Goal: Task Accomplishment & Management: Manage account settings

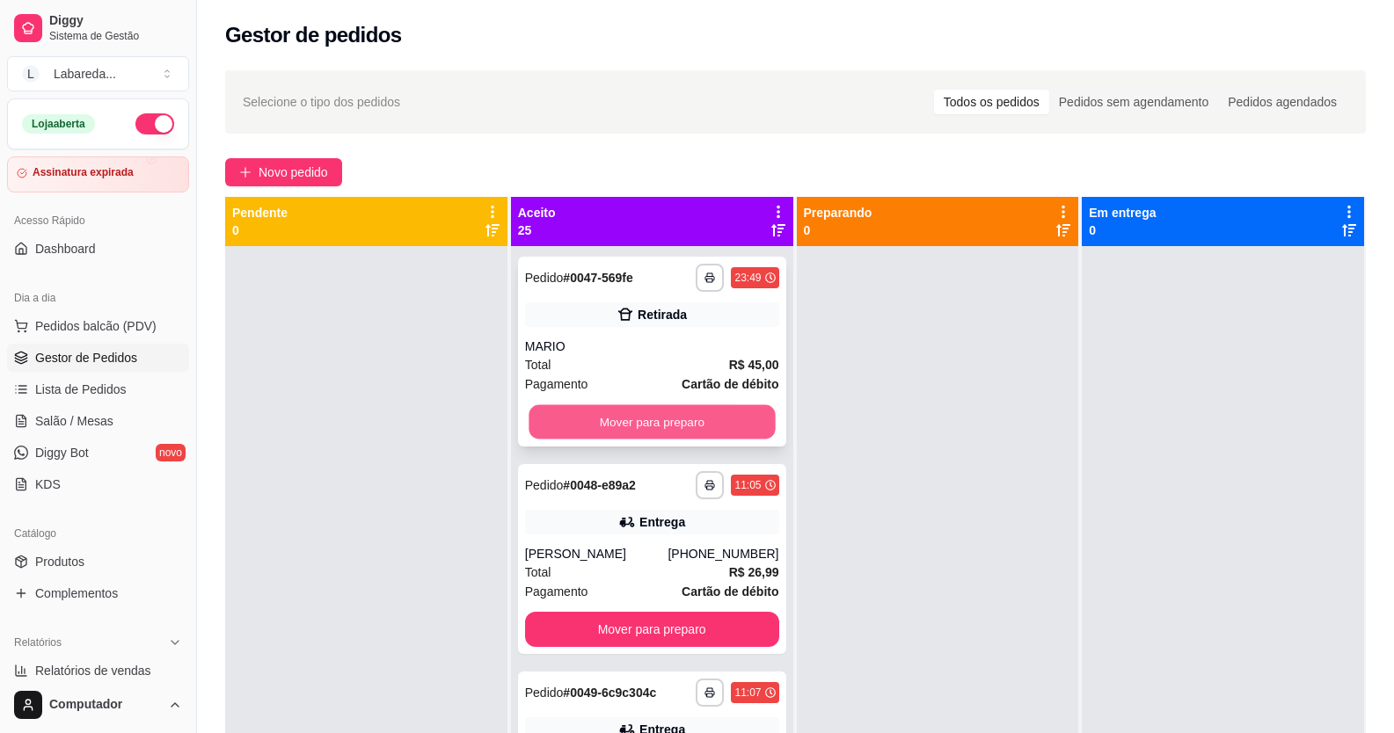
click at [673, 412] on button "Mover para preparo" at bounding box center [652, 422] width 246 height 34
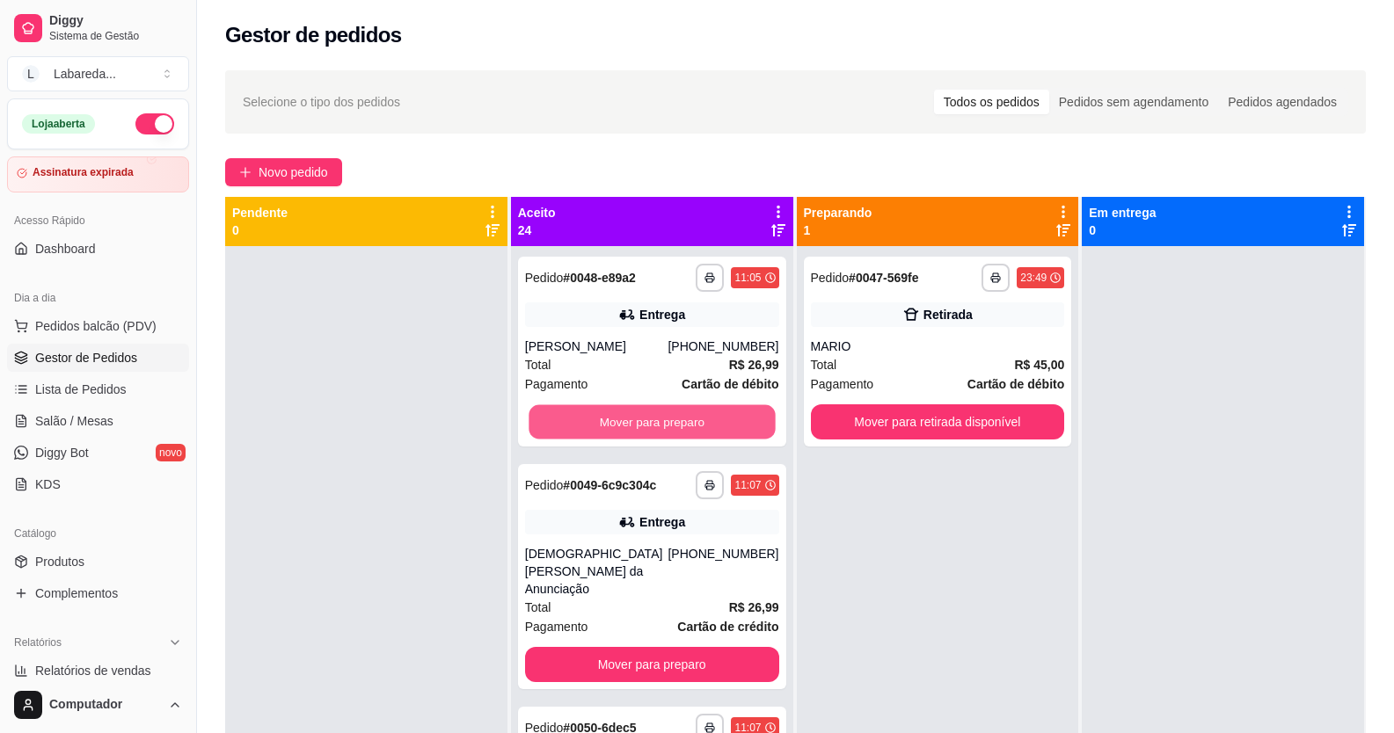
click at [673, 412] on button "Mover para preparo" at bounding box center [652, 422] width 246 height 34
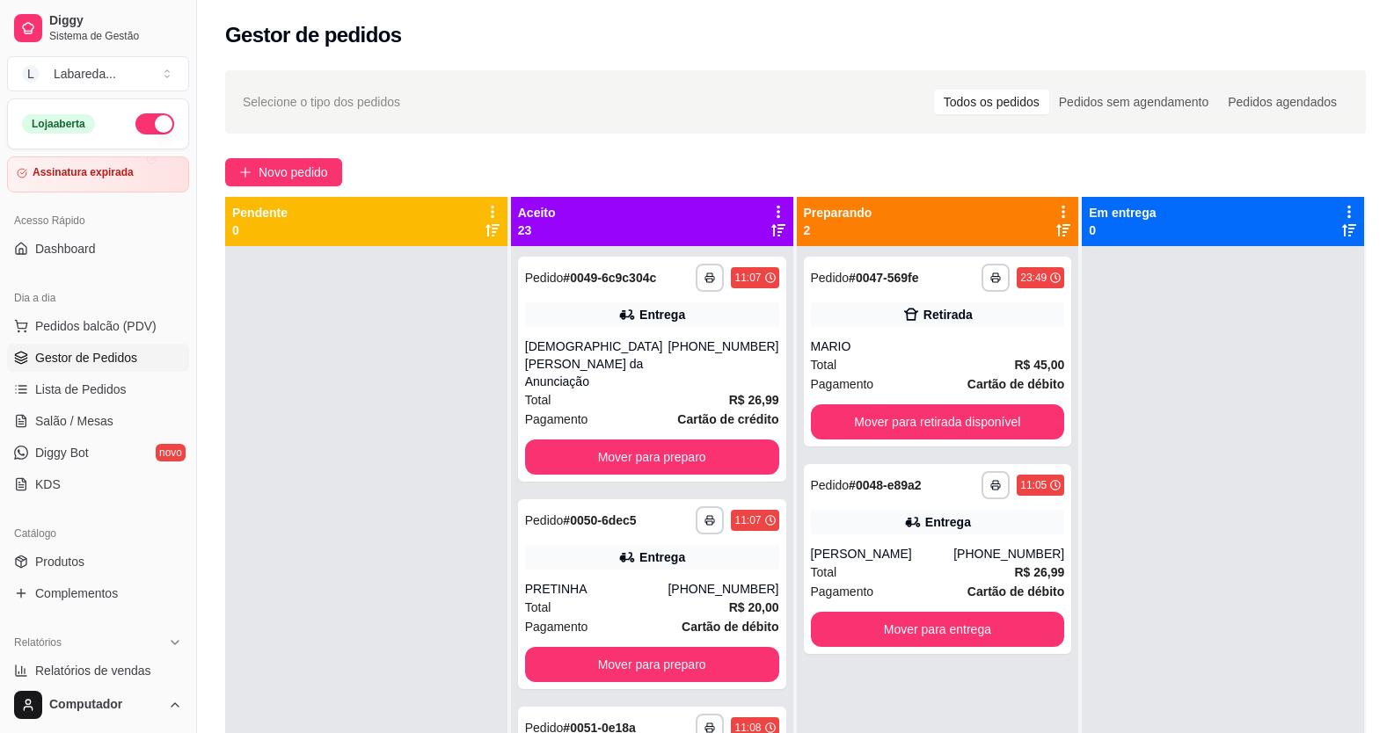
click at [673, 412] on div "**********" at bounding box center [652, 369] width 268 height 225
click at [733, 441] on button "Mover para preparo" at bounding box center [652, 458] width 246 height 34
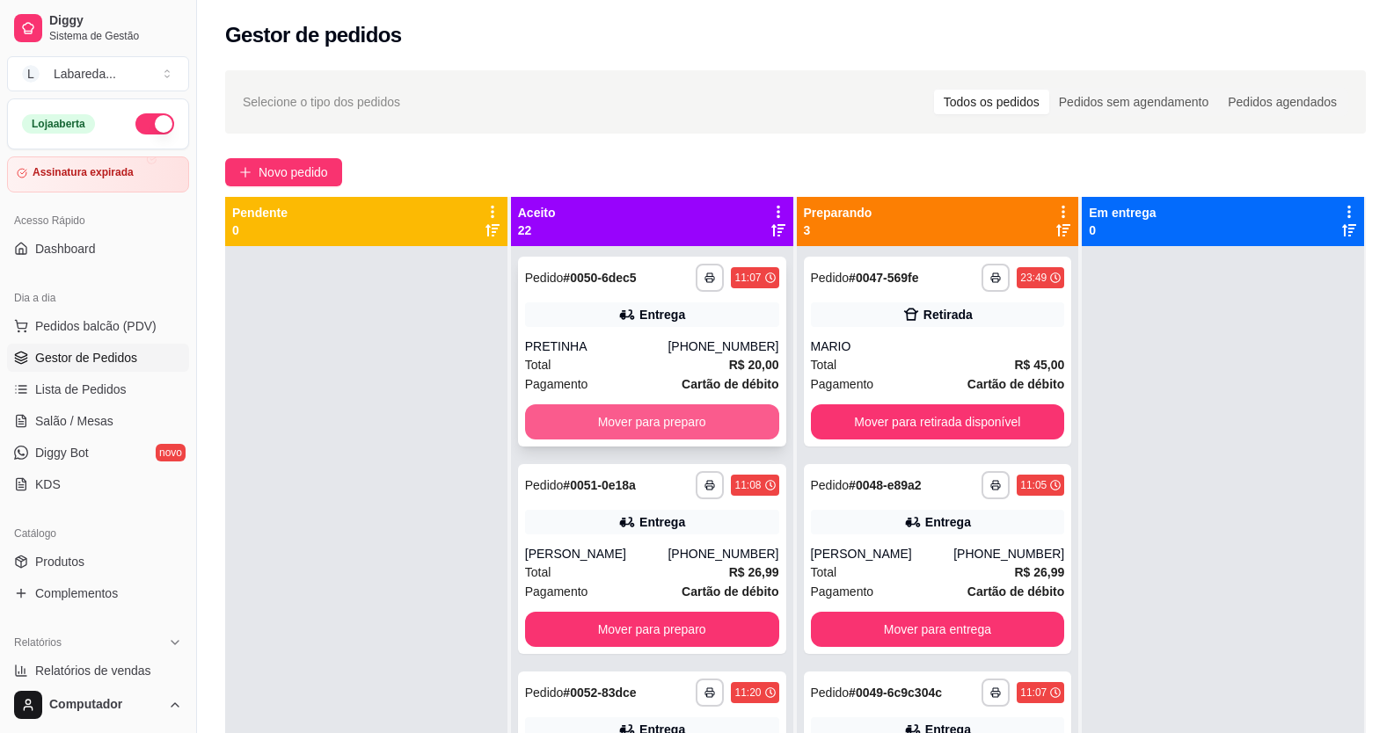
click at [733, 416] on button "Mover para preparo" at bounding box center [652, 422] width 254 height 35
click at [733, 416] on button "Mover para preparo" at bounding box center [652, 422] width 246 height 34
click at [733, 416] on button "Mover para preparo" at bounding box center [652, 422] width 254 height 35
click at [733, 416] on button "Mover para preparo" at bounding box center [652, 422] width 246 height 34
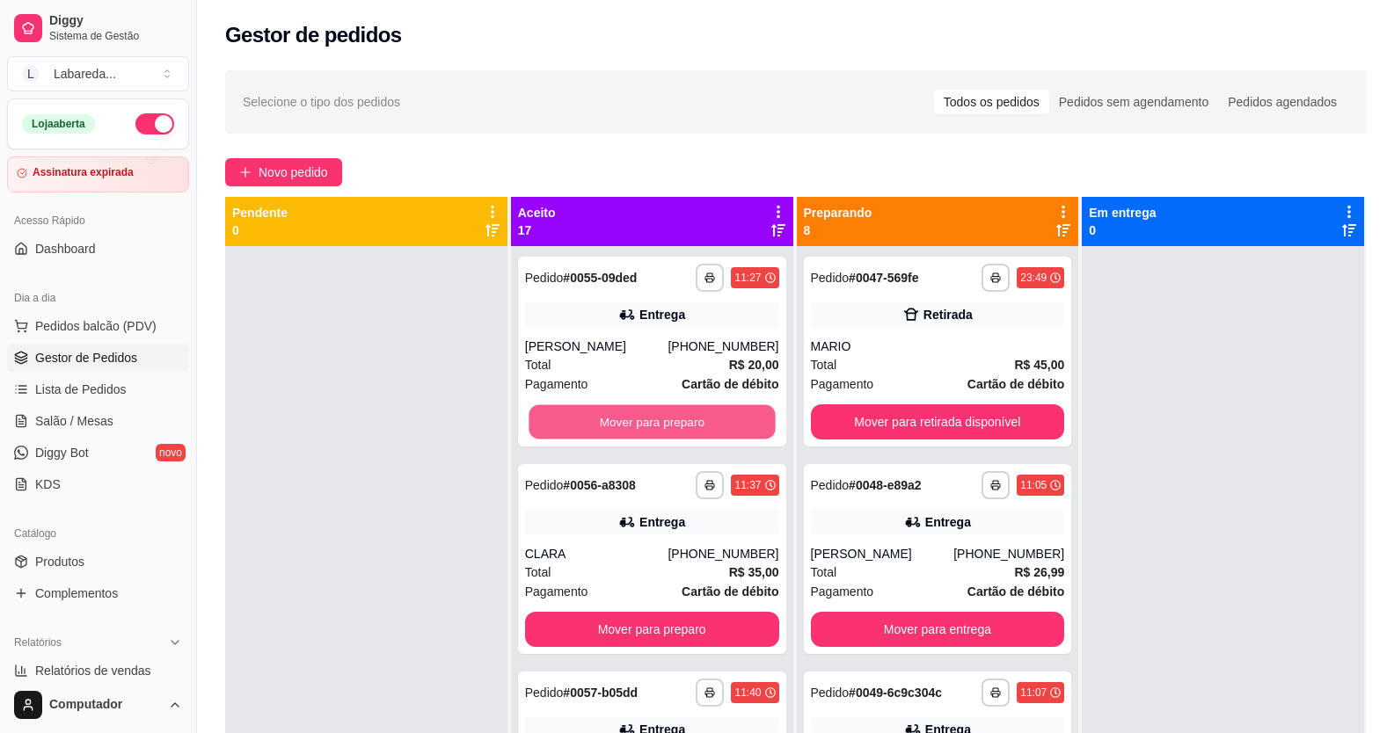
click at [733, 416] on button "Mover para preparo" at bounding box center [652, 422] width 246 height 34
click at [733, 416] on button "Mover para preparo" at bounding box center [652, 422] width 254 height 35
click at [733, 416] on button "Mover para preparo" at bounding box center [652, 422] width 246 height 34
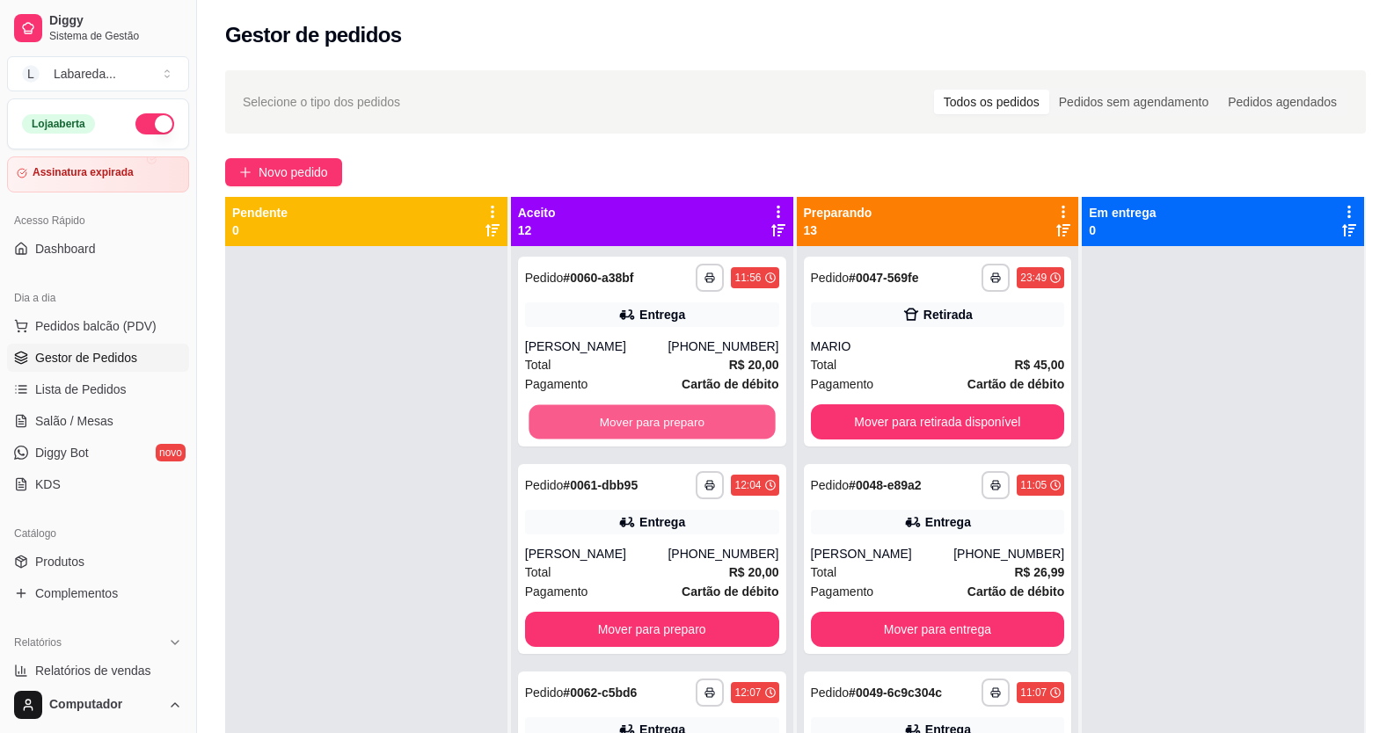
click at [733, 416] on button "Mover para preparo" at bounding box center [652, 422] width 246 height 34
click at [733, 416] on div "Mover para preparo" at bounding box center [652, 422] width 254 height 35
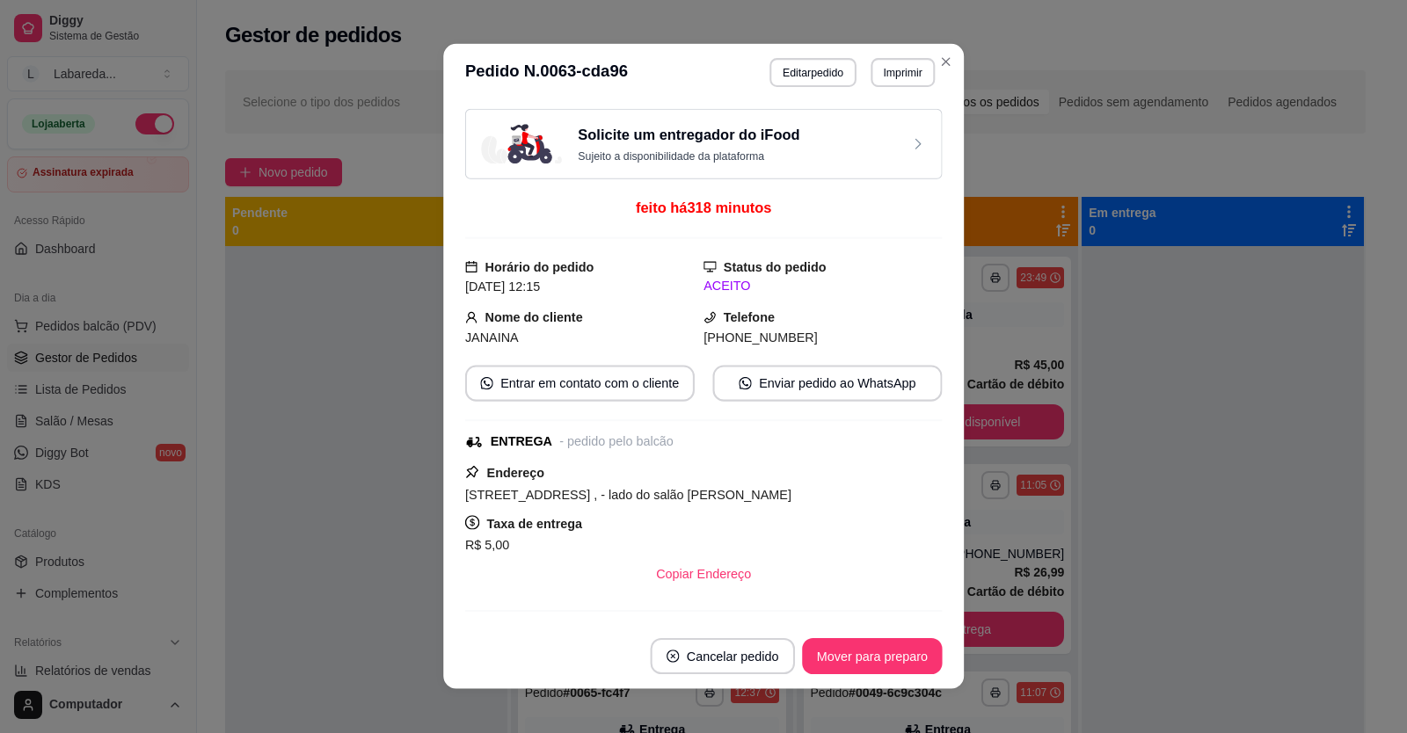
click at [733, 416] on div "Solicite um entregador do iFood Sujeito a disponibilidade da plataforma feito h…" at bounding box center [704, 363] width 478 height 508
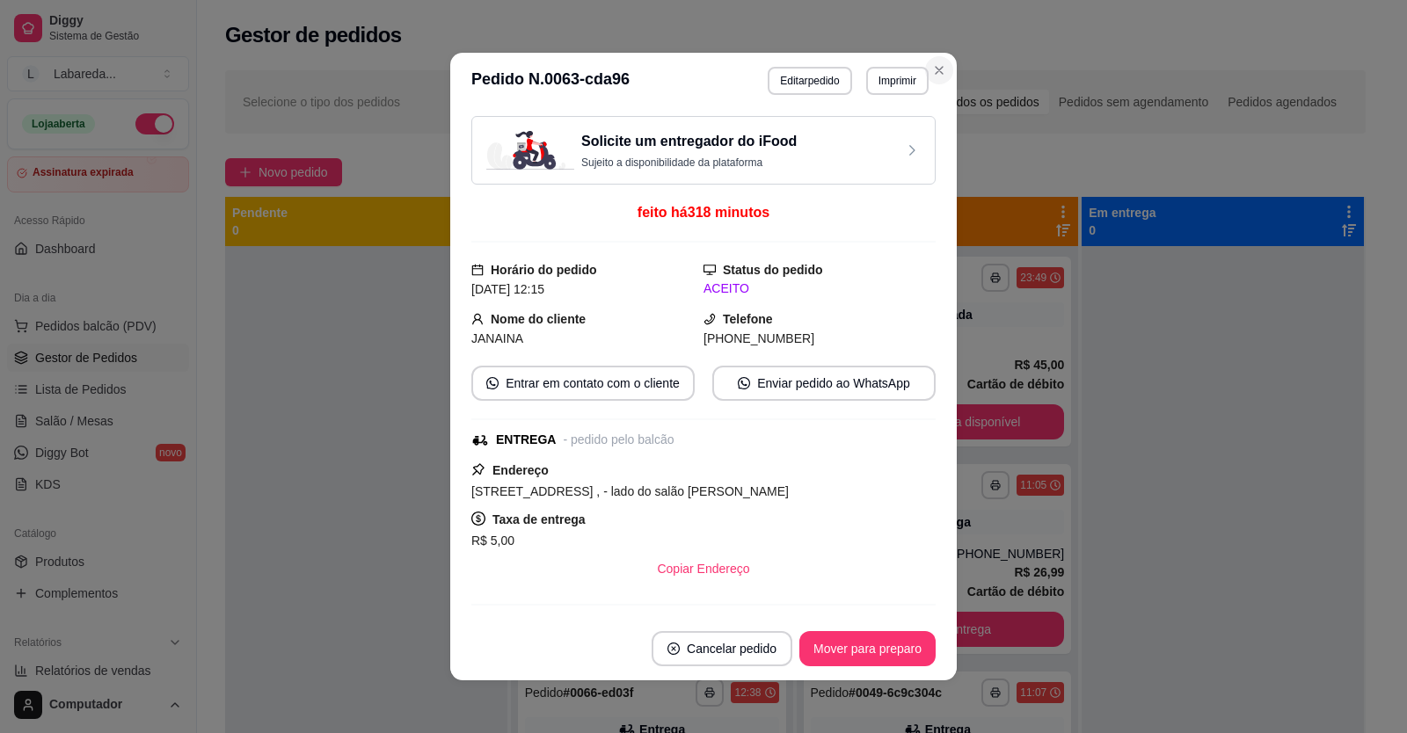
click at [932, 71] on icon "Close" at bounding box center [939, 70] width 14 height 14
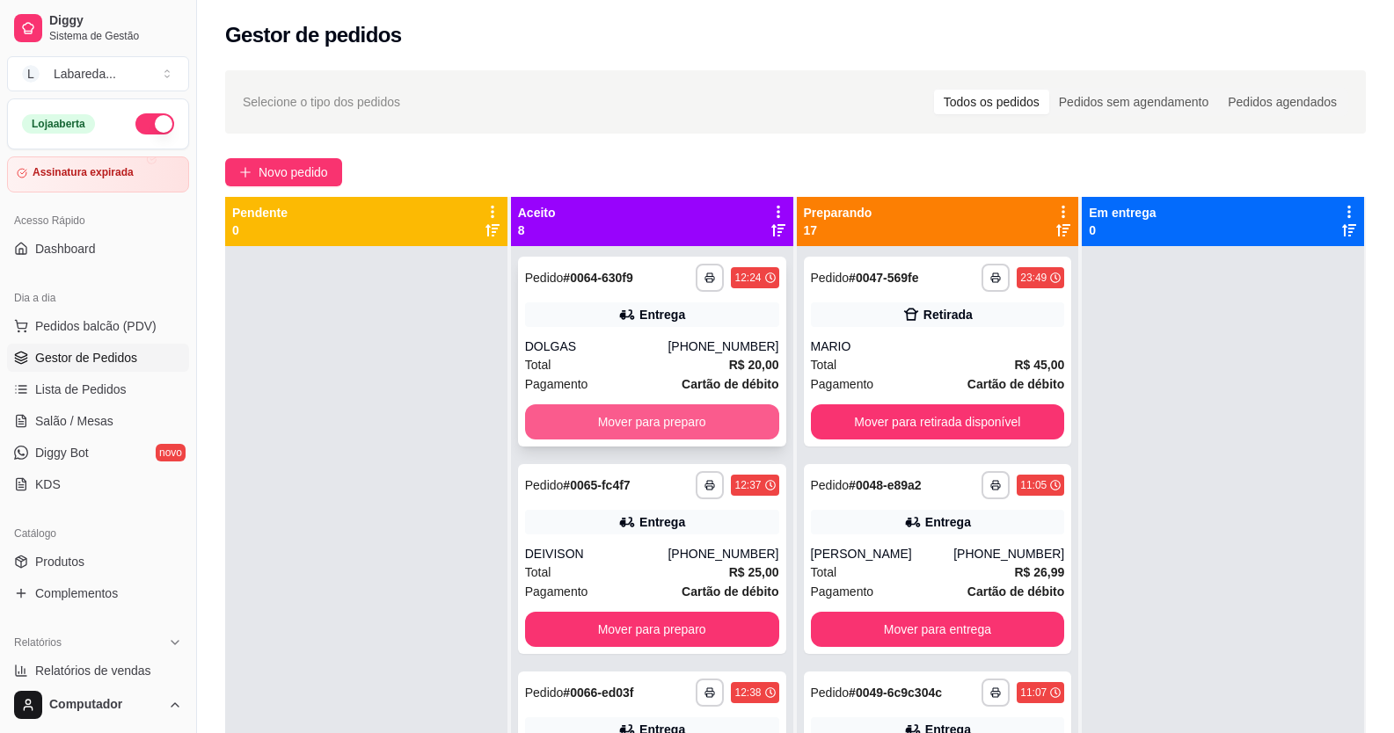
click at [737, 405] on button "Mover para preparo" at bounding box center [652, 422] width 254 height 35
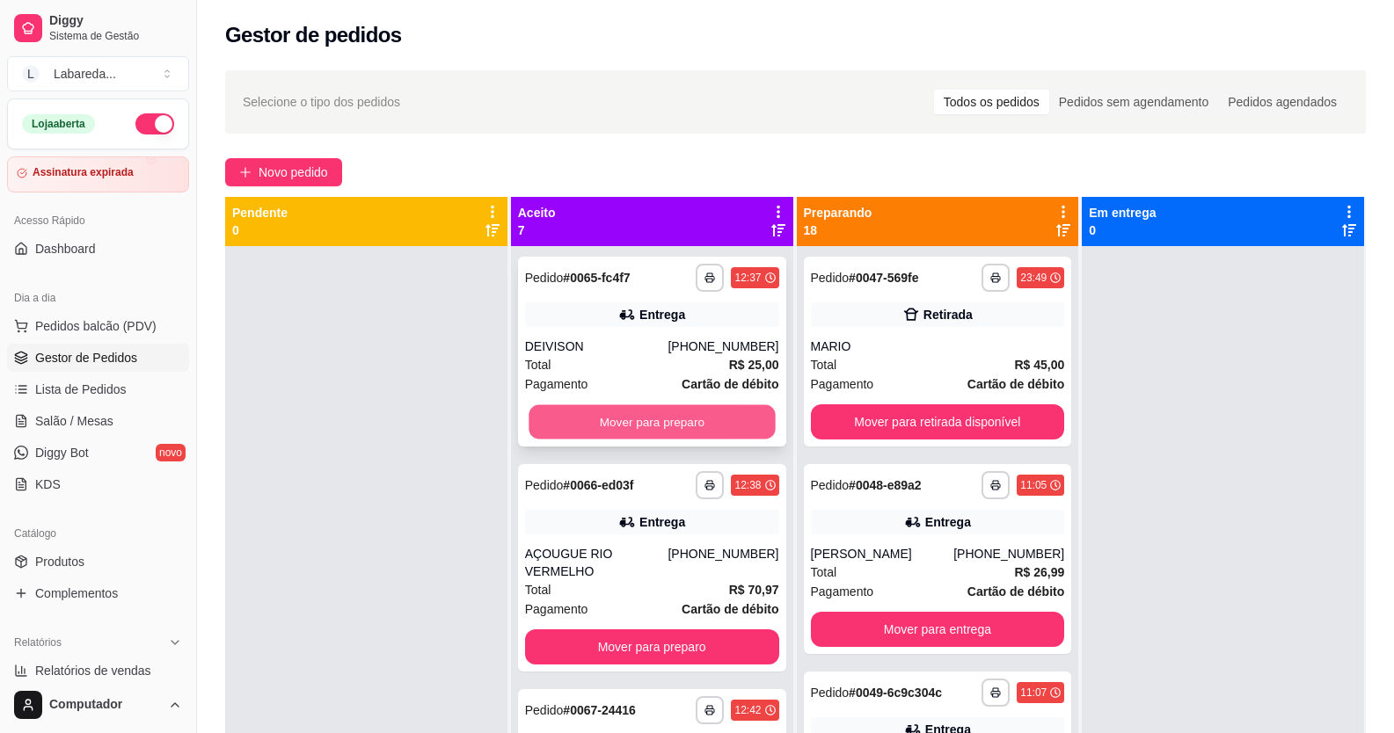
click at [727, 414] on button "Mover para preparo" at bounding box center [652, 422] width 246 height 34
click at [726, 415] on div "Mover para preparo" at bounding box center [652, 422] width 254 height 35
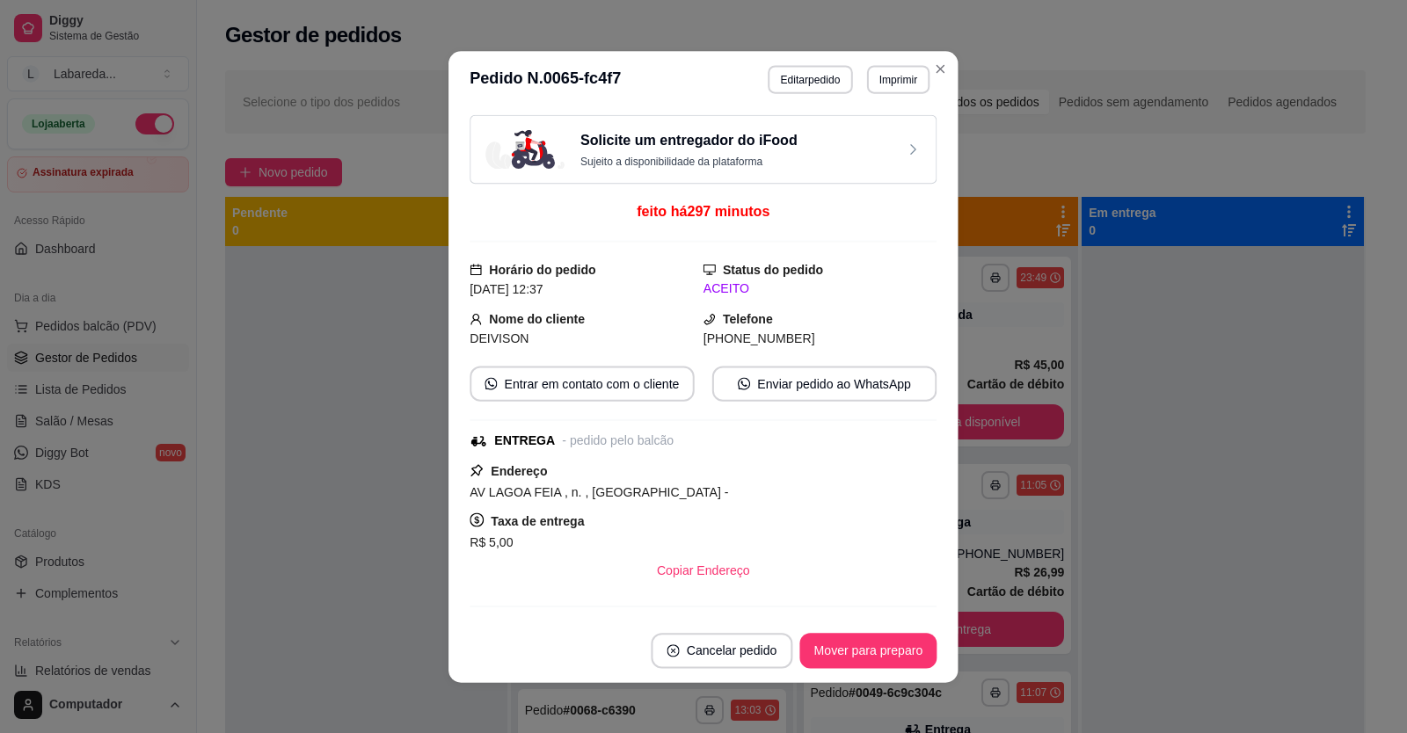
click at [726, 415] on div "Solicite um entregador do iFood Sujeito a disponibilidade da plataforma feito h…" at bounding box center [703, 362] width 467 height 497
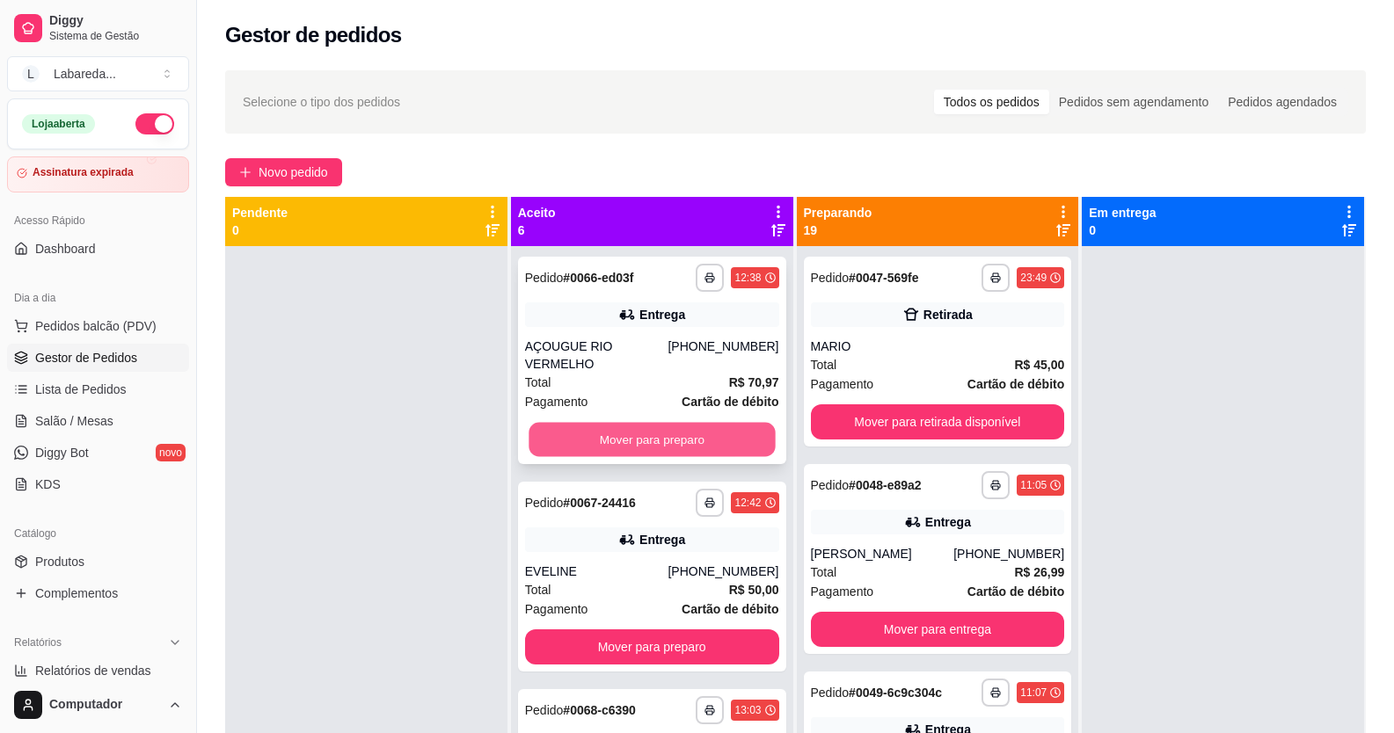
click at [690, 423] on button "Mover para preparo" at bounding box center [652, 440] width 246 height 34
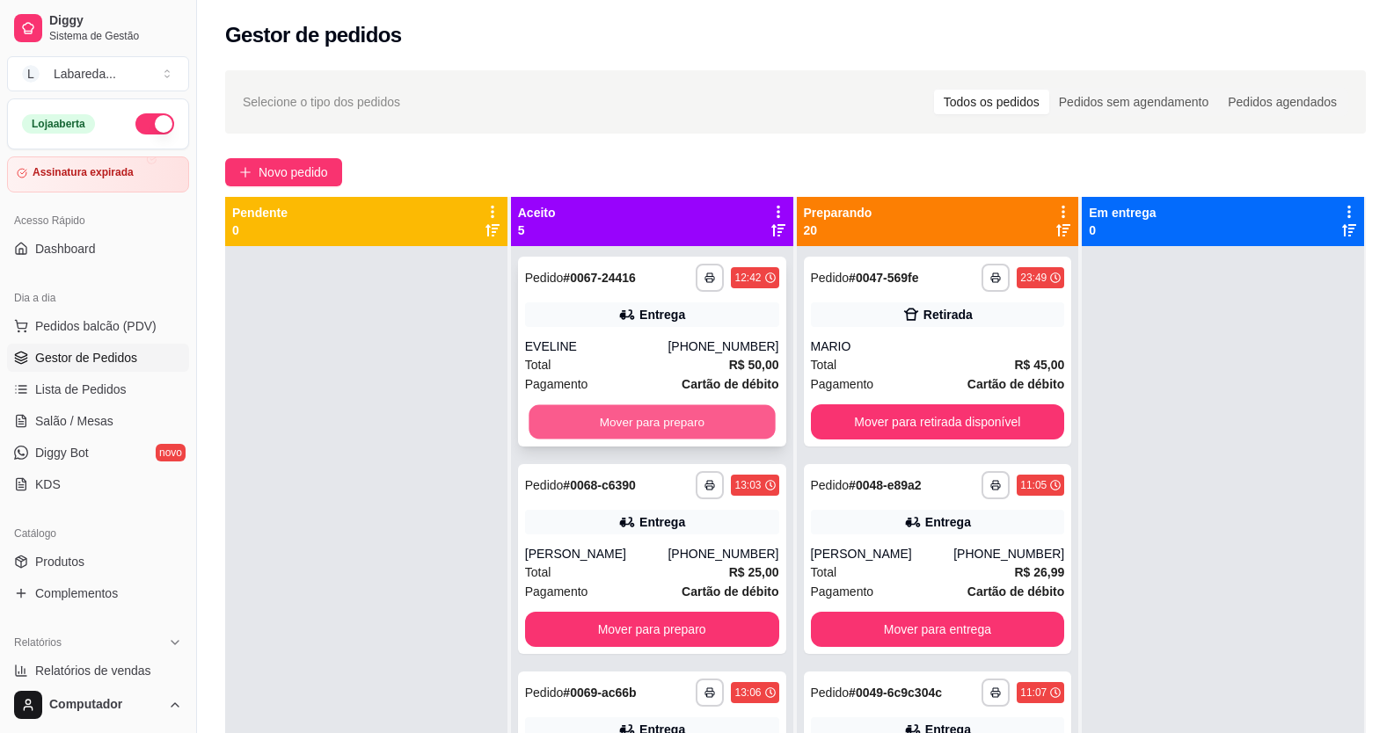
click at [701, 413] on button "Mover para preparo" at bounding box center [652, 422] width 246 height 34
click at [703, 412] on div "Mover para preparo" at bounding box center [652, 422] width 254 height 35
click at [686, 420] on button "Mover para preparo" at bounding box center [652, 422] width 246 height 34
click at [686, 419] on button "Mover para preparo" at bounding box center [652, 422] width 254 height 35
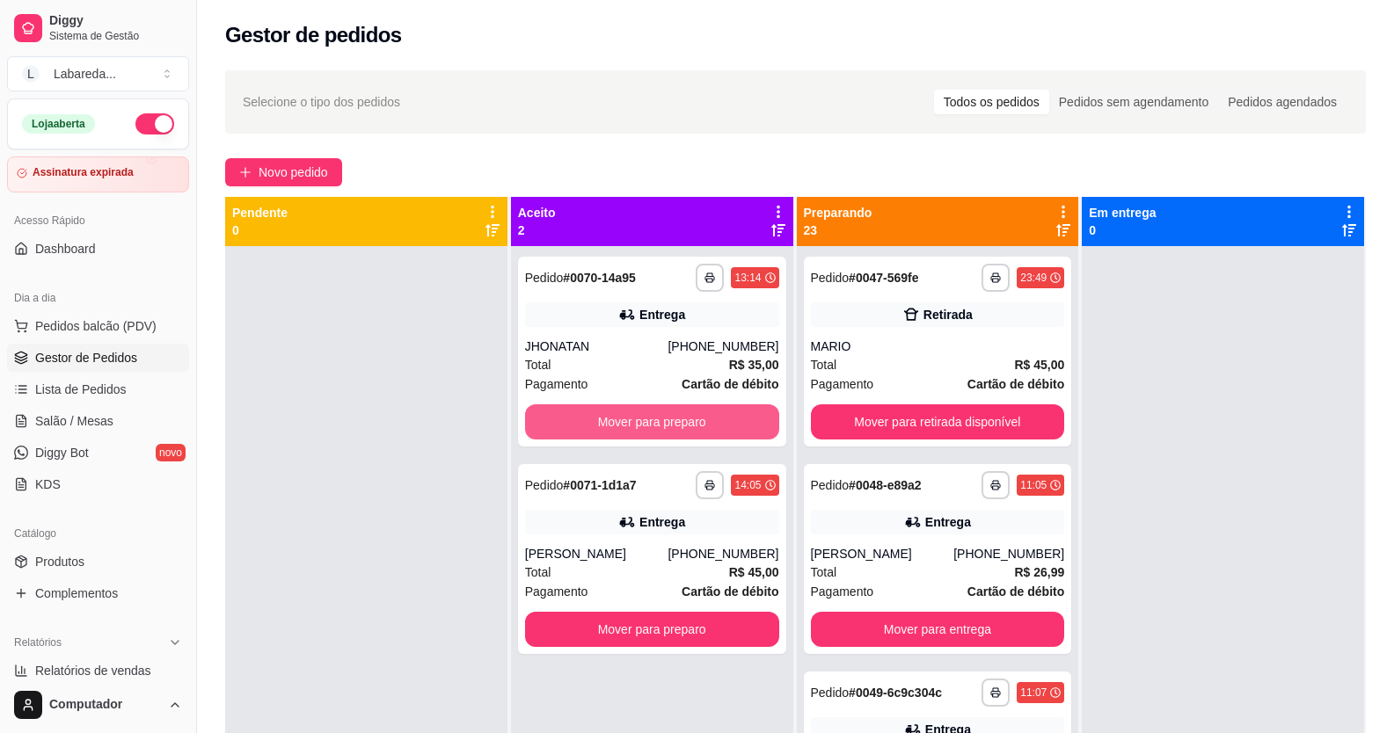
click at [686, 419] on button "Mover para preparo" at bounding box center [652, 422] width 254 height 35
click at [687, 612] on button "Mover para preparo" at bounding box center [652, 629] width 254 height 35
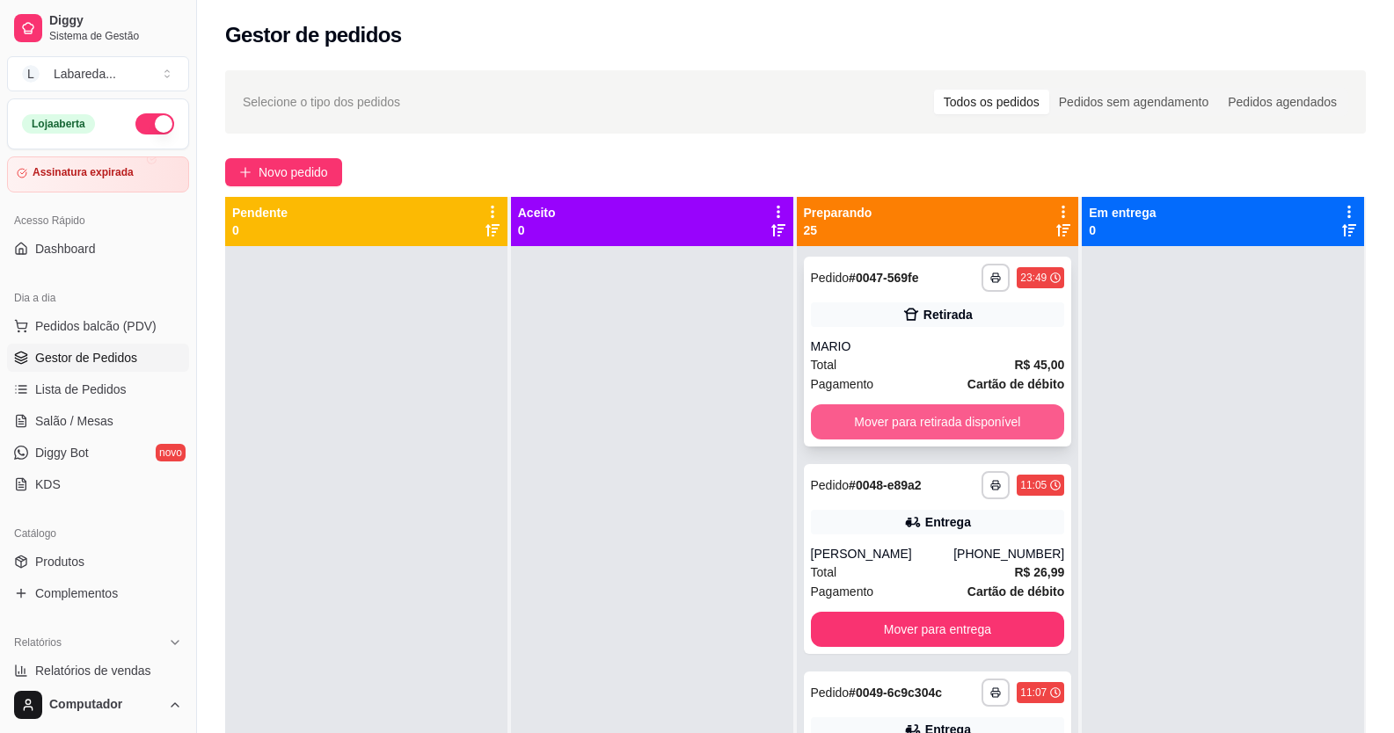
click at [900, 412] on button "Mover para retirada disponível" at bounding box center [938, 422] width 254 height 35
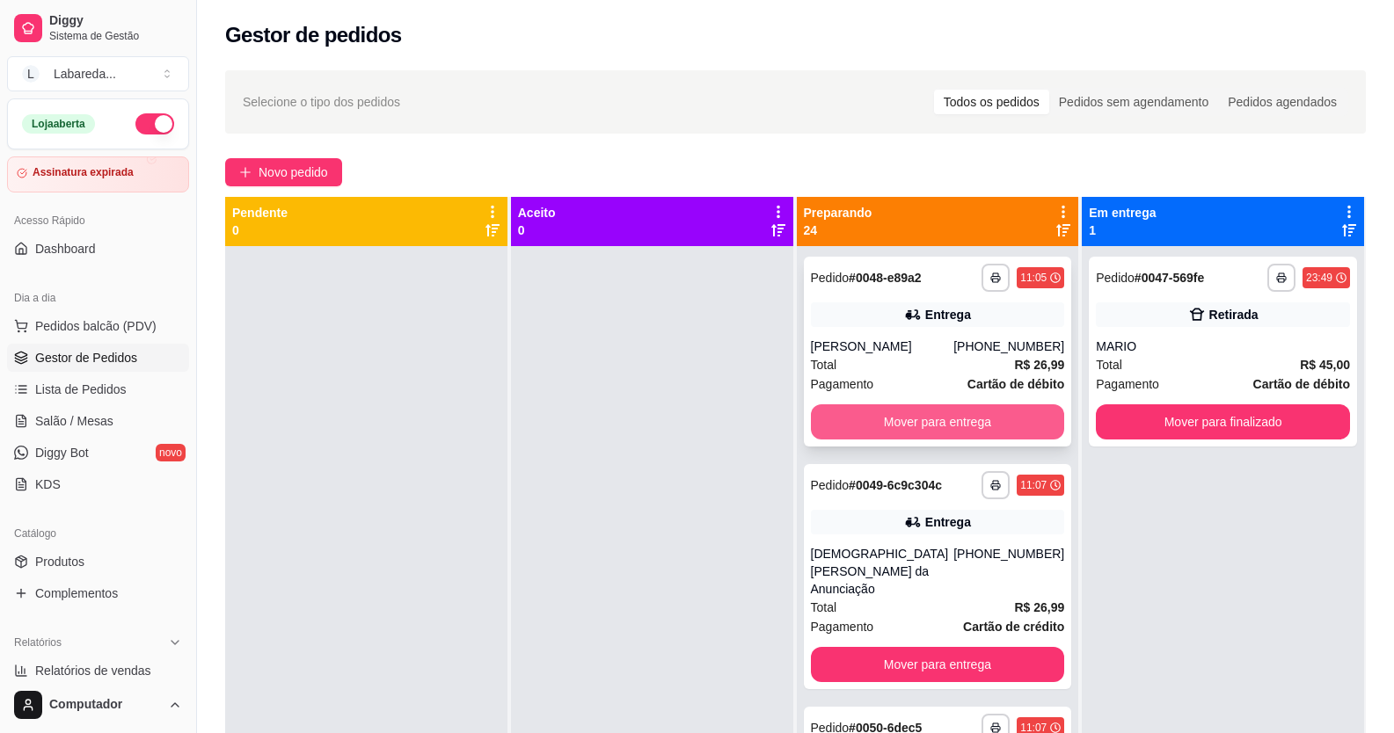
click at [901, 412] on button "Mover para entrega" at bounding box center [938, 422] width 254 height 35
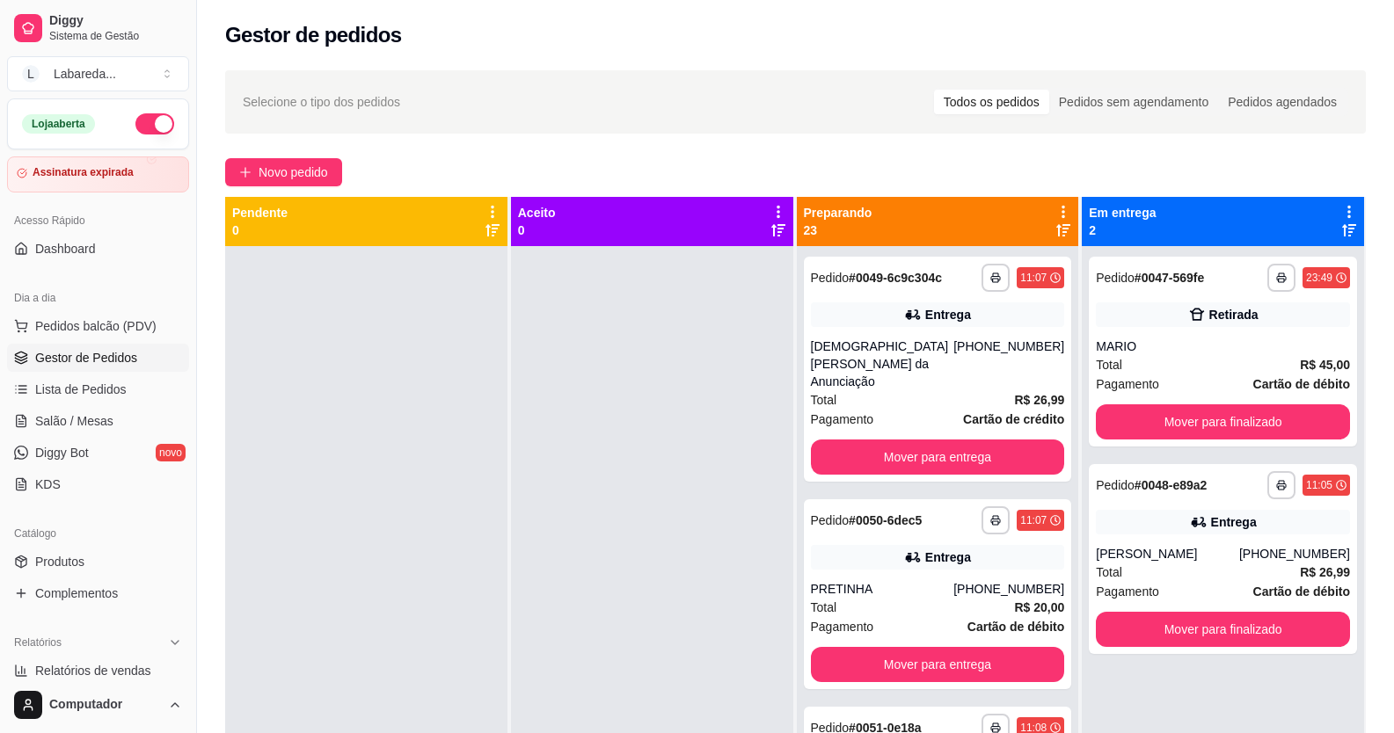
click at [901, 412] on div "**********" at bounding box center [938, 369] width 268 height 225
click at [945, 440] on button "Mover para entrega" at bounding box center [938, 457] width 254 height 35
click at [949, 647] on button "Mover para entrega" at bounding box center [938, 664] width 254 height 35
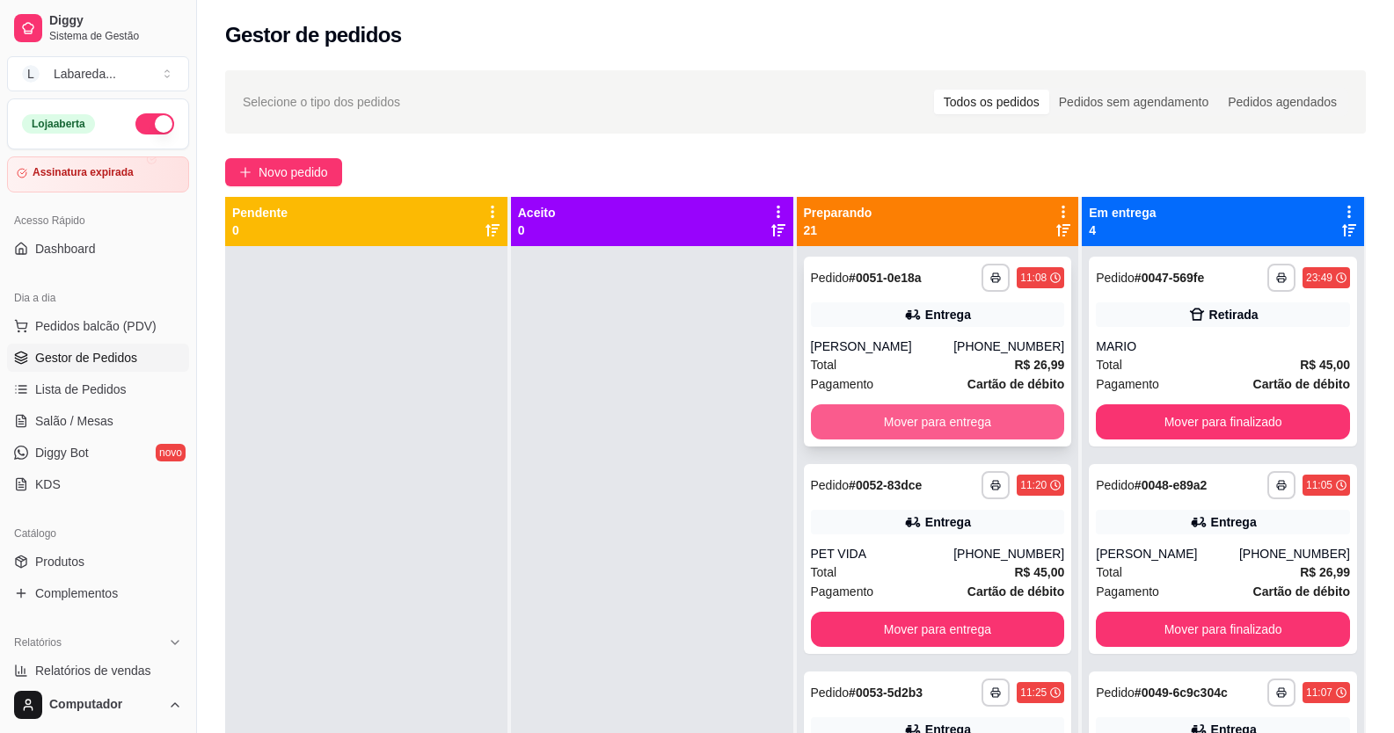
click at [952, 420] on button "Mover para entrega" at bounding box center [938, 422] width 254 height 35
click at [952, 420] on button "Mover para entrega" at bounding box center [937, 422] width 246 height 34
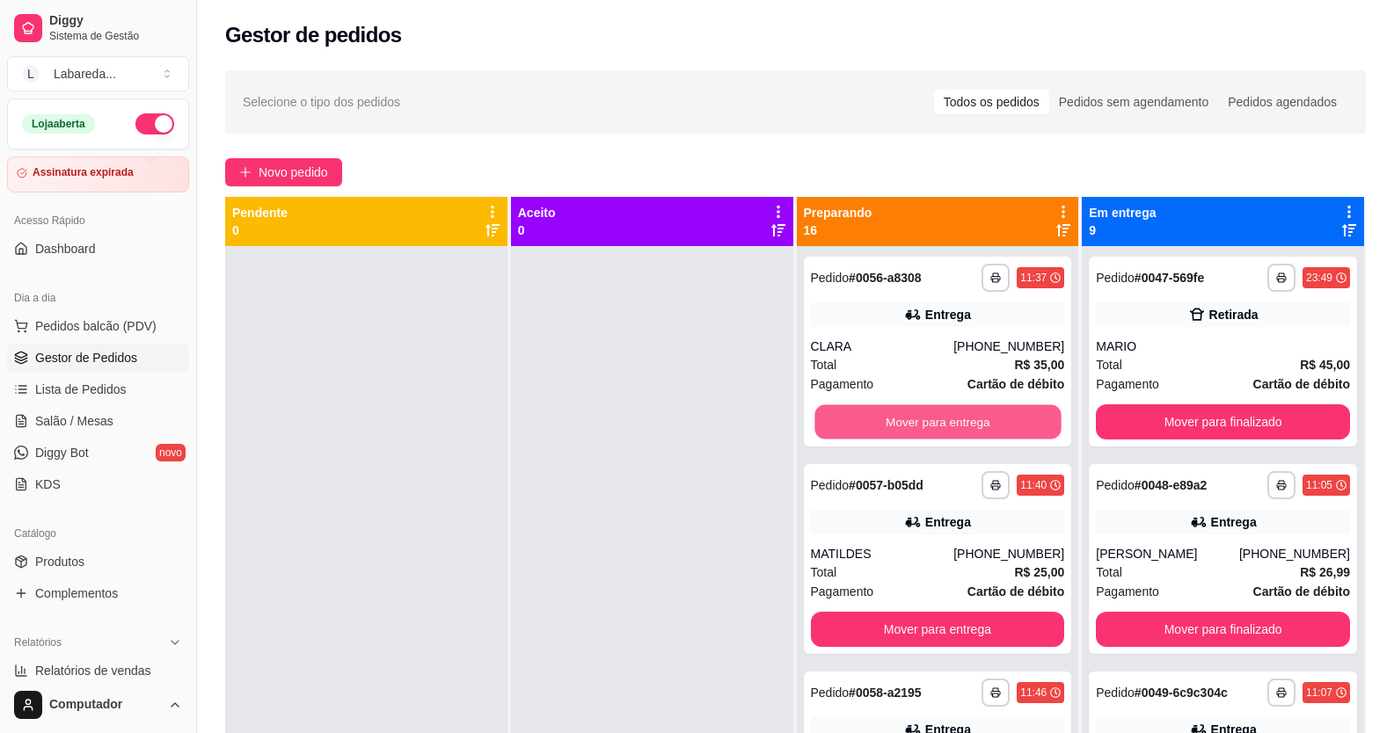
click at [952, 420] on button "Mover para entrega" at bounding box center [937, 422] width 246 height 34
click at [952, 420] on button "Mover para entrega" at bounding box center [938, 422] width 254 height 35
click at [952, 420] on button "Mover para entrega" at bounding box center [937, 422] width 246 height 34
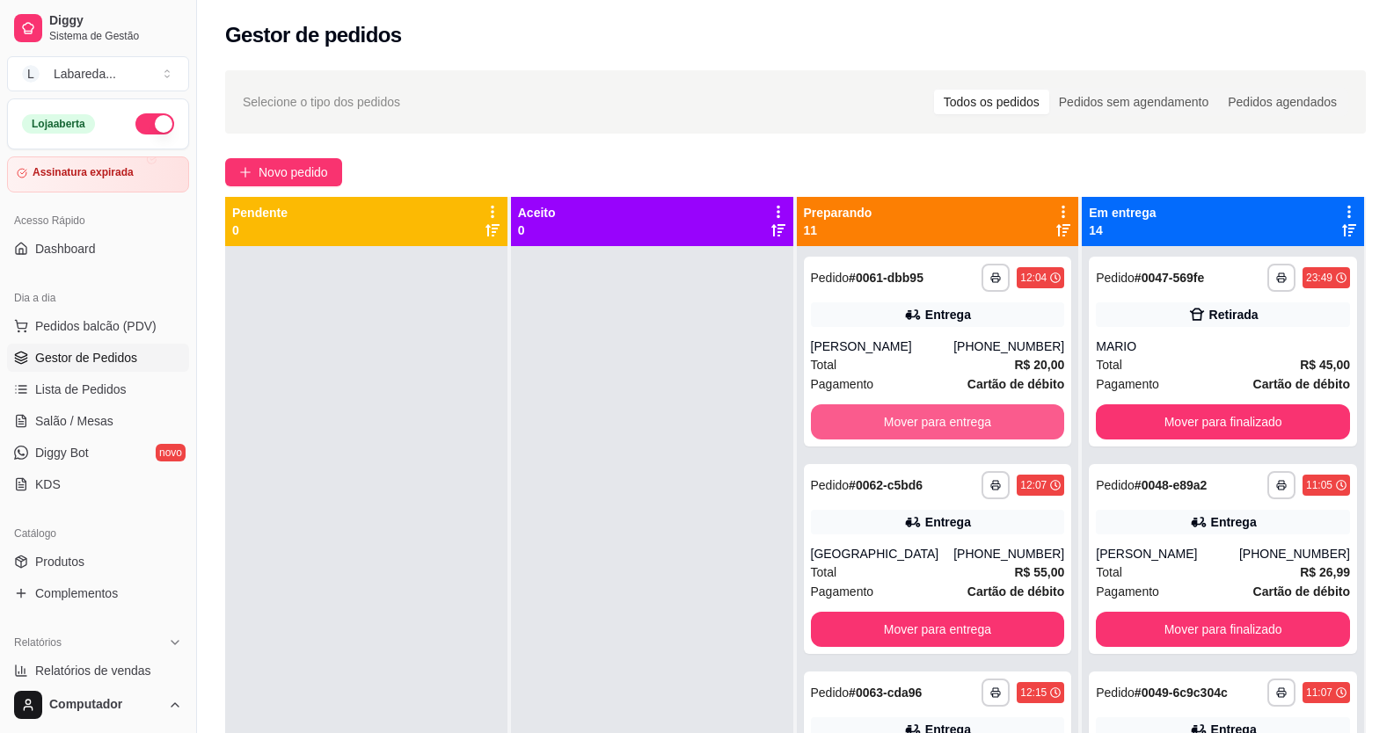
click at [952, 420] on button "Mover para entrega" at bounding box center [938, 422] width 254 height 35
click at [952, 420] on button "Mover para entrega" at bounding box center [937, 422] width 246 height 34
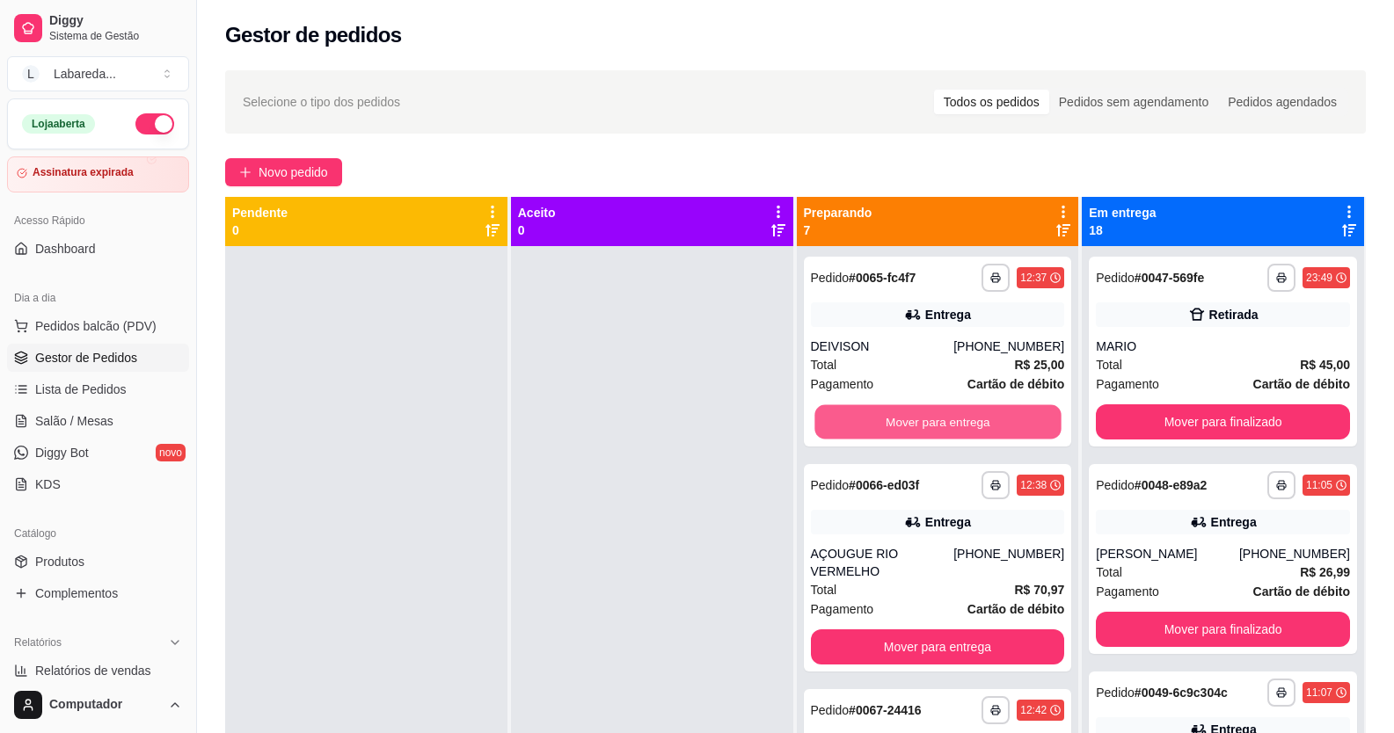
click at [952, 420] on button "Mover para entrega" at bounding box center [937, 422] width 246 height 34
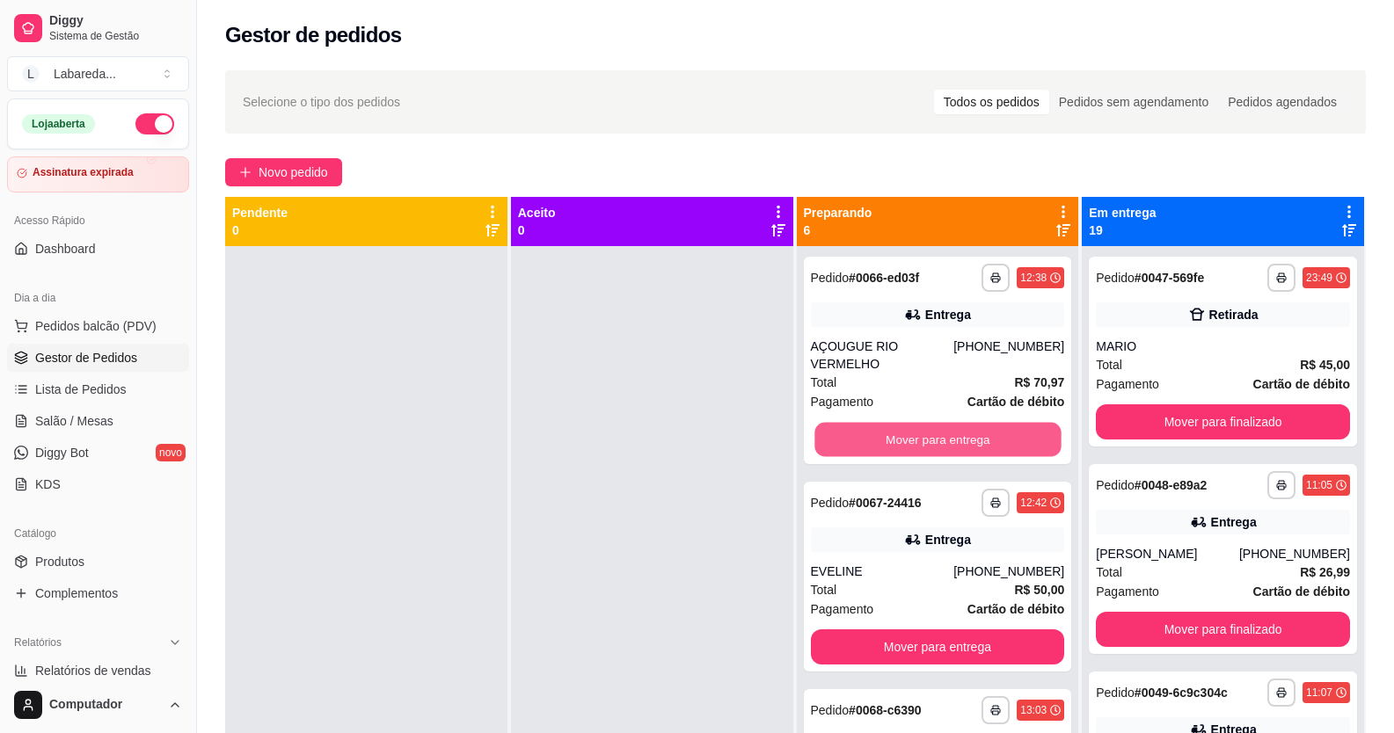
click at [952, 423] on button "Mover para entrega" at bounding box center [937, 440] width 246 height 34
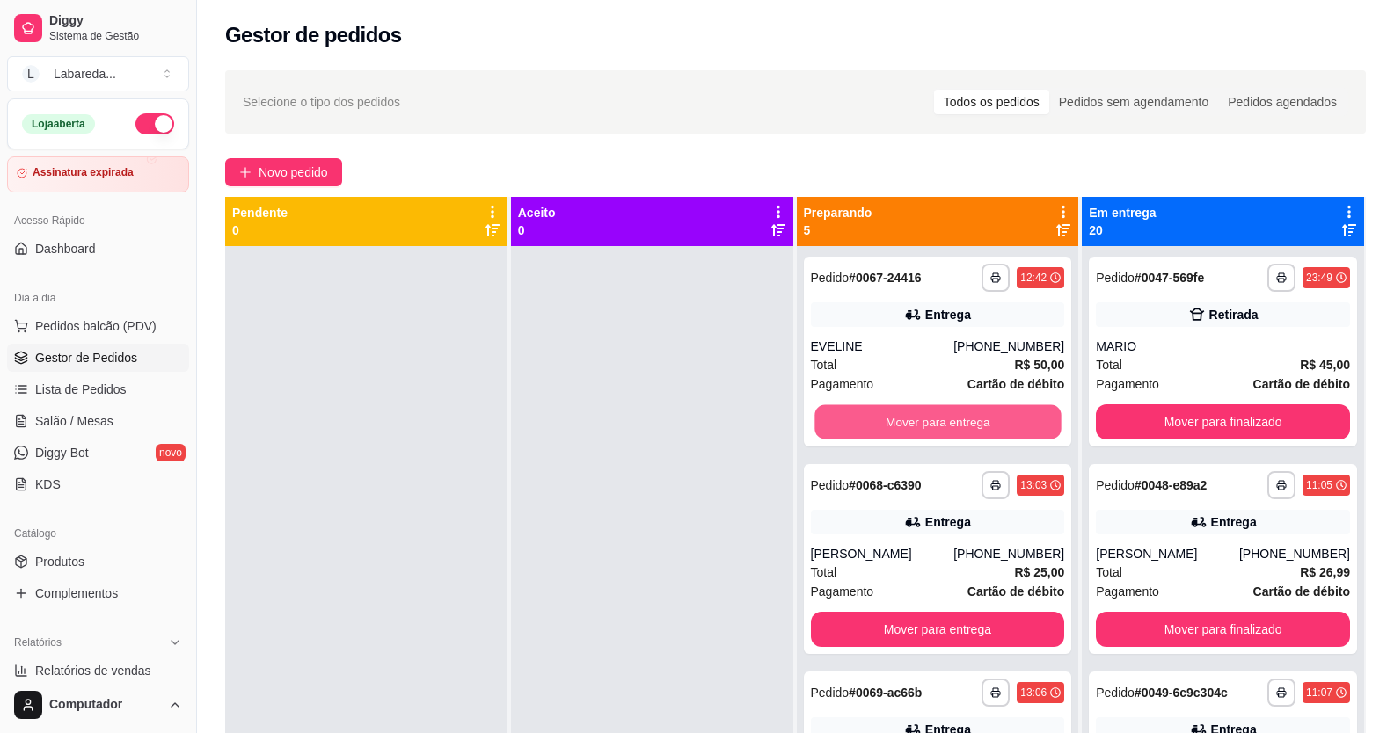
click at [952, 422] on button "Mover para entrega" at bounding box center [937, 422] width 246 height 34
click at [952, 422] on button "Mover para entrega" at bounding box center [938, 422] width 254 height 35
click at [952, 422] on button "Mover para entrega" at bounding box center [937, 422] width 246 height 34
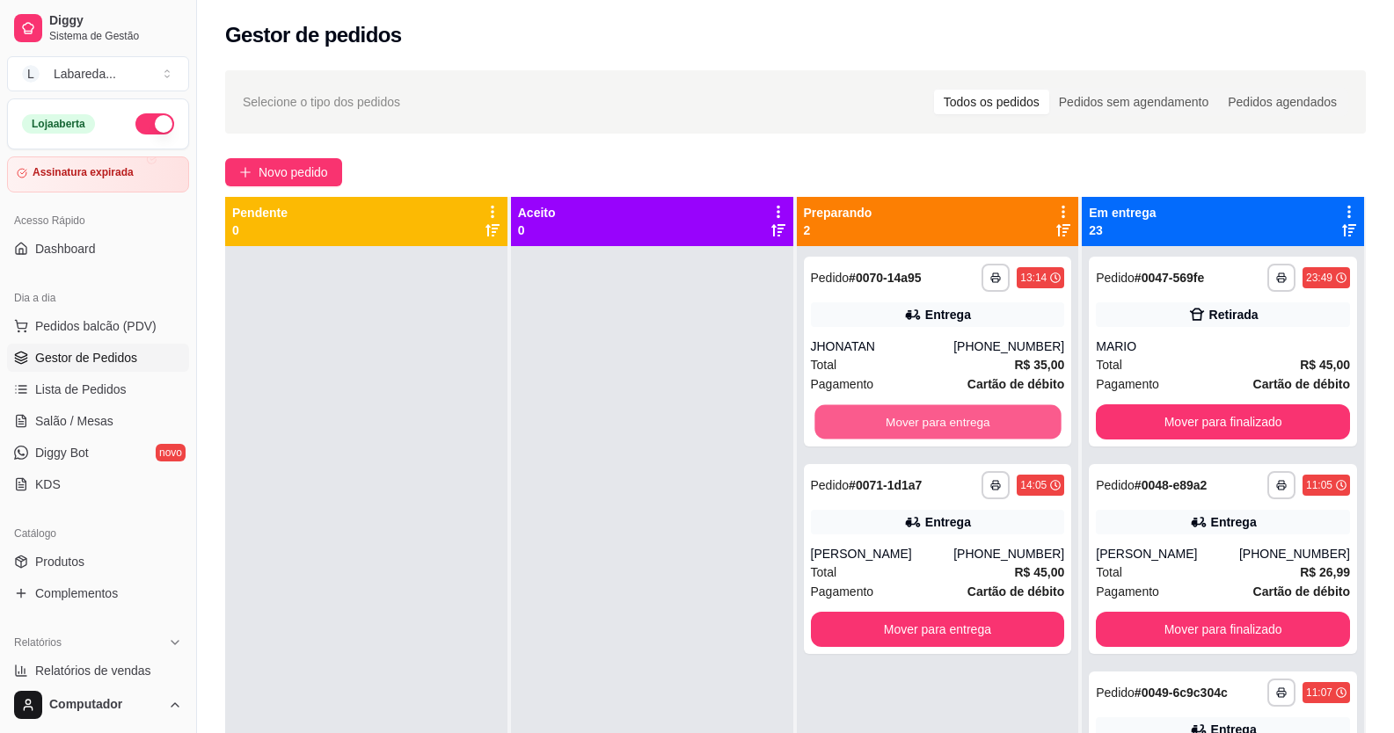
click at [952, 422] on button "Mover para entrega" at bounding box center [937, 422] width 246 height 34
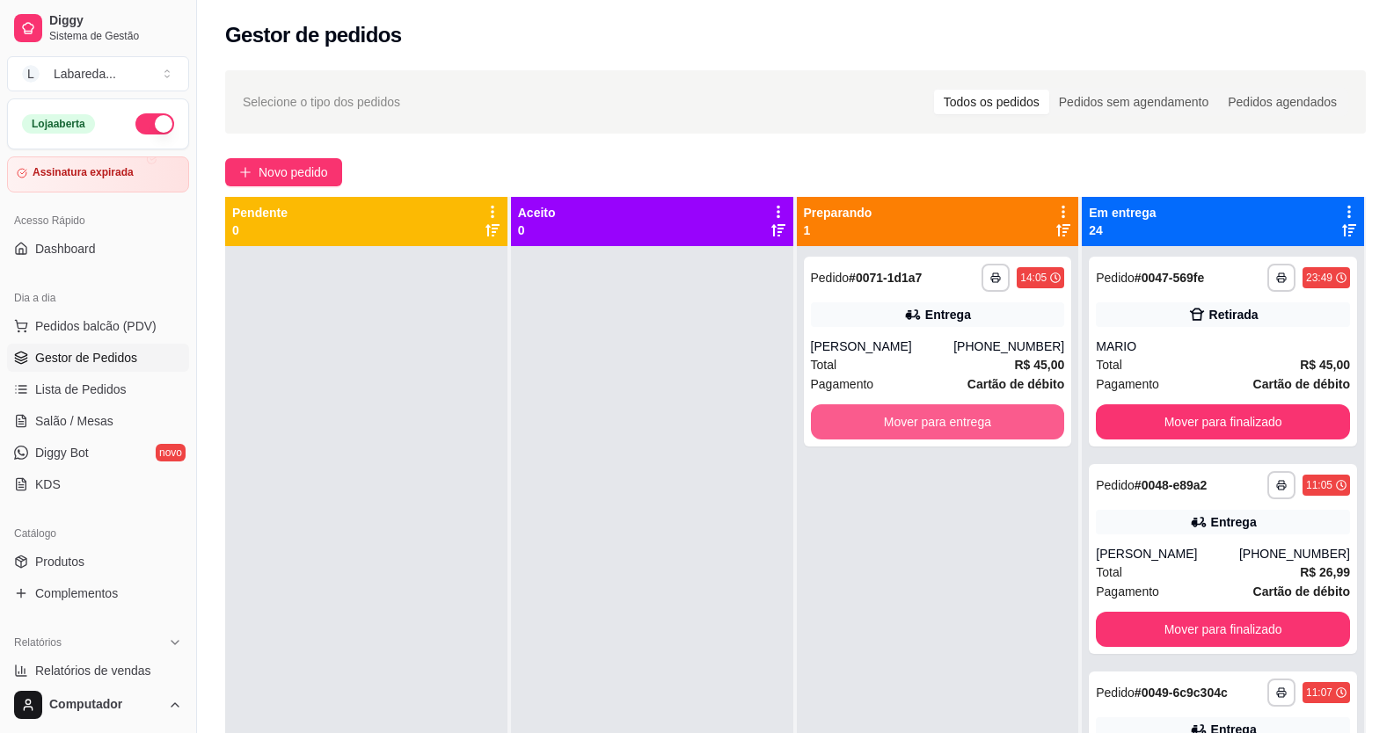
click at [952, 422] on button "Mover para entrega" at bounding box center [938, 422] width 254 height 35
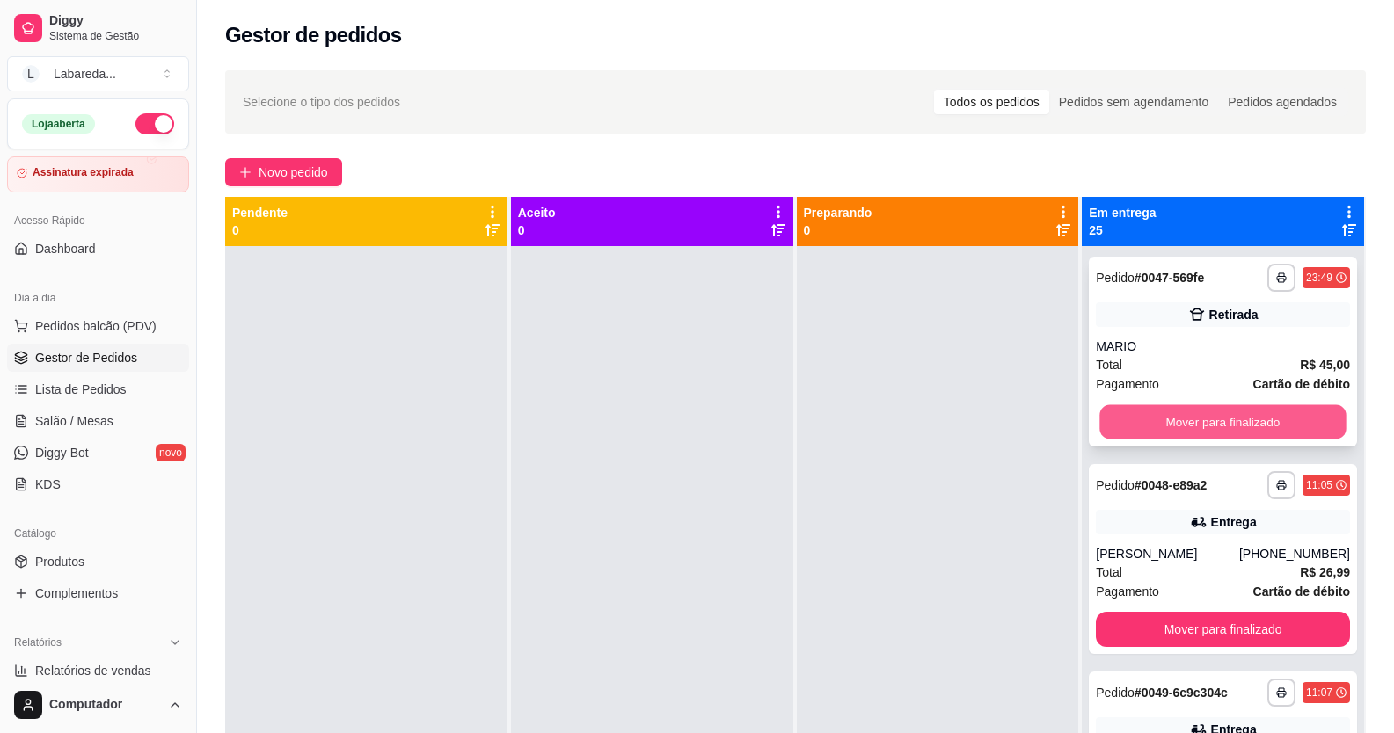
click at [1106, 428] on button "Mover para finalizado" at bounding box center [1223, 422] width 246 height 34
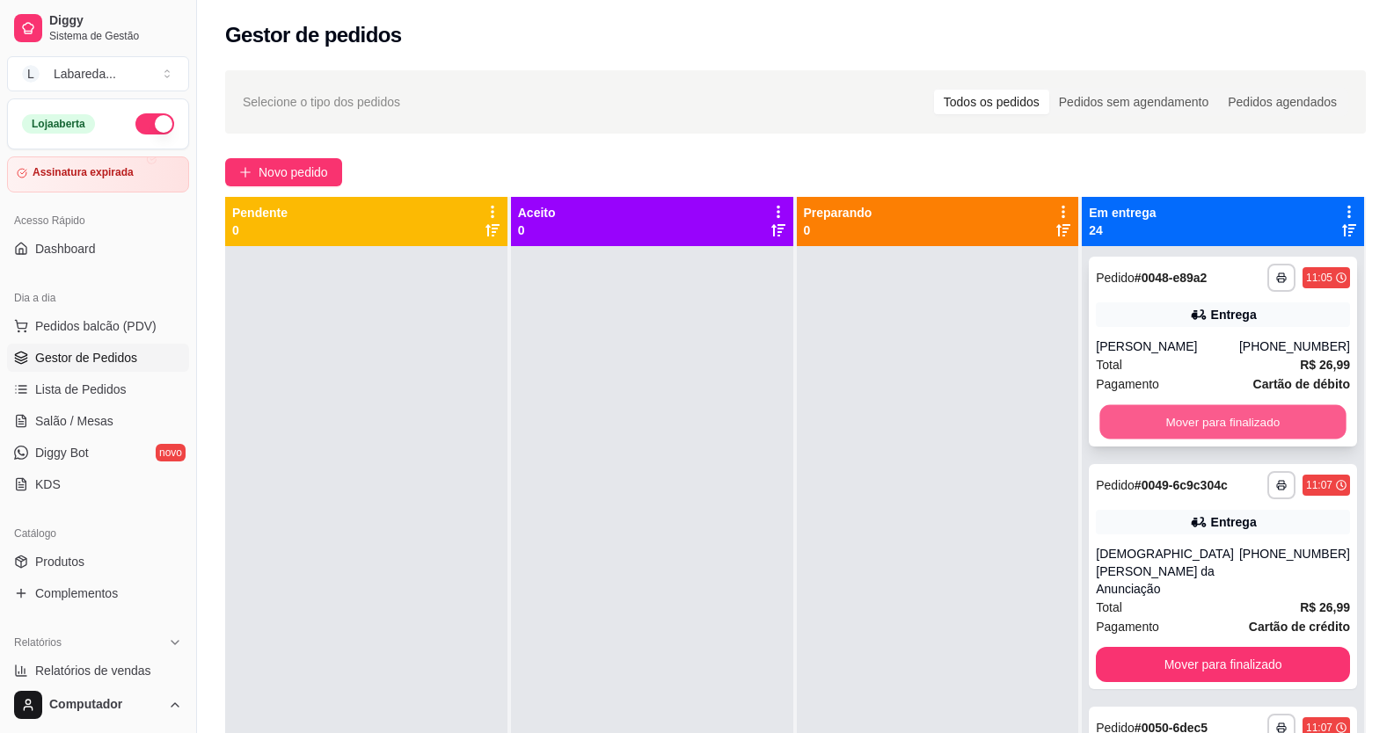
click at [1108, 426] on button "Mover para finalizado" at bounding box center [1223, 422] width 246 height 34
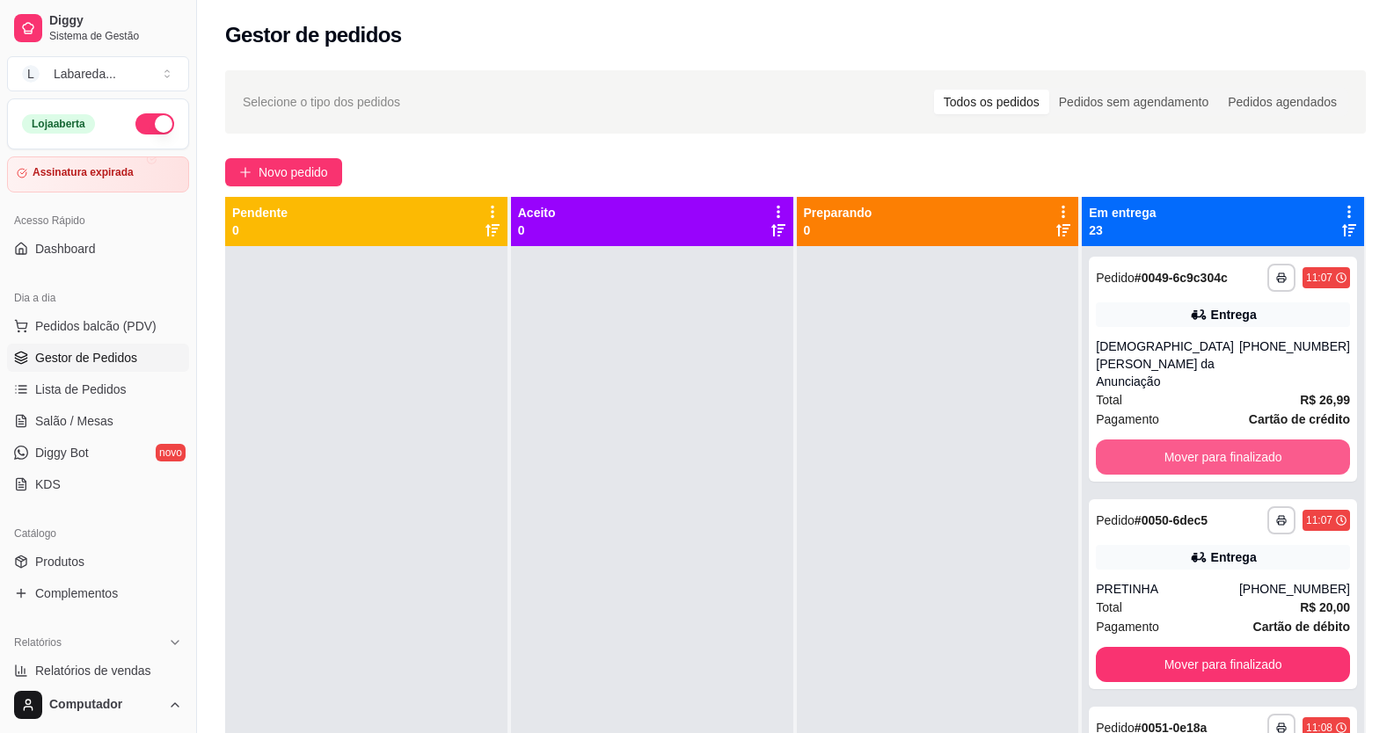
click at [1108, 440] on button "Mover para finalizado" at bounding box center [1223, 457] width 254 height 35
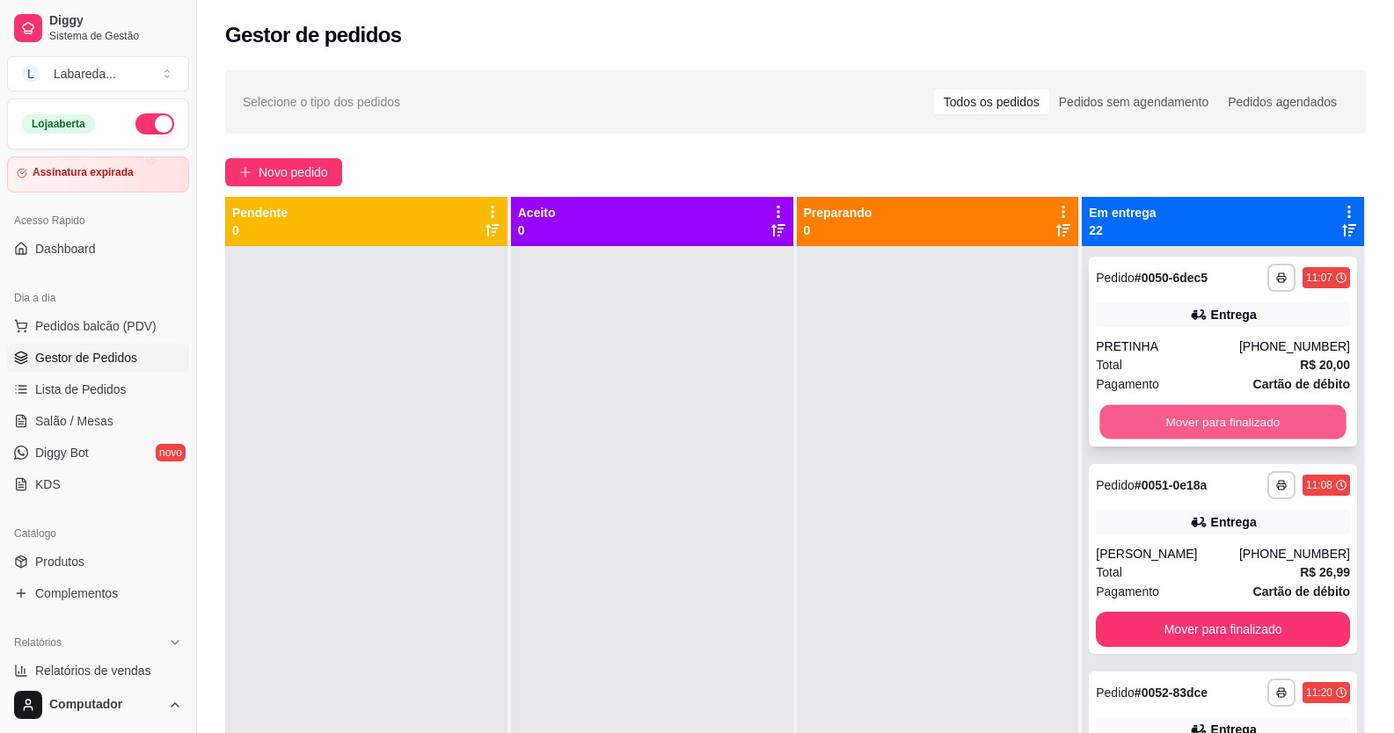
click at [1108, 425] on button "Mover para finalizado" at bounding box center [1223, 422] width 246 height 34
click at [1107, 425] on button "Mover para finalizado" at bounding box center [1223, 422] width 254 height 35
click at [1107, 425] on button "Mover para finalizado" at bounding box center [1223, 422] width 246 height 34
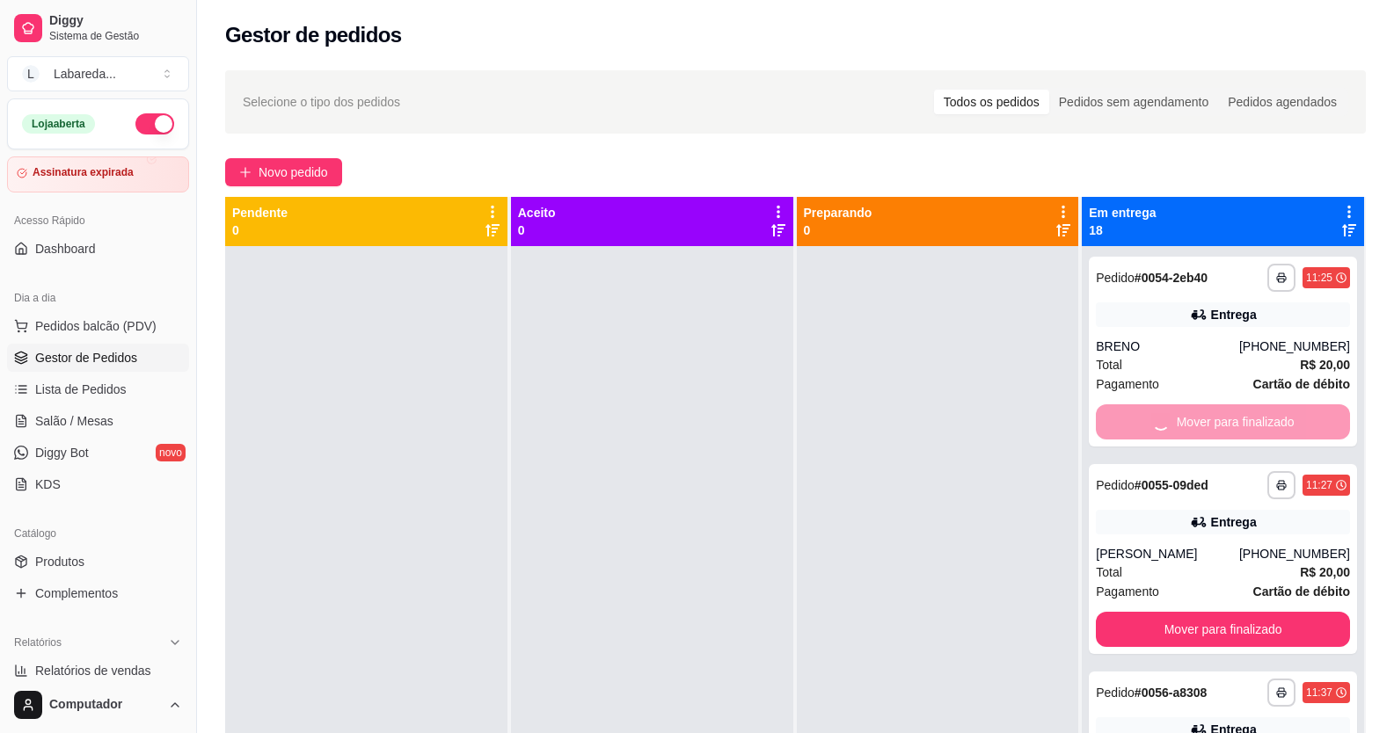
click at [1107, 612] on button "Mover para finalizado" at bounding box center [1223, 629] width 254 height 35
click at [1107, 425] on button "Mover para finalizado" at bounding box center [1223, 422] width 246 height 34
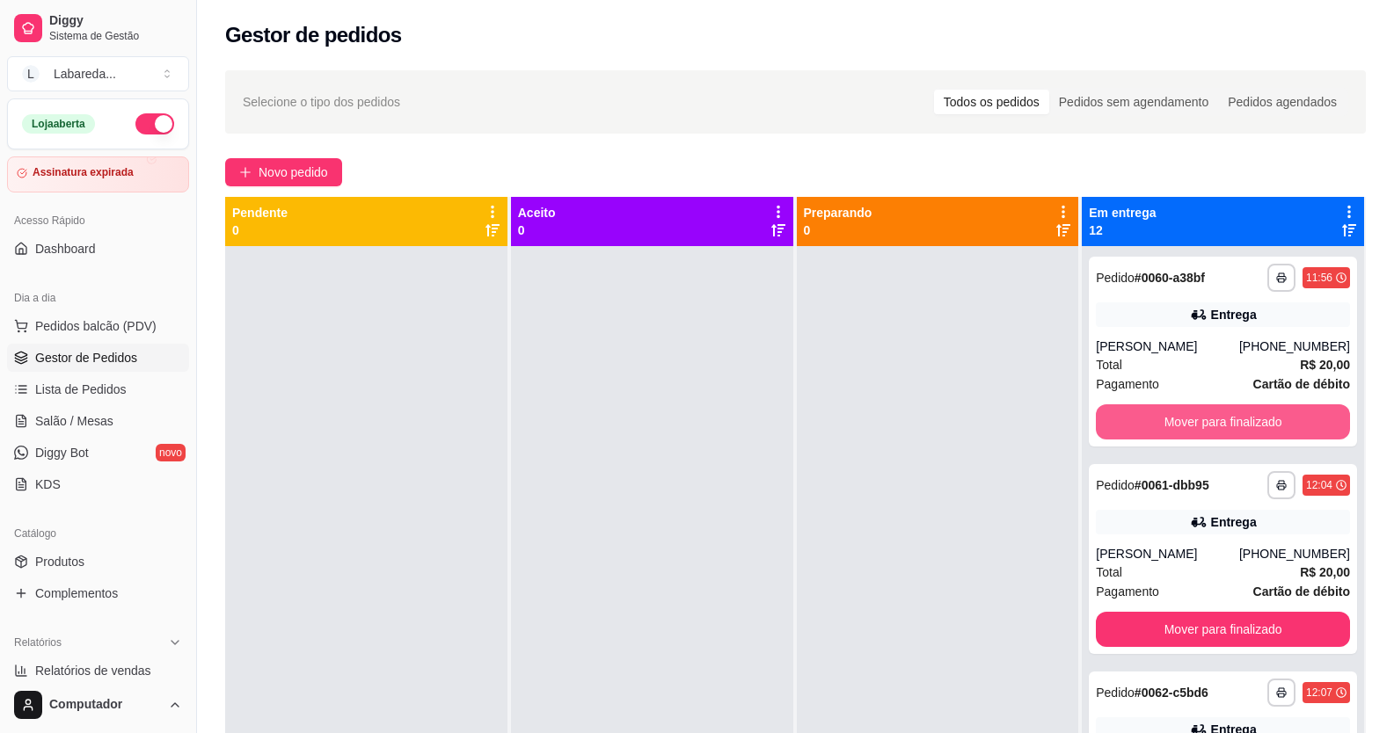
click at [1111, 424] on button "Mover para finalizado" at bounding box center [1223, 422] width 254 height 35
click at [1111, 612] on button "Mover para finalizado" at bounding box center [1223, 629] width 254 height 35
click at [1115, 424] on button "Mover para finalizado" at bounding box center [1223, 422] width 246 height 34
click at [1120, 424] on button "Mover para finalizado" at bounding box center [1223, 422] width 246 height 34
click at [1126, 421] on button "Mover para finalizado" at bounding box center [1223, 422] width 254 height 35
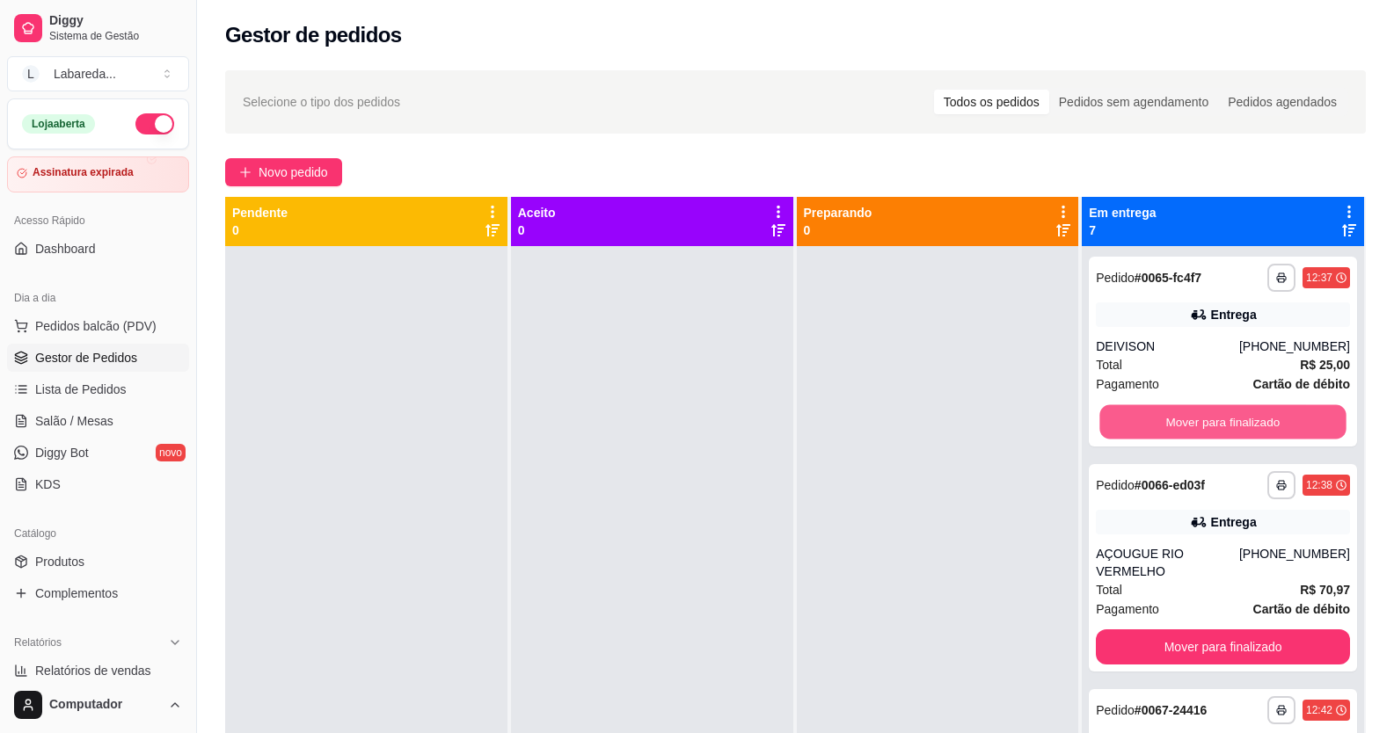
click at [1128, 421] on button "Mover para finalizado" at bounding box center [1223, 422] width 246 height 34
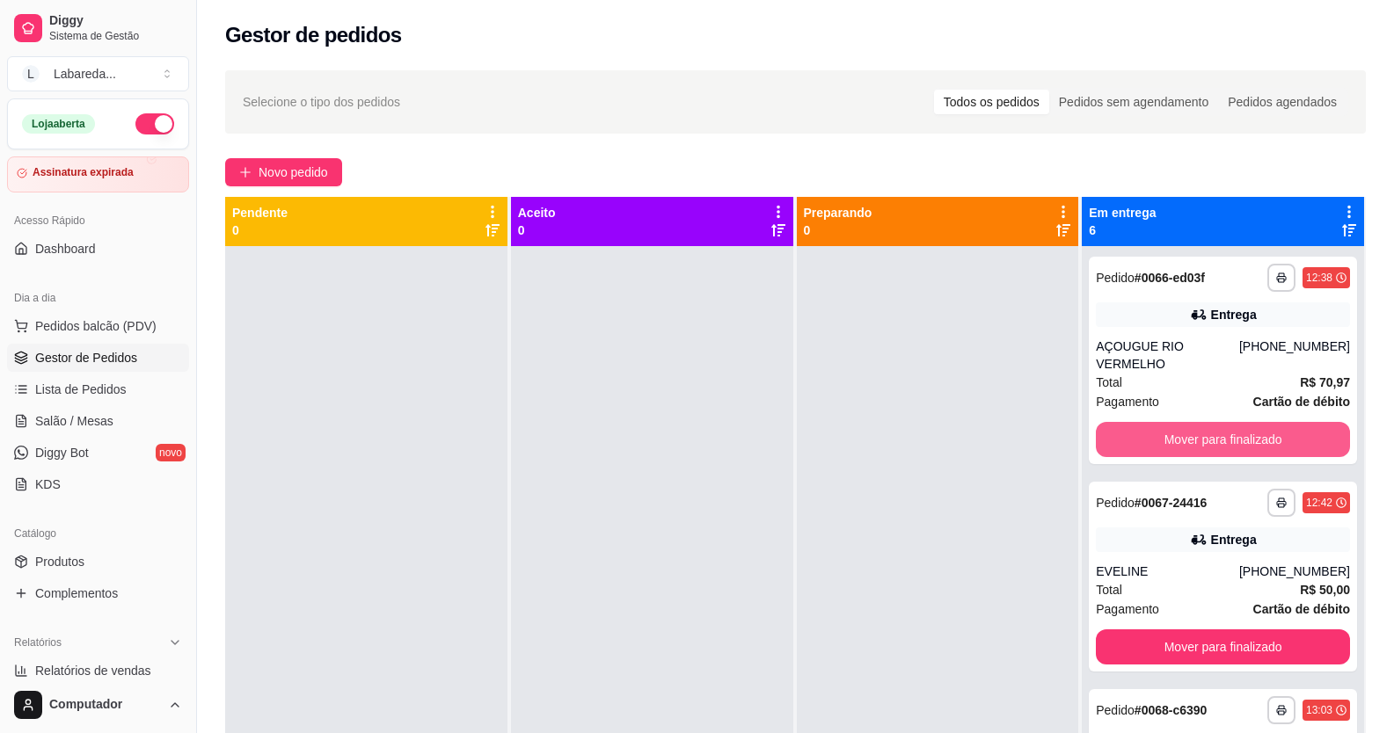
click at [1129, 422] on button "Mover para finalizado" at bounding box center [1223, 439] width 254 height 35
click at [1130, 630] on button "Mover para finalizado" at bounding box center [1223, 647] width 254 height 35
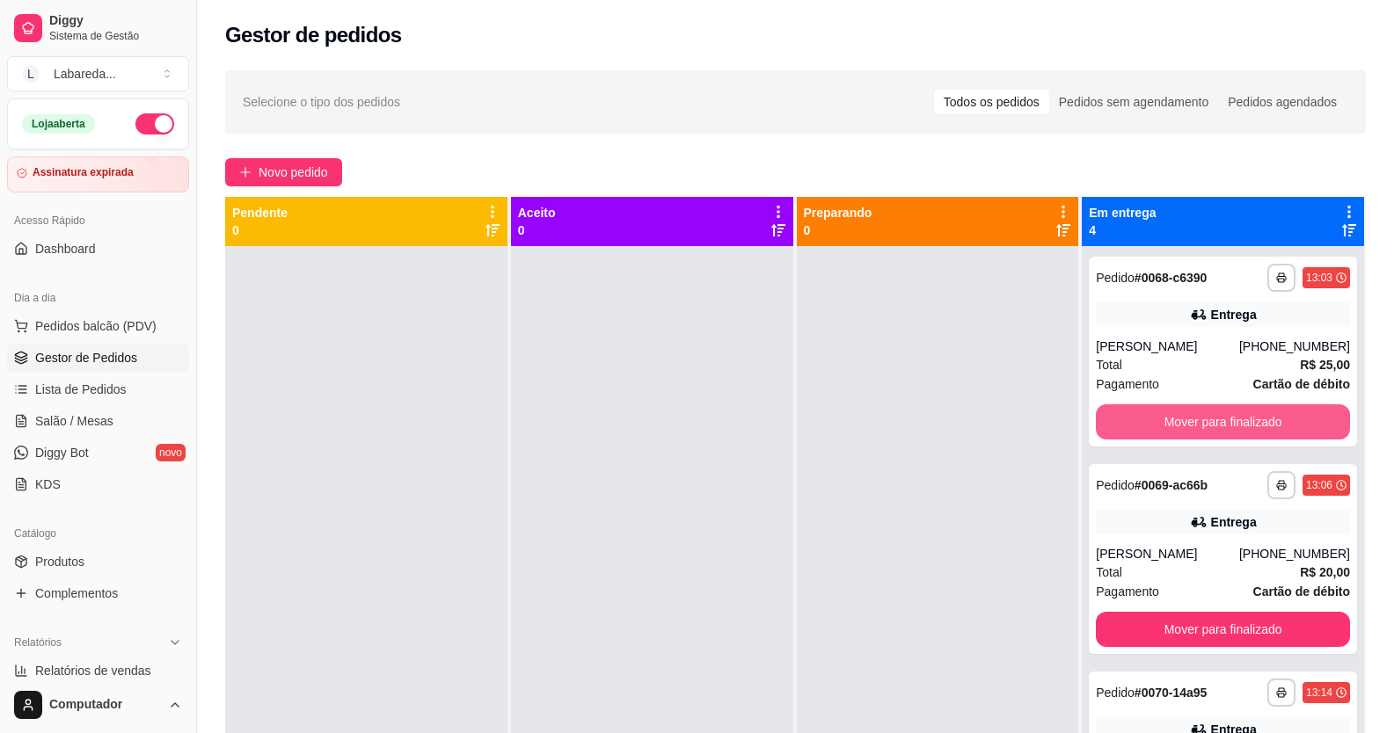
click at [1130, 422] on button "Mover para finalizado" at bounding box center [1223, 422] width 254 height 35
click at [1130, 422] on button "Mover para finalizado" at bounding box center [1223, 422] width 246 height 34
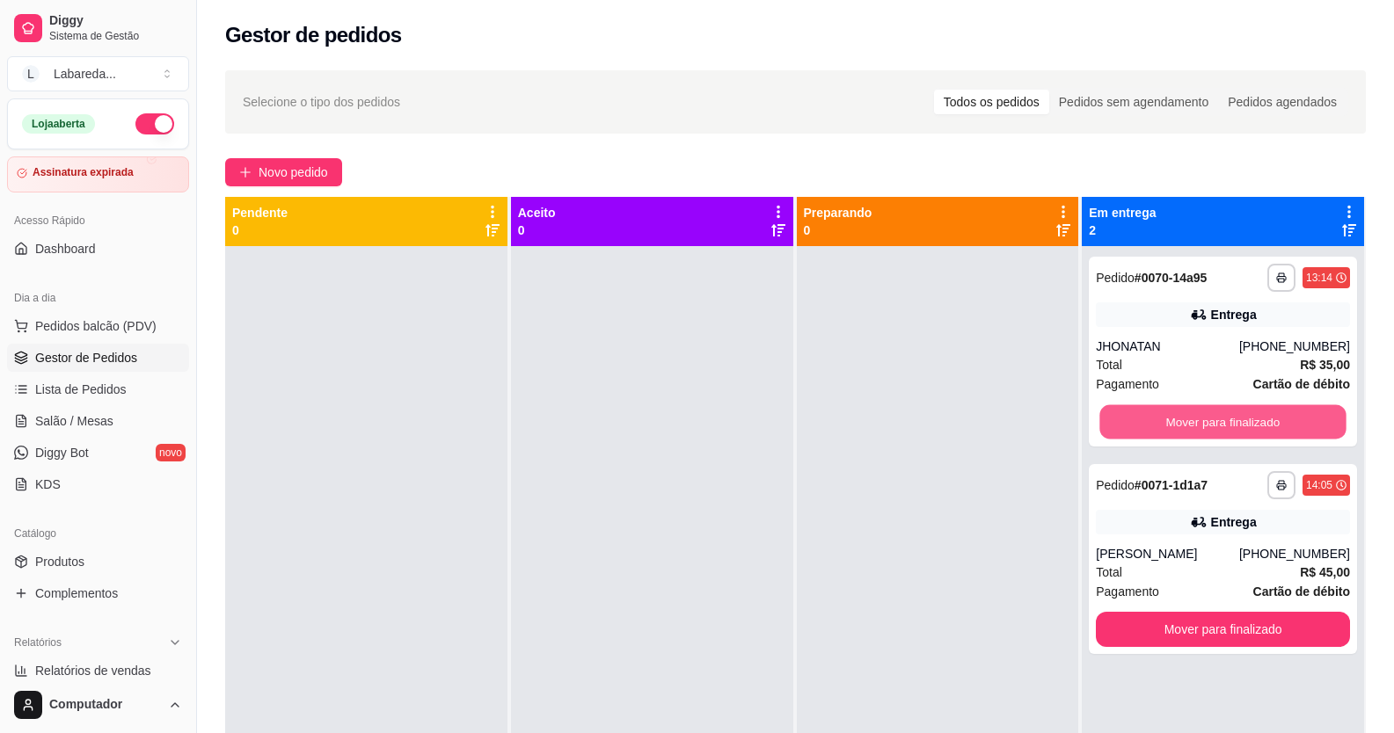
click at [1130, 422] on button "Mover para finalizado" at bounding box center [1223, 422] width 246 height 34
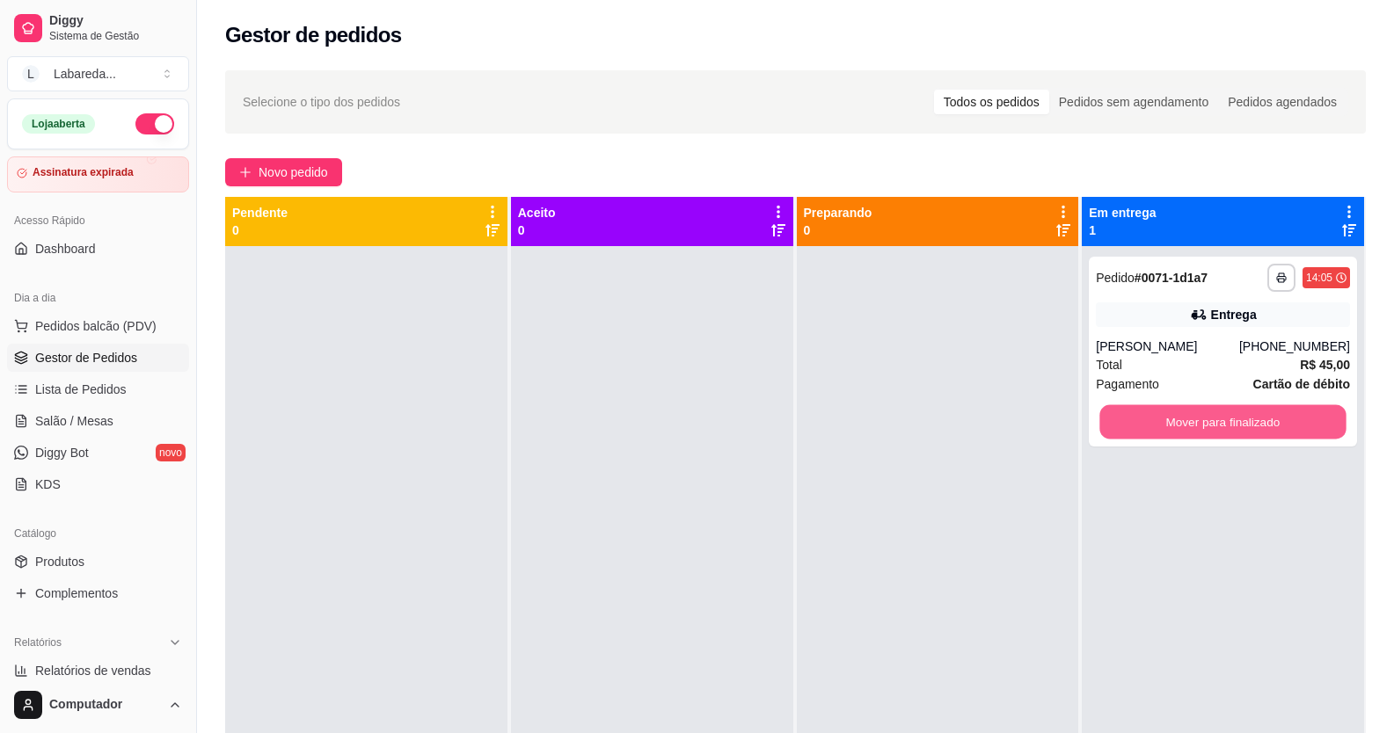
click at [1130, 422] on button "Mover para finalizado" at bounding box center [1223, 422] width 246 height 34
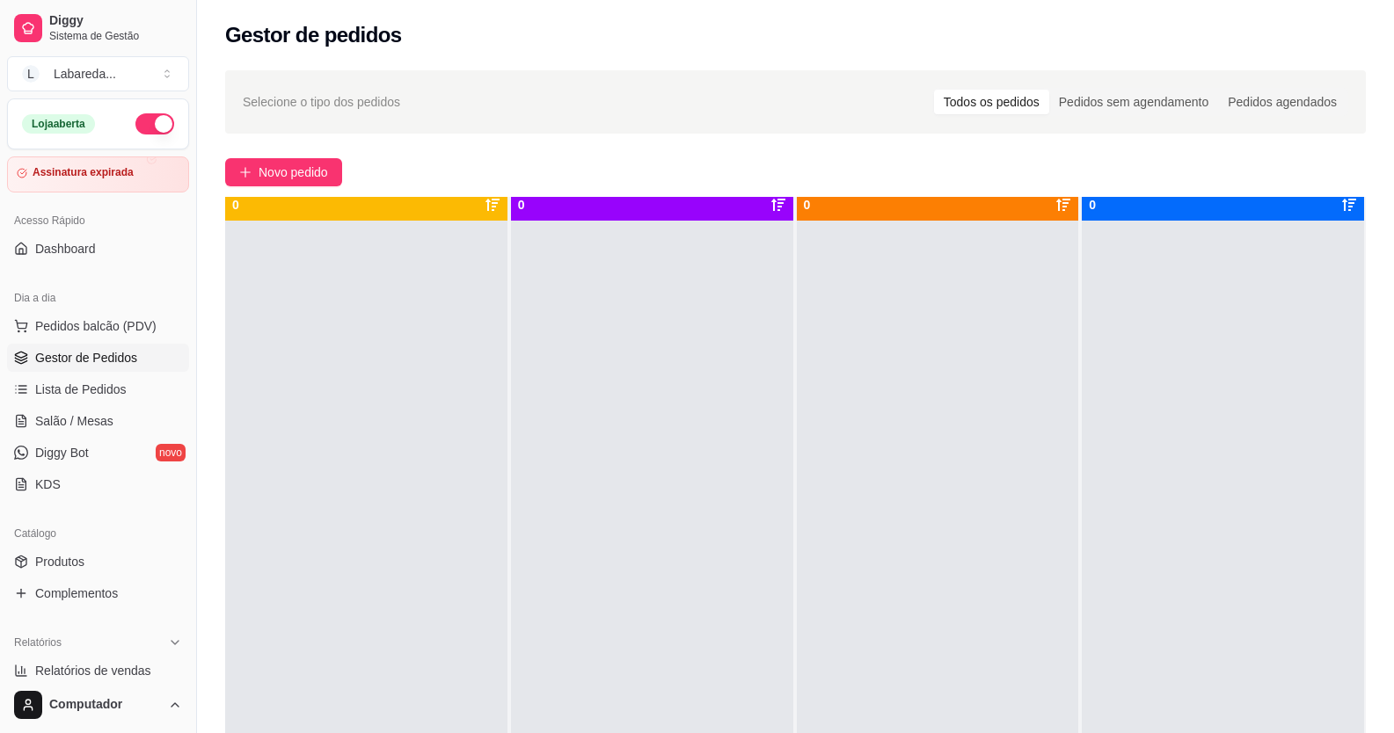
scroll to position [49, 0]
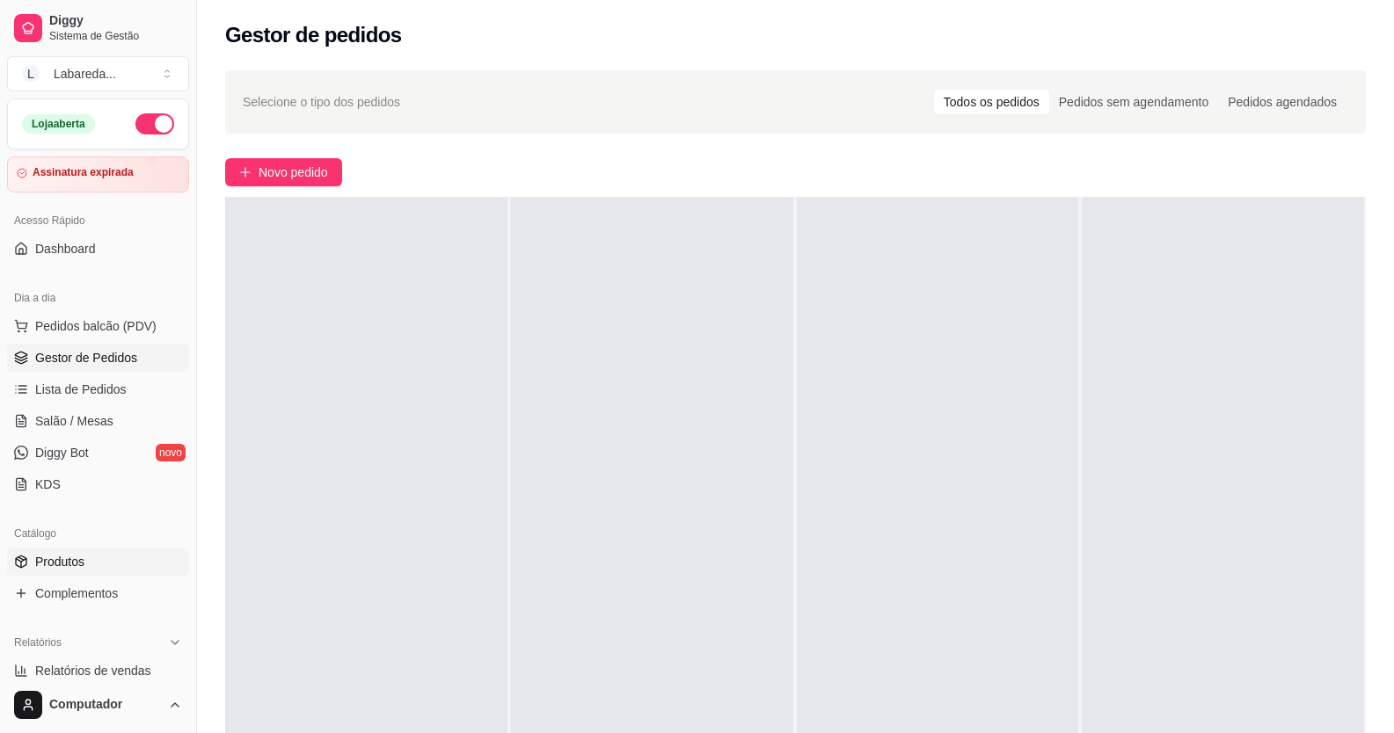
click at [62, 549] on link "Produtos" at bounding box center [98, 562] width 182 height 28
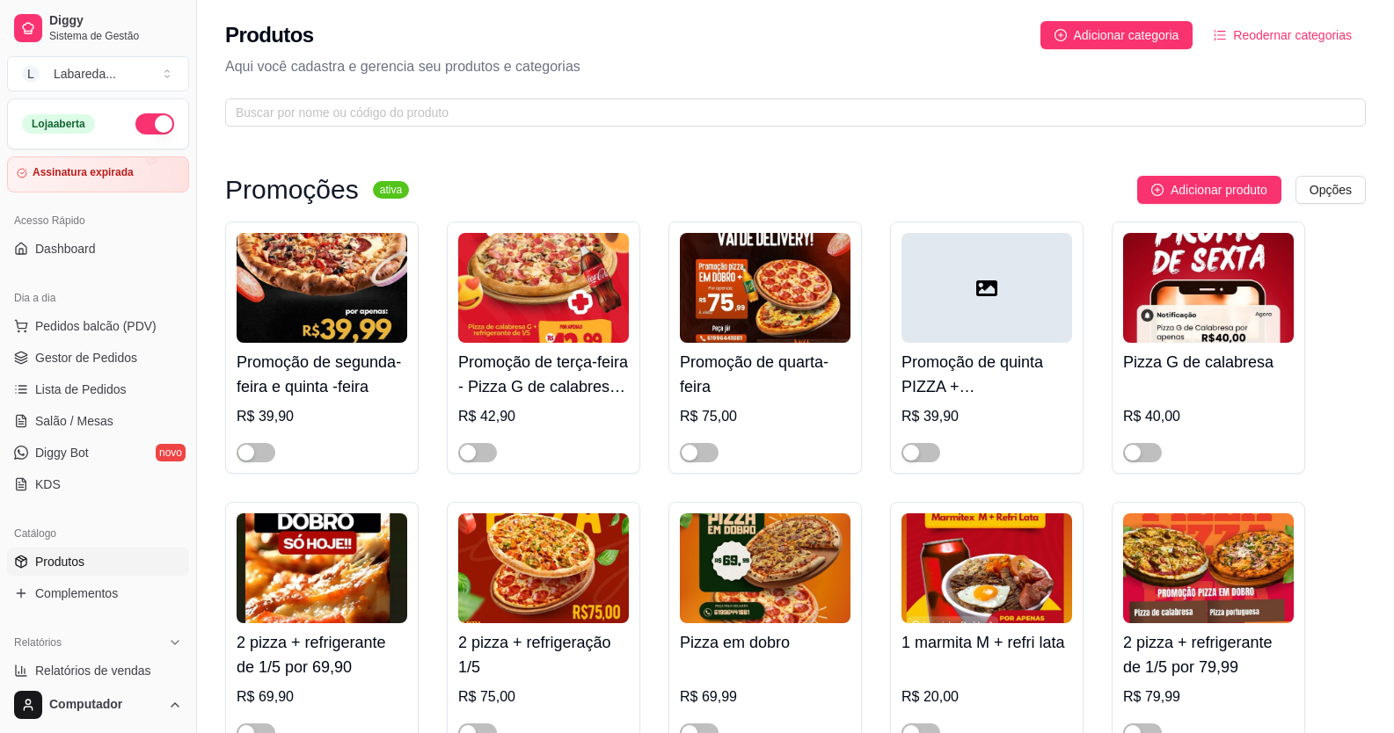
click at [69, 552] on link "Produtos" at bounding box center [98, 562] width 182 height 28
click at [260, 462] on span "button" at bounding box center [256, 452] width 39 height 19
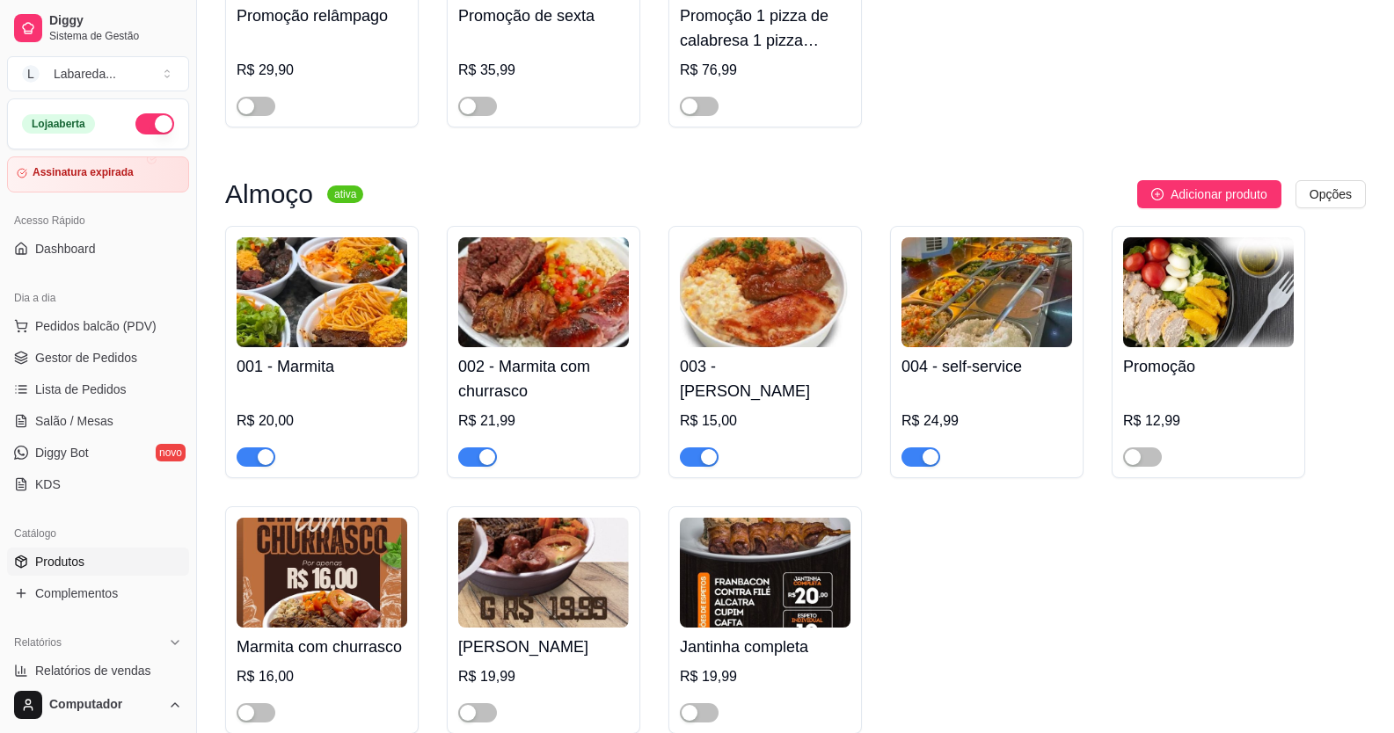
scroll to position [967, 0]
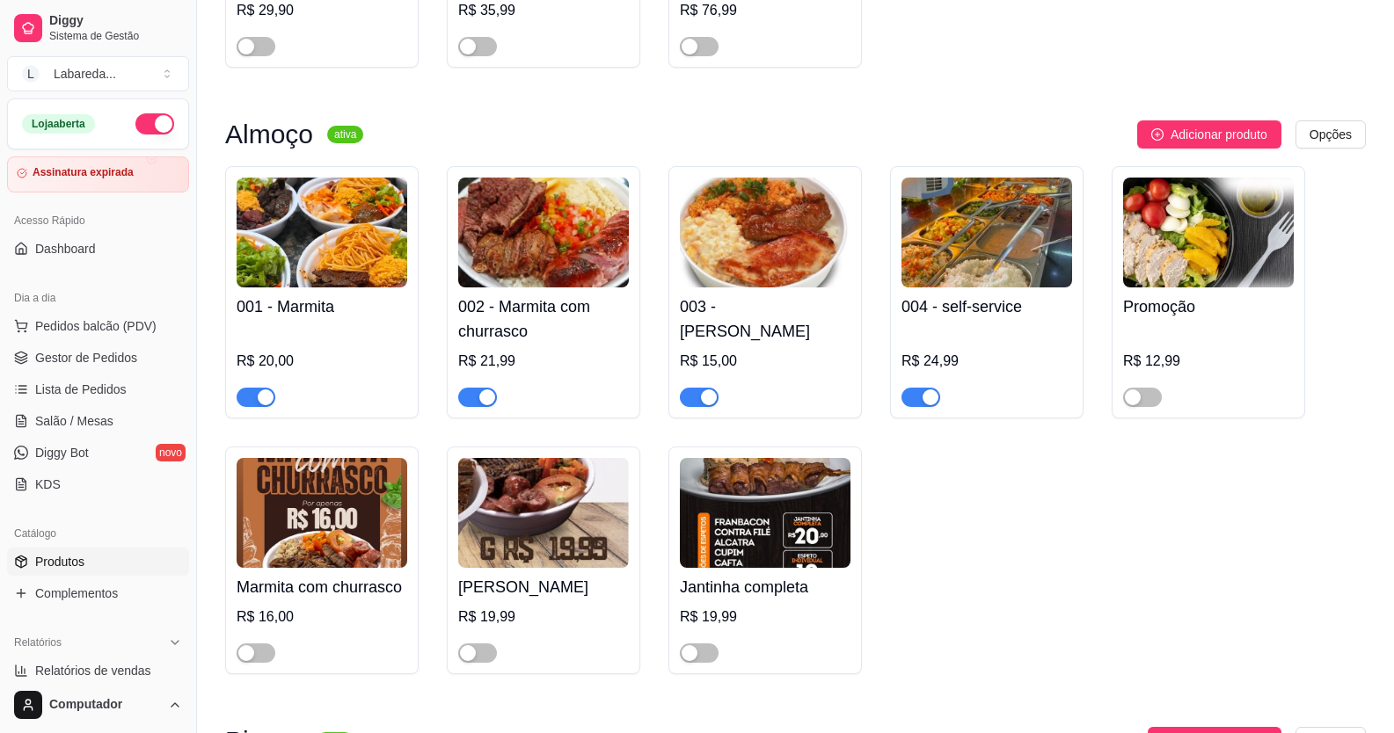
click at [476, 400] on span "button" at bounding box center [477, 397] width 39 height 19
click at [259, 403] on div "button" at bounding box center [266, 398] width 16 height 16
click at [697, 392] on span "button" at bounding box center [699, 397] width 39 height 19
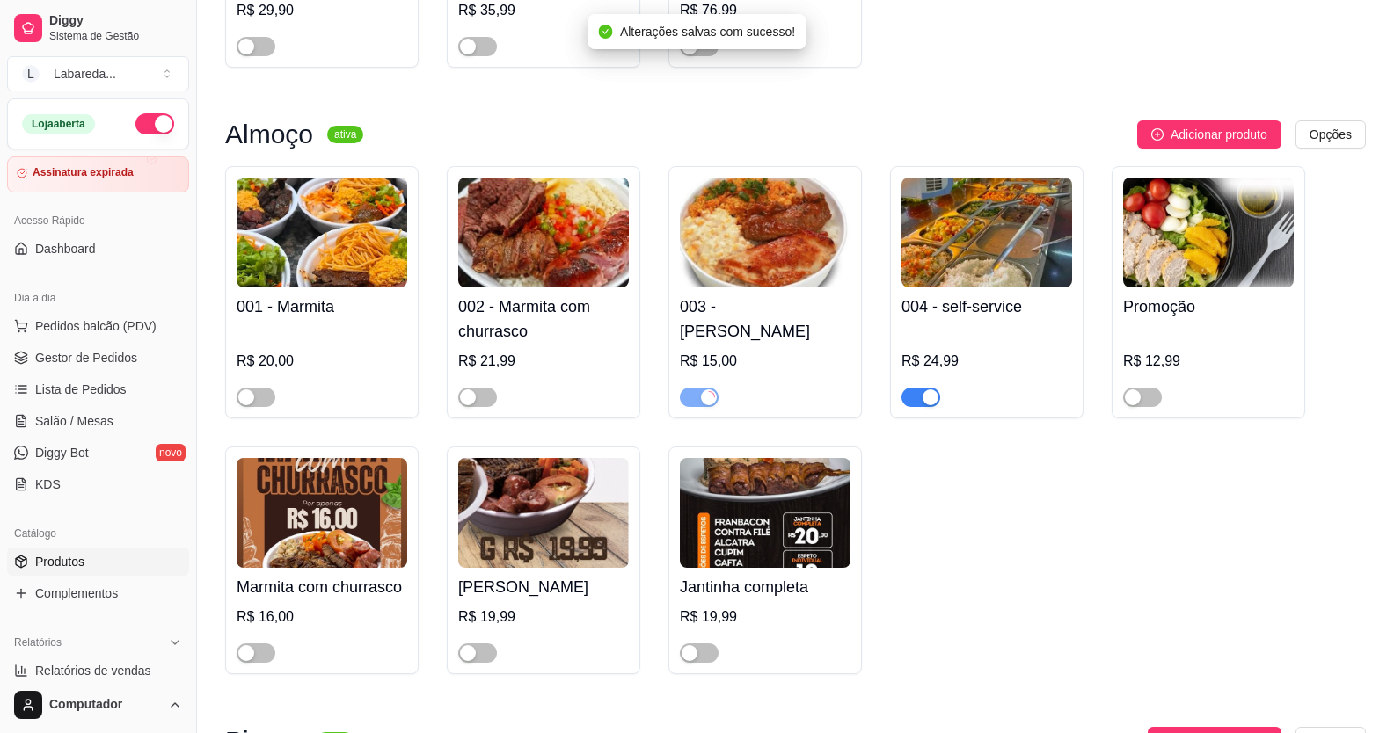
click at [916, 397] on span "button" at bounding box center [920, 397] width 39 height 19
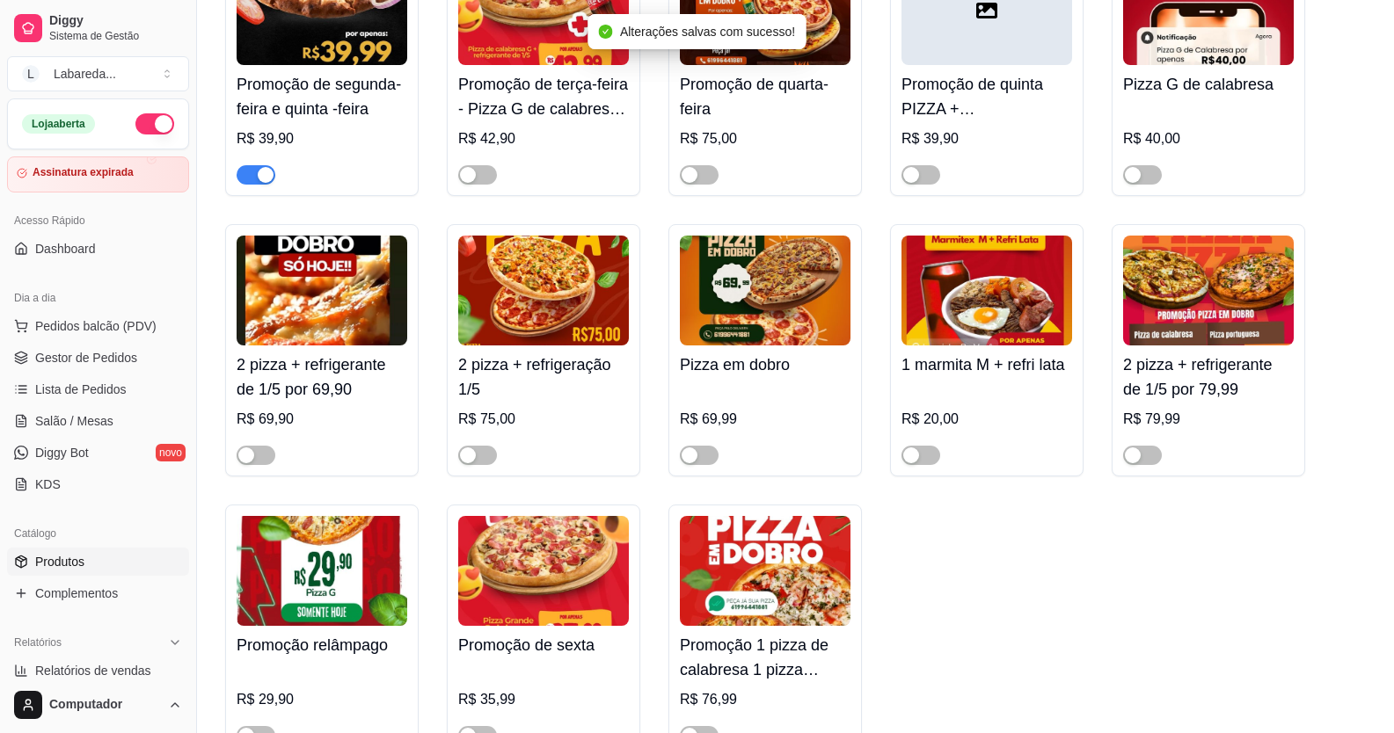
scroll to position [176, 0]
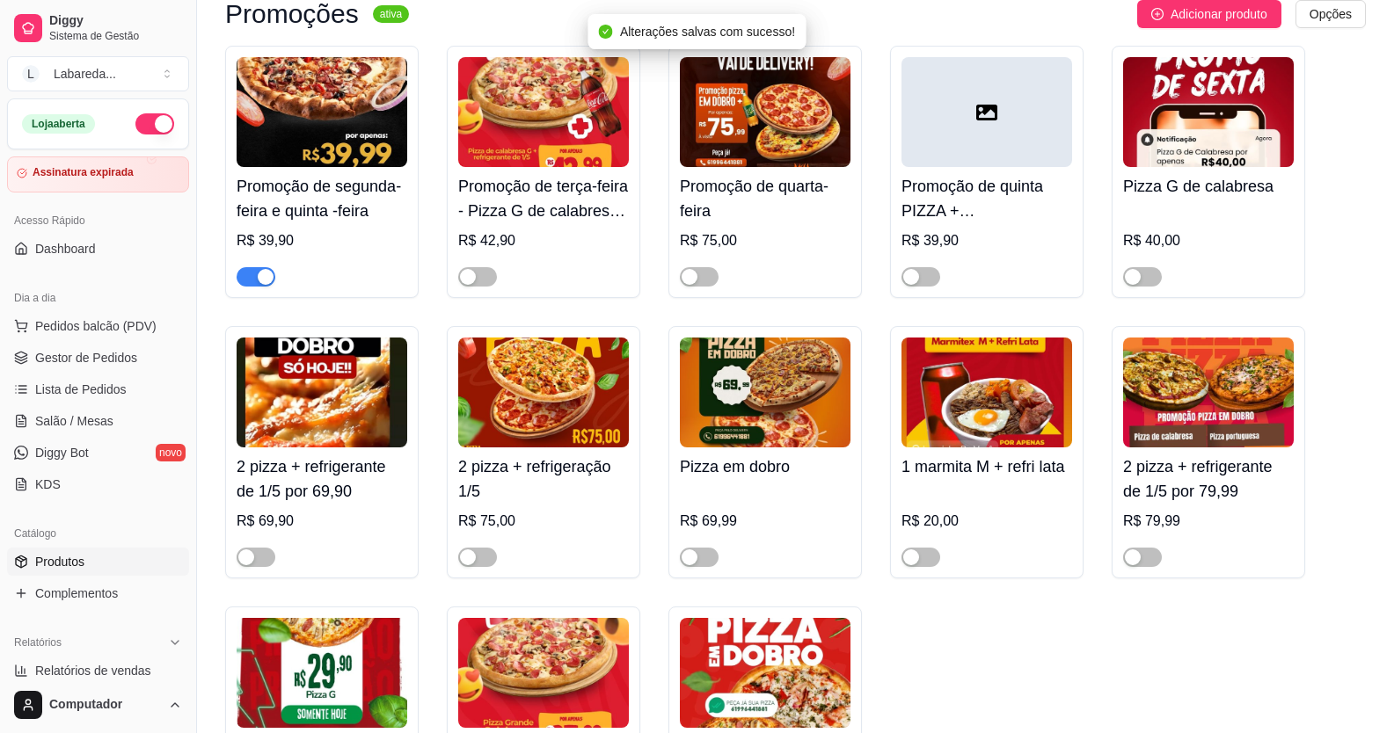
click at [258, 280] on button "button" at bounding box center [256, 276] width 39 height 19
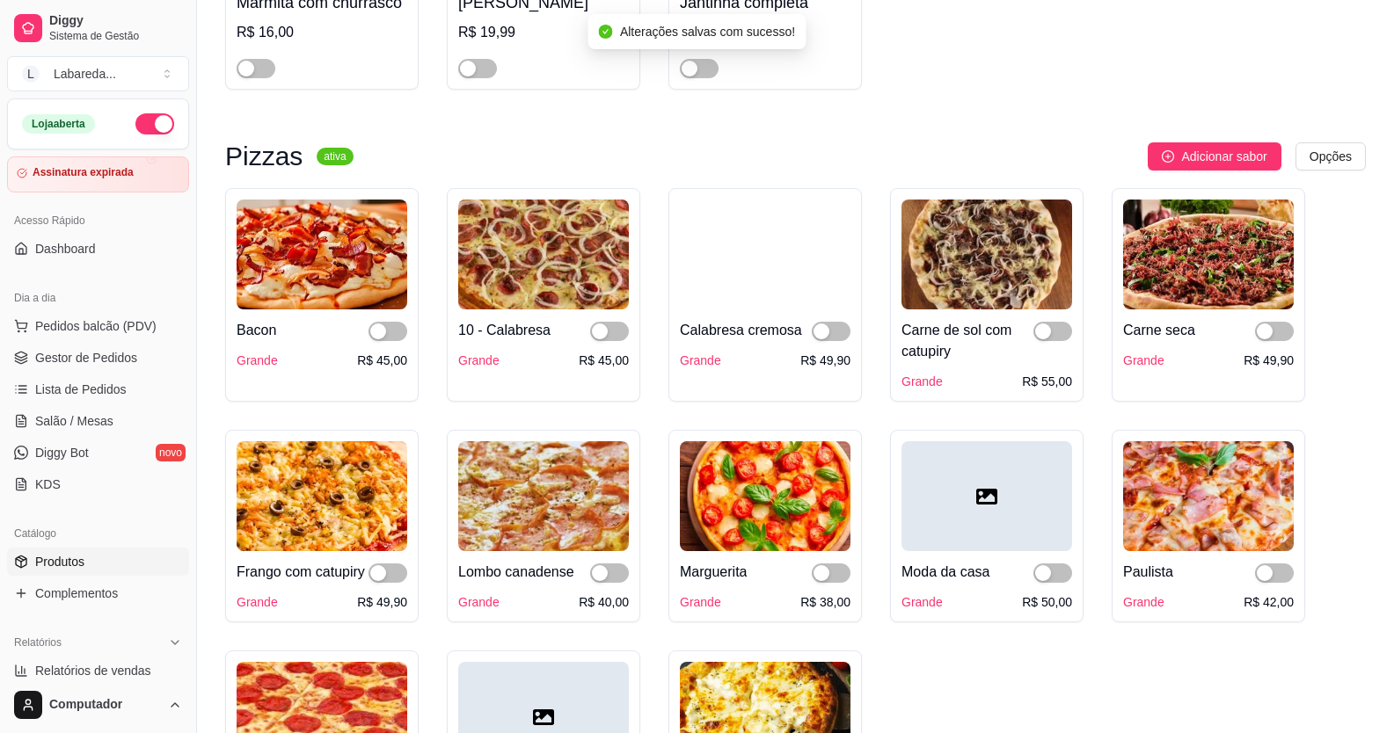
scroll to position [1583, 0]
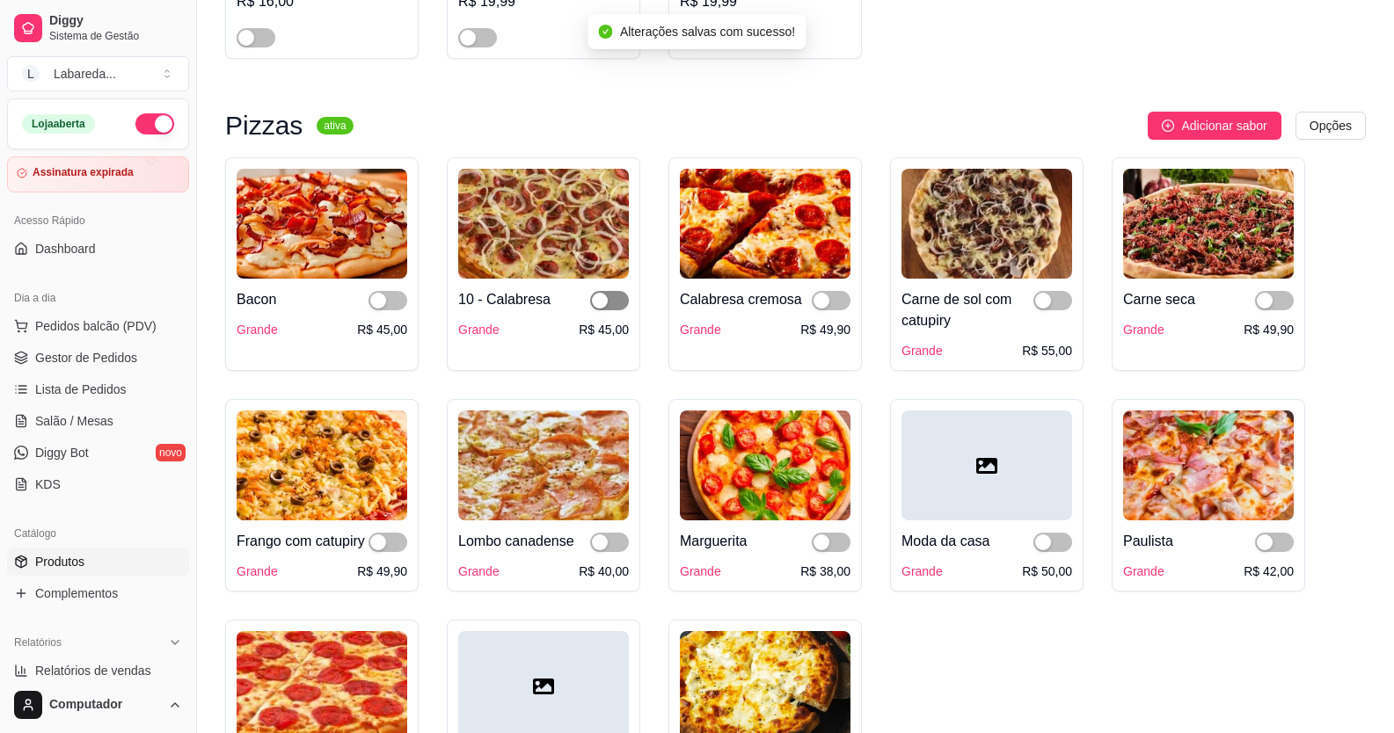
click at [605, 303] on div "button" at bounding box center [600, 301] width 16 height 16
click at [380, 303] on div "button" at bounding box center [378, 301] width 16 height 16
click at [840, 302] on span "button" at bounding box center [831, 300] width 39 height 19
drag, startPoint x: 1042, startPoint y: 300, endPoint x: 1274, endPoint y: 322, distance: 233.2
click at [1043, 301] on div "button" at bounding box center [1043, 301] width 16 height 16
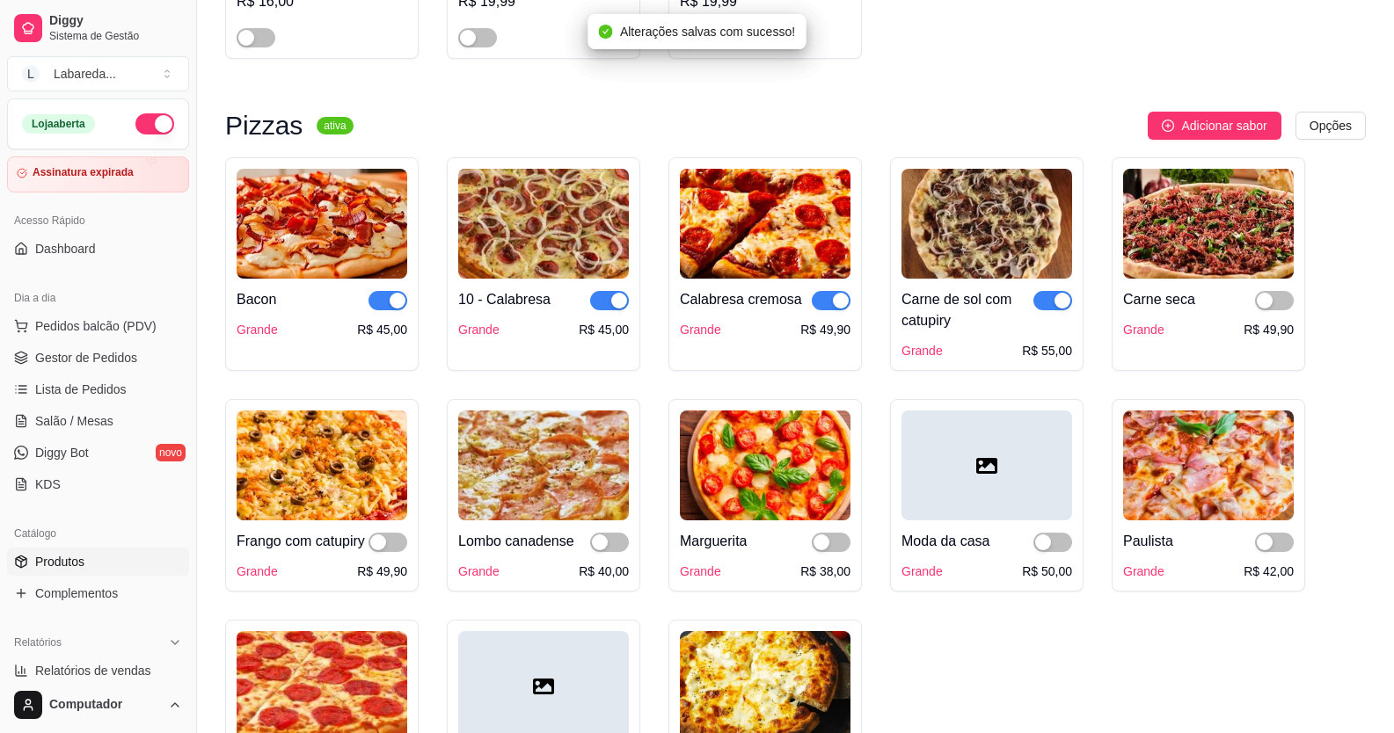
drag, startPoint x: 1259, startPoint y: 304, endPoint x: 1254, endPoint y: 319, distance: 15.9
click at [1260, 303] on div "button" at bounding box center [1265, 301] width 16 height 16
click at [1264, 543] on div "button" at bounding box center [1265, 543] width 16 height 16
click at [1051, 549] on button "button" at bounding box center [1052, 542] width 39 height 19
drag, startPoint x: 828, startPoint y: 541, endPoint x: 755, endPoint y: 532, distance: 73.5
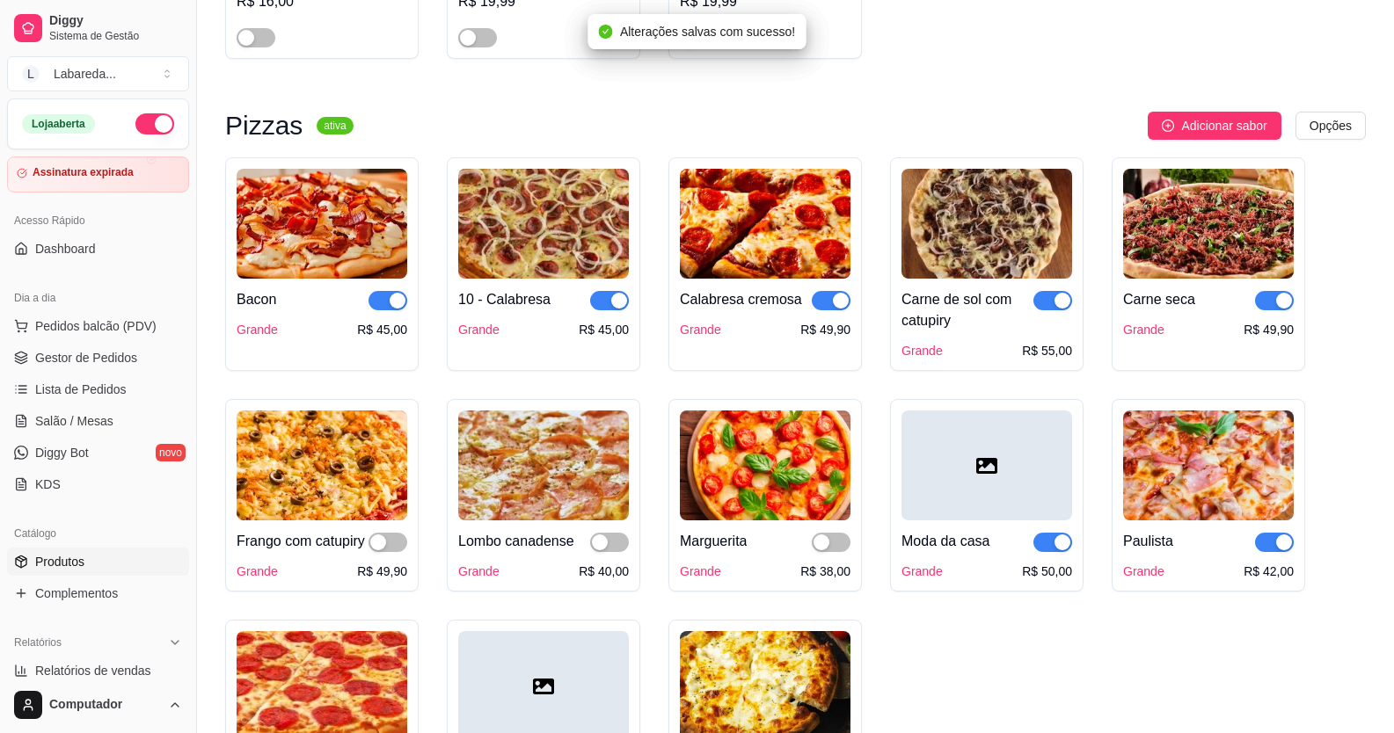
click at [824, 539] on button "button" at bounding box center [831, 542] width 39 height 19
drag, startPoint x: 607, startPoint y: 545, endPoint x: 597, endPoint y: 539, distance: 11.5
click at [608, 545] on div "button" at bounding box center [600, 543] width 16 height 16
click at [404, 545] on span "button" at bounding box center [388, 542] width 39 height 19
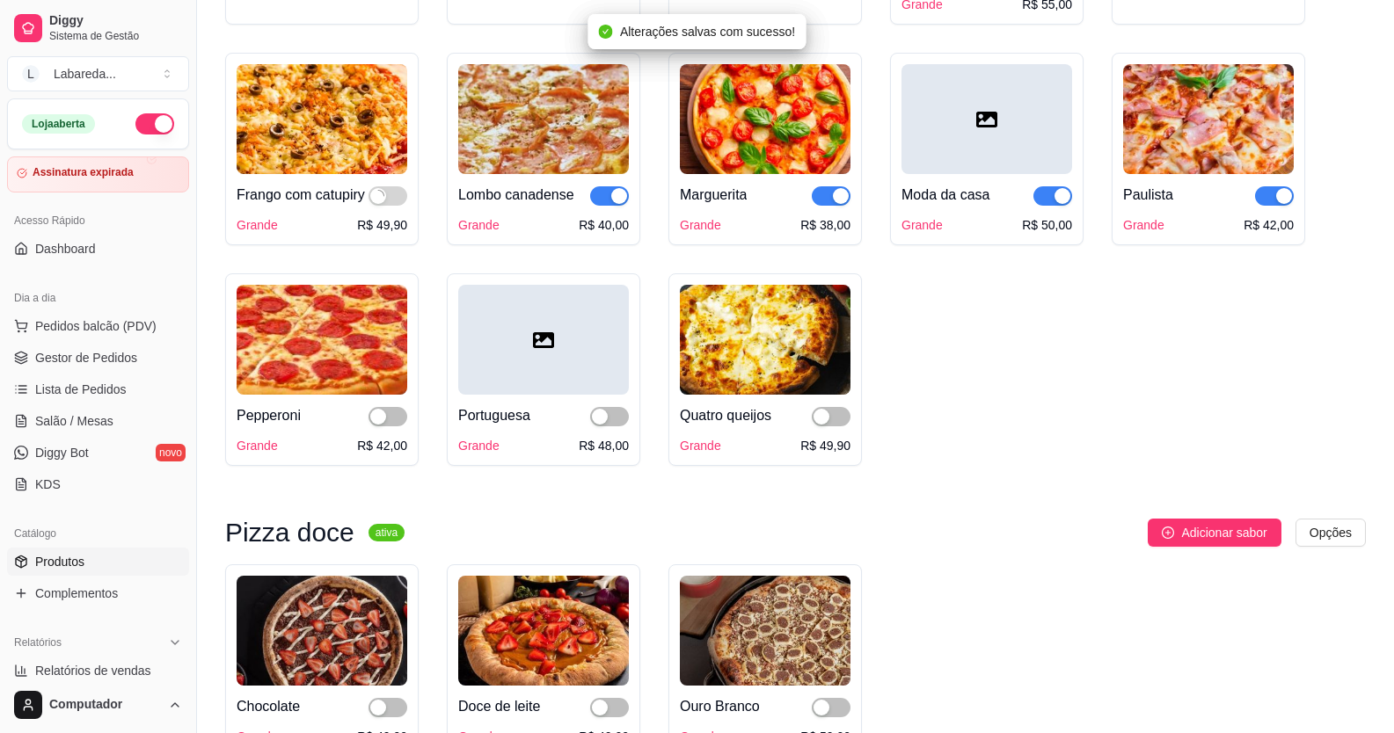
scroll to position [1935, 0]
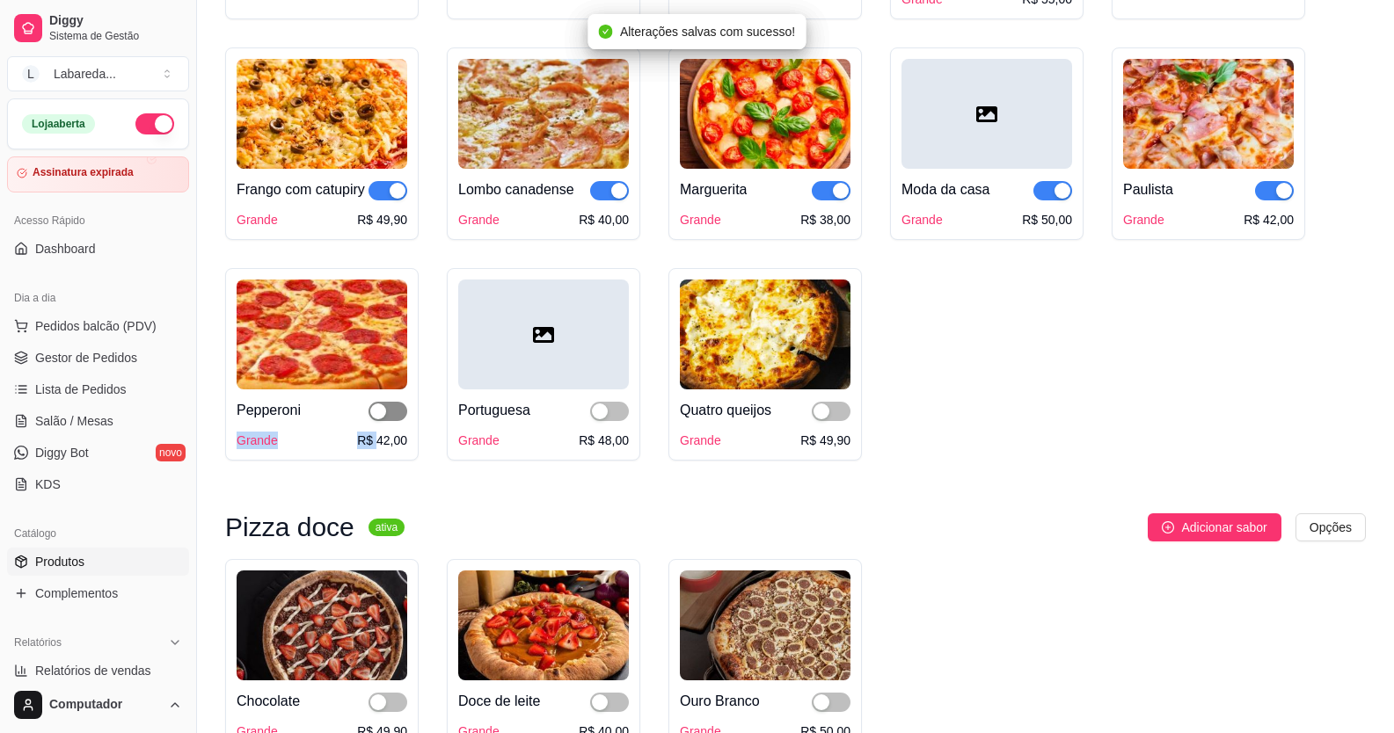
click at [378, 447] on div "Pepperoni Grande R$ 42,00" at bounding box center [322, 420] width 171 height 60
click at [376, 421] on span "button" at bounding box center [388, 411] width 39 height 19
click at [592, 421] on div "Portuguesa" at bounding box center [543, 410] width 171 height 21
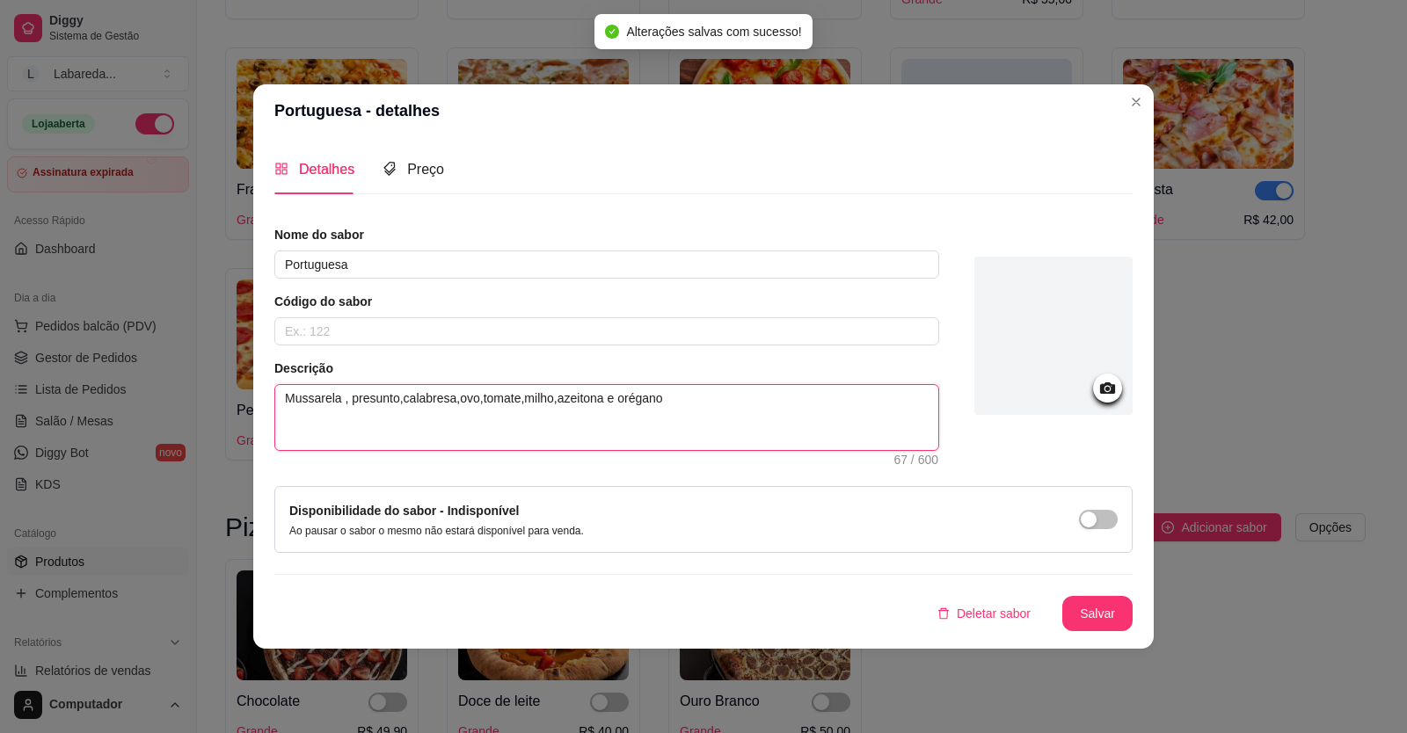
click at [671, 471] on div "Nome do sabor Portuguesa Código do sabor Descrição Mussarela , presunto,calabre…" at bounding box center [703, 428] width 858 height 405
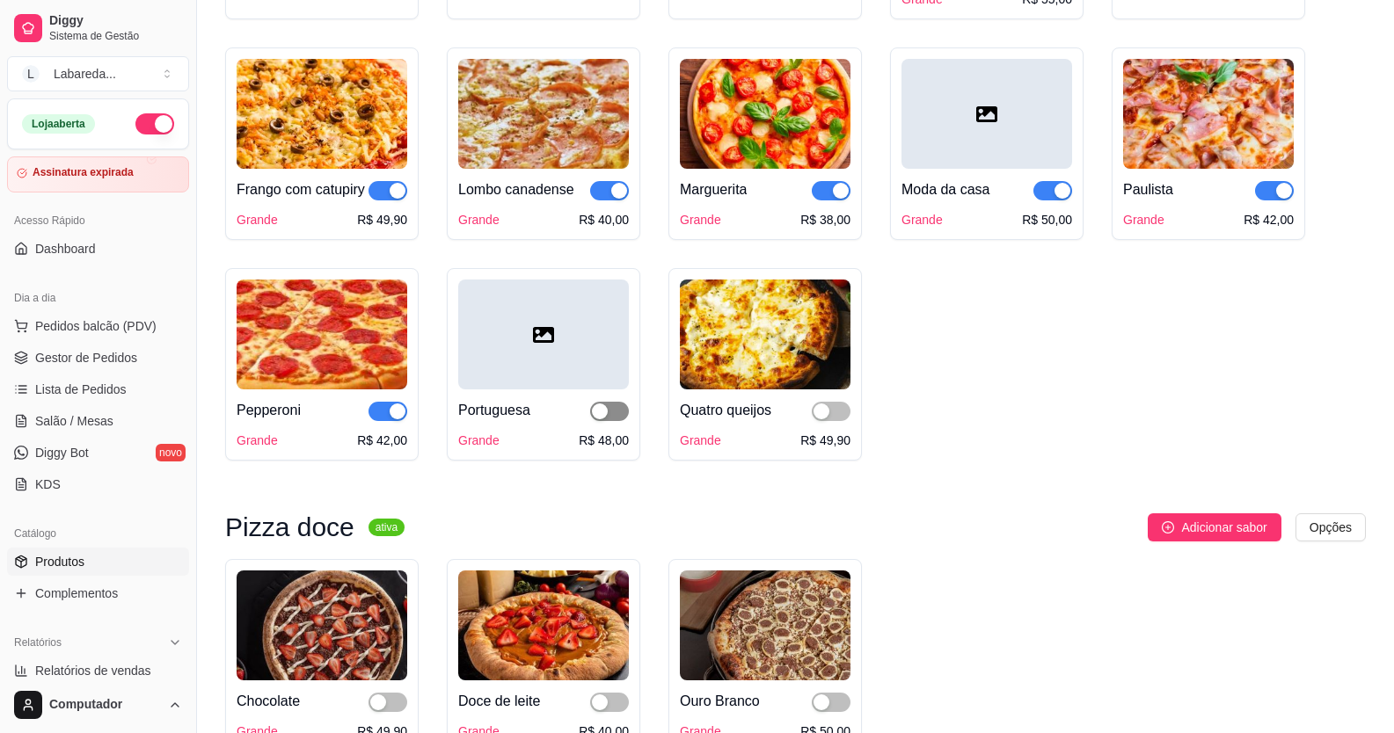
drag, startPoint x: 599, startPoint y: 438, endPoint x: 696, endPoint y: 427, distance: 97.4
click at [600, 420] on div "button" at bounding box center [600, 412] width 16 height 16
click at [833, 421] on span "button" at bounding box center [831, 411] width 39 height 19
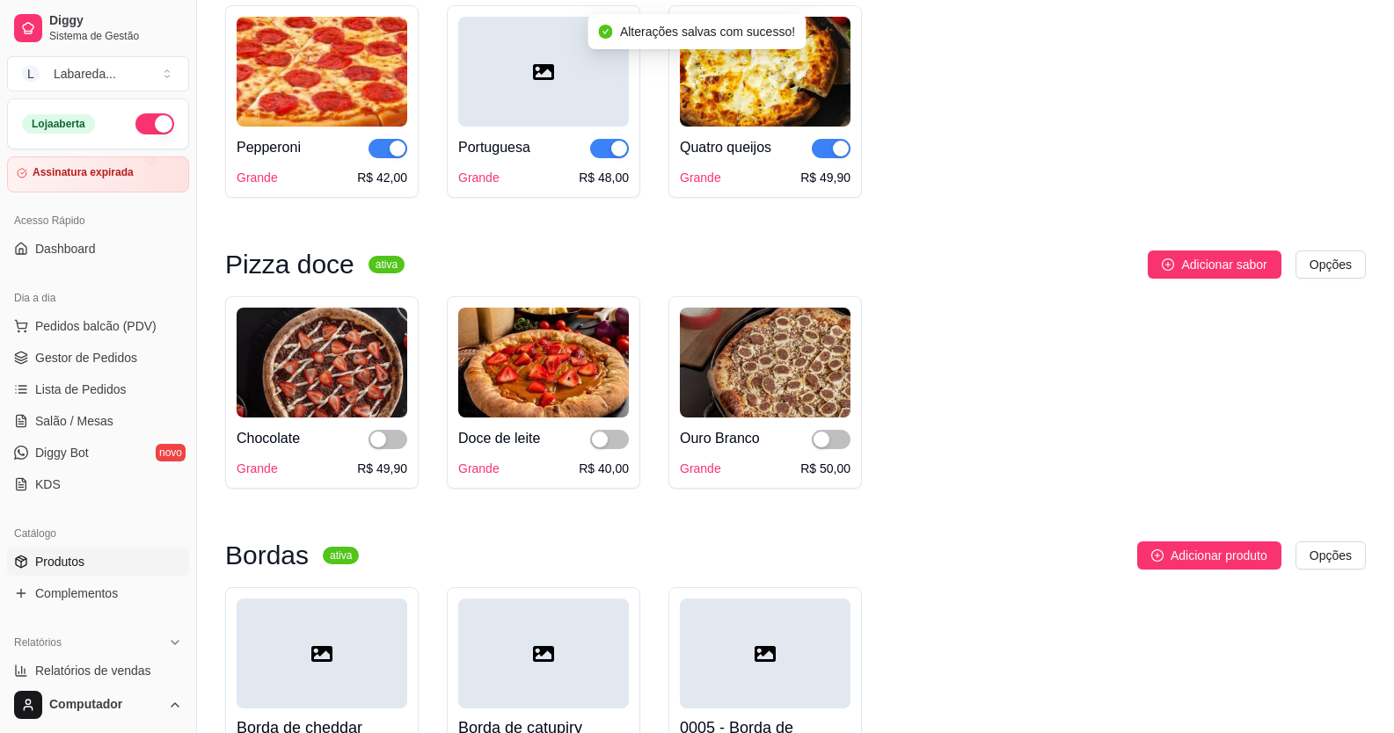
scroll to position [2199, 0]
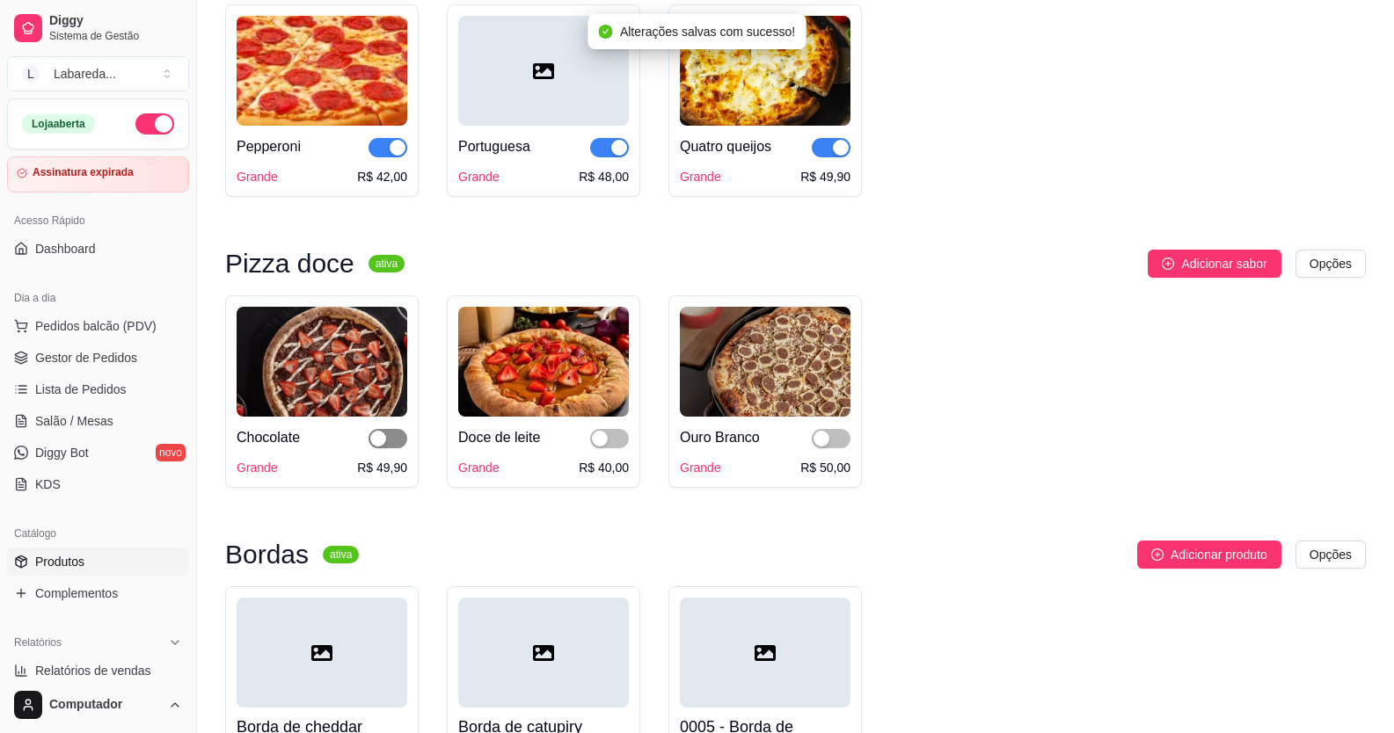
click at [378, 447] on div "button" at bounding box center [378, 439] width 16 height 16
click at [595, 447] on div "button" at bounding box center [600, 439] width 16 height 16
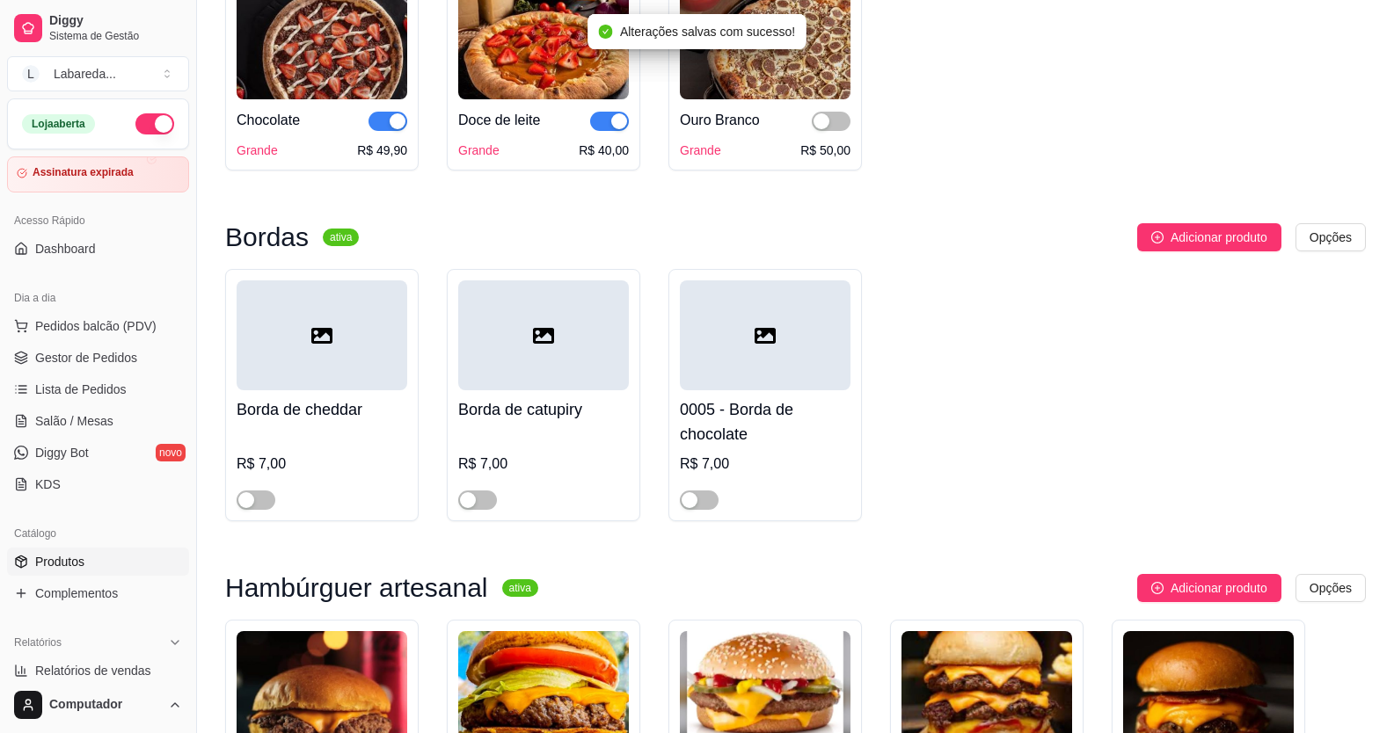
scroll to position [2551, 0]
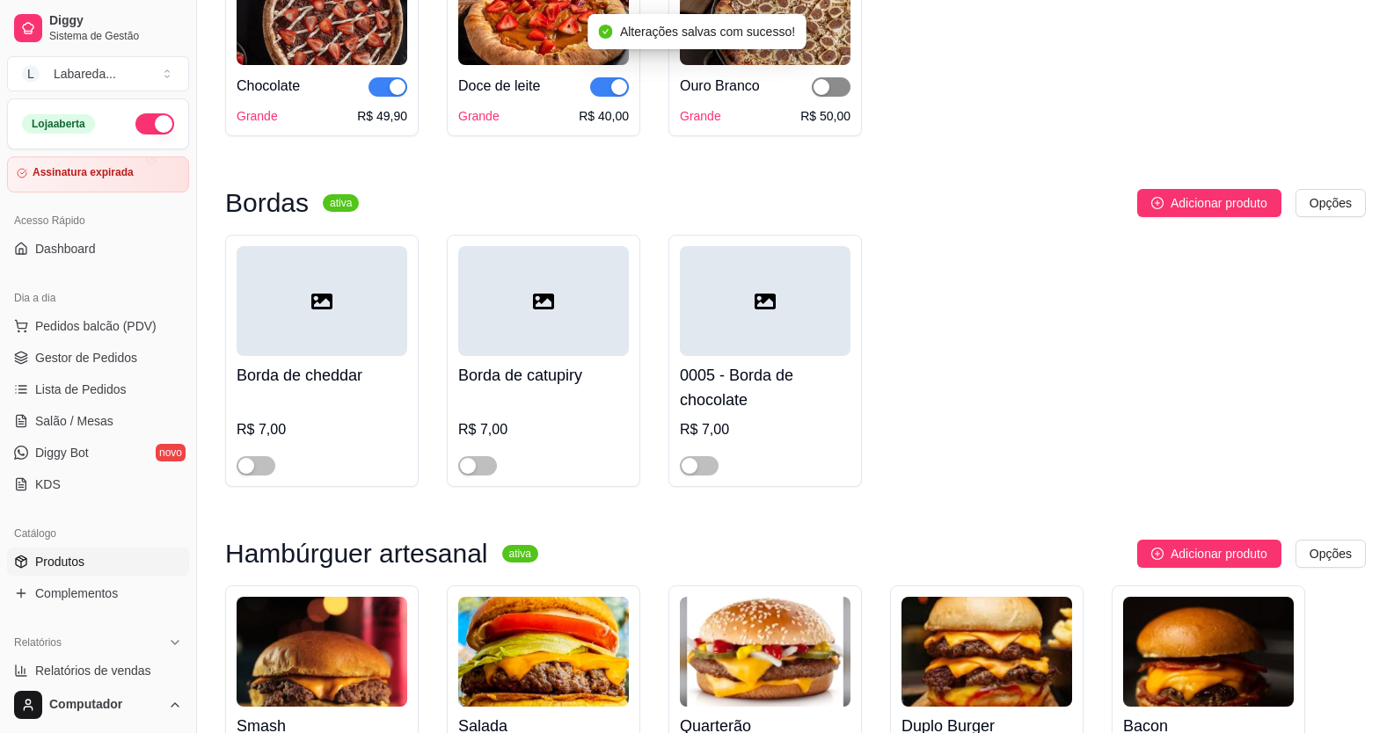
click at [823, 97] on span "button" at bounding box center [831, 86] width 39 height 19
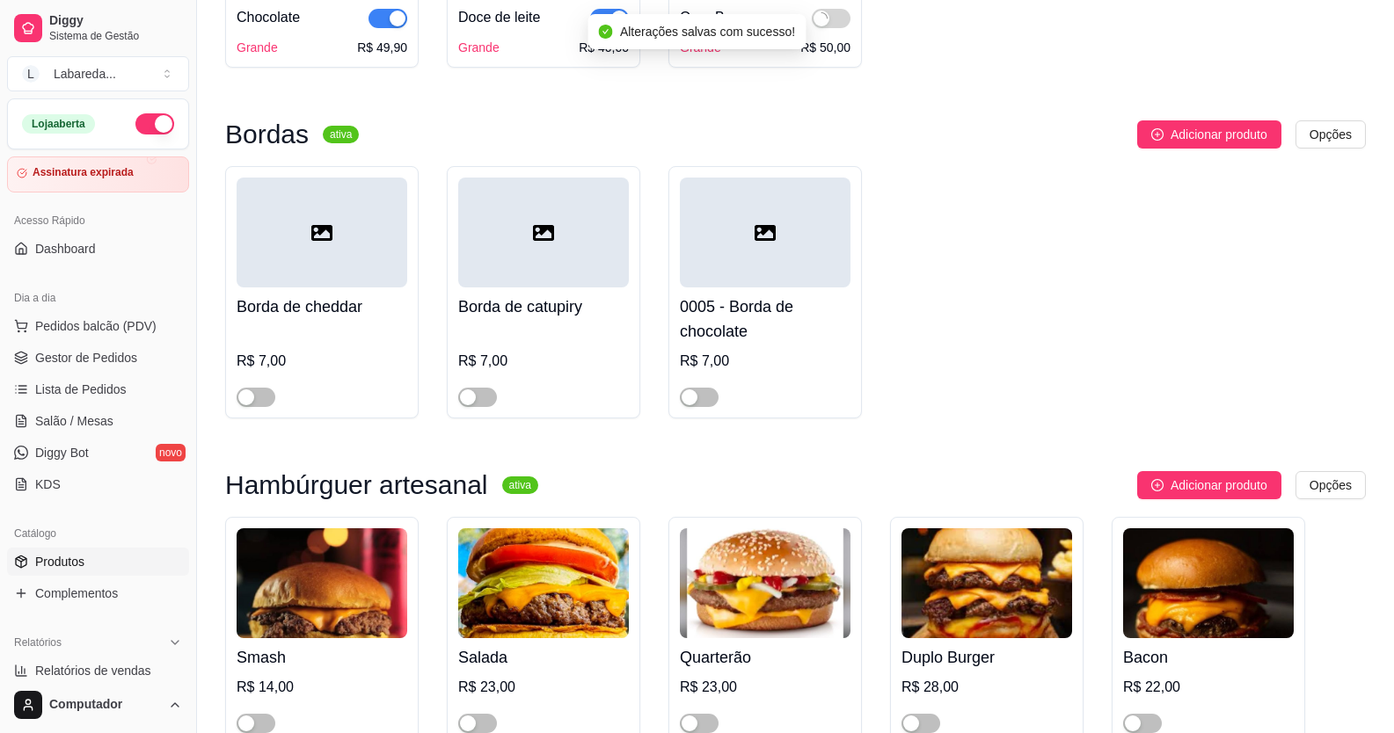
scroll to position [2638, 0]
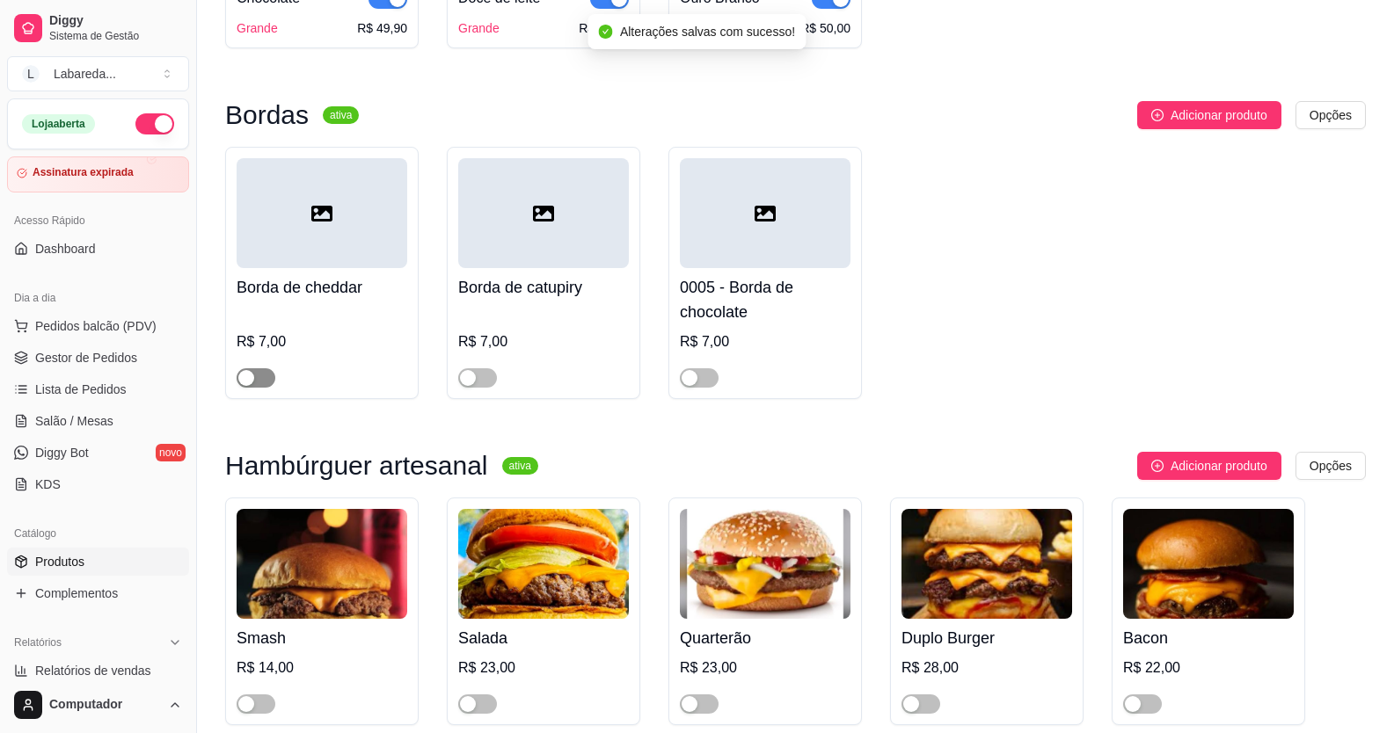
click at [247, 386] on div "button" at bounding box center [246, 378] width 16 height 16
click at [484, 388] on span "button" at bounding box center [477, 378] width 39 height 19
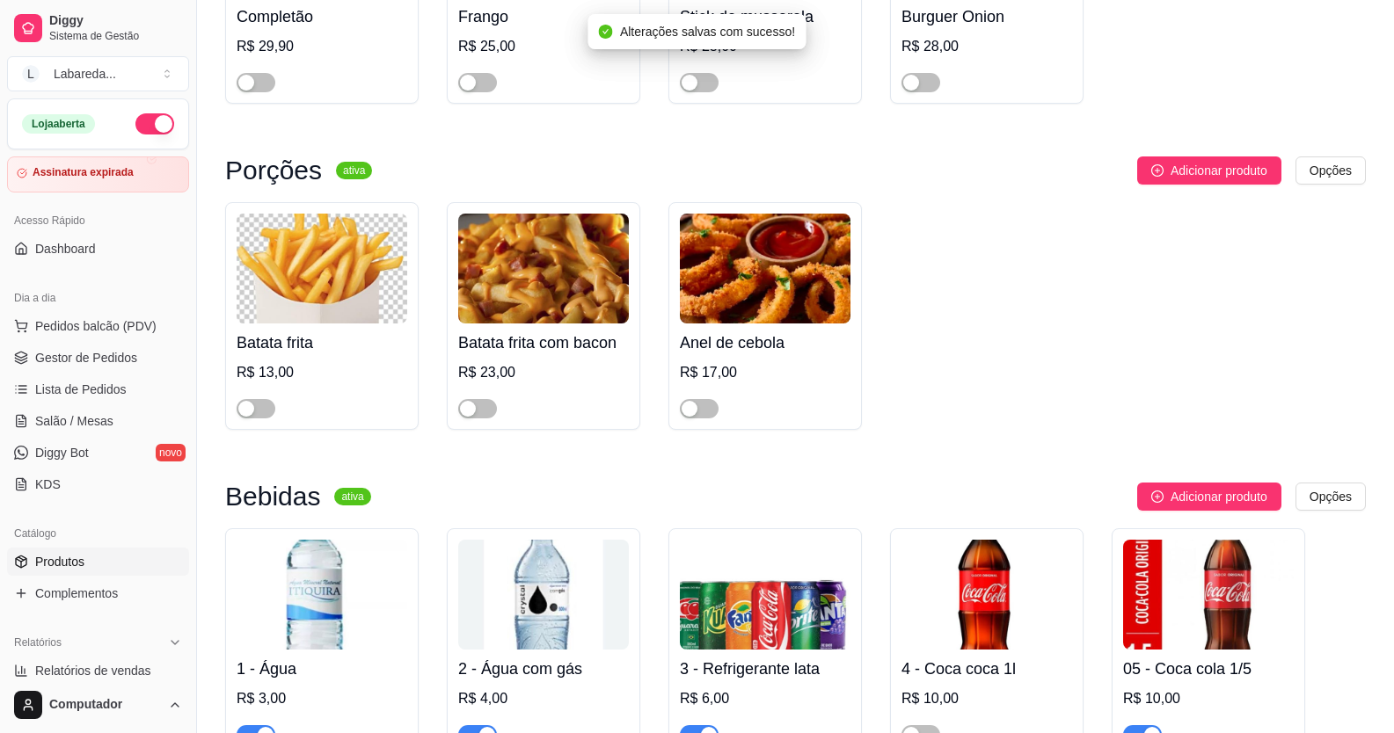
scroll to position [3518, 0]
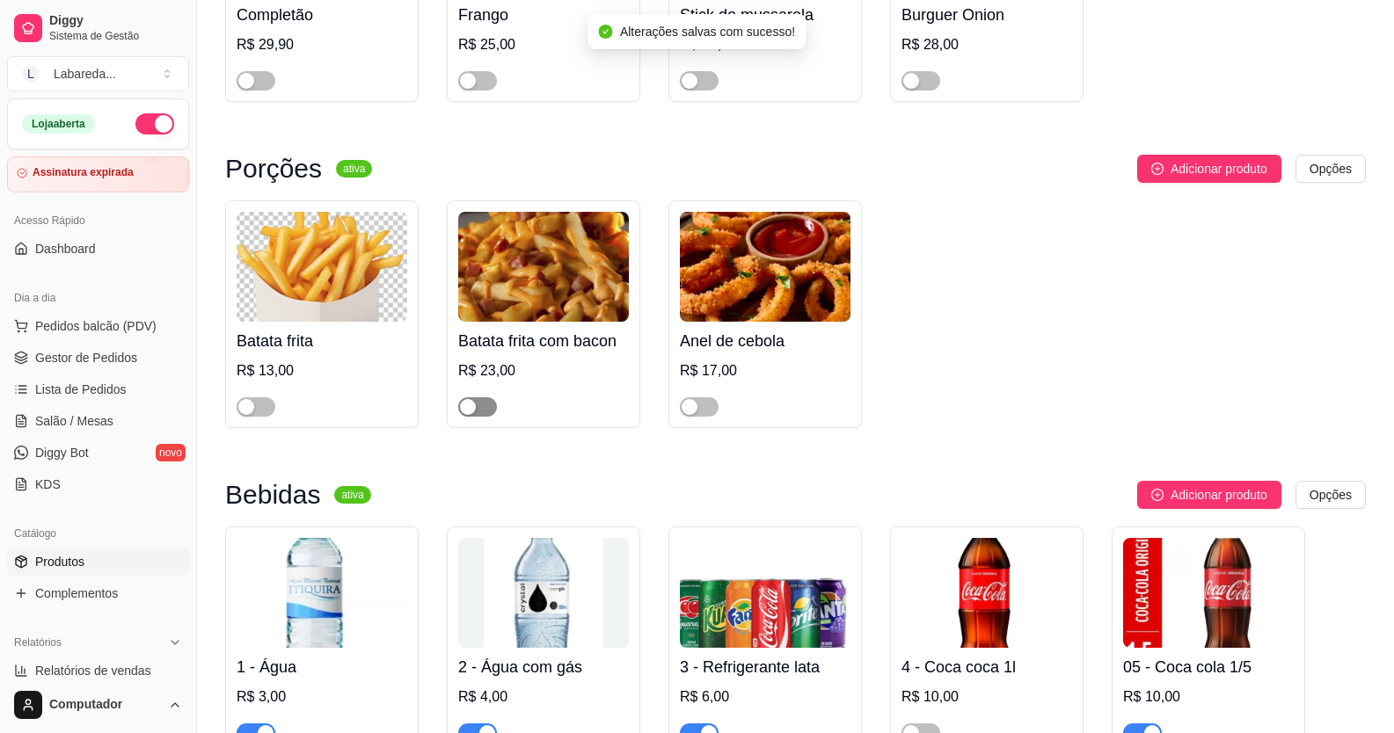
click at [466, 415] on div "button" at bounding box center [468, 407] width 16 height 16
click at [244, 415] on div "button" at bounding box center [246, 407] width 16 height 16
click at [704, 417] on span "button" at bounding box center [699, 407] width 39 height 19
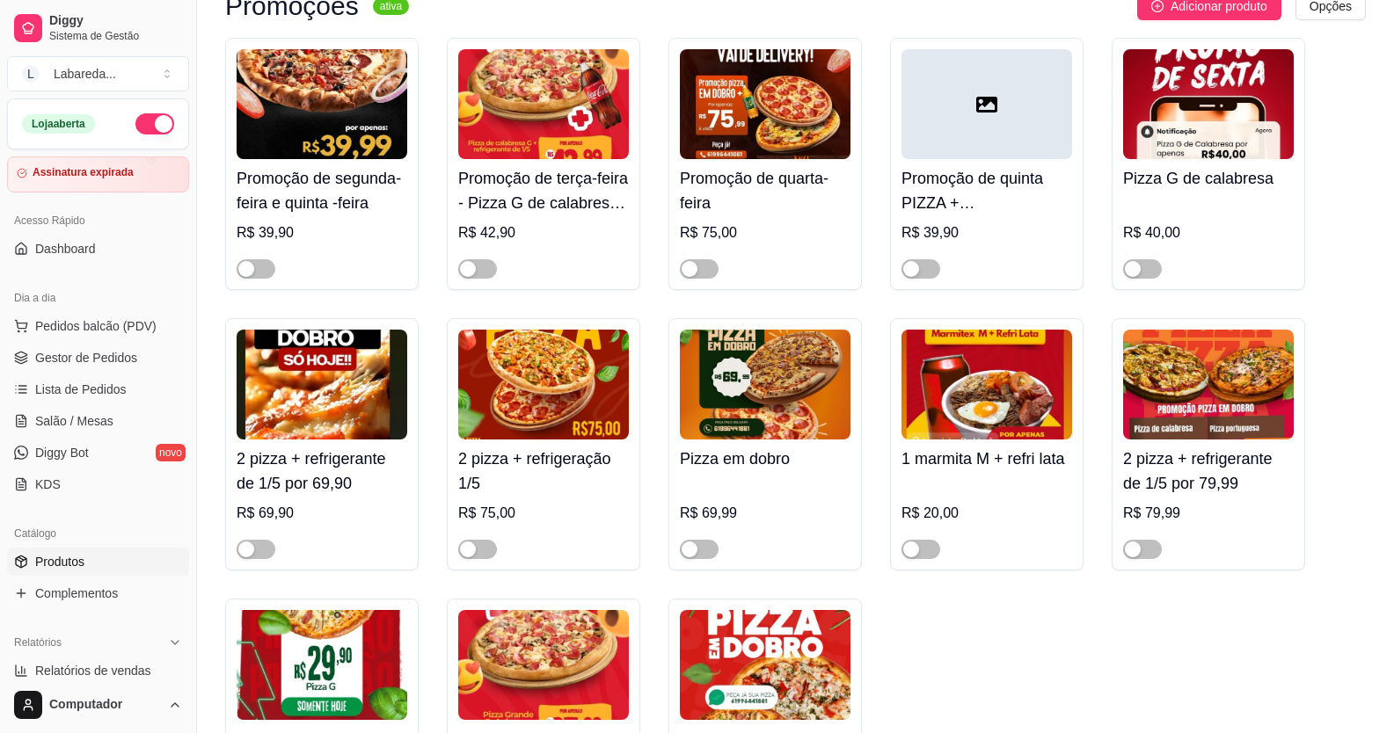
scroll to position [0, 0]
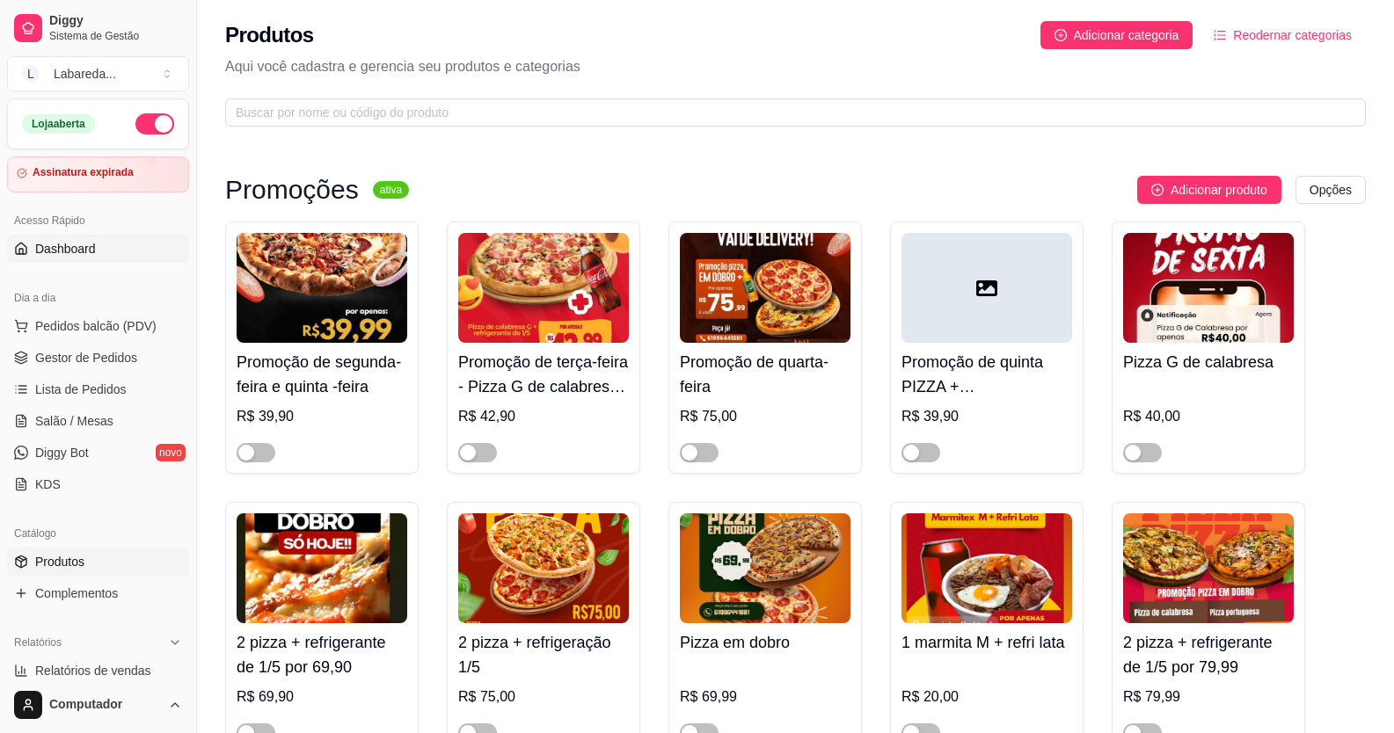
click at [85, 249] on span "Dashboard" at bounding box center [65, 249] width 61 height 18
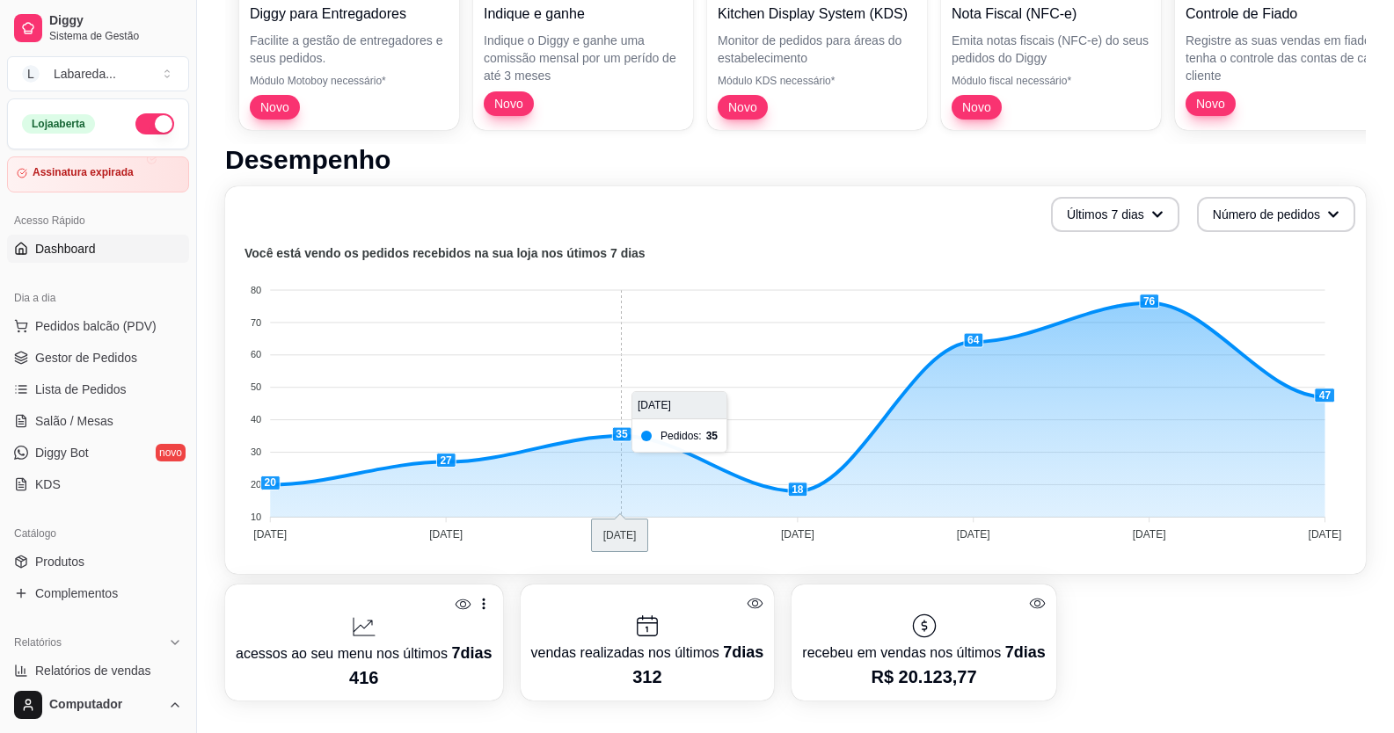
scroll to position [352, 0]
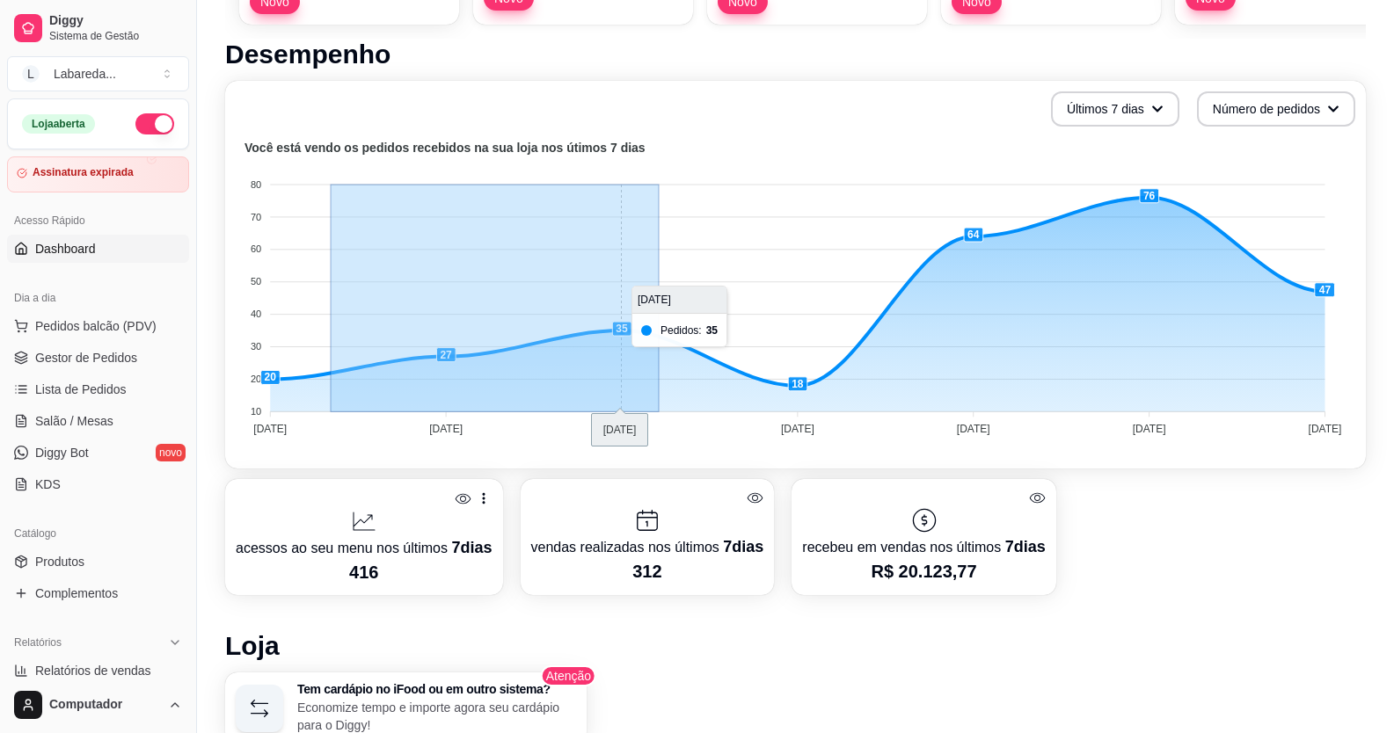
drag, startPoint x: 332, startPoint y: 372, endPoint x: 659, endPoint y: 354, distance: 327.6
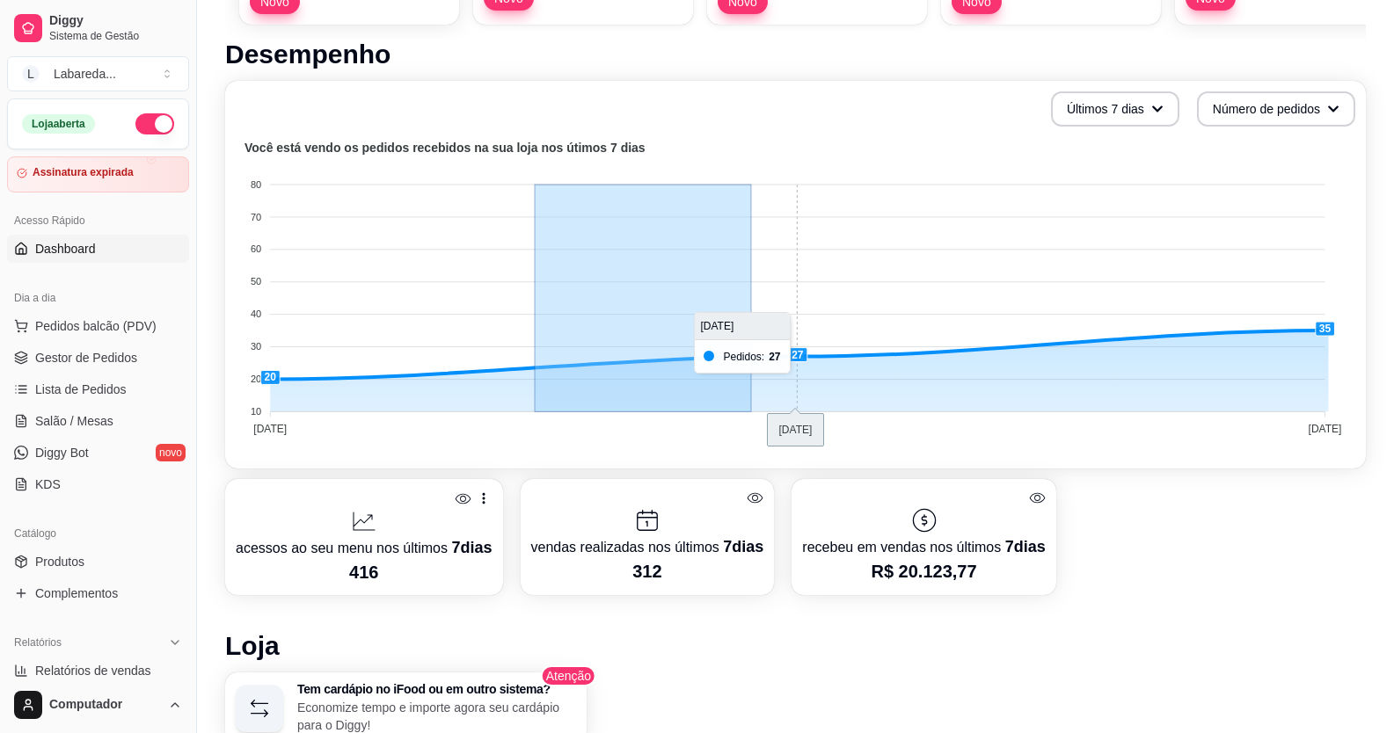
drag, startPoint x: 597, startPoint y: 376, endPoint x: 751, endPoint y: 354, distance: 155.4
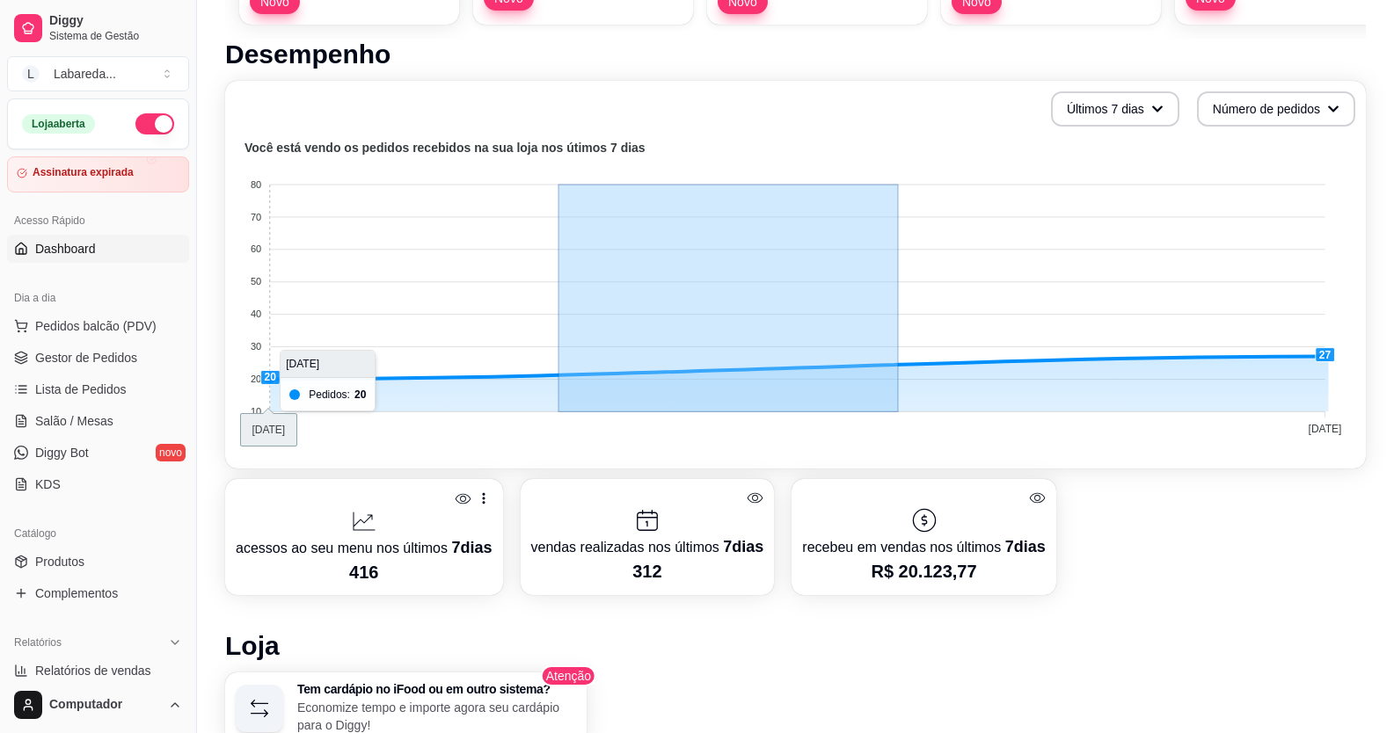
drag, startPoint x: 888, startPoint y: 337, endPoint x: 442, endPoint y: 336, distance: 446.8
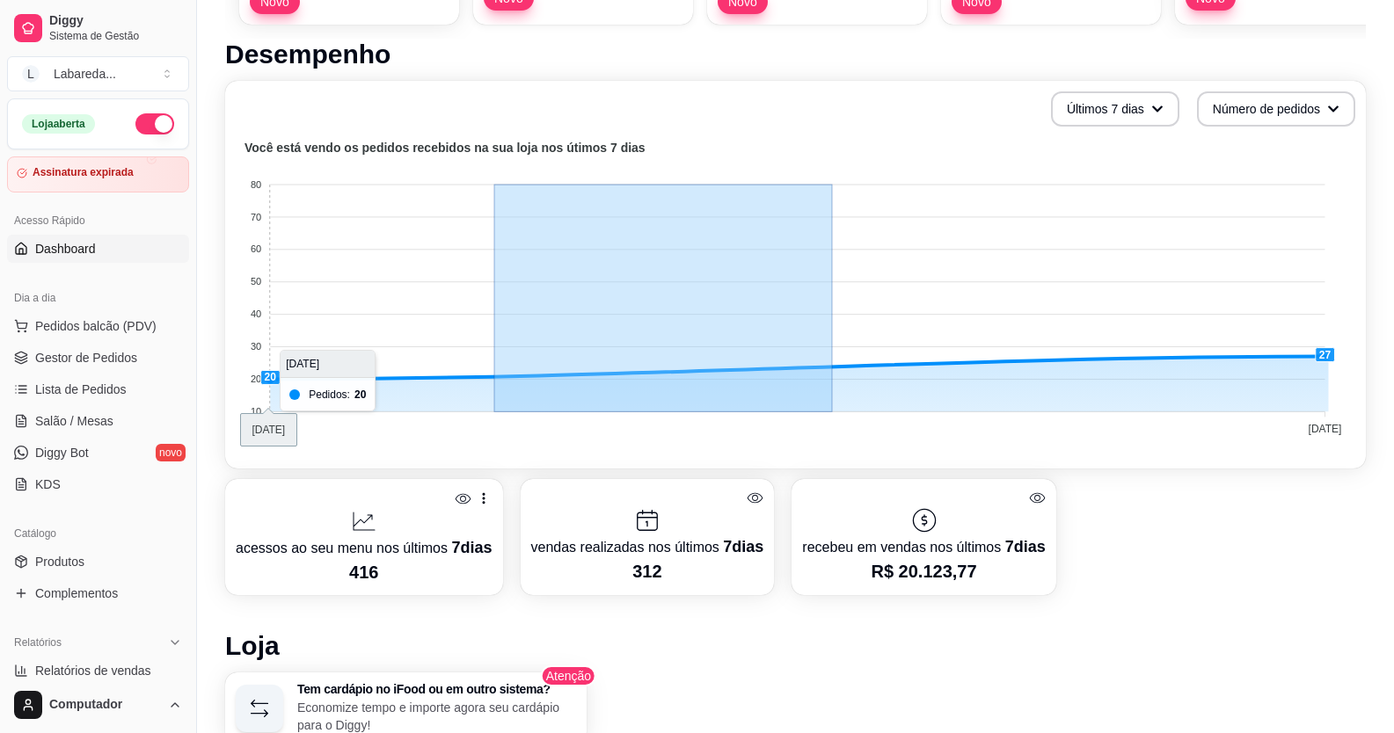
drag, startPoint x: 785, startPoint y: 346, endPoint x: 493, endPoint y: 334, distance: 292.2
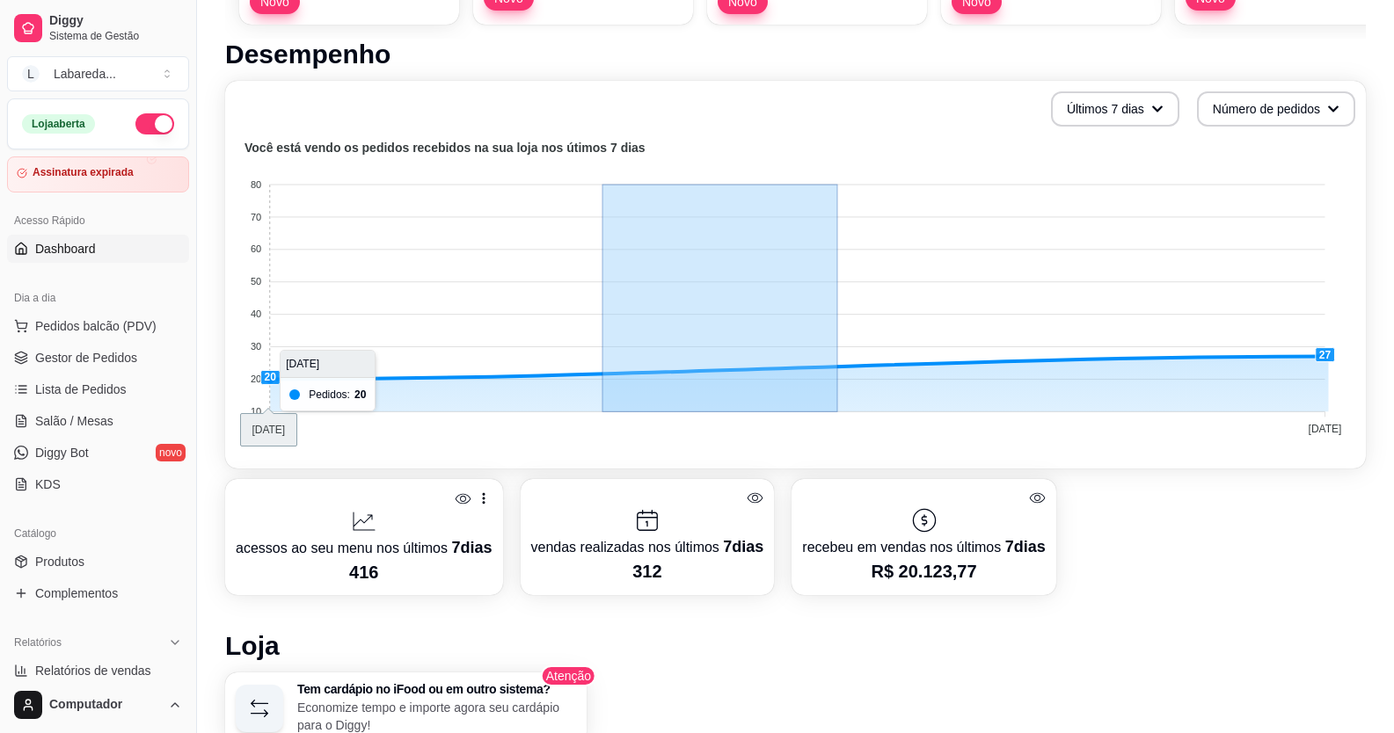
drag, startPoint x: 806, startPoint y: 341, endPoint x: 602, endPoint y: 331, distance: 205.2
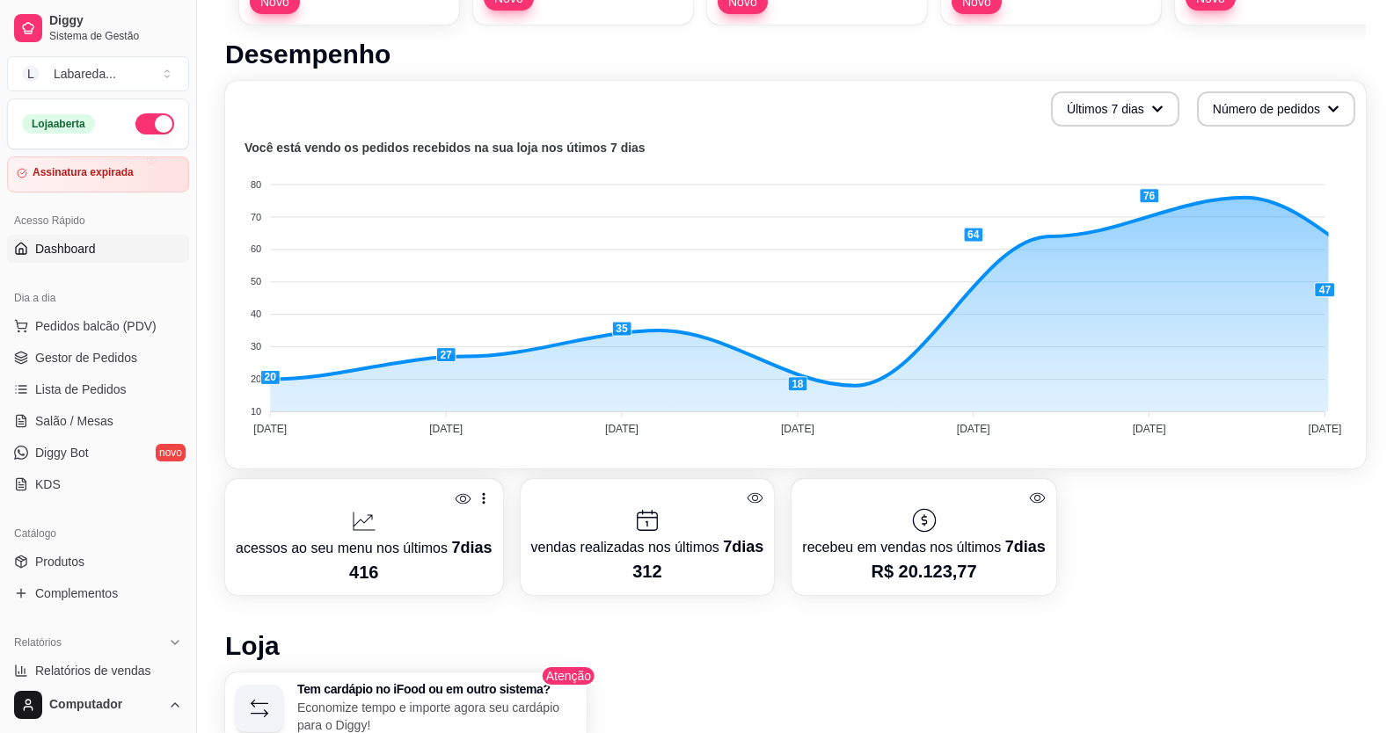
drag, startPoint x: 1319, startPoint y: 359, endPoint x: 0, endPoint y: 172, distance: 1332.3
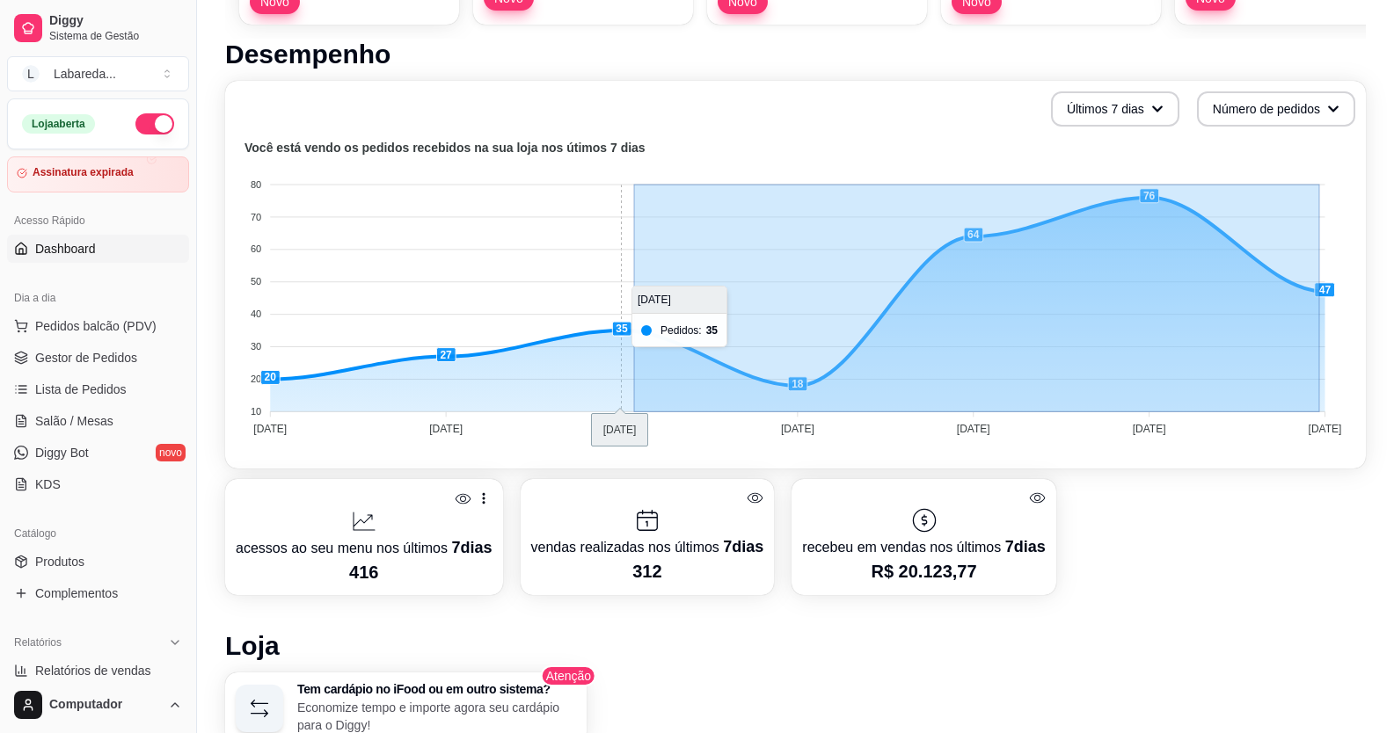
drag, startPoint x: 1320, startPoint y: 265, endPoint x: 634, endPoint y: 254, distance: 686.1
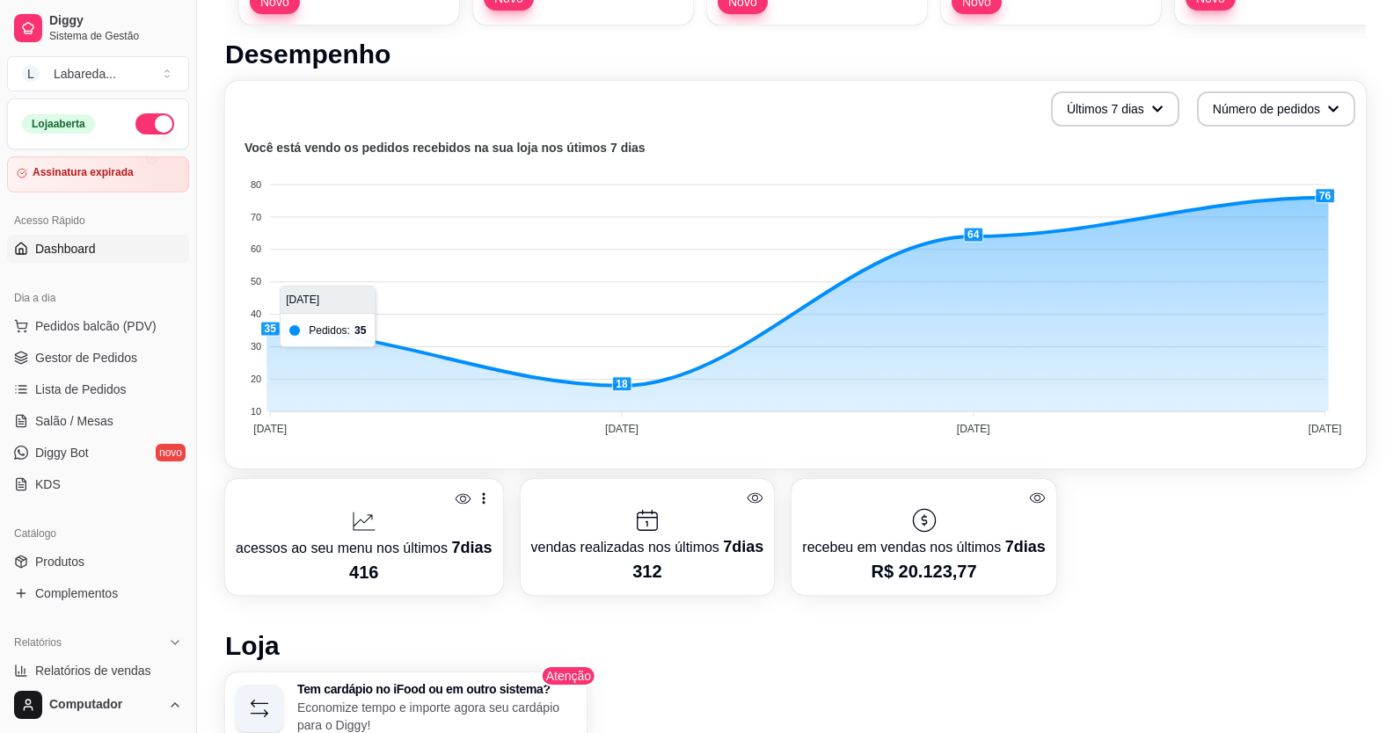
drag, startPoint x: 256, startPoint y: 260, endPoint x: 266, endPoint y: 259, distance: 10.6
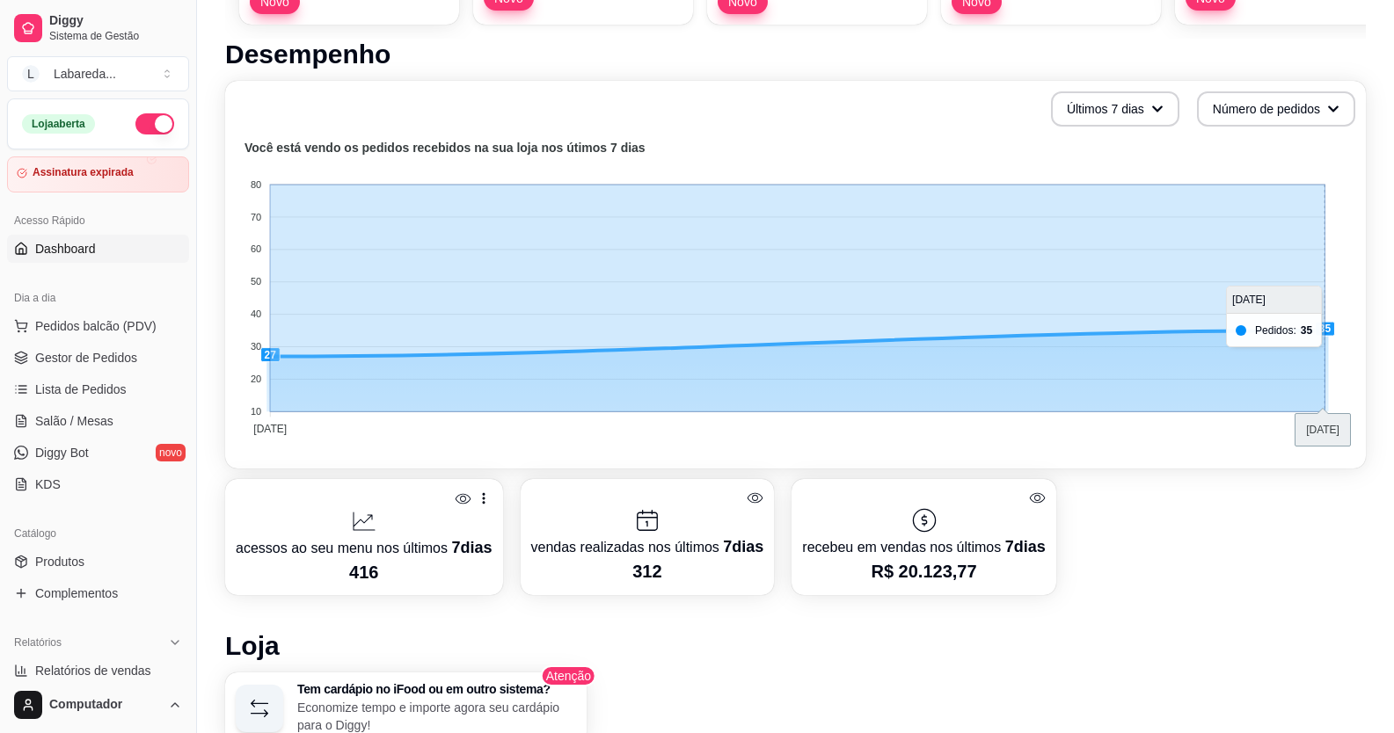
drag, startPoint x: 271, startPoint y: 259, endPoint x: 1337, endPoint y: 268, distance: 1066.0
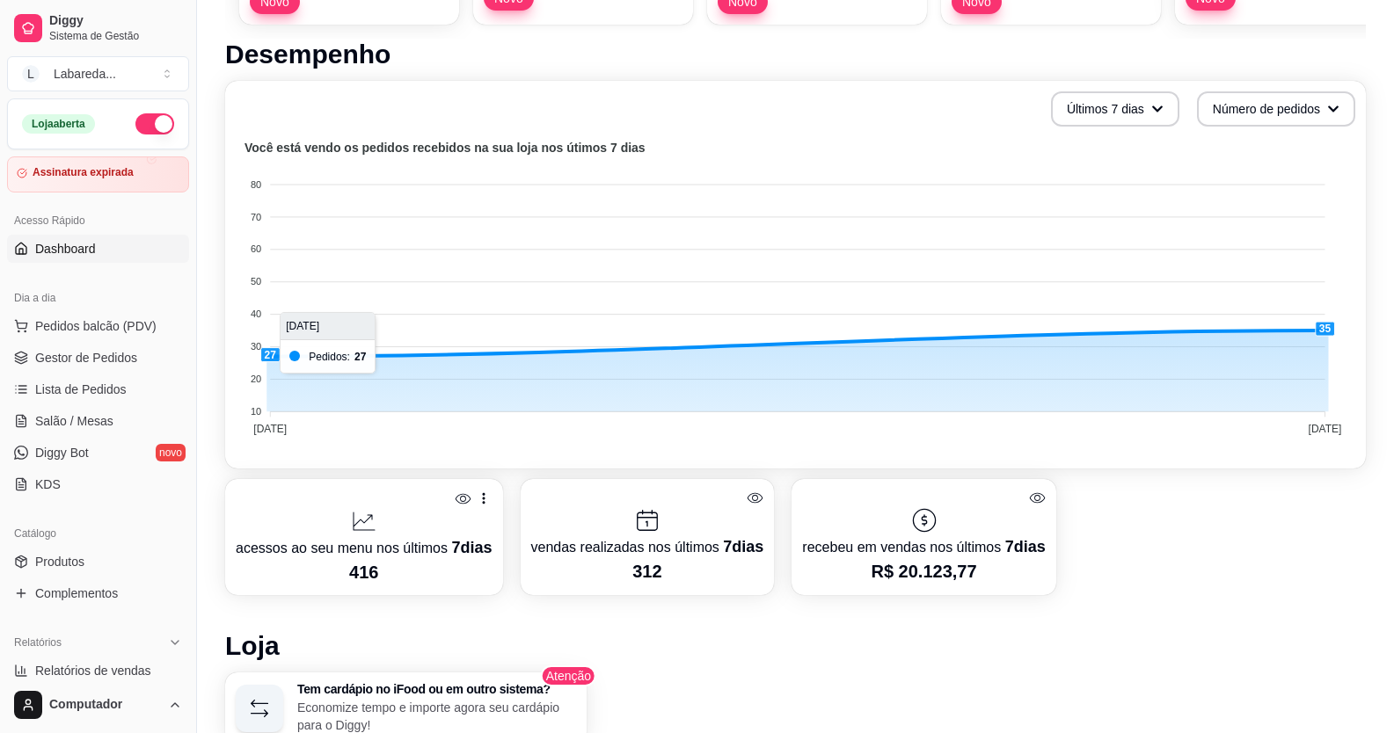
click at [268, 187] on foreignobject at bounding box center [796, 291] width 1120 height 308
click at [276, 296] on foreignobject at bounding box center [796, 291] width 1120 height 308
click at [295, 255] on foreignobject at bounding box center [796, 291] width 1120 height 308
drag, startPoint x: 295, startPoint y: 355, endPoint x: 313, endPoint y: 223, distance: 134.1
click at [85, 332] on span "Pedidos balcão (PDV)" at bounding box center [95, 326] width 121 height 18
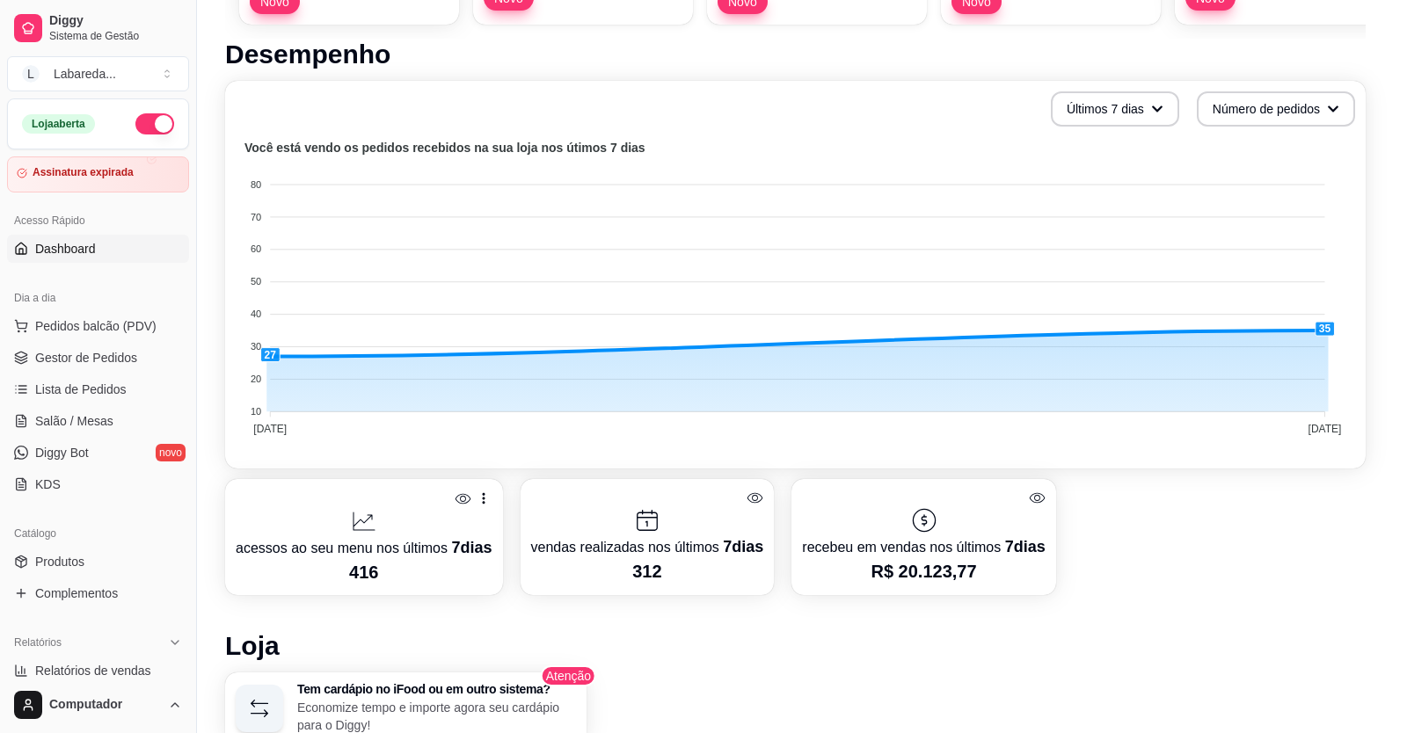
drag, startPoint x: 85, startPoint y: 331, endPoint x: 86, endPoint y: 321, distance: 9.7
click at [86, 321] on img at bounding box center [139, 323] width 172 height 110
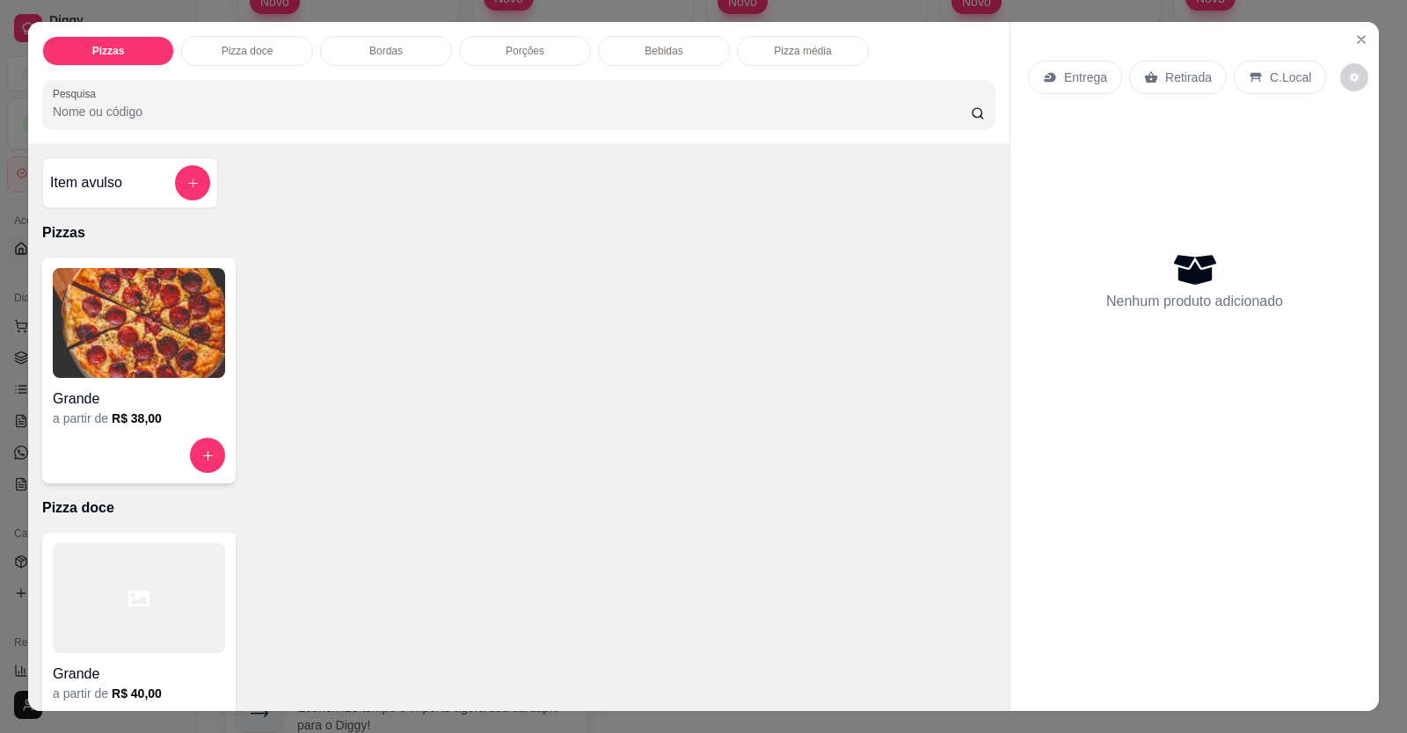
click at [1343, 26] on div "Entrega Retirada C.Local Nenhum produto adicionado" at bounding box center [1195, 352] width 369 height 661
click at [1348, 34] on button "Close" at bounding box center [1361, 40] width 28 height 28
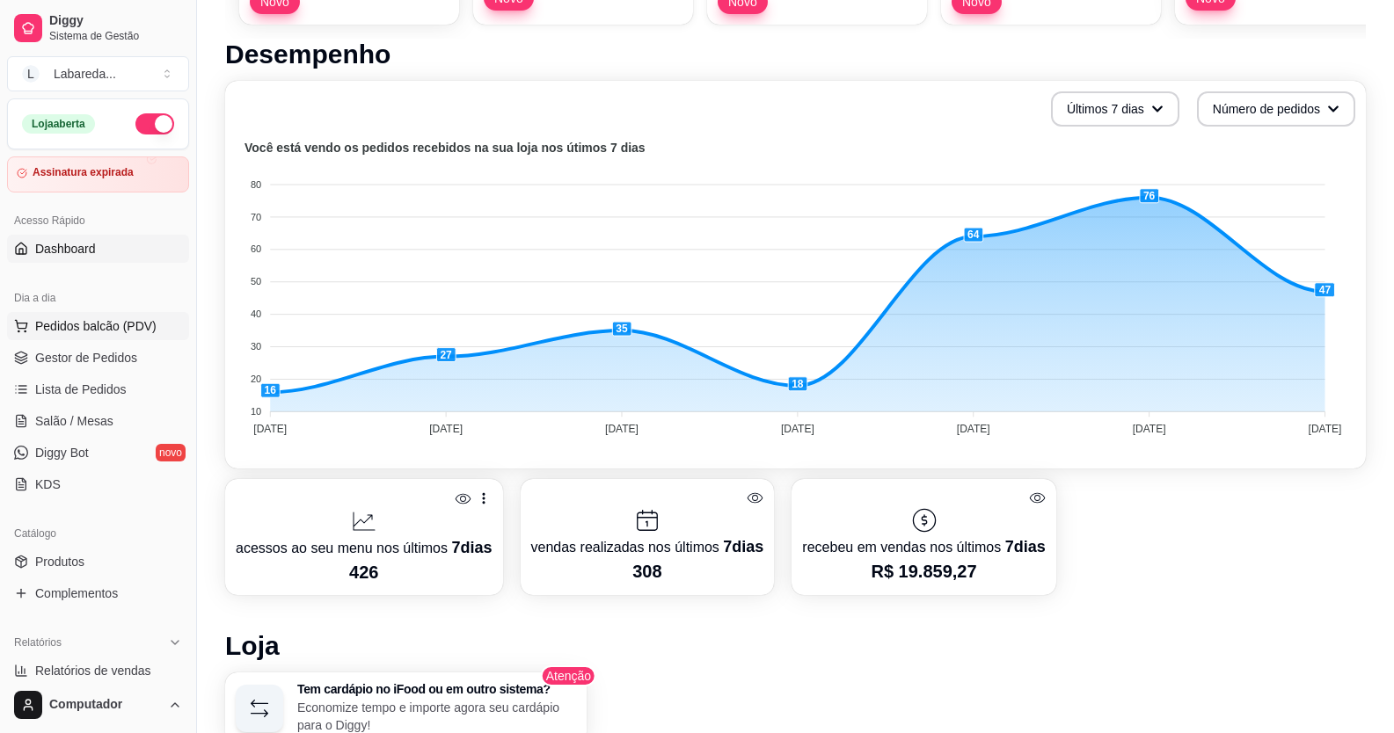
click at [55, 330] on span "Pedidos balcão (PDV)" at bounding box center [95, 326] width 121 height 18
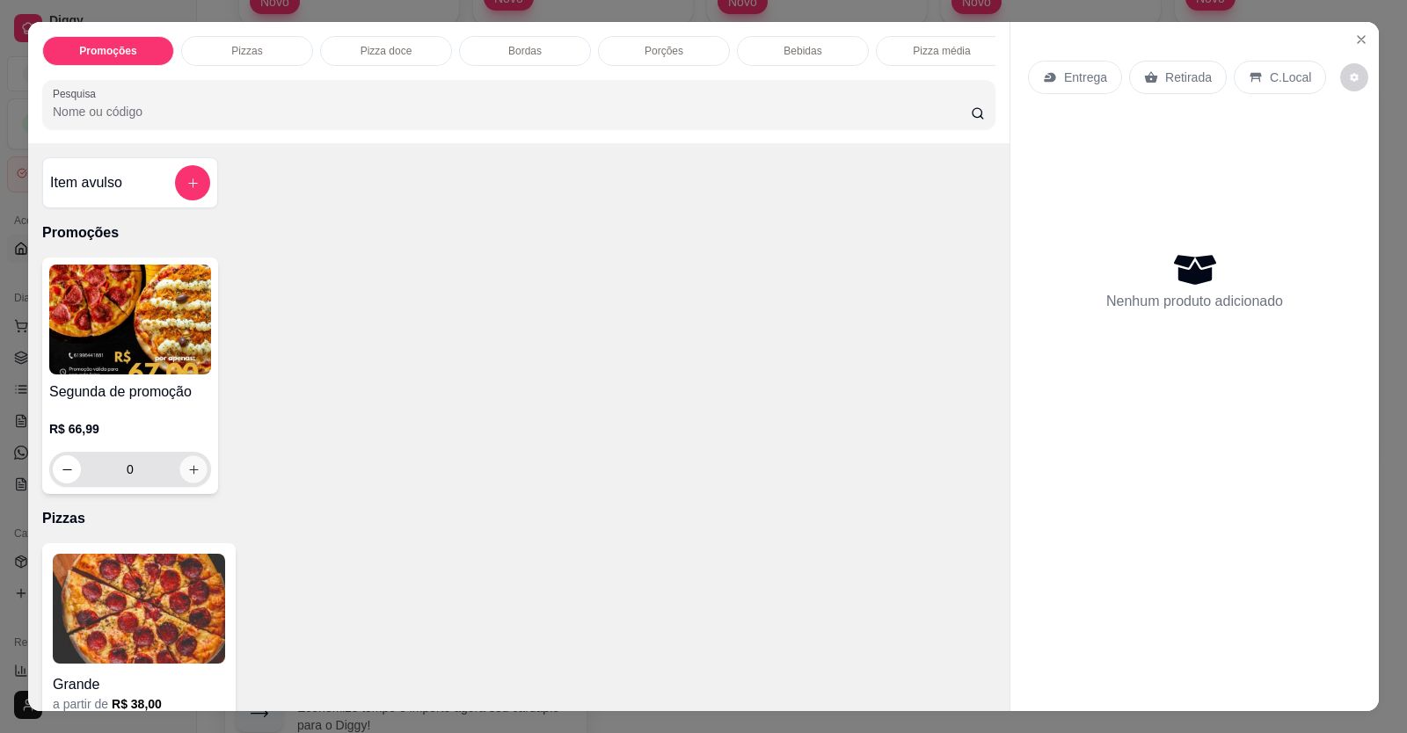
click at [179, 484] on button "increase-product-quantity" at bounding box center [192, 469] width 27 height 27
type input "1"
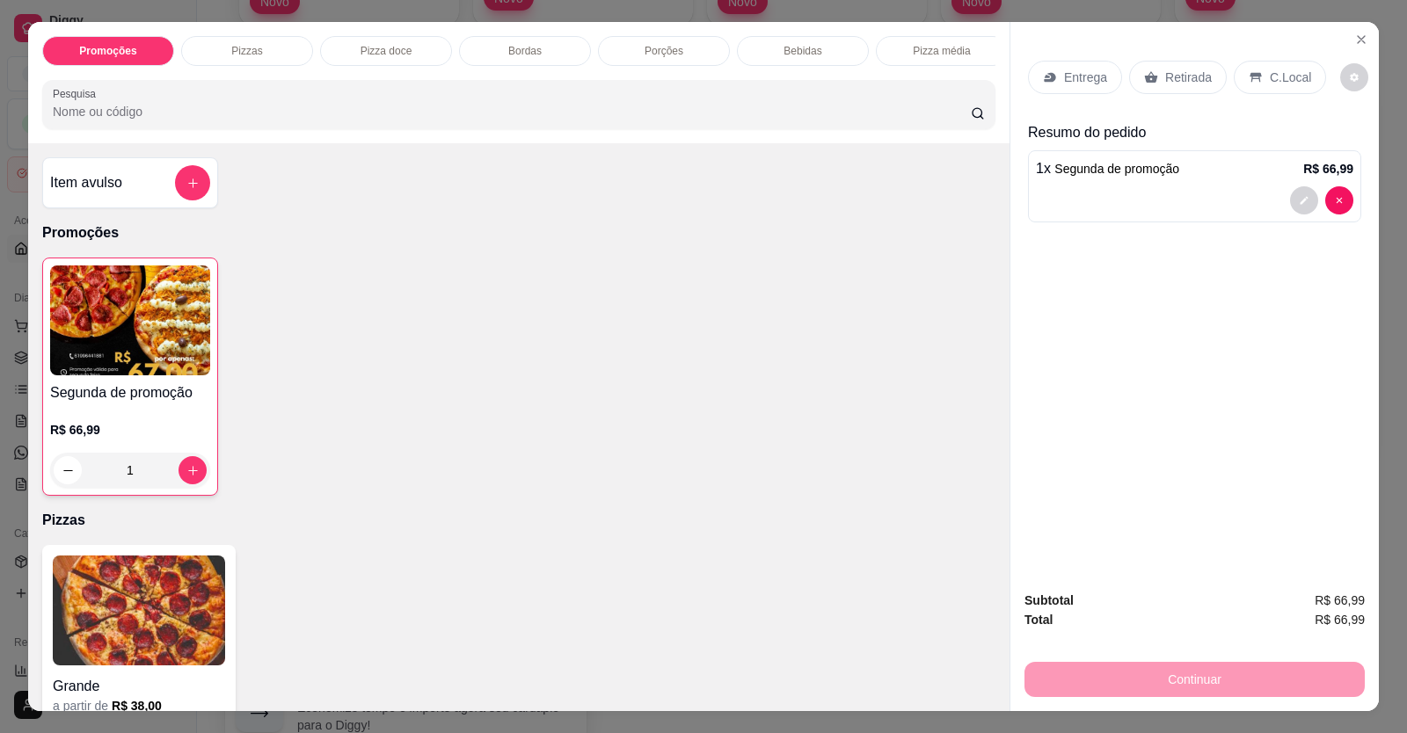
click at [1076, 69] on p "Entrega" at bounding box center [1085, 78] width 43 height 18
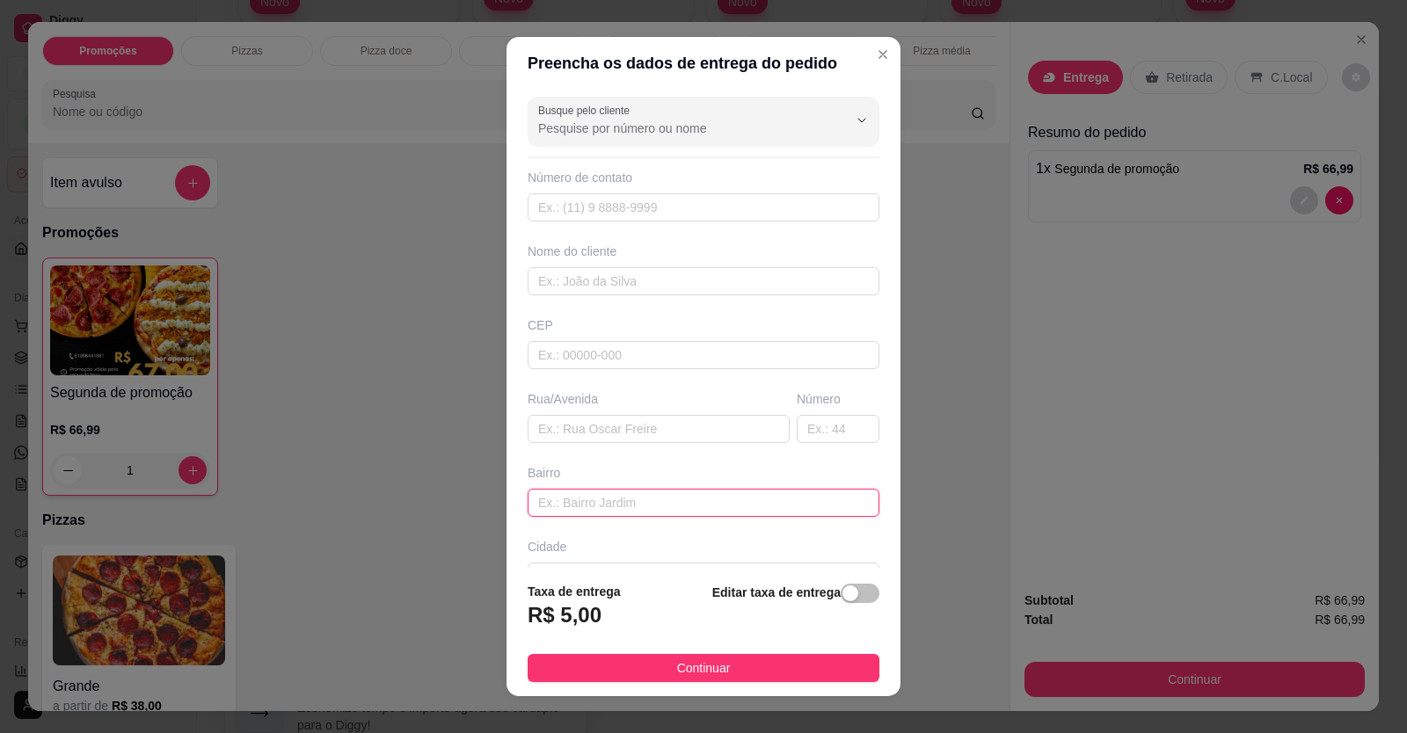
click at [603, 500] on input "text" at bounding box center [704, 503] width 352 height 28
paste input "Rua A número 20 setor imperatriz"
type input "Rua A número 20 setor imperatriz"
click at [586, 288] on input "text" at bounding box center [704, 281] width 352 height 28
type input "nao sei quem e"
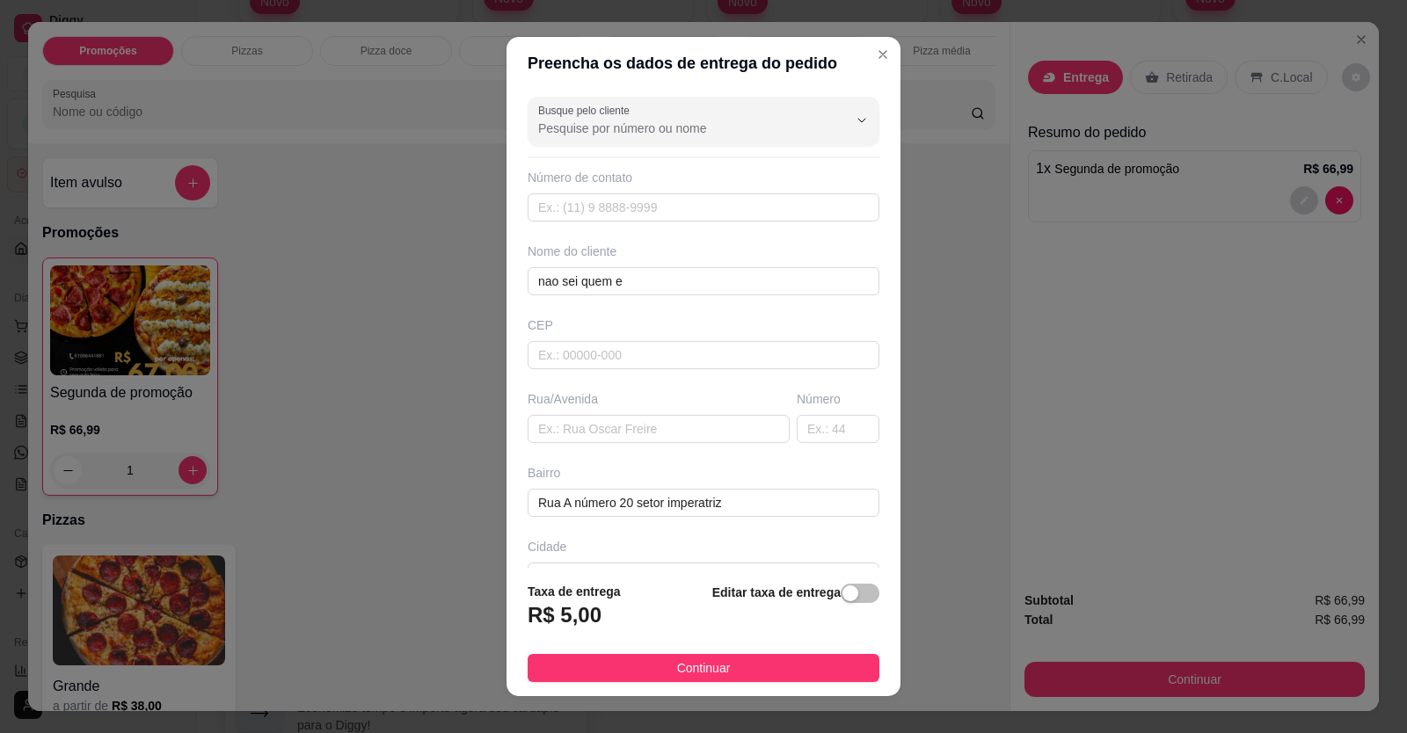
click at [678, 663] on span "Continuar" at bounding box center [704, 668] width 54 height 19
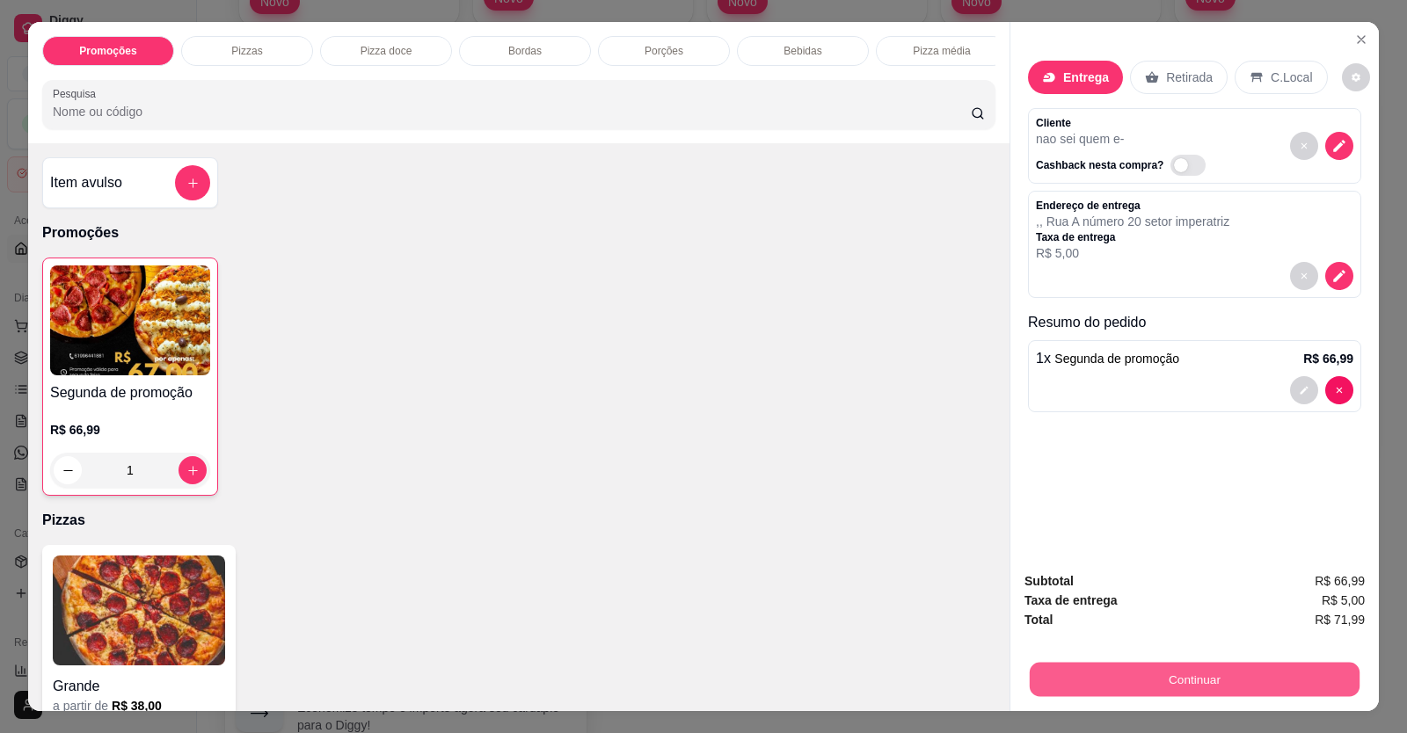
click at [1144, 690] on button "Continuar" at bounding box center [1195, 680] width 330 height 34
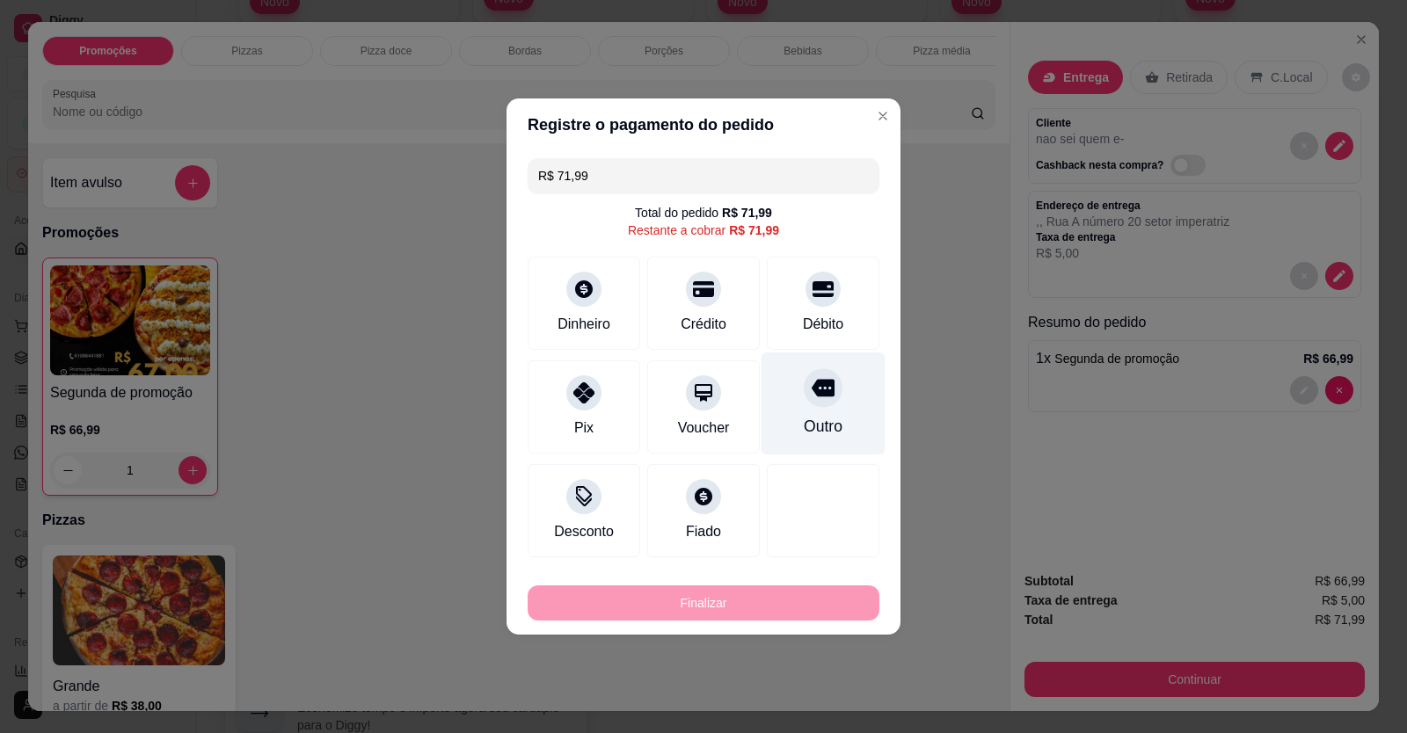
click at [804, 418] on div "Outro" at bounding box center [823, 426] width 39 height 23
type input "R$ 0,00"
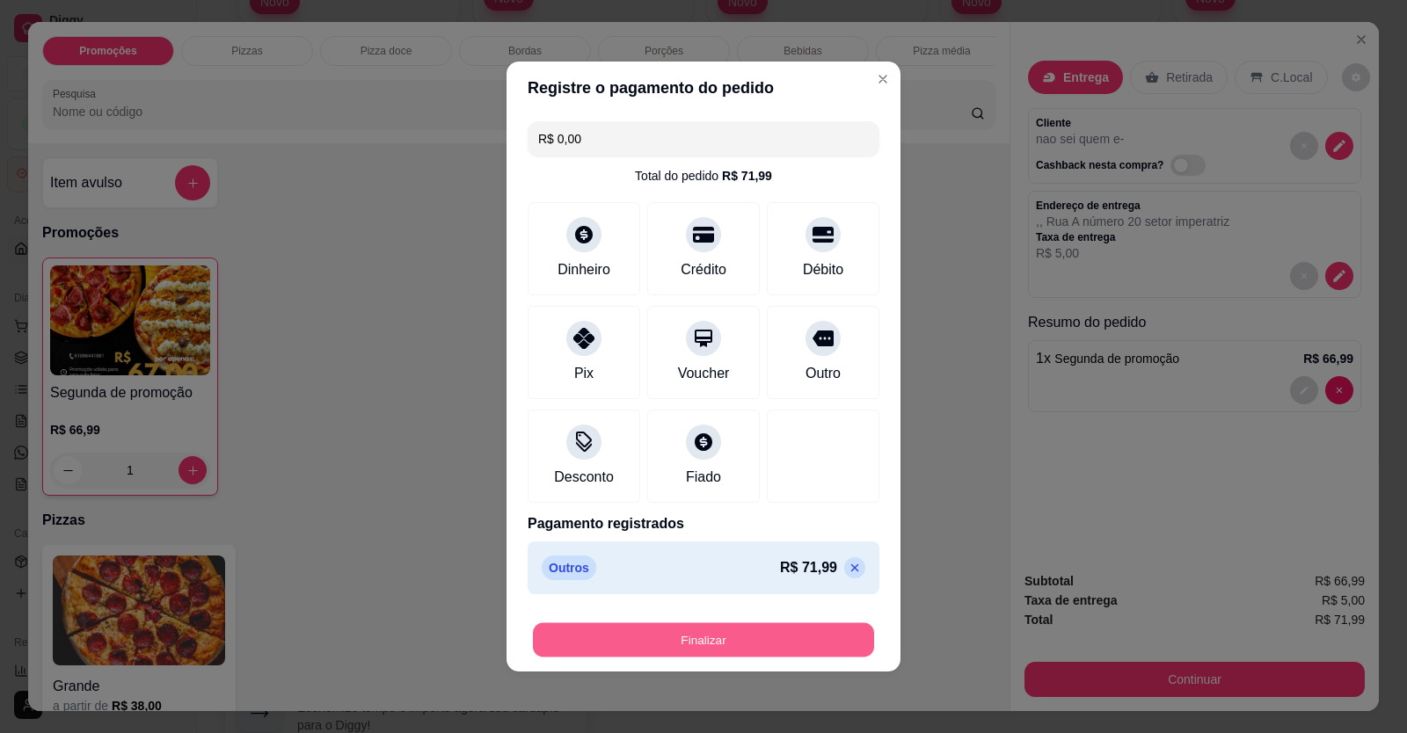
click at [710, 632] on button "Finalizar" at bounding box center [703, 641] width 341 height 34
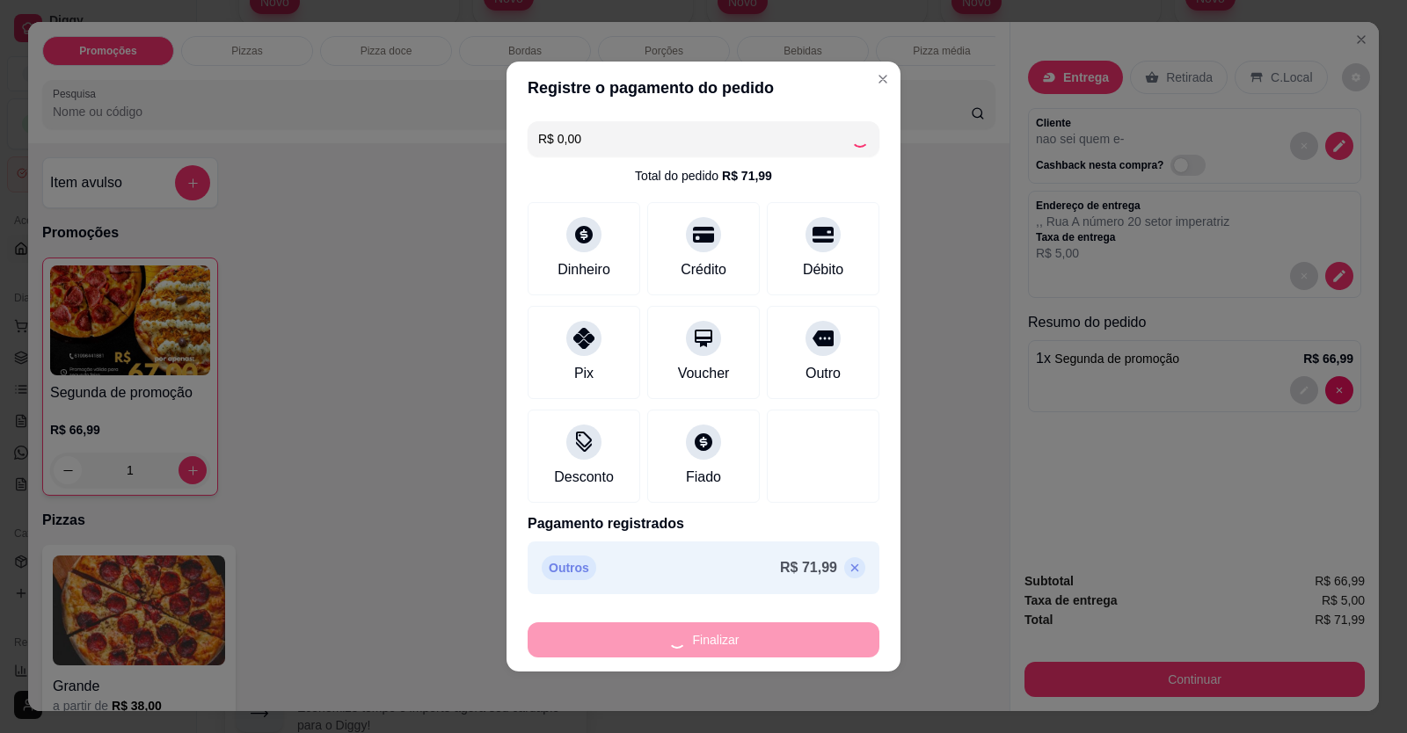
type input "0"
type input "-R$ 71,99"
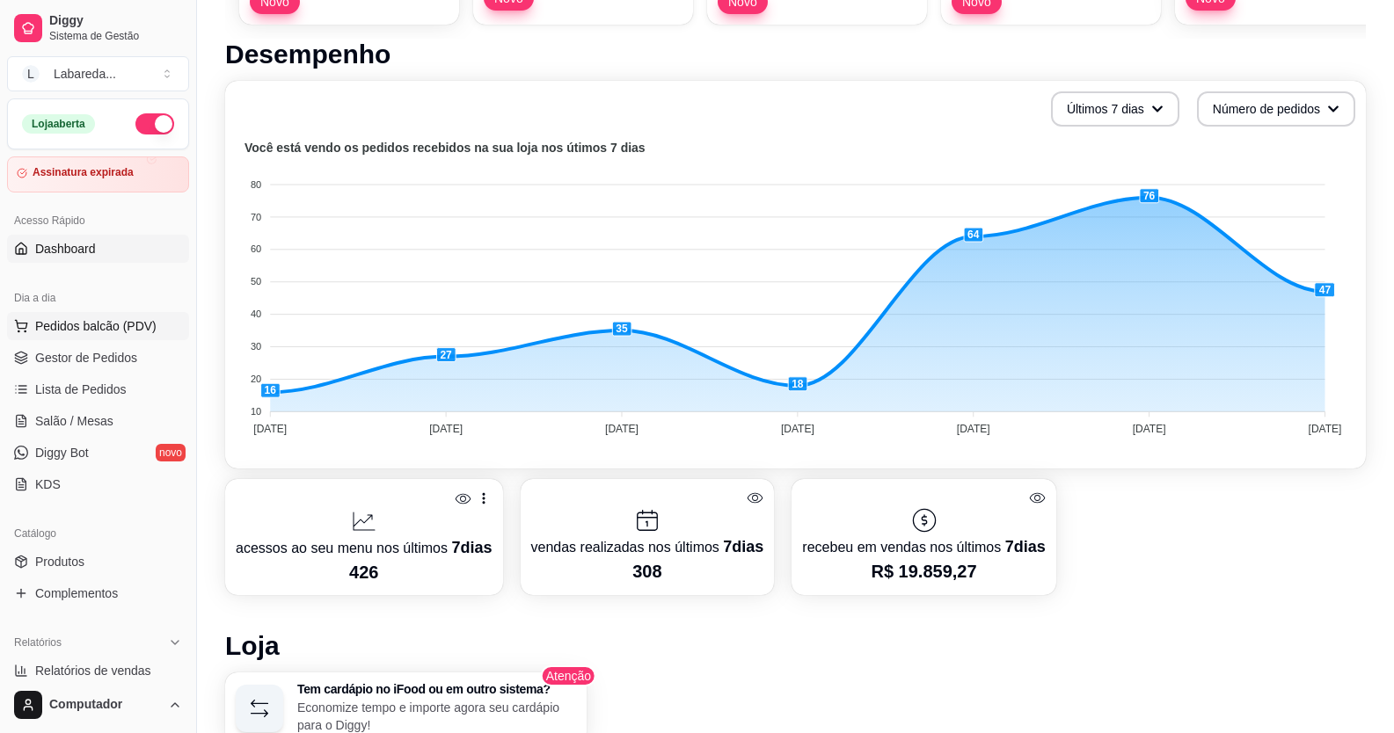
drag, startPoint x: 94, startPoint y: 303, endPoint x: 99, endPoint y: 327, distance: 25.0
click at [99, 327] on div "Dia a dia Pedidos balcão (PDV) Gestor de Pedidos Lista de Pedidos Salão / Mesas…" at bounding box center [98, 391] width 196 height 229
click at [99, 327] on span "Pedidos balcão (PDV)" at bounding box center [95, 326] width 121 height 18
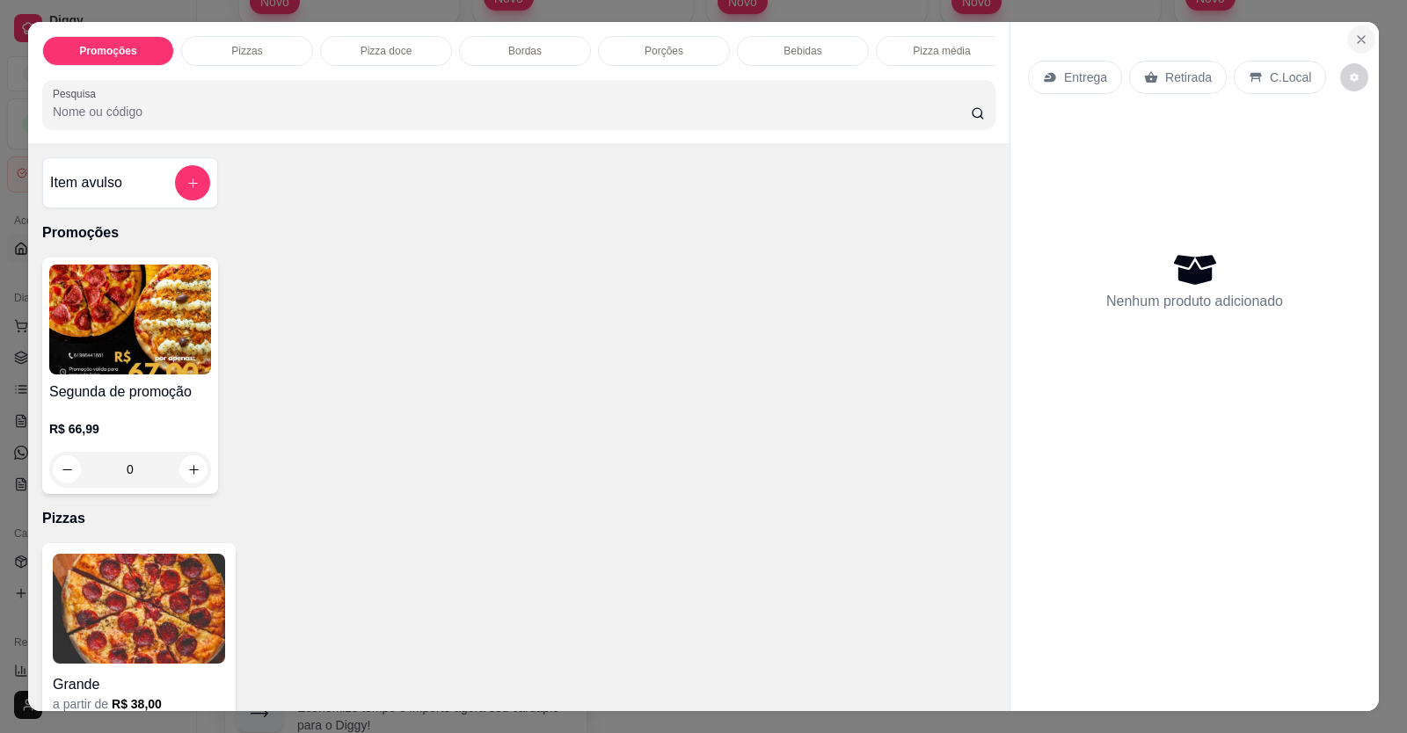
click at [1358, 40] on icon "Close" at bounding box center [1361, 39] width 7 height 7
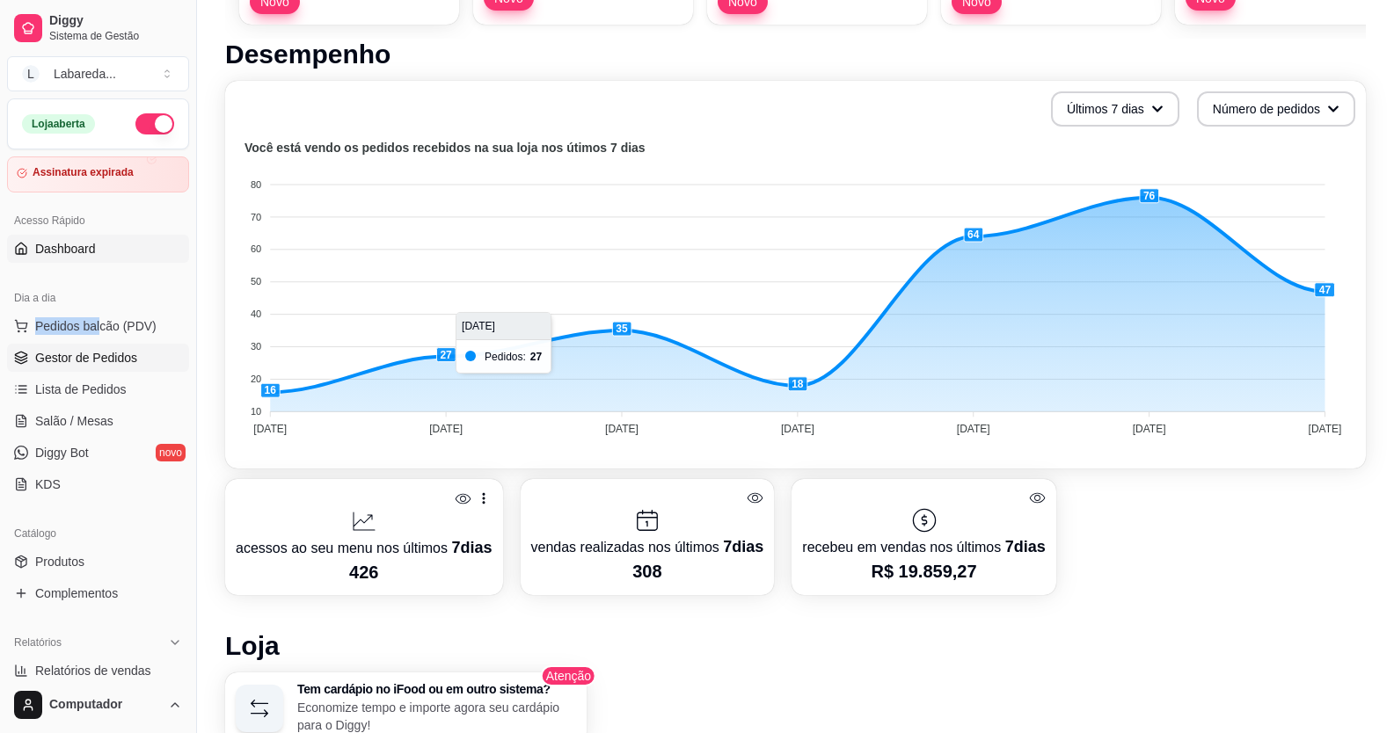
click at [92, 354] on span "Gestor de Pedidos" at bounding box center [86, 358] width 102 height 18
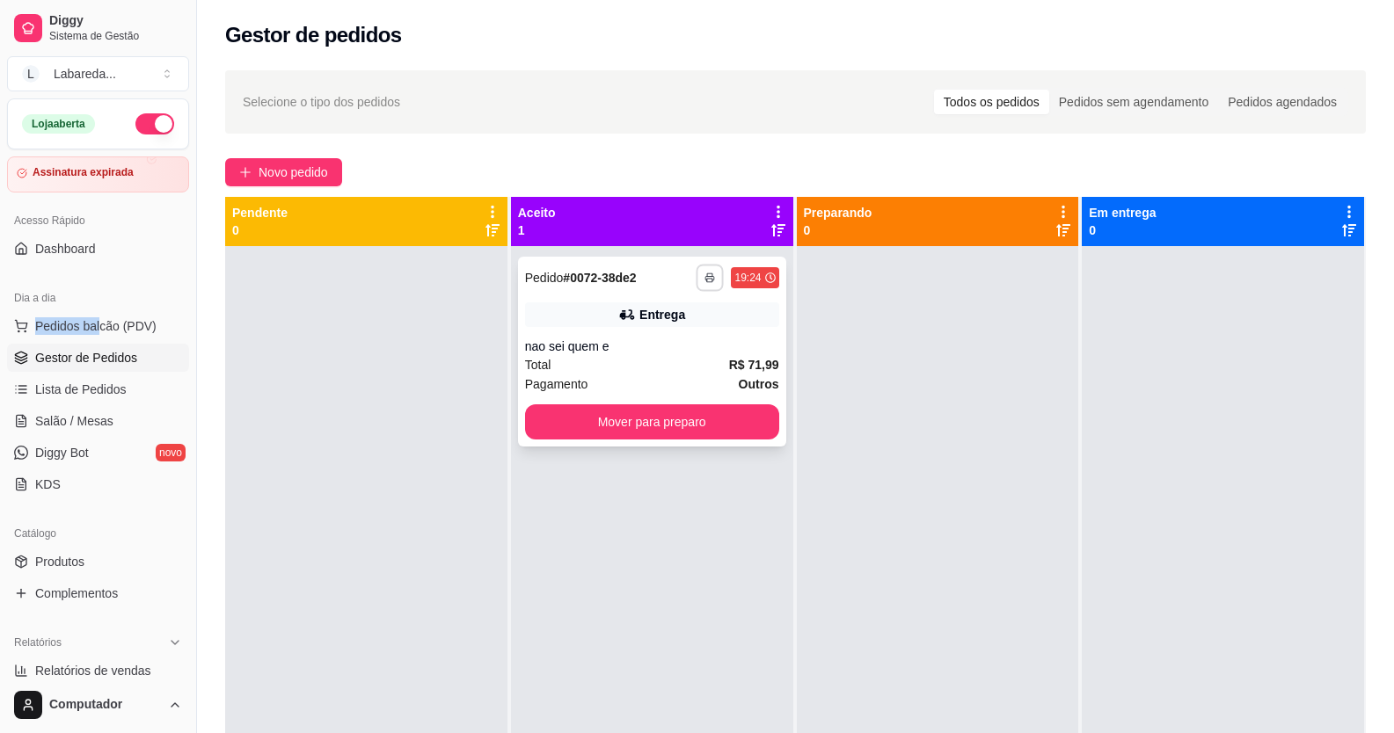
click at [705, 277] on icon "button" at bounding box center [710, 278] width 11 height 11
click at [674, 343] on button "IMPRESSORA" at bounding box center [658, 339] width 128 height 28
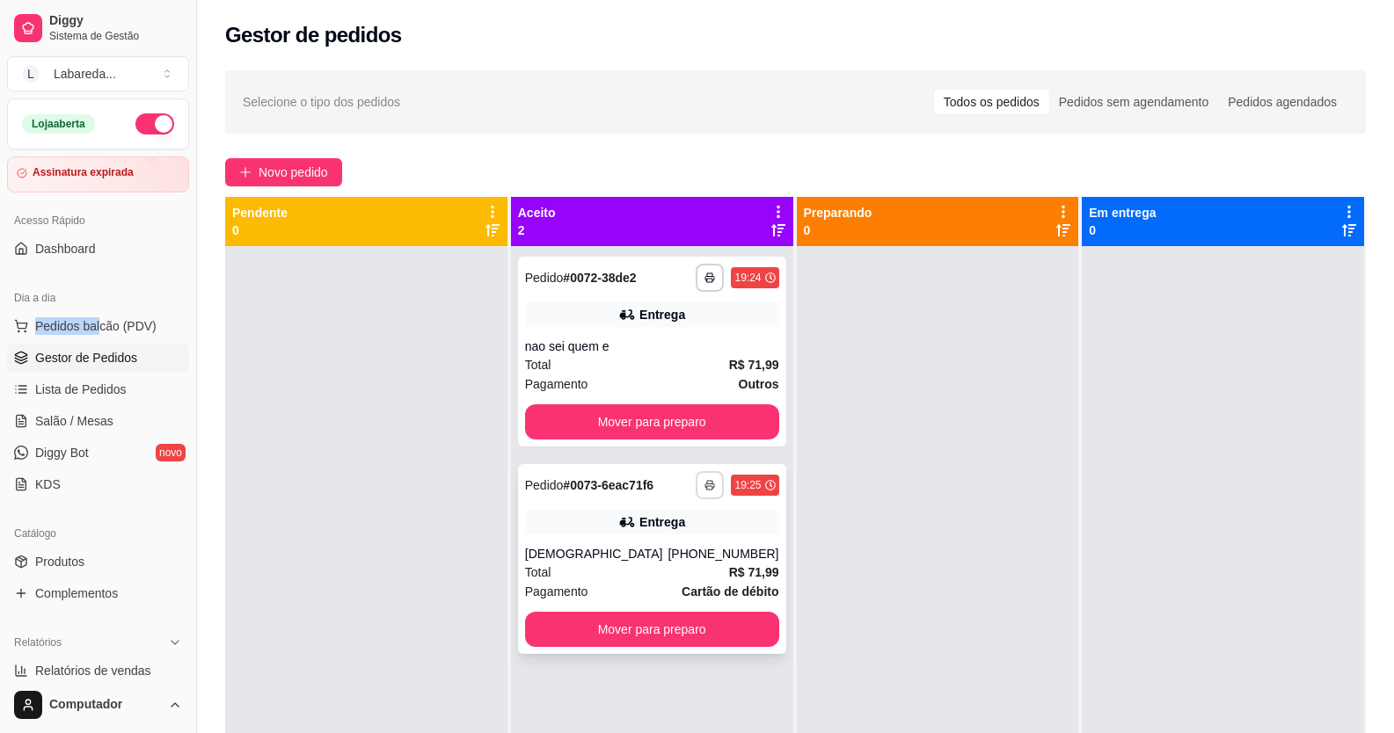
click at [704, 487] on icon "button" at bounding box center [709, 485] width 11 height 11
click at [672, 551] on button "IMPRESSORA" at bounding box center [656, 546] width 123 height 27
click at [77, 559] on span "Produtos" at bounding box center [59, 562] width 49 height 18
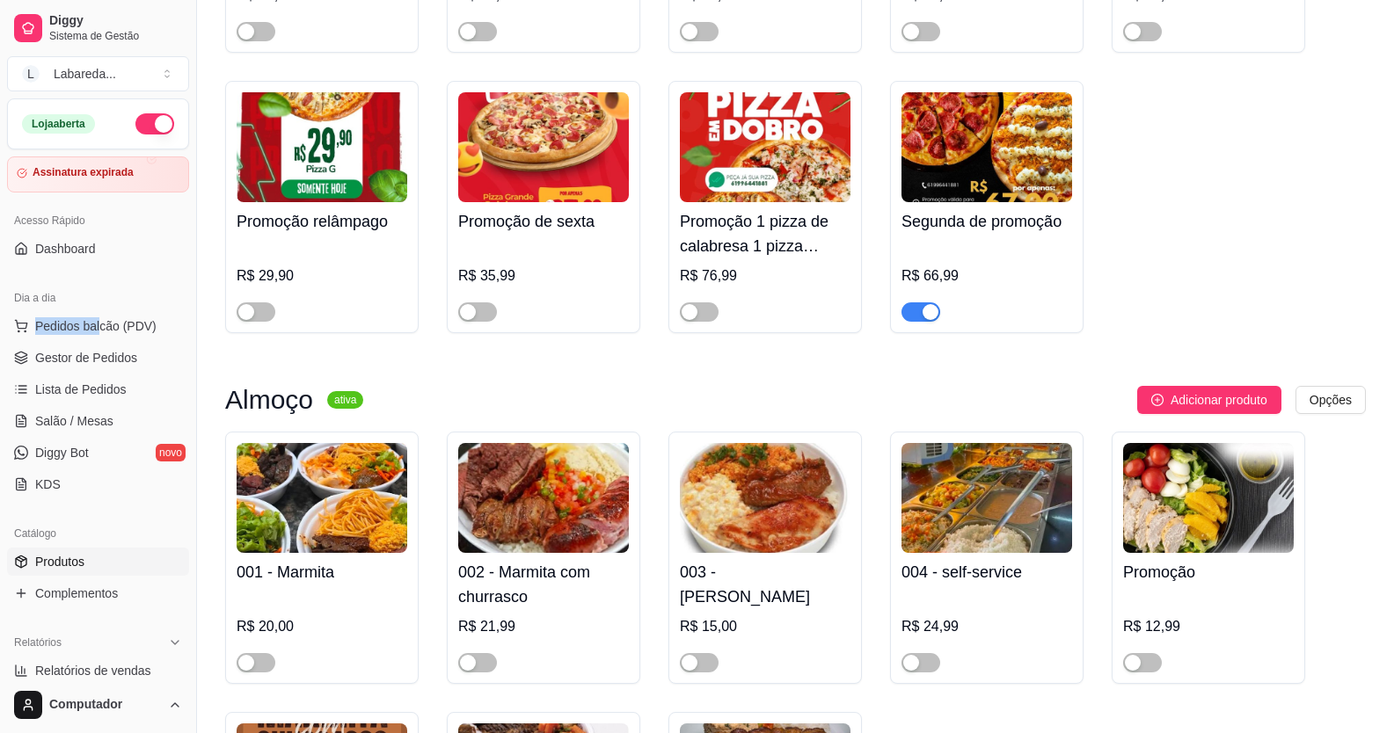
scroll to position [704, 0]
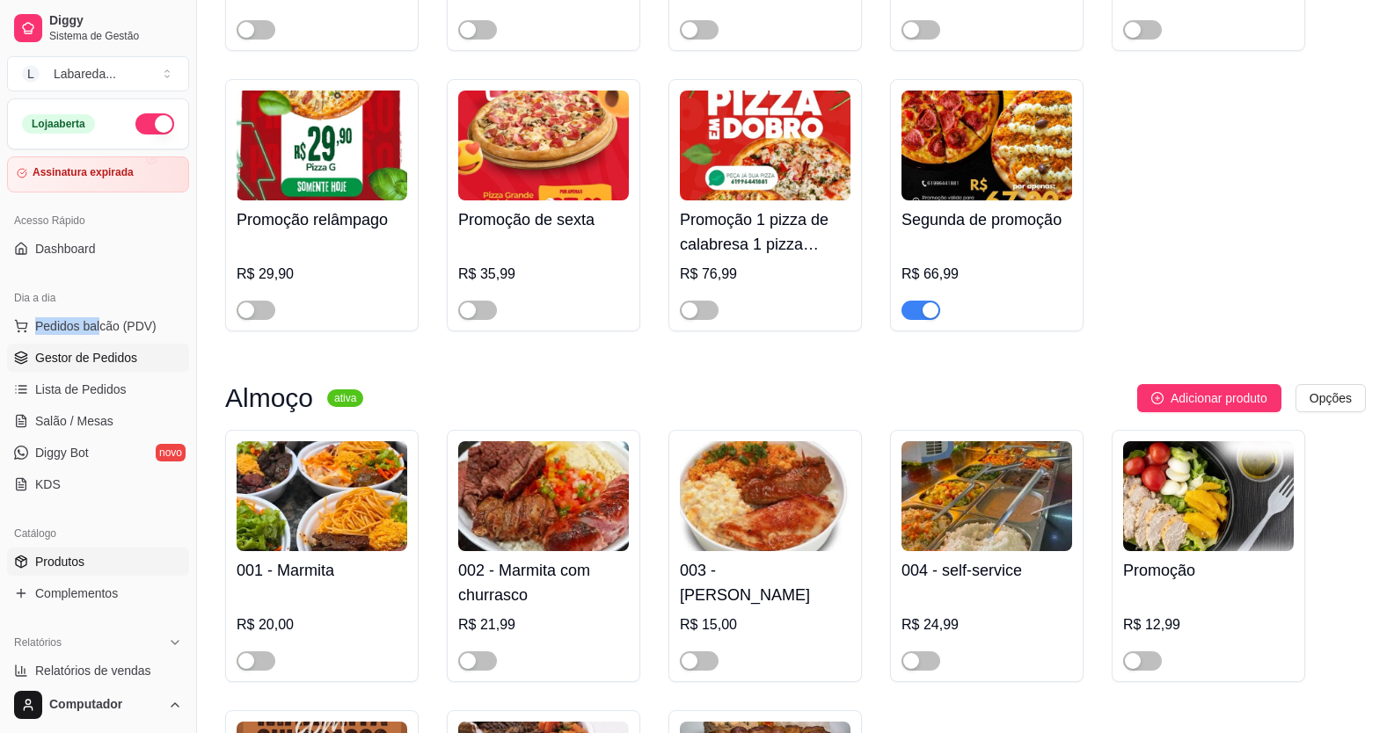
click at [77, 359] on span "Gestor de Pedidos" at bounding box center [86, 358] width 102 height 18
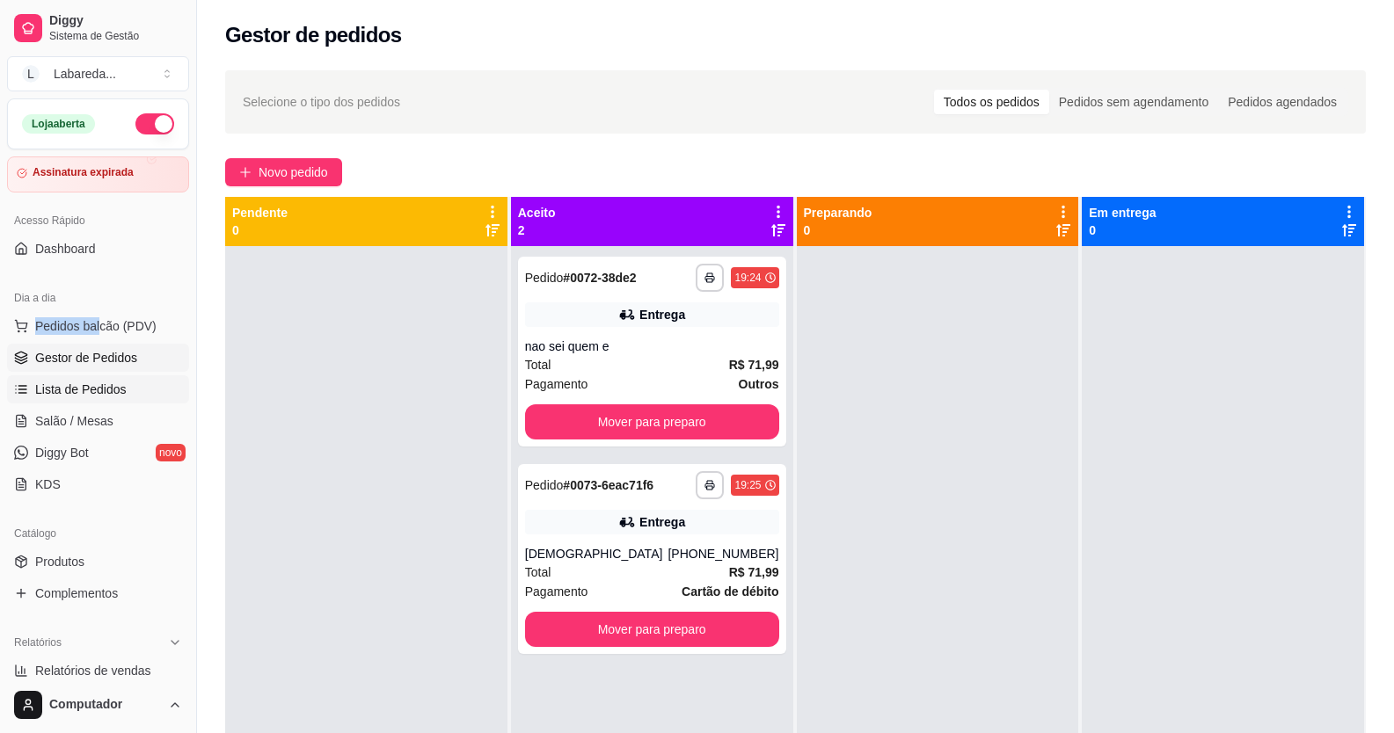
click at [99, 381] on span "Lista de Pedidos" at bounding box center [80, 390] width 91 height 18
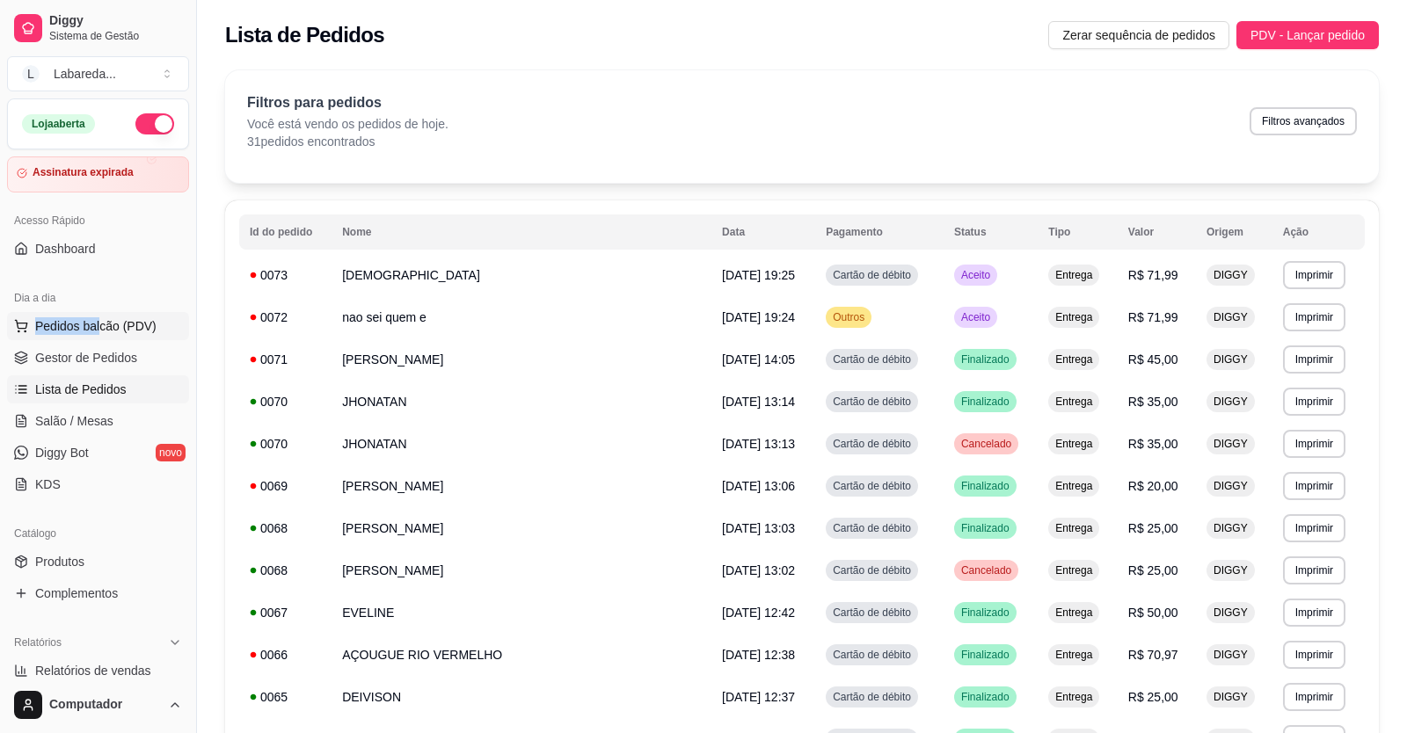
click at [112, 317] on button "Pedidos balcão (PDV)" at bounding box center [98, 326] width 182 height 28
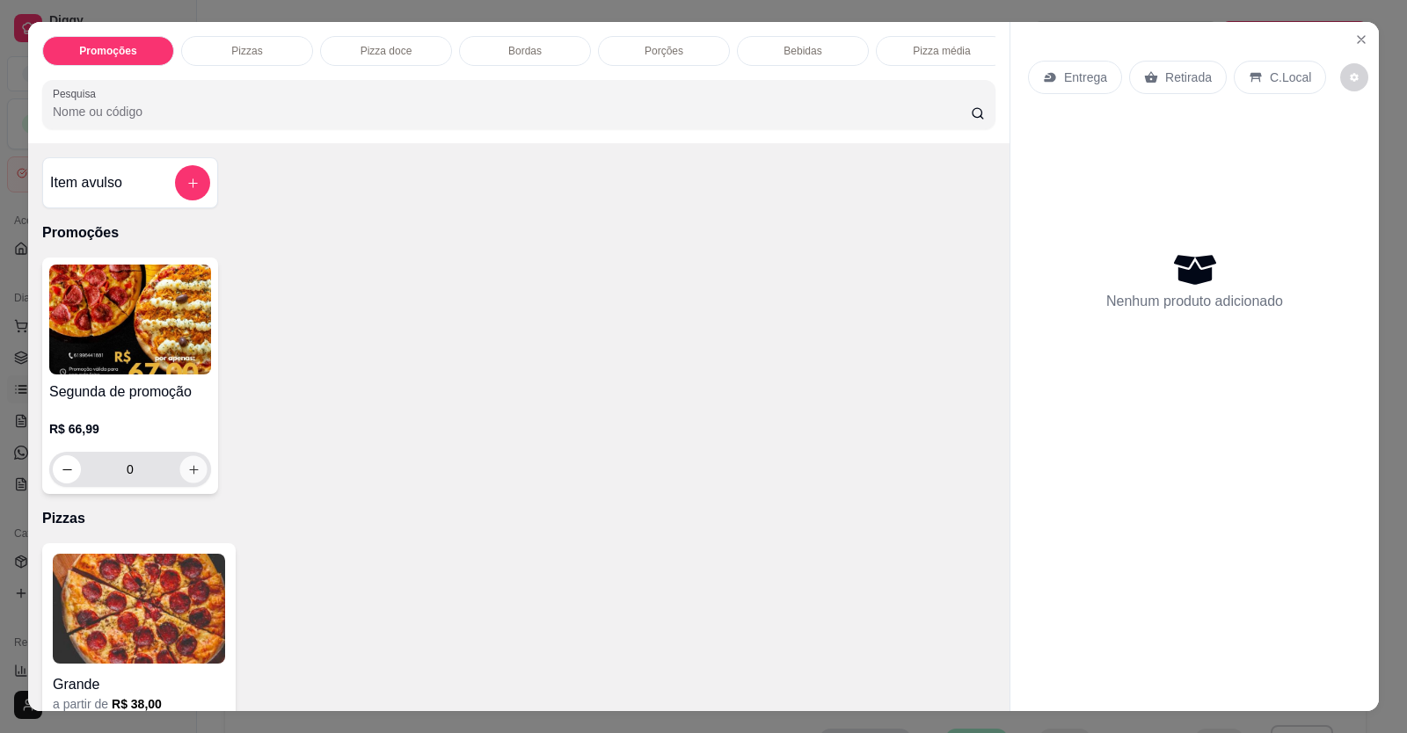
click at [187, 477] on icon "increase-product-quantity" at bounding box center [193, 469] width 13 height 13
type input "1"
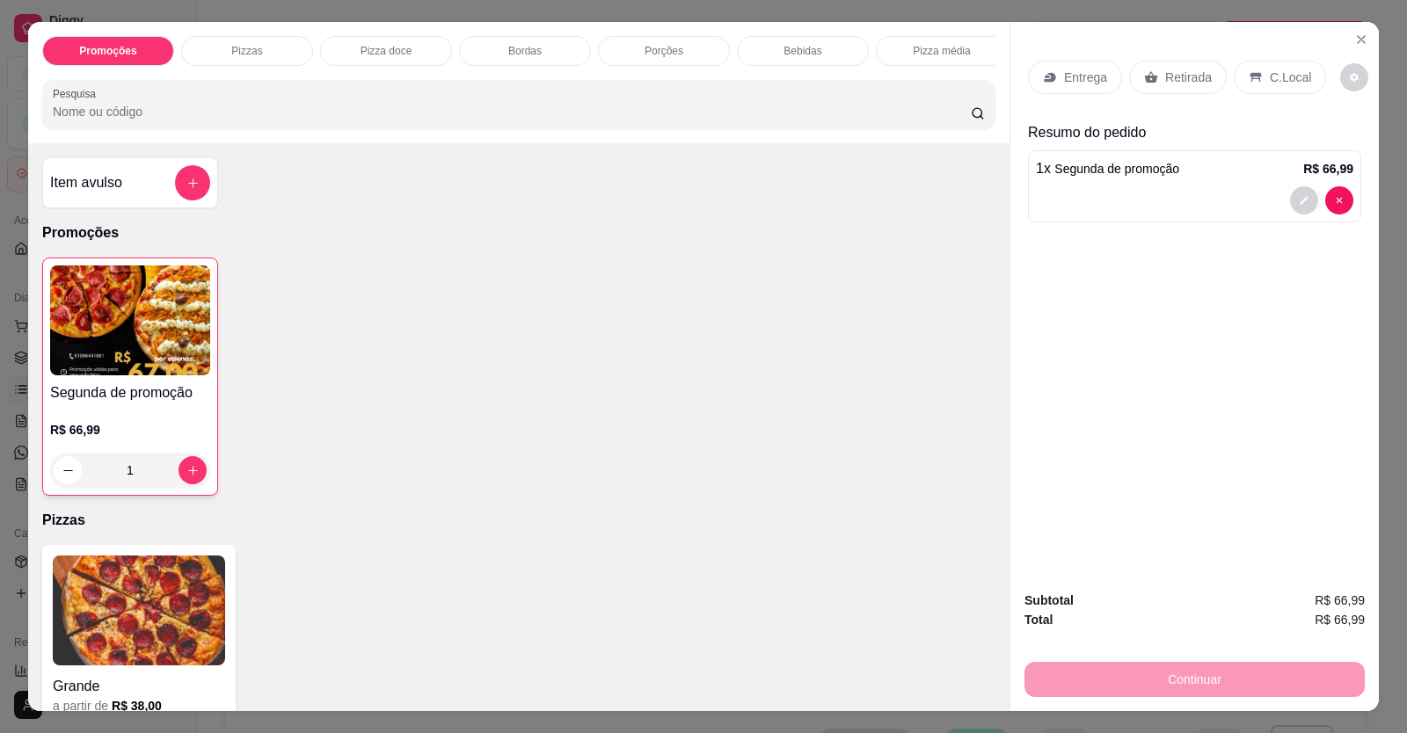
drag, startPoint x: 1278, startPoint y: 70, endPoint x: 1231, endPoint y: 87, distance: 49.5
click at [1278, 69] on p "C.Local" at bounding box center [1290, 78] width 41 height 18
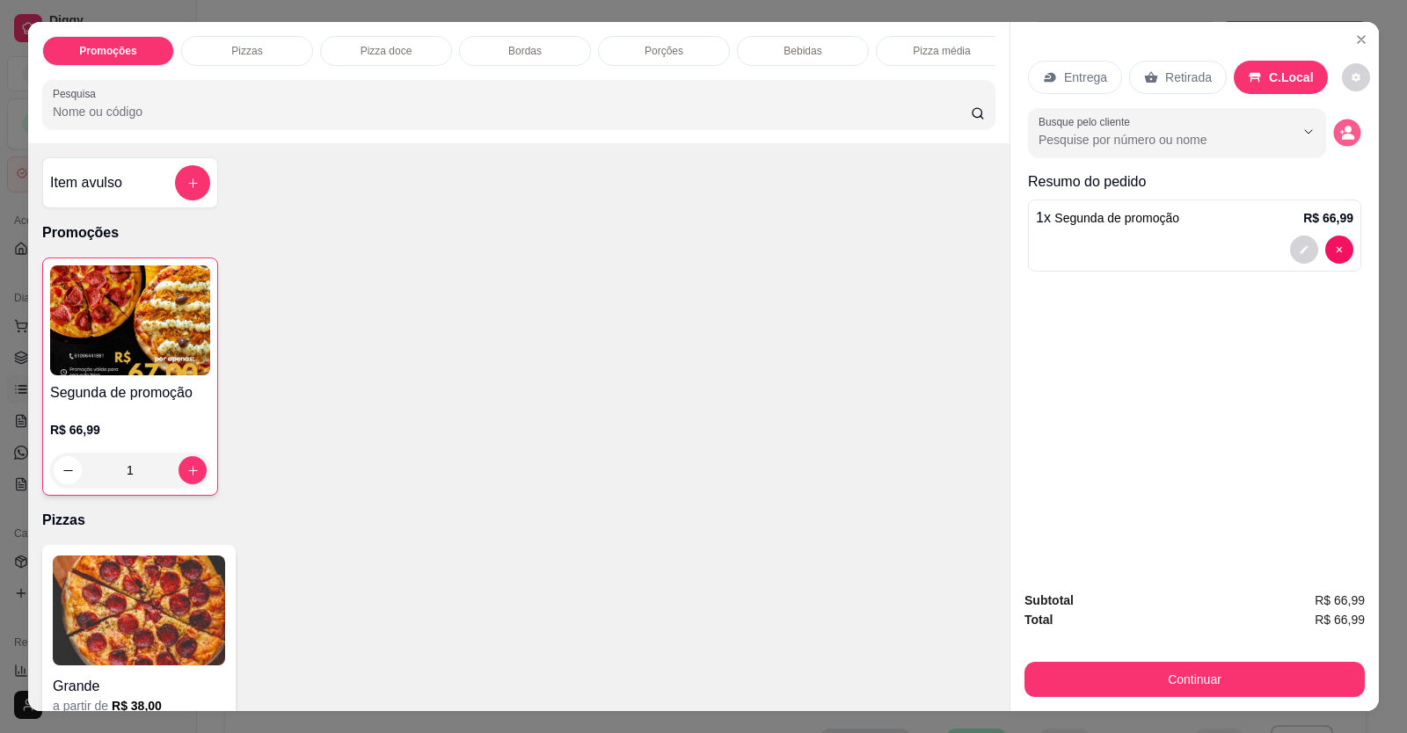
click at [1345, 128] on circle "decrease-product-quantity" at bounding box center [1348, 129] width 7 height 7
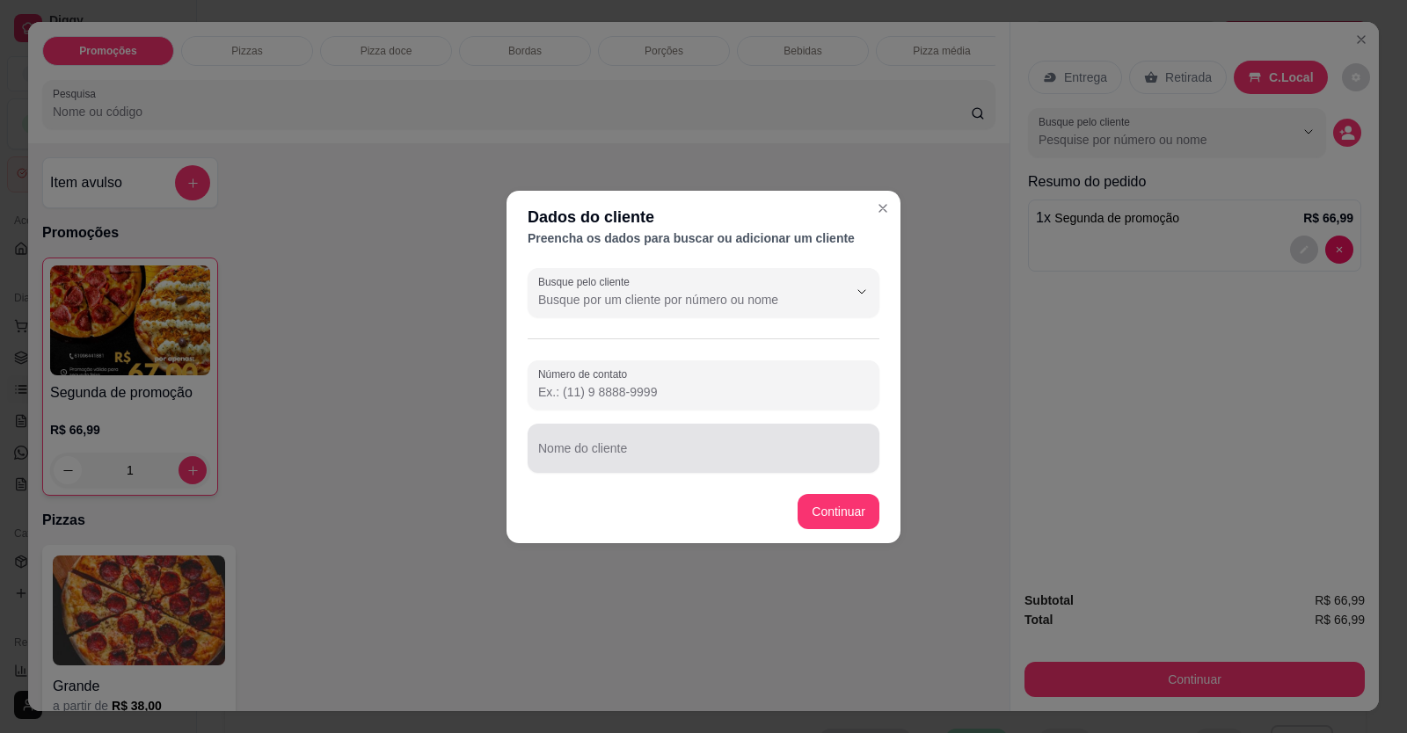
click at [628, 456] on input "Nome do cliente" at bounding box center [703, 456] width 331 height 18
type input "mesa la emcima"
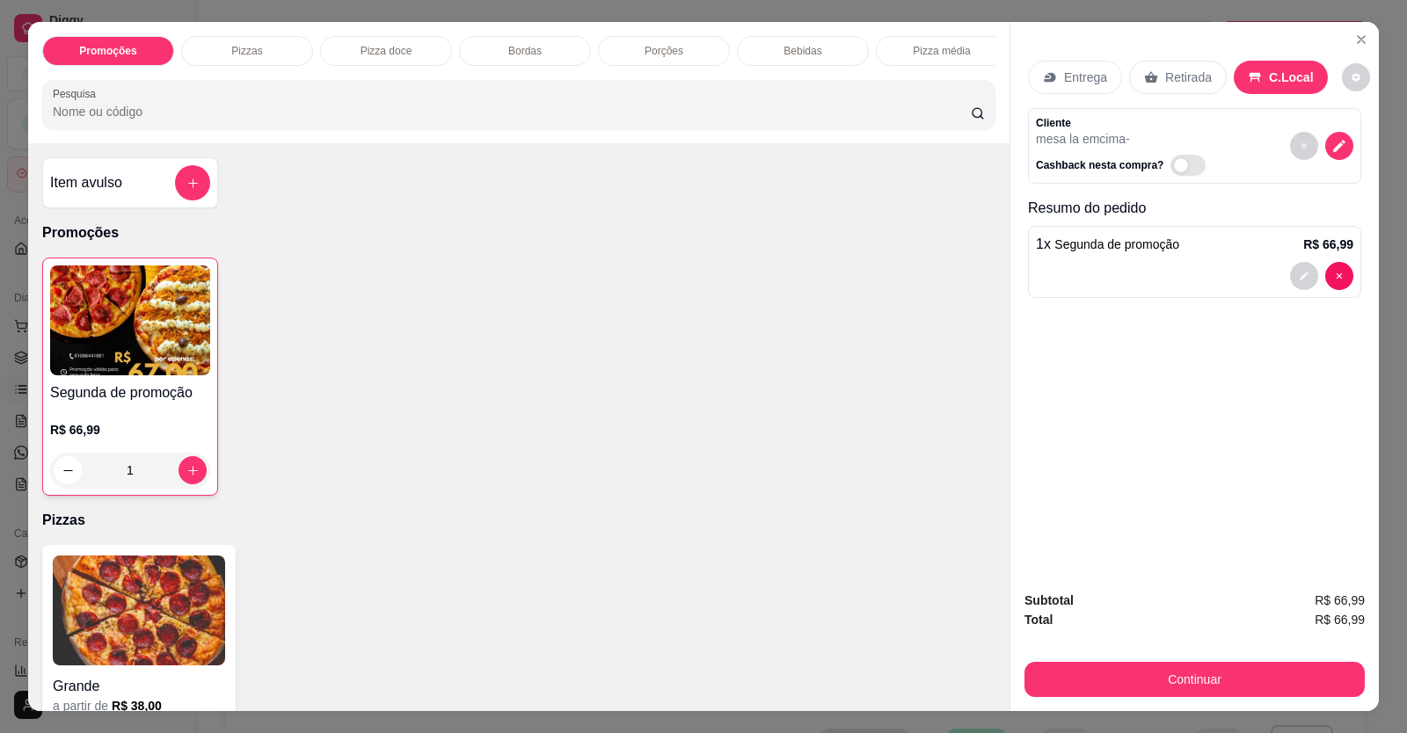
click at [175, 189] on div at bounding box center [192, 182] width 35 height 35
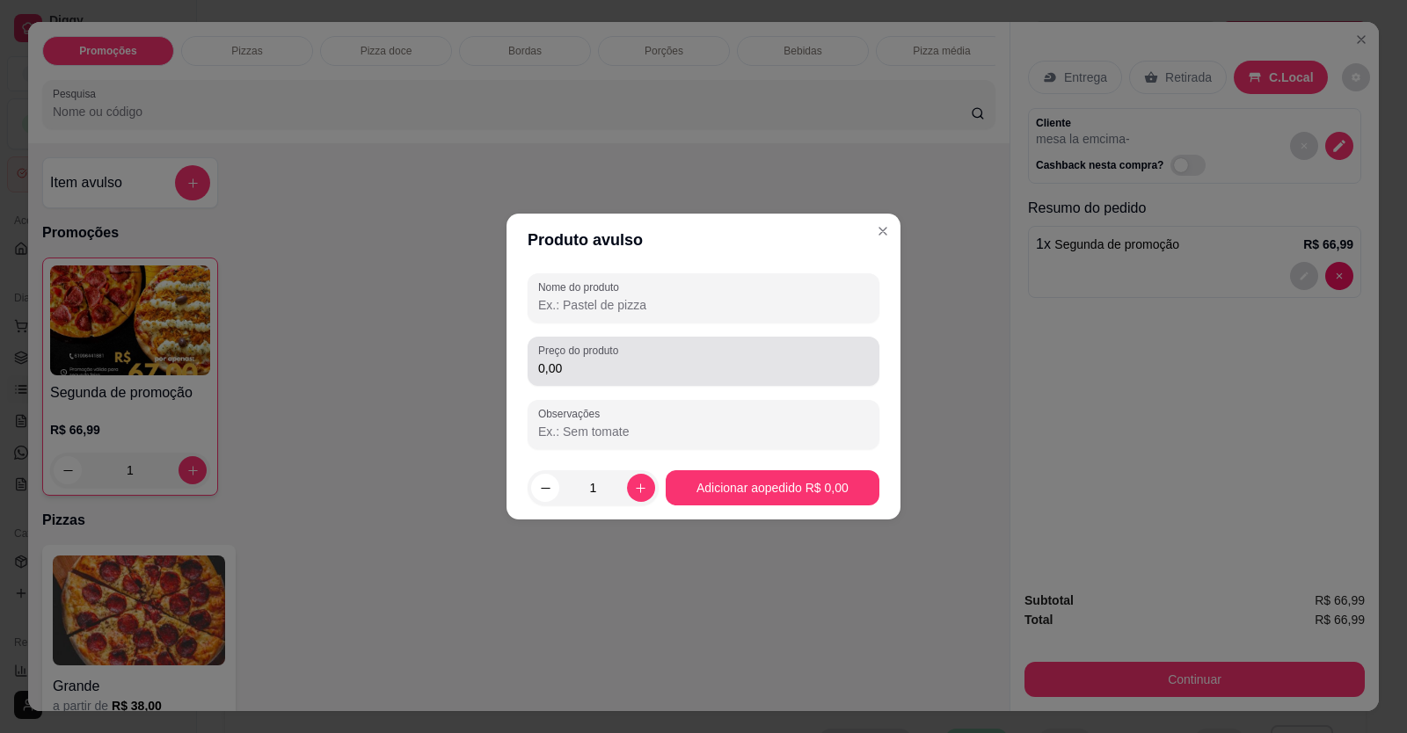
click at [642, 347] on div "0,00" at bounding box center [703, 361] width 331 height 35
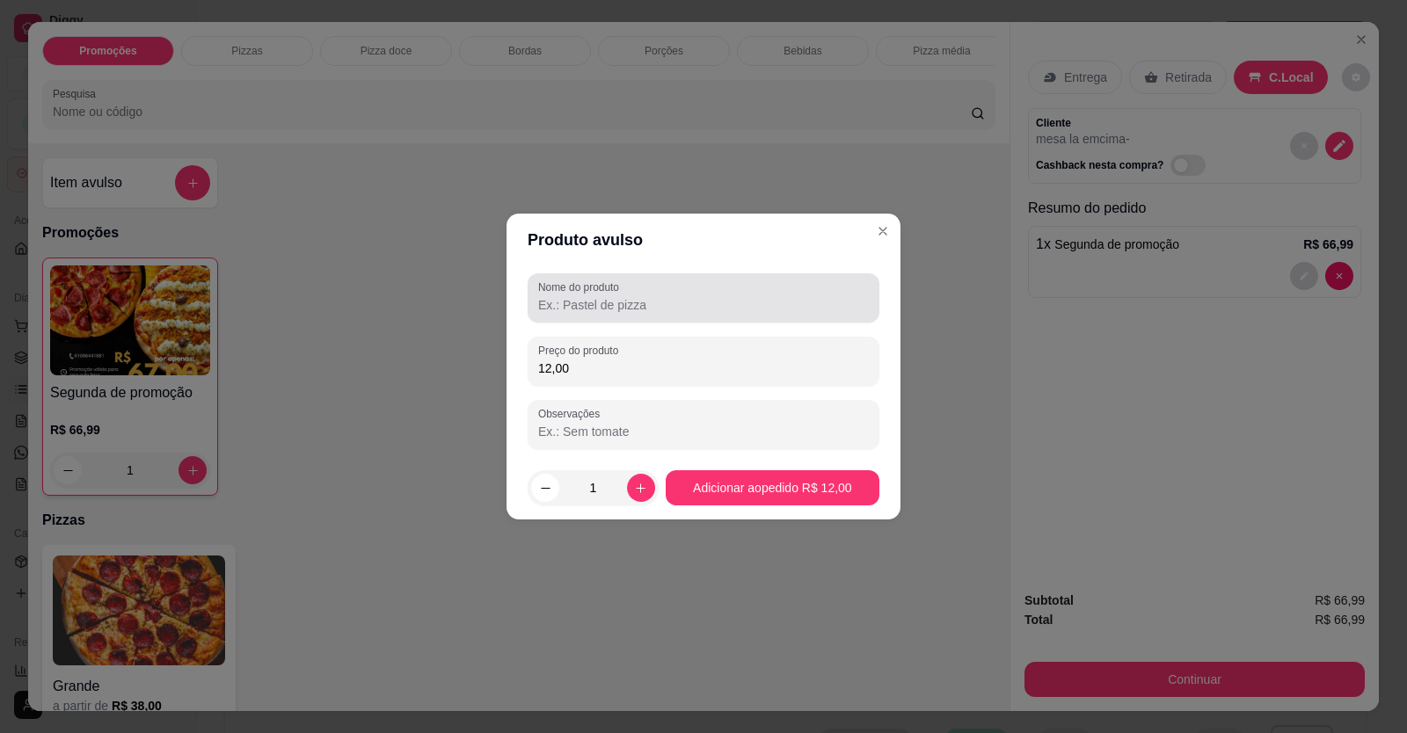
type input "12,00"
click at [663, 311] on input "Nome do produto" at bounding box center [703, 305] width 331 height 18
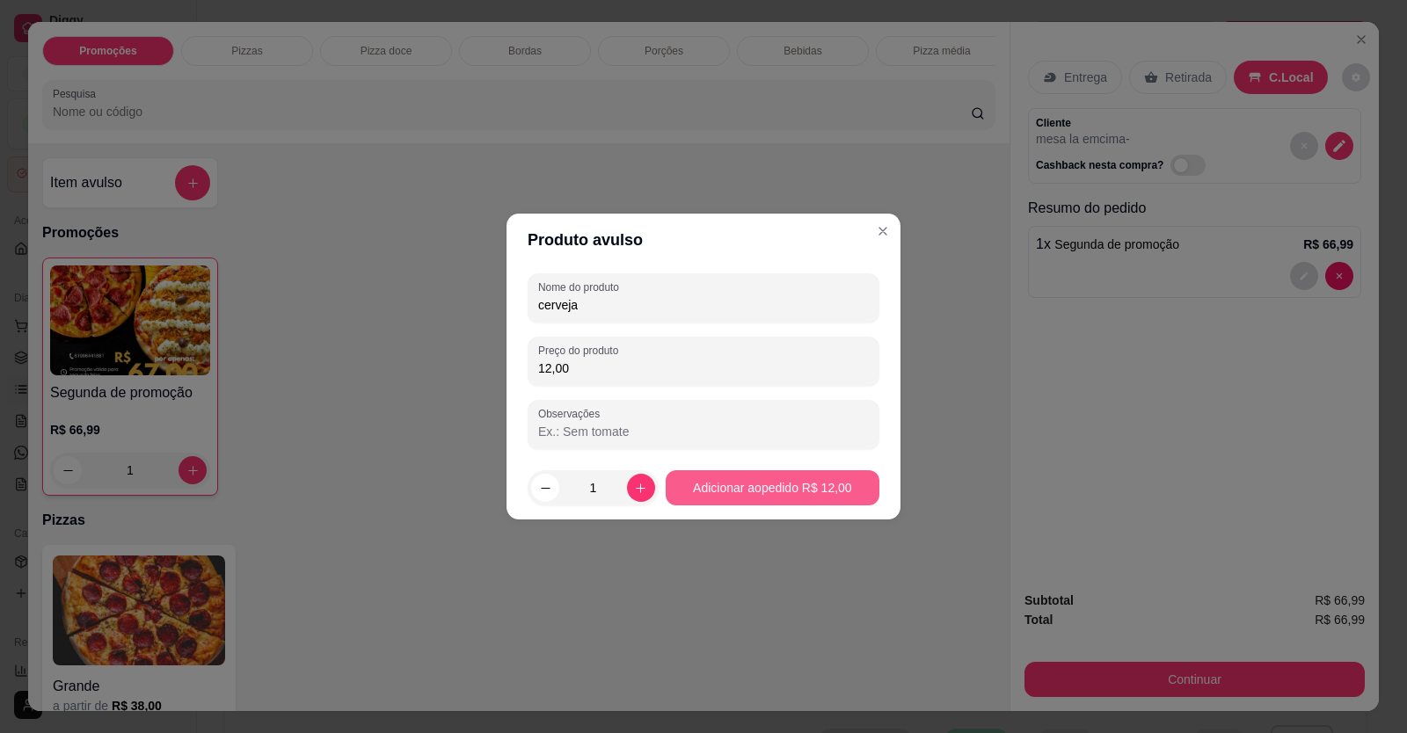
type input "cerveja"
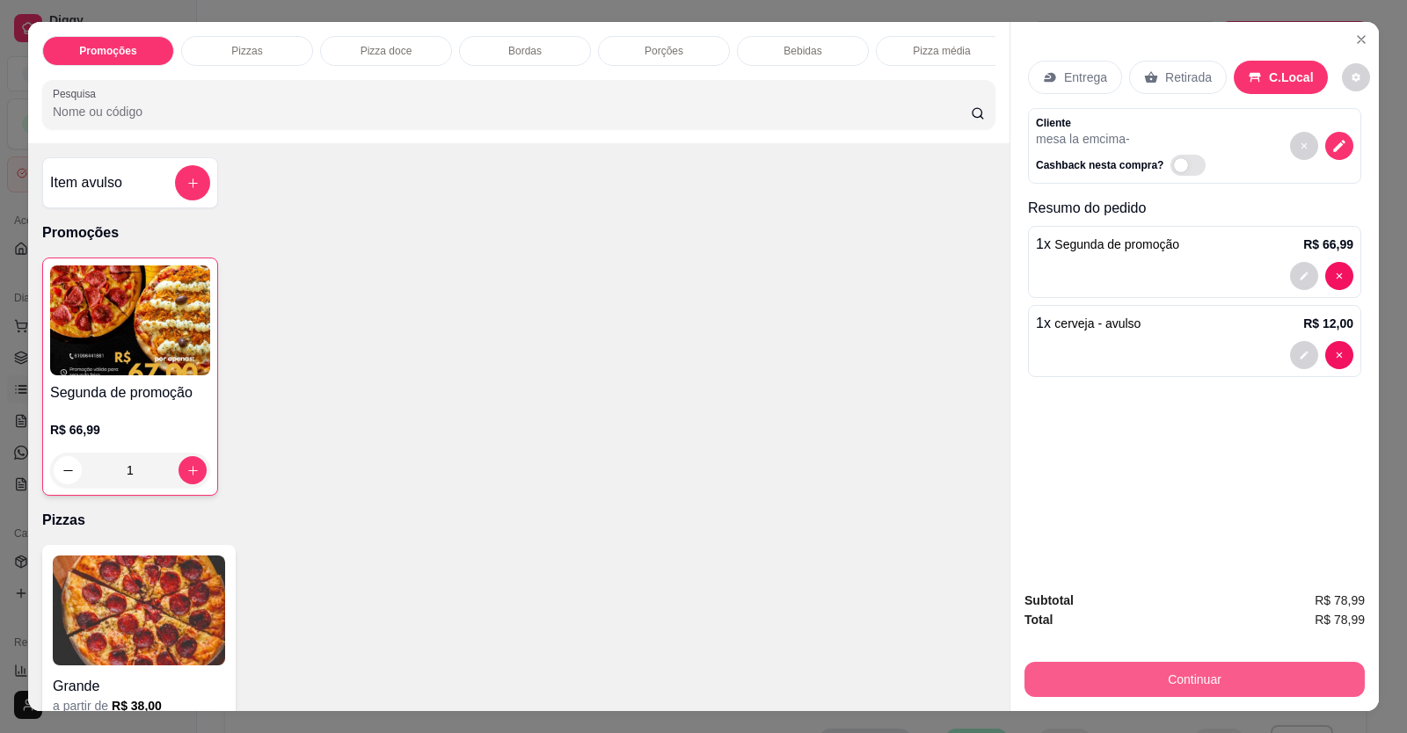
click at [1192, 674] on button "Continuar" at bounding box center [1195, 679] width 340 height 35
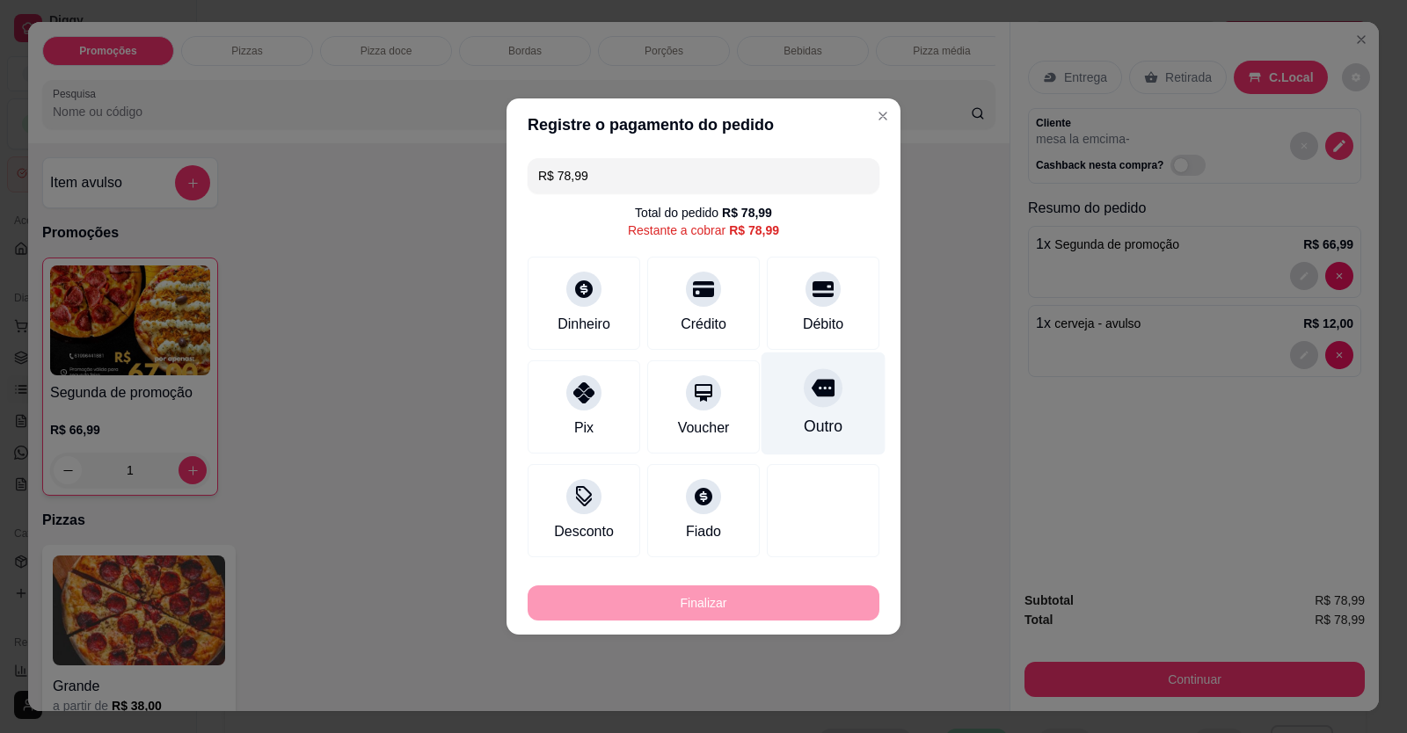
click at [812, 395] on icon at bounding box center [823, 389] width 23 height 18
type input "R$ 0,00"
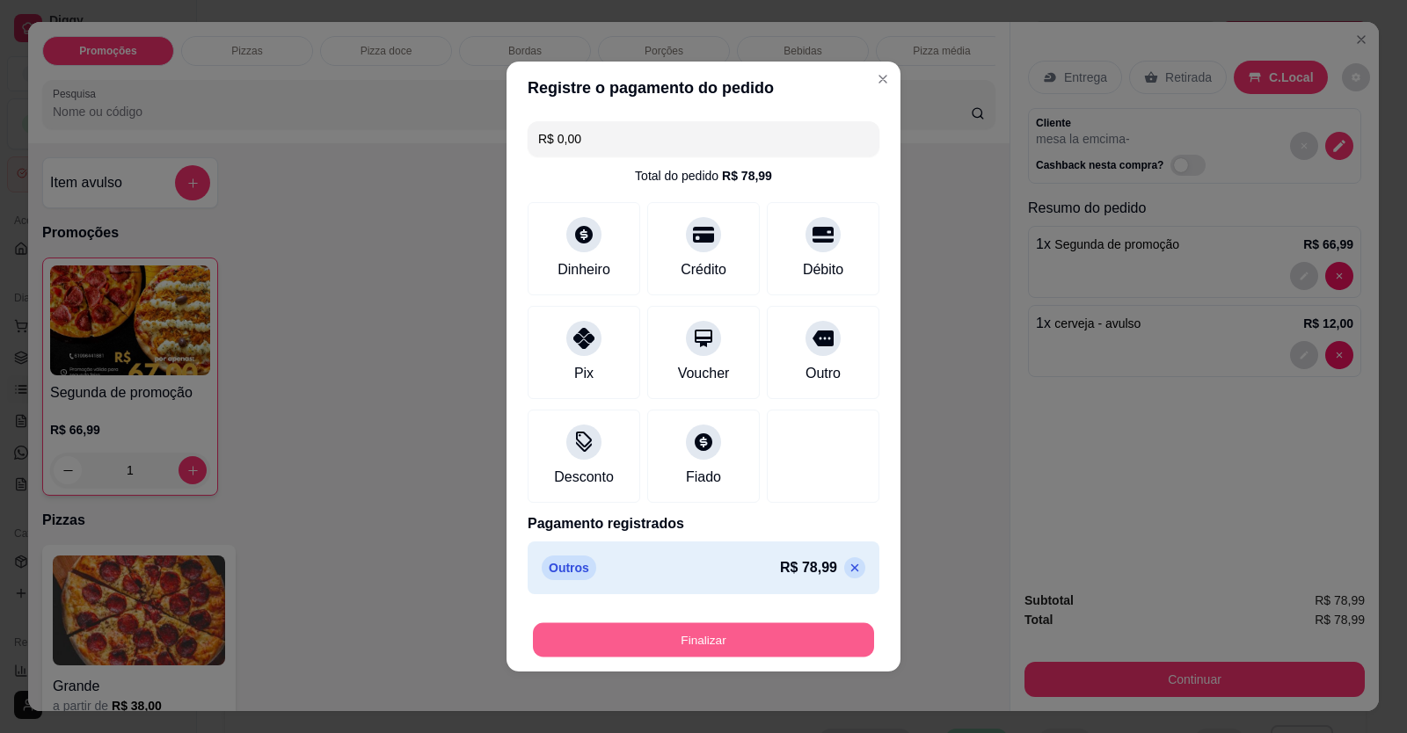
click at [719, 631] on button "Finalizar" at bounding box center [703, 641] width 341 height 34
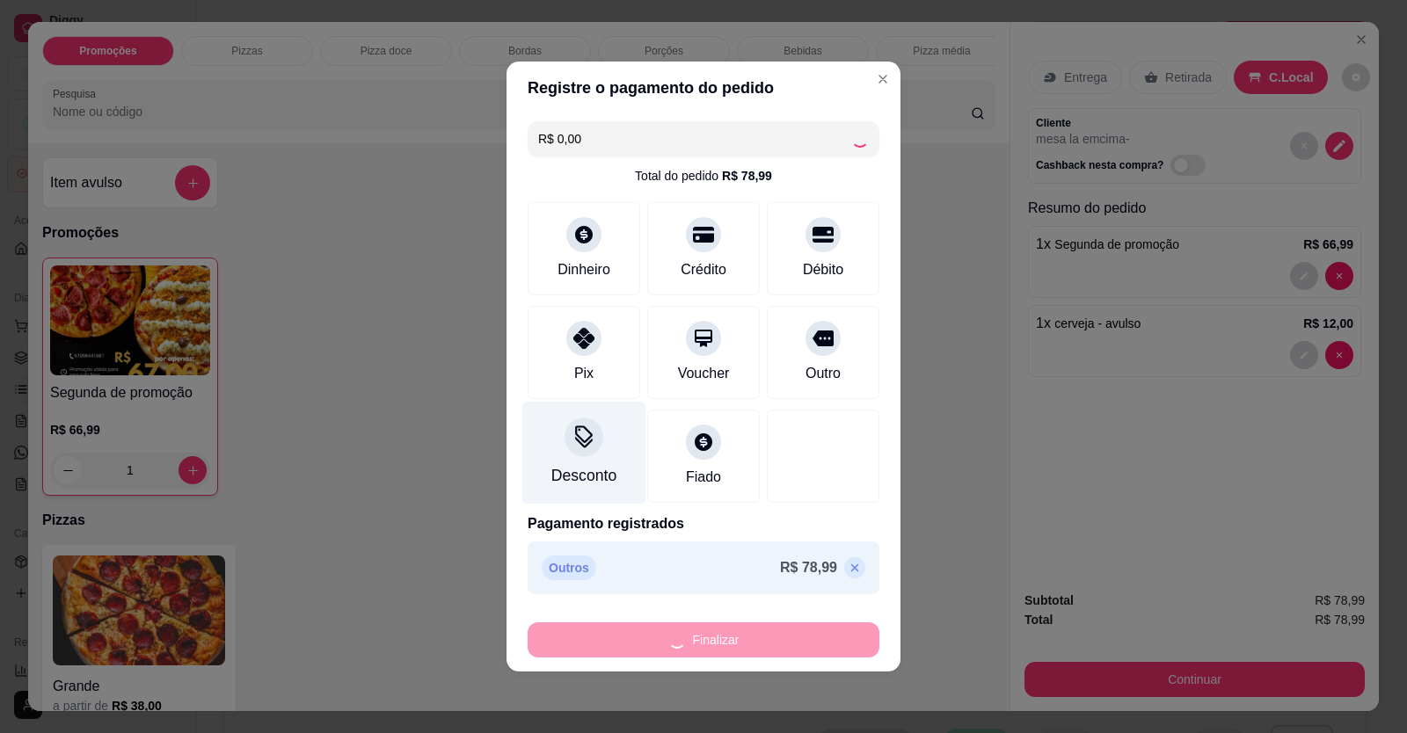
type input "0"
type input "-R$ 78,99"
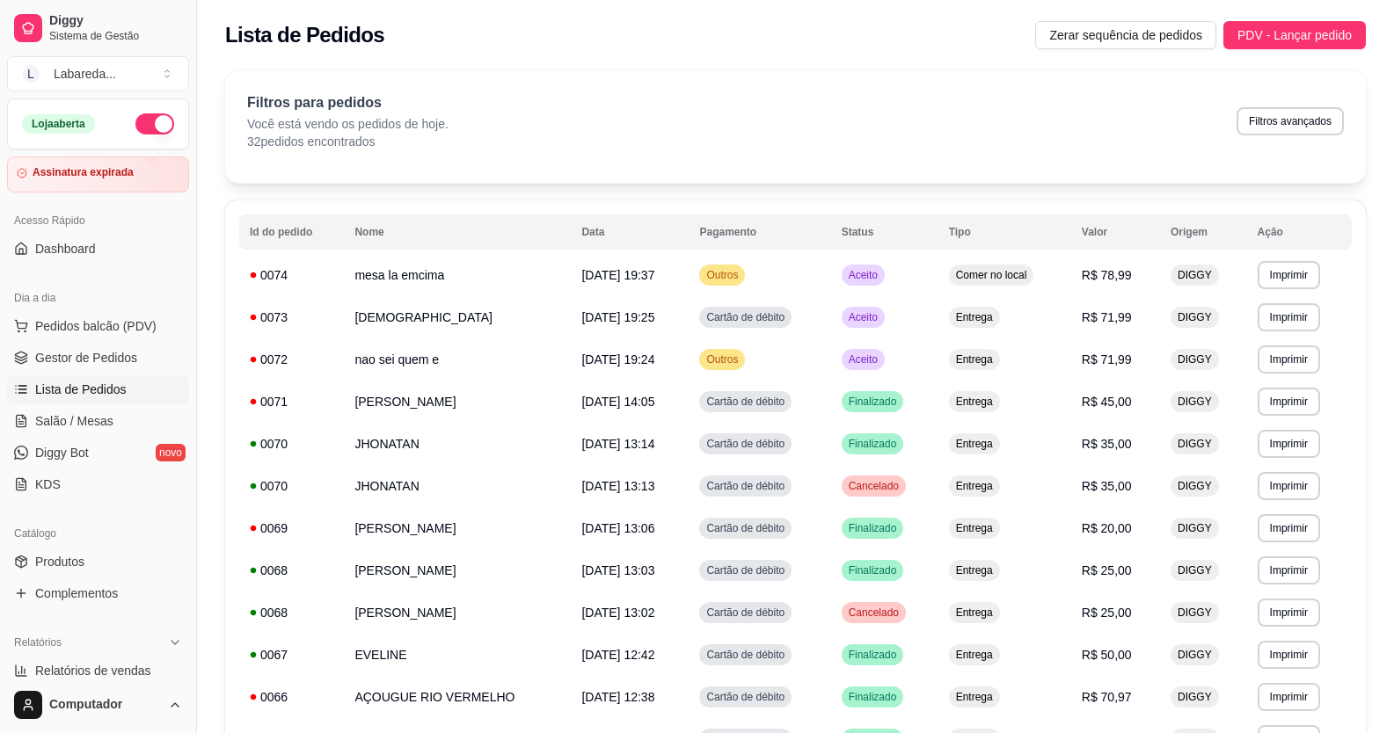
click at [94, 343] on ul "Pedidos balcão (PDV) Gestor de Pedidos Lista de Pedidos Salão / Mesas Diggy Bot…" at bounding box center [98, 405] width 182 height 186
click at [106, 354] on span "Gestor de Pedidos" at bounding box center [86, 358] width 102 height 18
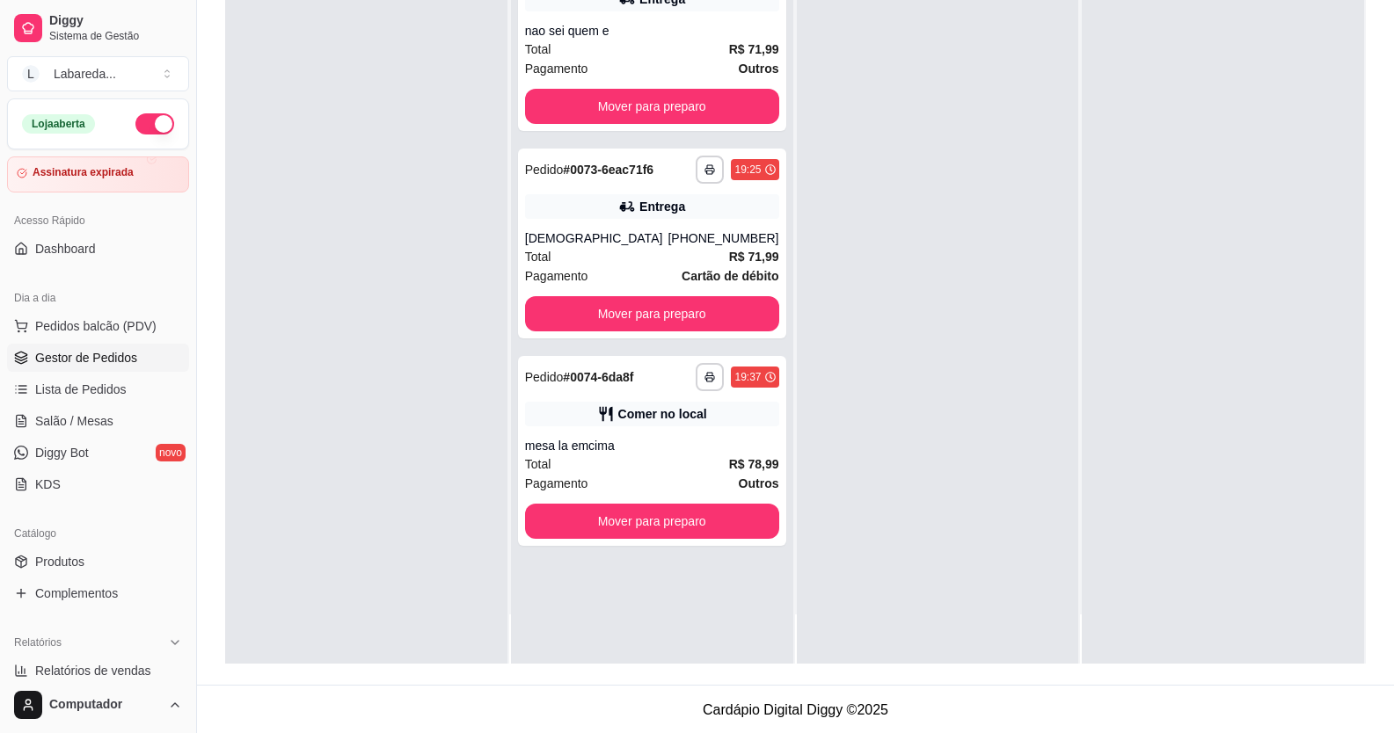
scroll to position [268, 0]
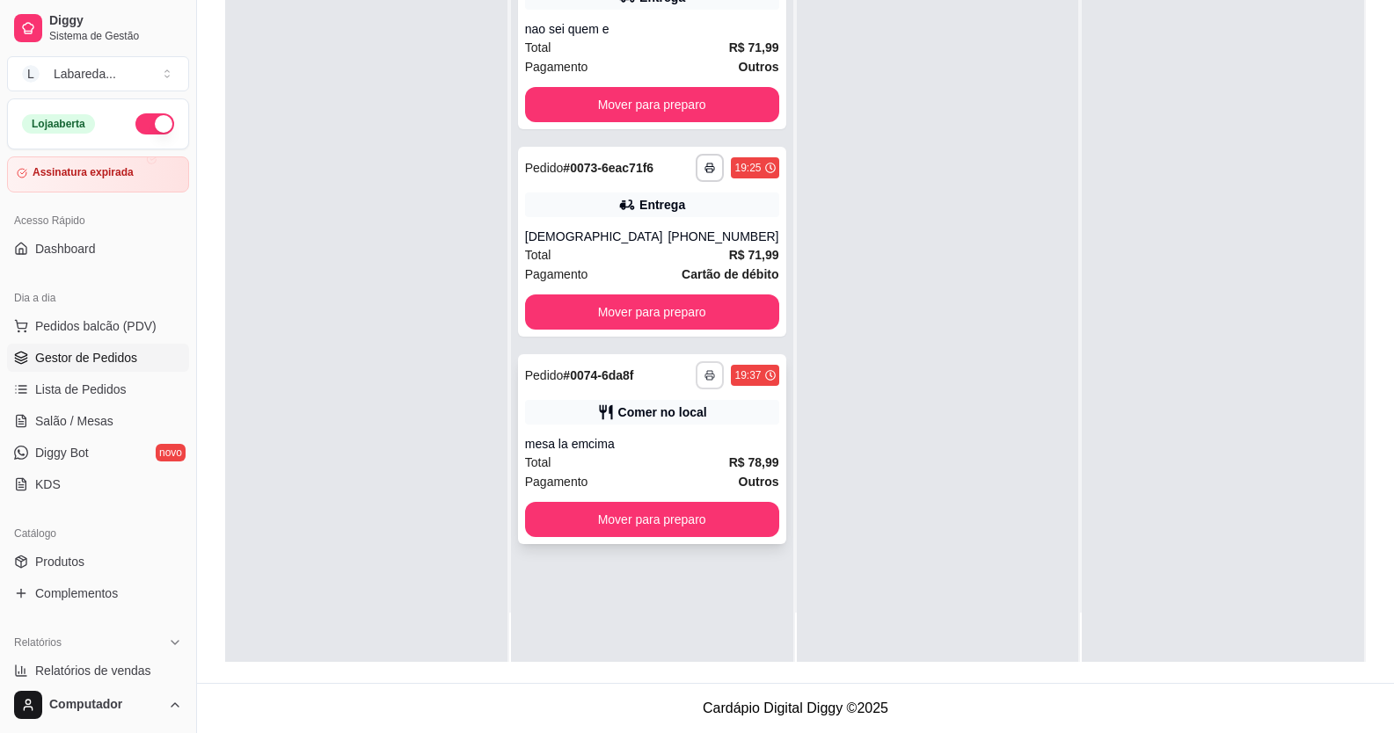
click at [707, 379] on rect "button" at bounding box center [709, 378] width 5 height 4
click at [666, 438] on button "IMPRESSORA" at bounding box center [656, 436] width 123 height 27
click at [98, 382] on span "Lista de Pedidos" at bounding box center [80, 390] width 91 height 18
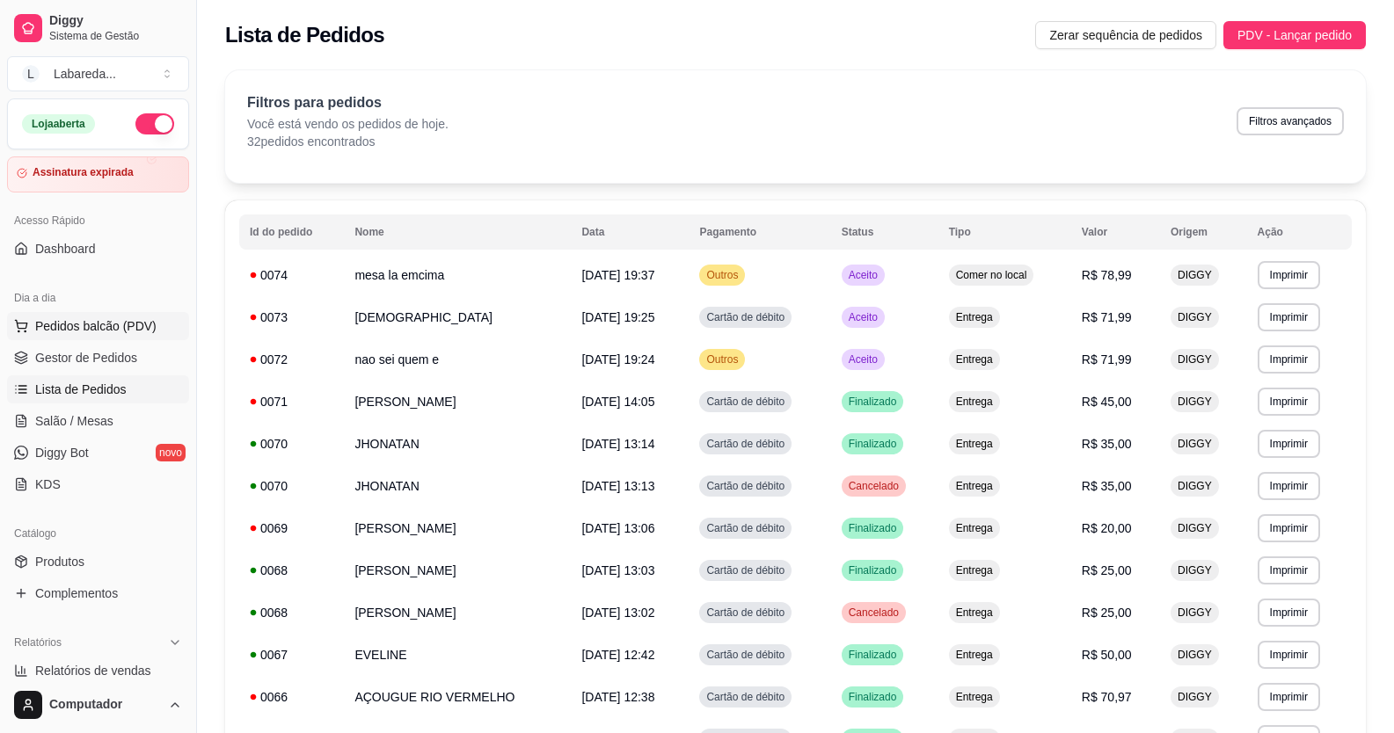
click at [84, 327] on span "Pedidos balcão (PDV)" at bounding box center [95, 326] width 121 height 18
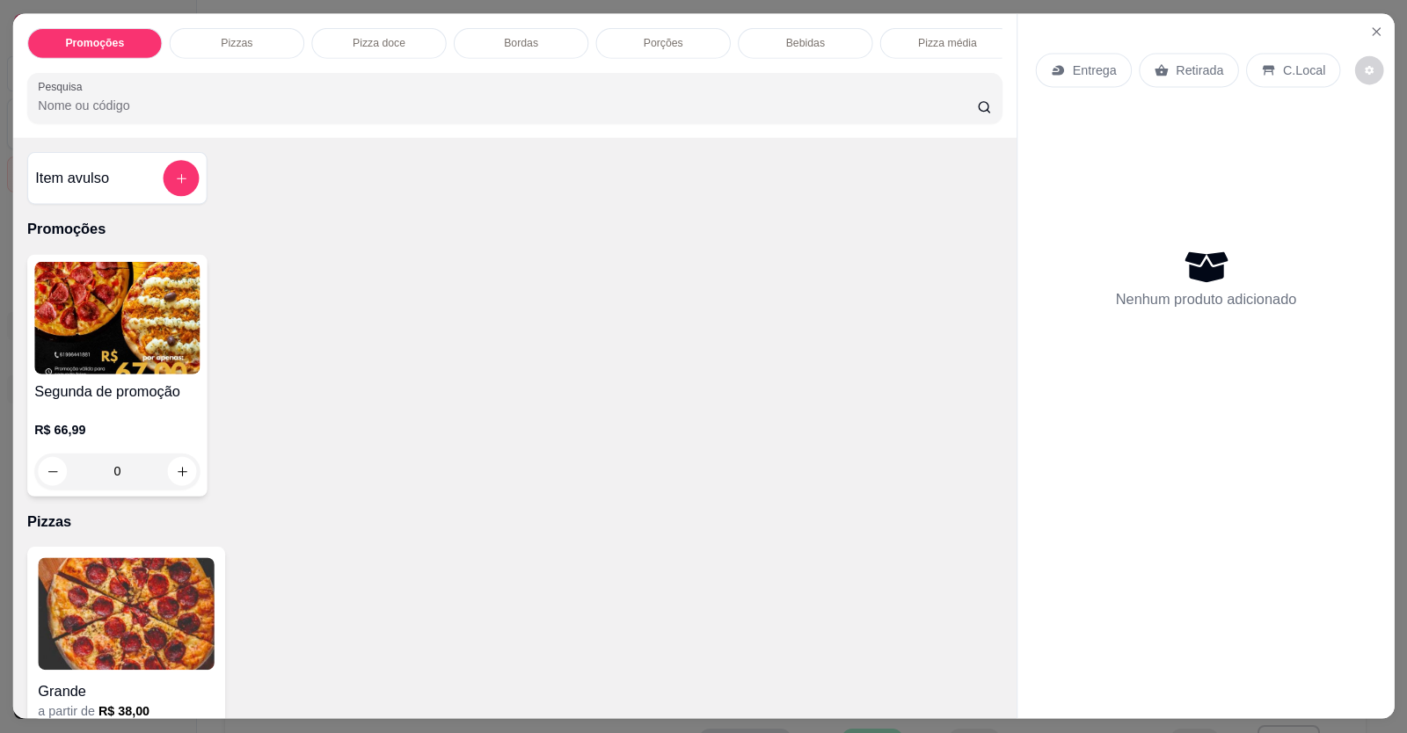
click at [86, 353] on img at bounding box center [116, 318] width 165 height 113
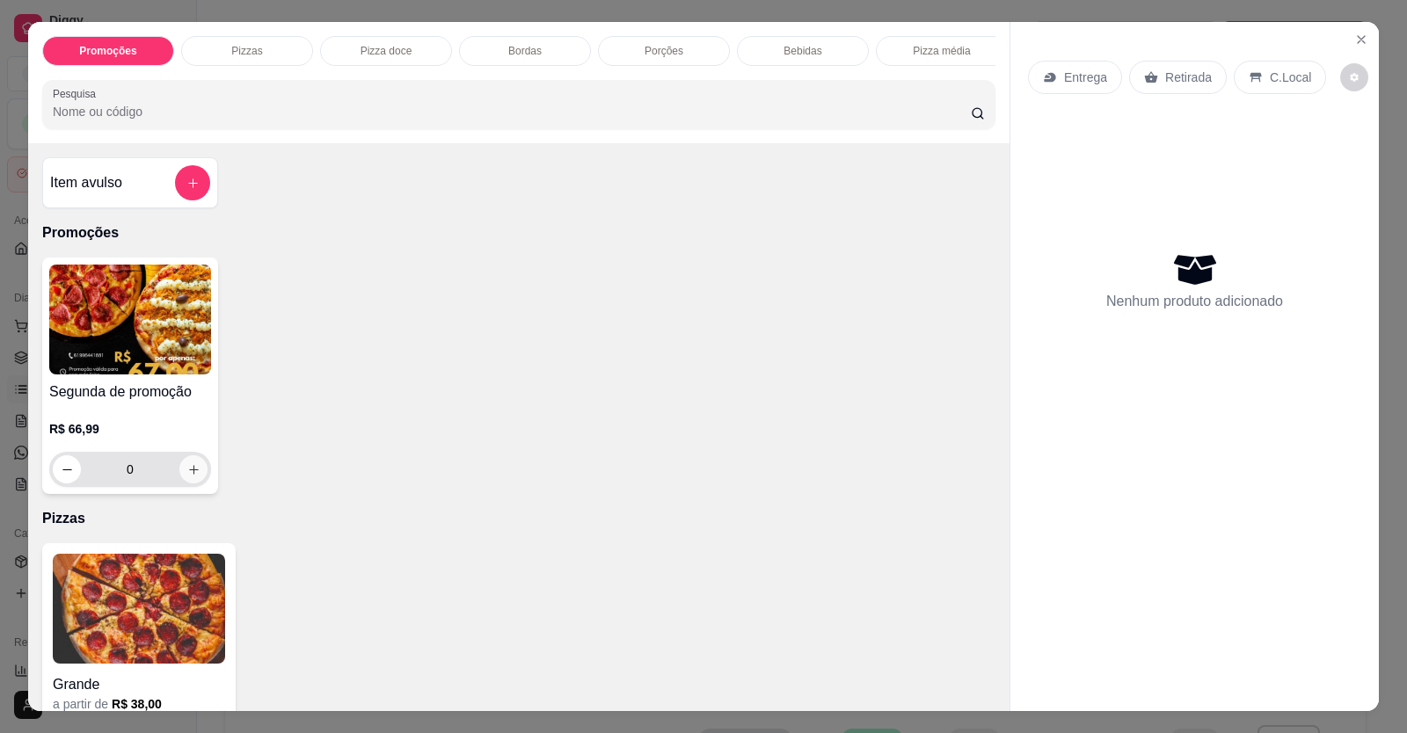
click at [200, 484] on button "increase-product-quantity" at bounding box center [193, 470] width 28 height 28
type input "1"
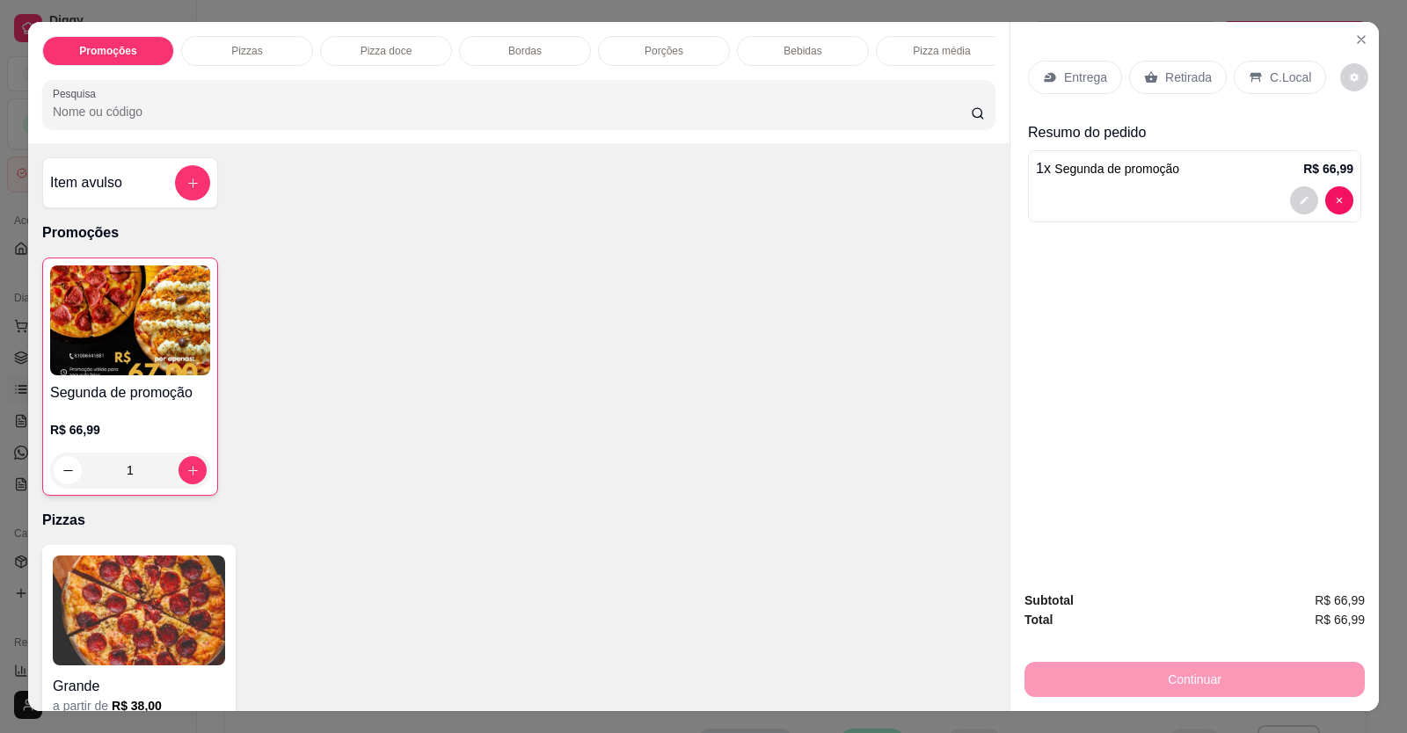
click at [1270, 76] on p "C.Local" at bounding box center [1290, 78] width 41 height 18
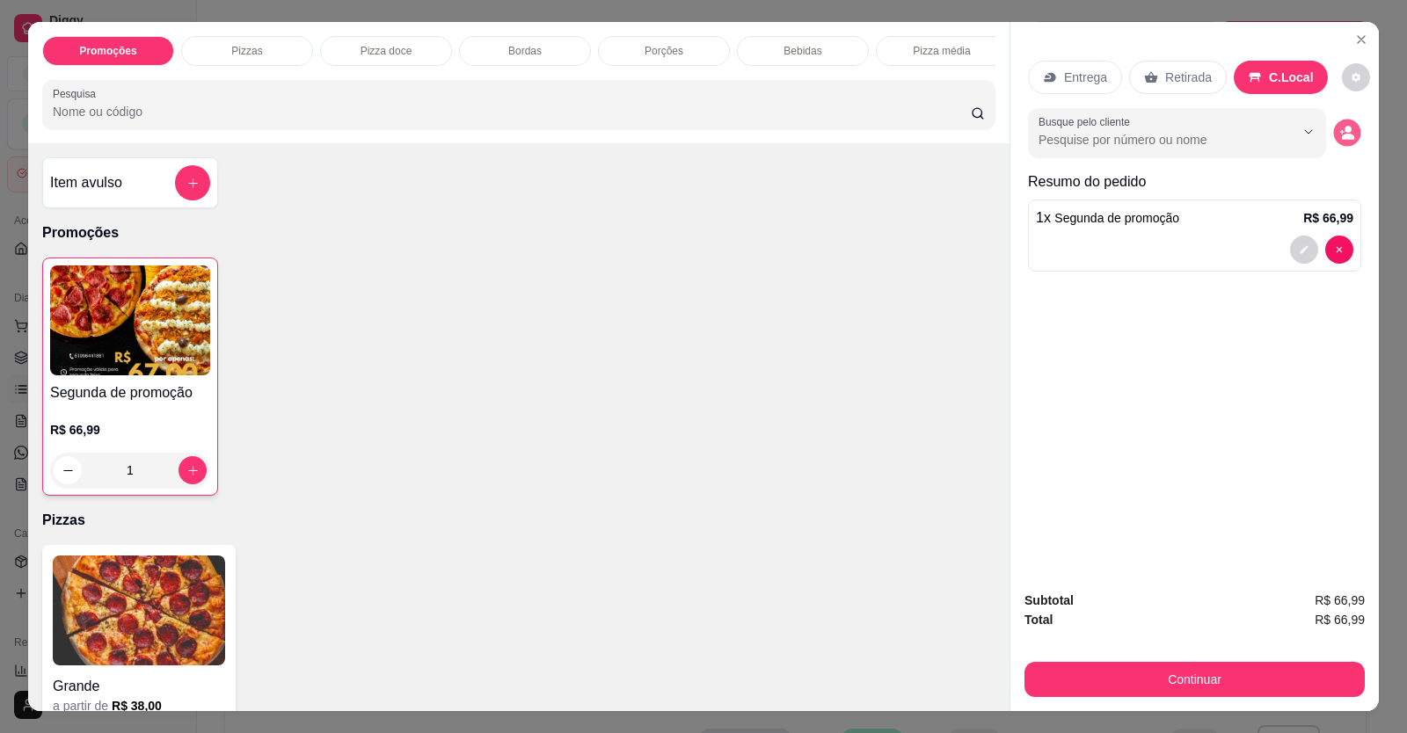
click at [1345, 131] on circle "decrease-product-quantity" at bounding box center [1348, 129] width 7 height 7
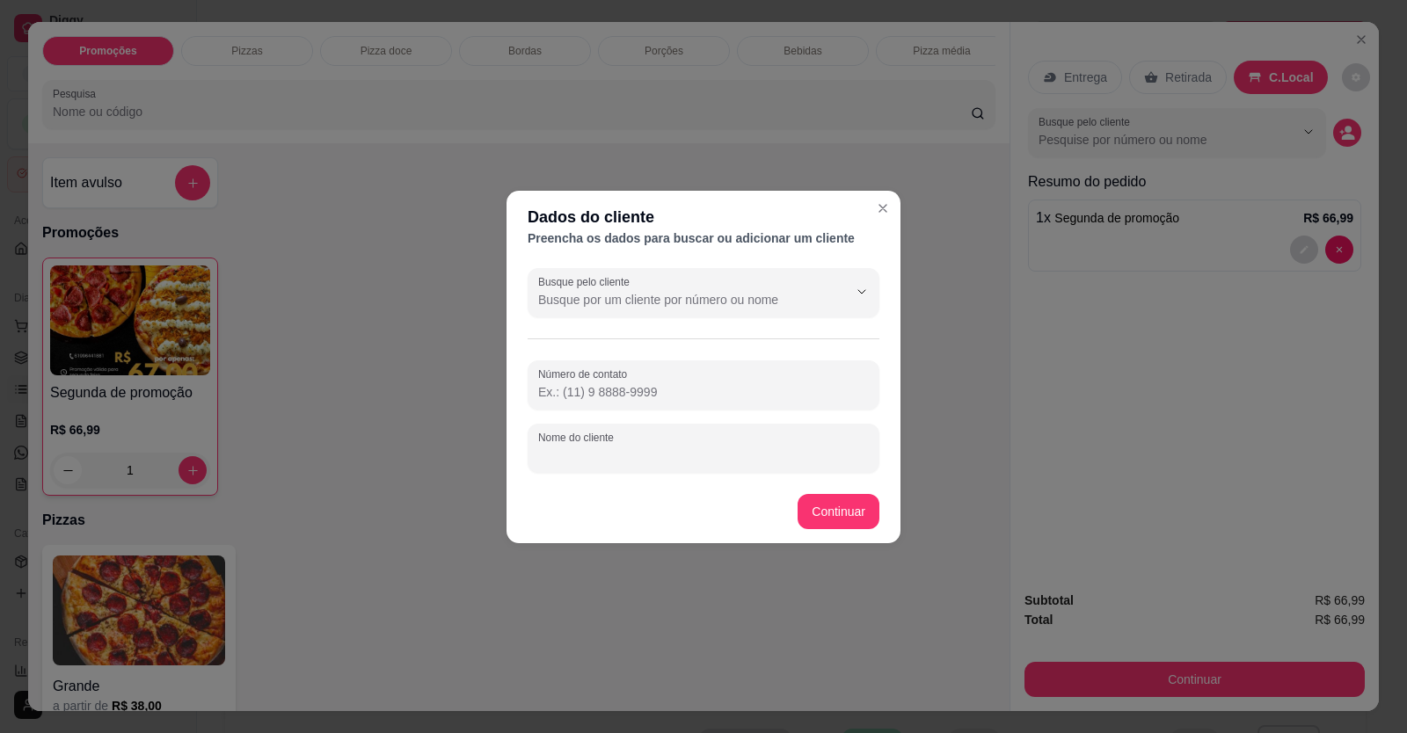
click at [649, 456] on input "Nome do cliente" at bounding box center [703, 456] width 331 height 18
type input "l"
click at [558, 456] on input "messa 1" at bounding box center [703, 456] width 331 height 18
type input "mesa 1"
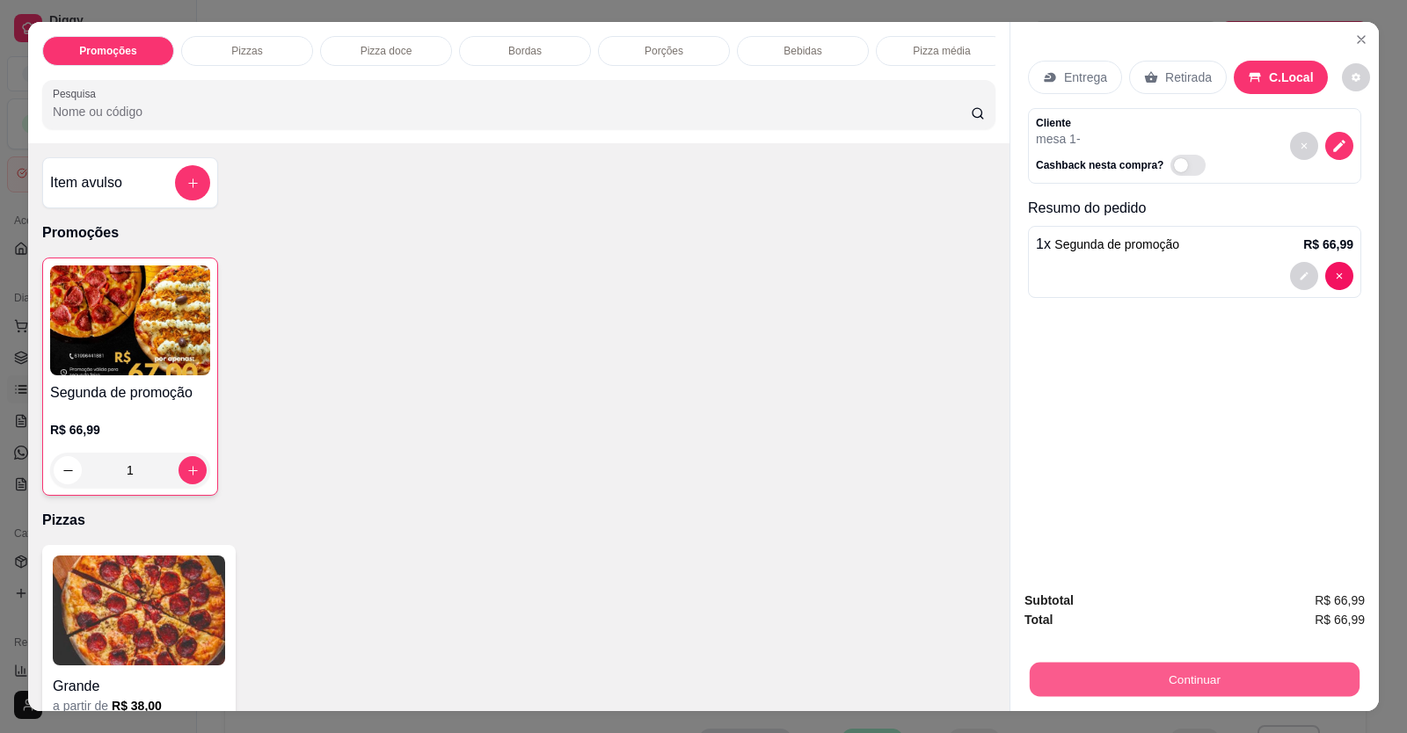
click at [1157, 675] on button "Continuar" at bounding box center [1195, 680] width 330 height 34
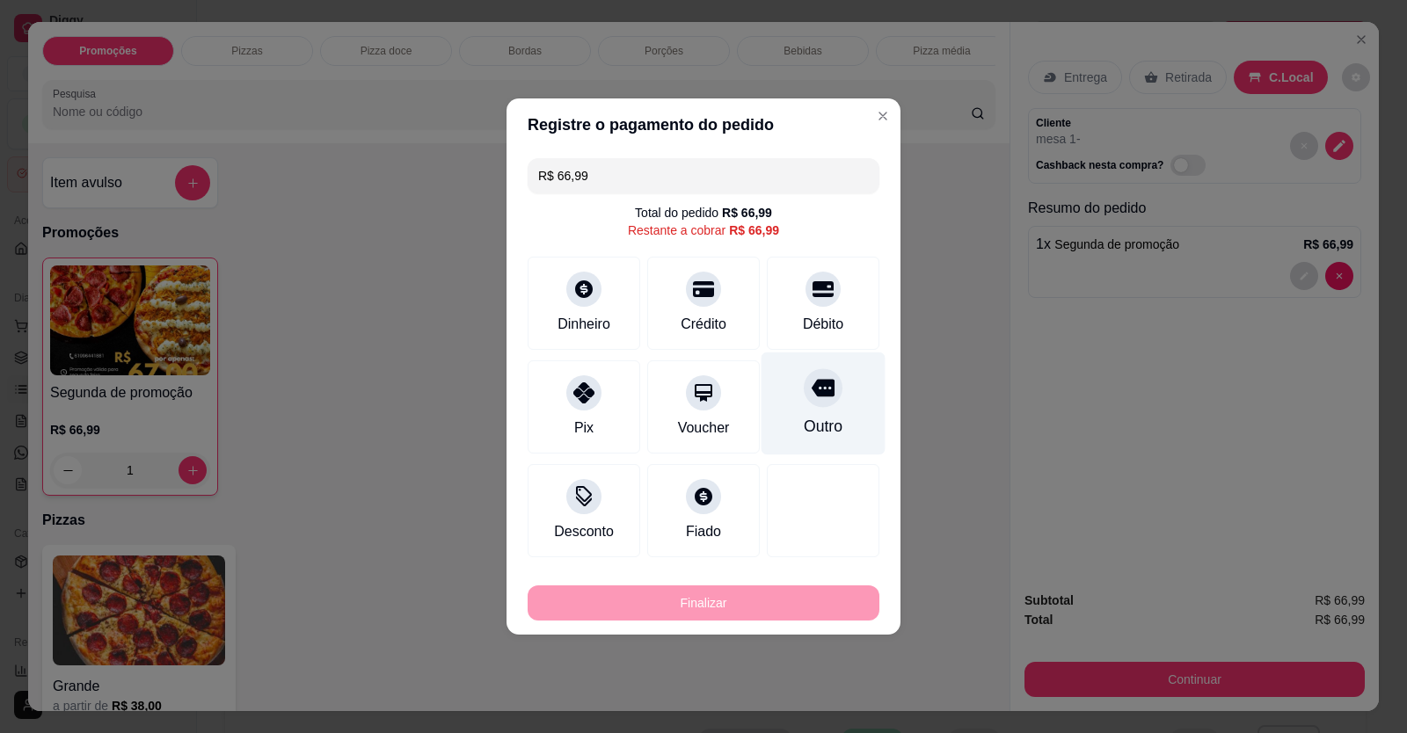
click at [804, 396] on div at bounding box center [823, 388] width 39 height 39
type input "R$ 0,00"
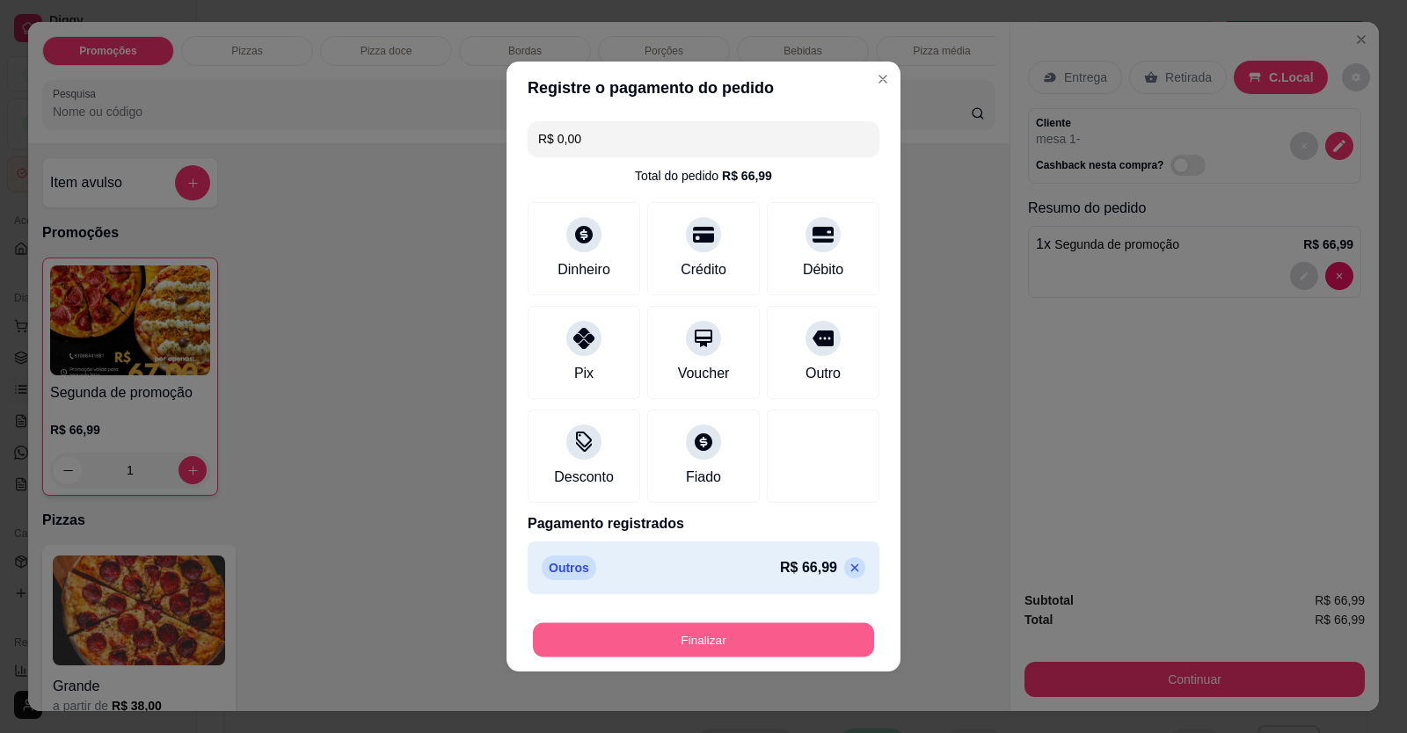
click at [796, 634] on button "Finalizar" at bounding box center [703, 641] width 341 height 34
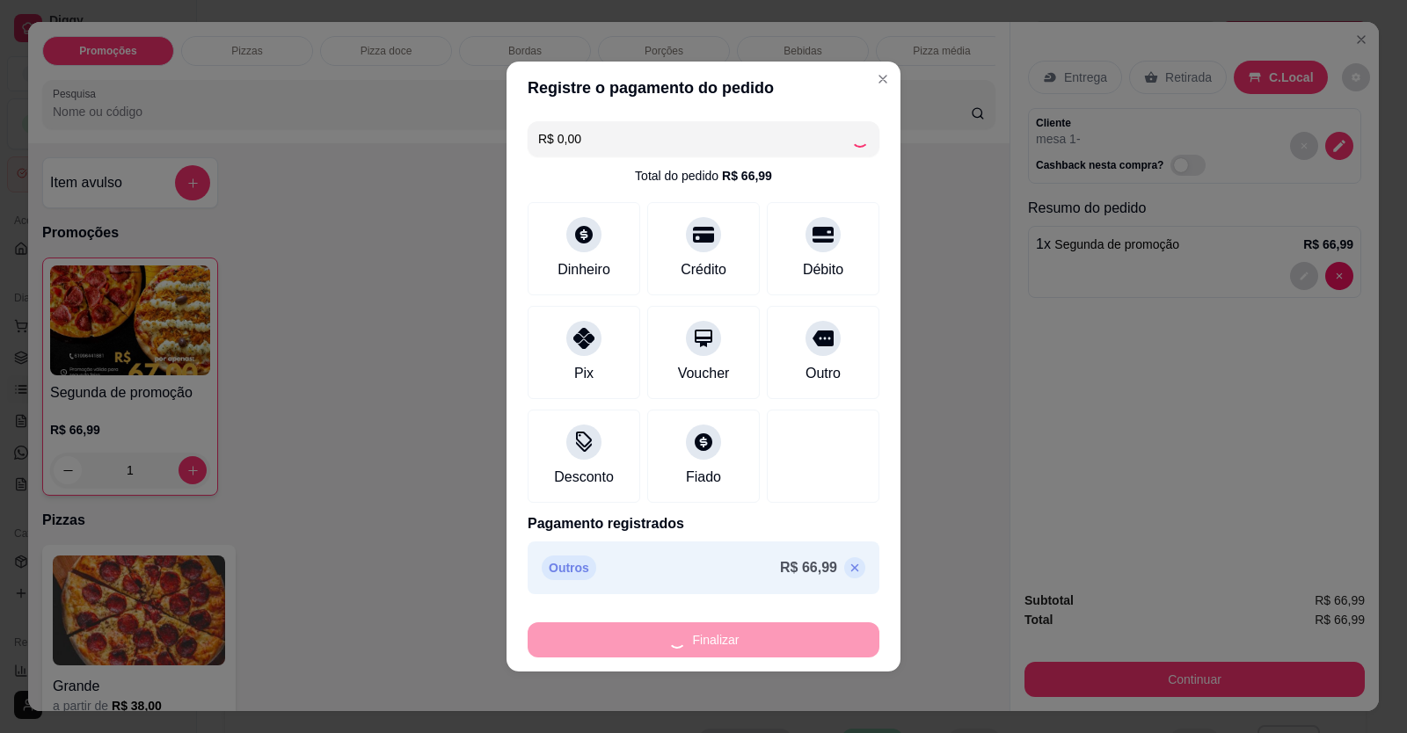
type input "0"
type input "-R$ 66,99"
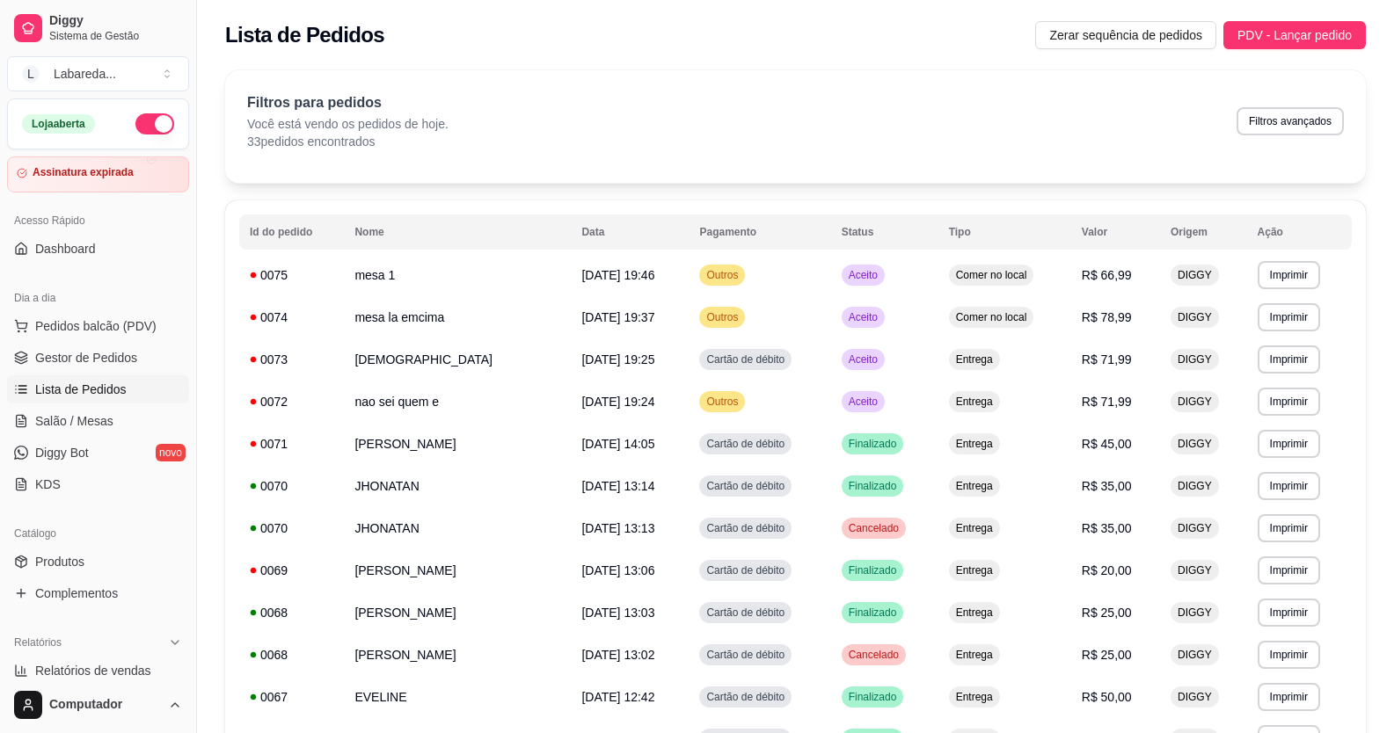
click at [123, 311] on div "Dia a dia" at bounding box center [98, 298] width 182 height 28
click at [124, 318] on span "Pedidos balcão (PDV)" at bounding box center [95, 326] width 121 height 18
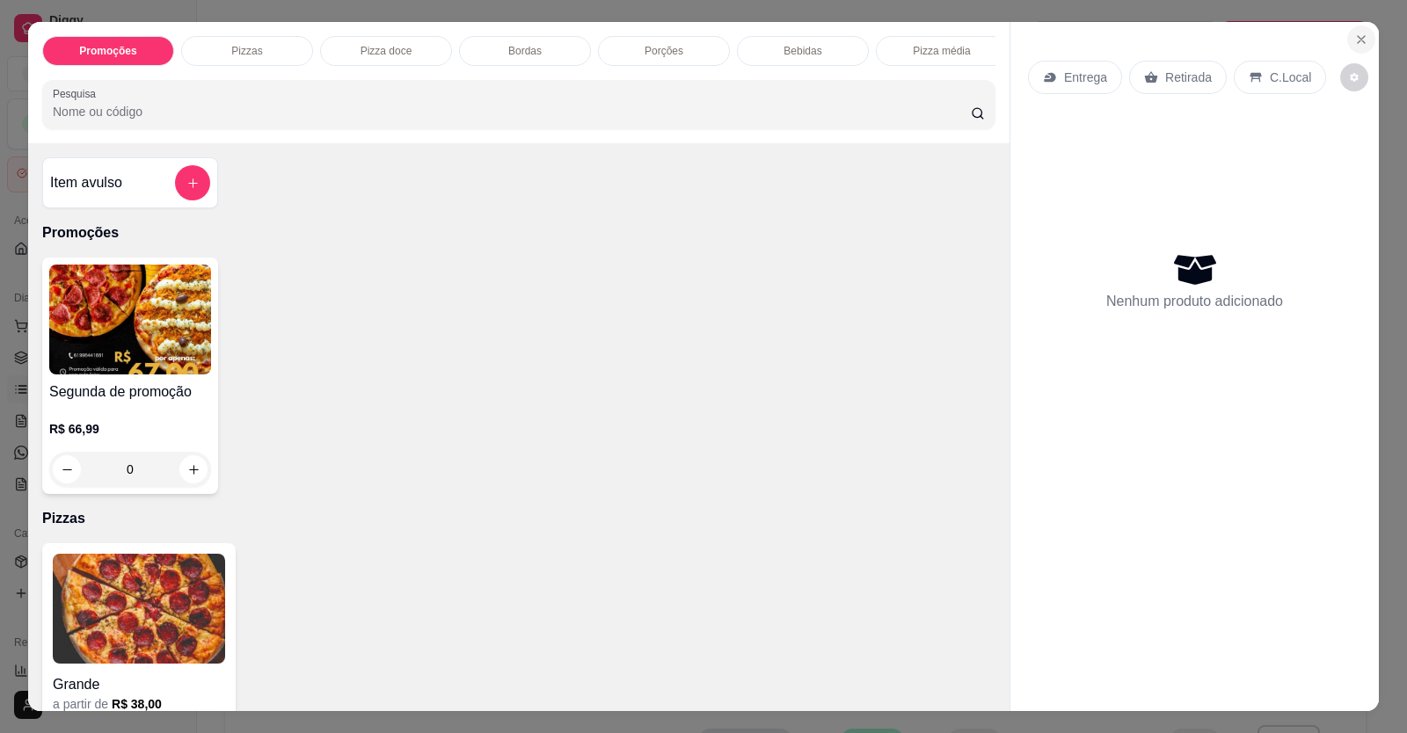
click at [1367, 35] on button "Close" at bounding box center [1361, 40] width 28 height 28
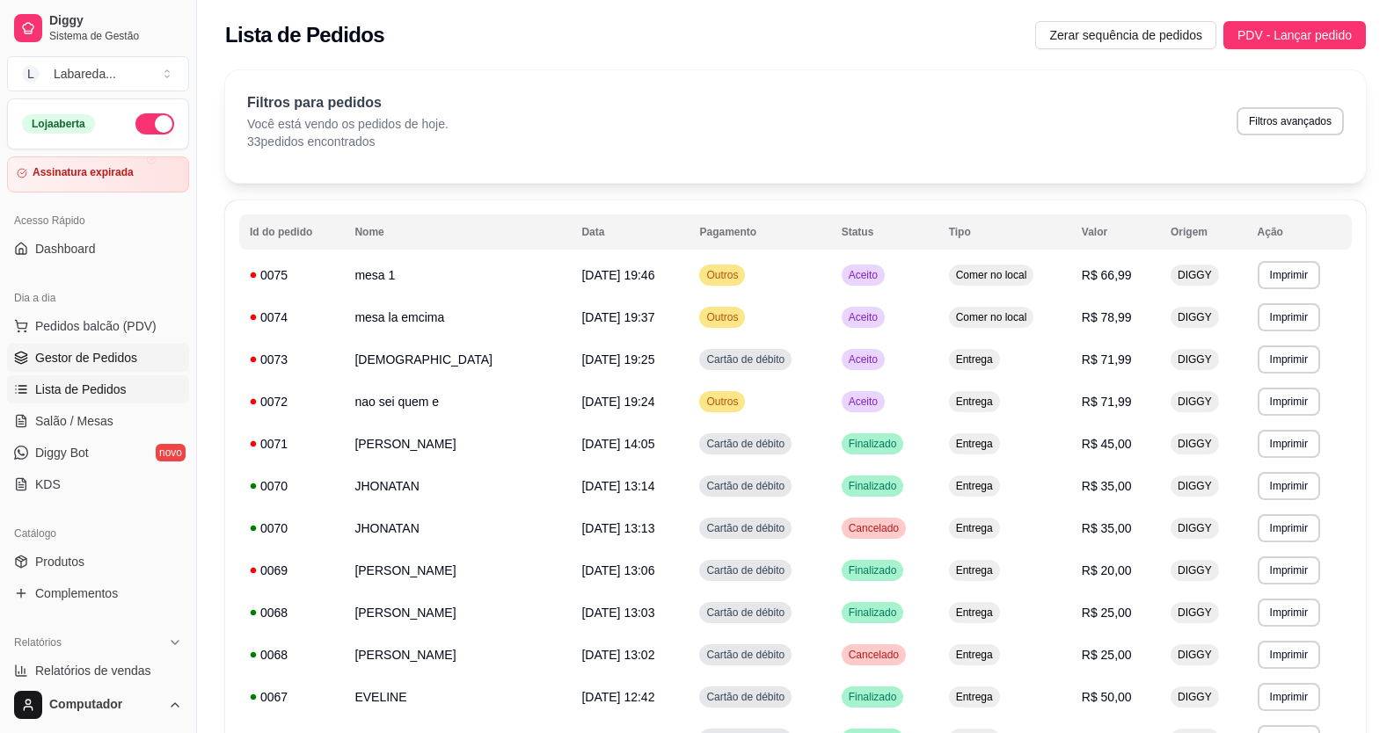
click at [69, 349] on span "Gestor de Pedidos" at bounding box center [86, 358] width 102 height 18
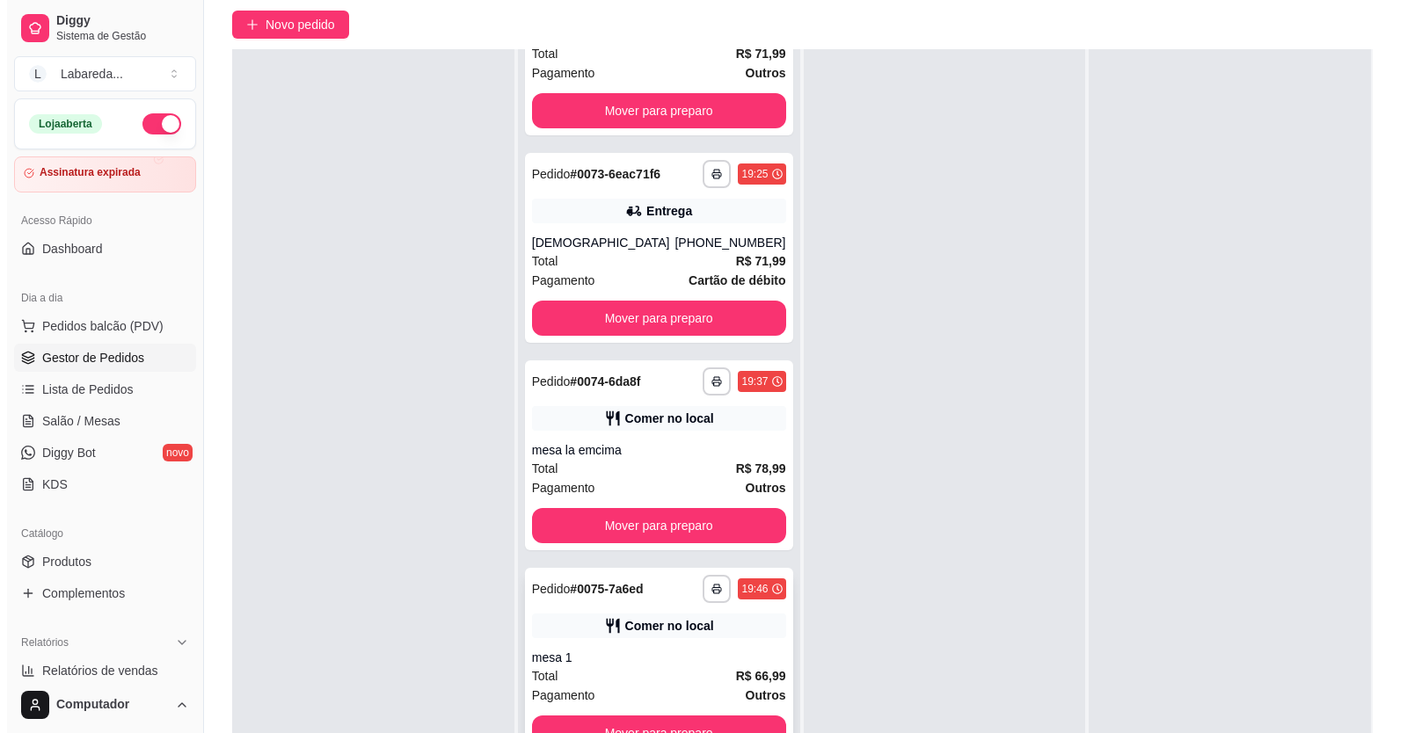
scroll to position [268, 0]
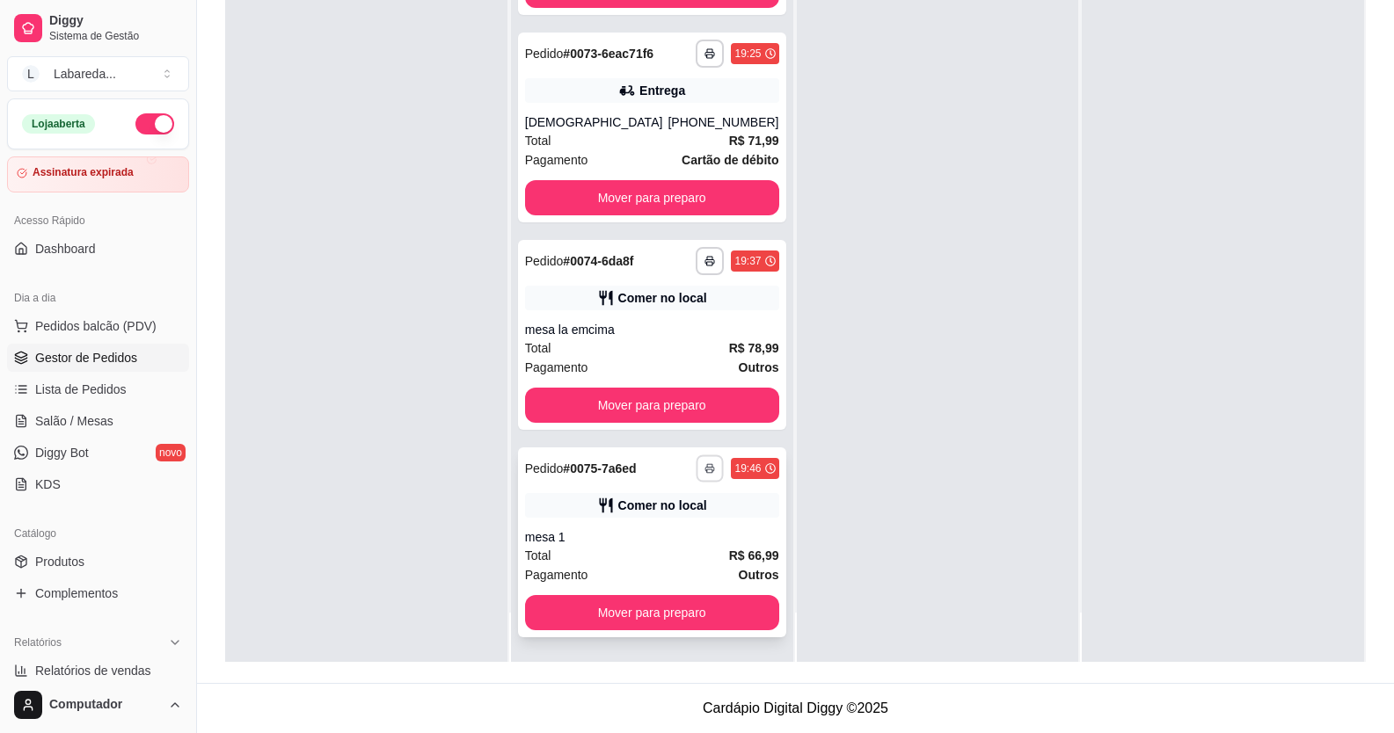
click at [706, 468] on icon "button" at bounding box center [710, 470] width 9 height 4
click at [665, 528] on button "IMPRESSORA" at bounding box center [643, 529] width 123 height 27
click at [105, 319] on span "Pedidos balcão (PDV)" at bounding box center [95, 326] width 121 height 18
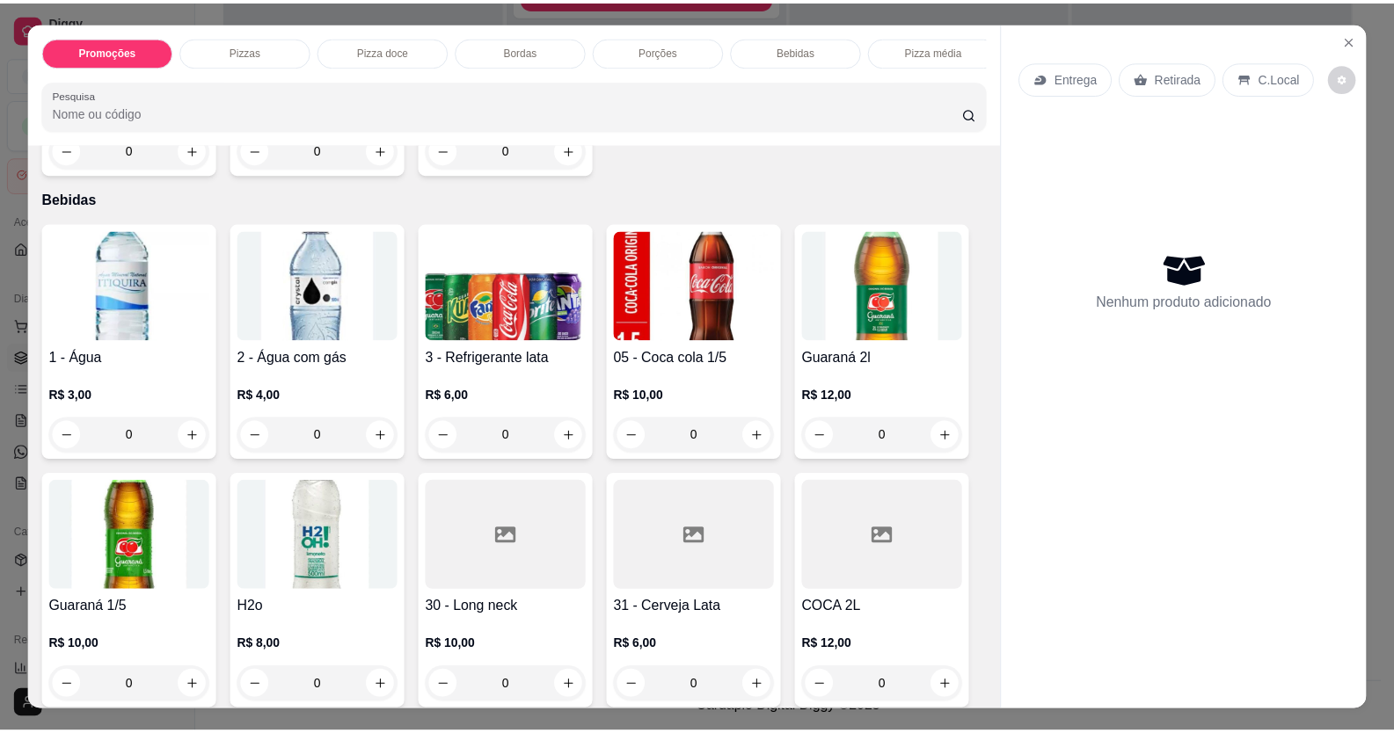
scroll to position [1495, 0]
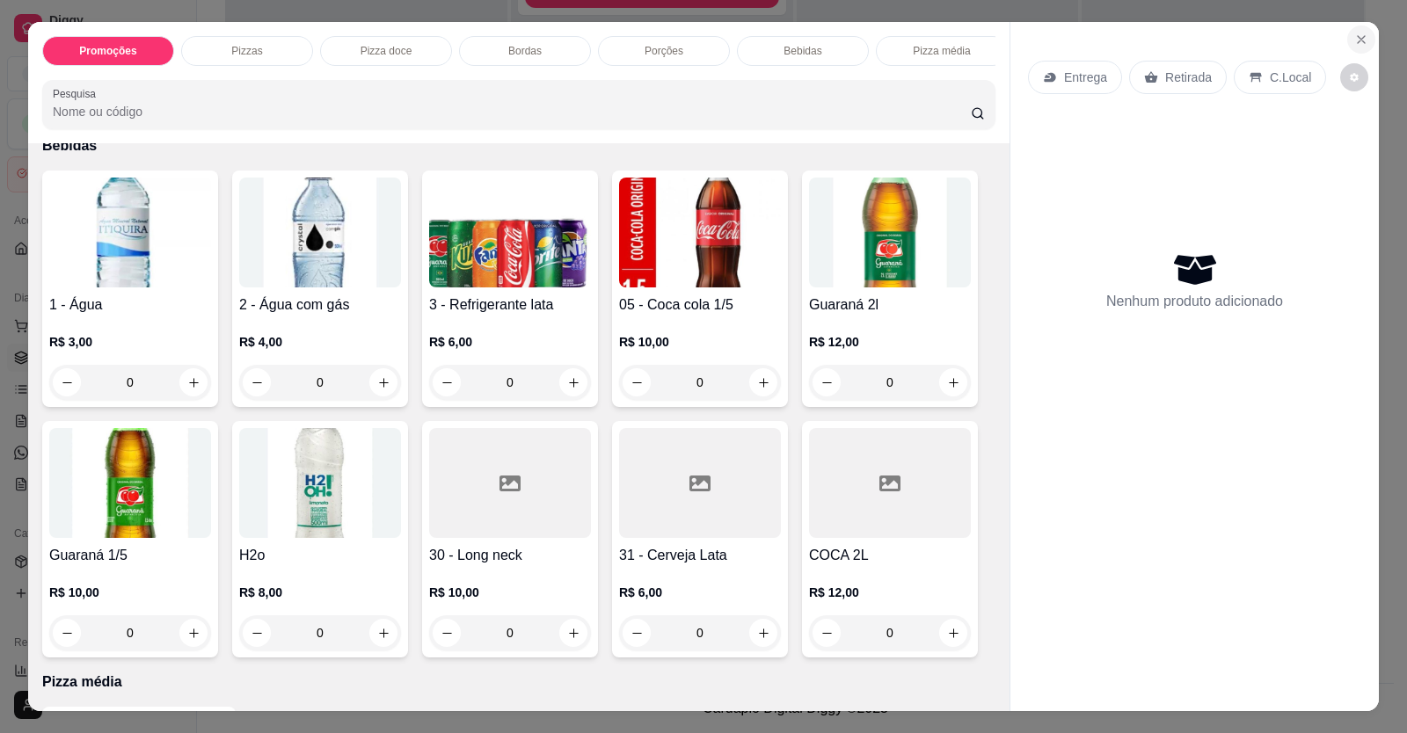
click at [1347, 35] on button "Close" at bounding box center [1361, 40] width 28 height 28
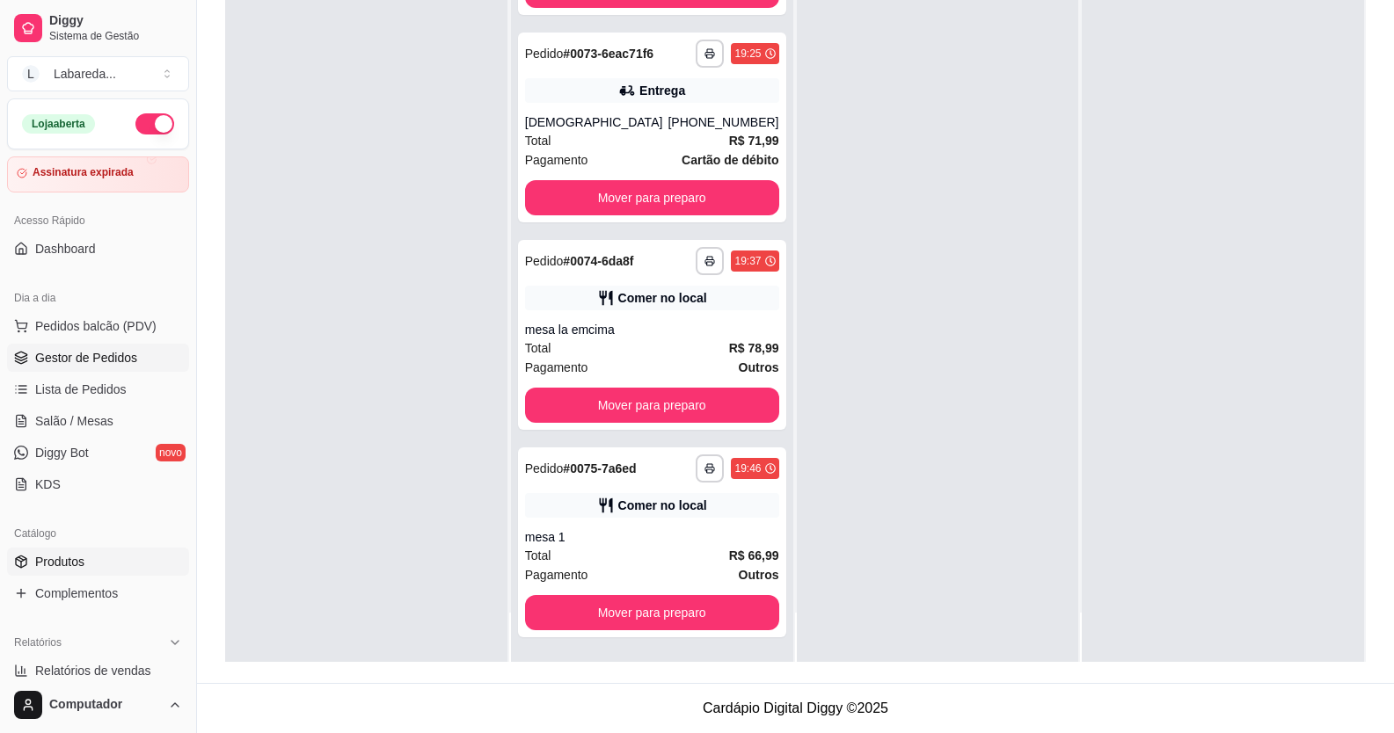
click at [50, 560] on span "Produtos" at bounding box center [59, 562] width 49 height 18
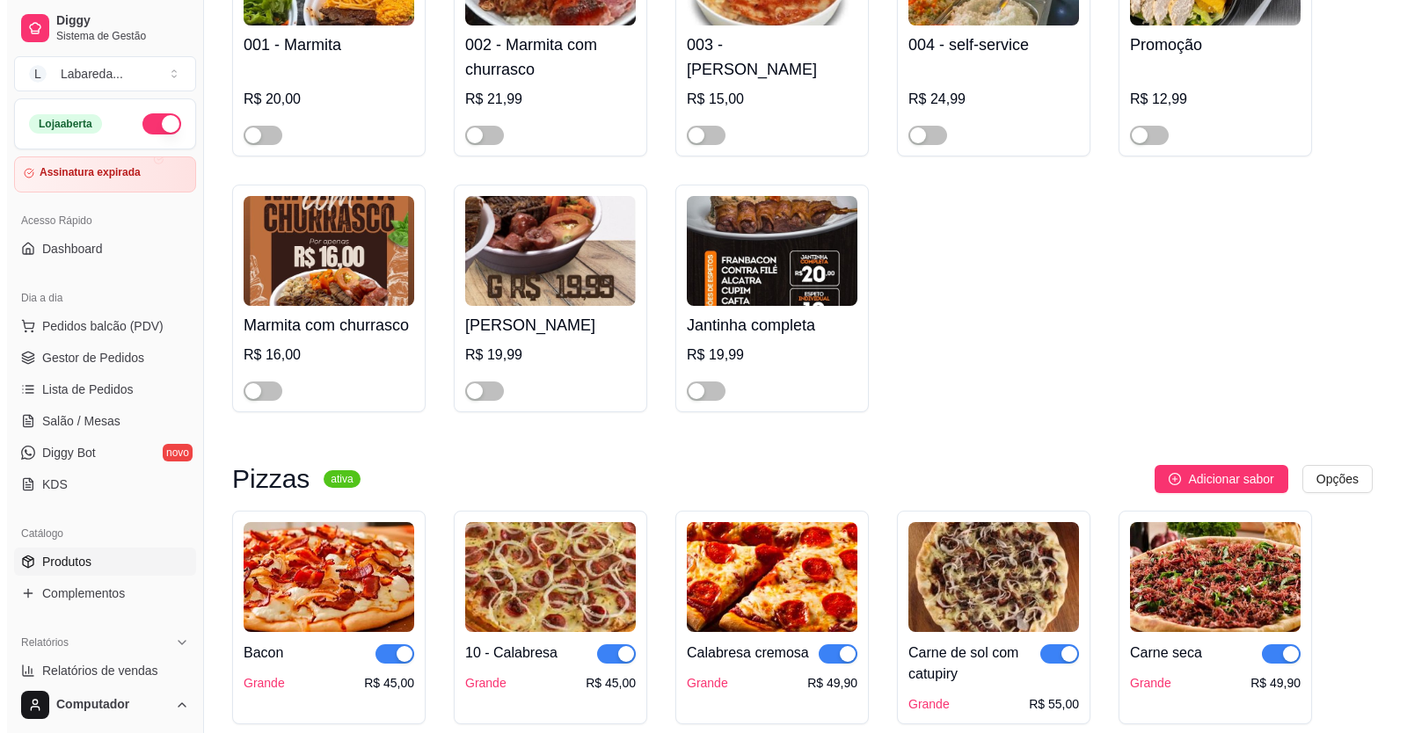
scroll to position [1231, 0]
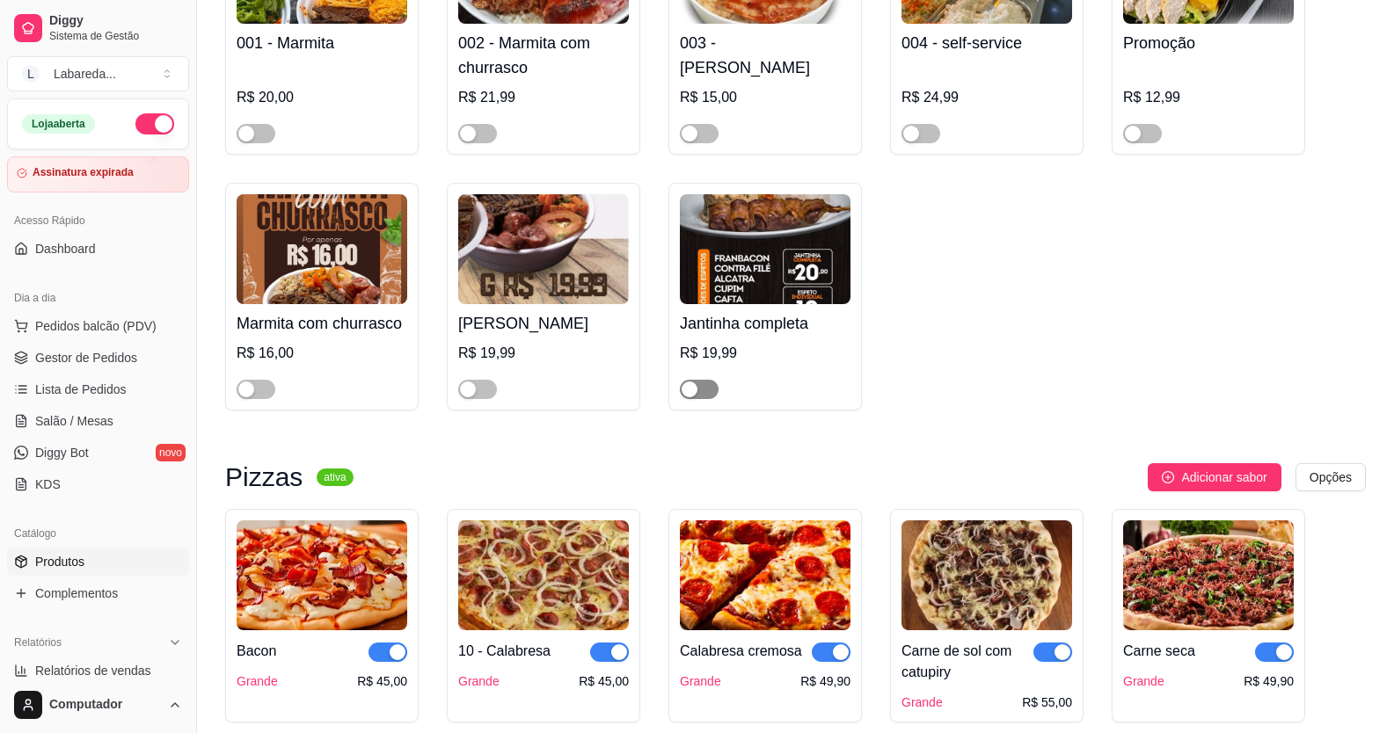
click at [692, 391] on div "button" at bounding box center [690, 390] width 16 height 16
click at [127, 310] on div "Dia a dia" at bounding box center [98, 298] width 182 height 28
click at [116, 325] on span "Pedidos balcão (PDV)" at bounding box center [95, 326] width 121 height 18
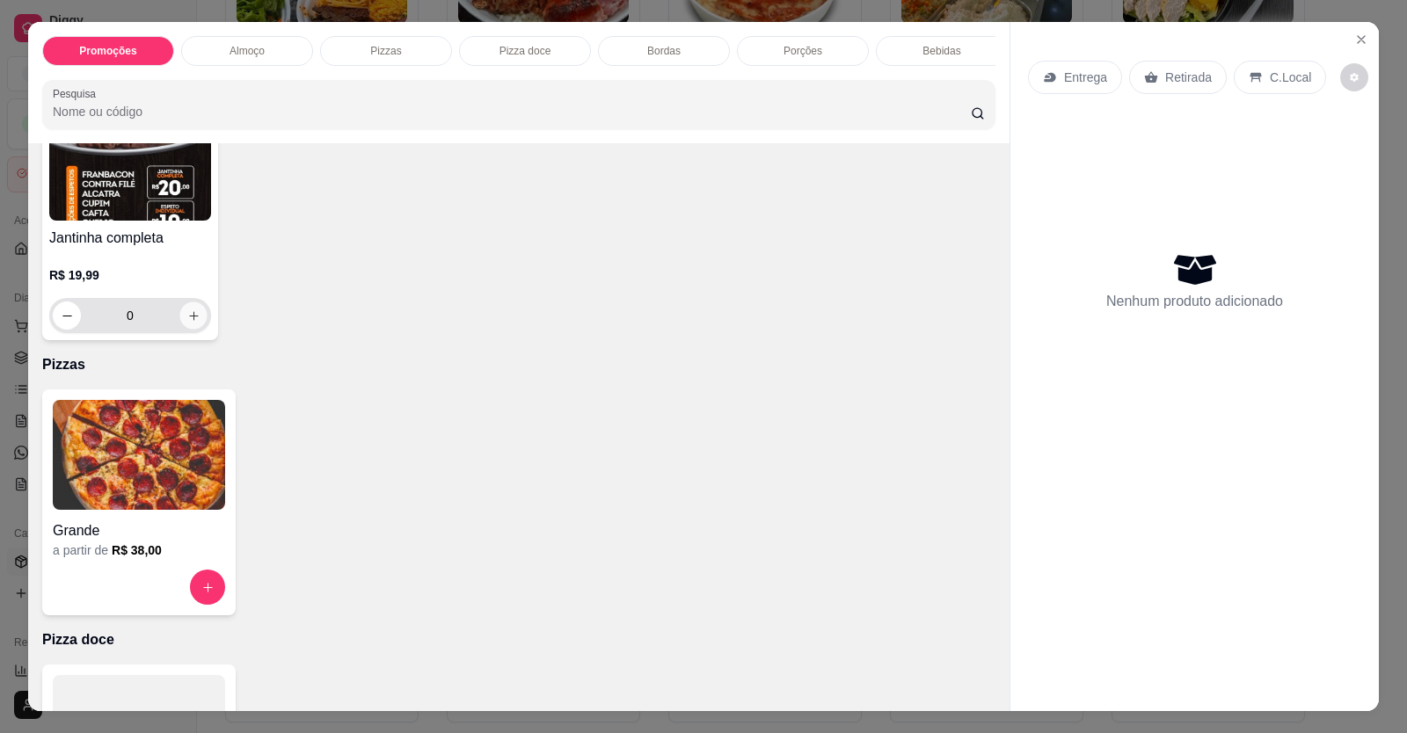
click at [181, 317] on button "increase-product-quantity" at bounding box center [192, 316] width 27 height 27
type input "1"
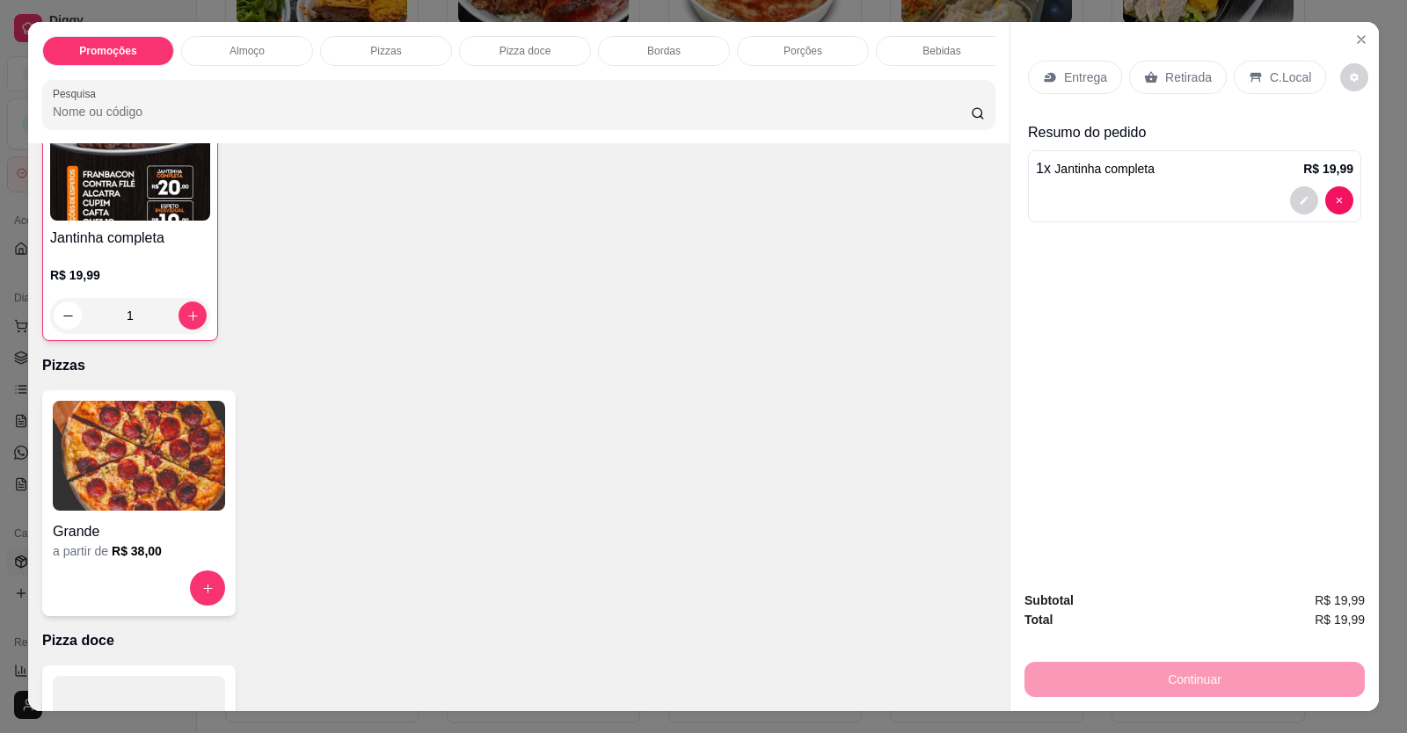
click at [1078, 64] on div "Entrega" at bounding box center [1075, 77] width 94 height 33
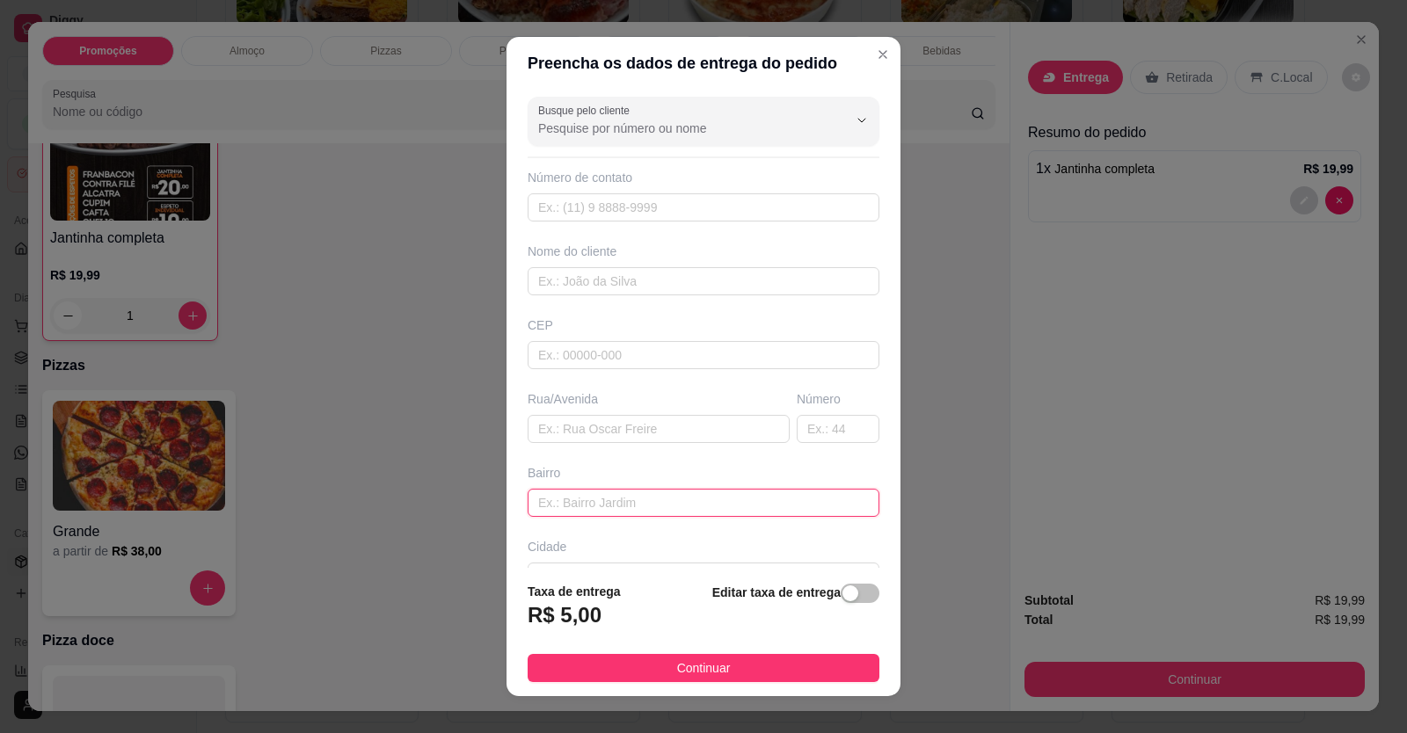
paste input "[STREET_ADDRESS]"
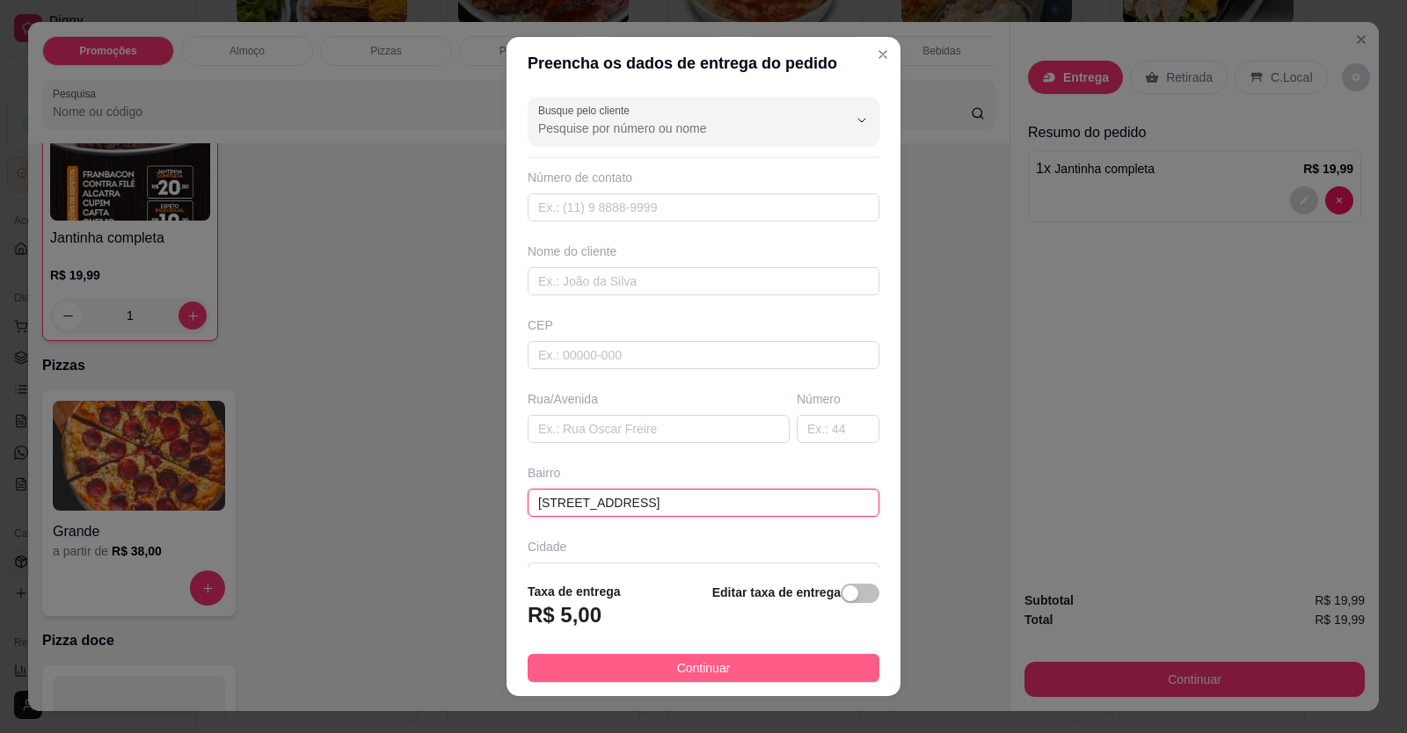
type input "[STREET_ADDRESS]"
click at [754, 665] on button "Continuar" at bounding box center [704, 668] width 352 height 28
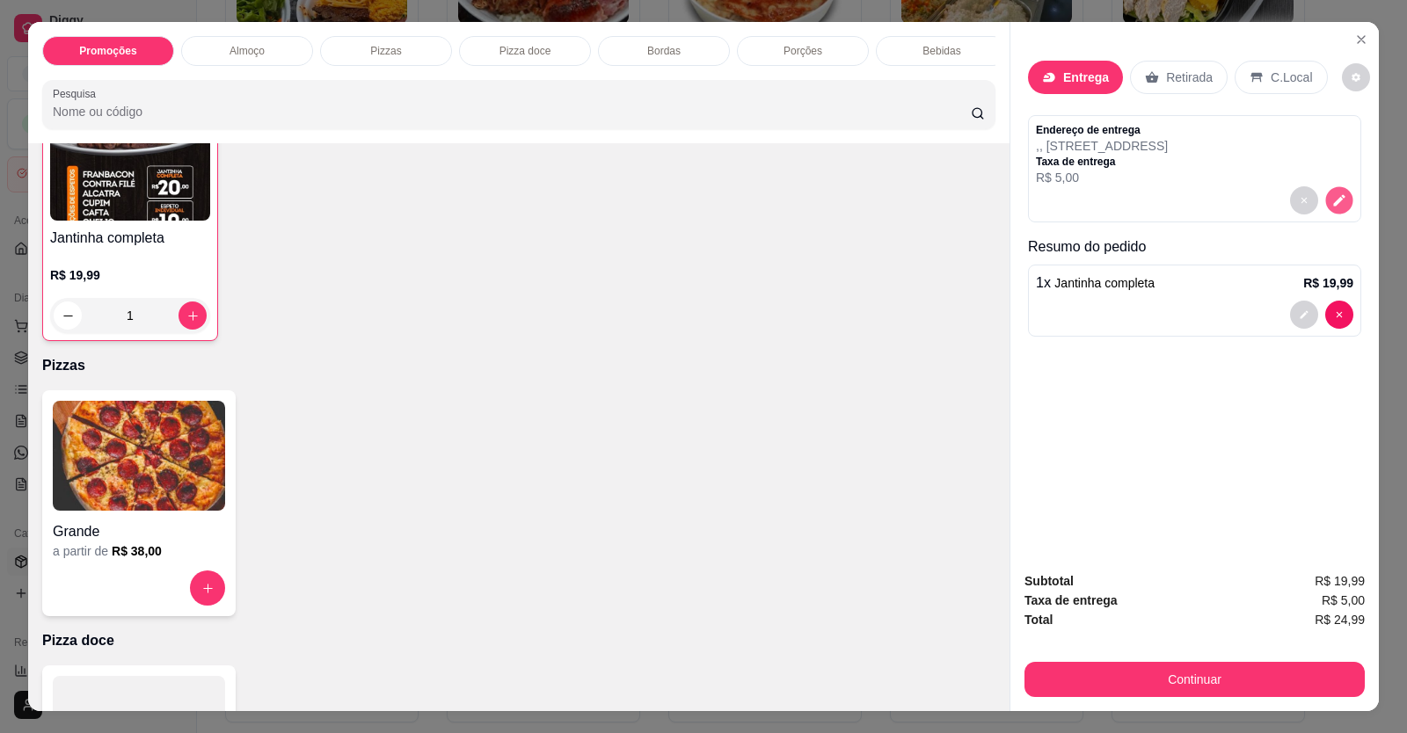
click at [1339, 193] on button "decrease-product-quantity" at bounding box center [1338, 200] width 27 height 27
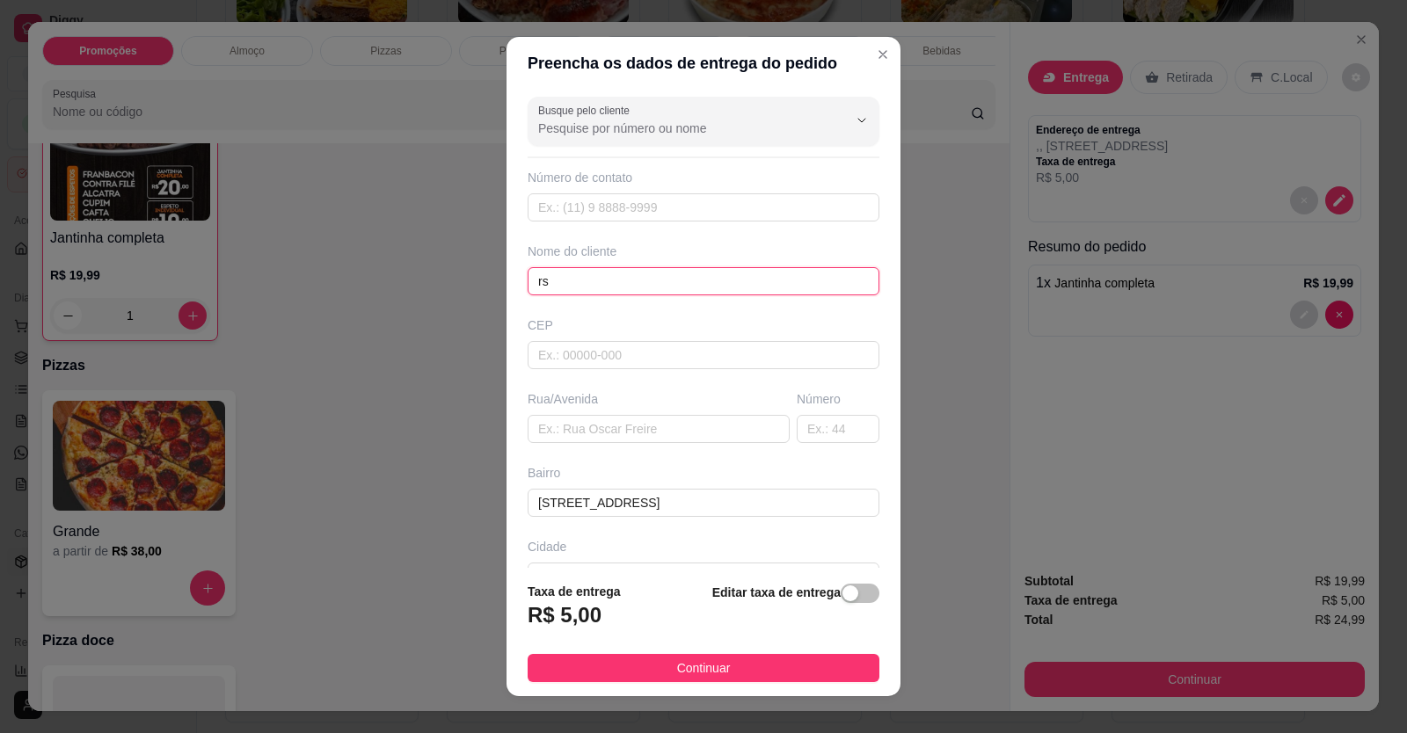
type input "r"
click at [638, 288] on input "text" at bounding box center [704, 281] width 352 height 28
type input "personal"
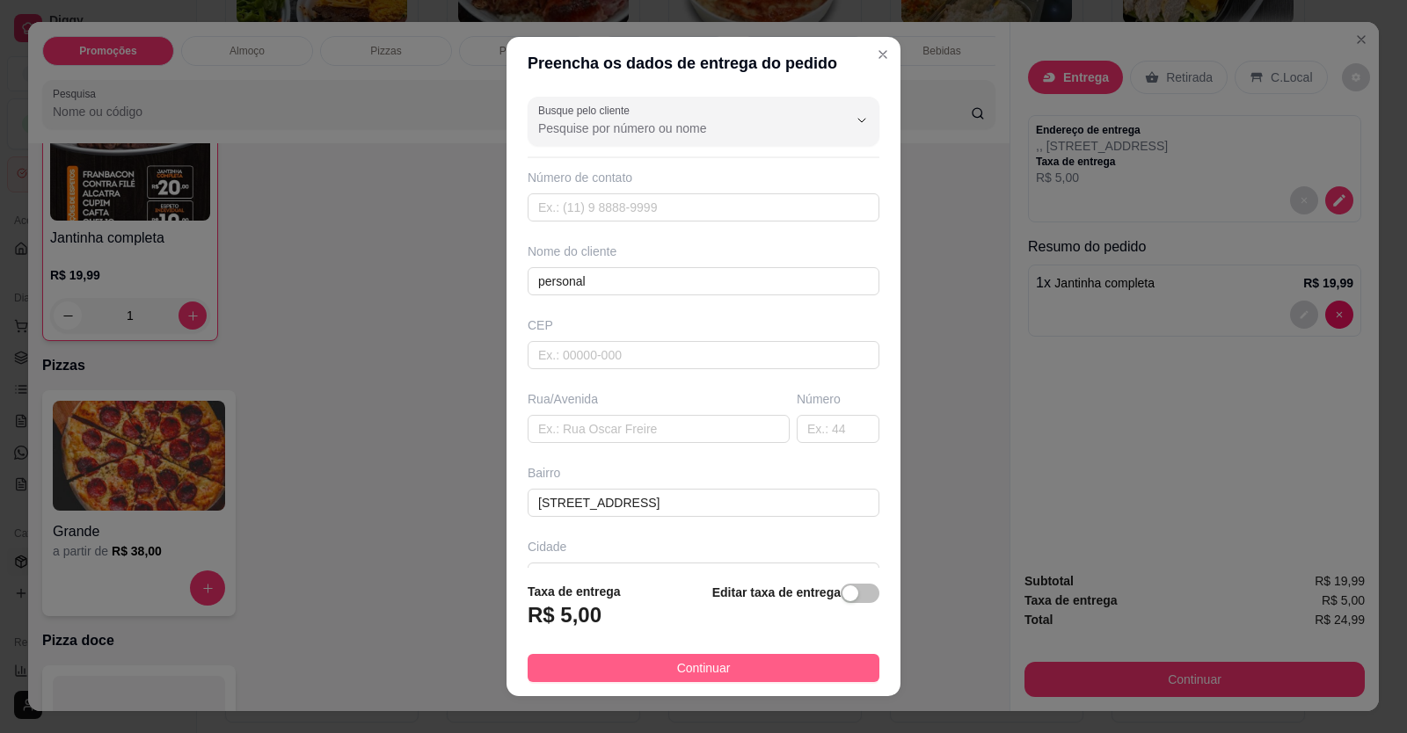
click at [677, 670] on span "Continuar" at bounding box center [704, 668] width 54 height 19
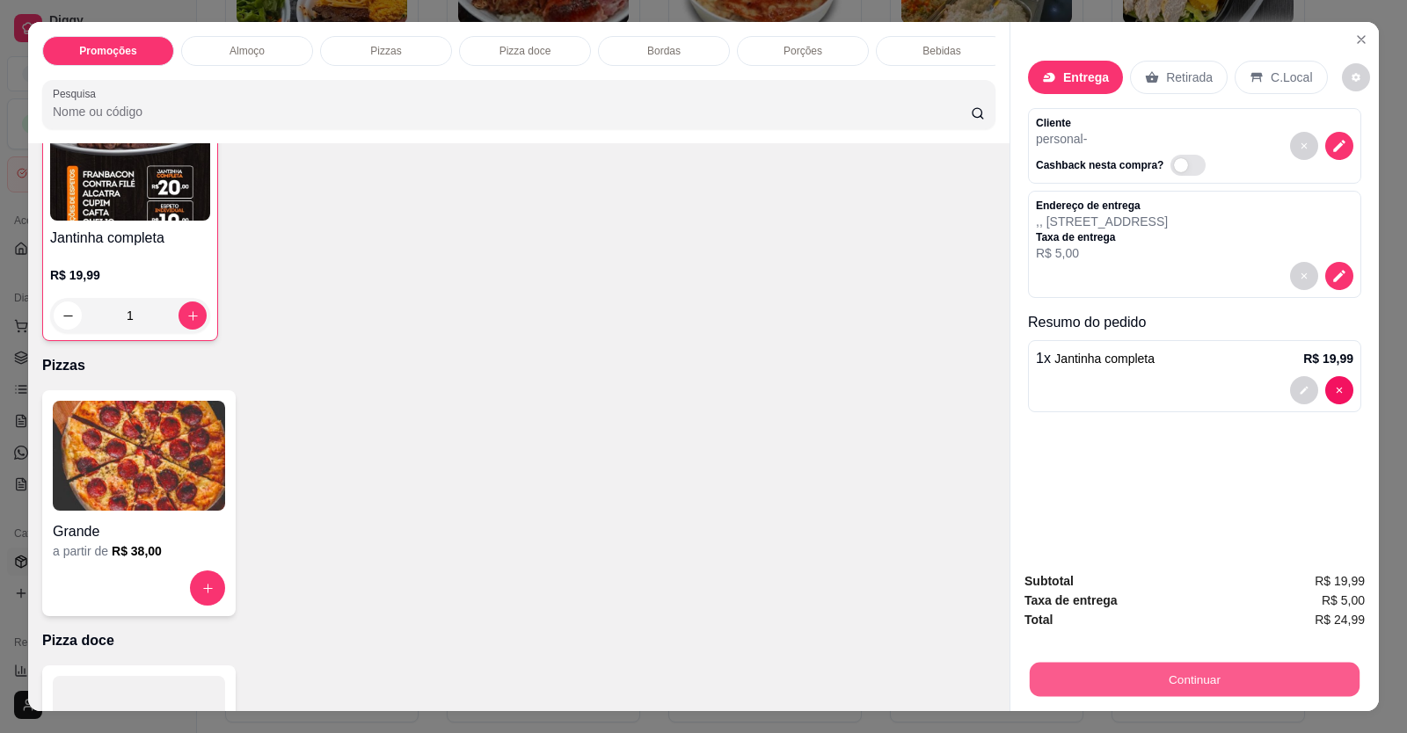
click at [1280, 677] on button "Continuar" at bounding box center [1195, 680] width 330 height 34
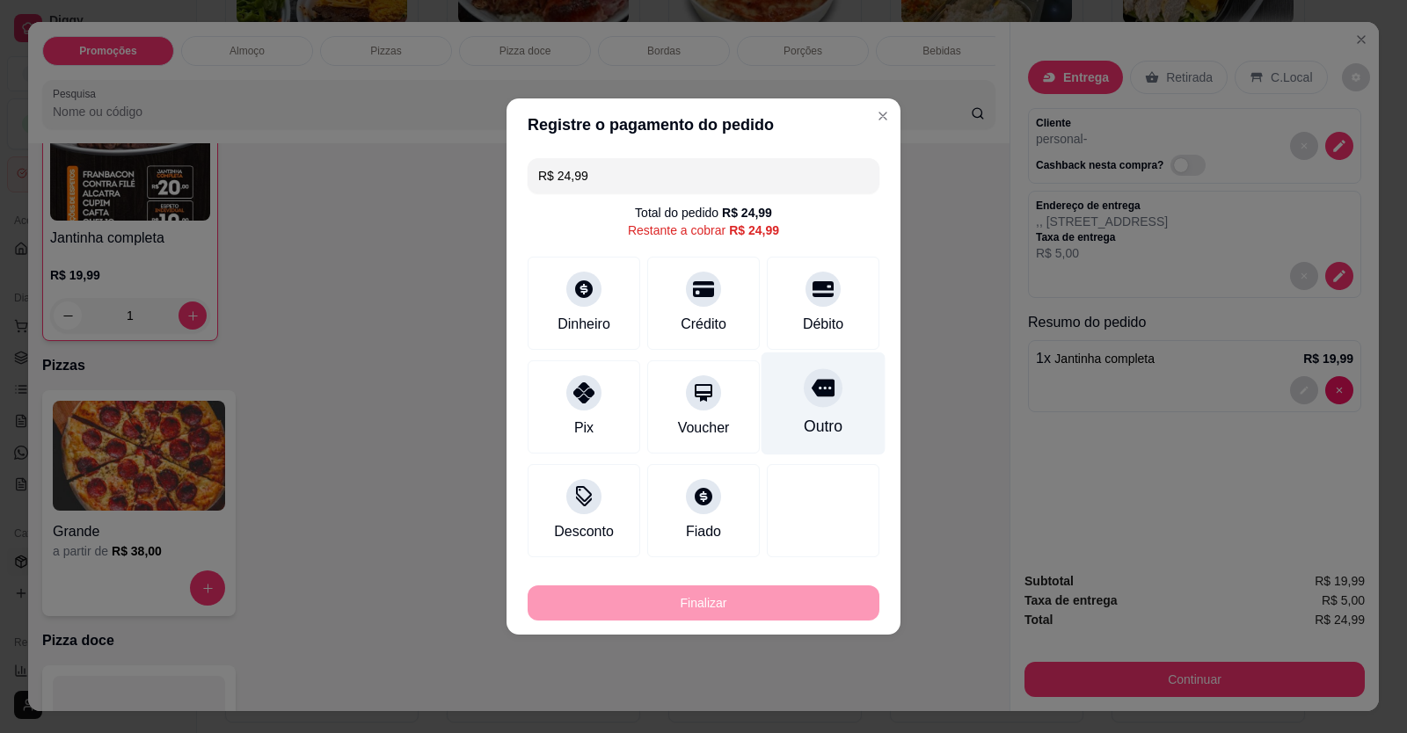
click at [815, 408] on div "Outro" at bounding box center [824, 404] width 124 height 103
type input "R$ 0,00"
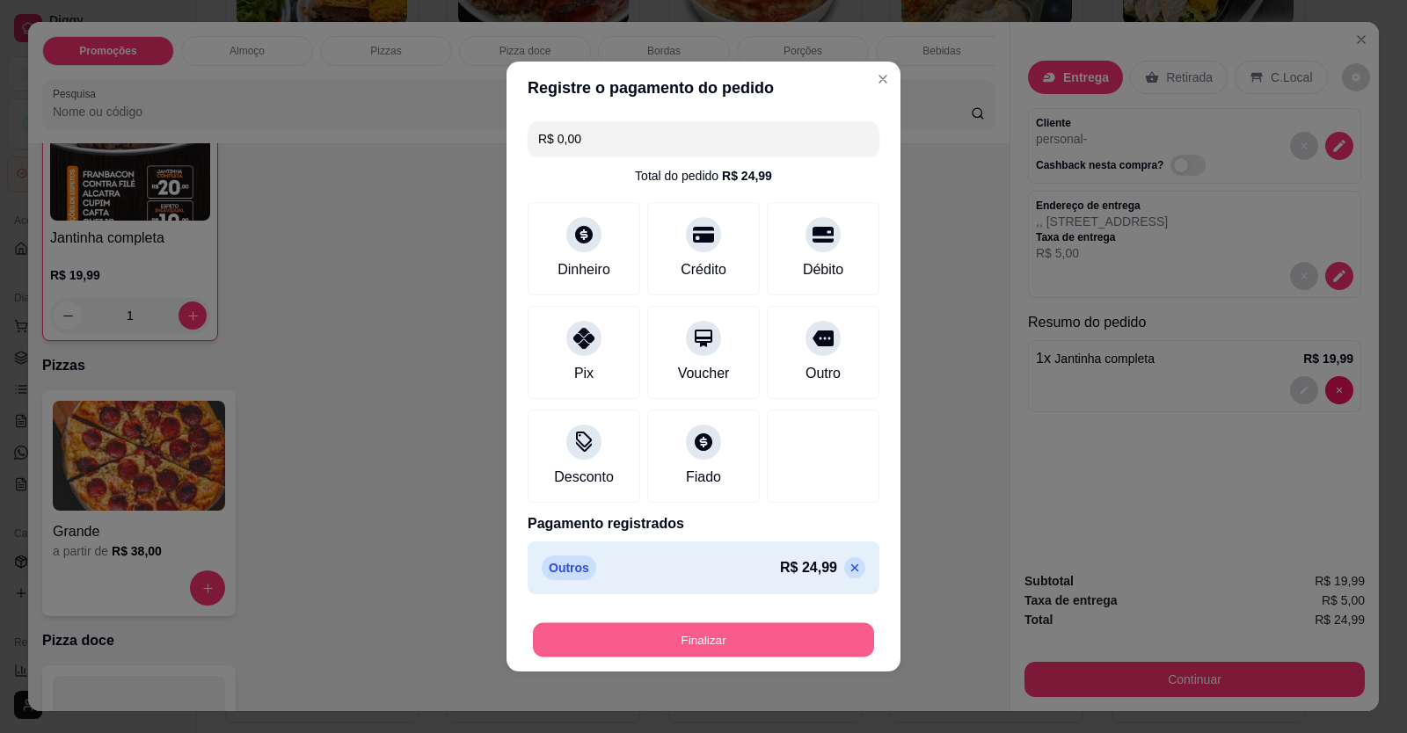
click at [755, 626] on button "Finalizar" at bounding box center [703, 641] width 341 height 34
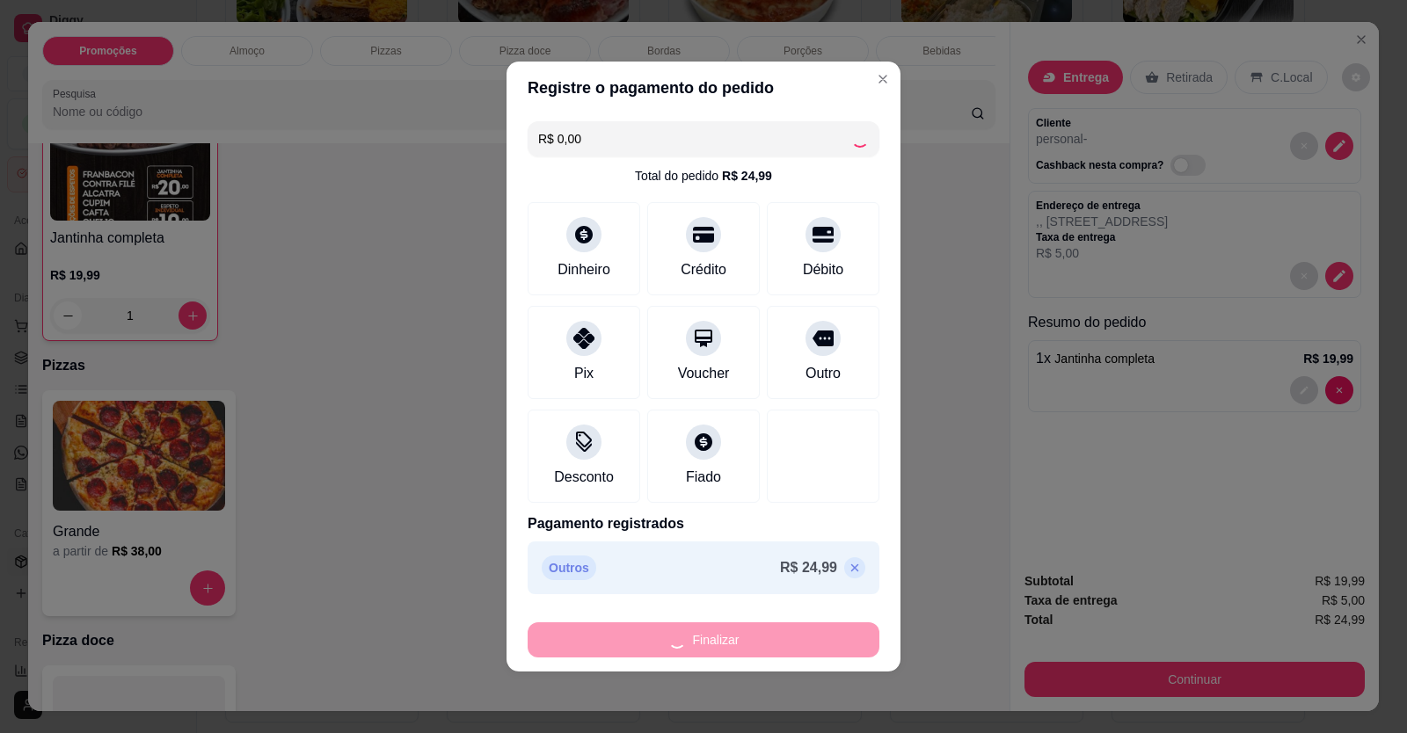
type input "0"
type input "-R$ 24,99"
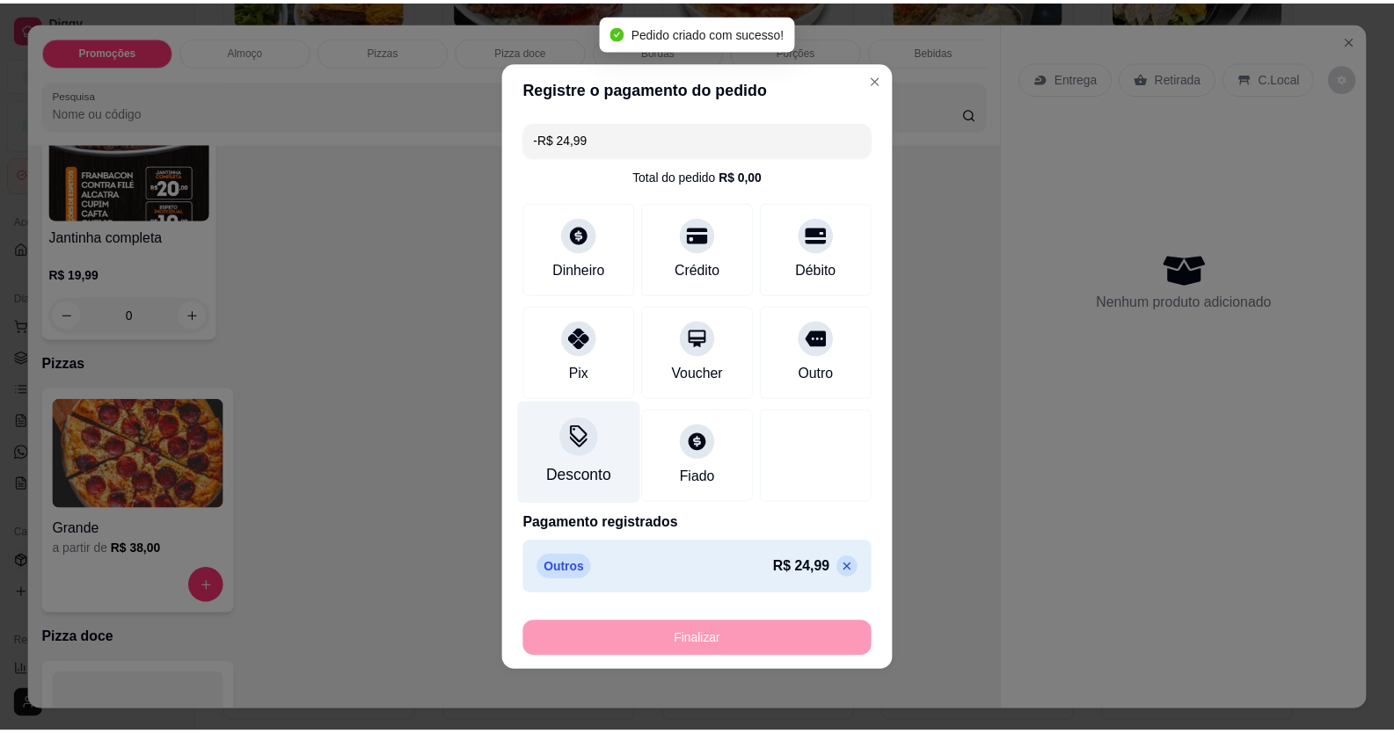
scroll to position [440, 0]
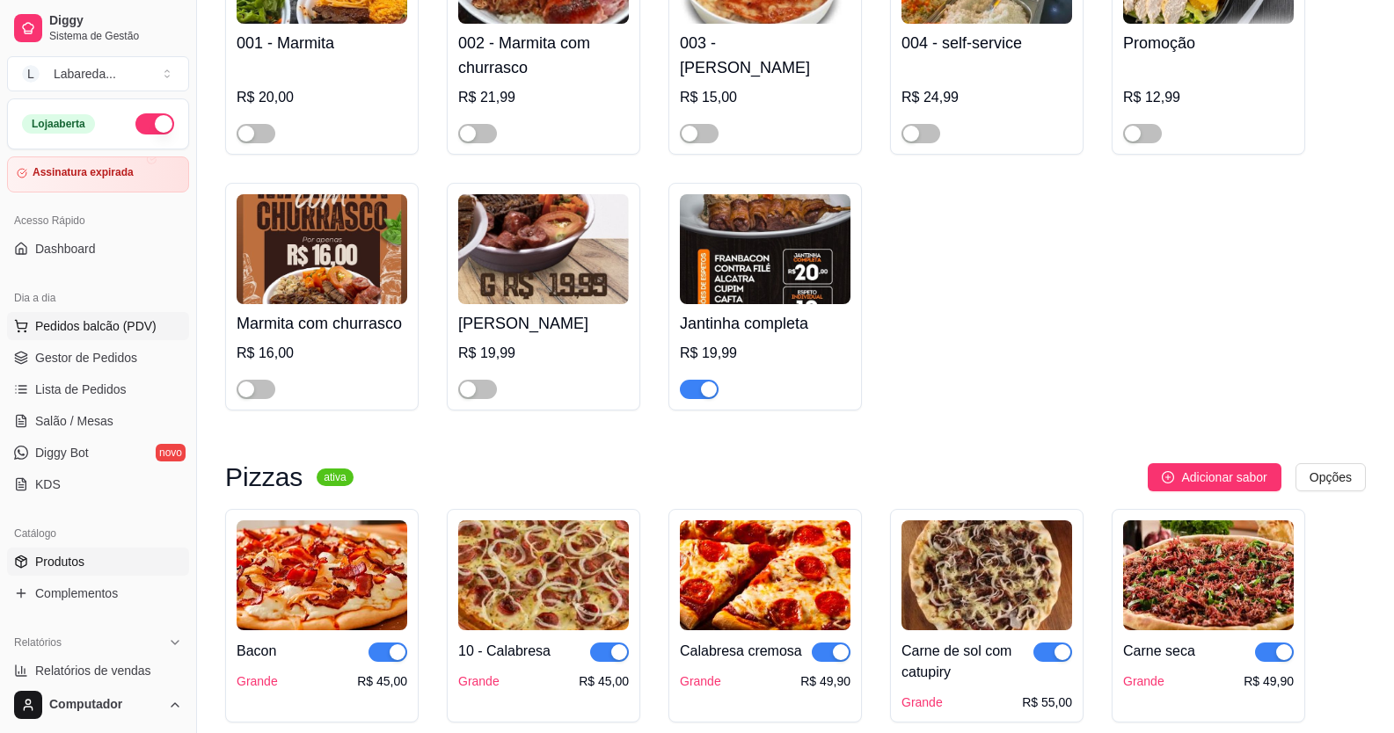
click at [87, 317] on span "Pedidos balcão (PDV)" at bounding box center [95, 326] width 121 height 18
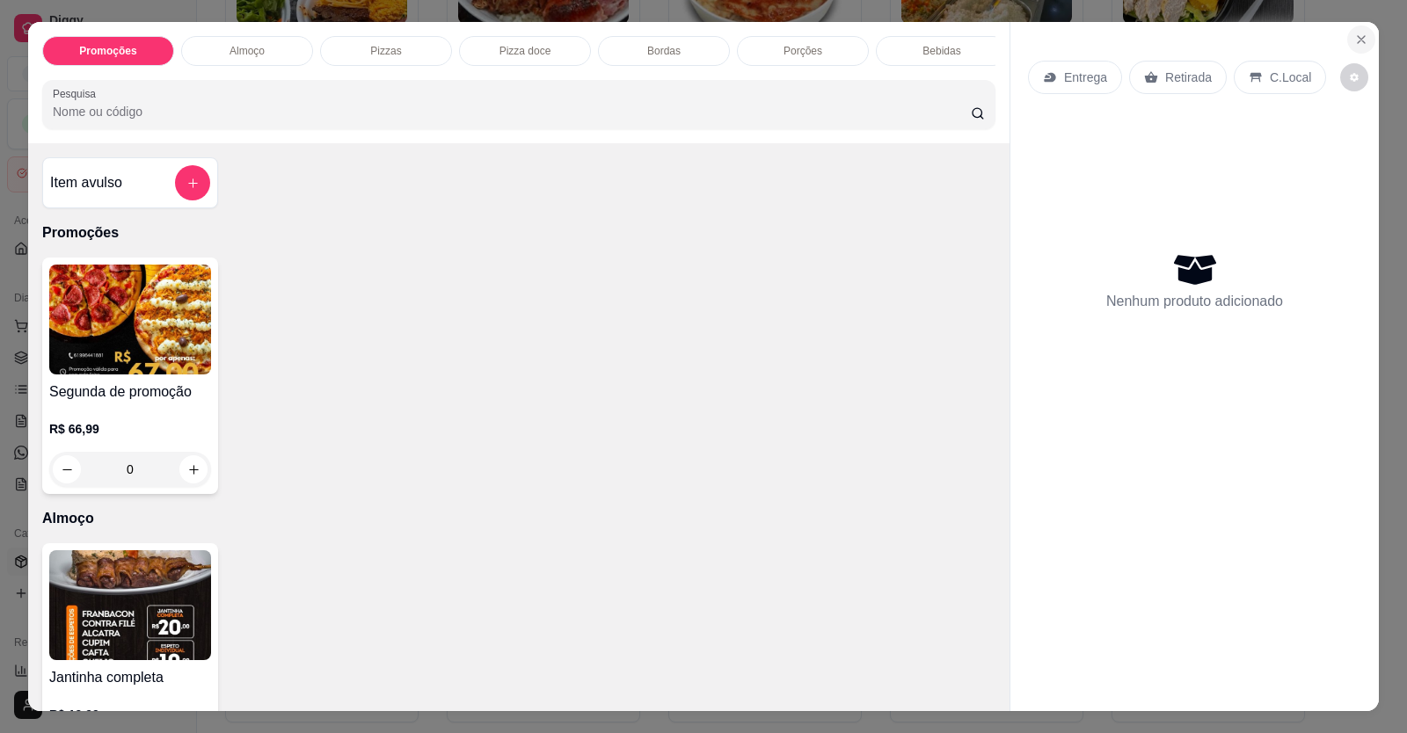
click at [1354, 38] on icon "Close" at bounding box center [1361, 40] width 14 height 14
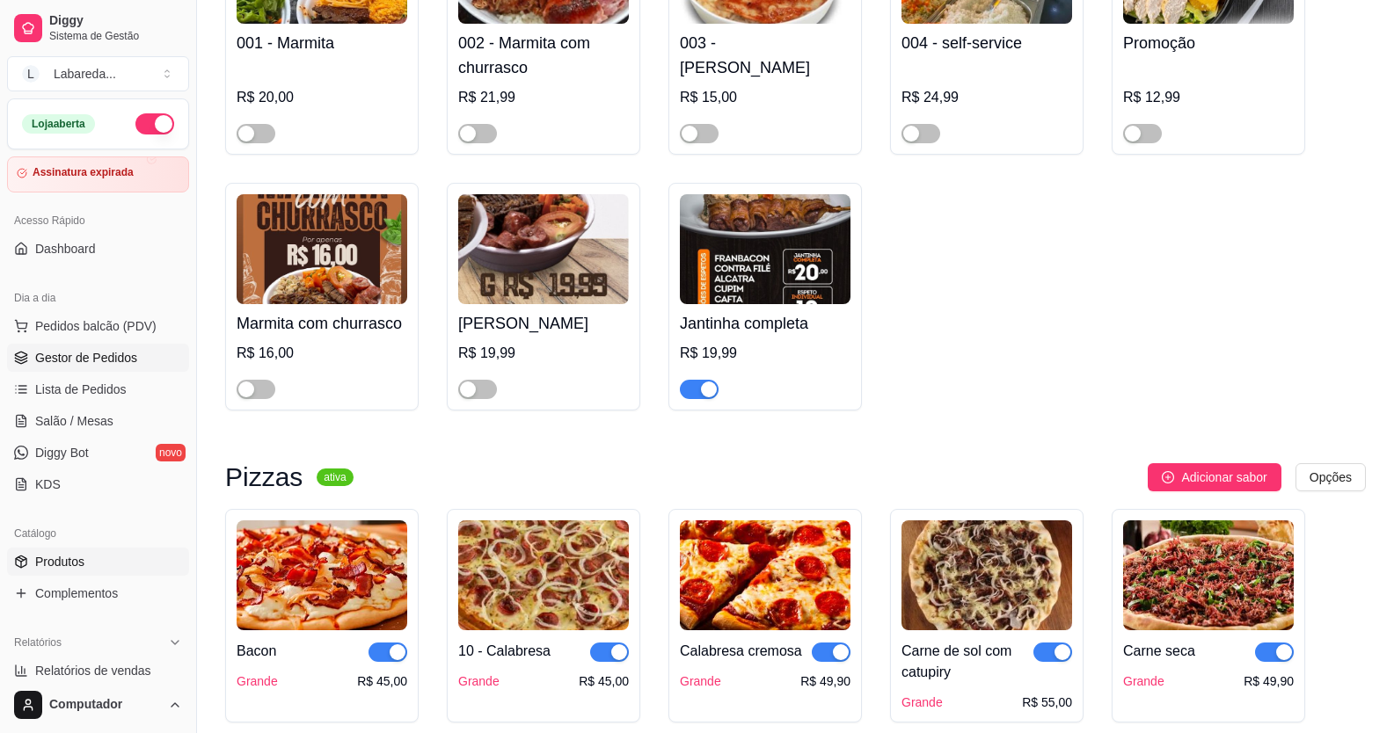
click at [129, 361] on span "Gestor de Pedidos" at bounding box center [86, 358] width 102 height 18
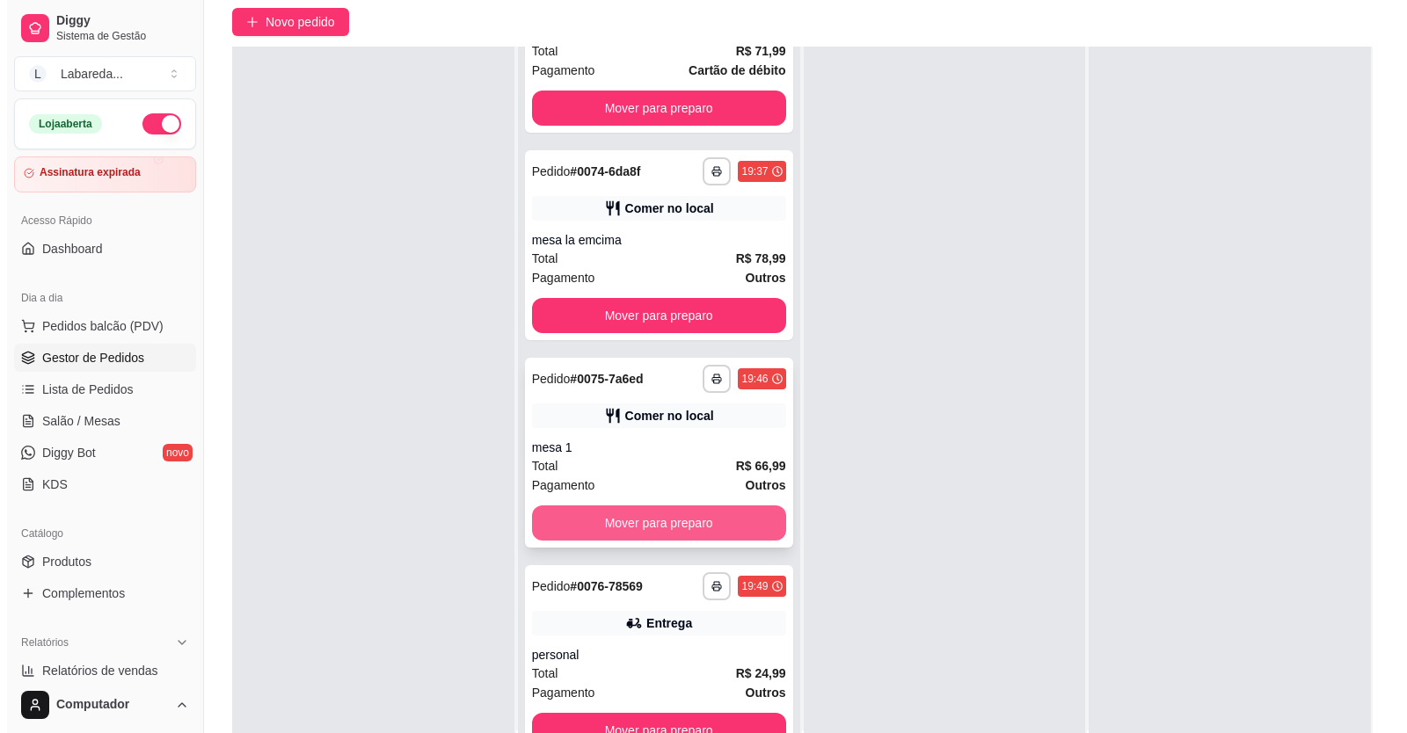
scroll to position [268, 0]
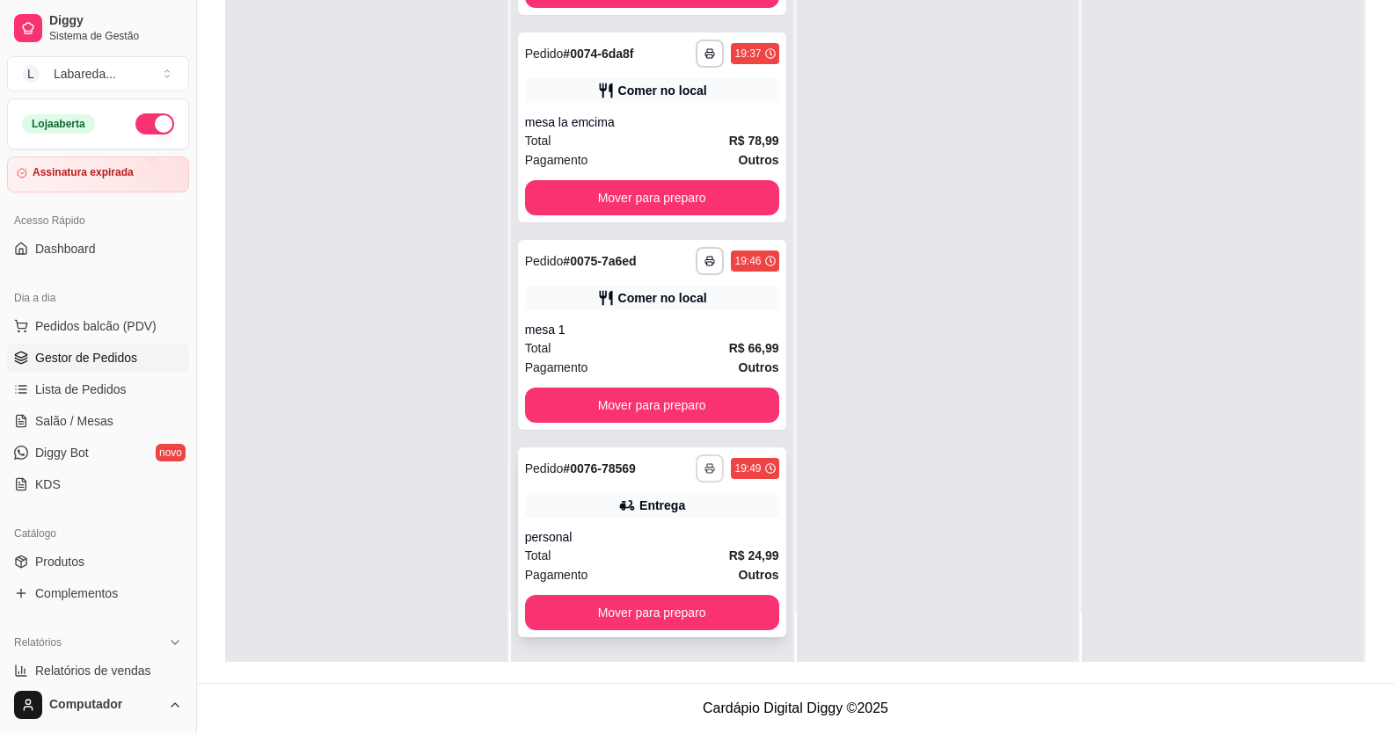
click at [704, 472] on icon "button" at bounding box center [709, 468] width 11 height 11
click at [660, 523] on button "IMPRESSORA" at bounding box center [643, 529] width 123 height 27
click at [106, 321] on span "Pedidos balcão (PDV)" at bounding box center [95, 326] width 121 height 18
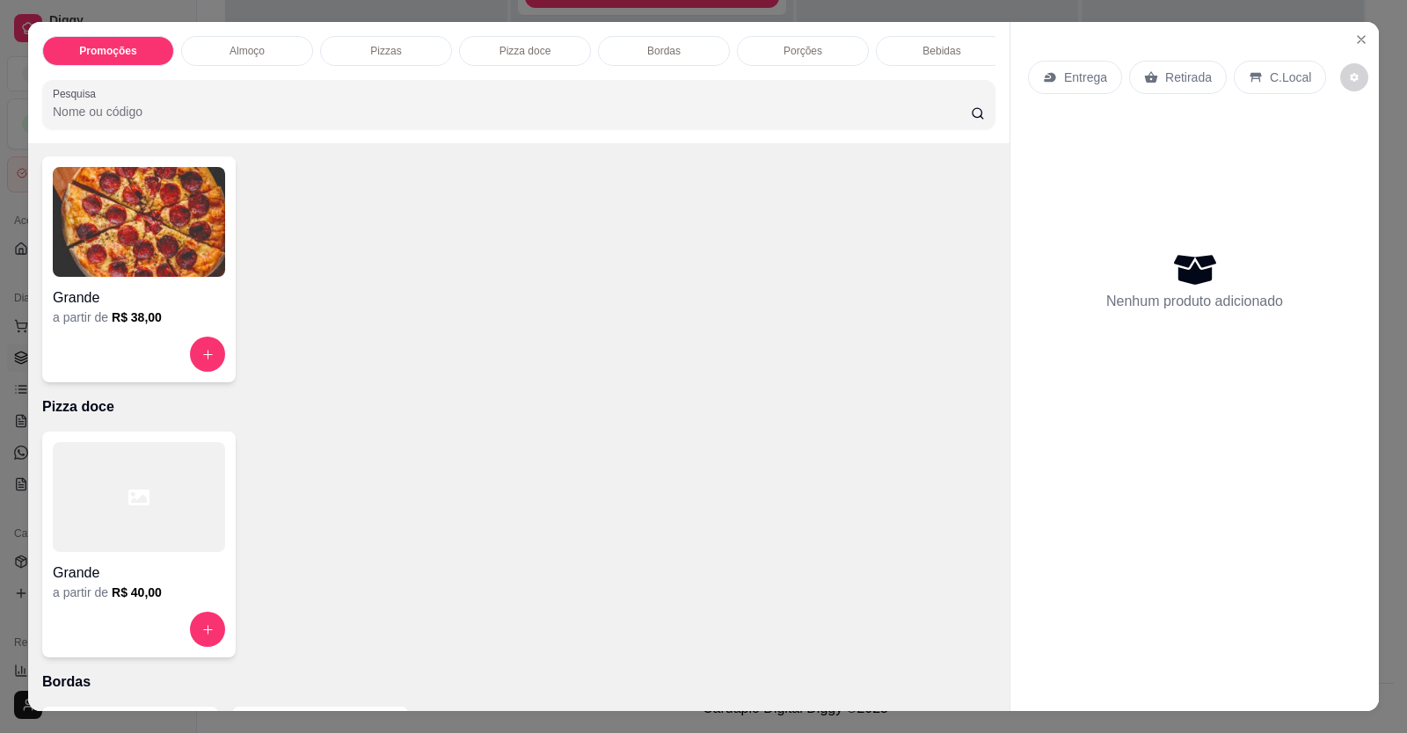
scroll to position [704, 0]
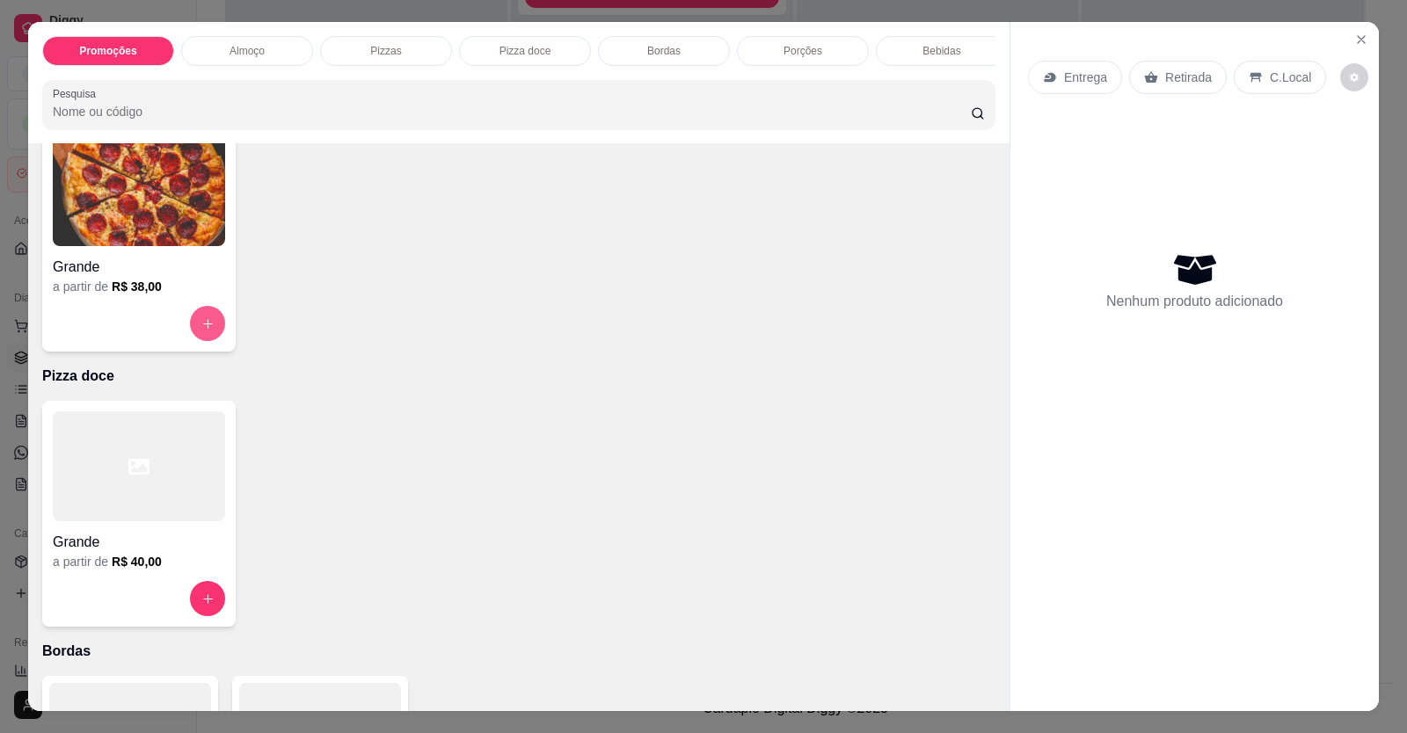
click at [206, 331] on icon "increase-product-quantity" at bounding box center [207, 323] width 13 height 13
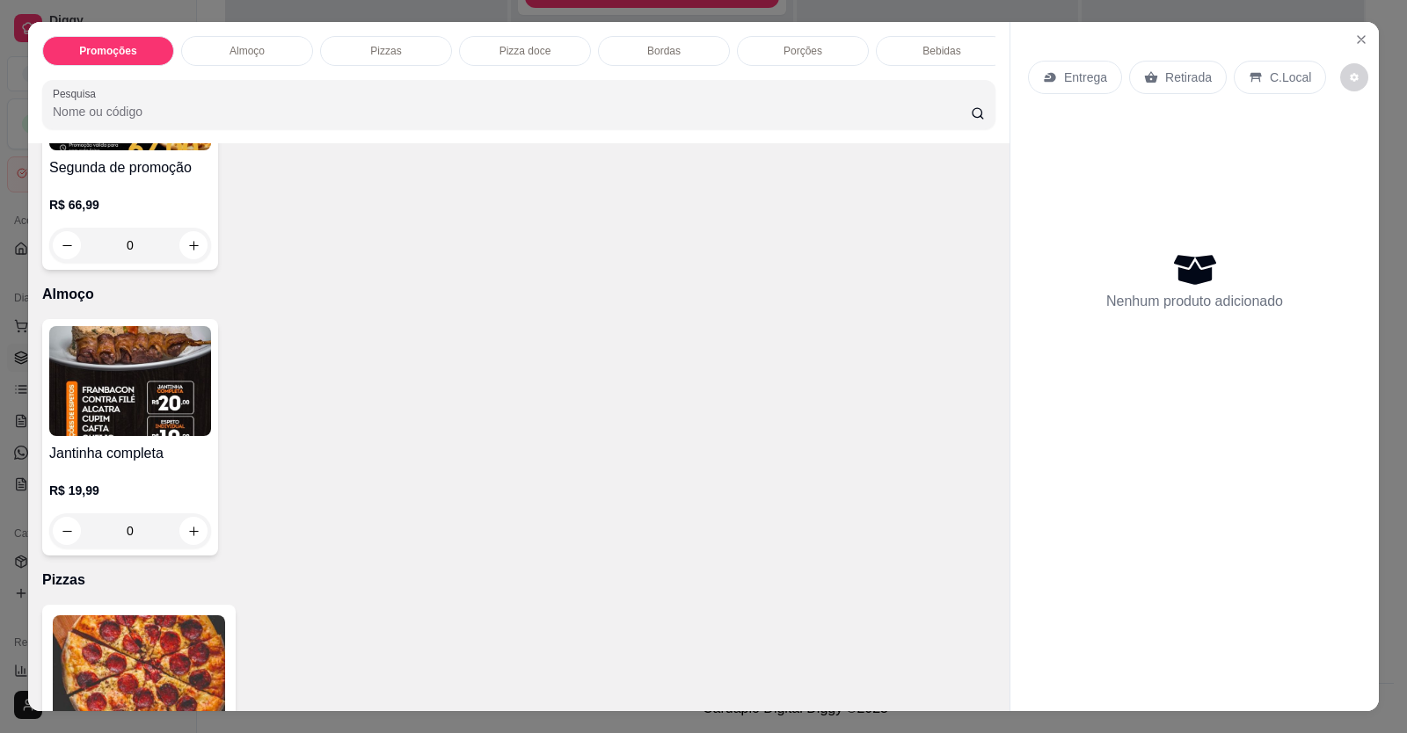
scroll to position [0, 0]
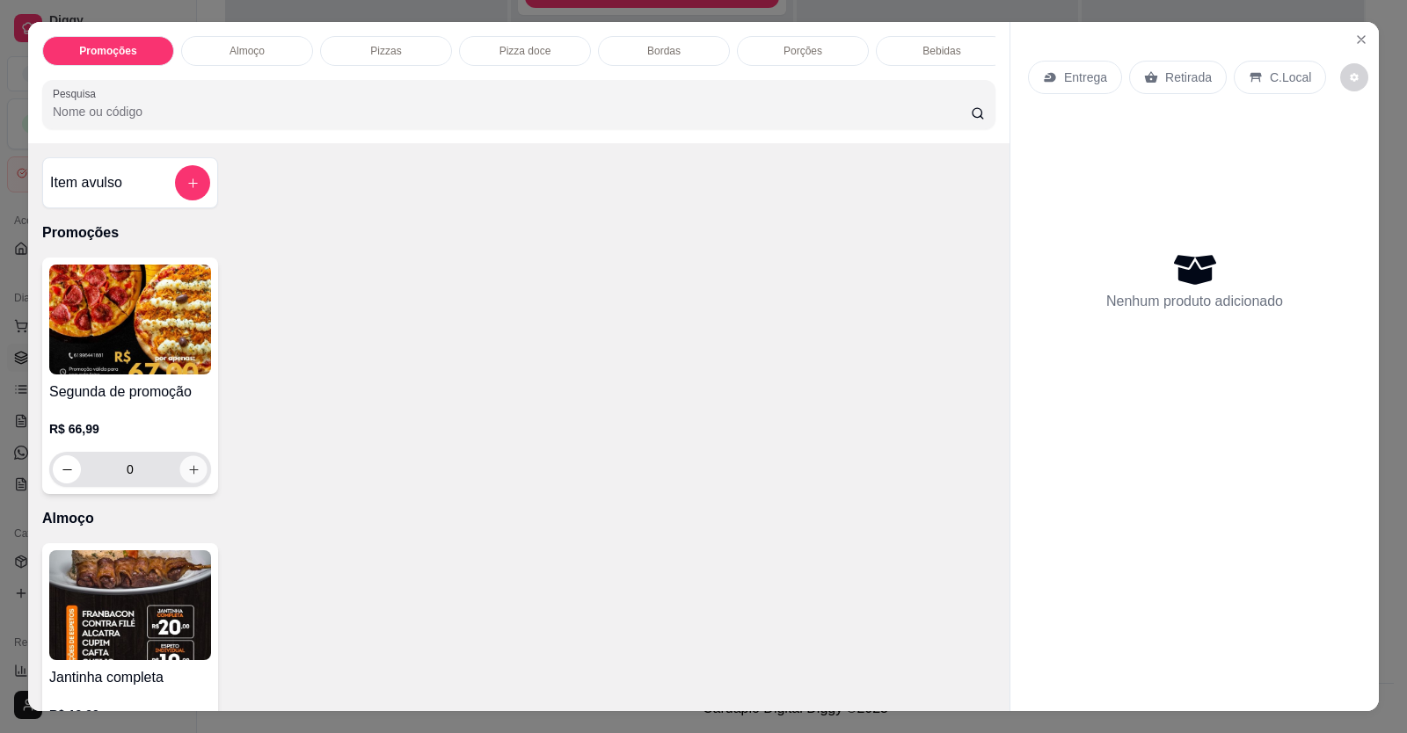
click at [179, 484] on button "increase-product-quantity" at bounding box center [192, 469] width 27 height 27
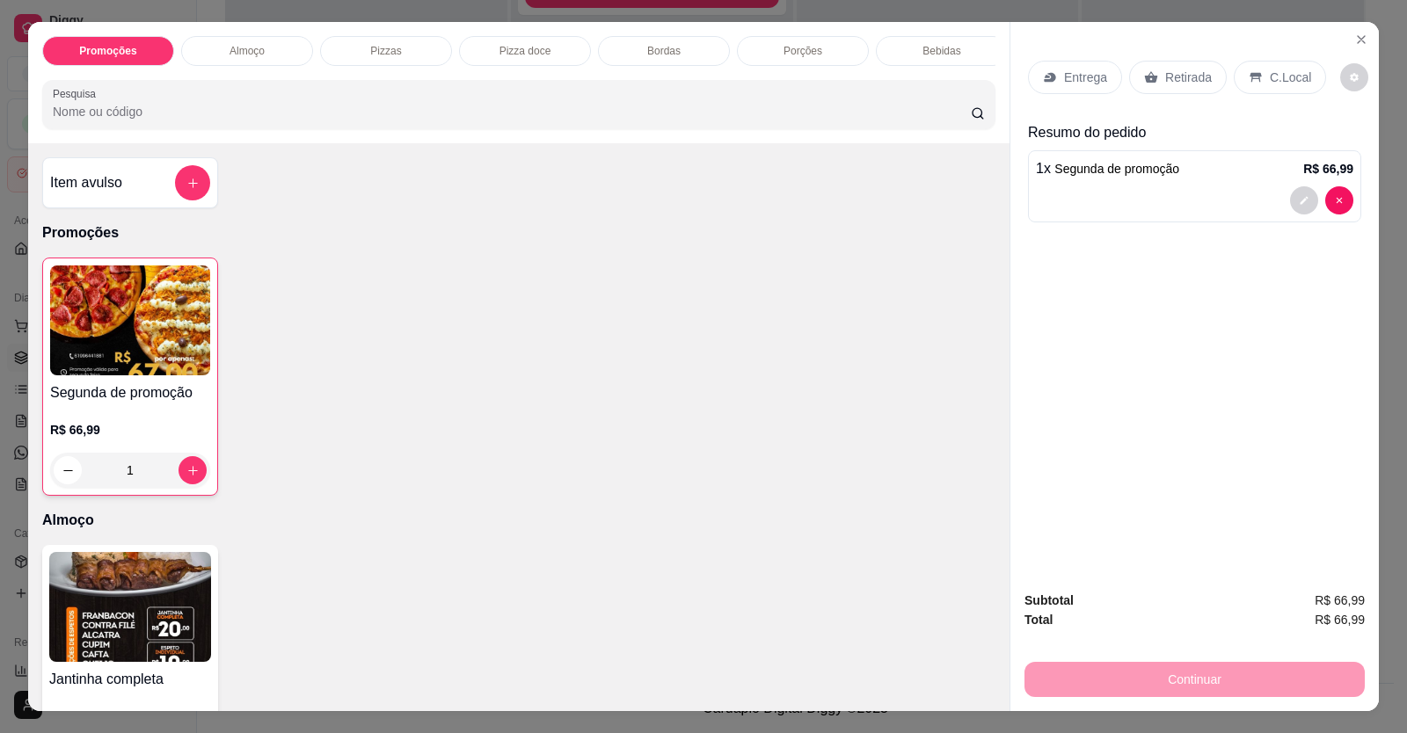
click at [1195, 43] on div "Entrega Retirada C.Local Resumo do pedido 1 x Segunda de promoção R$ 66,99" at bounding box center [1195, 299] width 369 height 555
drag, startPoint x: 799, startPoint y: 191, endPoint x: 697, endPoint y: 184, distance: 102.3
click at [800, 190] on div "Item avulso Promoções Segunda de promoção R$ 66,99 1 Almoço Jantinha completa R…" at bounding box center [519, 427] width 982 height 568
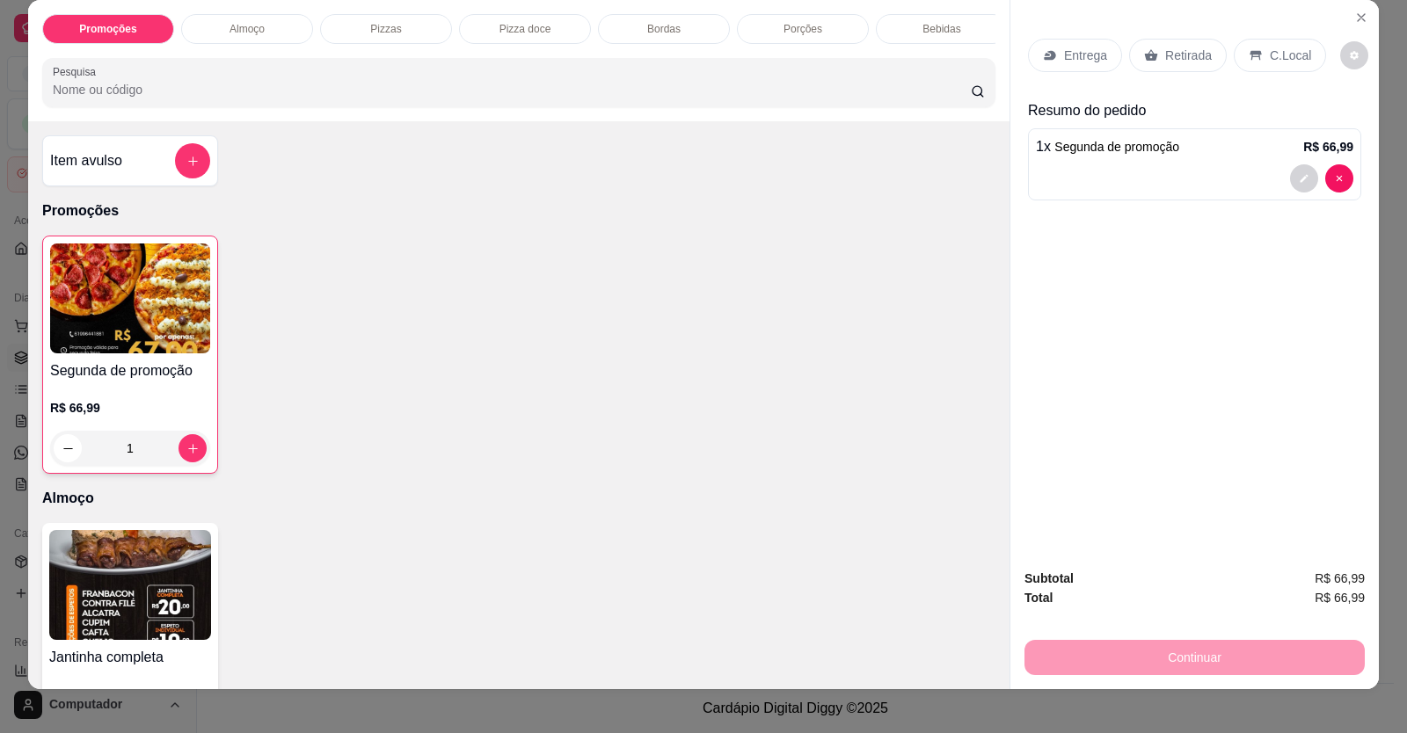
scroll to position [34, 0]
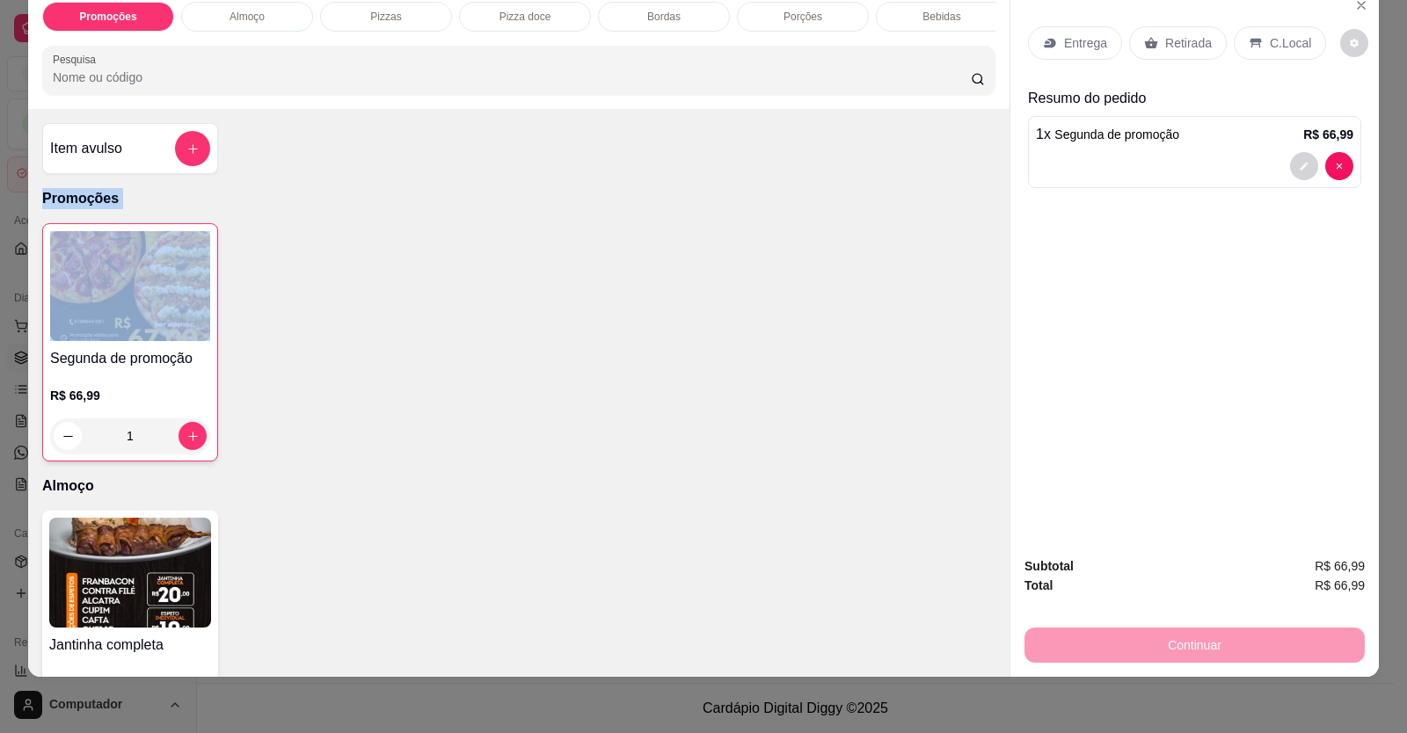
drag, startPoint x: 469, startPoint y: 157, endPoint x: 527, endPoint y: 268, distance: 125.9
click at [527, 271] on div "Item avulso Promoções Segunda de promoção R$ 66,99 1 Almoço Jantinha completa R…" at bounding box center [519, 393] width 982 height 568
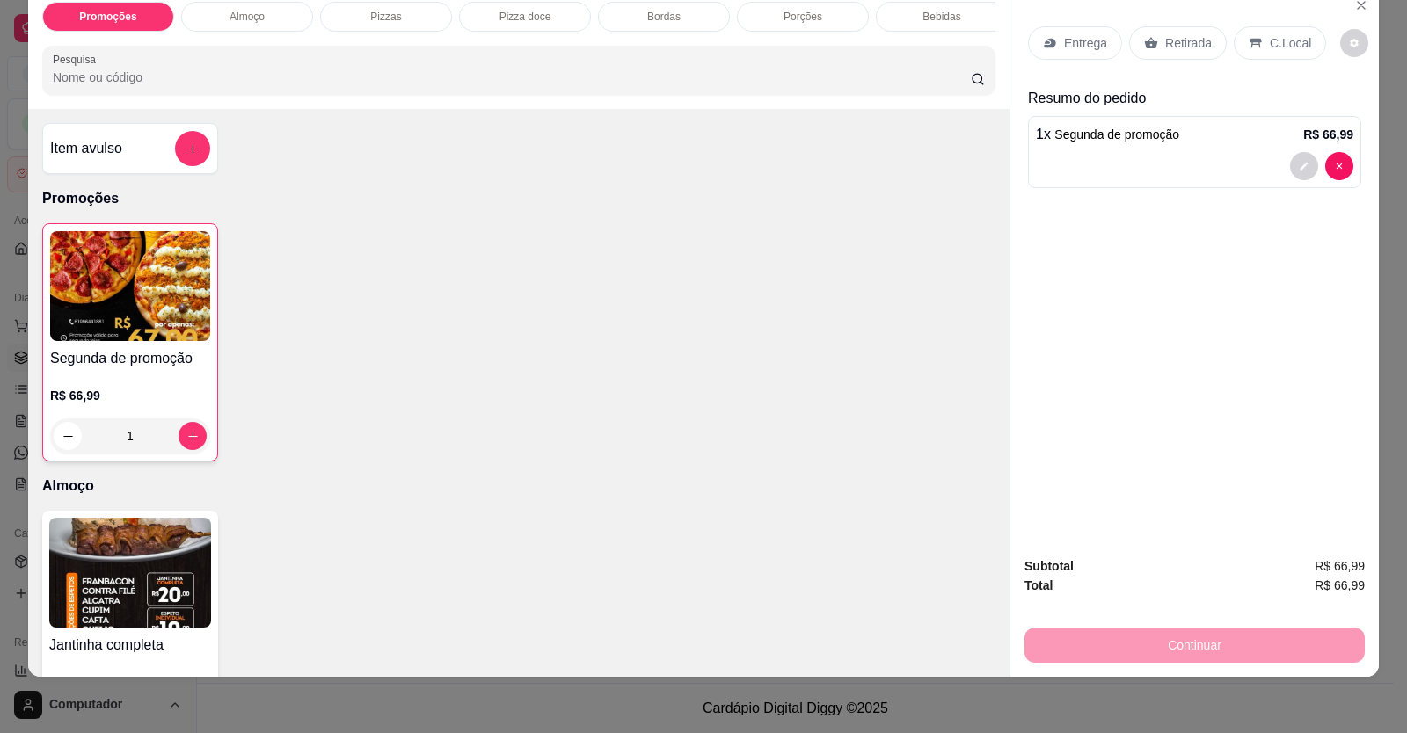
click at [294, 166] on div "Item avulso Promoções Segunda de promoção R$ 66,99 1 Almoço Jantinha completa R…" at bounding box center [519, 393] width 982 height 568
click at [184, 450] on button "increase-product-quantity" at bounding box center [192, 436] width 27 height 27
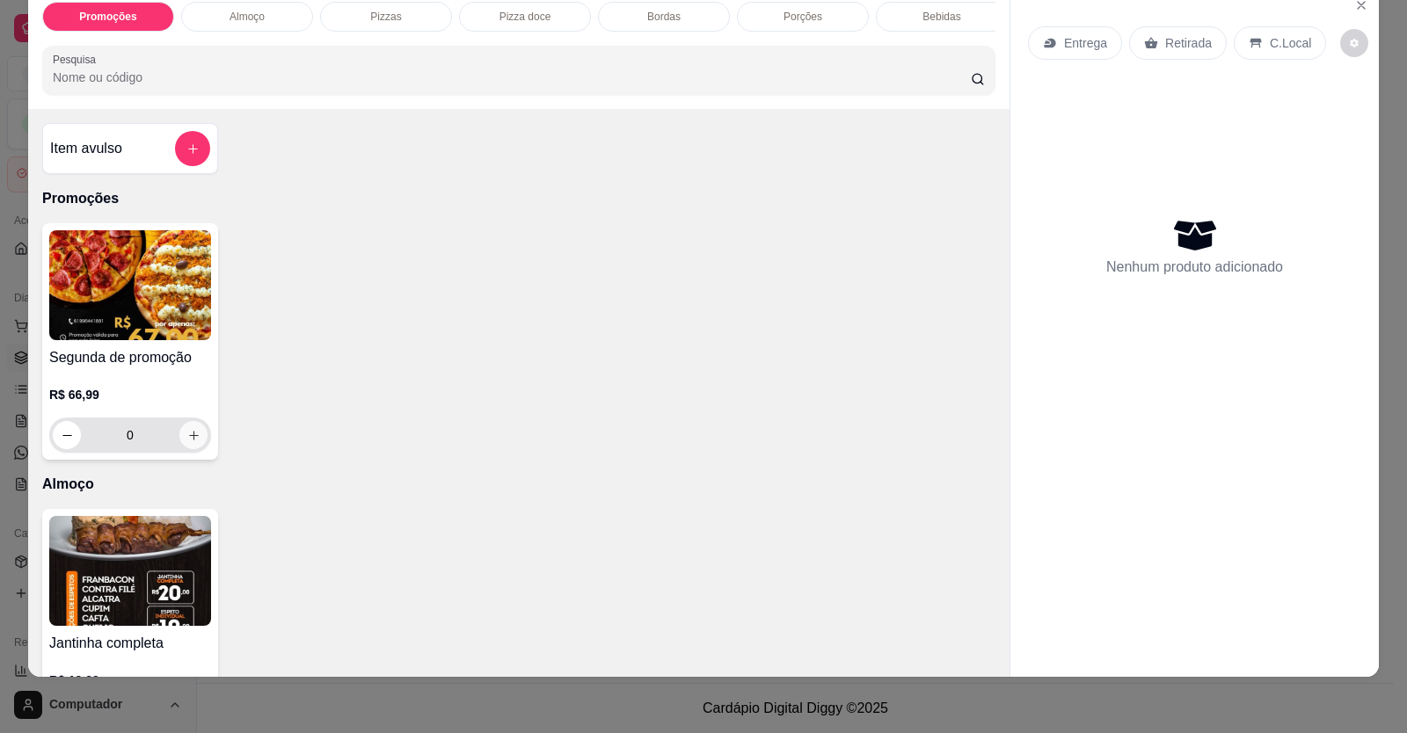
click at [187, 442] on icon "increase-product-quantity" at bounding box center [193, 435] width 13 height 13
type input "1"
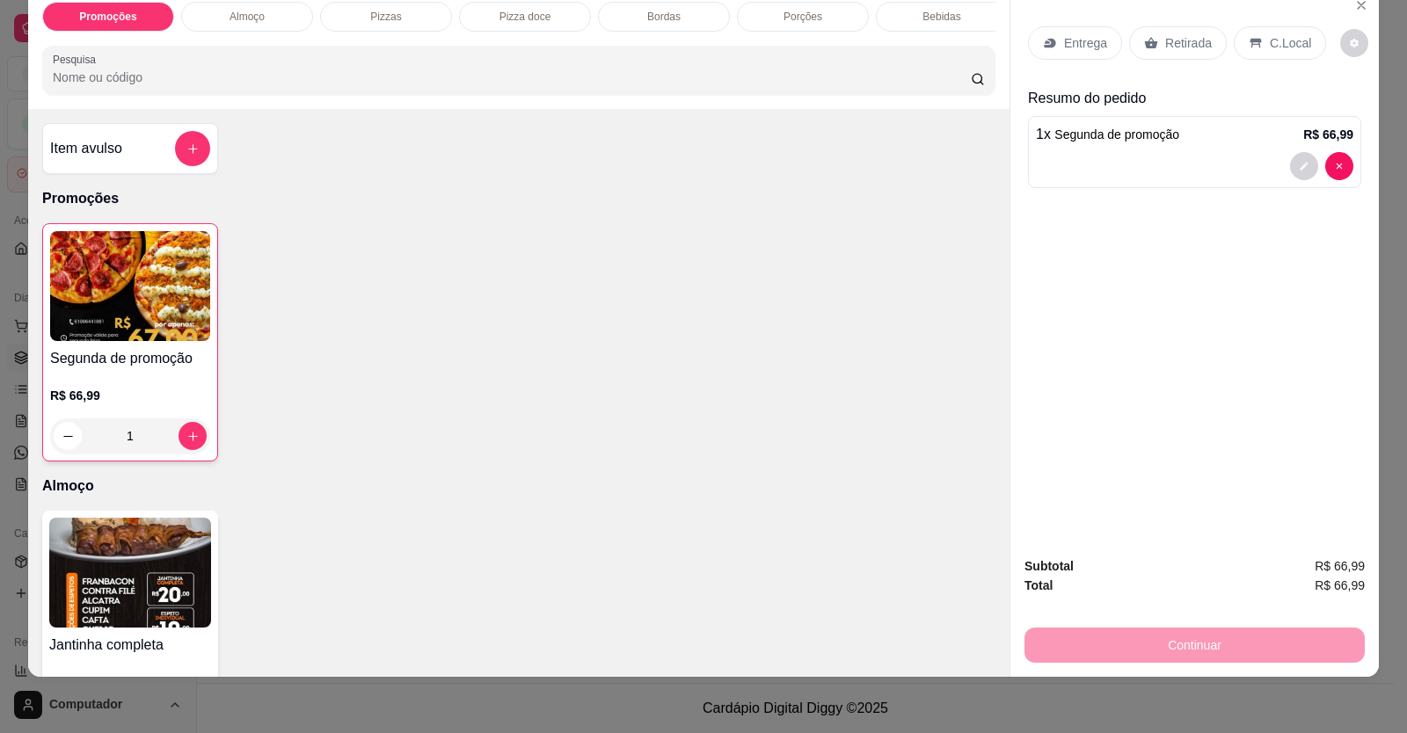
click at [1256, 45] on div "C.Local" at bounding box center [1280, 42] width 92 height 33
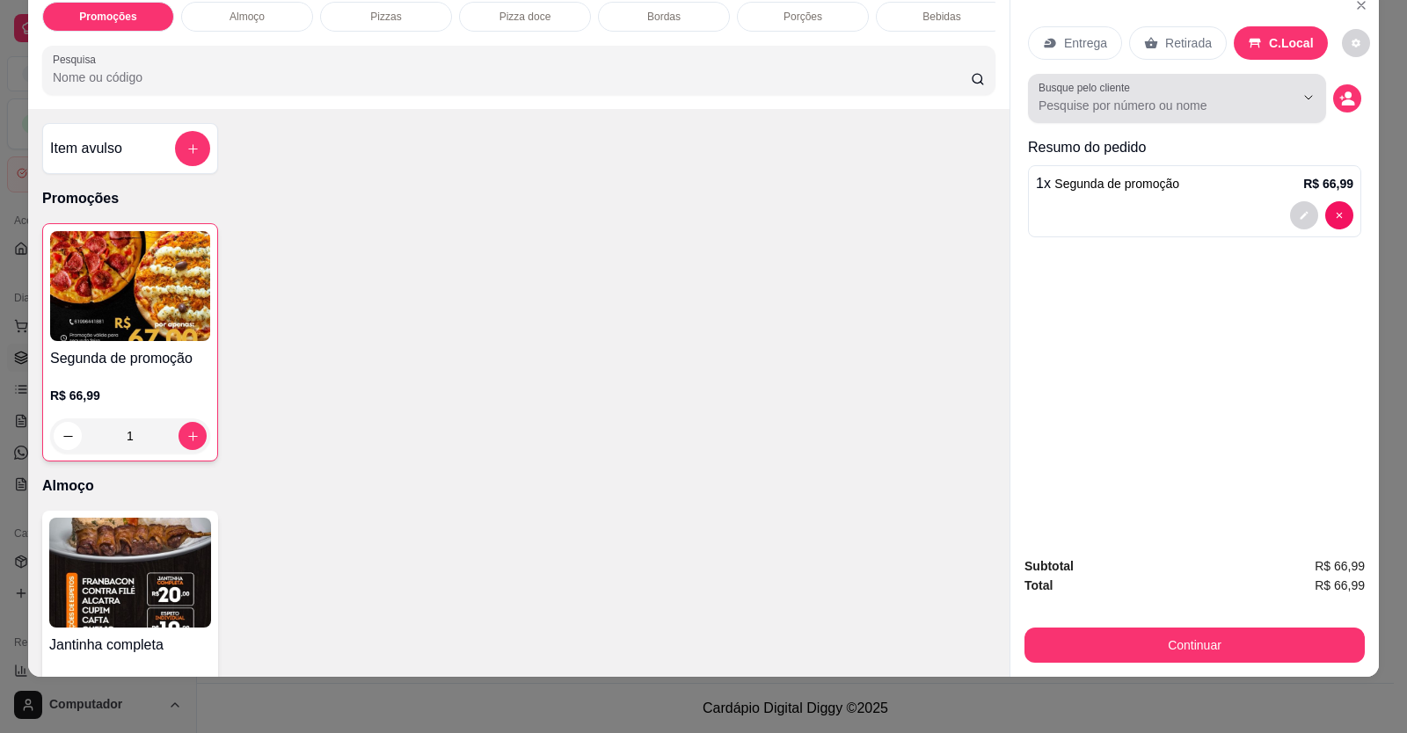
click at [1182, 90] on div at bounding box center [1177, 98] width 277 height 35
drag, startPoint x: 1110, startPoint y: 95, endPoint x: 1136, endPoint y: 94, distance: 26.4
click at [1120, 95] on div at bounding box center [1177, 98] width 277 height 35
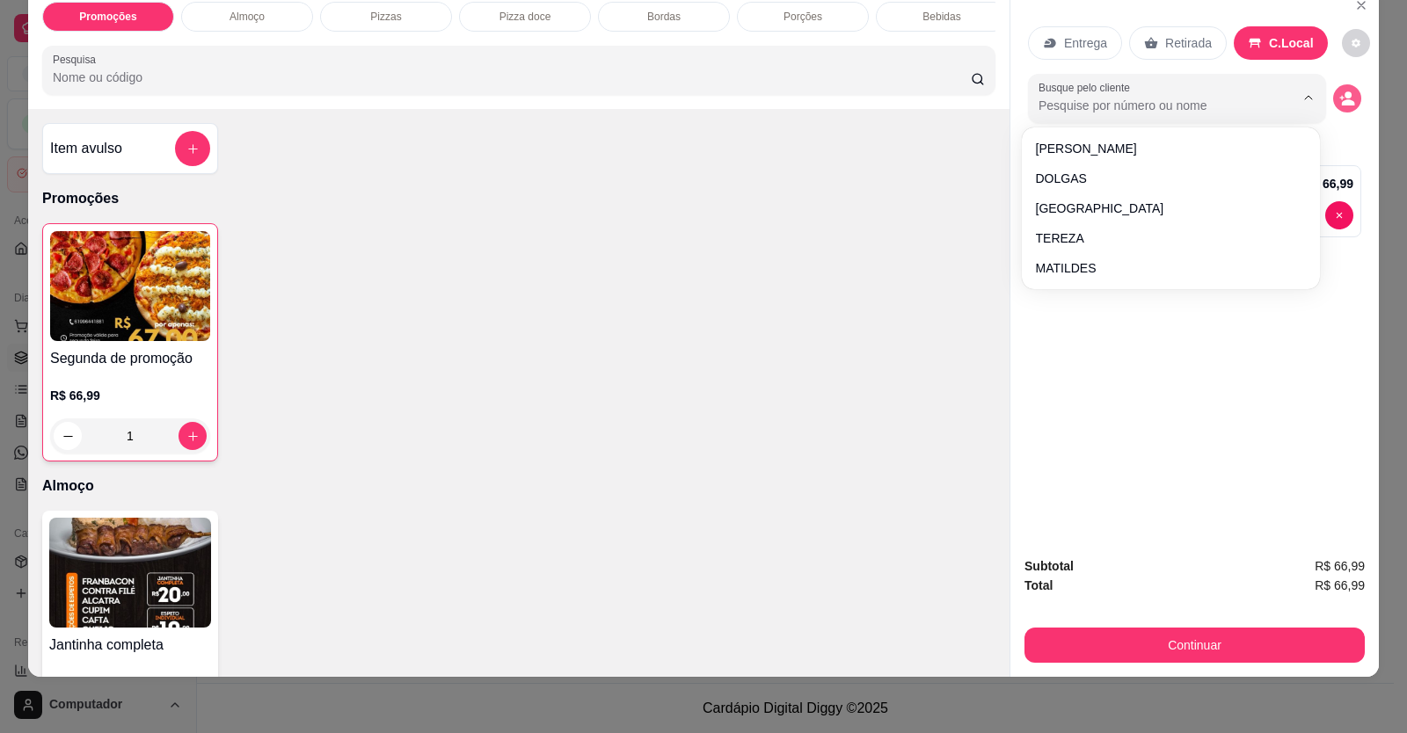
click at [1353, 95] on button "decrease-product-quantity" at bounding box center [1347, 98] width 28 height 28
click at [1345, 97] on circle "decrease-product-quantity" at bounding box center [1348, 94] width 7 height 7
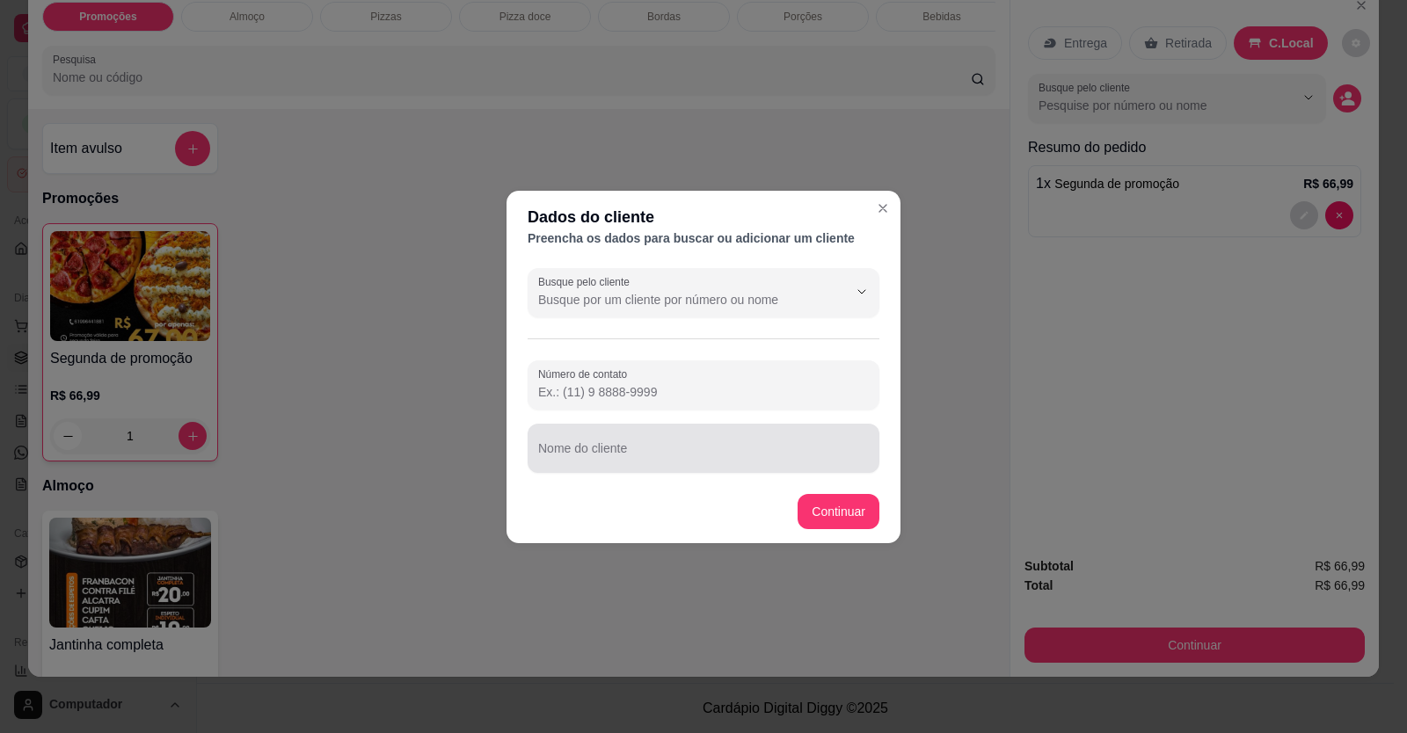
drag, startPoint x: 681, startPoint y: 437, endPoint x: 686, endPoint y: 460, distance: 23.5
click at [681, 438] on div at bounding box center [703, 448] width 331 height 35
click at [689, 470] on div "Nome do cliente" at bounding box center [704, 448] width 352 height 49
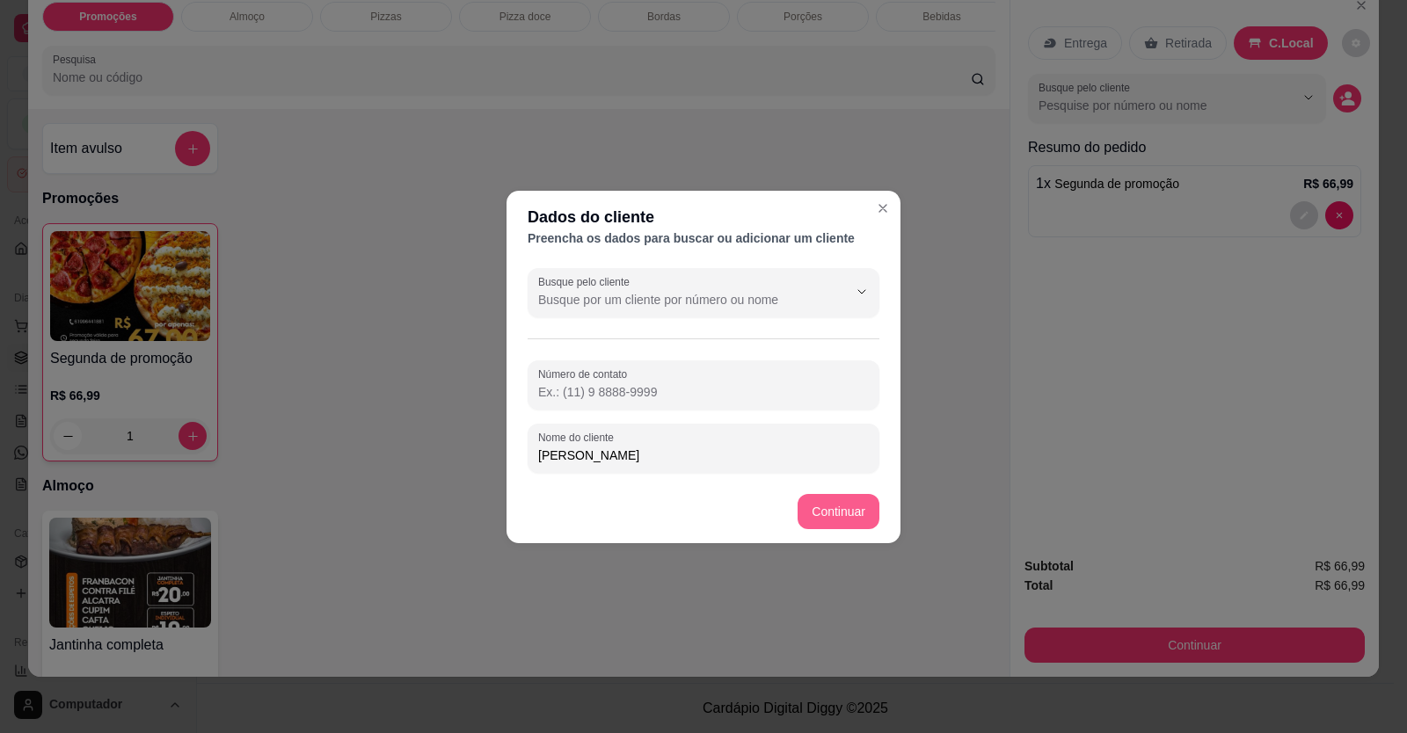
type input "[PERSON_NAME]"
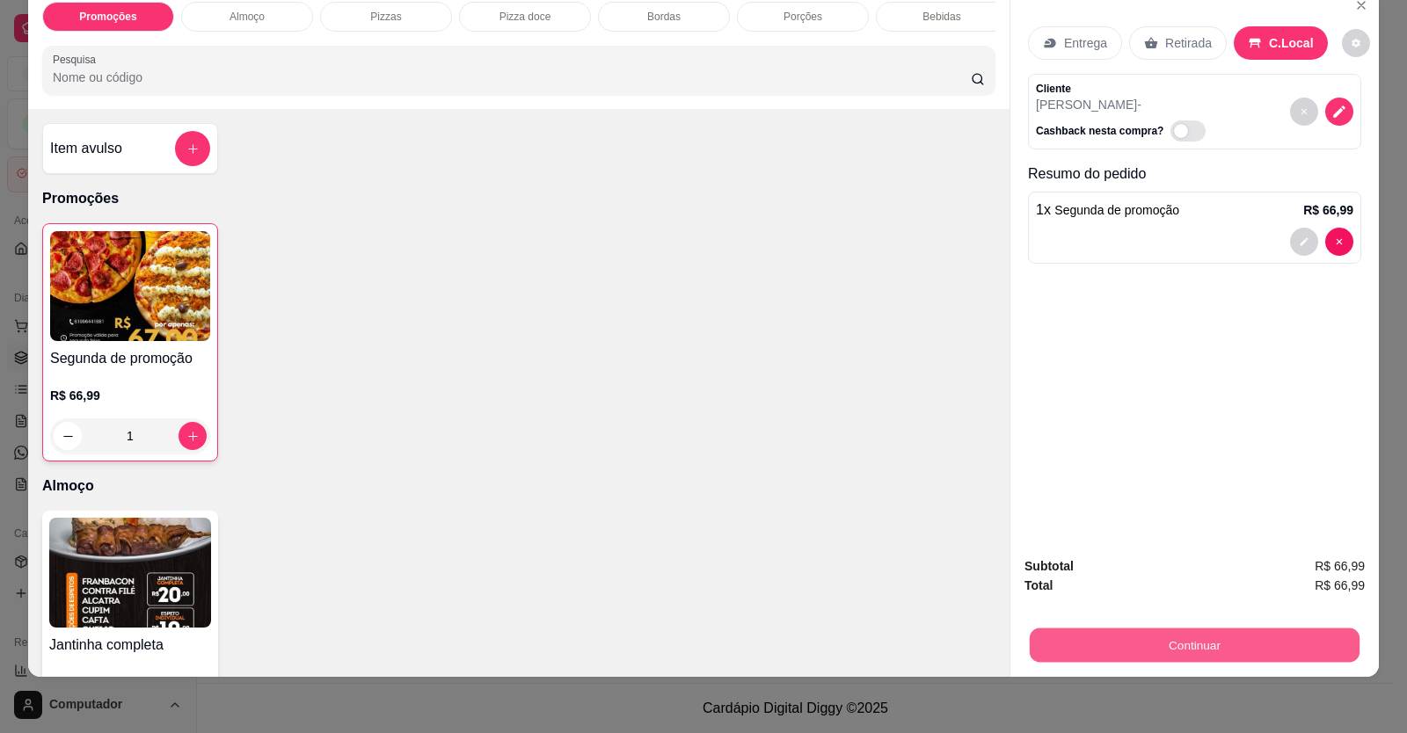
click at [1083, 638] on button "Continuar" at bounding box center [1195, 646] width 330 height 34
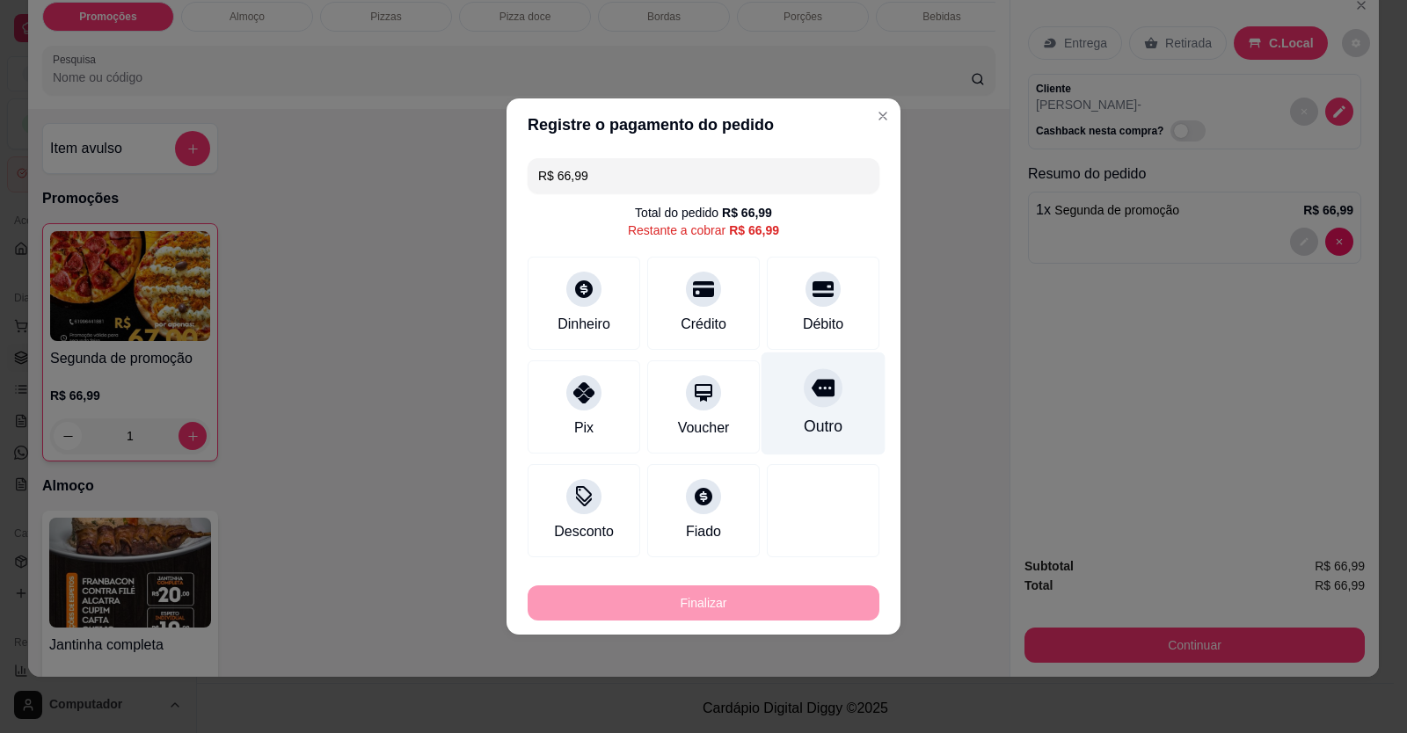
click at [836, 398] on div "Outro" at bounding box center [824, 404] width 124 height 103
type input "R$ 0,00"
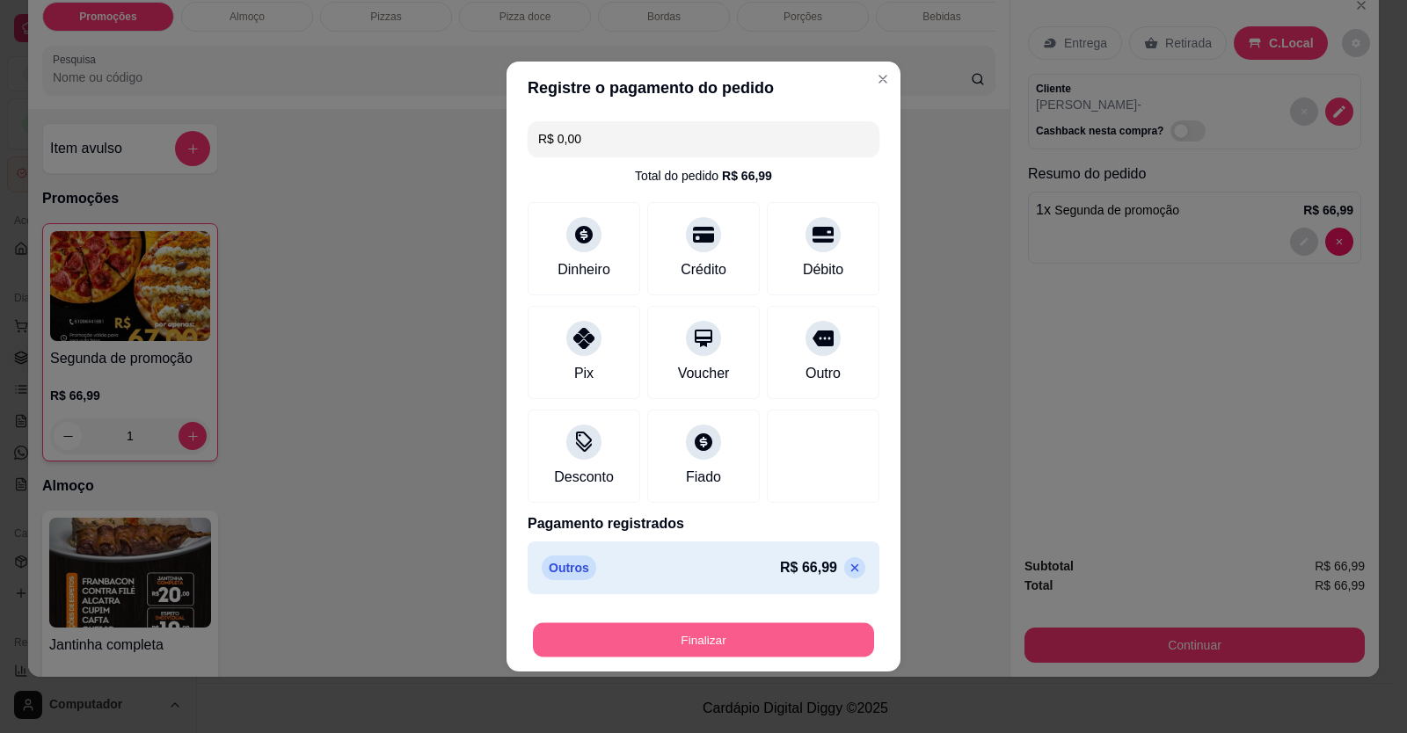
click at [785, 640] on button "Finalizar" at bounding box center [703, 641] width 341 height 34
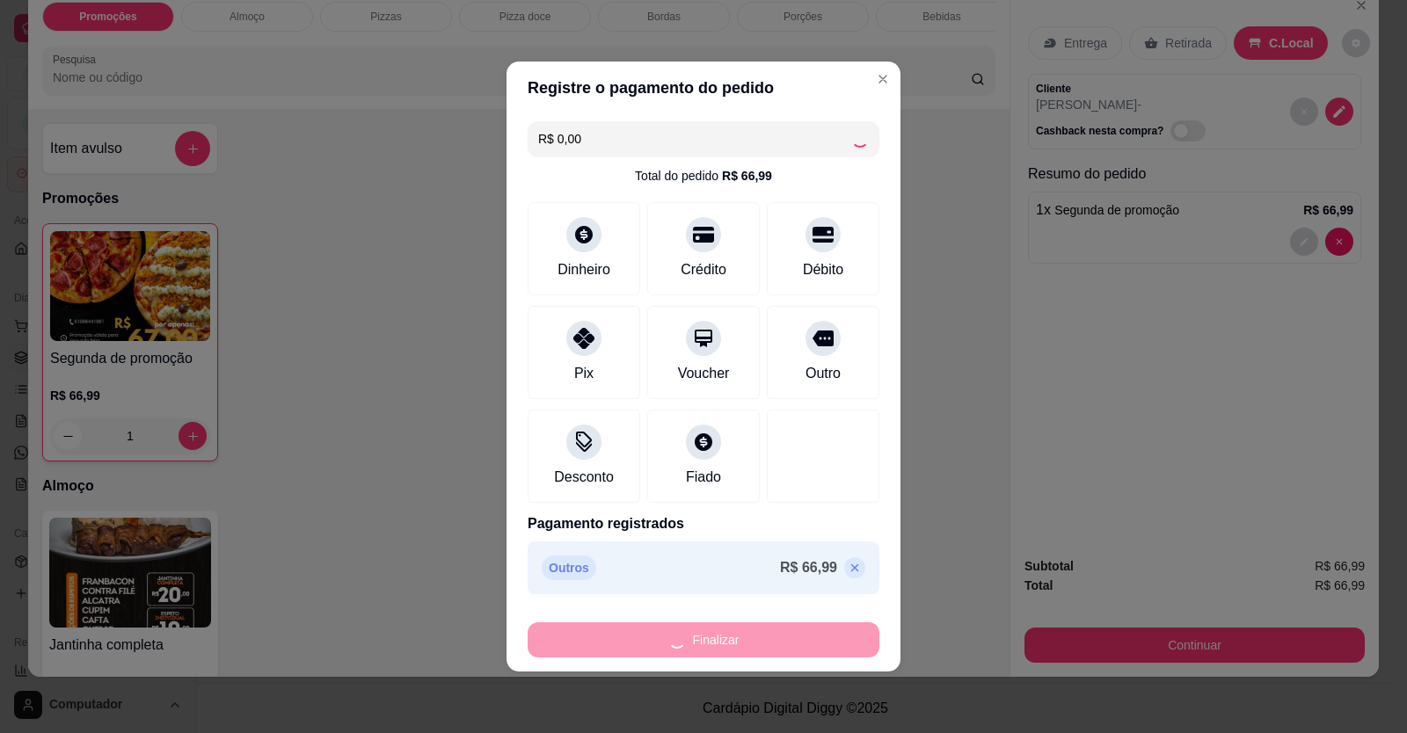
type input "0"
type input "-R$ 66,99"
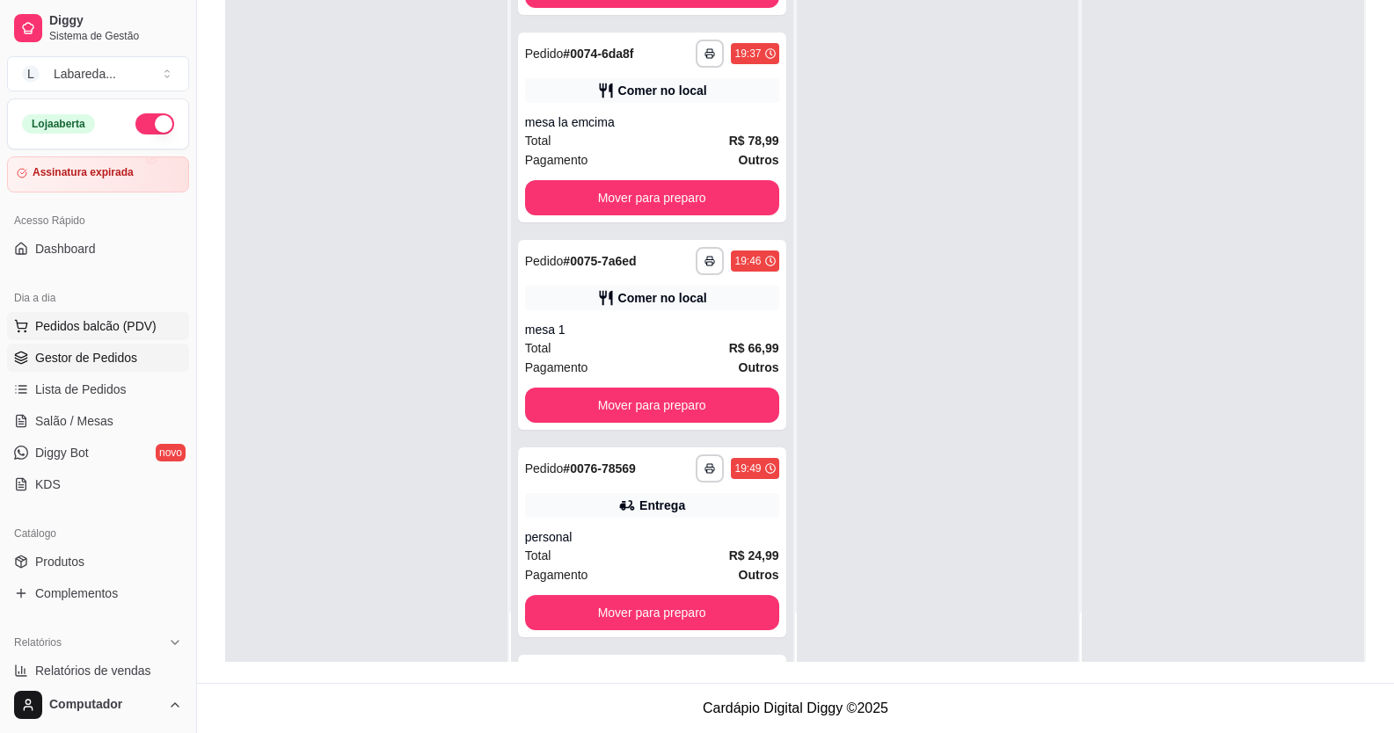
drag, startPoint x: 85, startPoint y: 330, endPoint x: 93, endPoint y: 323, distance: 10.6
click at [86, 330] on span "Pedidos balcão (PDV)" at bounding box center [95, 326] width 121 height 18
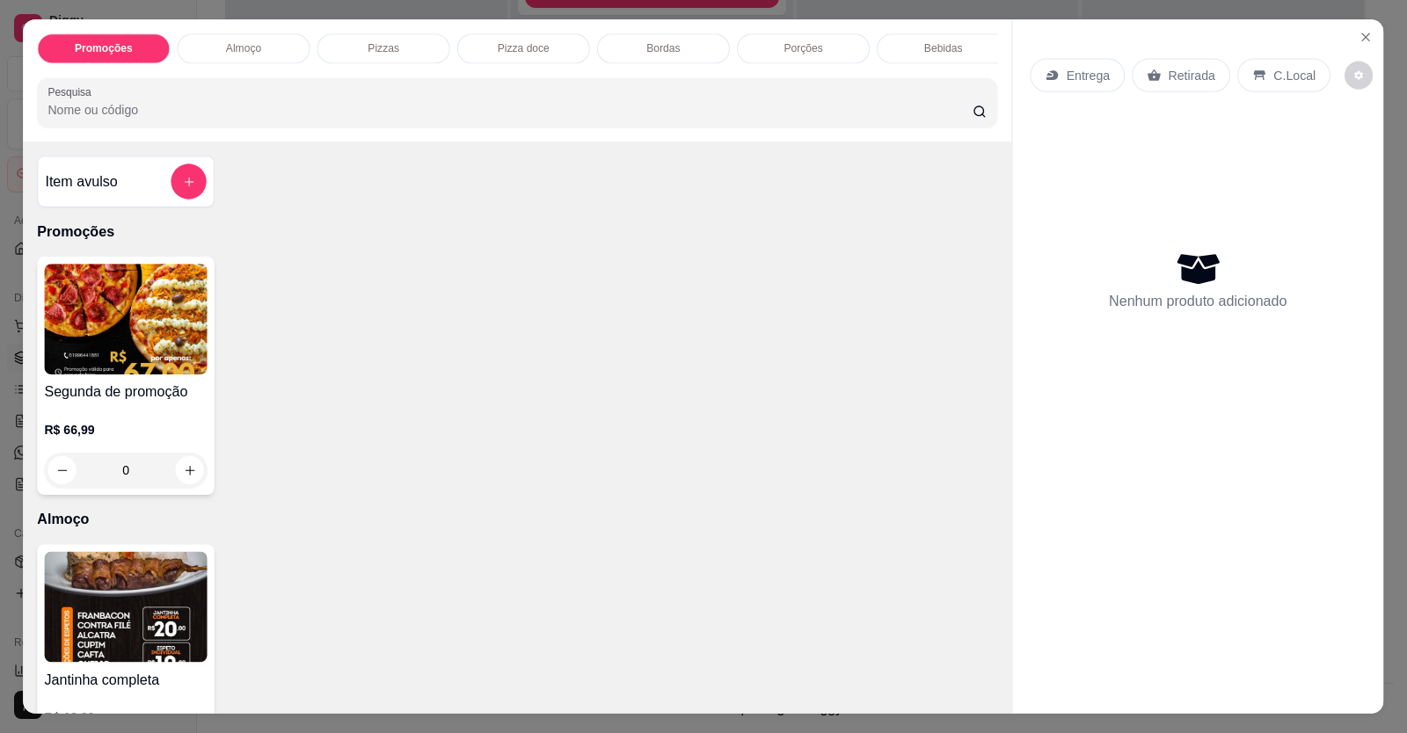
click at [96, 323] on img at bounding box center [126, 319] width 163 height 111
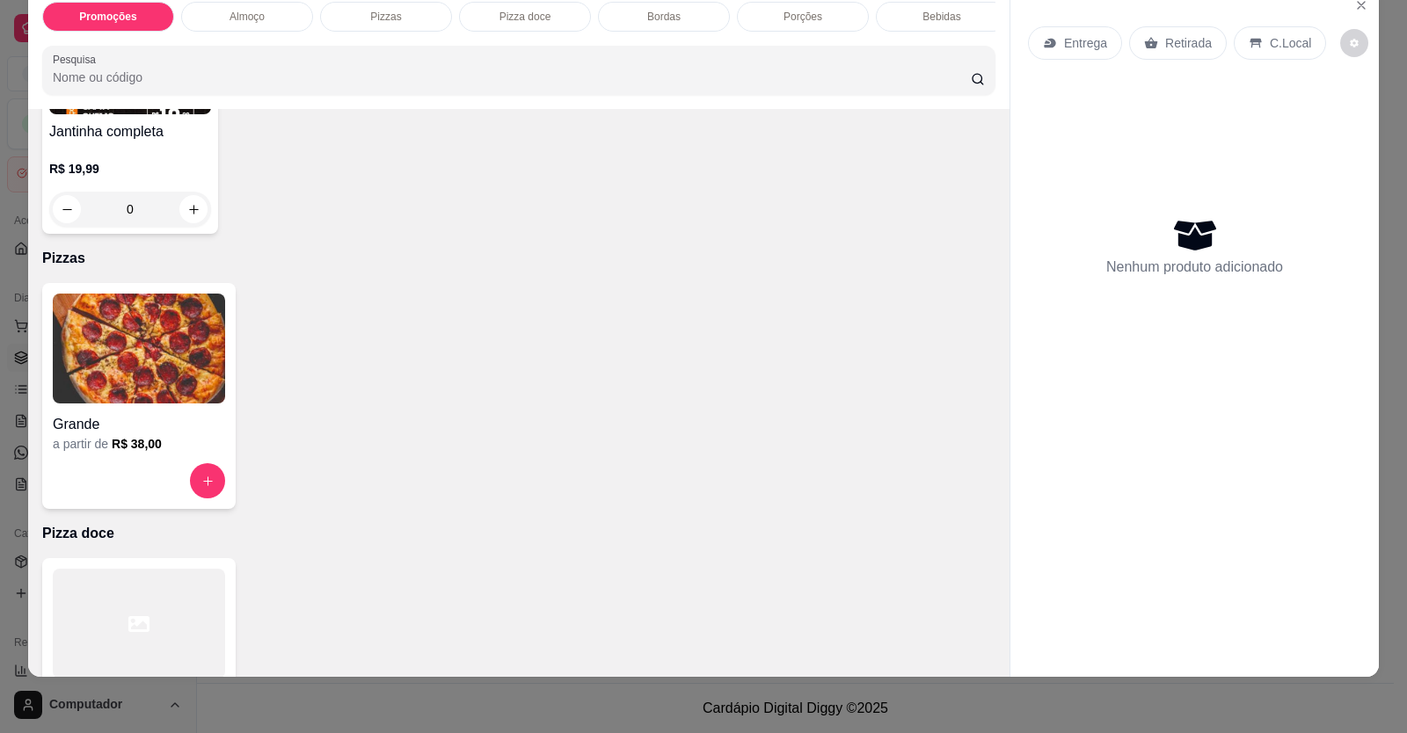
scroll to position [704, 0]
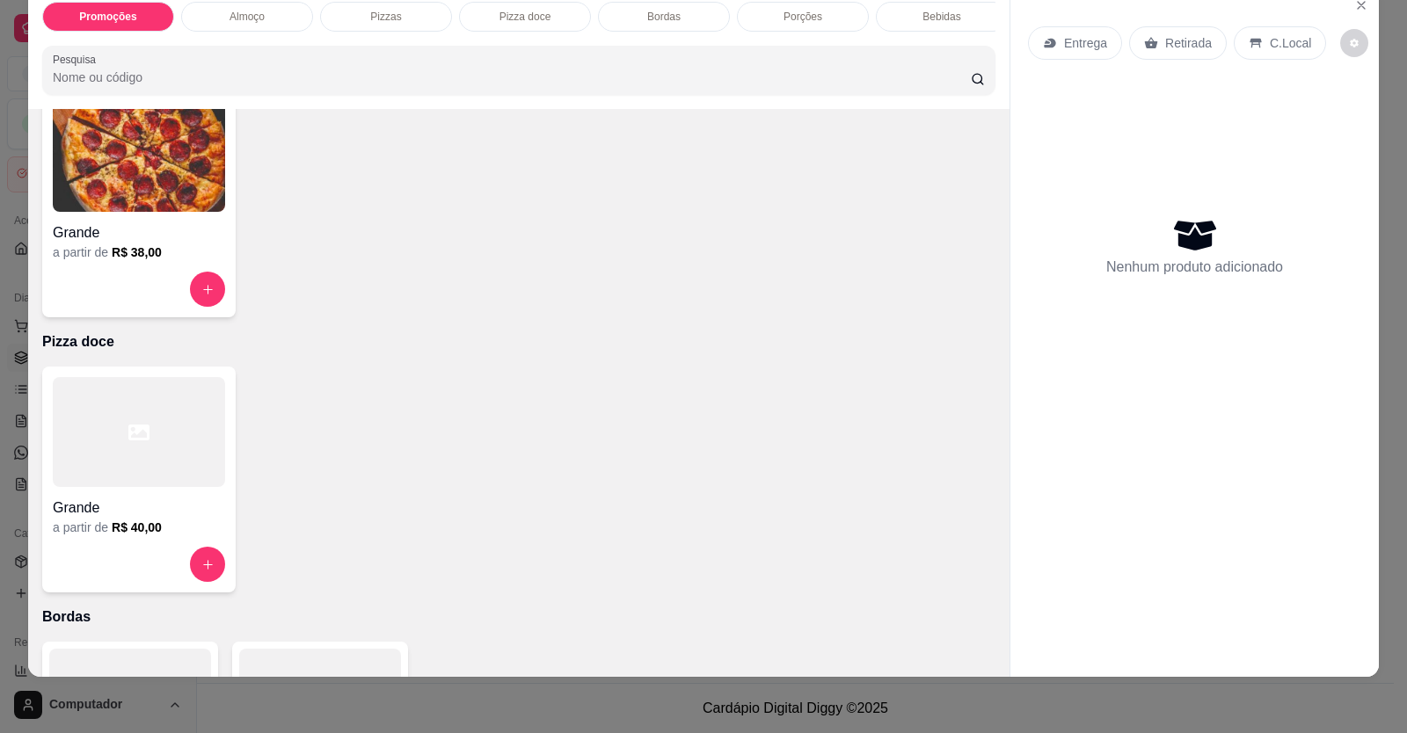
click at [158, 290] on div at bounding box center [139, 289] width 172 height 35
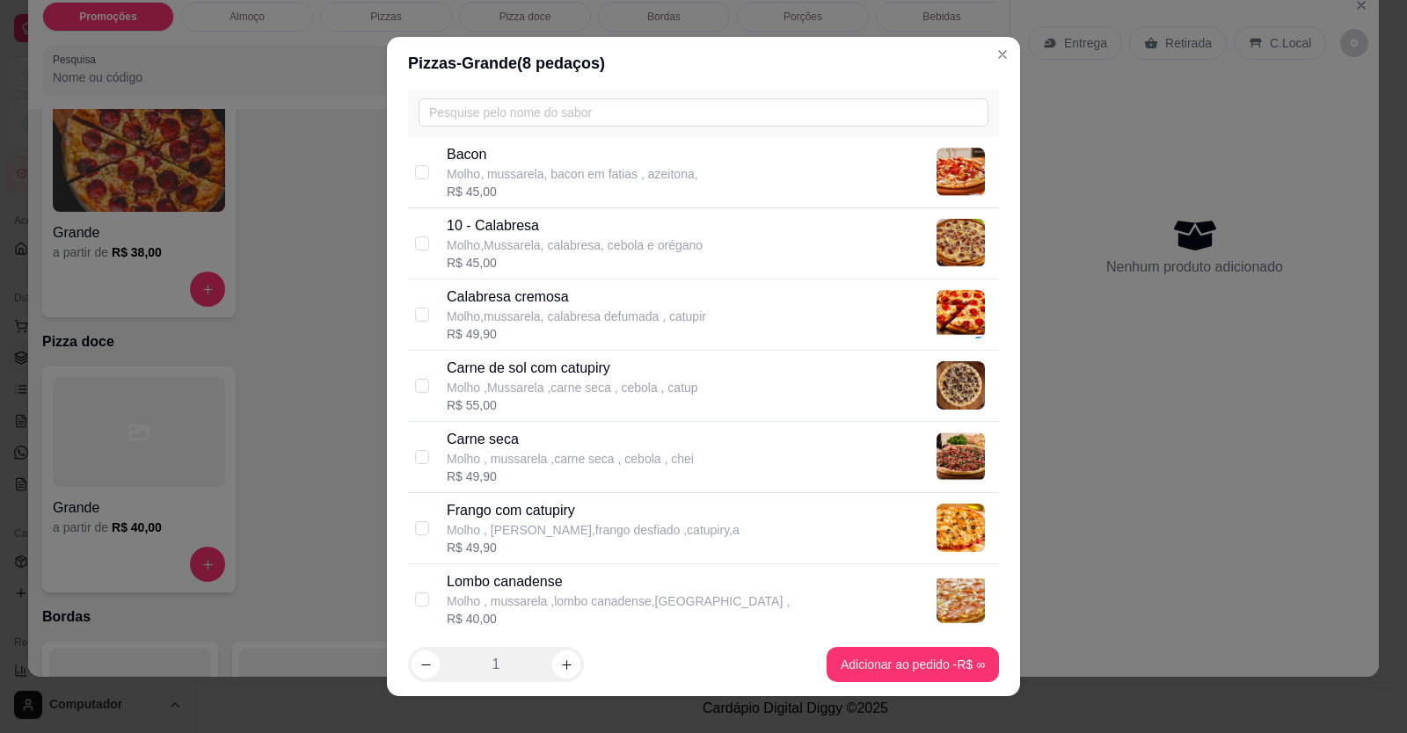
scroll to position [176, 0]
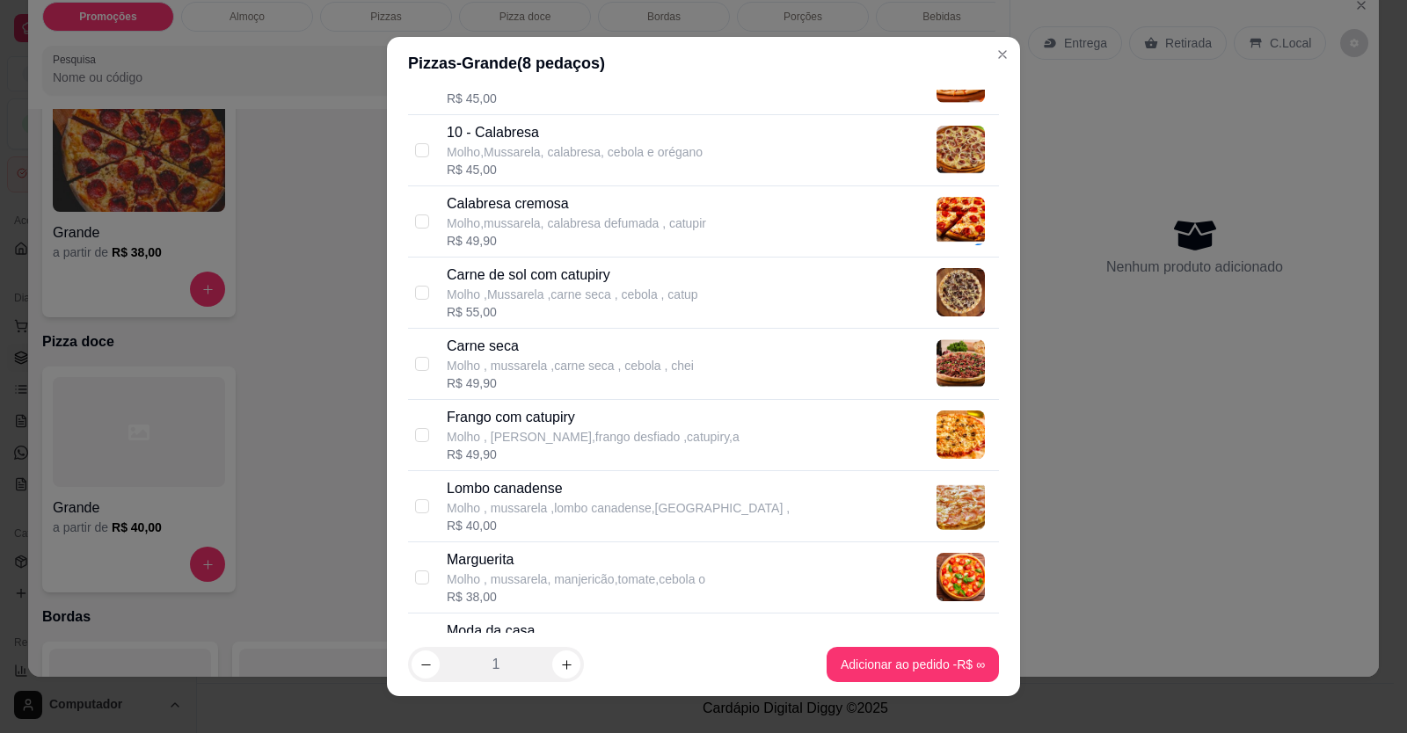
click at [552, 333] on div "Carne seca Molho , mussarela ,carne seca , cebola , chei R$ 49,90" at bounding box center [703, 364] width 591 height 71
checkbox input "true"
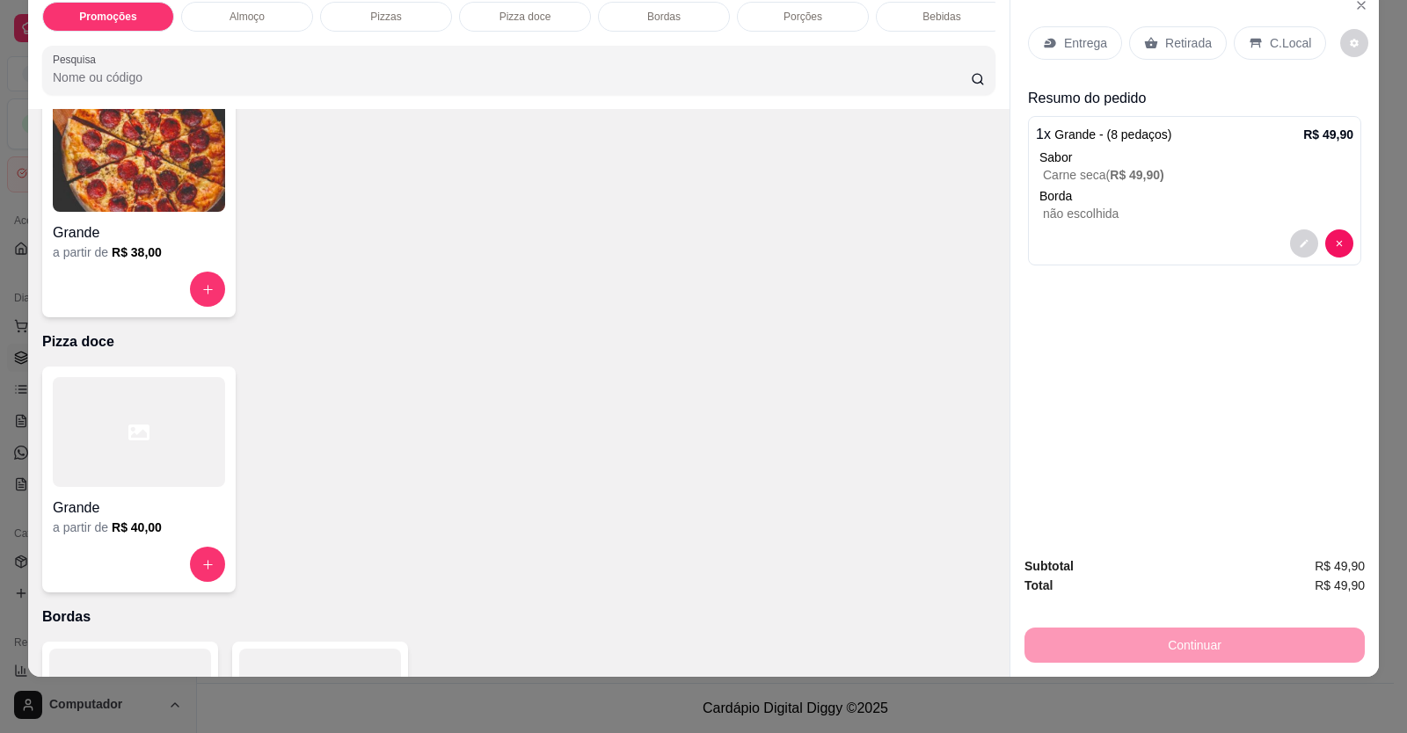
click at [1270, 35] on p "C.Local" at bounding box center [1290, 43] width 41 height 18
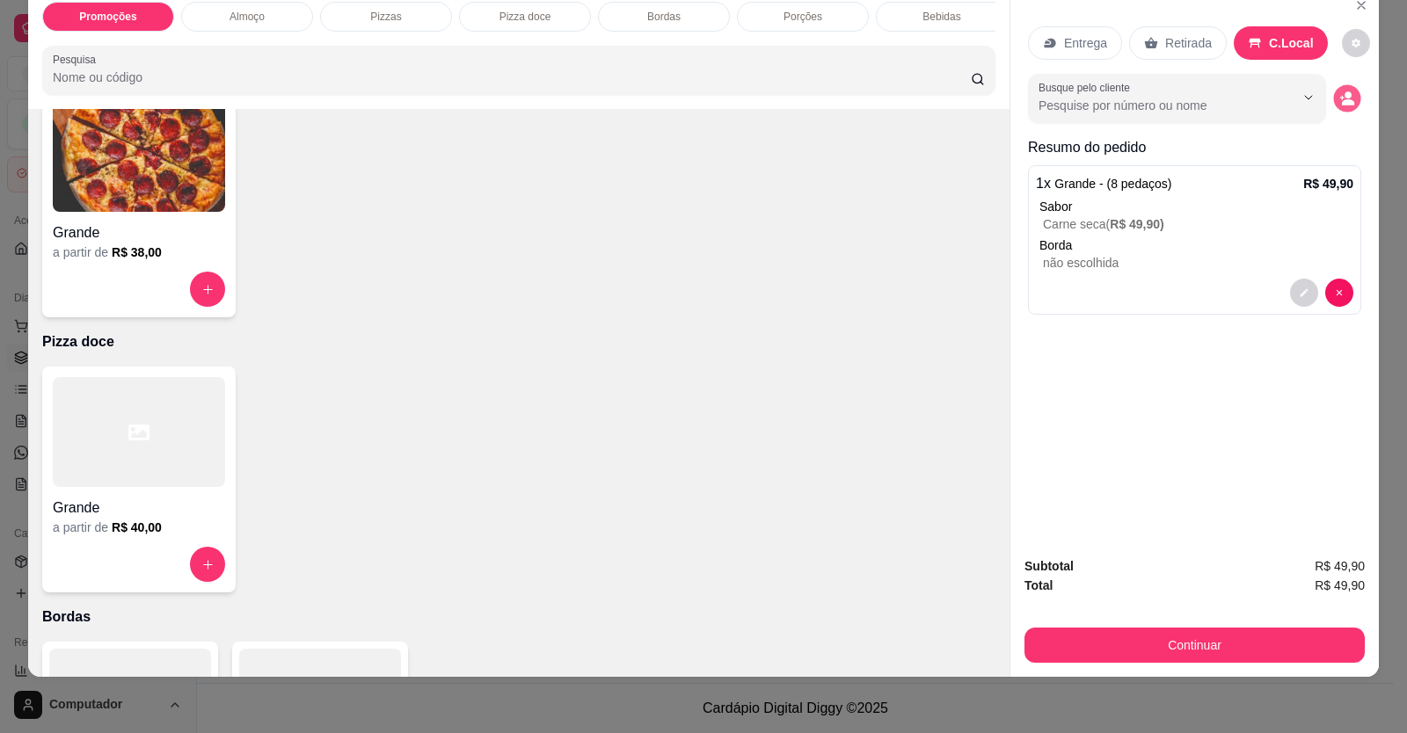
click at [1339, 97] on icon "decrease-product-quantity" at bounding box center [1346, 98] width 15 height 15
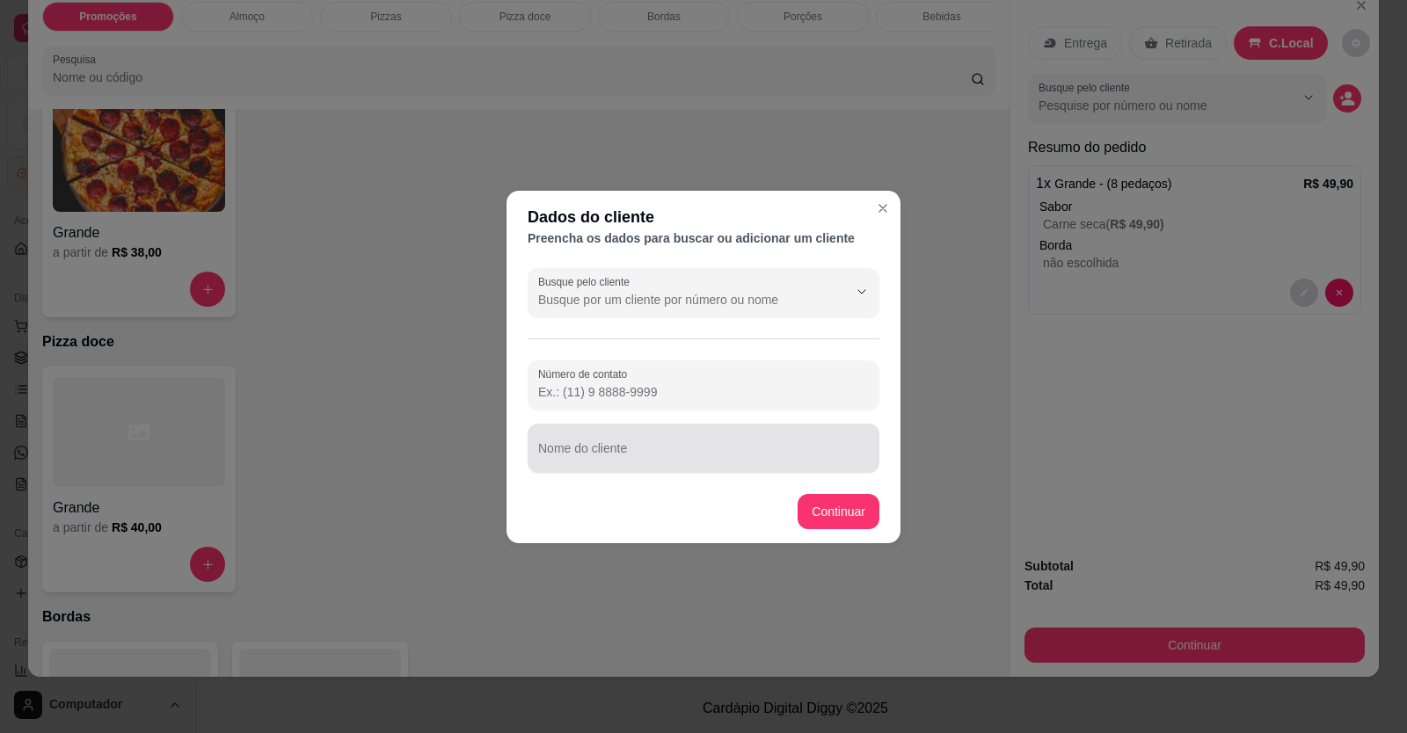
click at [561, 447] on div "Nome do cliente" at bounding box center [704, 448] width 352 height 49
type input "t"
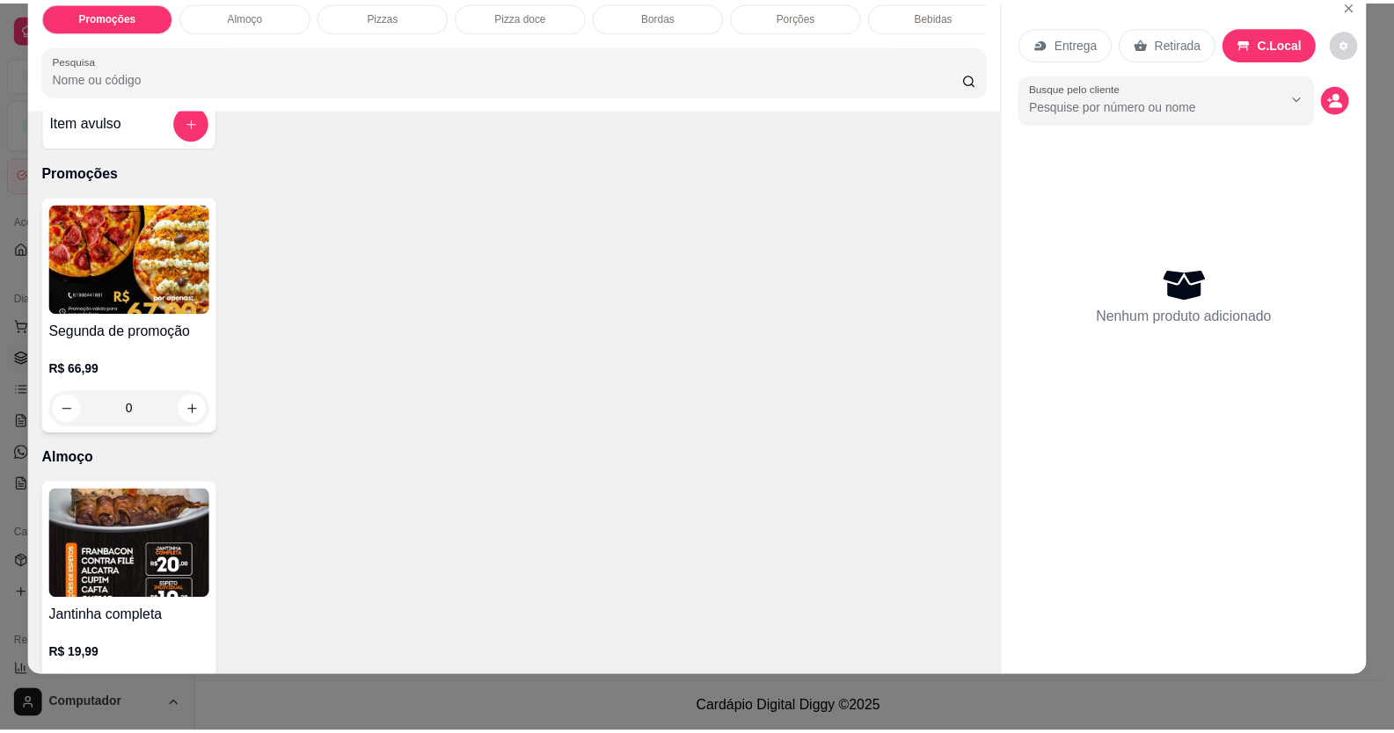
scroll to position [0, 0]
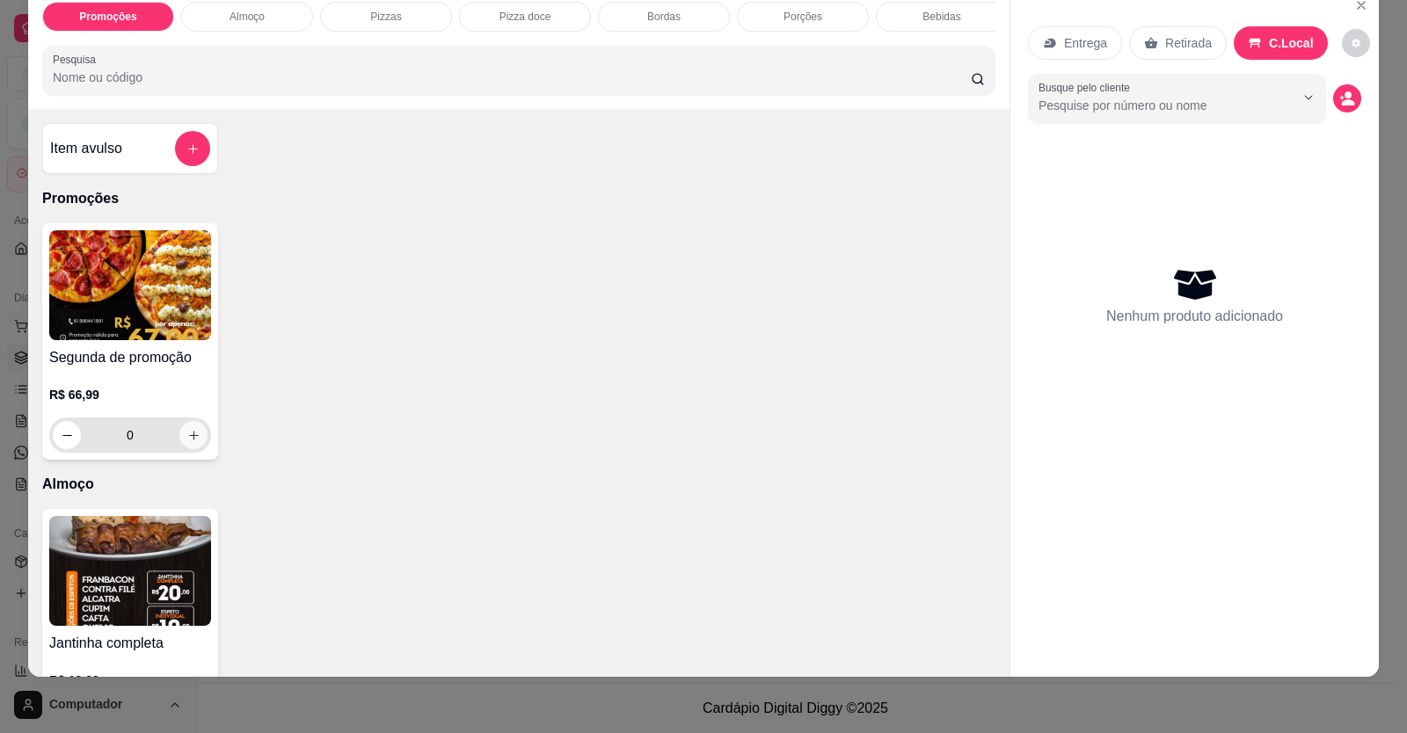
click at [179, 449] on button "increase-product-quantity" at bounding box center [193, 435] width 28 height 28
type input "1"
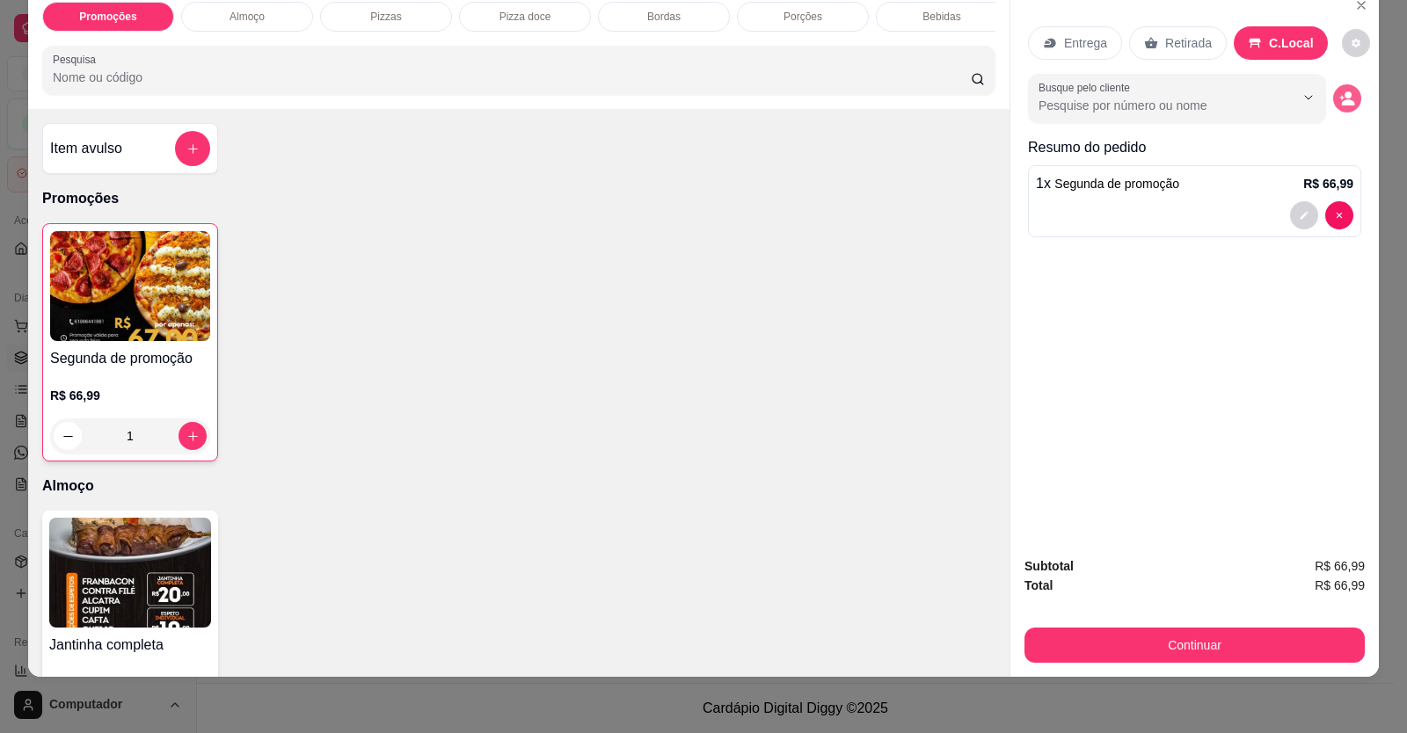
click at [1345, 106] on button "decrease-product-quantity" at bounding box center [1347, 98] width 28 height 28
click at [1302, 216] on icon "decrease-product-quantity" at bounding box center [1304, 215] width 11 height 11
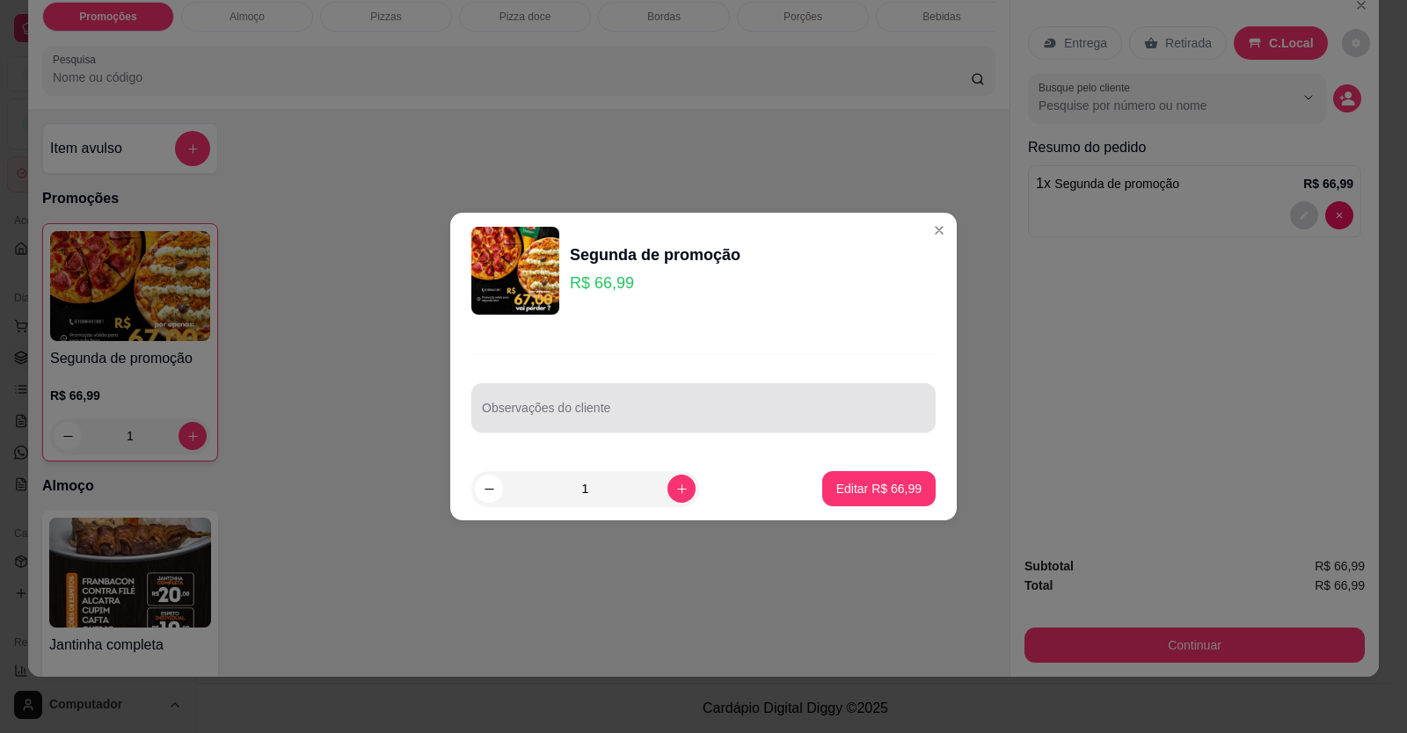
drag, startPoint x: 544, startPoint y: 413, endPoint x: 557, endPoint y: 409, distance: 13.1
click at [549, 414] on input "Observações do cliente" at bounding box center [703, 415] width 443 height 18
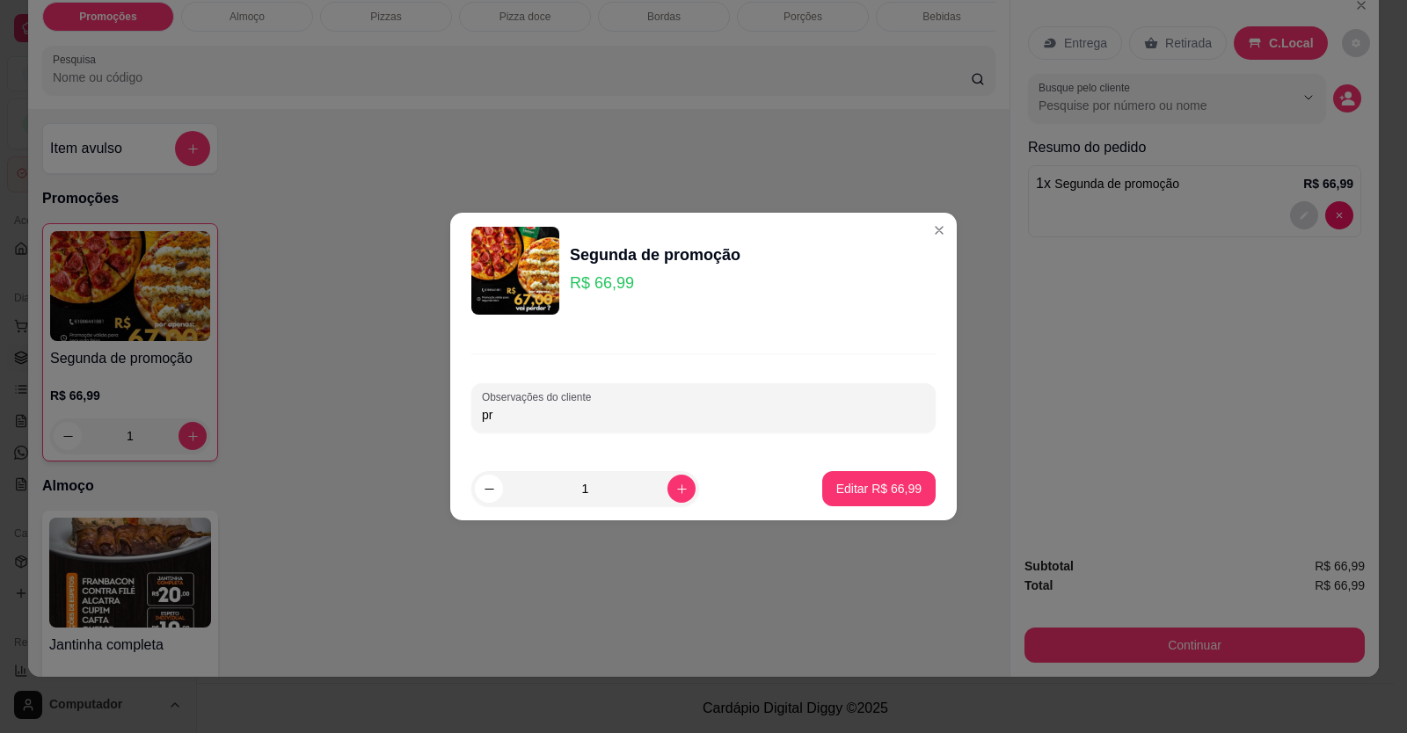
type input "p"
type input "protuguesa"
click at [876, 492] on p "Editar R$ 66,99" at bounding box center [878, 488] width 83 height 17
type input "0"
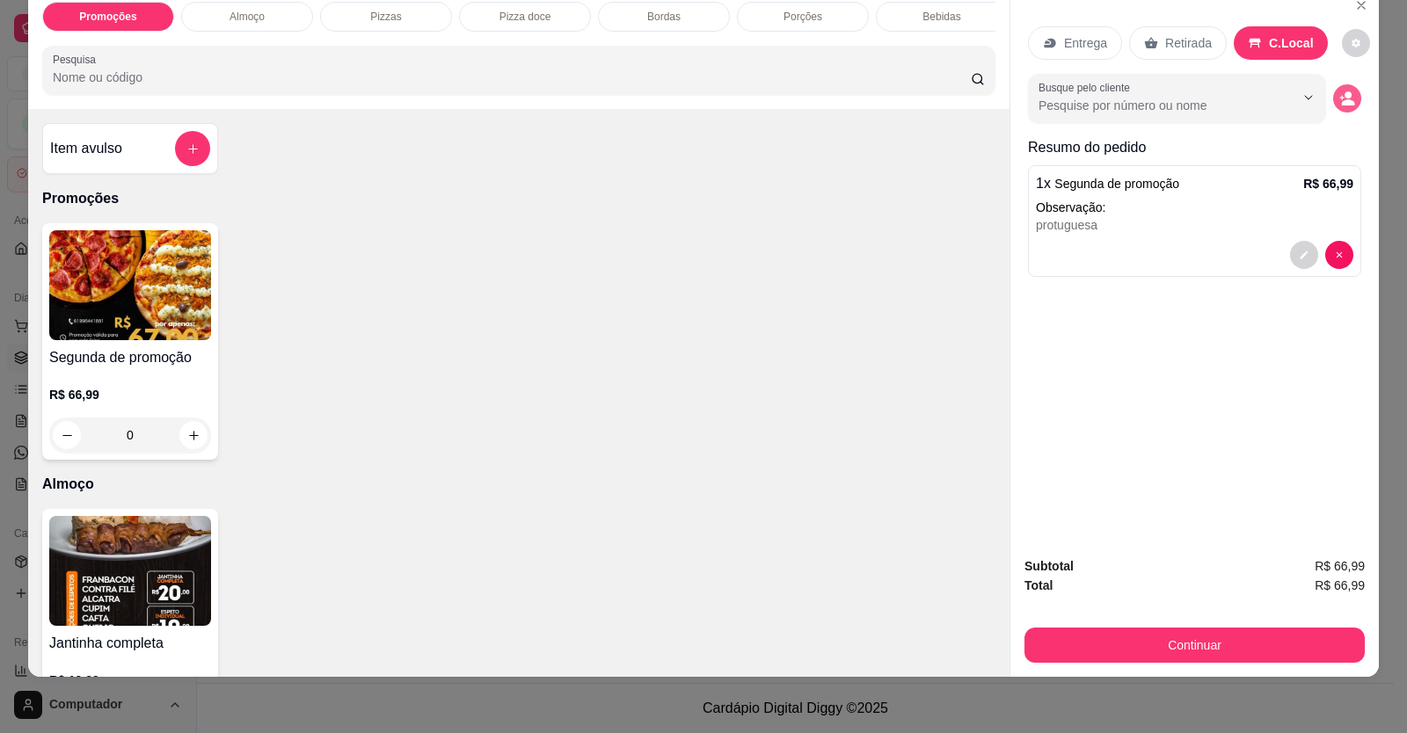
click at [1347, 97] on icon "decrease-product-quantity" at bounding box center [1347, 99] width 16 height 16
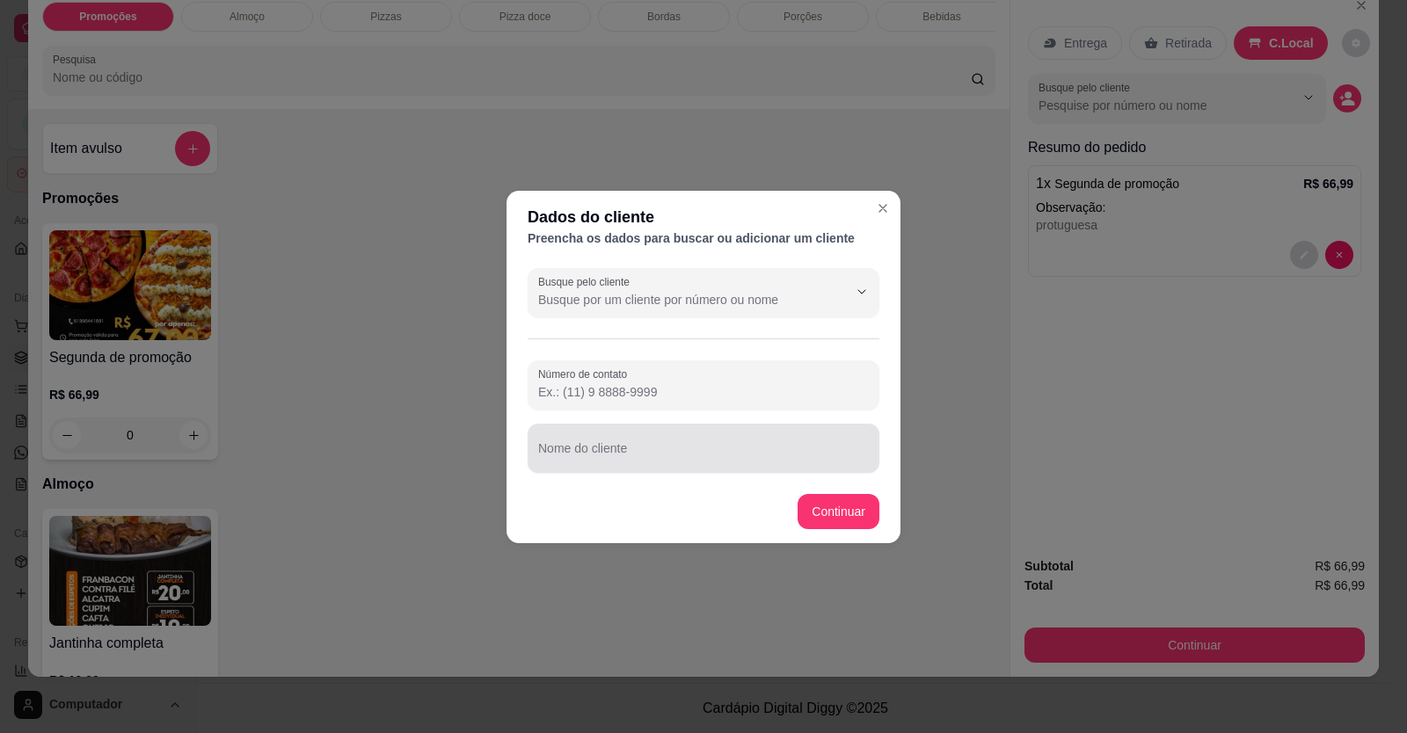
drag, startPoint x: 642, startPoint y: 470, endPoint x: 654, endPoint y: 459, distance: 16.2
click at [643, 471] on div "Nome do cliente" at bounding box center [704, 448] width 352 height 49
click at [654, 459] on input "Nome do cliente" at bounding box center [703, 456] width 331 height 18
type input "tiago"
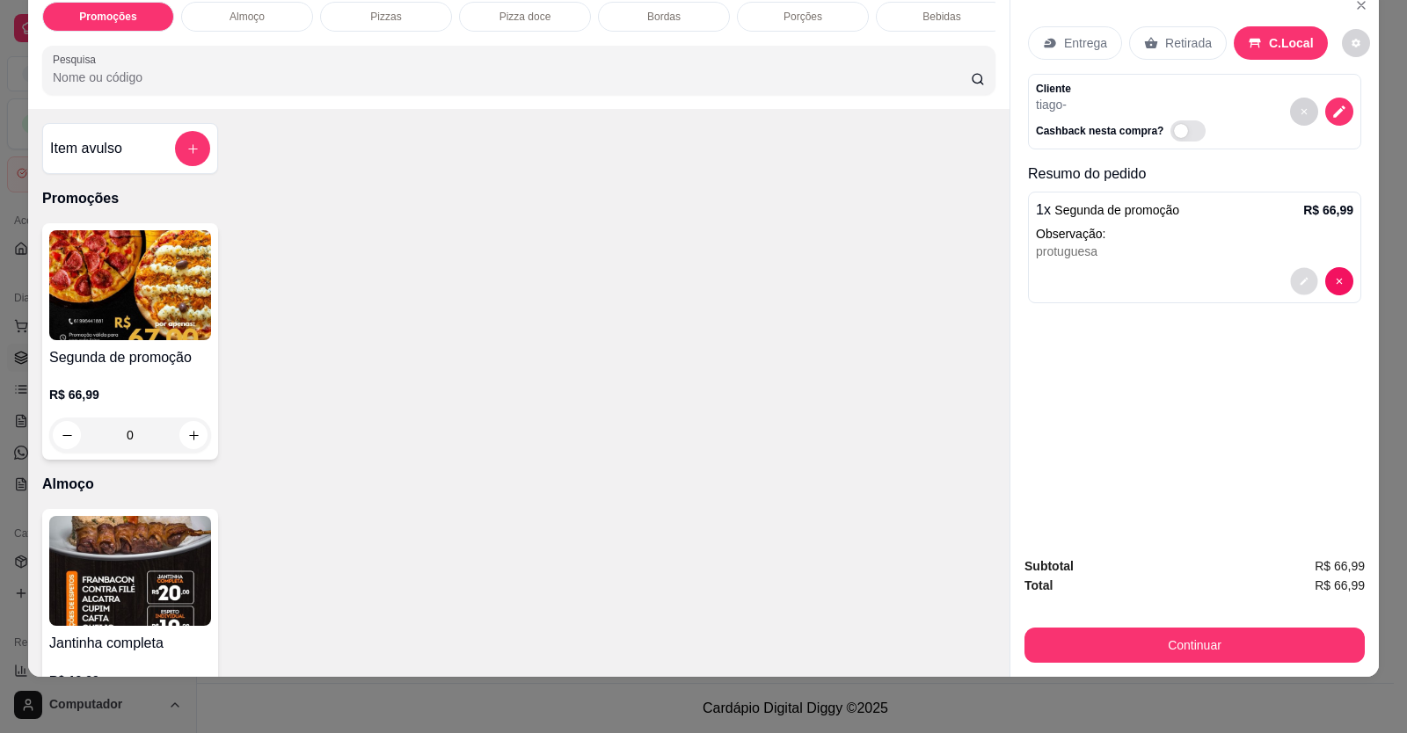
click at [1299, 280] on icon "decrease-product-quantity" at bounding box center [1304, 281] width 11 height 11
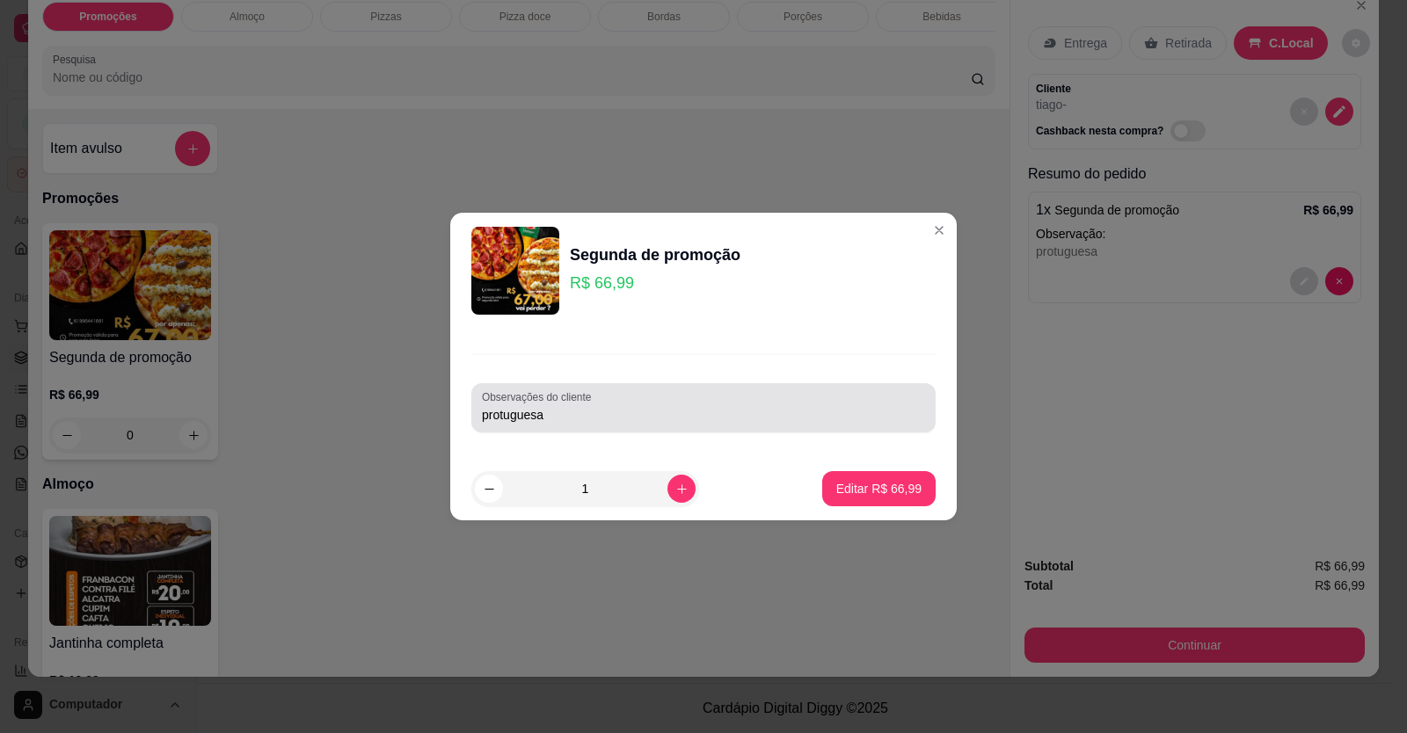
click at [580, 424] on div "protuguesa" at bounding box center [703, 407] width 443 height 35
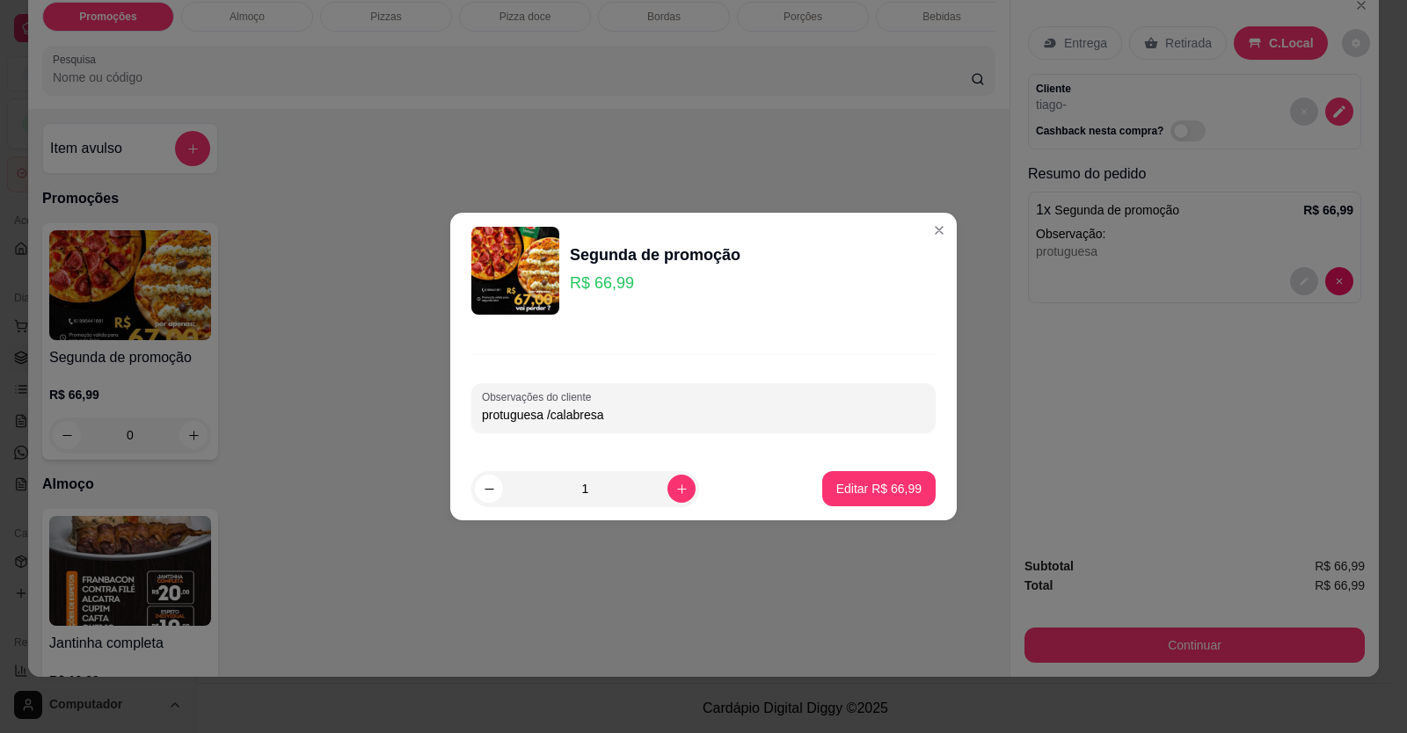
type input "protuguesa /calabresa"
click at [837, 489] on p "Editar R$ 66,99" at bounding box center [878, 488] width 83 height 17
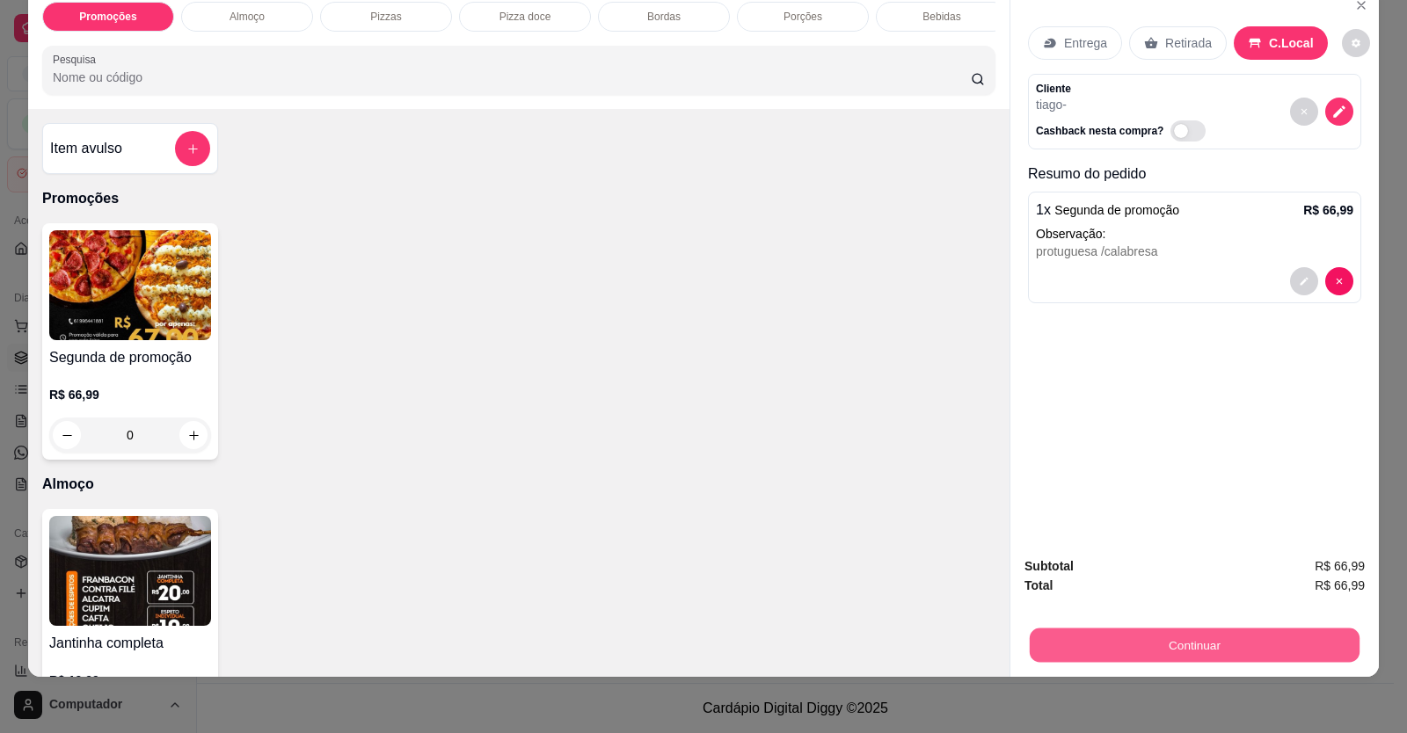
click at [1165, 648] on button "Continuar" at bounding box center [1195, 646] width 330 height 34
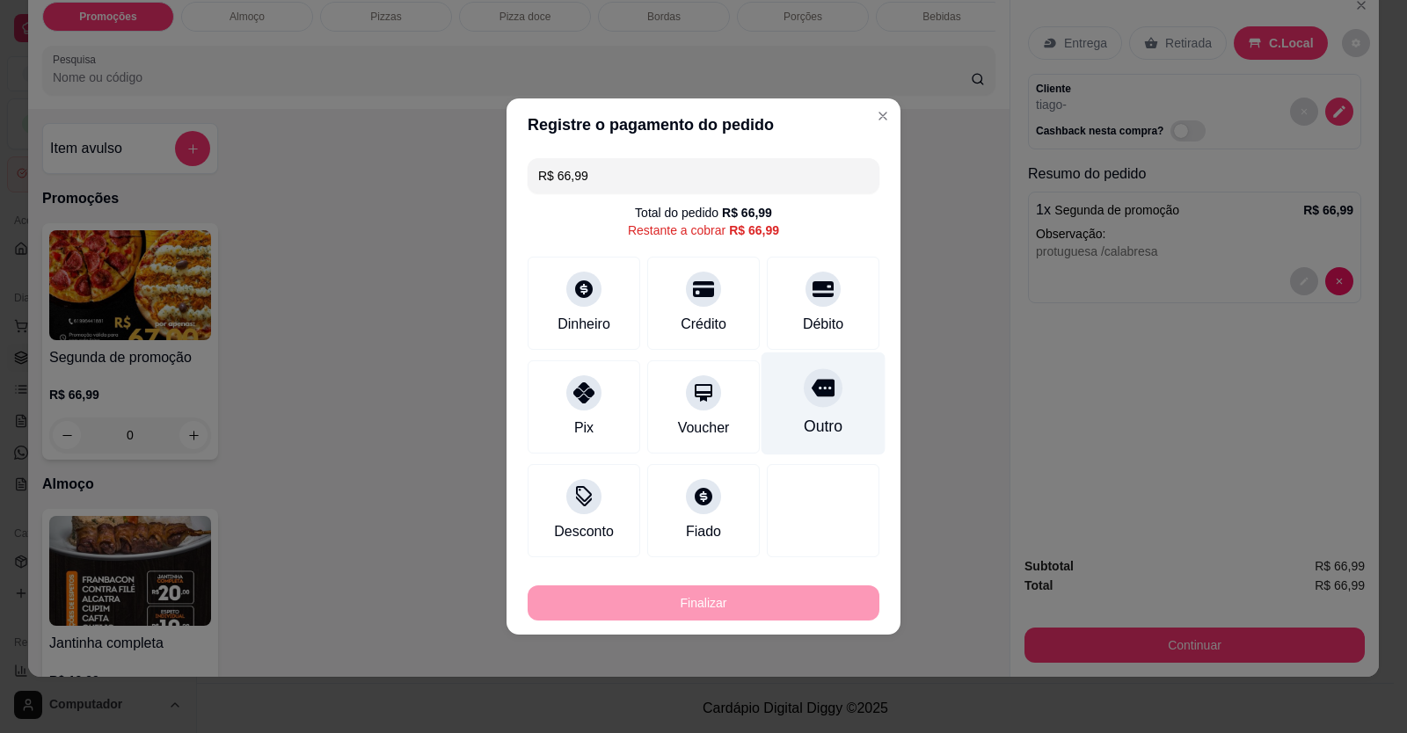
click at [825, 419] on div "Outro" at bounding box center [823, 426] width 39 height 23
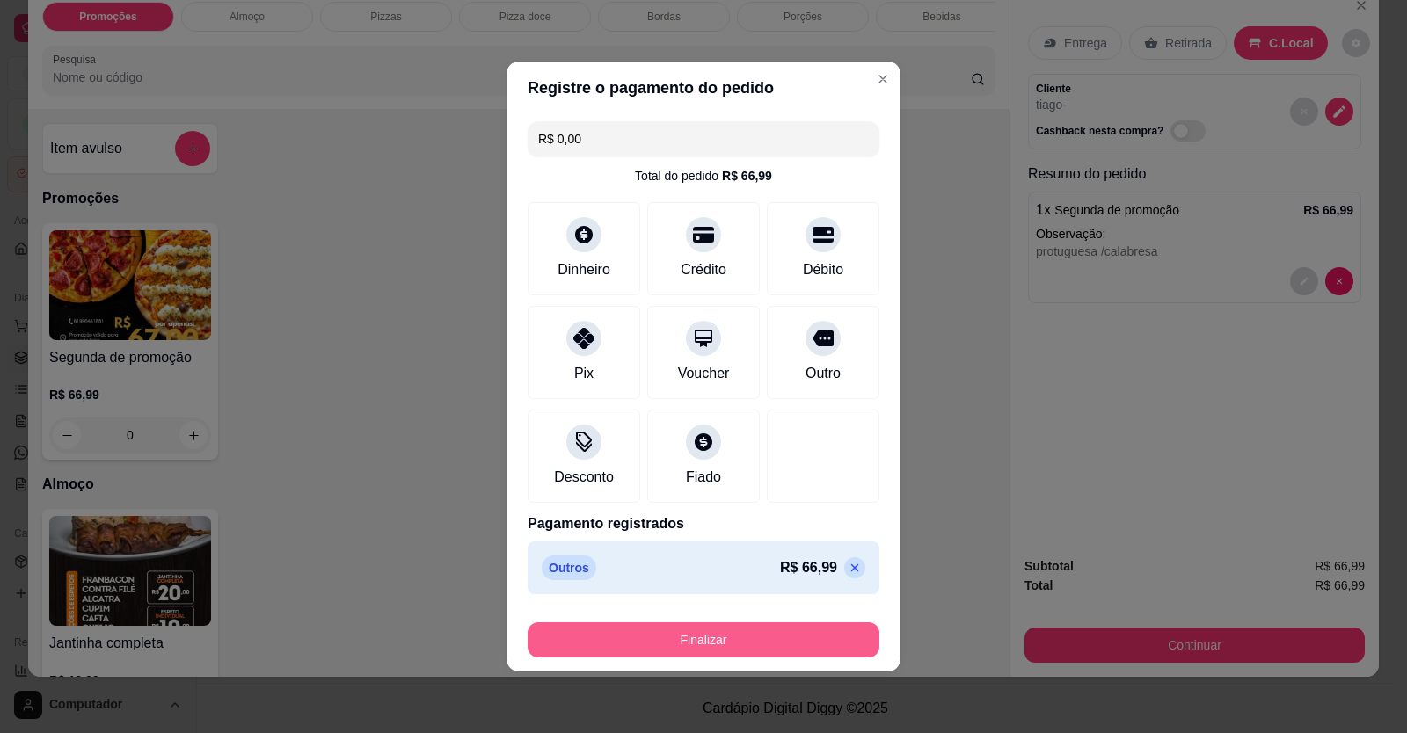
click at [779, 640] on button "Finalizar" at bounding box center [704, 640] width 352 height 35
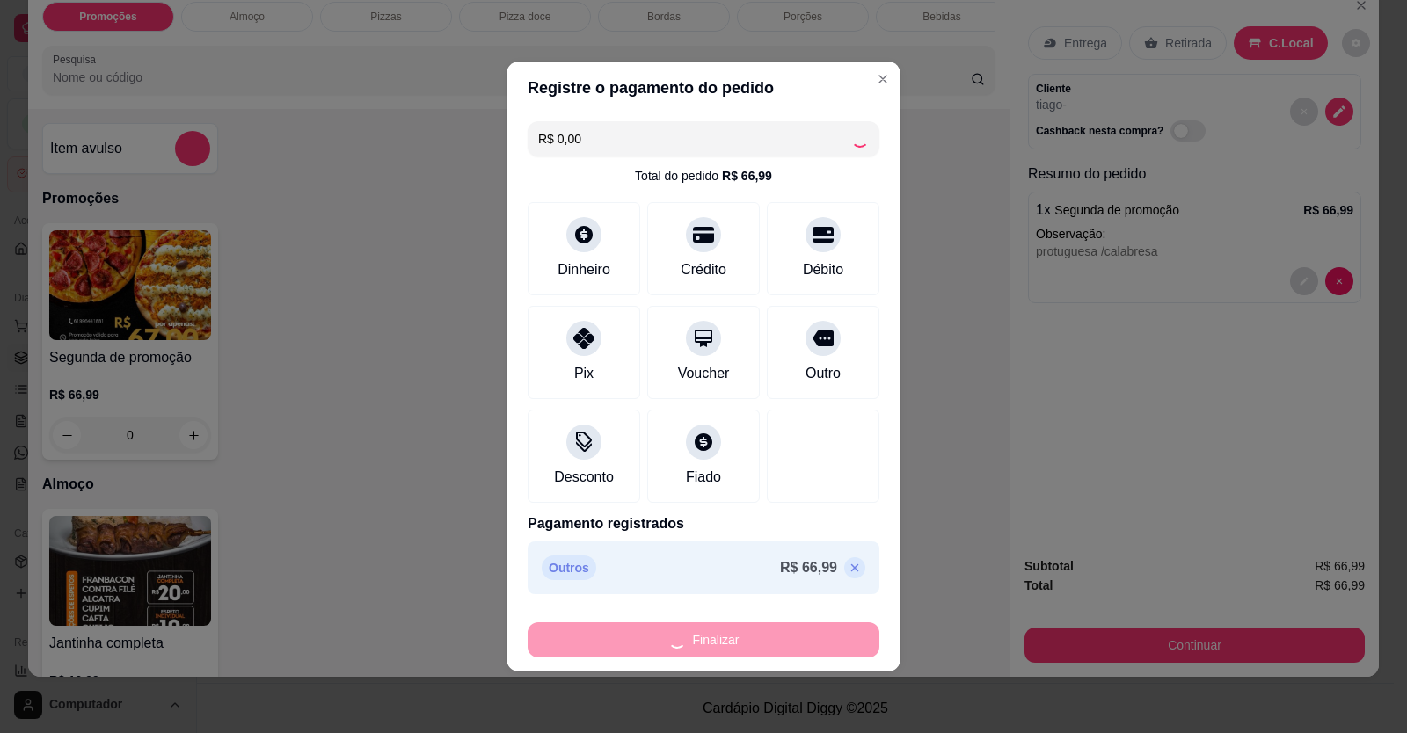
type input "-R$ 66,99"
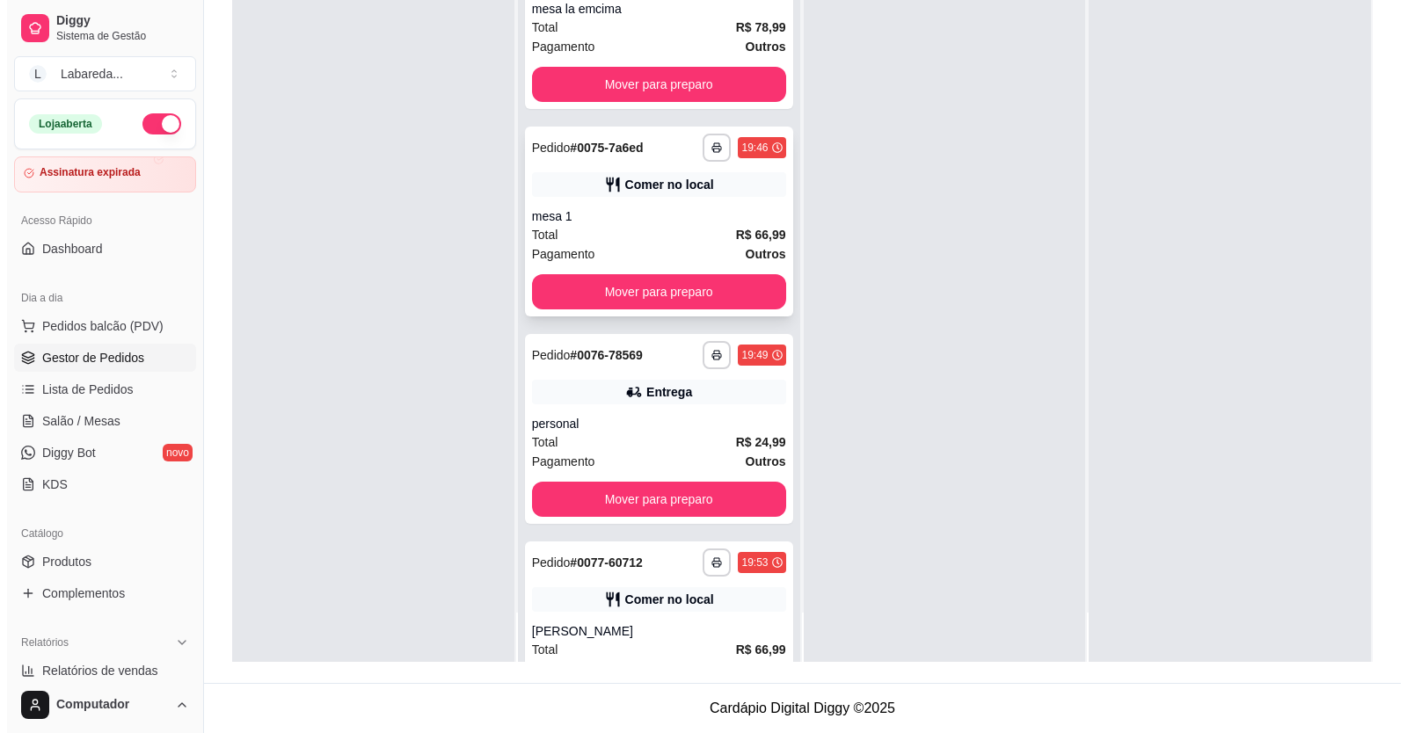
scroll to position [410, 0]
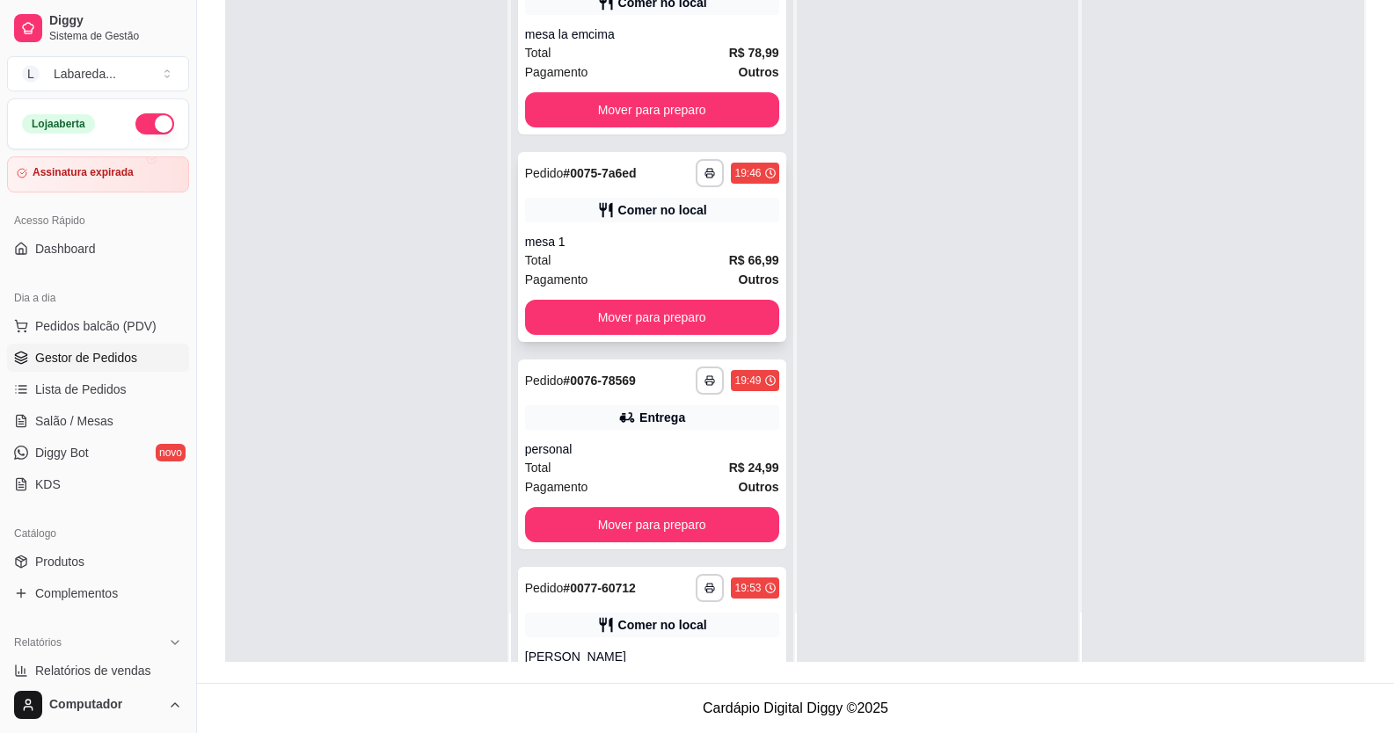
click at [648, 194] on div "**********" at bounding box center [652, 247] width 268 height 190
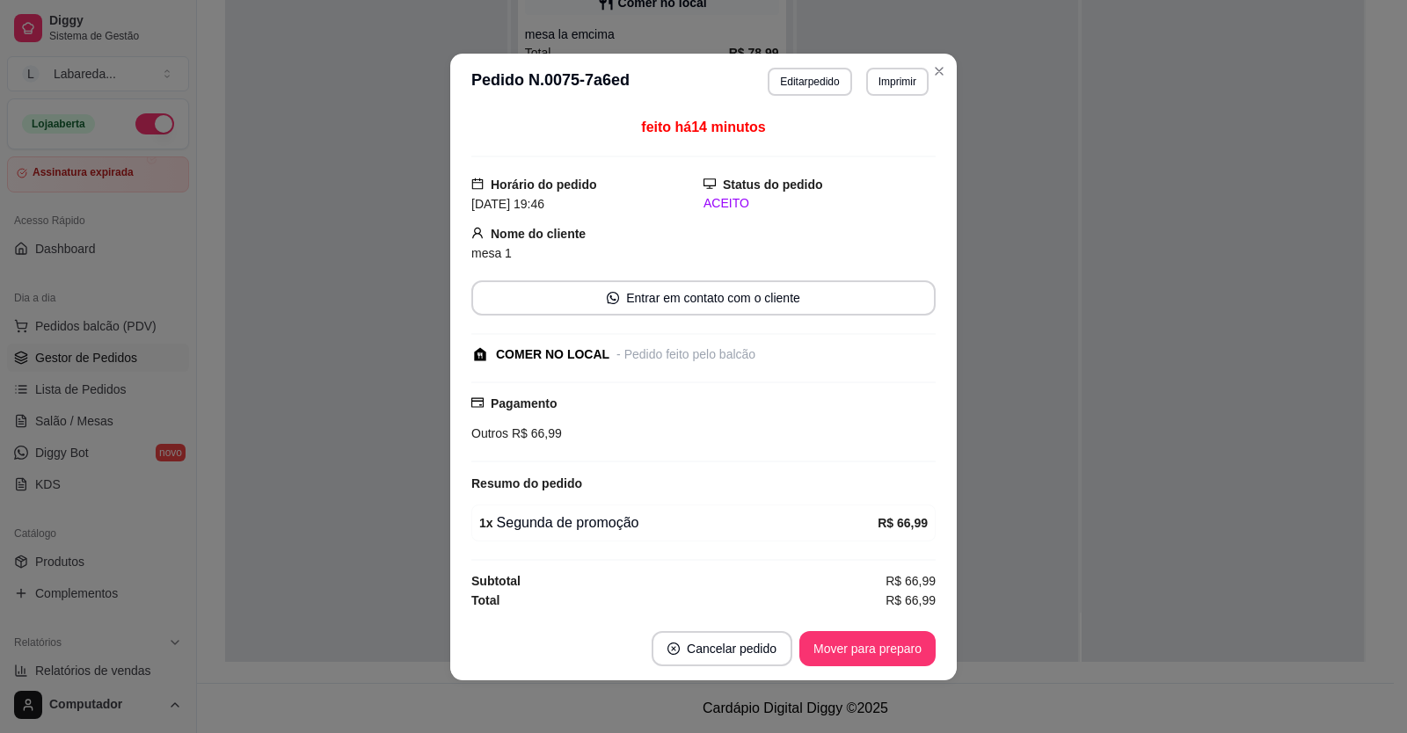
drag, startPoint x: 812, startPoint y: 63, endPoint x: 811, endPoint y: 72, distance: 8.8
click at [812, 68] on header "**********" at bounding box center [703, 82] width 507 height 56
click at [809, 81] on button "Editar pedido" at bounding box center [810, 82] width 84 height 28
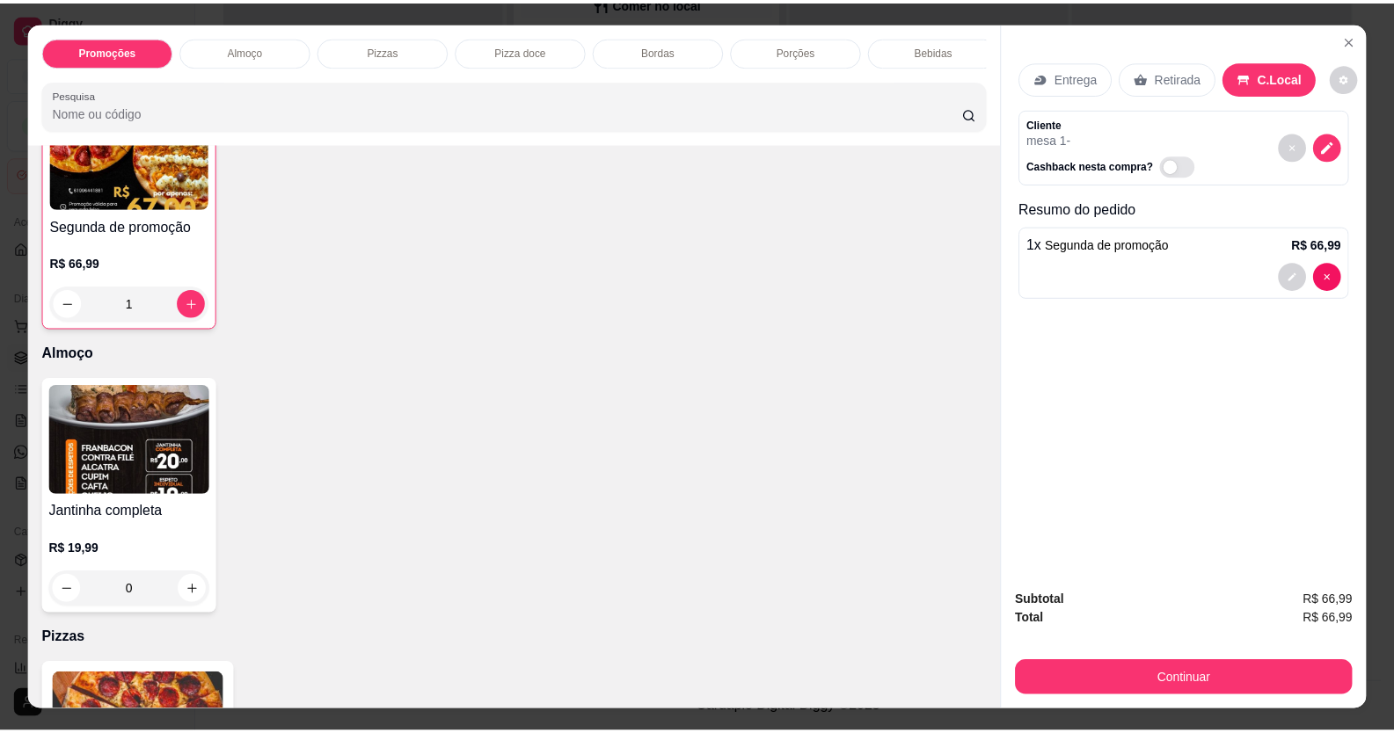
scroll to position [0, 0]
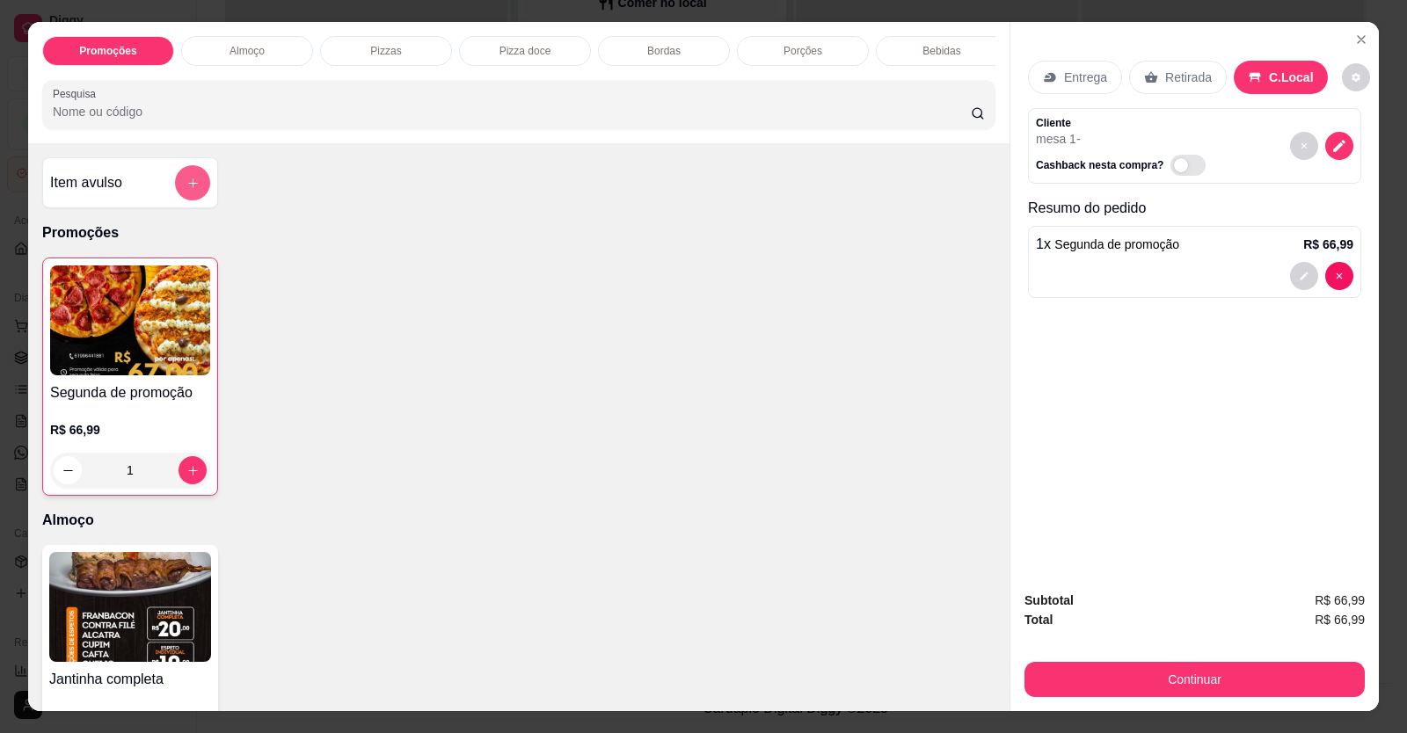
click at [193, 201] on button "add-separate-item" at bounding box center [192, 182] width 35 height 35
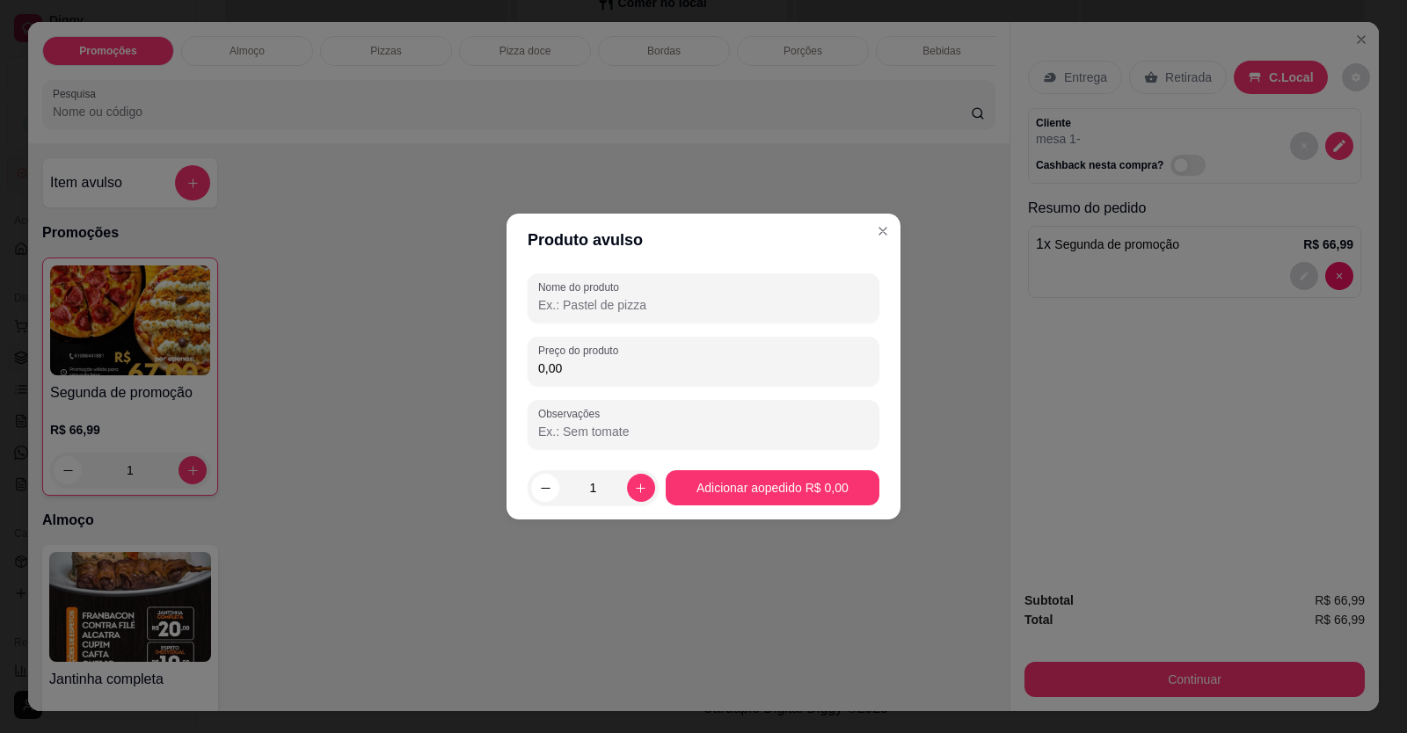
click at [584, 360] on input "0,00" at bounding box center [703, 369] width 331 height 18
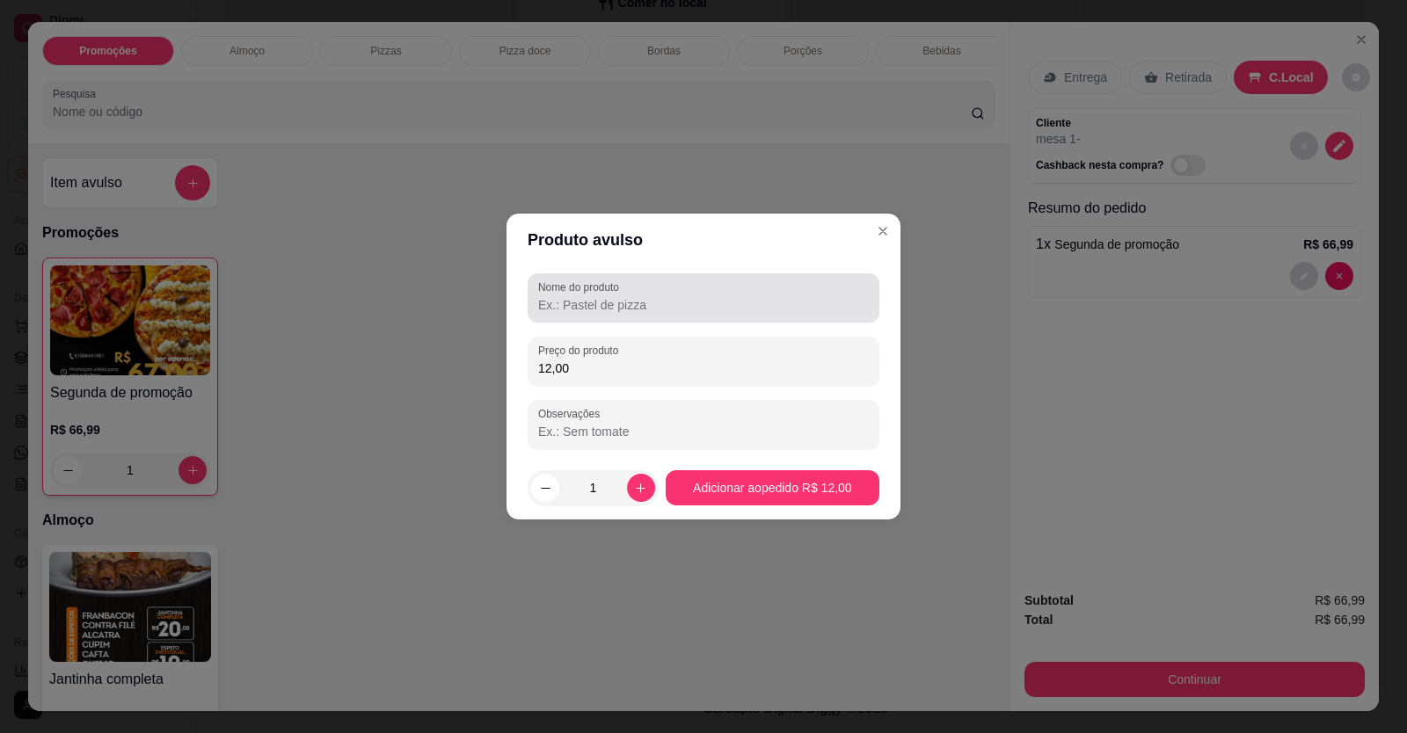
type input "12,00"
click at [642, 302] on input "Nome do produto" at bounding box center [703, 305] width 331 height 18
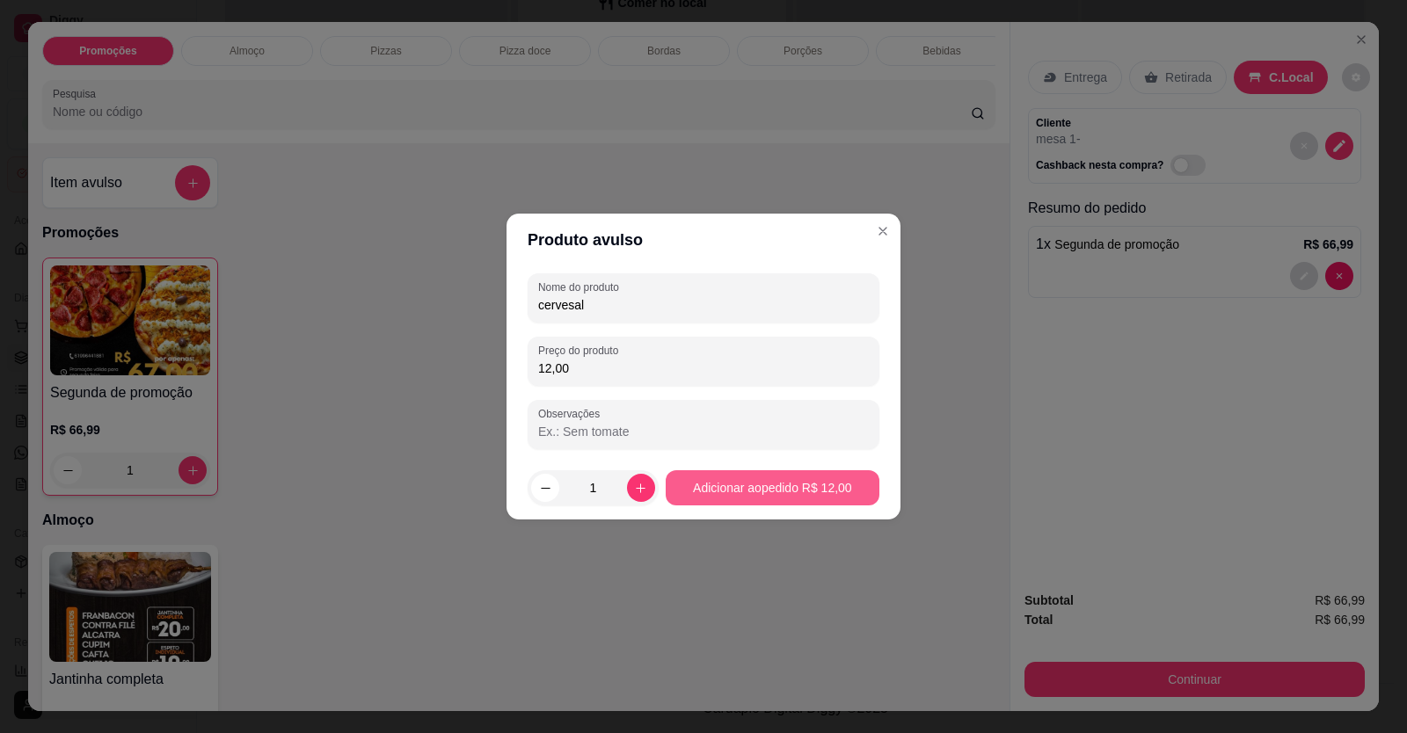
type input "cervesal"
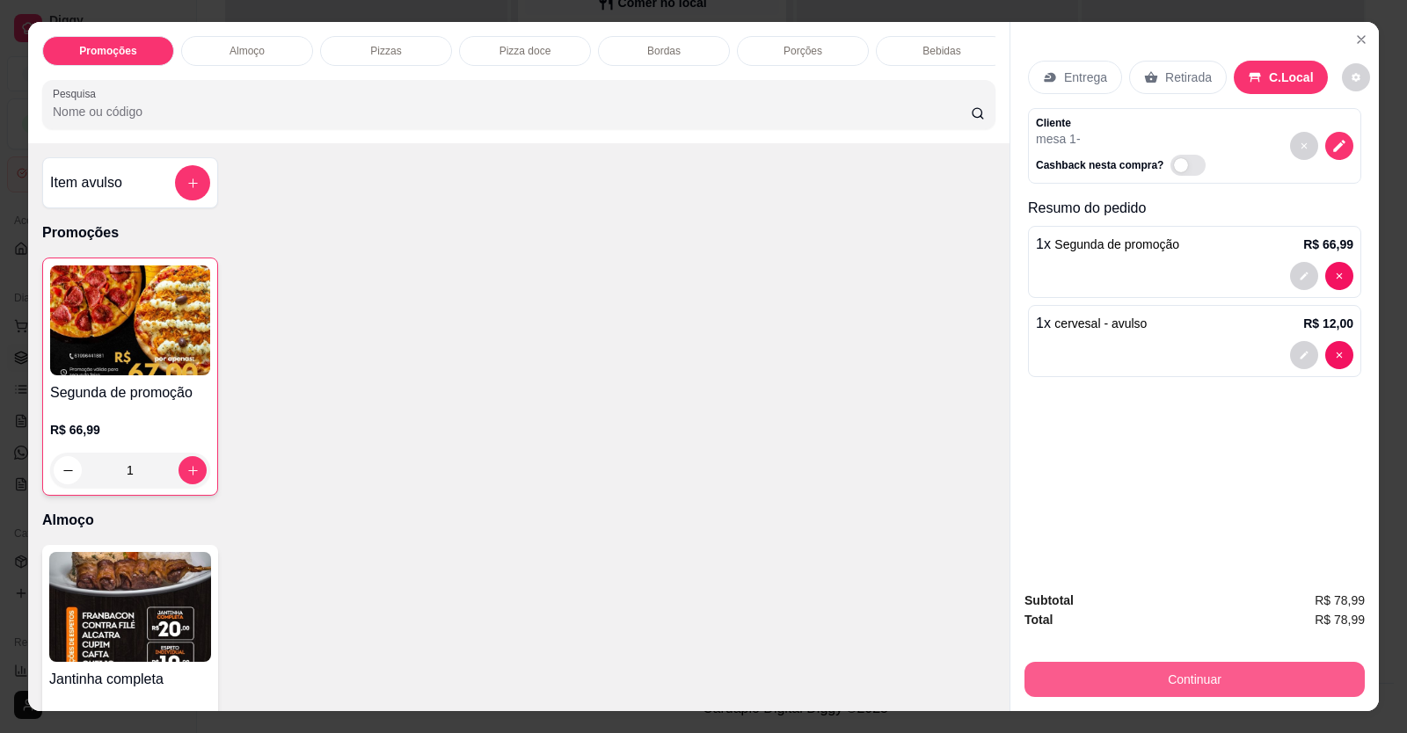
click at [1158, 675] on button "Continuar" at bounding box center [1195, 679] width 340 height 35
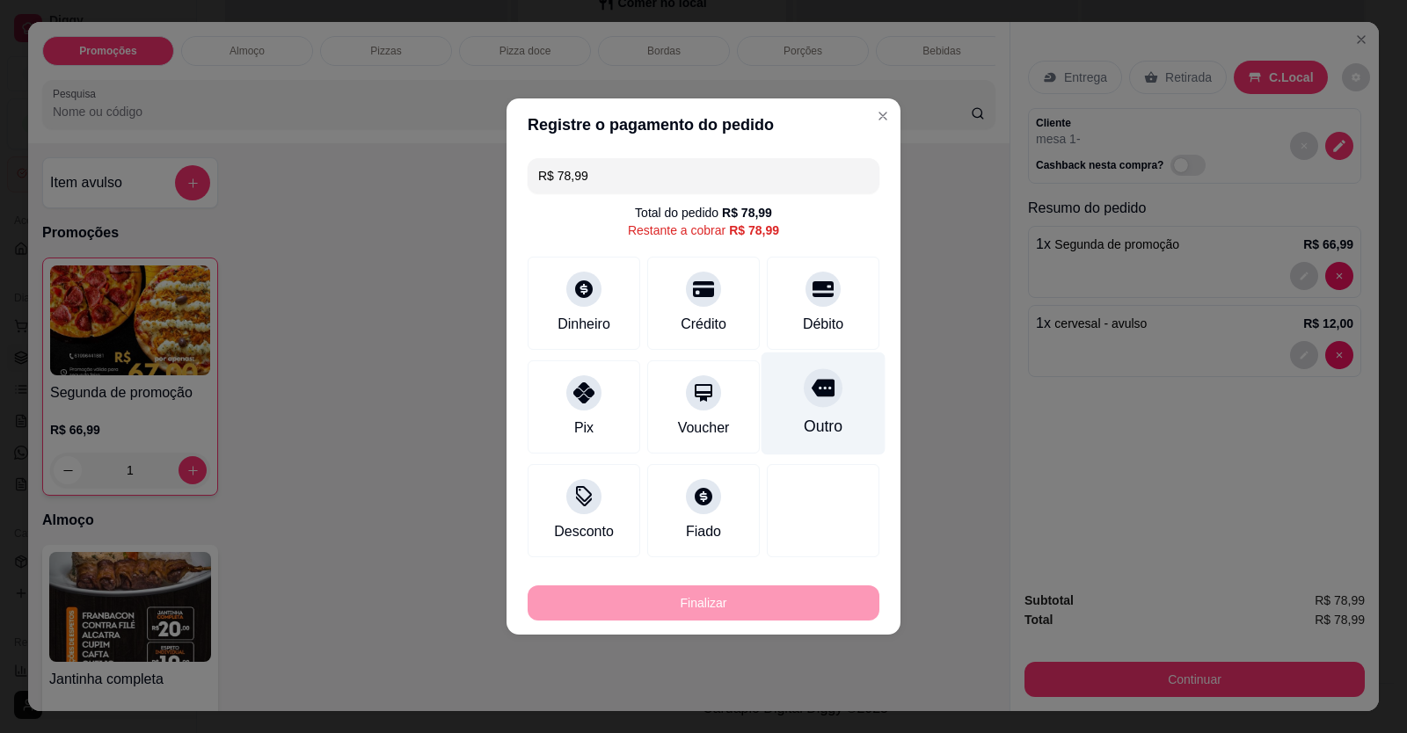
click at [819, 392] on icon at bounding box center [823, 389] width 23 height 18
type input "R$ 0,00"
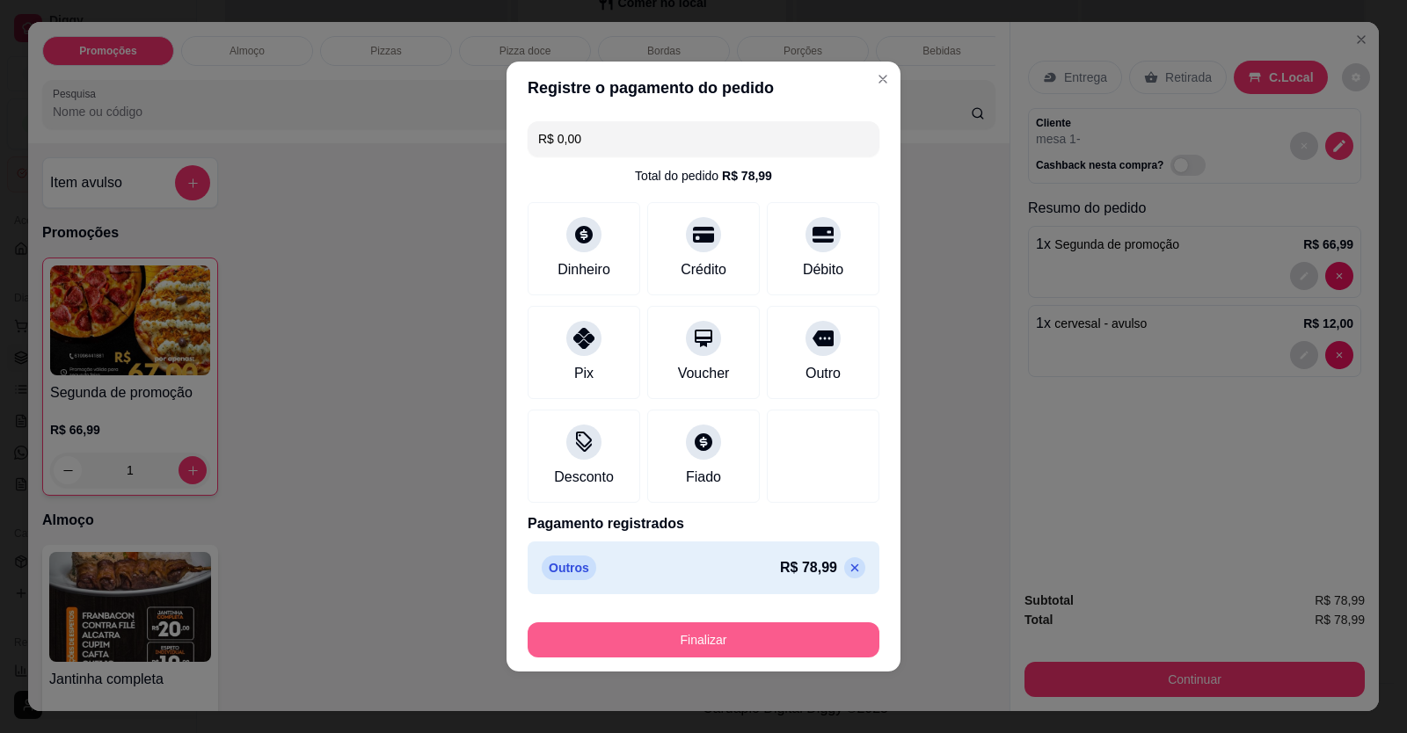
click at [762, 641] on button "Finalizar" at bounding box center [704, 640] width 352 height 35
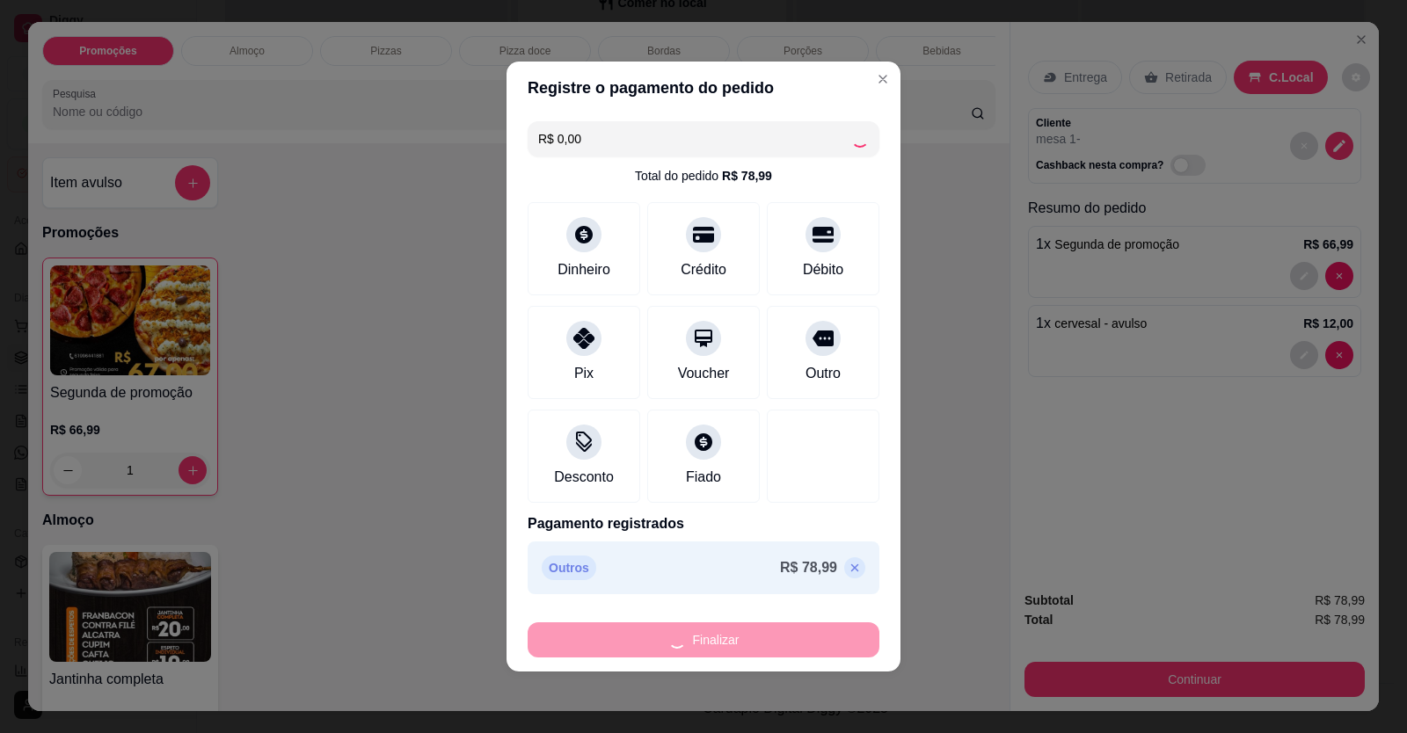
type input "0"
type input "-R$ 78,99"
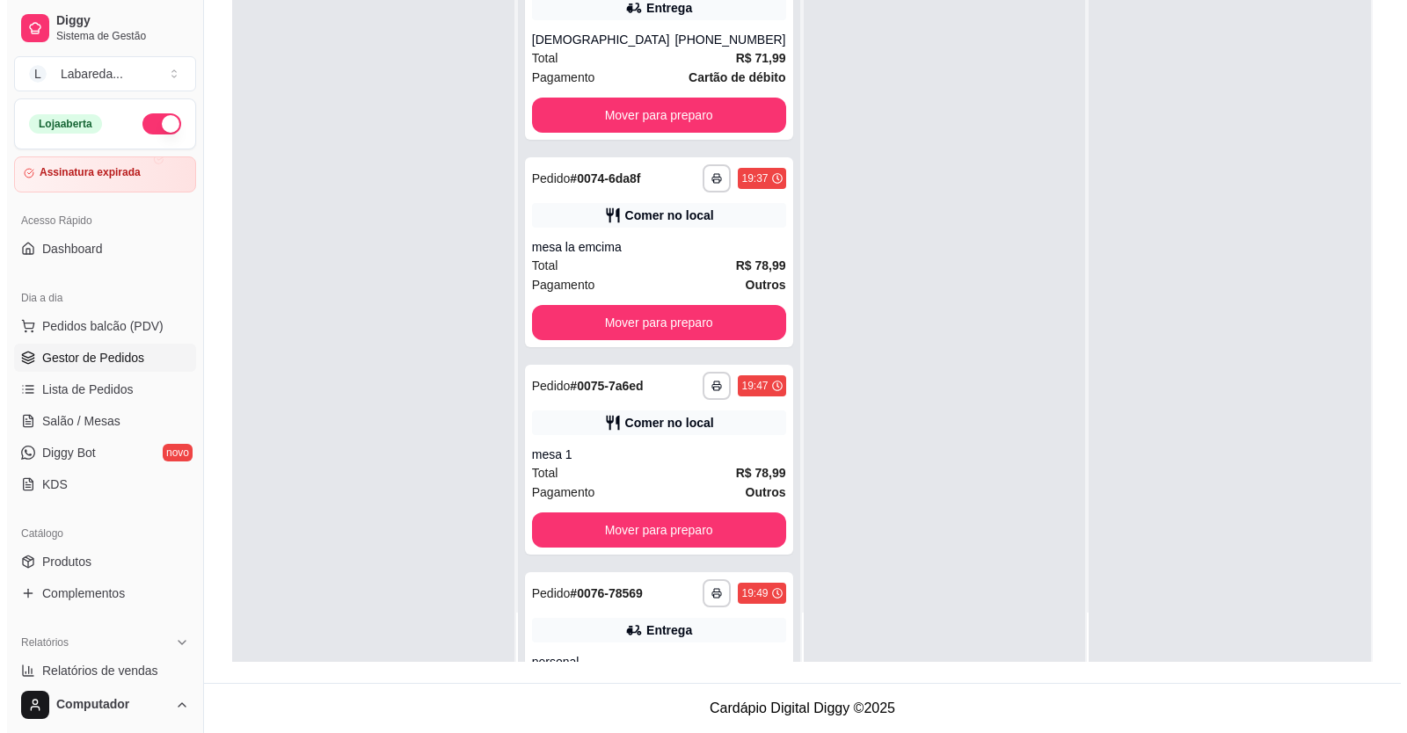
scroll to position [160, 0]
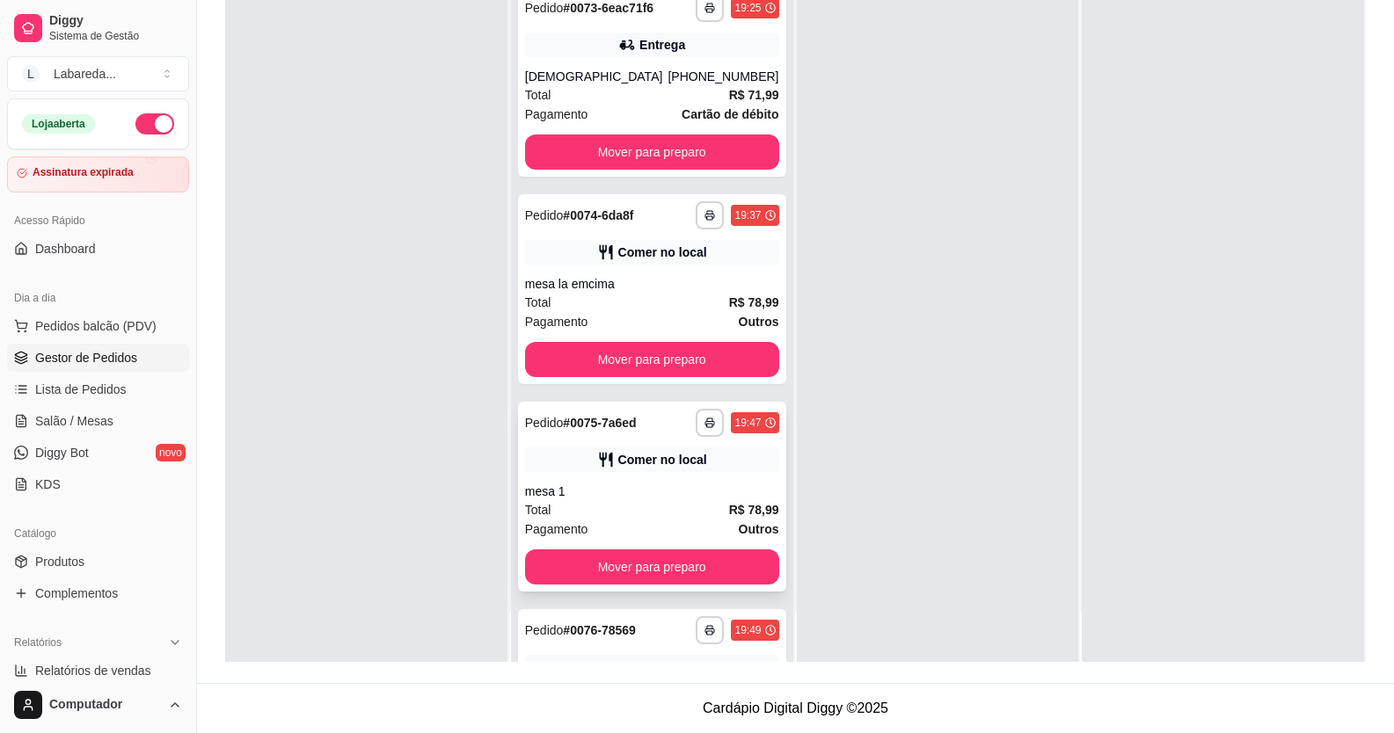
click at [622, 496] on div "mesa 1" at bounding box center [652, 492] width 254 height 18
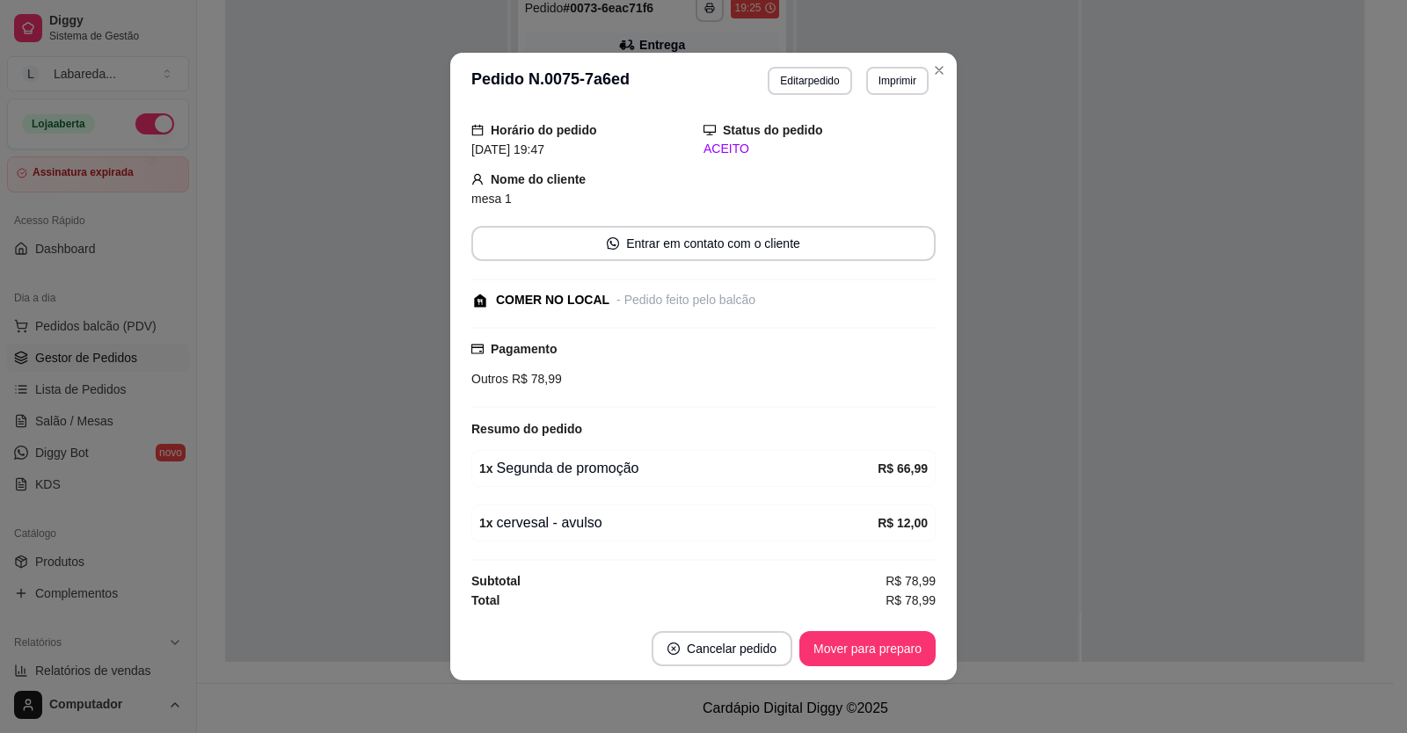
scroll to position [4, 0]
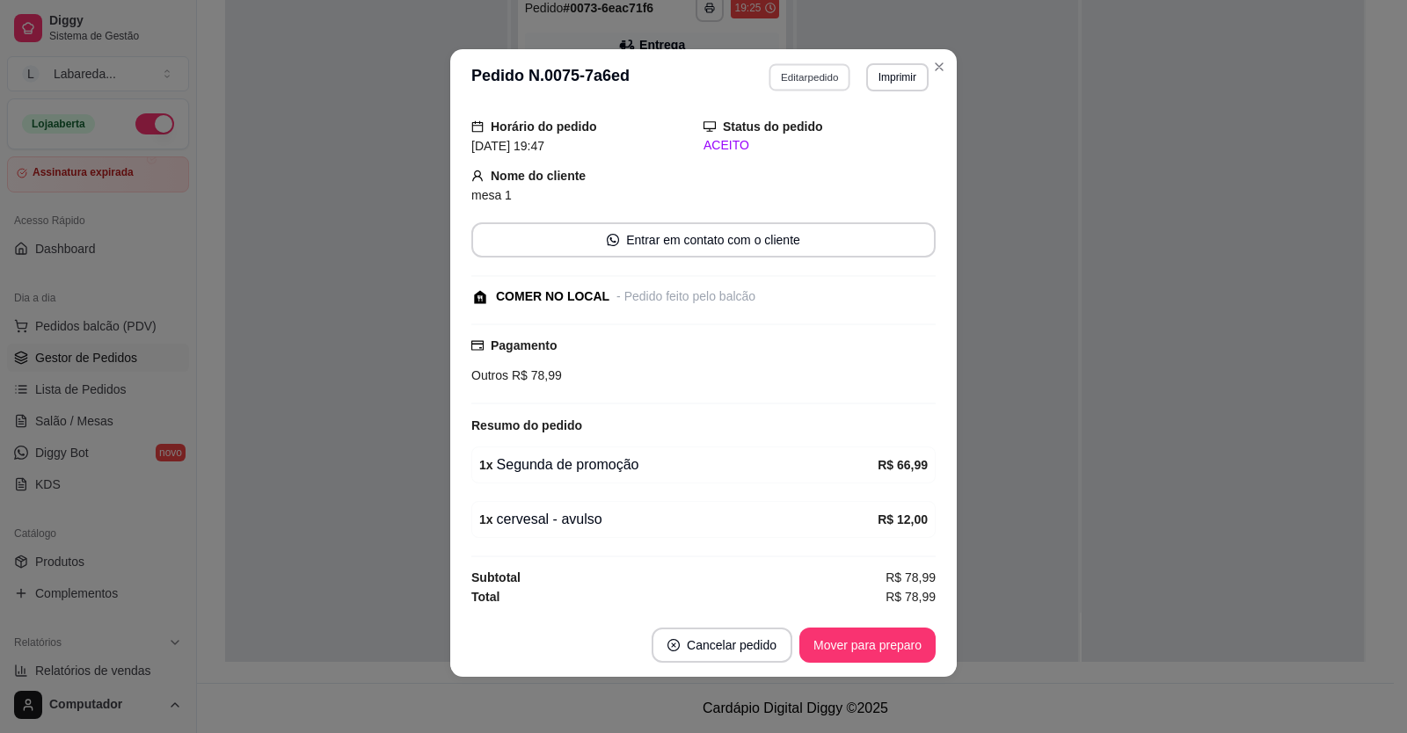
click at [816, 80] on button "Editar pedido" at bounding box center [811, 76] width 82 height 27
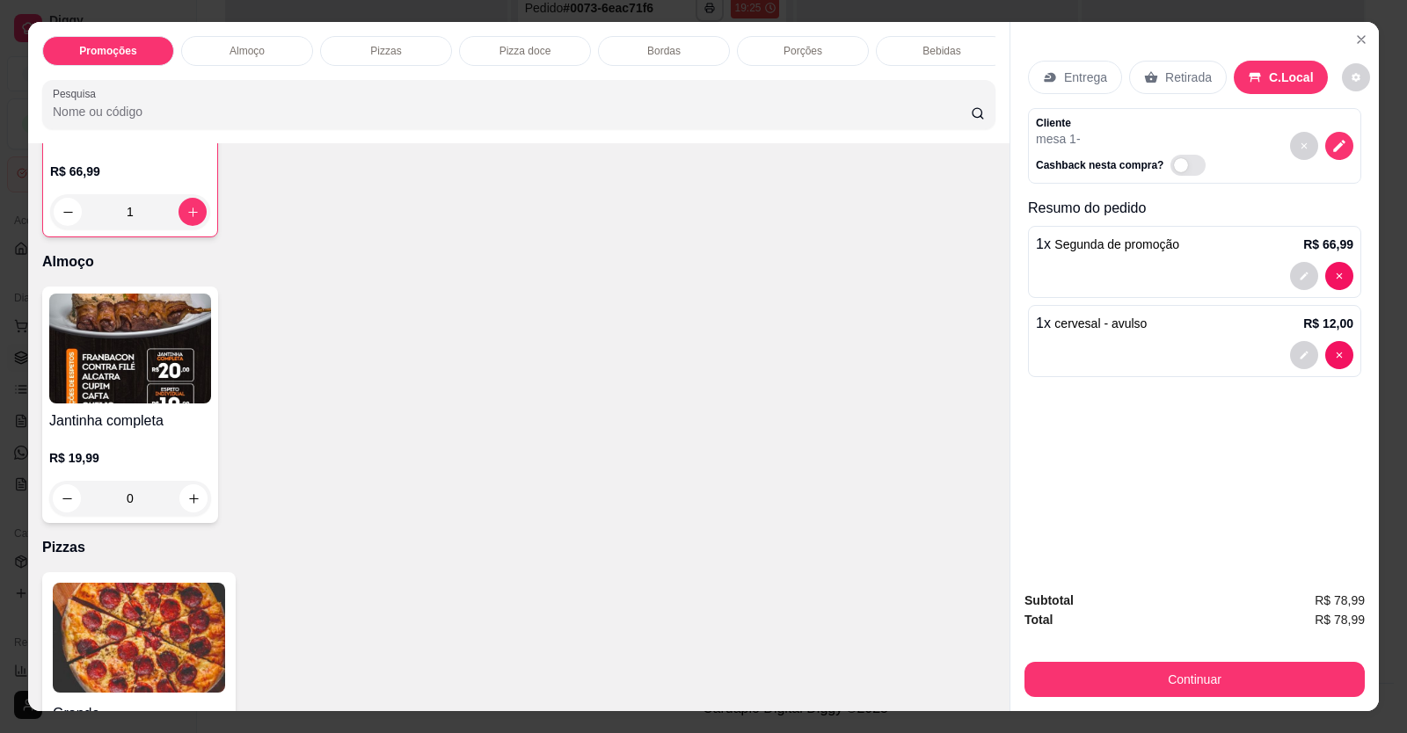
scroll to position [264, 0]
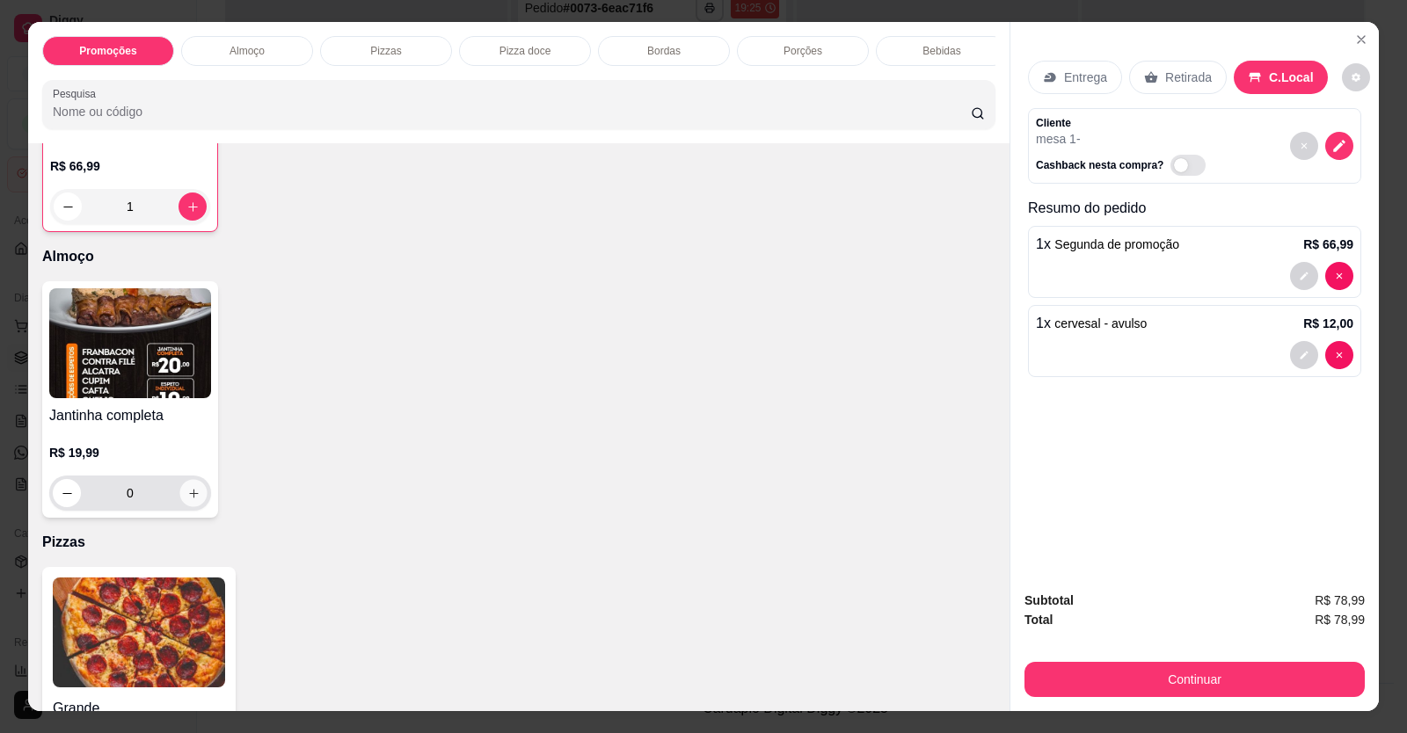
click at [187, 500] on icon "increase-product-quantity" at bounding box center [193, 493] width 13 height 13
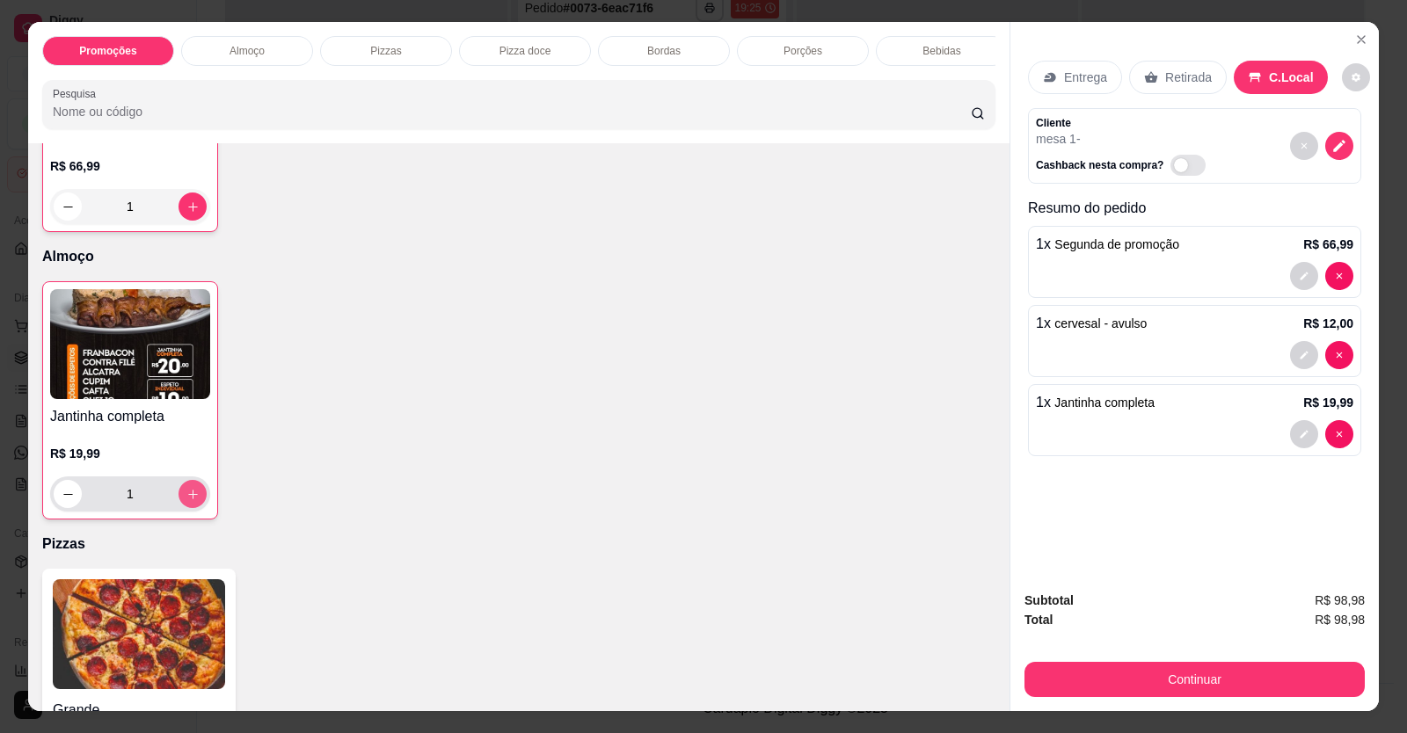
click at [188, 501] on icon "increase-product-quantity" at bounding box center [192, 494] width 13 height 13
type input "2"
click at [1303, 361] on button "decrease-product-quantity" at bounding box center [1304, 355] width 28 height 28
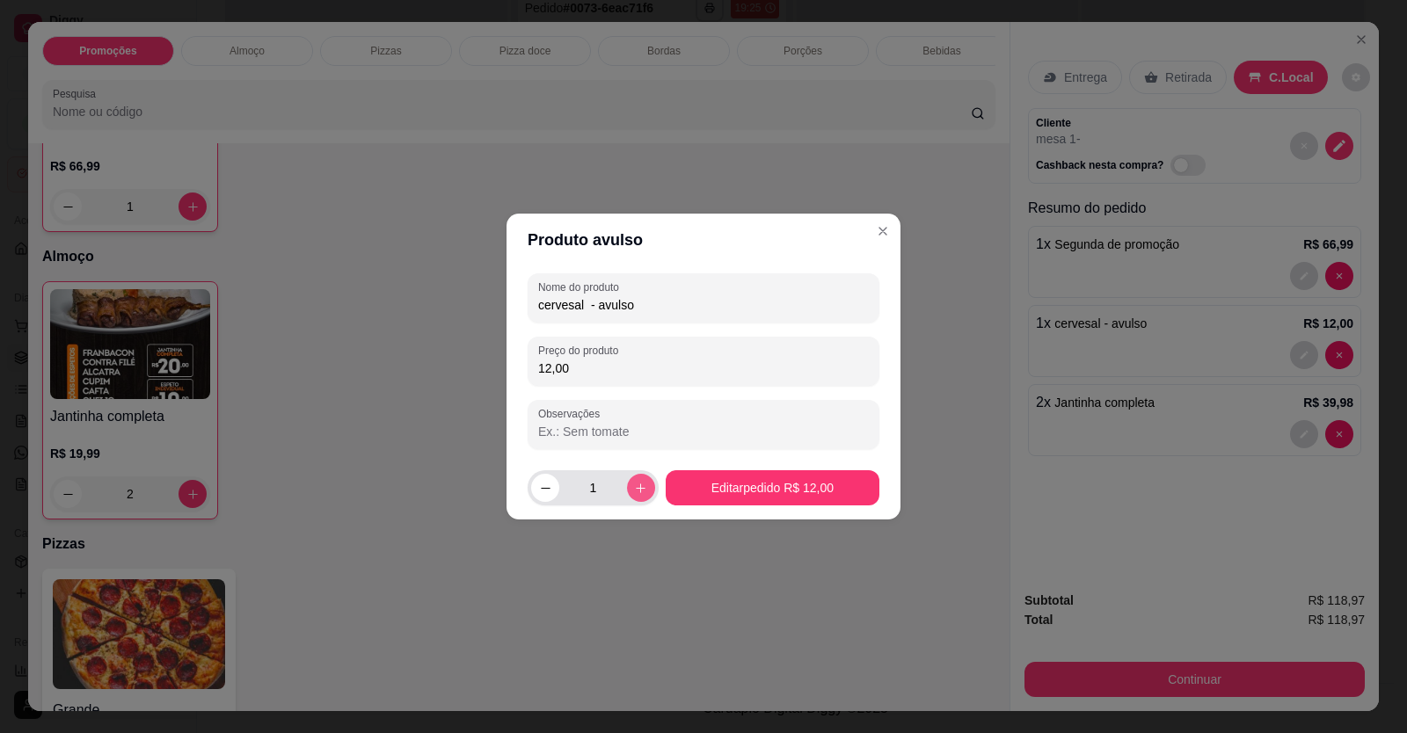
click at [644, 481] on button "increase-product-quantity" at bounding box center [641, 488] width 28 height 28
type input "2"
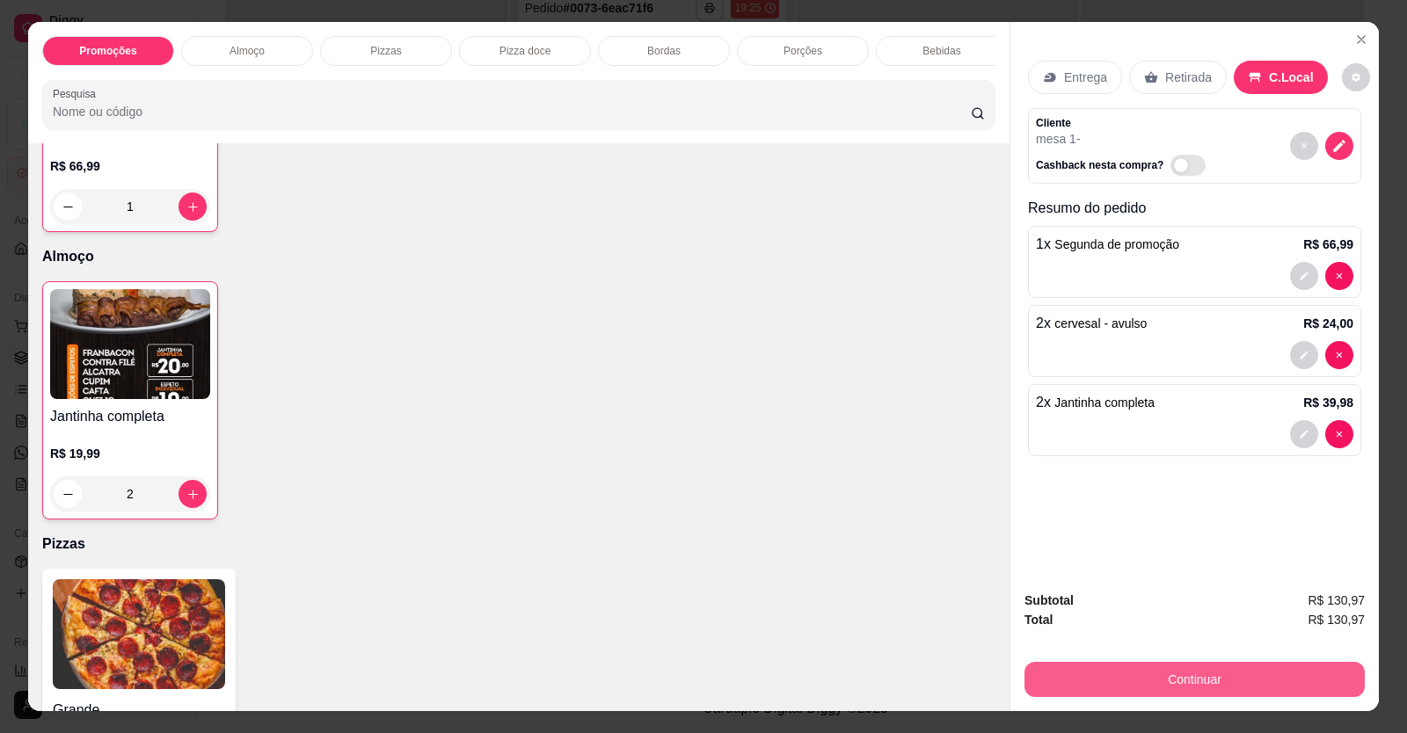
click at [1095, 690] on button "Continuar" at bounding box center [1195, 679] width 340 height 35
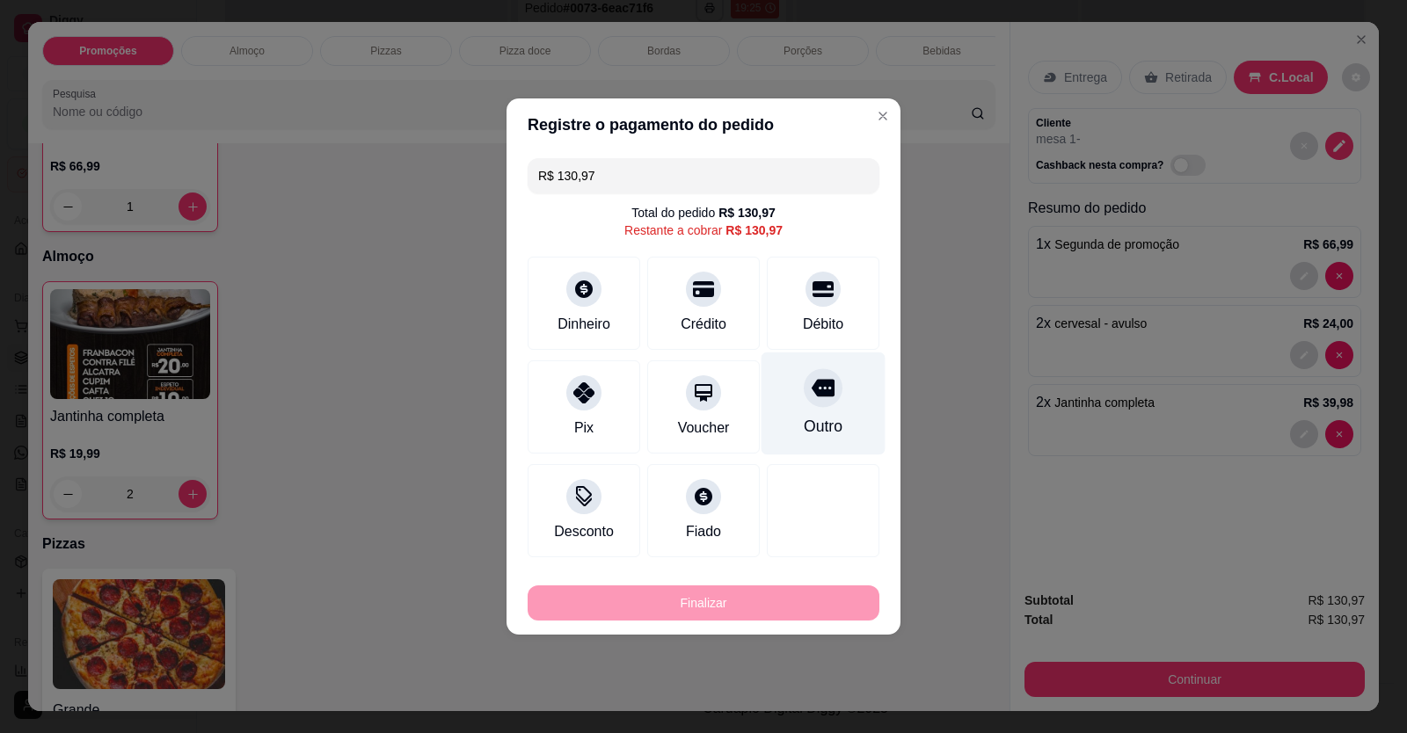
click at [830, 314] on div "Débito" at bounding box center [823, 324] width 40 height 21
type input "R$ 0,00"
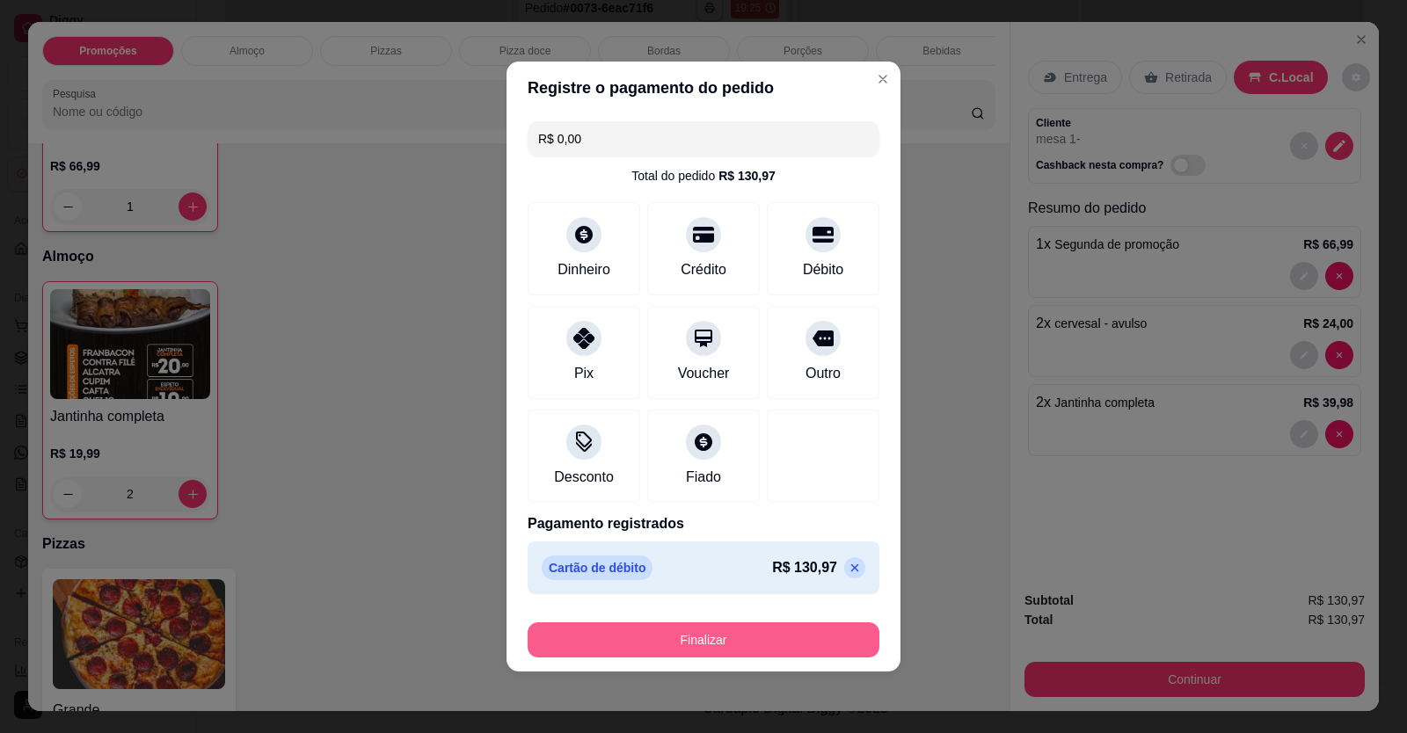
click at [774, 643] on button "Finalizar" at bounding box center [704, 640] width 352 height 35
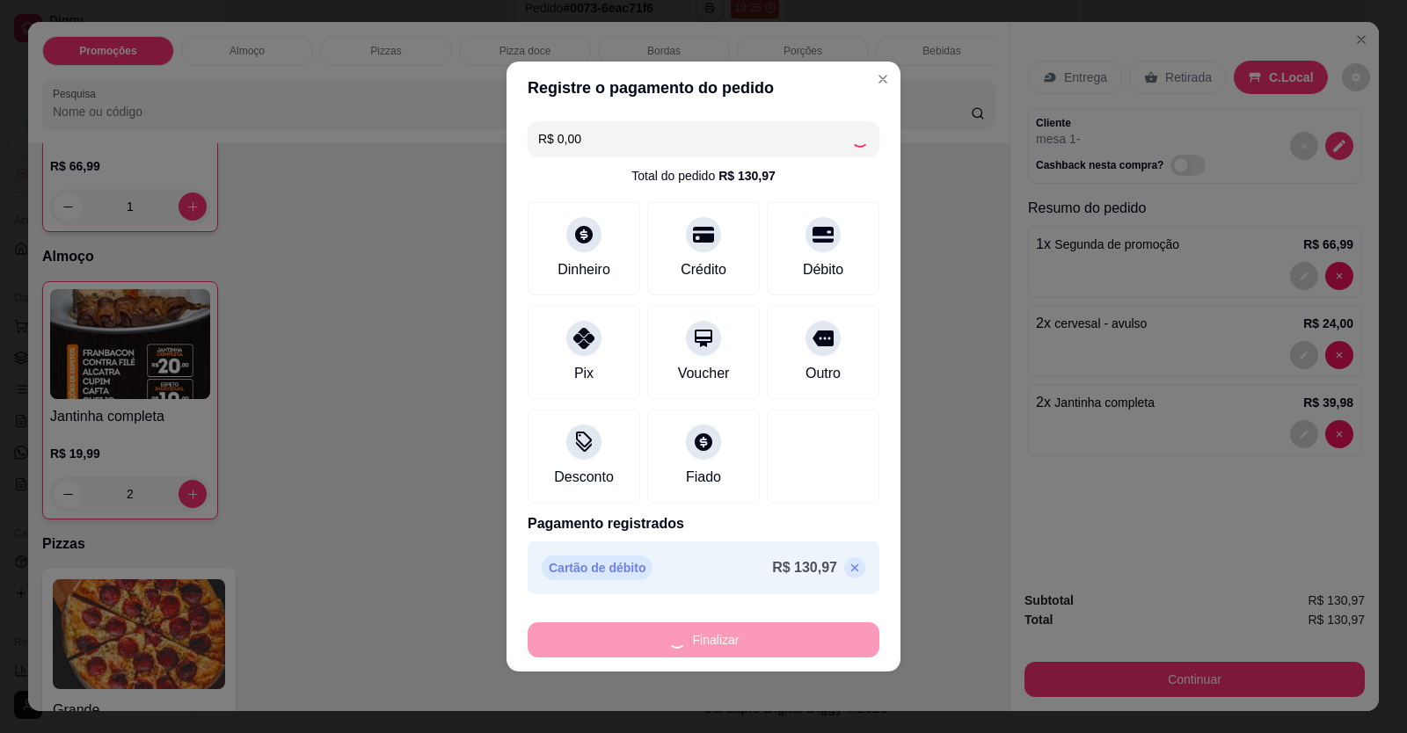
type input "0"
type input "-R$ 130,97"
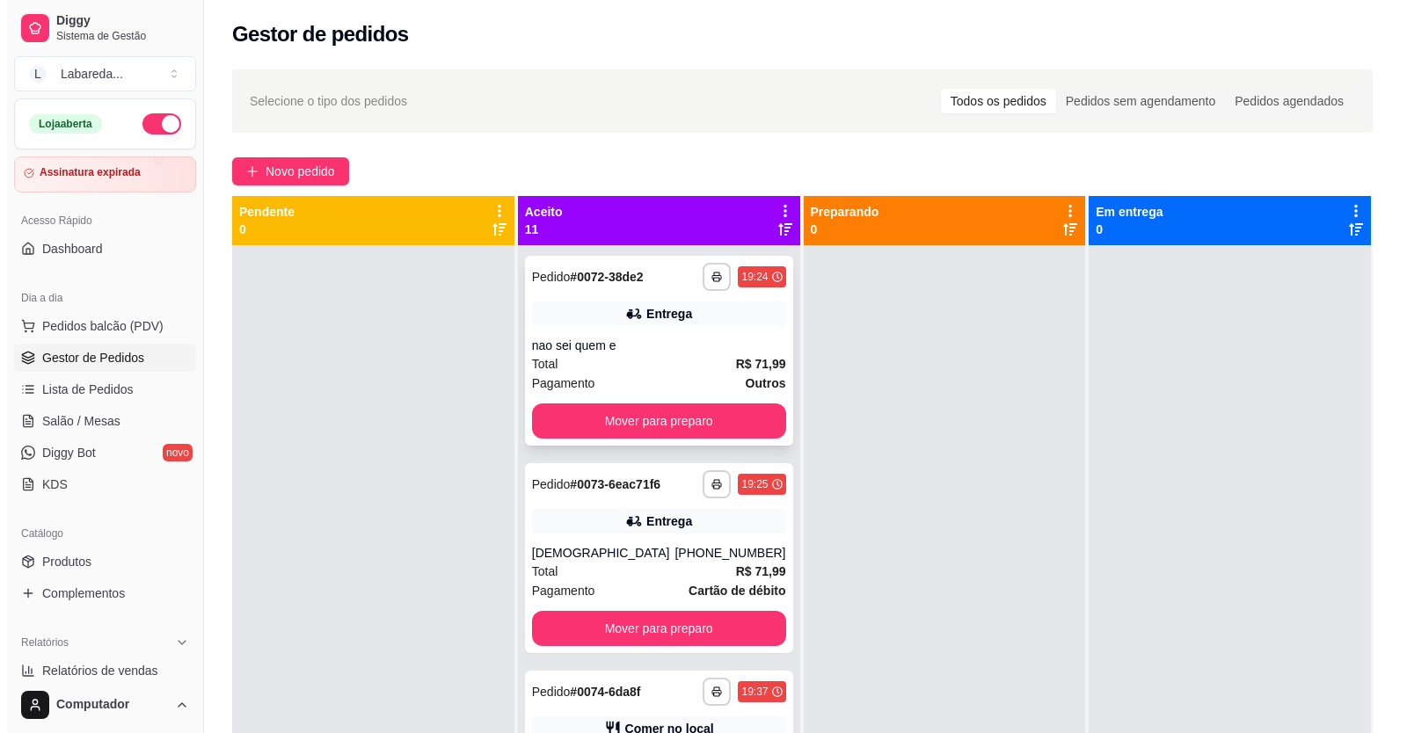
scroll to position [0, 0]
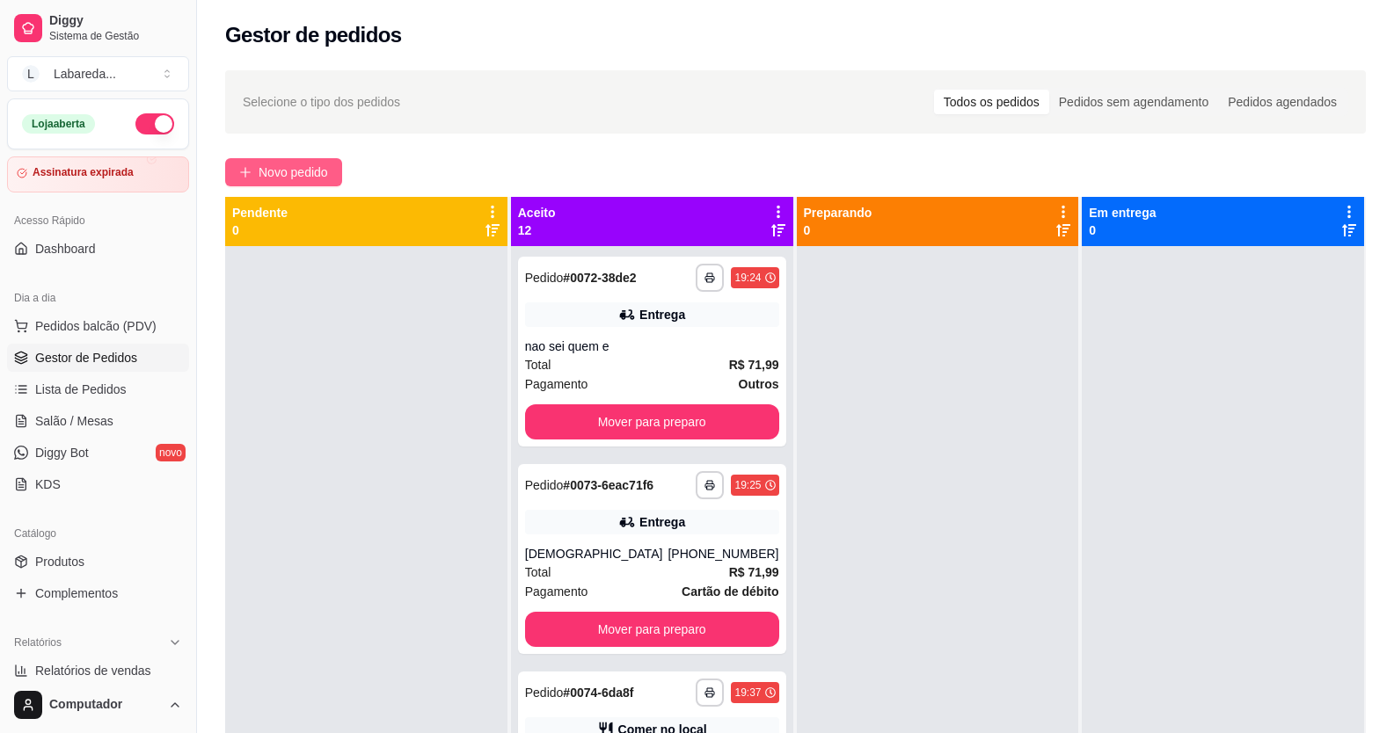
click at [300, 164] on div "**********" at bounding box center [795, 506] width 1197 height 892
click at [302, 173] on span "Novo pedido" at bounding box center [293, 172] width 69 height 19
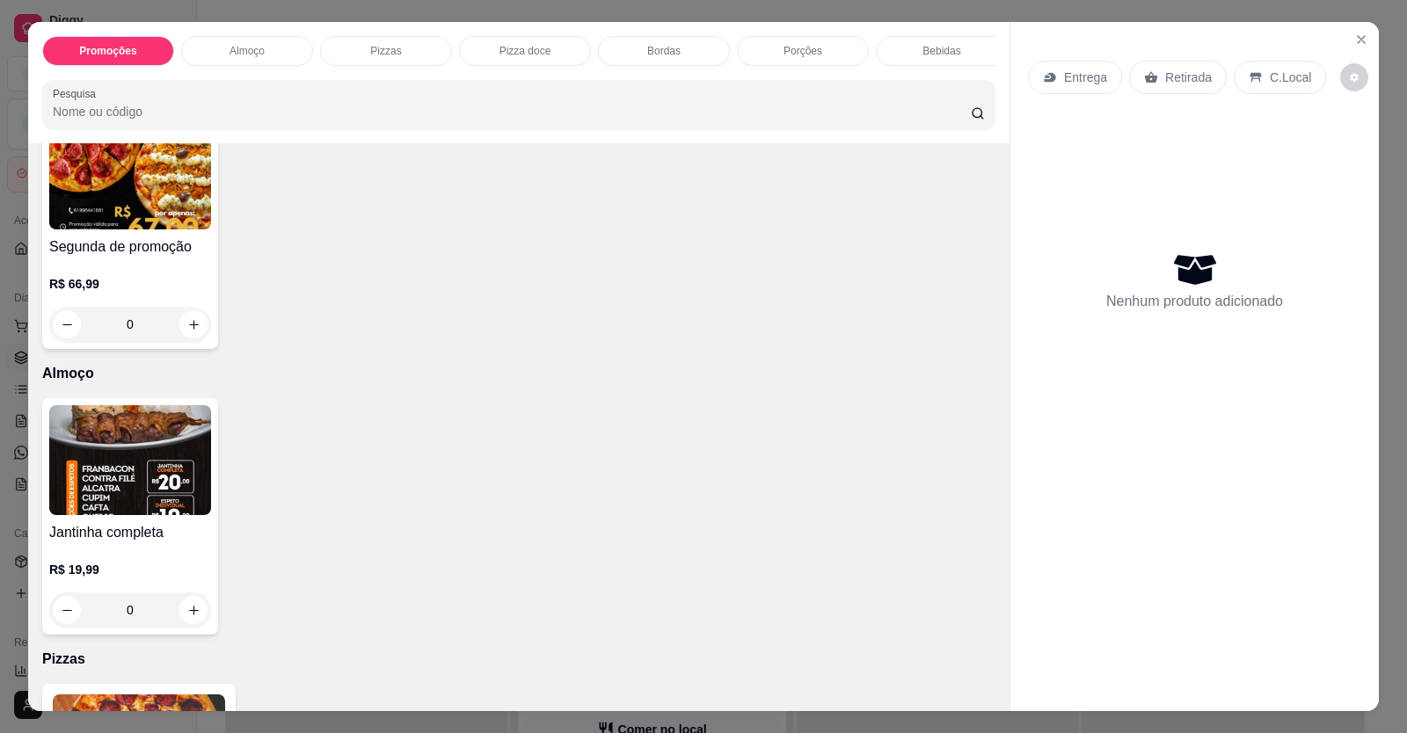
scroll to position [352, 0]
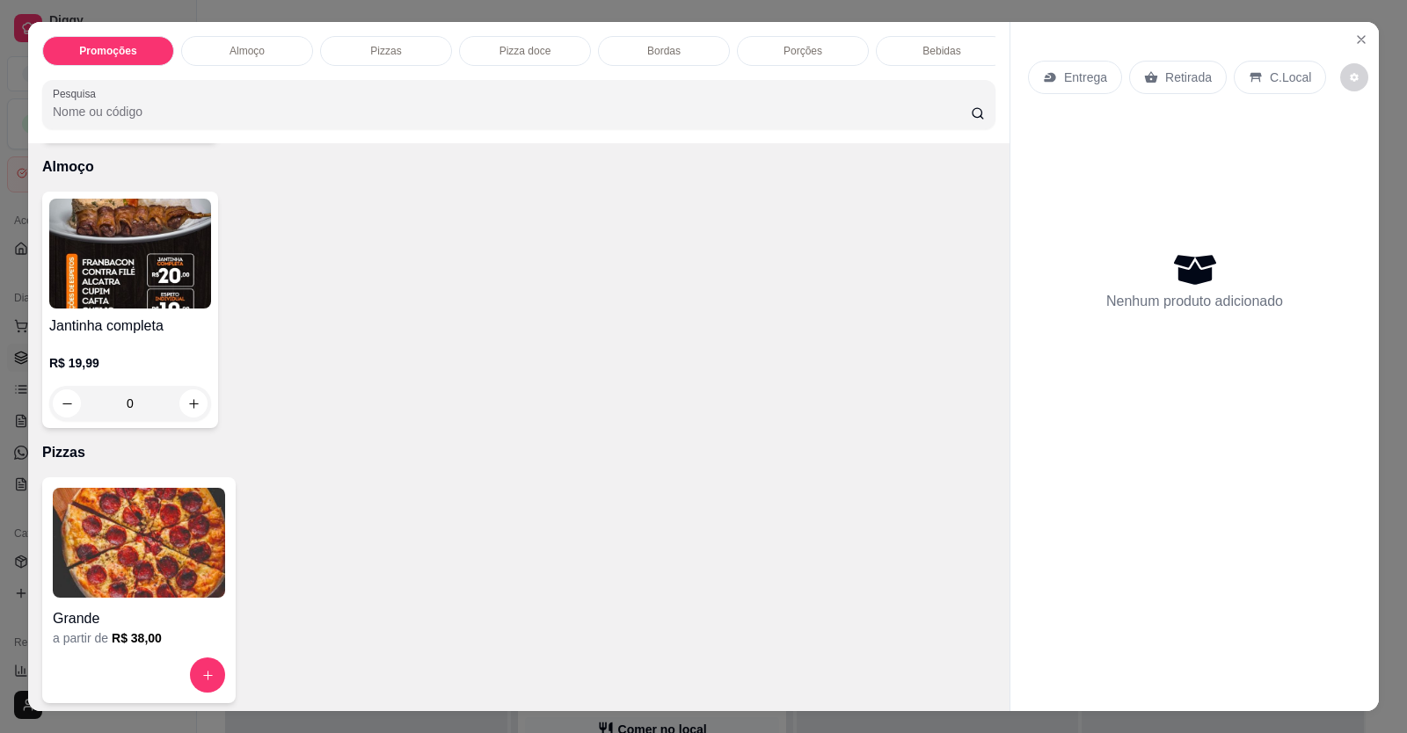
click at [132, 537] on img at bounding box center [139, 543] width 172 height 110
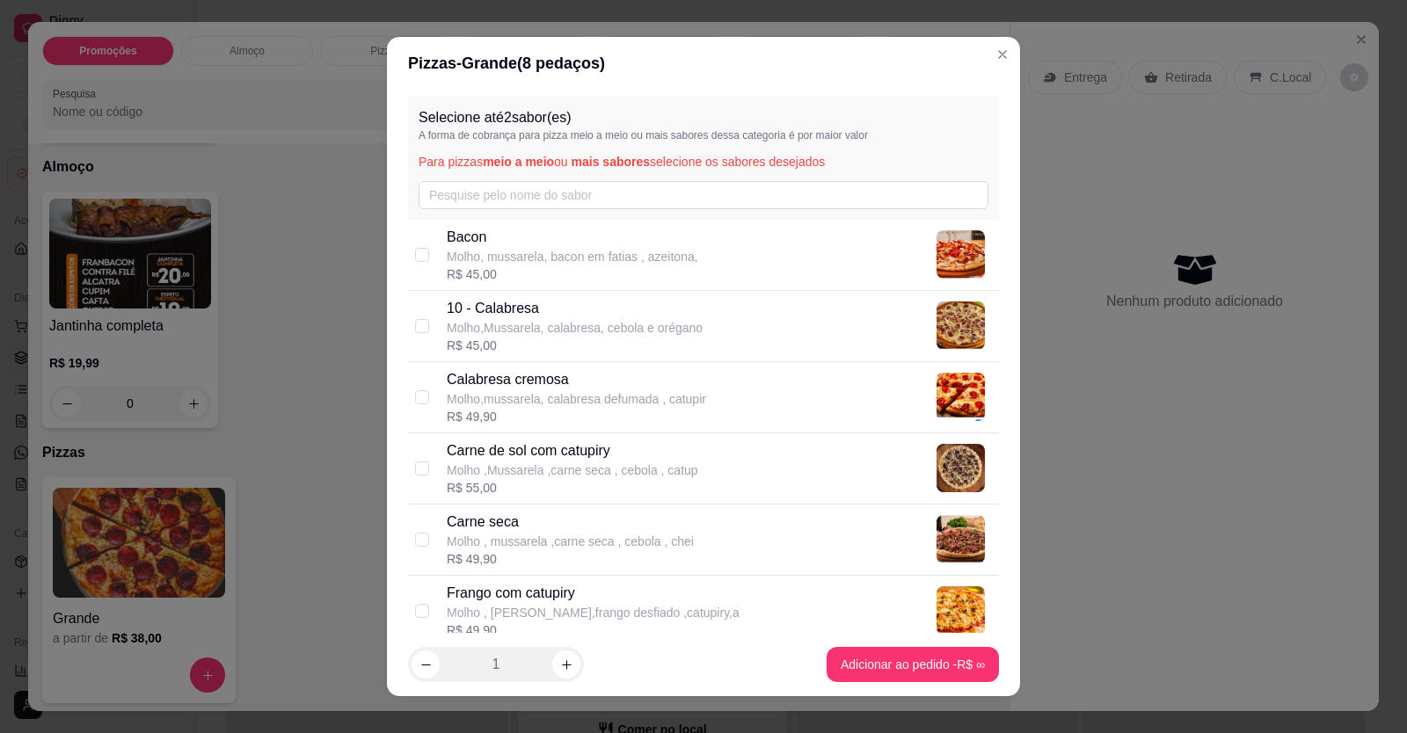
click at [503, 451] on p "Carne de sol com catupiry" at bounding box center [573, 451] width 252 height 21
checkbox input "true"
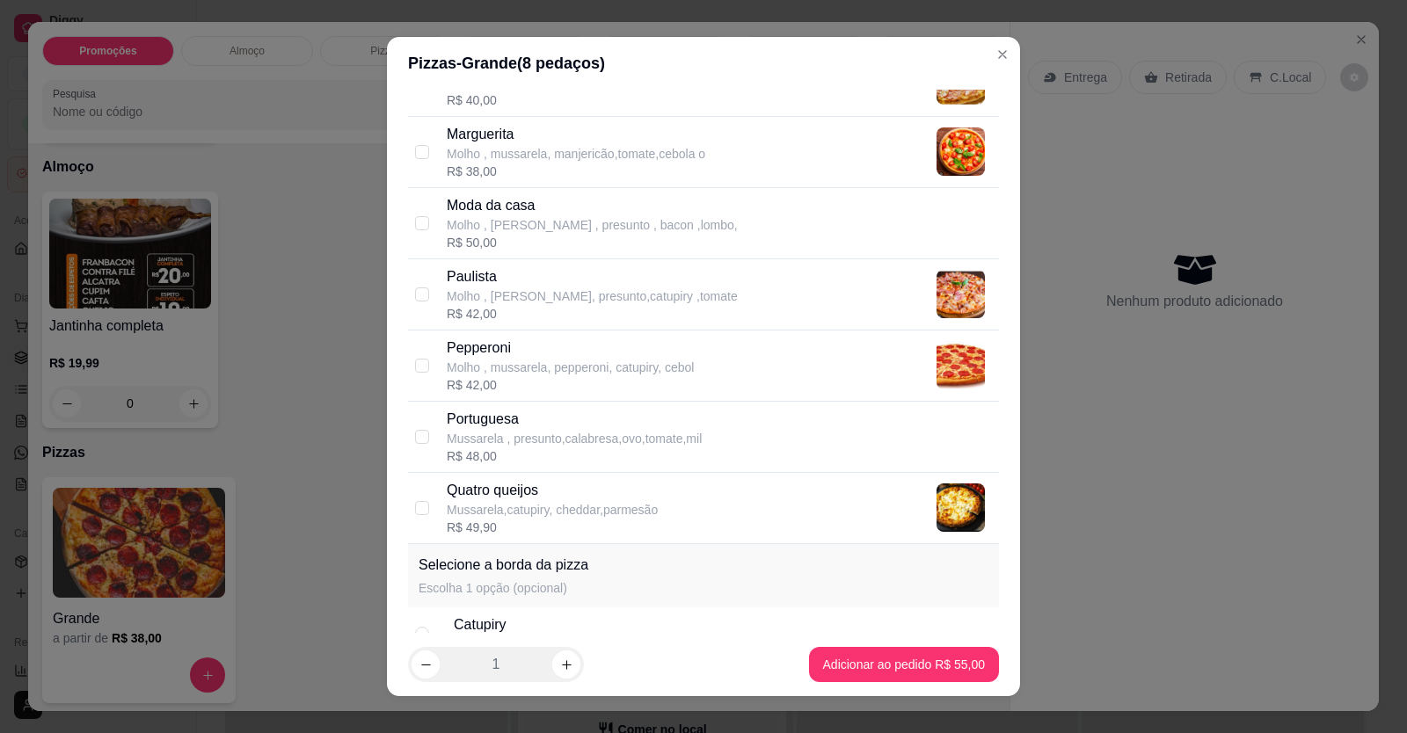
scroll to position [760, 0]
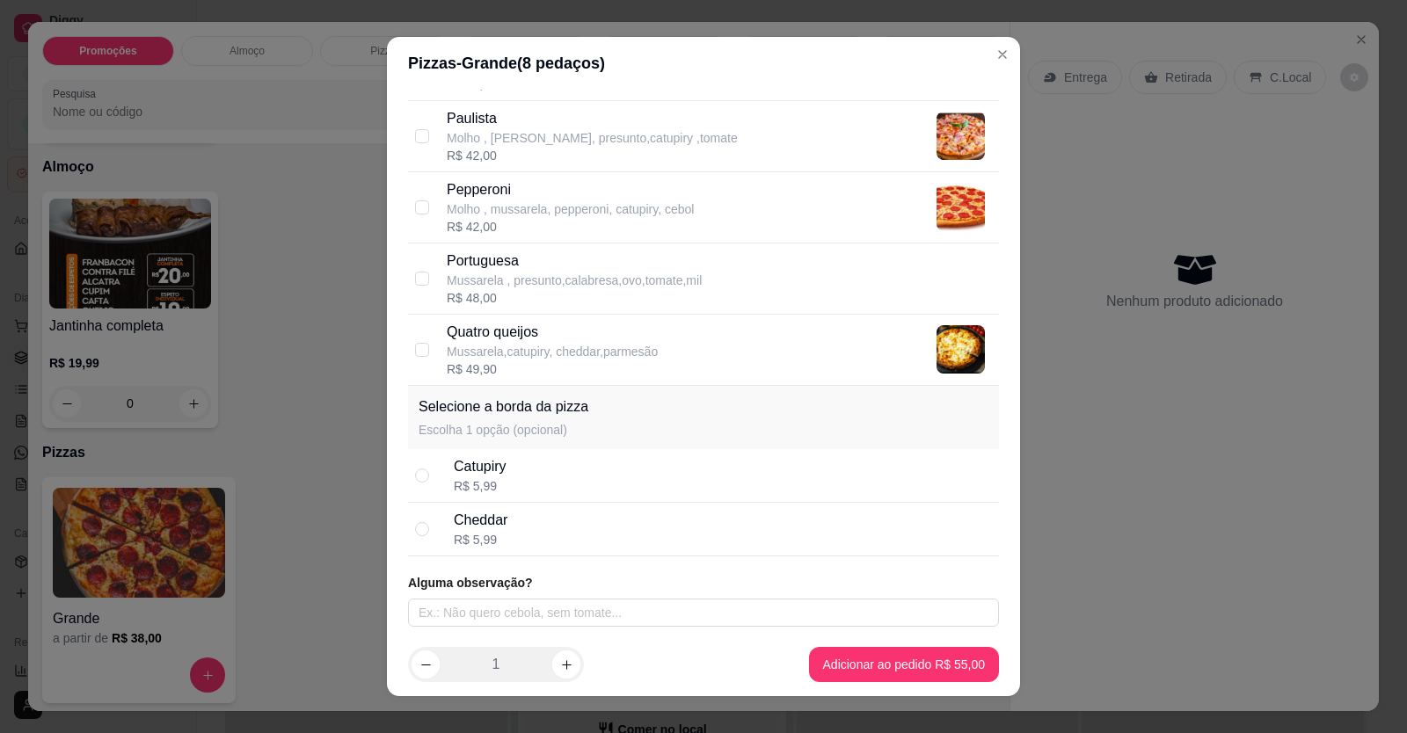
click at [456, 279] on p "Mussarela , presunto,calabresa,ovo,tomate,mil" at bounding box center [574, 281] width 255 height 18
checkbox input "true"
click at [480, 608] on input "text" at bounding box center [703, 613] width 591 height 28
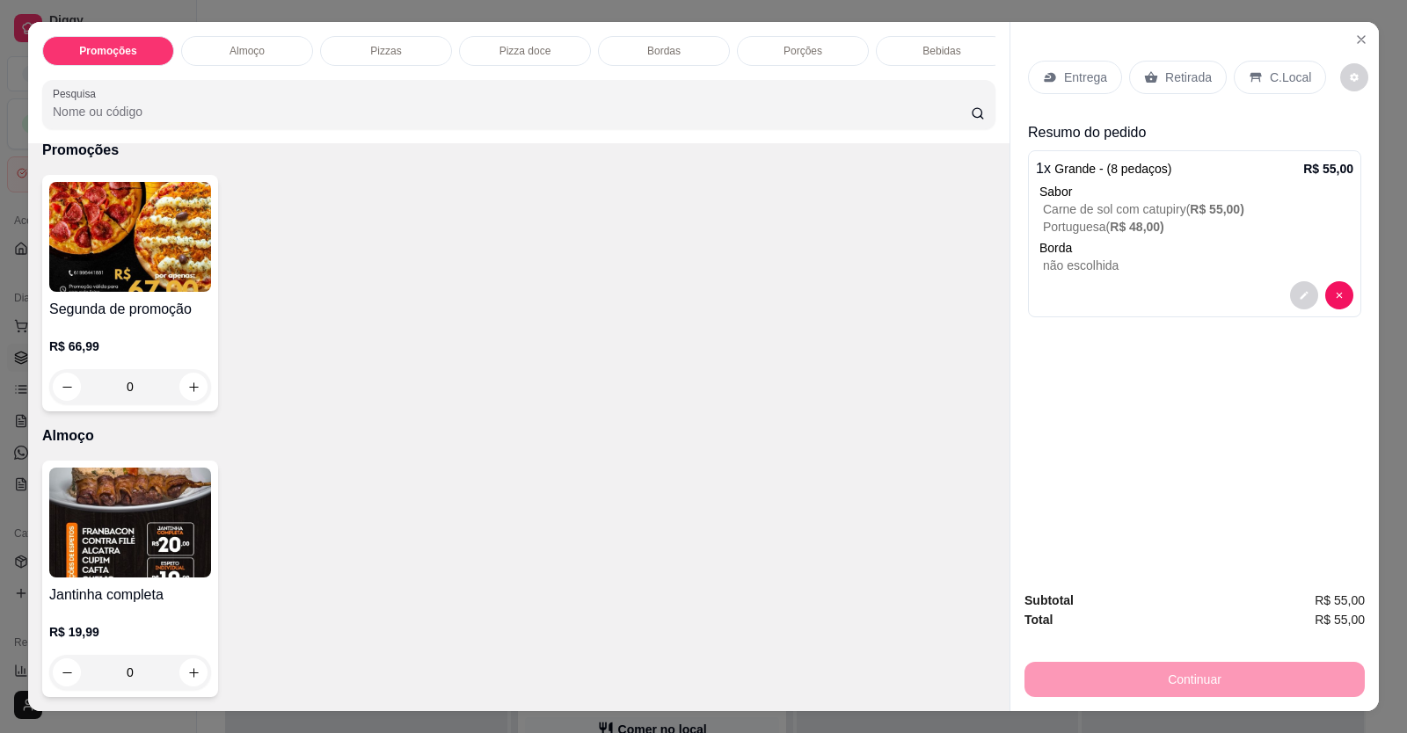
scroll to position [0, 0]
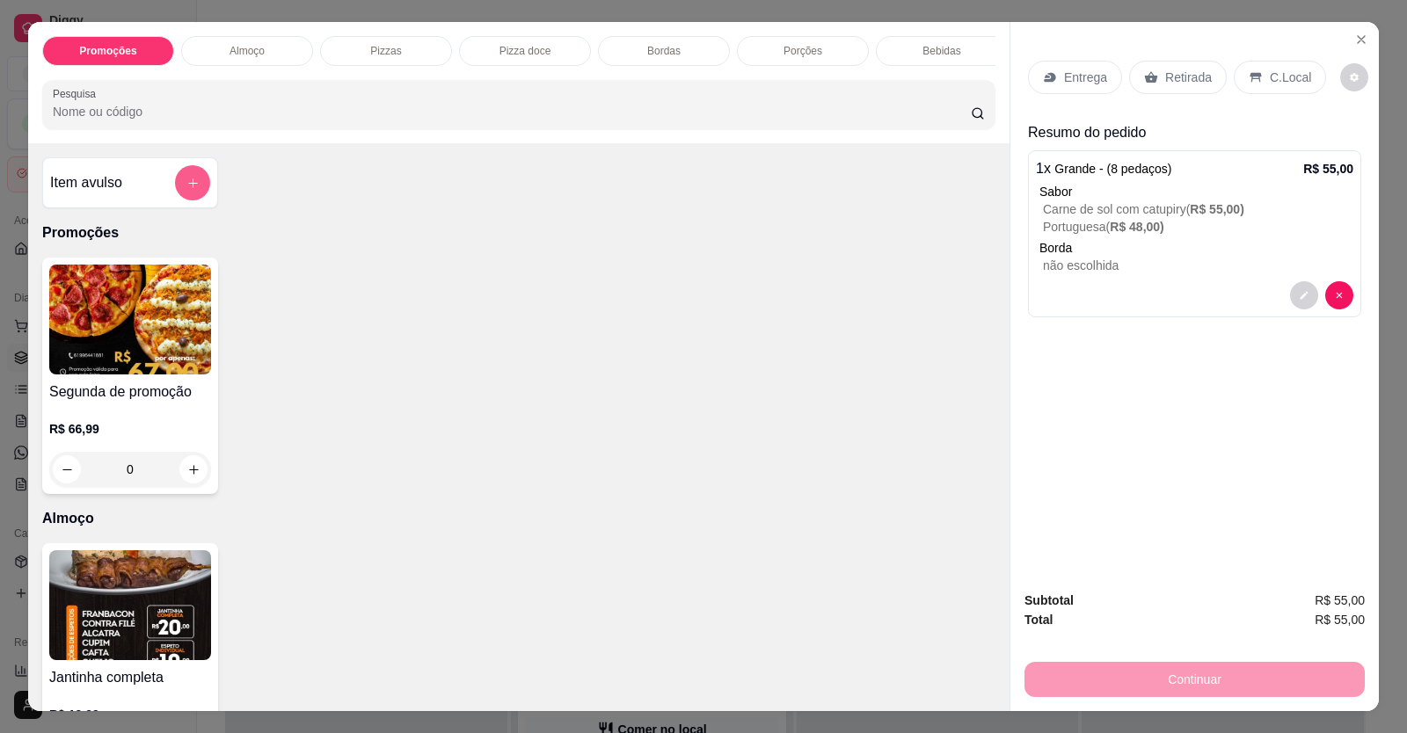
click at [189, 190] on icon "add-separate-item" at bounding box center [192, 183] width 13 height 13
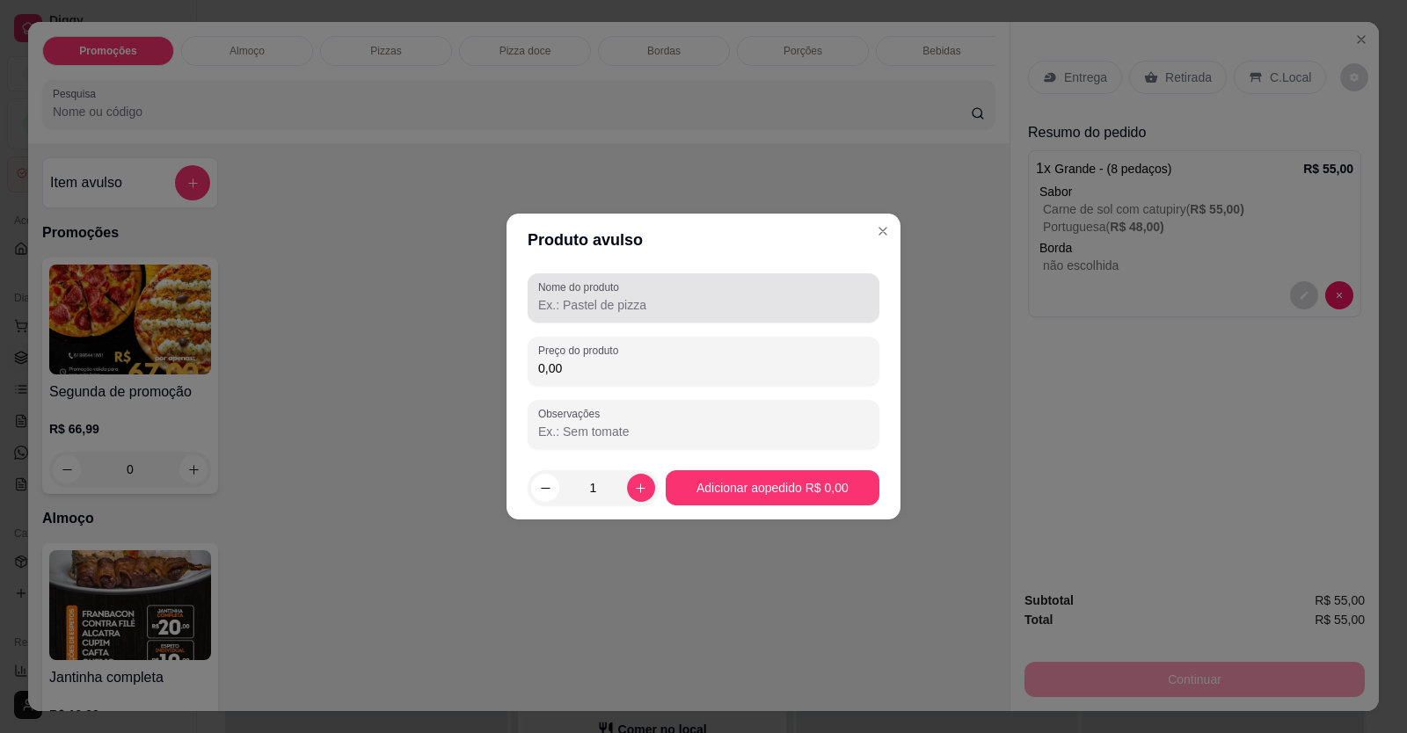
click at [616, 317] on div "Nome do produto" at bounding box center [704, 298] width 352 height 49
type input "borda de chocolate"
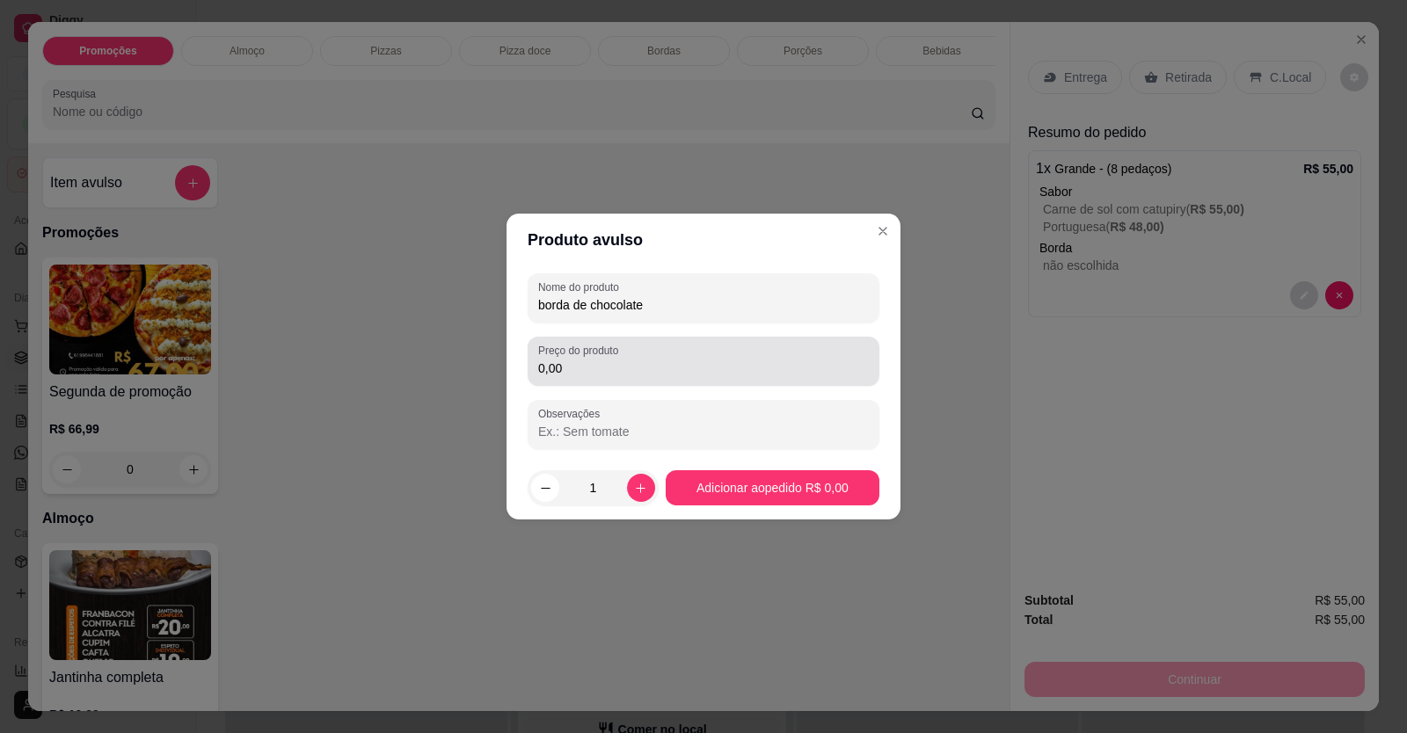
click at [585, 382] on div "Preço do produto 0,00" at bounding box center [704, 361] width 352 height 49
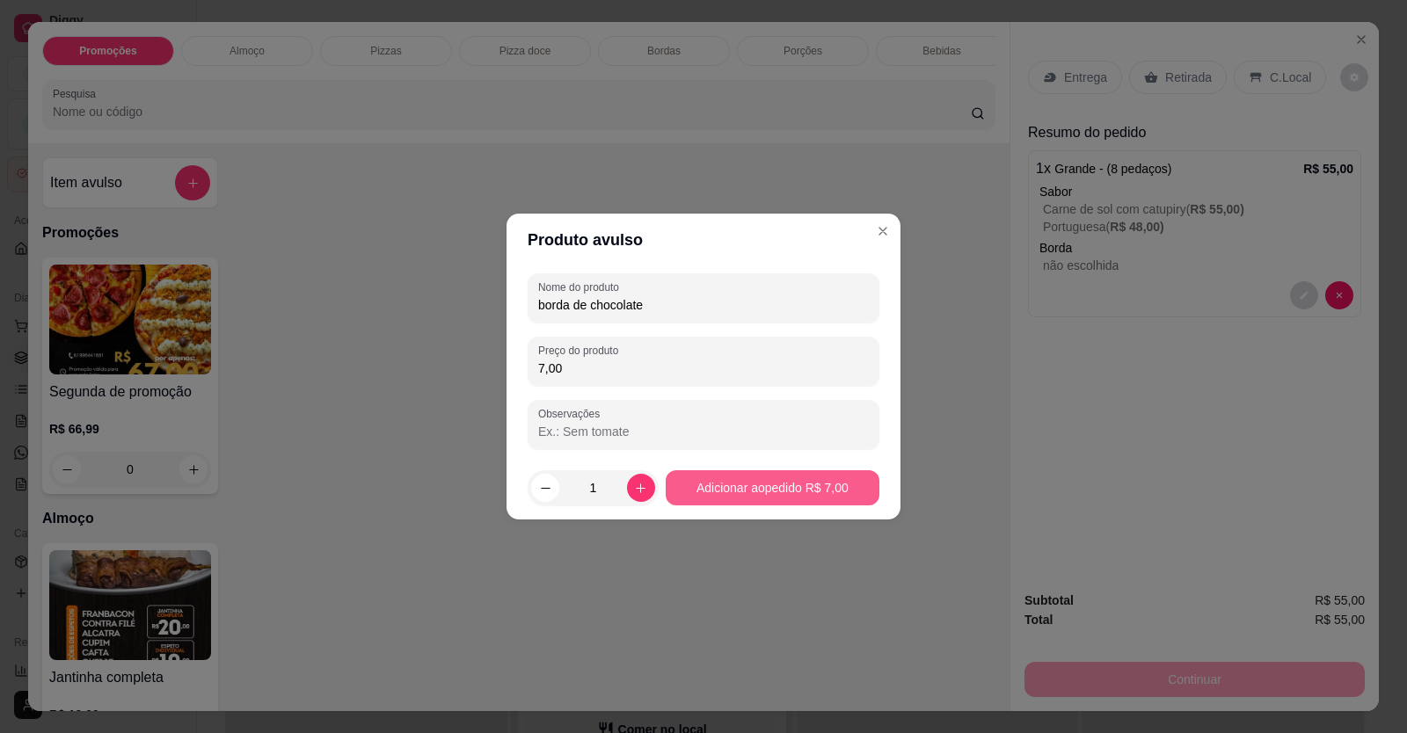
type input "7,00"
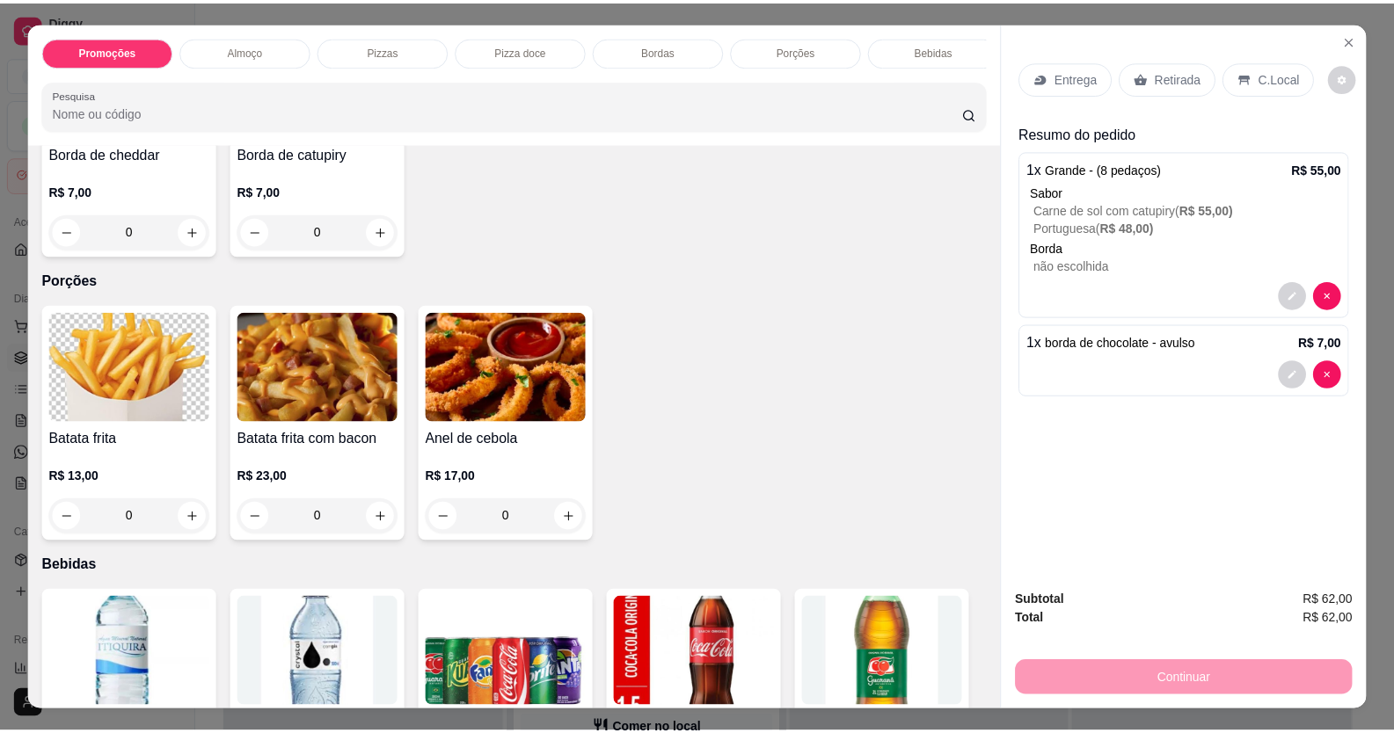
scroll to position [1495, 0]
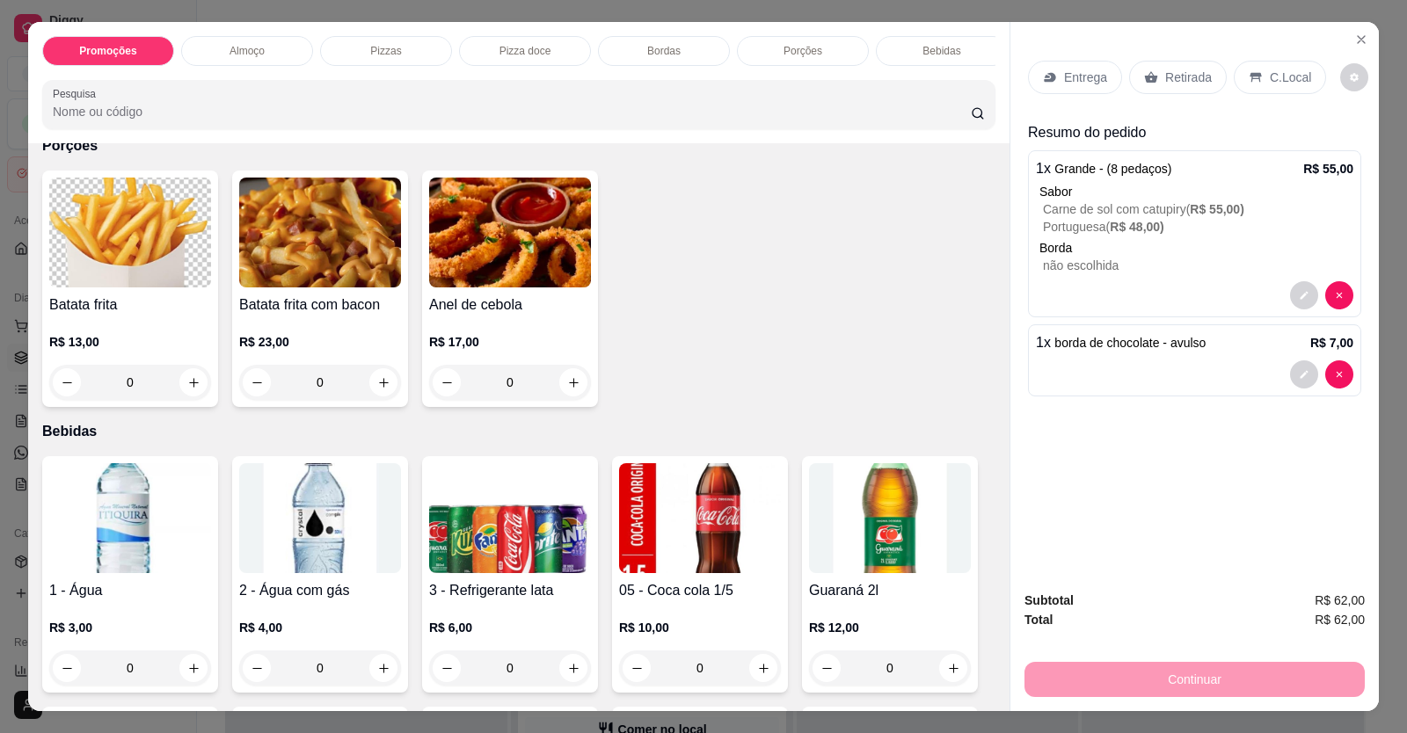
click at [1280, 77] on p "C.Local" at bounding box center [1290, 78] width 41 height 18
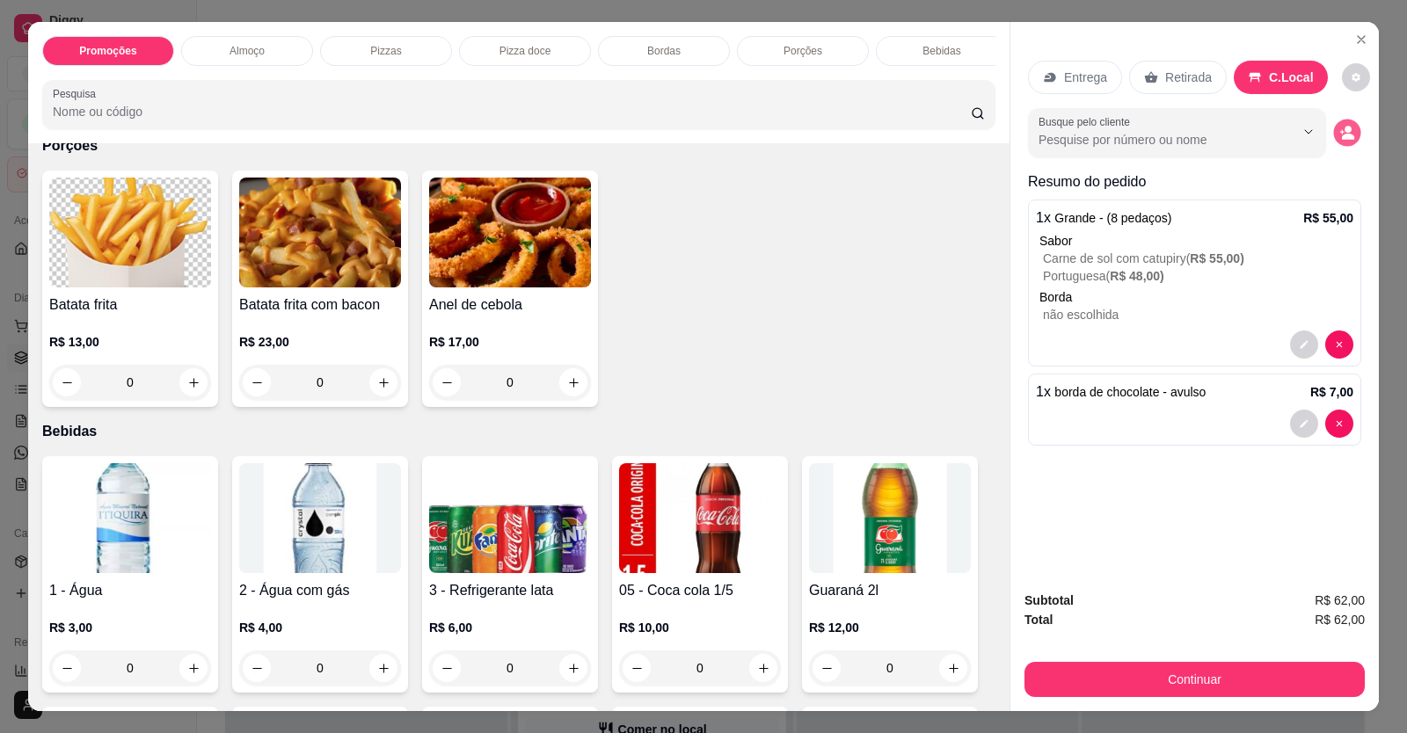
click at [1345, 131] on circle "decrease-product-quantity" at bounding box center [1348, 129] width 7 height 7
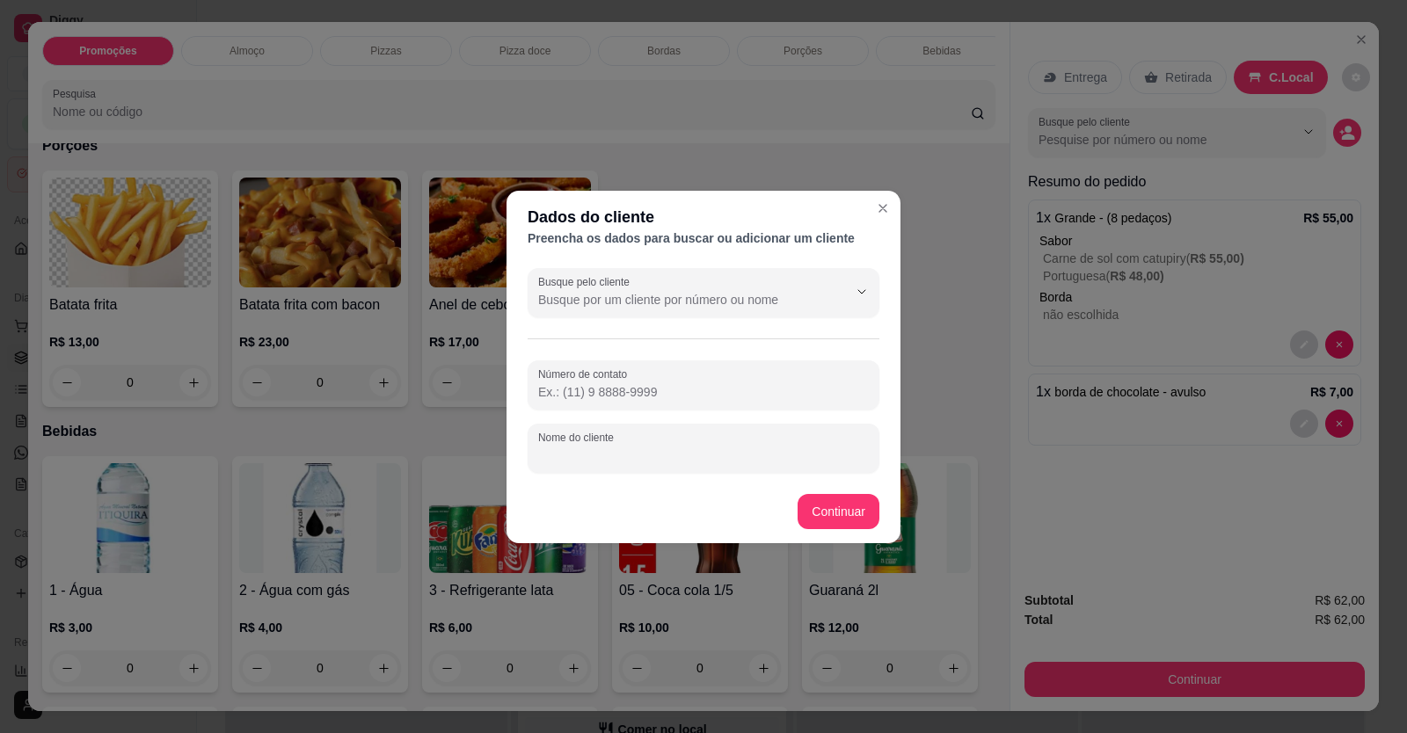
click at [580, 457] on input "Nome do cliente" at bounding box center [703, 456] width 331 height 18
type input "d"
type input "DIENE"
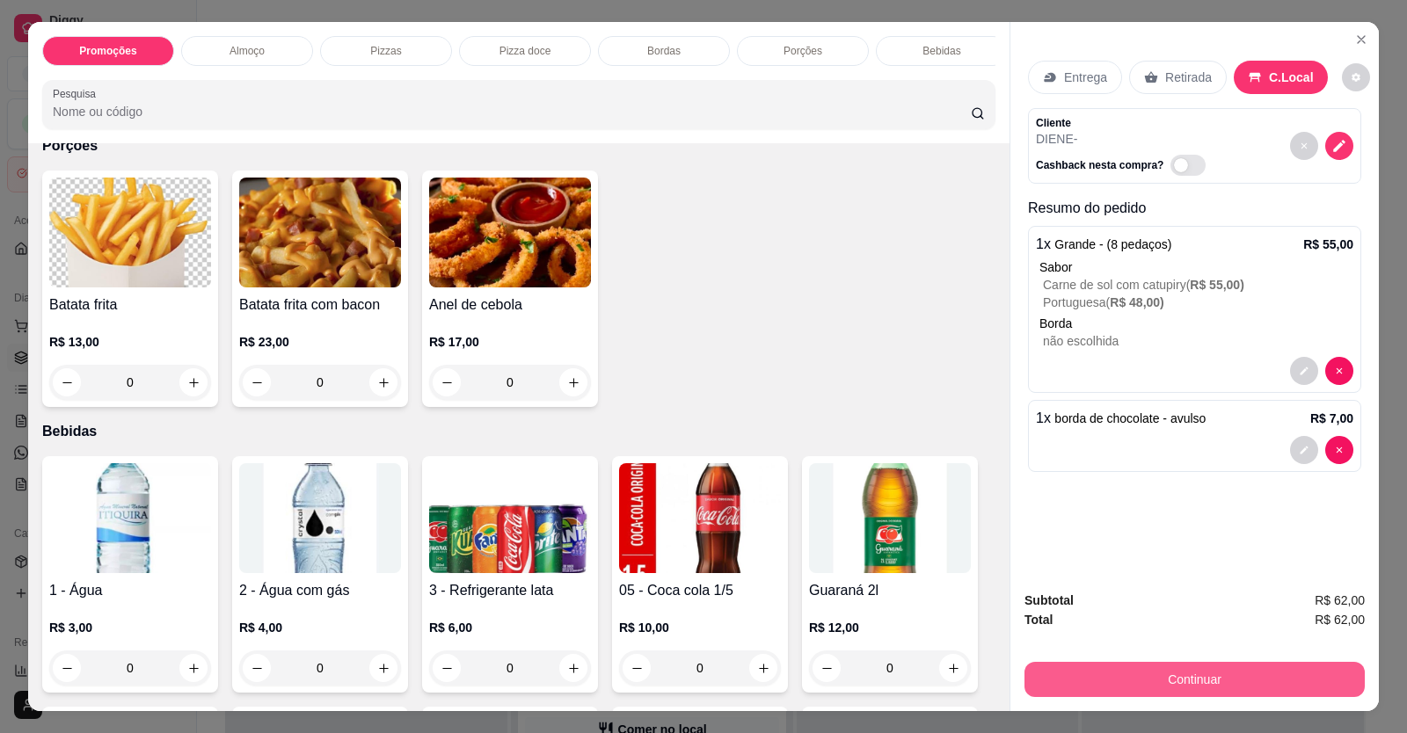
click at [1179, 682] on button "Continuar" at bounding box center [1195, 679] width 340 height 35
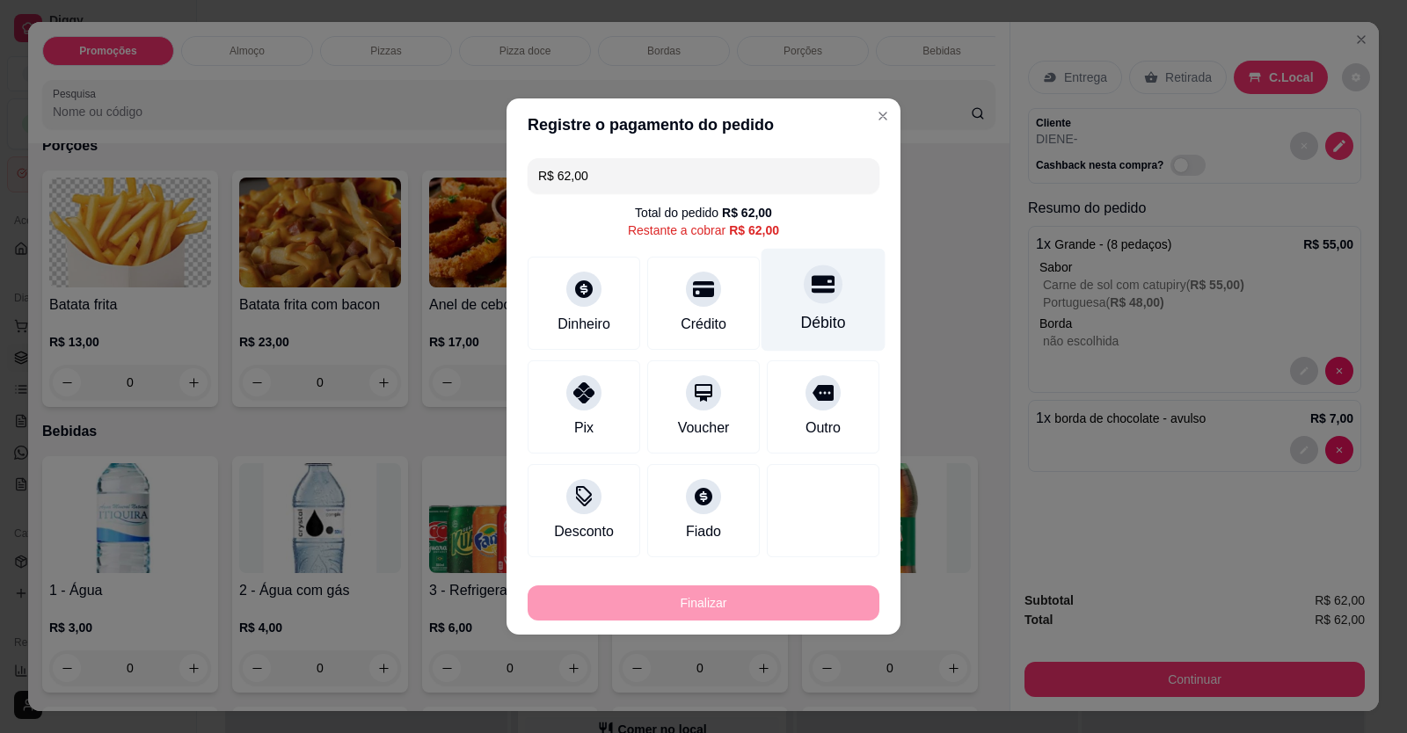
click at [794, 305] on div "Débito" at bounding box center [824, 300] width 124 height 103
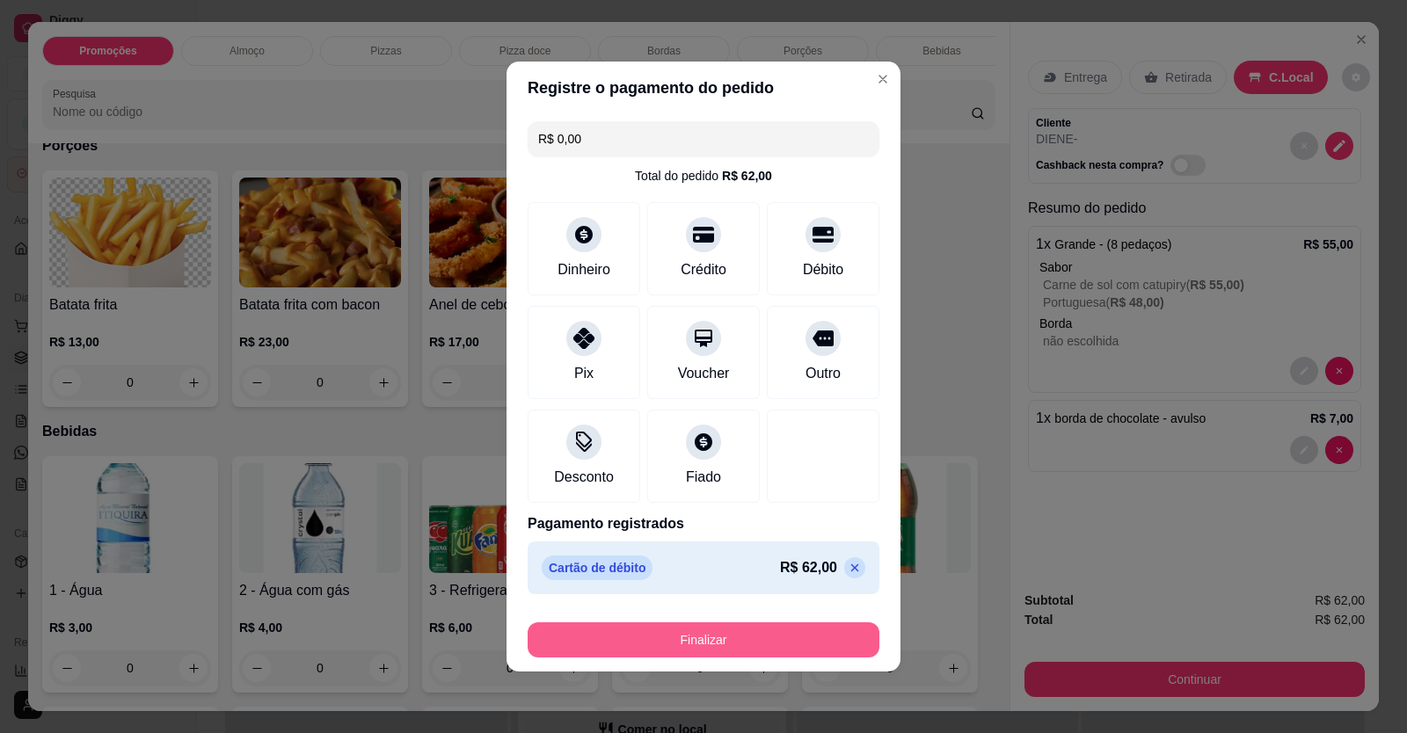
click at [786, 641] on button "Finalizar" at bounding box center [704, 640] width 352 height 35
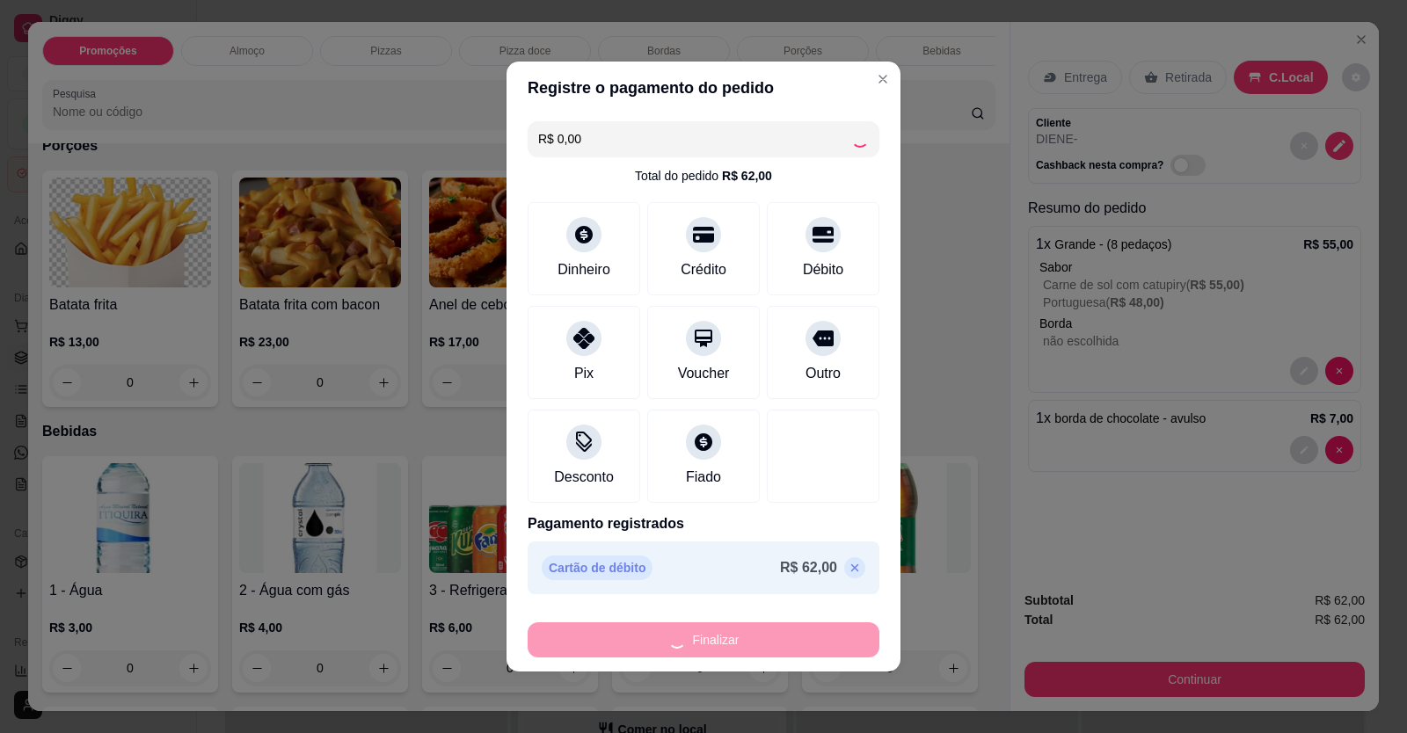
type input "-R$ 62,00"
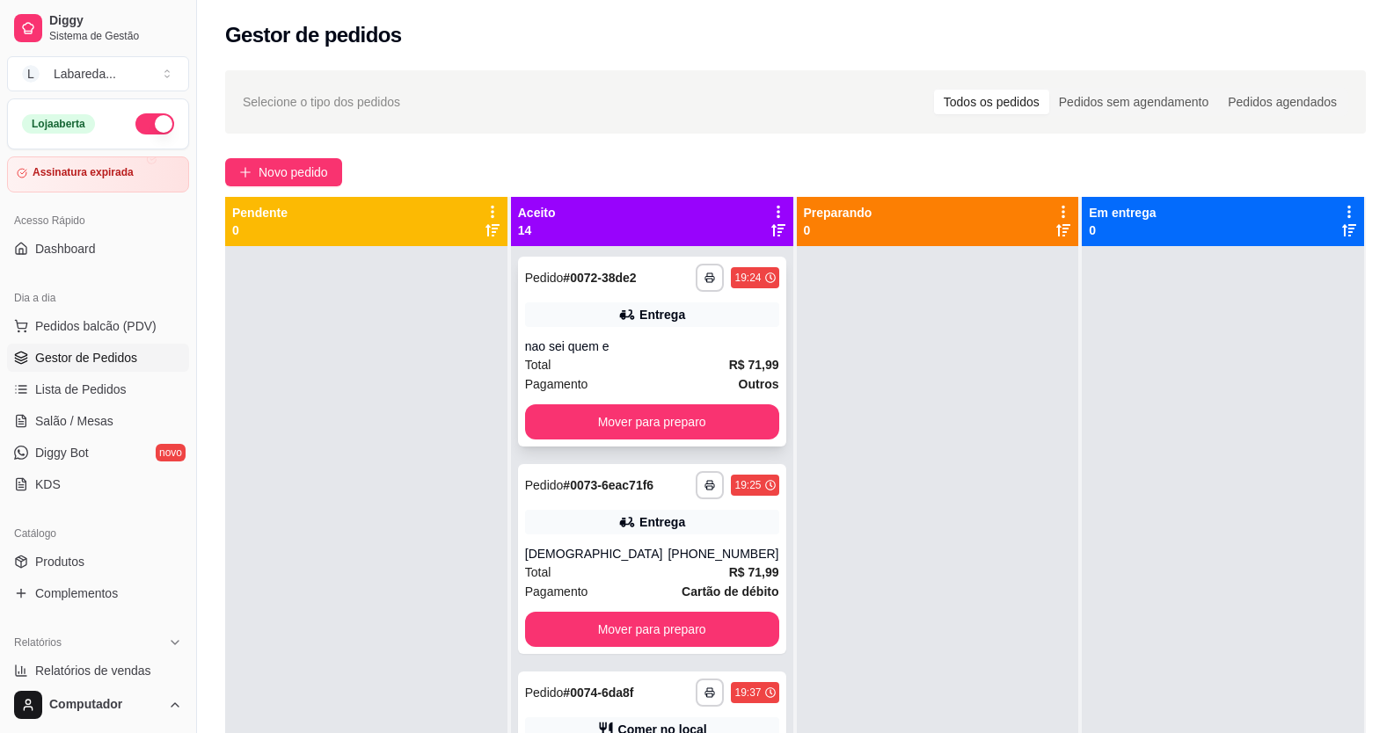
click at [630, 366] on div "Total R$ 71,99" at bounding box center [652, 364] width 254 height 19
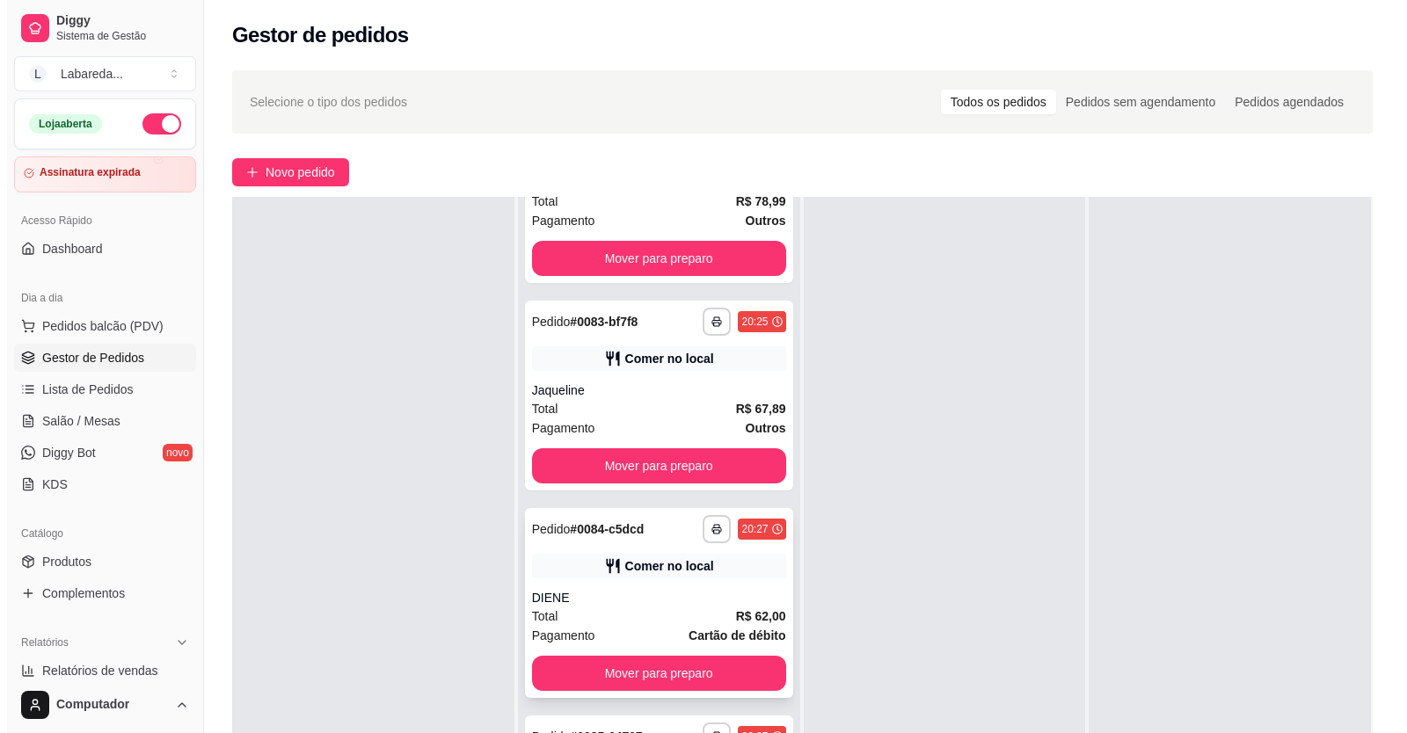
scroll to position [268, 0]
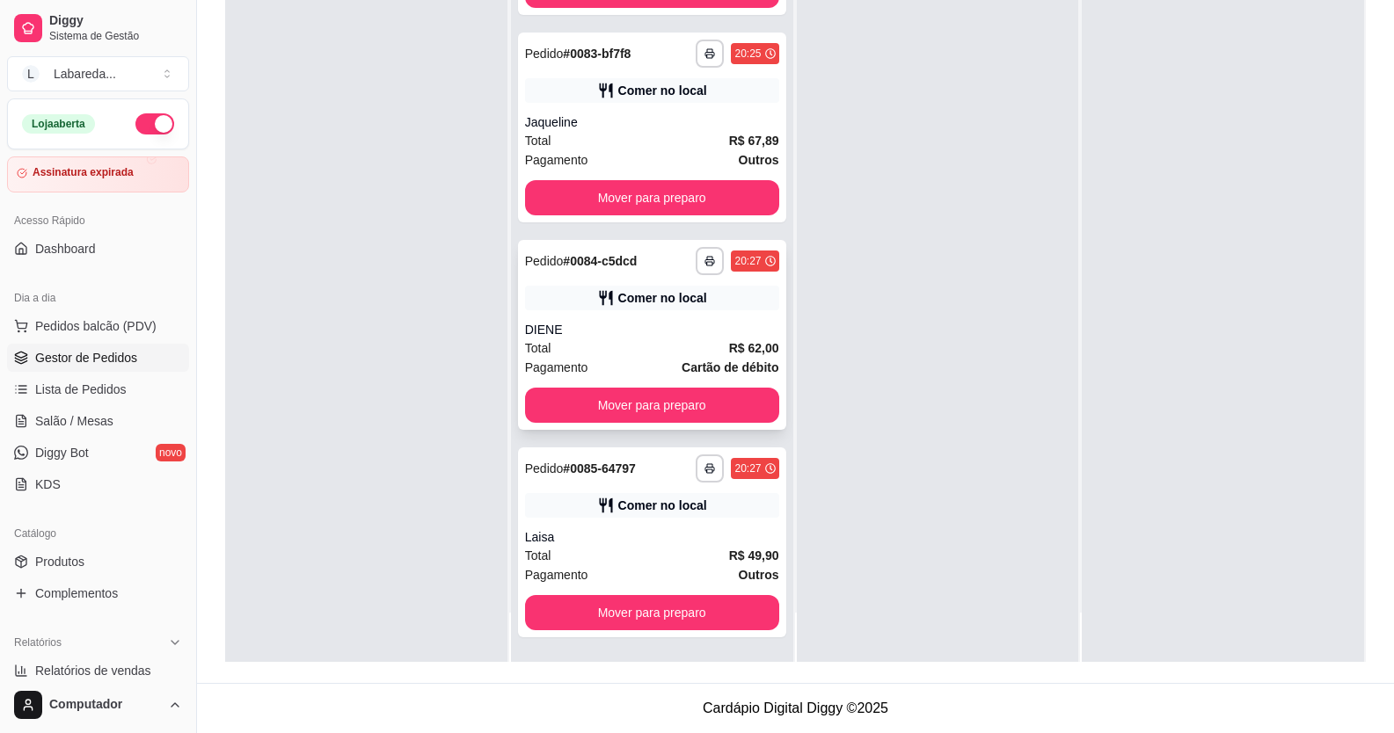
click at [574, 330] on div "DIENE" at bounding box center [652, 330] width 254 height 18
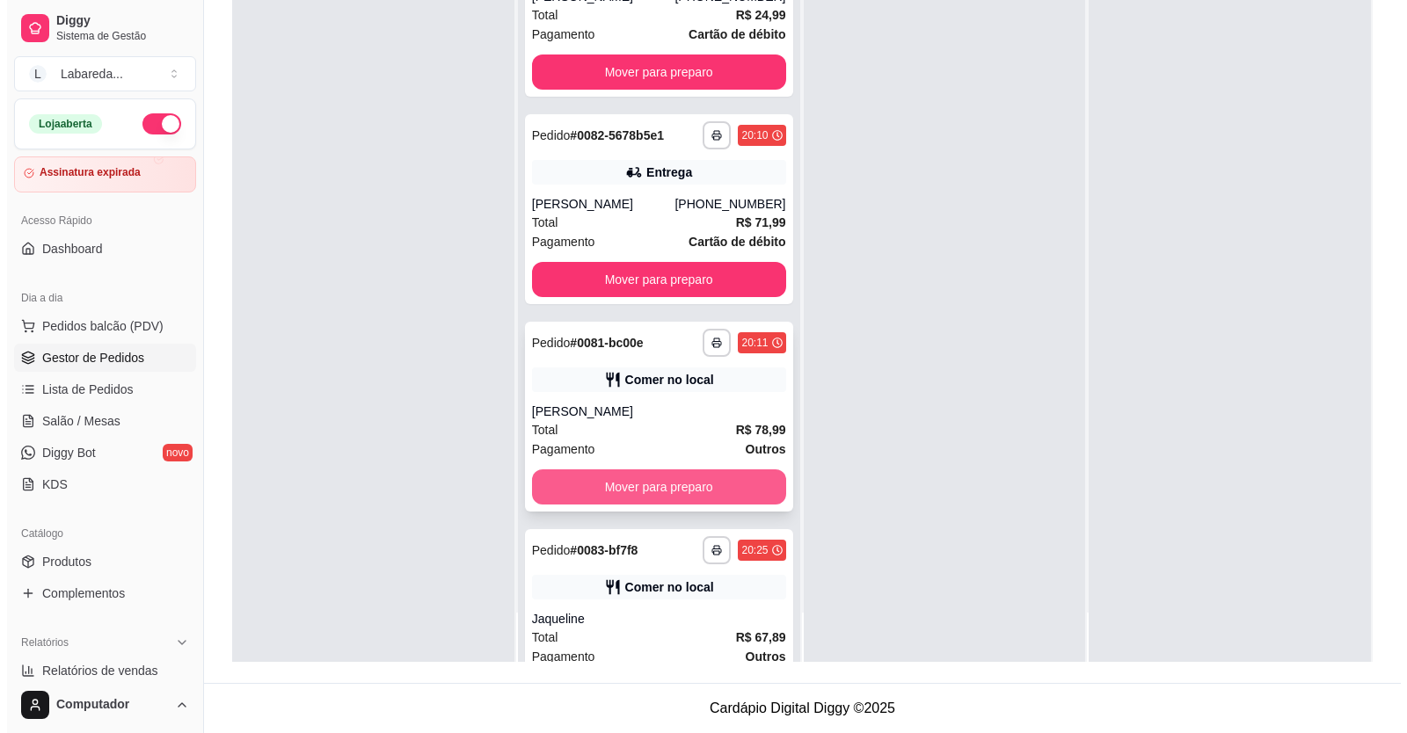
scroll to position [1662, 0]
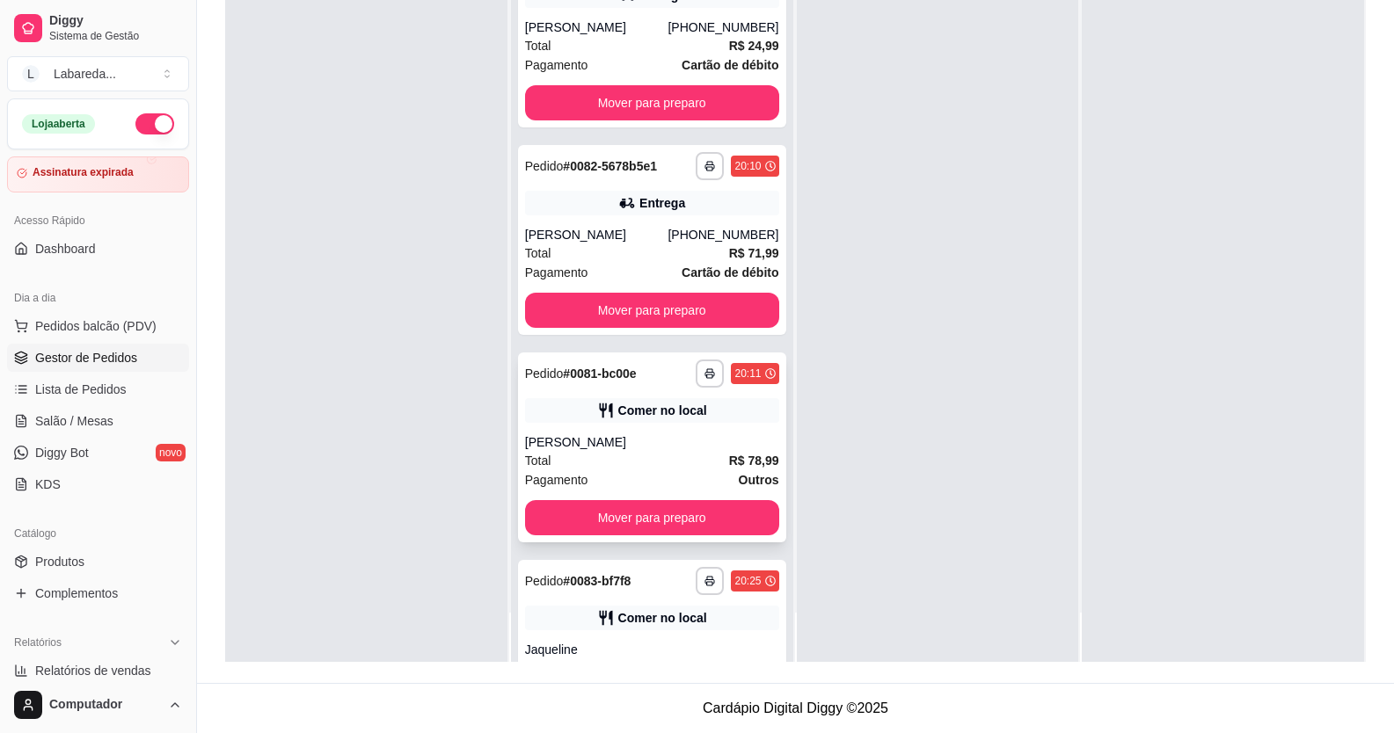
click at [580, 434] on div "[PERSON_NAME]" at bounding box center [652, 443] width 254 height 18
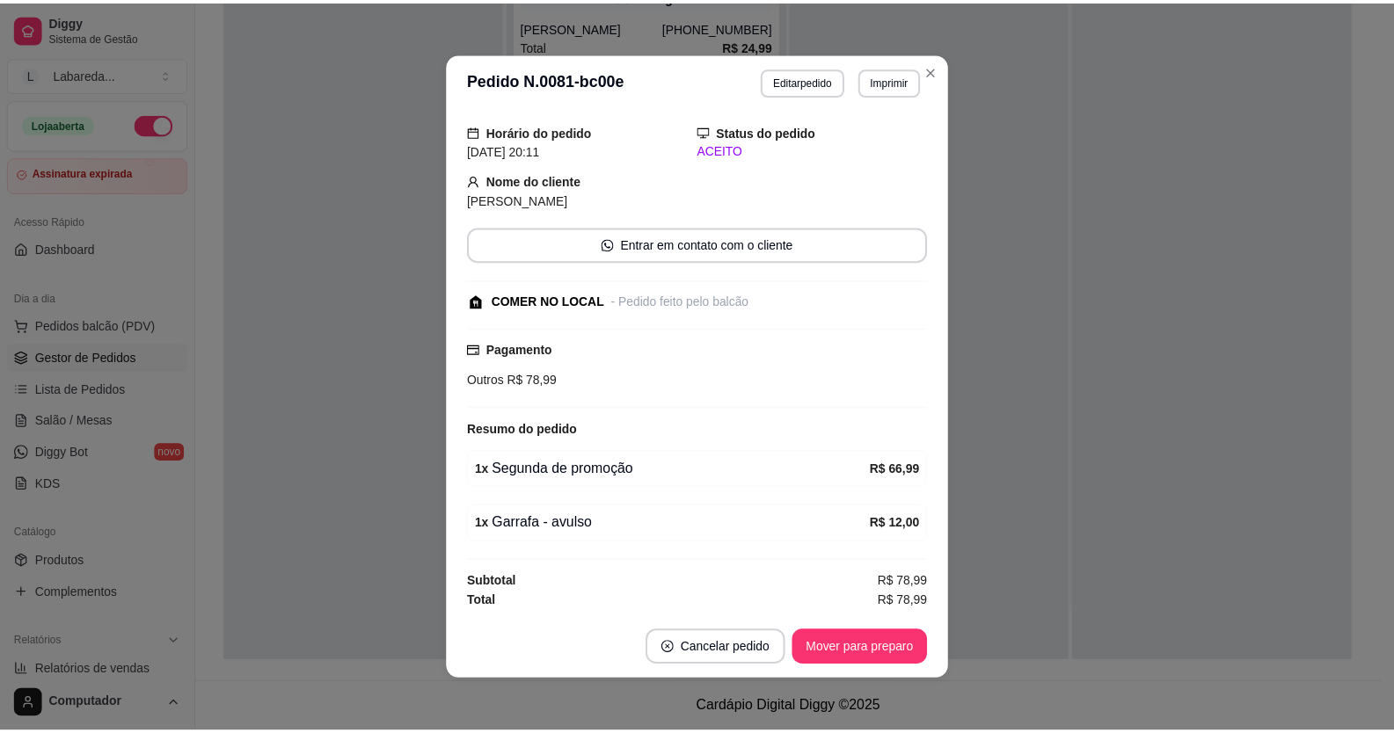
scroll to position [92, 0]
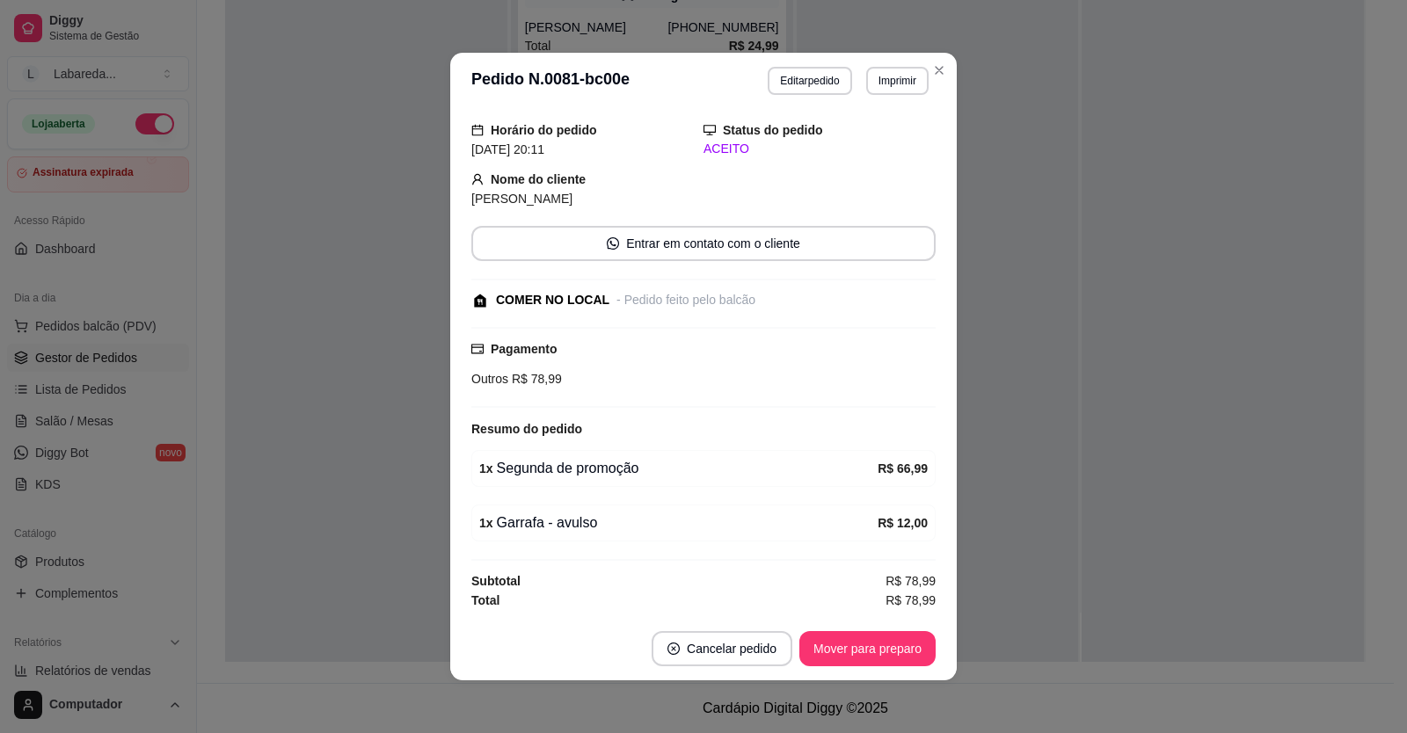
click at [938, 286] on div "feito há 26 minutos Editado por FABRICIO Horário do pedido 08/09/2025 20:11 Sta…" at bounding box center [703, 363] width 507 height 508
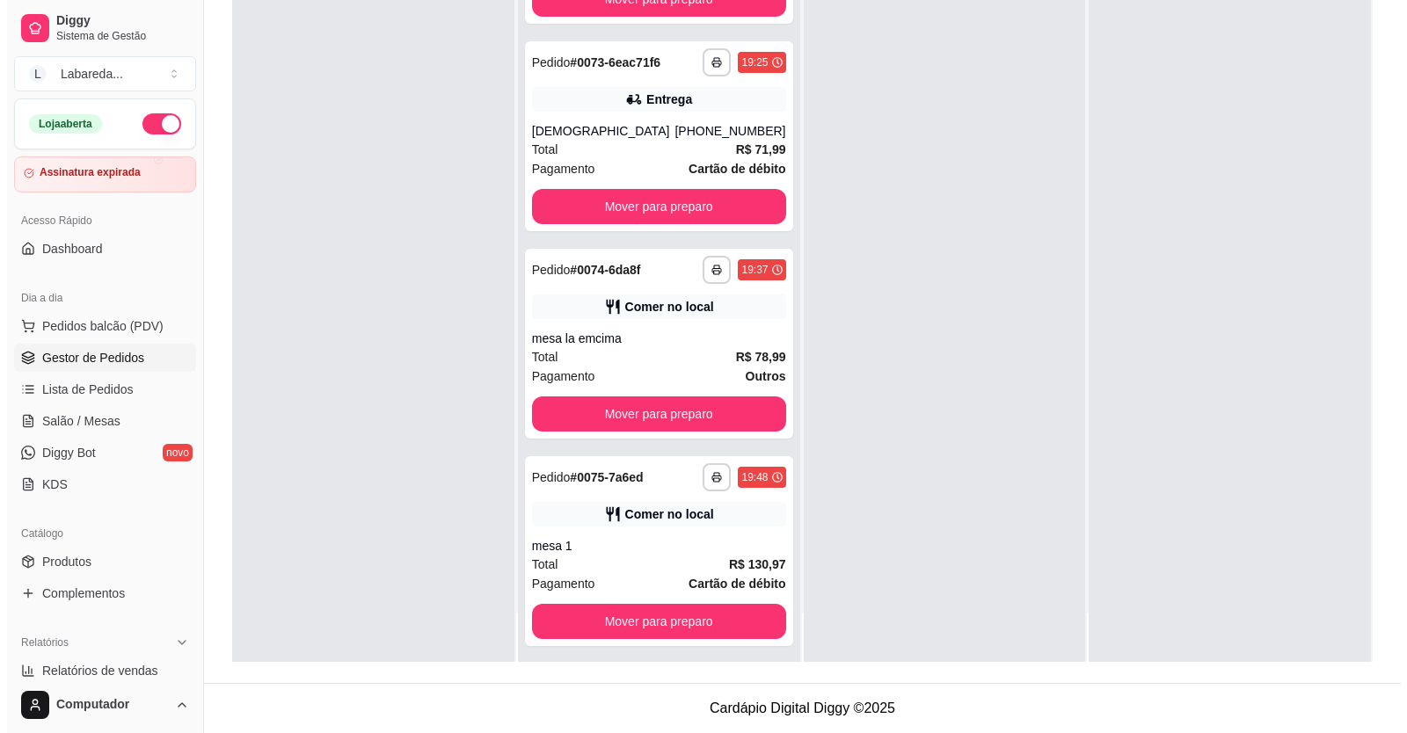
scroll to position [79, 0]
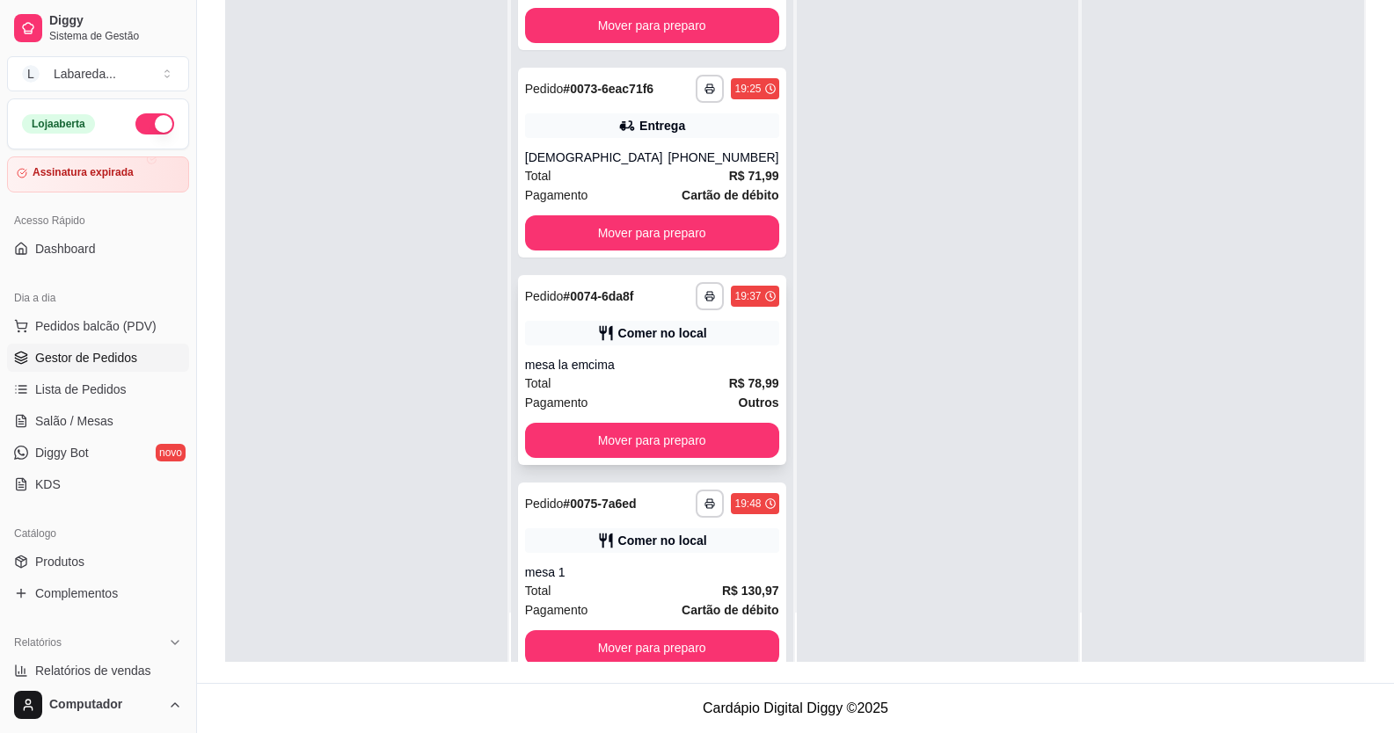
click at [635, 372] on div "mesa la emcima" at bounding box center [652, 365] width 254 height 18
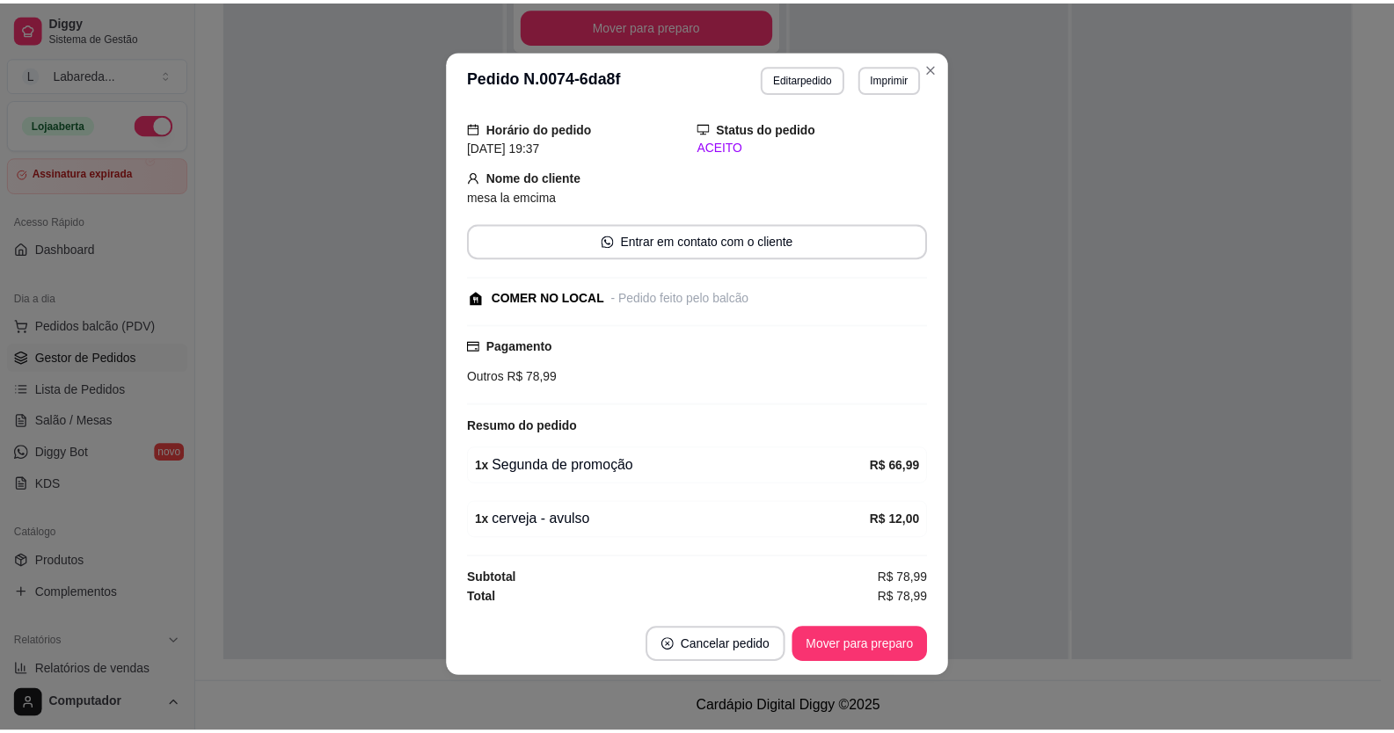
scroll to position [4, 0]
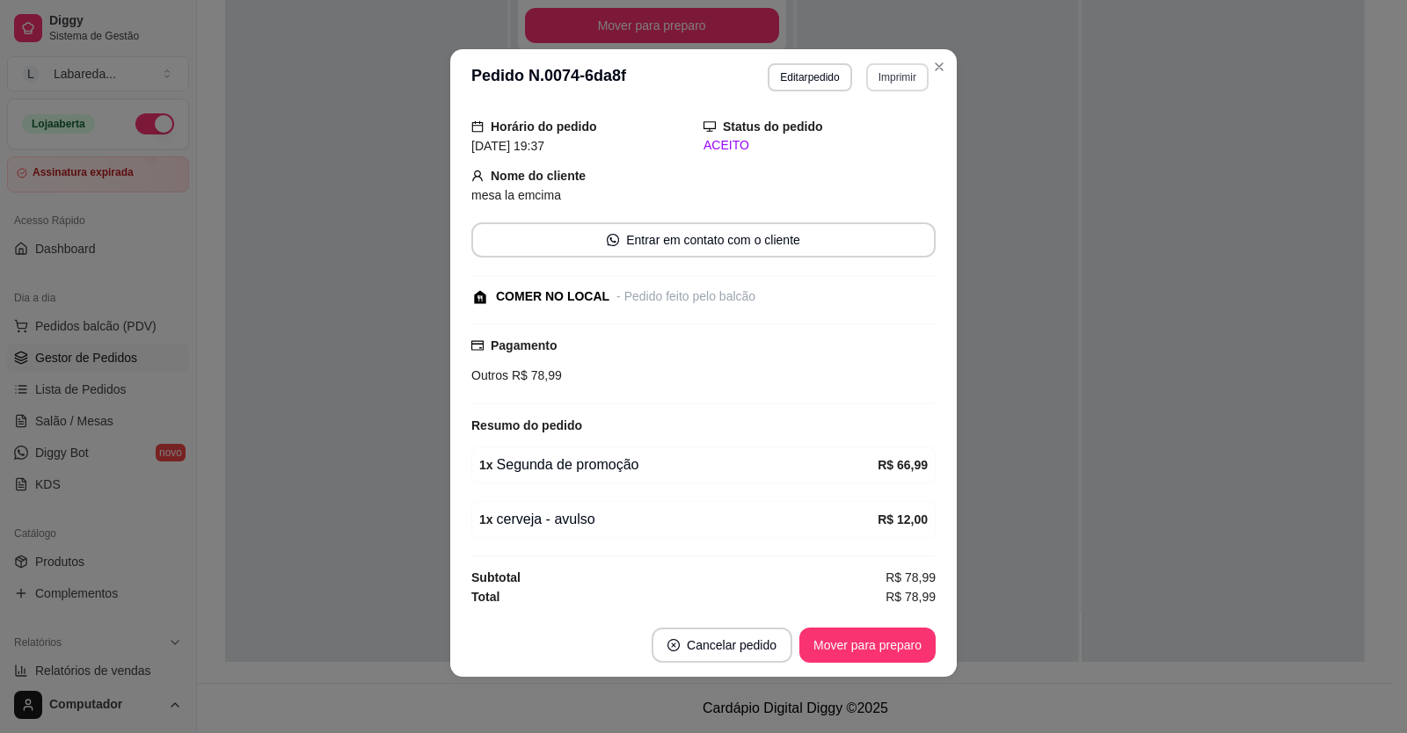
click at [895, 83] on button "Imprimir" at bounding box center [897, 77] width 62 height 28
click at [832, 142] on button "IMPRESSORA" at bounding box center [860, 138] width 123 height 27
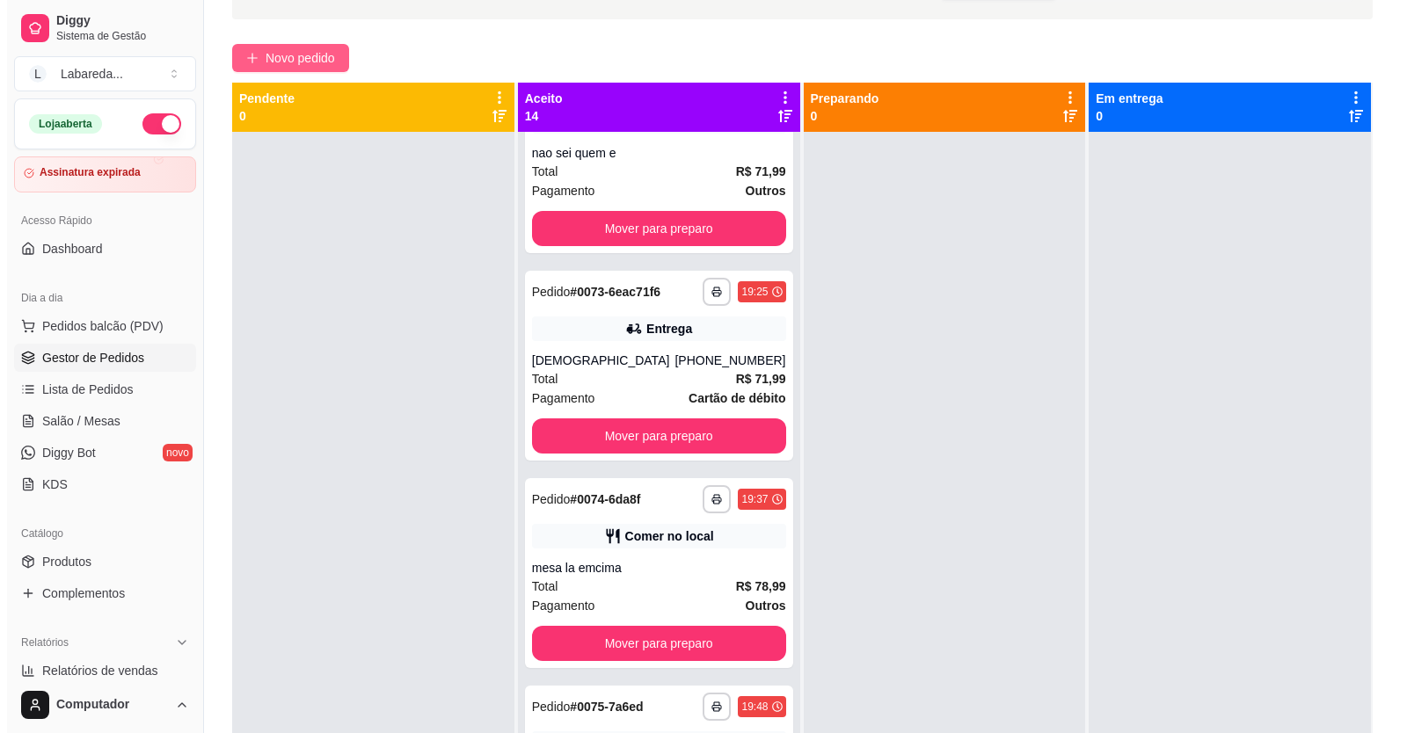
scroll to position [0, 0]
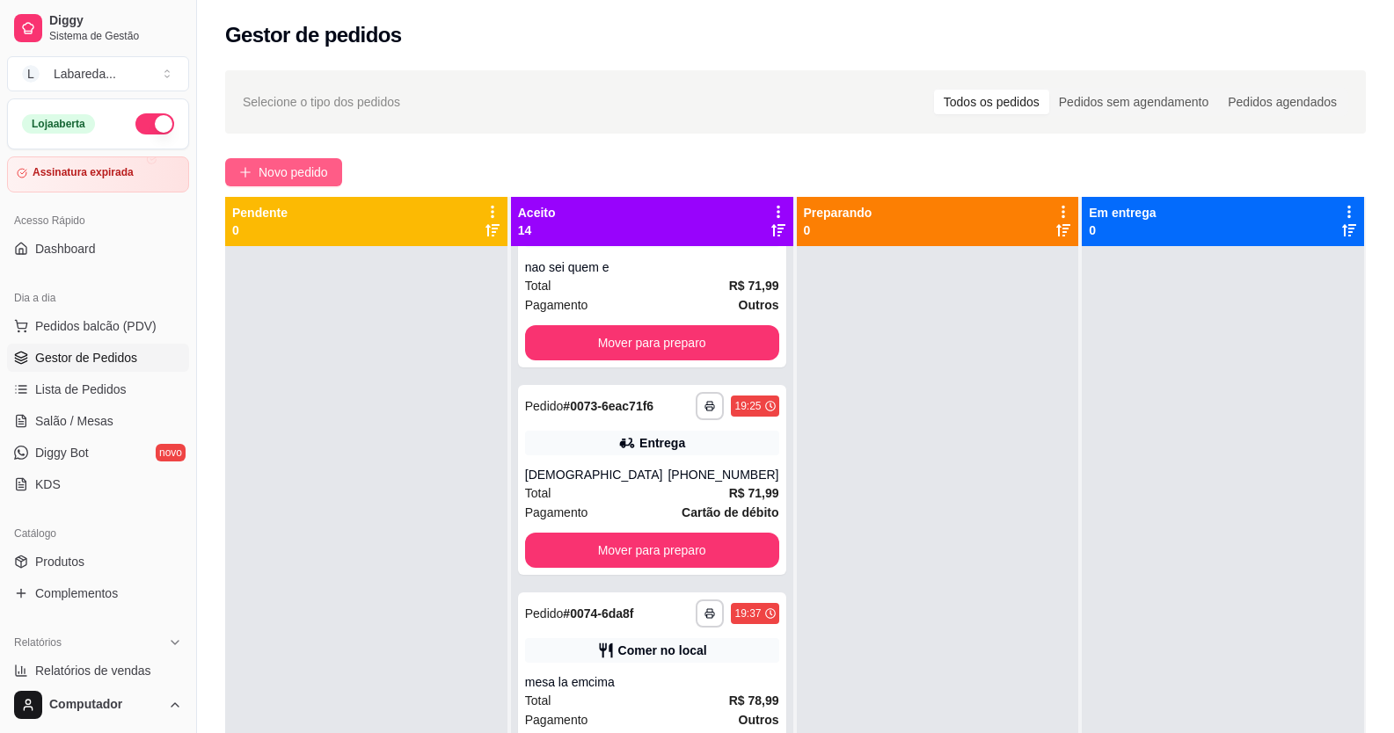
click at [300, 177] on span "Novo pedido" at bounding box center [293, 172] width 69 height 19
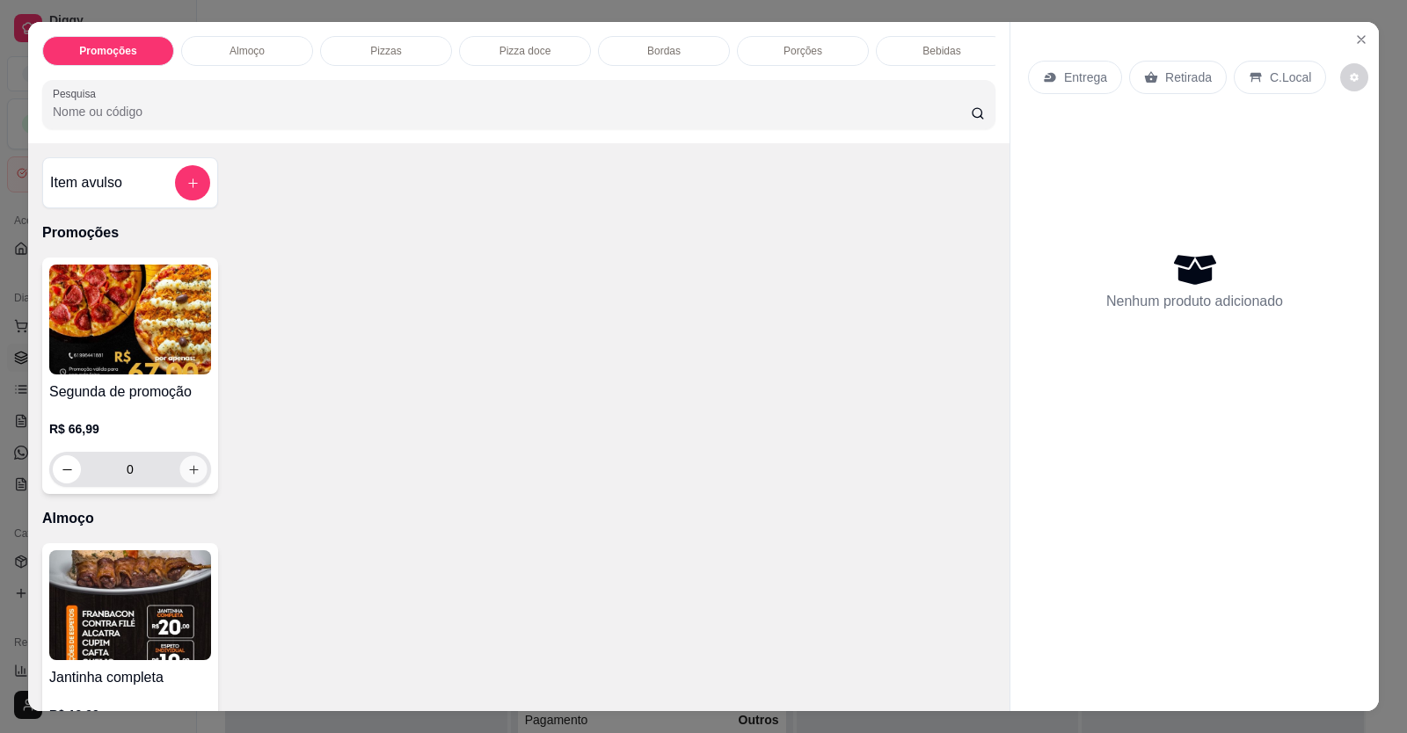
click at [189, 477] on icon "increase-product-quantity" at bounding box center [193, 469] width 13 height 13
type input "1"
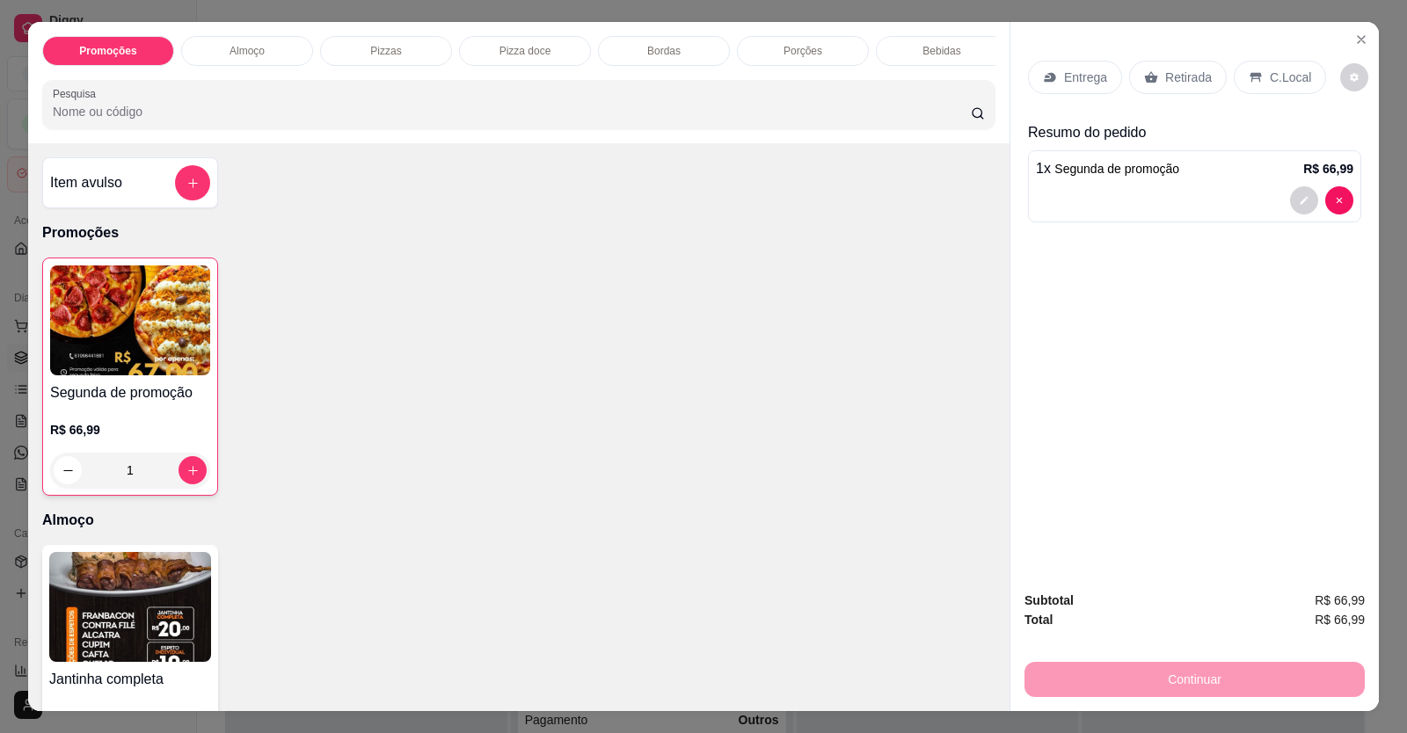
click at [1077, 84] on p "Entrega" at bounding box center [1085, 78] width 43 height 18
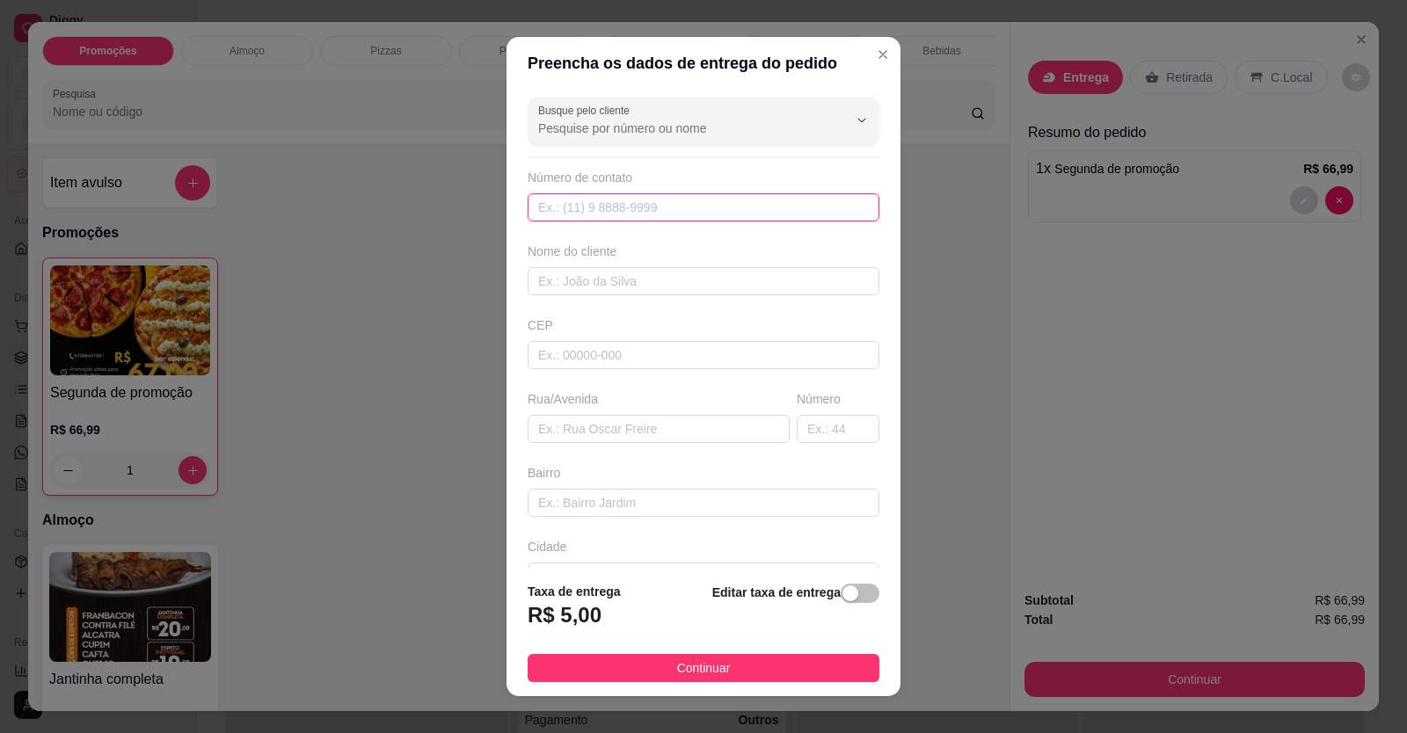
click at [604, 217] on input "text" at bounding box center [704, 207] width 352 height 28
click at [633, 133] on input "Busque pelo cliente" at bounding box center [678, 129] width 281 height 18
type input "F"
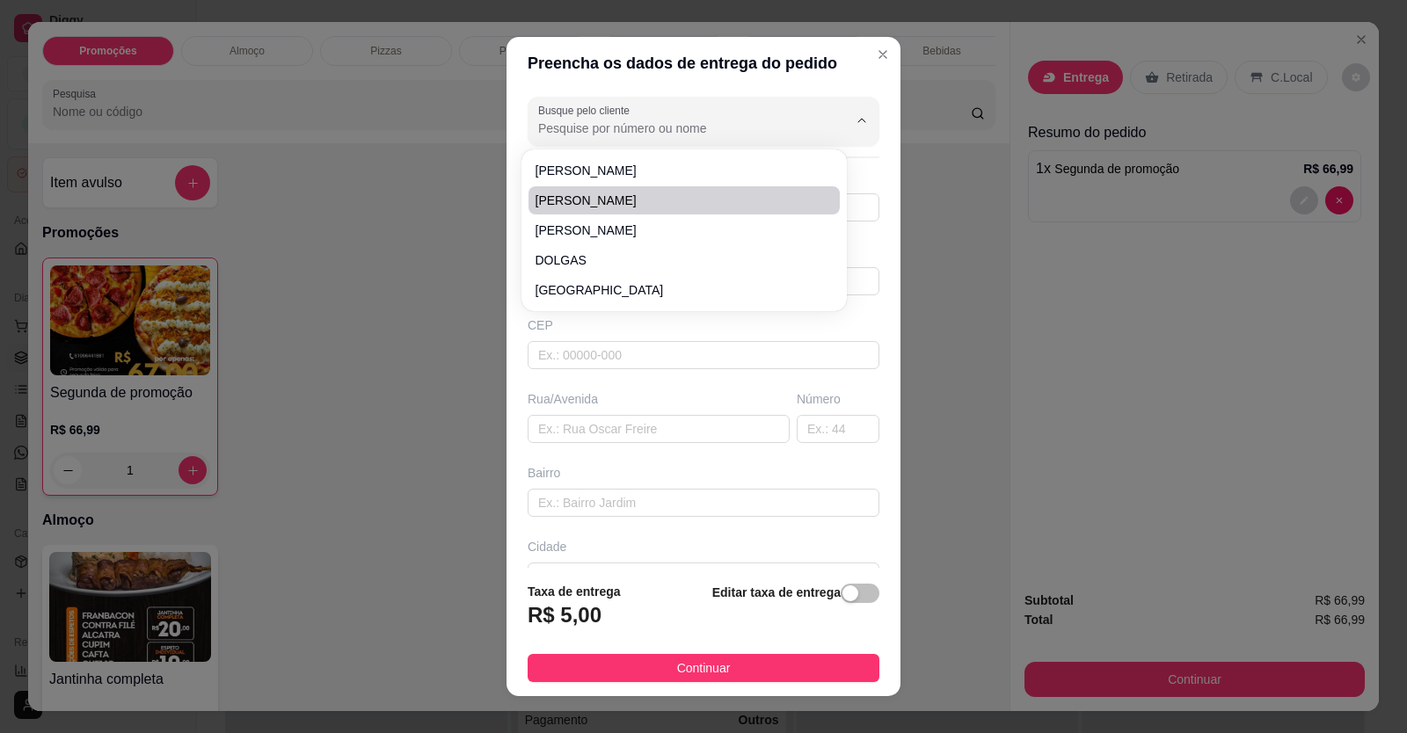
click at [428, 193] on div "Preencha os dados de entrega do pedido Busque pelo cliente Número de contato No…" at bounding box center [703, 366] width 1407 height 733
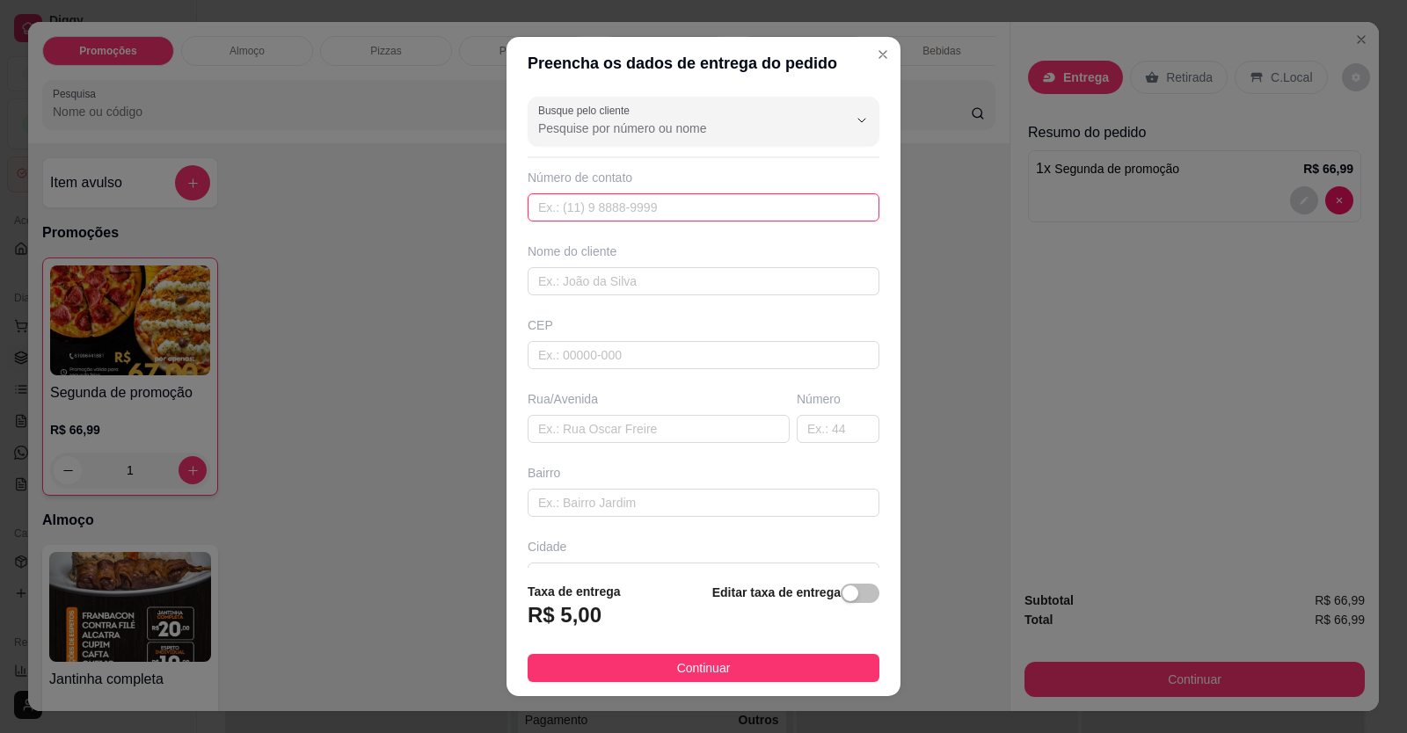
click at [538, 212] on input "text" at bounding box center [704, 207] width 352 height 28
type input "[PHONE_NUMBER]"
click at [580, 295] on input "text" at bounding box center [704, 281] width 352 height 28
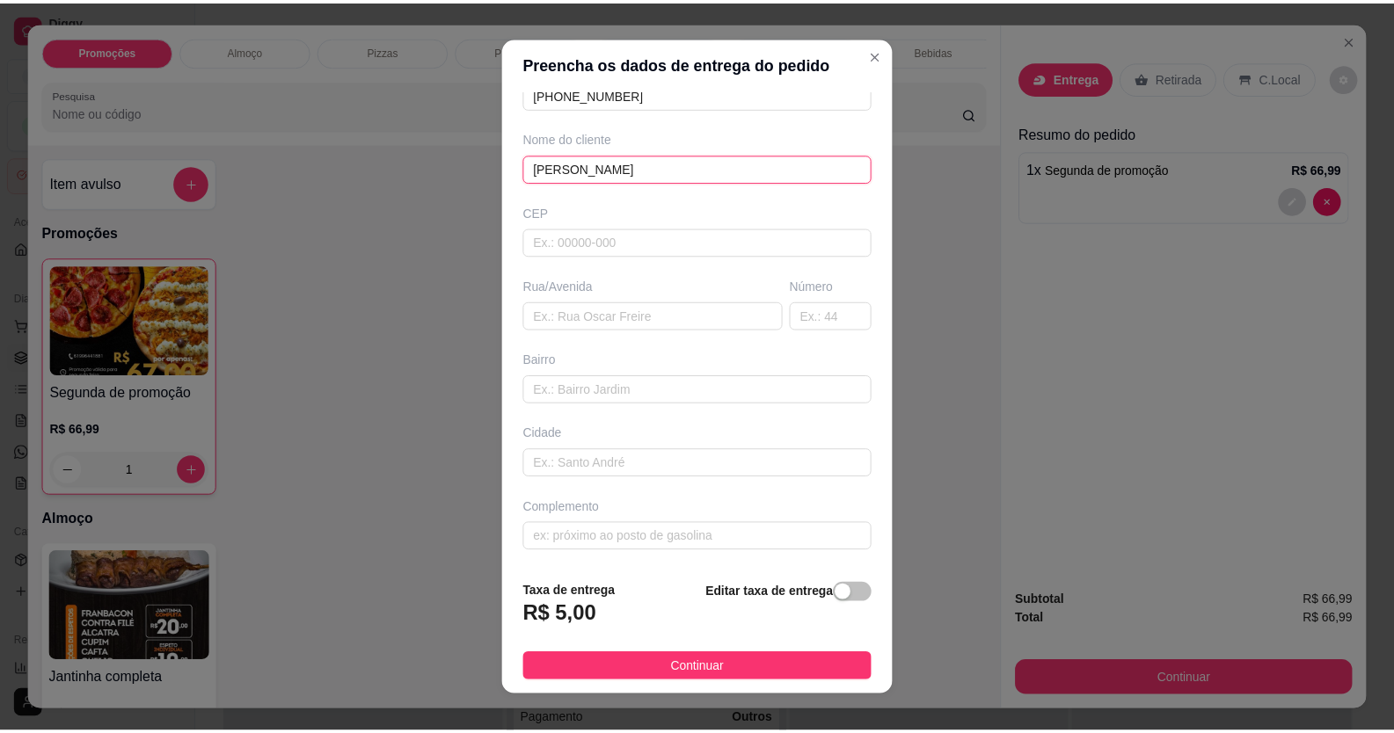
scroll to position [19, 0]
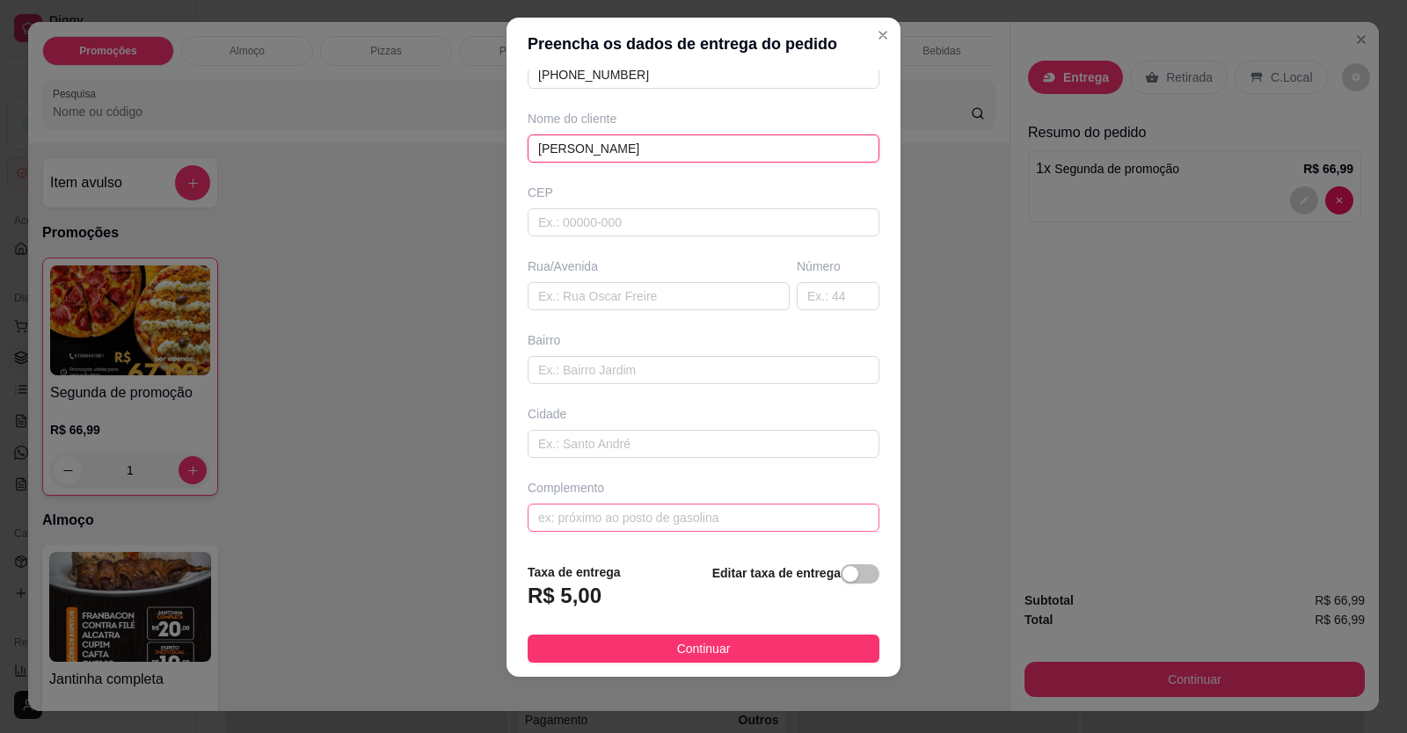
type input "[PERSON_NAME]"
click at [614, 515] on input "text" at bounding box center [704, 518] width 352 height 28
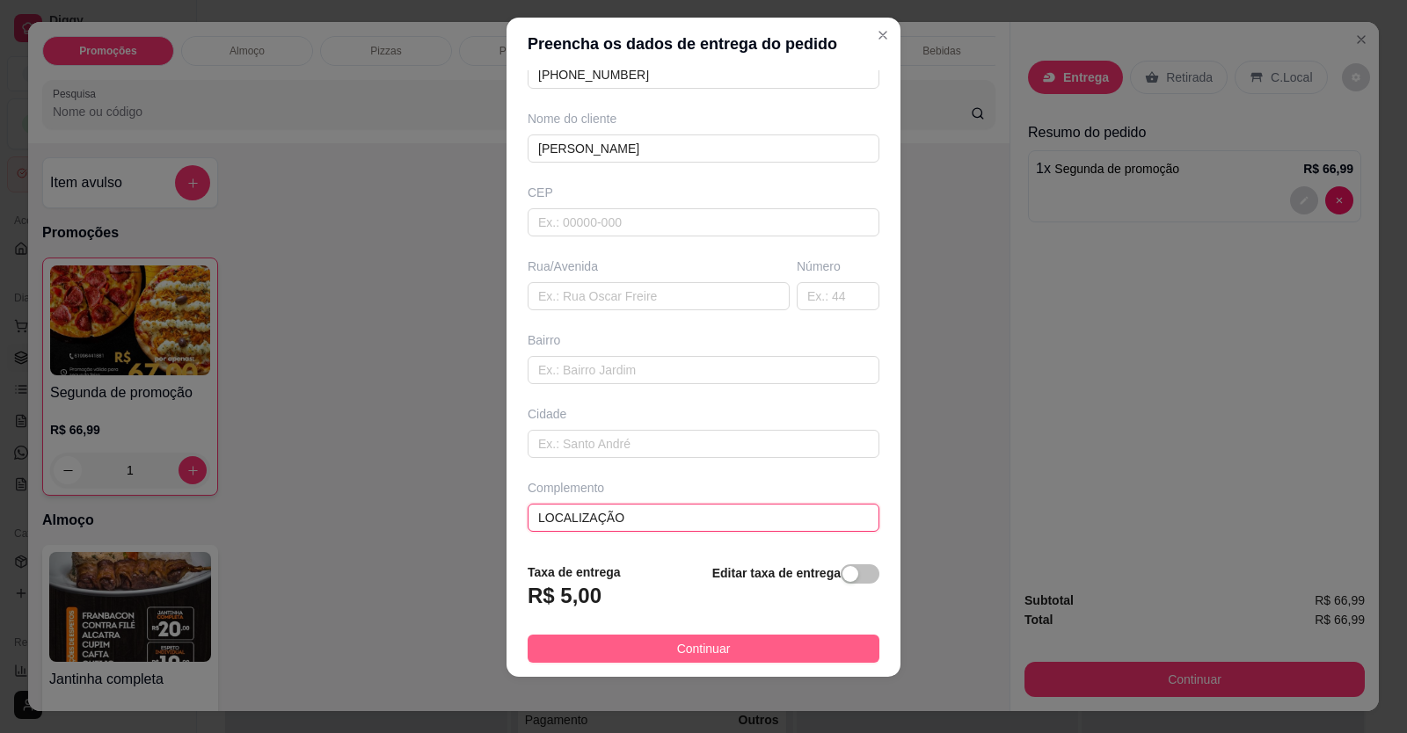
type input "LOCALIZAÇÃO"
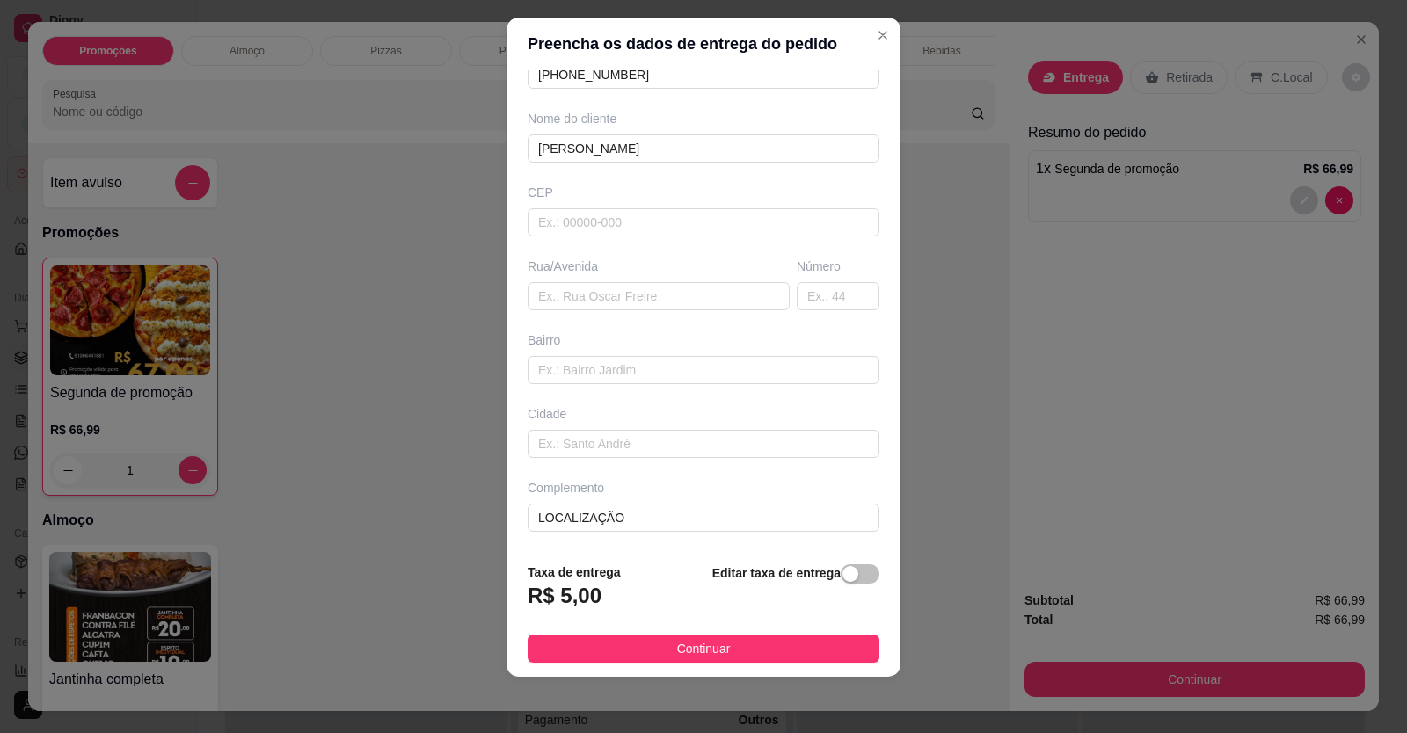
drag, startPoint x: 712, startPoint y: 655, endPoint x: 741, endPoint y: 647, distance: 30.9
click at [712, 653] on span "Continuar" at bounding box center [704, 648] width 54 height 19
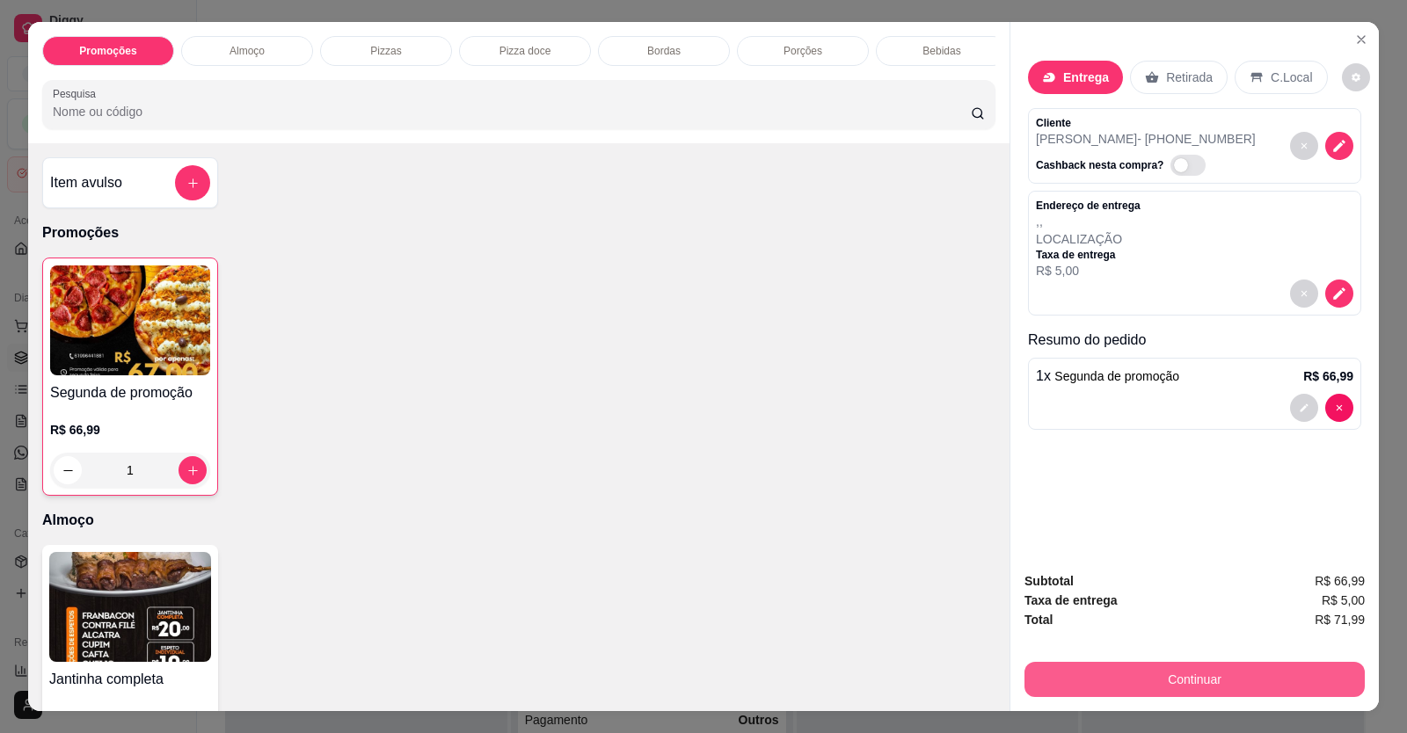
click at [1103, 670] on button "Continuar" at bounding box center [1195, 679] width 340 height 35
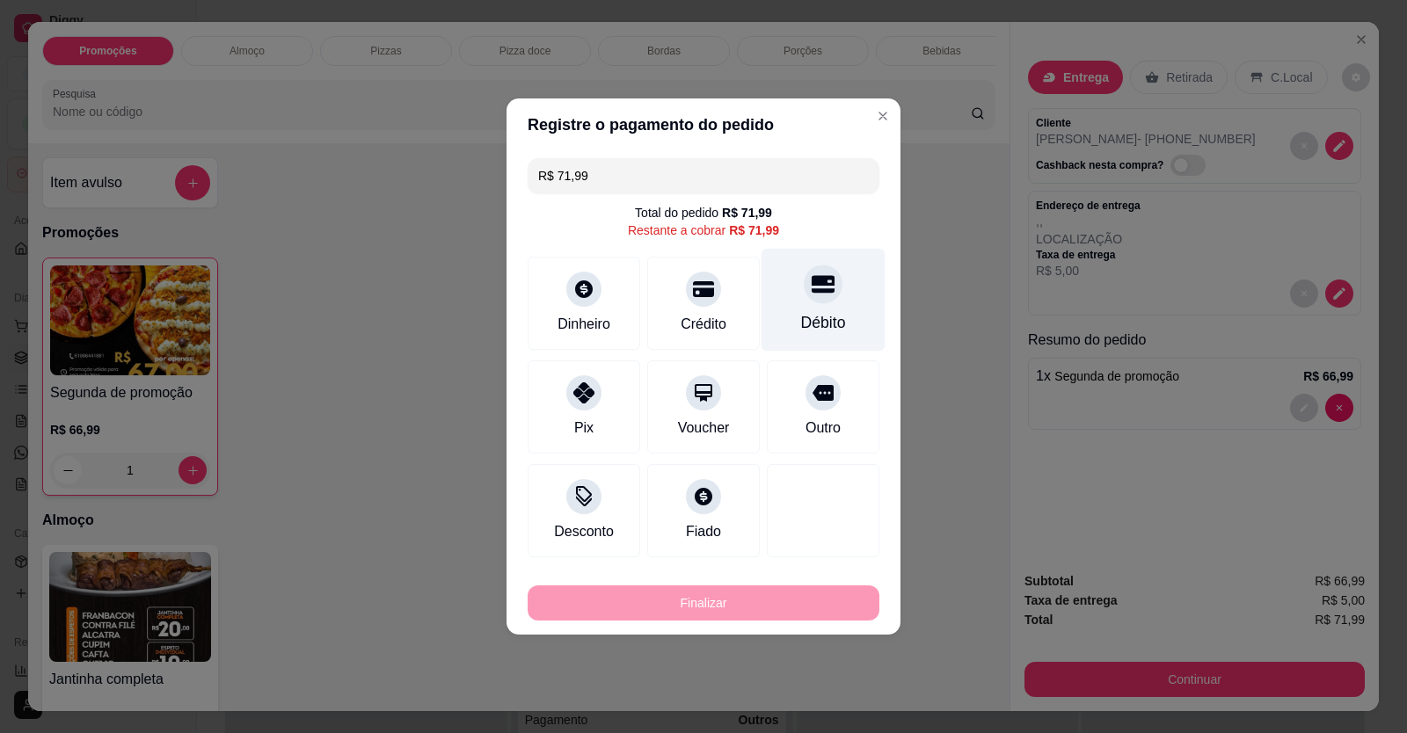
click at [812, 311] on div "Débito" at bounding box center [824, 300] width 124 height 103
type input "R$ 0,00"
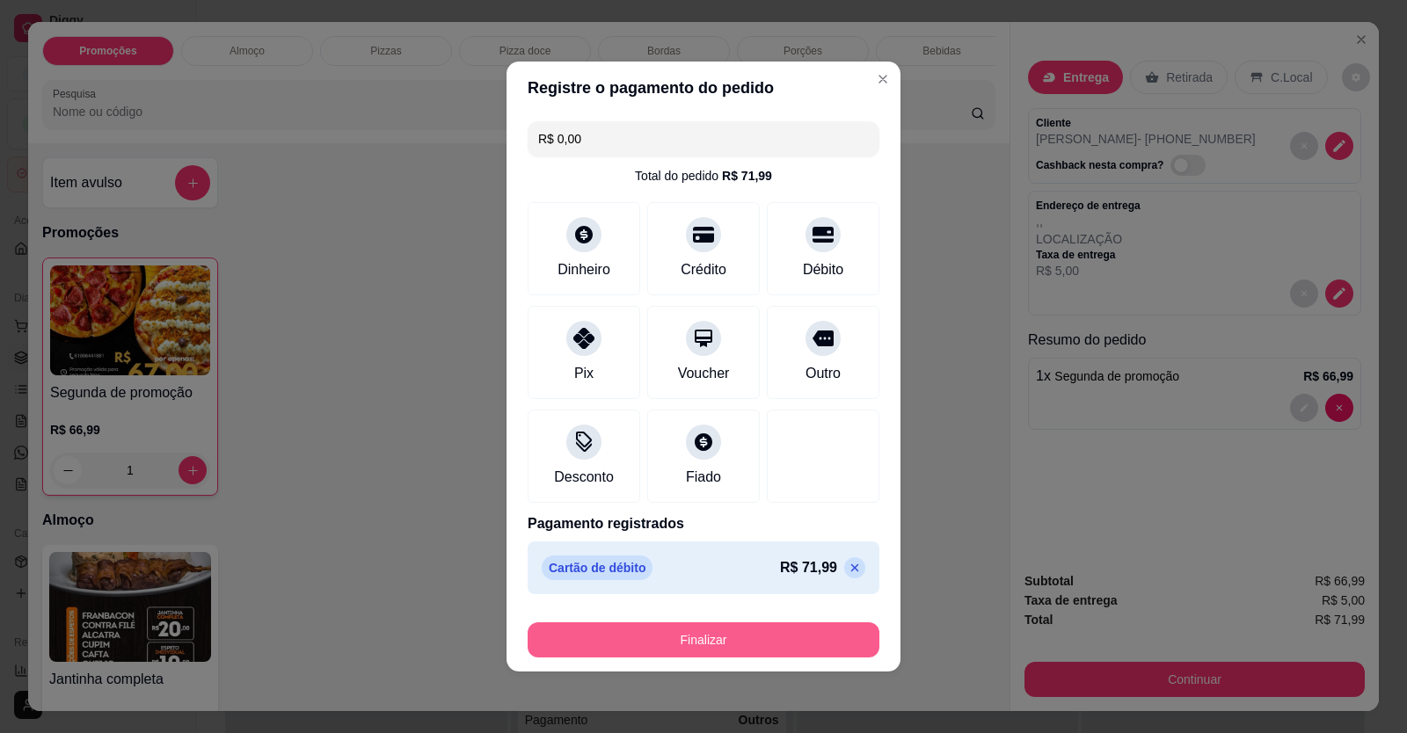
click at [769, 633] on button "Finalizar" at bounding box center [704, 640] width 352 height 35
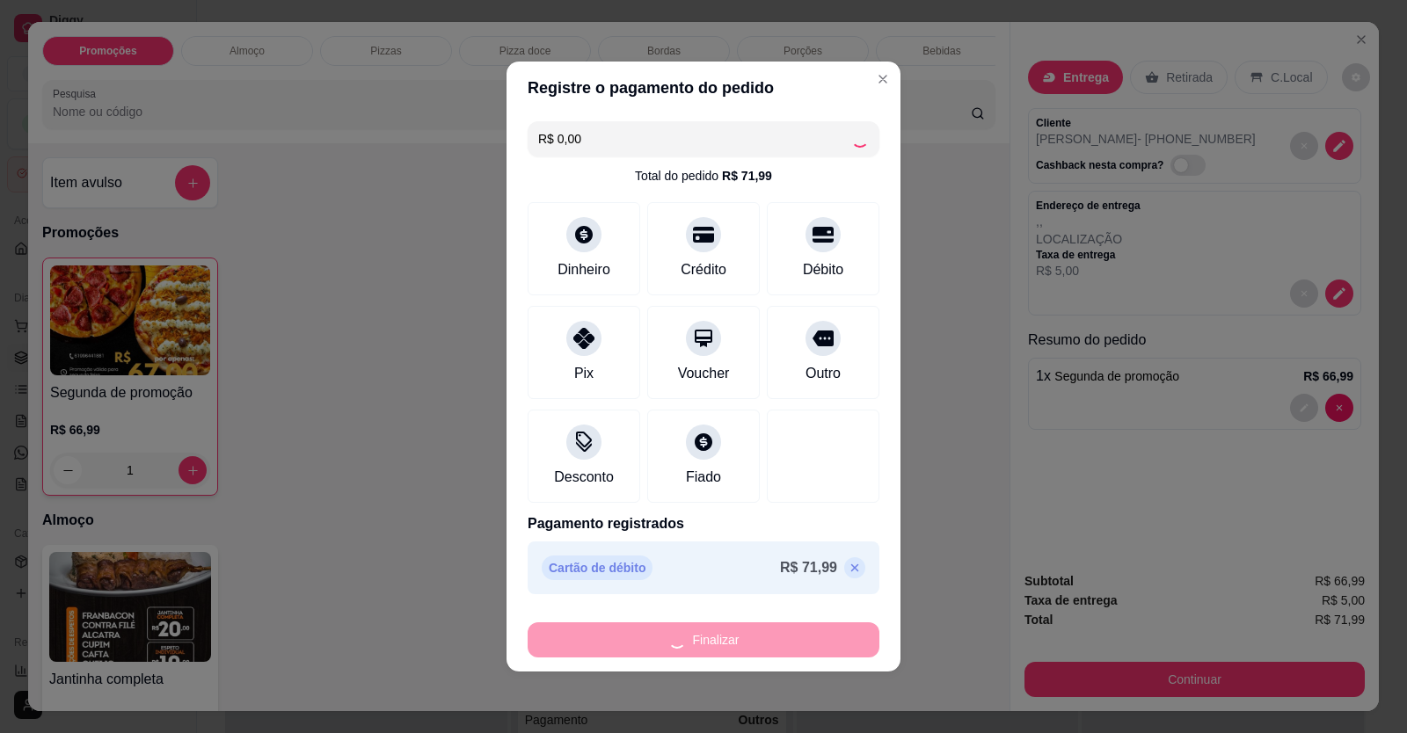
type input "0"
type input "-R$ 71,99"
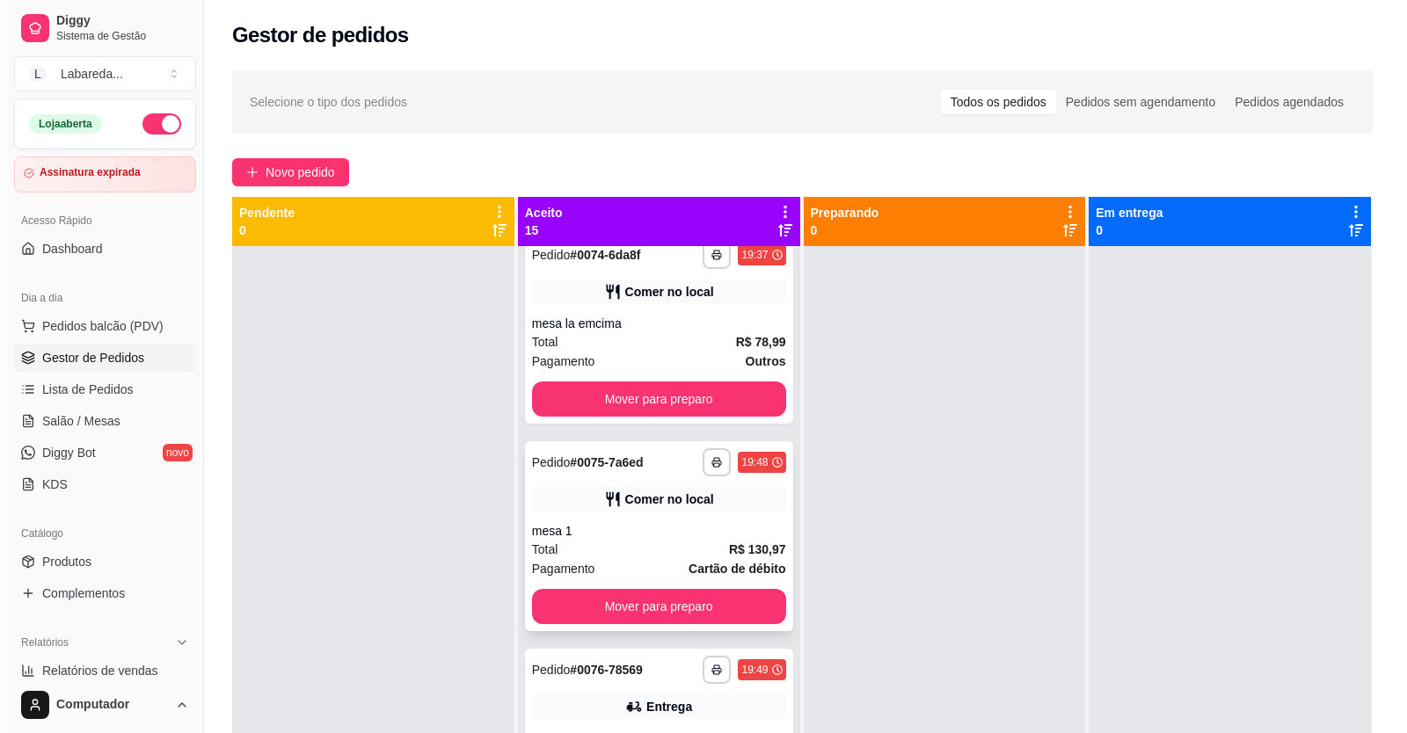
scroll to position [519, 0]
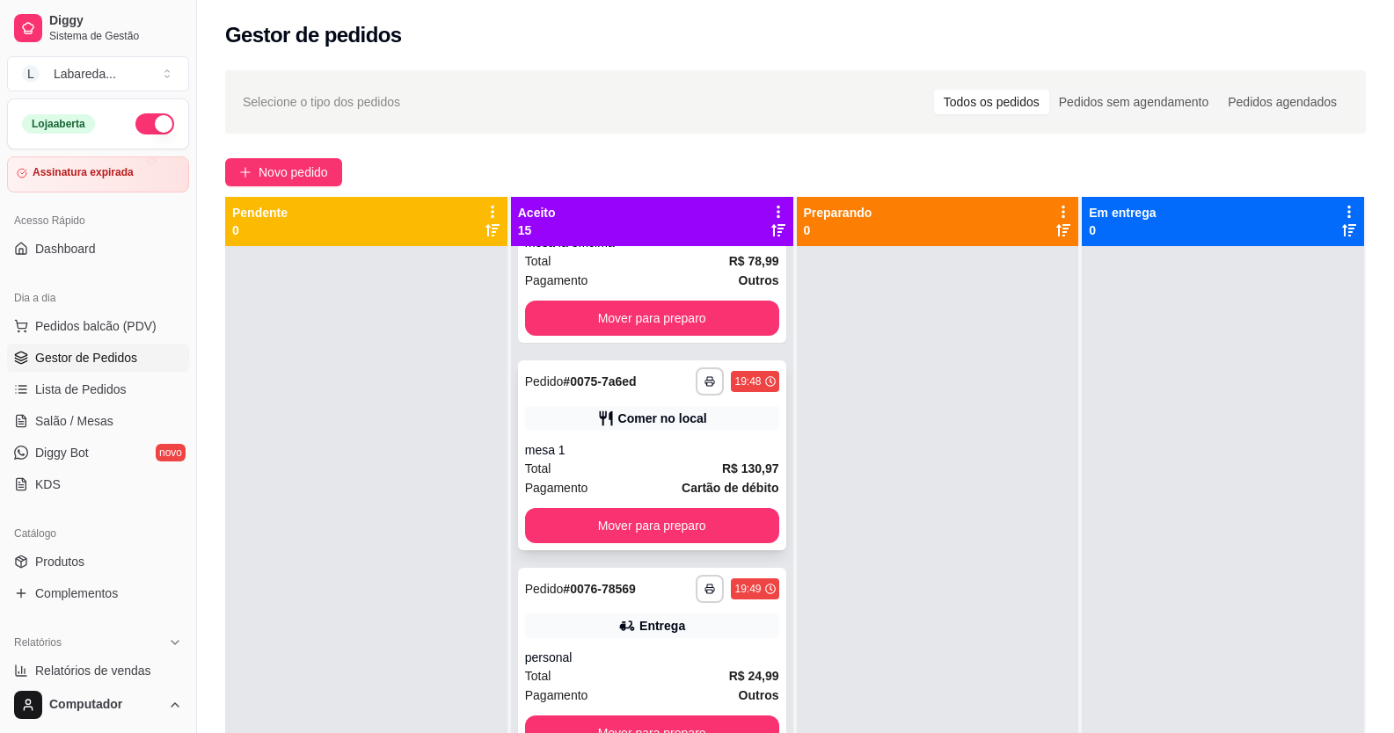
click at [623, 441] on div "**********" at bounding box center [652, 456] width 268 height 190
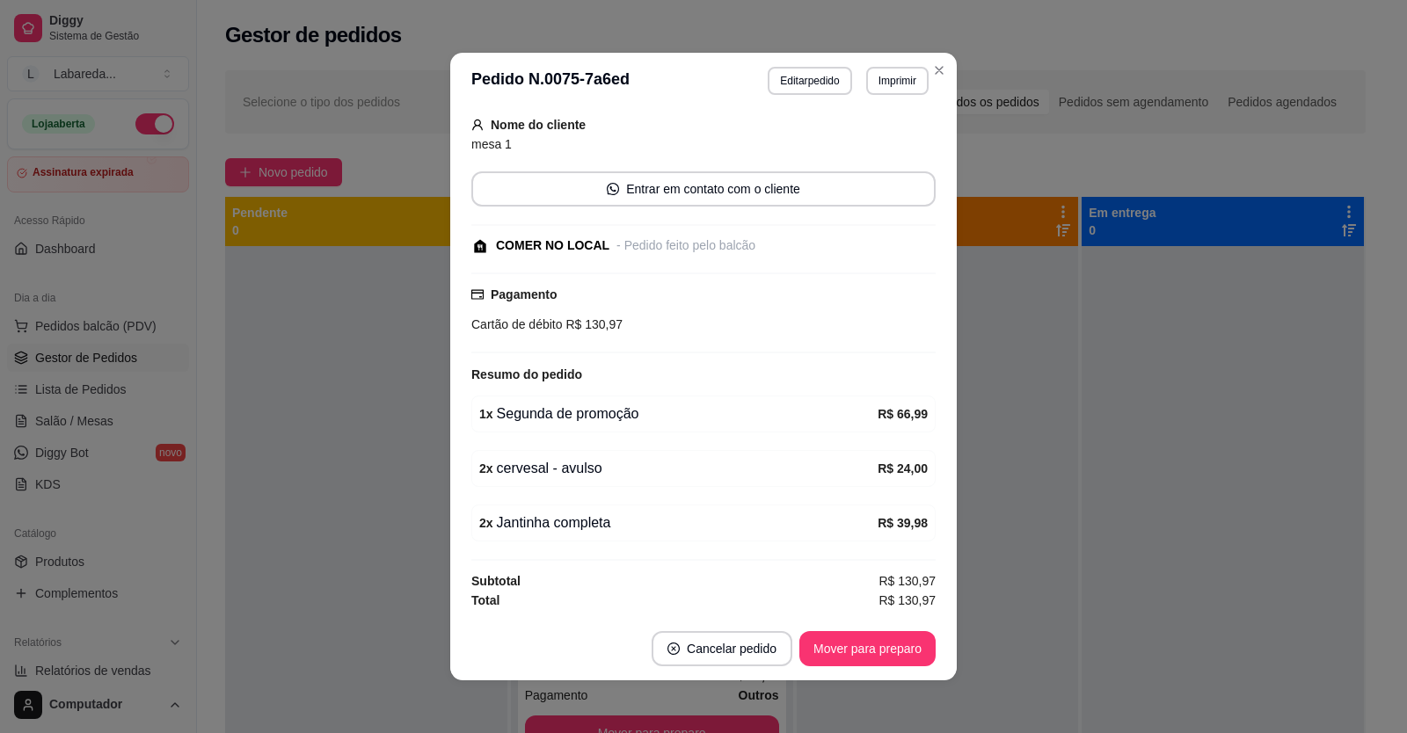
scroll to position [4, 0]
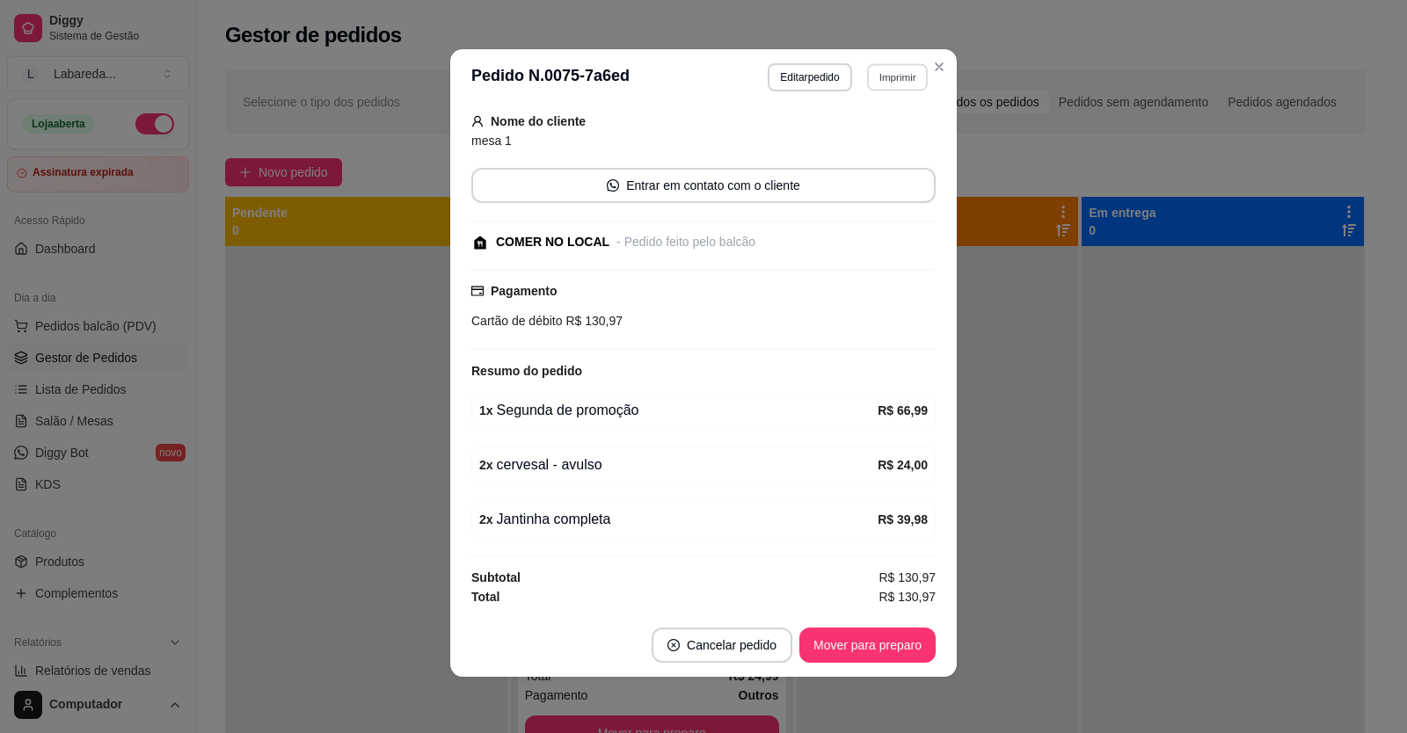
click at [905, 82] on button "Imprimir" at bounding box center [897, 76] width 61 height 27
click at [880, 133] on button "IMPRESSORA" at bounding box center [860, 138] width 123 height 27
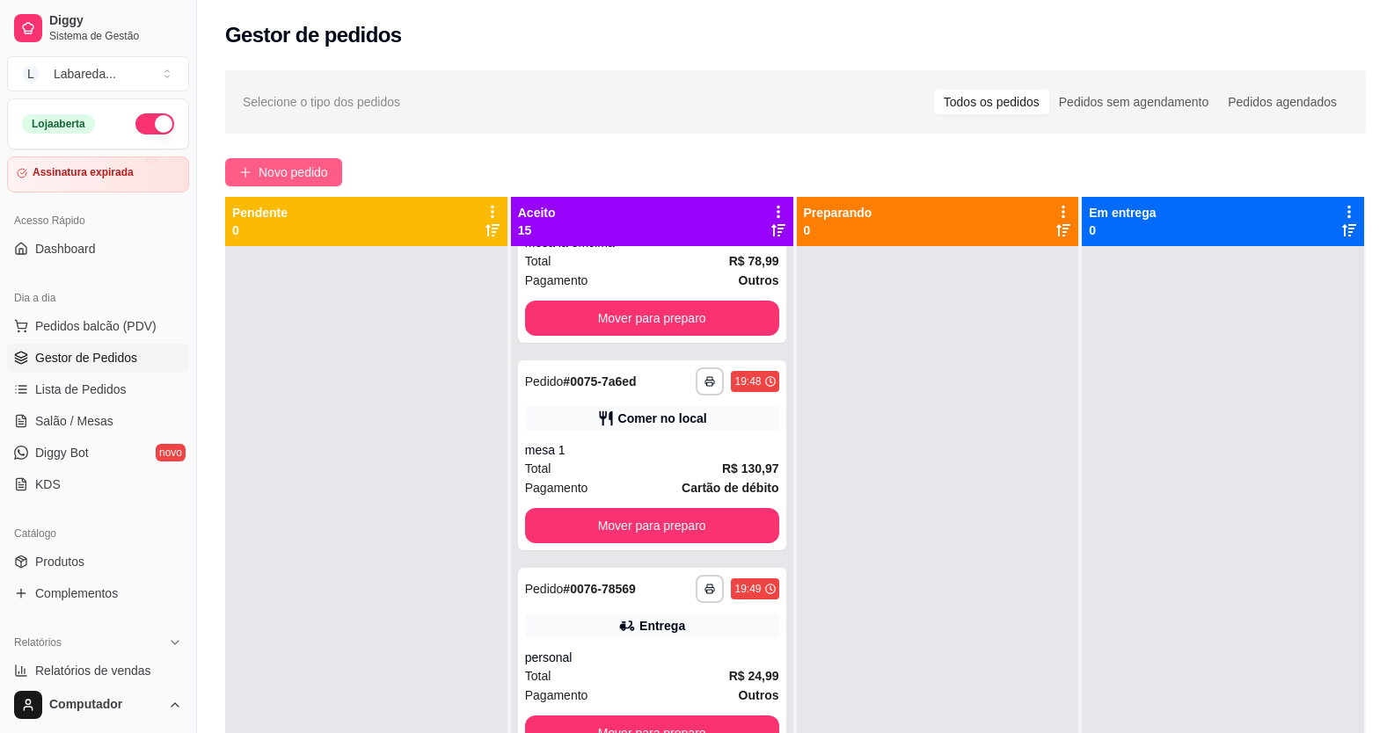
click at [330, 174] on button "Novo pedido" at bounding box center [283, 172] width 117 height 28
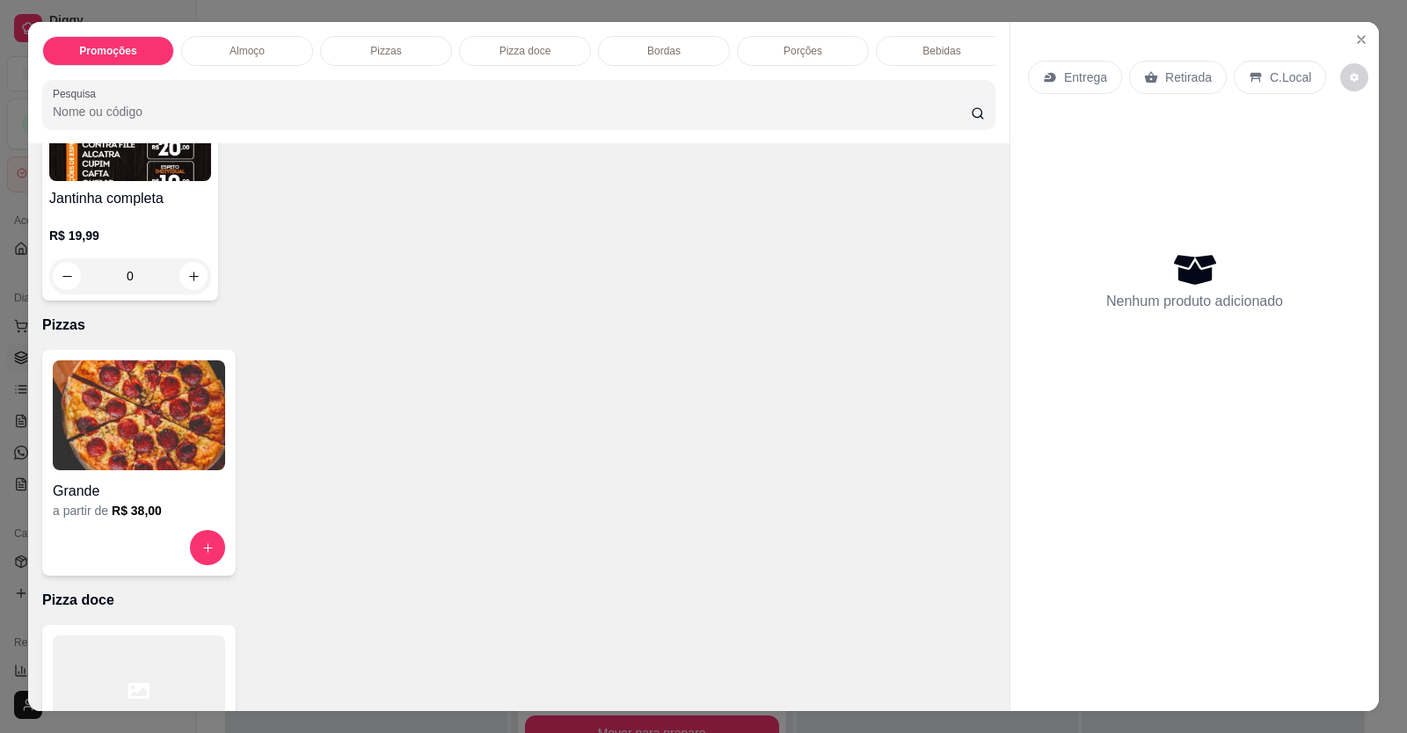
scroll to position [352, 0]
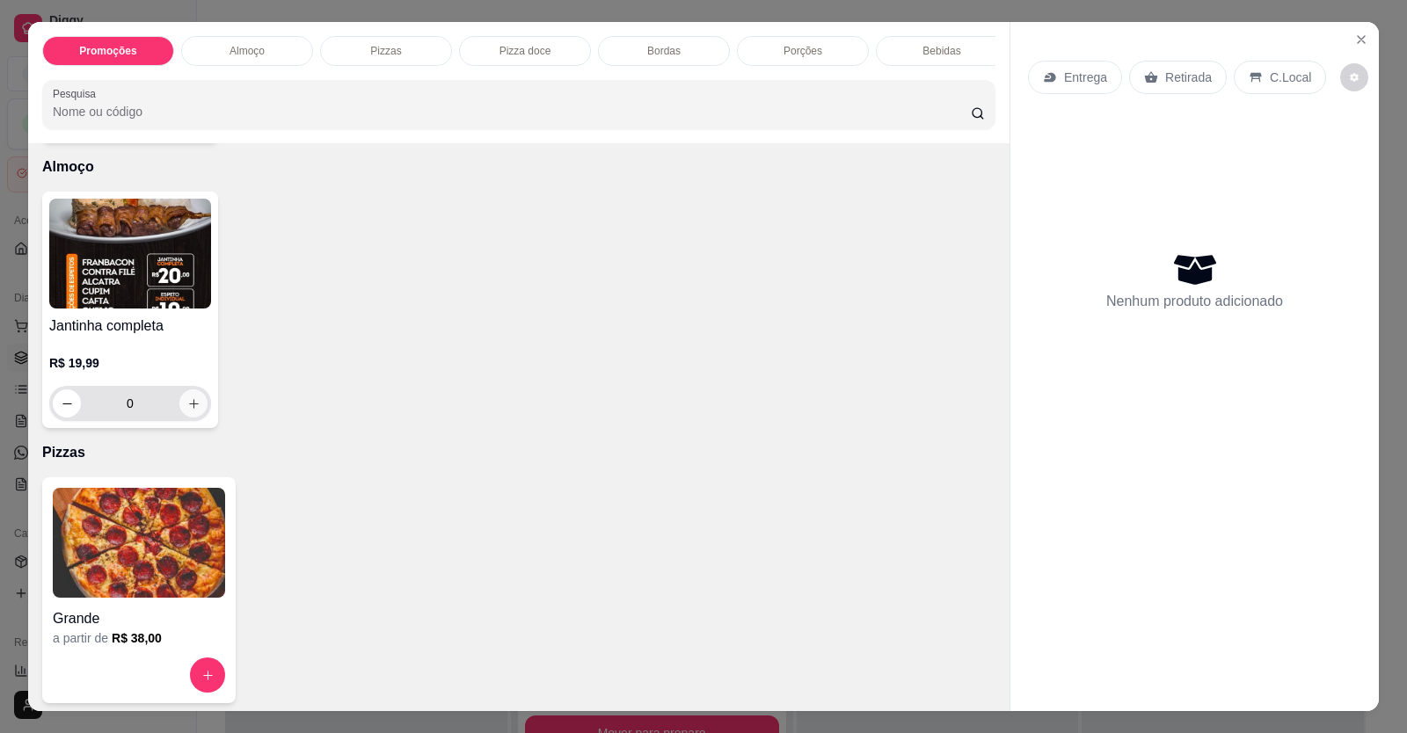
click at [190, 410] on icon "increase-product-quantity" at bounding box center [193, 404] width 13 height 13
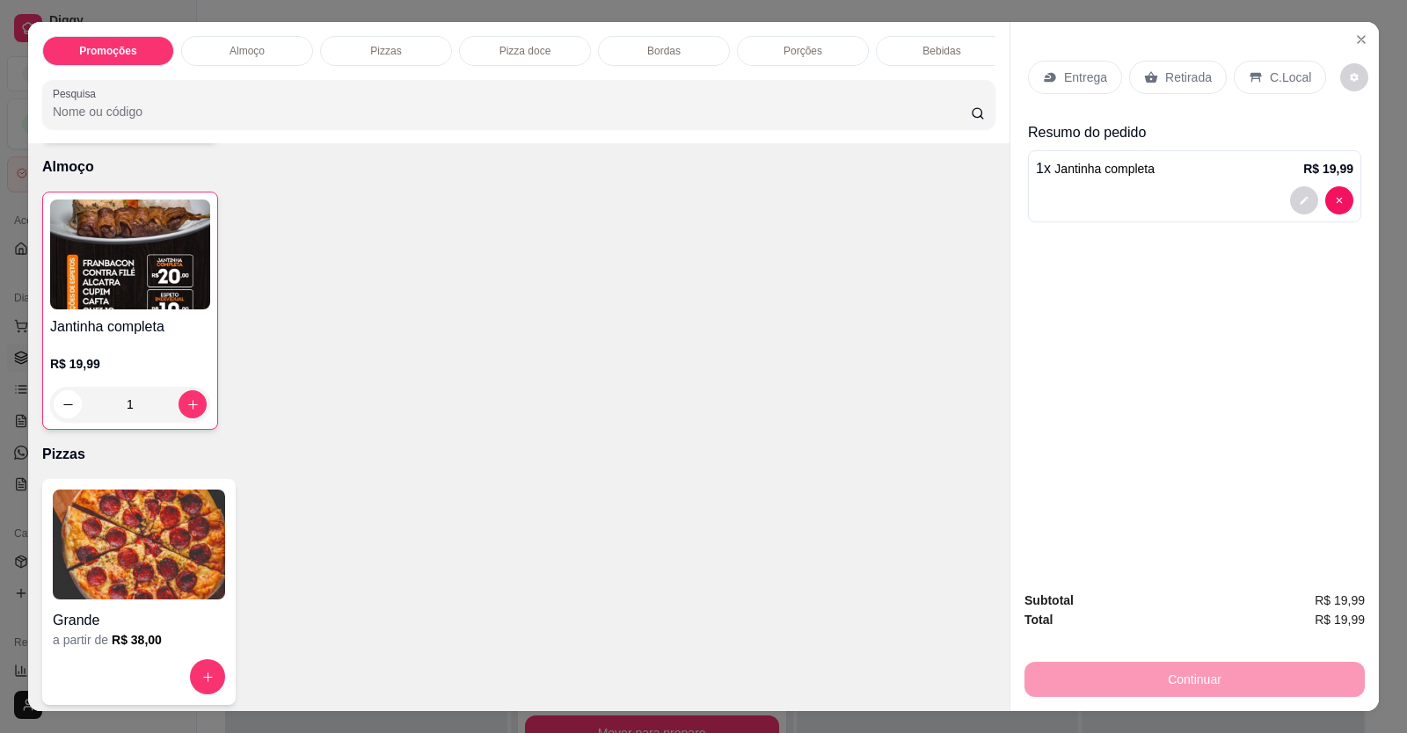
drag, startPoint x: 1087, startPoint y: 60, endPoint x: 1084, endPoint y: 72, distance: 12.8
click at [1084, 69] on div "Entrega Retirada C.Local" at bounding box center [1194, 78] width 333 height 62
type input "0"
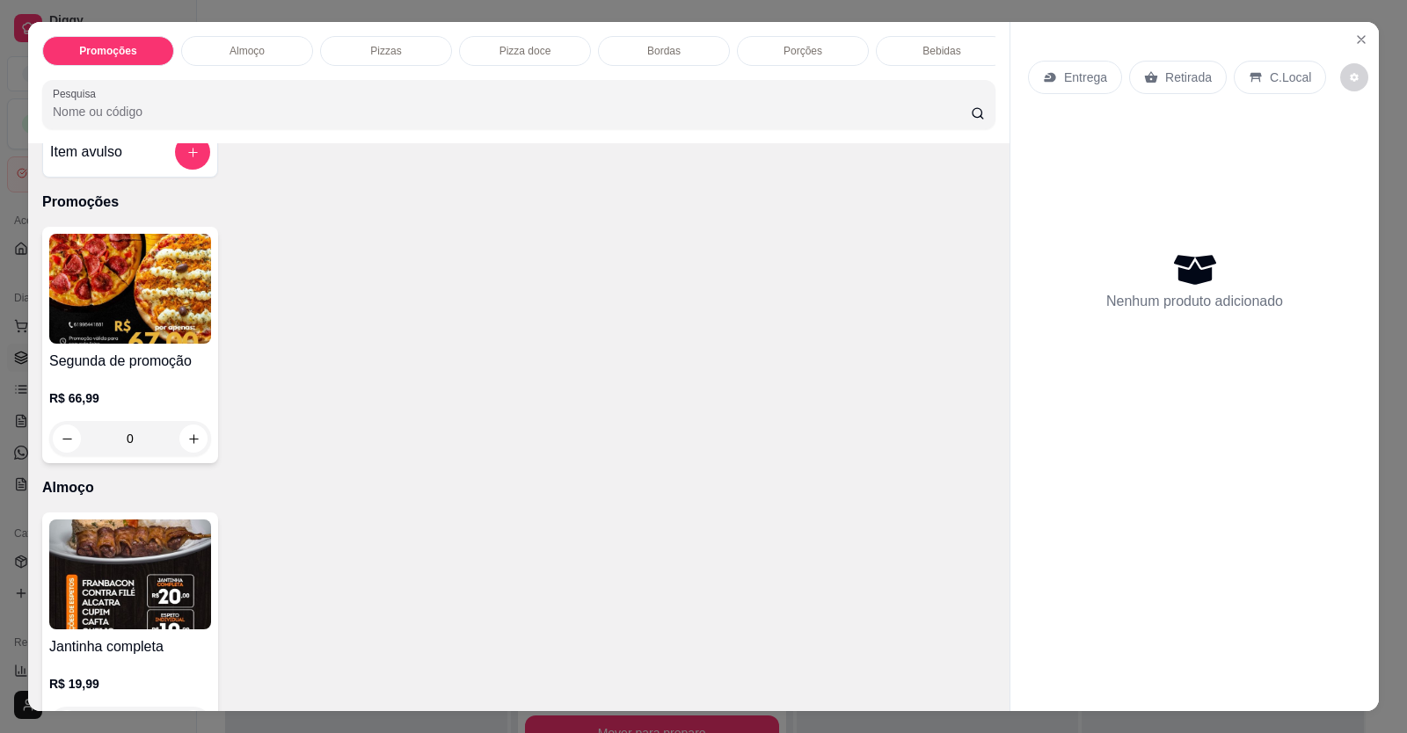
scroll to position [0, 0]
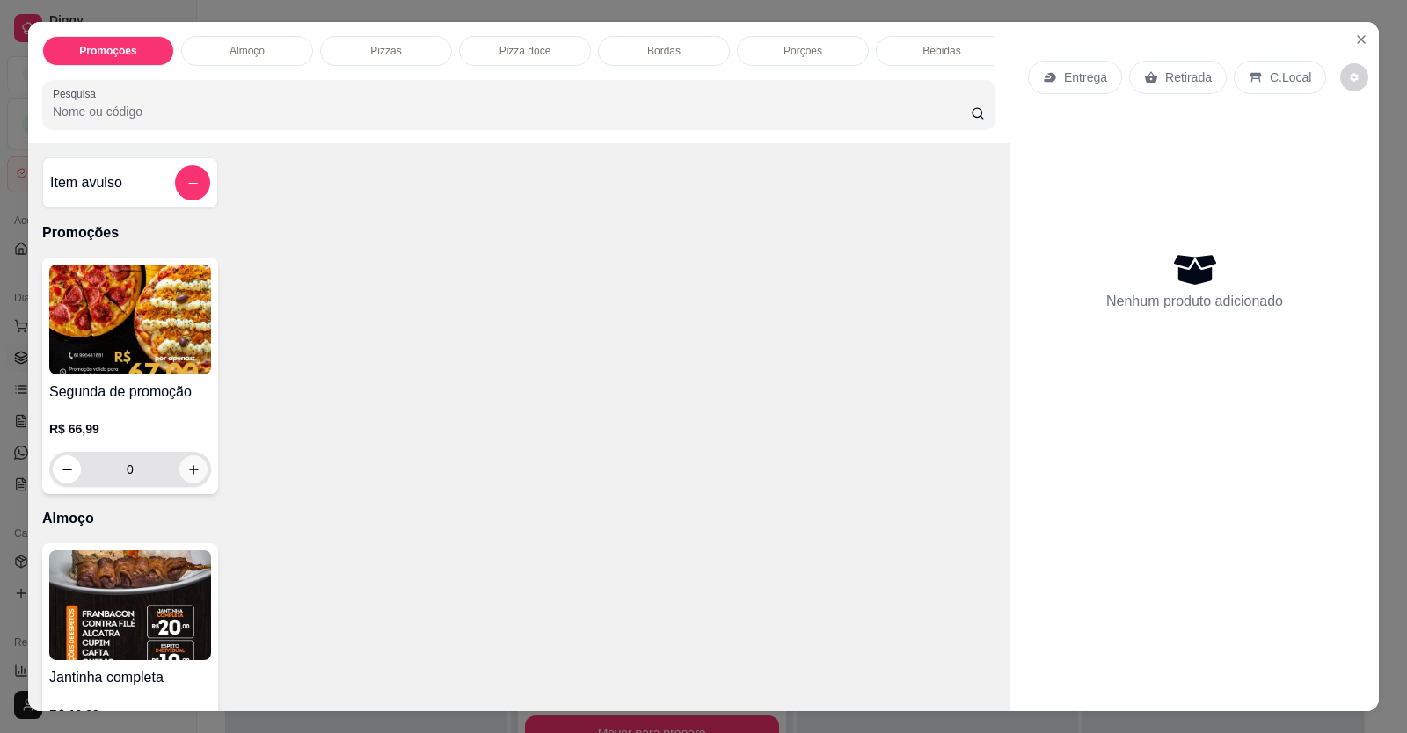
click at [194, 484] on button "increase-product-quantity" at bounding box center [193, 470] width 28 height 28
type input "1"
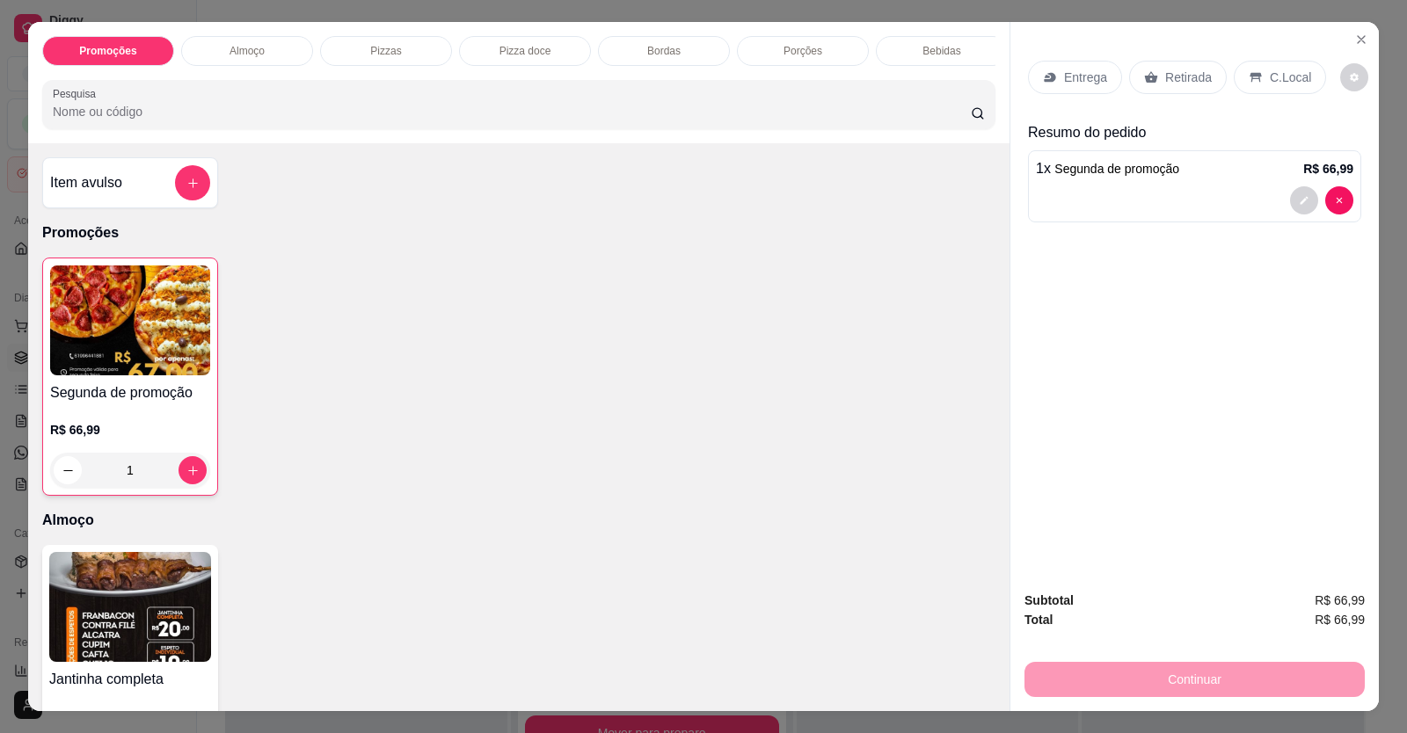
click at [1076, 68] on div "Entrega" at bounding box center [1075, 77] width 94 height 33
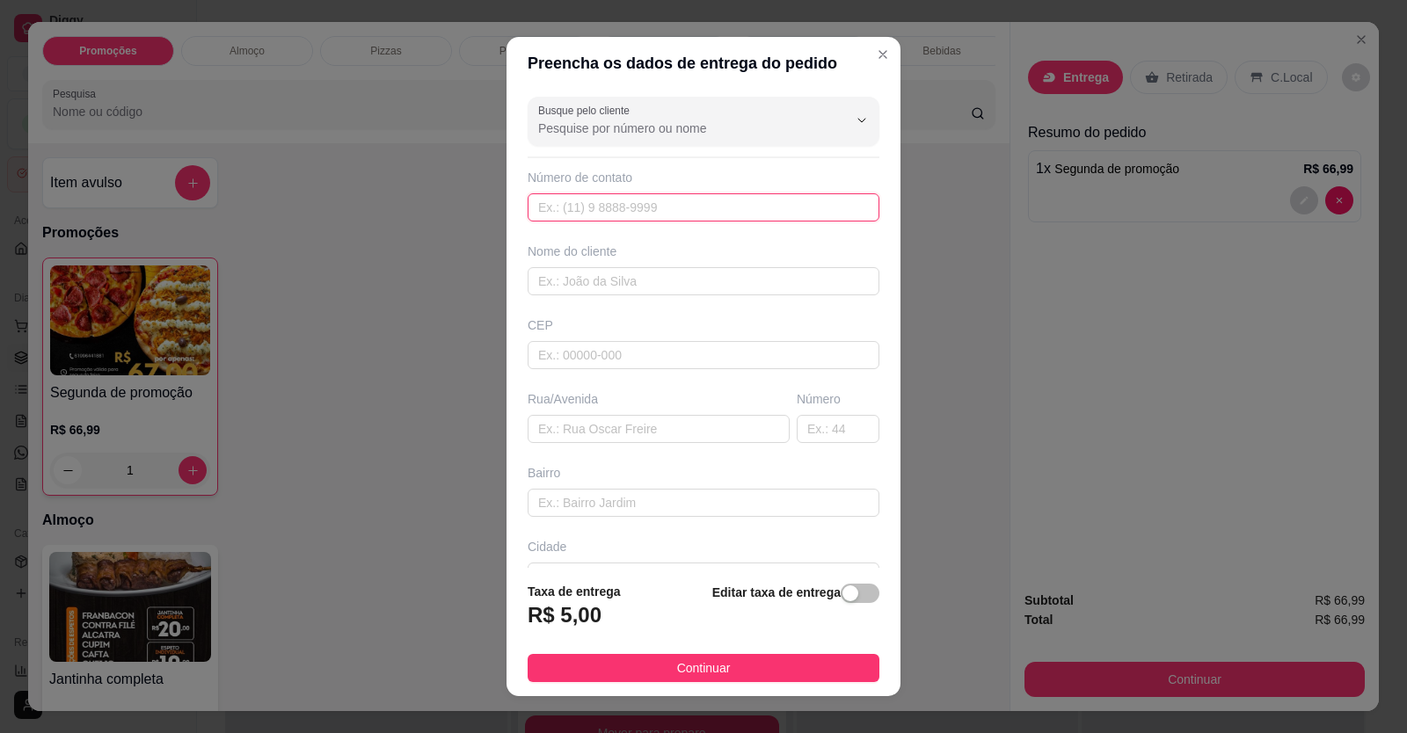
click at [702, 210] on input "text" at bounding box center [704, 207] width 352 height 28
type input "[PHONE_NUMBER]"
click at [684, 279] on input "text" at bounding box center [704, 281] width 352 height 28
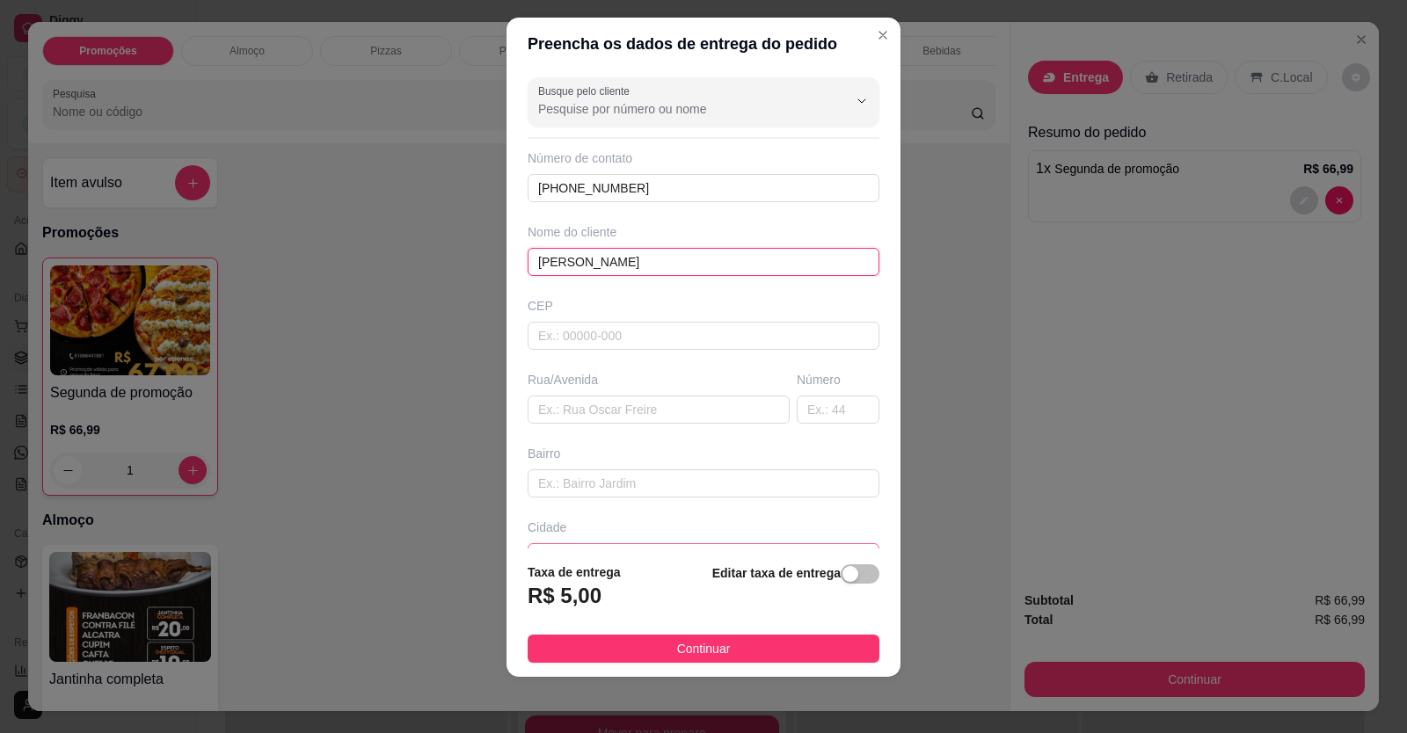
scroll to position [113, 0]
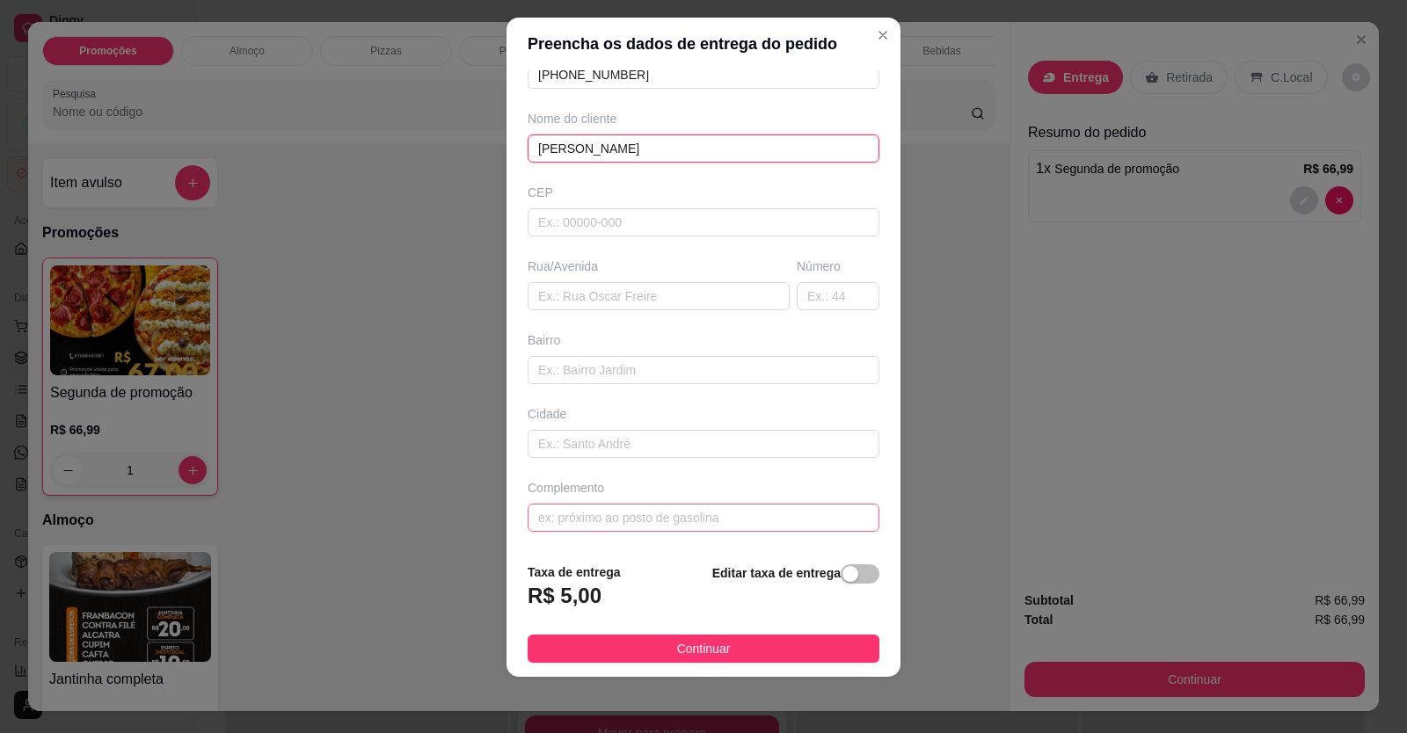
type input "[PERSON_NAME]"
click at [725, 529] on input "text" at bounding box center [704, 518] width 352 height 28
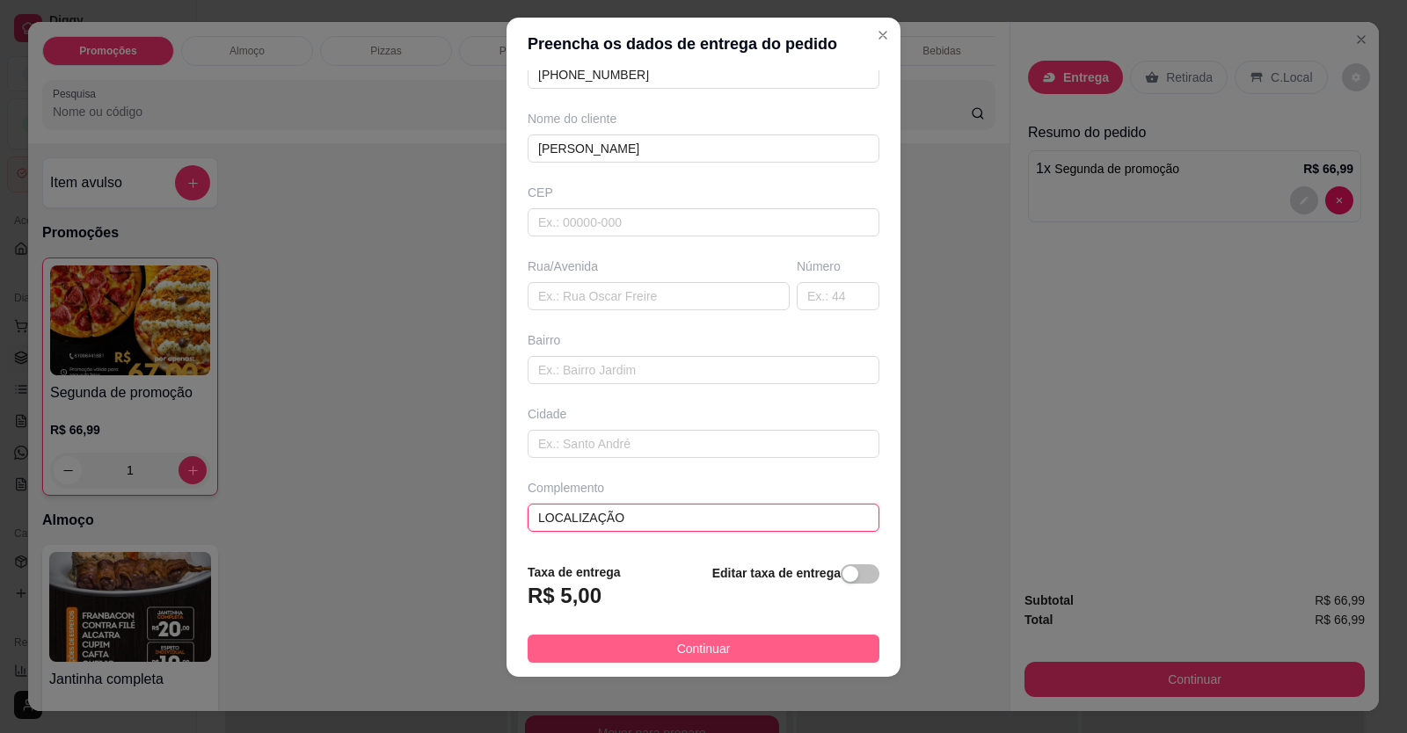
type input "LOCALIZAÇÃO"
click at [660, 654] on button "Continuar" at bounding box center [704, 649] width 352 height 28
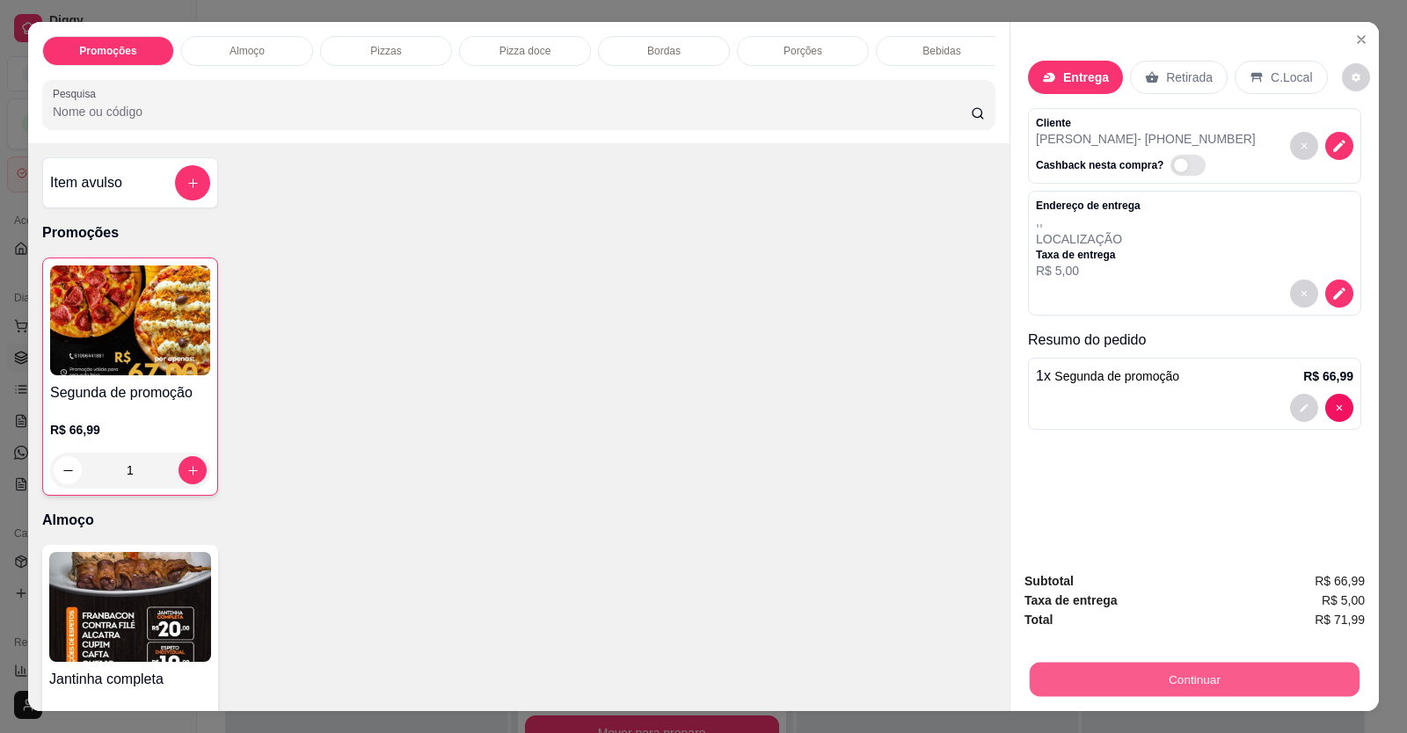
click at [1168, 691] on button "Continuar" at bounding box center [1195, 680] width 330 height 34
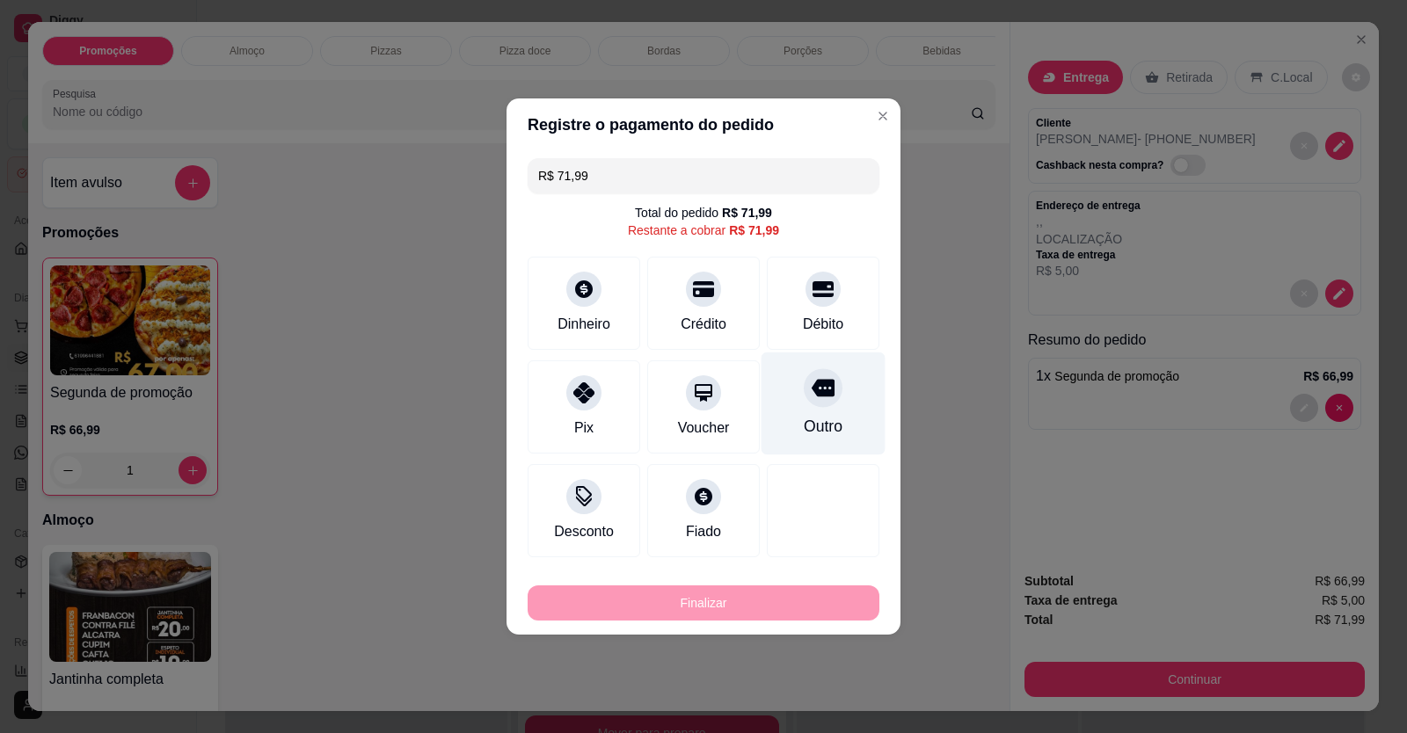
drag, startPoint x: 823, startPoint y: 312, endPoint x: 823, endPoint y: 327, distance: 15.0
click at [823, 321] on div "Débito" at bounding box center [823, 324] width 40 height 21
type input "R$ 0,00"
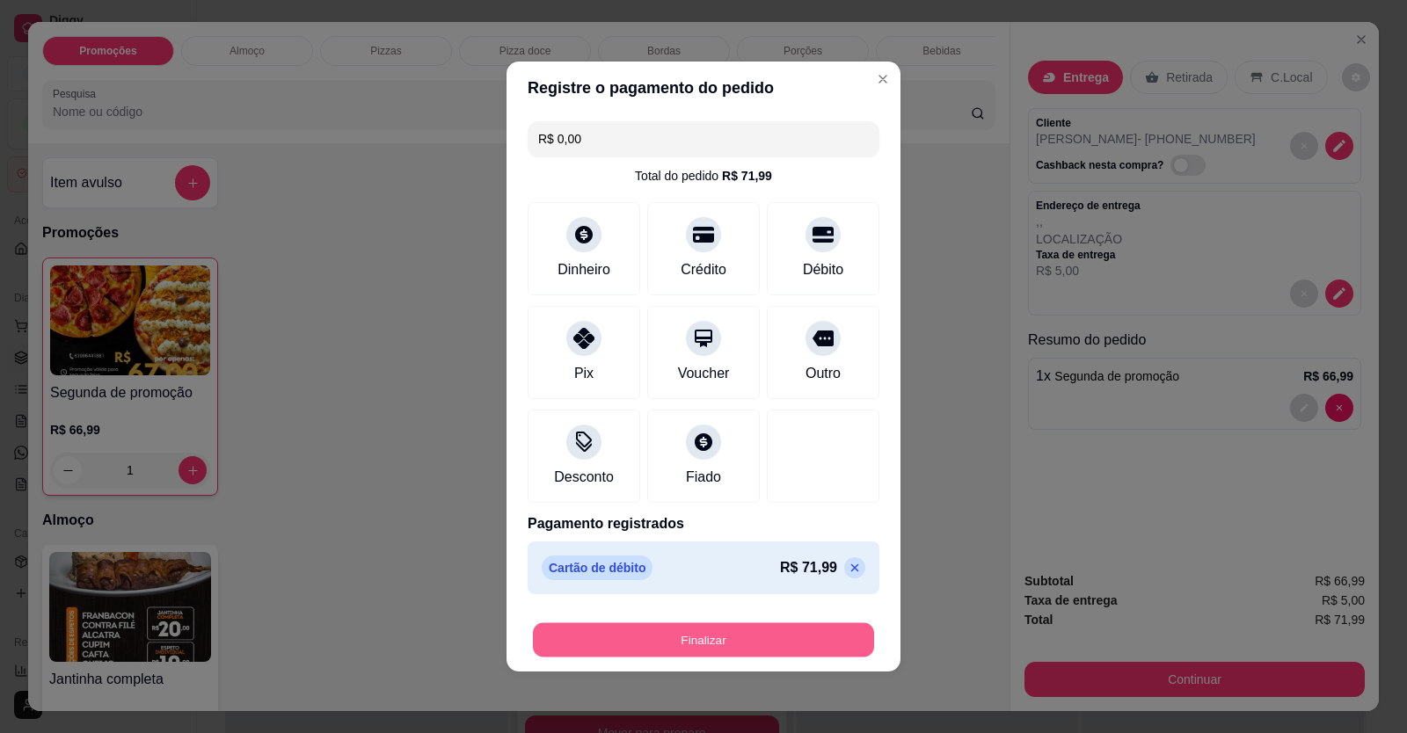
click at [715, 642] on button "Finalizar" at bounding box center [703, 641] width 341 height 34
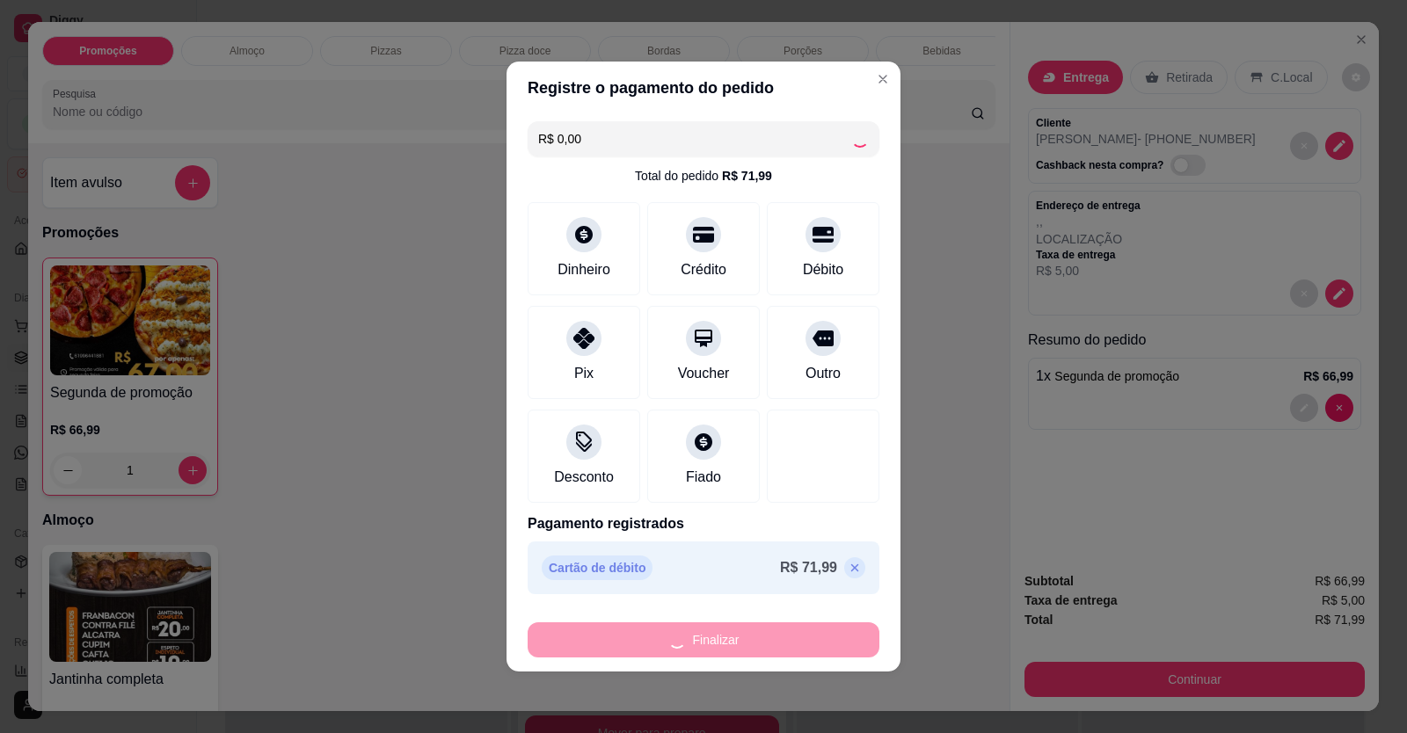
type input "0"
type input "-R$ 71,99"
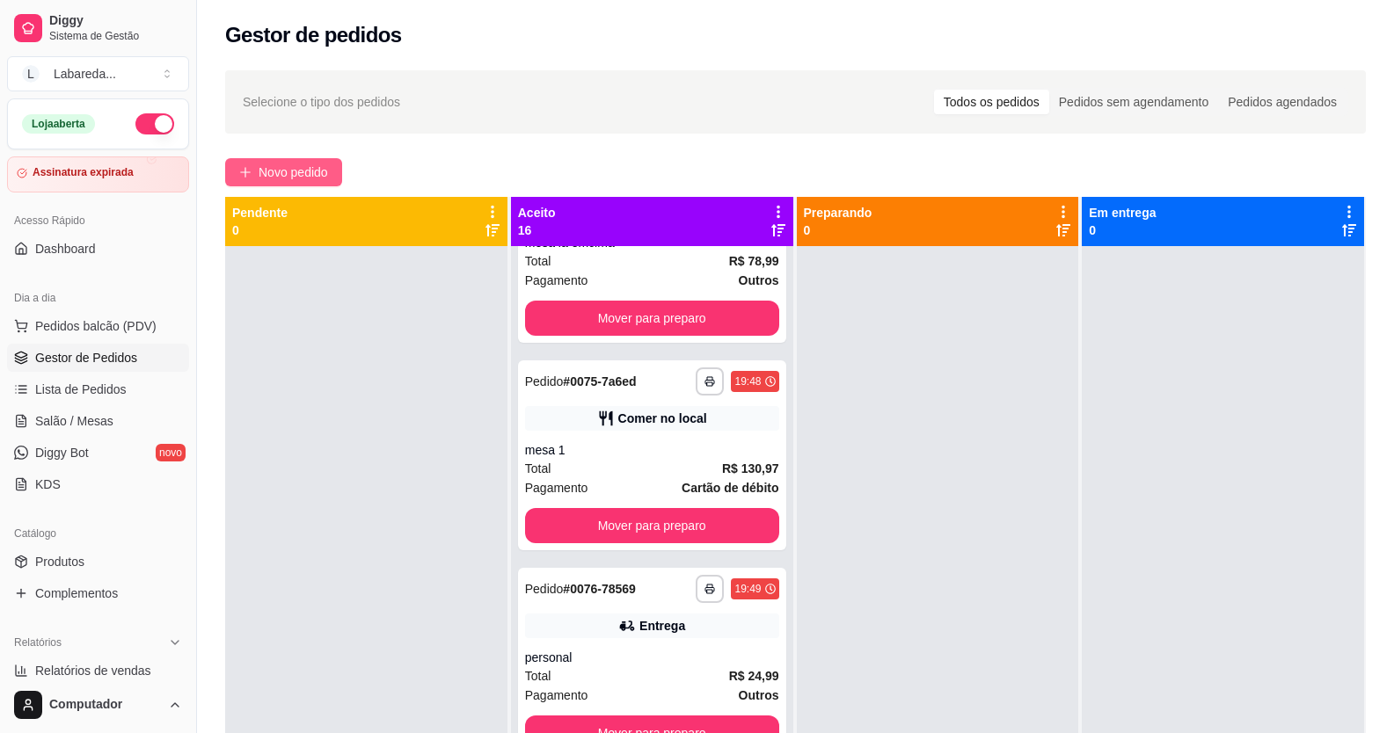
click at [281, 163] on span "Novo pedido" at bounding box center [293, 172] width 69 height 19
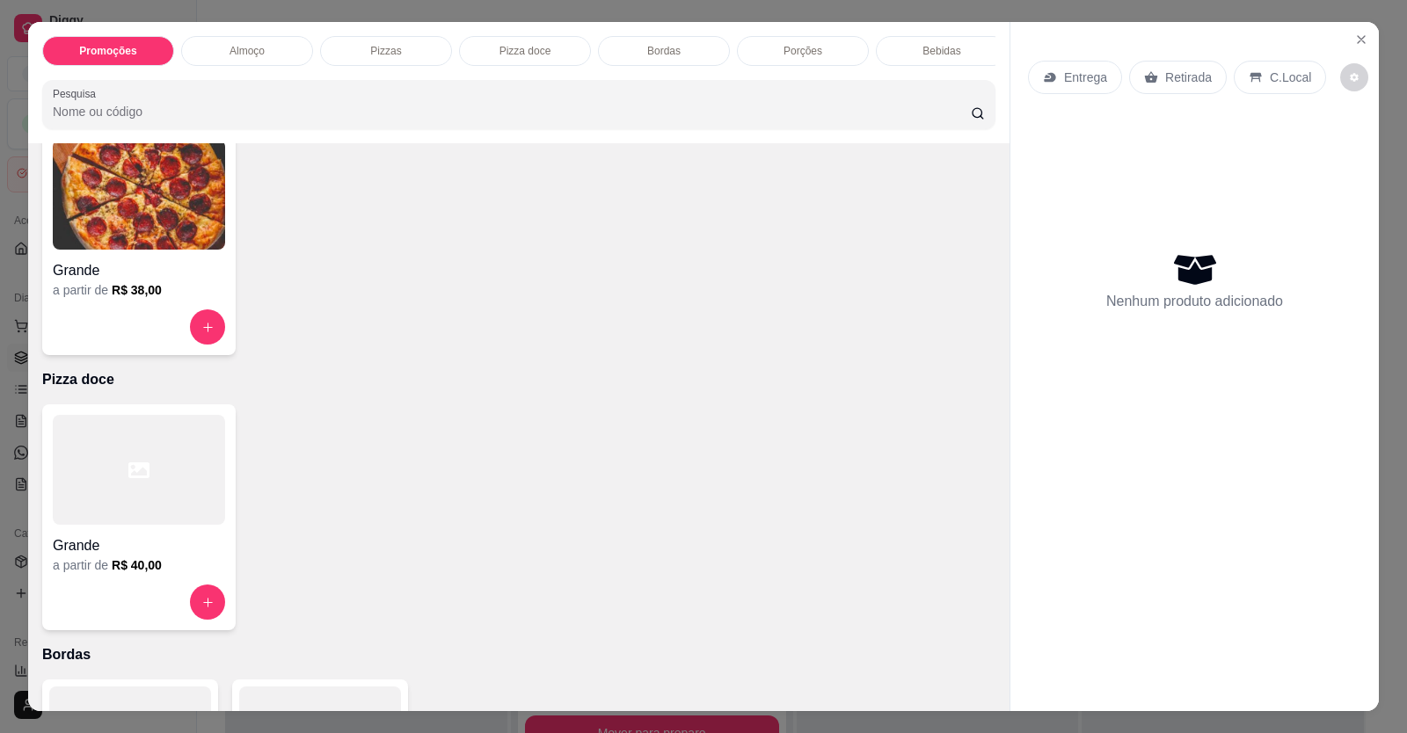
scroll to position [704, 0]
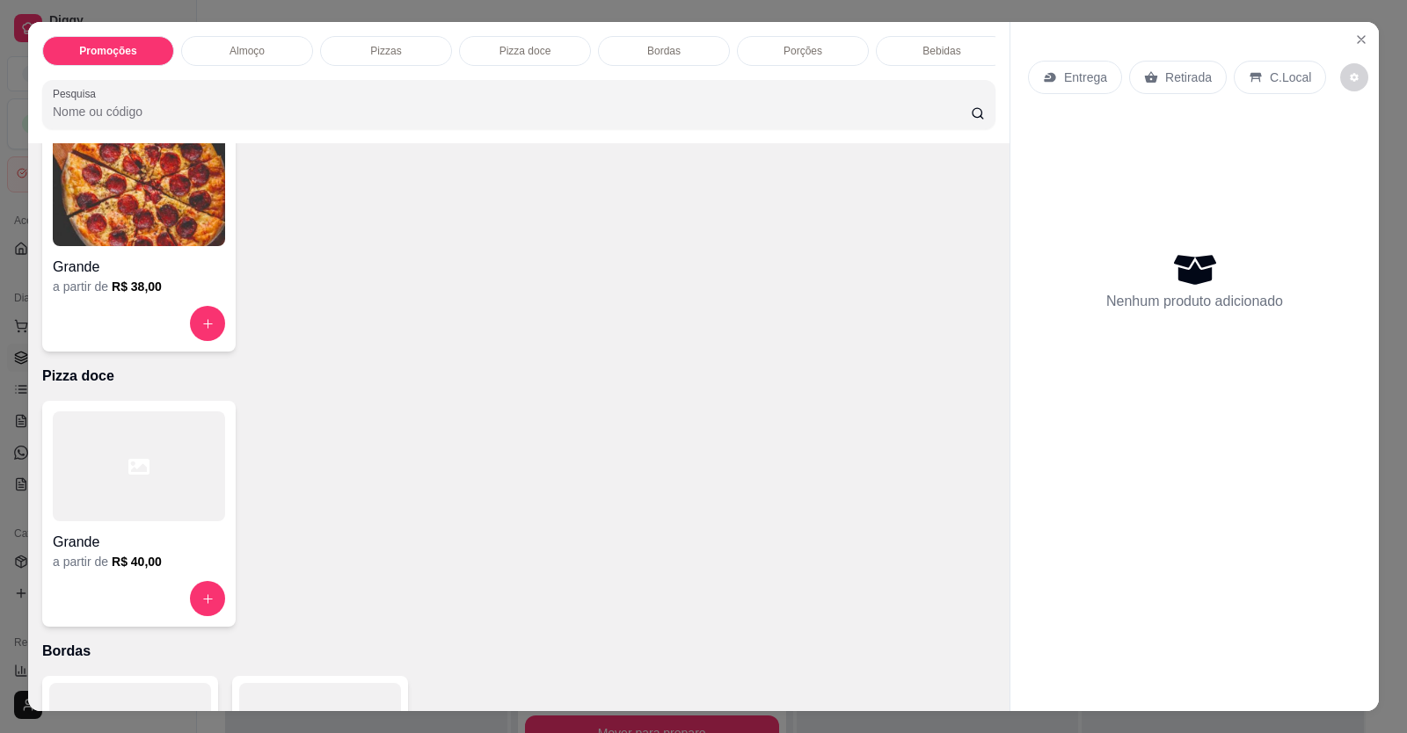
click at [155, 246] on img at bounding box center [139, 191] width 172 height 110
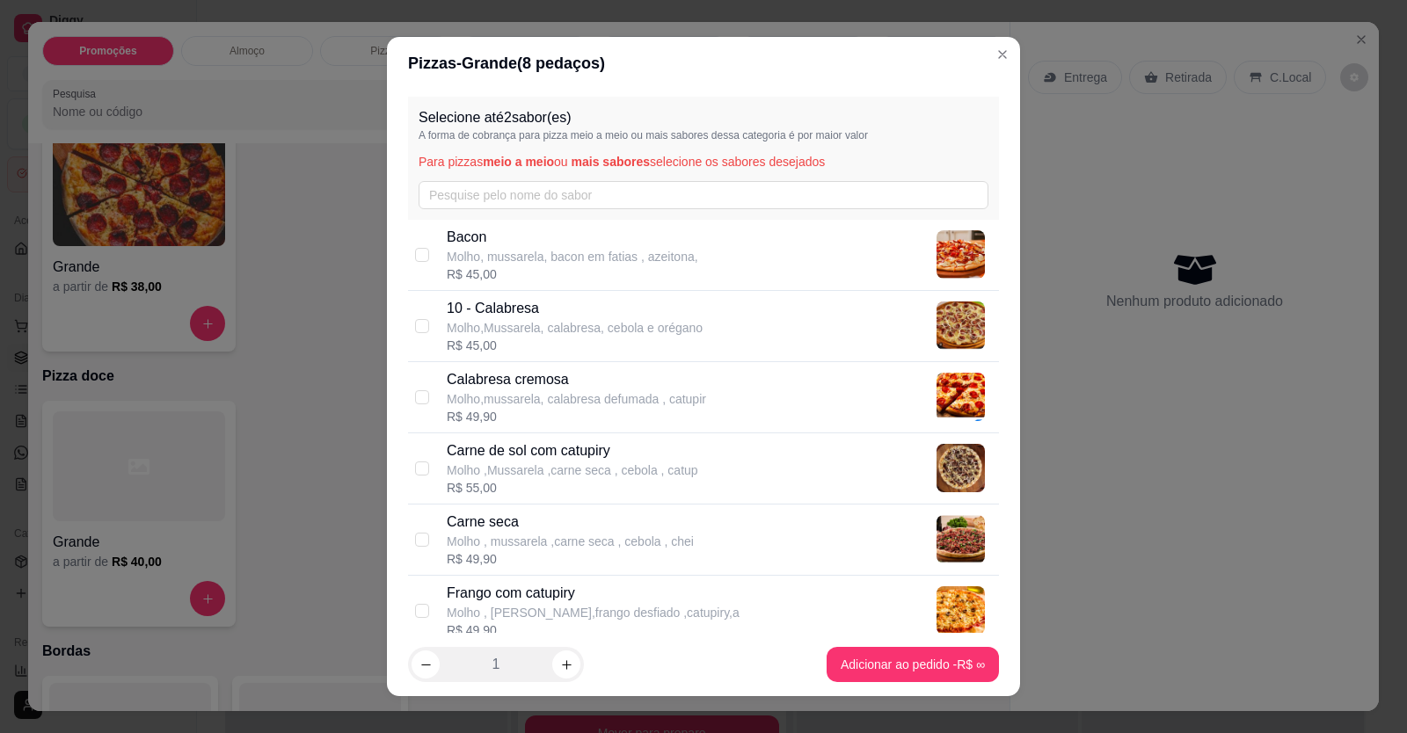
click at [585, 315] on p "10 - Calabresa" at bounding box center [575, 308] width 256 height 21
checkbox input "true"
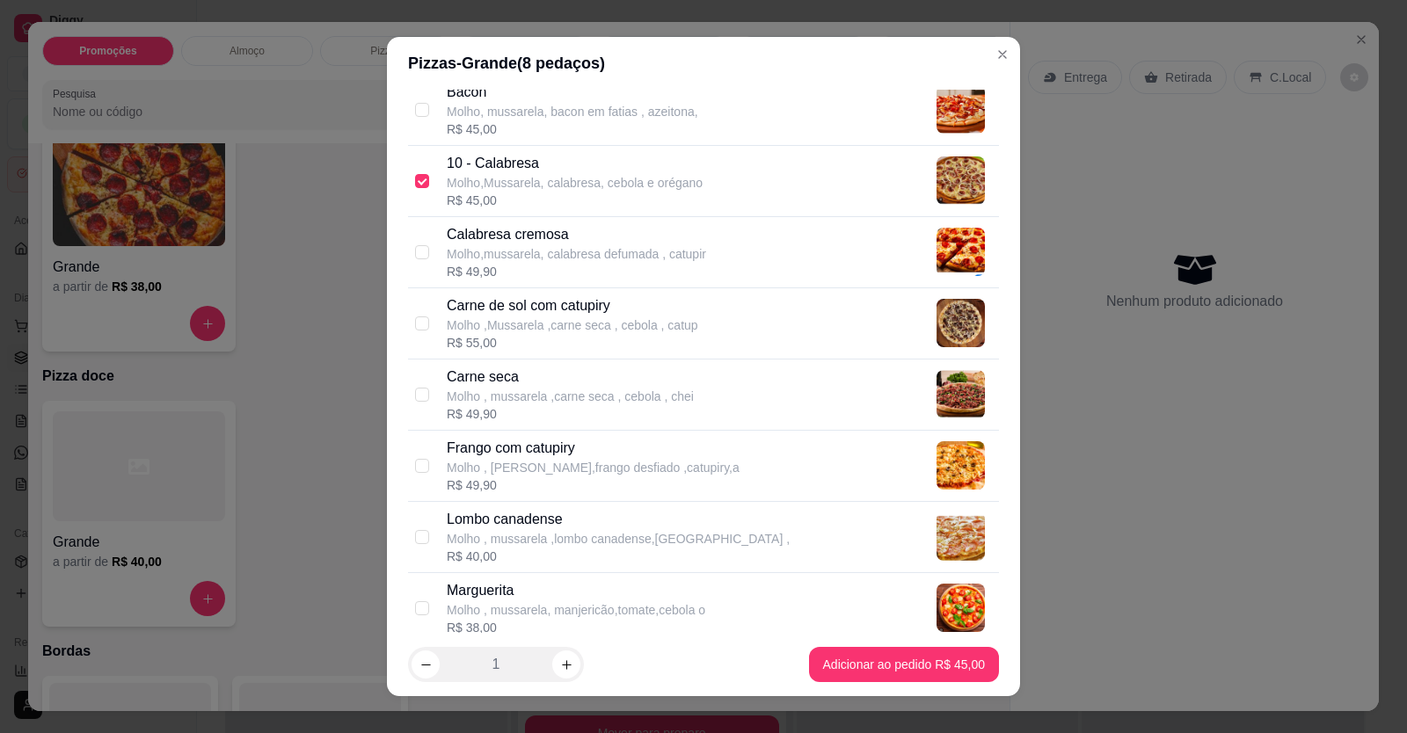
scroll to position [176, 0]
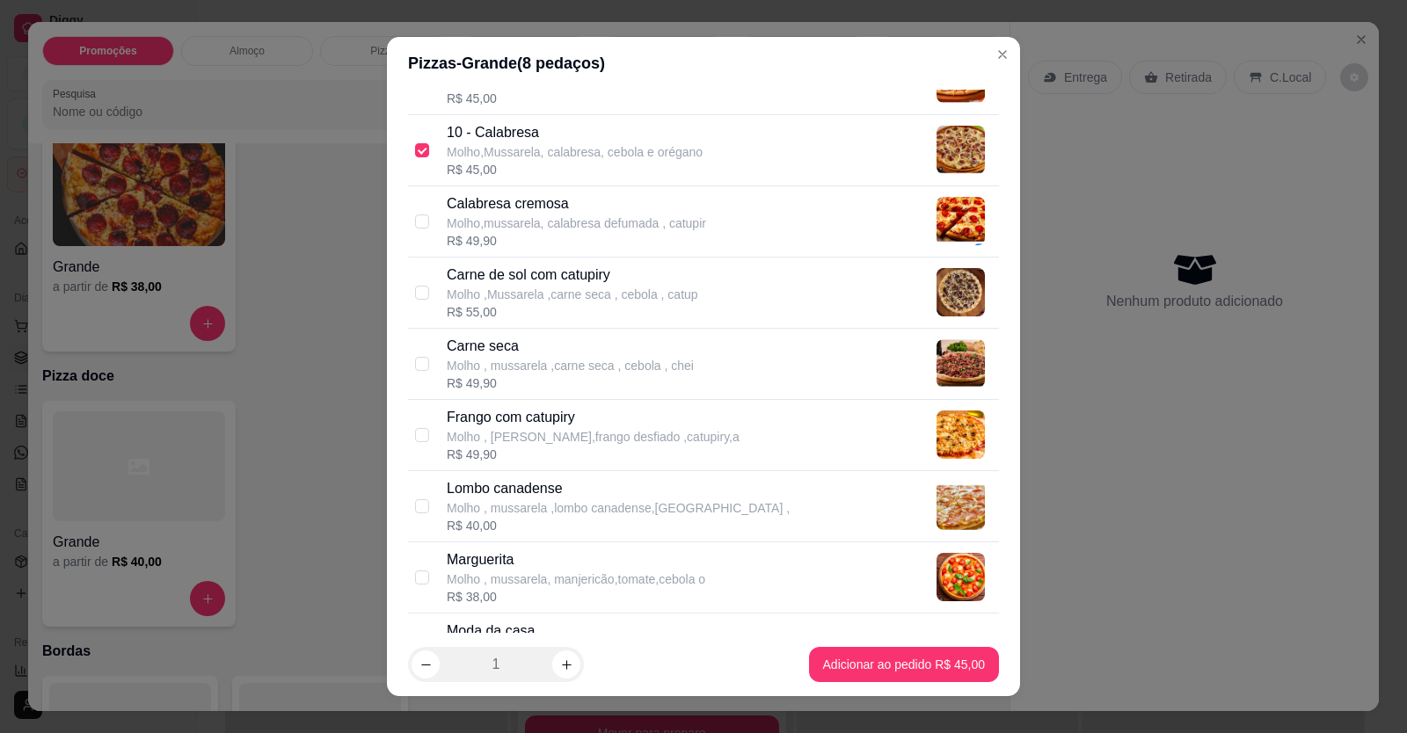
click at [487, 278] on p "Carne de sol com catupiry" at bounding box center [573, 275] width 252 height 21
checkbox input "true"
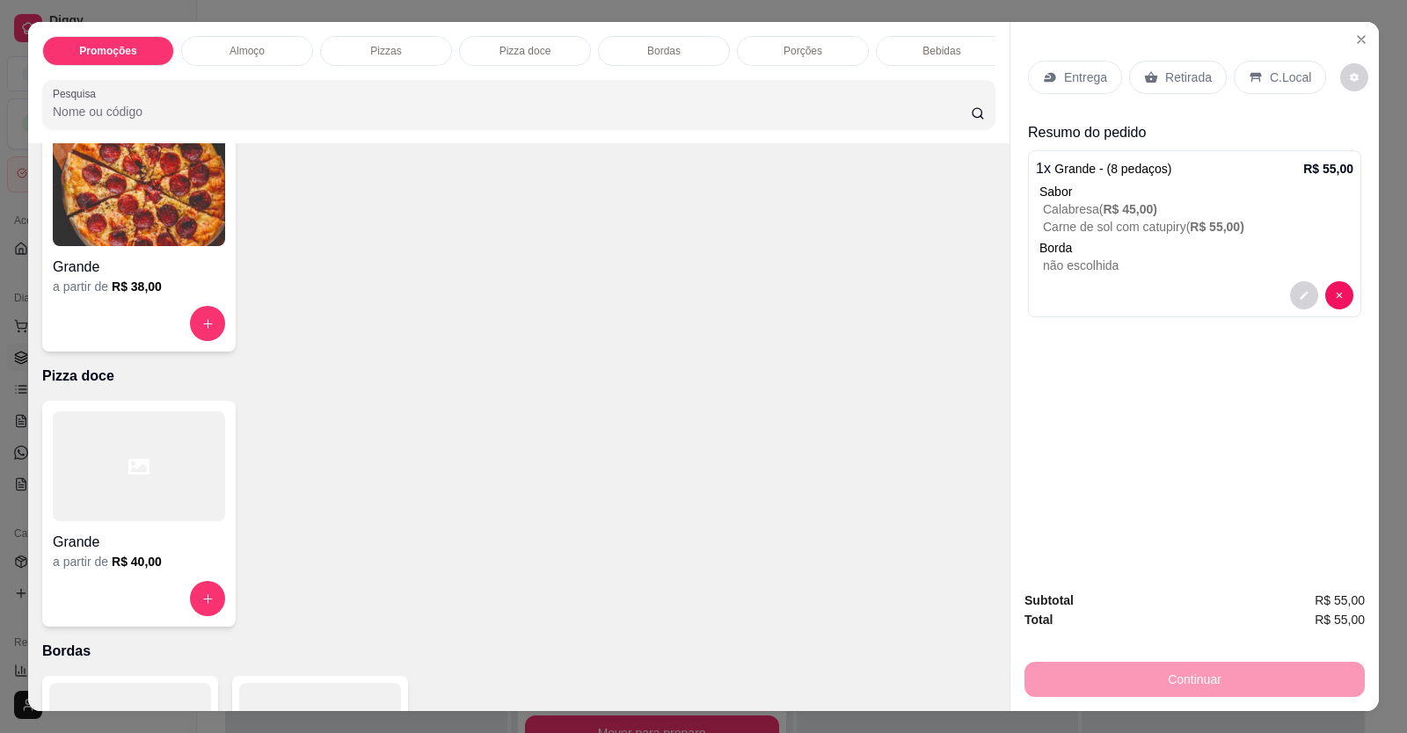
click at [1055, 72] on div "Entrega" at bounding box center [1075, 77] width 94 height 33
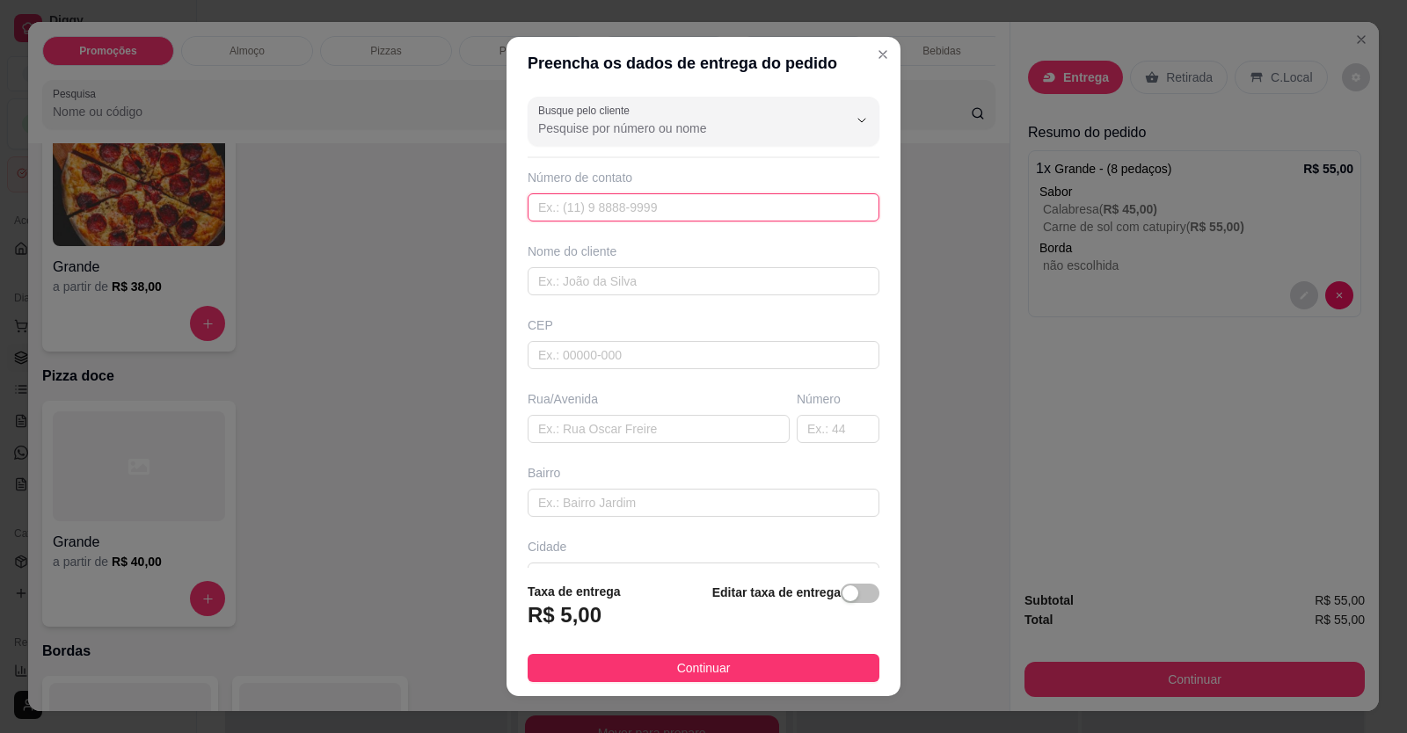
click at [670, 217] on input "text" at bounding box center [704, 207] width 352 height 28
type input "[PHONE_NUMBER]"
click at [647, 287] on input "text" at bounding box center [704, 281] width 352 height 28
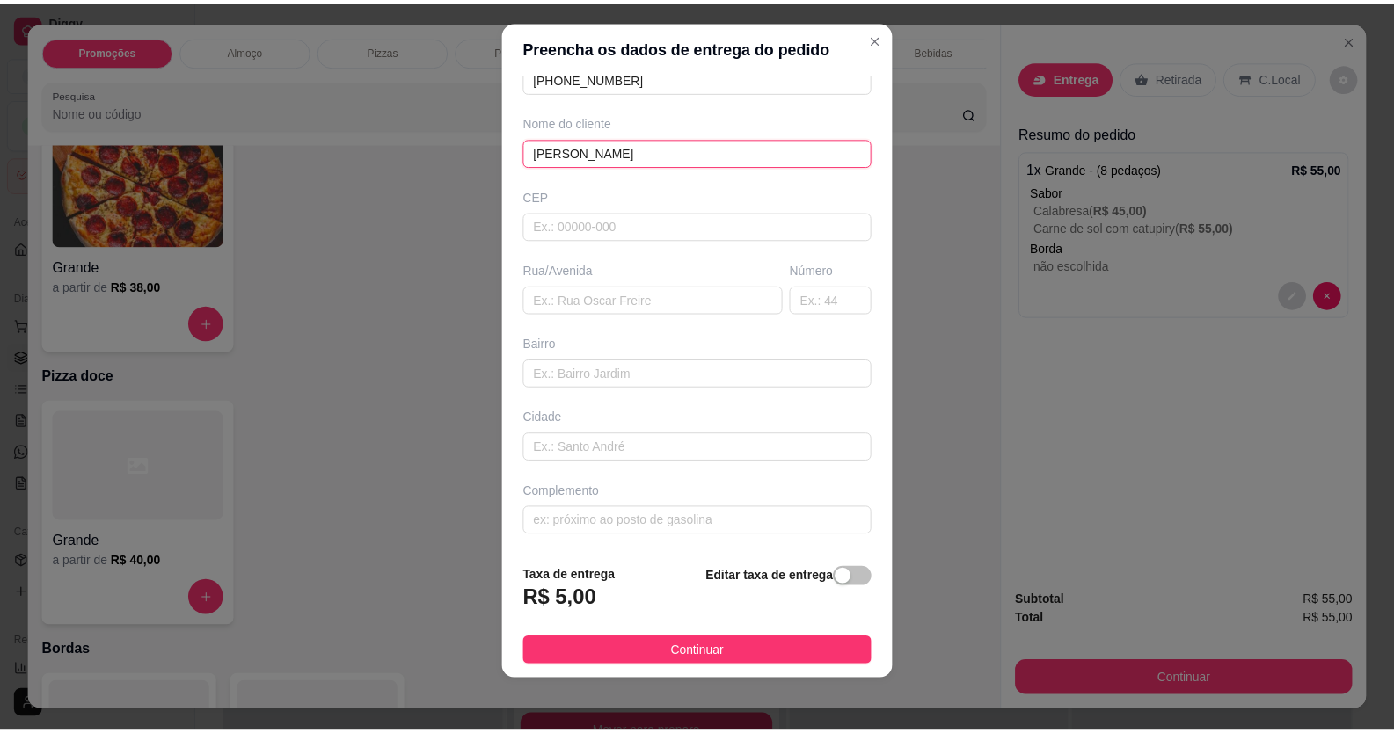
scroll to position [19, 0]
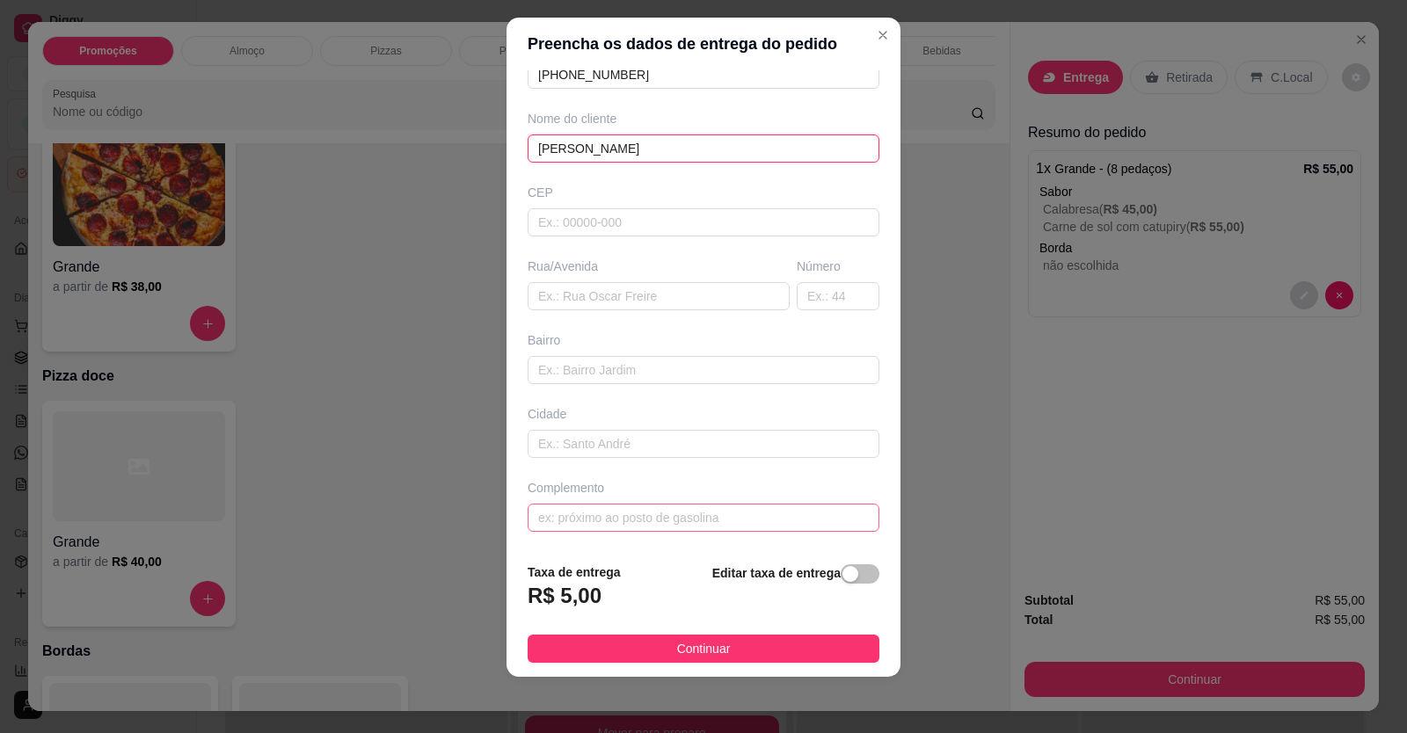
type input "[PERSON_NAME]"
click at [720, 521] on input "text" at bounding box center [704, 518] width 352 height 28
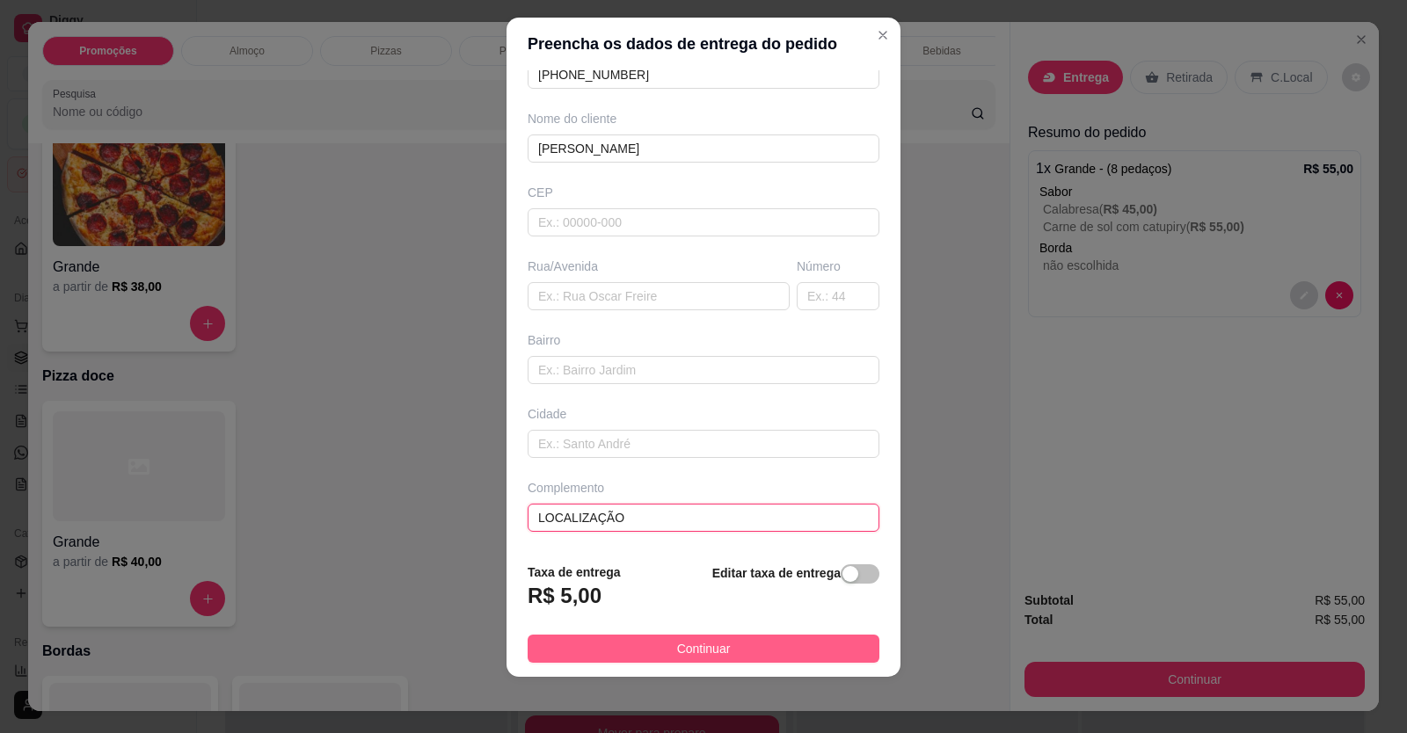
type input "LOCALIZAÇÃO"
click at [738, 655] on button "Continuar" at bounding box center [704, 649] width 352 height 28
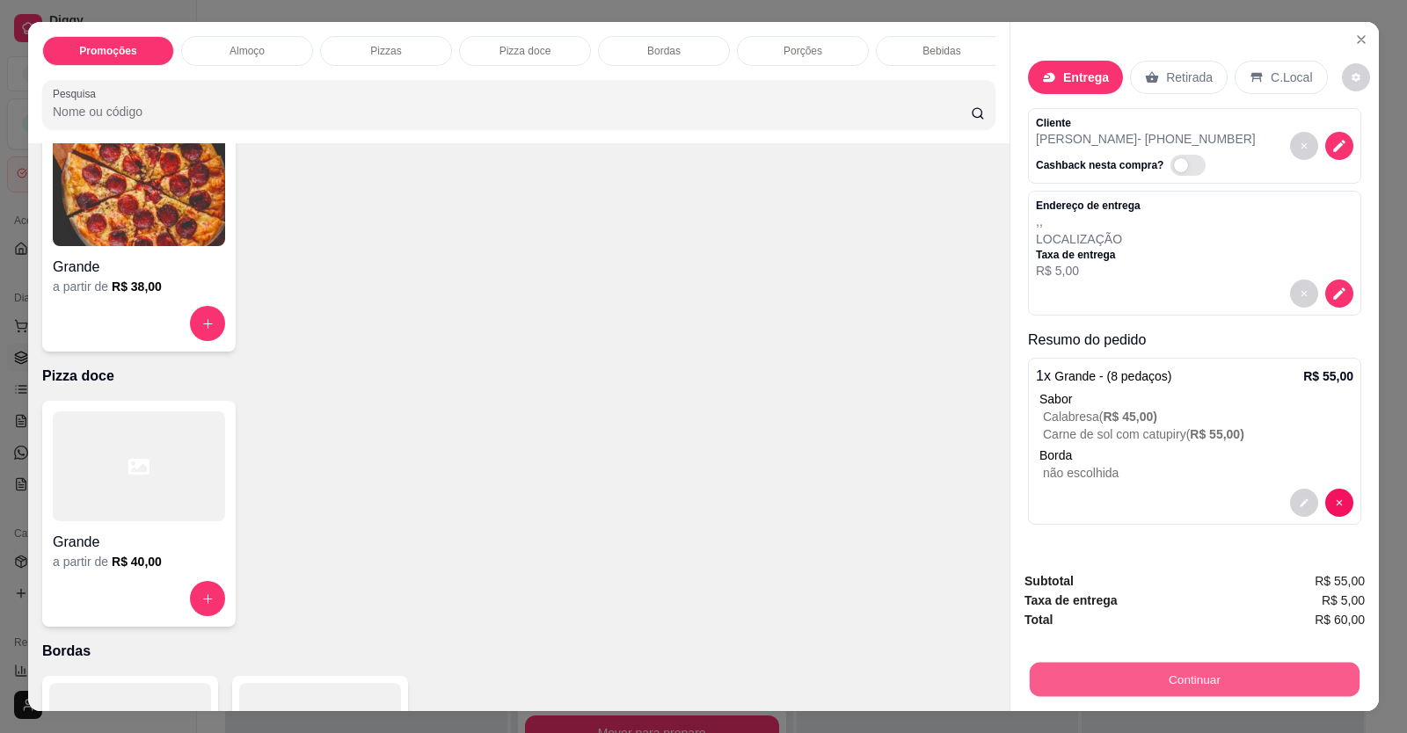
click at [1055, 674] on button "Continuar" at bounding box center [1195, 680] width 330 height 34
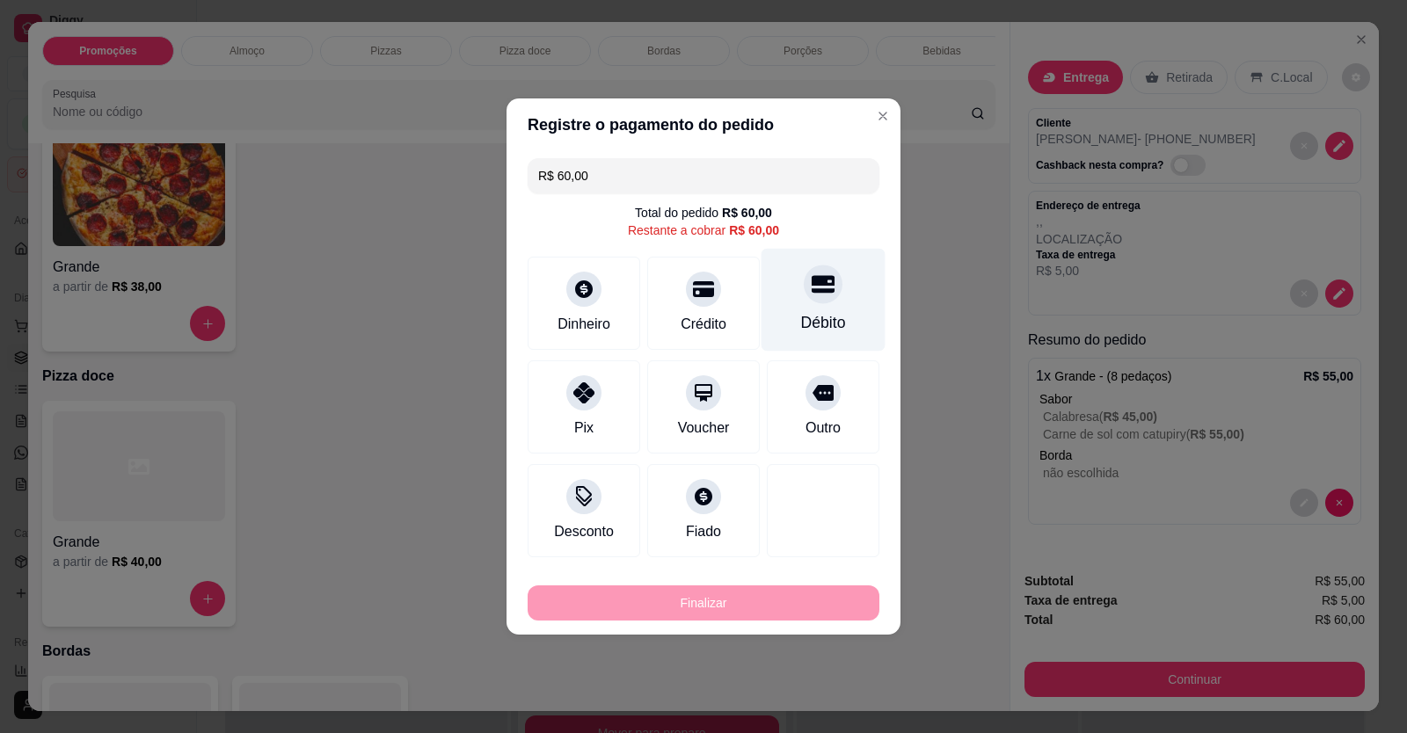
click at [812, 330] on div "Débito" at bounding box center [823, 322] width 45 height 23
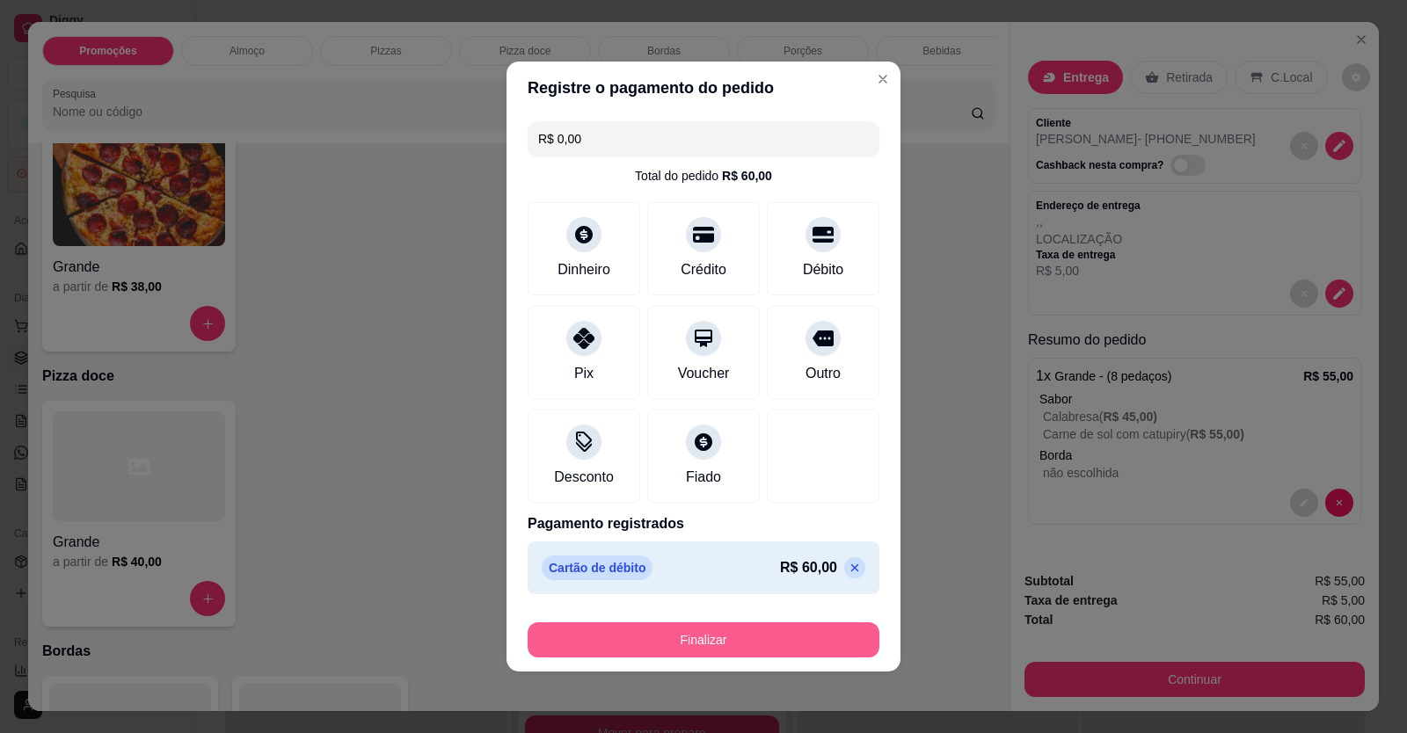
click at [804, 632] on button "Finalizar" at bounding box center [704, 640] width 352 height 35
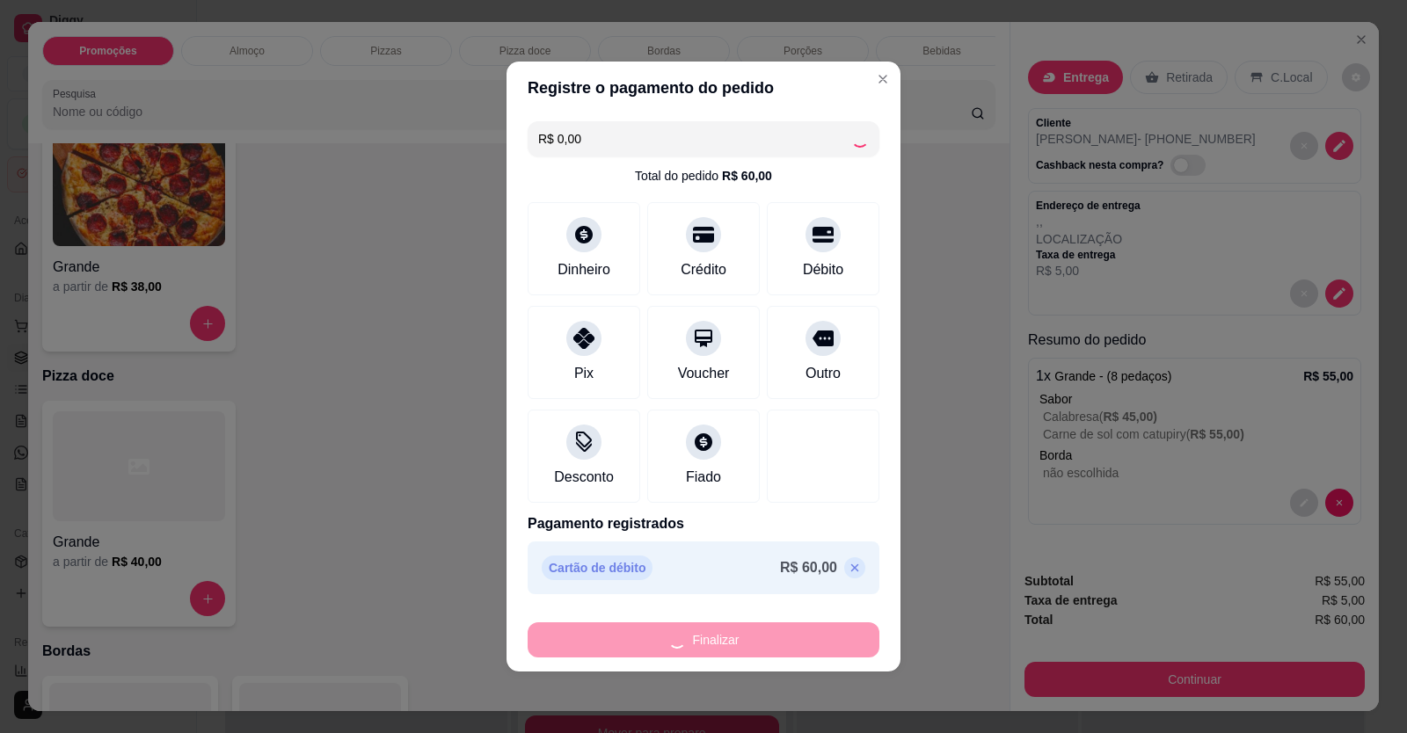
type input "-R$ 60,00"
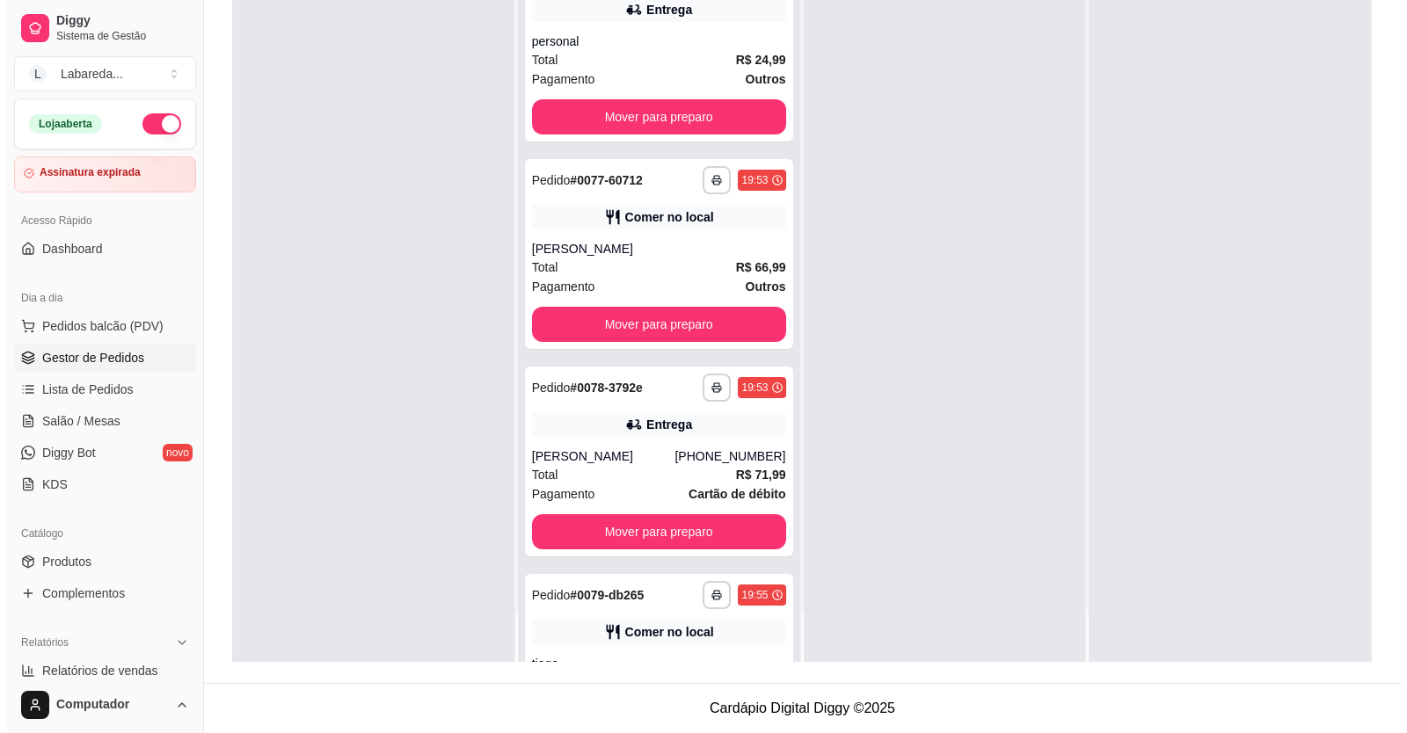
scroll to position [787, 0]
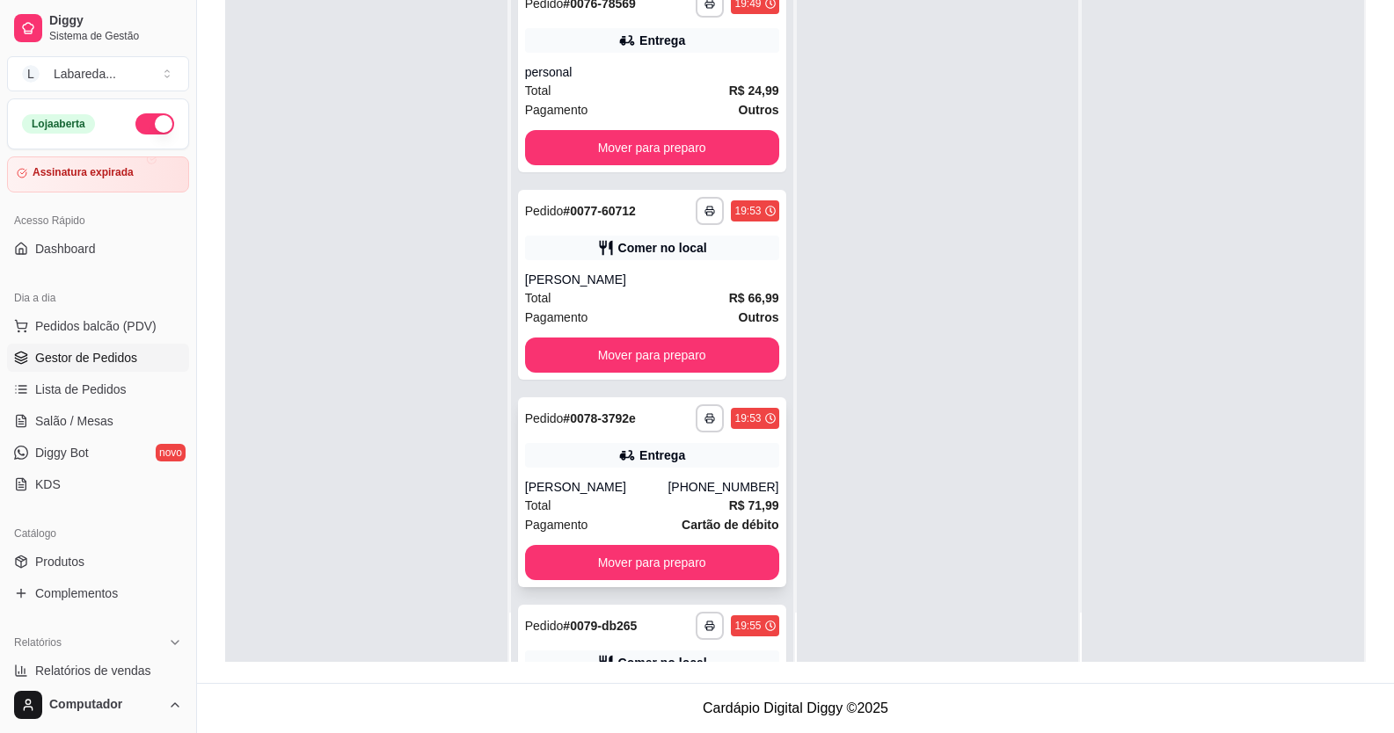
click at [573, 497] on div "Total R$ 71,99" at bounding box center [652, 505] width 254 height 19
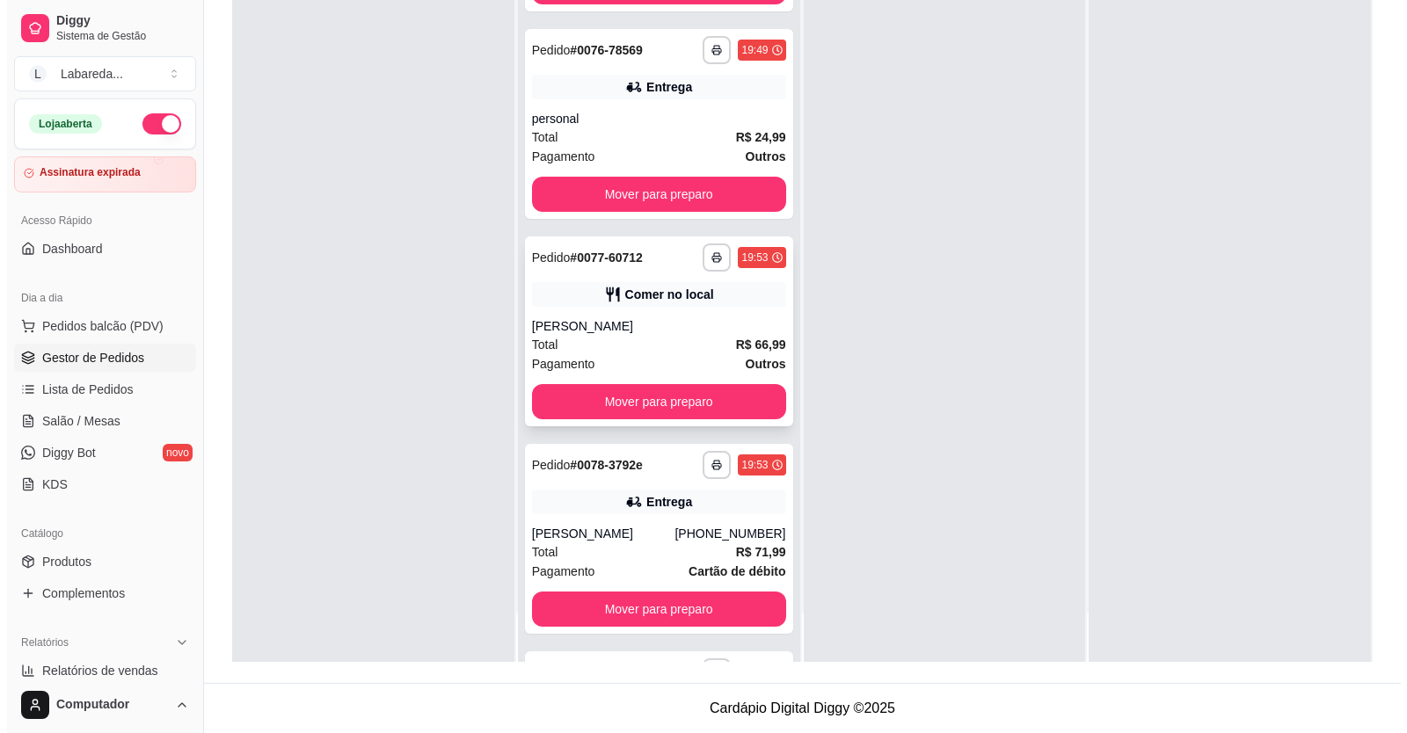
scroll to position [699, 0]
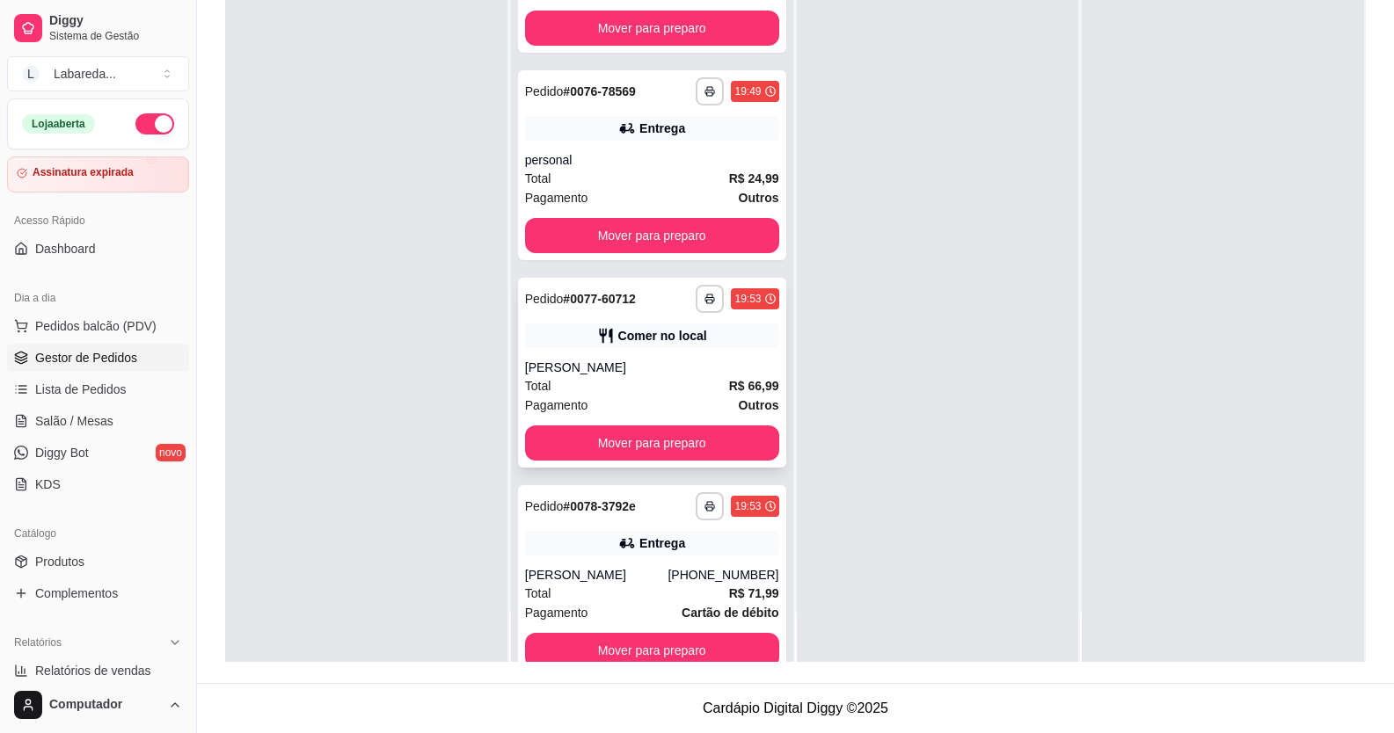
click at [685, 377] on div "Total R$ 66,99" at bounding box center [652, 385] width 254 height 19
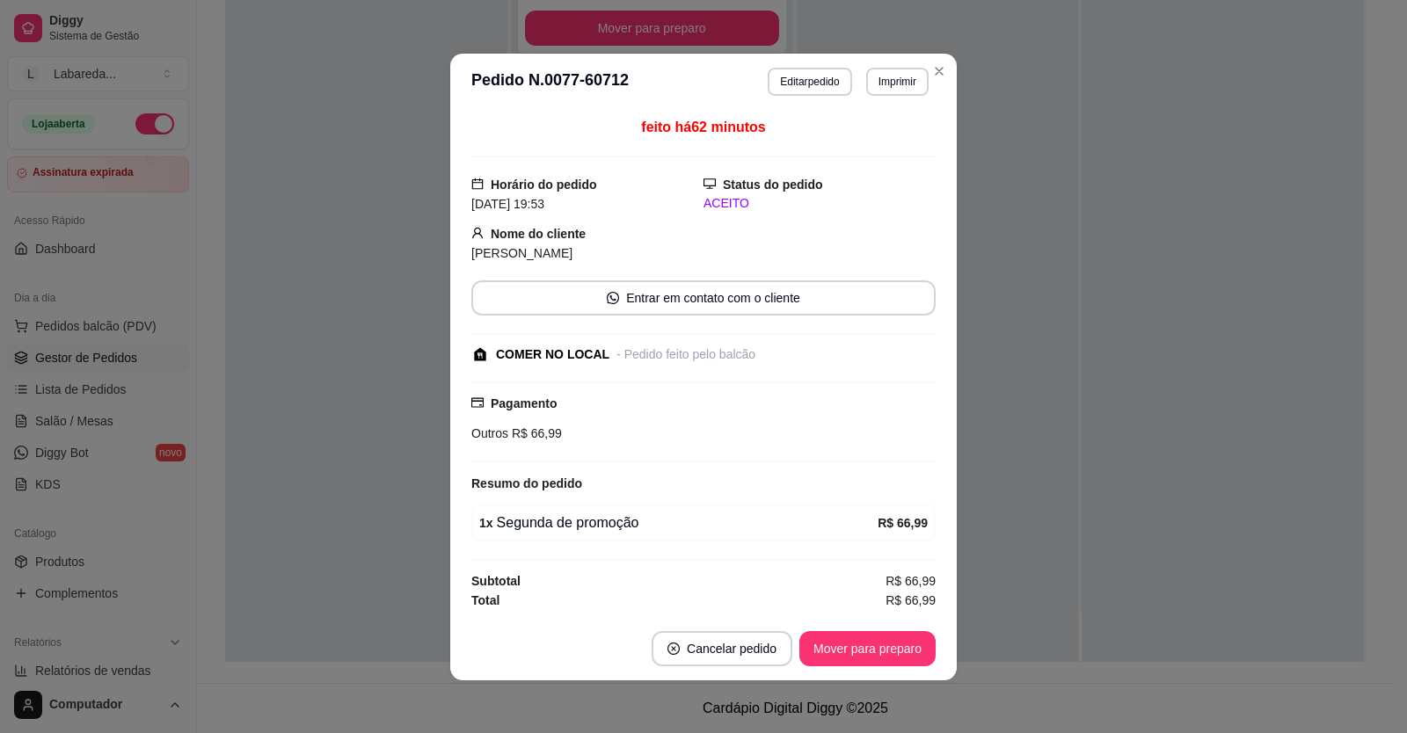
scroll to position [4, 0]
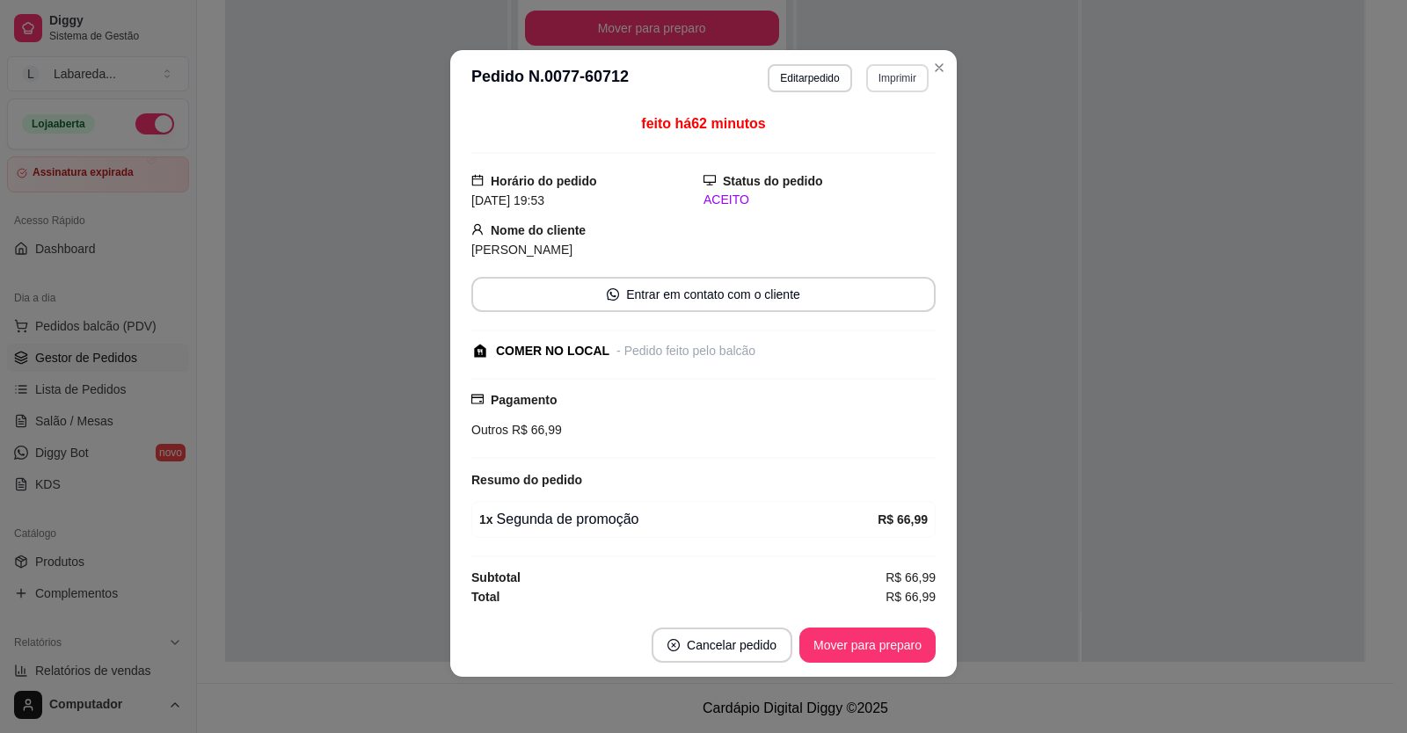
click at [901, 84] on button "Imprimir" at bounding box center [897, 78] width 62 height 28
click at [879, 139] on button "IMPRESSORA" at bounding box center [860, 139] width 123 height 27
drag, startPoint x: 477, startPoint y: 317, endPoint x: 456, endPoint y: 335, distance: 27.4
click at [459, 334] on div "feito há 63 minutos Horário do pedido 08/09/2025 19:53 Status do pedido ACEITO …" at bounding box center [703, 359] width 507 height 507
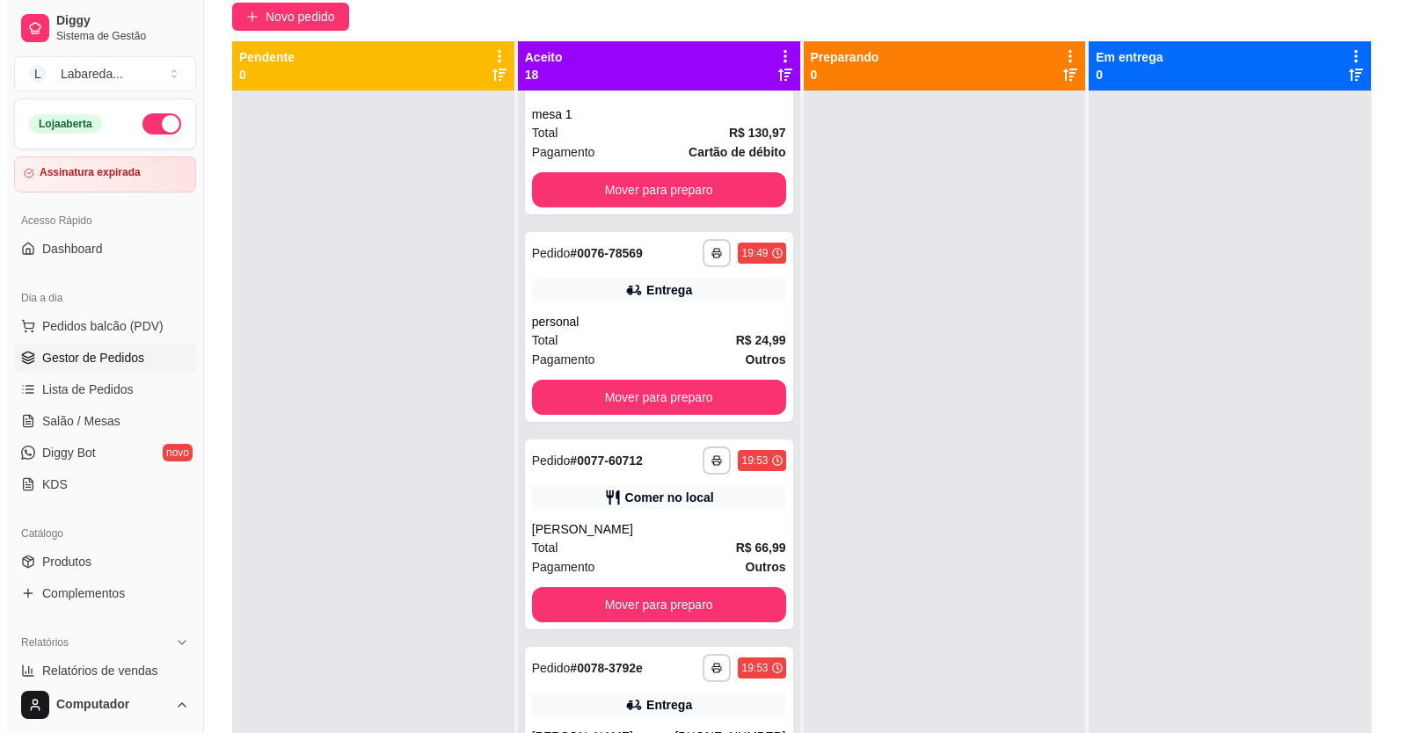
scroll to position [0, 0]
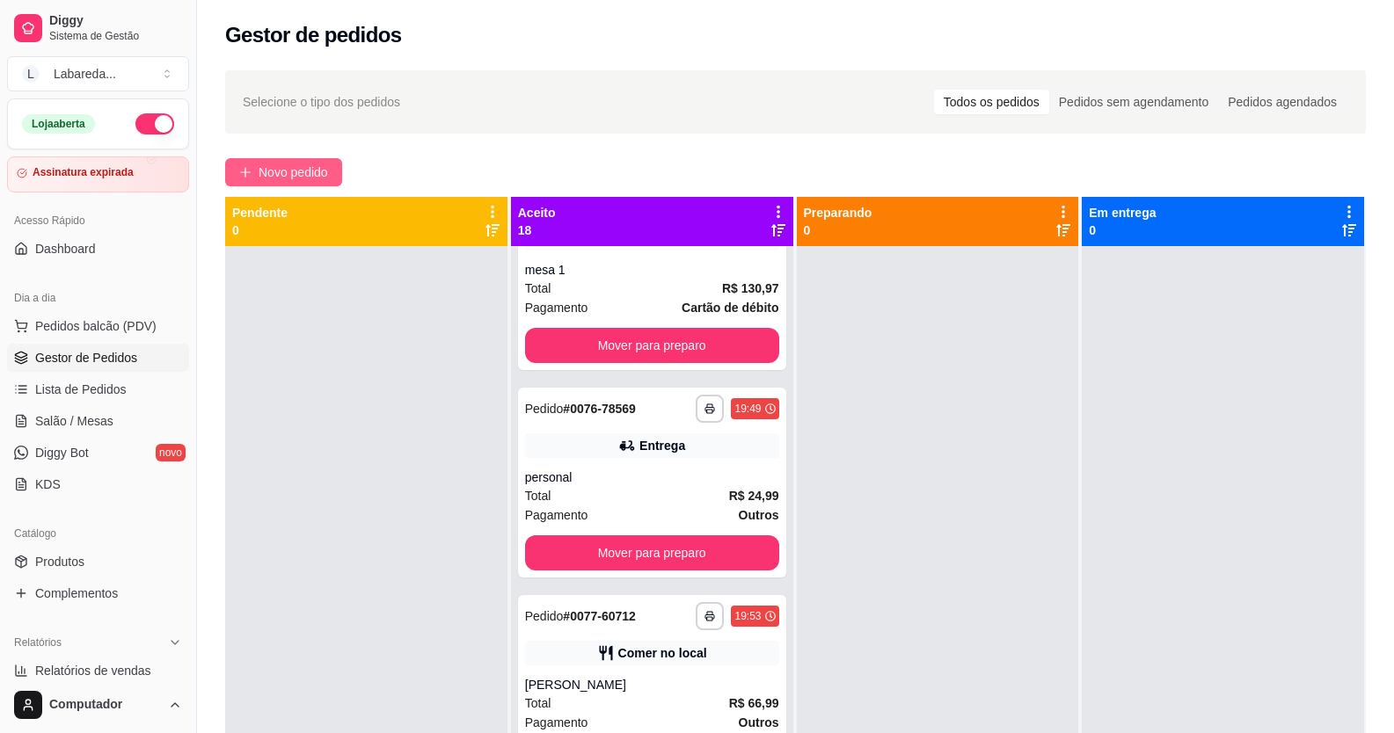
click at [324, 178] on span "Novo pedido" at bounding box center [293, 172] width 69 height 19
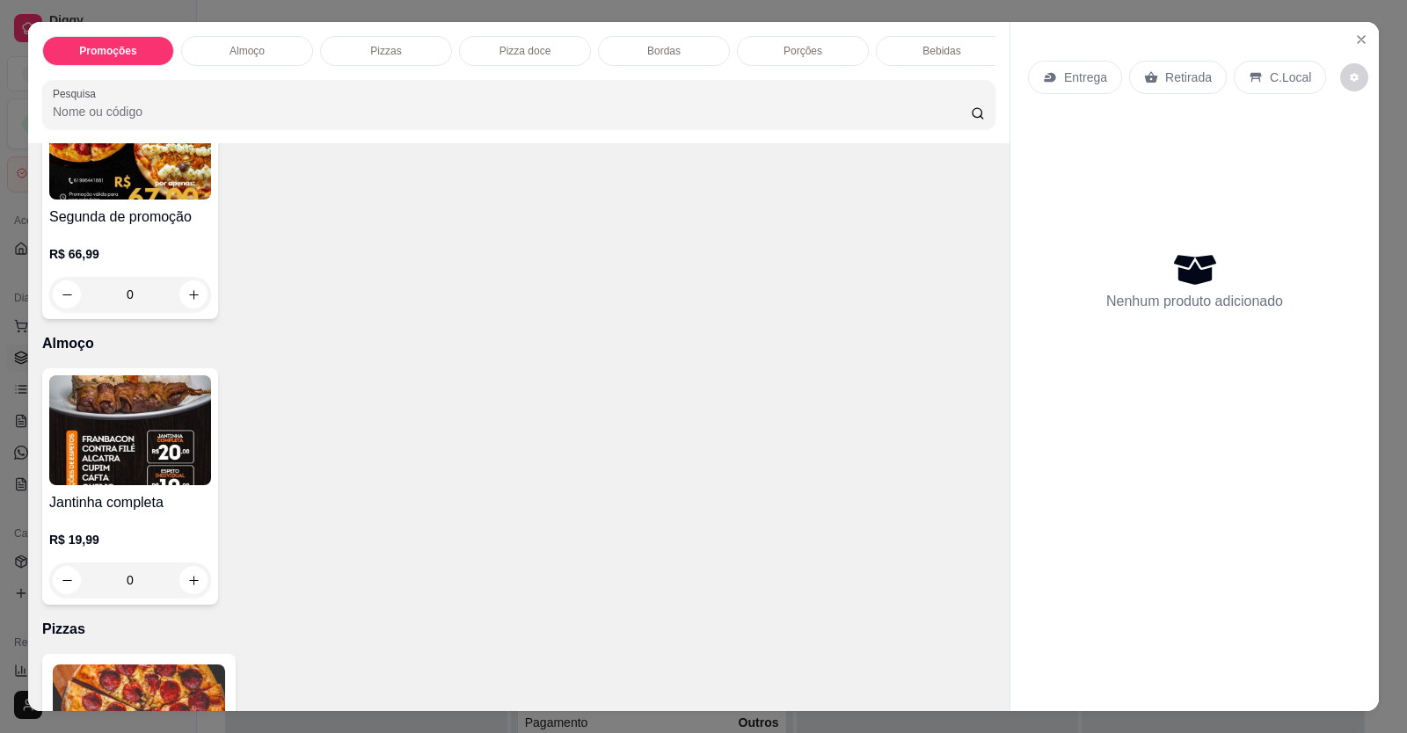
scroll to position [176, 0]
click at [179, 594] on button "increase-product-quantity" at bounding box center [193, 580] width 28 height 28
type input "1"
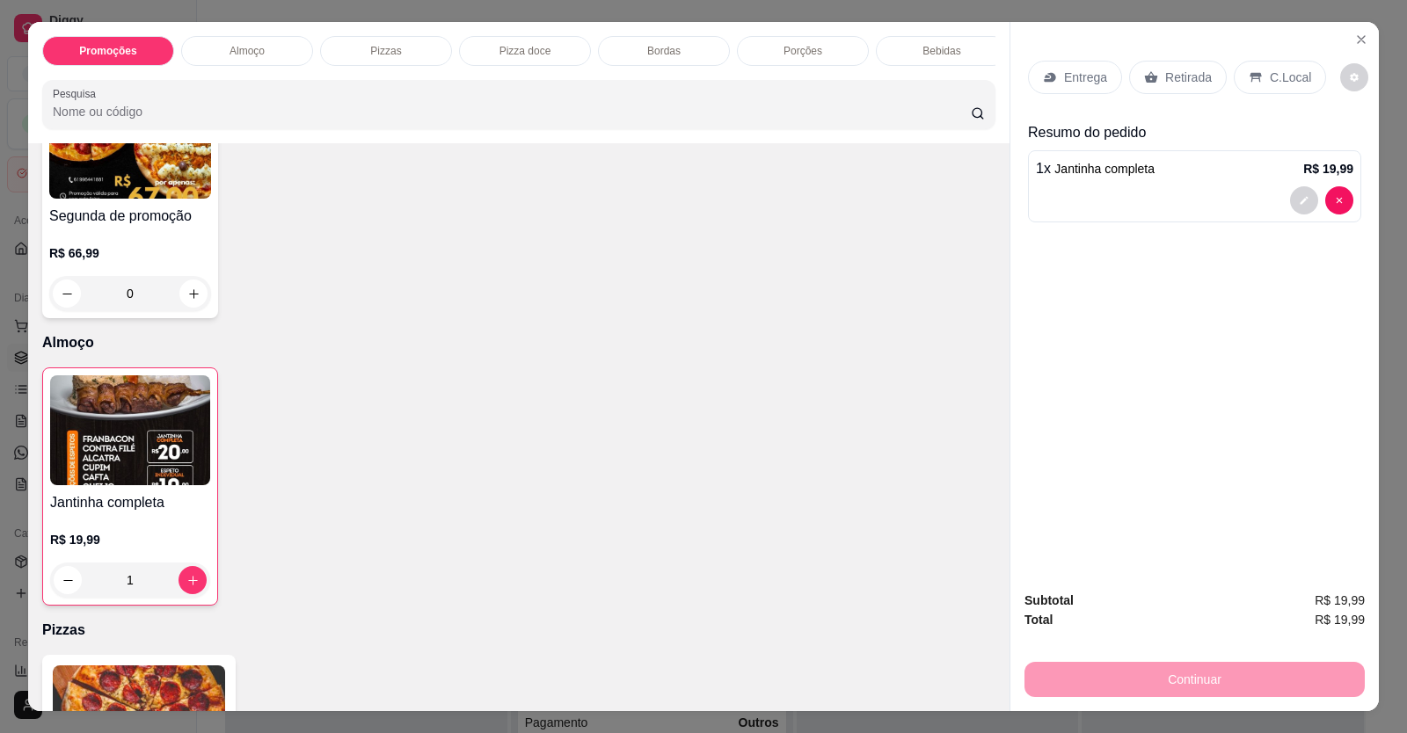
click at [1052, 69] on div "Entrega" at bounding box center [1075, 77] width 94 height 33
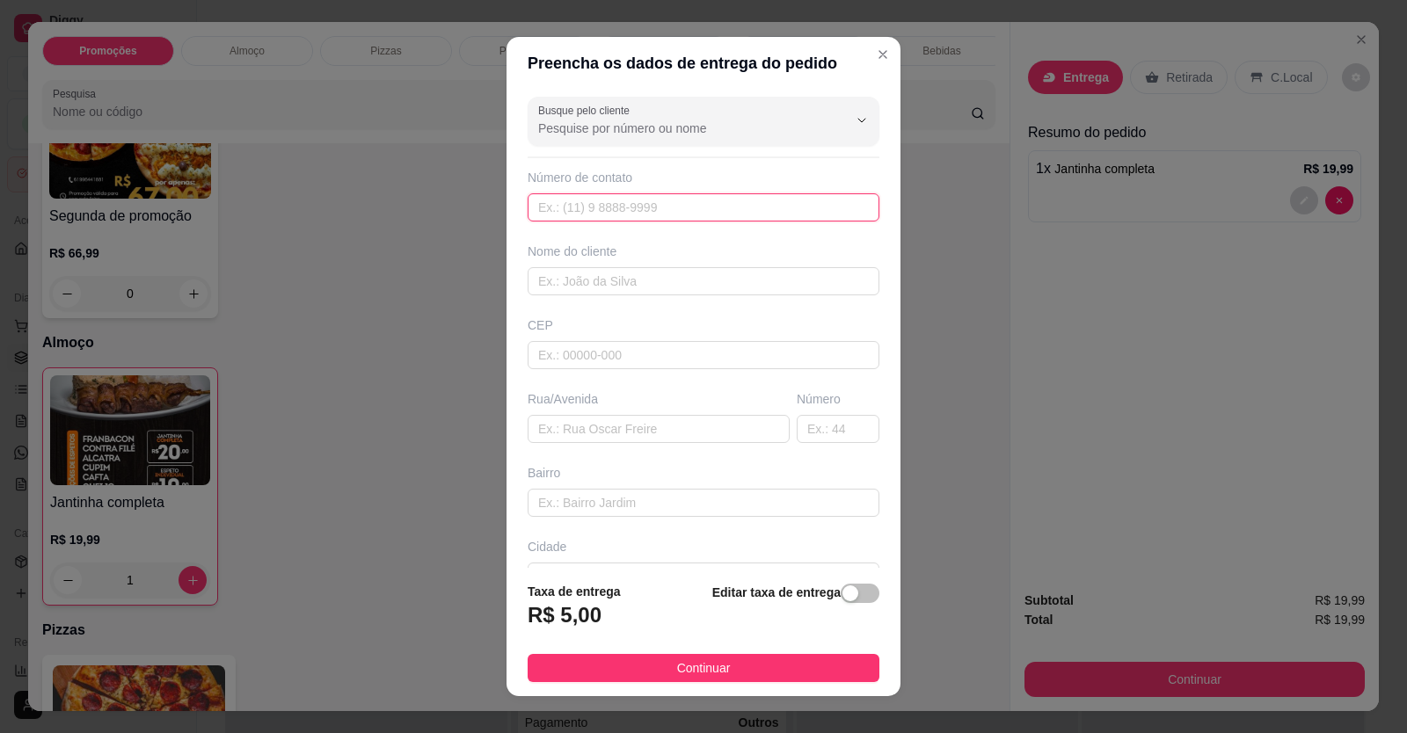
click at [704, 204] on input "text" at bounding box center [704, 207] width 352 height 28
type input "[PHONE_NUMBER]"
click at [619, 286] on input "text" at bounding box center [704, 281] width 352 height 28
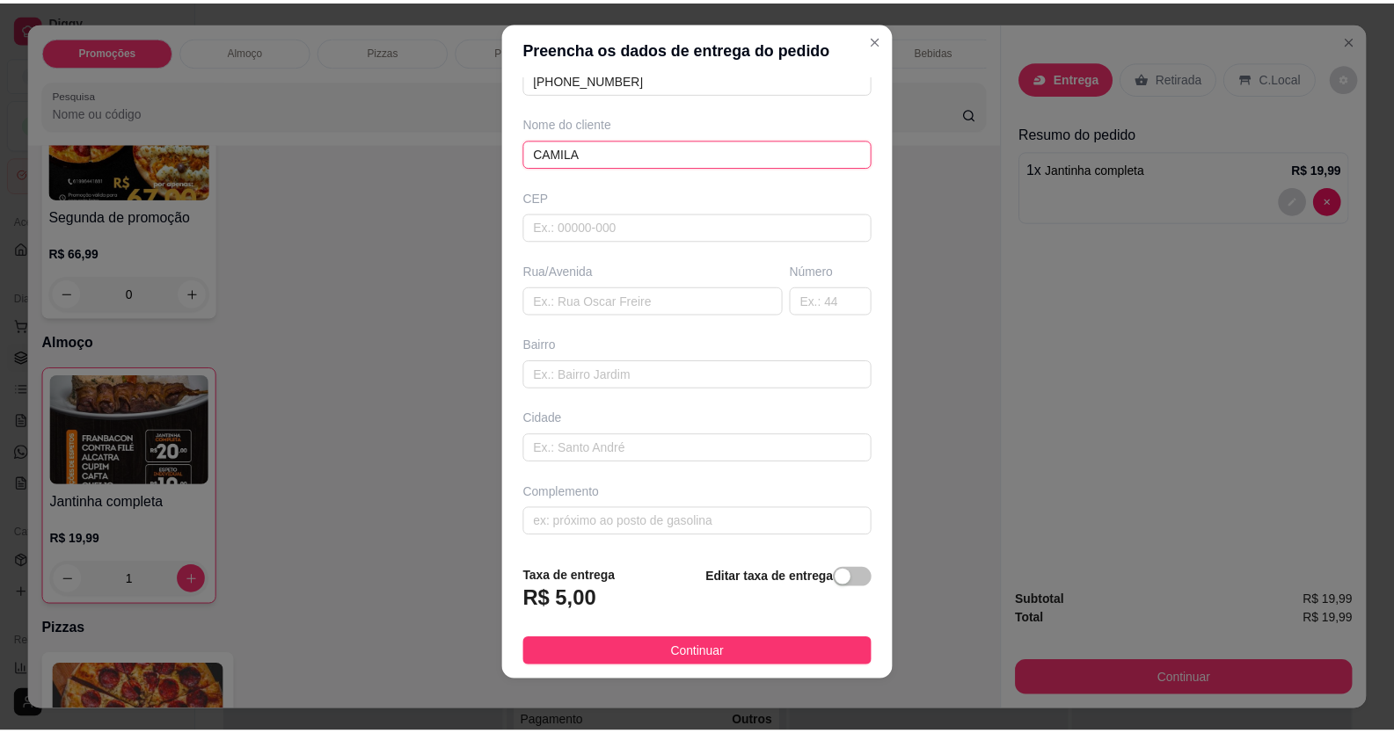
scroll to position [19, 0]
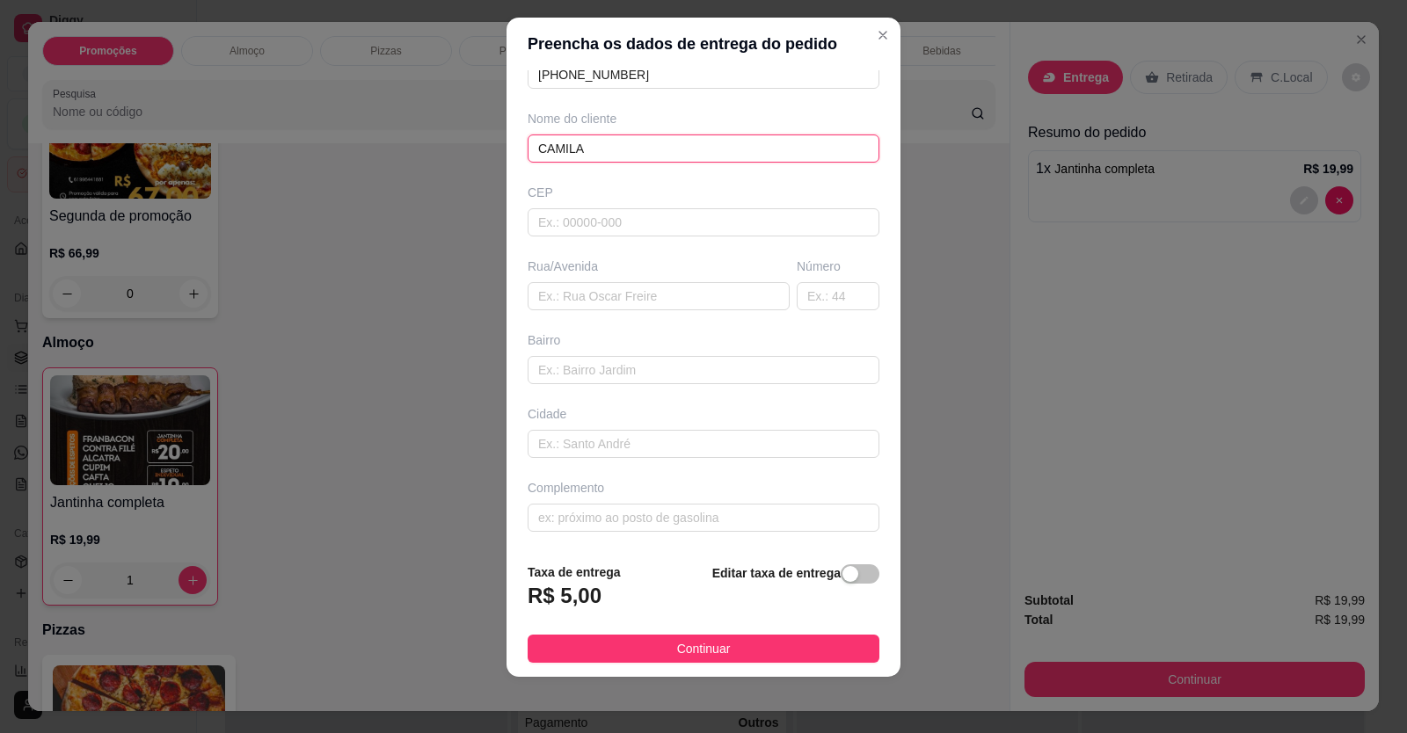
type input "CAMILA"
click at [858, 19] on header "Preencha os dados de entrega do pedido" at bounding box center [704, 44] width 394 height 53
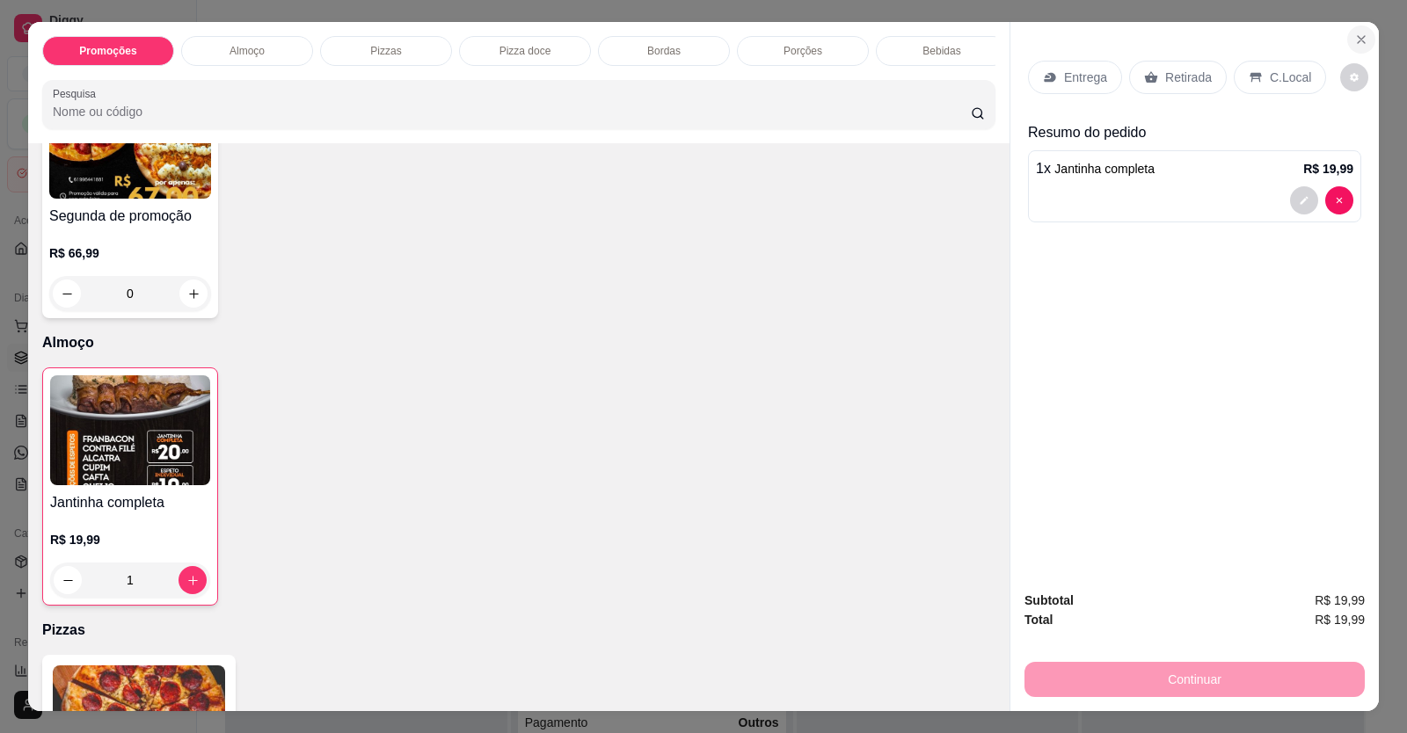
click at [1354, 44] on icon "Close" at bounding box center [1361, 40] width 14 height 14
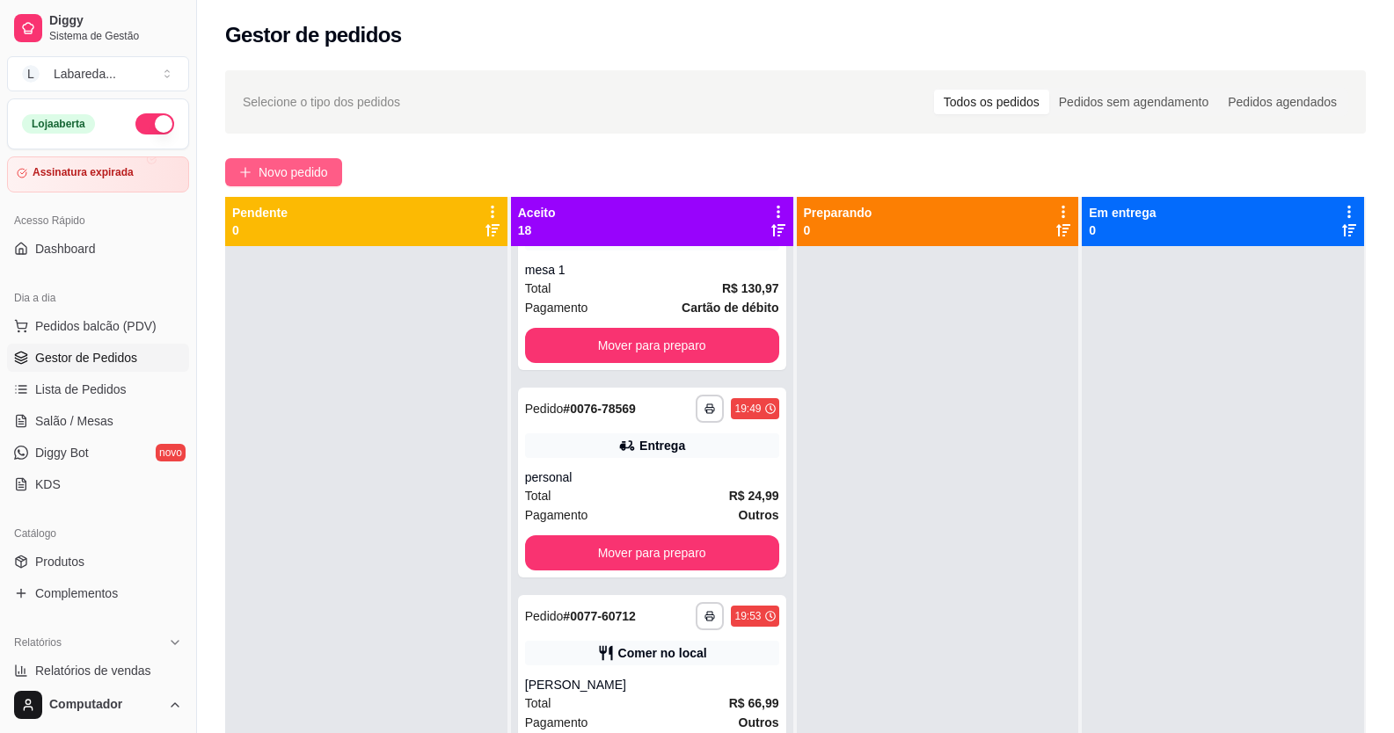
click at [317, 179] on span "Novo pedido" at bounding box center [293, 172] width 69 height 19
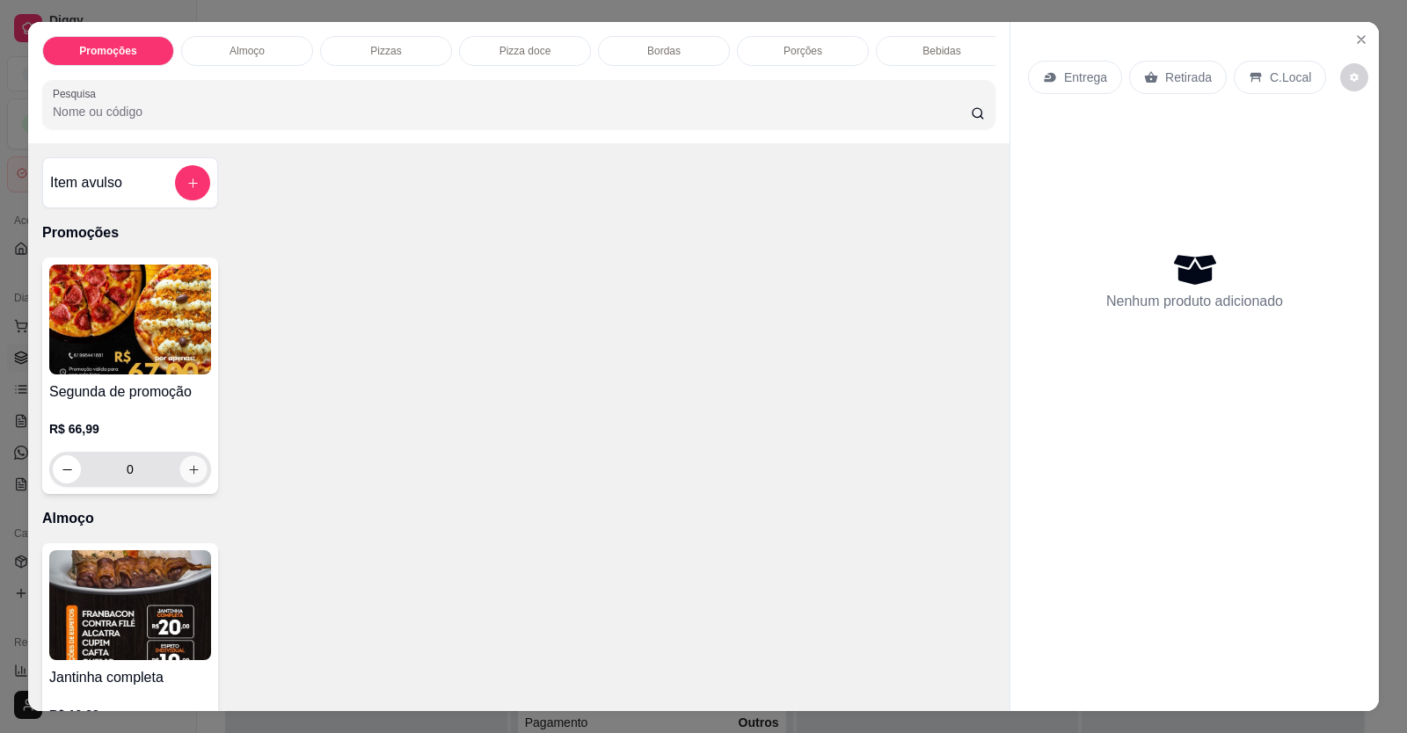
click at [187, 477] on icon "increase-product-quantity" at bounding box center [193, 469] width 13 height 13
type input "1"
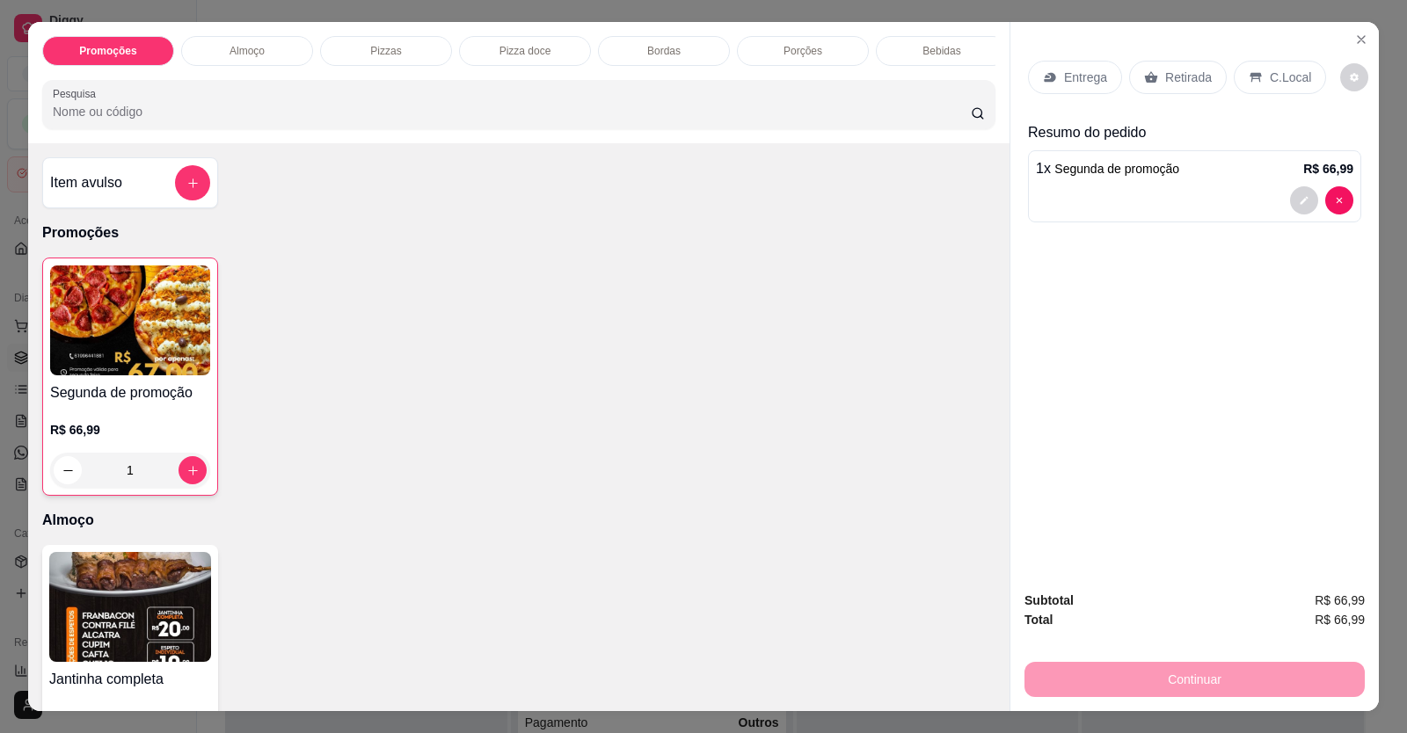
click at [1270, 82] on p "C.Local" at bounding box center [1290, 78] width 41 height 18
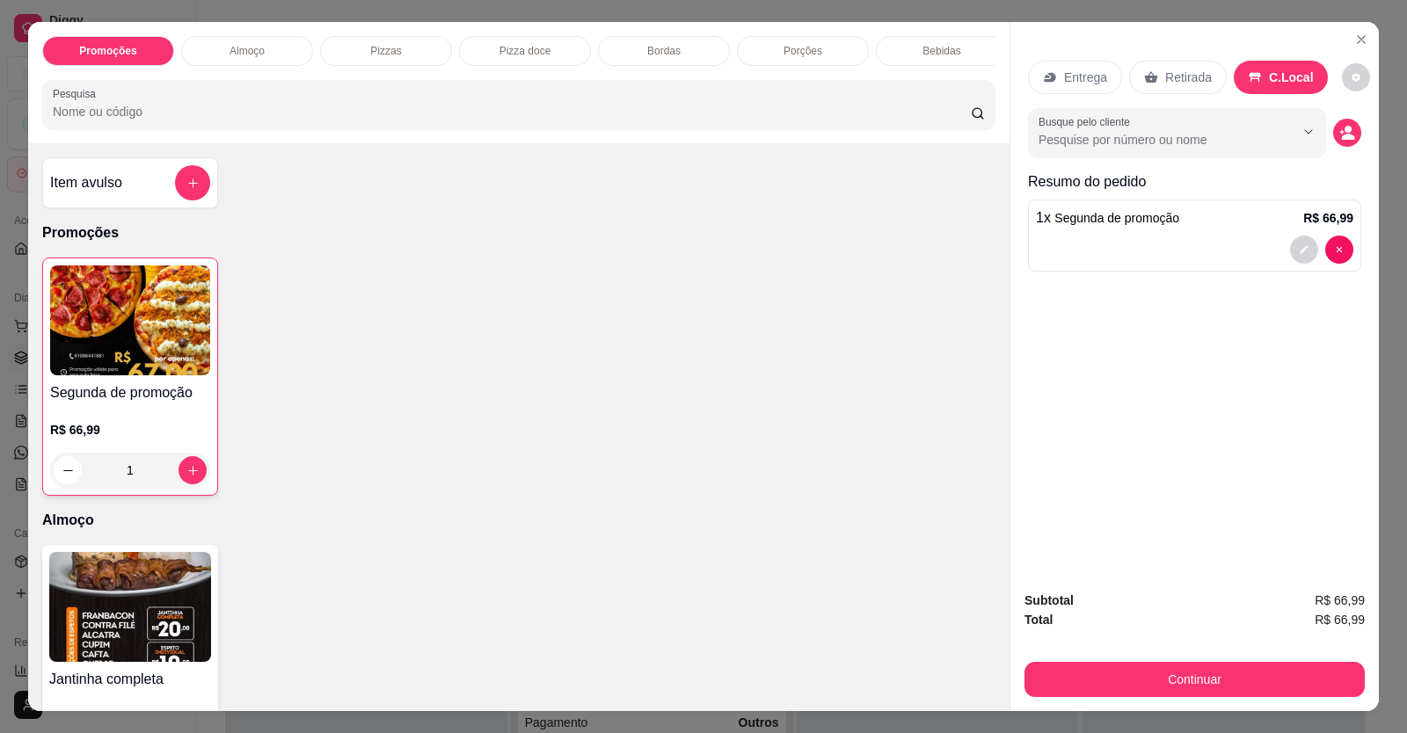
click at [1175, 69] on div "Retirada" at bounding box center [1178, 77] width 98 height 33
click at [1351, 131] on button "decrease-product-quantity" at bounding box center [1346, 133] width 27 height 27
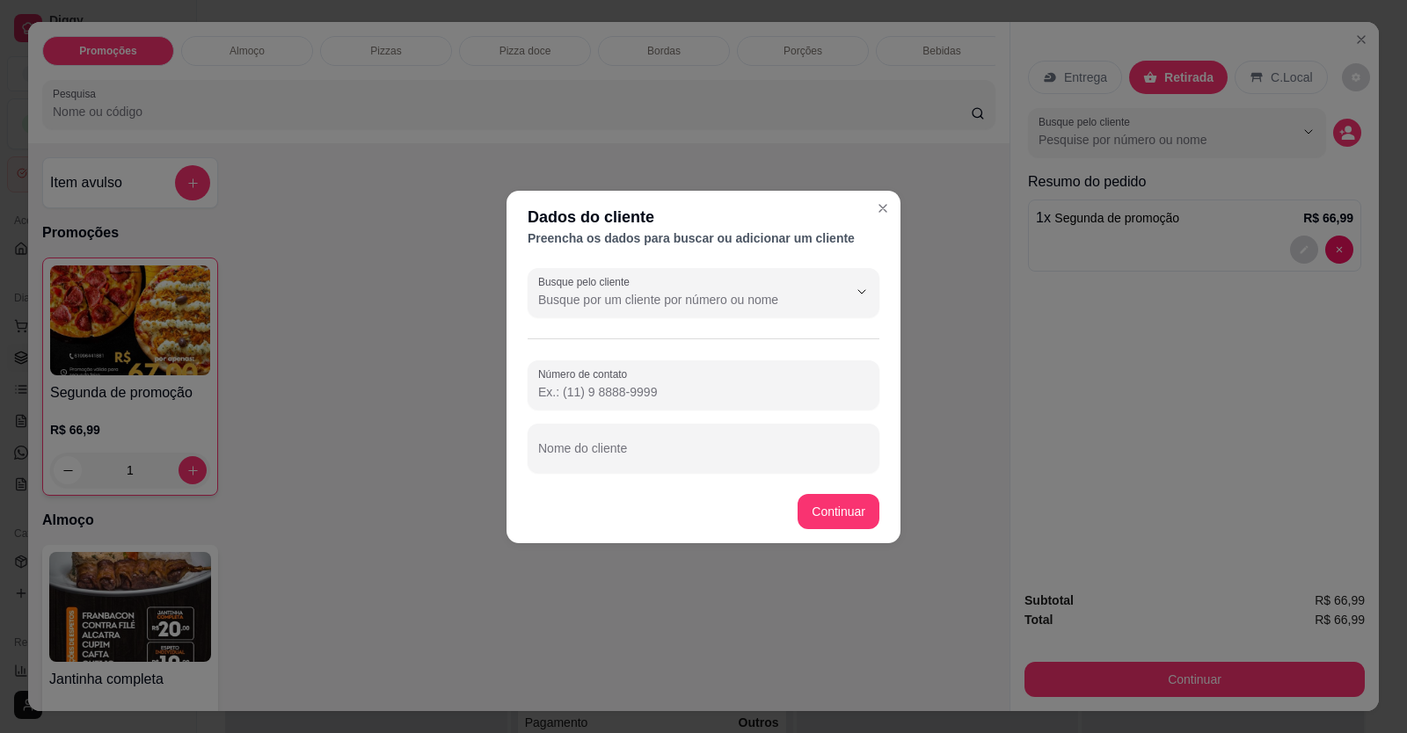
click at [680, 476] on div "Busque pelo cliente Número de contato Nome do cliente" at bounding box center [704, 370] width 394 height 219
click at [682, 474] on div "Busque pelo cliente Número de contato Nome do cliente" at bounding box center [704, 370] width 394 height 219
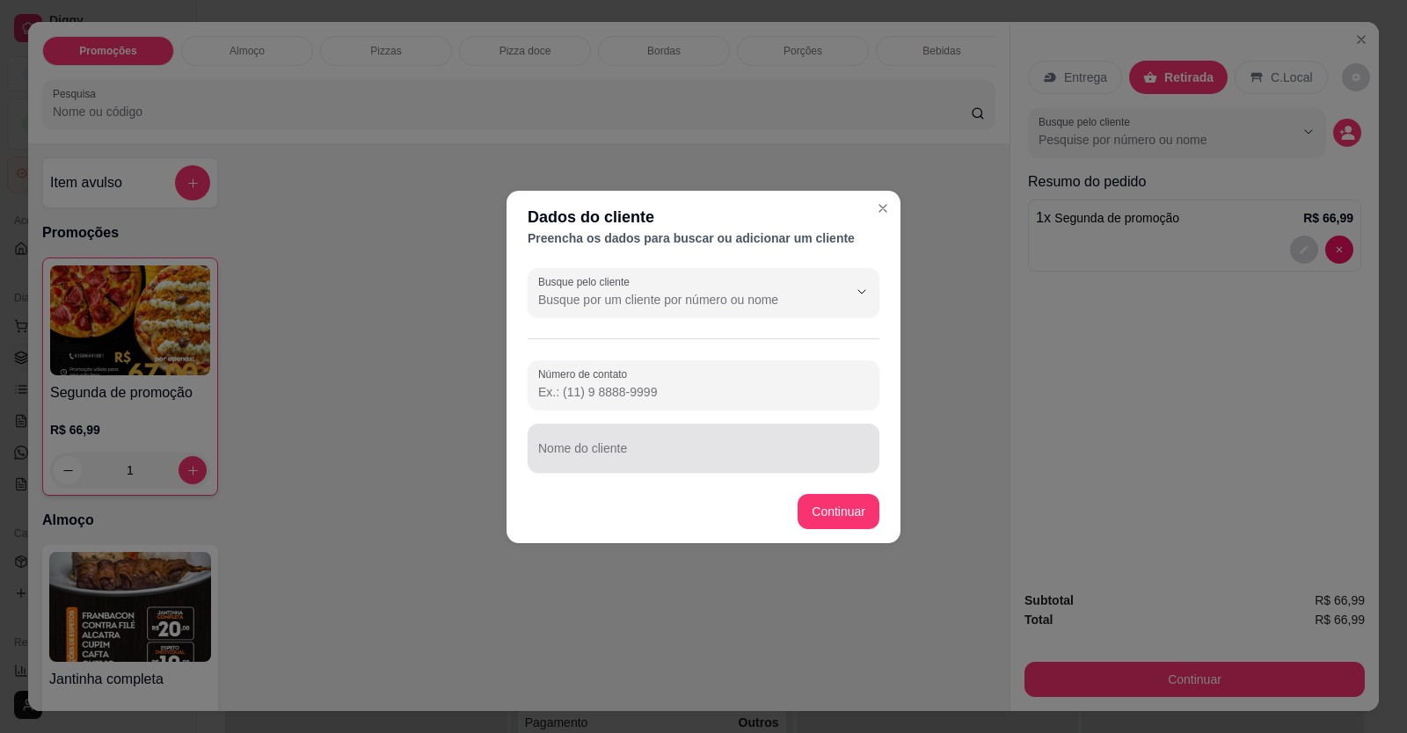
click at [686, 463] on input "Nome do cliente" at bounding box center [703, 456] width 331 height 18
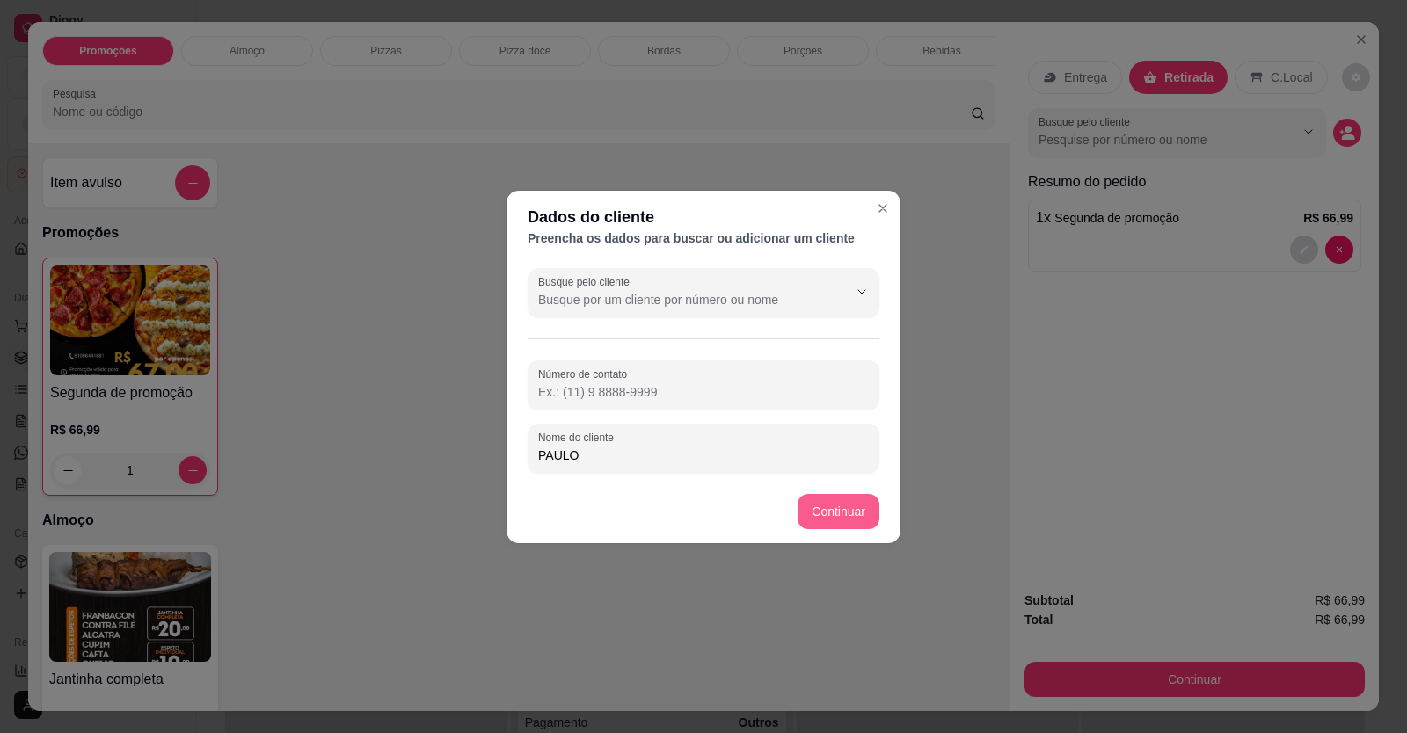
type input "PAULO"
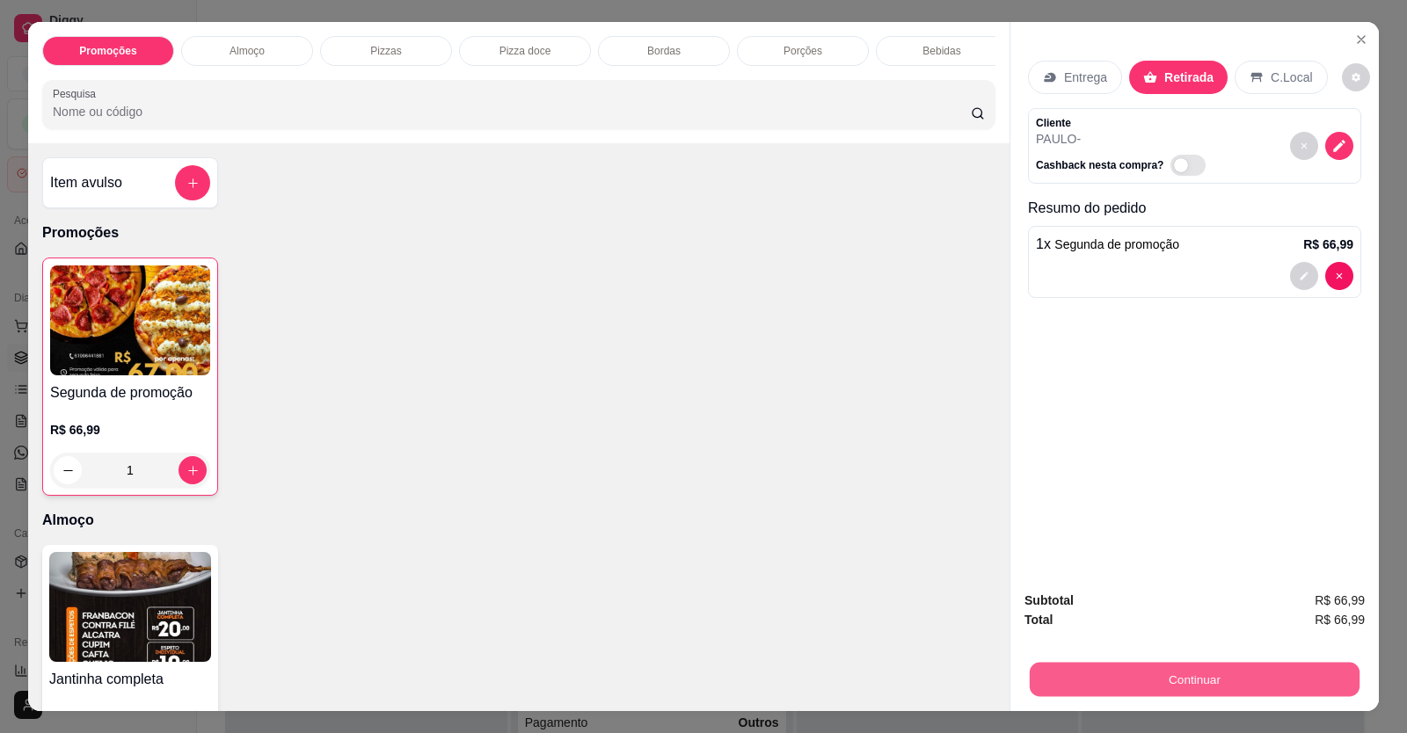
click at [1060, 668] on button "Continuar" at bounding box center [1195, 680] width 330 height 34
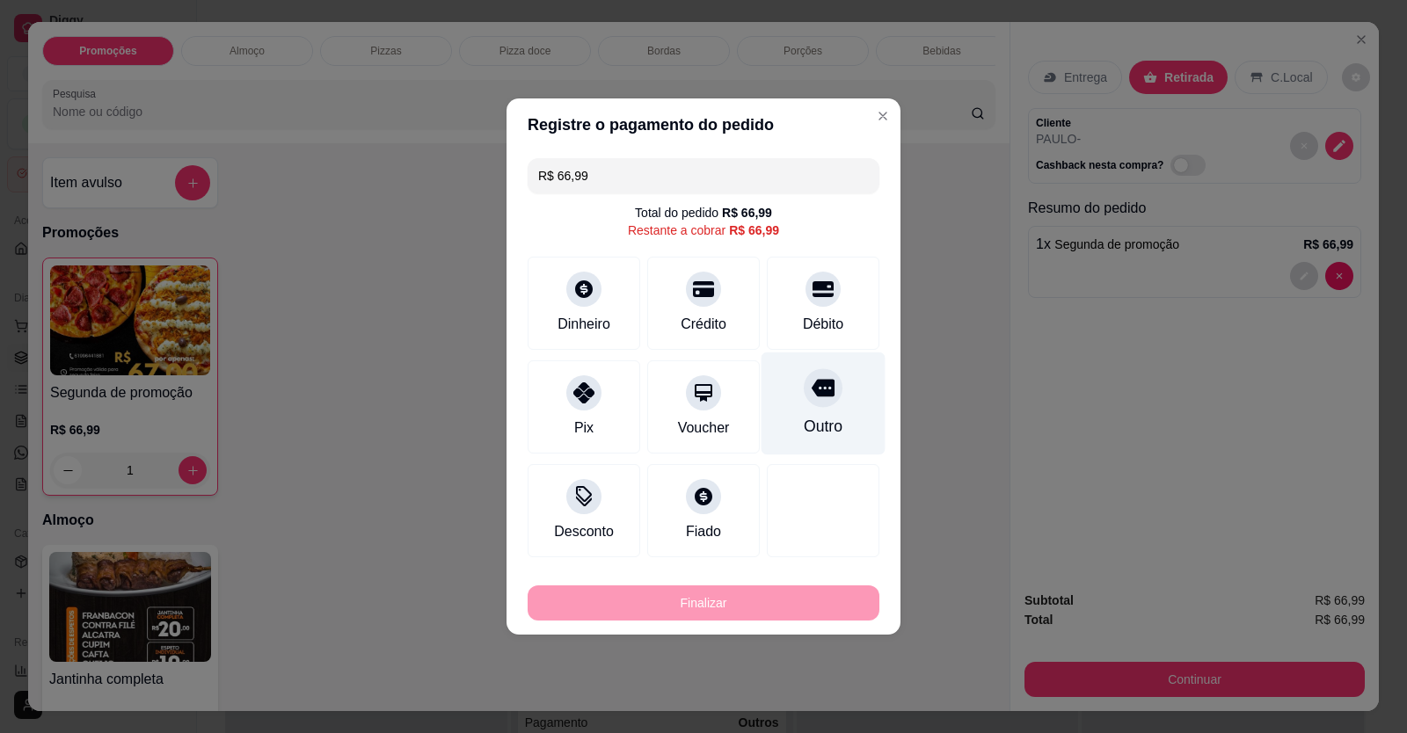
drag, startPoint x: 806, startPoint y: 321, endPoint x: 796, endPoint y: 344, distance: 25.2
click at [805, 325] on div "Débito" at bounding box center [823, 324] width 40 height 21
type input "R$ 0,00"
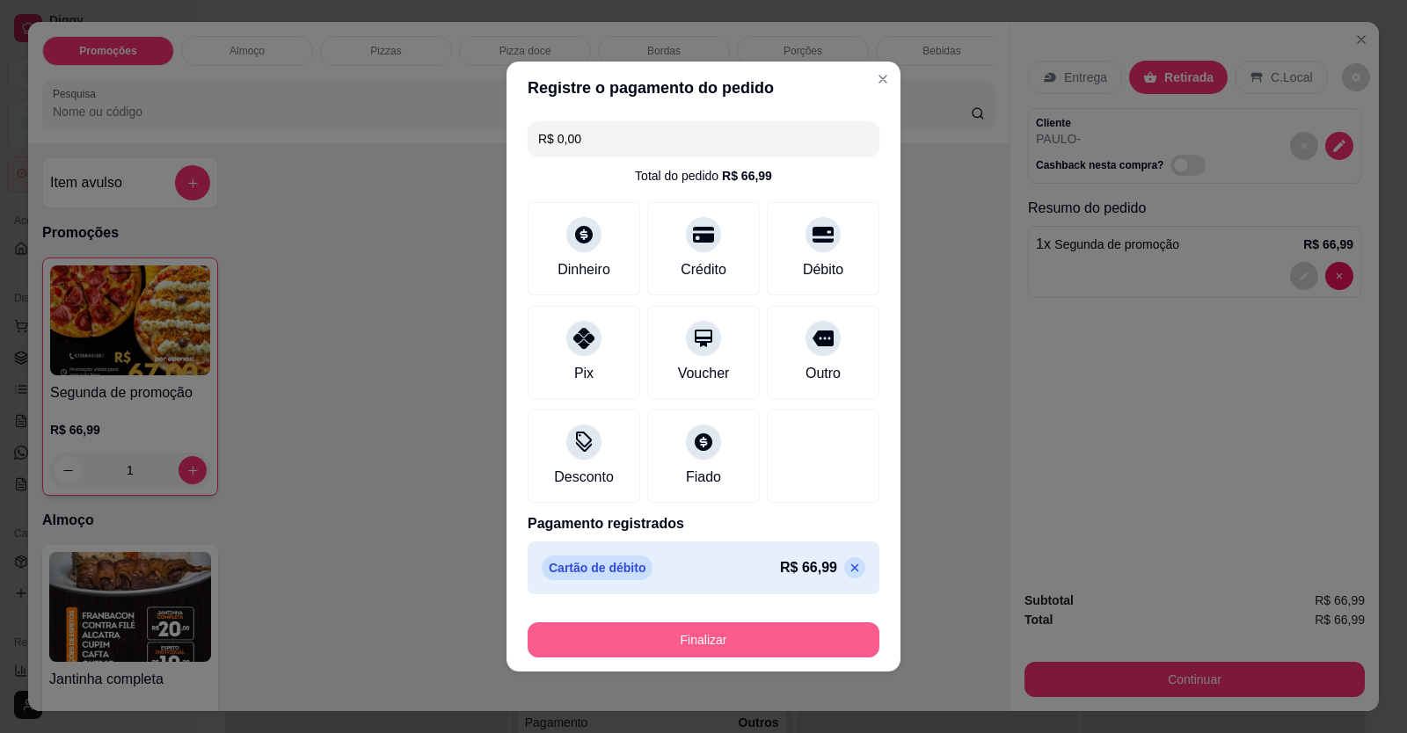
click at [760, 639] on button "Finalizar" at bounding box center [704, 640] width 352 height 35
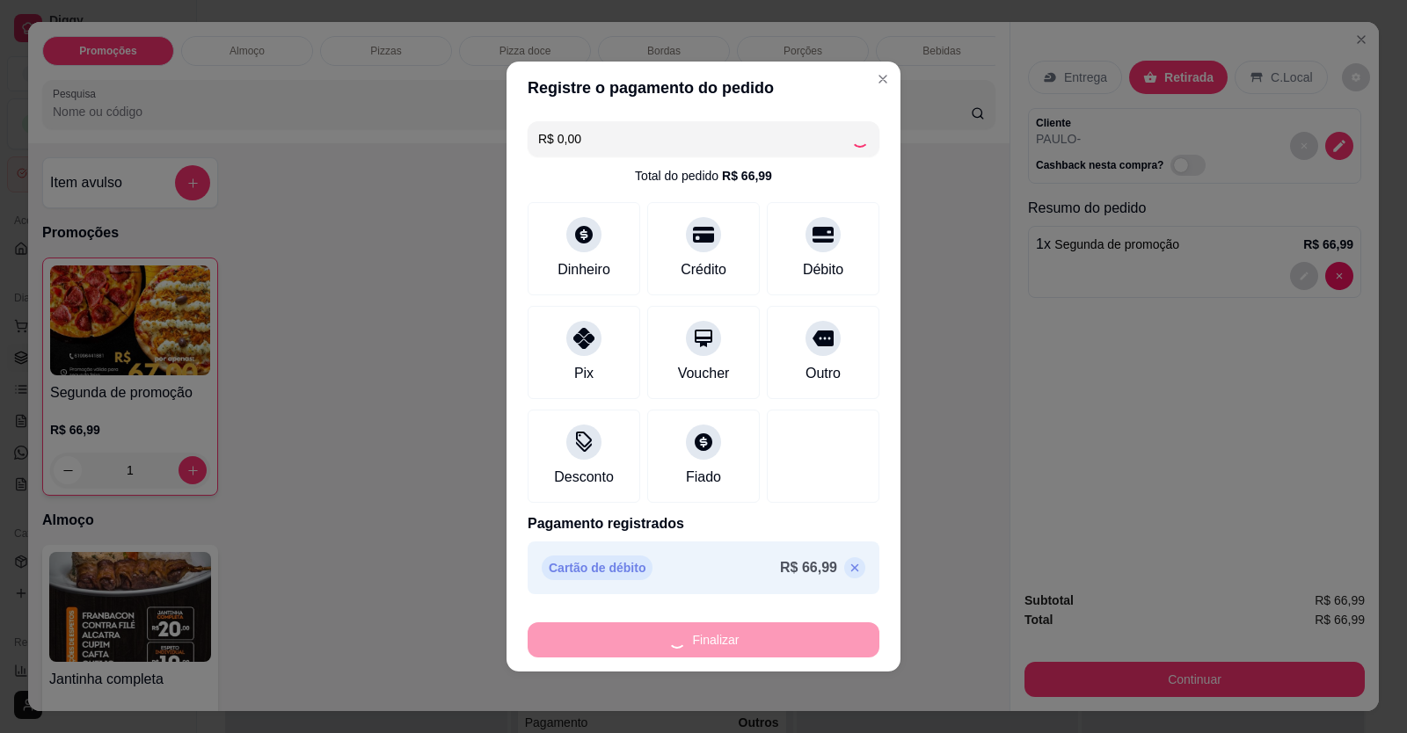
type input "0"
type input "-R$ 66,99"
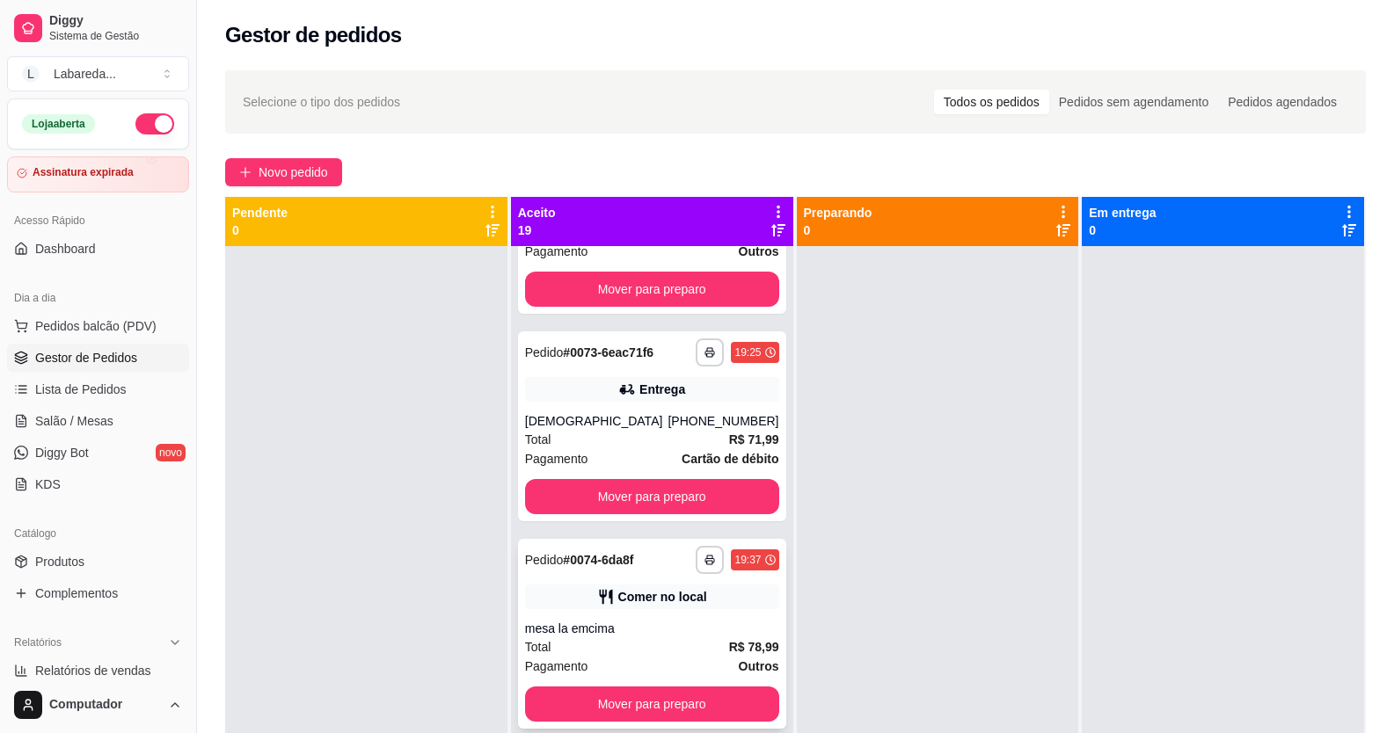
scroll to position [264, 0]
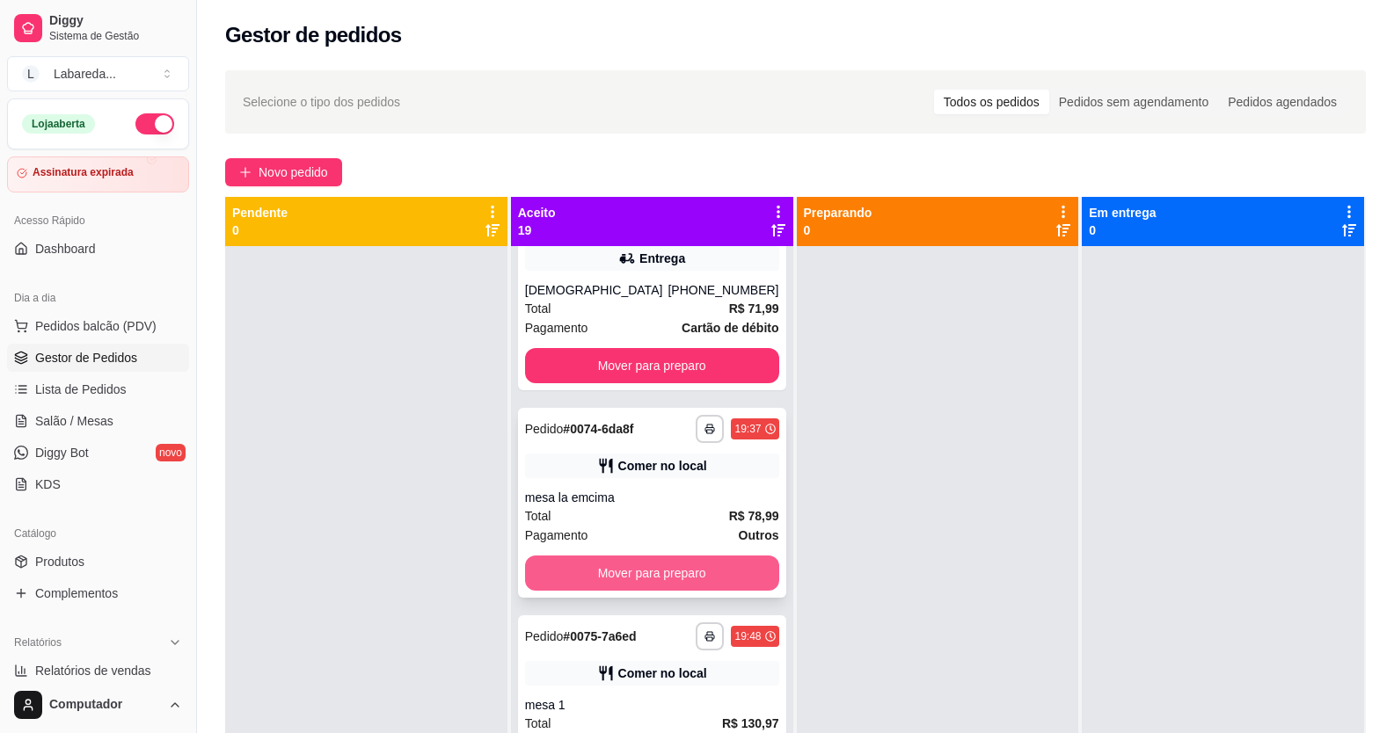
click at [646, 567] on button "Mover para preparo" at bounding box center [652, 573] width 254 height 35
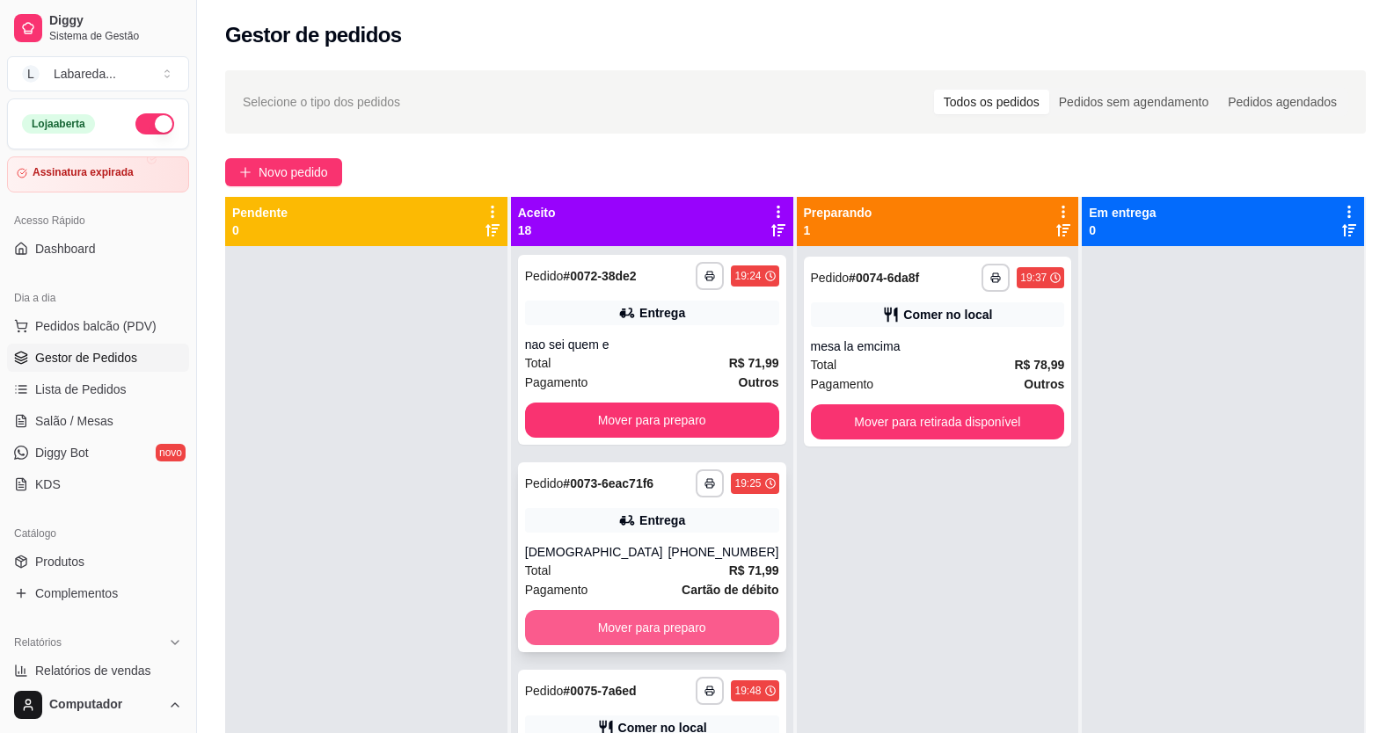
scroll to position [0, 0]
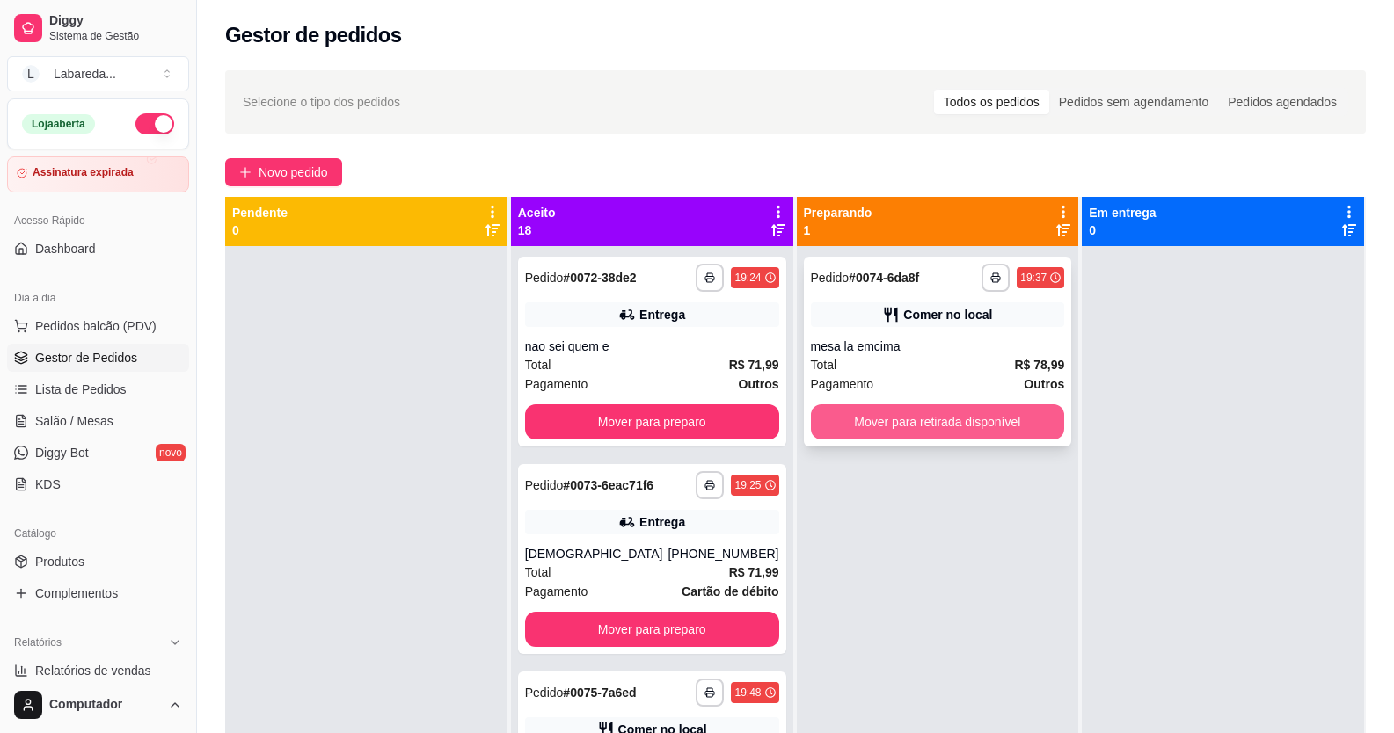
click at [955, 423] on button "Mover para retirada disponível" at bounding box center [938, 422] width 254 height 35
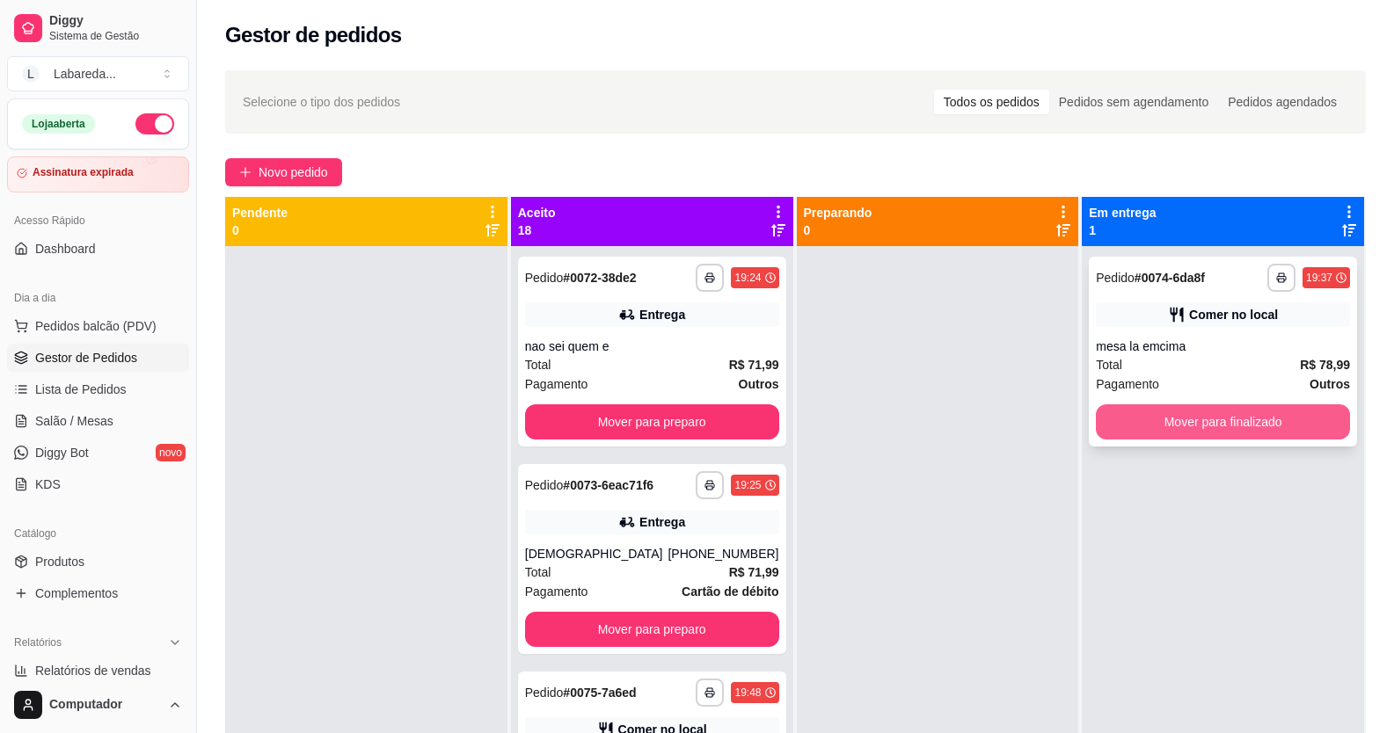
click at [1189, 429] on button "Mover para finalizado" at bounding box center [1223, 422] width 254 height 35
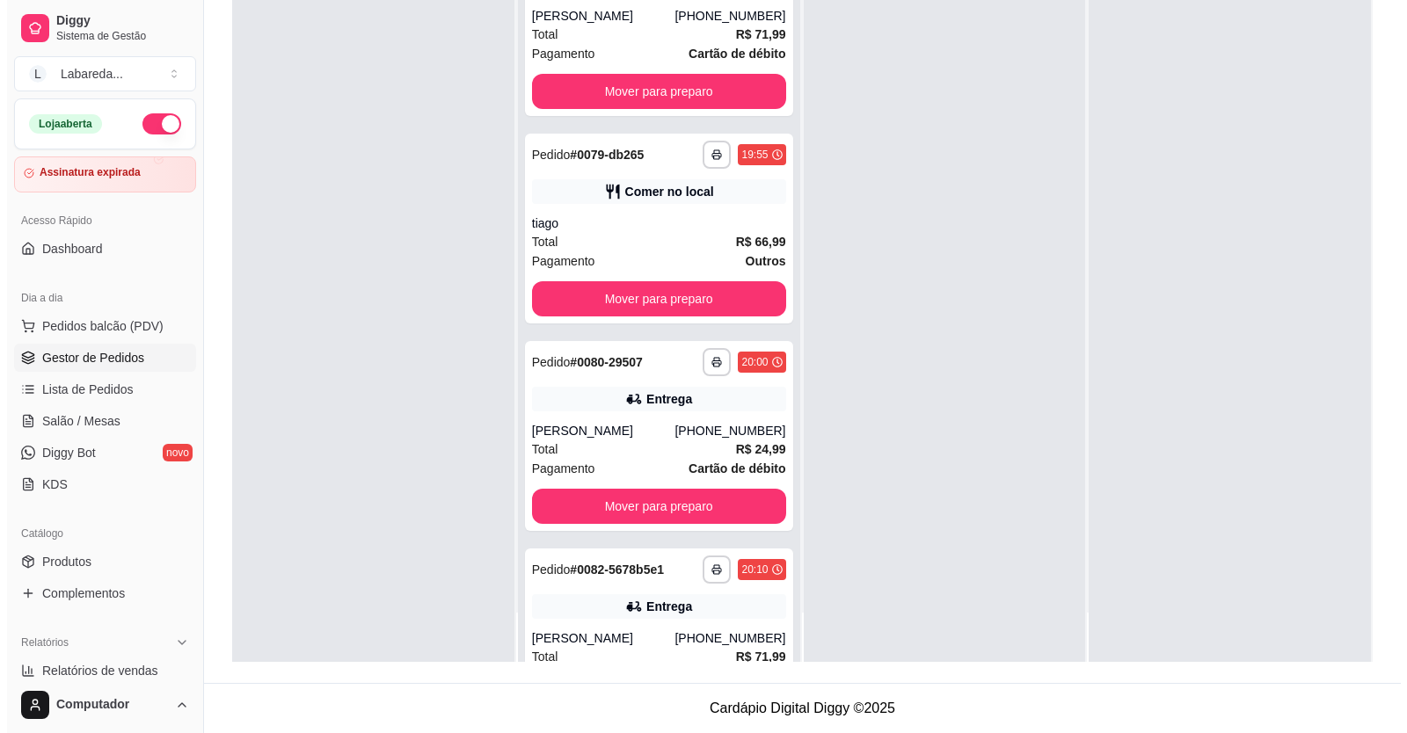
scroll to position [963, 0]
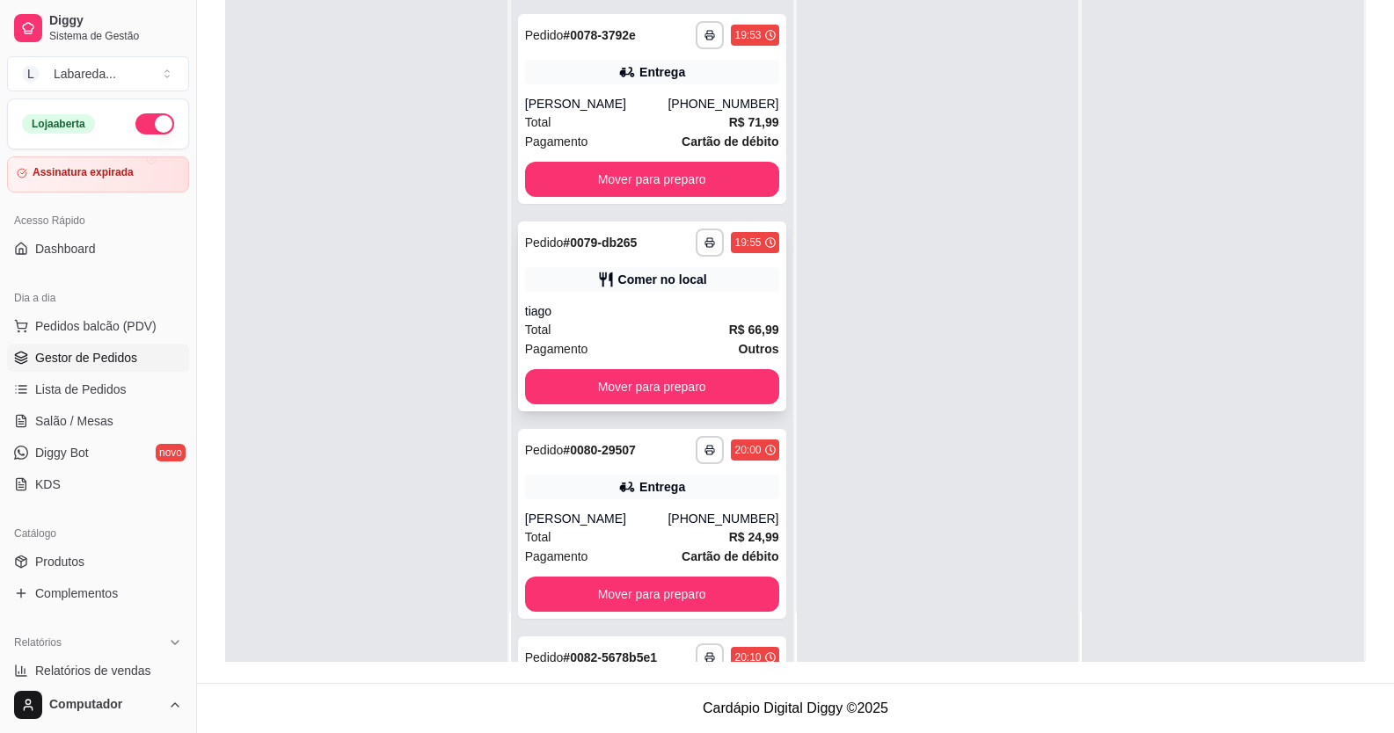
click at [667, 305] on div "tiago" at bounding box center [652, 312] width 254 height 18
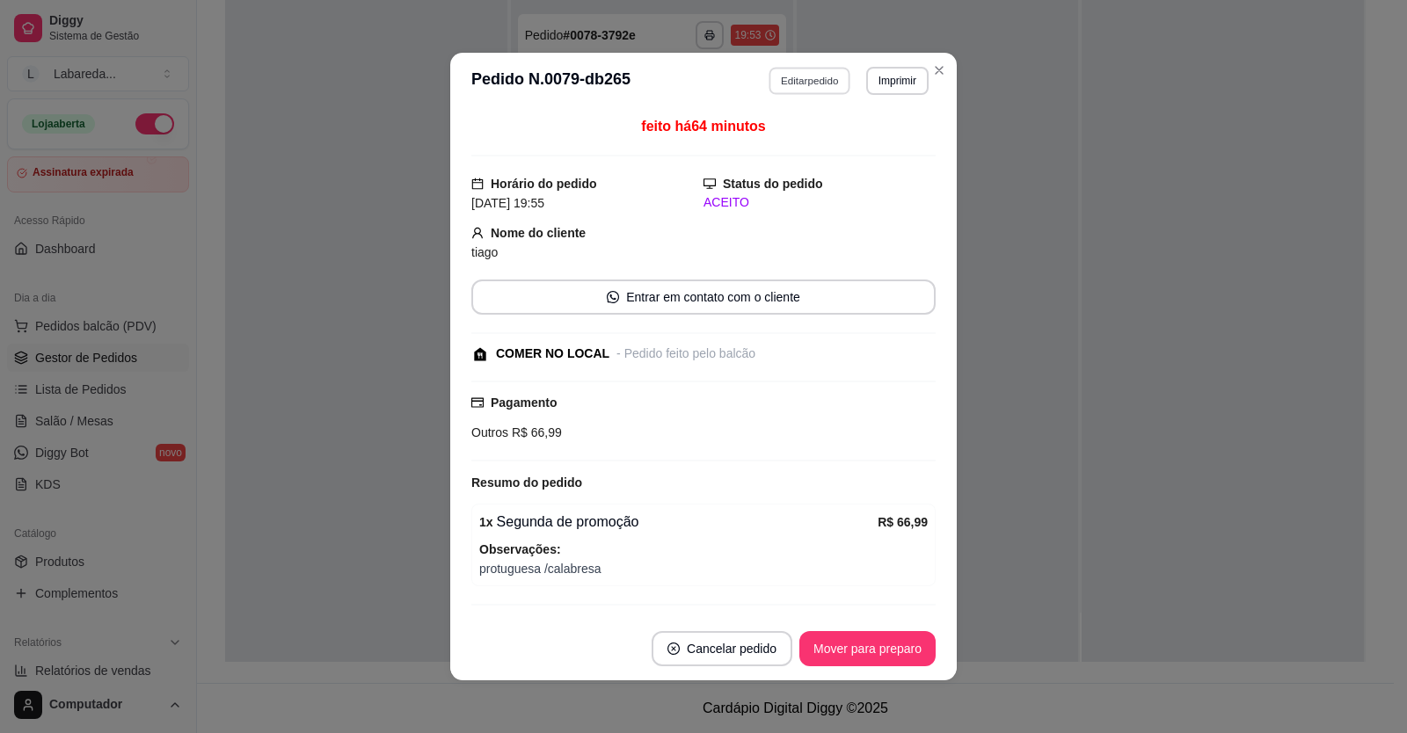
click at [783, 75] on button "Editar pedido" at bounding box center [811, 80] width 82 height 27
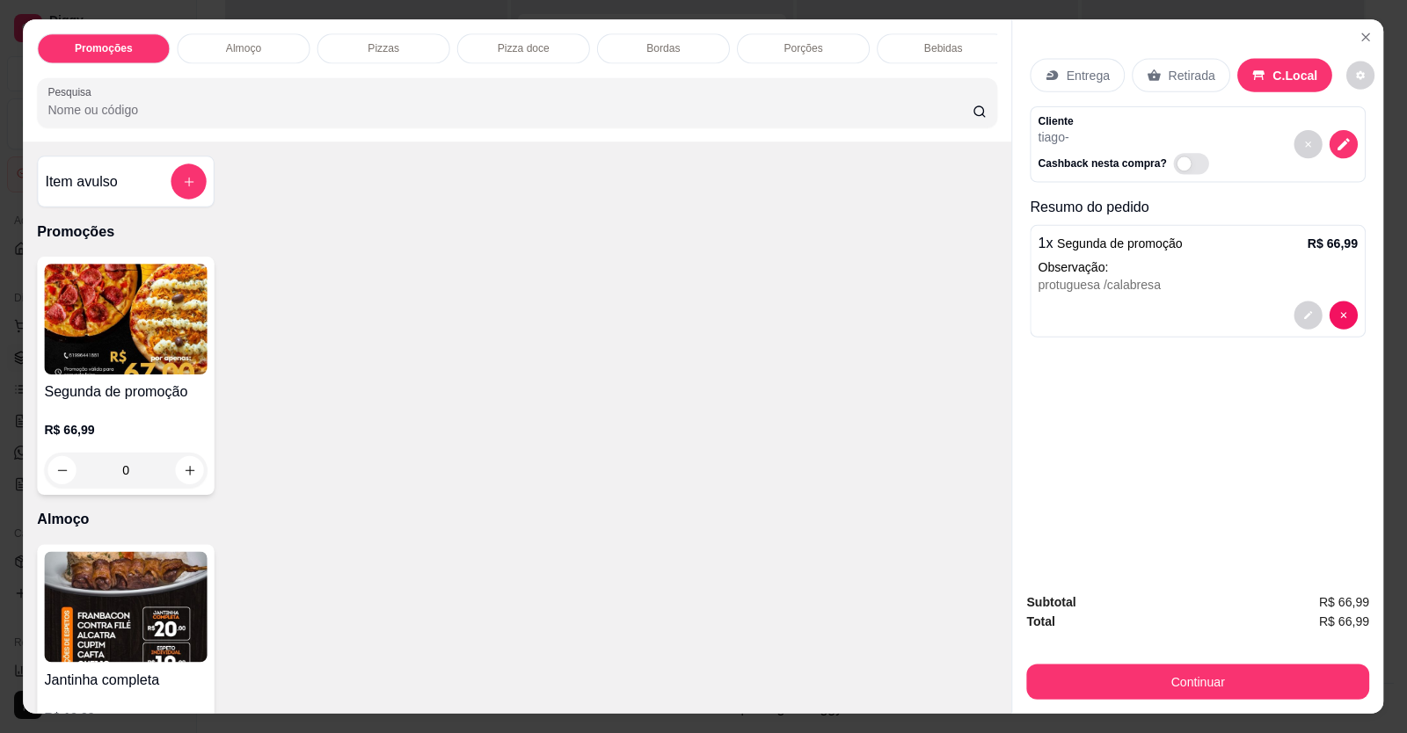
drag, startPoint x: 711, startPoint y: 90, endPoint x: 712, endPoint y: 79, distance: 10.6
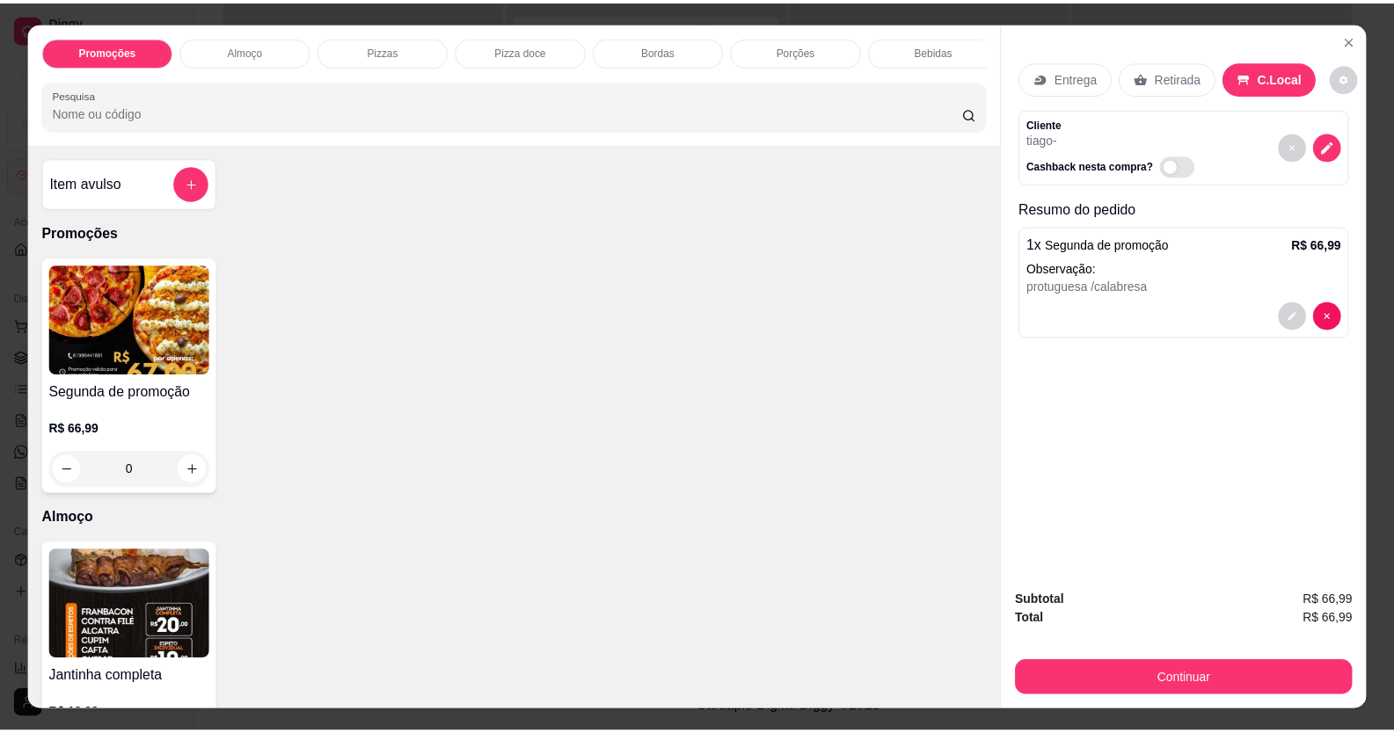
scroll to position [34, 0]
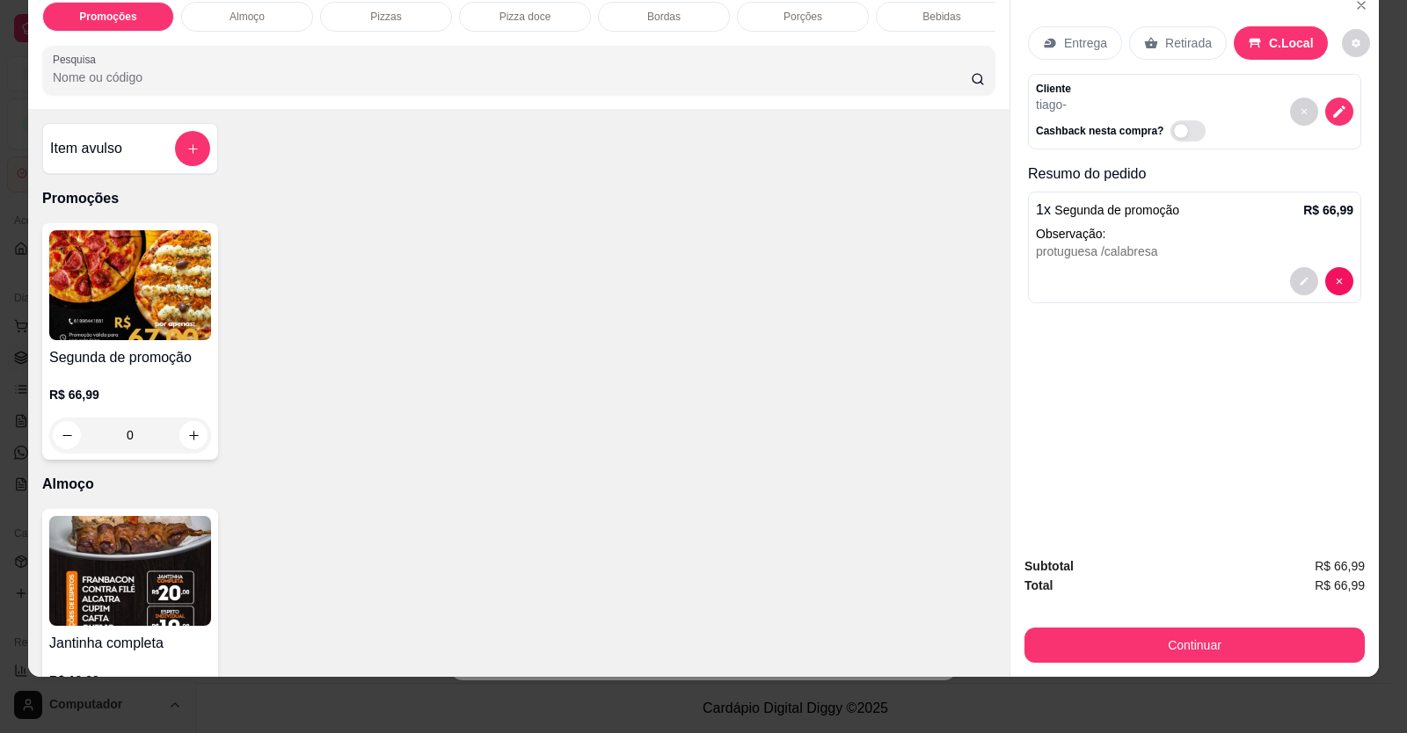
drag, startPoint x: 712, startPoint y: 79, endPoint x: 1102, endPoint y: 266, distance: 432.7
click at [1102, 266] on div "1 x Segunda de promoção R$ 66,99 Observação: protuguesa /calabresa" at bounding box center [1194, 248] width 333 height 112
click at [1357, 2] on icon "Close" at bounding box center [1361, 5] width 14 height 14
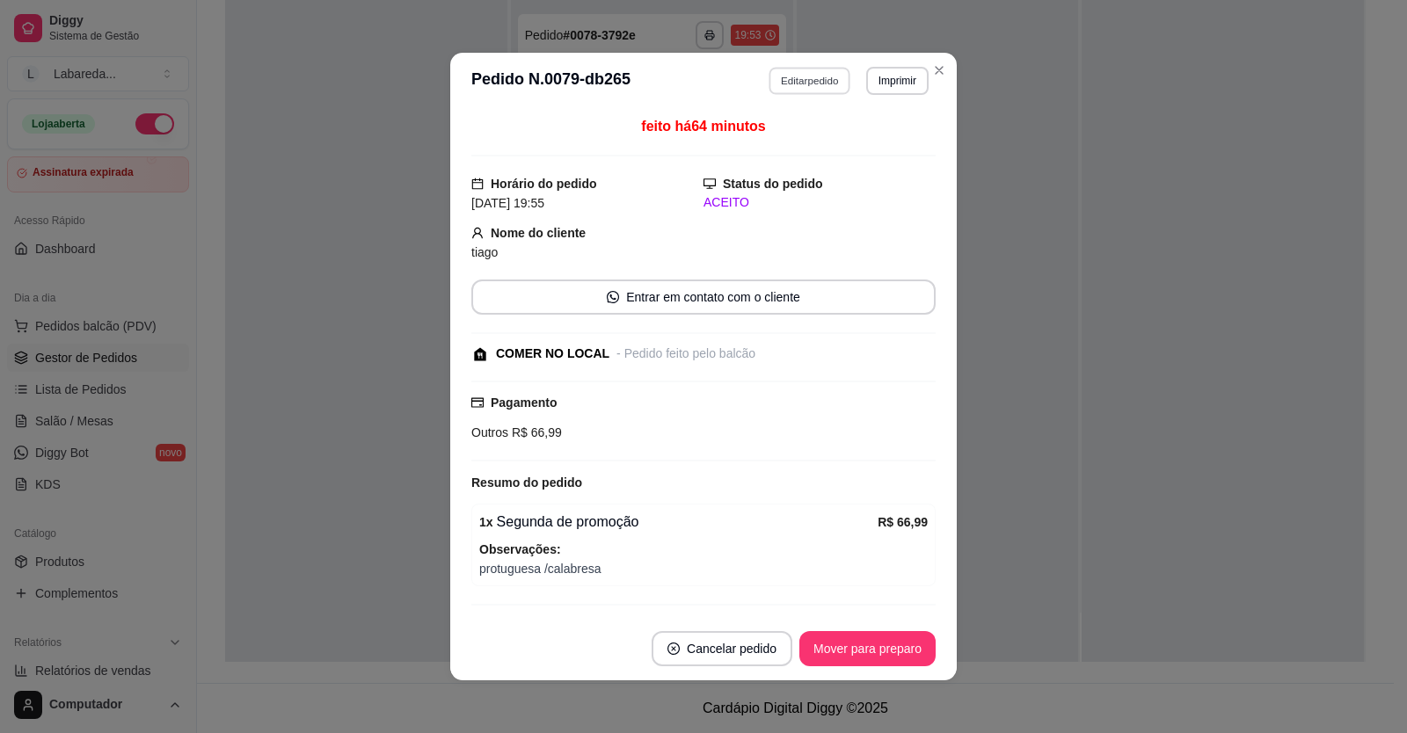
click at [778, 84] on button "Editar pedido" at bounding box center [811, 80] width 82 height 27
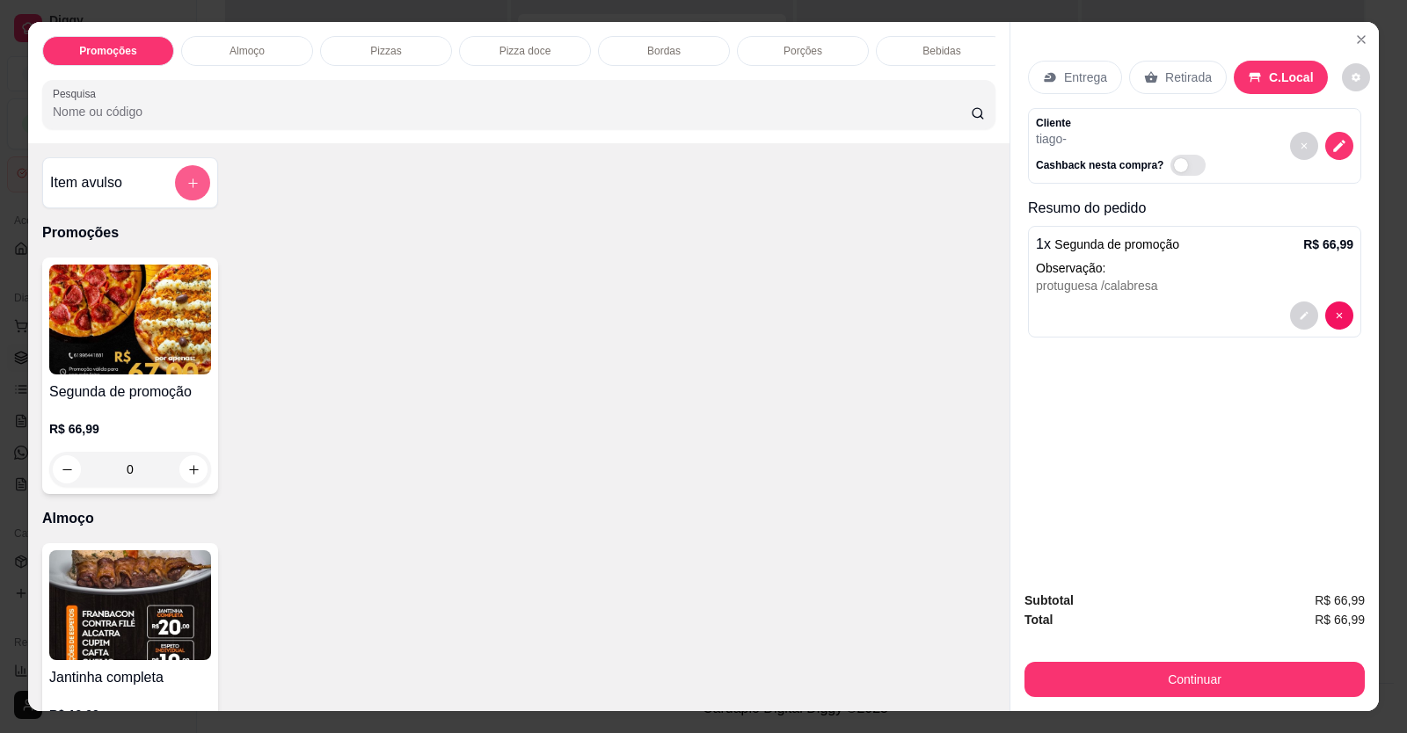
click at [179, 199] on button "add-separate-item" at bounding box center [192, 182] width 35 height 35
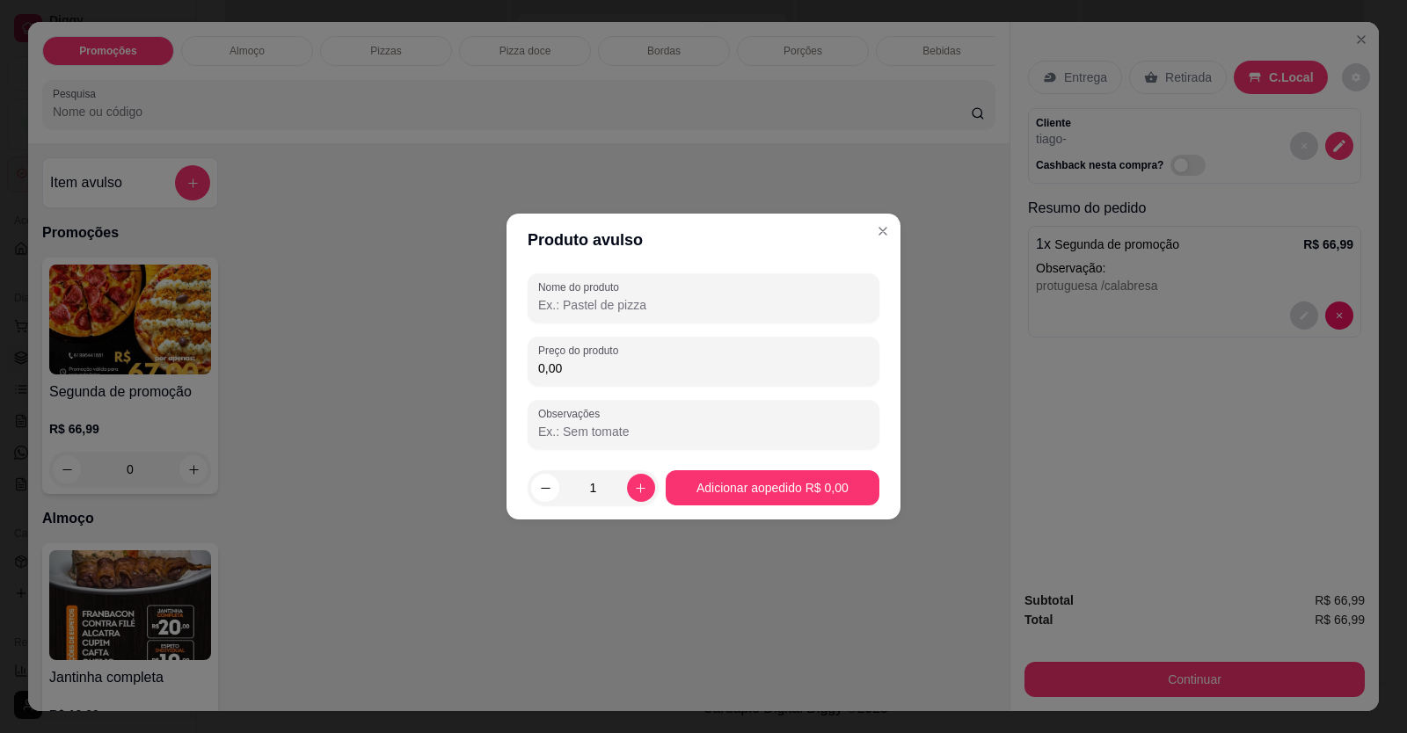
click at [603, 361] on input "0,00" at bounding box center [703, 369] width 331 height 18
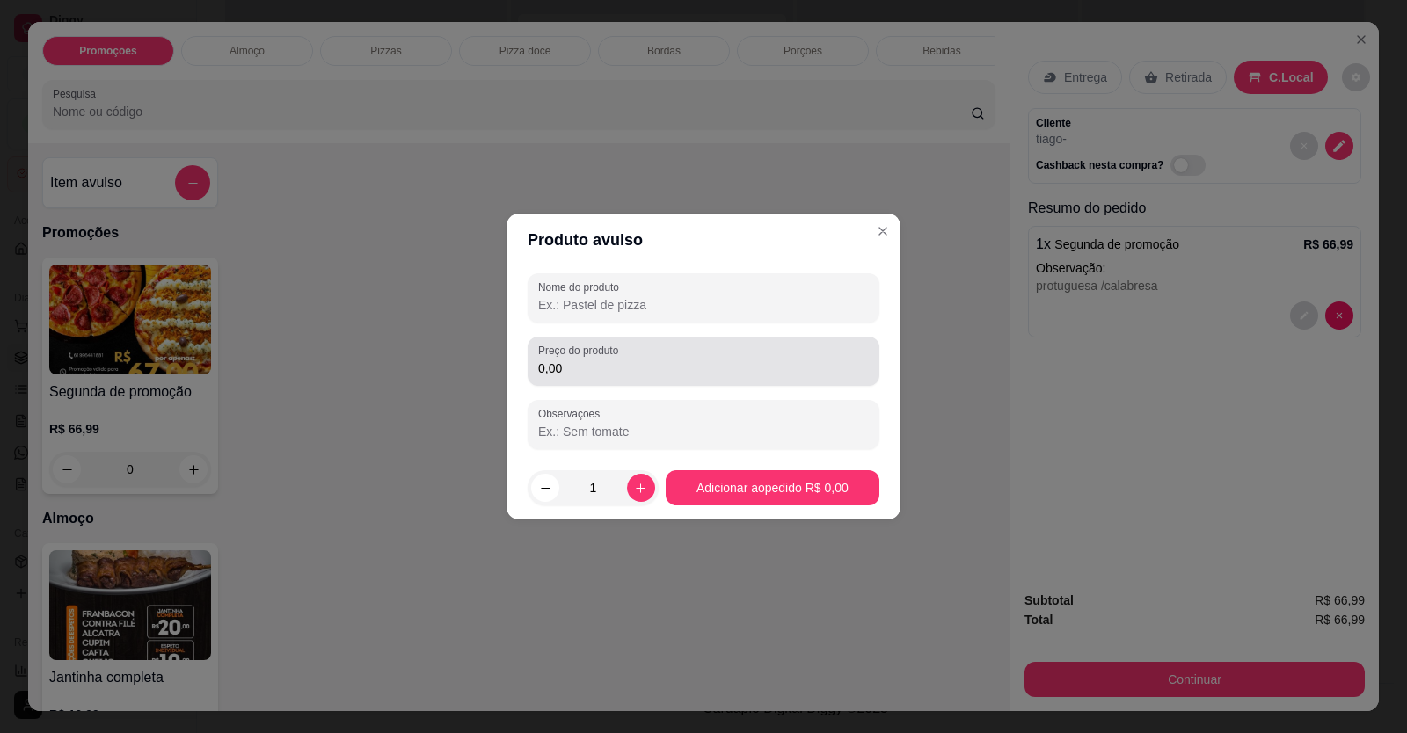
click at [582, 350] on label "Preço do produto" at bounding box center [581, 350] width 86 height 15
click at [582, 360] on input "0,00" at bounding box center [703, 369] width 331 height 18
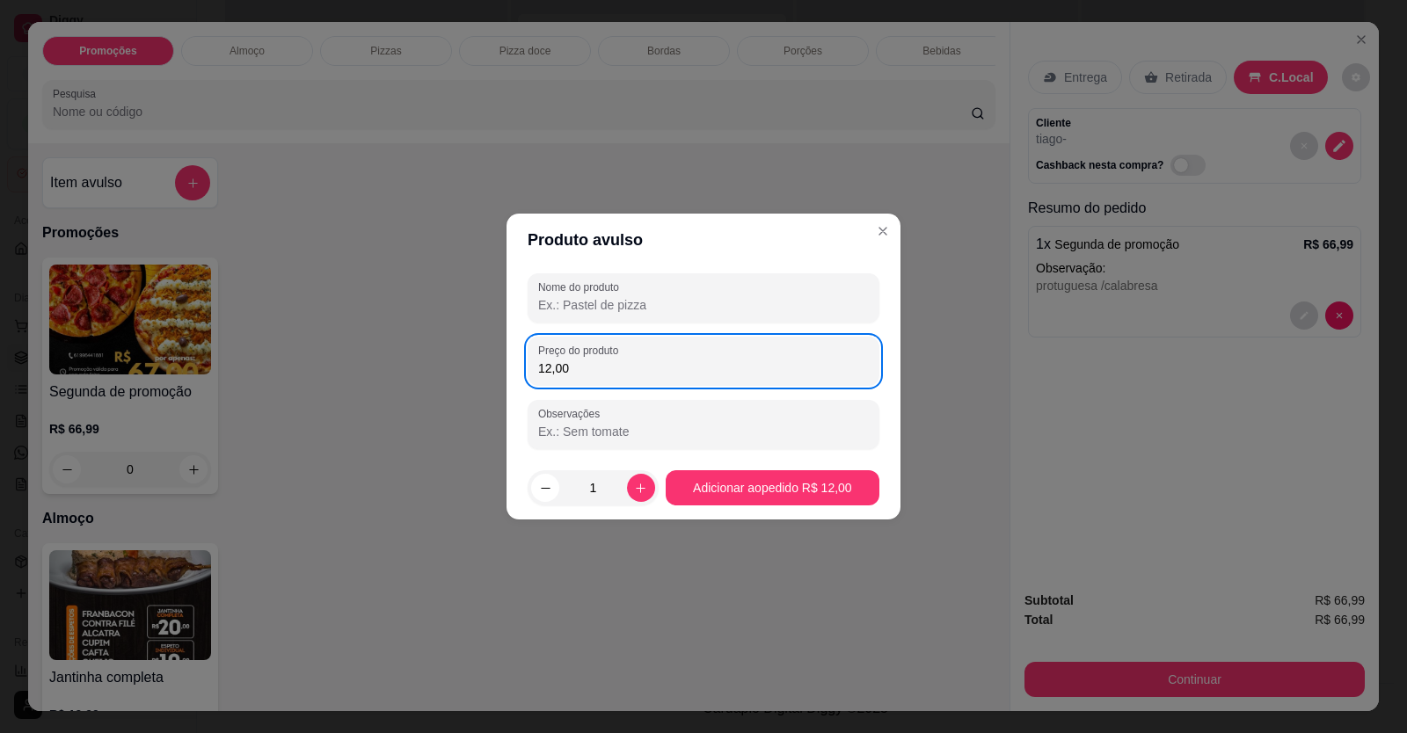
type input "12,00"
click at [591, 347] on label "Preço do produto" at bounding box center [581, 350] width 86 height 15
click at [591, 360] on input "12,00" at bounding box center [703, 369] width 331 height 18
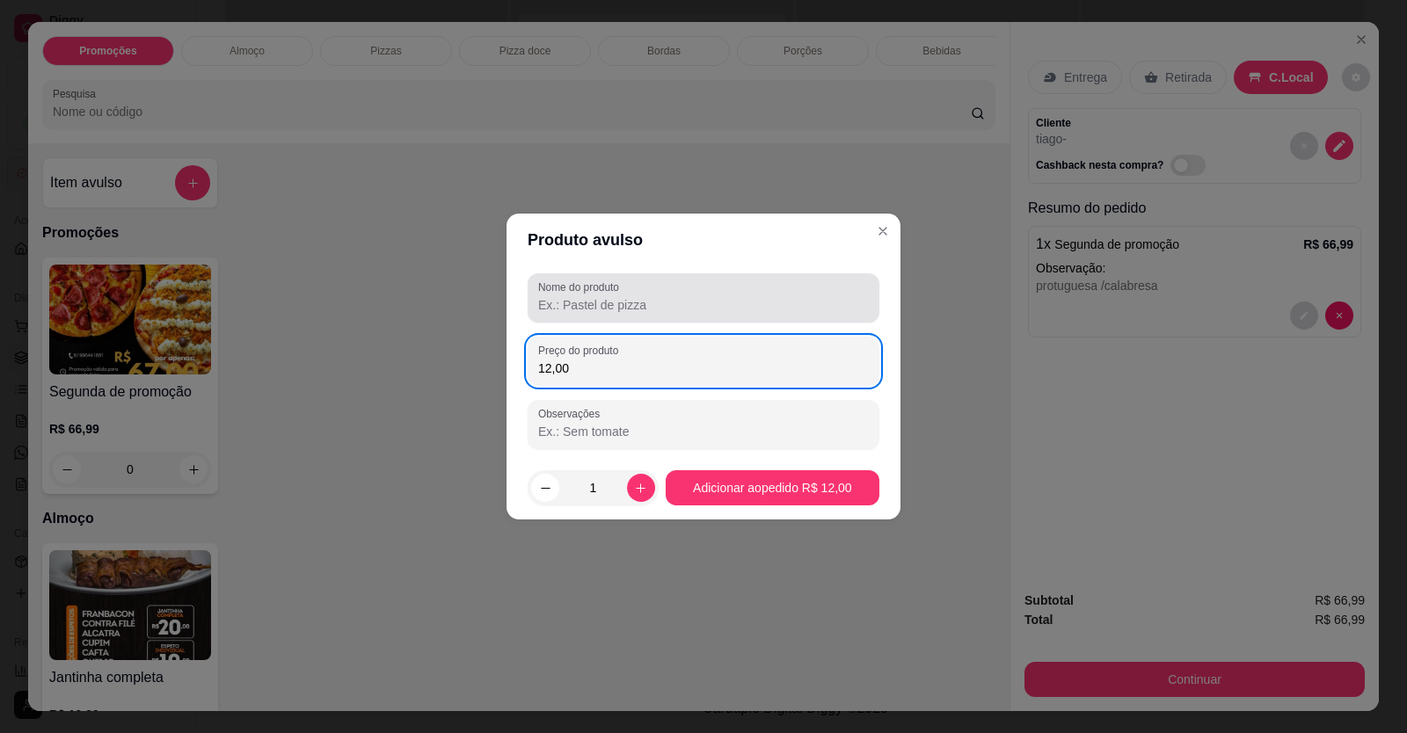
click at [608, 305] on input "Nome do produto" at bounding box center [703, 305] width 331 height 18
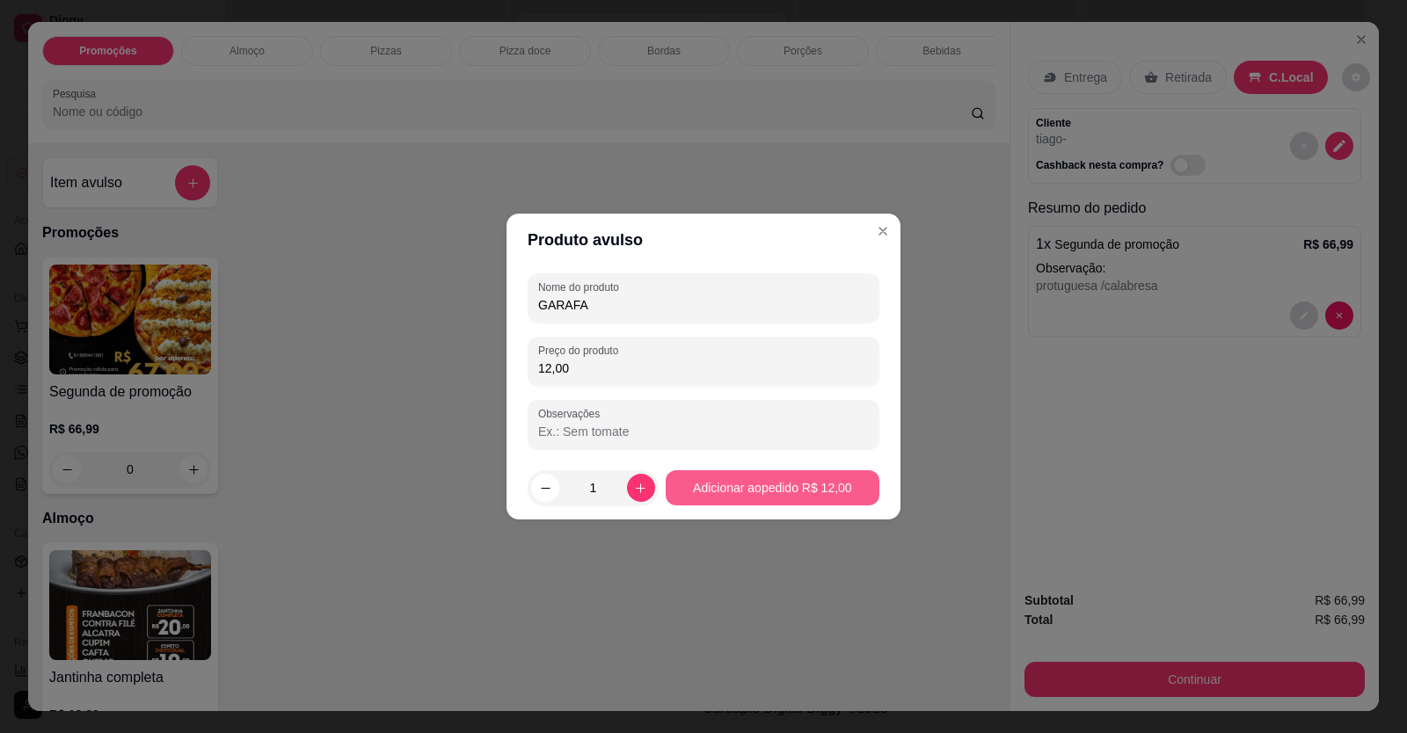
type input "GARAFA"
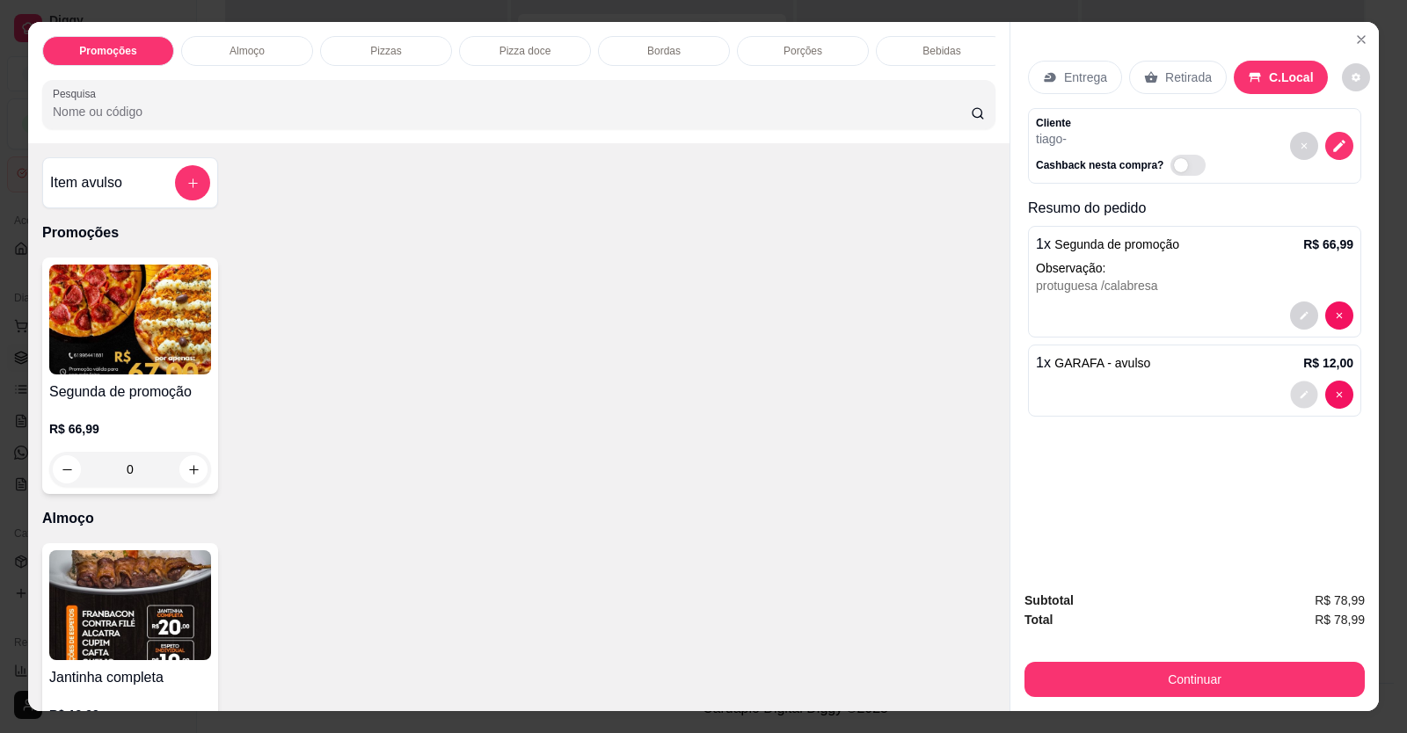
click at [1301, 396] on icon "decrease-product-quantity" at bounding box center [1305, 395] width 8 height 8
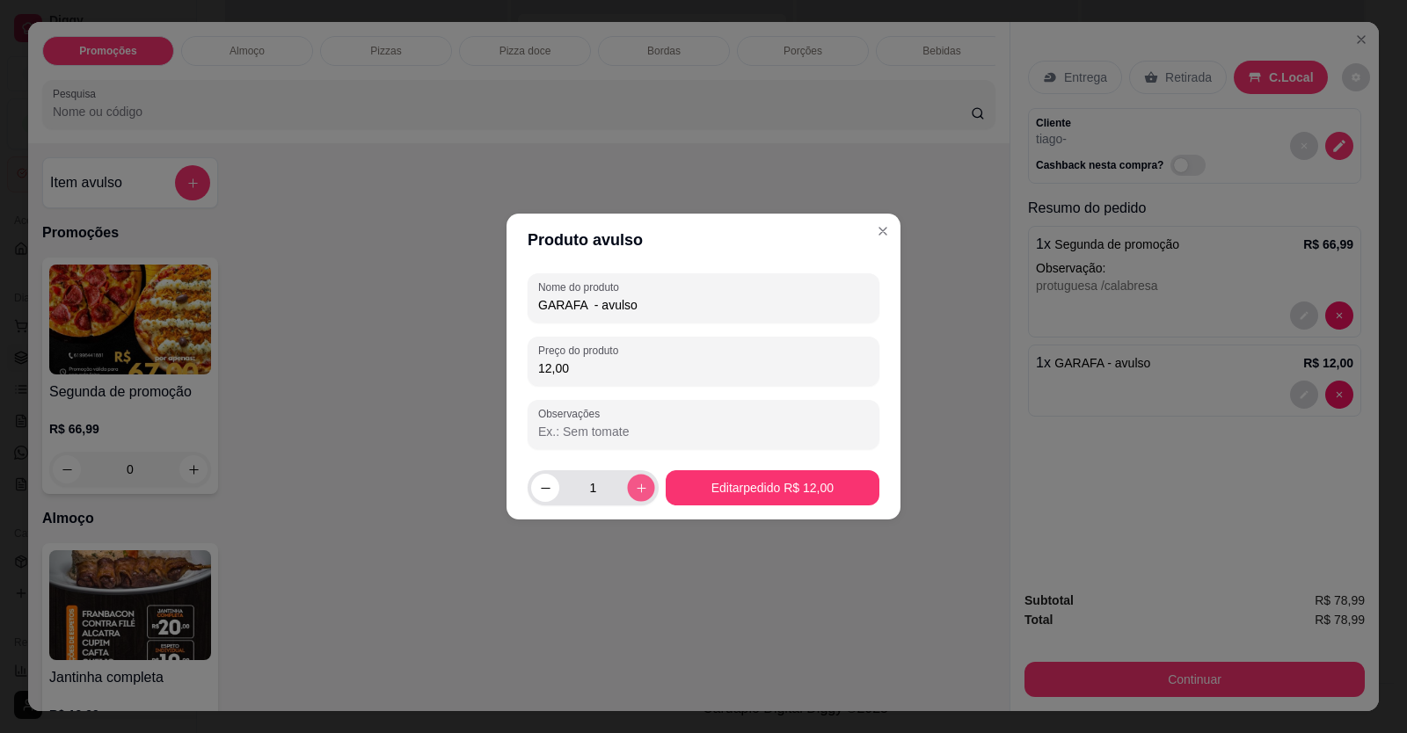
click at [645, 493] on button "increase-product-quantity" at bounding box center [640, 487] width 27 height 27
click at [642, 491] on button "increase-product-quantity" at bounding box center [641, 488] width 28 height 28
type input "3"
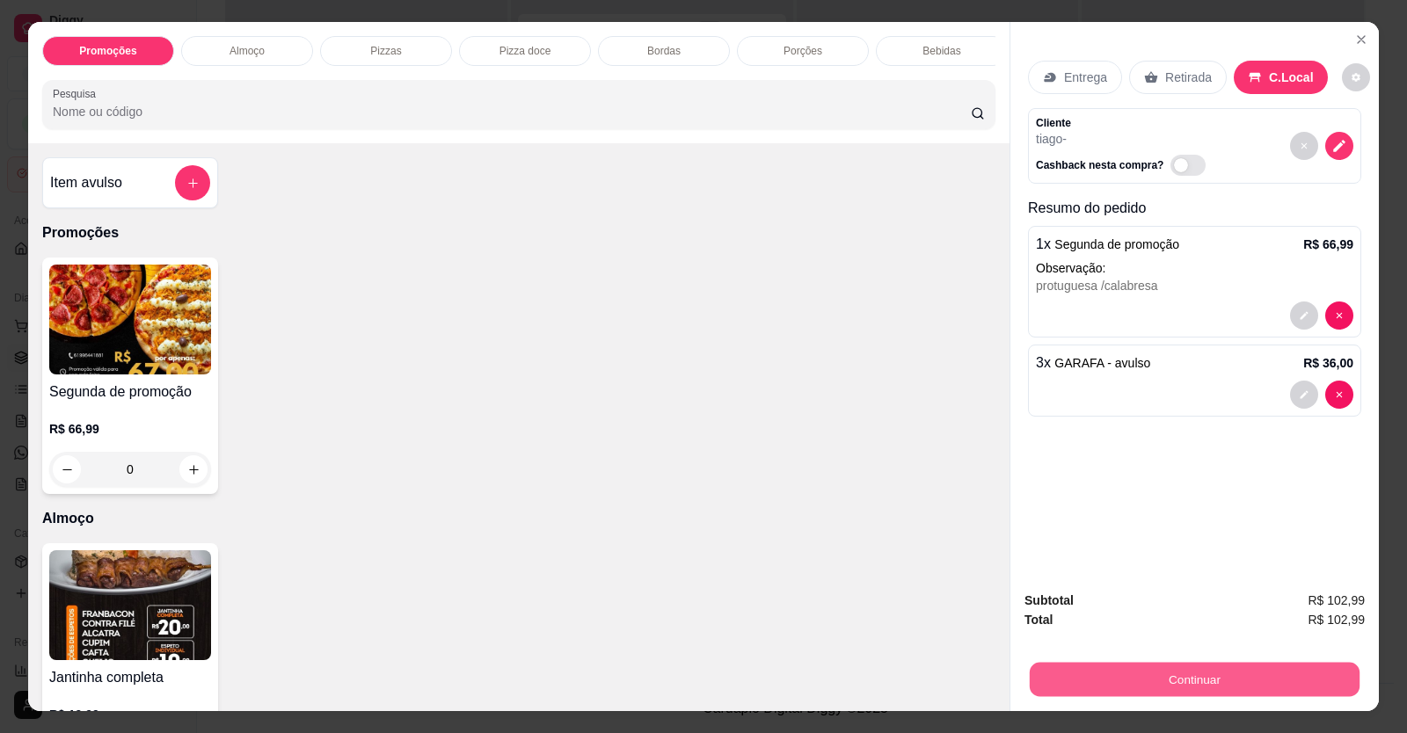
click at [1108, 664] on button "Continuar" at bounding box center [1195, 680] width 330 height 34
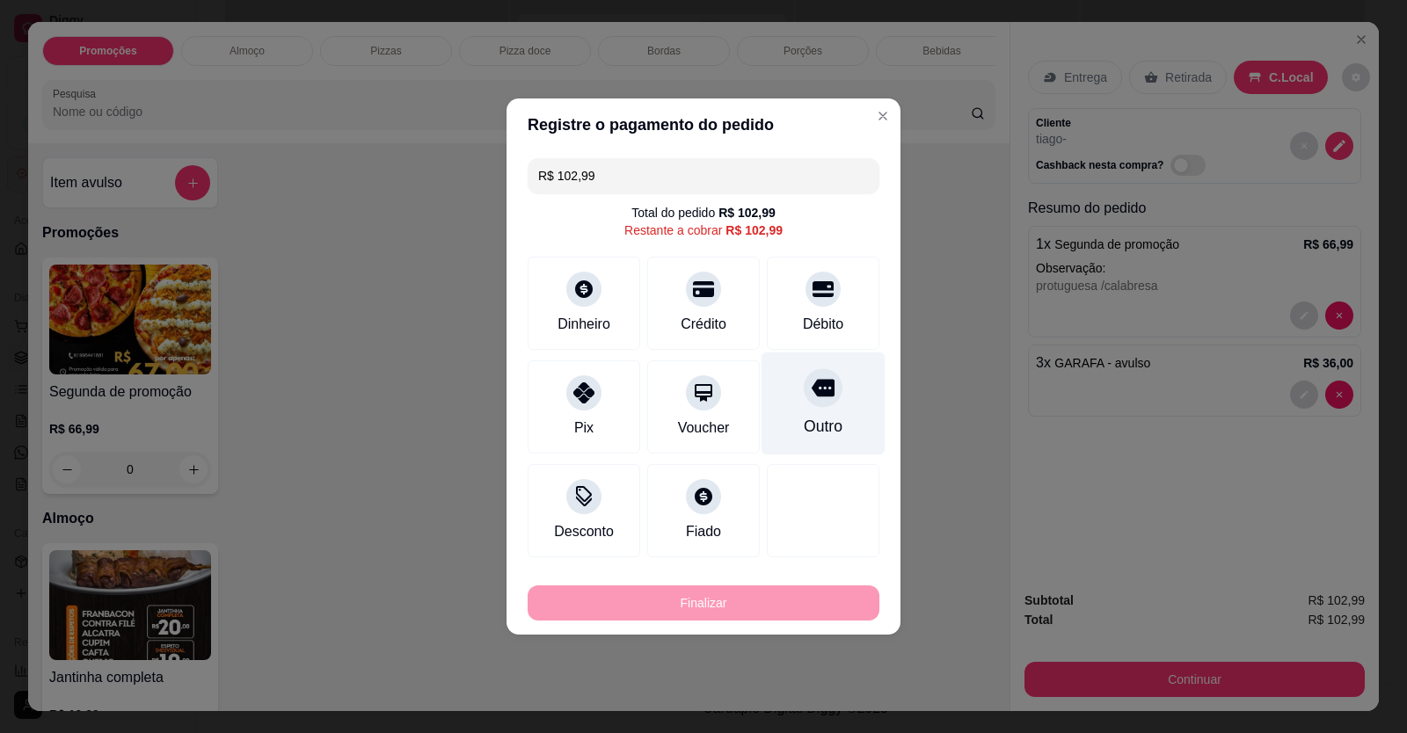
click at [802, 405] on div "Outro" at bounding box center [824, 404] width 124 height 103
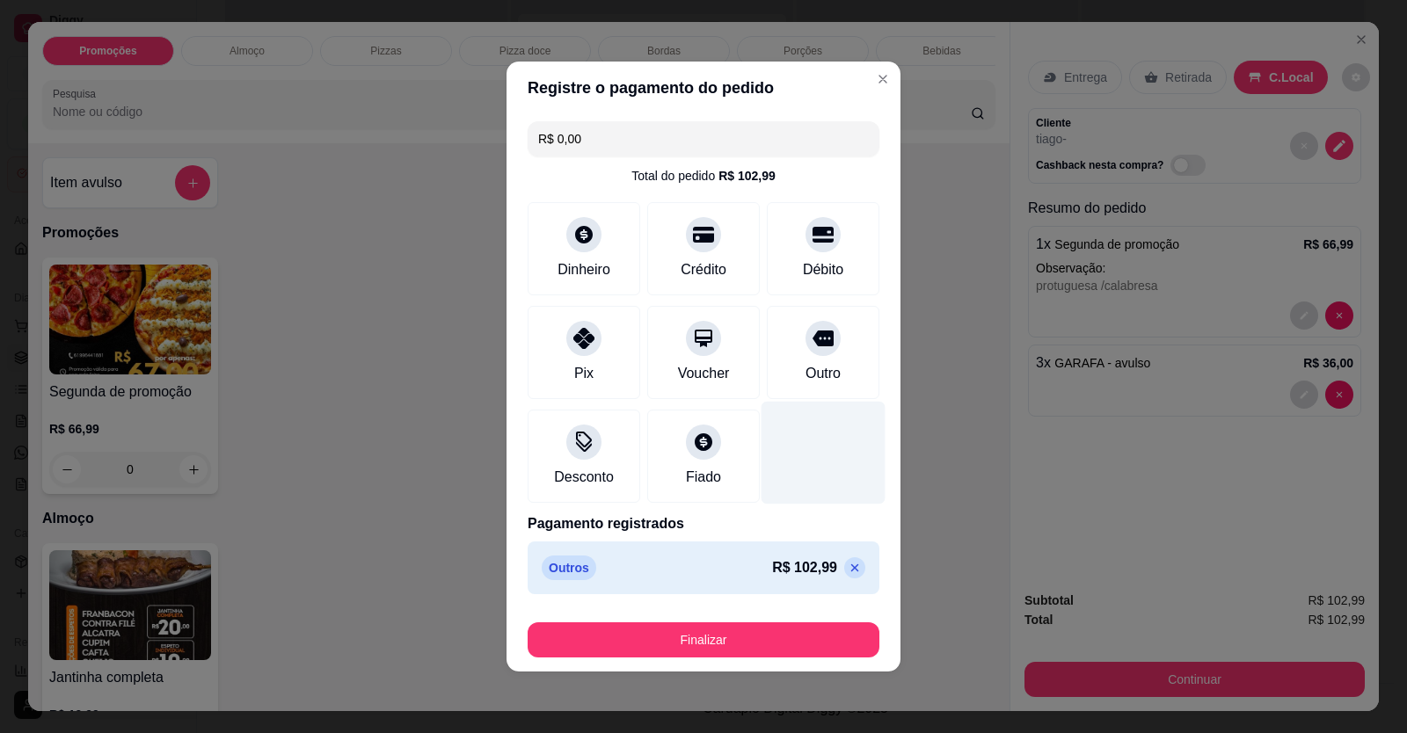
drag, startPoint x: 817, startPoint y: 361, endPoint x: 807, endPoint y: 420, distance: 59.7
click at [817, 360] on div "Outro" at bounding box center [823, 352] width 113 height 93
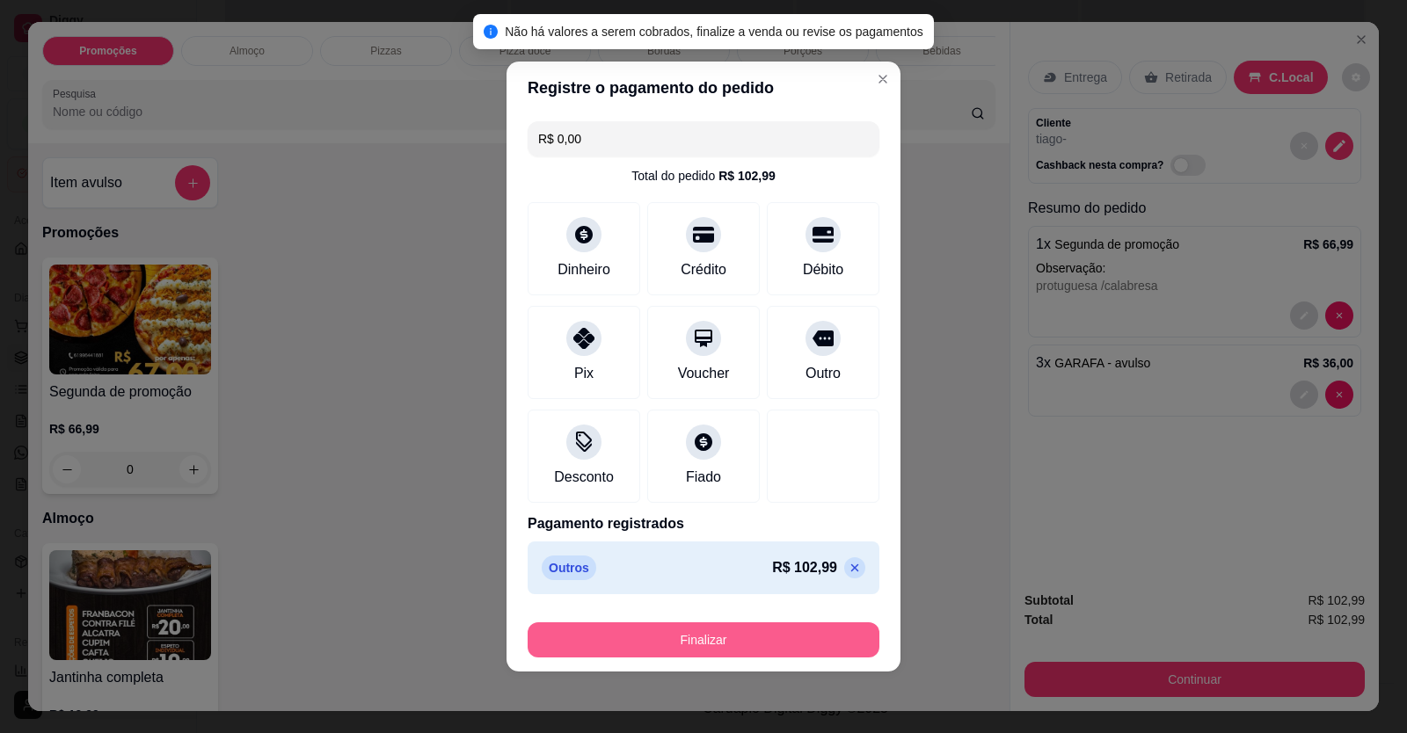
click at [802, 653] on button "Finalizar" at bounding box center [704, 640] width 352 height 35
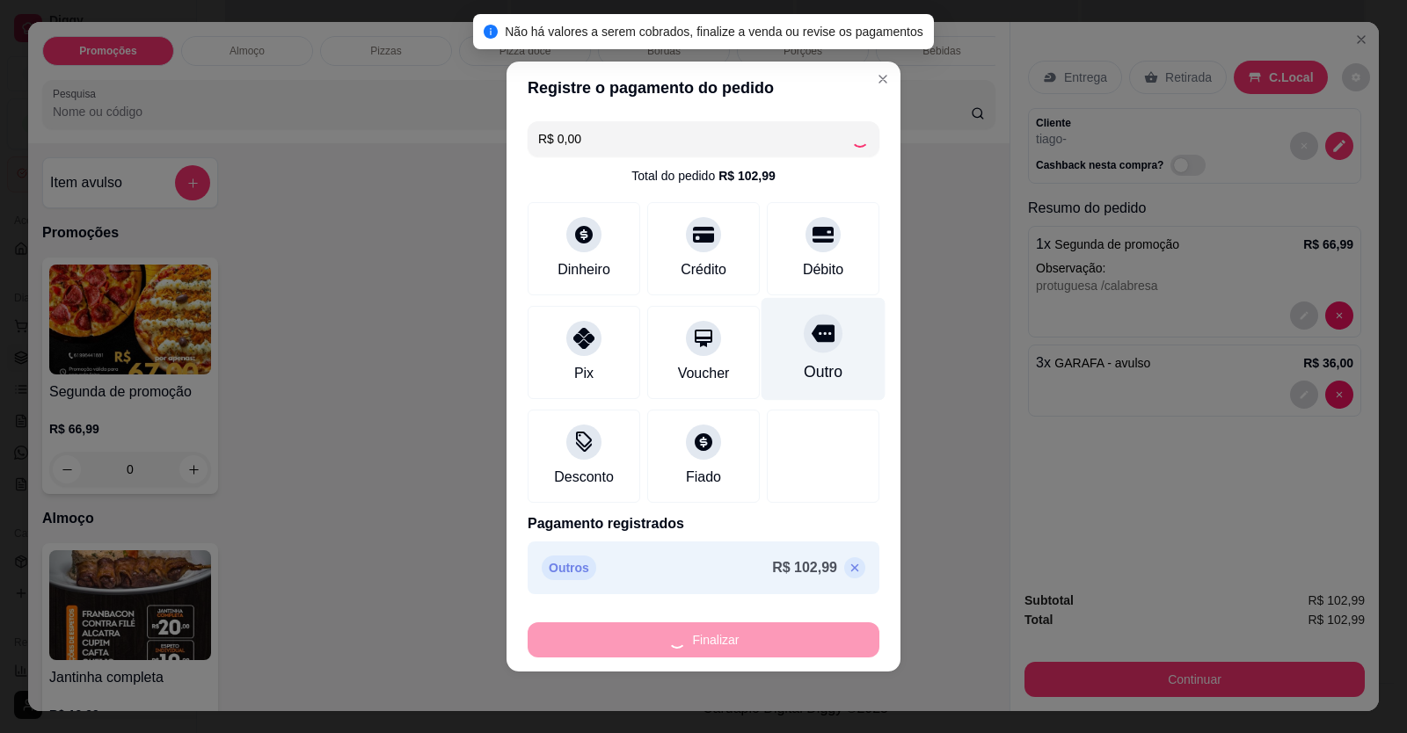
type input "-R$ 102,99"
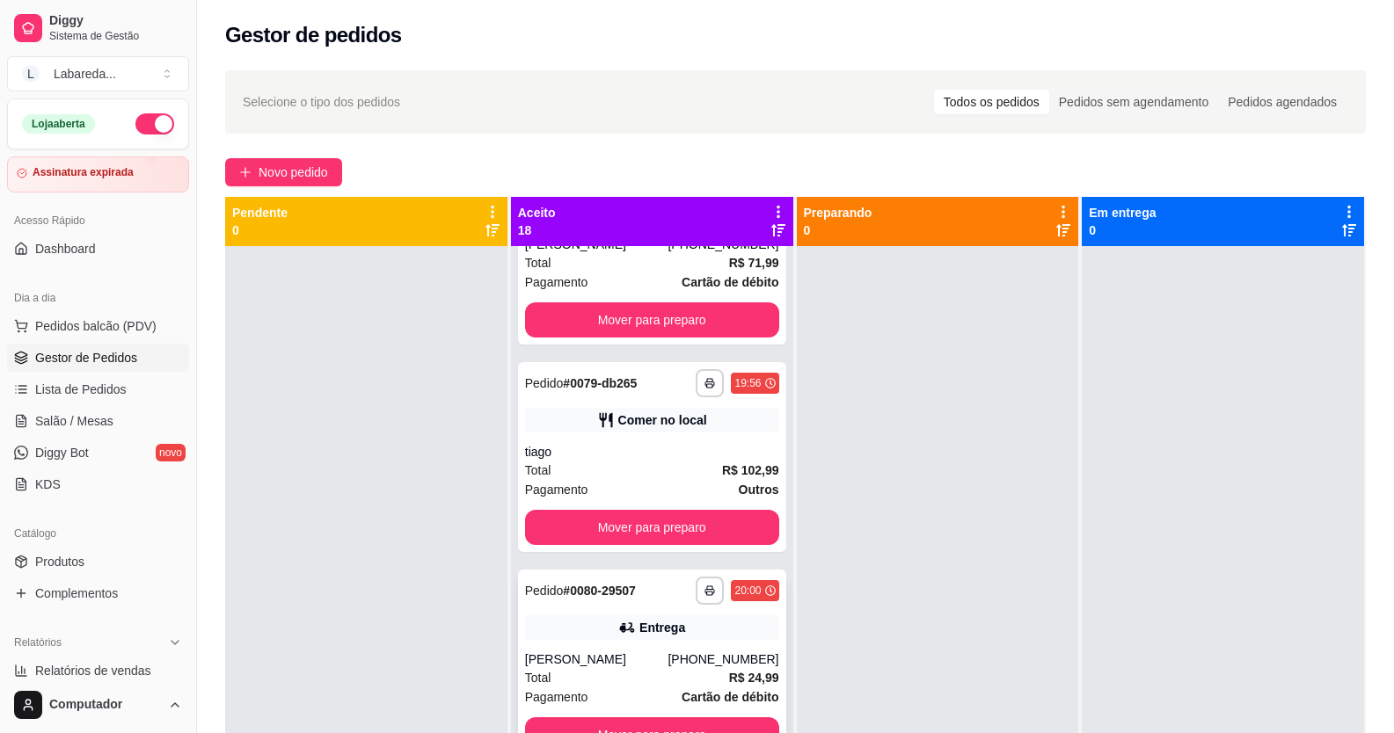
scroll to position [1139, 0]
click at [623, 444] on div "tiago" at bounding box center [652, 453] width 254 height 18
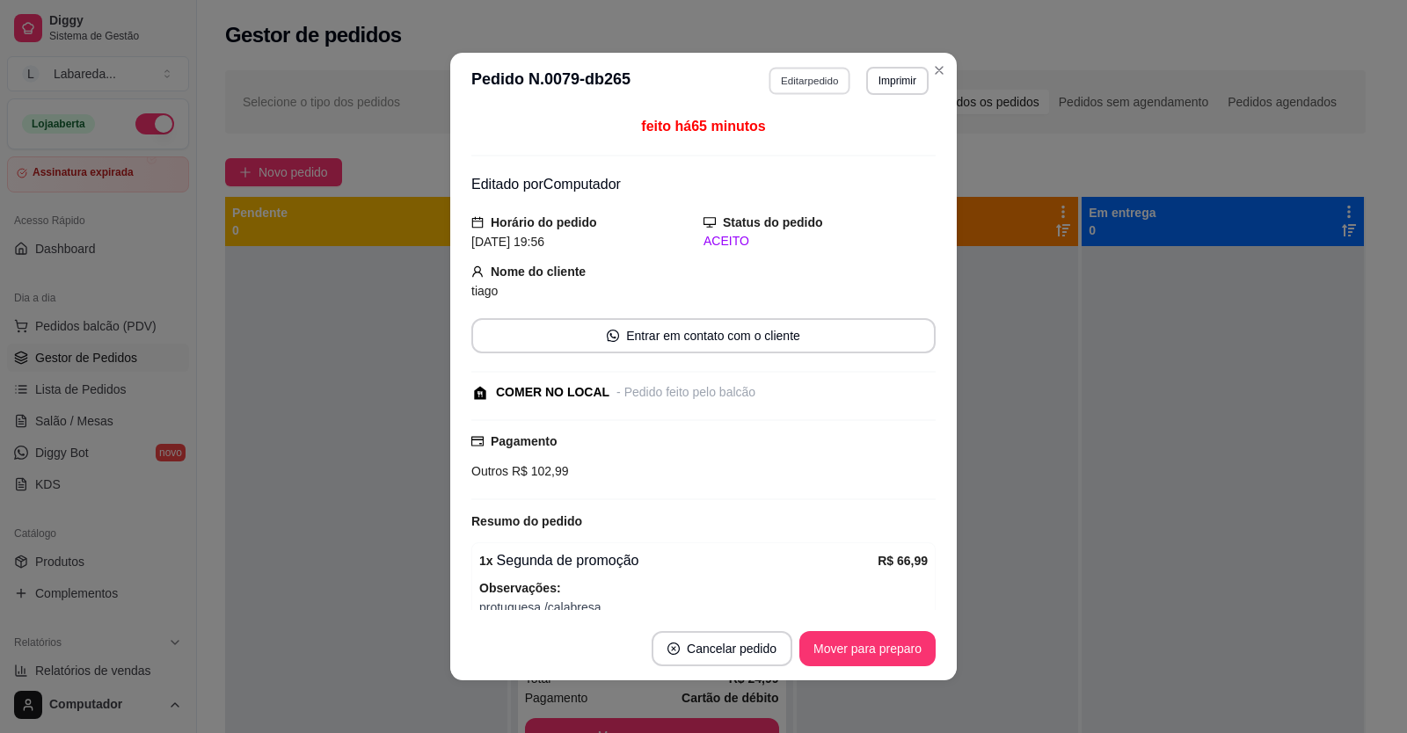
click at [799, 72] on button "Editar pedido" at bounding box center [811, 80] width 82 height 27
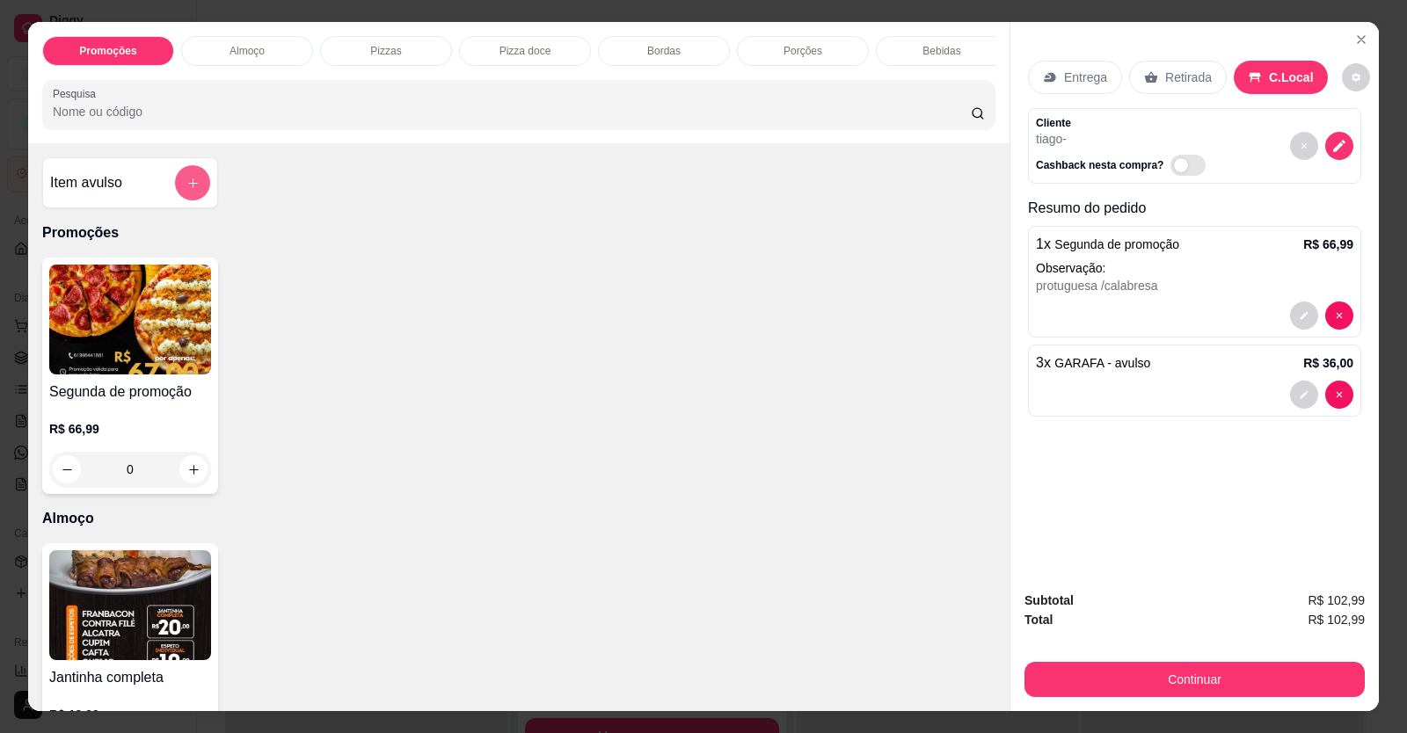
click at [193, 199] on button "add-separate-item" at bounding box center [192, 182] width 35 height 35
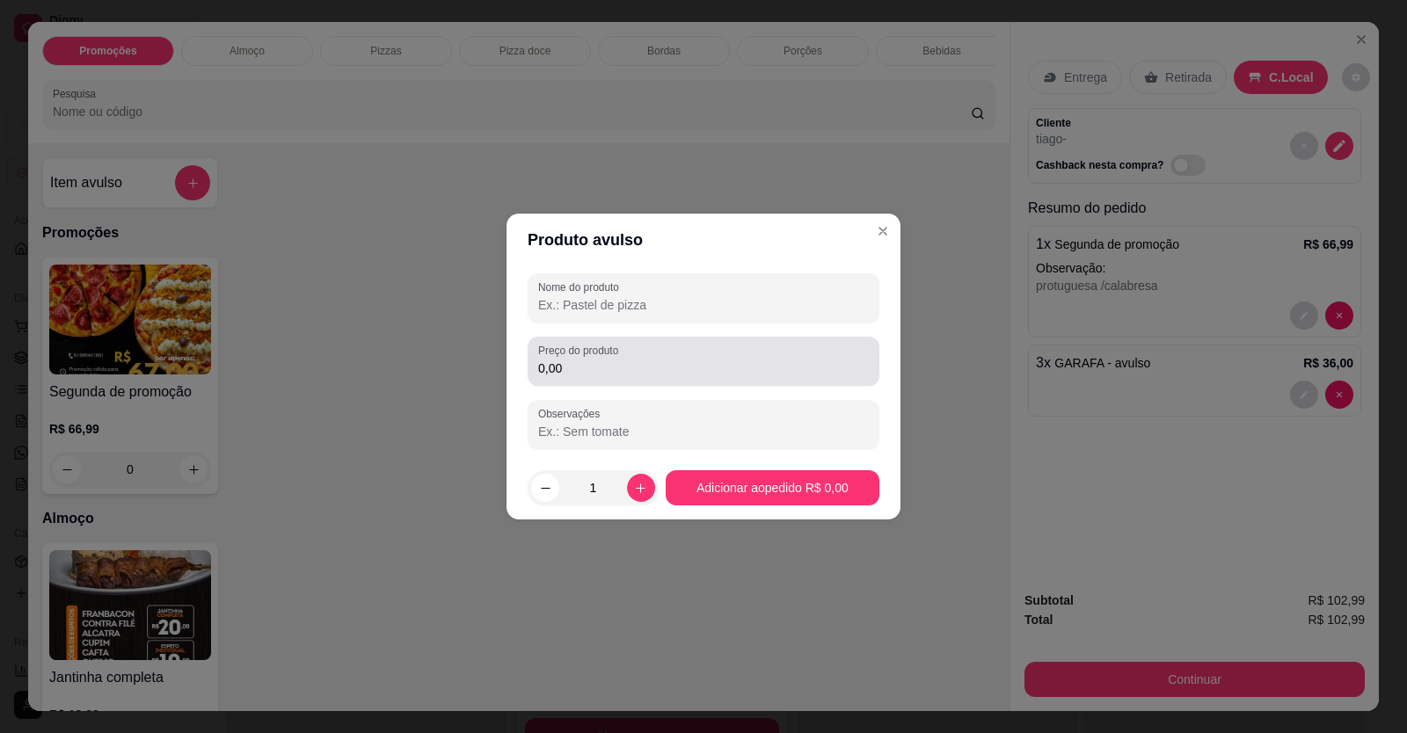
click at [744, 364] on input "0,00" at bounding box center [703, 369] width 331 height 18
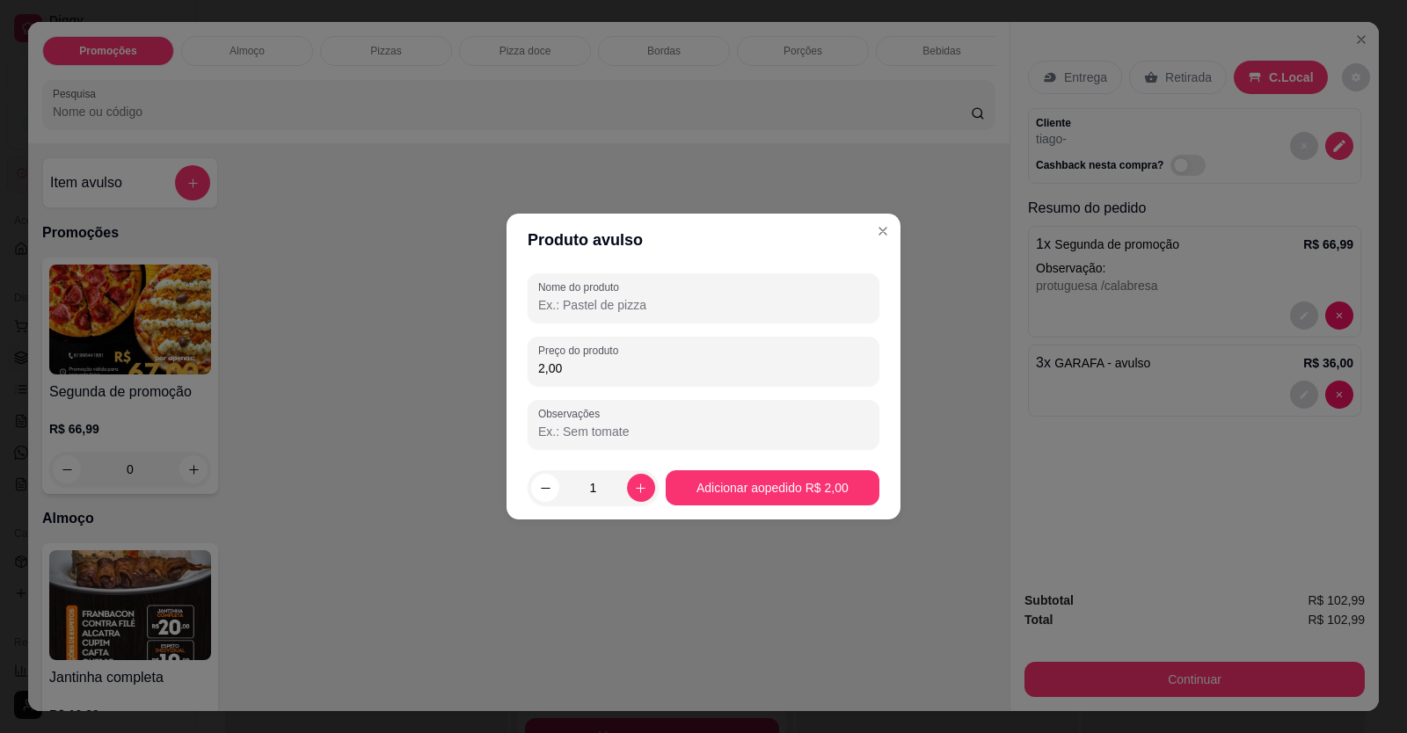
type input "2,00"
drag, startPoint x: 755, startPoint y: 306, endPoint x: 757, endPoint y: 292, distance: 14.3
click at [755, 303] on input "Nome do produto" at bounding box center [703, 305] width 331 height 18
type input "BALAS"
click at [772, 518] on div "Produto avulso Nome do produto BALAS Preço do produto 2,00 Observações 1 Adicio…" at bounding box center [703, 366] width 1407 height 733
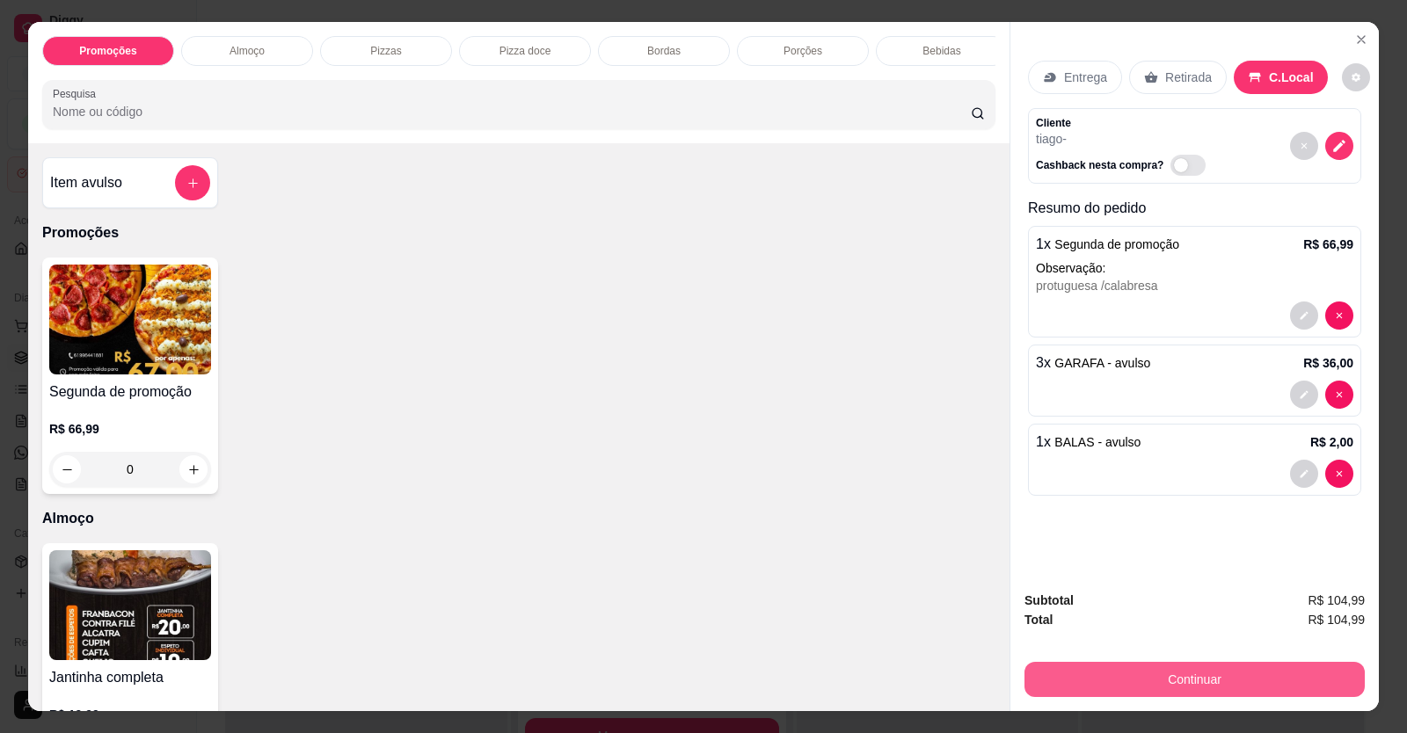
click at [1174, 674] on button "Continuar" at bounding box center [1195, 679] width 340 height 35
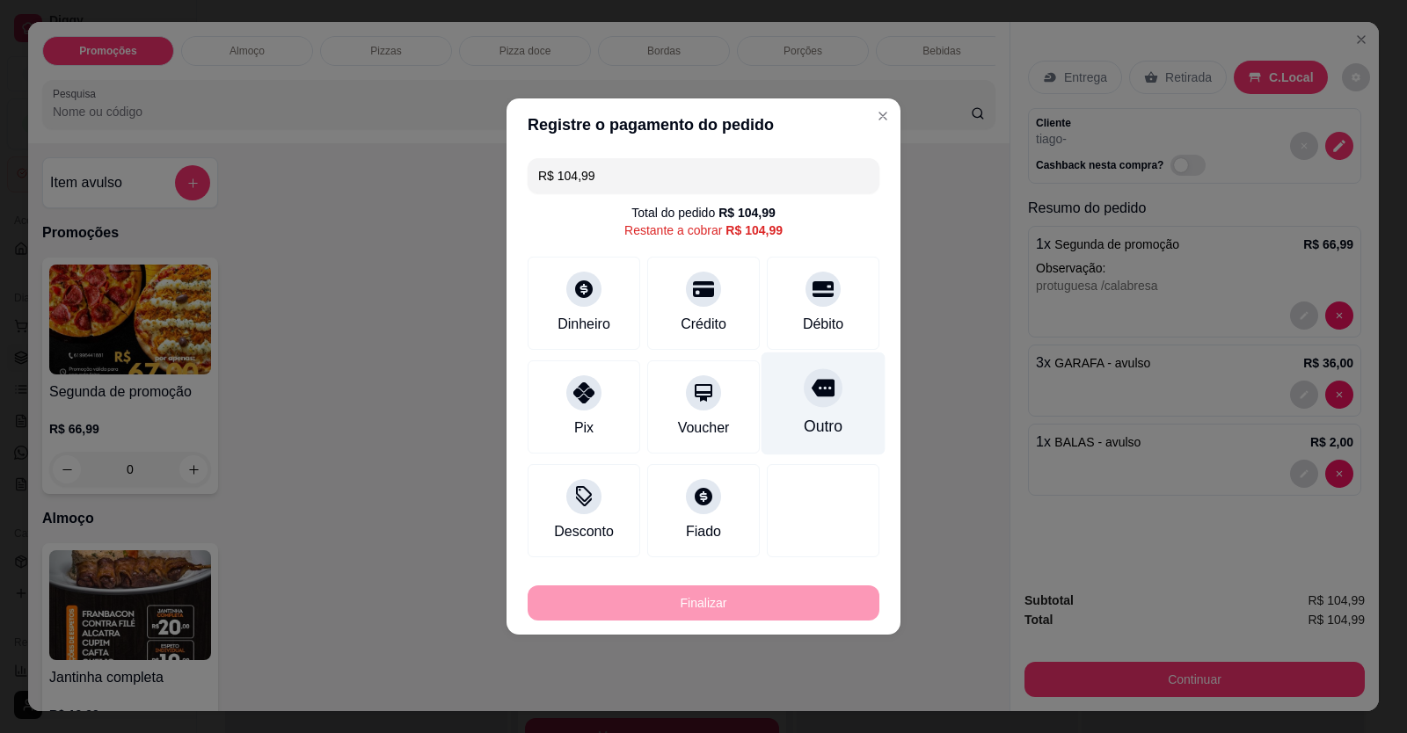
click at [814, 398] on icon at bounding box center [823, 387] width 23 height 23
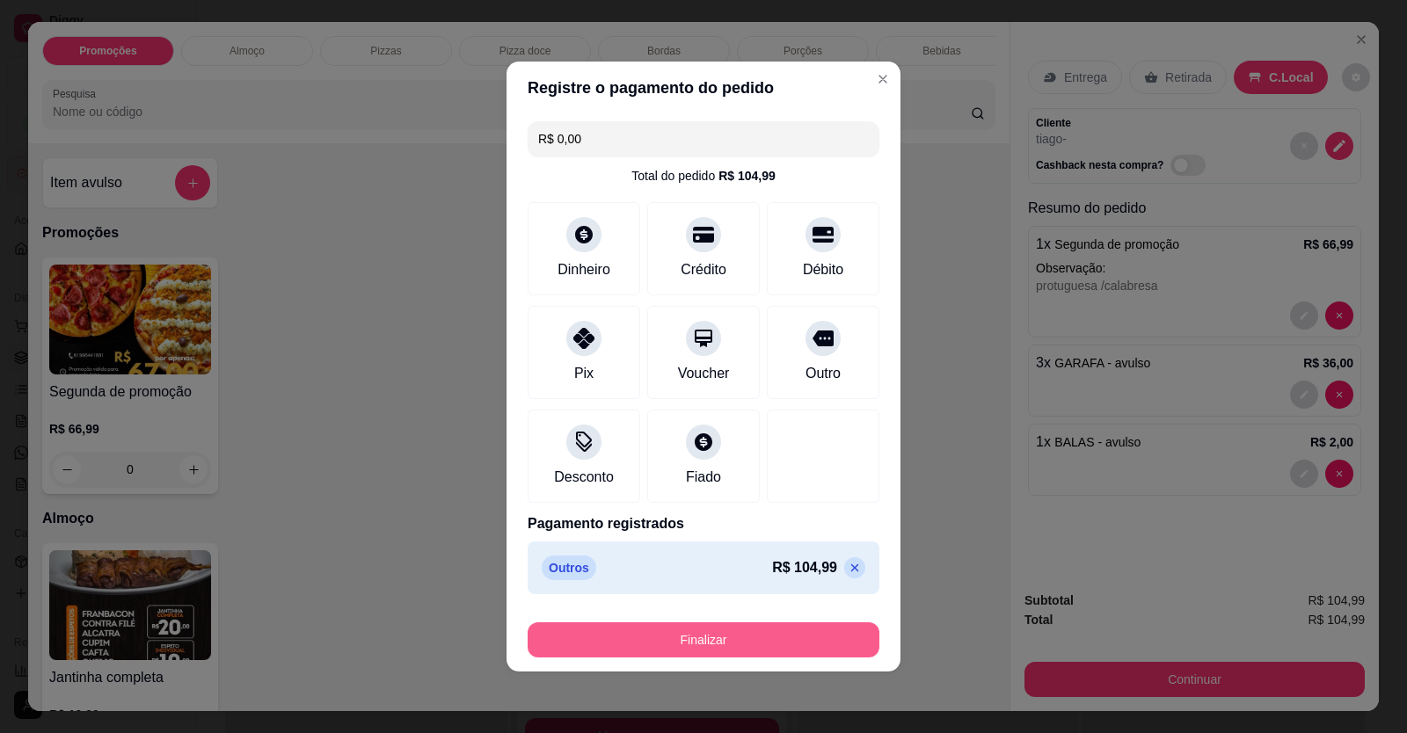
click at [751, 634] on button "Finalizar" at bounding box center [704, 640] width 352 height 35
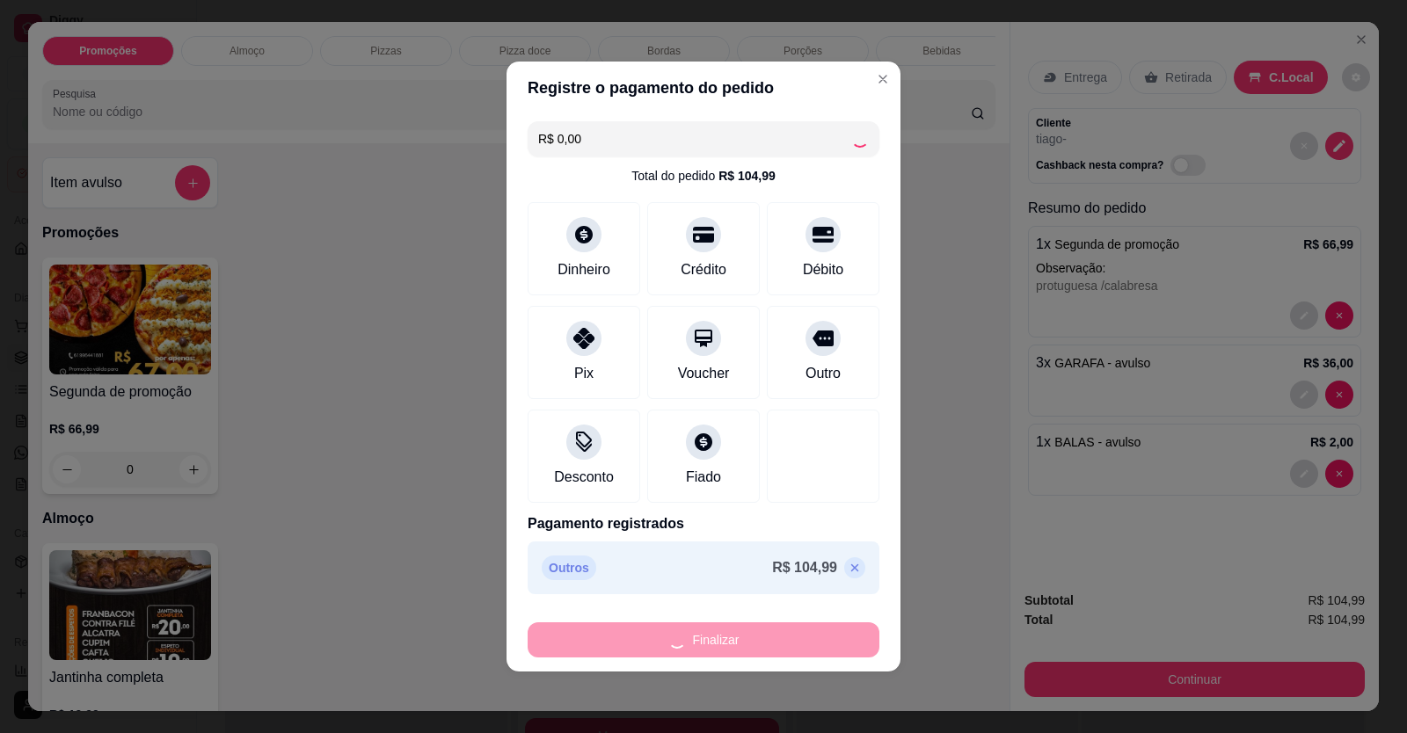
type input "-R$ 104,99"
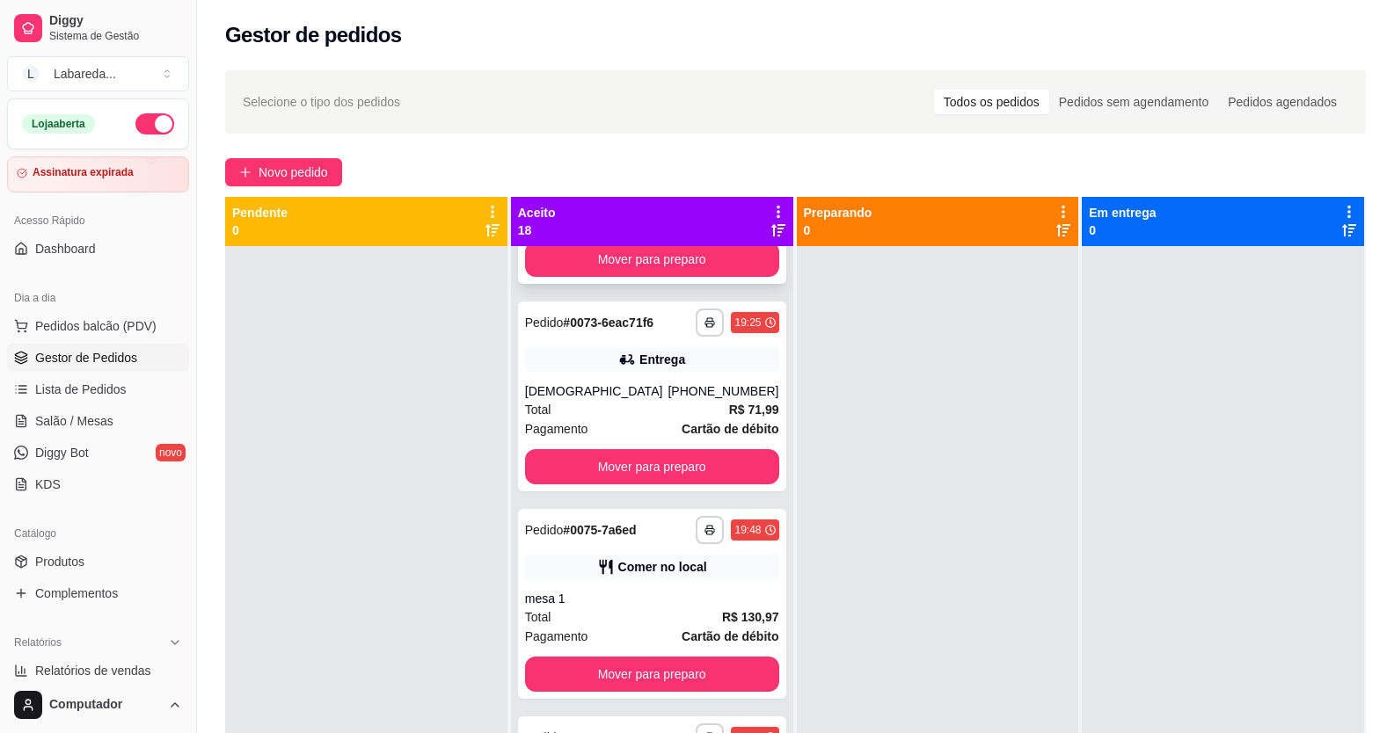
scroll to position [0, 0]
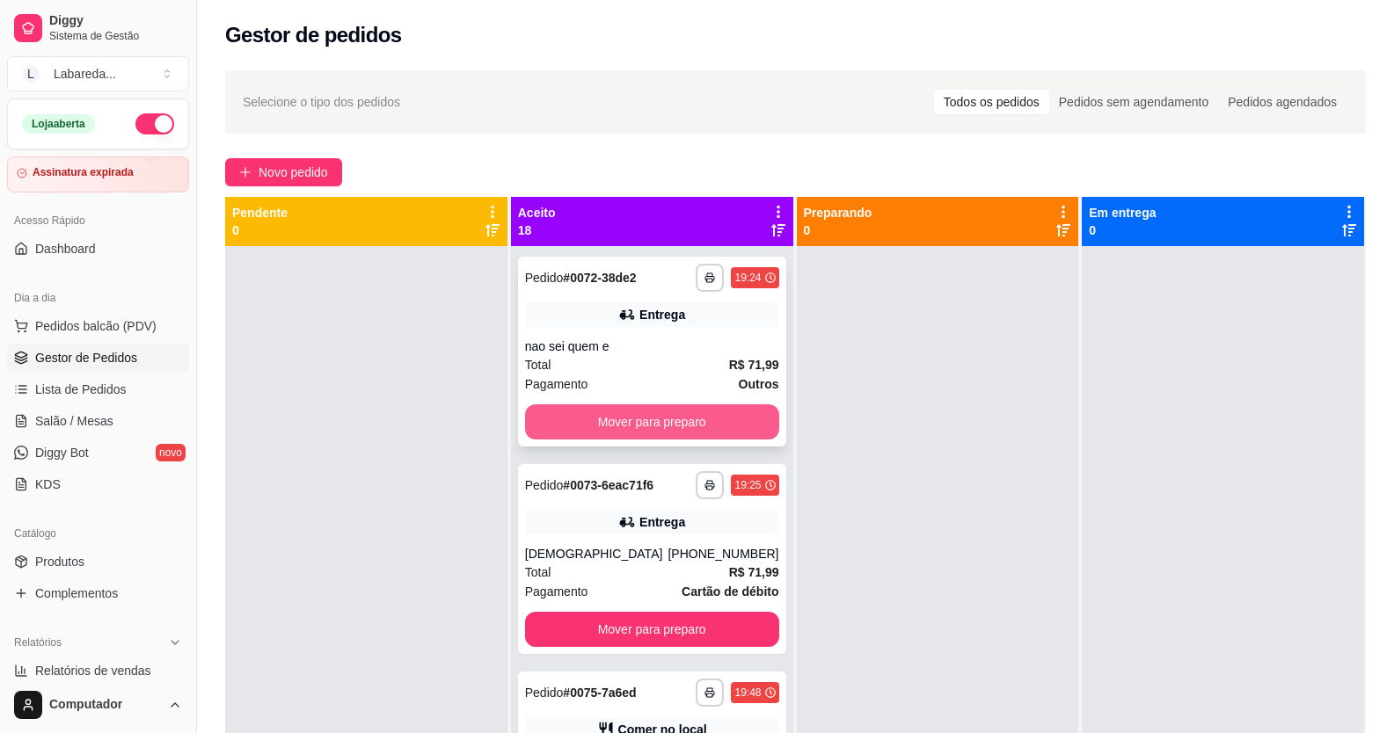
click at [661, 414] on button "Mover para preparo" at bounding box center [652, 422] width 254 height 35
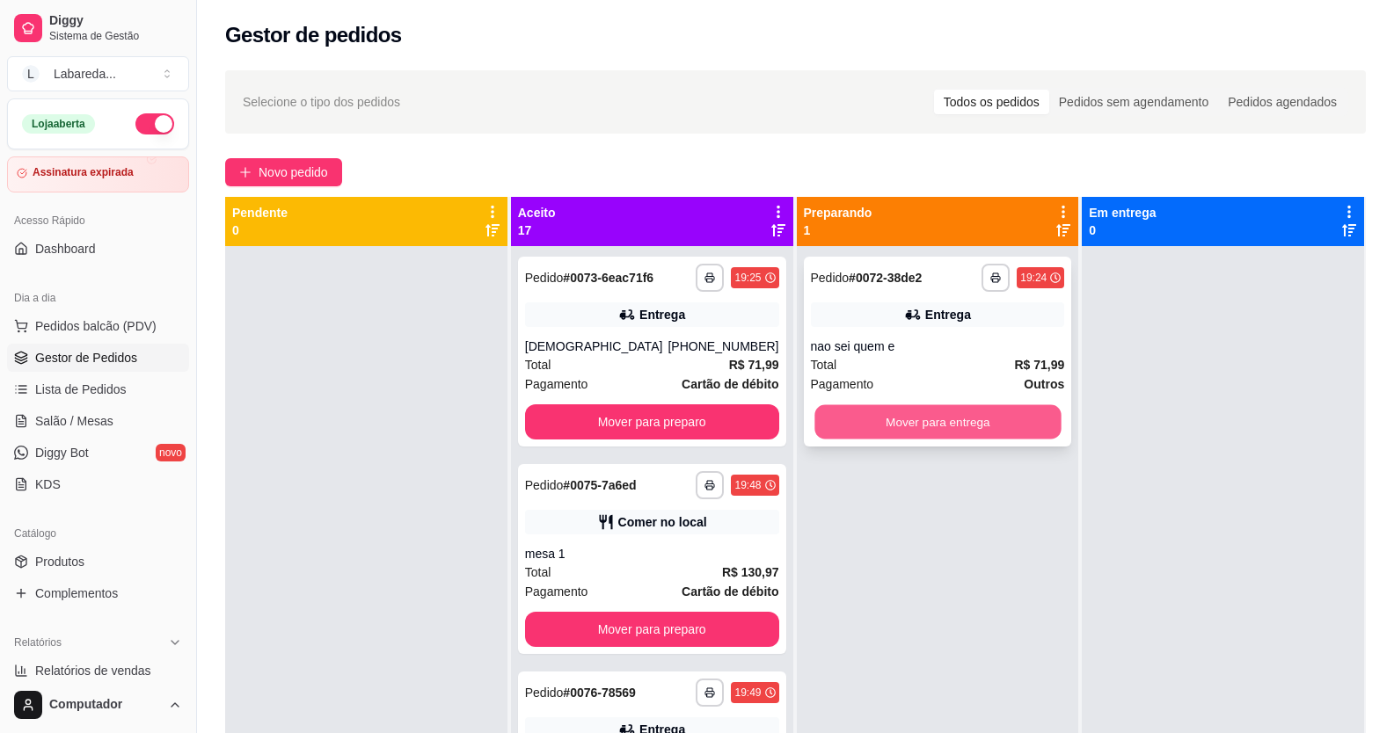
click at [885, 416] on button "Mover para entrega" at bounding box center [937, 422] width 246 height 34
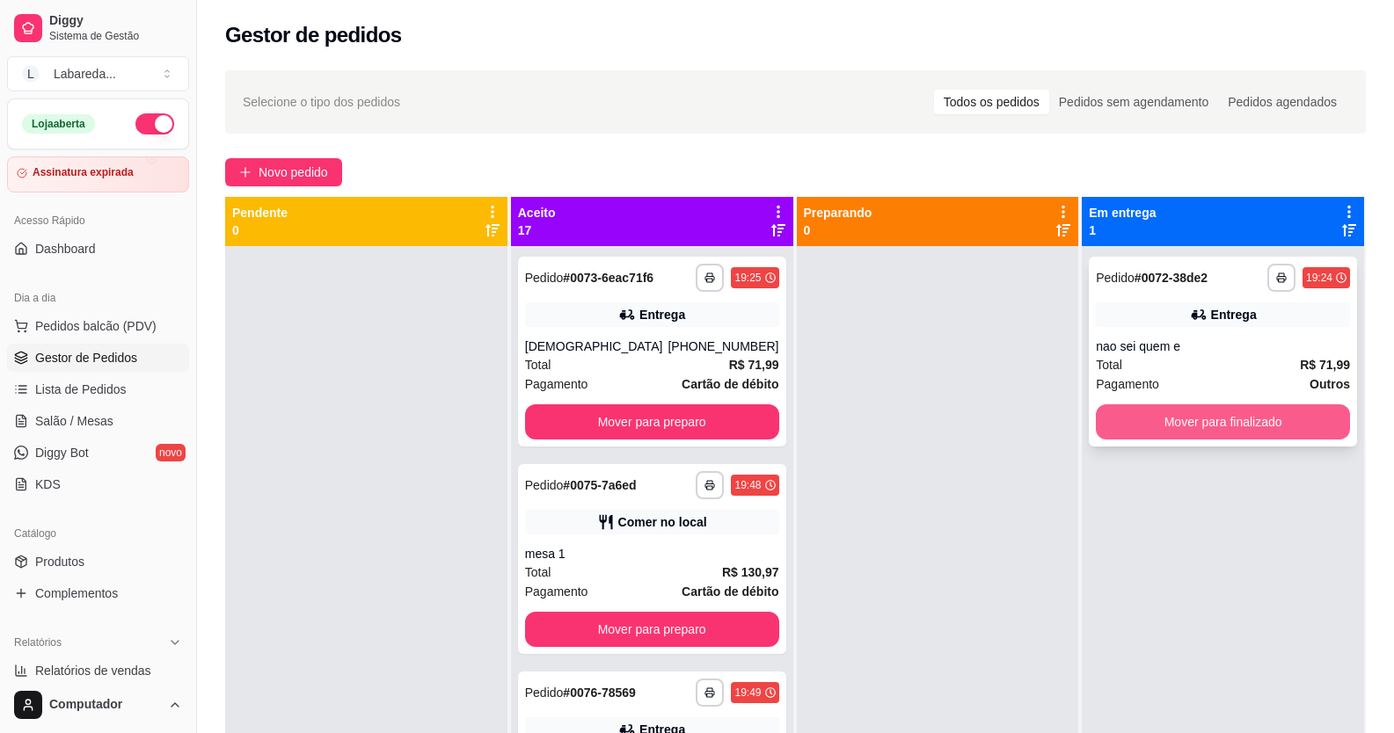
click at [1218, 428] on button "Mover para finalizado" at bounding box center [1223, 422] width 254 height 35
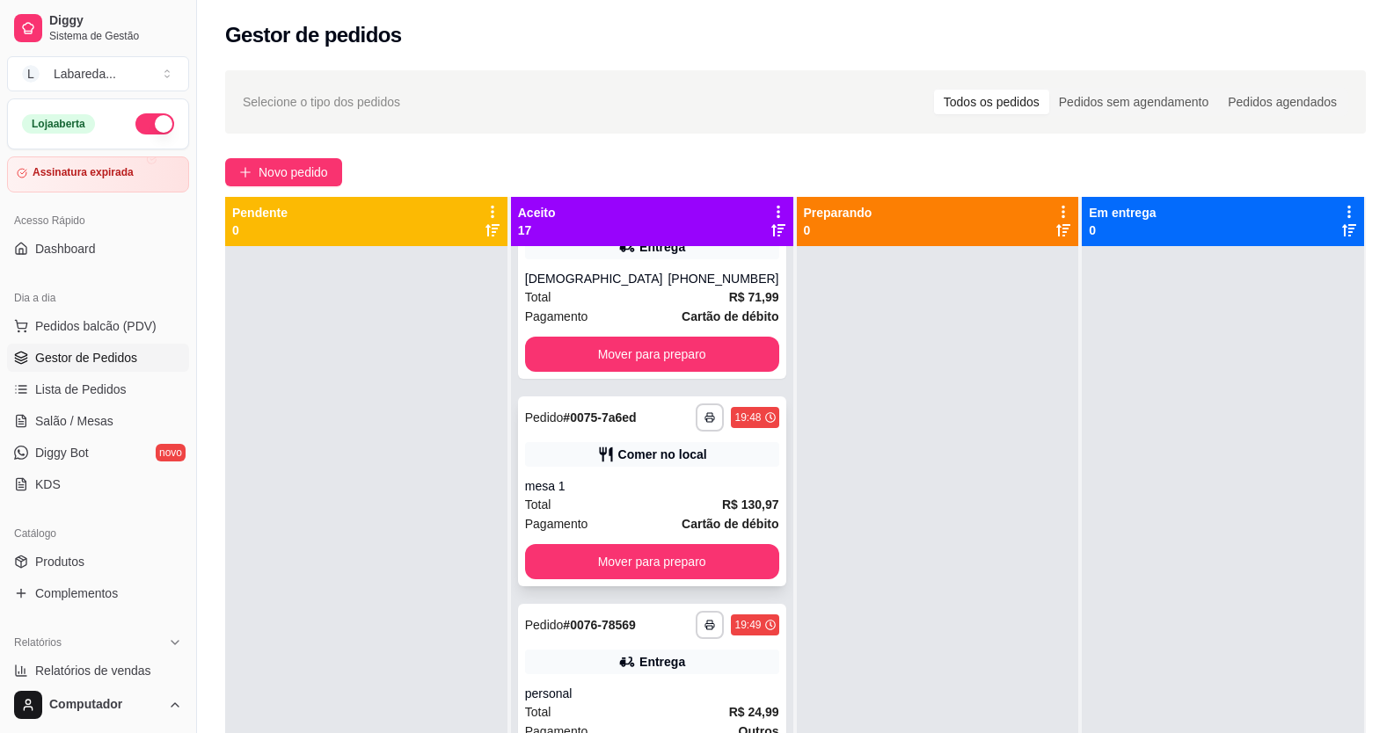
scroll to position [176, 0]
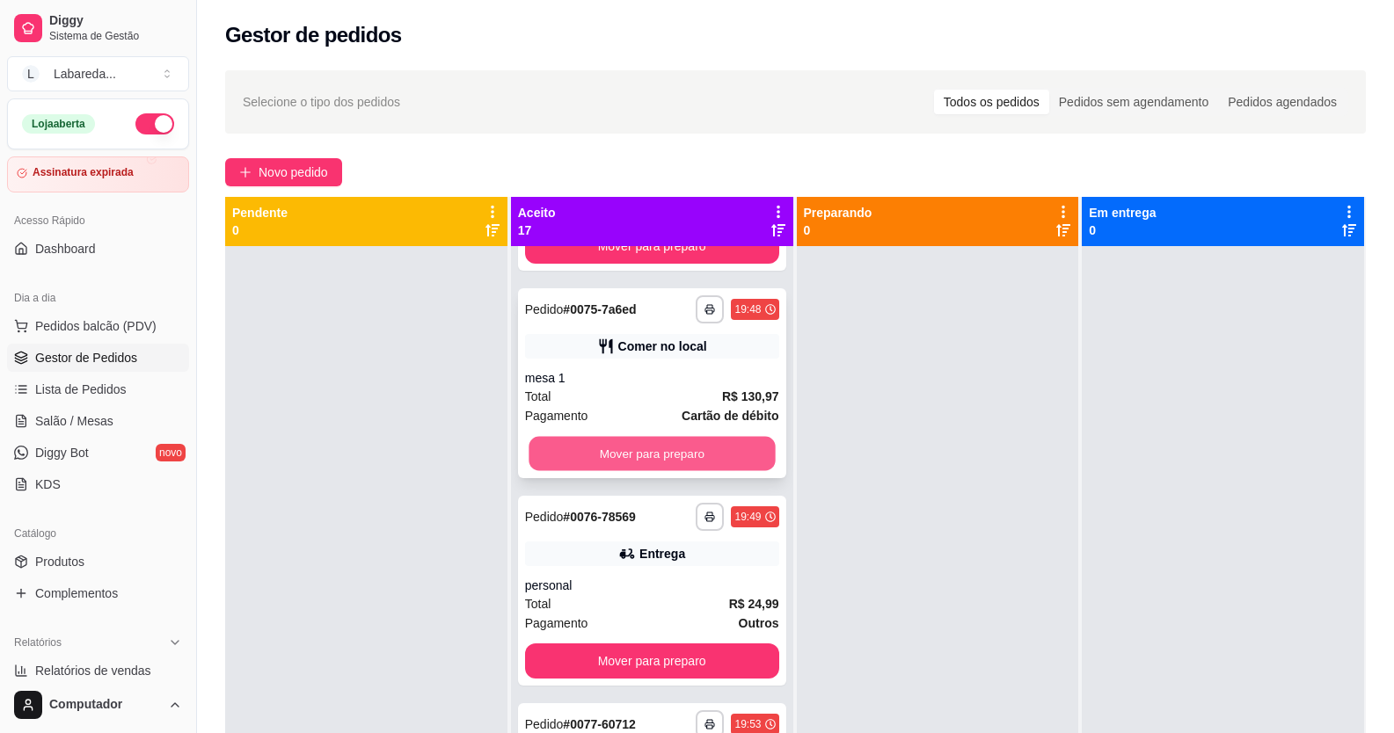
click at [685, 437] on button "Mover para preparo" at bounding box center [652, 454] width 246 height 34
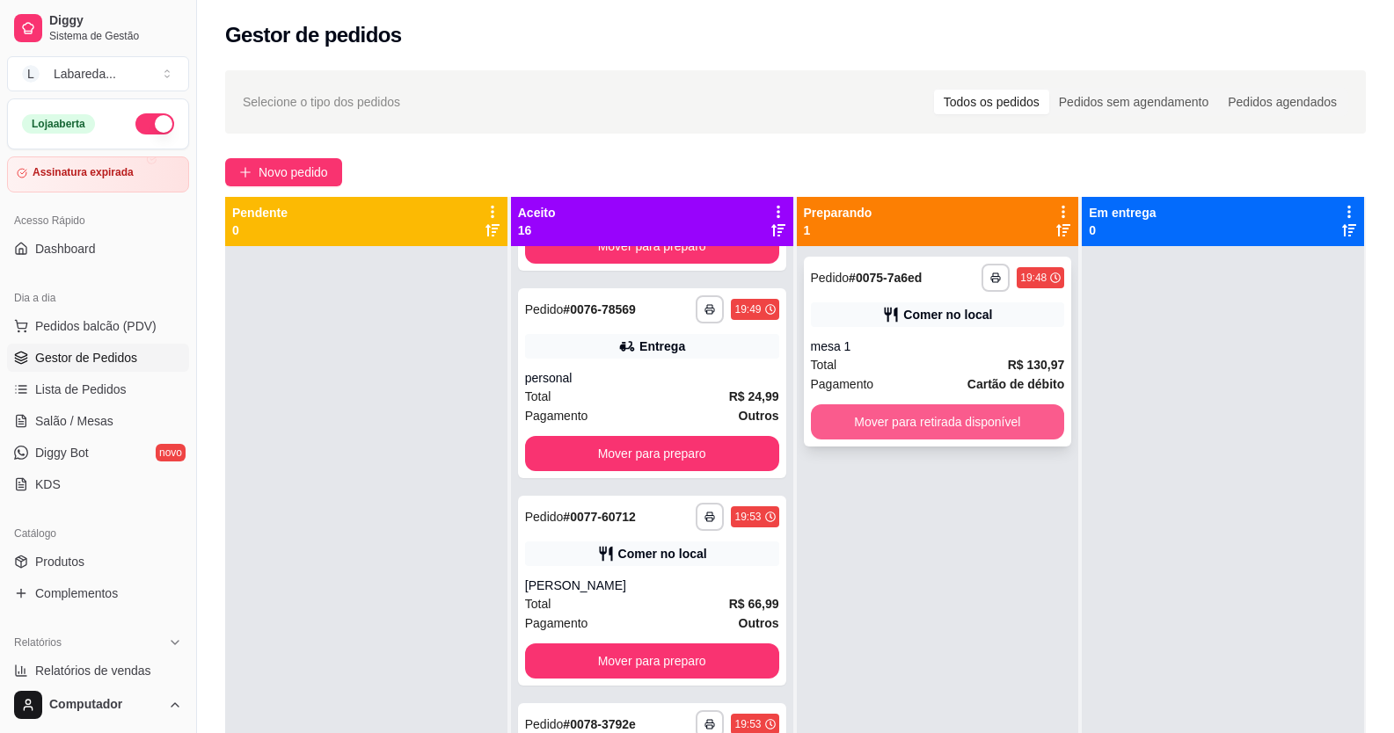
click at [901, 424] on button "Mover para retirada disponível" at bounding box center [938, 422] width 254 height 35
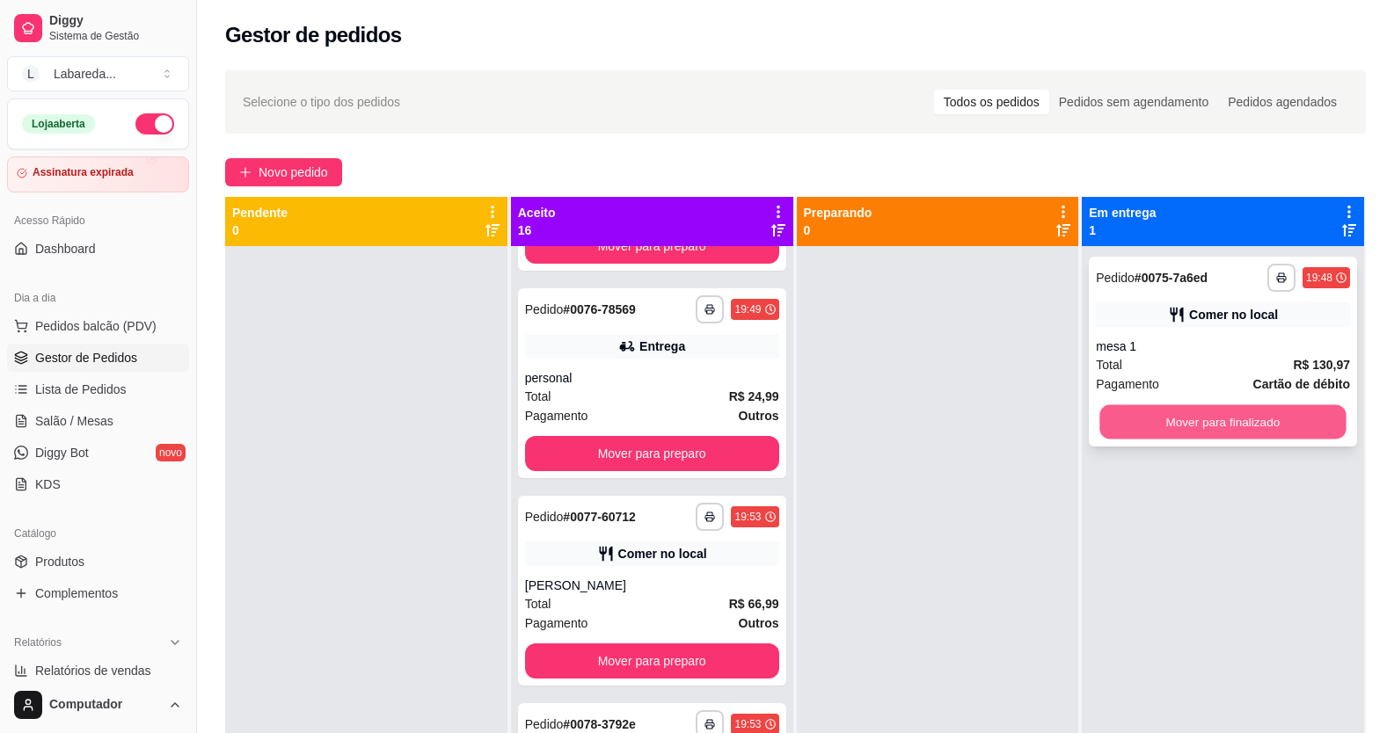
click at [1217, 425] on button "Mover para finalizado" at bounding box center [1223, 422] width 246 height 34
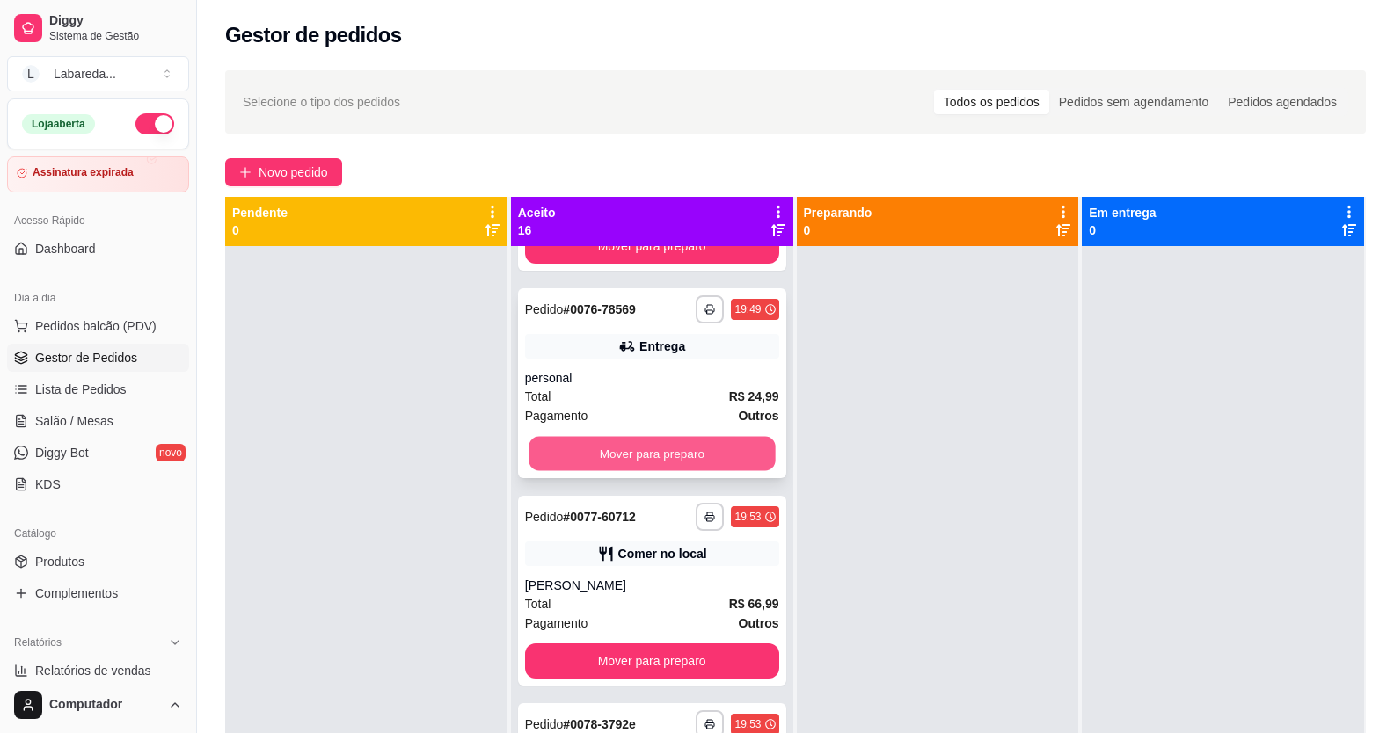
click at [712, 441] on button "Mover para preparo" at bounding box center [652, 454] width 246 height 34
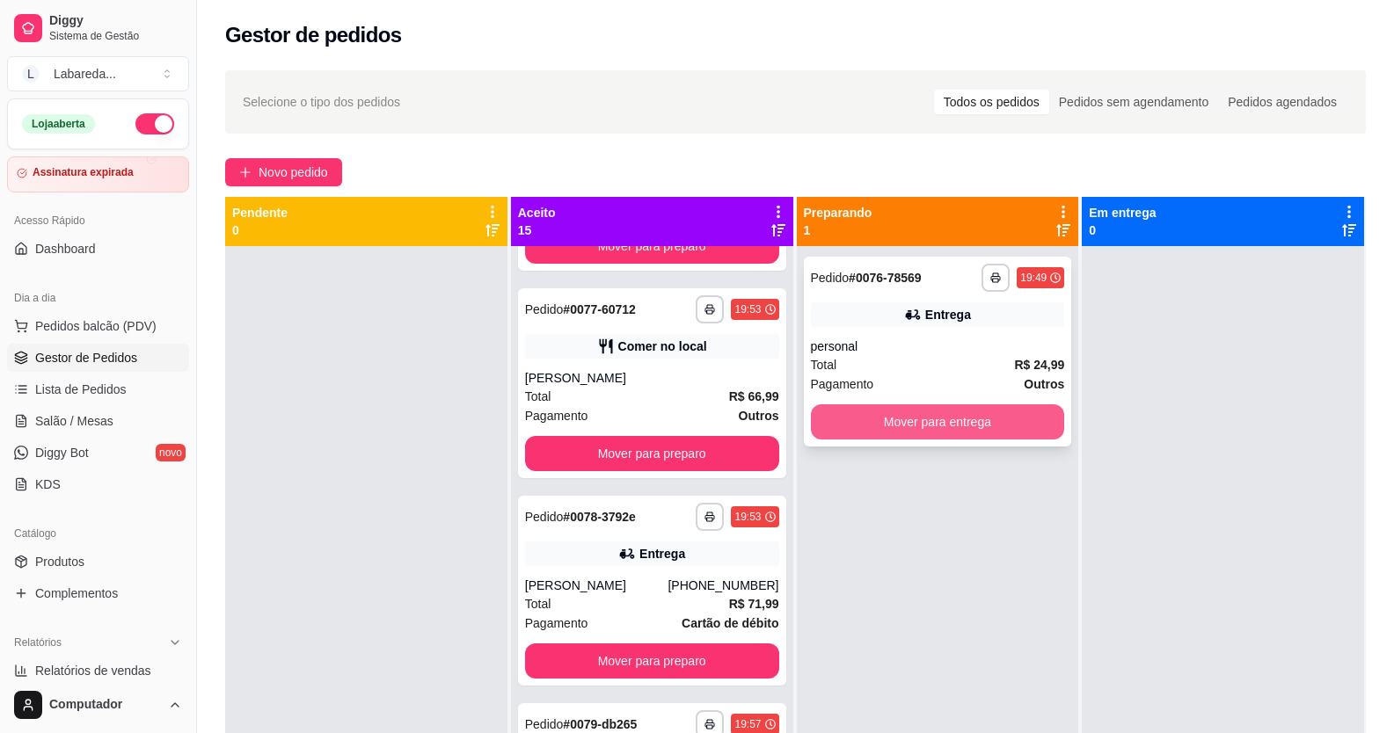
click at [907, 425] on button "Mover para entrega" at bounding box center [938, 422] width 254 height 35
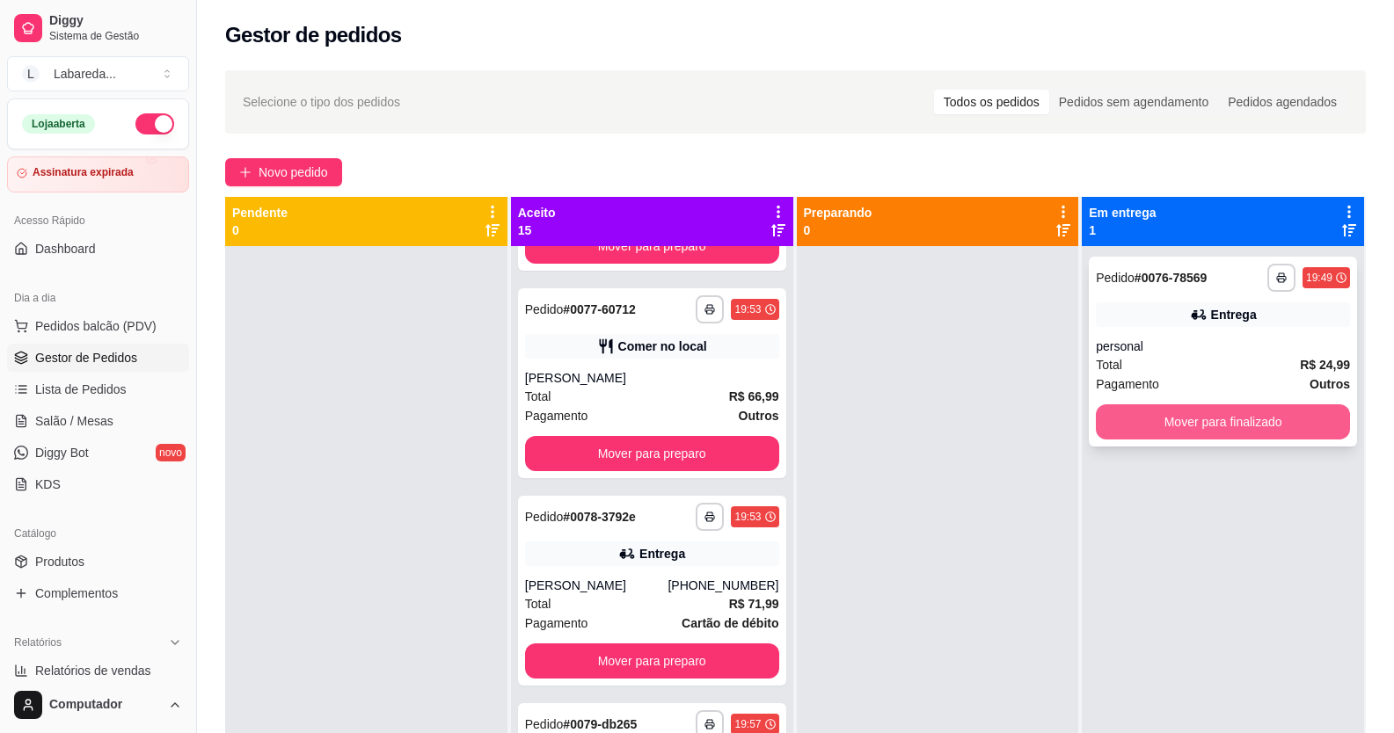
click at [1282, 420] on button "Mover para finalizado" at bounding box center [1223, 422] width 254 height 35
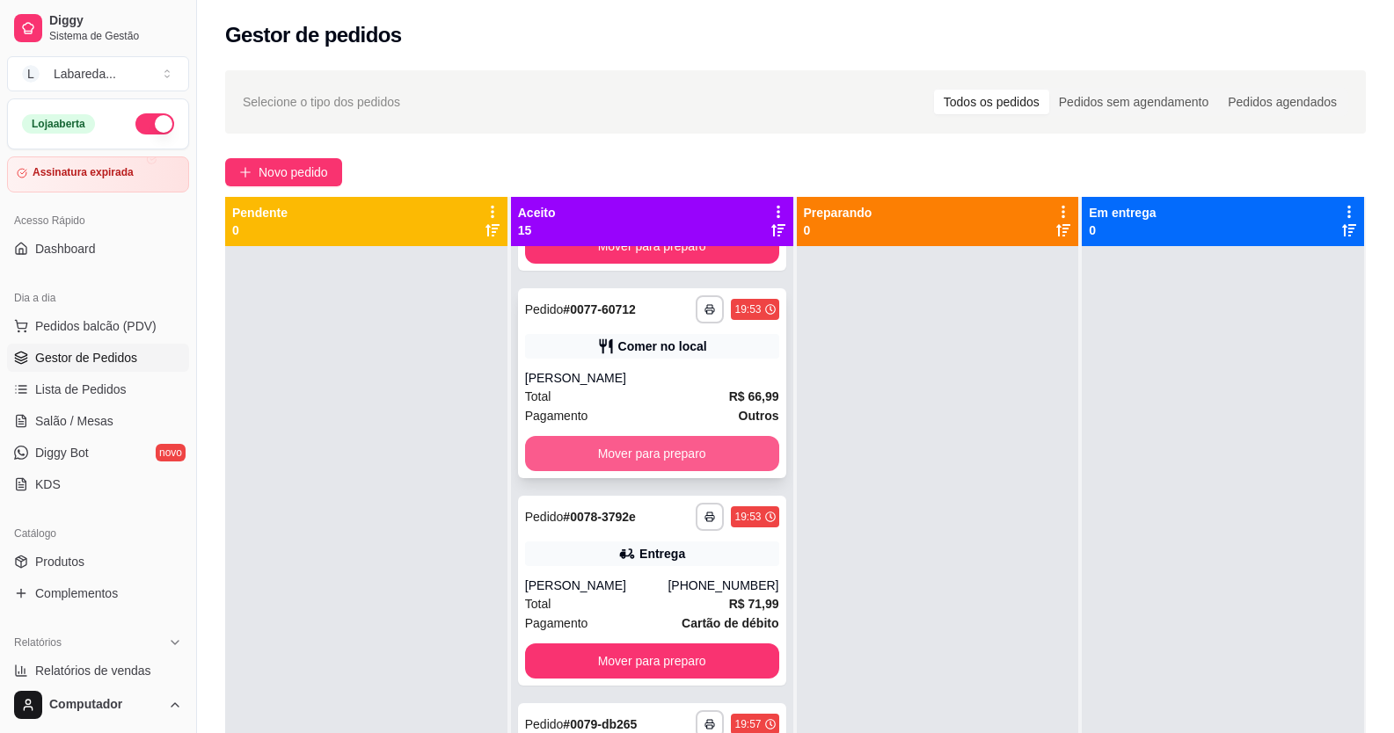
click at [656, 455] on button "Mover para preparo" at bounding box center [652, 453] width 254 height 35
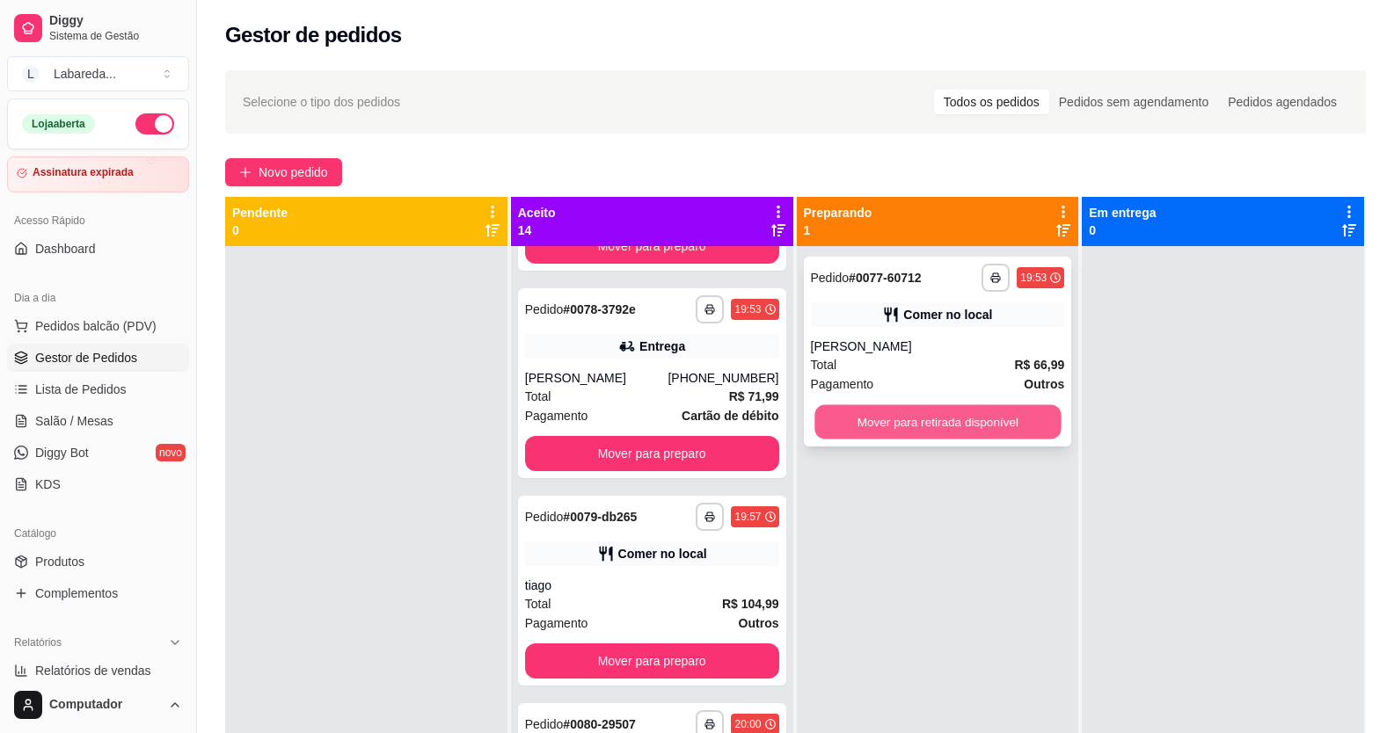
click at [923, 418] on button "Mover para retirada disponível" at bounding box center [937, 422] width 246 height 34
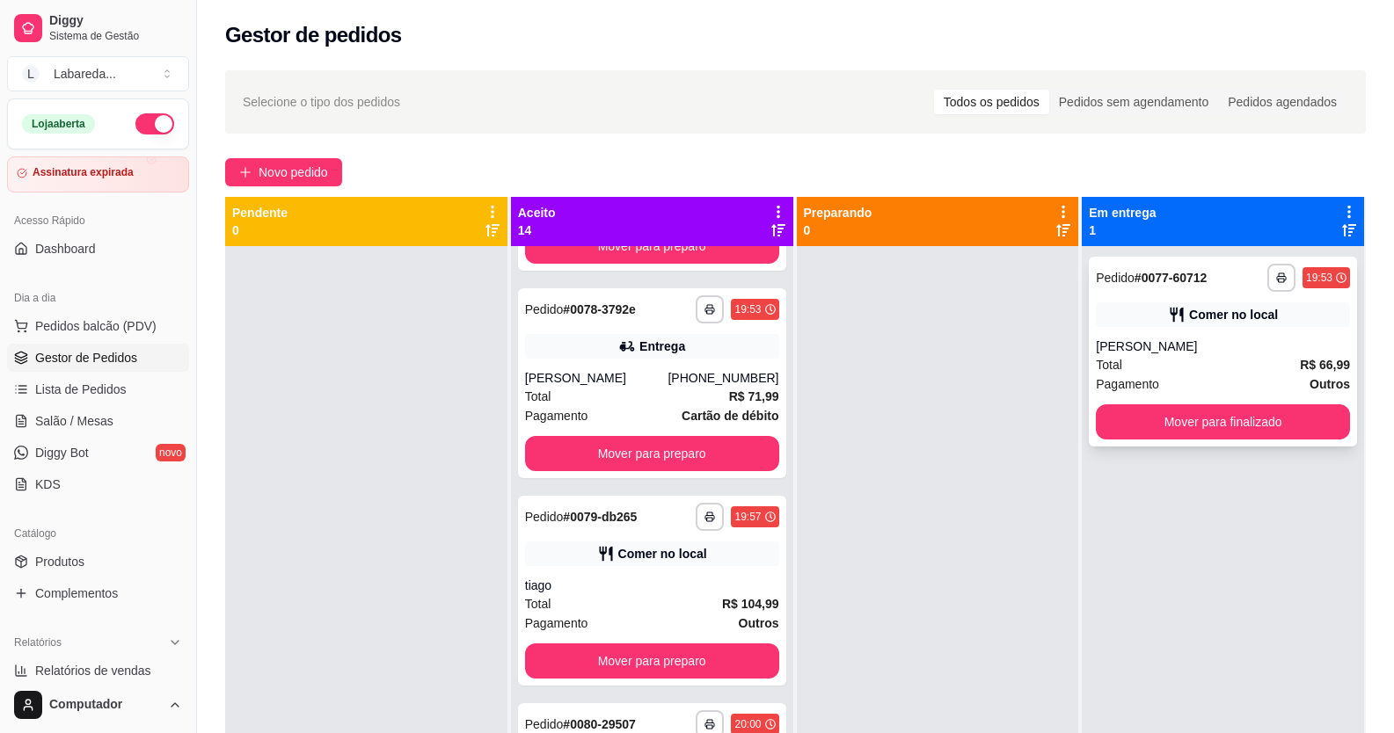
click at [1101, 397] on div "**********" at bounding box center [1223, 352] width 268 height 190
click at [1112, 411] on button "Mover para finalizado" at bounding box center [1223, 422] width 246 height 34
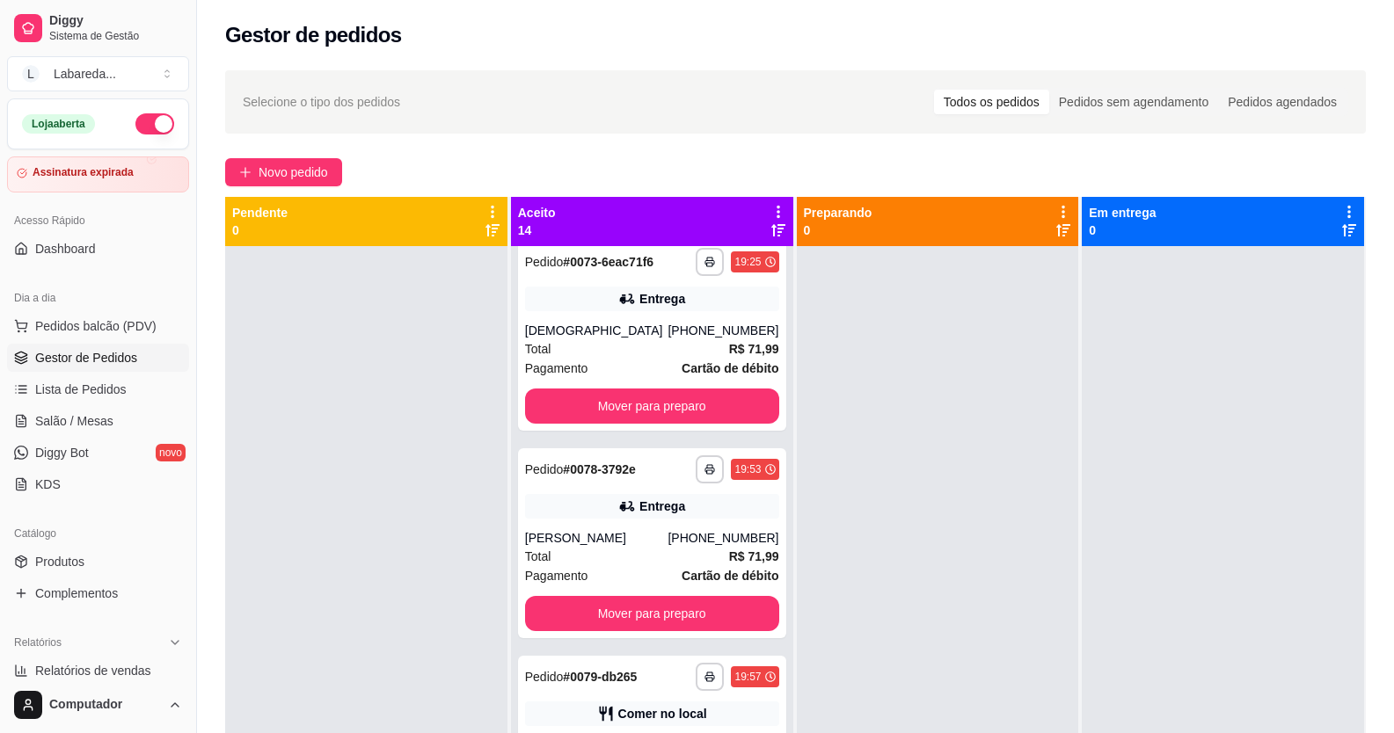
scroll to position [0, 0]
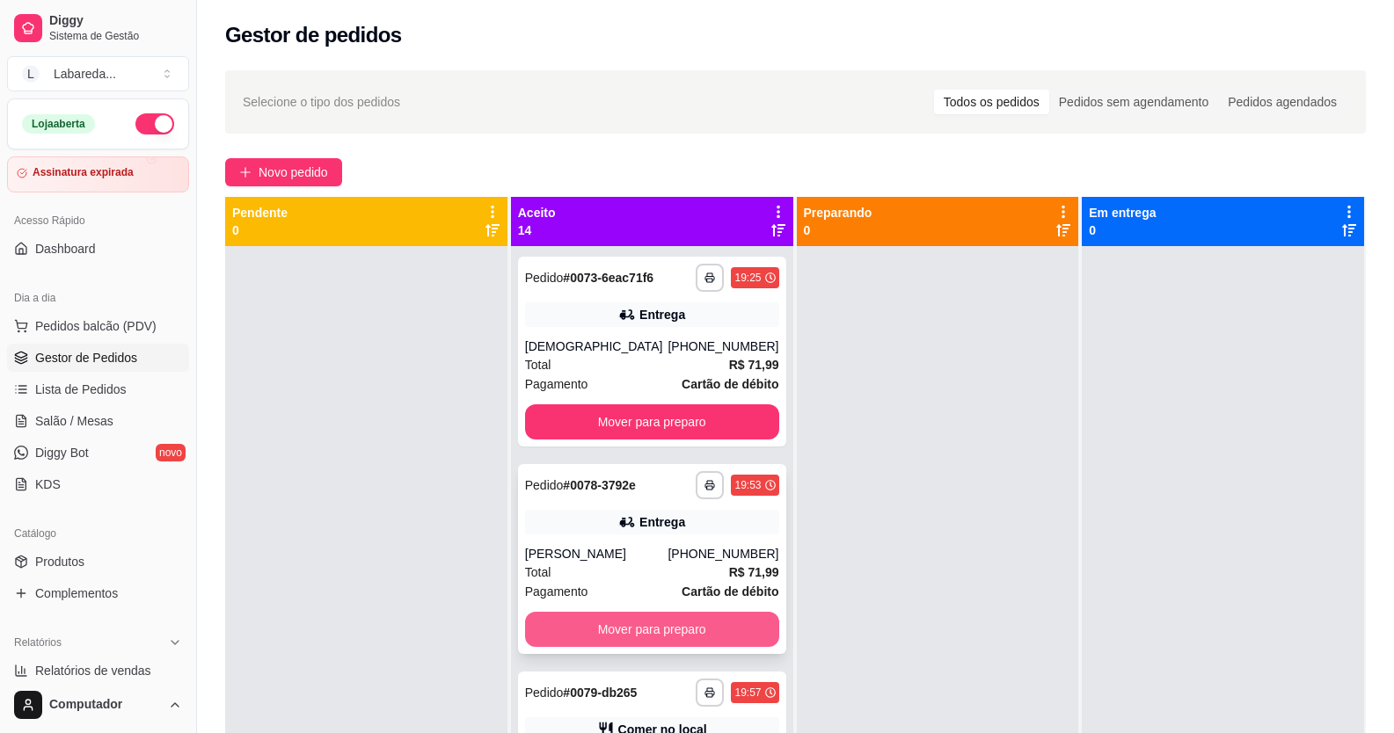
click at [664, 620] on button "Mover para preparo" at bounding box center [652, 629] width 254 height 35
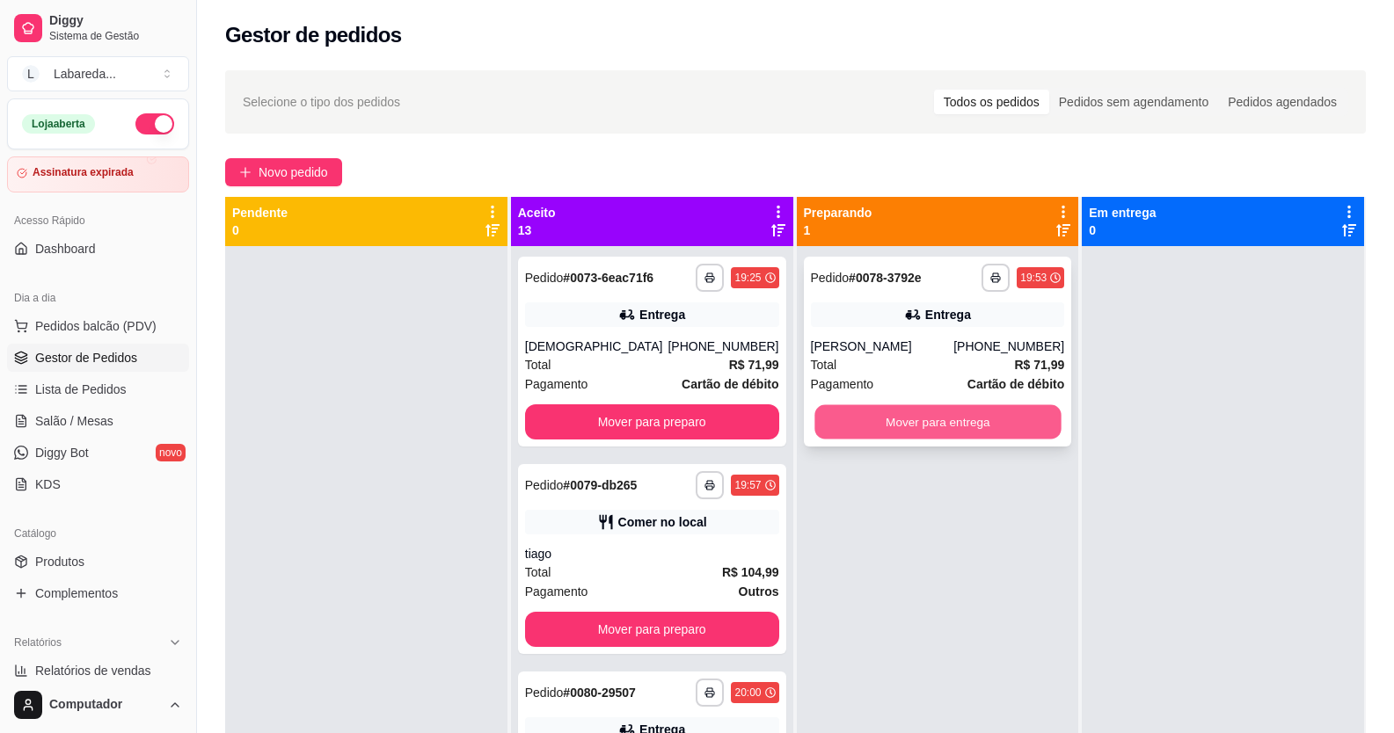
click at [973, 420] on button "Mover para entrega" at bounding box center [937, 422] width 246 height 34
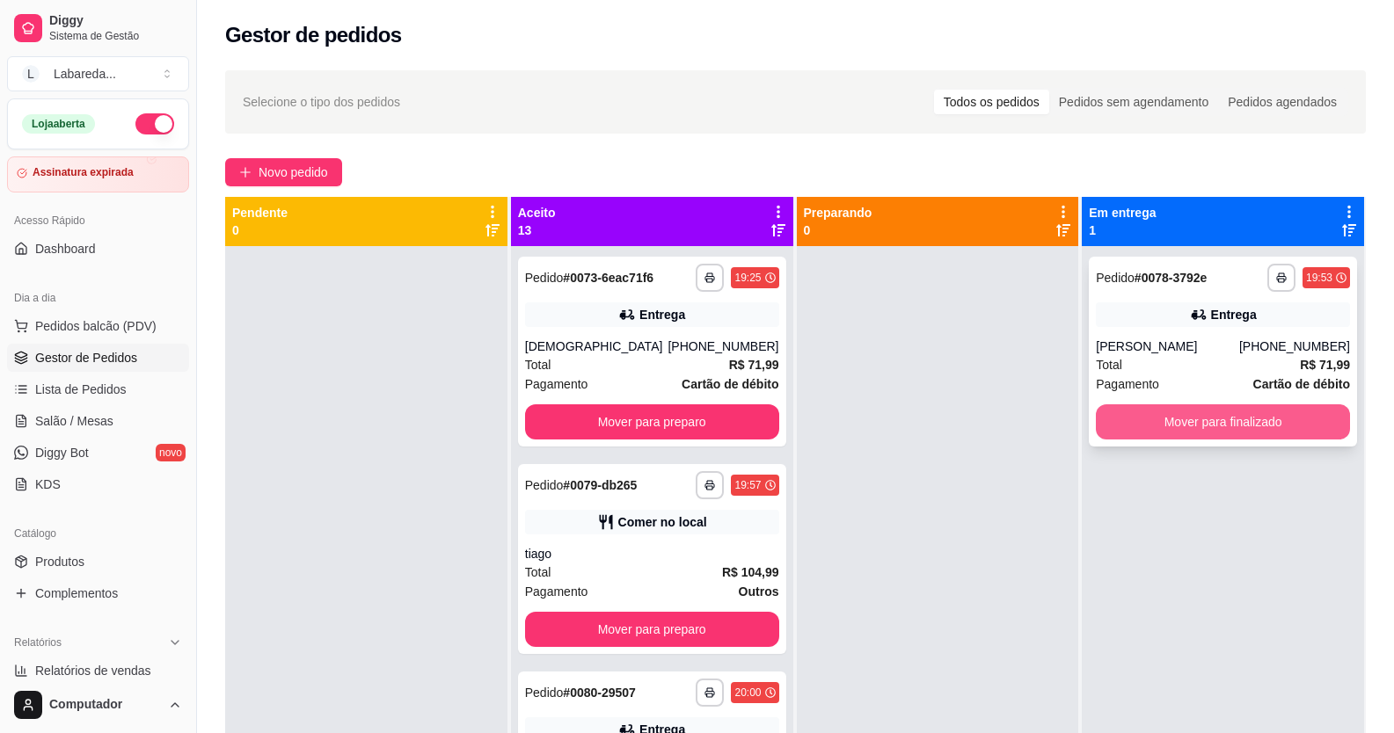
click at [1208, 423] on button "Mover para finalizado" at bounding box center [1223, 422] width 254 height 35
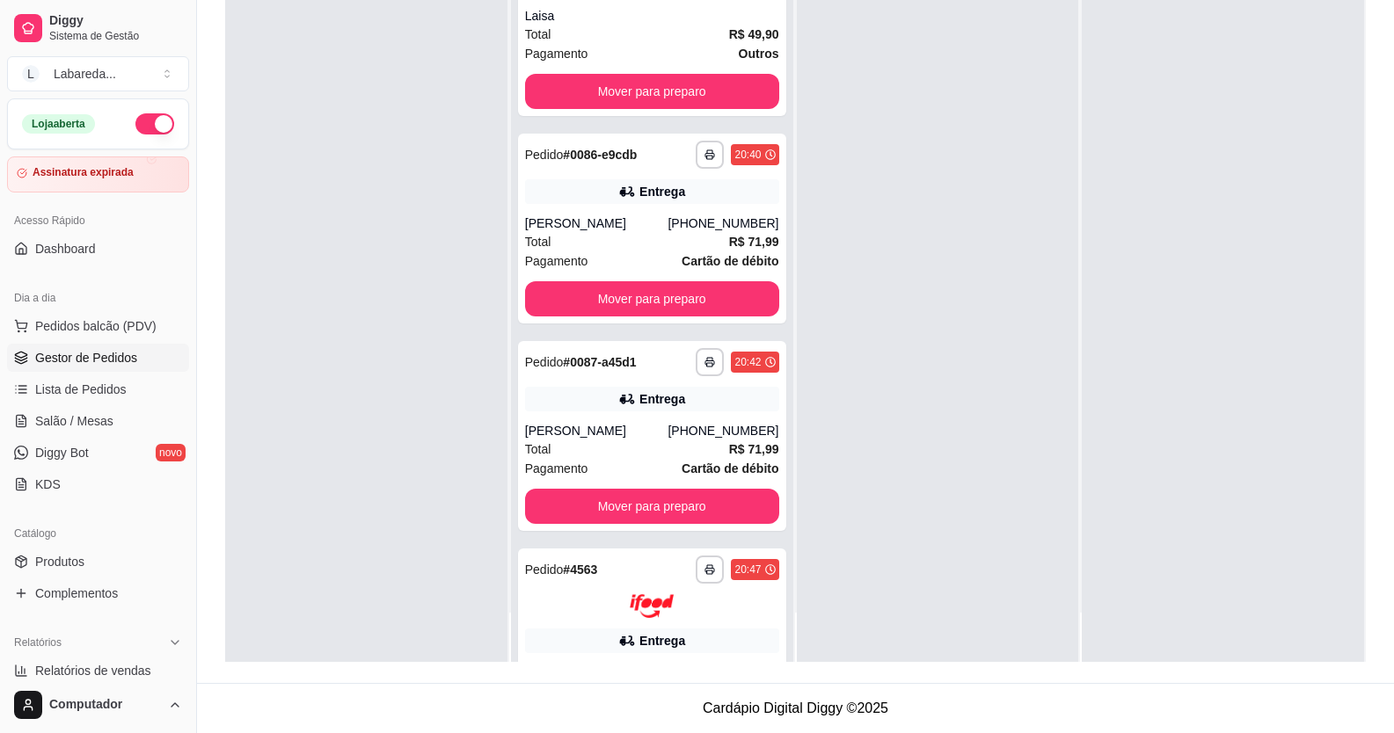
scroll to position [1420, 0]
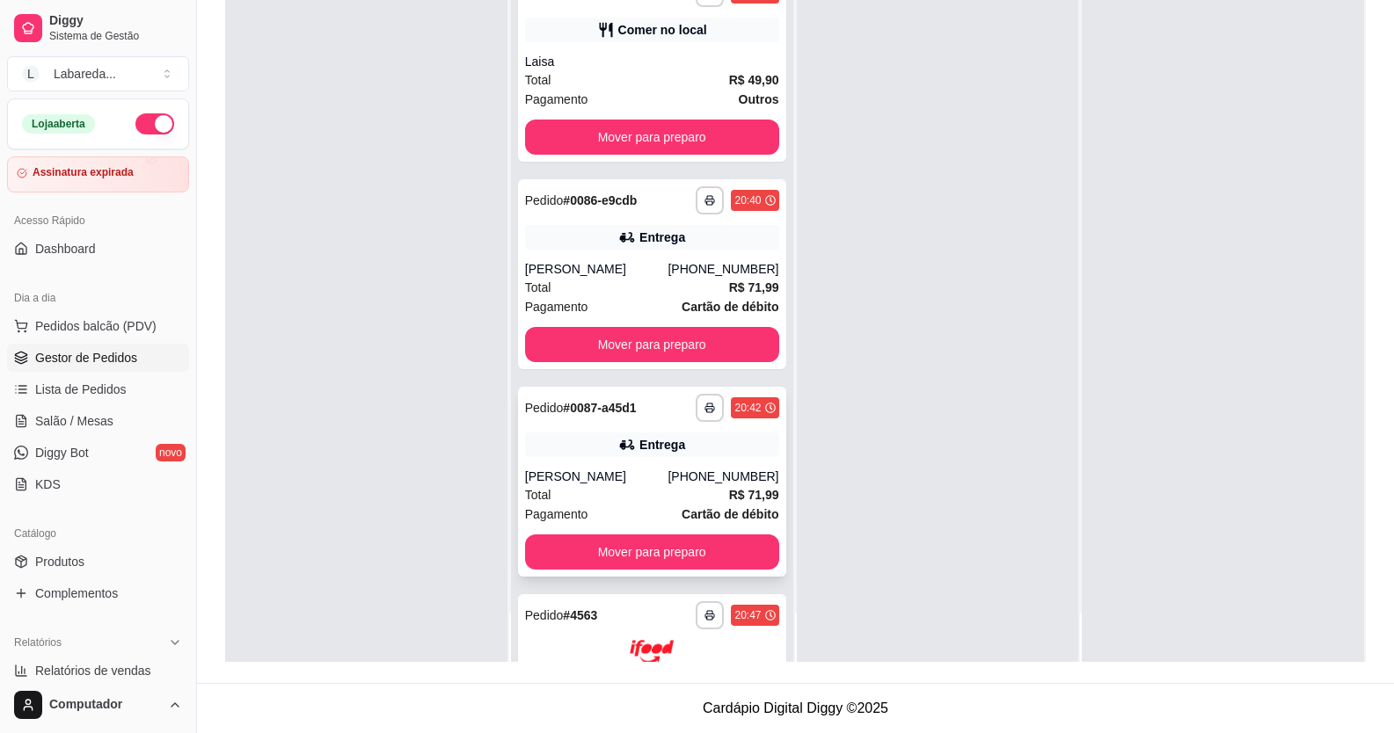
drag, startPoint x: 600, startPoint y: 496, endPoint x: 589, endPoint y: 496, distance: 10.6
click at [589, 496] on div "Total R$ 71,99" at bounding box center [652, 494] width 254 height 19
click at [599, 491] on div "Total R$ 71,99" at bounding box center [652, 494] width 254 height 19
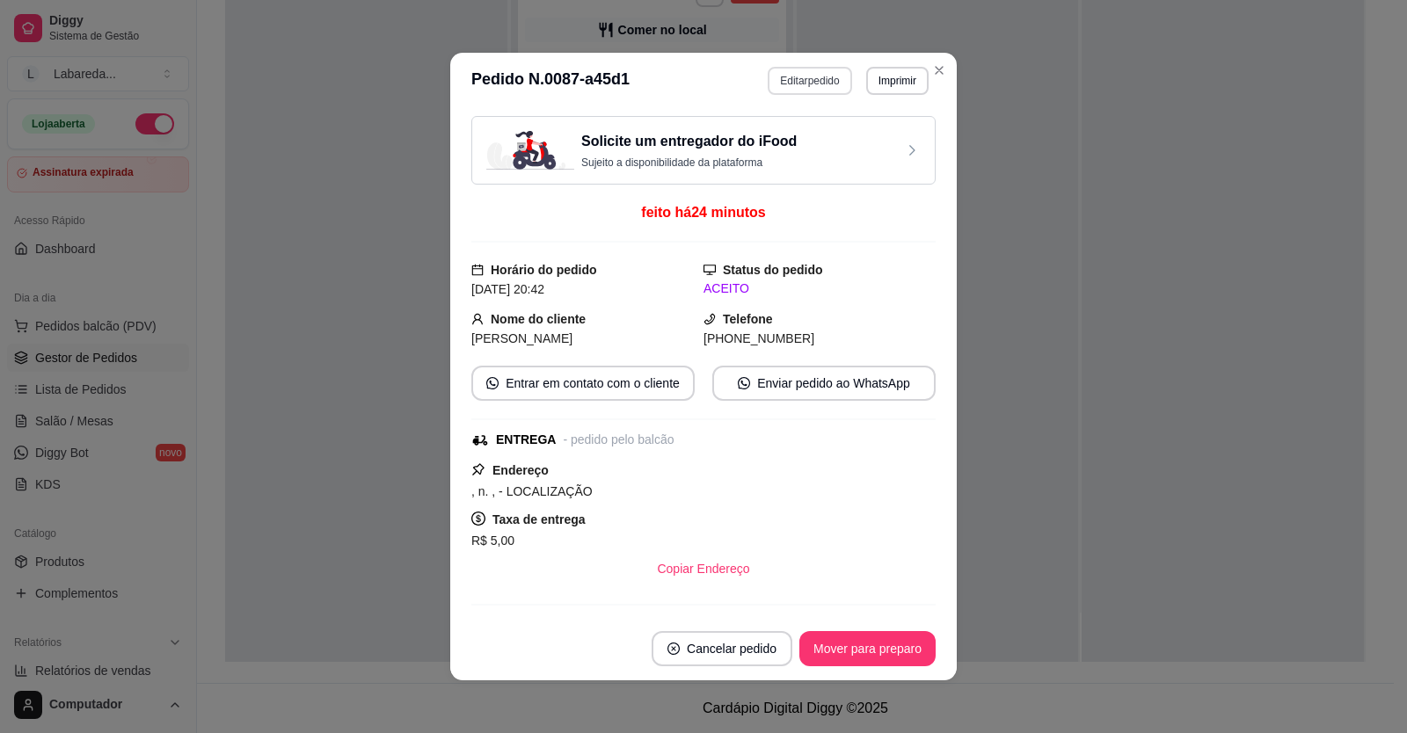
click at [784, 85] on button "Editar pedido" at bounding box center [810, 81] width 84 height 28
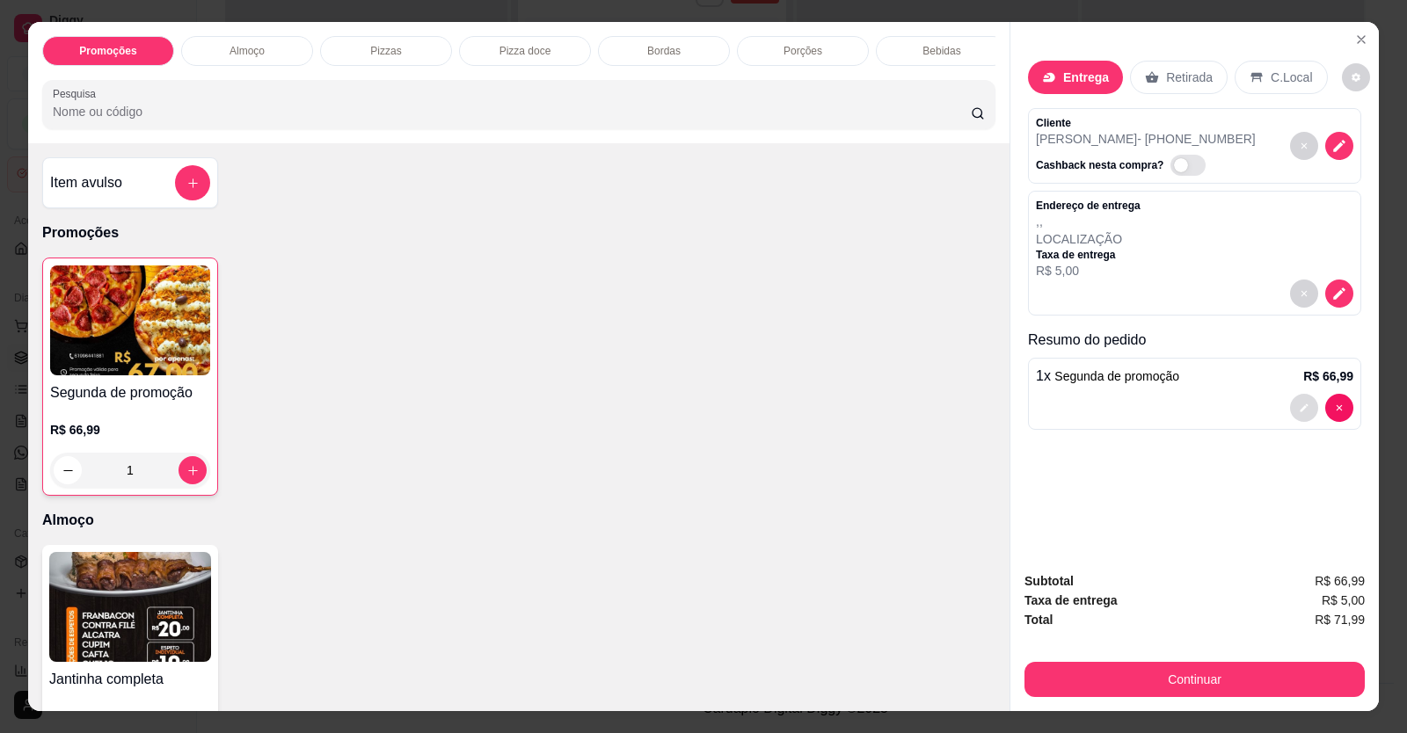
click at [1297, 417] on button "decrease-product-quantity" at bounding box center [1304, 408] width 28 height 28
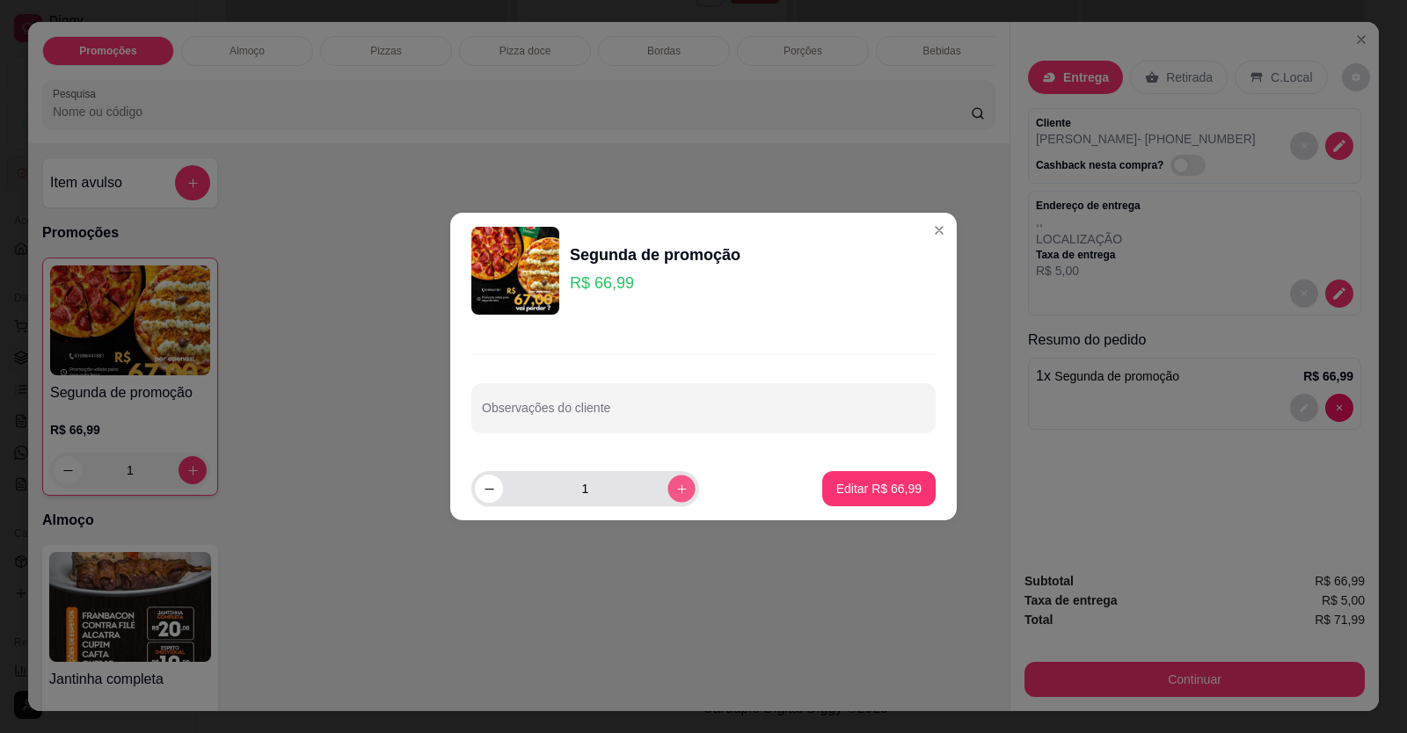
click at [675, 492] on button "increase-product-quantity" at bounding box center [681, 488] width 27 height 27
type input "2"
click at [847, 479] on button "Editar R$ 133,98" at bounding box center [875, 488] width 120 height 35
type input "2"
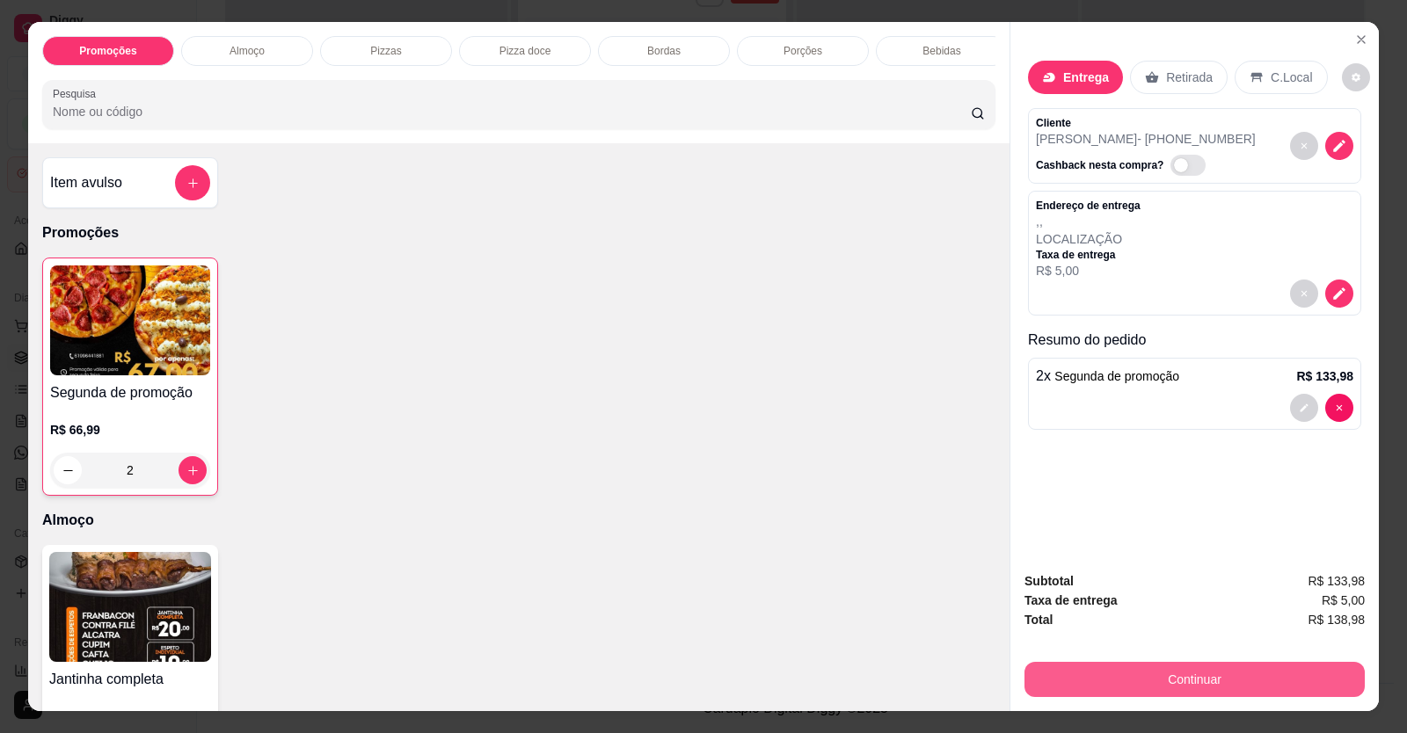
click at [1087, 677] on button "Continuar" at bounding box center [1195, 679] width 340 height 35
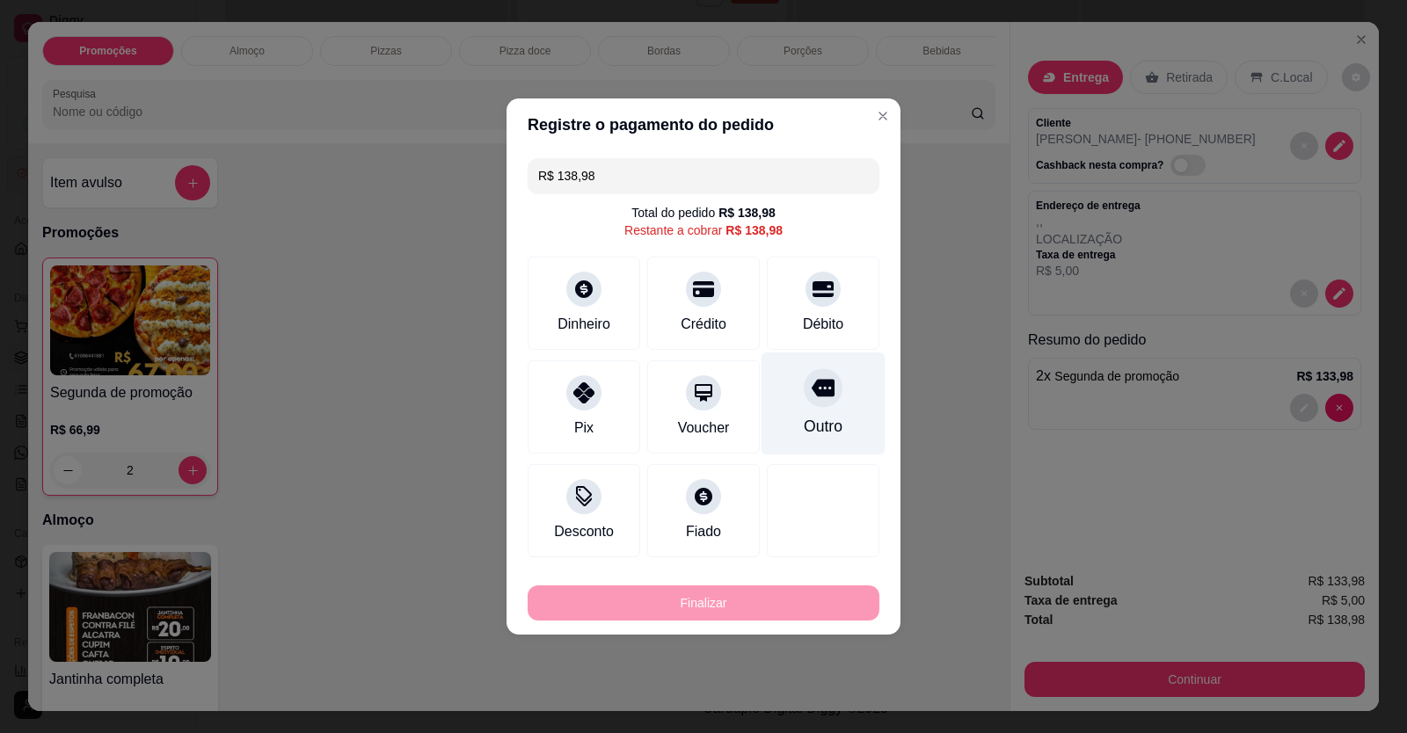
drag, startPoint x: 814, startPoint y: 310, endPoint x: 816, endPoint y: 325, distance: 14.3
click at [814, 314] on div "Débito" at bounding box center [823, 303] width 113 height 93
type input "R$ 0,00"
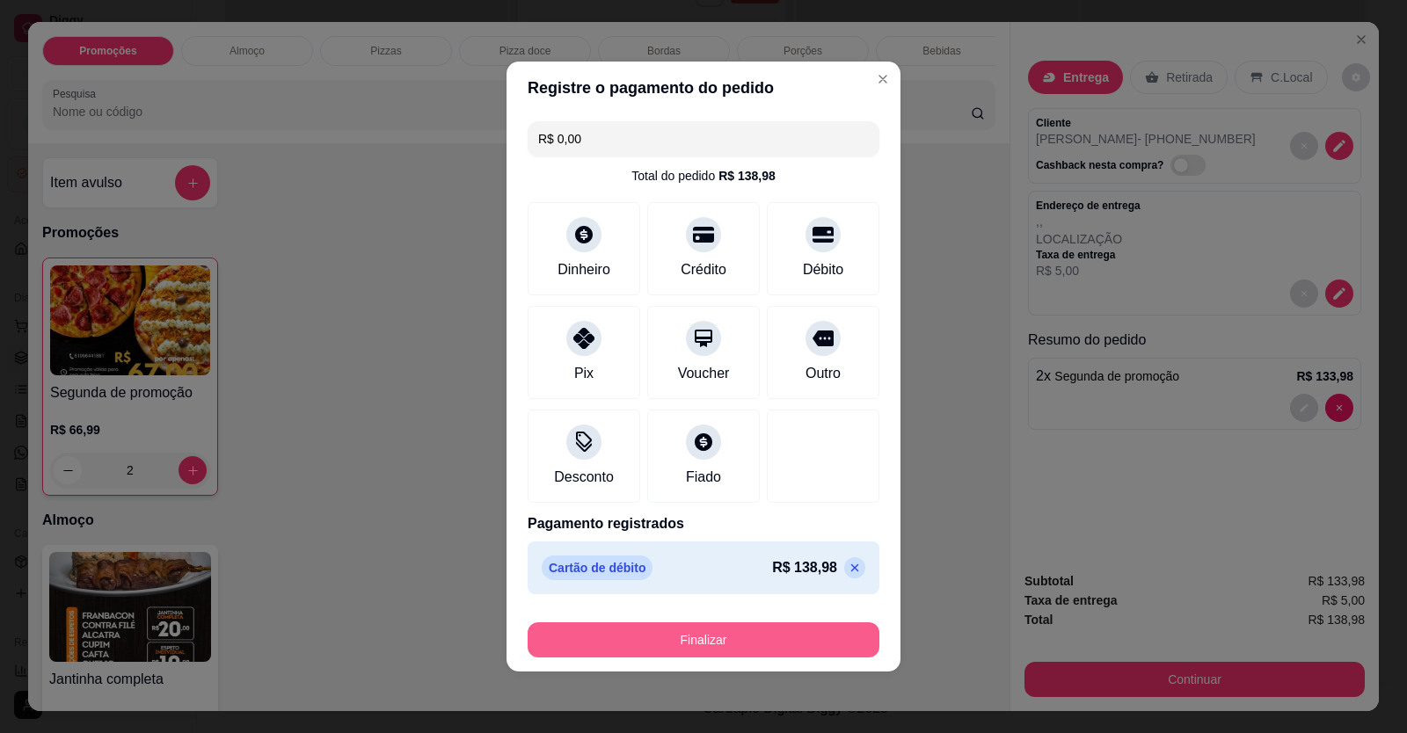
click at [753, 636] on button "Finalizar" at bounding box center [704, 640] width 352 height 35
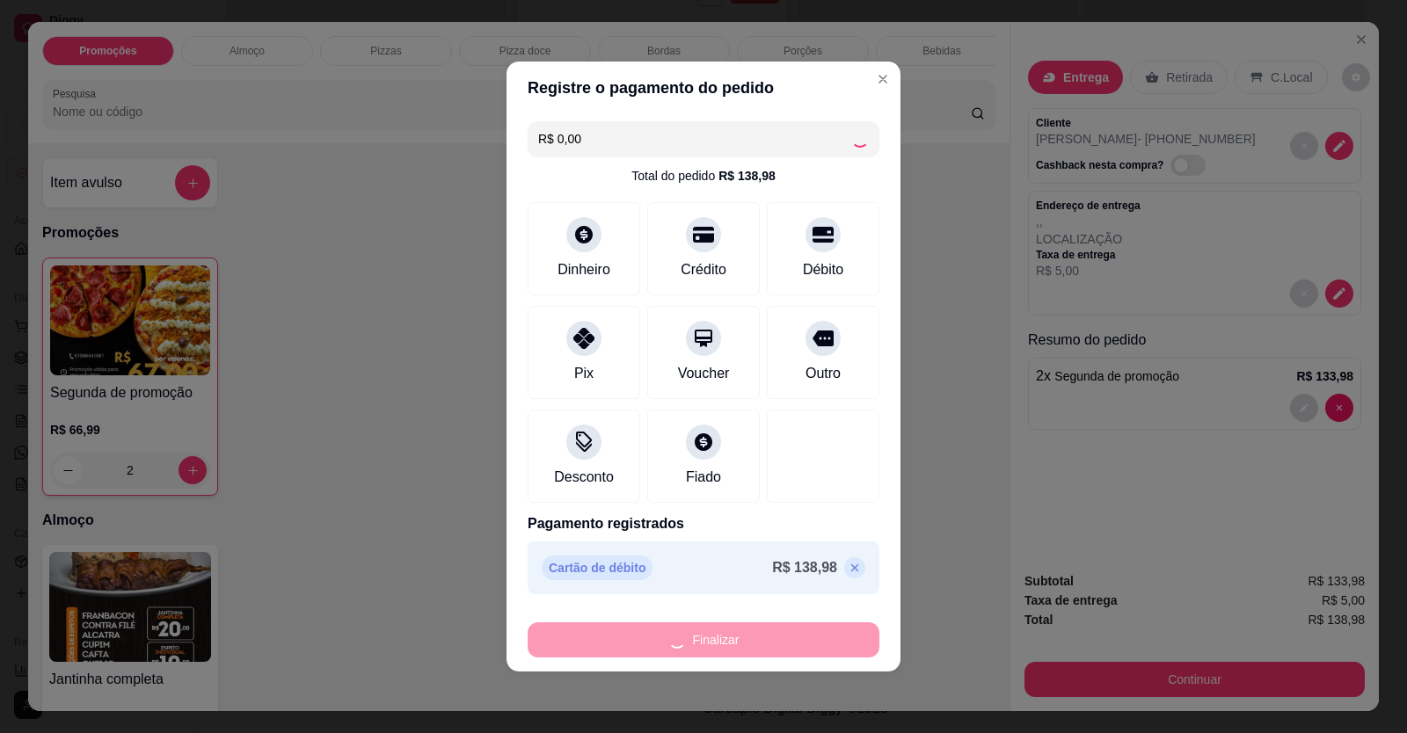
type input "0"
type input "-R$ 138,98"
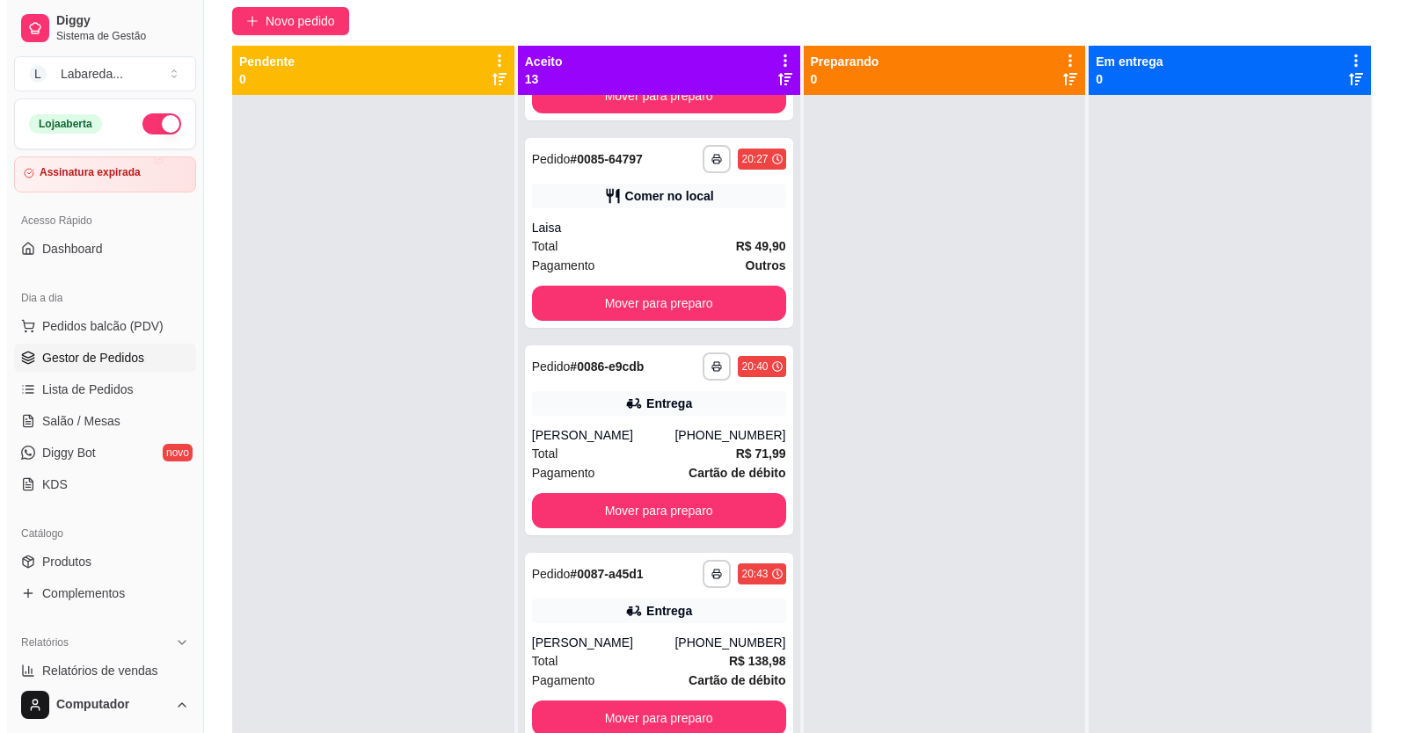
scroll to position [0, 0]
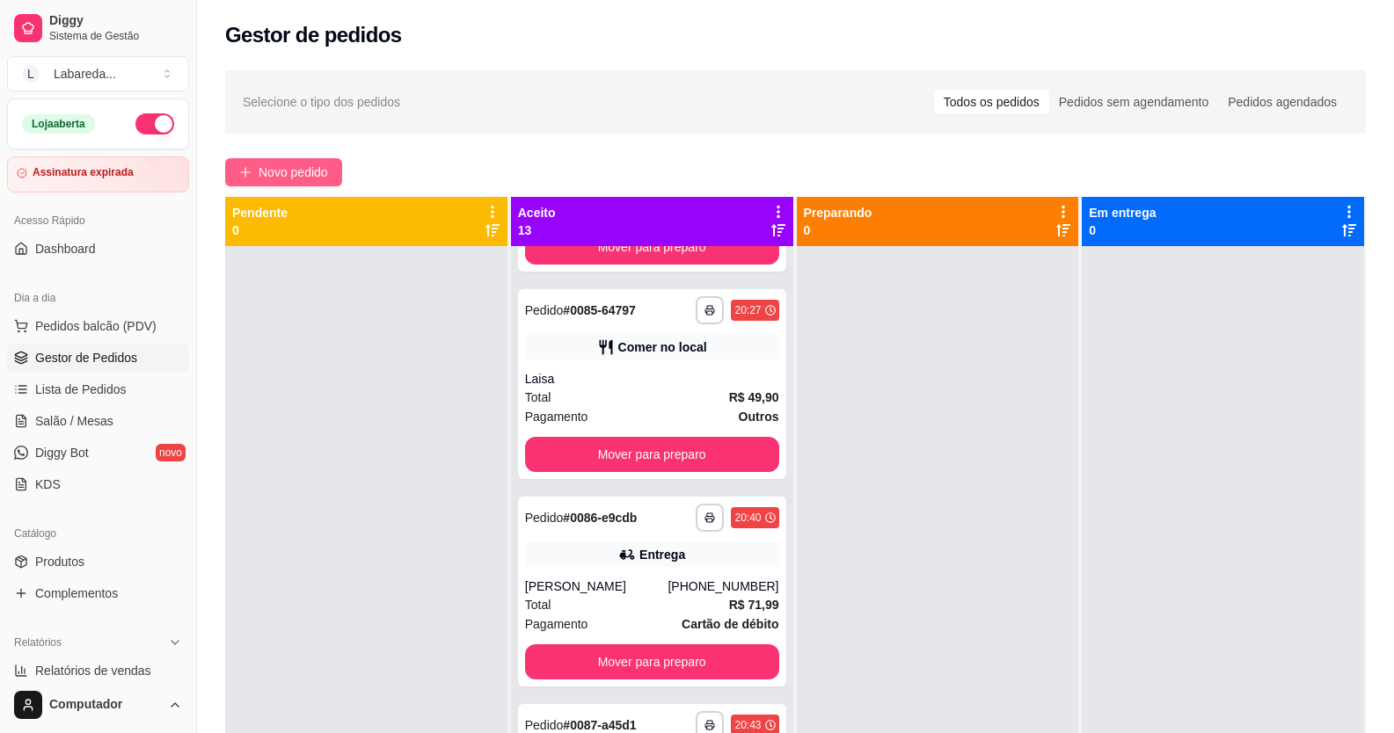
click at [293, 173] on span "Novo pedido" at bounding box center [293, 172] width 69 height 19
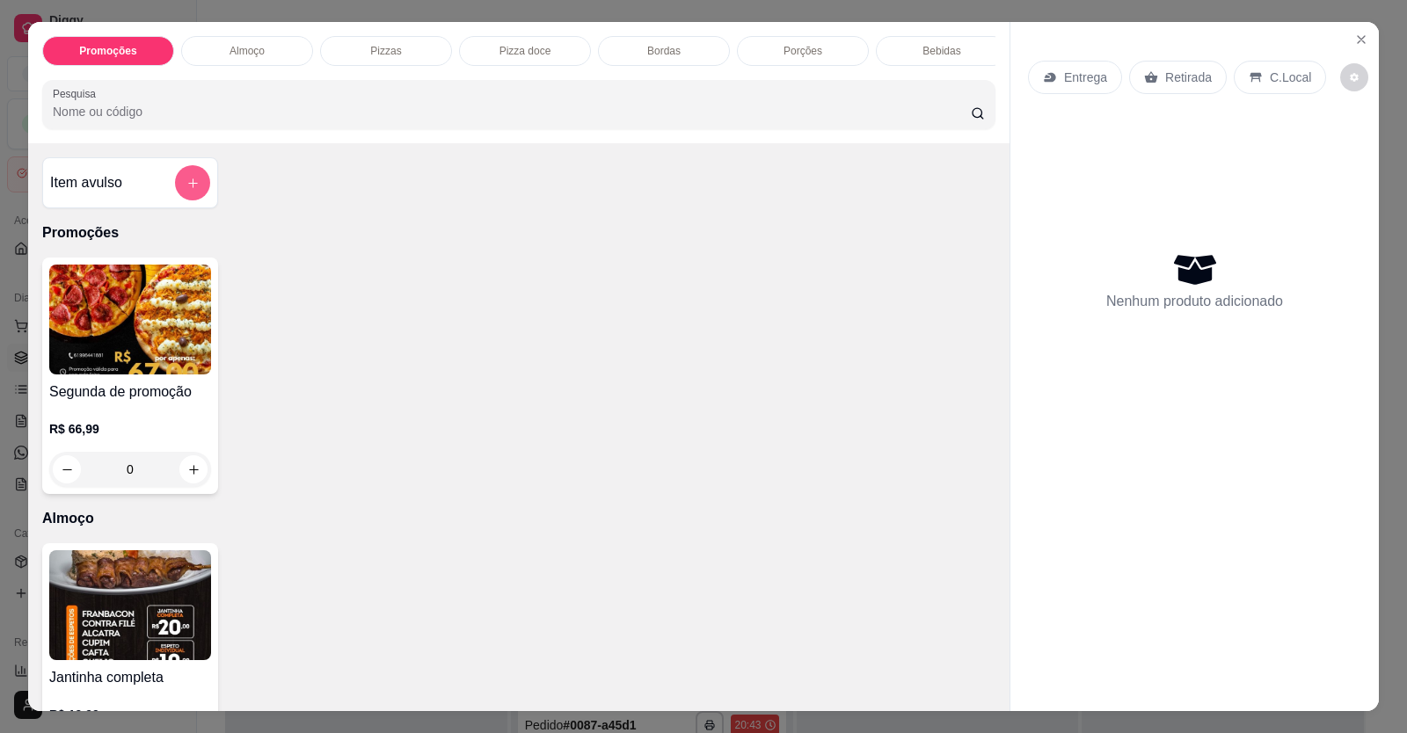
click at [186, 201] on button "add-separate-item" at bounding box center [192, 182] width 35 height 35
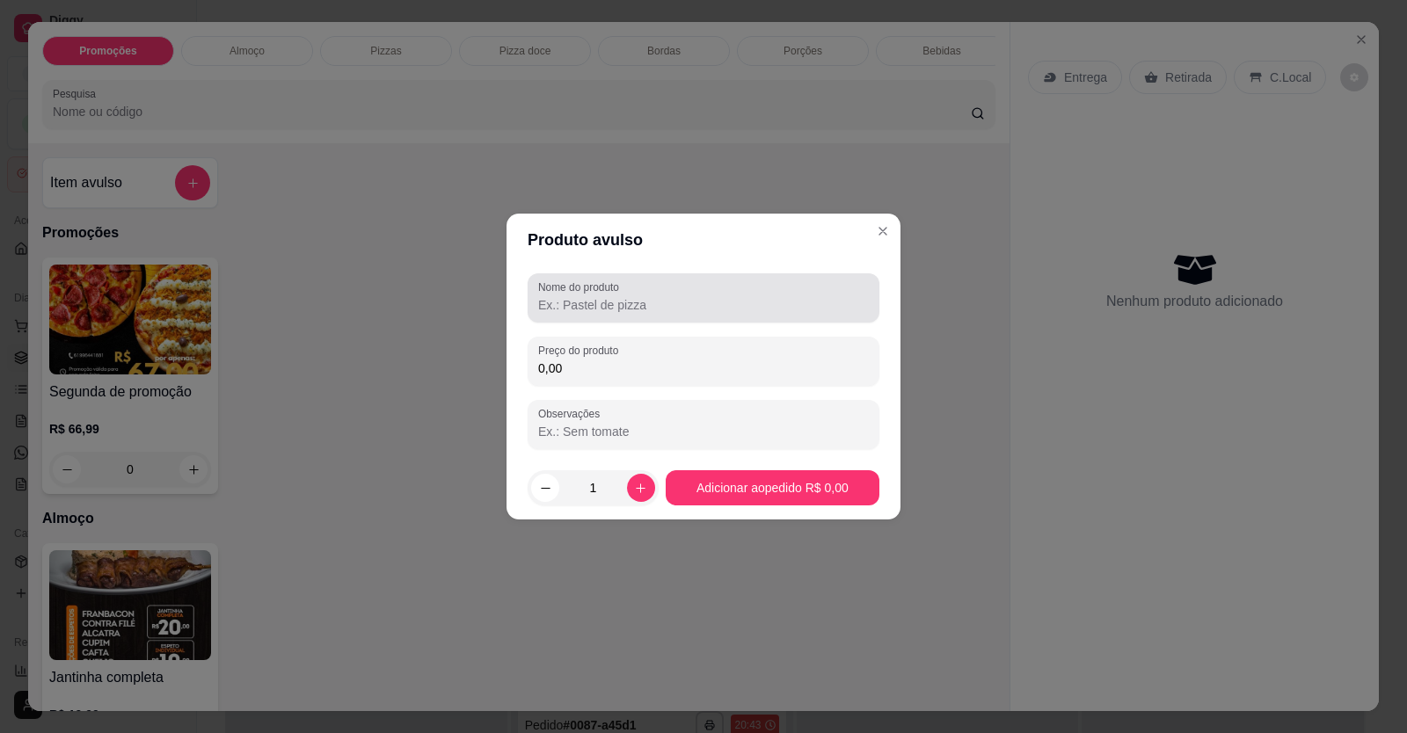
click at [653, 303] on input "Nome do produto" at bounding box center [703, 305] width 331 height 18
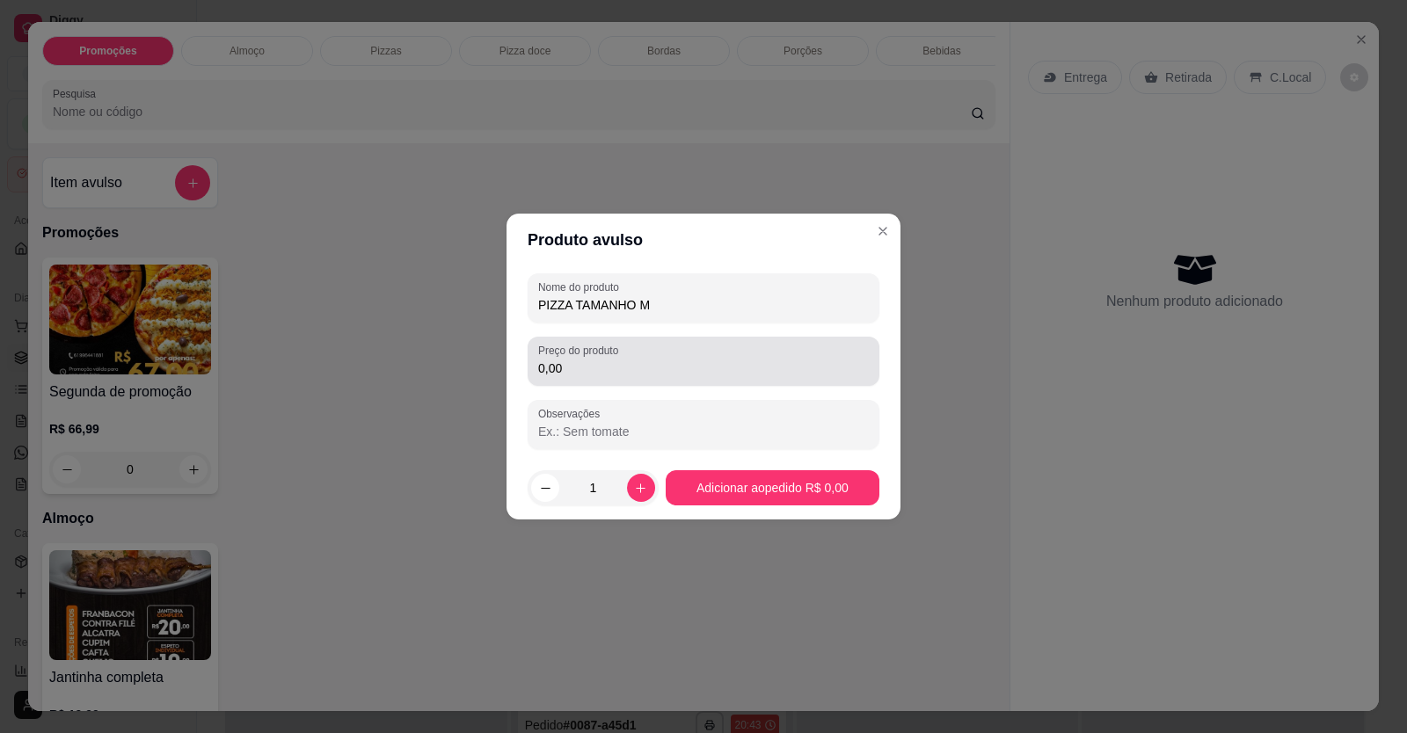
type input "PIZZA TAMANHO M"
drag, startPoint x: 602, startPoint y: 355, endPoint x: 578, endPoint y: 377, distance: 32.4
click at [601, 361] on div "Preço do produto 0,00" at bounding box center [704, 361] width 352 height 49
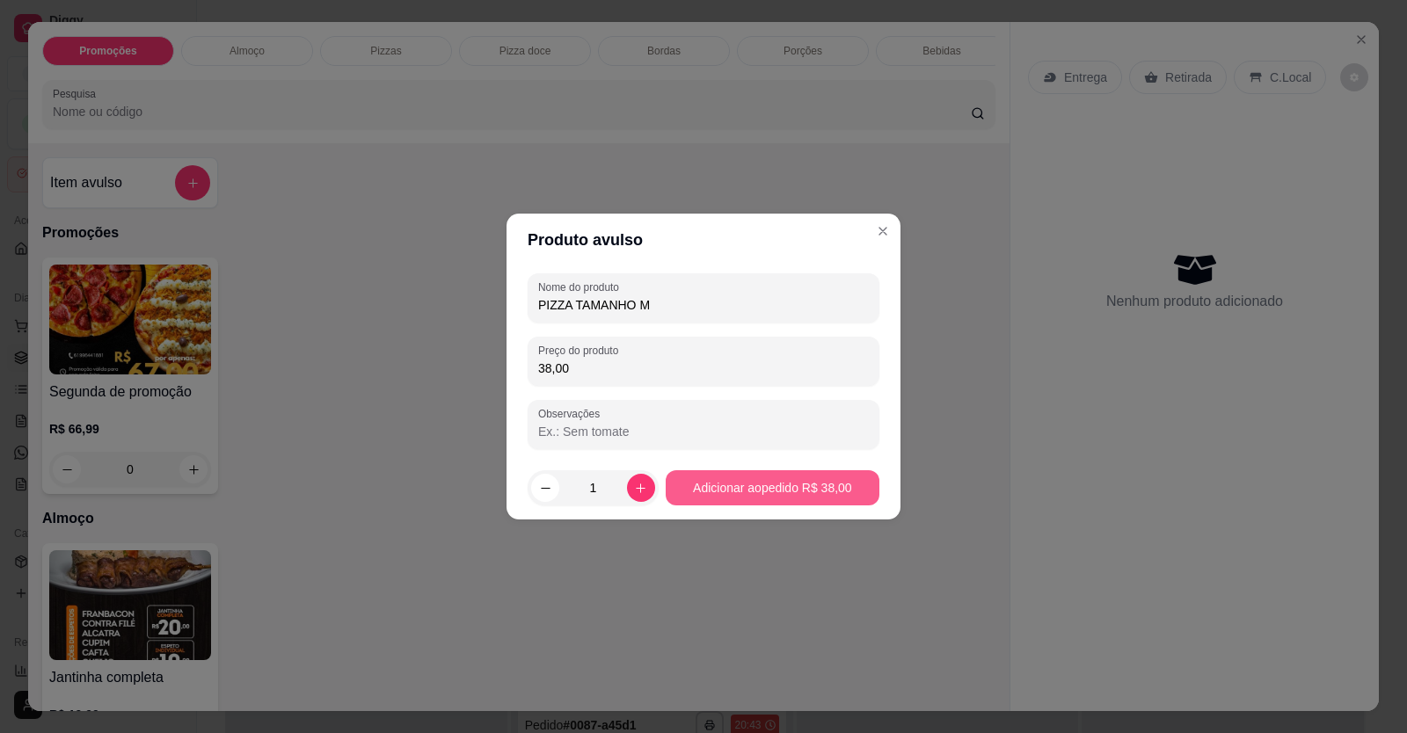
type input "38,00"
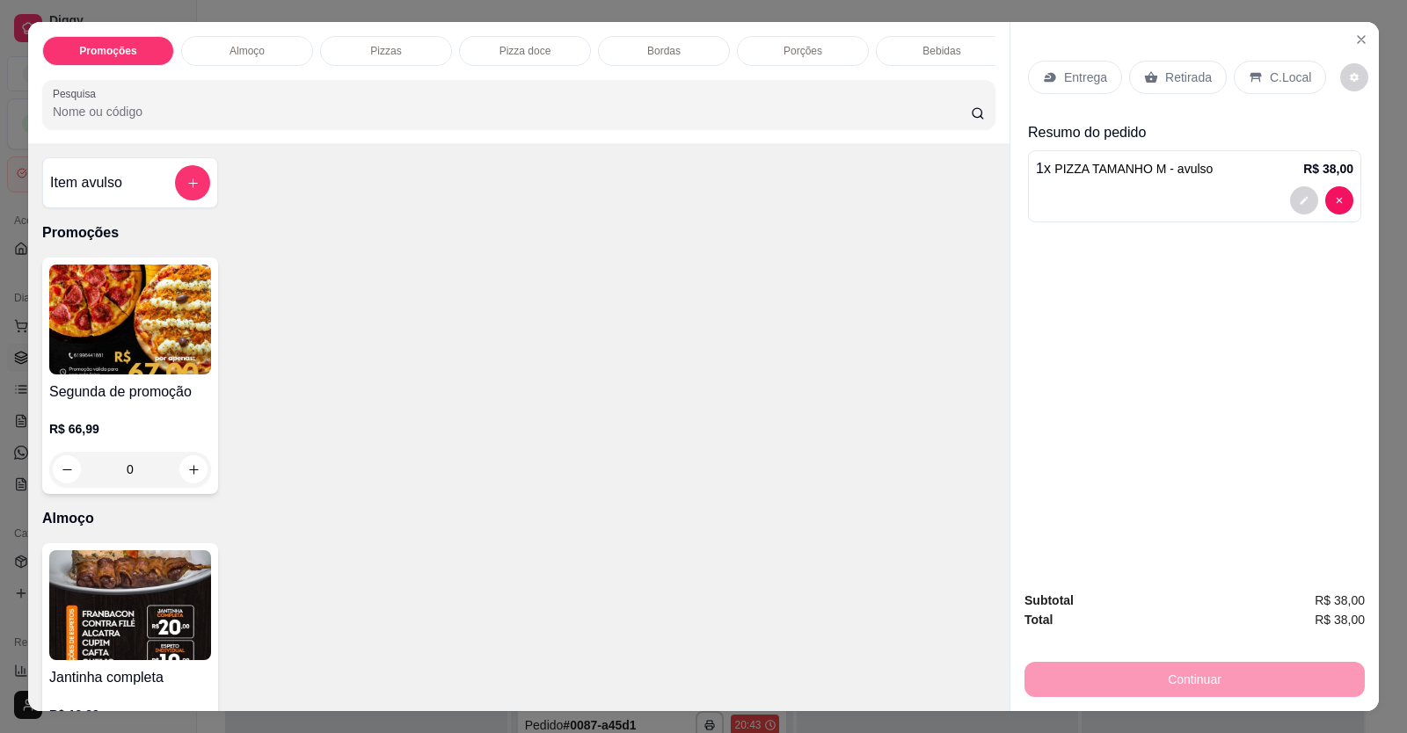
click at [1055, 75] on div "Entrega" at bounding box center [1075, 77] width 94 height 33
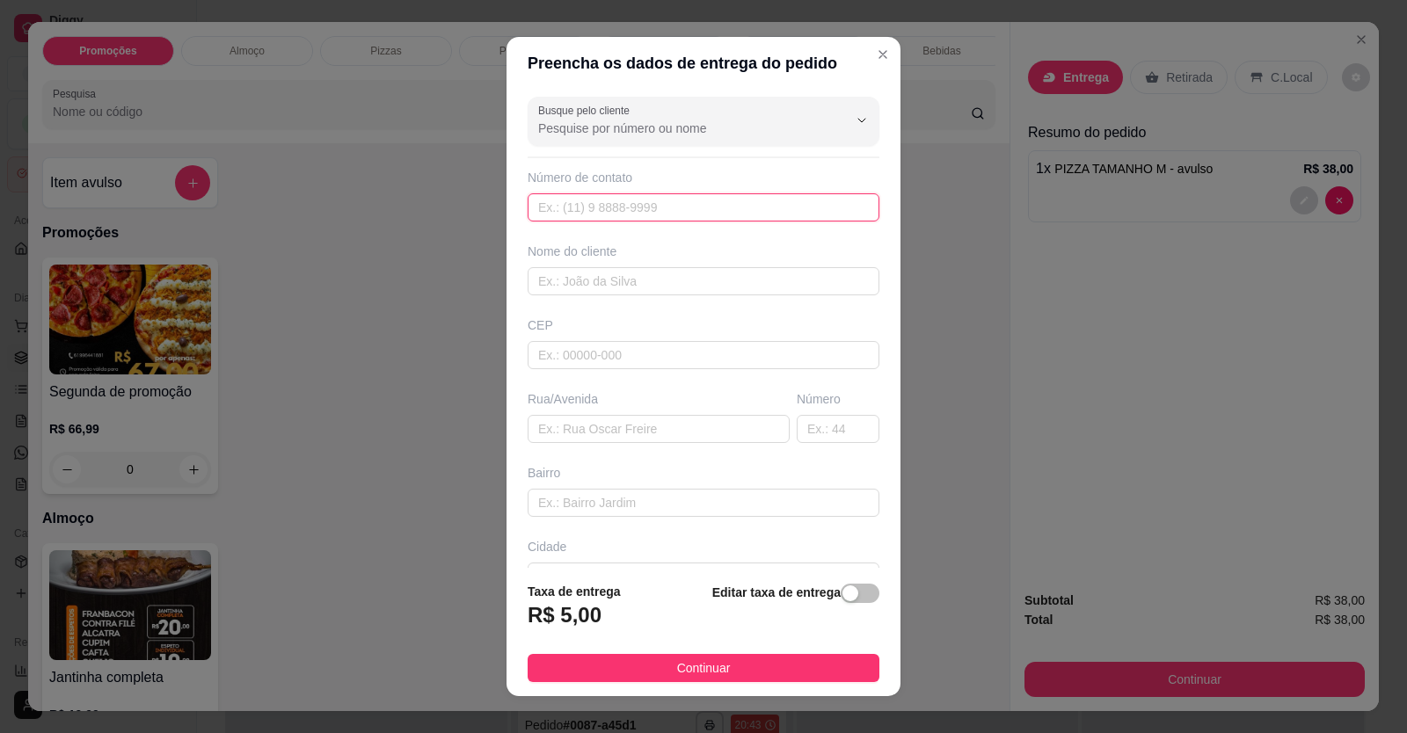
click at [614, 210] on input "text" at bounding box center [704, 207] width 352 height 28
type input "[PHONE_NUMBER]"
click at [609, 289] on input "text" at bounding box center [704, 281] width 352 height 28
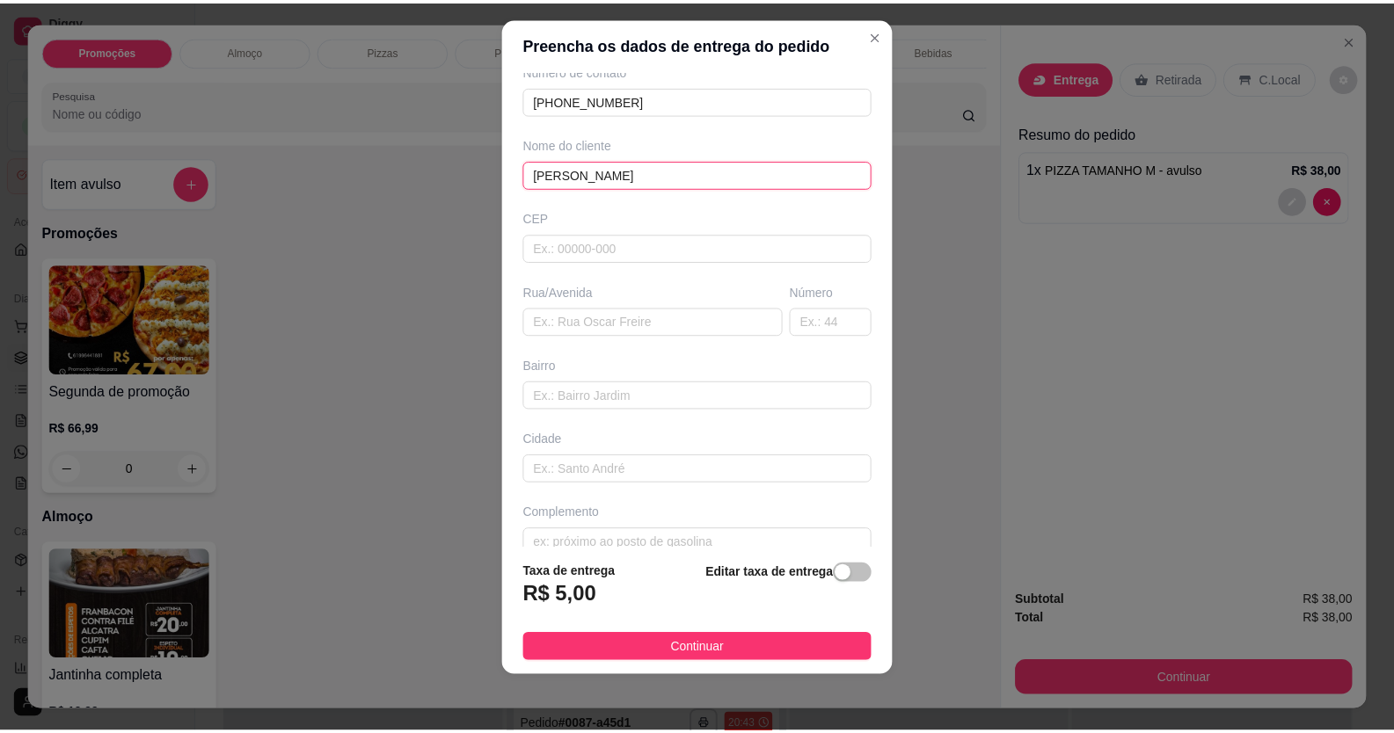
scroll to position [113, 0]
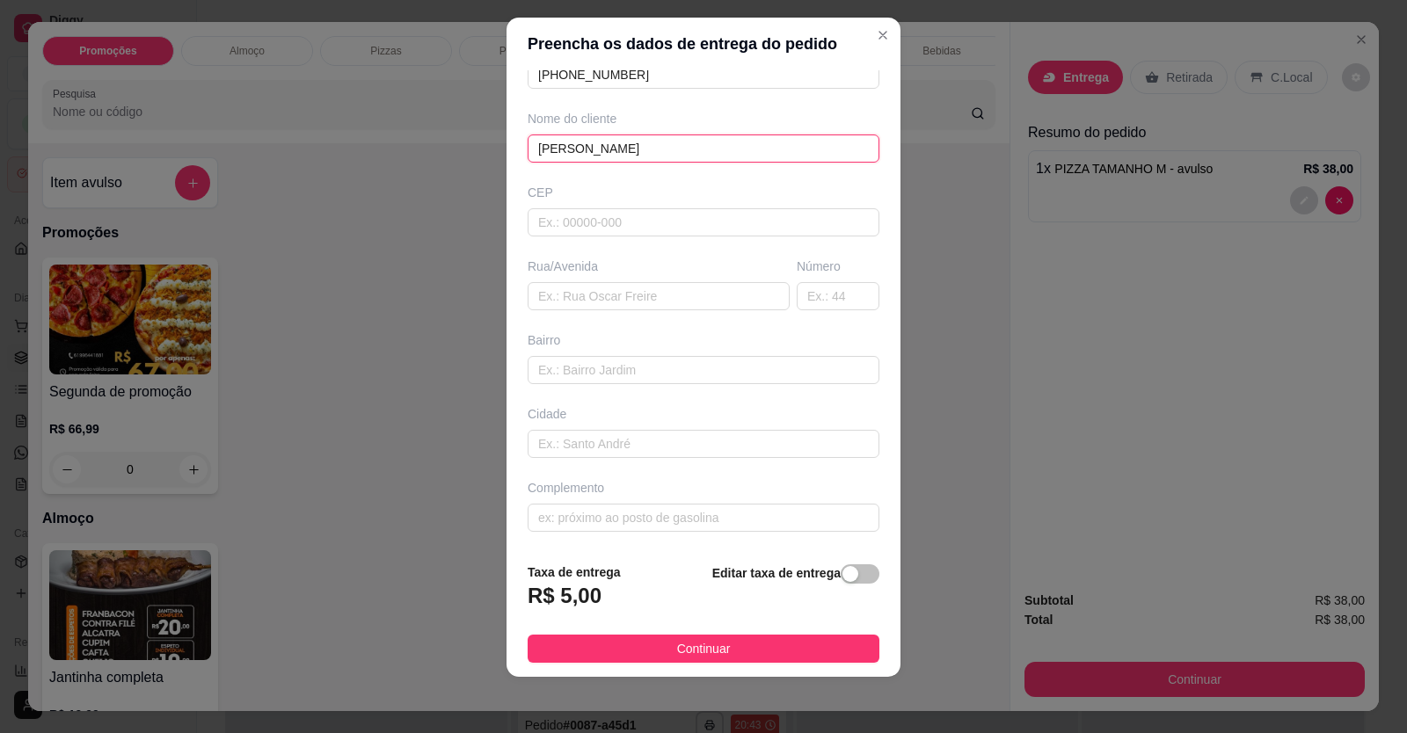
type input "[PERSON_NAME]"
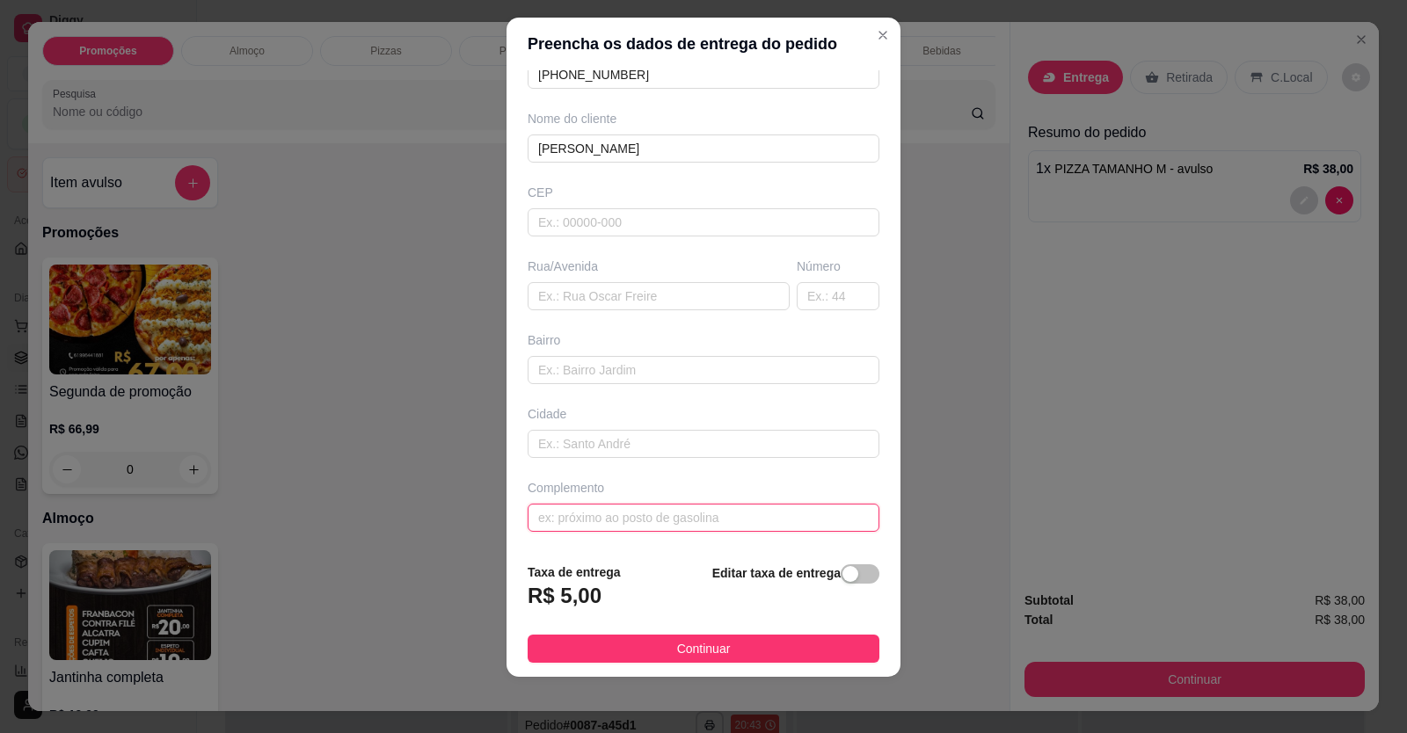
click at [657, 522] on input "text" at bounding box center [704, 518] width 352 height 28
click at [562, 513] on input "LOCXALIZAÇÃO" at bounding box center [704, 518] width 352 height 28
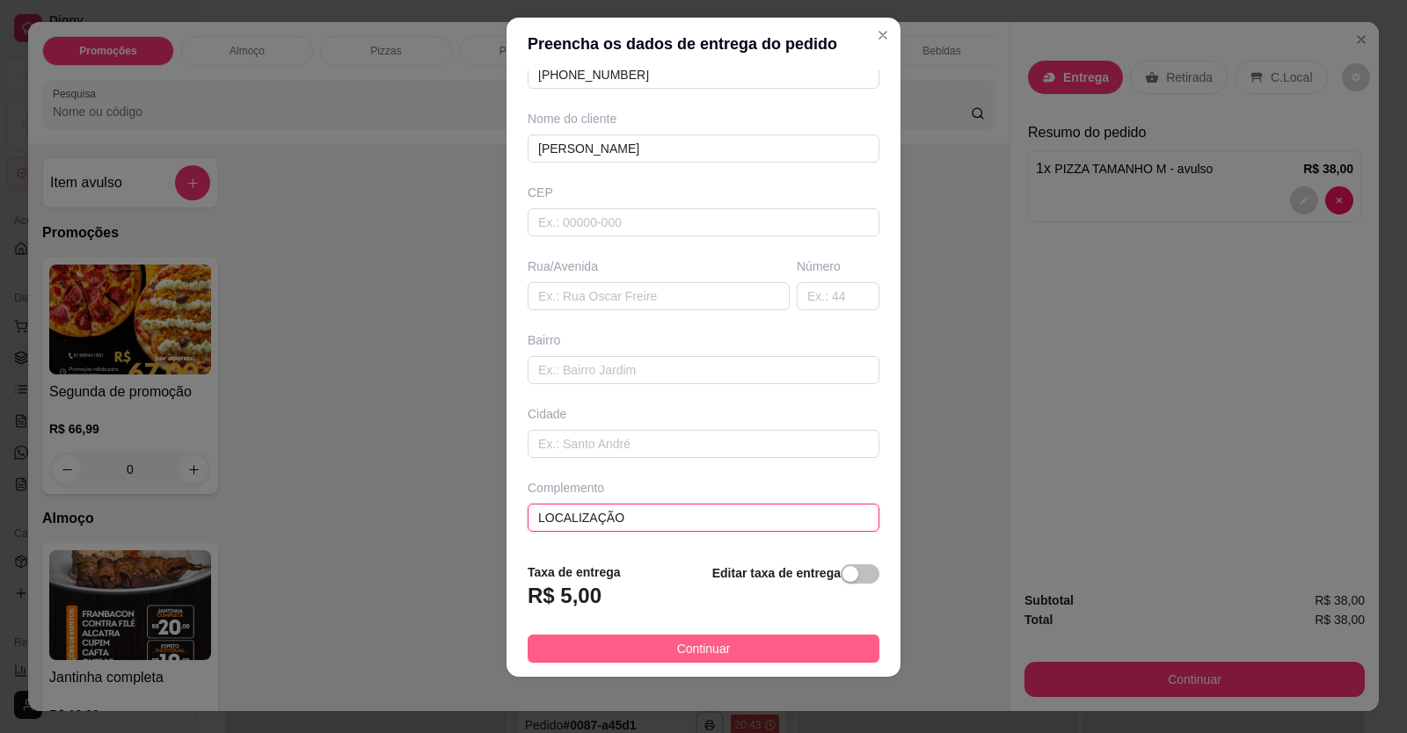
type input "LOCALIZAÇÃO"
click at [660, 659] on button "Continuar" at bounding box center [704, 649] width 352 height 28
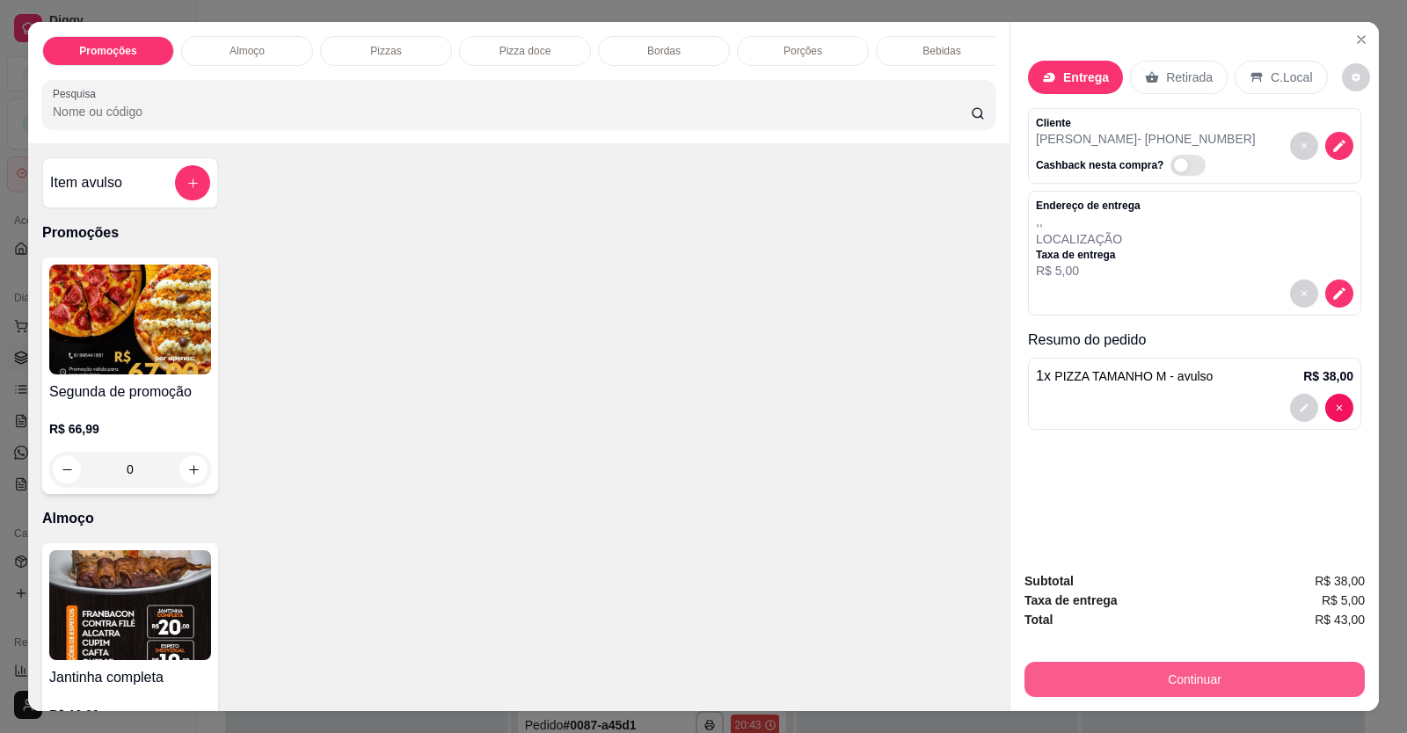
click at [1115, 685] on button "Continuar" at bounding box center [1195, 679] width 340 height 35
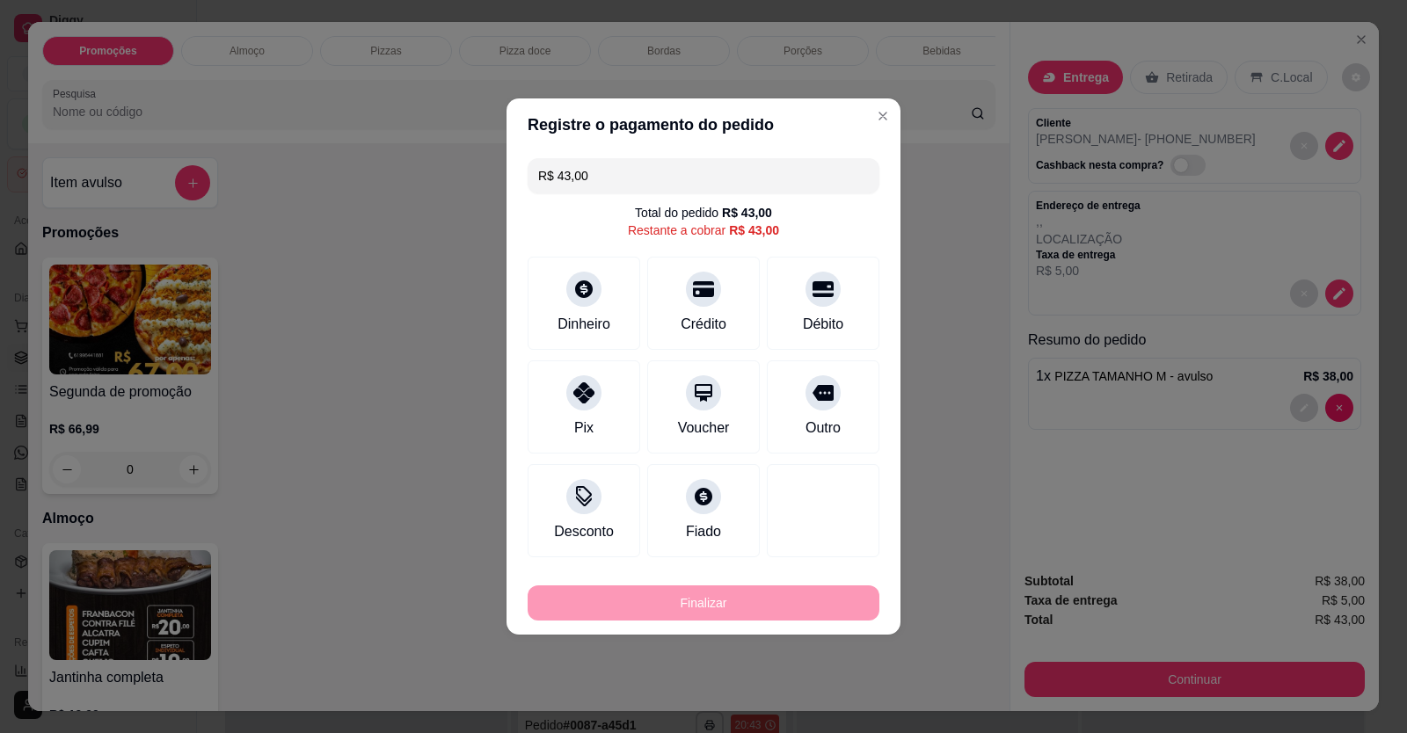
click at [809, 300] on div at bounding box center [823, 289] width 35 height 35
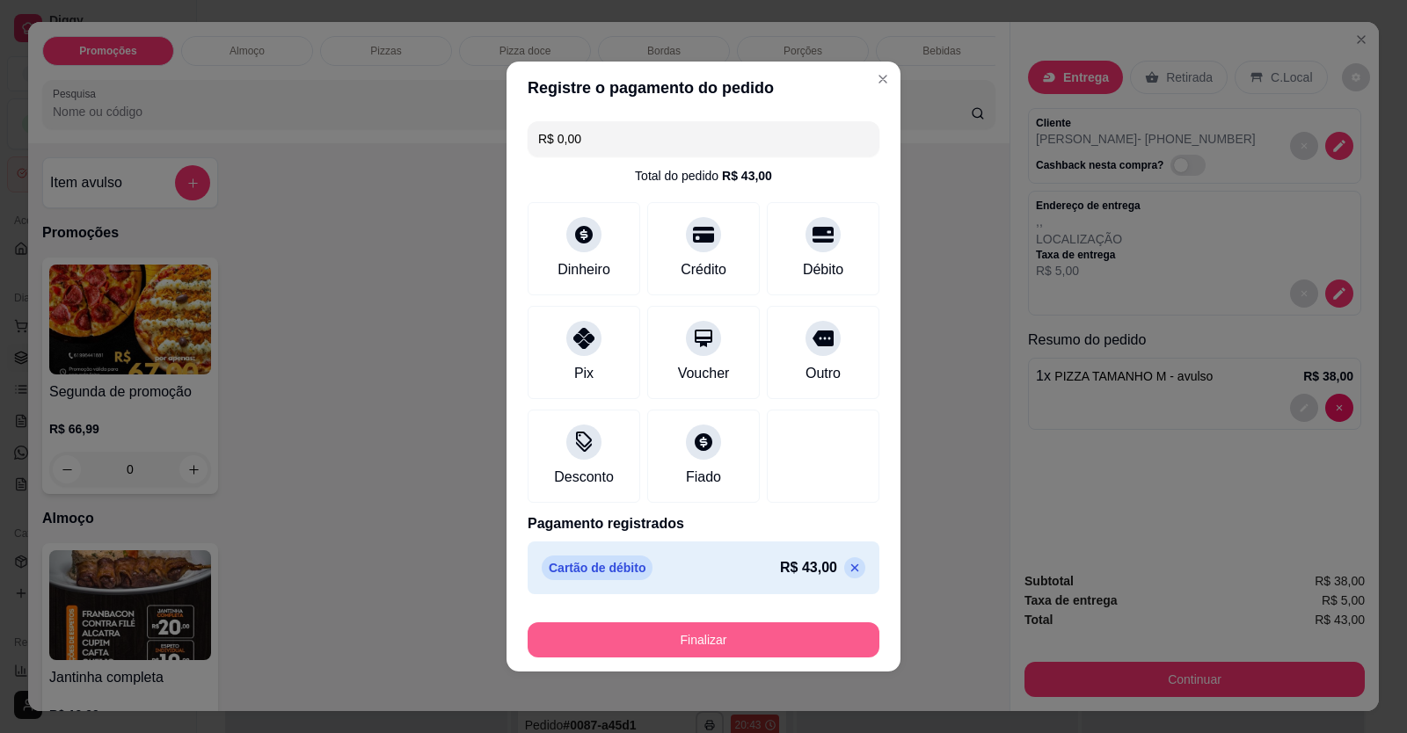
click at [794, 639] on button "Finalizar" at bounding box center [704, 640] width 352 height 35
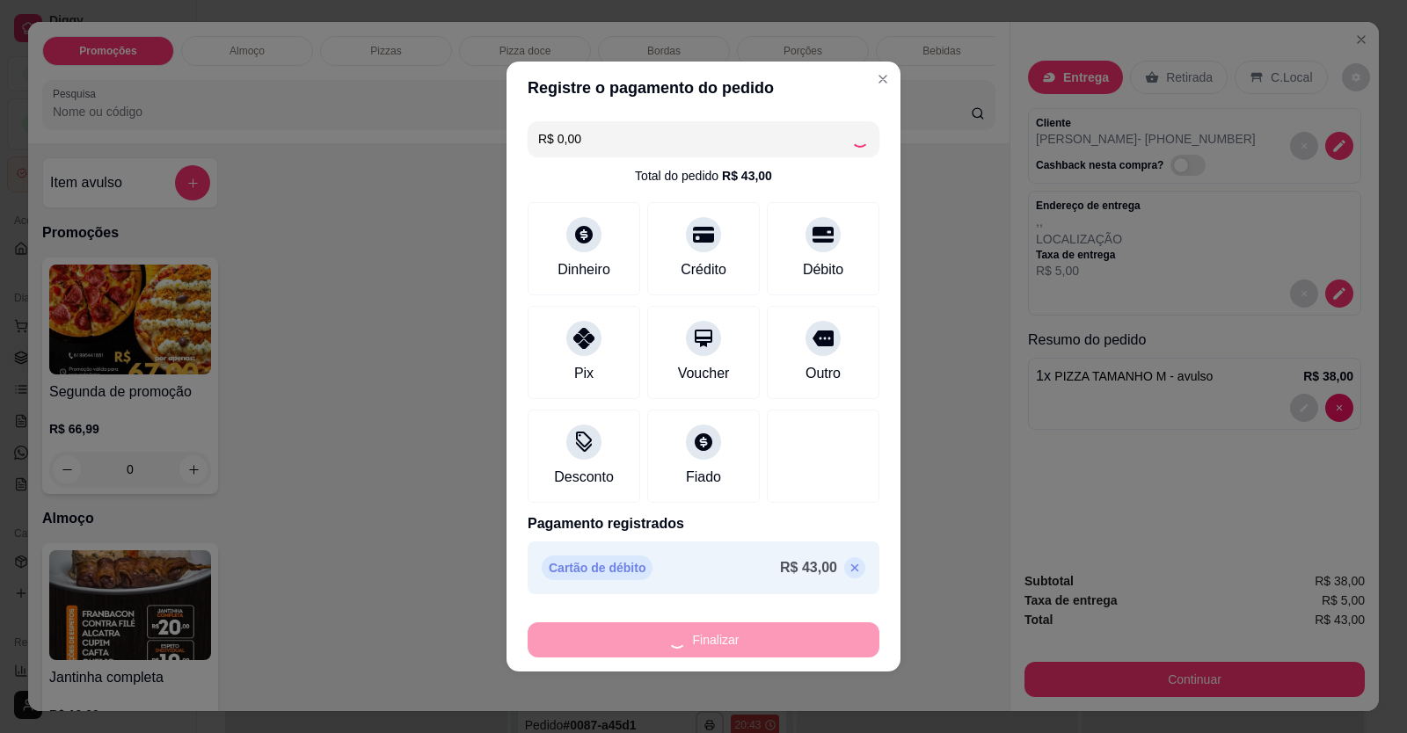
type input "-R$ 43,00"
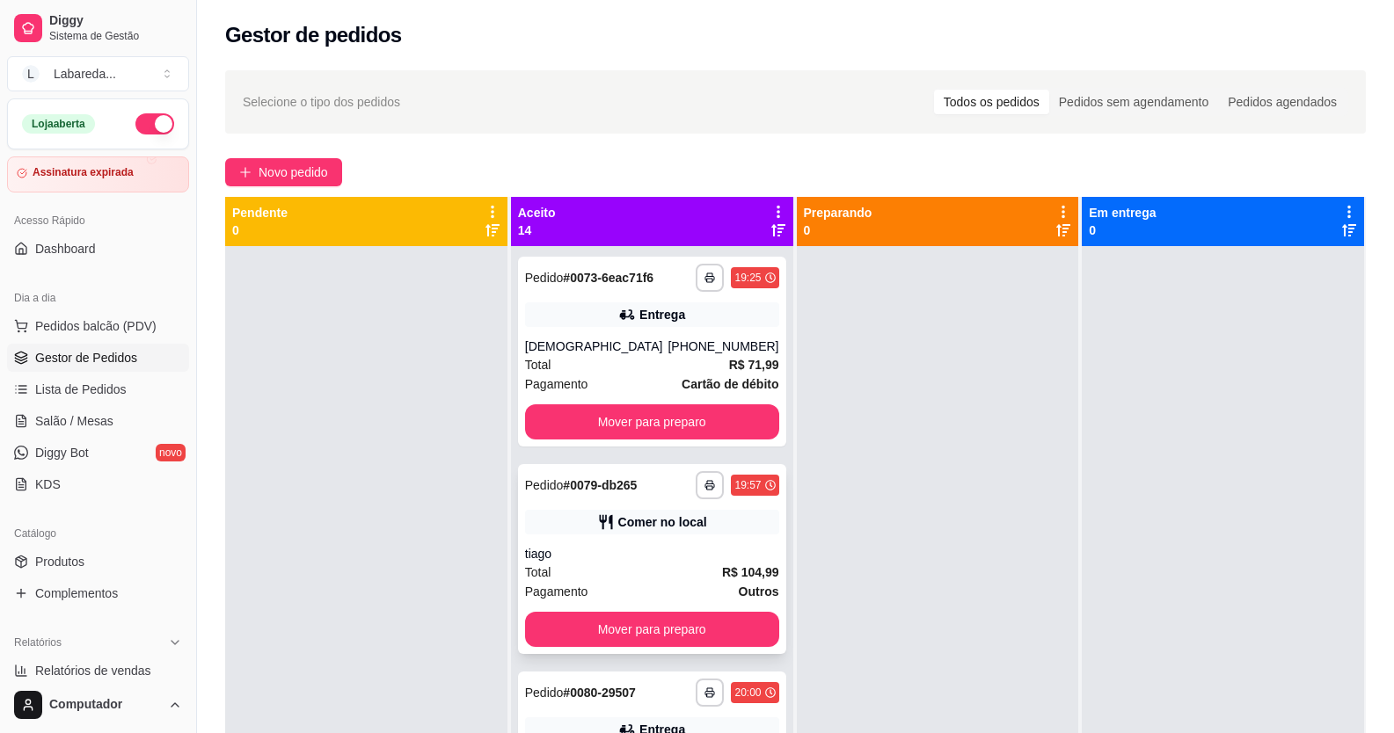
click at [617, 573] on div "Total R$ 104,99" at bounding box center [652, 572] width 254 height 19
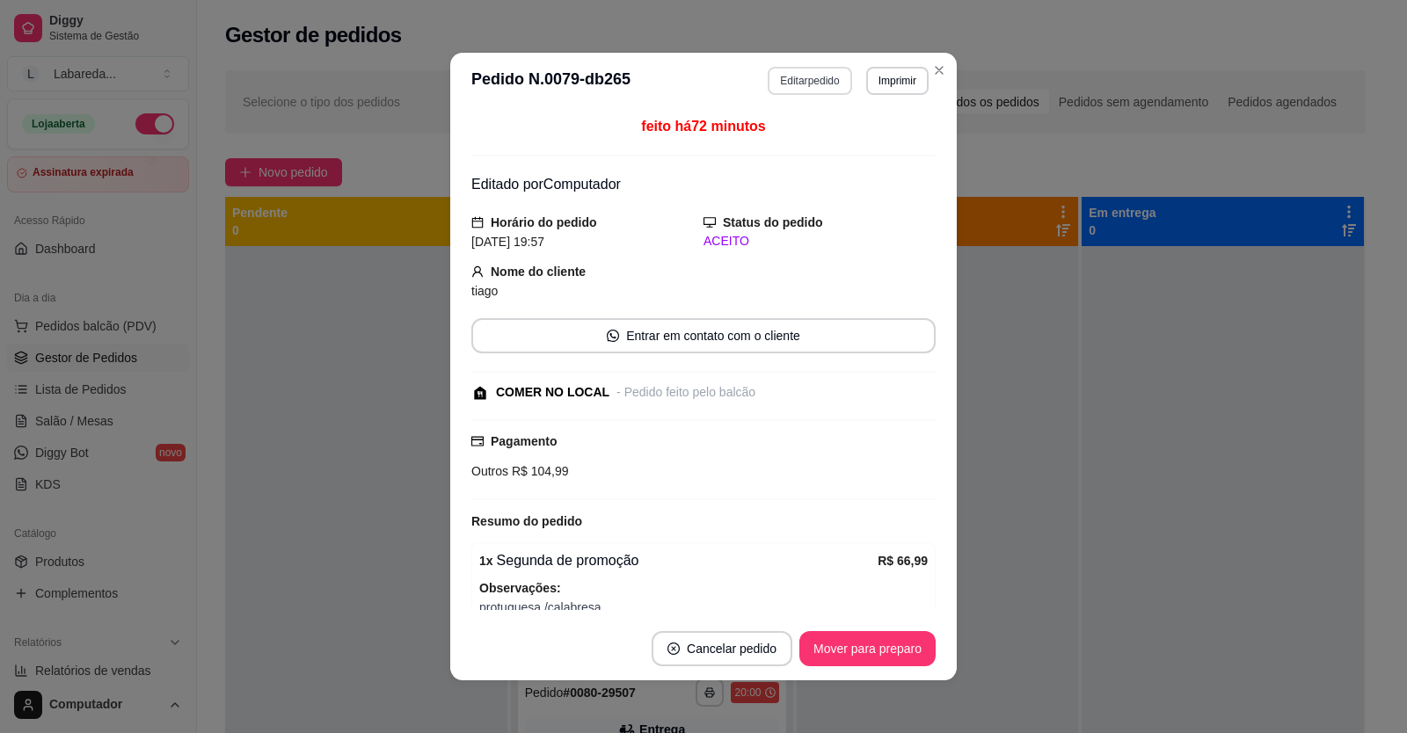
click at [798, 82] on button "Editar pedido" at bounding box center [810, 81] width 84 height 28
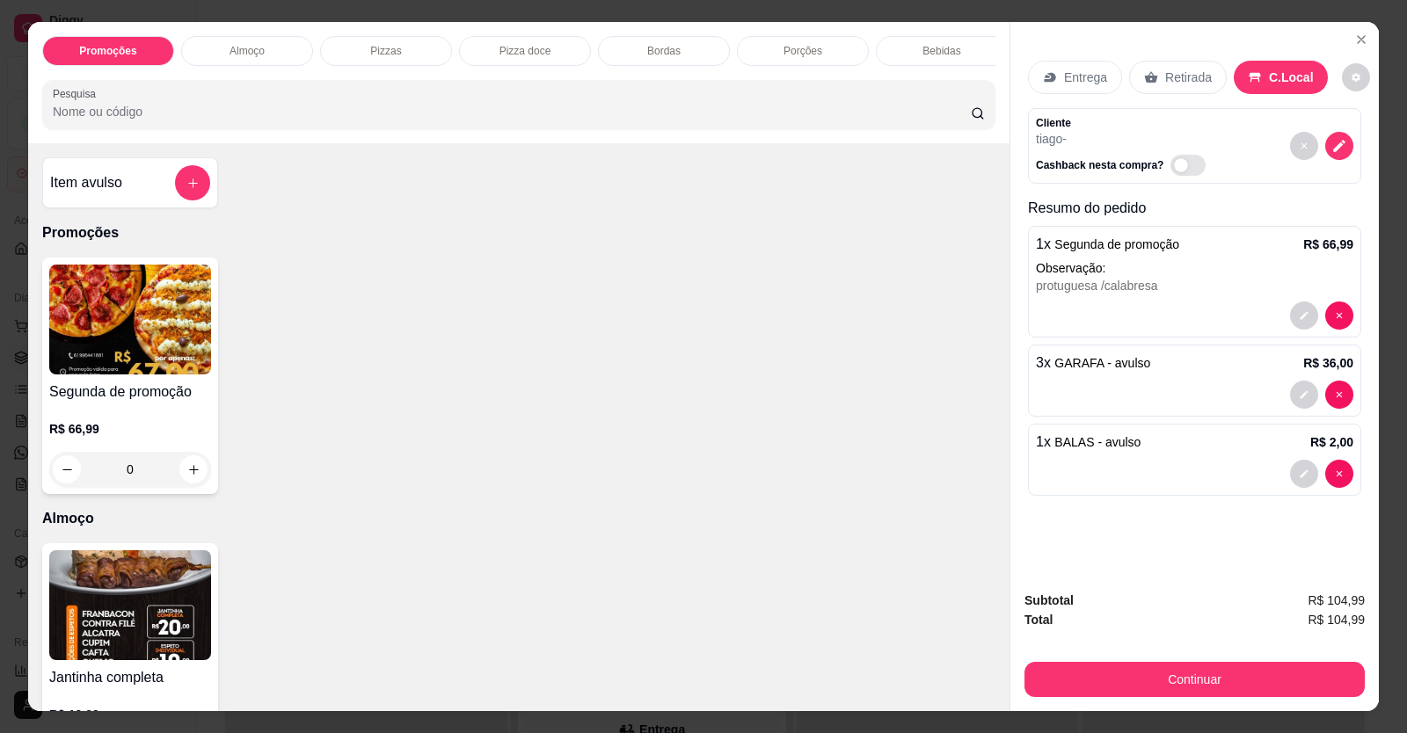
click at [1183, 463] on div at bounding box center [1194, 474] width 317 height 28
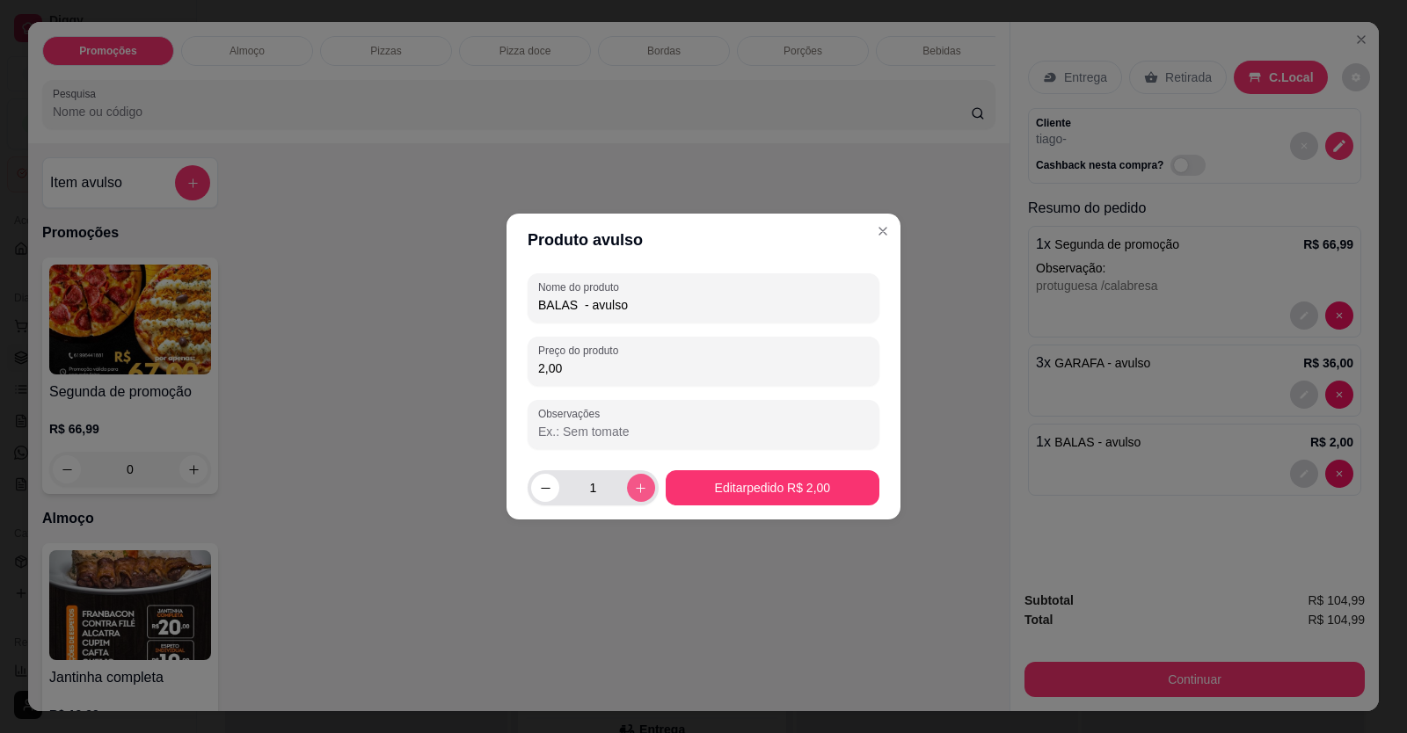
click at [635, 488] on icon "increase-product-quantity" at bounding box center [640, 488] width 13 height 13
click at [541, 500] on button "decrease-product-quantity" at bounding box center [545, 488] width 28 height 28
type input "1"
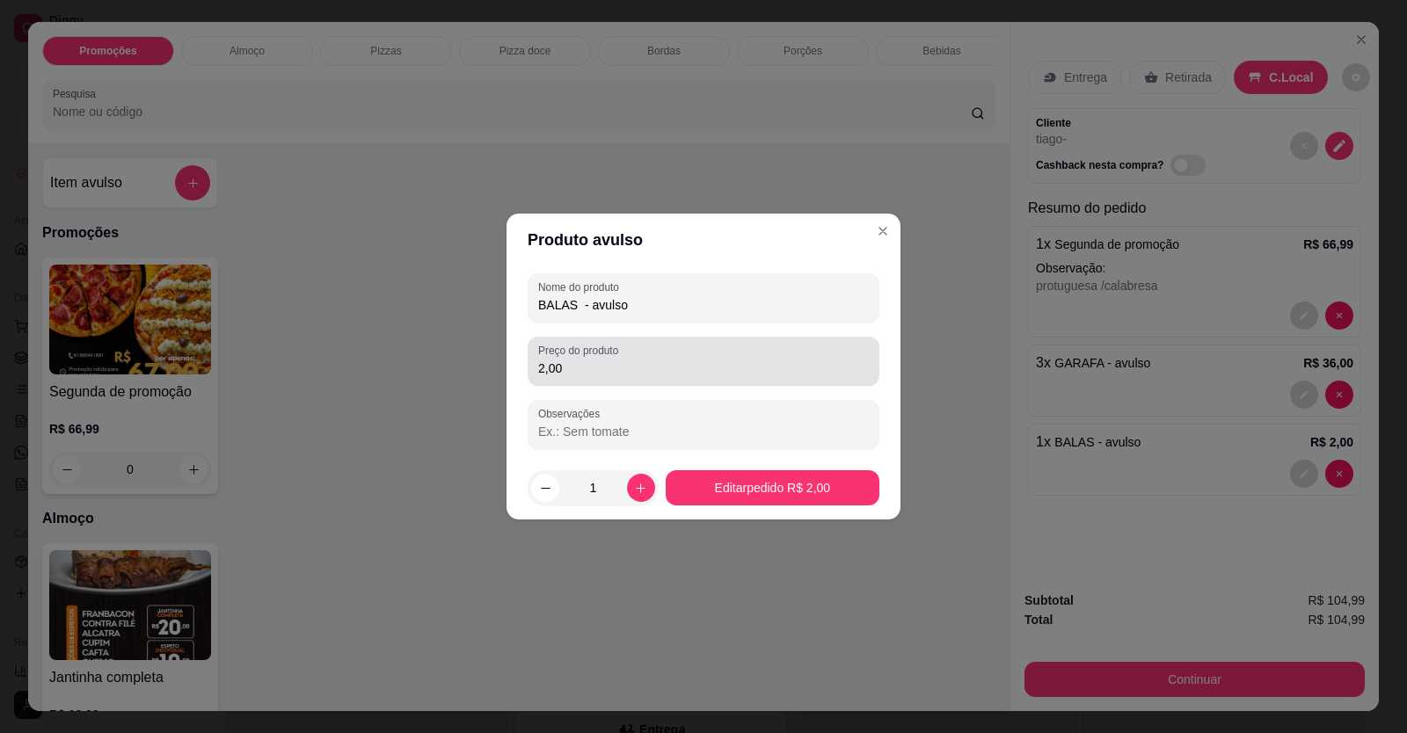
click at [580, 361] on input "2,00" at bounding box center [703, 369] width 331 height 18
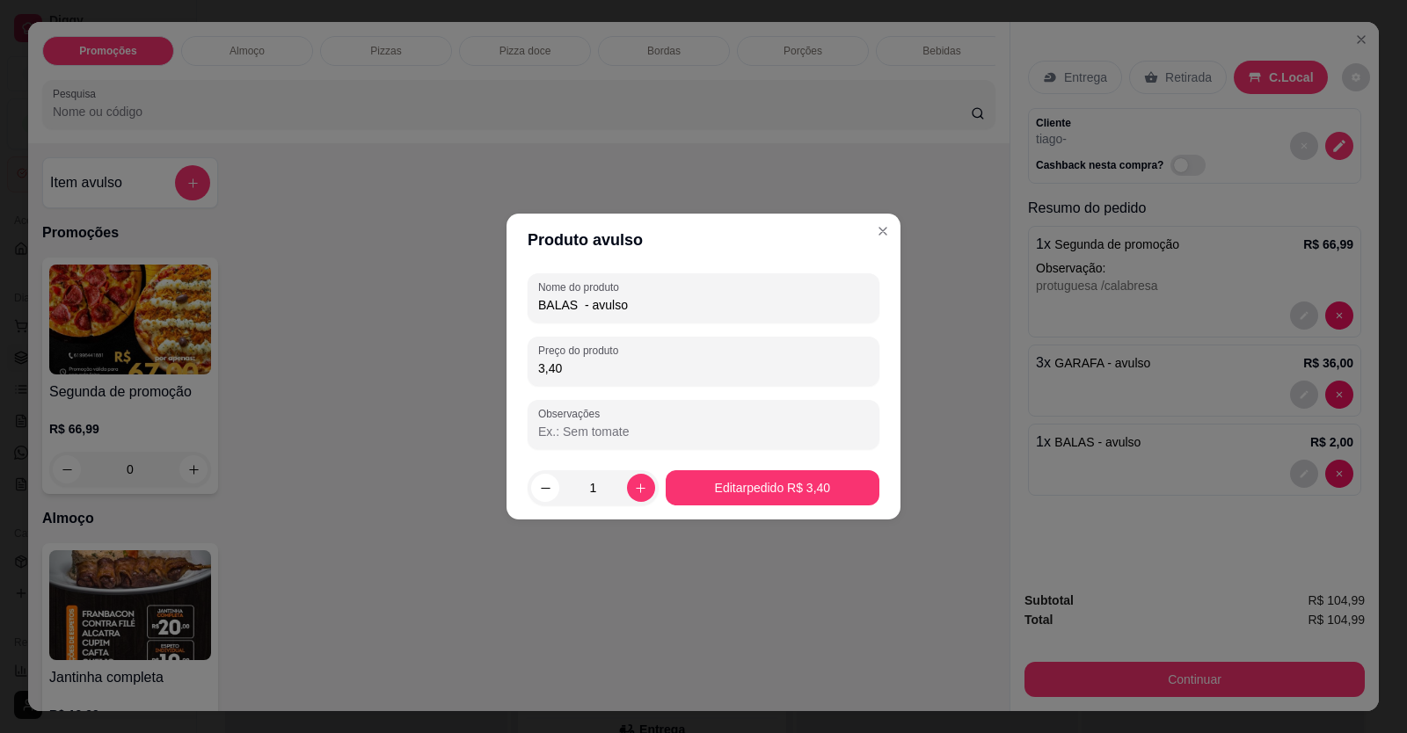
type input "3,40"
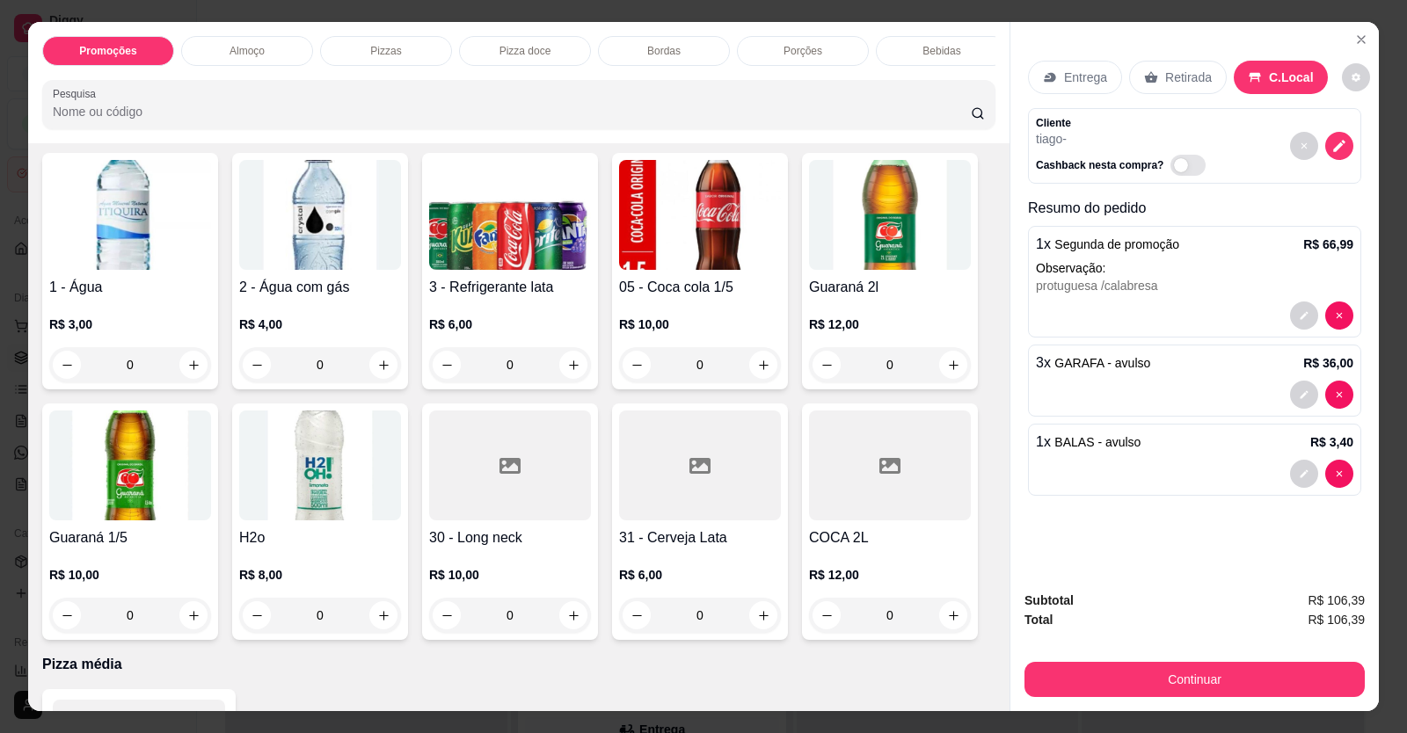
scroll to position [1935, 0]
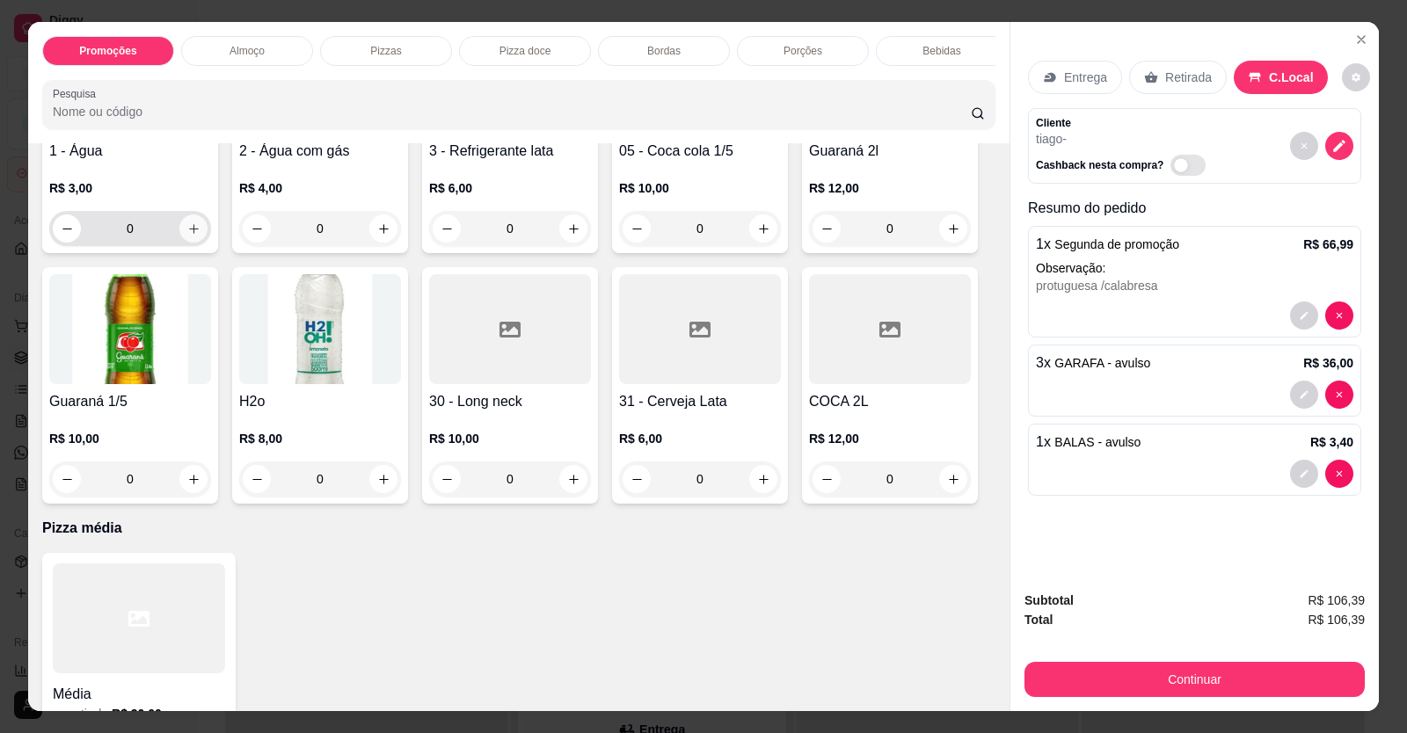
click at [179, 243] on button "increase-product-quantity" at bounding box center [193, 229] width 28 height 28
type input "1"
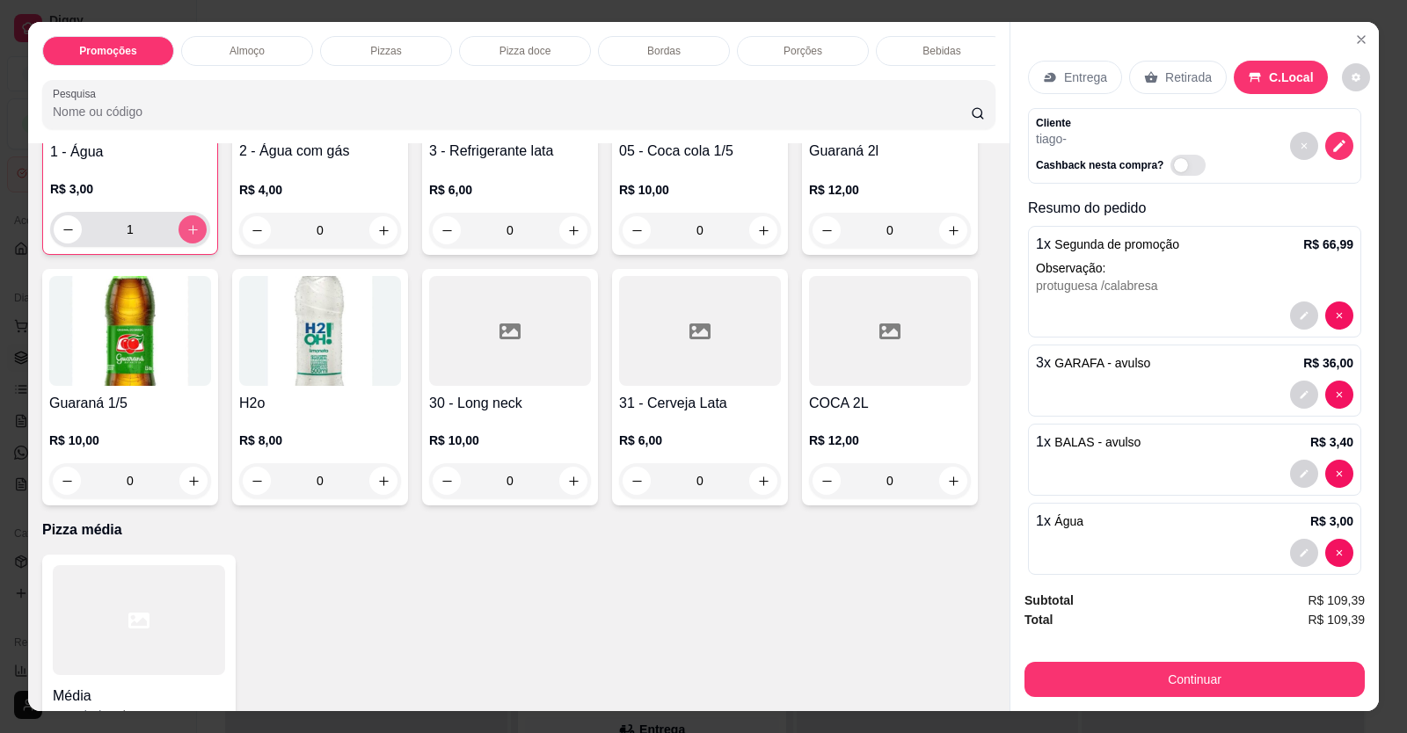
scroll to position [1936, 0]
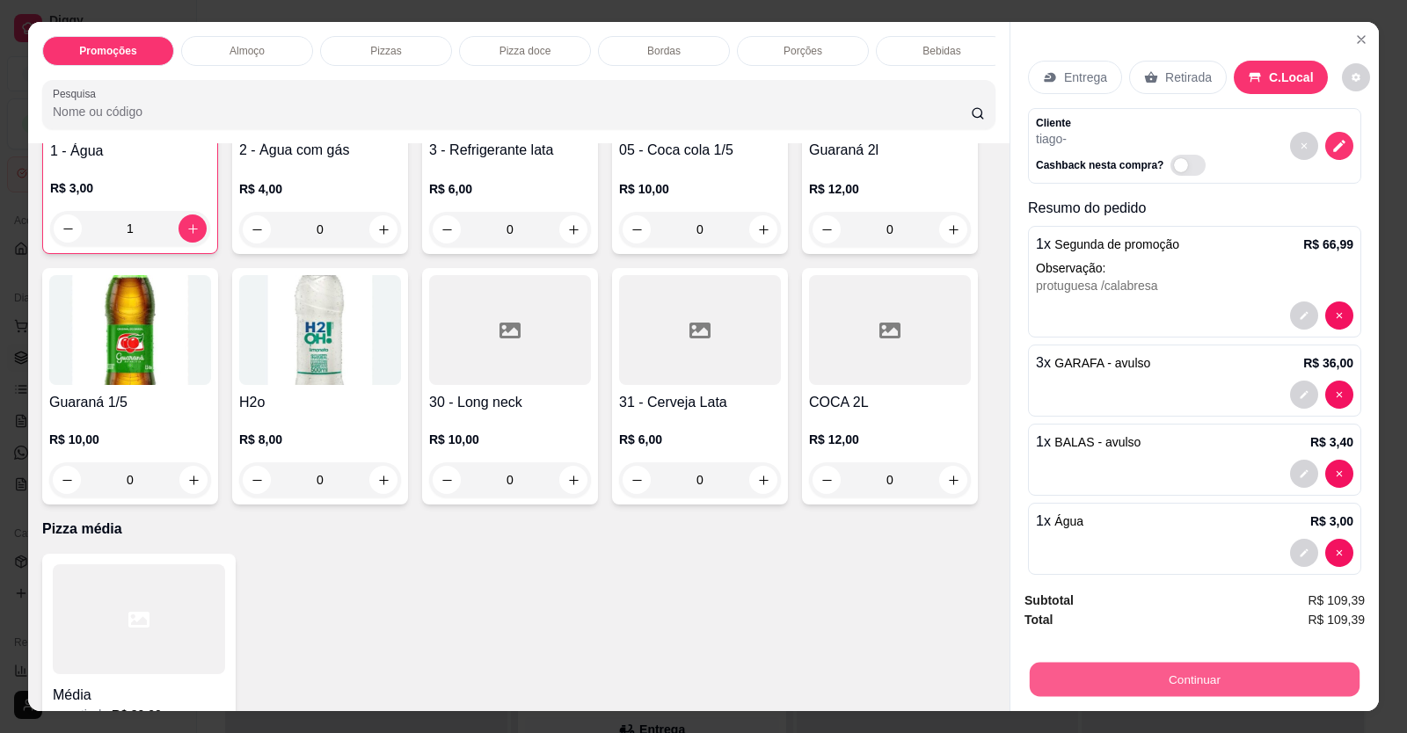
click at [1209, 683] on button "Continuar" at bounding box center [1195, 680] width 330 height 34
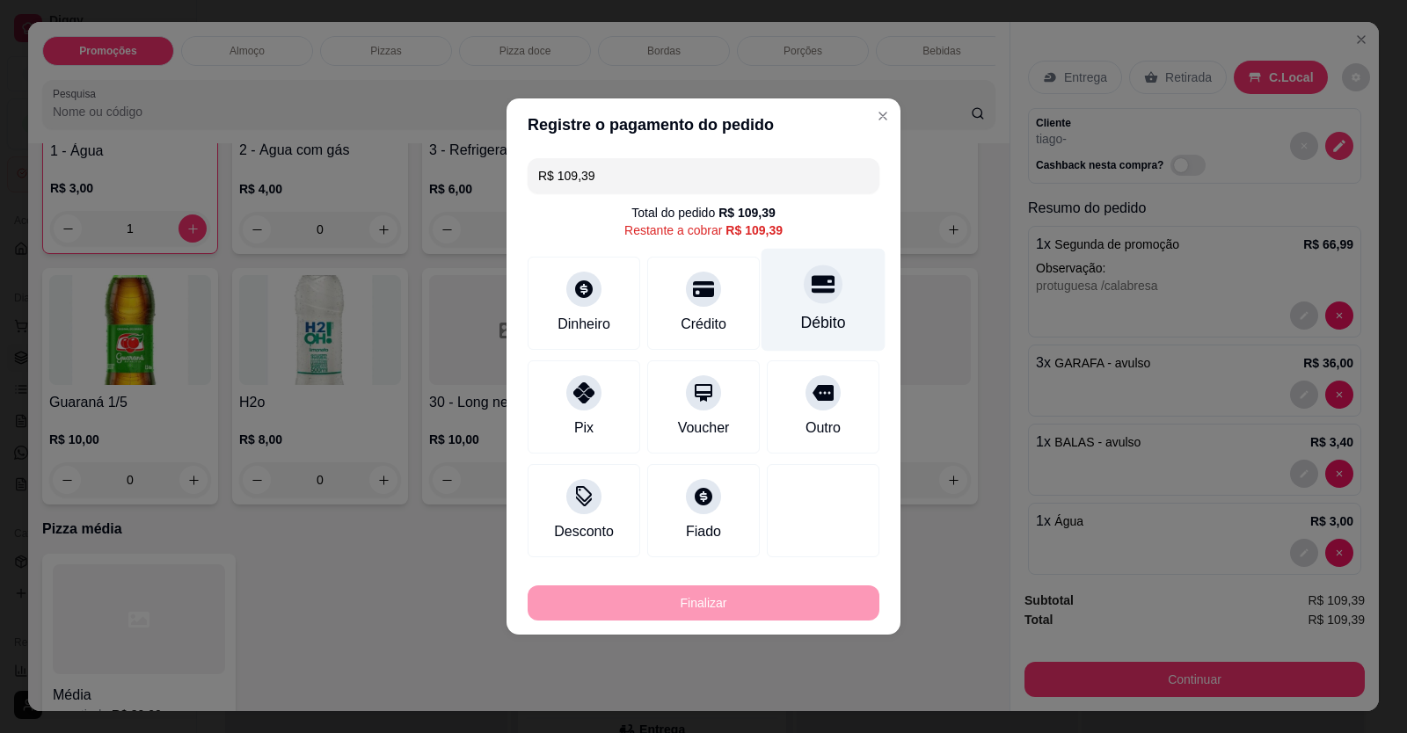
click at [799, 310] on div "Débito" at bounding box center [824, 300] width 124 height 103
type input "R$ 0,00"
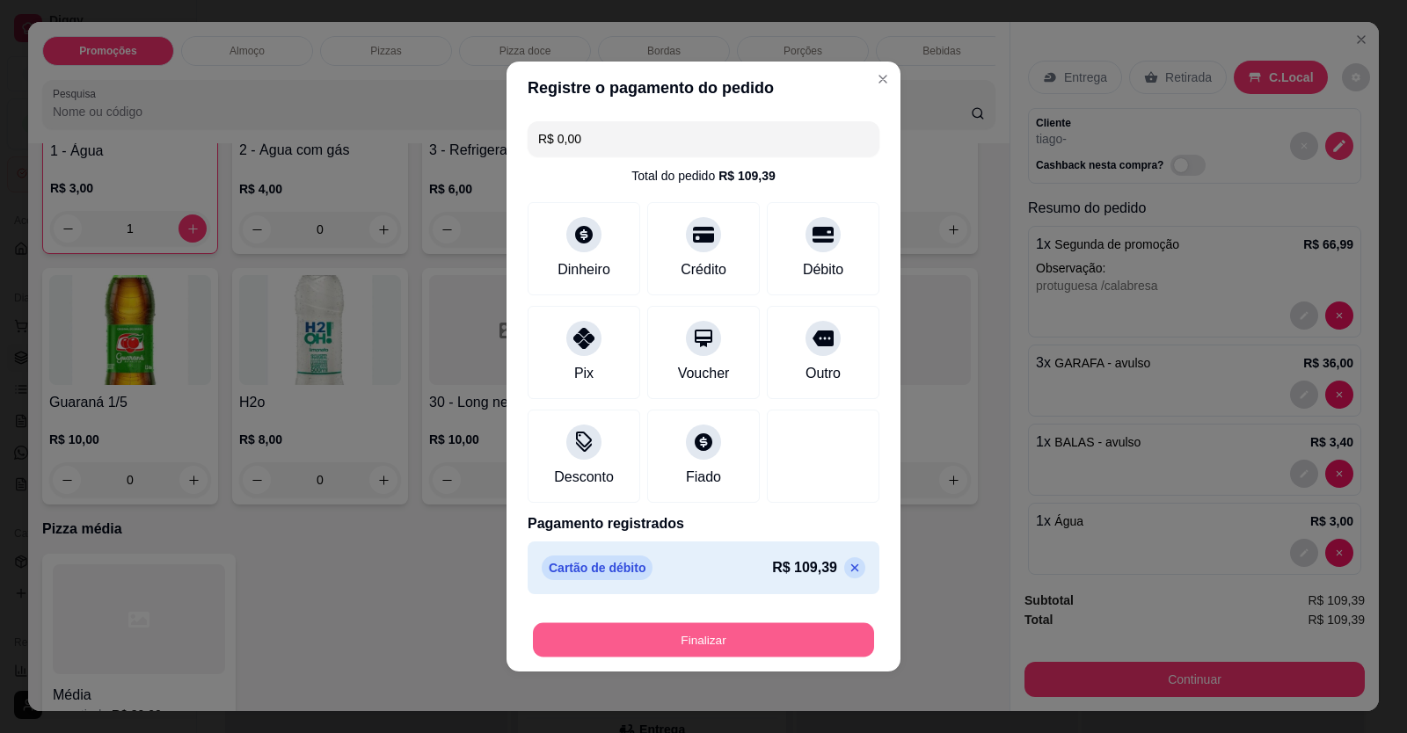
click at [707, 646] on button "Finalizar" at bounding box center [703, 641] width 341 height 34
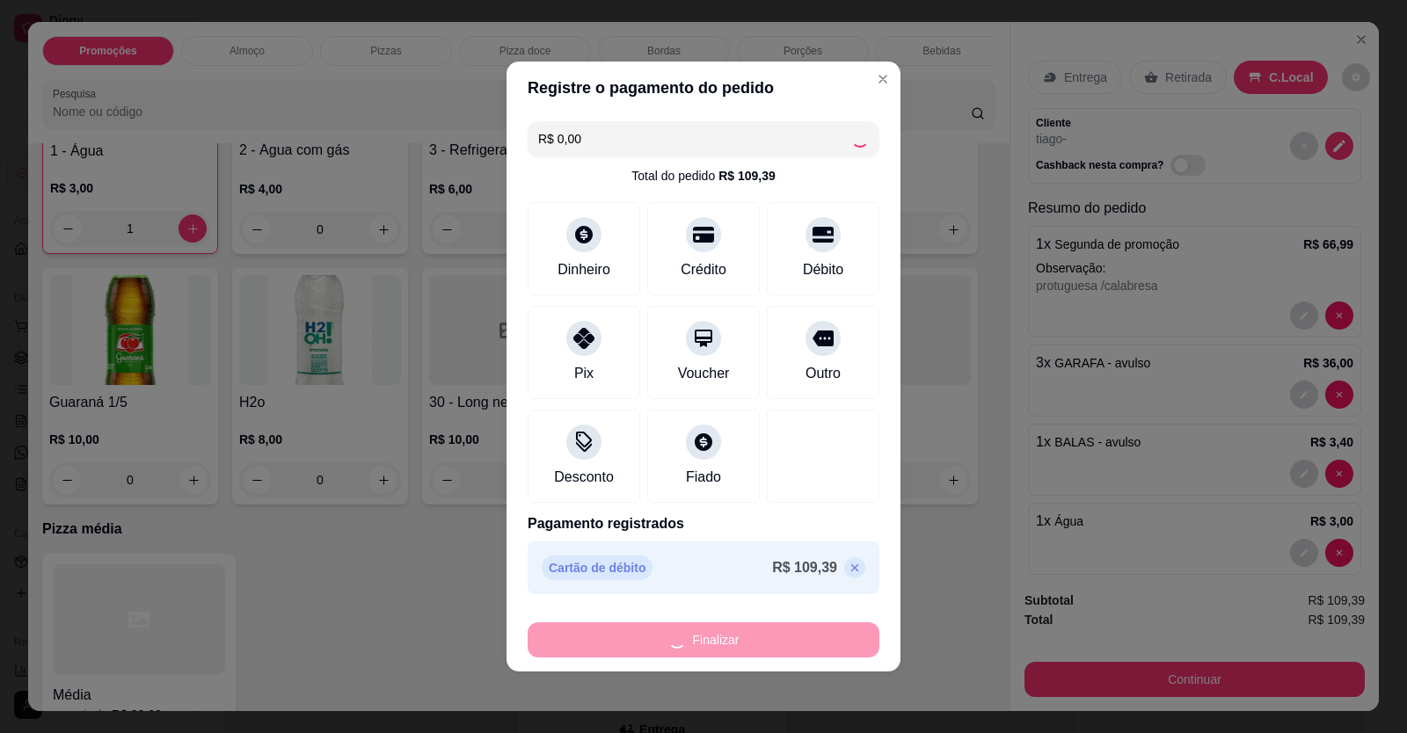
type input "0"
type input "-R$ 109,39"
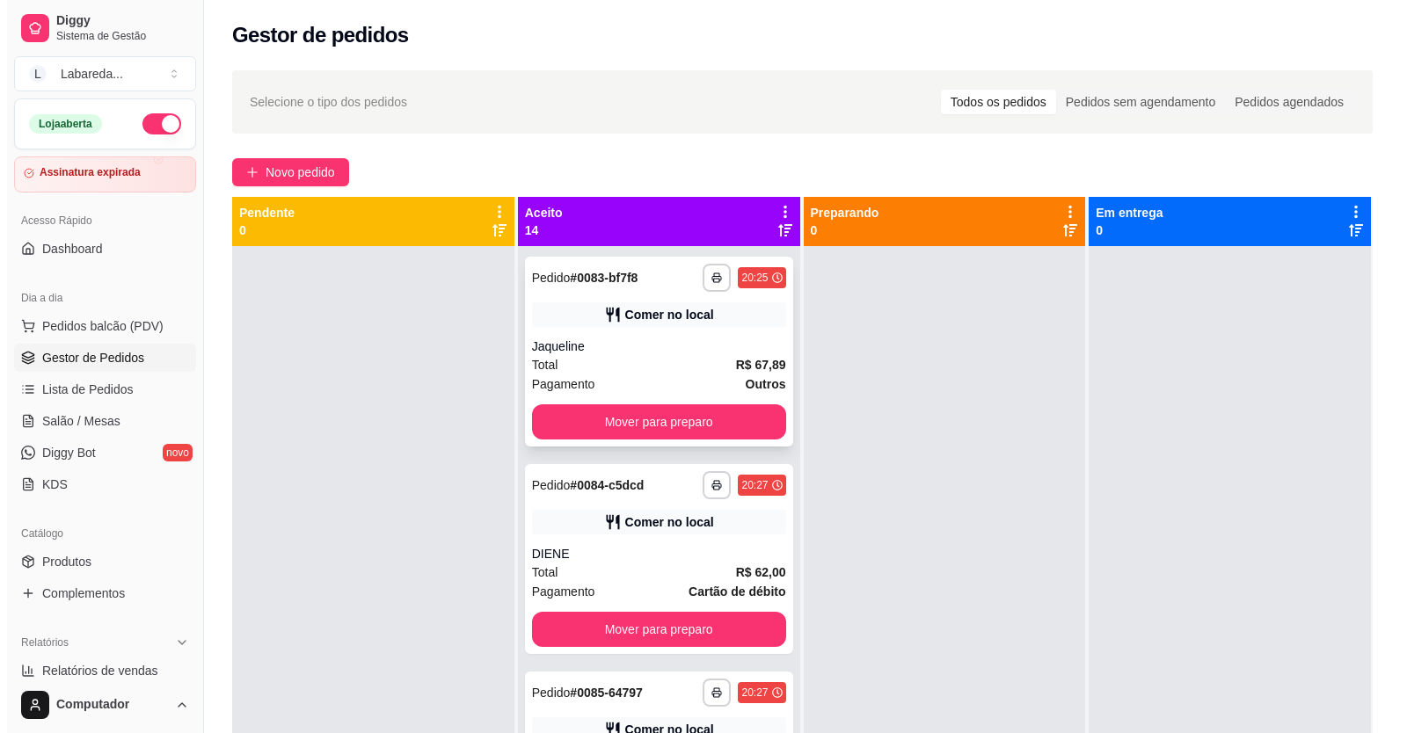
scroll to position [1055, 0]
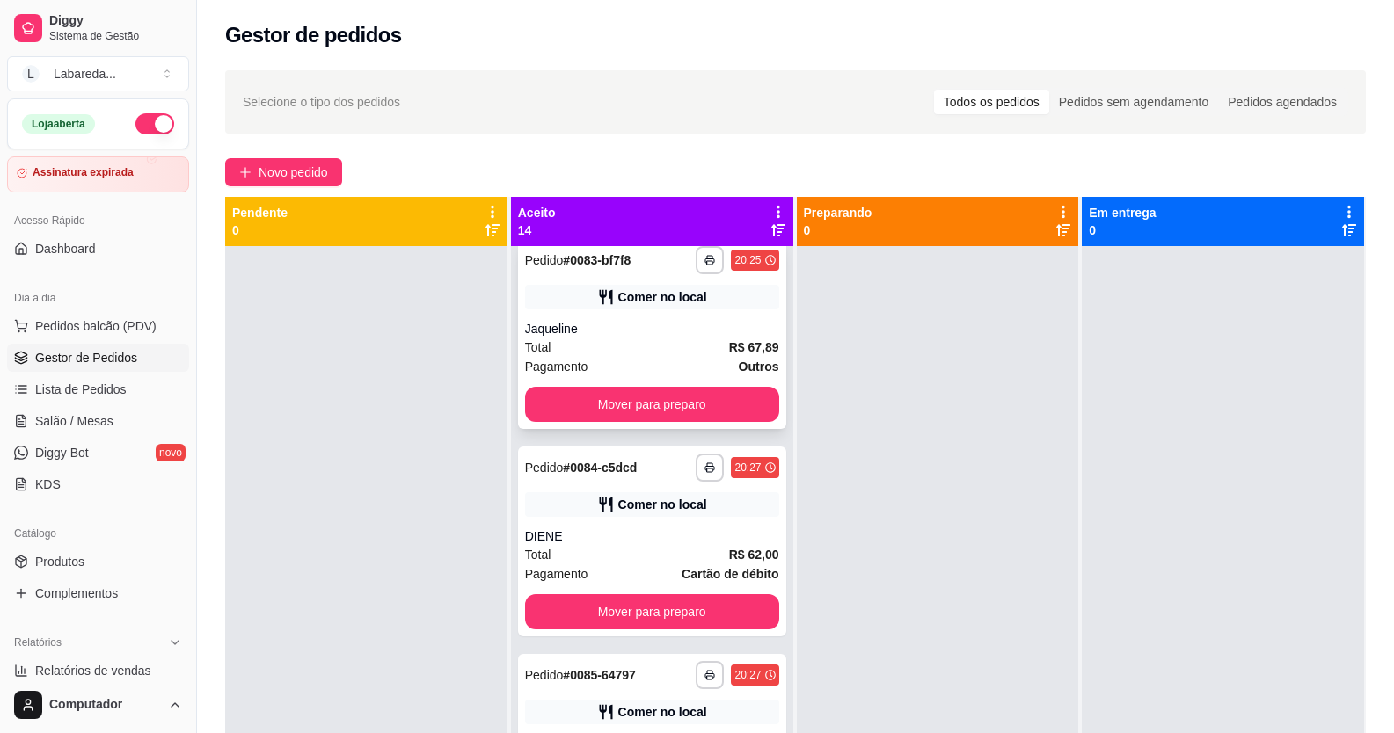
click at [658, 347] on div "Total R$ 67,89" at bounding box center [652, 347] width 254 height 19
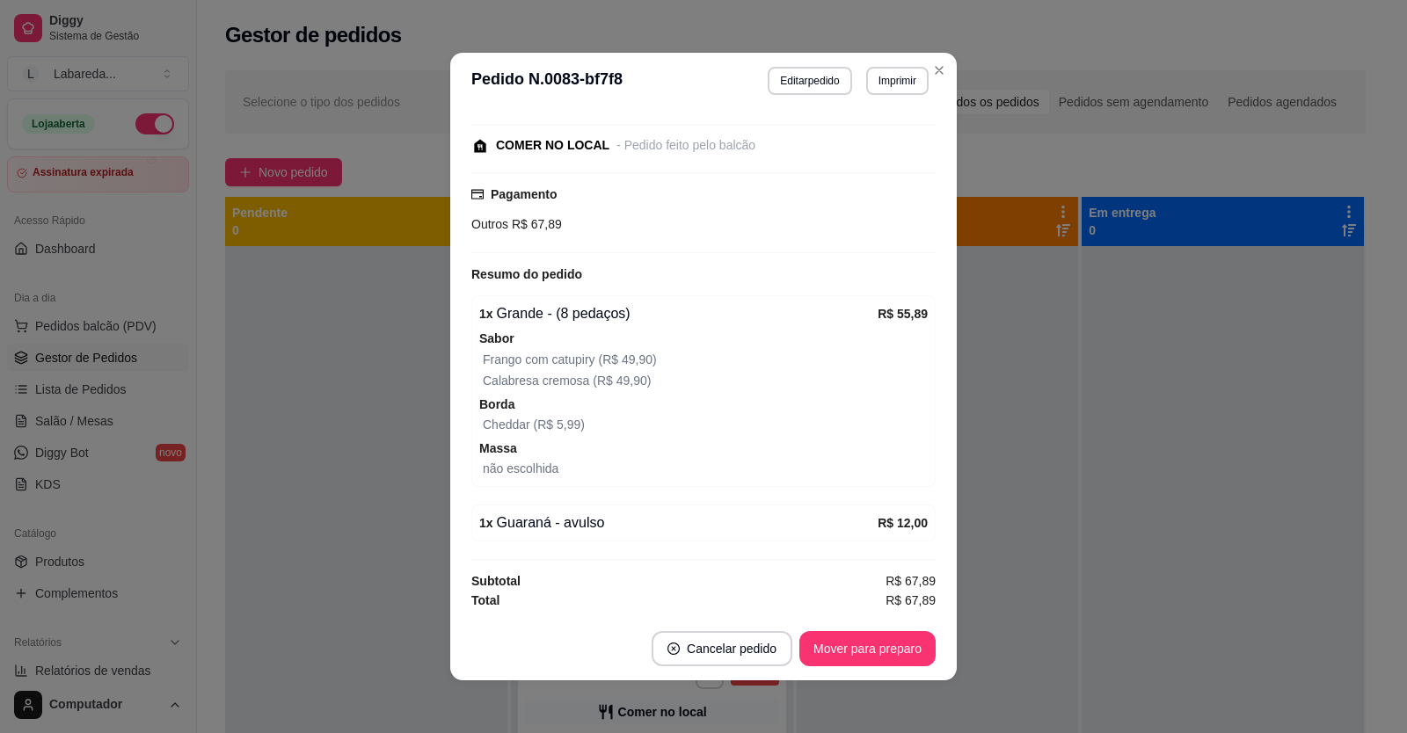
scroll to position [4, 0]
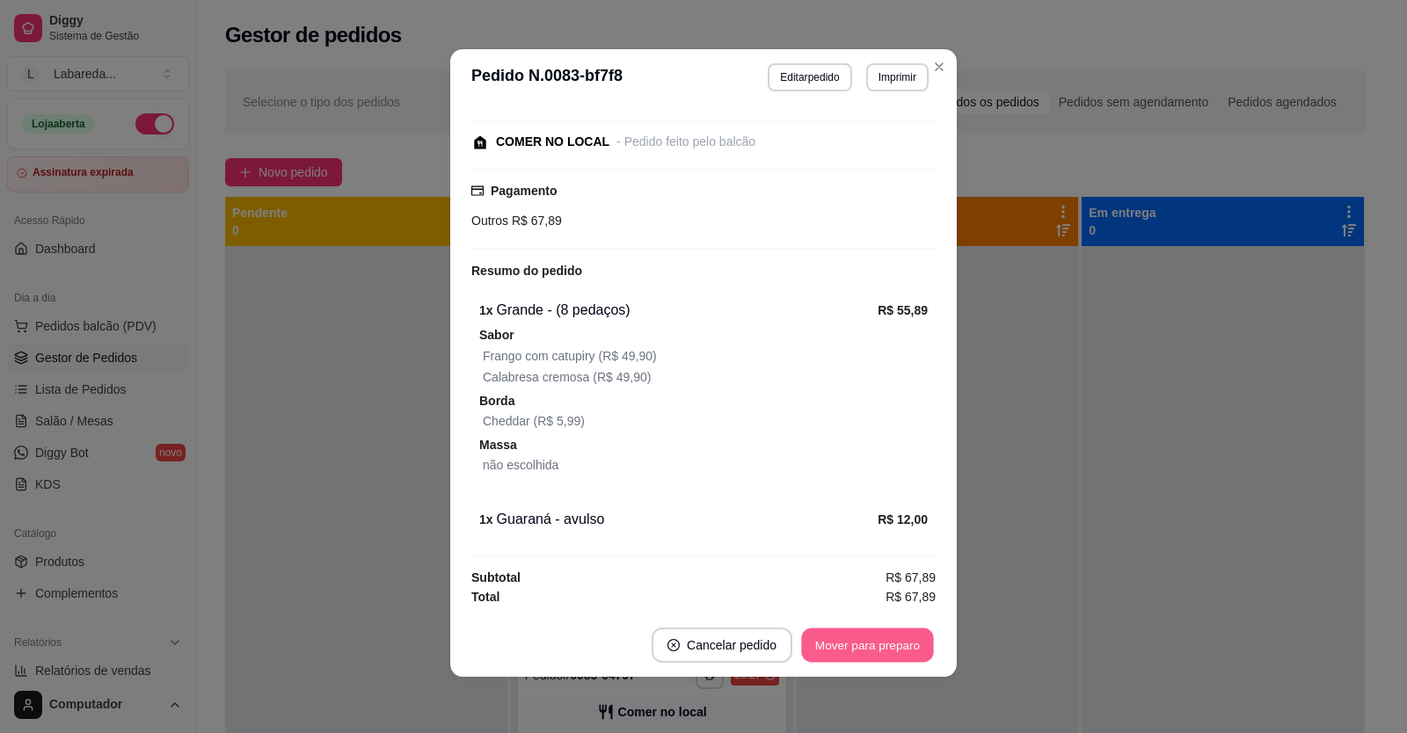
click at [858, 651] on button "Mover para preparo" at bounding box center [867, 646] width 132 height 34
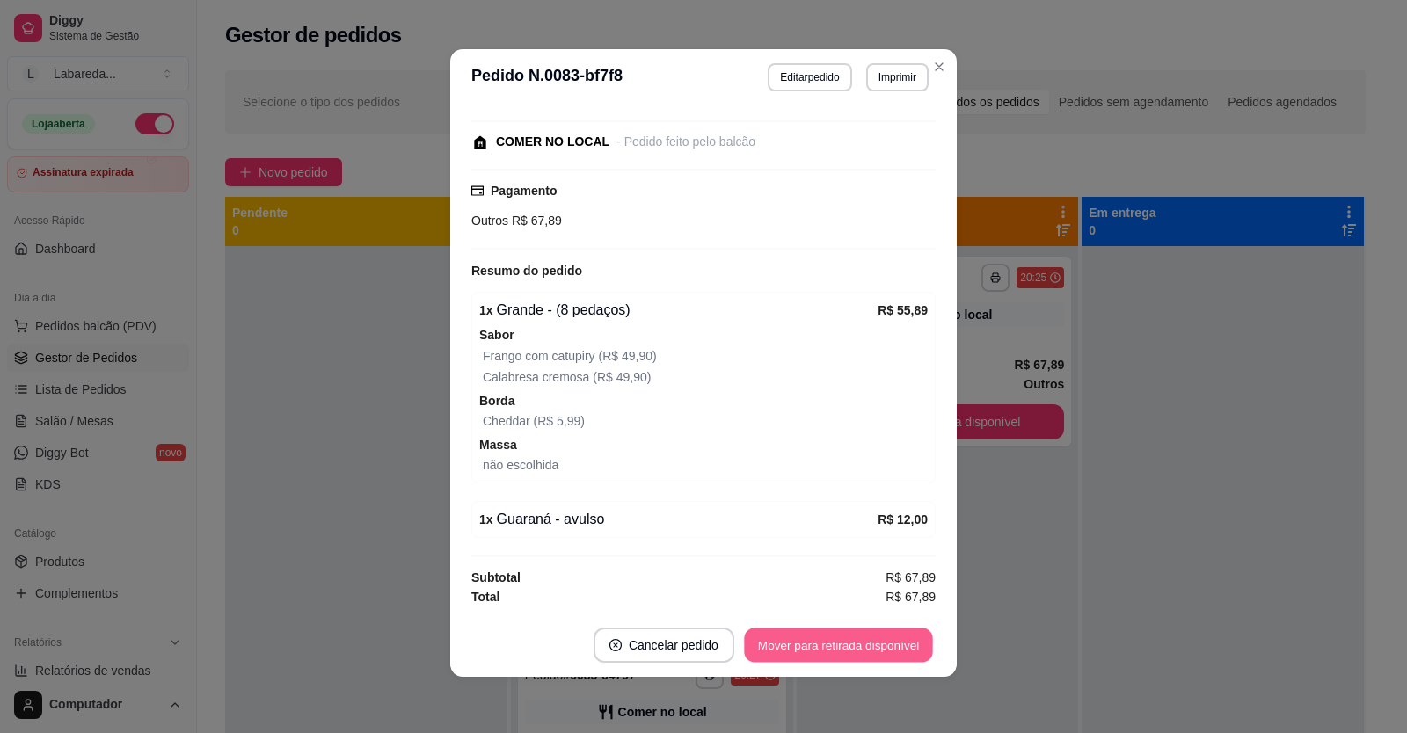
click at [863, 649] on button "Mover para retirada disponível" at bounding box center [838, 646] width 188 height 34
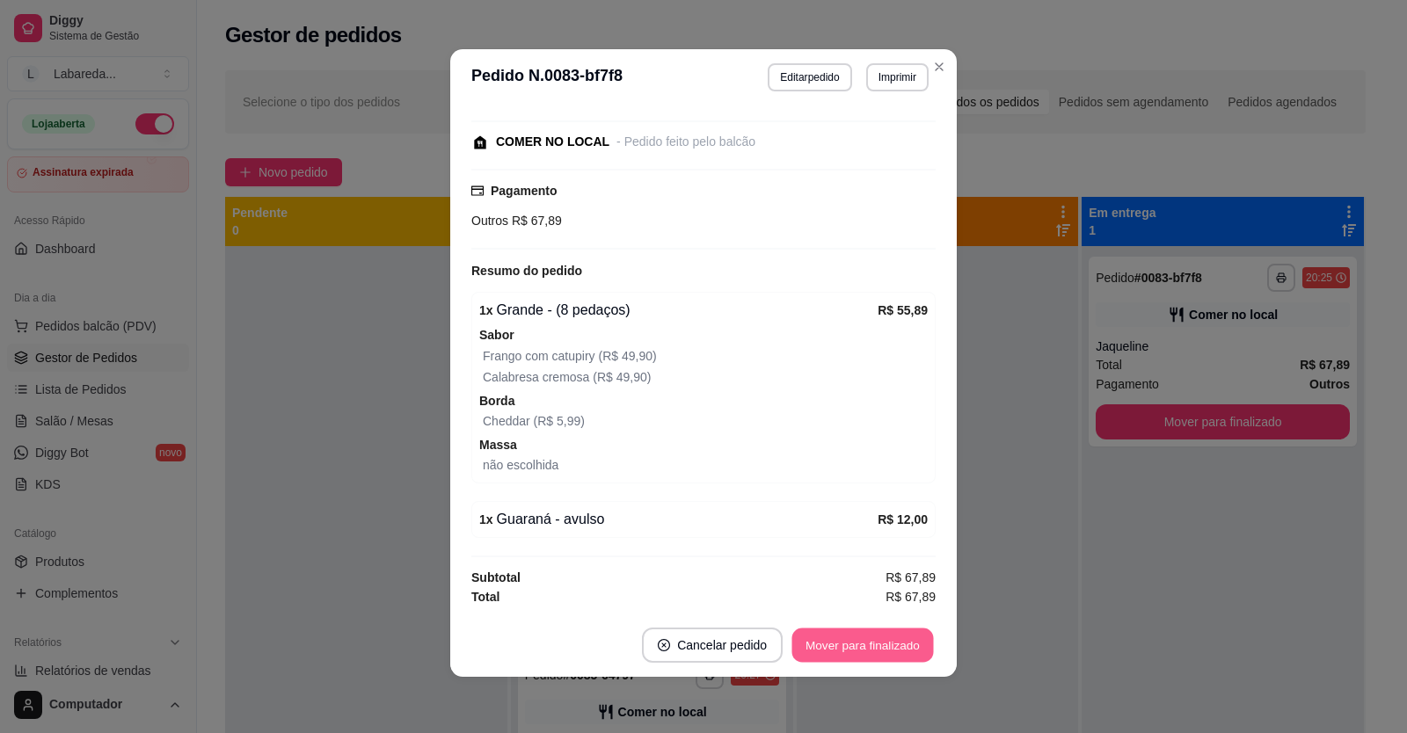
click at [871, 648] on button "Mover para finalizado" at bounding box center [863, 646] width 142 height 34
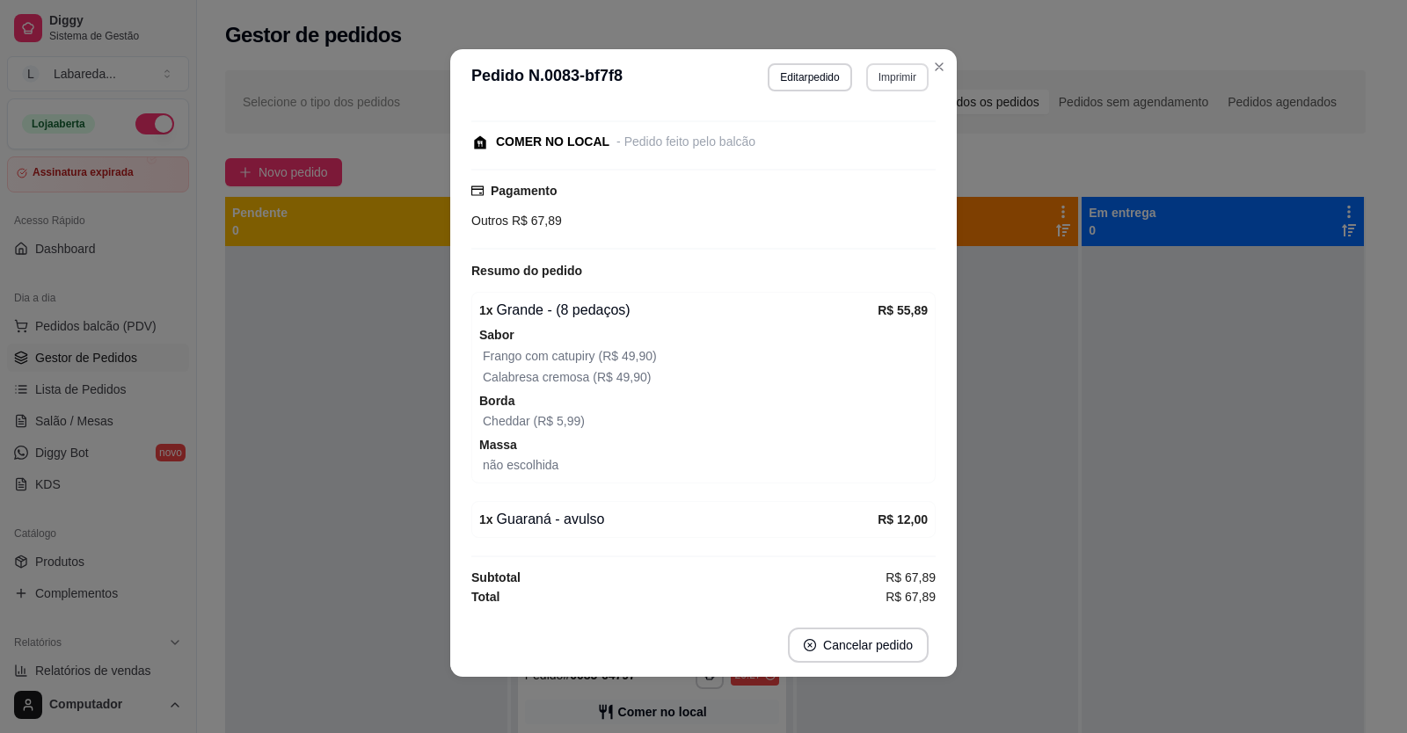
click at [894, 76] on button "Imprimir" at bounding box center [897, 77] width 62 height 28
click at [897, 137] on button "IMPRESSORA" at bounding box center [860, 138] width 123 height 27
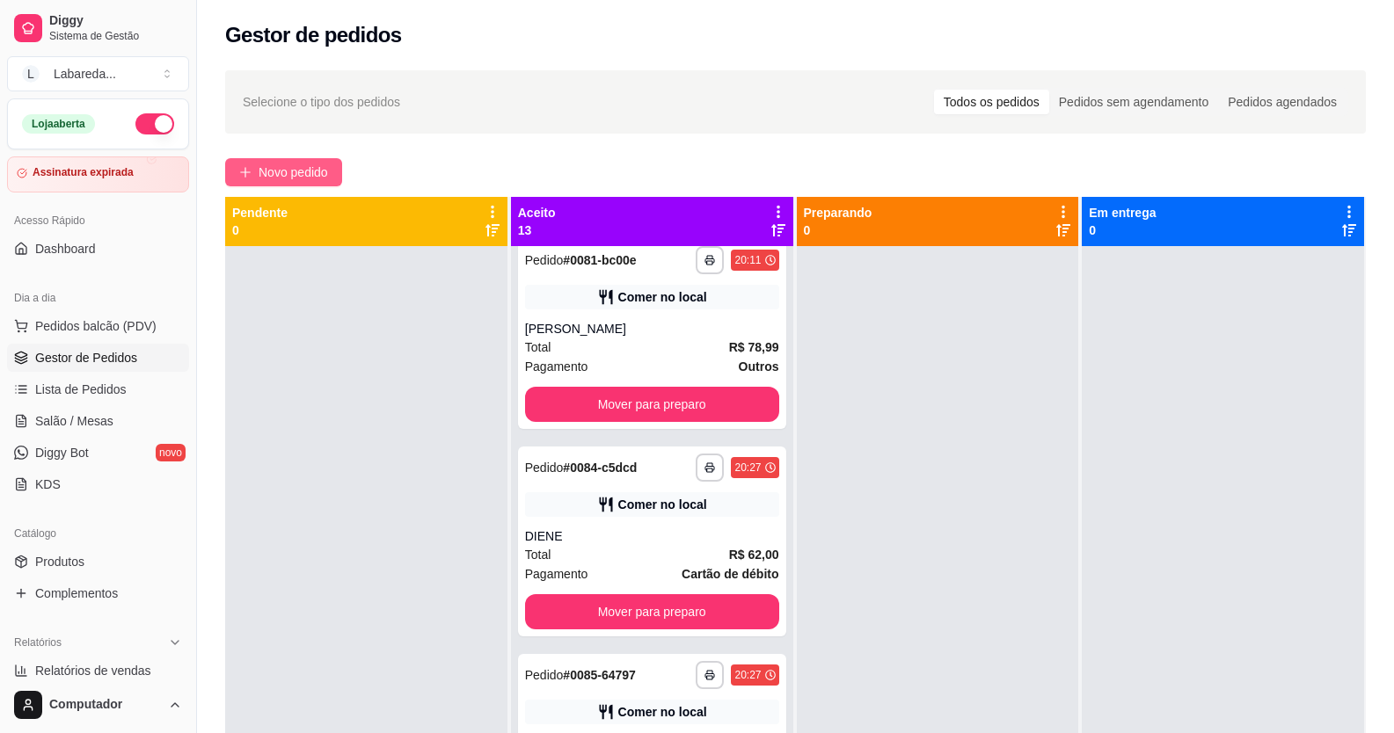
click at [317, 167] on span "Novo pedido" at bounding box center [293, 172] width 69 height 19
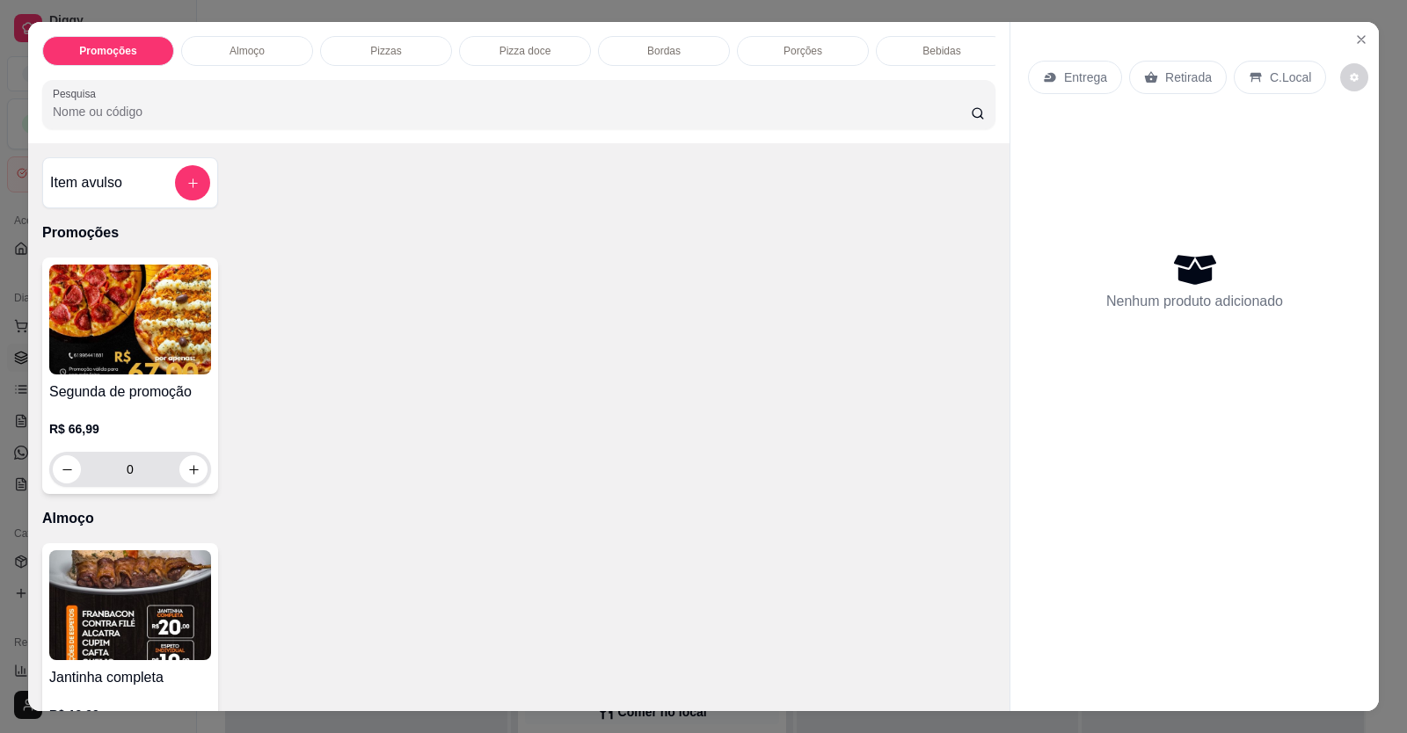
scroll to position [176, 0]
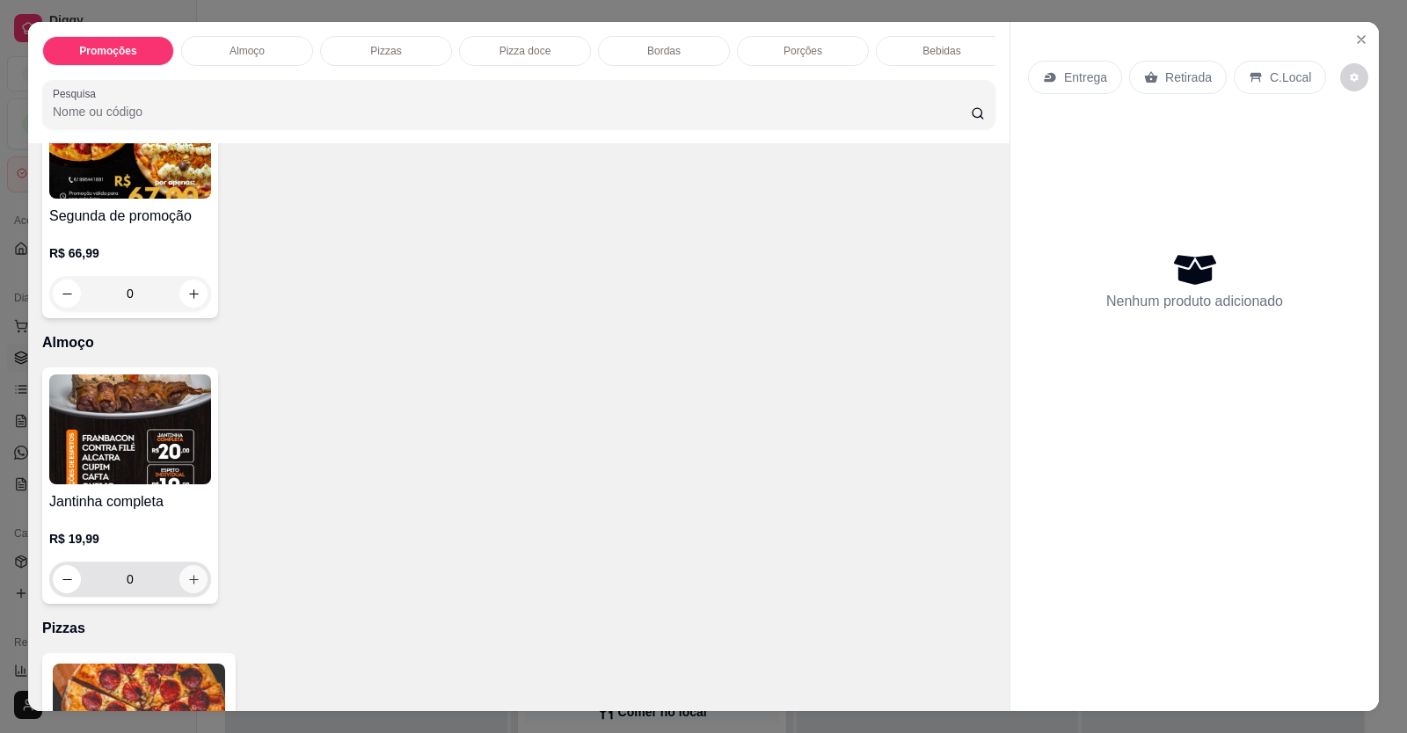
click at [187, 587] on icon "increase-product-quantity" at bounding box center [193, 579] width 13 height 13
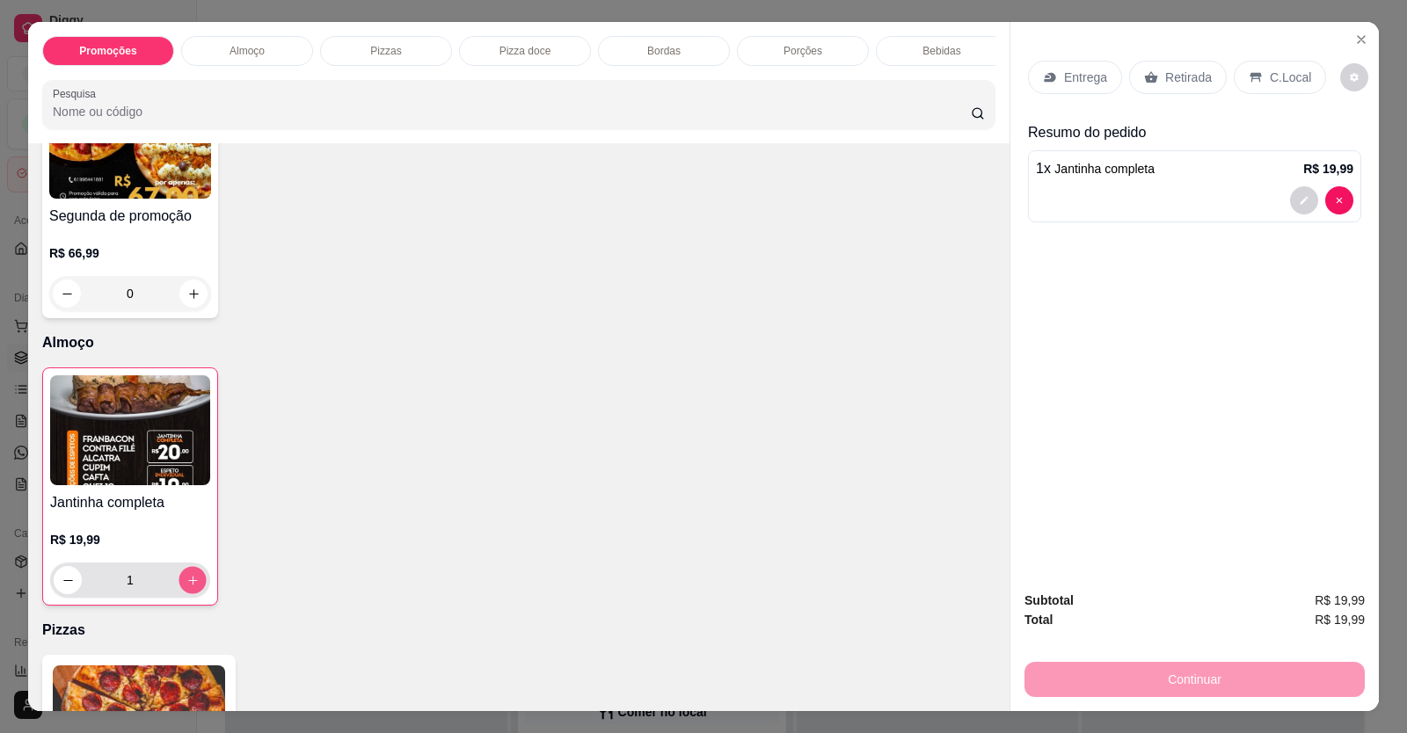
click at [188, 585] on icon "increase-product-quantity" at bounding box center [192, 580] width 9 height 9
click at [188, 586] on icon "increase-product-quantity" at bounding box center [193, 581] width 10 height 10
type input "4"
click at [1082, 194] on div at bounding box center [1194, 200] width 317 height 28
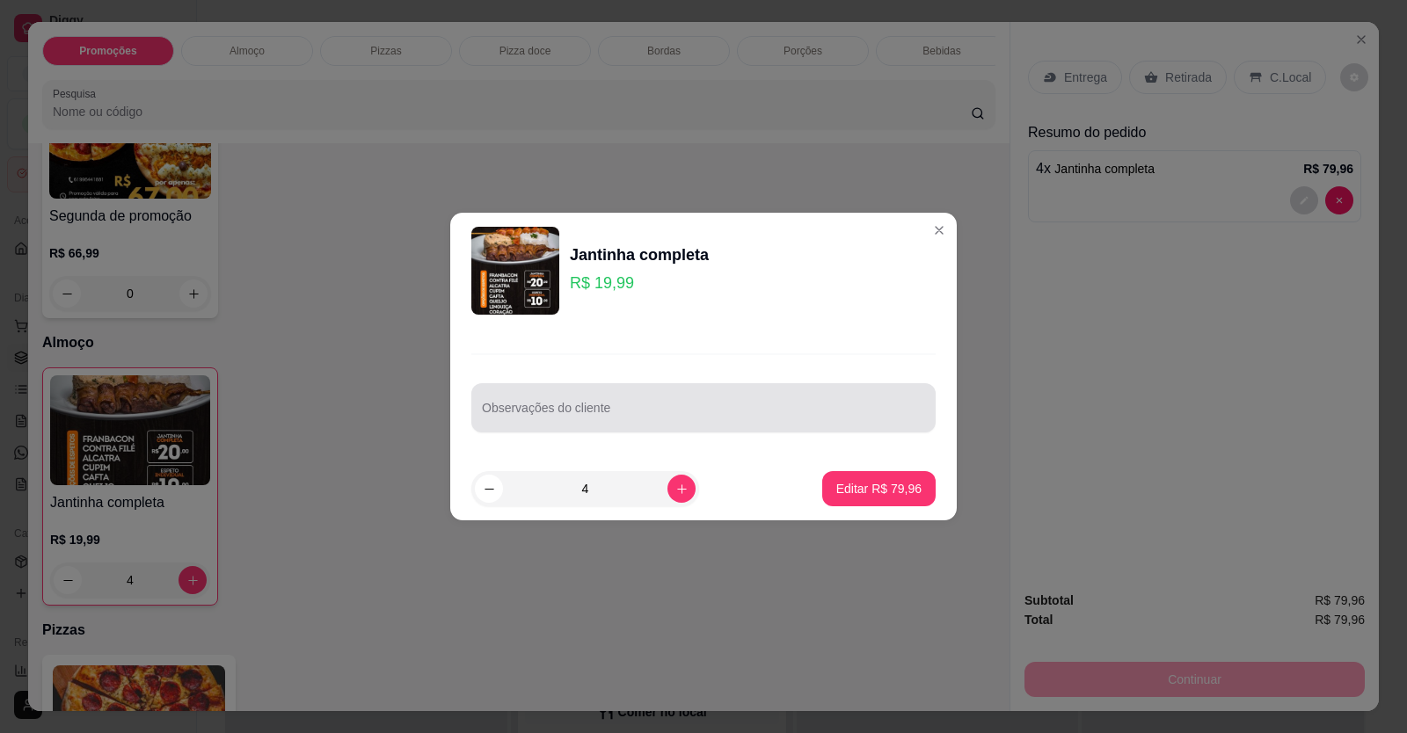
click at [573, 402] on div at bounding box center [703, 407] width 443 height 35
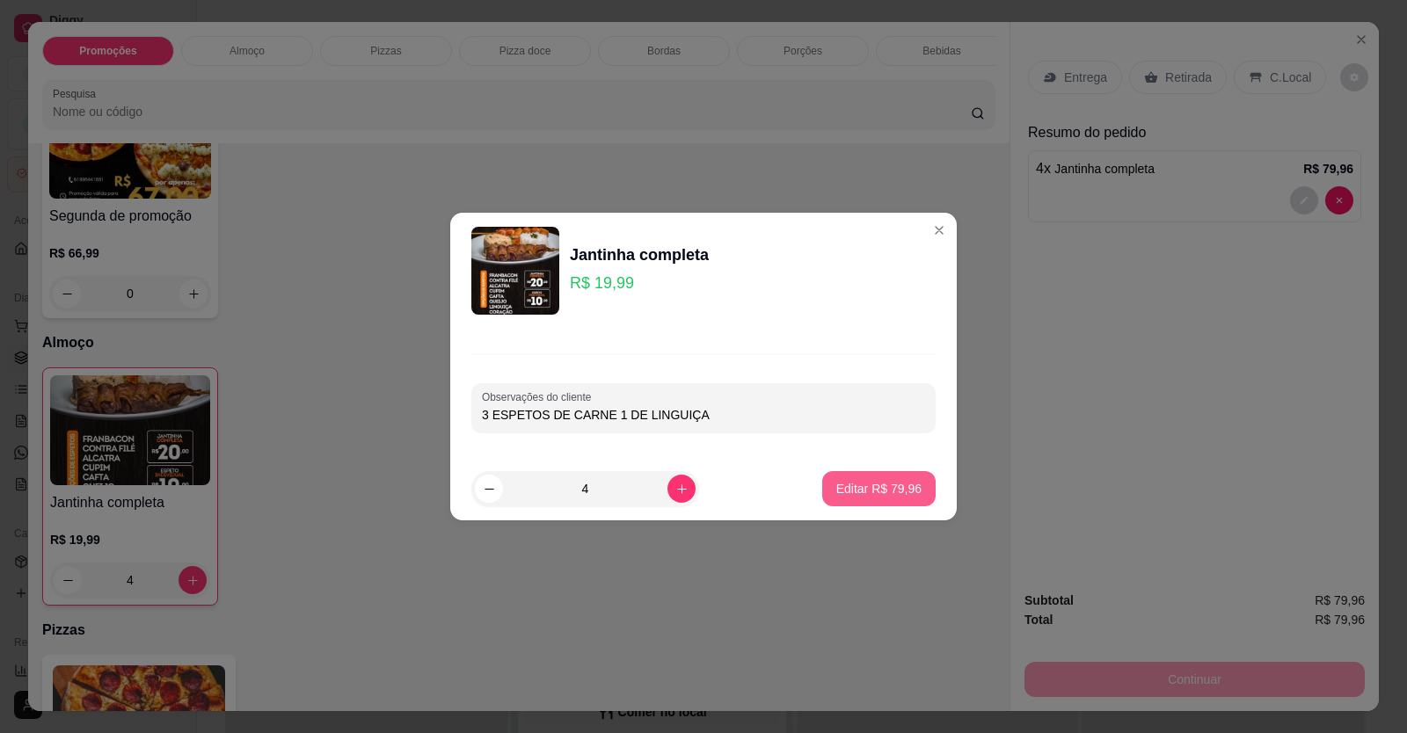
type input "3 ESPETOS DE CARNE 1 DE LINGUIÇA"
click at [860, 469] on footer "4 Editar R$ 79,96" at bounding box center [703, 488] width 507 height 63
click at [875, 493] on p "Editar R$ 79,96" at bounding box center [878, 489] width 85 height 18
type input "0"
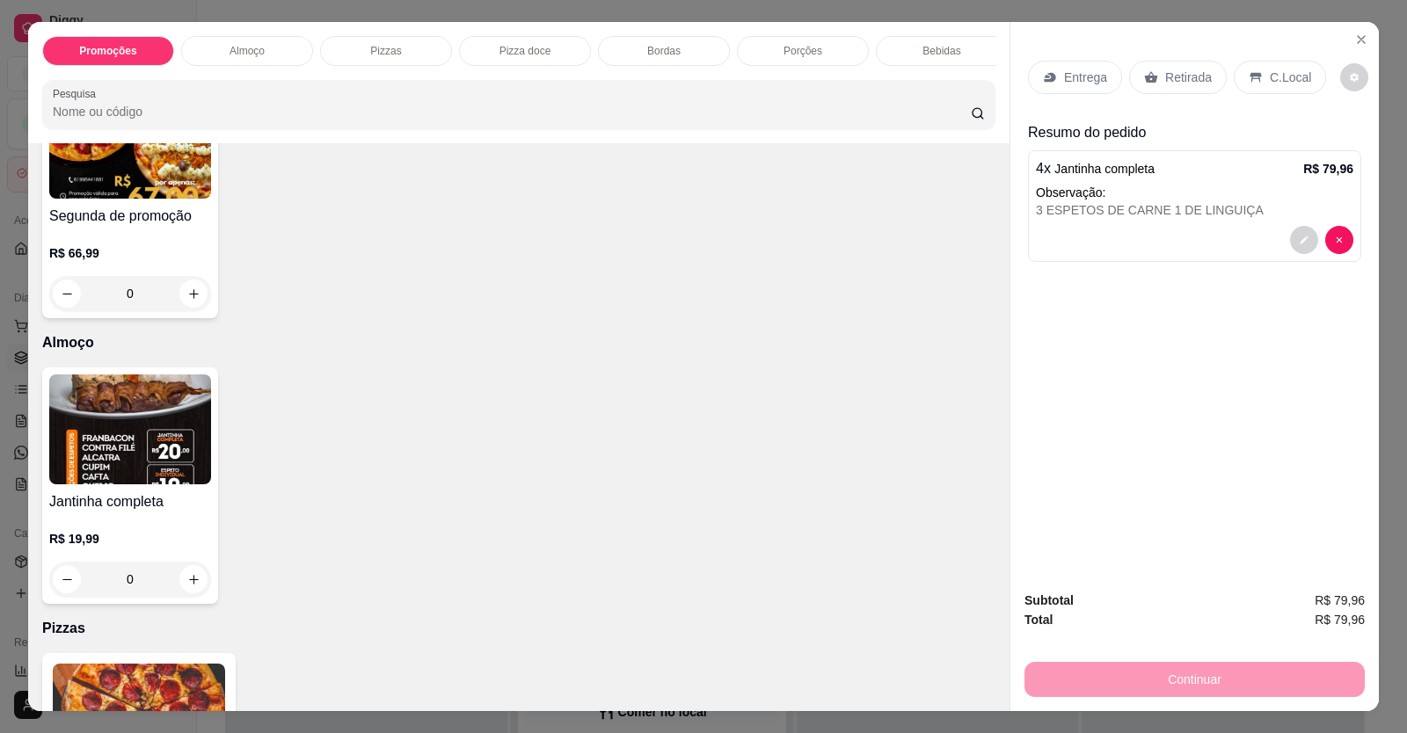
click at [1080, 77] on p "Entrega" at bounding box center [1085, 78] width 43 height 18
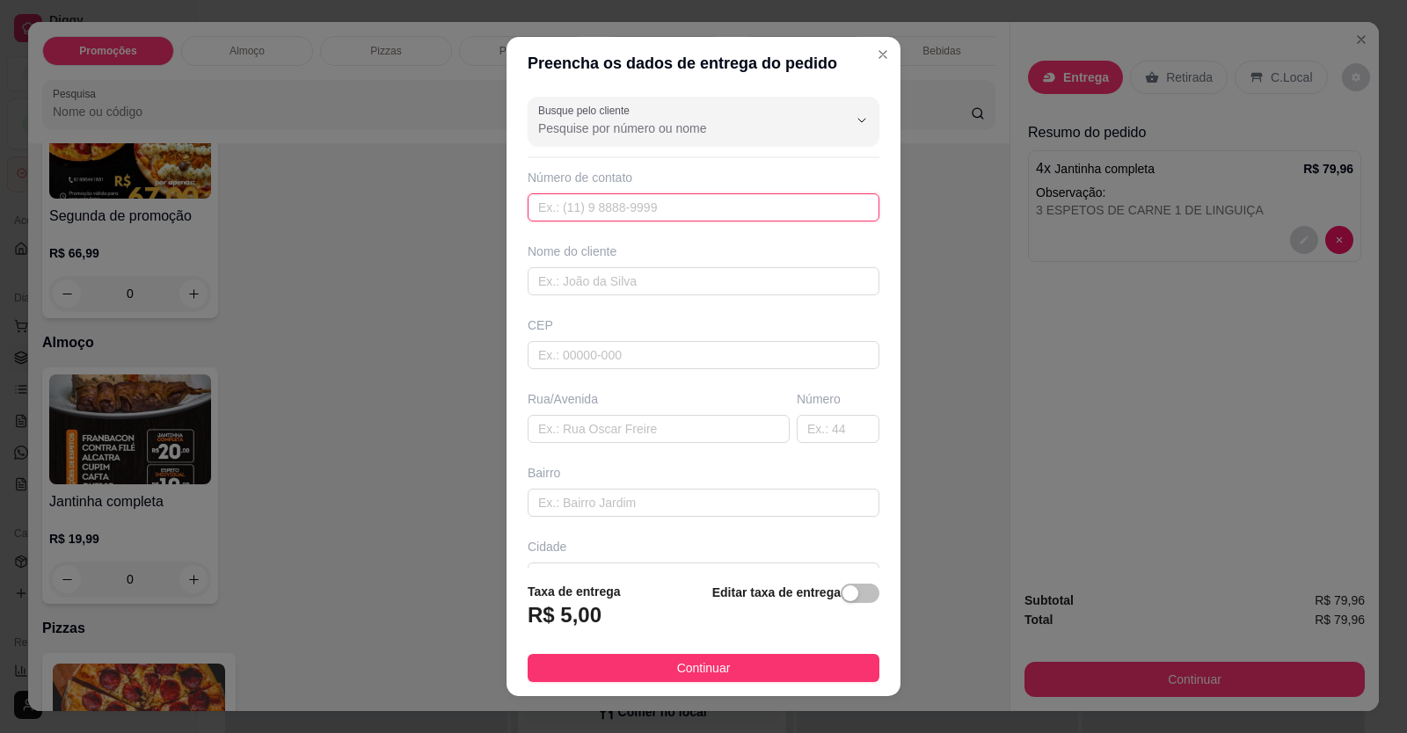
click at [725, 215] on input "text" at bounding box center [704, 207] width 352 height 28
type input "[PHONE_NUMBER]"
click at [646, 288] on input "text" at bounding box center [704, 281] width 352 height 28
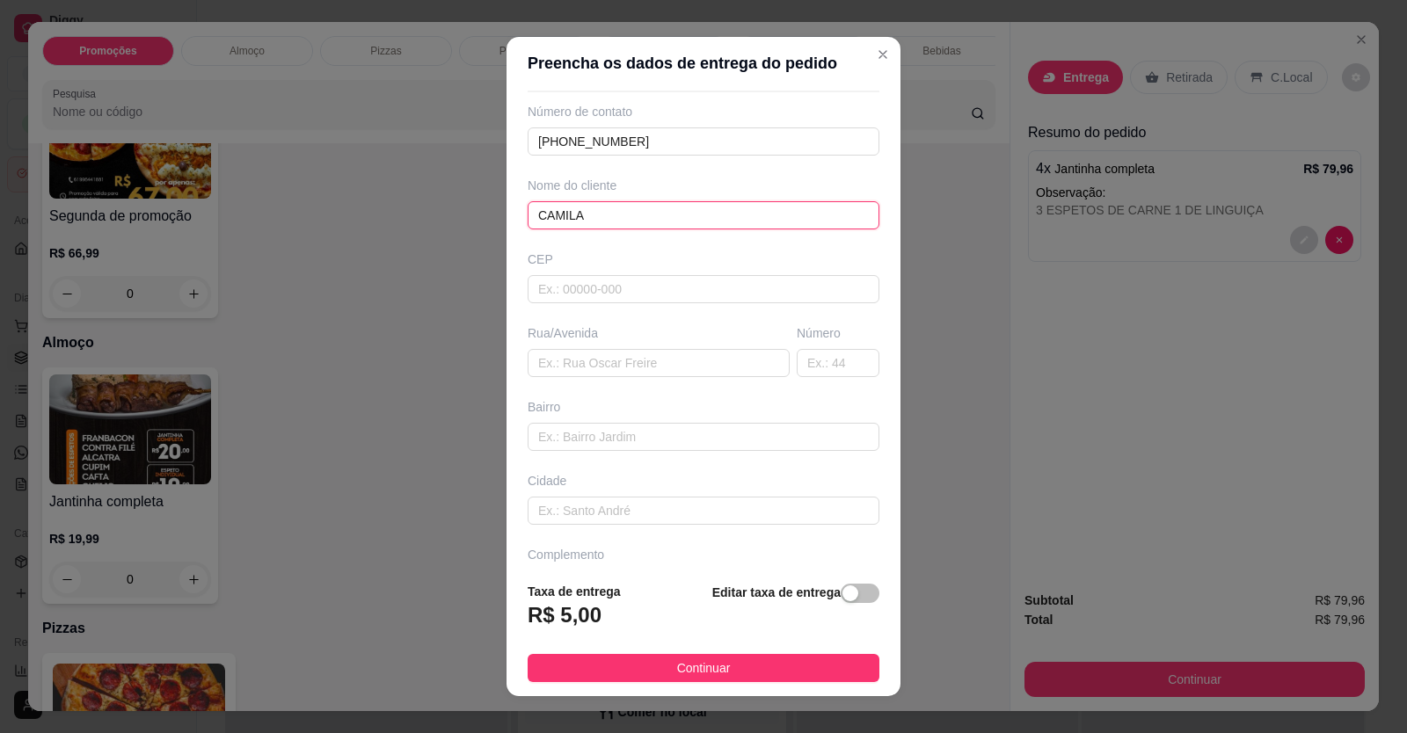
scroll to position [113, 0]
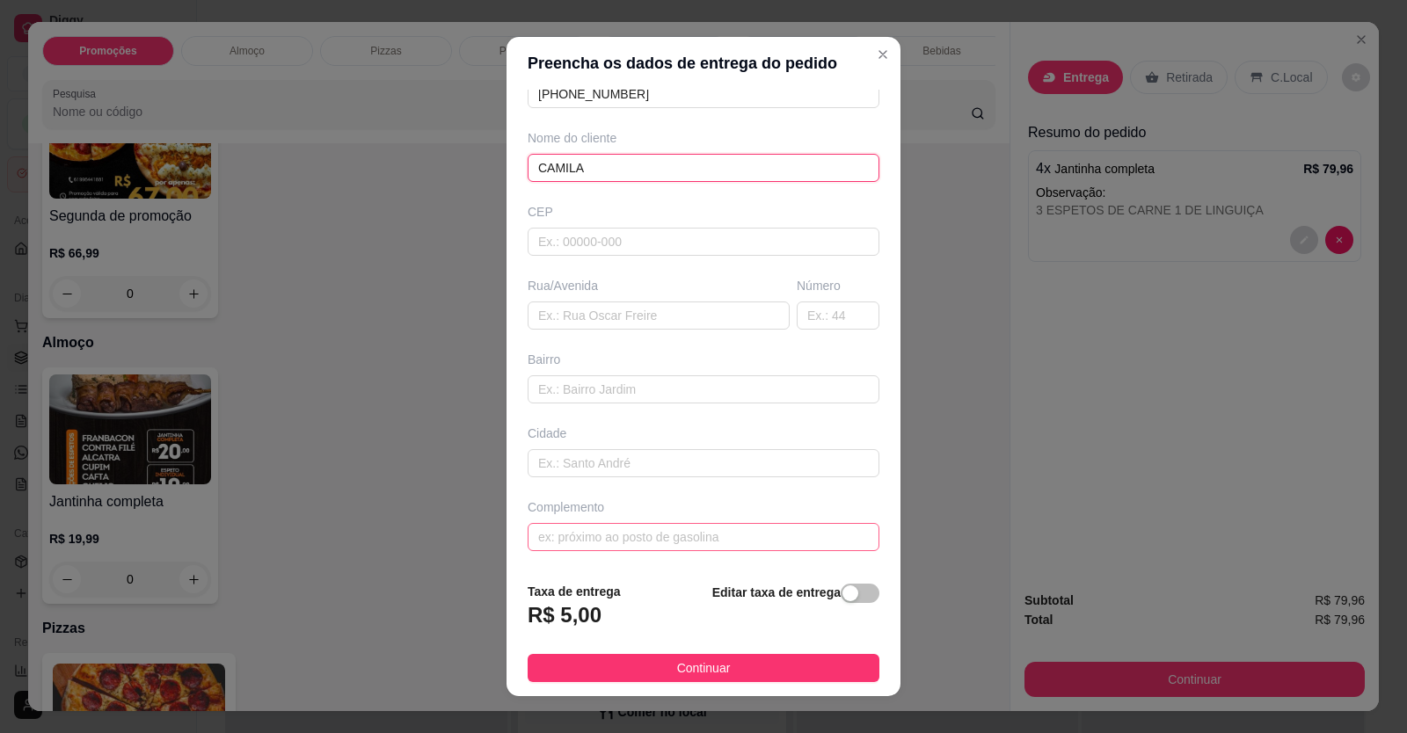
type input "CAMILA"
click at [595, 529] on input "text" at bounding box center [704, 537] width 352 height 28
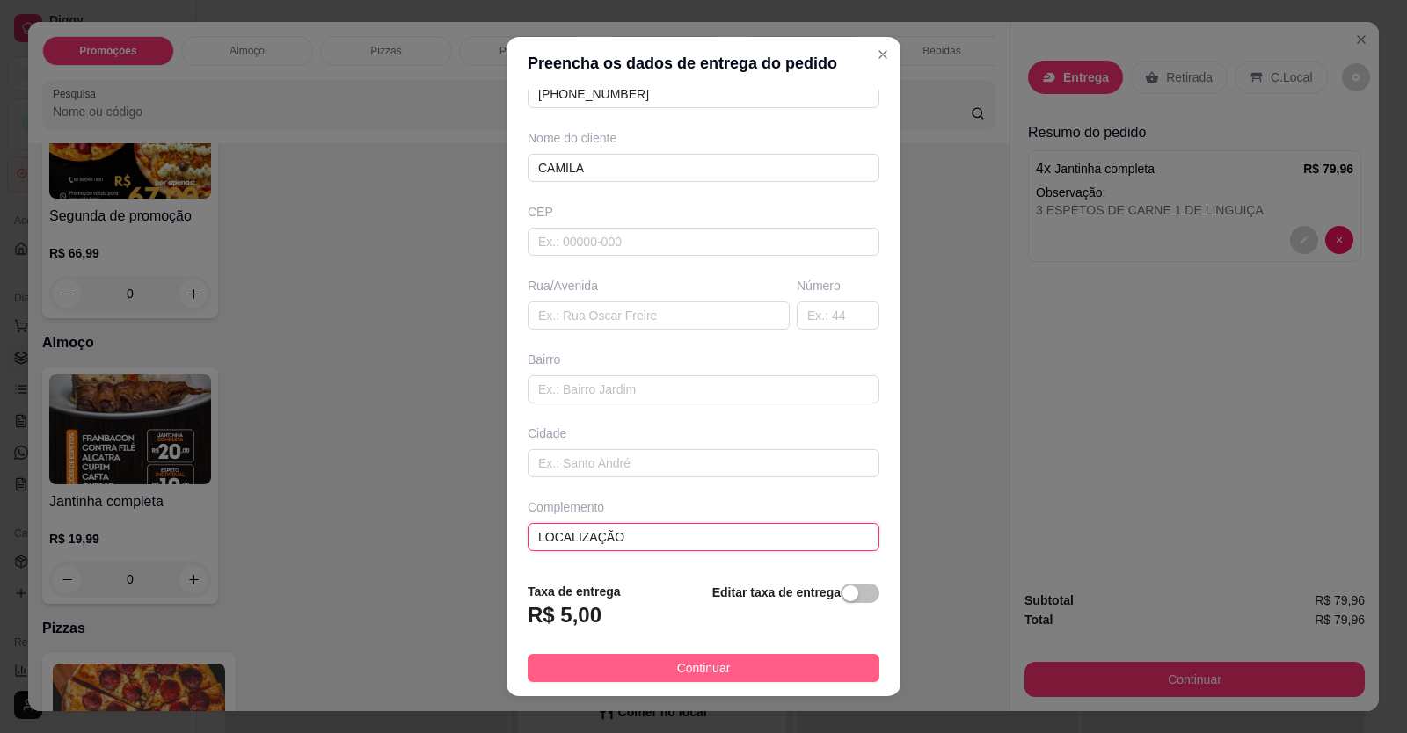
type input "LOCALIZAÇÃO"
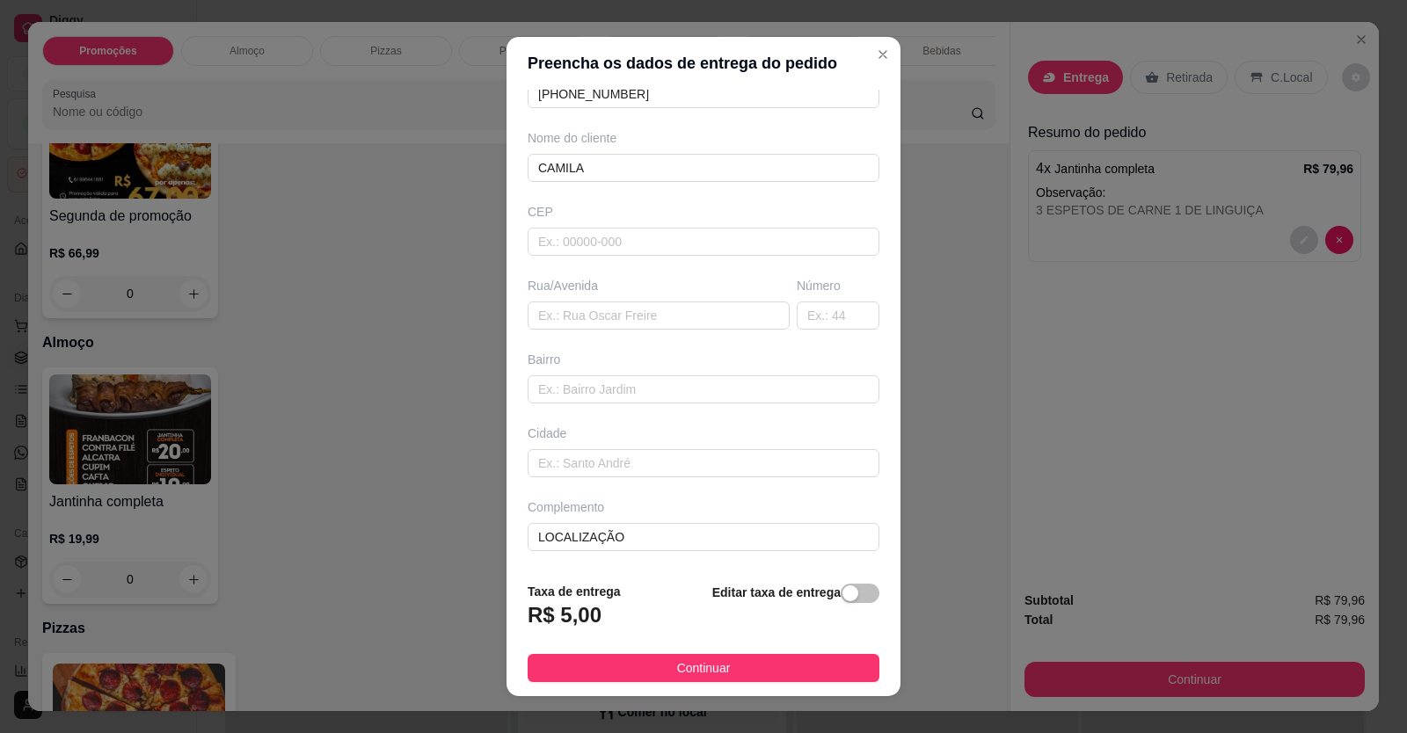
drag, startPoint x: 668, startPoint y: 664, endPoint x: 865, endPoint y: 678, distance: 196.6
click at [677, 664] on span "Continuar" at bounding box center [704, 668] width 54 height 19
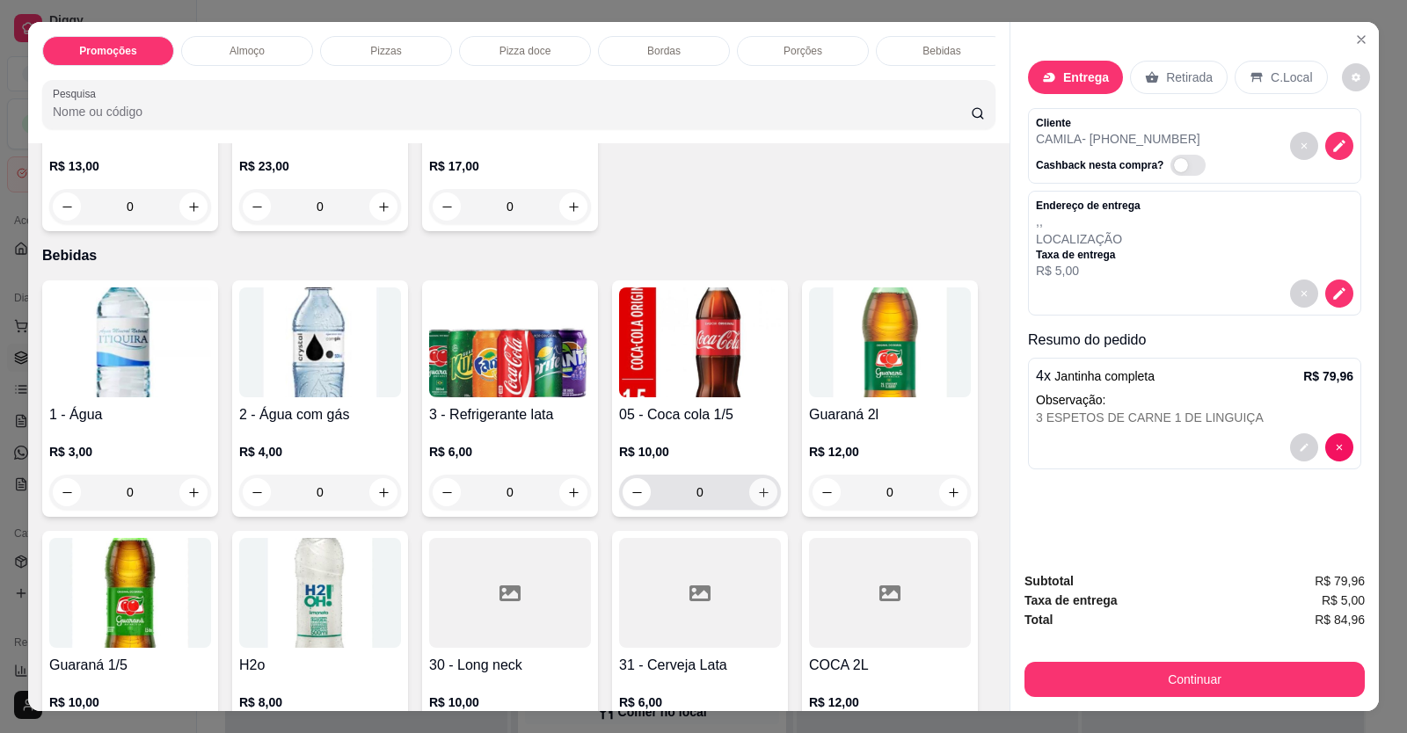
scroll to position [2023, 0]
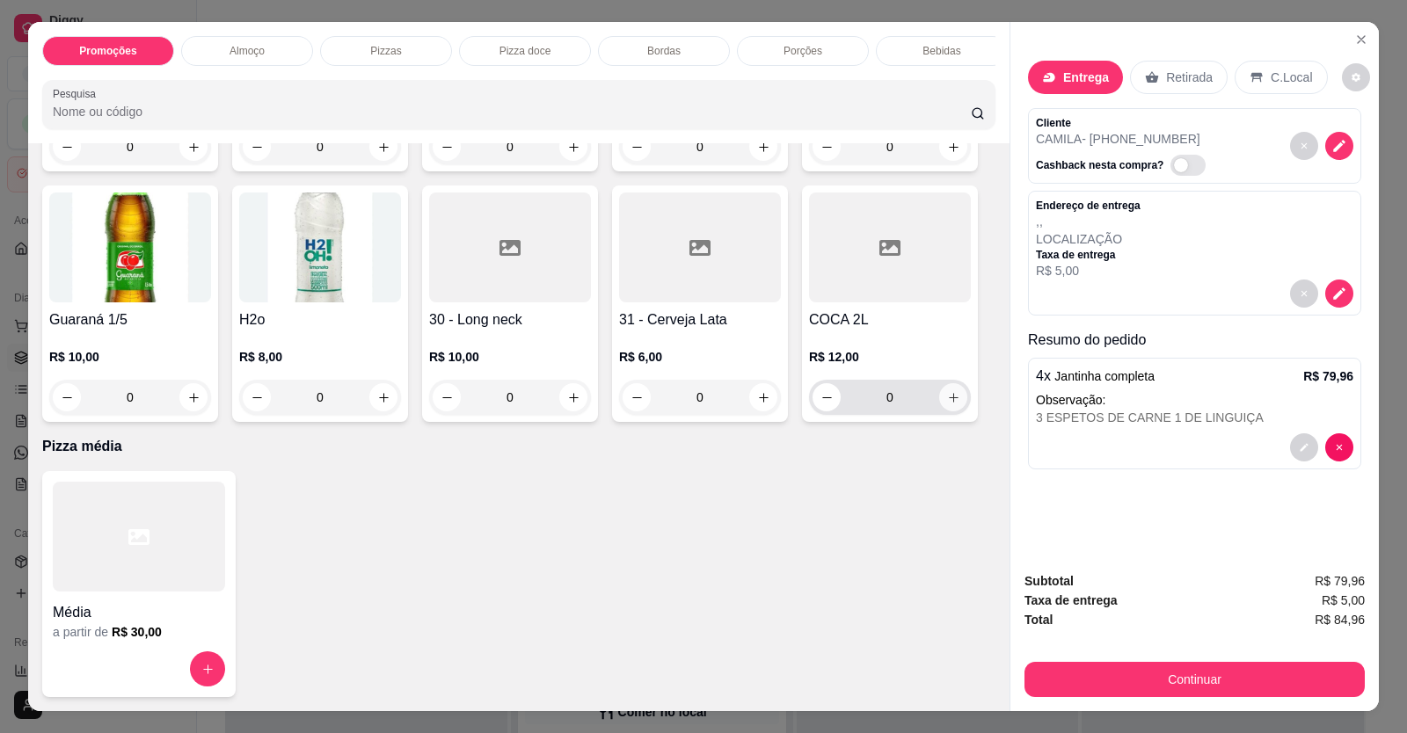
click at [941, 412] on button "increase-product-quantity" at bounding box center [953, 397] width 28 height 28
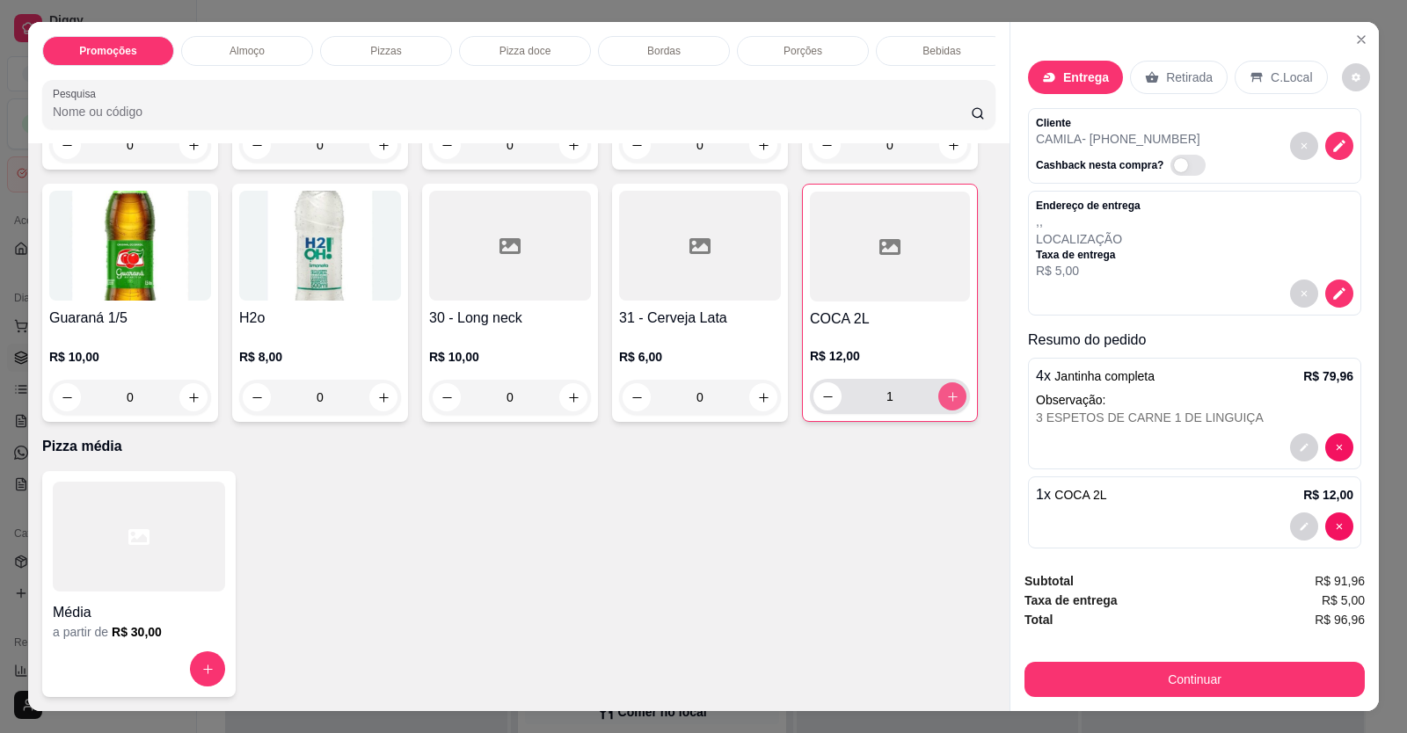
type input "1"
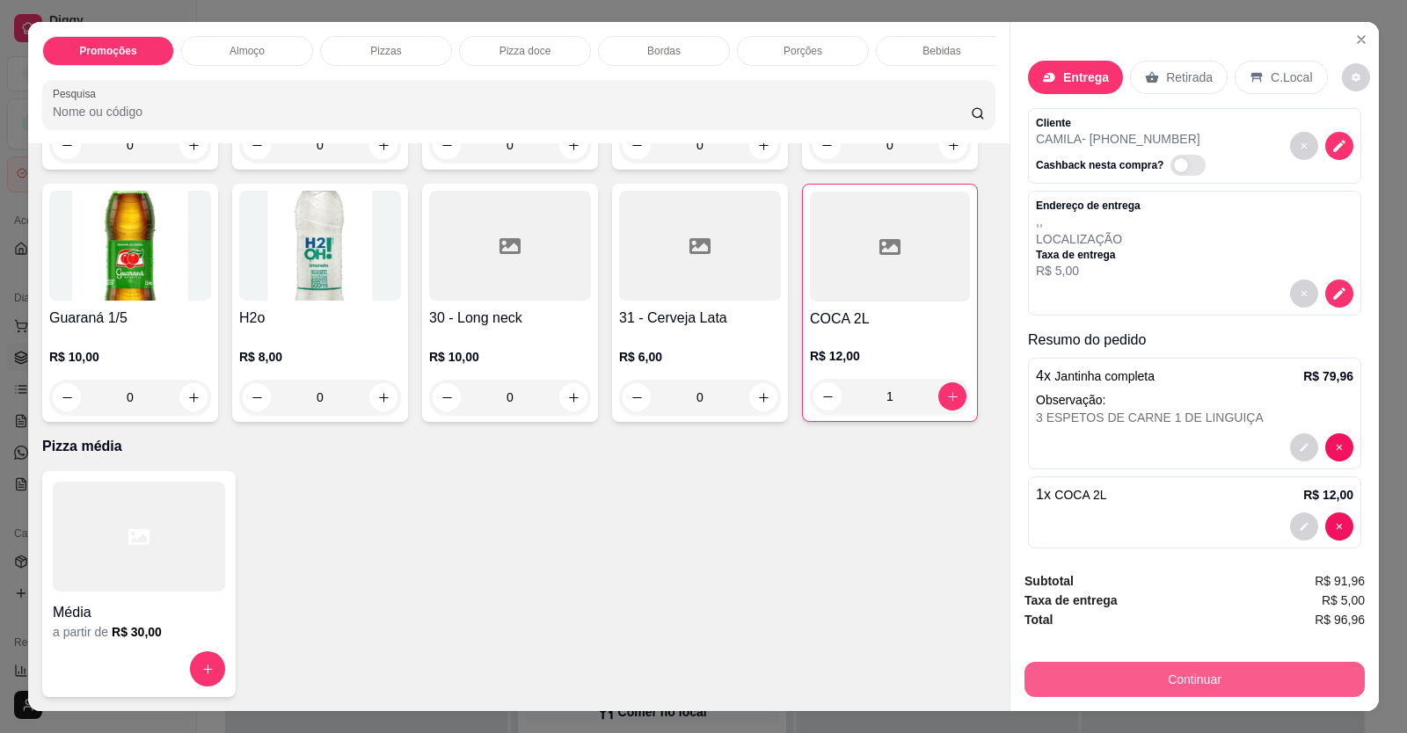
click at [1092, 673] on button "Continuar" at bounding box center [1195, 679] width 340 height 35
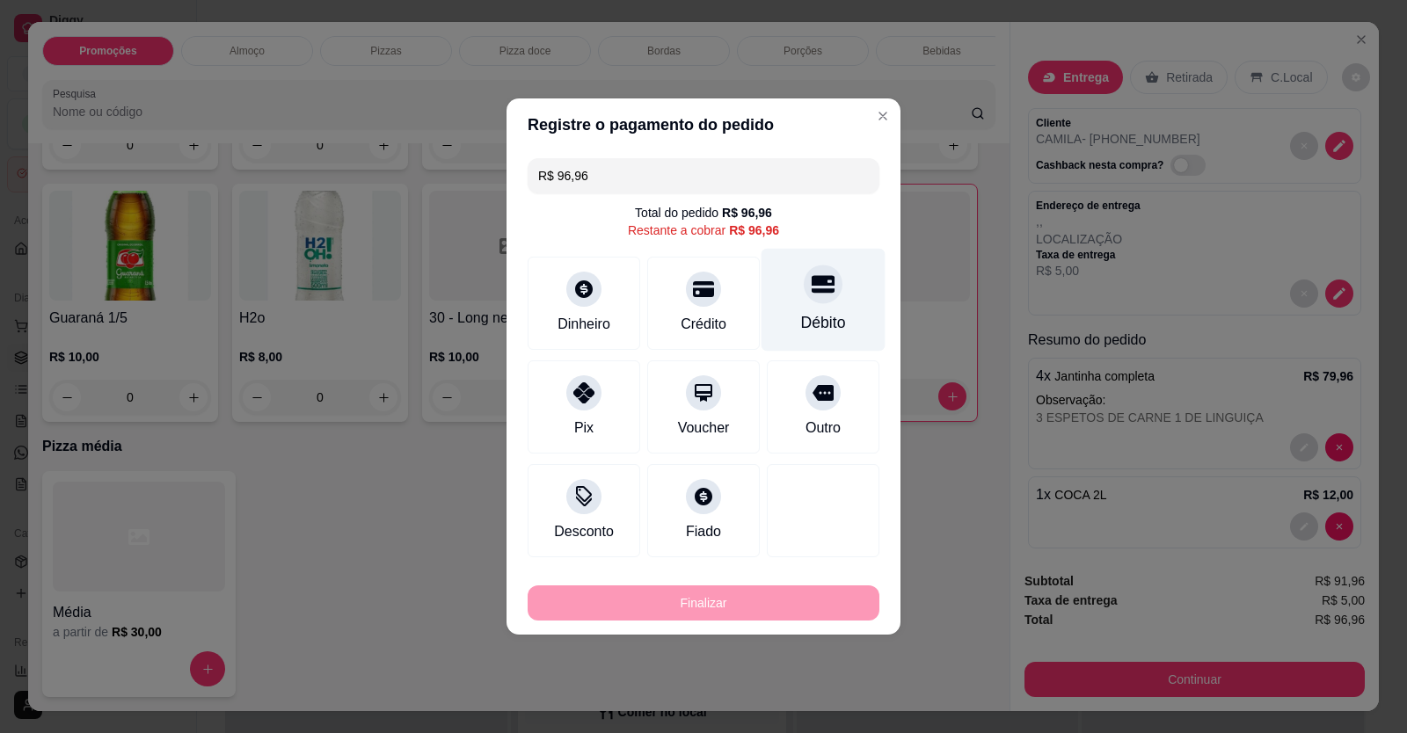
click at [801, 316] on div "Débito" at bounding box center [823, 322] width 45 height 23
type input "R$ 0,00"
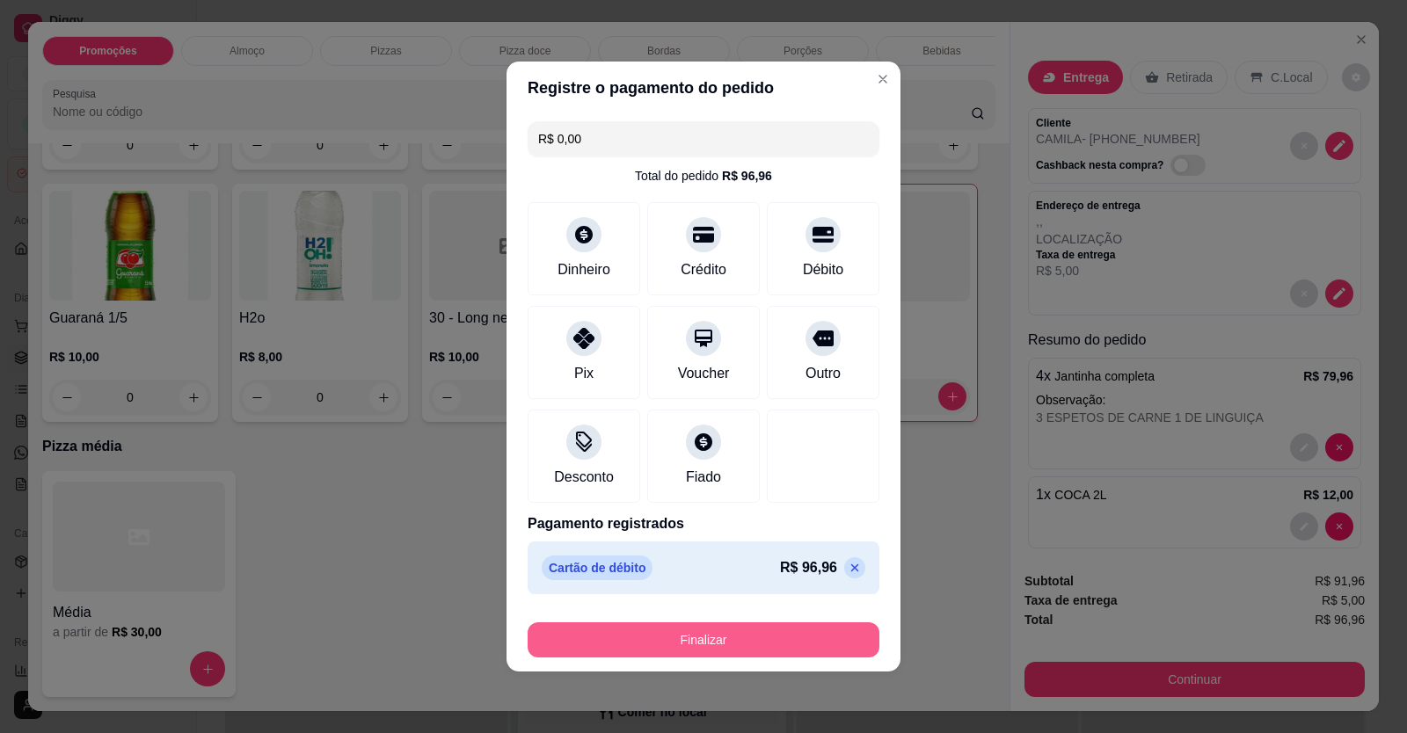
click at [748, 646] on button "Finalizar" at bounding box center [704, 640] width 352 height 35
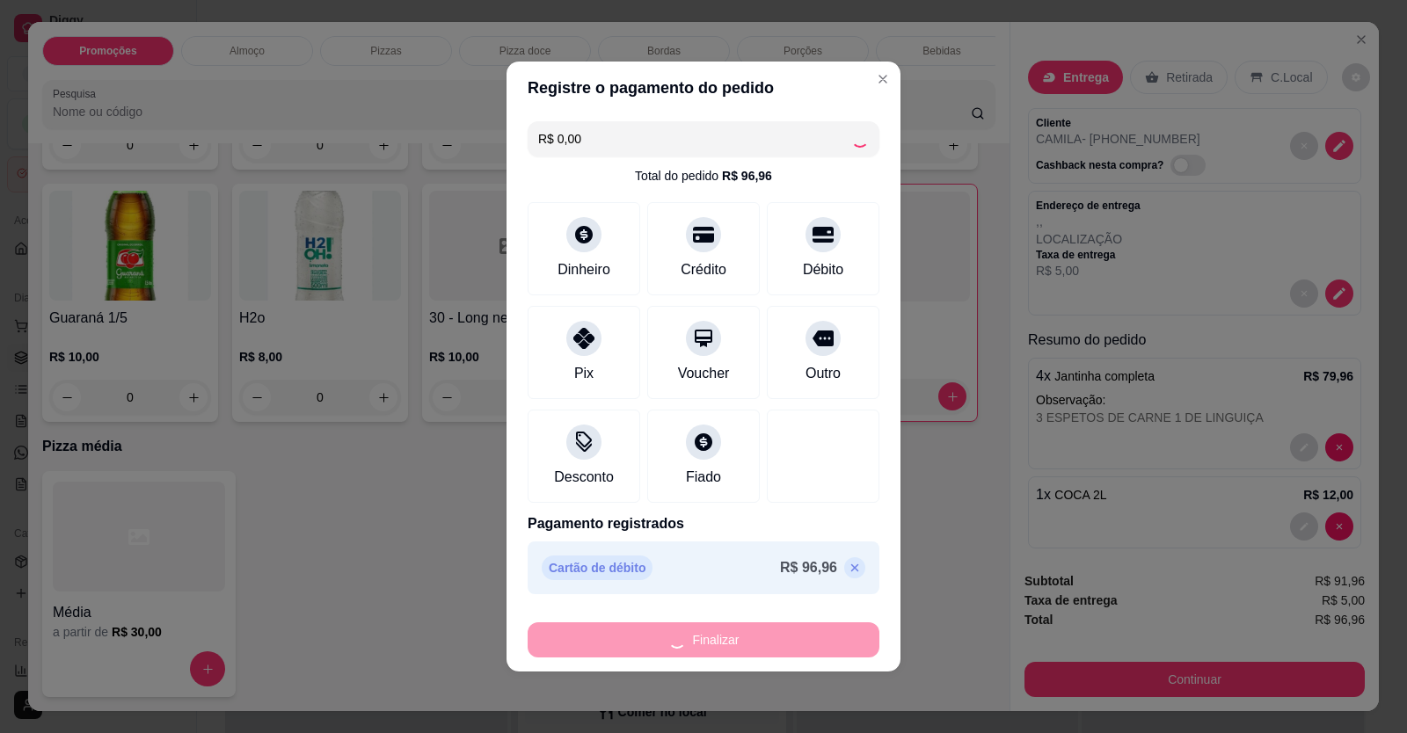
type input "0"
type input "-R$ 96,96"
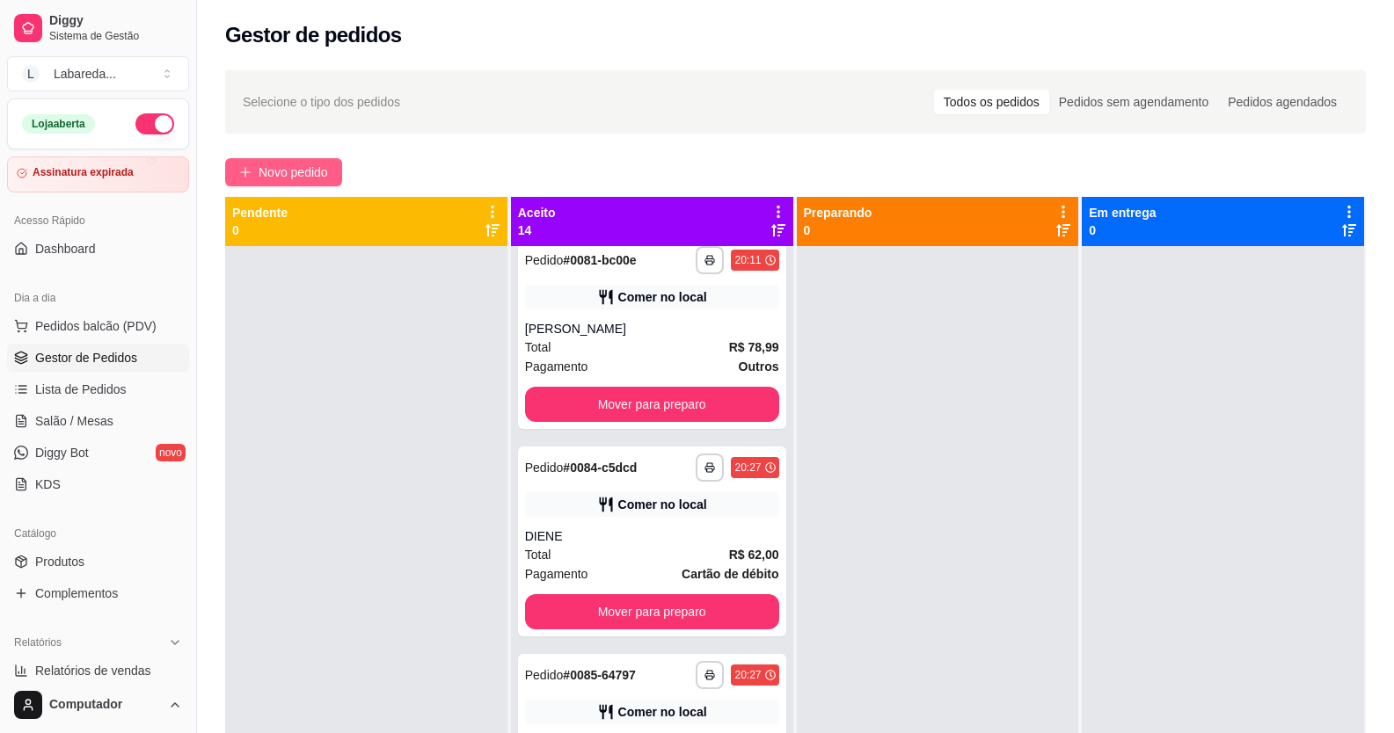
click at [315, 160] on button "Novo pedido" at bounding box center [283, 172] width 117 height 28
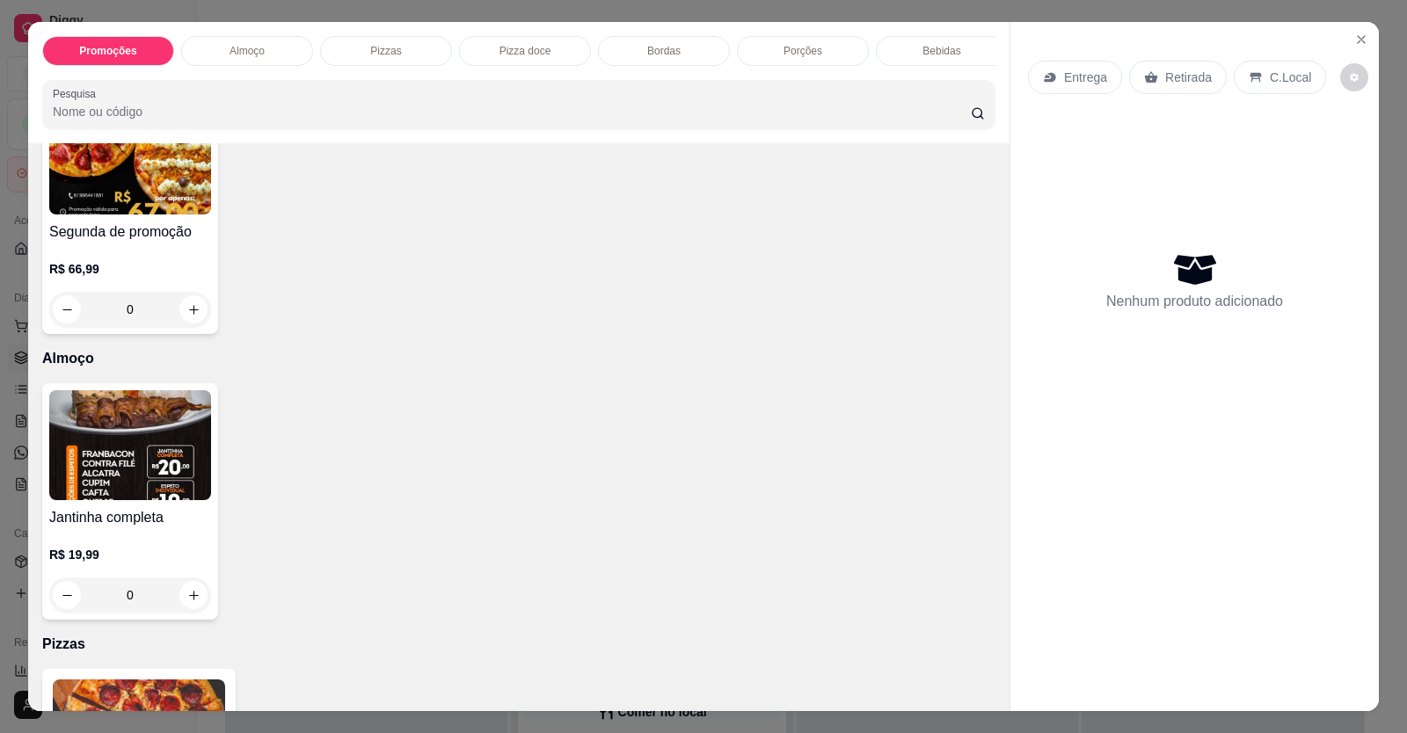
scroll to position [352, 0]
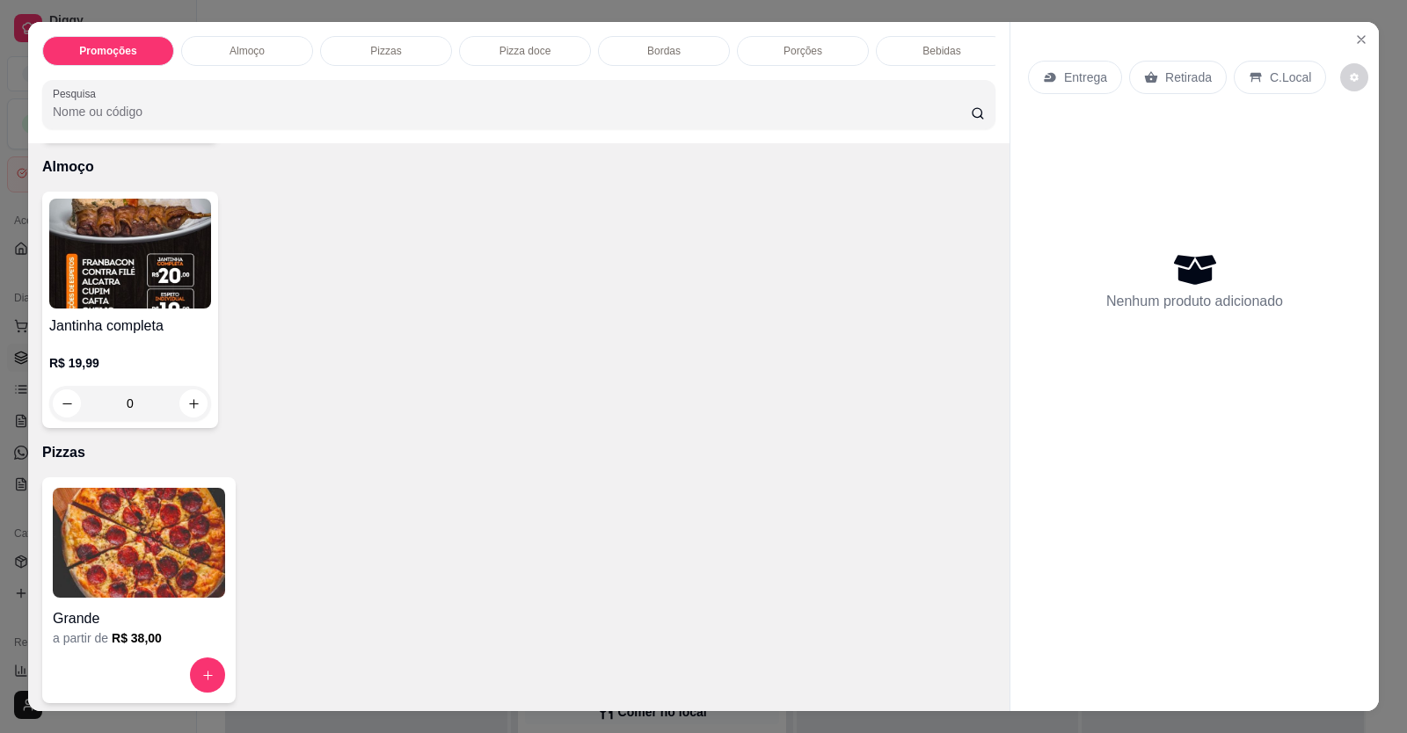
click at [137, 523] on img at bounding box center [139, 543] width 172 height 110
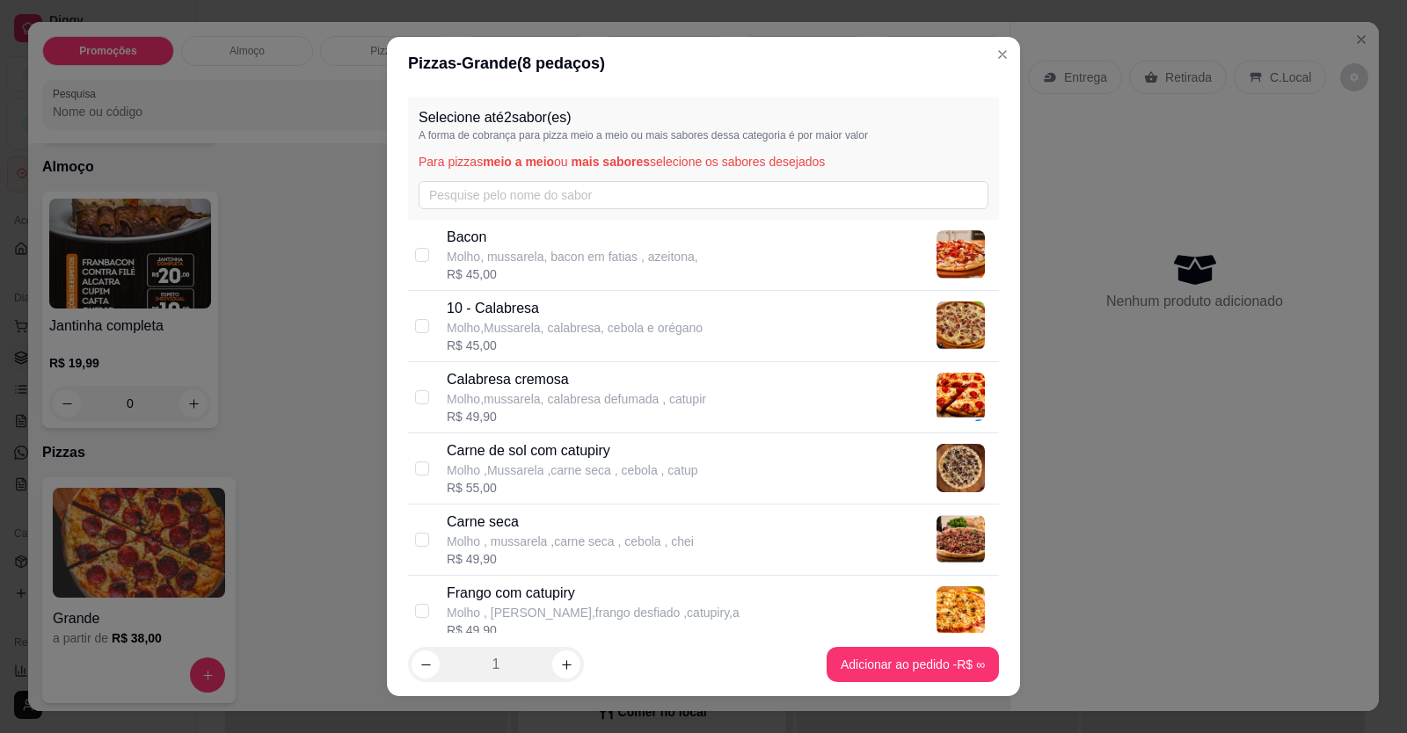
click at [471, 474] on p "Molho ,Mussarela ,carne seca , cebola , catup" at bounding box center [573, 471] width 252 height 18
checkbox input "true"
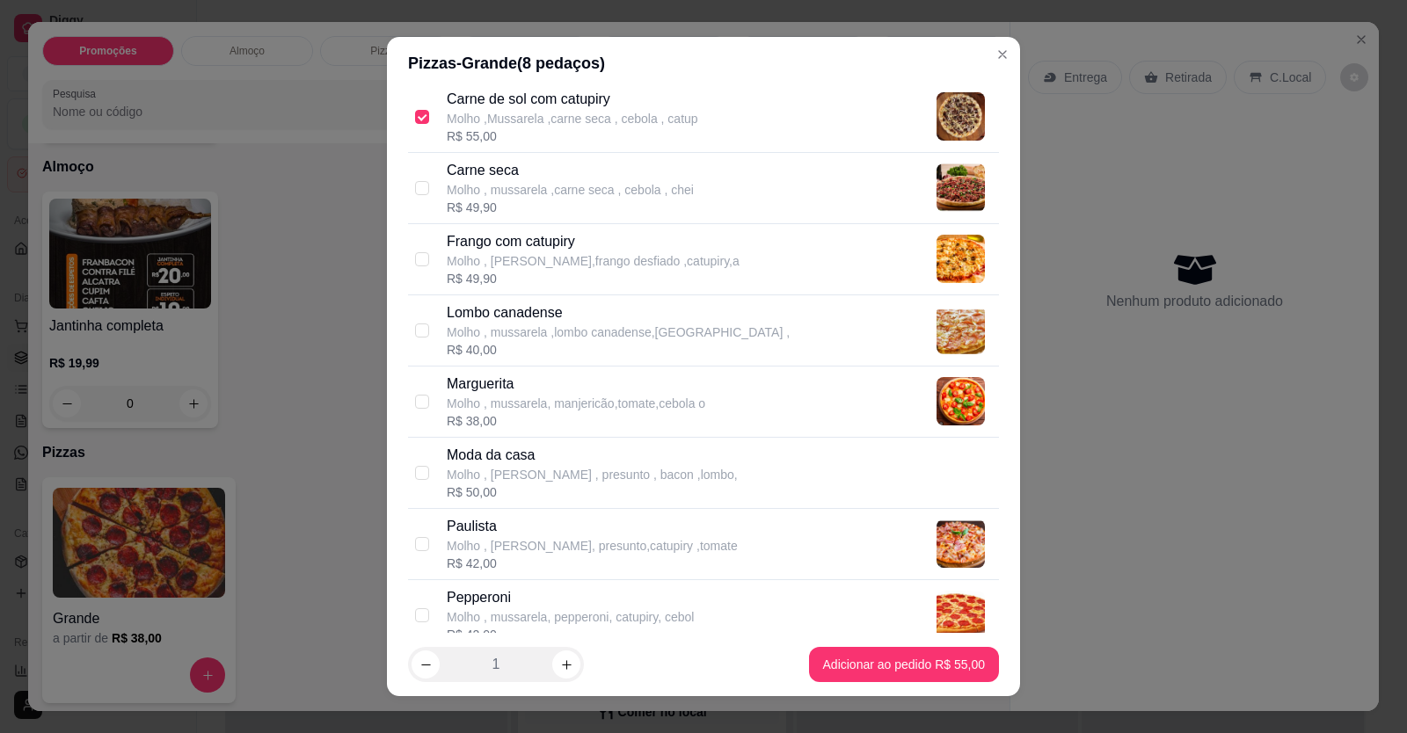
click at [527, 332] on p "Molho , mussarela ,lombo canadense,[GEOGRAPHIC_DATA] ," at bounding box center [618, 333] width 343 height 18
checkbox input "true"
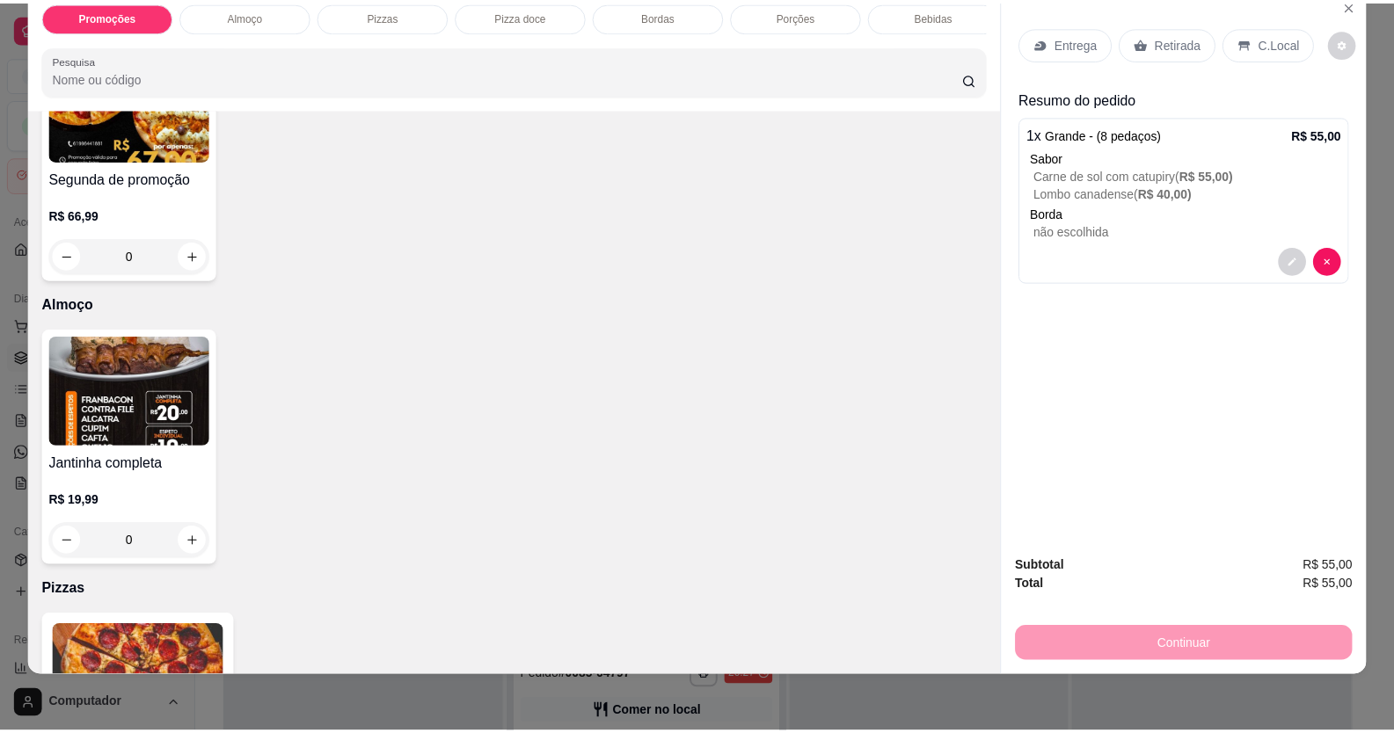
scroll to position [0, 0]
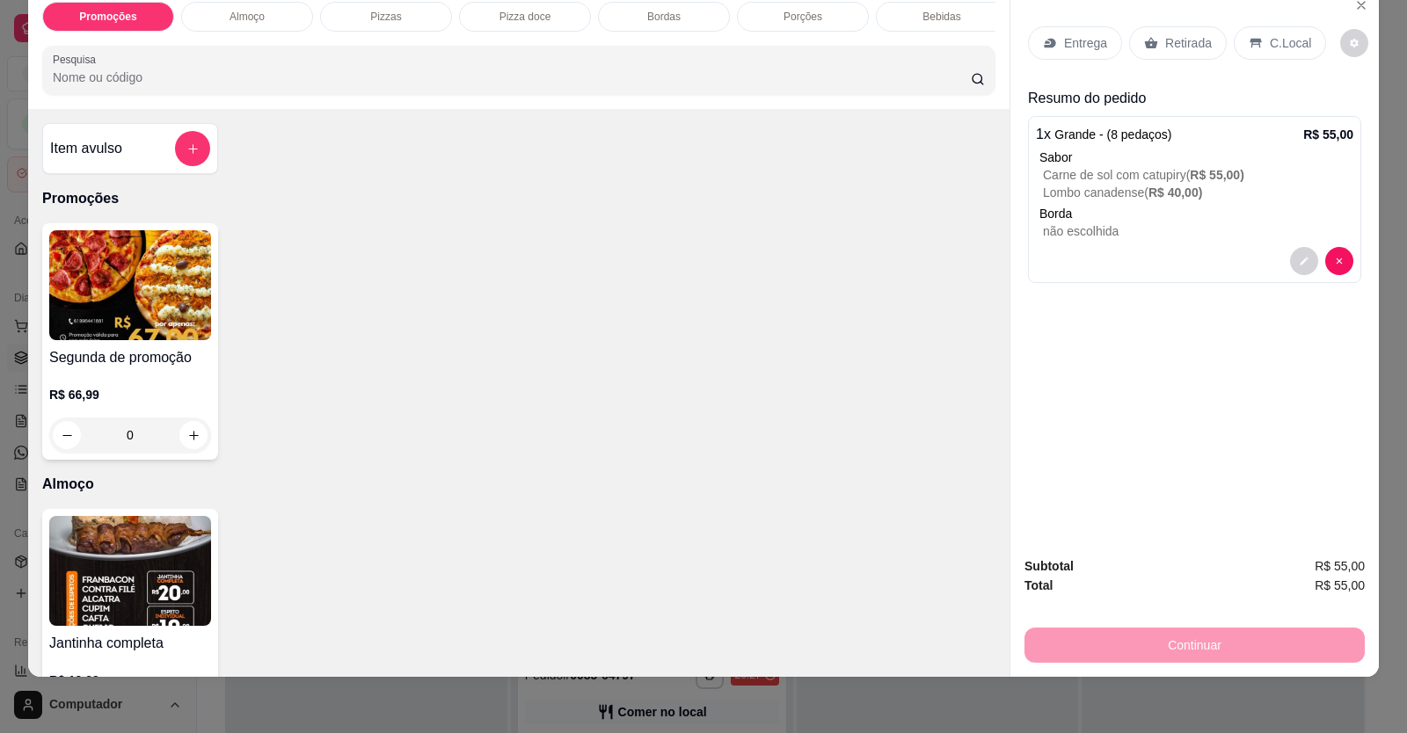
drag, startPoint x: 1165, startPoint y: 51, endPoint x: 1184, endPoint y: 50, distance: 18.5
click at [1167, 51] on p "Retirada" at bounding box center [1188, 43] width 47 height 18
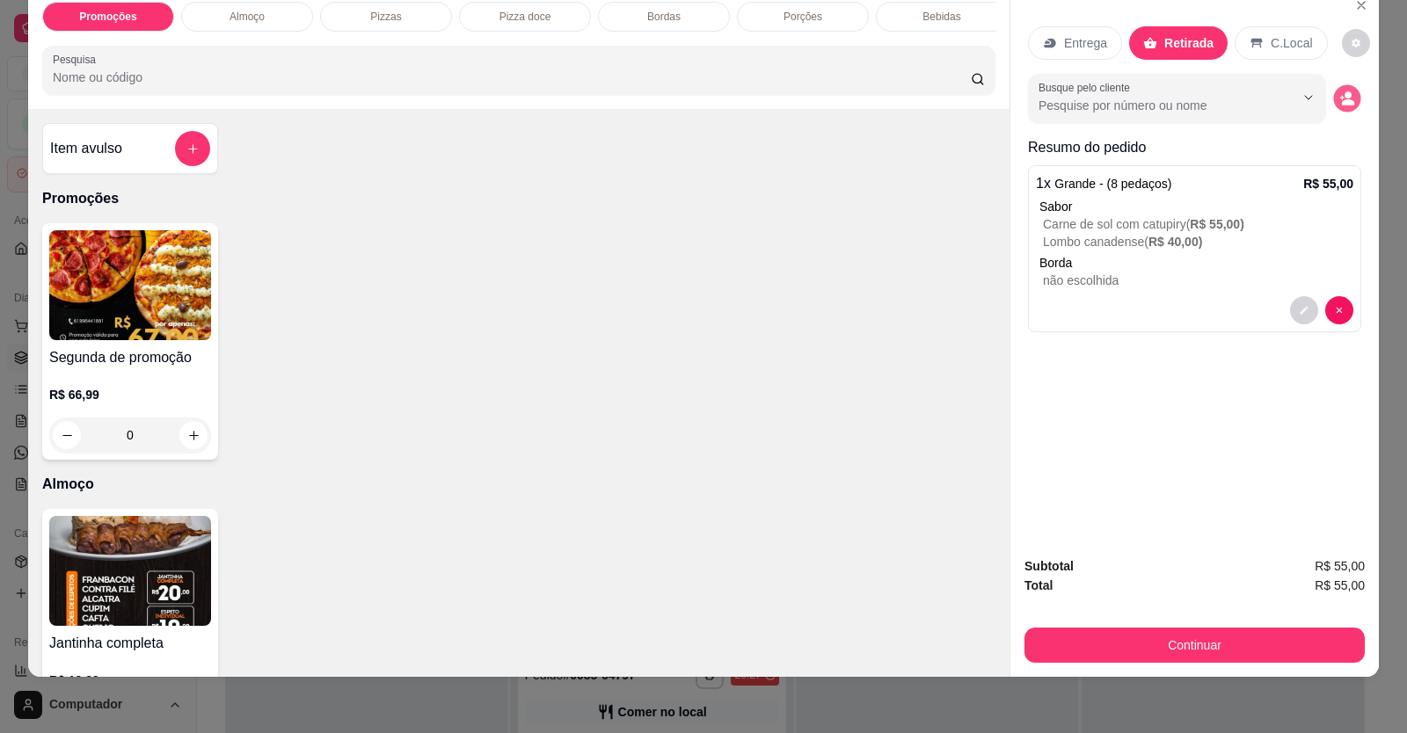
click at [1338, 106] on button "decrease-product-quantity" at bounding box center [1346, 98] width 27 height 27
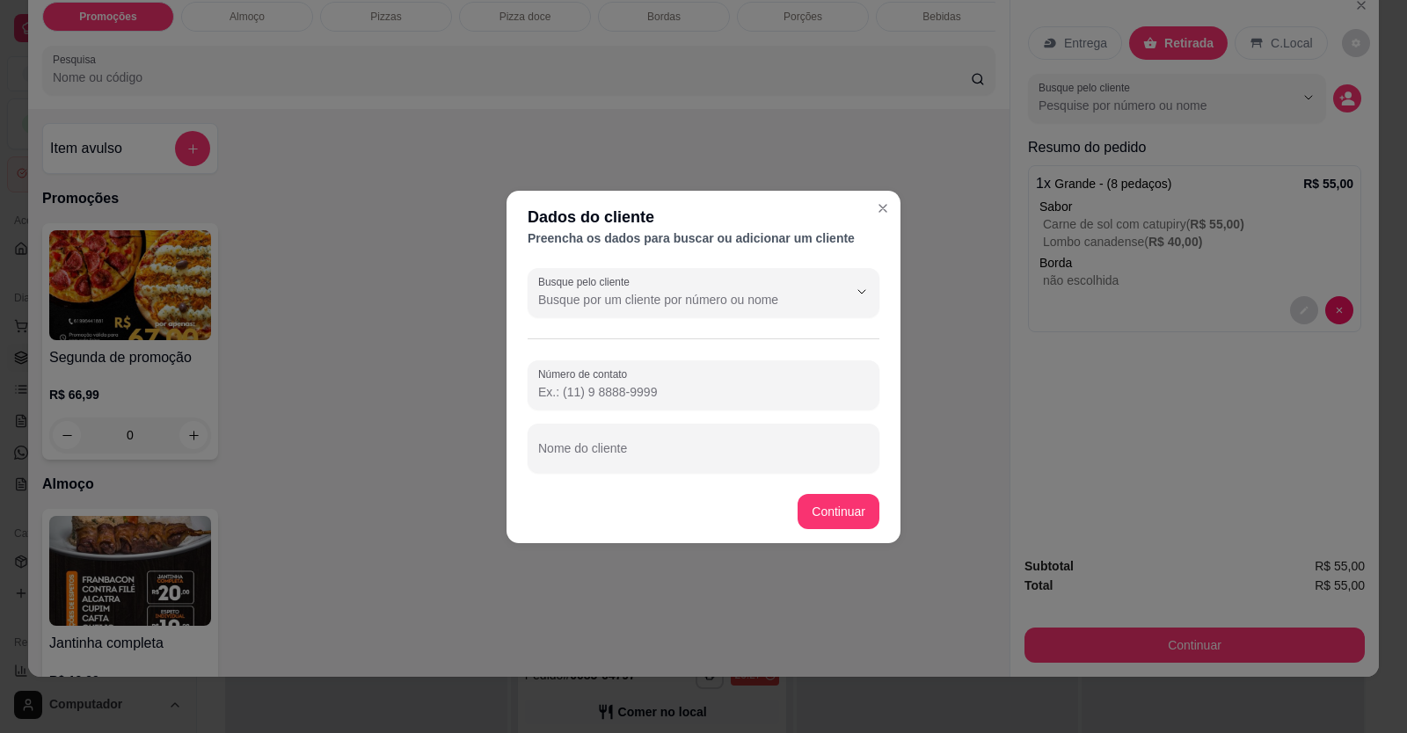
click at [796, 485] on footer "Continuar" at bounding box center [704, 511] width 394 height 63
drag, startPoint x: 793, startPoint y: 457, endPoint x: 797, endPoint y: 470, distance: 12.8
click at [794, 457] on input "Nome do cliente" at bounding box center [703, 456] width 331 height 18
type input "FRED"
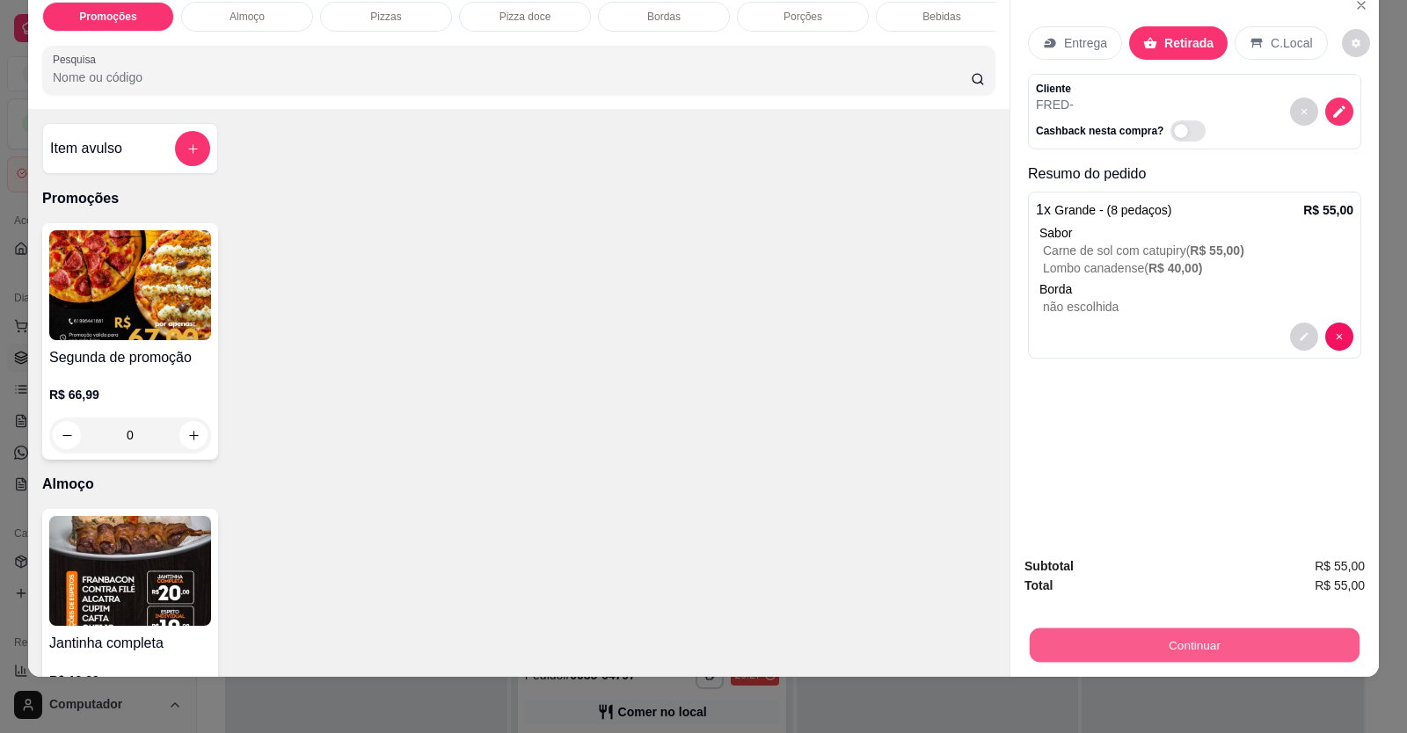
click at [1076, 646] on button "Continuar" at bounding box center [1195, 646] width 330 height 34
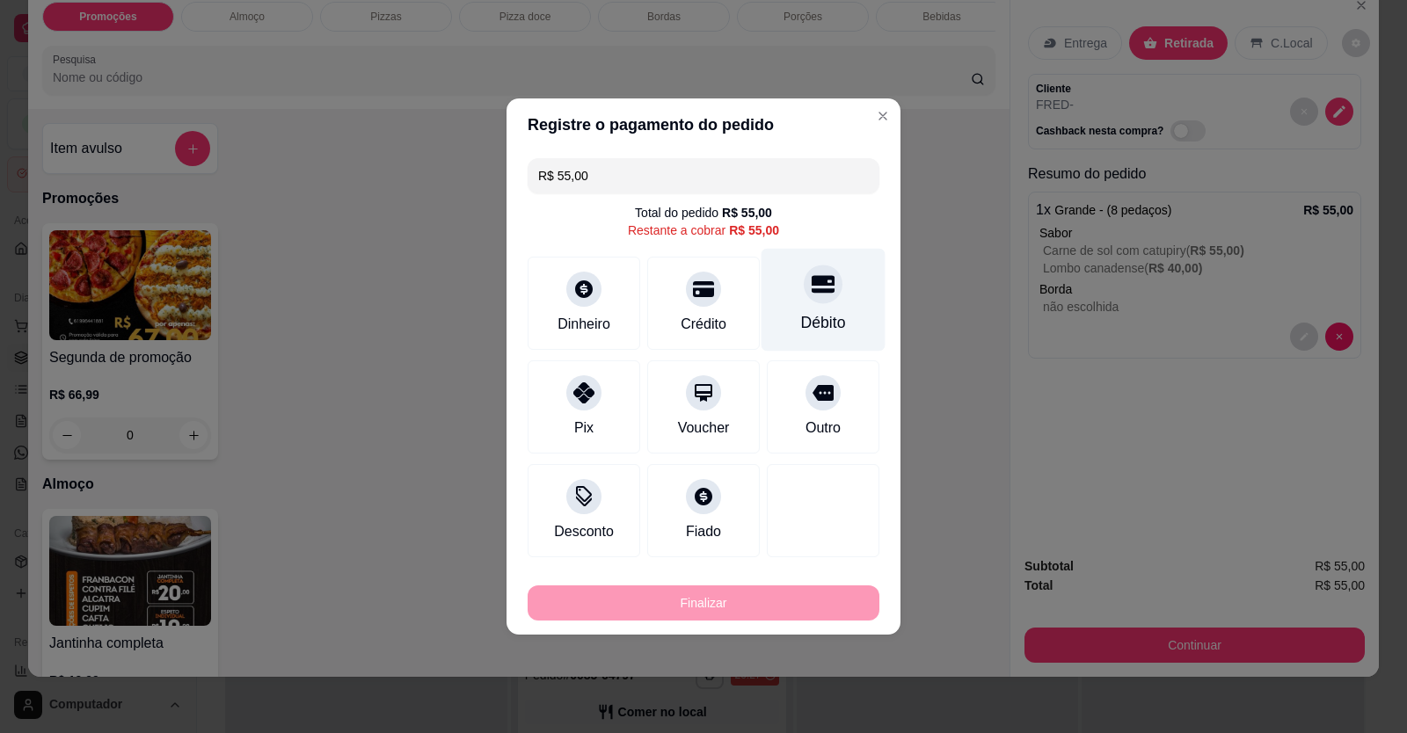
click at [814, 323] on div "Débito" at bounding box center [823, 322] width 45 height 23
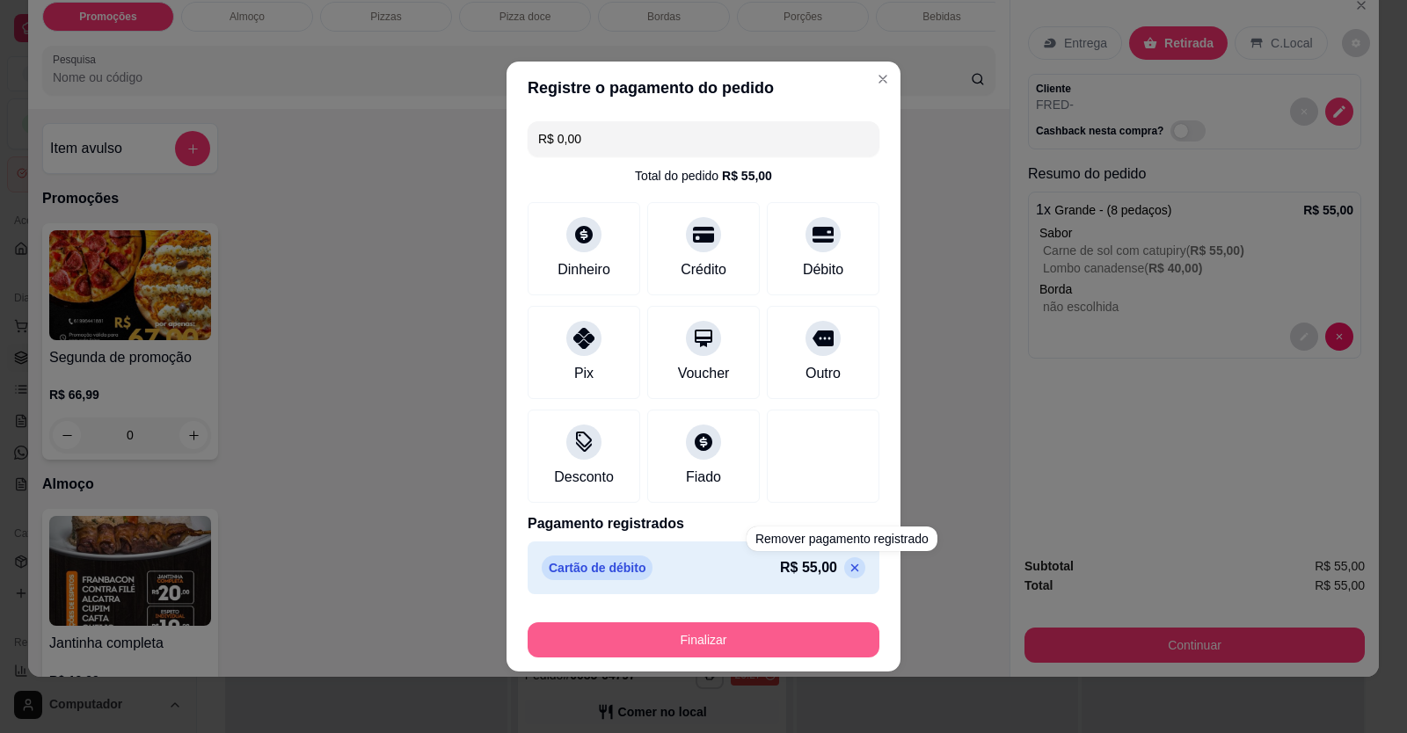
click at [807, 643] on button "Finalizar" at bounding box center [704, 640] width 352 height 35
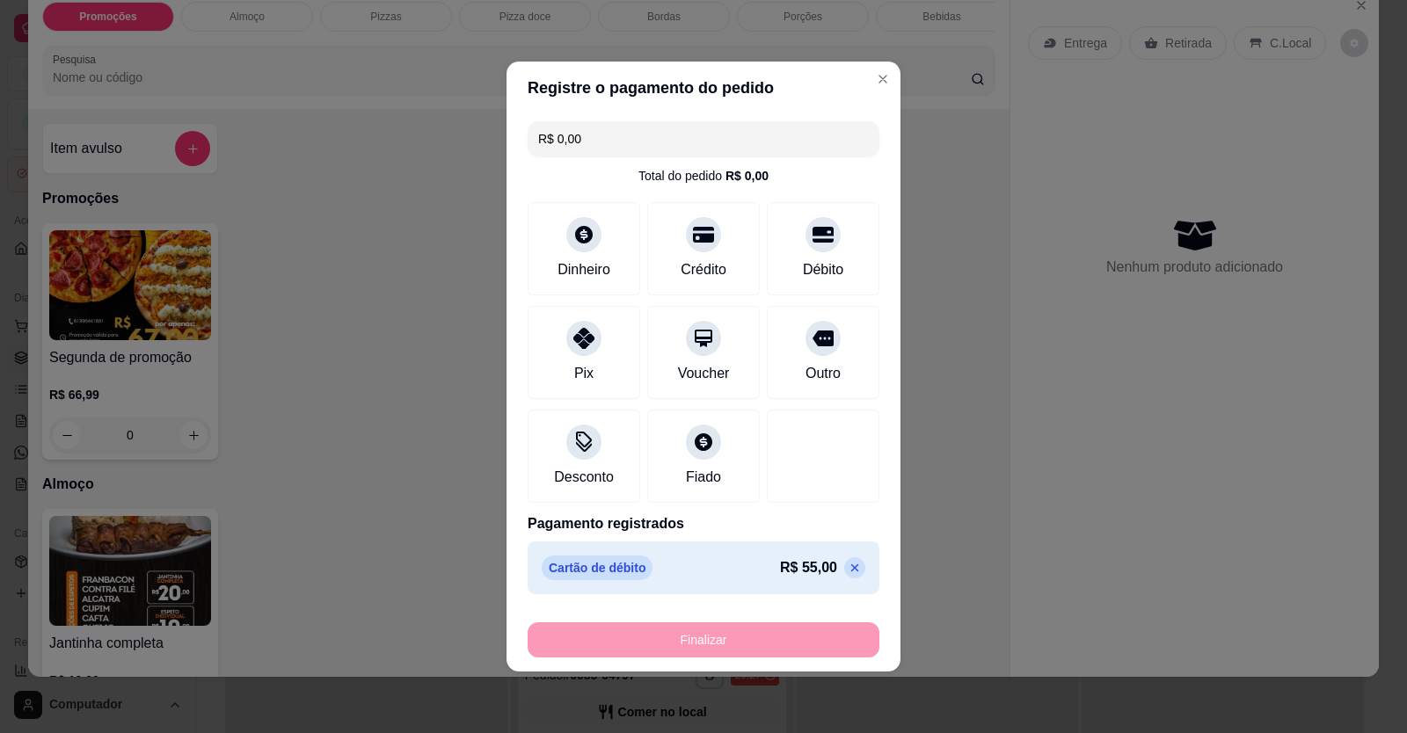
type input "-R$ 55,00"
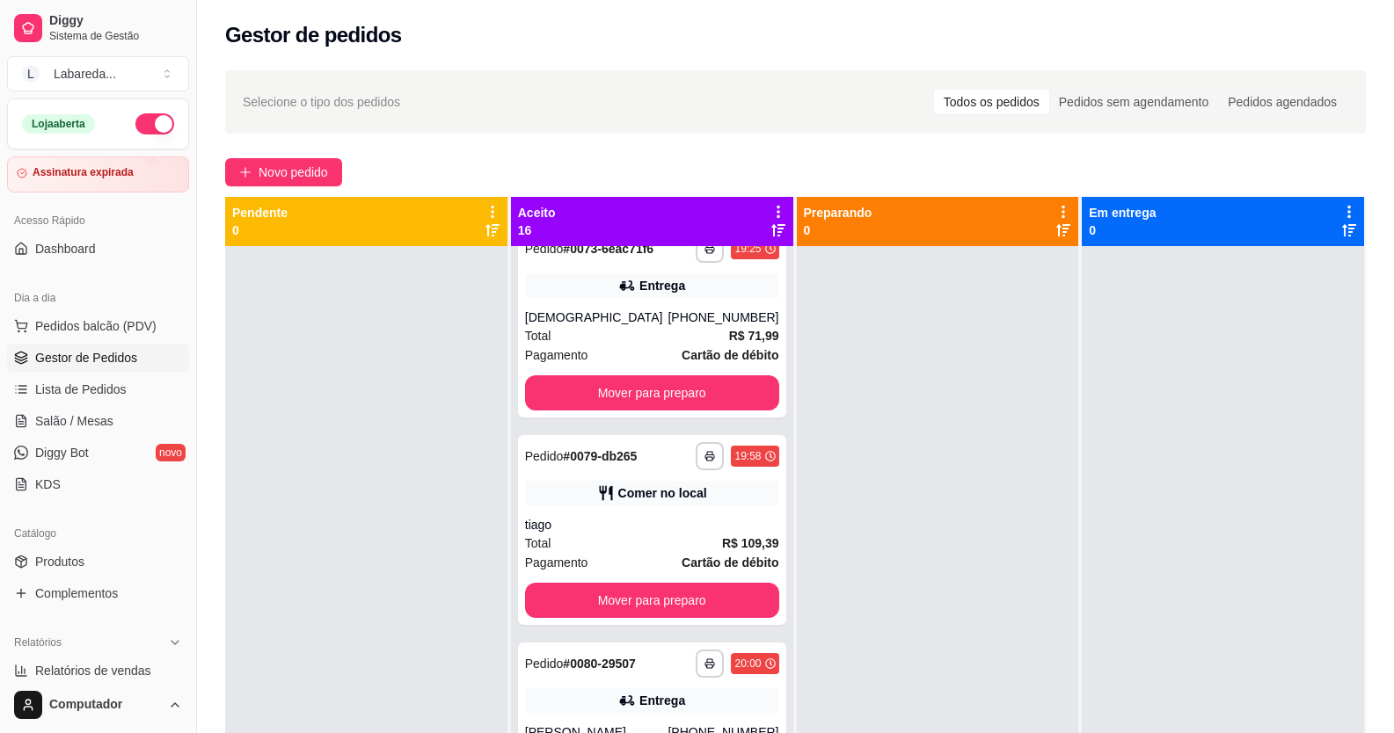
scroll to position [20, 0]
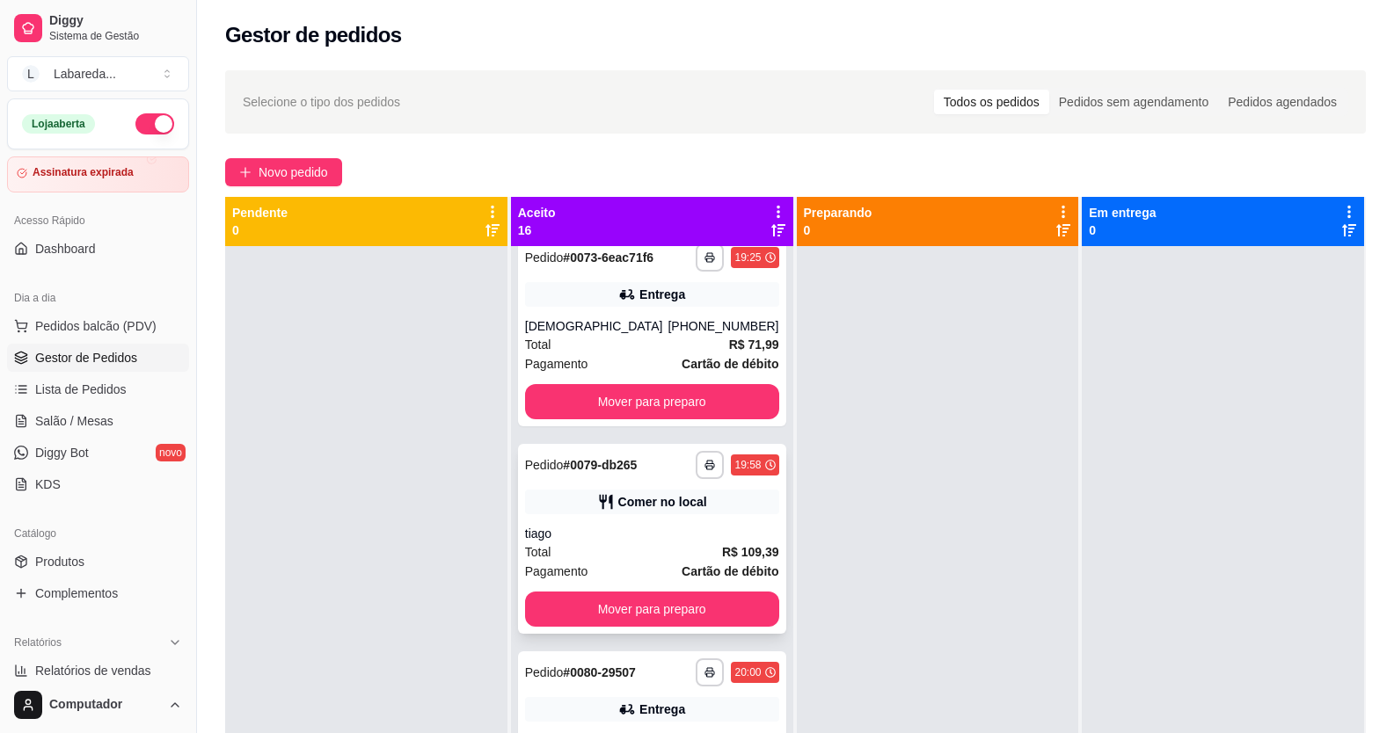
click at [663, 558] on div "Total R$ 109,39" at bounding box center [652, 552] width 254 height 19
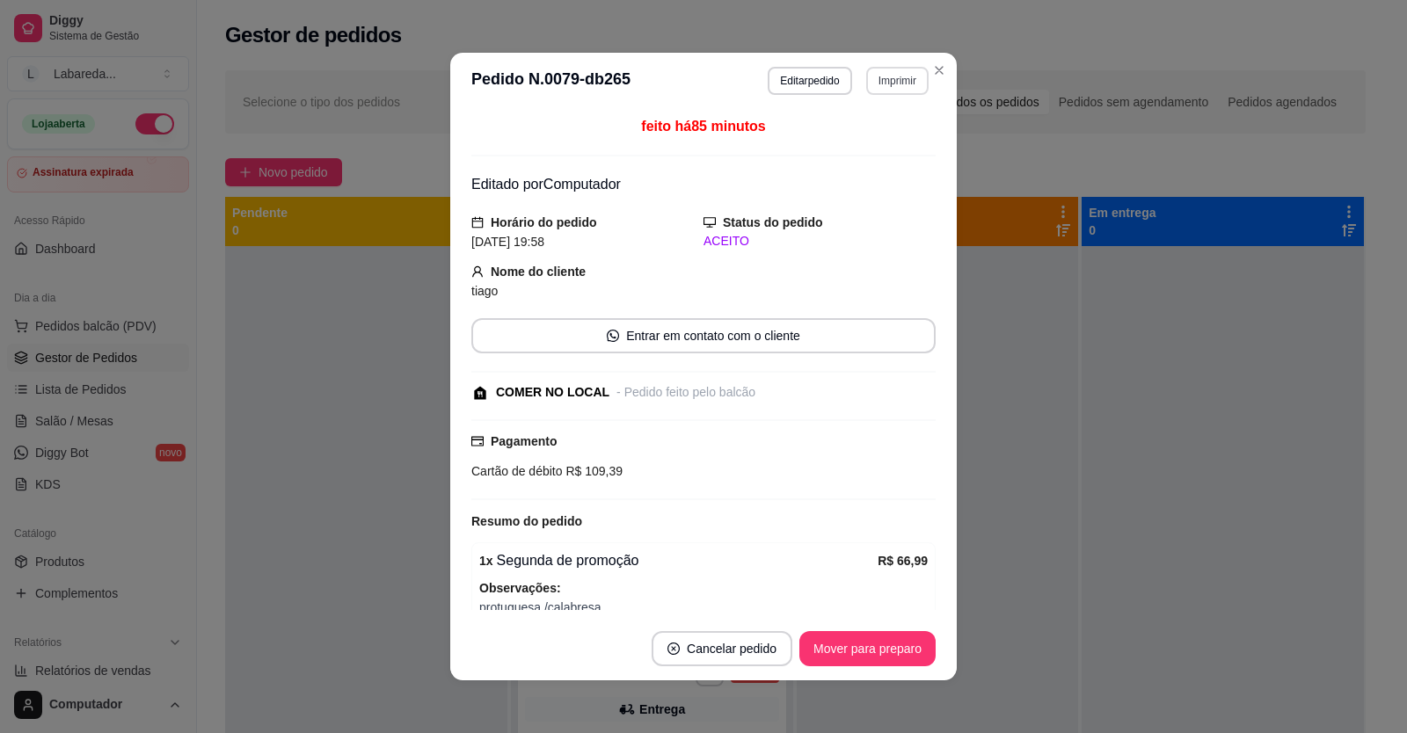
click at [905, 78] on button "Imprimir" at bounding box center [897, 81] width 62 height 28
click at [856, 148] on button "IMPRESSORA" at bounding box center [860, 142] width 128 height 28
click at [943, 74] on section "**********" at bounding box center [703, 367] width 507 height 628
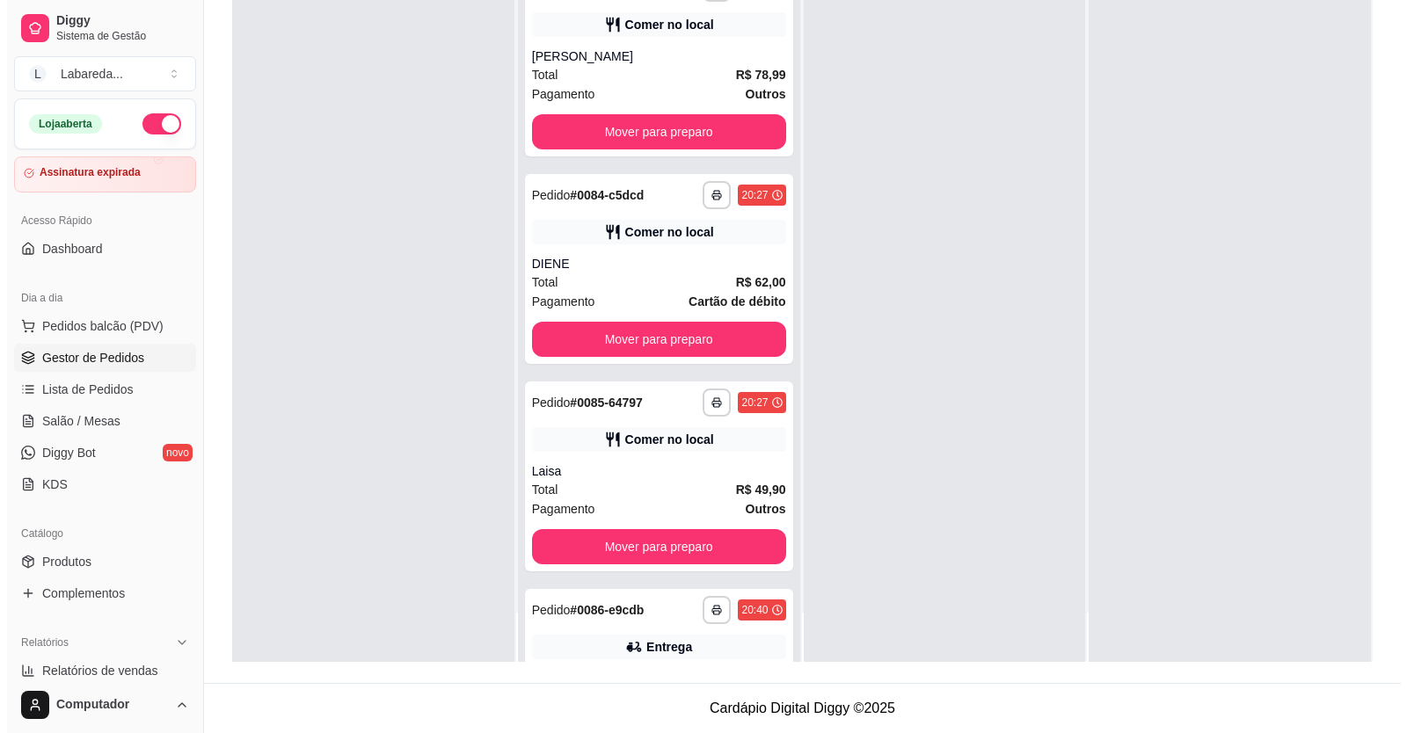
scroll to position [724, 0]
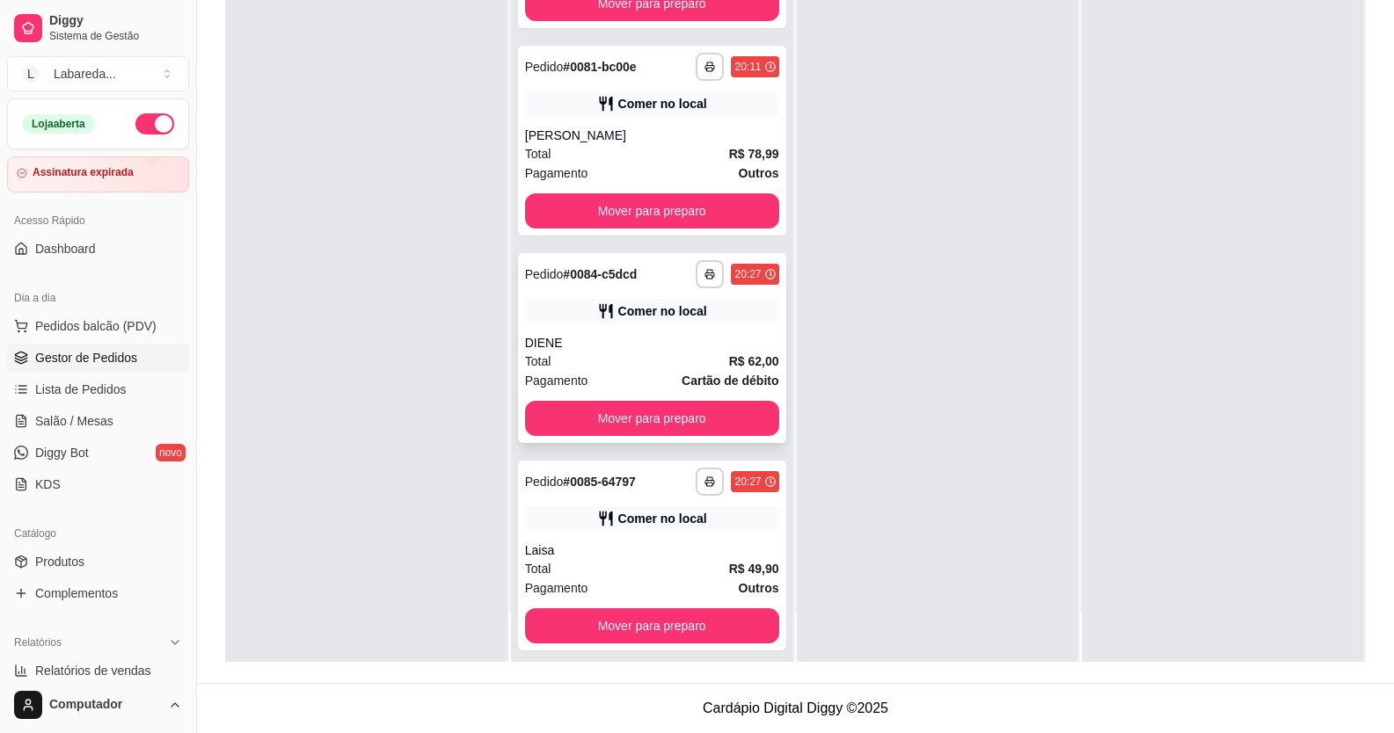
click at [633, 358] on div "Total R$ 62,00" at bounding box center [652, 361] width 254 height 19
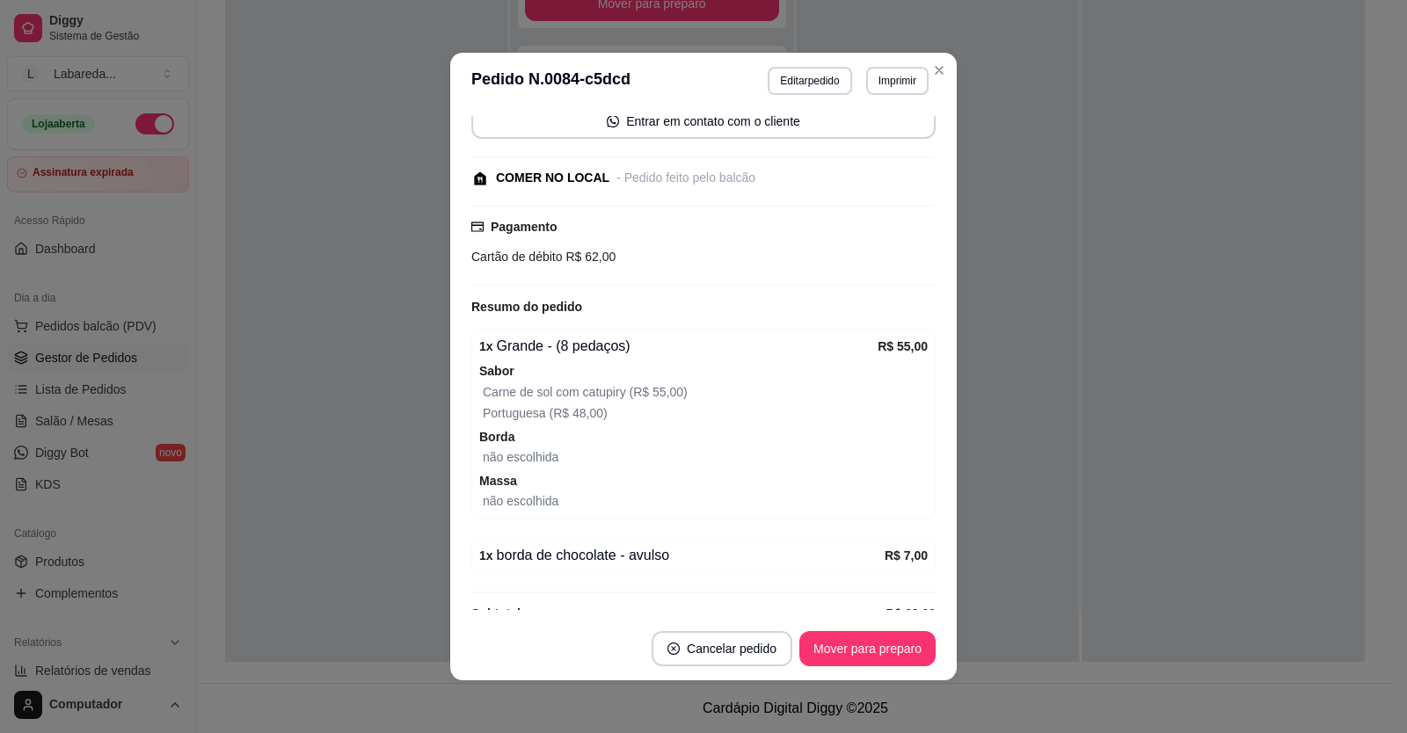
scroll to position [208, 0]
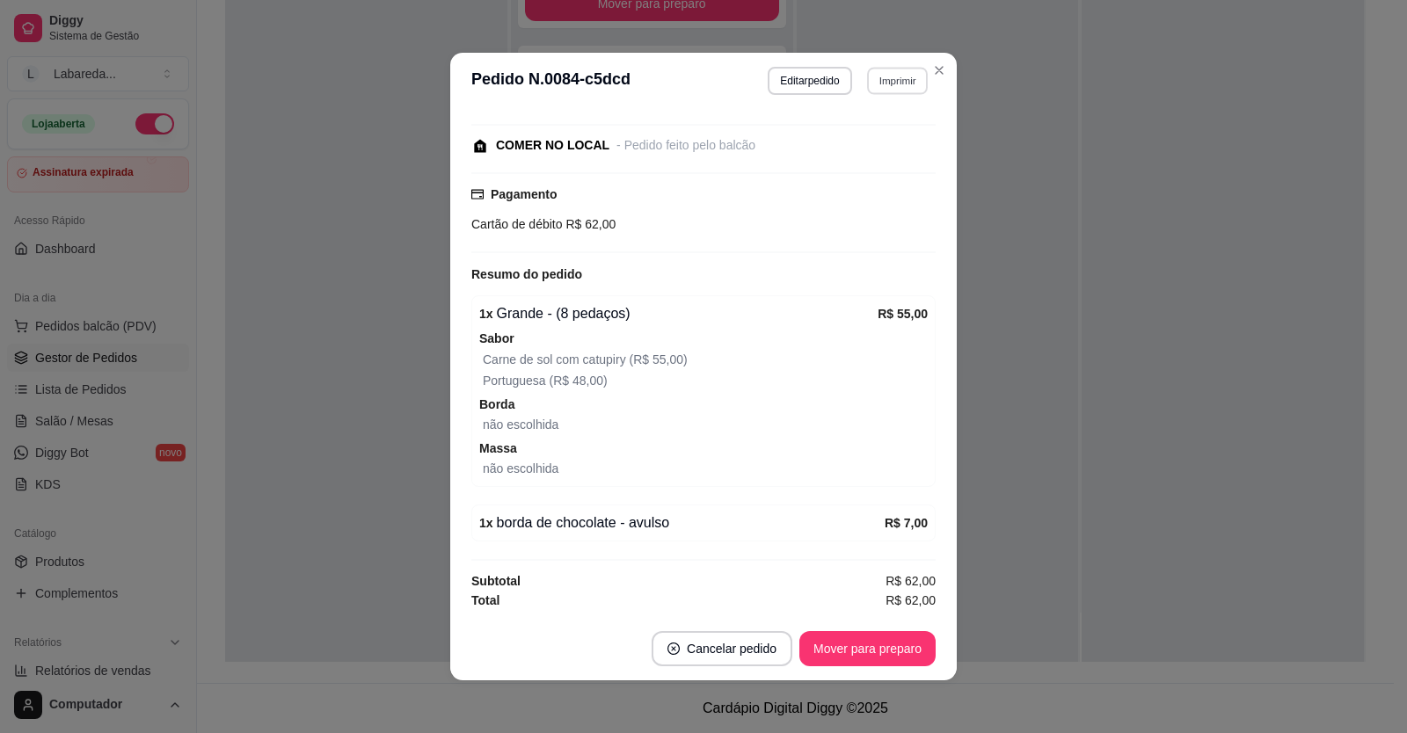
click at [887, 82] on button "Imprimir" at bounding box center [897, 80] width 61 height 27
click at [877, 653] on button "Mover para preparo" at bounding box center [867, 648] width 136 height 35
click at [877, 653] on button "Mover para preparo" at bounding box center [867, 649] width 132 height 34
click at [879, 653] on div "Mover para preparo" at bounding box center [855, 648] width 161 height 35
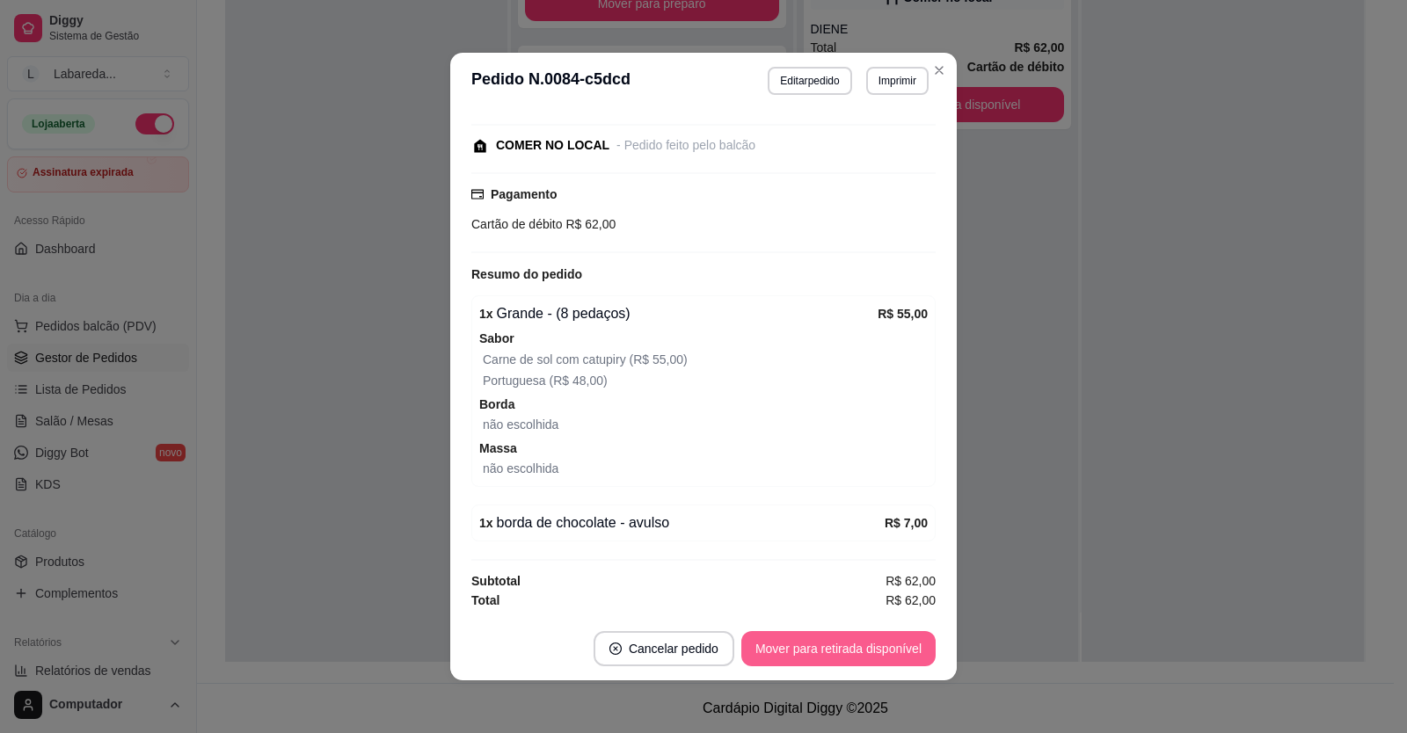
click at [890, 650] on button "Mover para retirada disponível" at bounding box center [838, 648] width 194 height 35
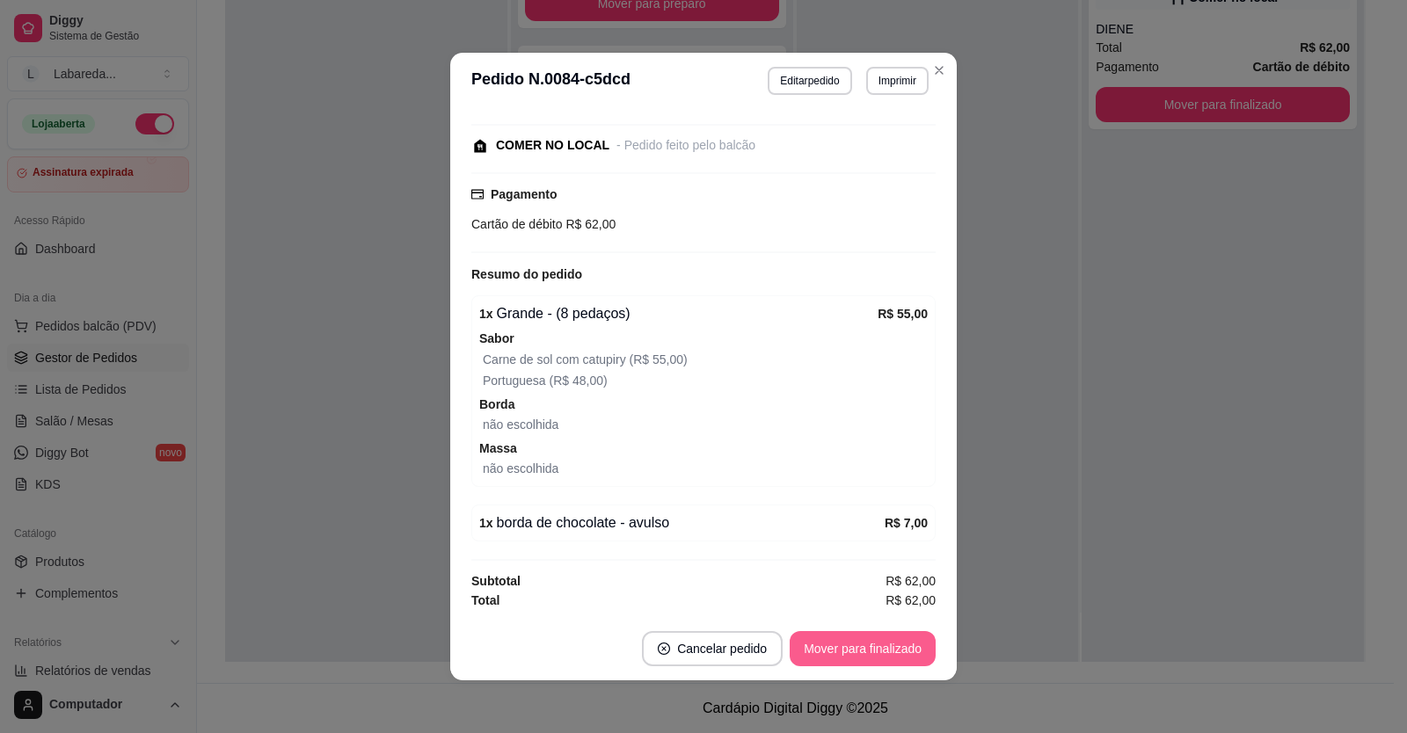
click at [896, 656] on button "Mover para finalizado" at bounding box center [863, 648] width 146 height 35
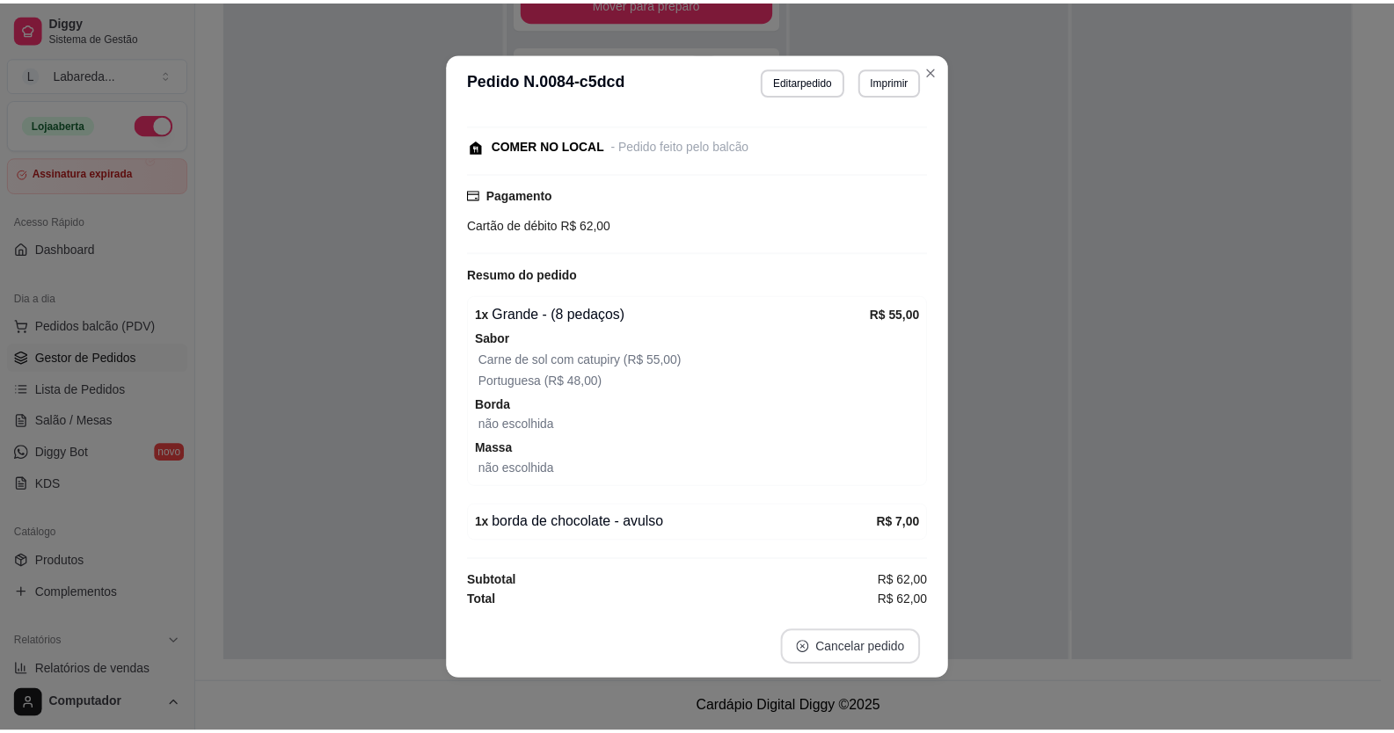
scroll to position [133, 0]
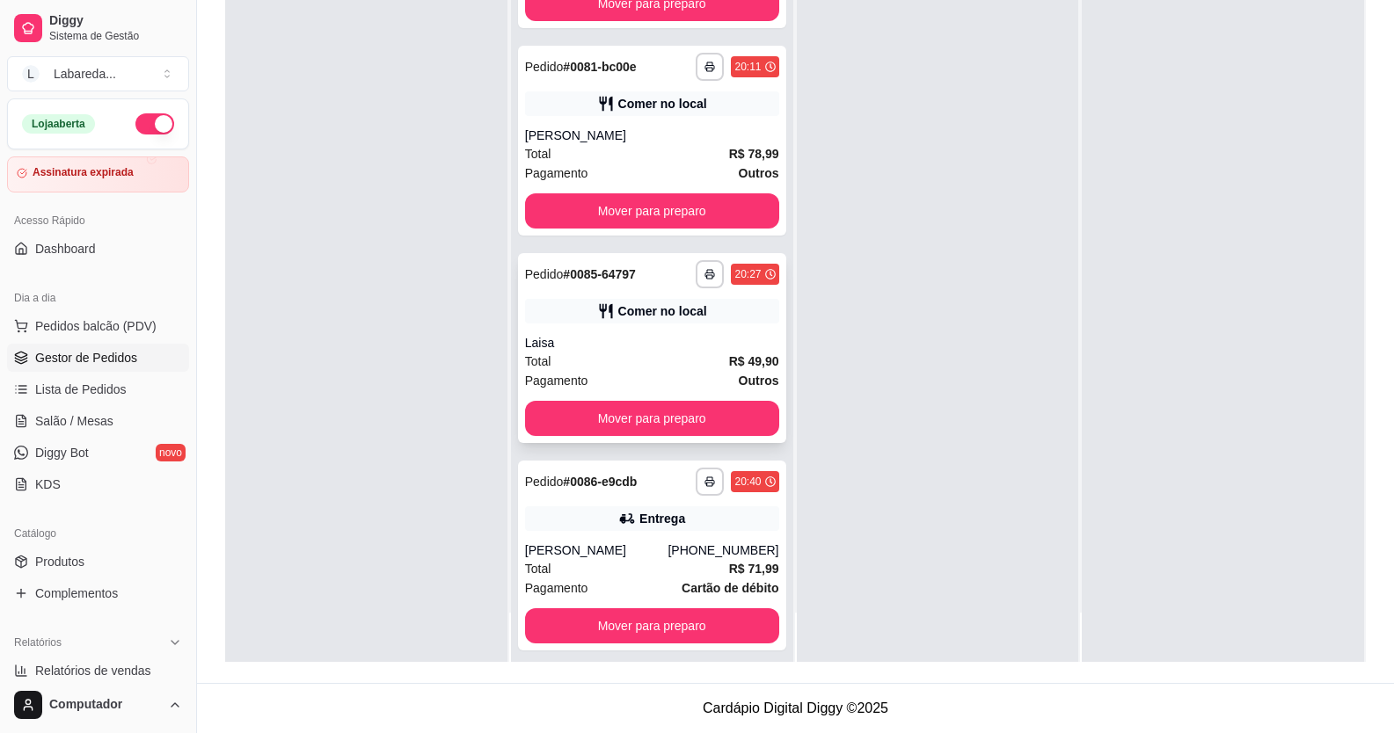
click at [673, 270] on div "**********" at bounding box center [652, 274] width 254 height 28
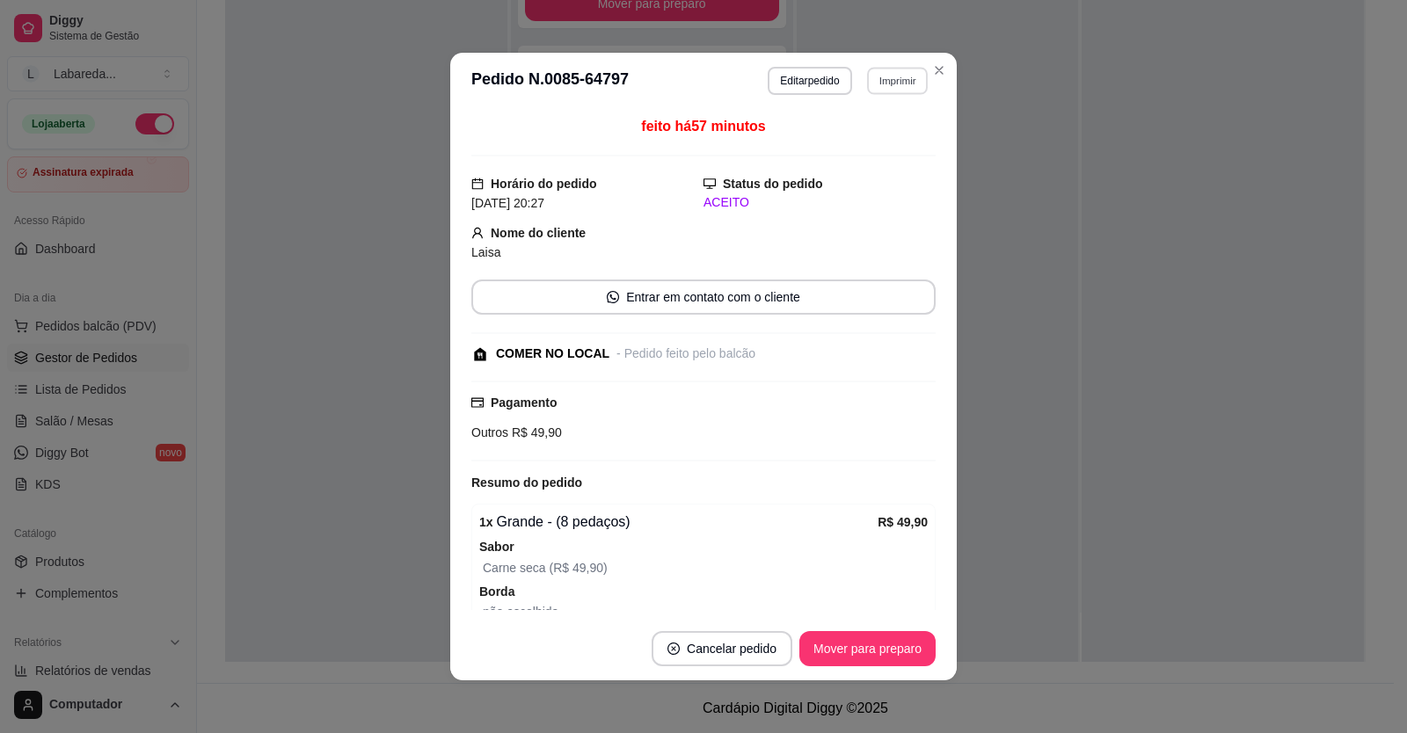
click at [885, 83] on button "Imprimir" at bounding box center [897, 80] width 61 height 27
click at [856, 133] on button "IMPRESSORA" at bounding box center [860, 141] width 123 height 27
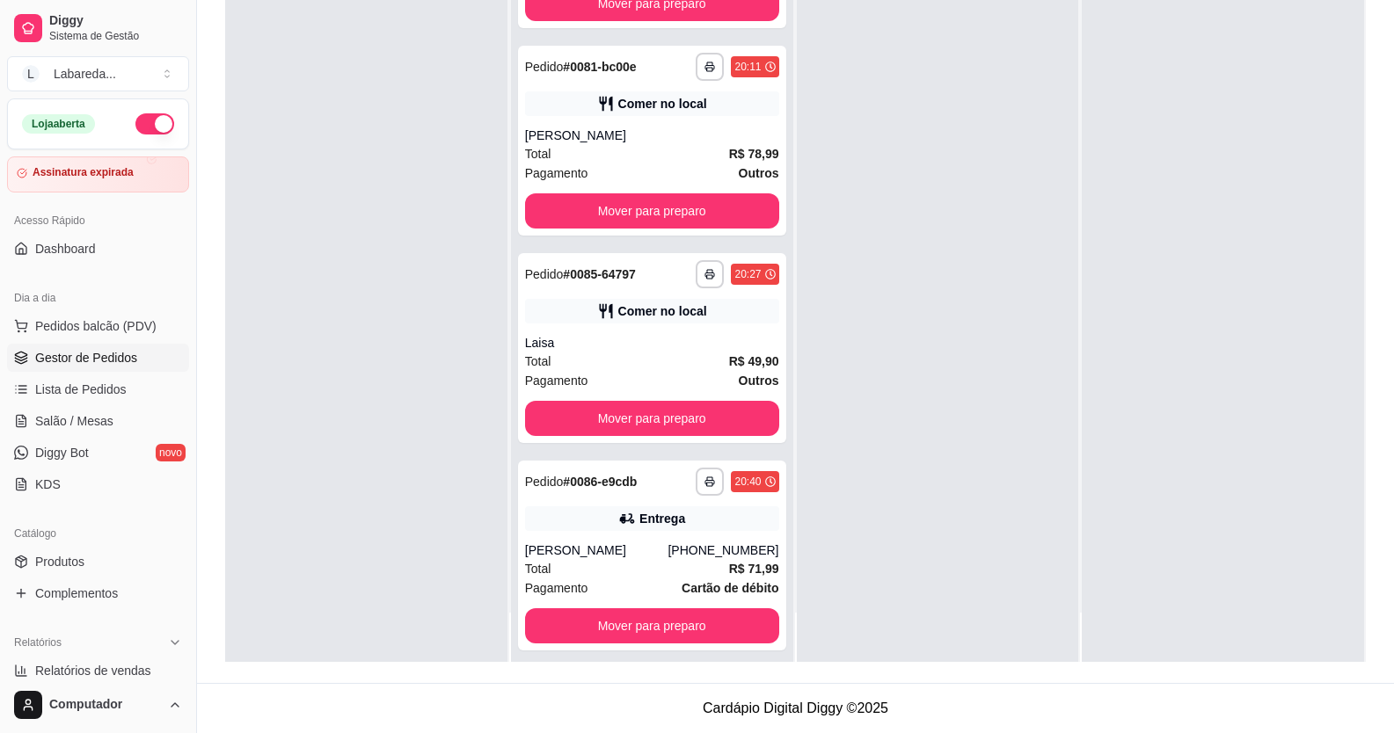
click at [268, 398] on div at bounding box center [366, 295] width 282 height 733
click at [81, 390] on span "Lista de Pedidos" at bounding box center [80, 390] width 91 height 18
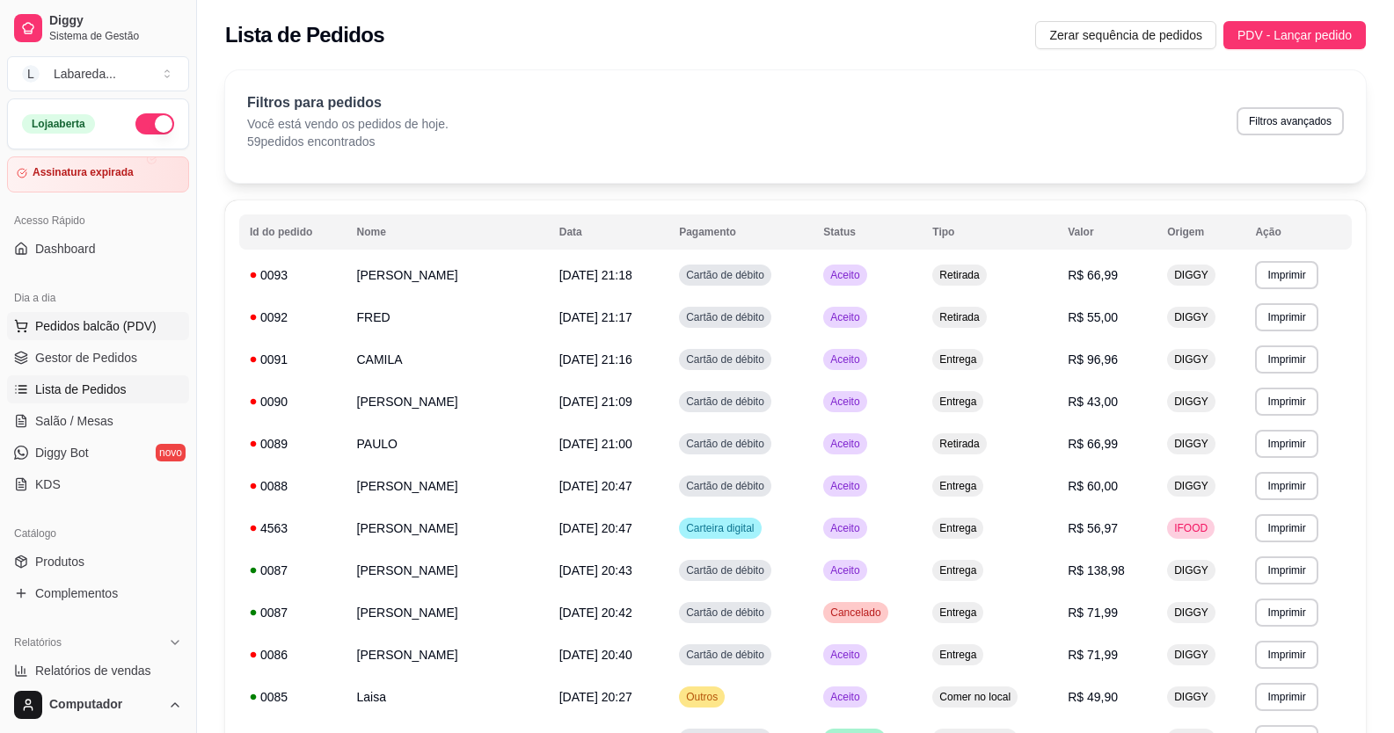
click at [95, 318] on span "Pedidos balcão (PDV)" at bounding box center [95, 326] width 121 height 18
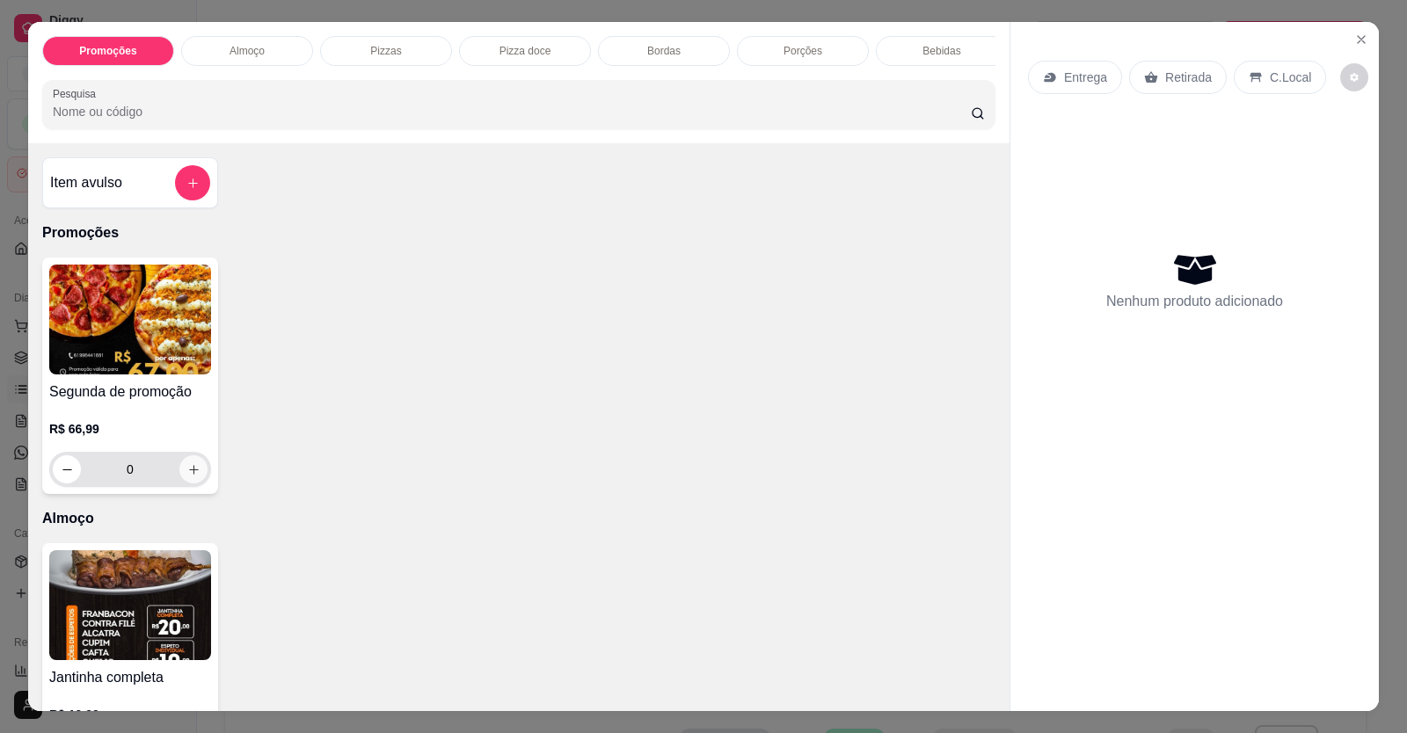
click at [187, 477] on icon "increase-product-quantity" at bounding box center [193, 469] width 13 height 13
type input "1"
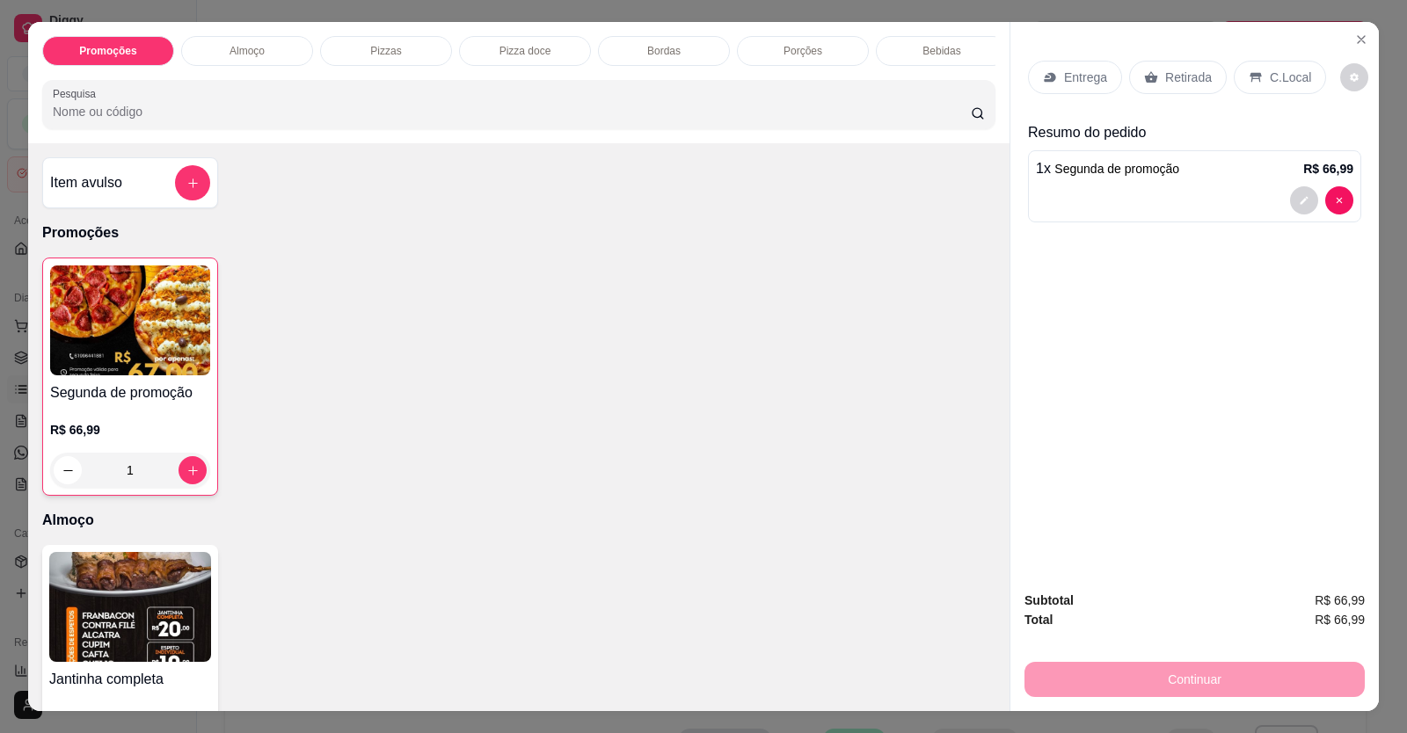
click at [1176, 72] on p "Retirada" at bounding box center [1188, 78] width 47 height 18
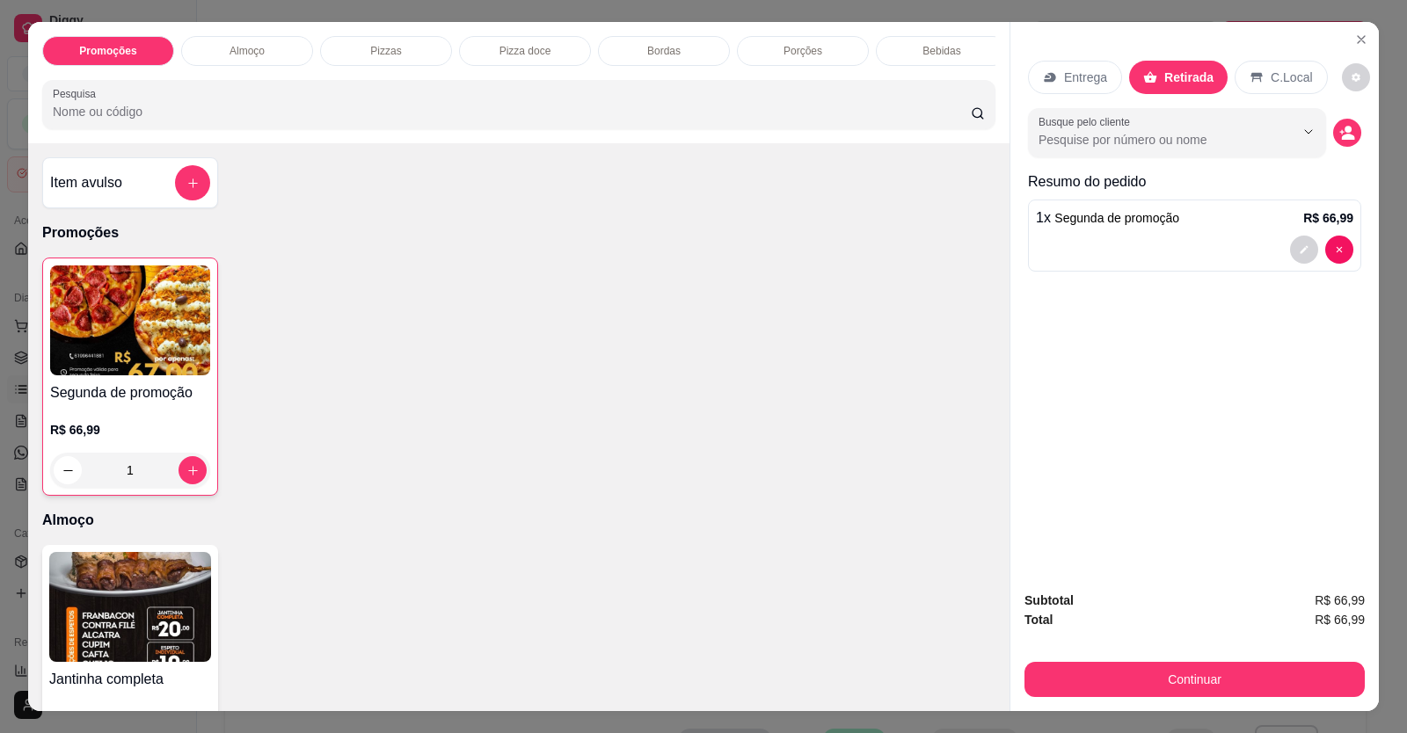
click at [1333, 134] on button "decrease-product-quantity" at bounding box center [1347, 133] width 28 height 28
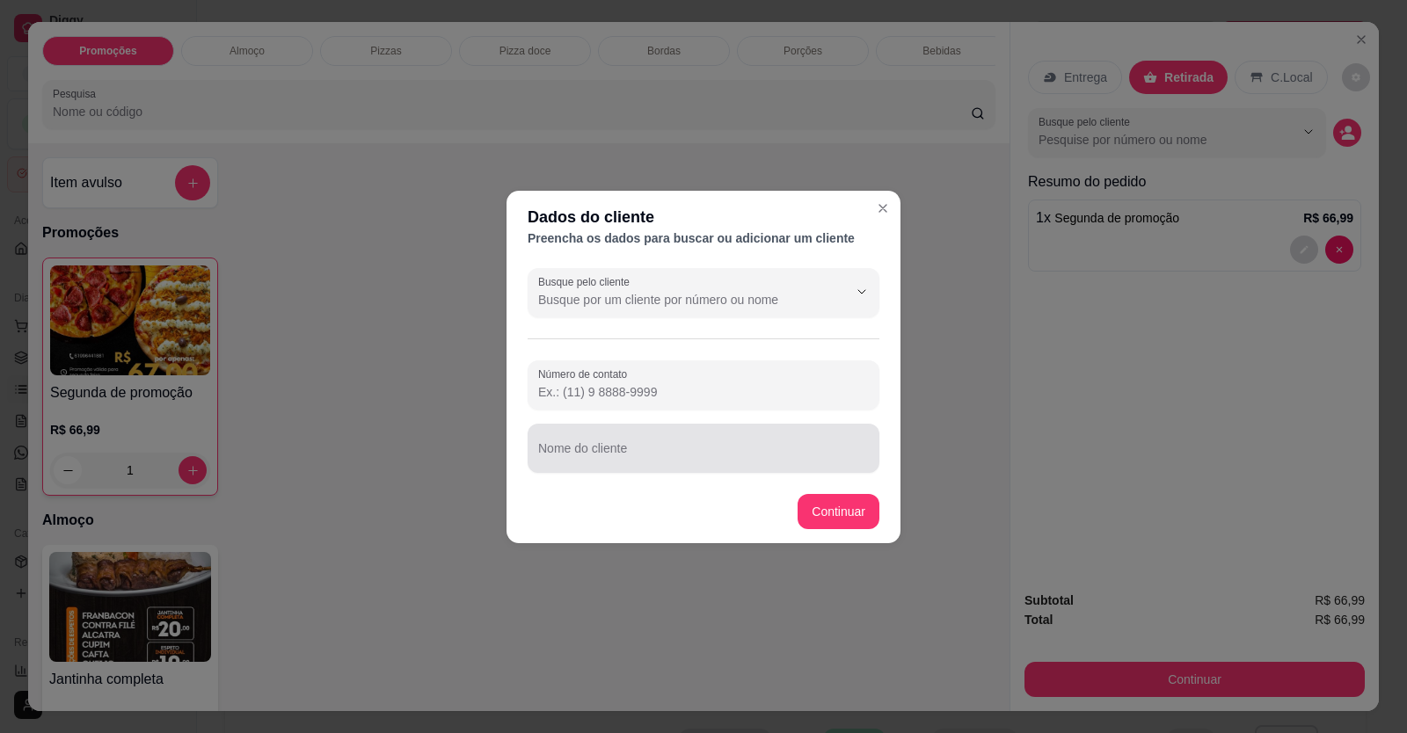
click at [678, 453] on input "Nome do cliente" at bounding box center [703, 456] width 331 height 18
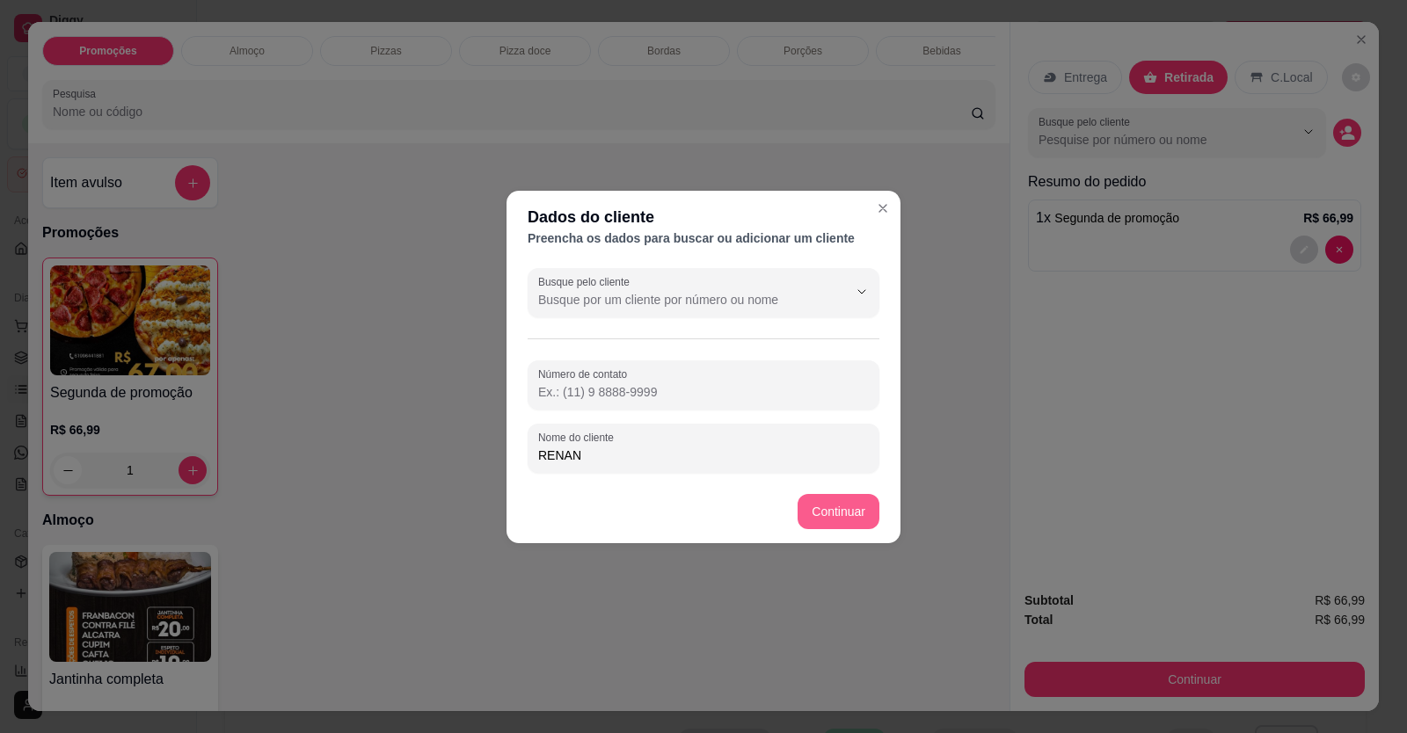
type input "RENAN"
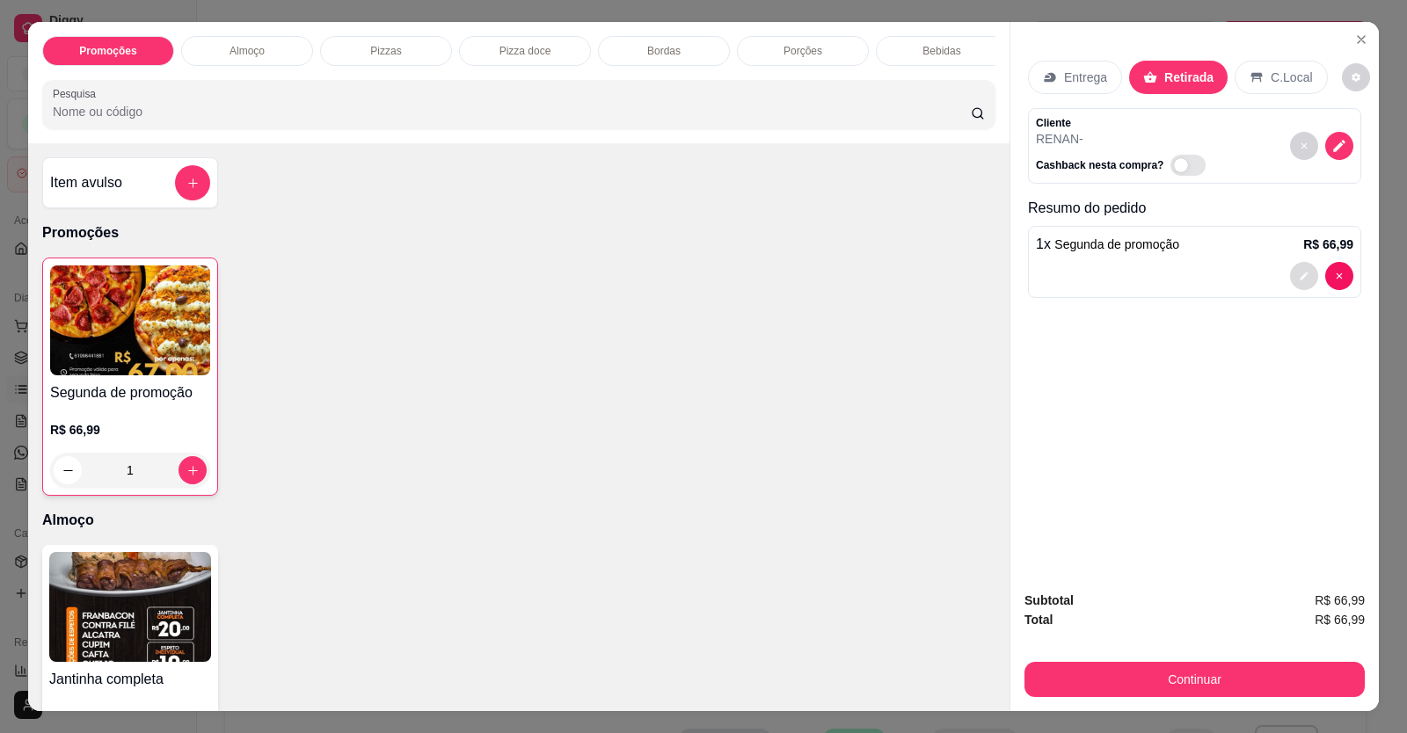
click at [1303, 268] on button "decrease-product-quantity" at bounding box center [1304, 276] width 28 height 28
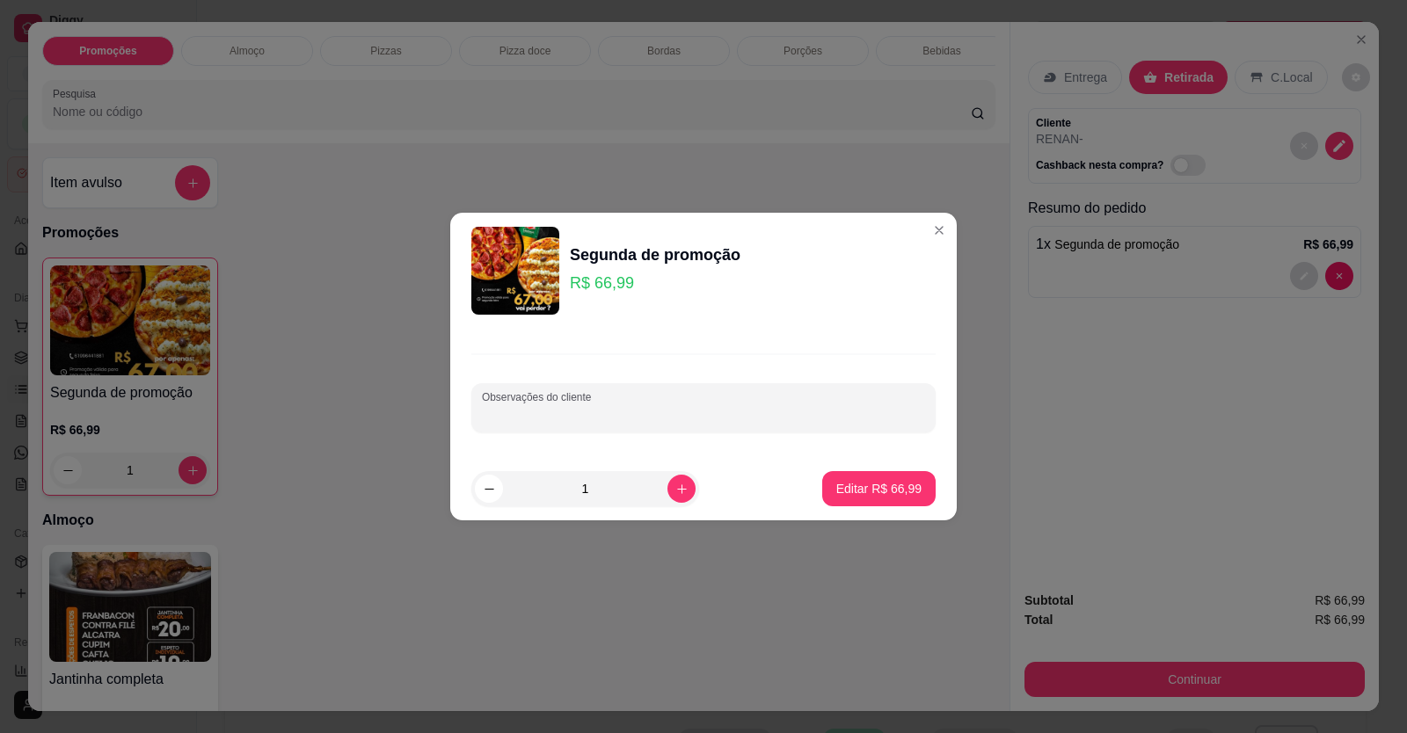
click at [571, 411] on input "Observações do cliente" at bounding box center [703, 415] width 443 height 18
click at [558, 408] on input "METADE /MEDADE" at bounding box center [703, 415] width 443 height 18
type input "METADE /METADE"
click at [873, 492] on p "Editar R$ 66,99" at bounding box center [878, 489] width 85 height 18
type input "0"
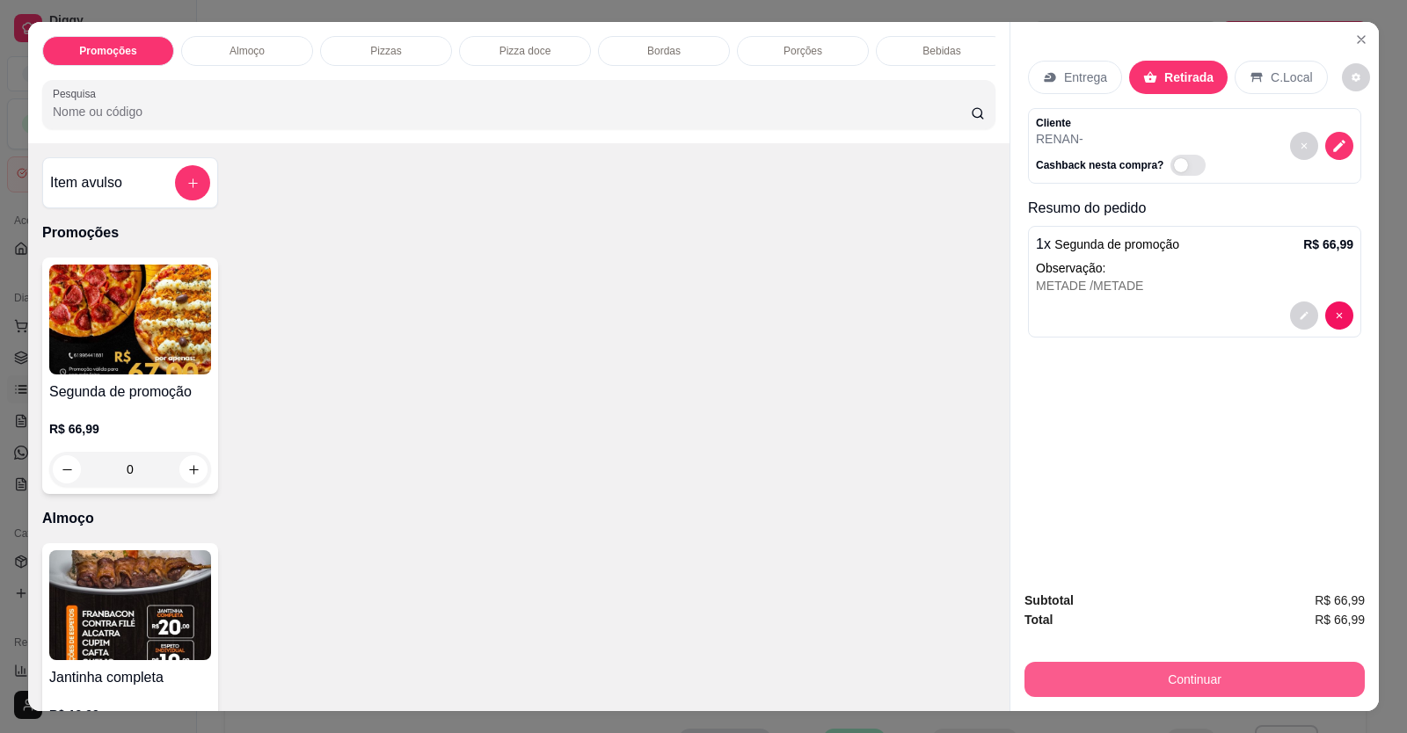
click at [1159, 681] on button "Continuar" at bounding box center [1195, 679] width 340 height 35
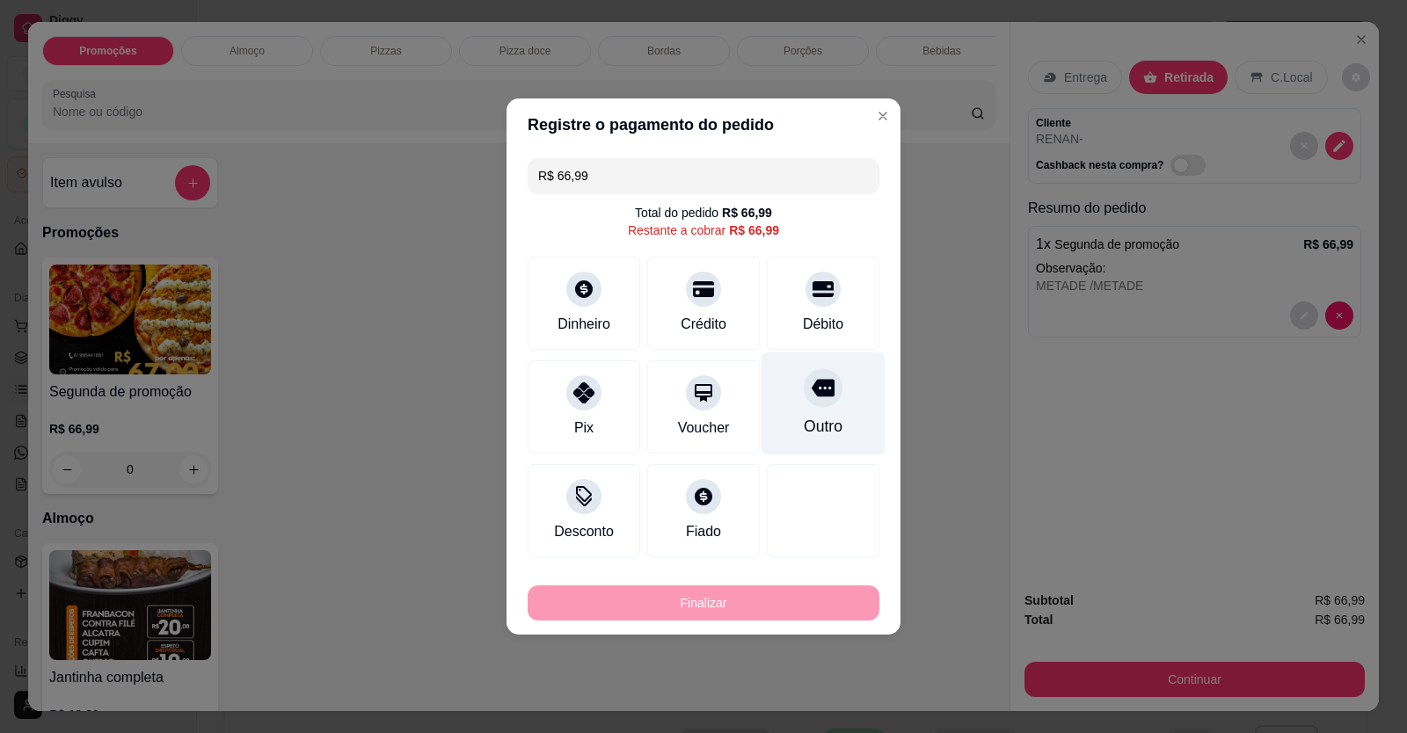
click at [844, 409] on div "Outro" at bounding box center [824, 404] width 124 height 103
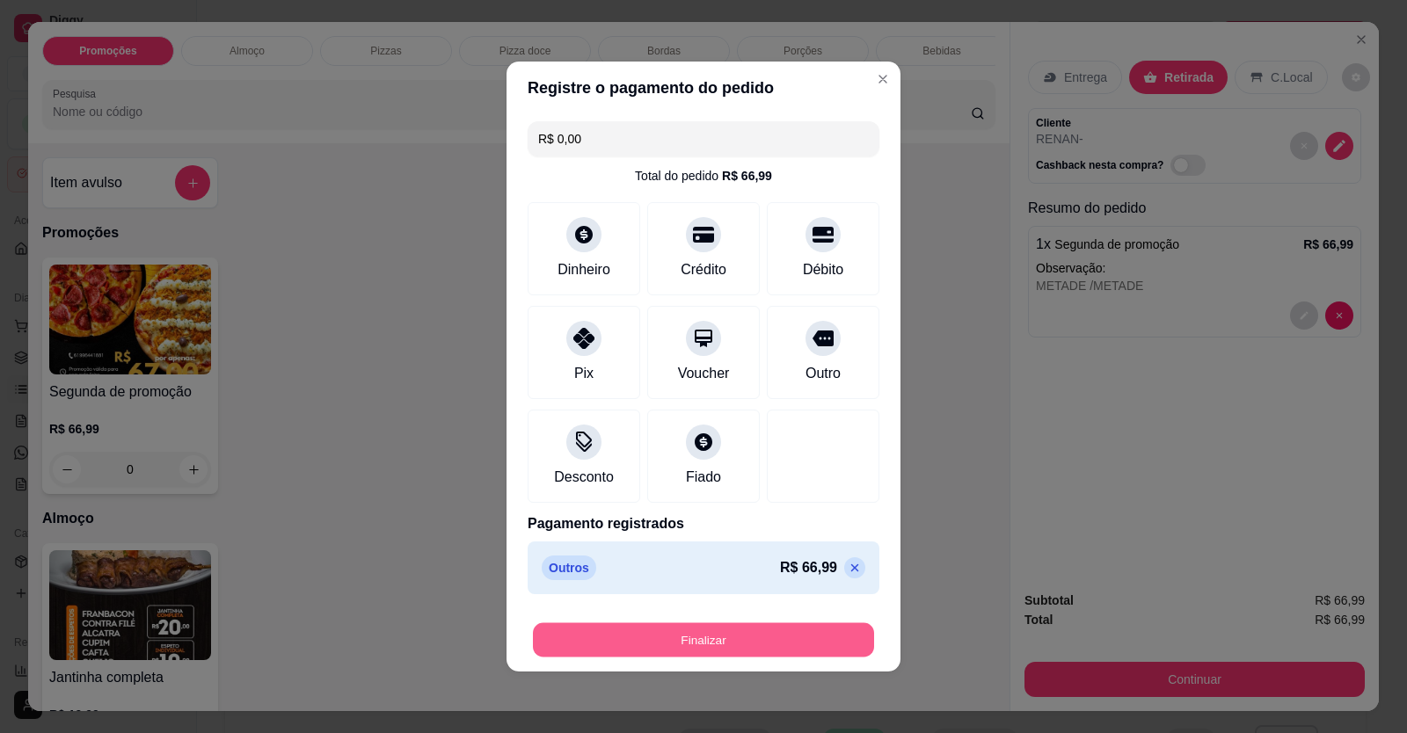
click at [793, 646] on button "Finalizar" at bounding box center [703, 641] width 341 height 34
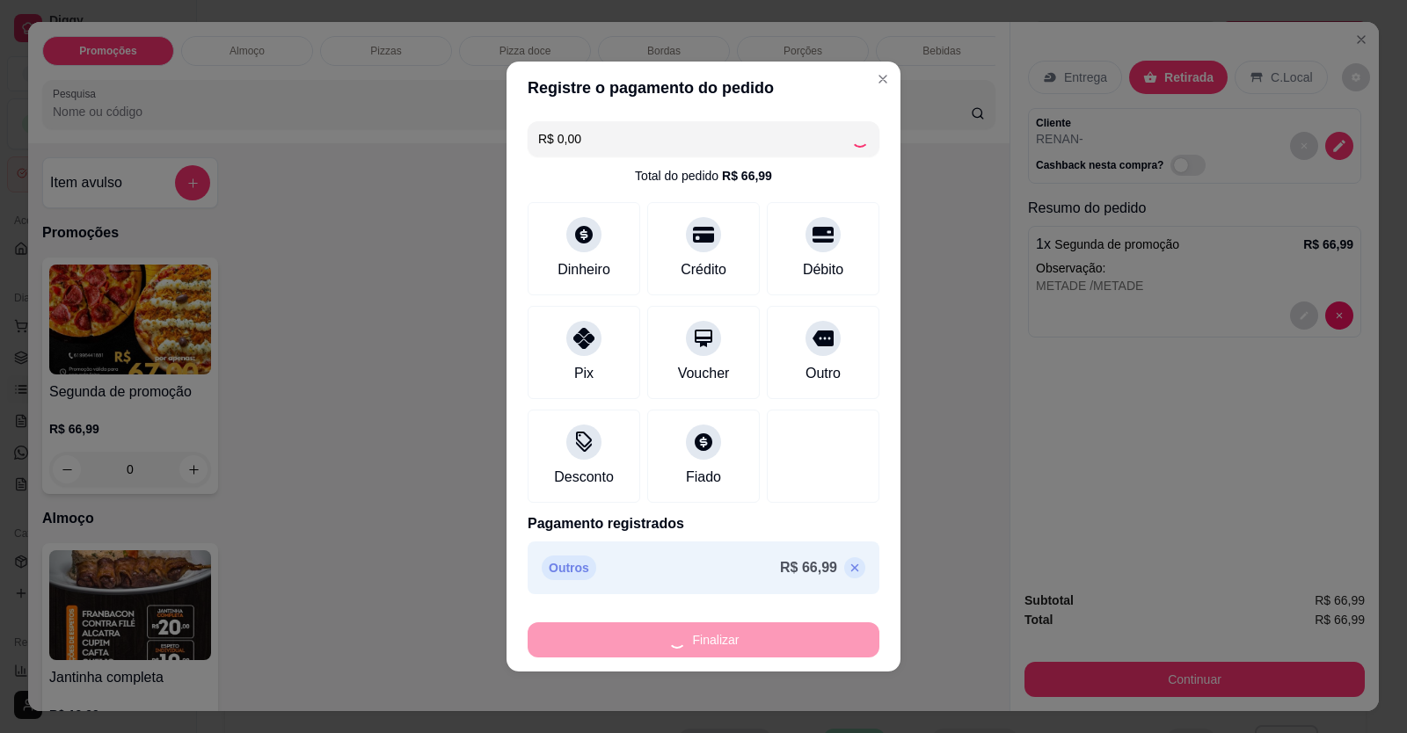
type input "-R$ 66,99"
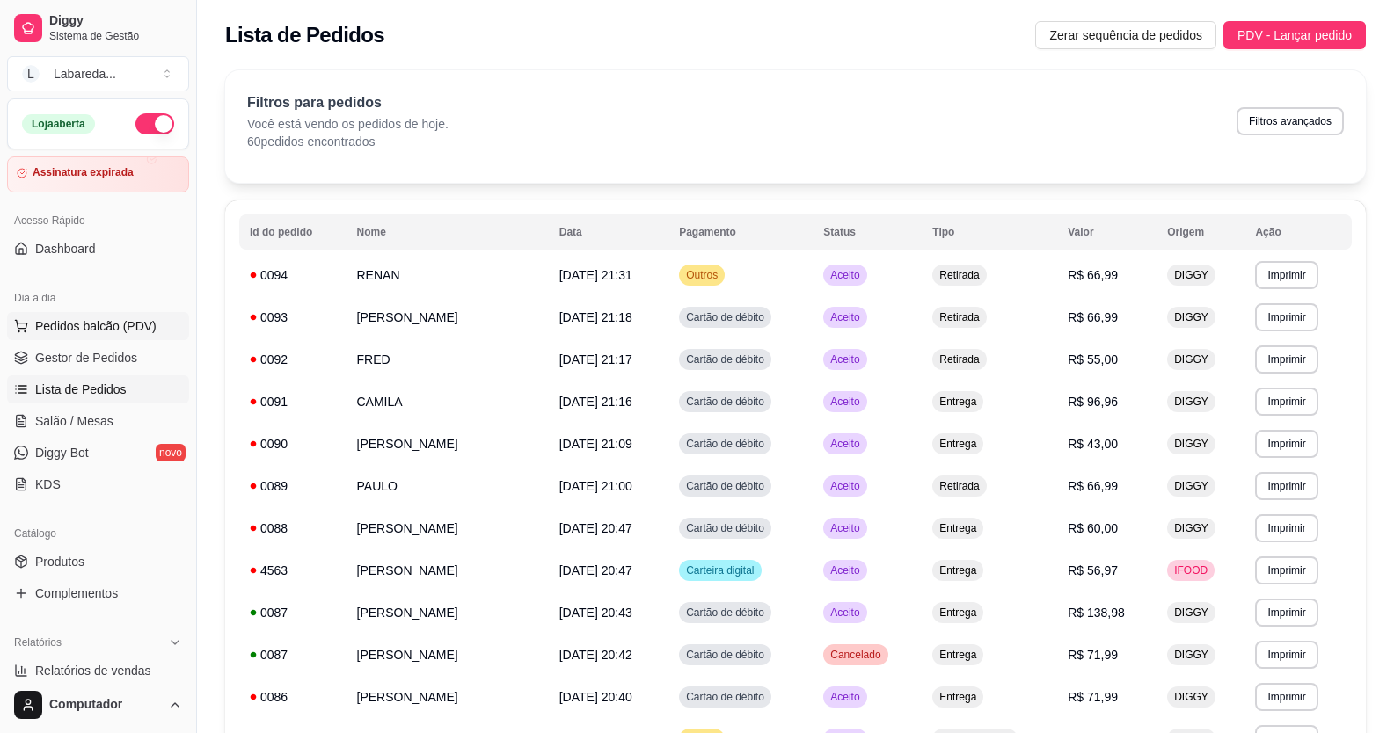
click at [85, 325] on span "Pedidos balcão (PDV)" at bounding box center [95, 326] width 121 height 18
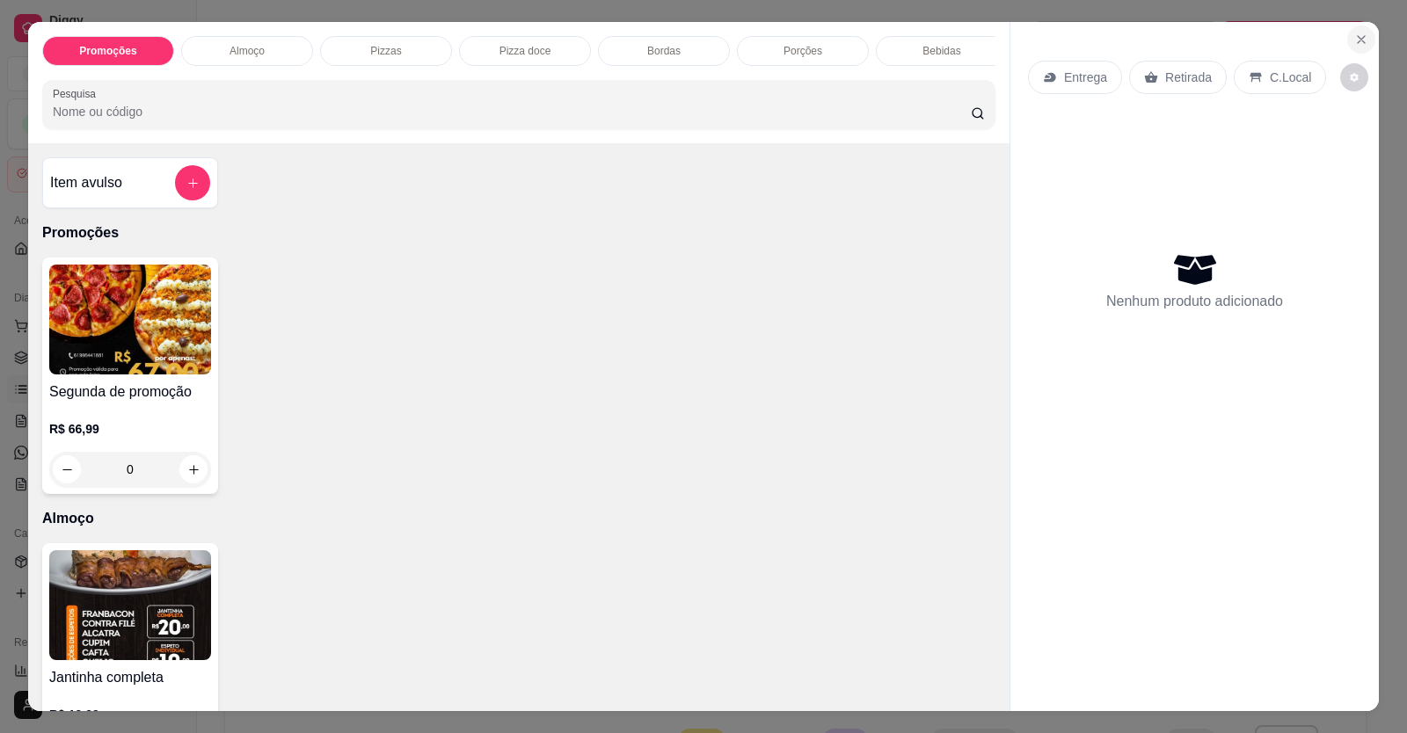
click at [1364, 37] on button "Close" at bounding box center [1361, 40] width 28 height 28
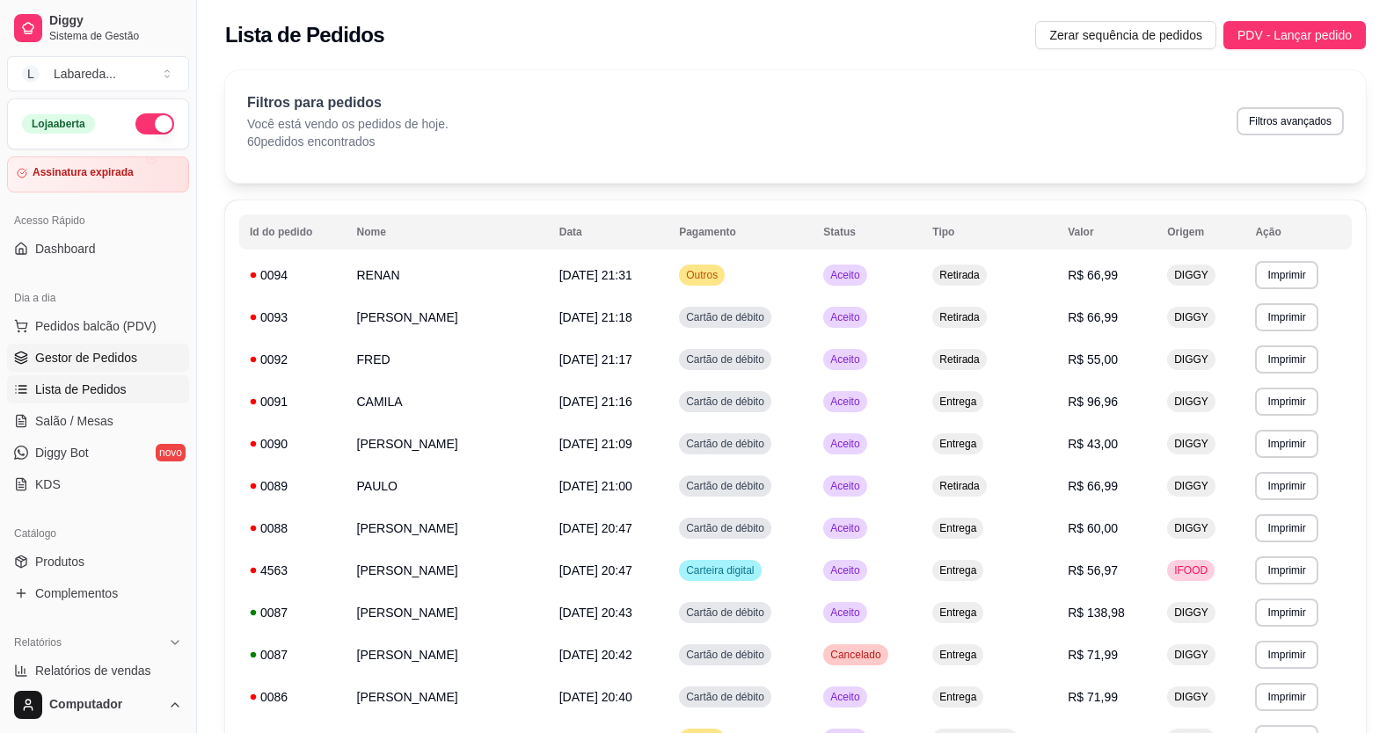
click at [118, 356] on span "Gestor de Pedidos" at bounding box center [86, 358] width 102 height 18
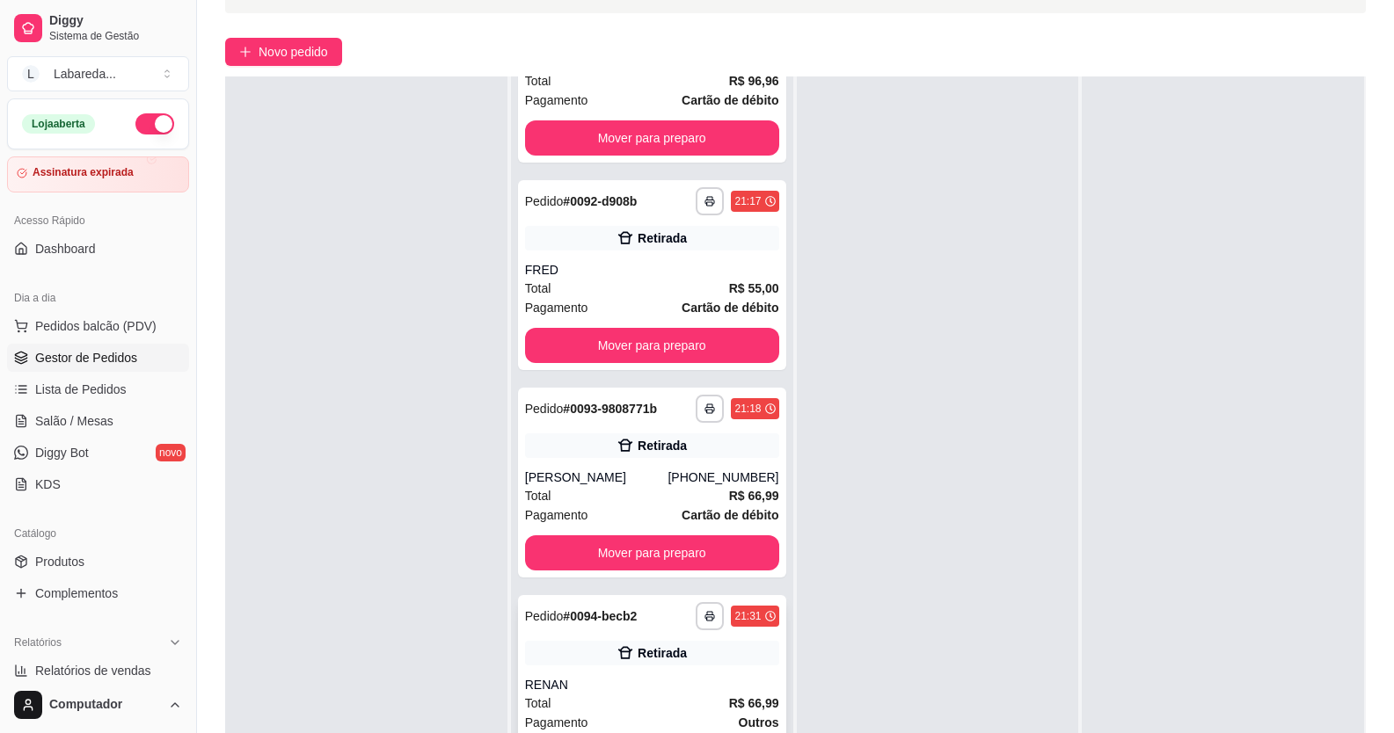
scroll to position [268, 0]
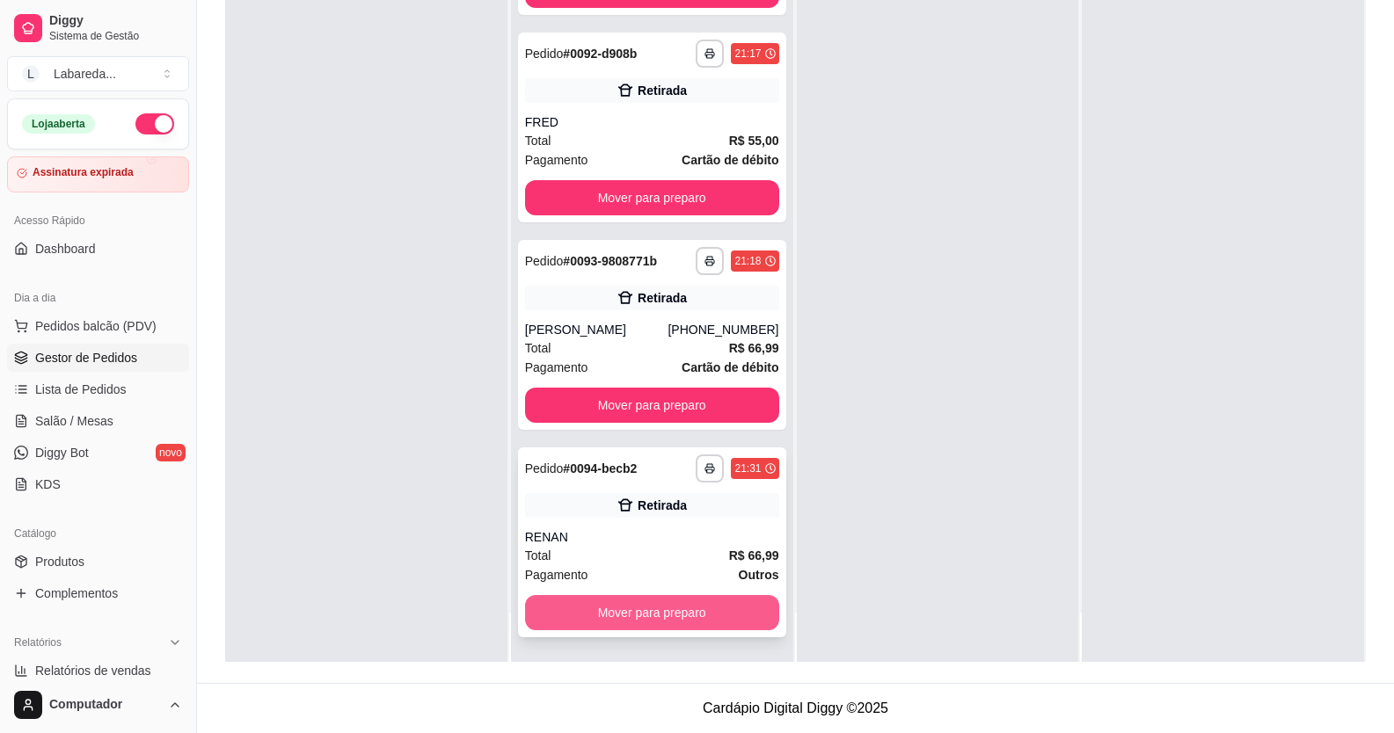
click at [645, 598] on button "Mover para preparo" at bounding box center [652, 612] width 254 height 35
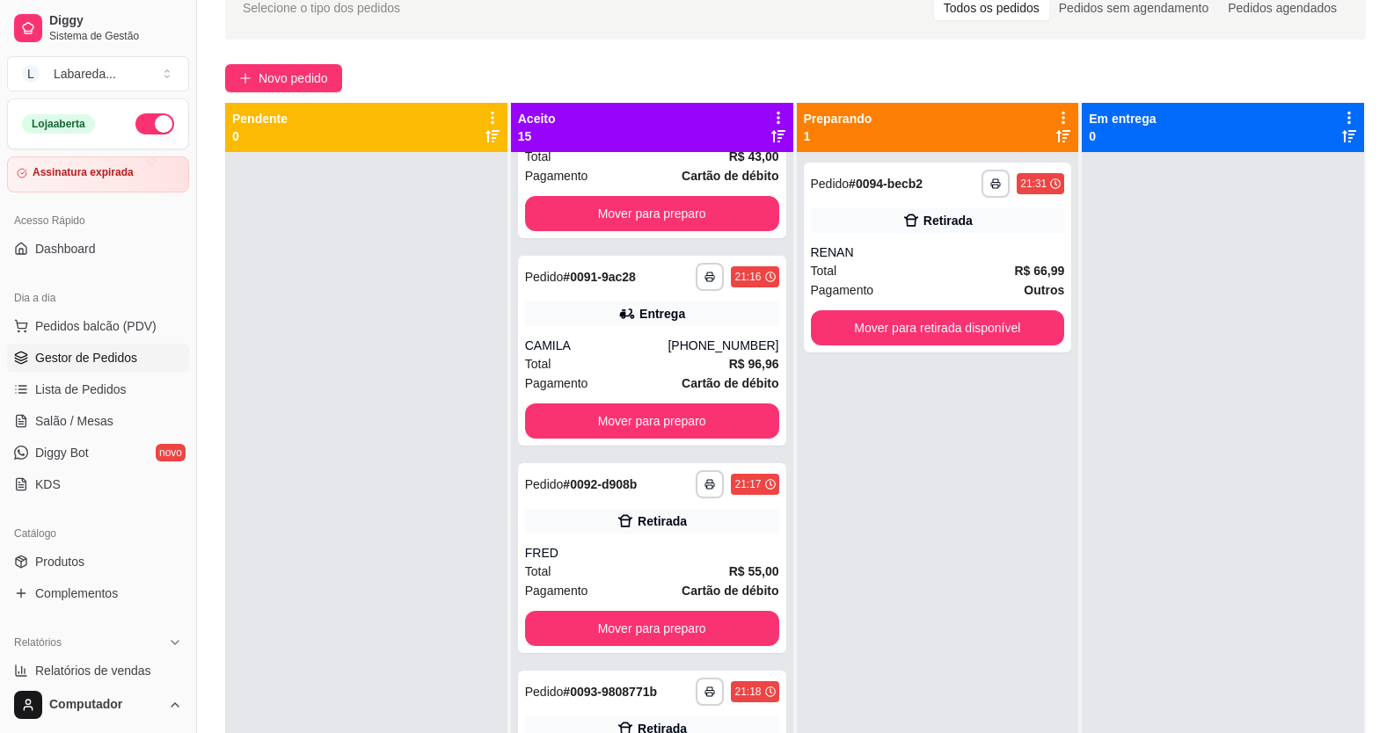
scroll to position [92, 0]
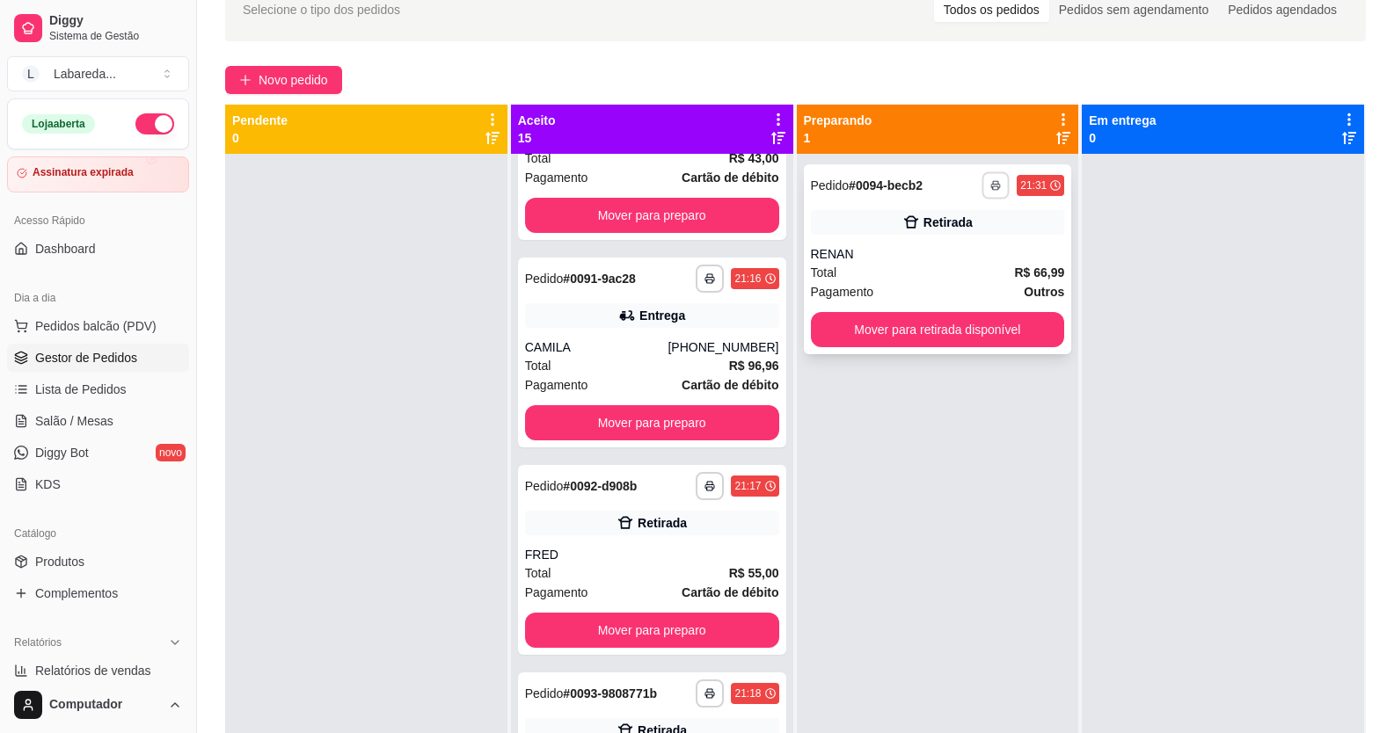
click at [982, 176] on button "button" at bounding box center [995, 185] width 27 height 27
click at [959, 252] on button "IMPRESSORA" at bounding box center [940, 247] width 128 height 28
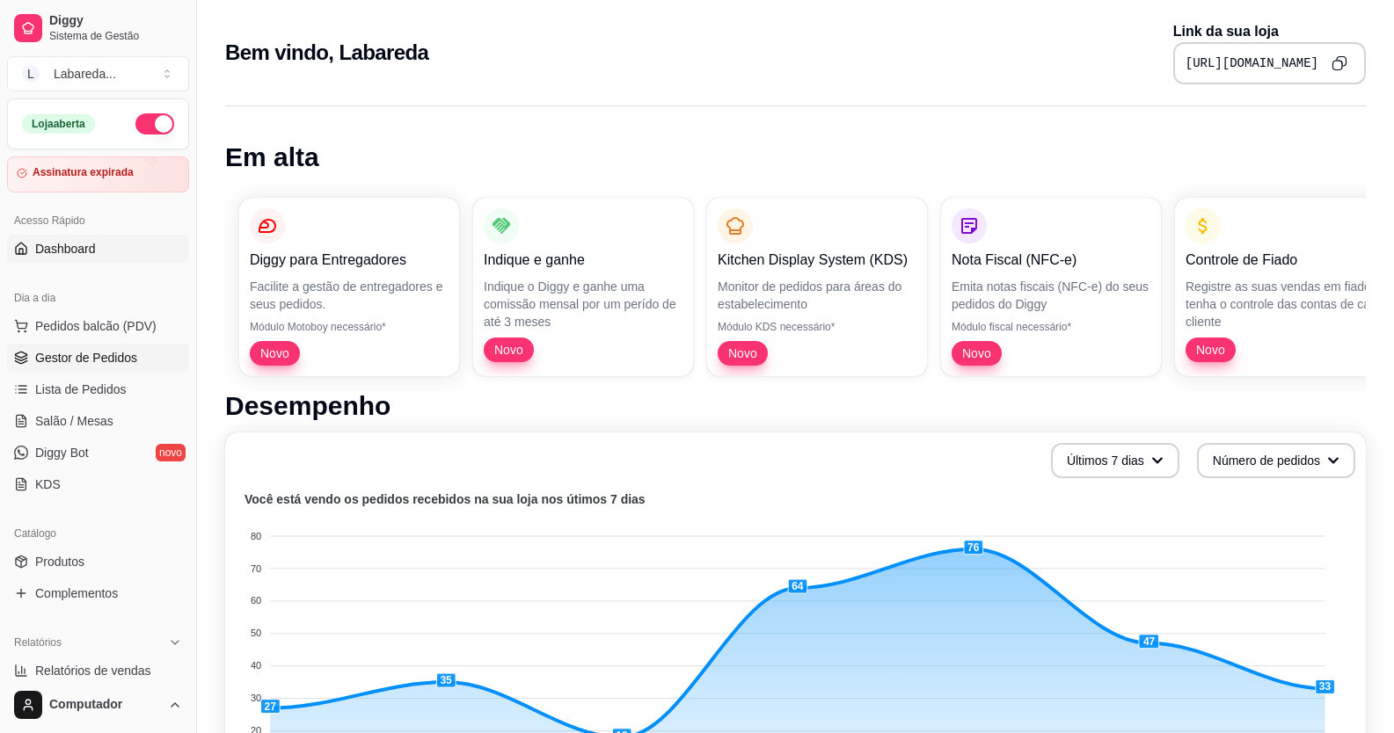
click at [83, 356] on span "Gestor de Pedidos" at bounding box center [86, 358] width 102 height 18
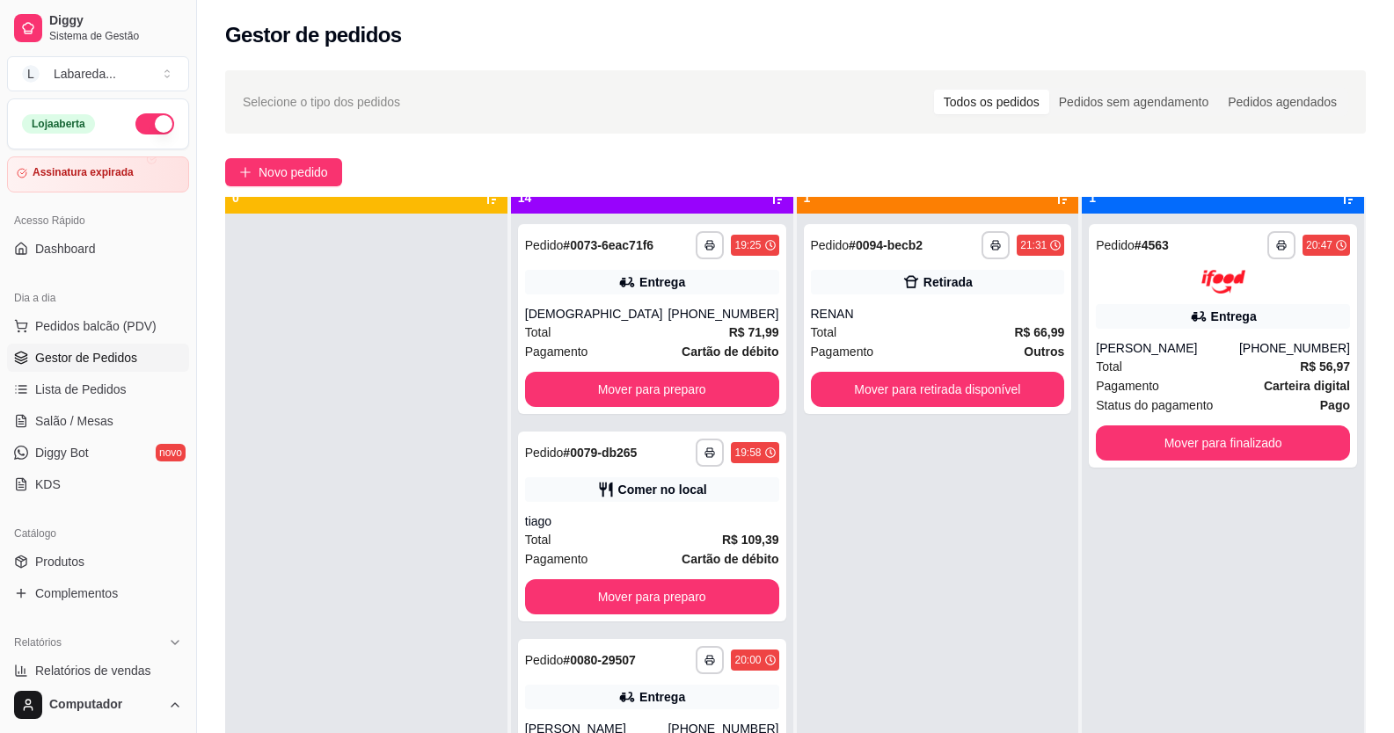
scroll to position [49, 0]
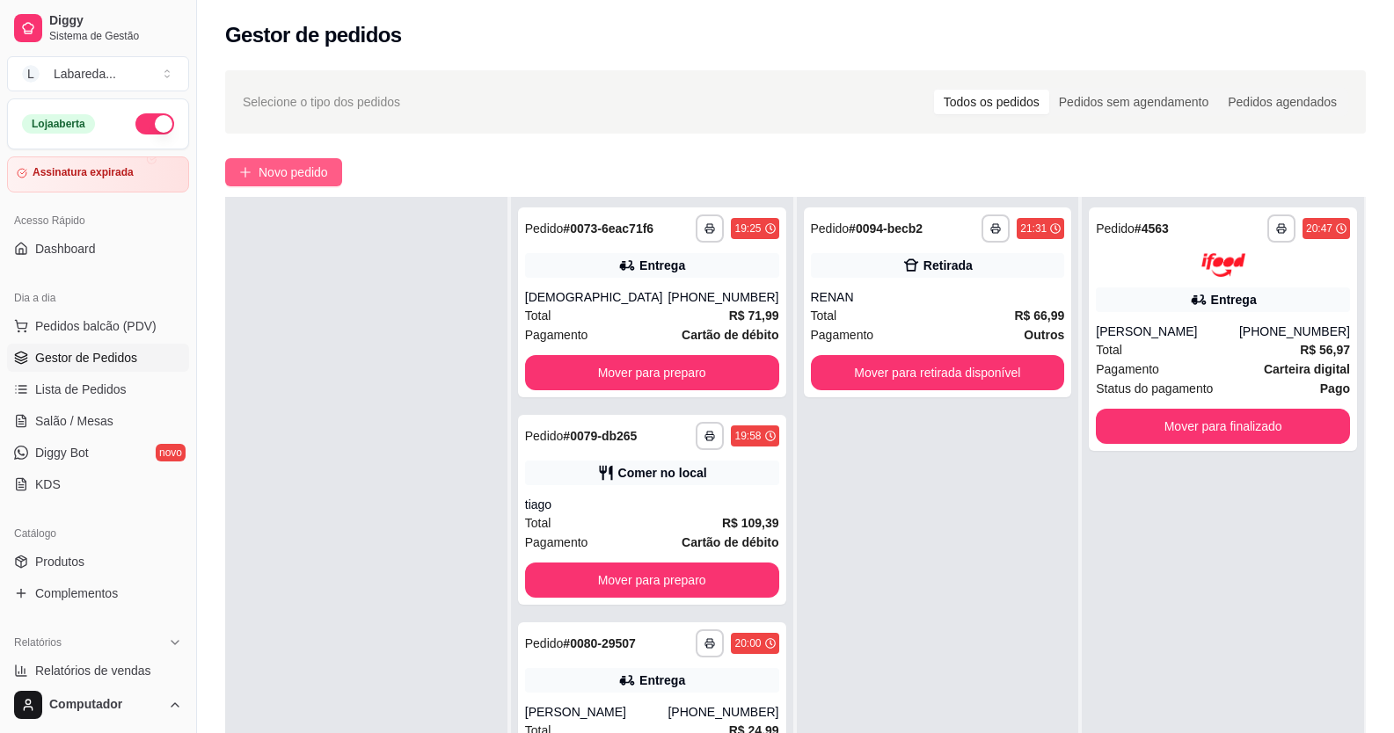
click at [303, 182] on button "Novo pedido" at bounding box center [283, 172] width 117 height 28
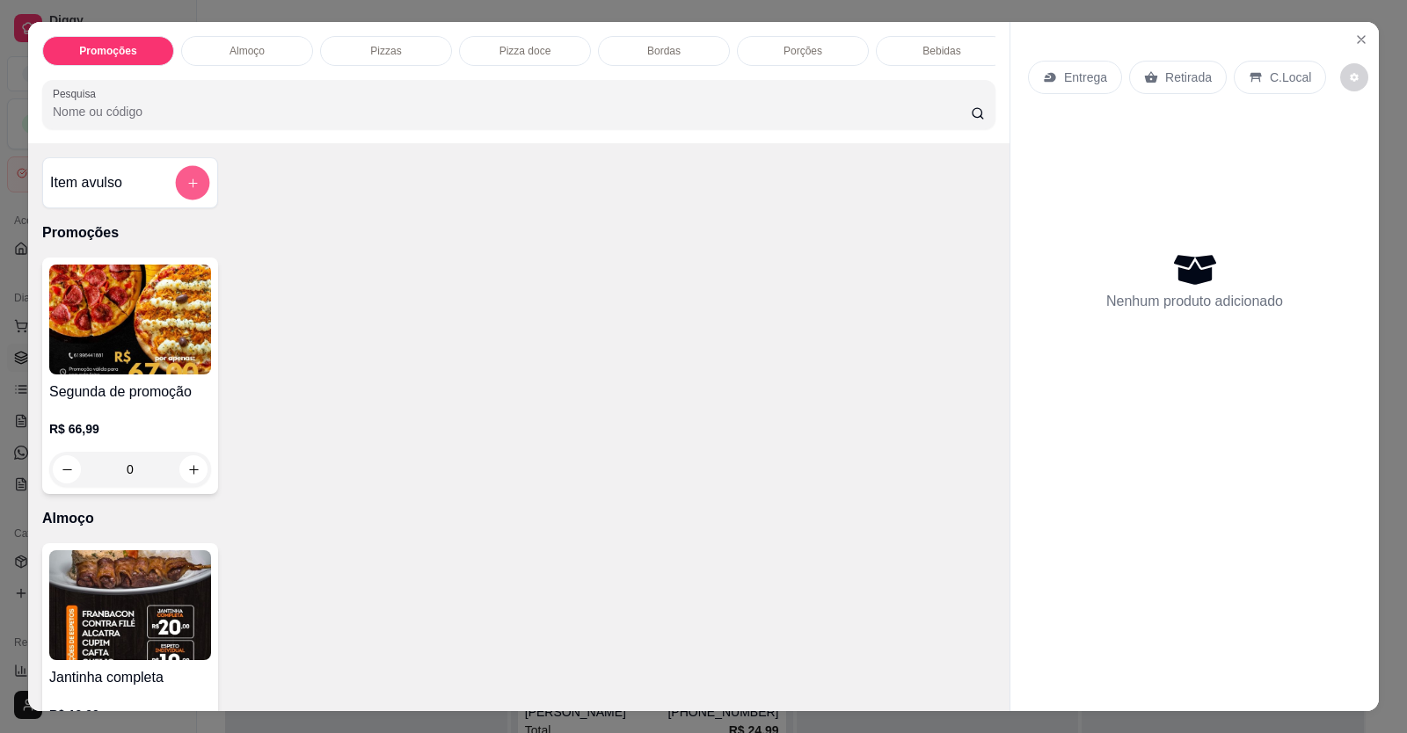
click at [192, 190] on icon "add-separate-item" at bounding box center [192, 183] width 13 height 13
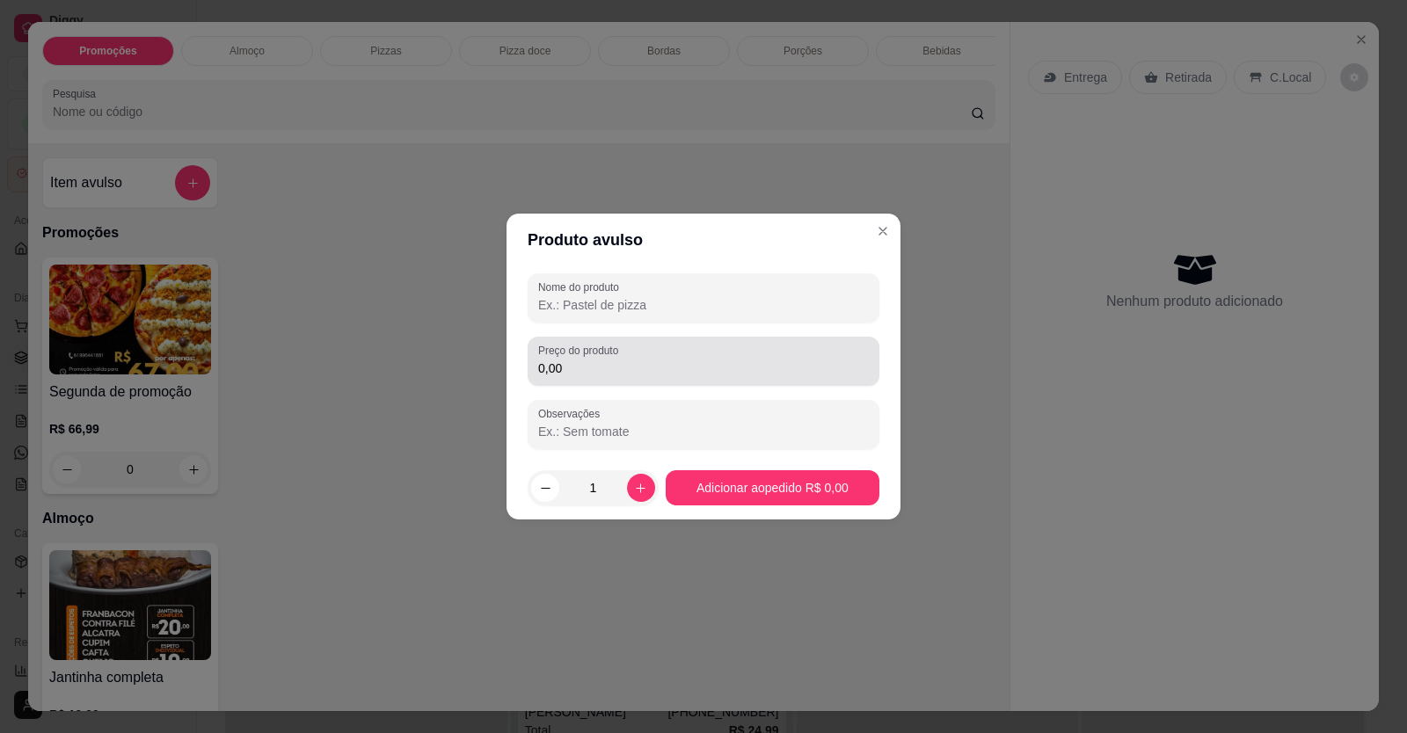
click at [728, 383] on div "Preço do produto 0,00" at bounding box center [704, 361] width 352 height 49
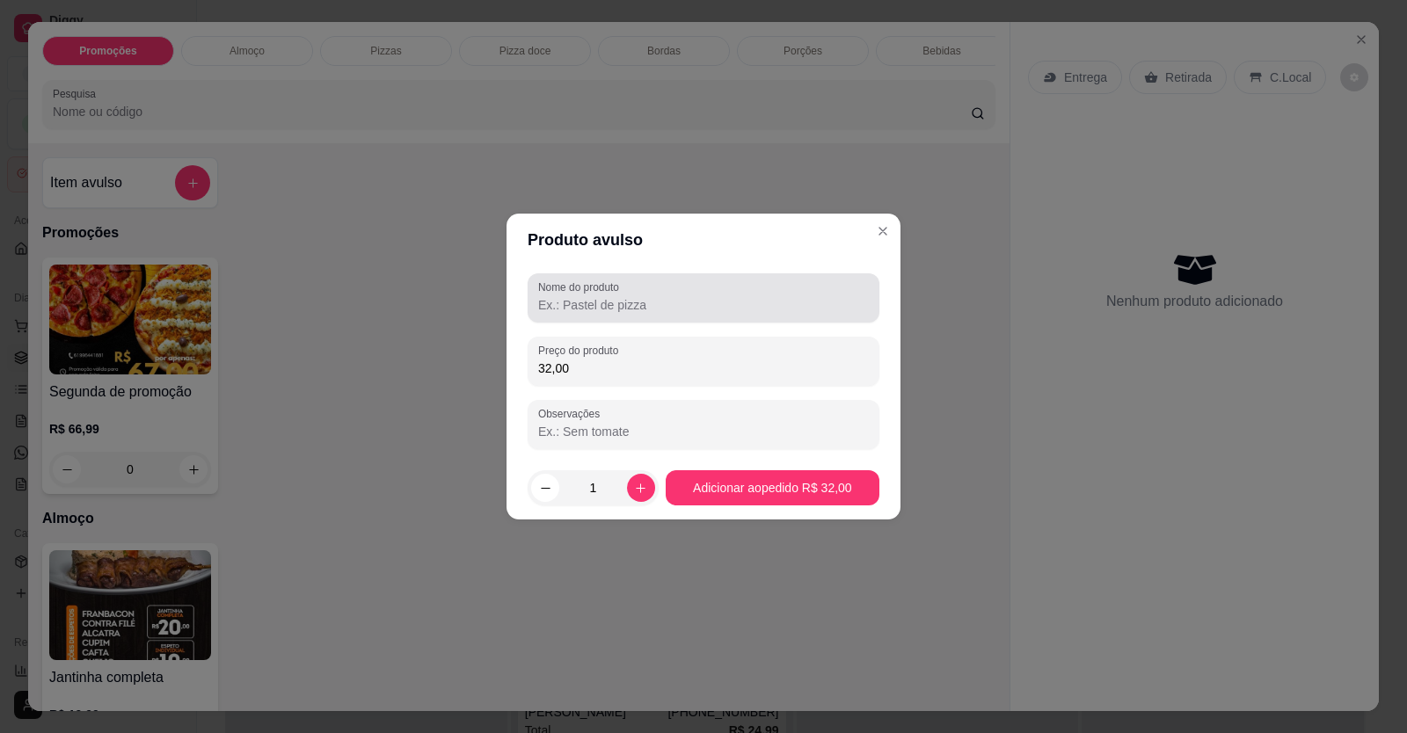
type input "32,00"
drag, startPoint x: 642, startPoint y: 311, endPoint x: 650, endPoint y: 297, distance: 16.1
click at [644, 310] on input "Nome do produto" at bounding box center [703, 305] width 331 height 18
type input "janta"
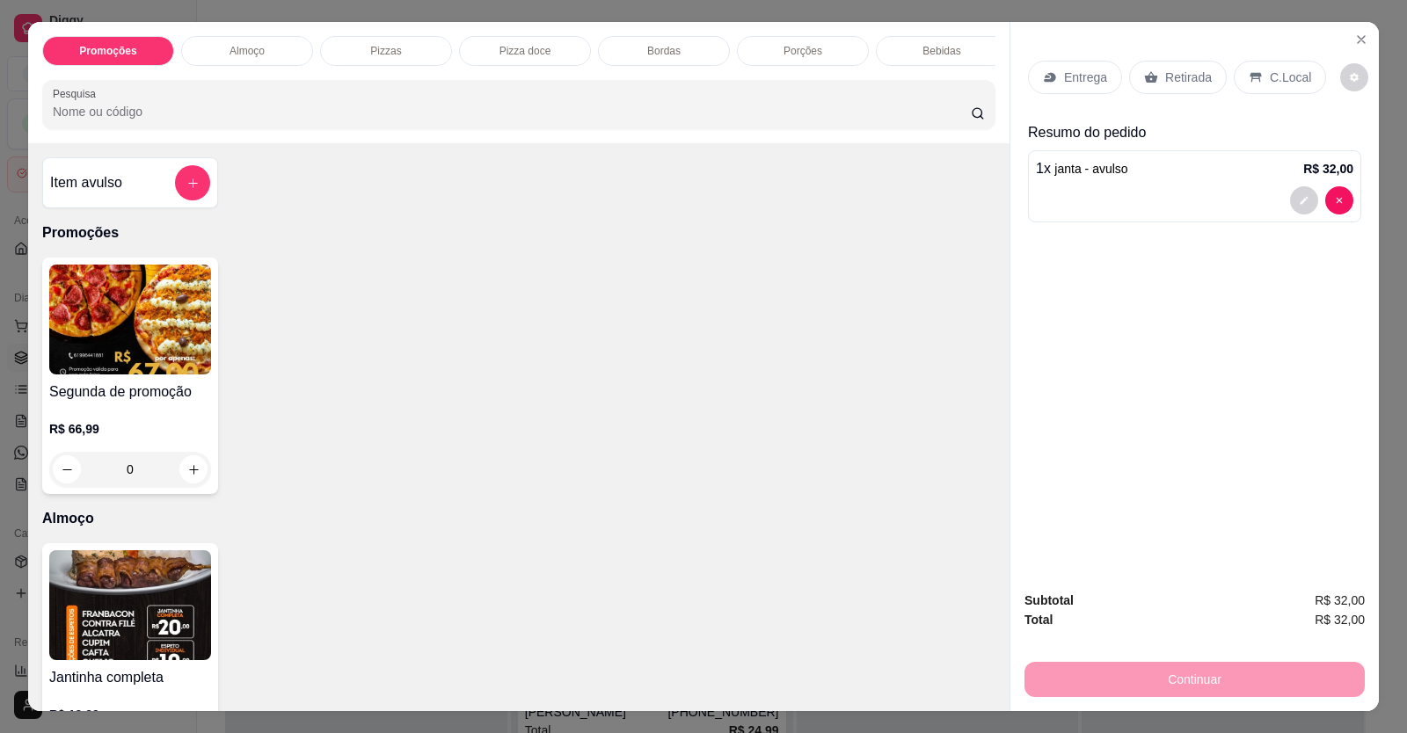
drag, startPoint x: 1283, startPoint y: 71, endPoint x: 1290, endPoint y: 84, distance: 15.0
click at [1286, 74] on p "C.Local" at bounding box center [1290, 78] width 41 height 18
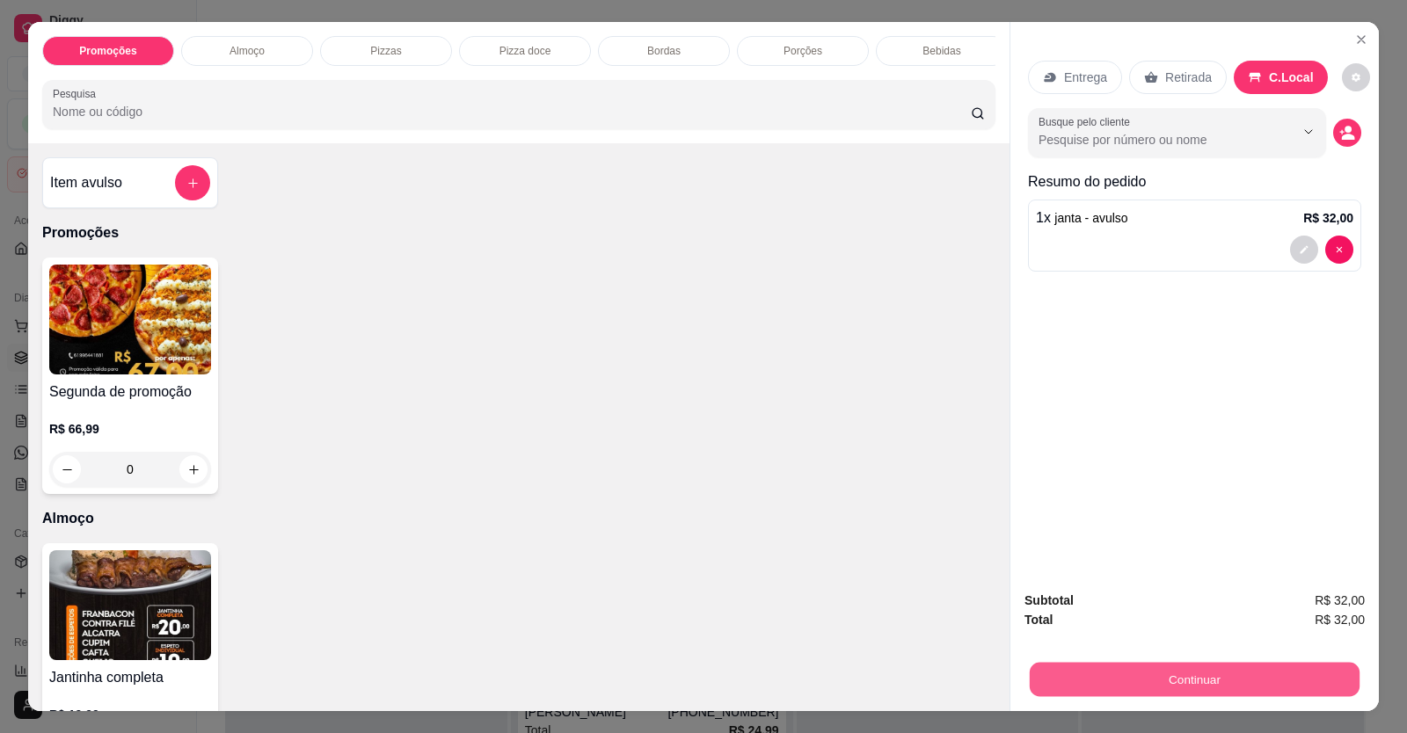
click at [1230, 682] on button "Continuar" at bounding box center [1195, 680] width 330 height 34
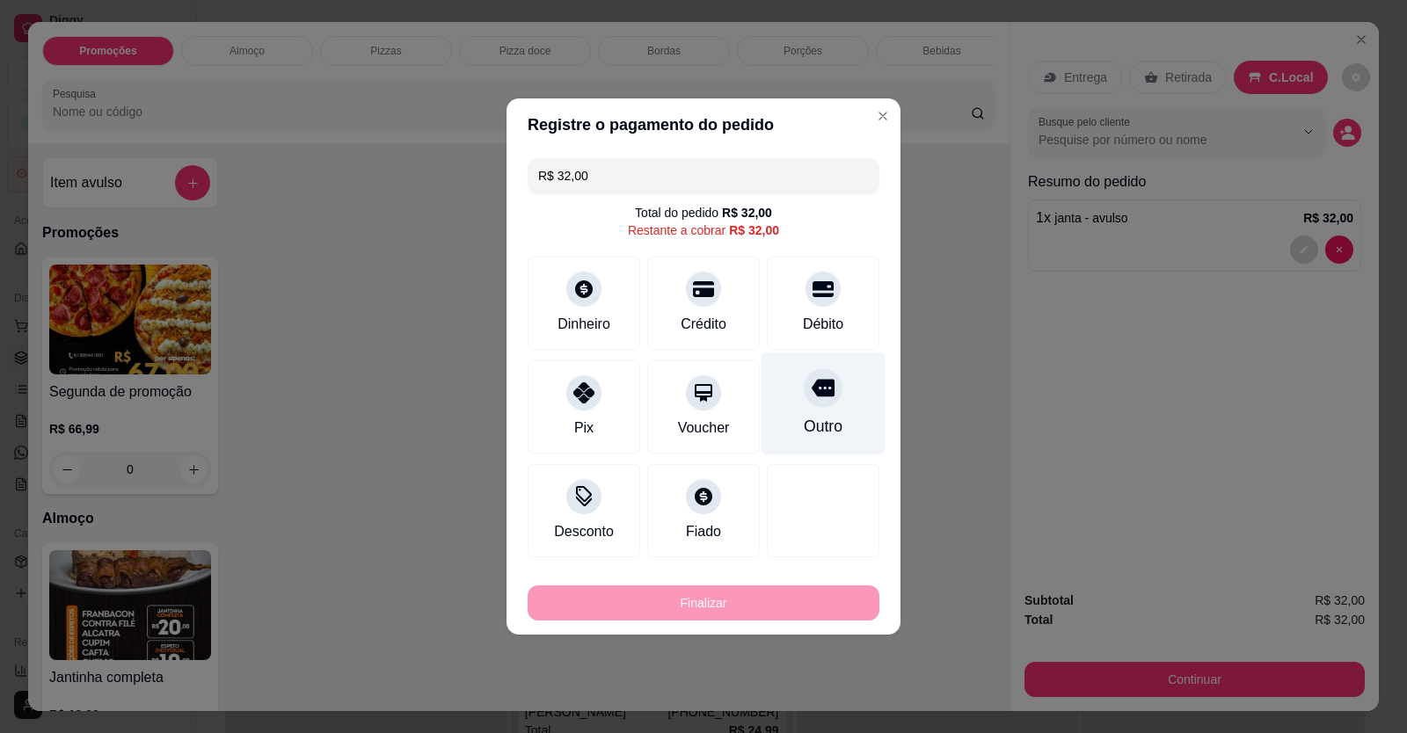
click at [830, 314] on div "Débito" at bounding box center [823, 324] width 40 height 21
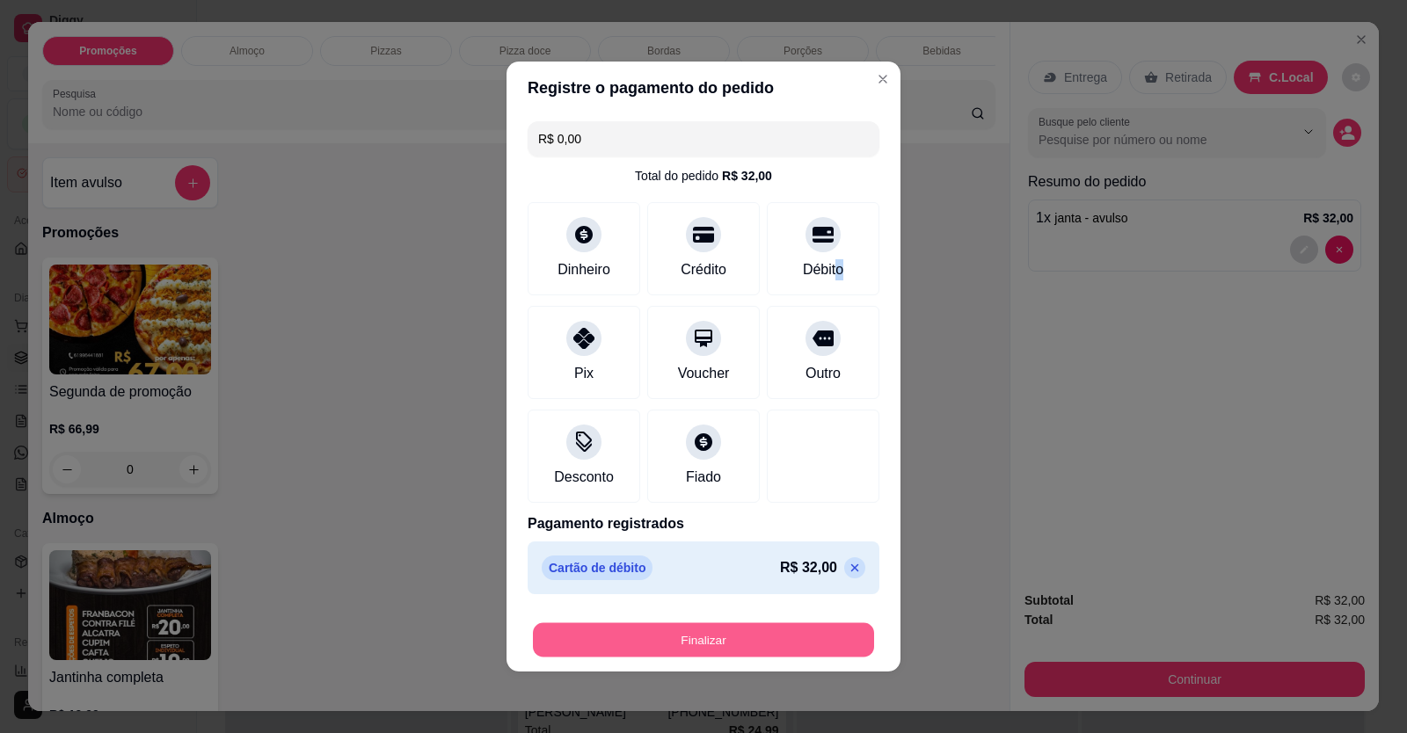
click at [748, 628] on button "Finalizar" at bounding box center [703, 641] width 341 height 34
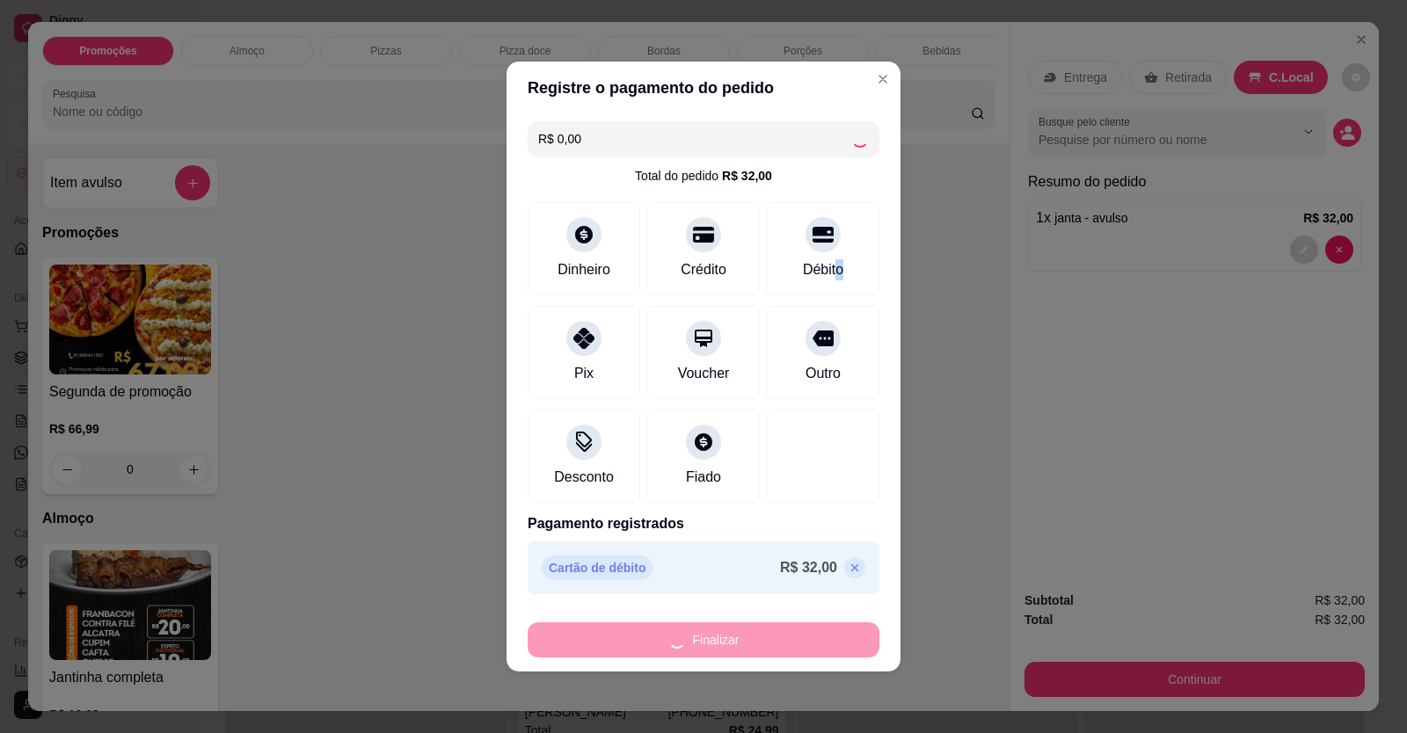
type input "-R$ 32,00"
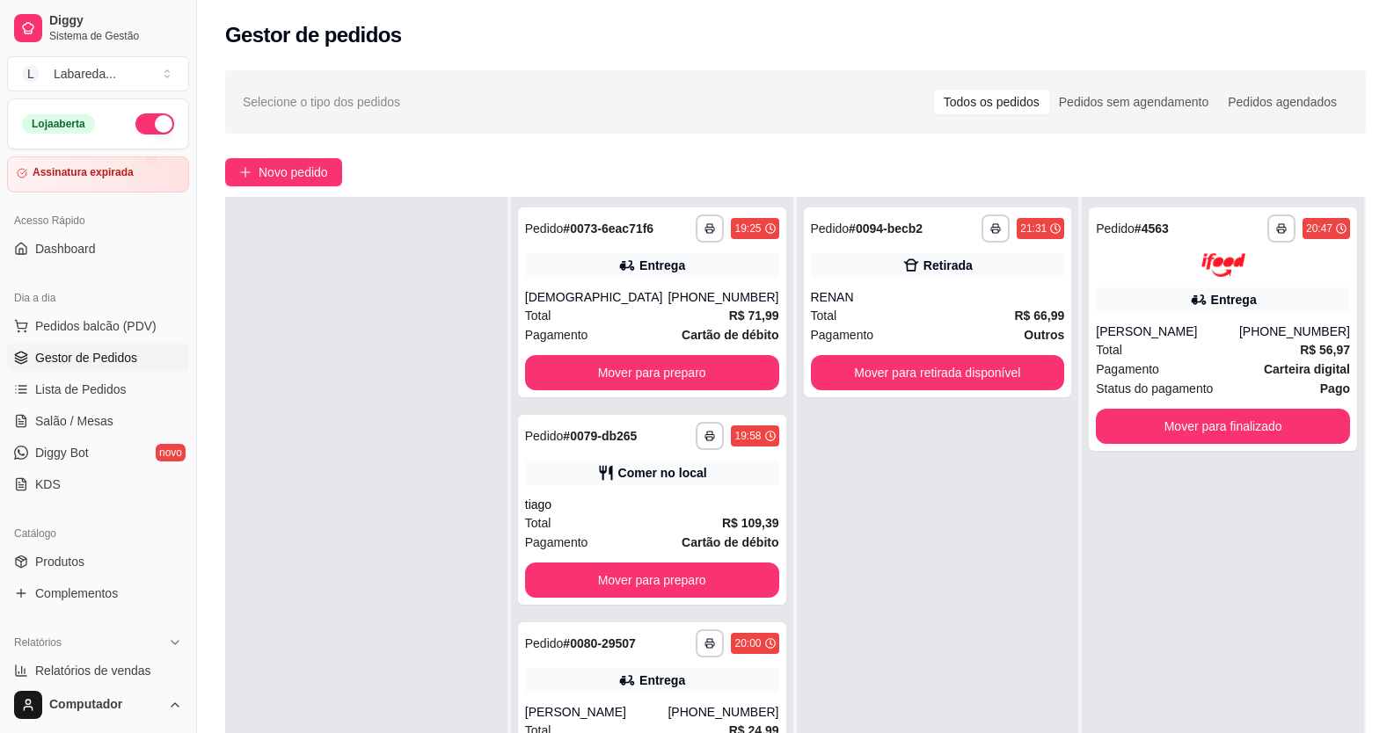
click at [867, 557] on div "**********" at bounding box center [938, 563] width 282 height 733
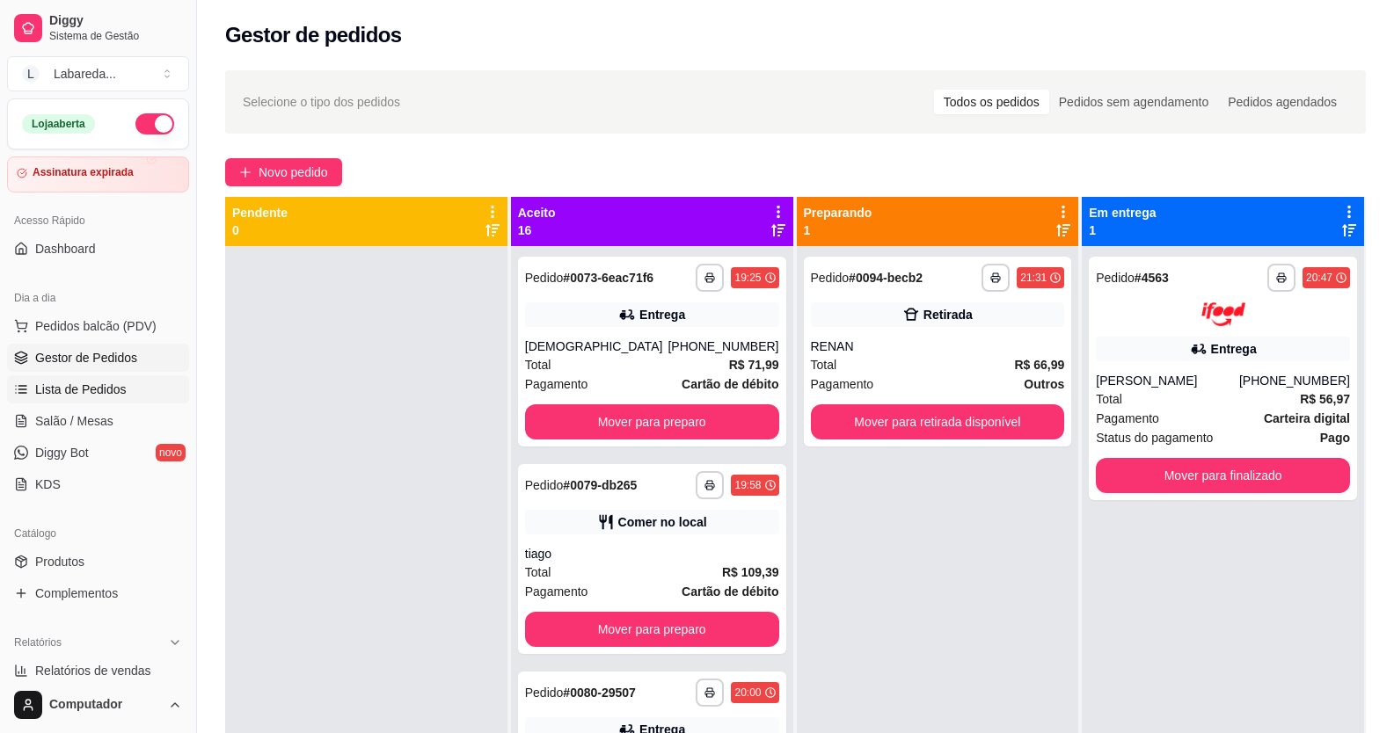
click at [59, 385] on span "Lista de Pedidos" at bounding box center [80, 390] width 91 height 18
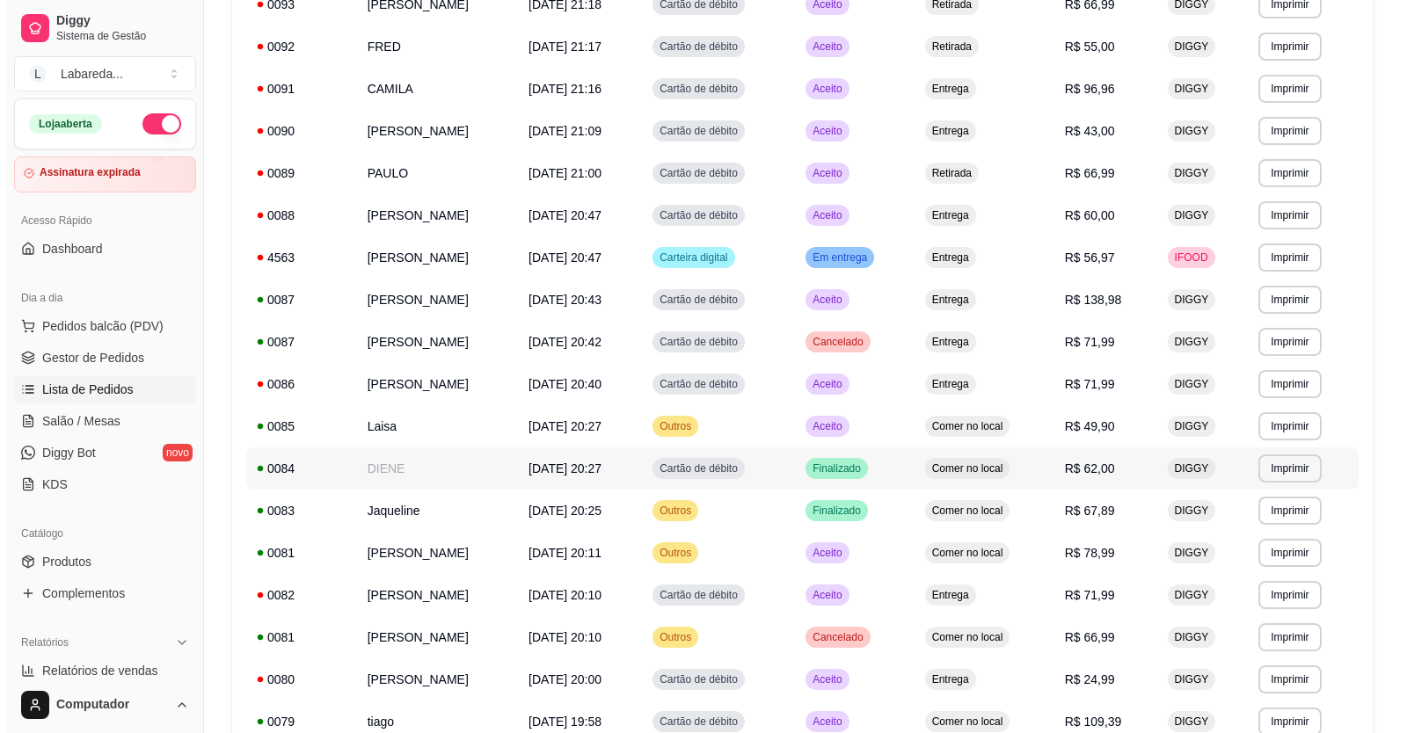
scroll to position [440, 0]
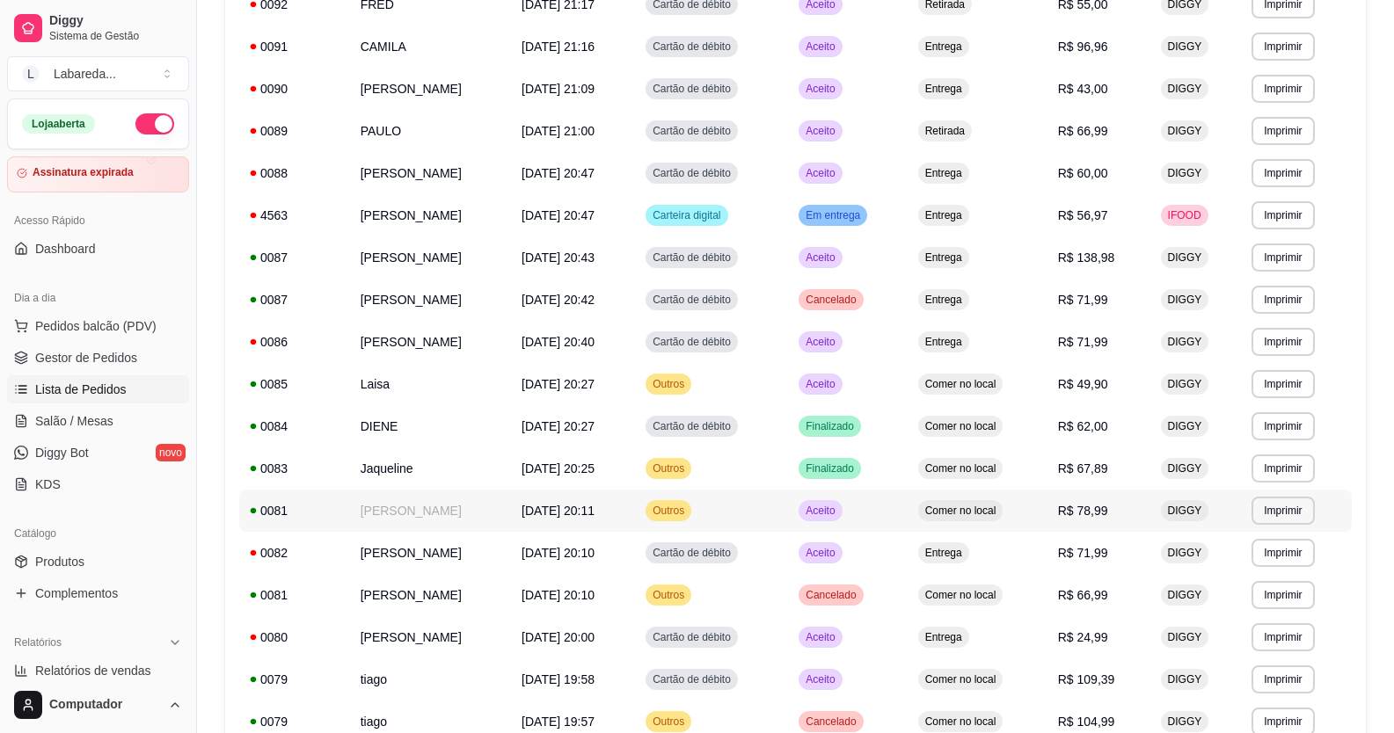
click at [635, 530] on td "[DATE] 20:11" at bounding box center [573, 511] width 124 height 42
click at [456, 509] on td "[PERSON_NAME]" at bounding box center [430, 511] width 161 height 42
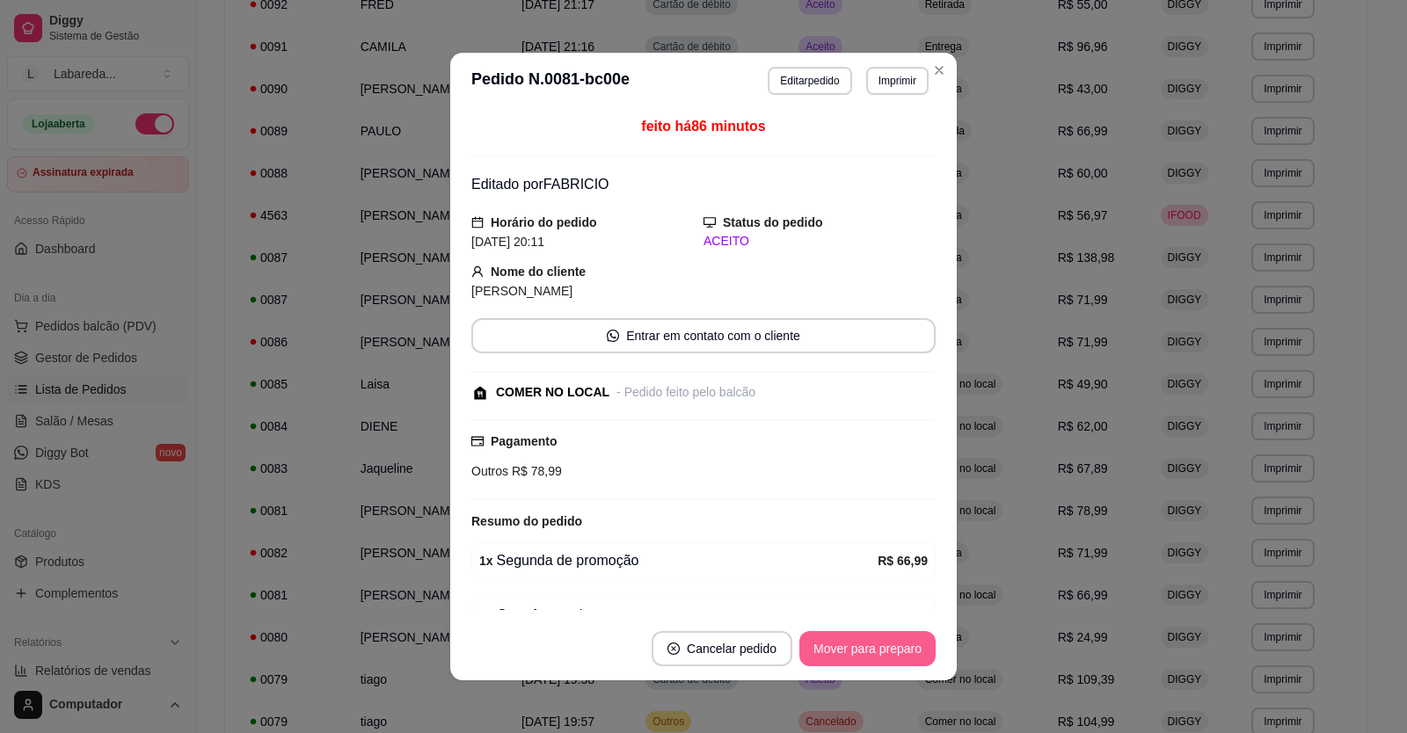
click at [831, 653] on button "Mover para preparo" at bounding box center [867, 648] width 136 height 35
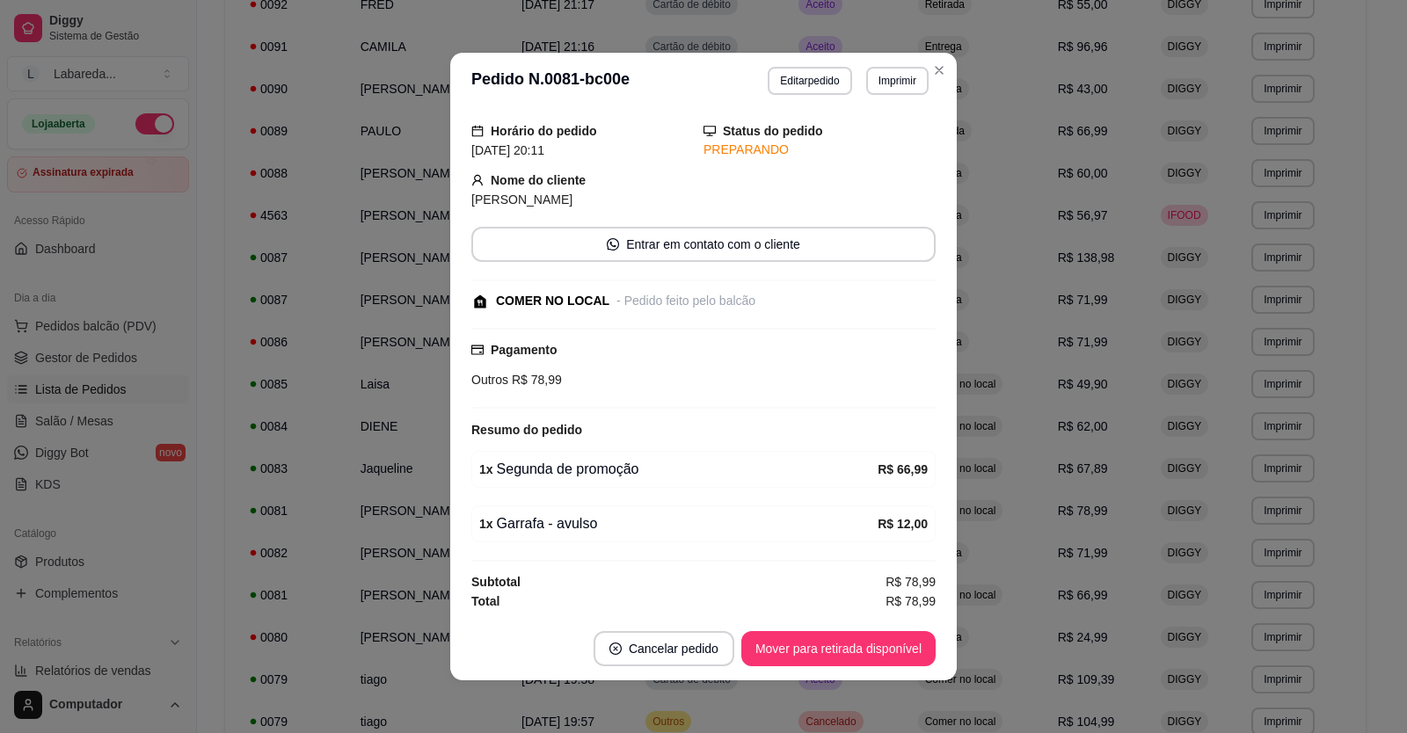
scroll to position [92, 0]
click at [836, 649] on button "Mover para retirada disponível" at bounding box center [838, 648] width 194 height 35
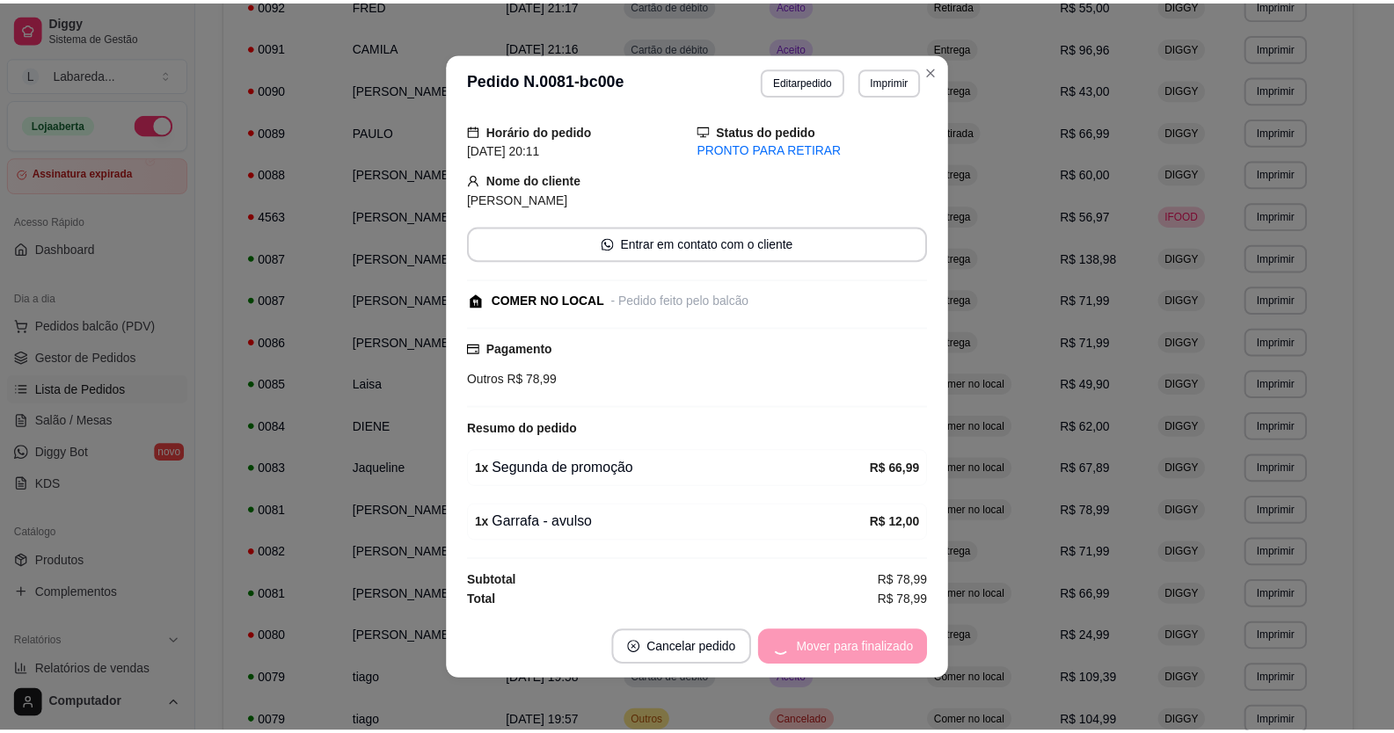
scroll to position [0, 0]
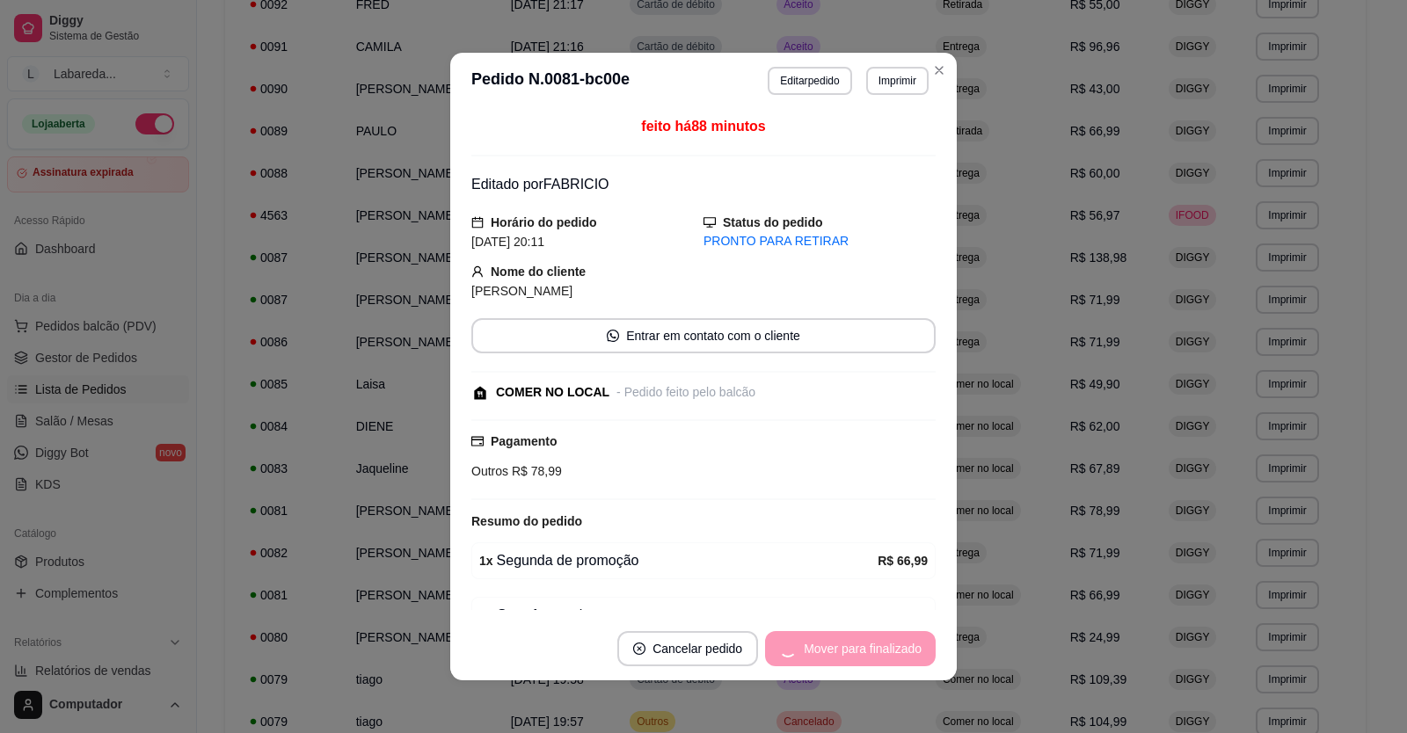
click at [758, 652] on button "Cancelar pedido" at bounding box center [687, 648] width 141 height 35
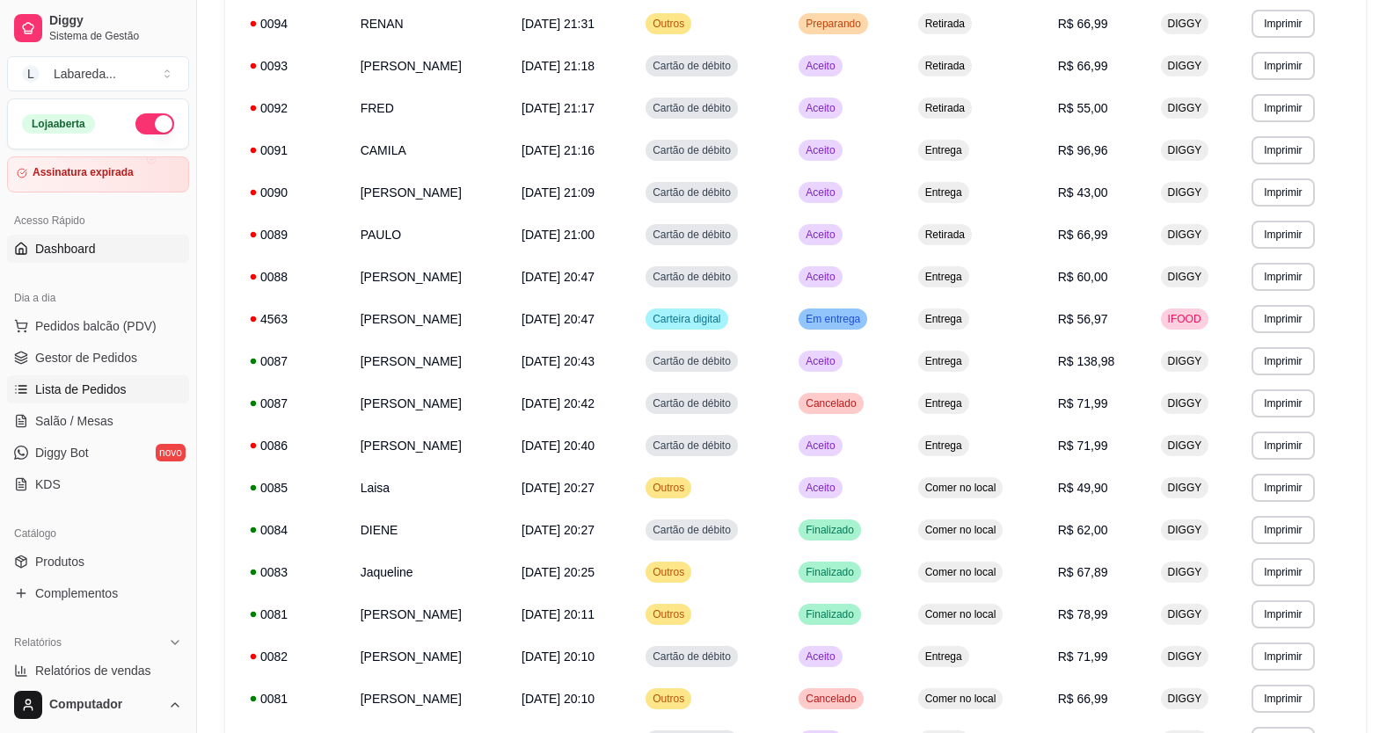
scroll to position [176, 0]
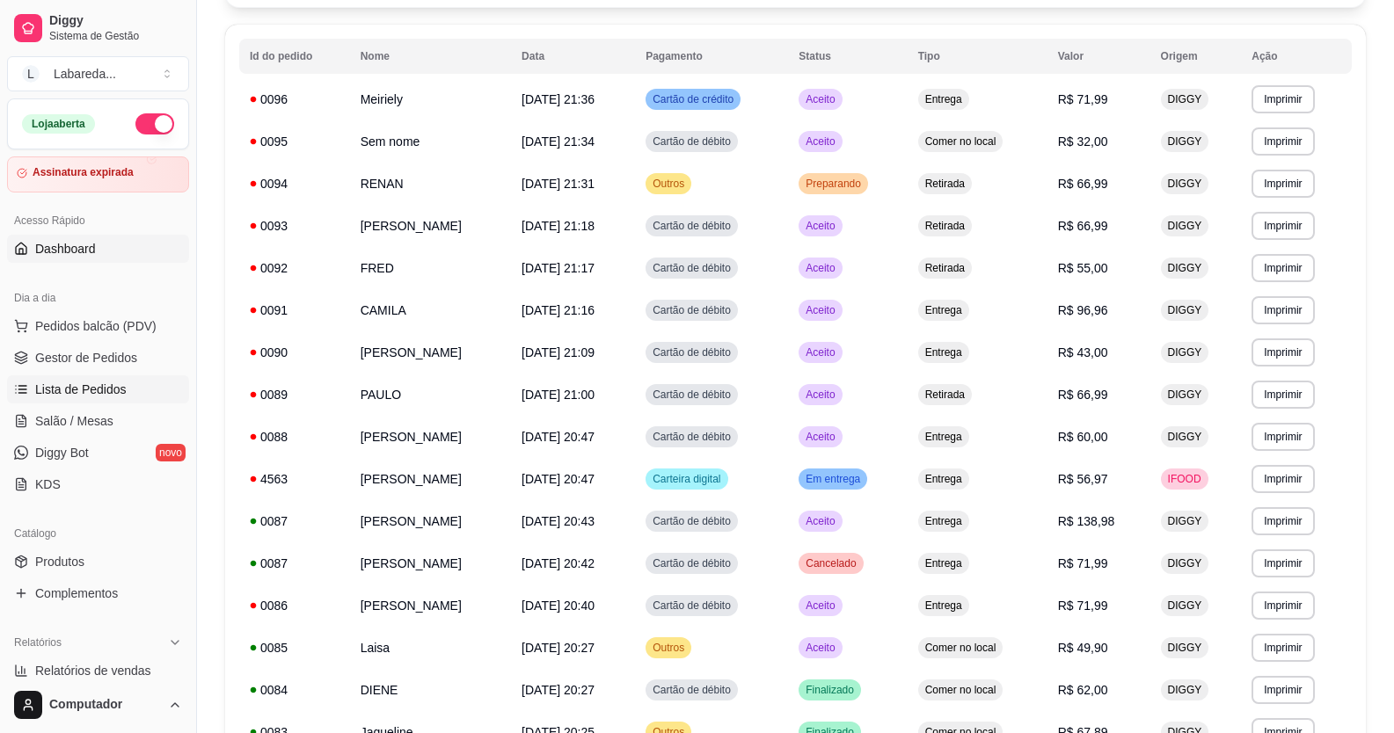
click at [86, 259] on link "Dashboard" at bounding box center [98, 249] width 182 height 28
click at [82, 341] on ul "Pedidos balcão (PDV) Gestor de Pedidos Lista de Pedidos Salão / Mesas Diggy Bot…" at bounding box center [98, 405] width 182 height 186
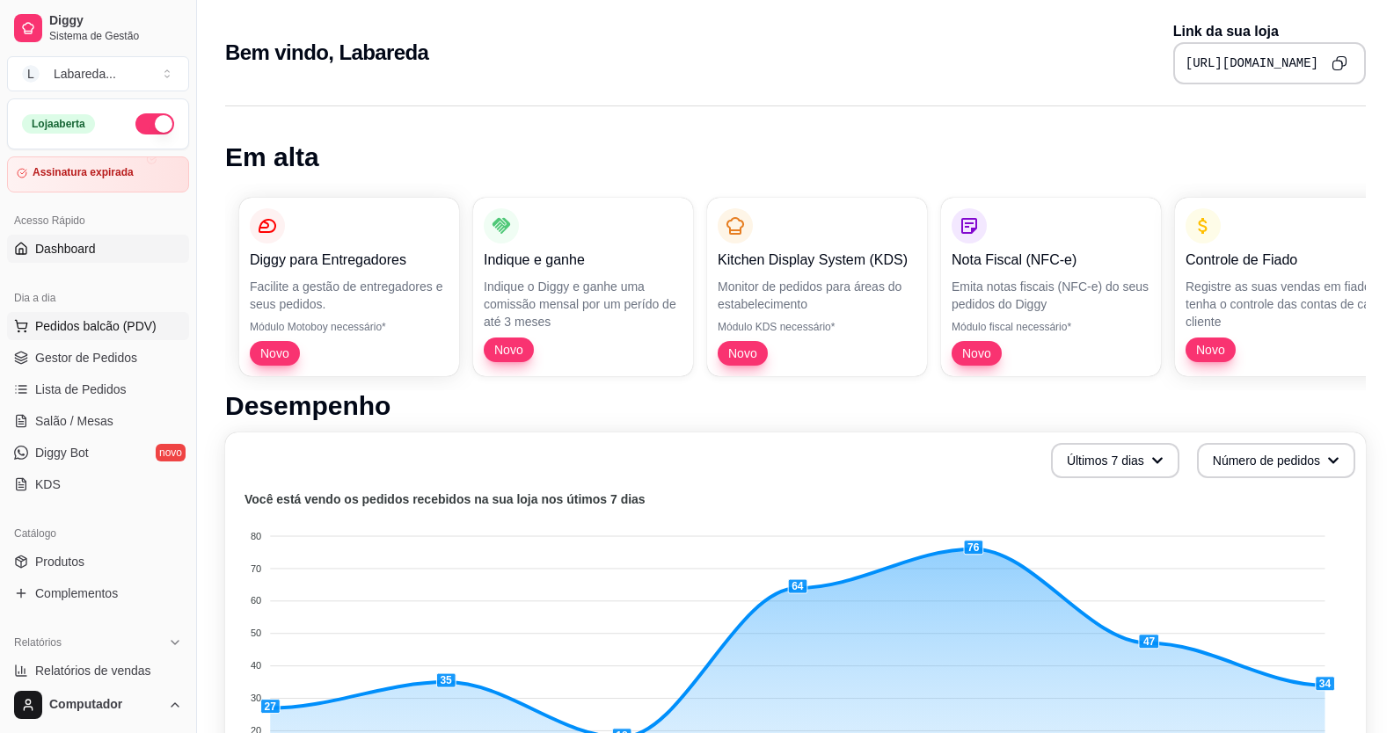
click at [54, 331] on span "Pedidos balcão (PDV)" at bounding box center [95, 326] width 121 height 18
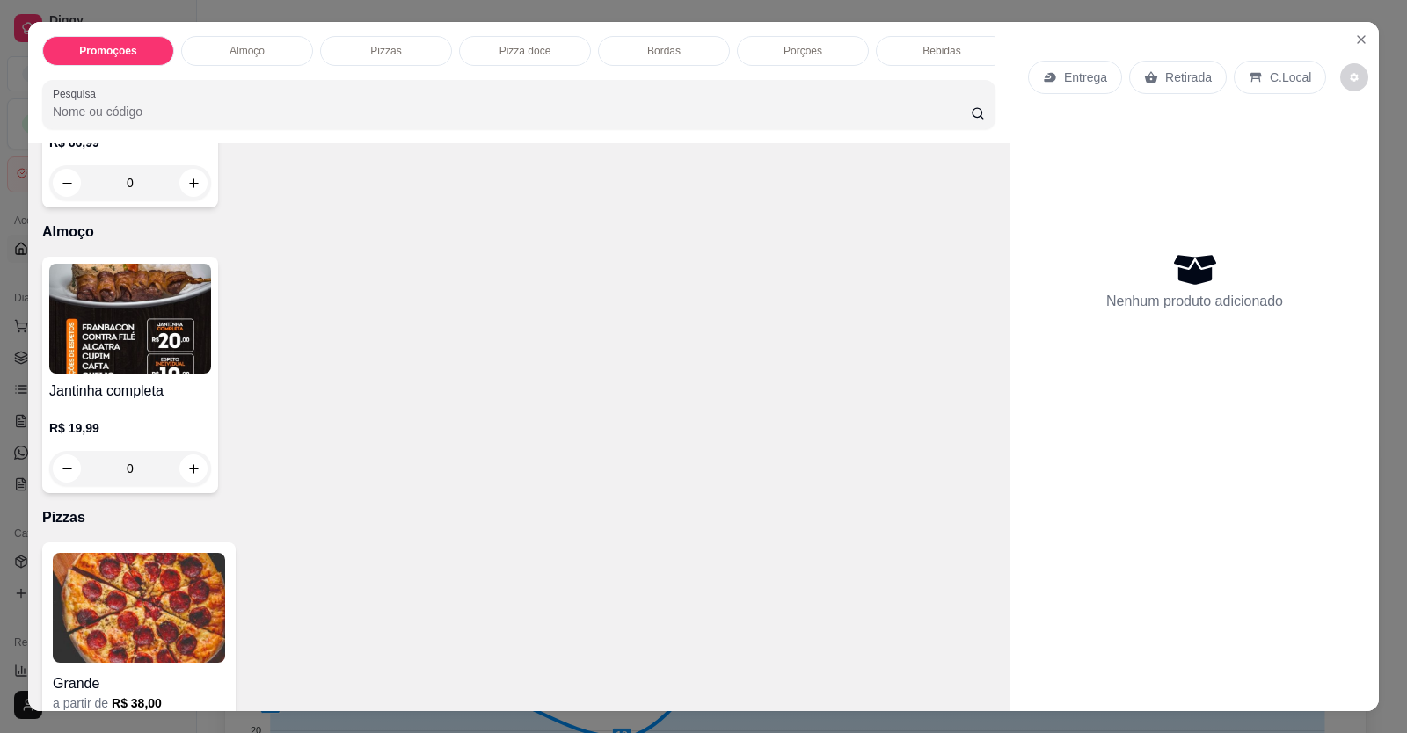
scroll to position [352, 0]
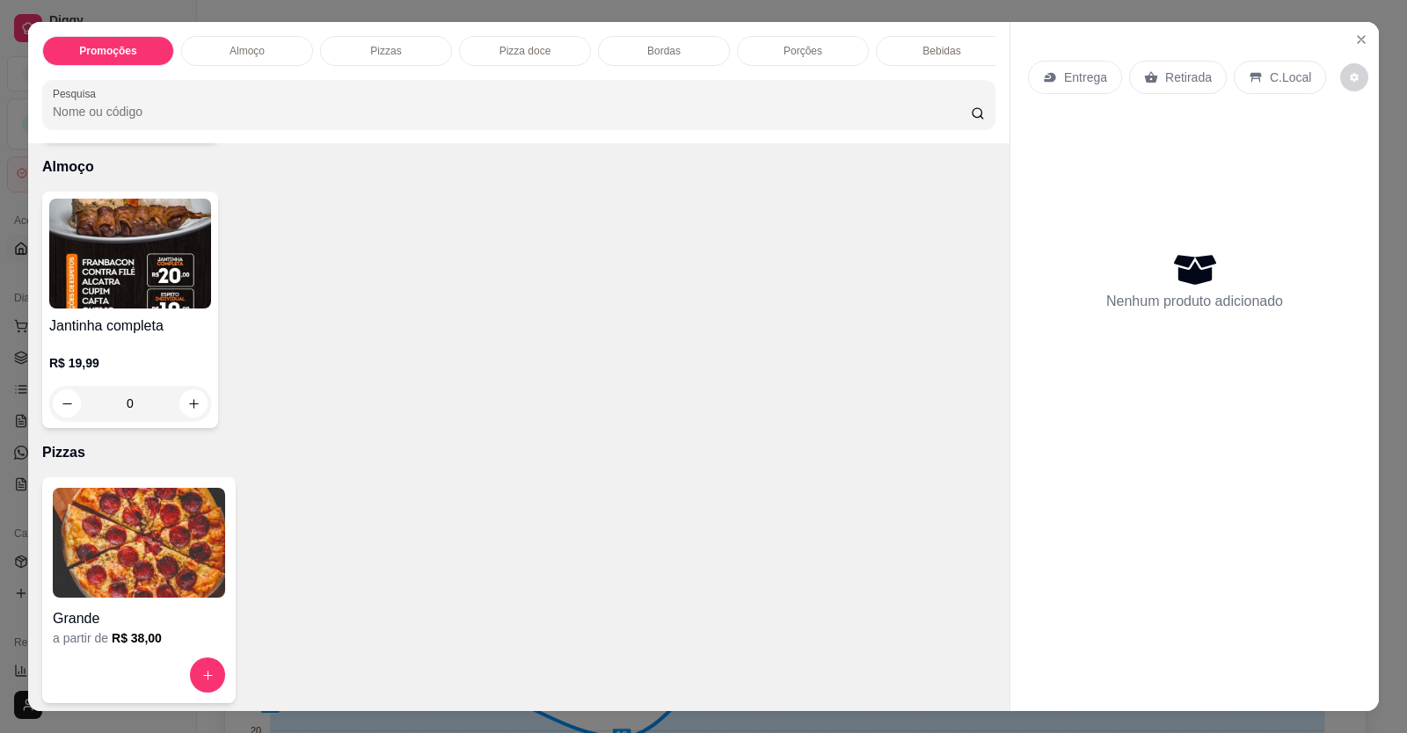
click at [144, 540] on img at bounding box center [139, 543] width 172 height 110
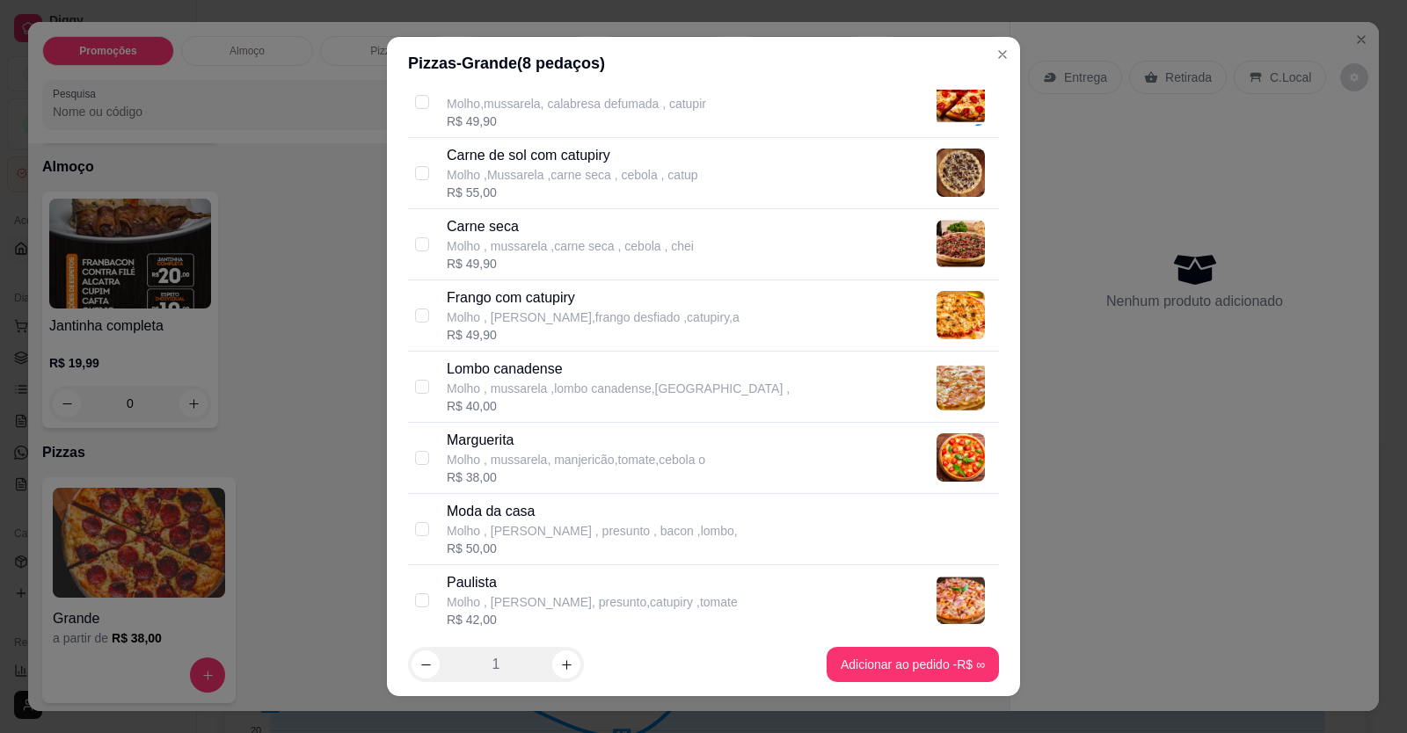
scroll to position [264, 0]
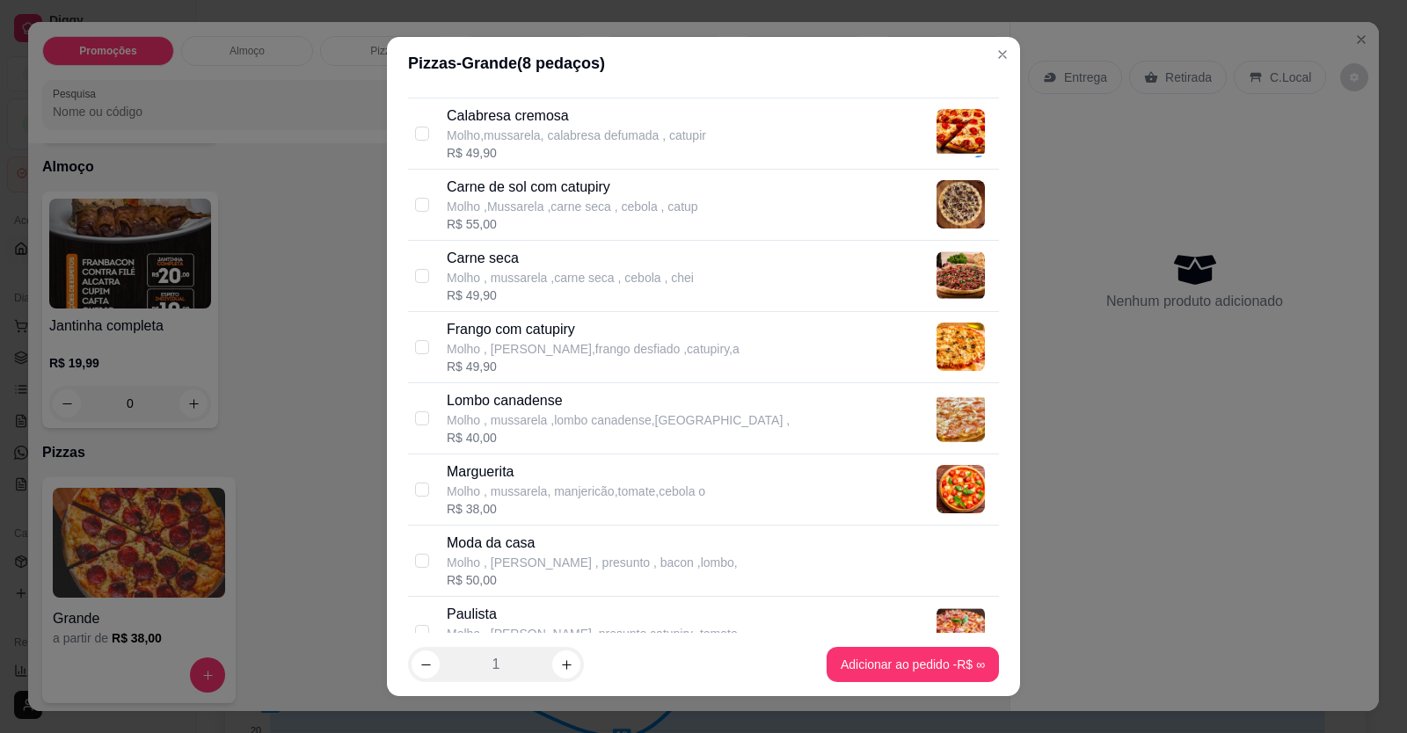
click at [478, 406] on p "Lombo canadense" at bounding box center [618, 400] width 343 height 21
checkbox input "true"
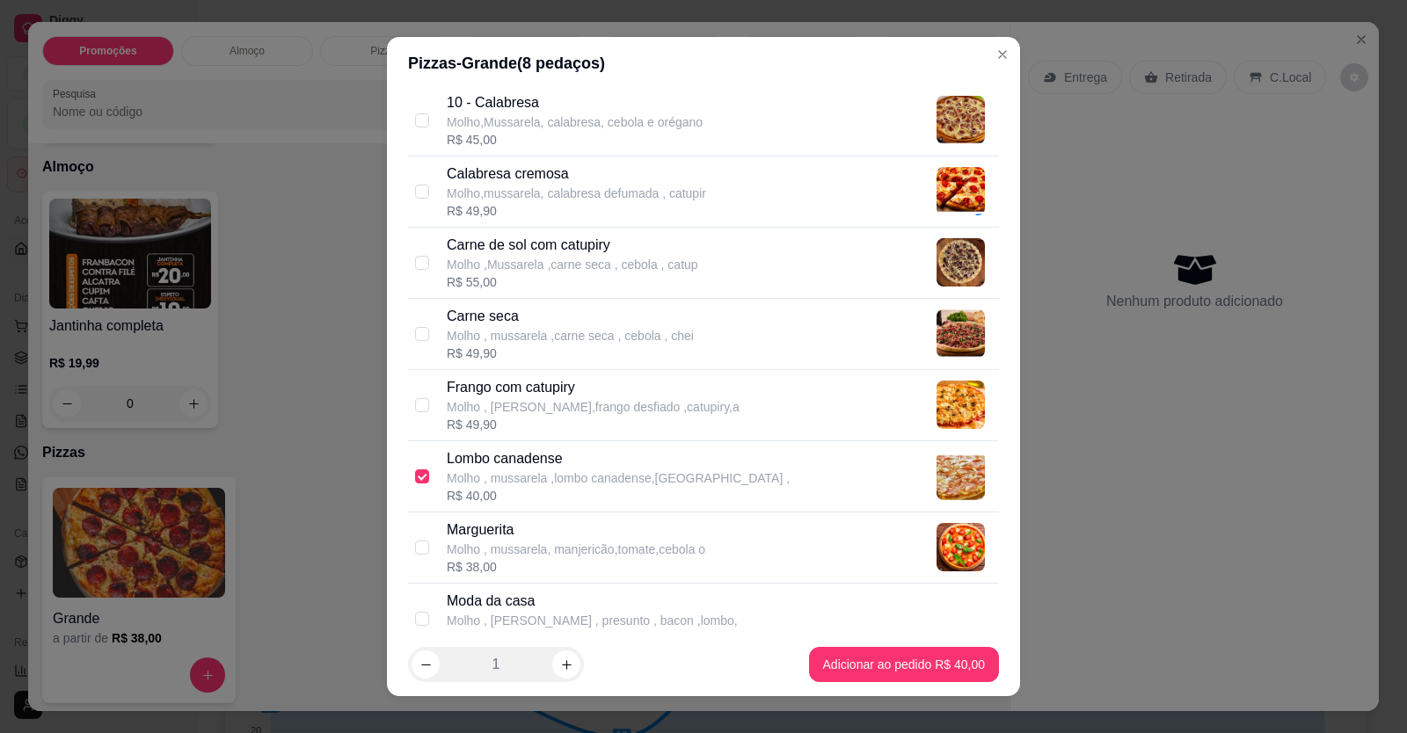
scroll to position [176, 0]
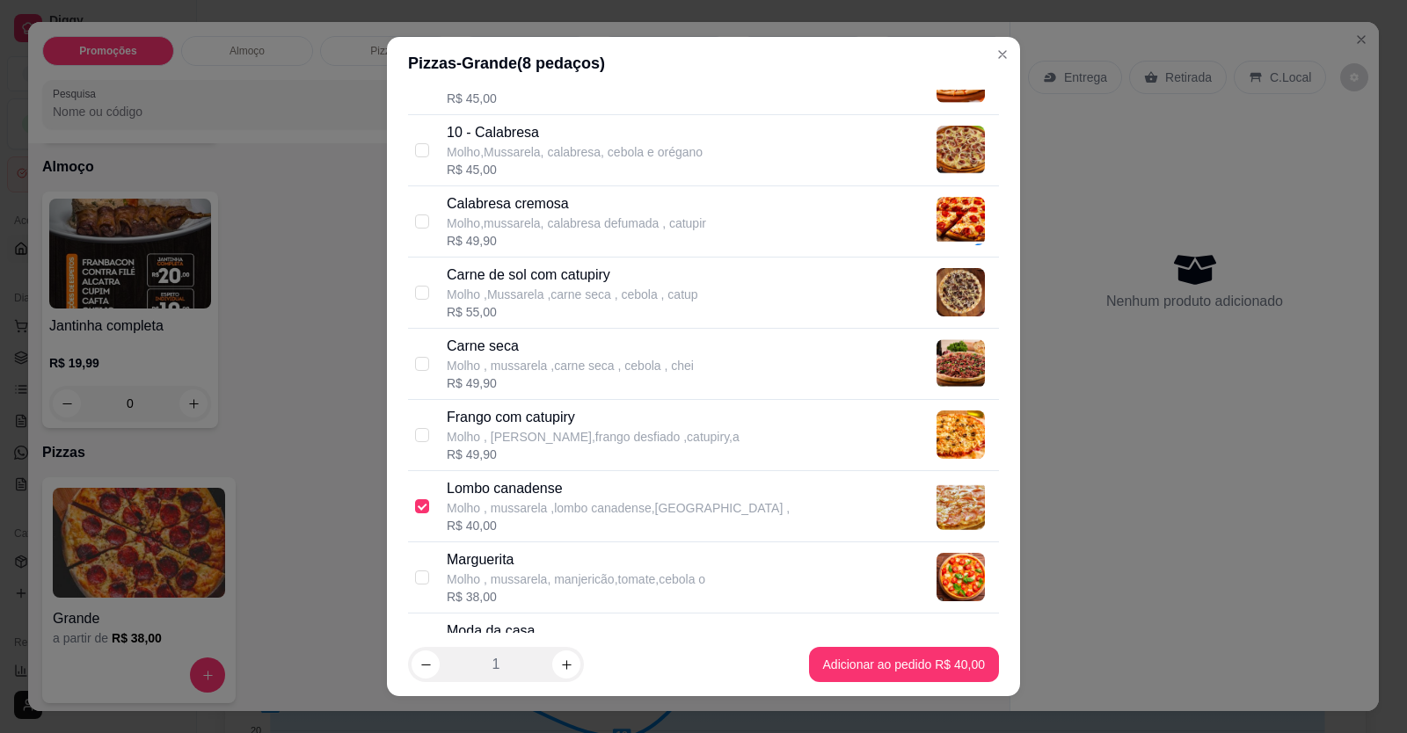
drag, startPoint x: 471, startPoint y: 259, endPoint x: 483, endPoint y: 280, distance: 23.2
click at [472, 259] on div "Carne de sol com catupiry Molho ,Mussarela ,carne seca , cebola , catup R$ 55,00" at bounding box center [703, 293] width 591 height 71
checkbox input "true"
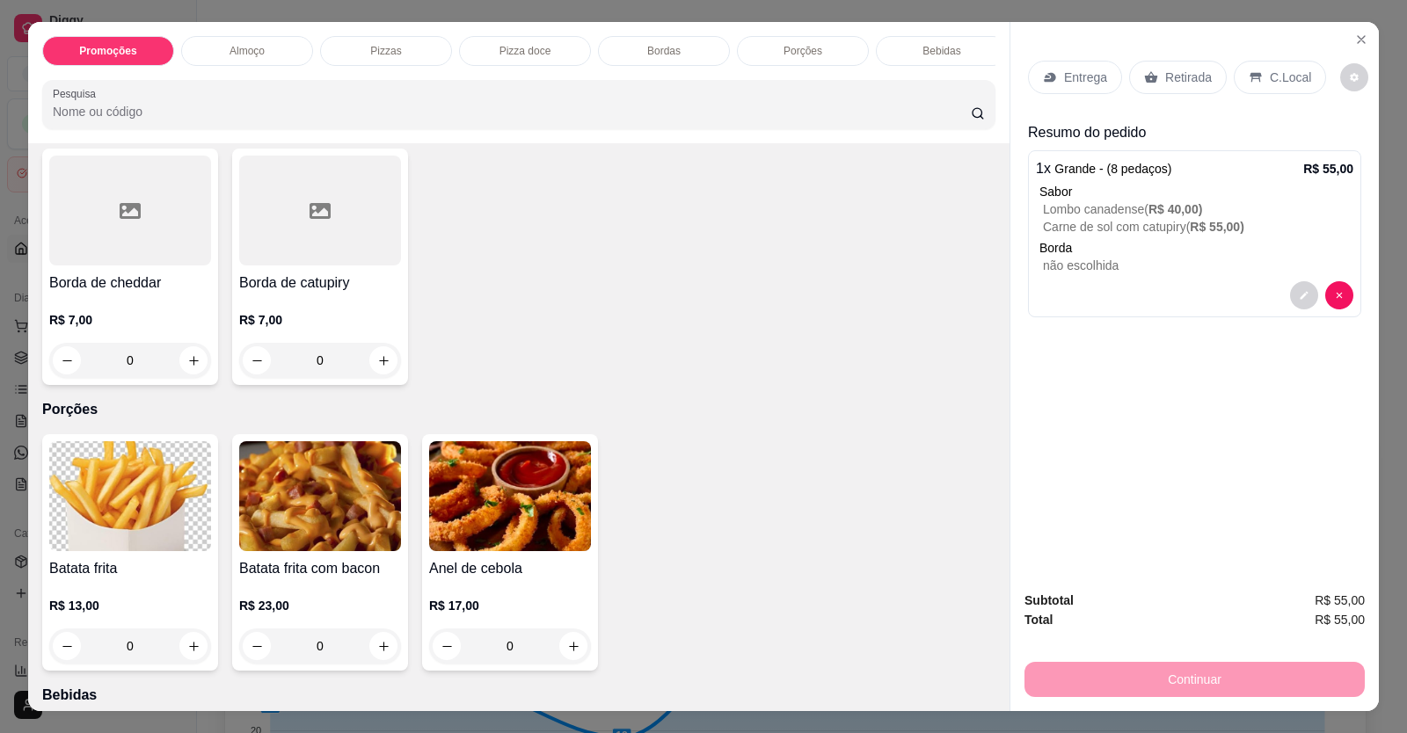
scroll to position [1759, 0]
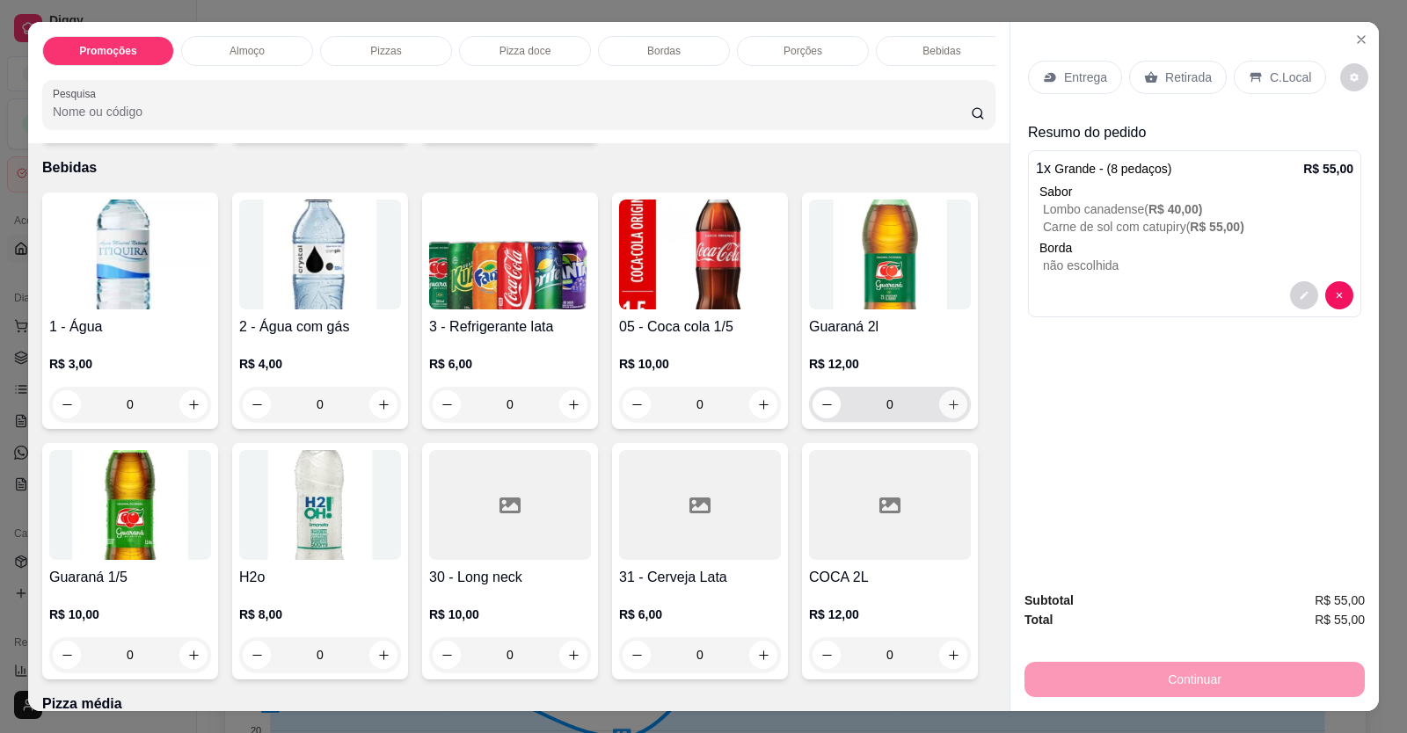
click at [947, 411] on div "0" at bounding box center [890, 404] width 155 height 35
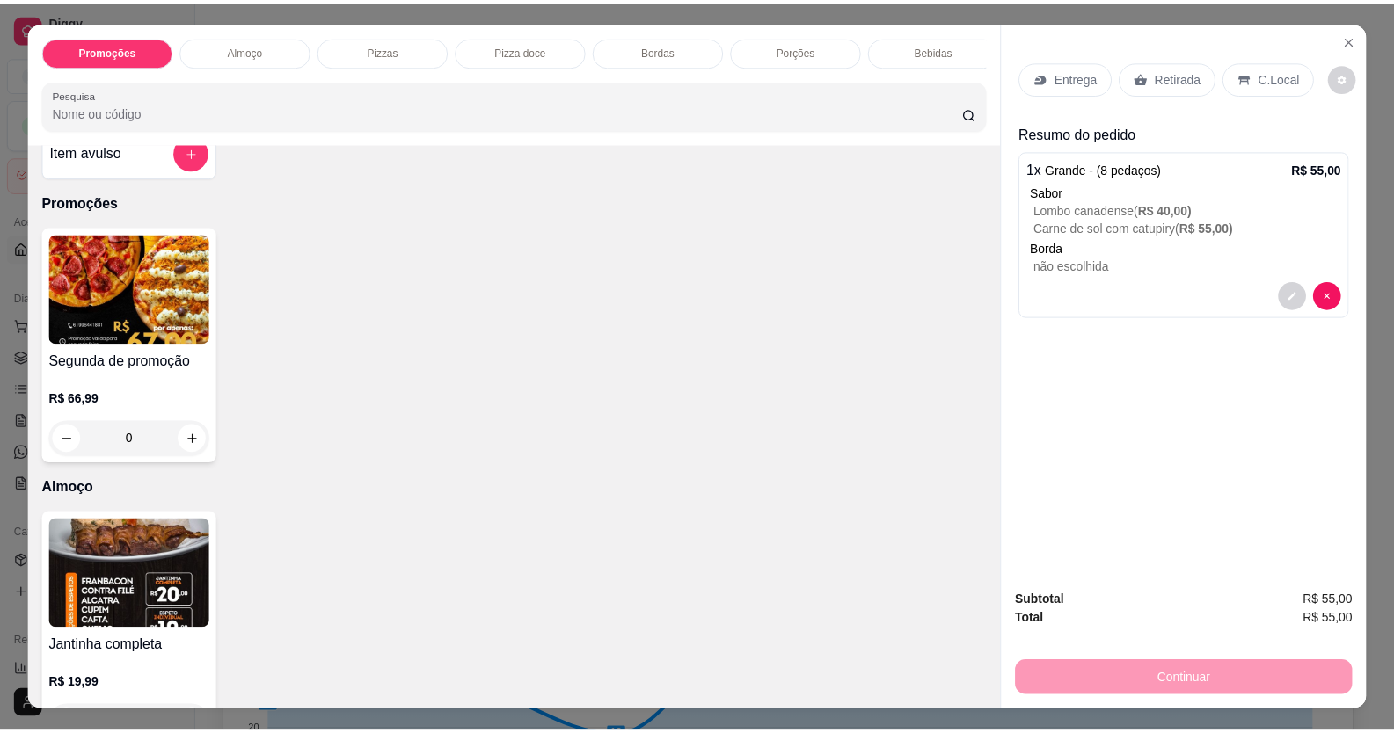
scroll to position [0, 0]
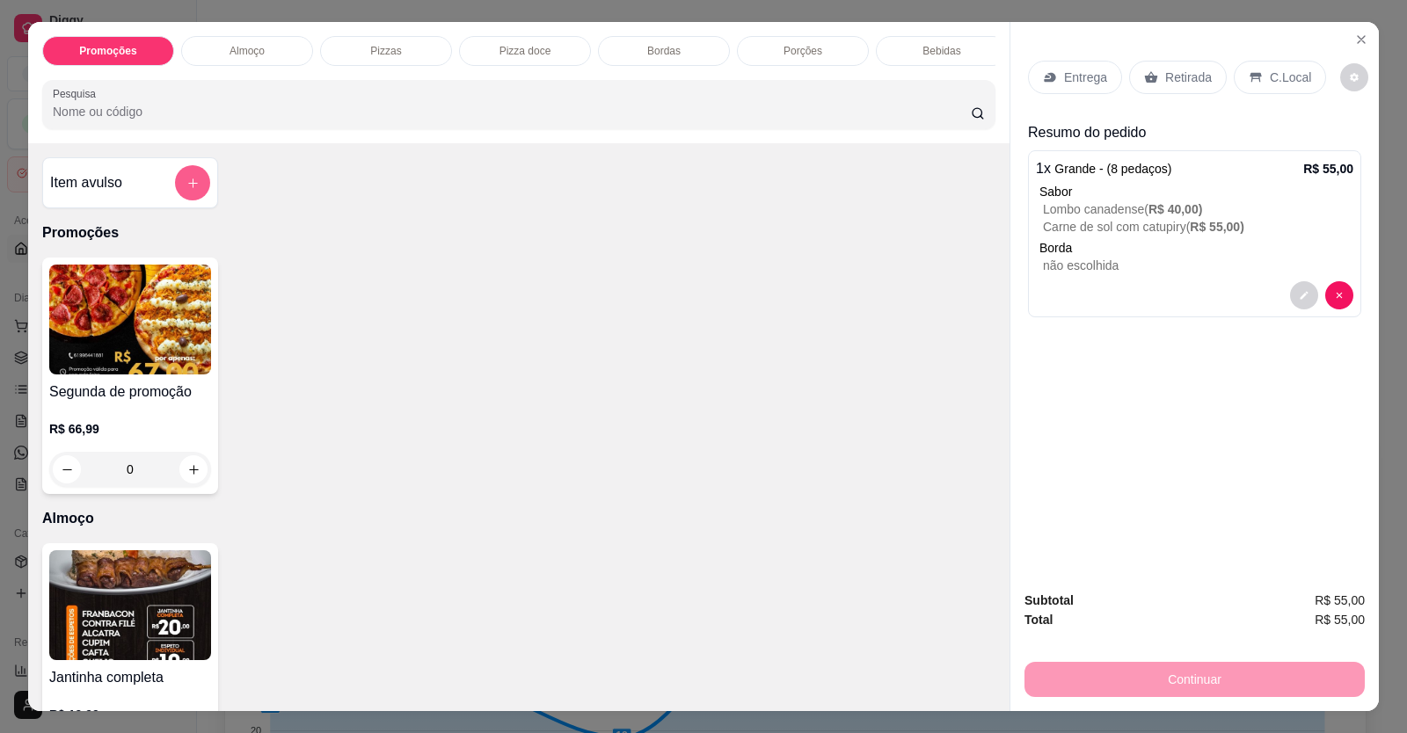
click at [192, 190] on icon "add-separate-item" at bounding box center [192, 183] width 13 height 13
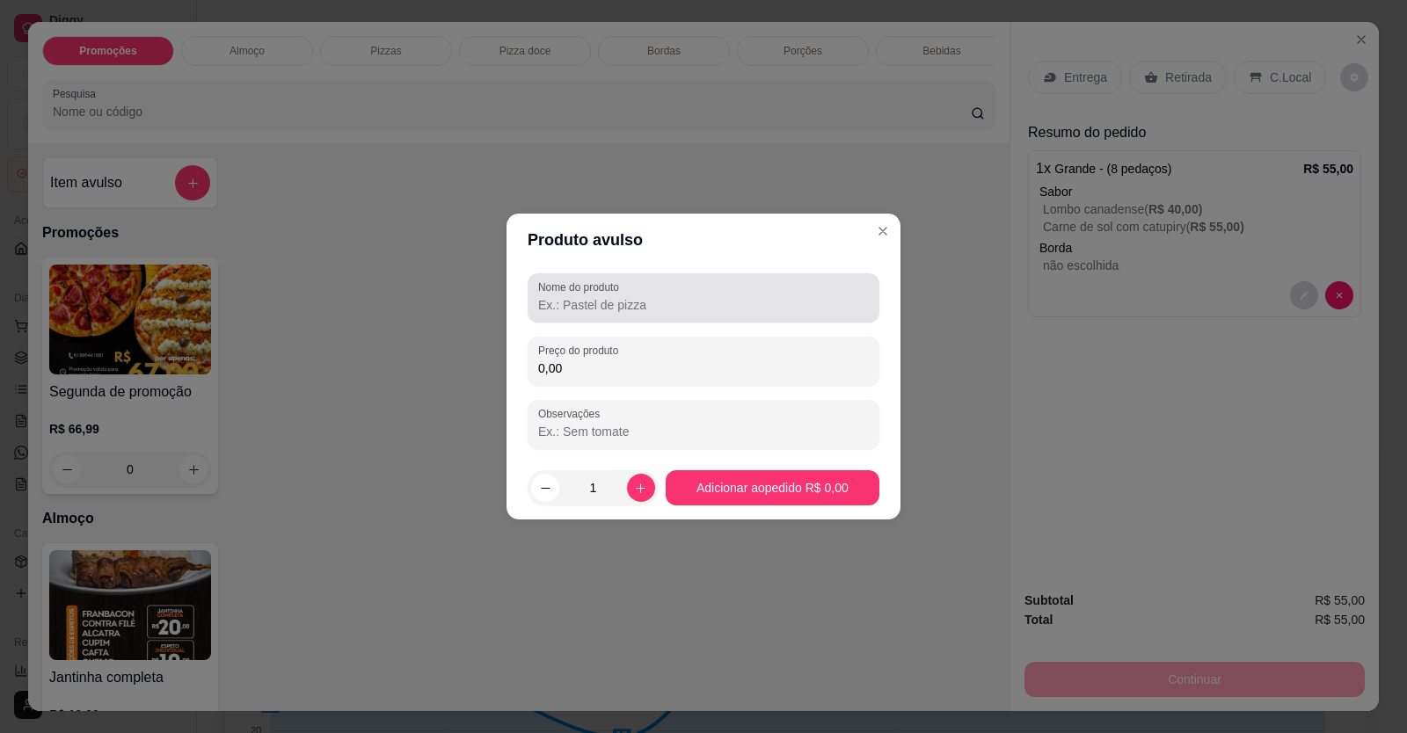
click at [665, 314] on div at bounding box center [703, 298] width 331 height 35
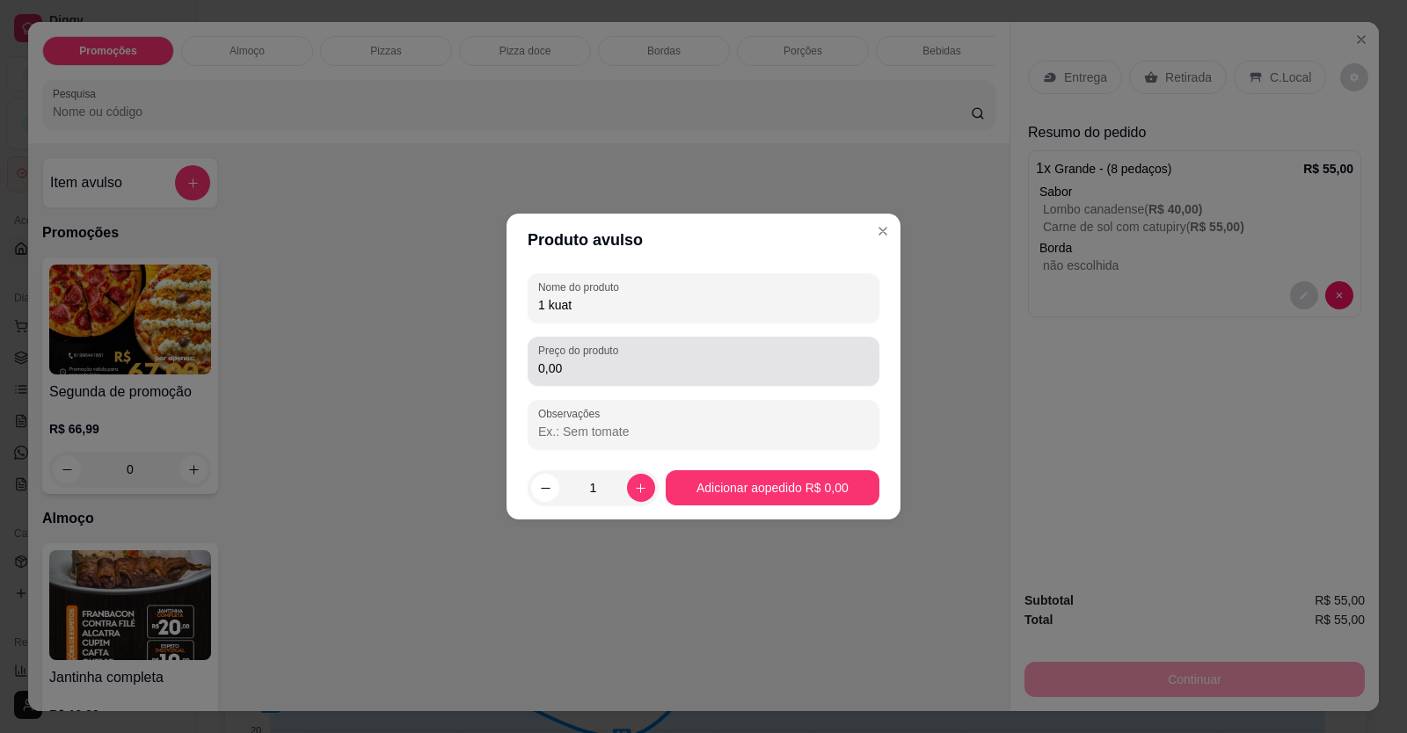
type input "1 kuat"
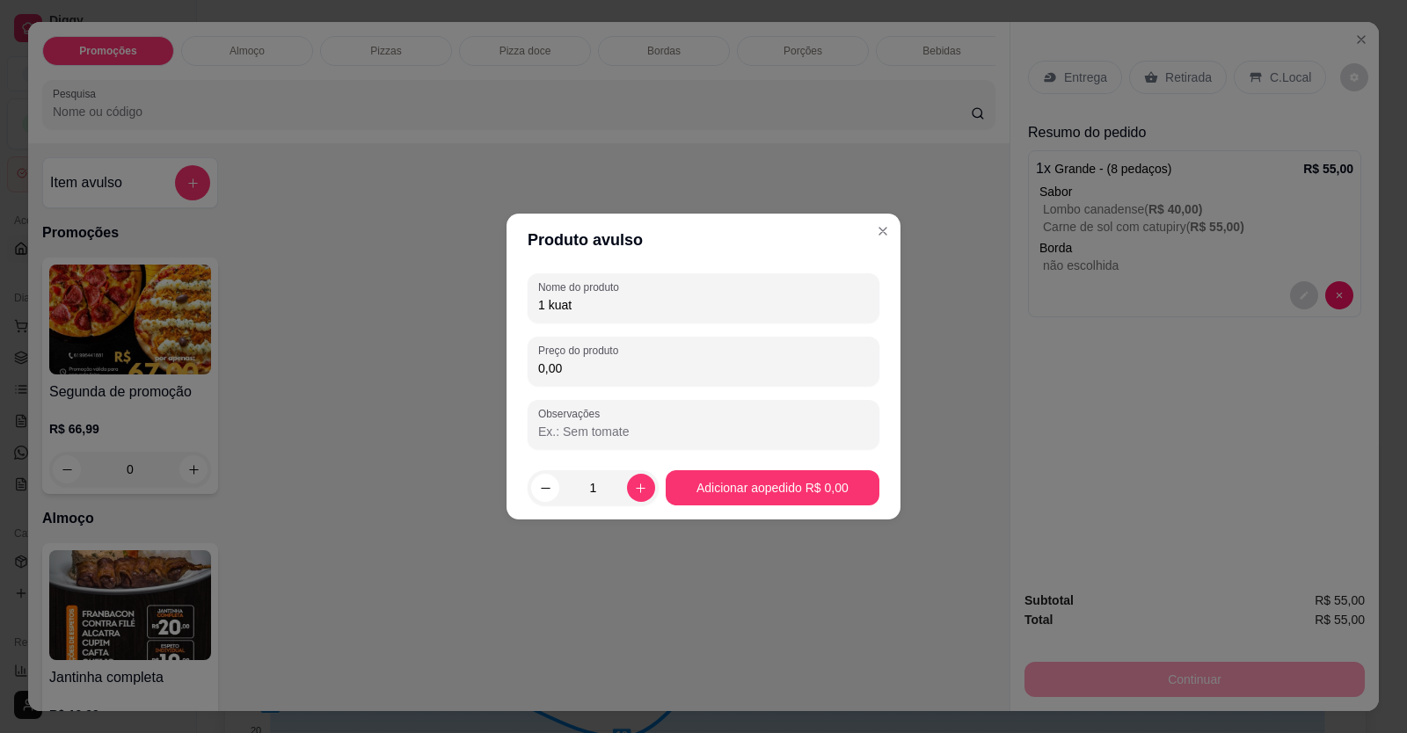
drag, startPoint x: 650, startPoint y: 374, endPoint x: 660, endPoint y: 376, distance: 10.9
click at [652, 375] on input "0,00" at bounding box center [703, 369] width 331 height 18
type input "7,00"
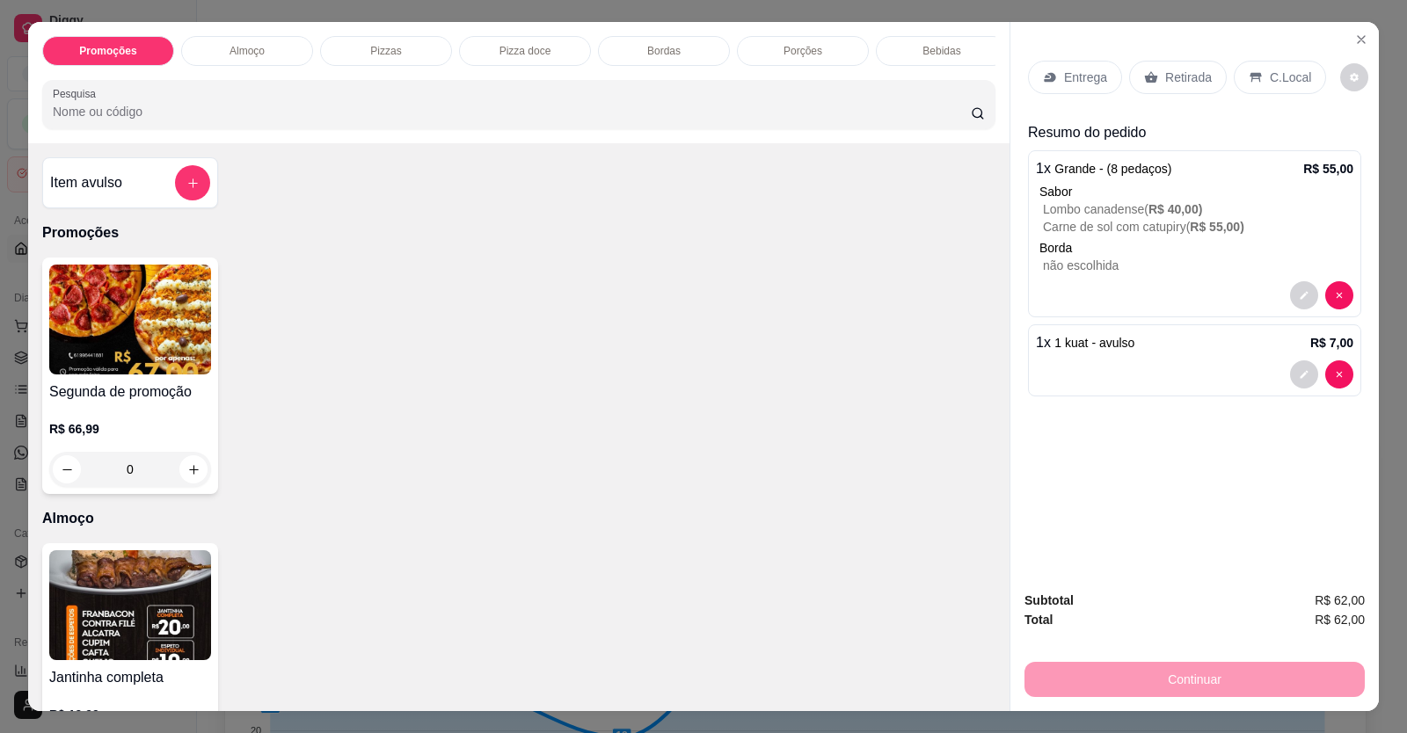
click at [1193, 71] on p "Retirada" at bounding box center [1188, 78] width 47 height 18
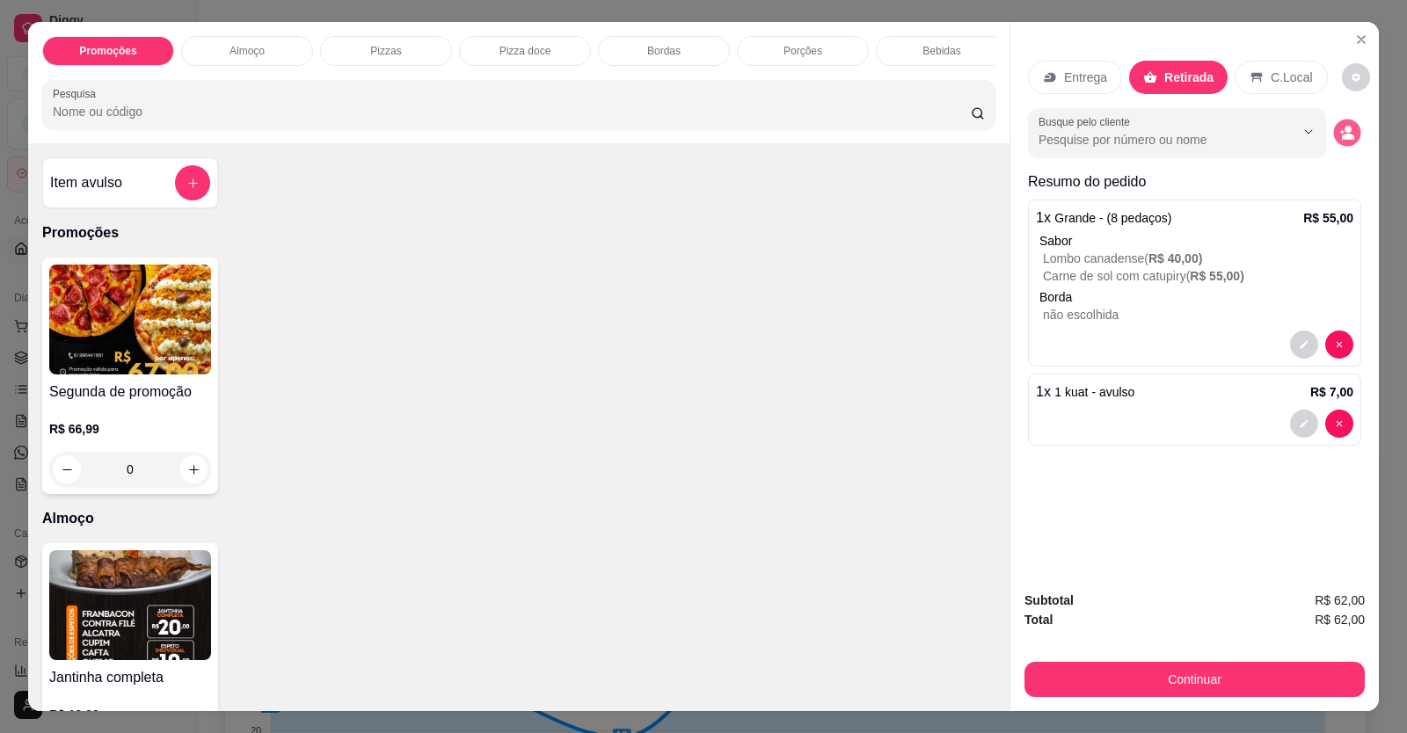
click at [1345, 135] on icon "decrease-product-quantity" at bounding box center [1348, 137] width 12 height 6
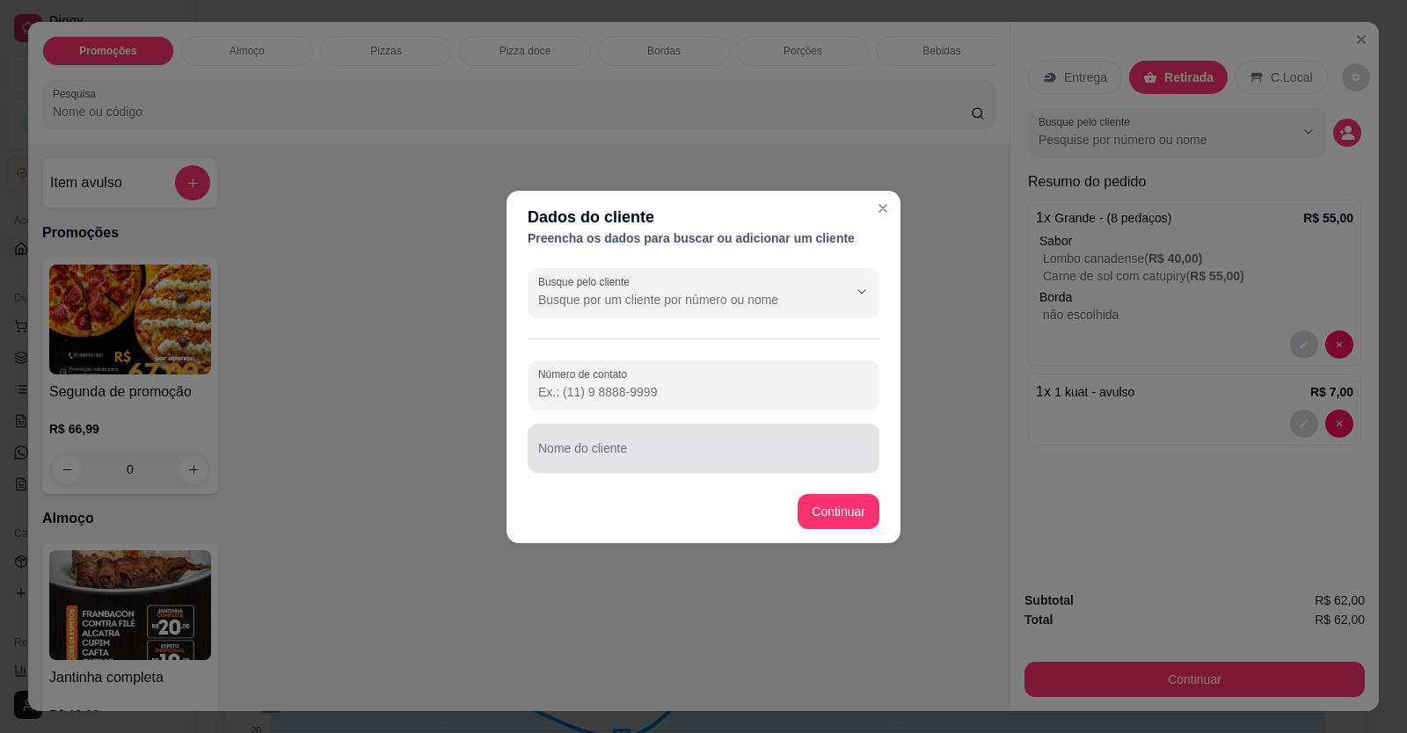
click at [726, 453] on input "Nome do cliente" at bounding box center [703, 456] width 331 height 18
type input "d"
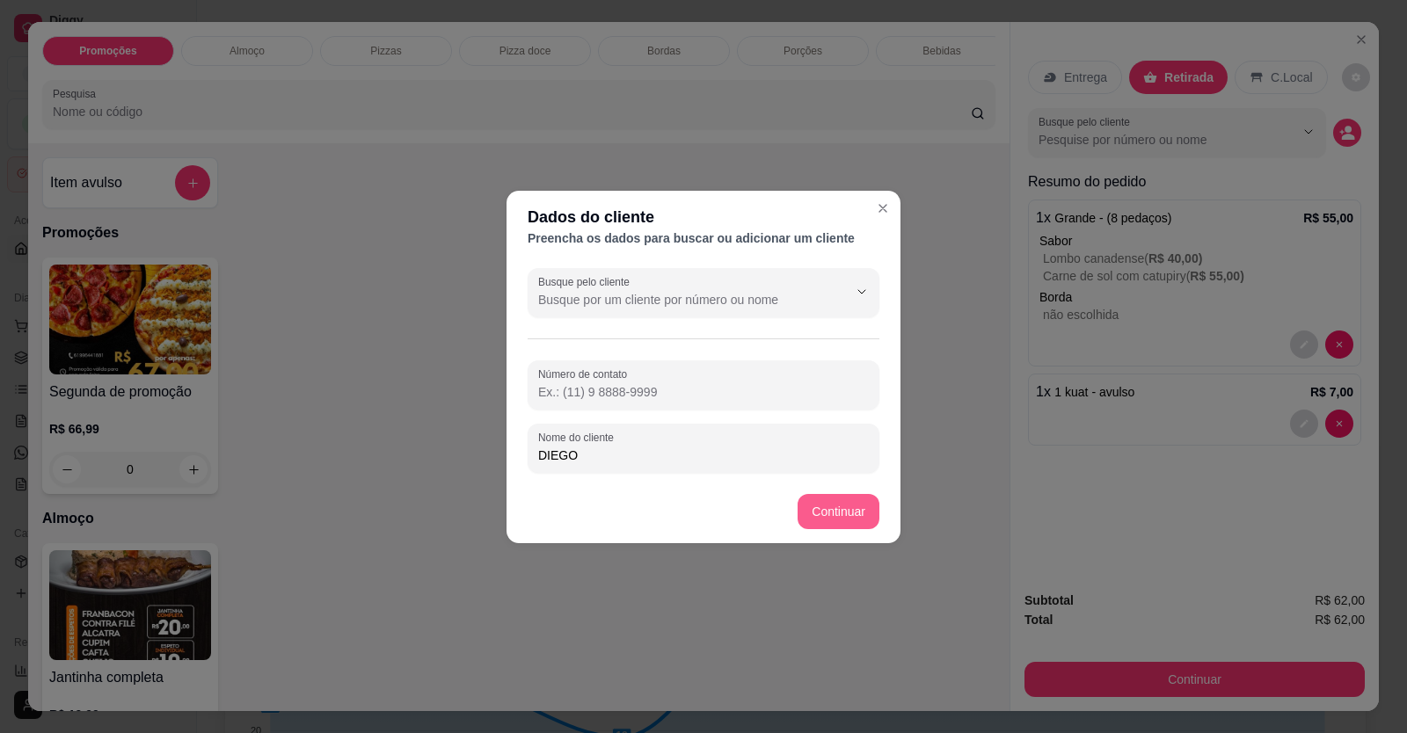
type input "DIEGO"
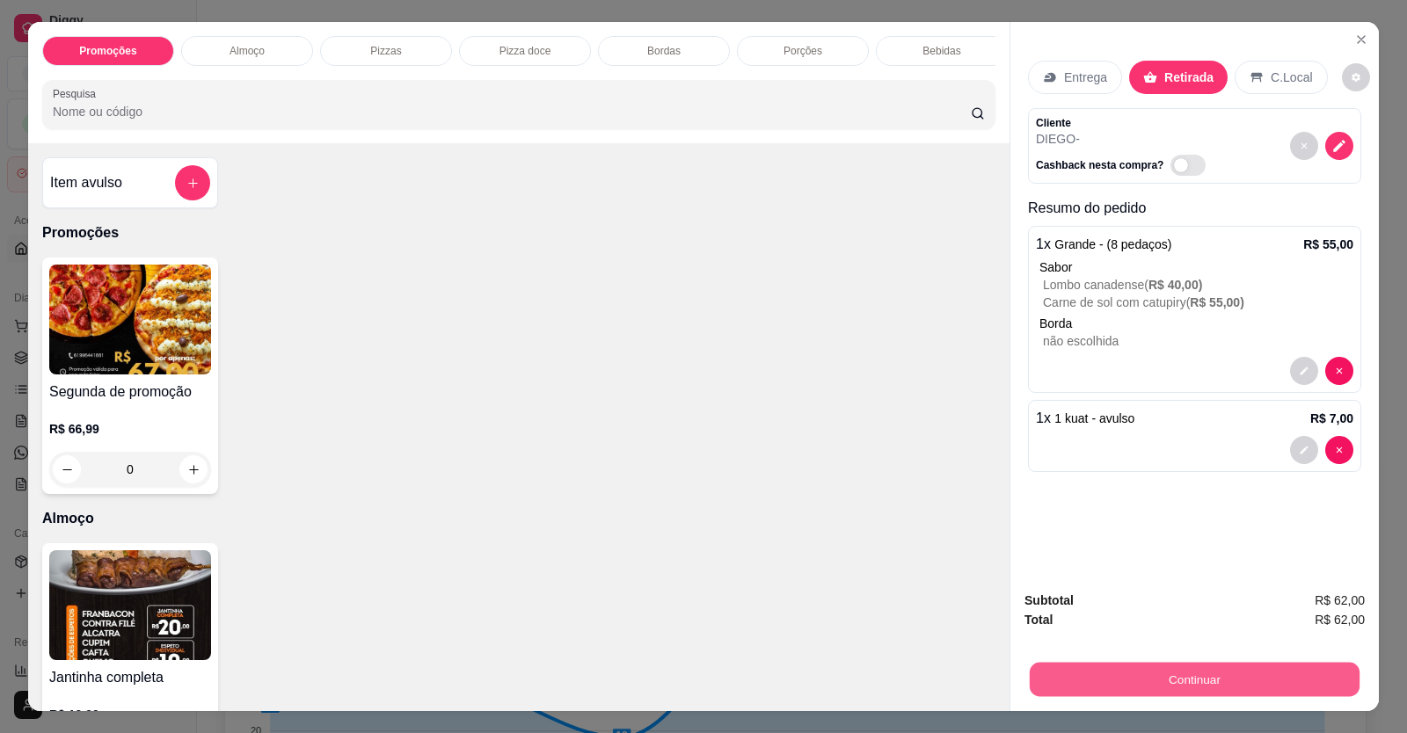
click at [1097, 682] on button "Continuar" at bounding box center [1195, 680] width 330 height 34
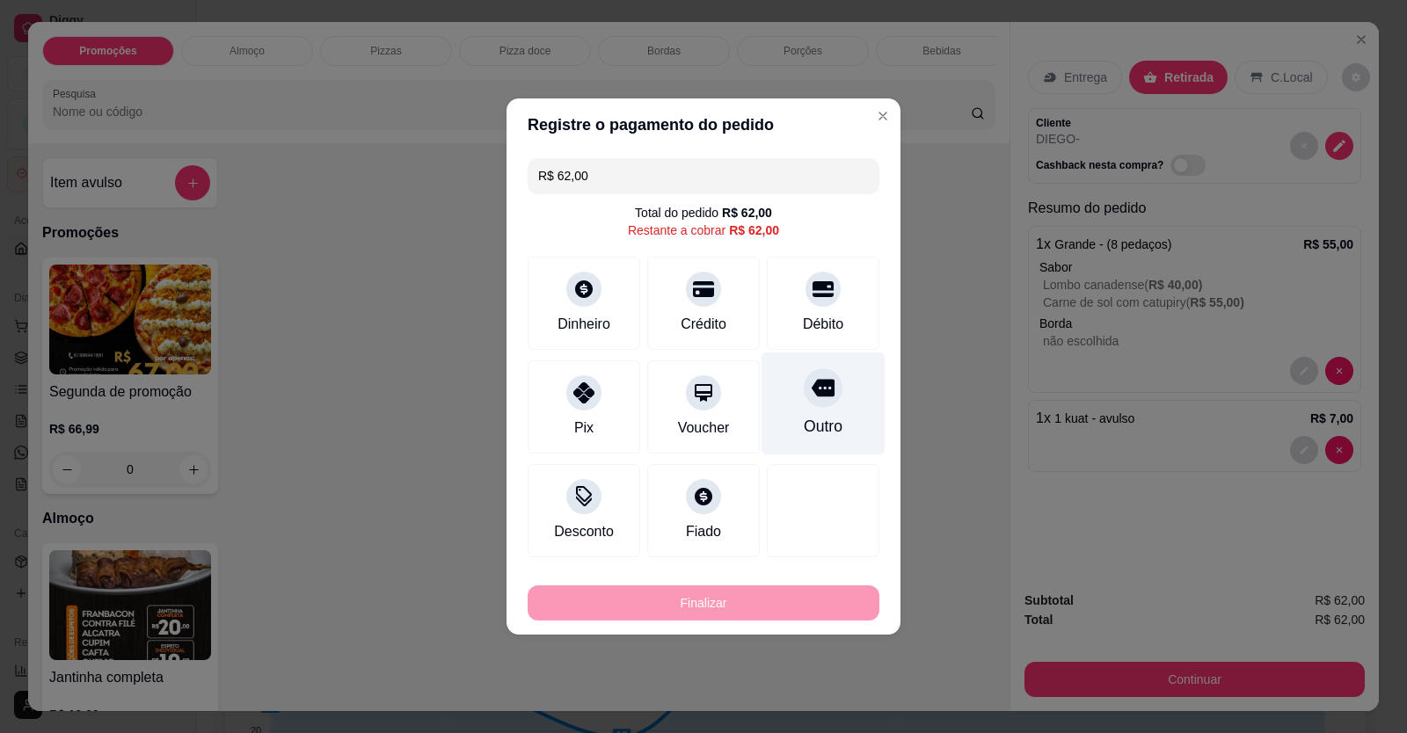
click at [807, 314] on div "Débito" at bounding box center [823, 324] width 40 height 21
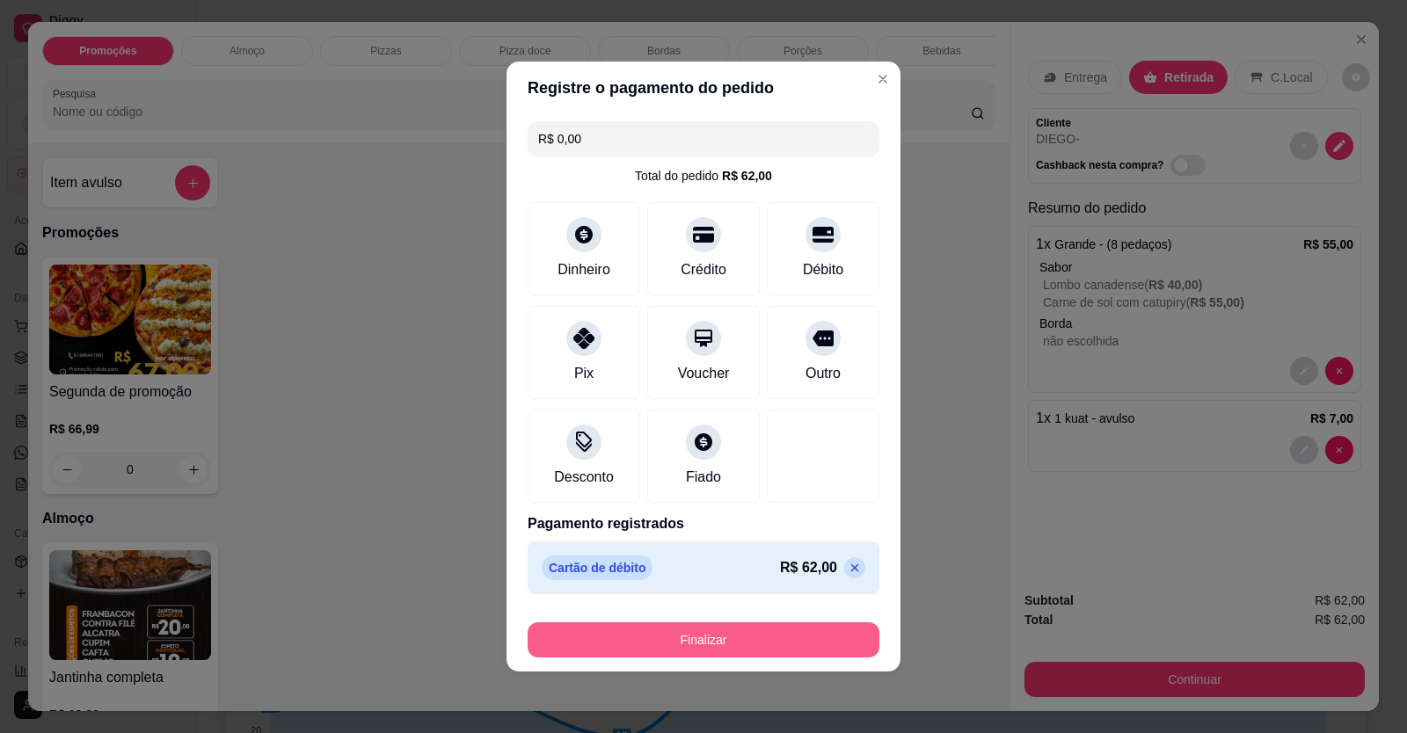
click at [774, 631] on button "Finalizar" at bounding box center [704, 640] width 352 height 35
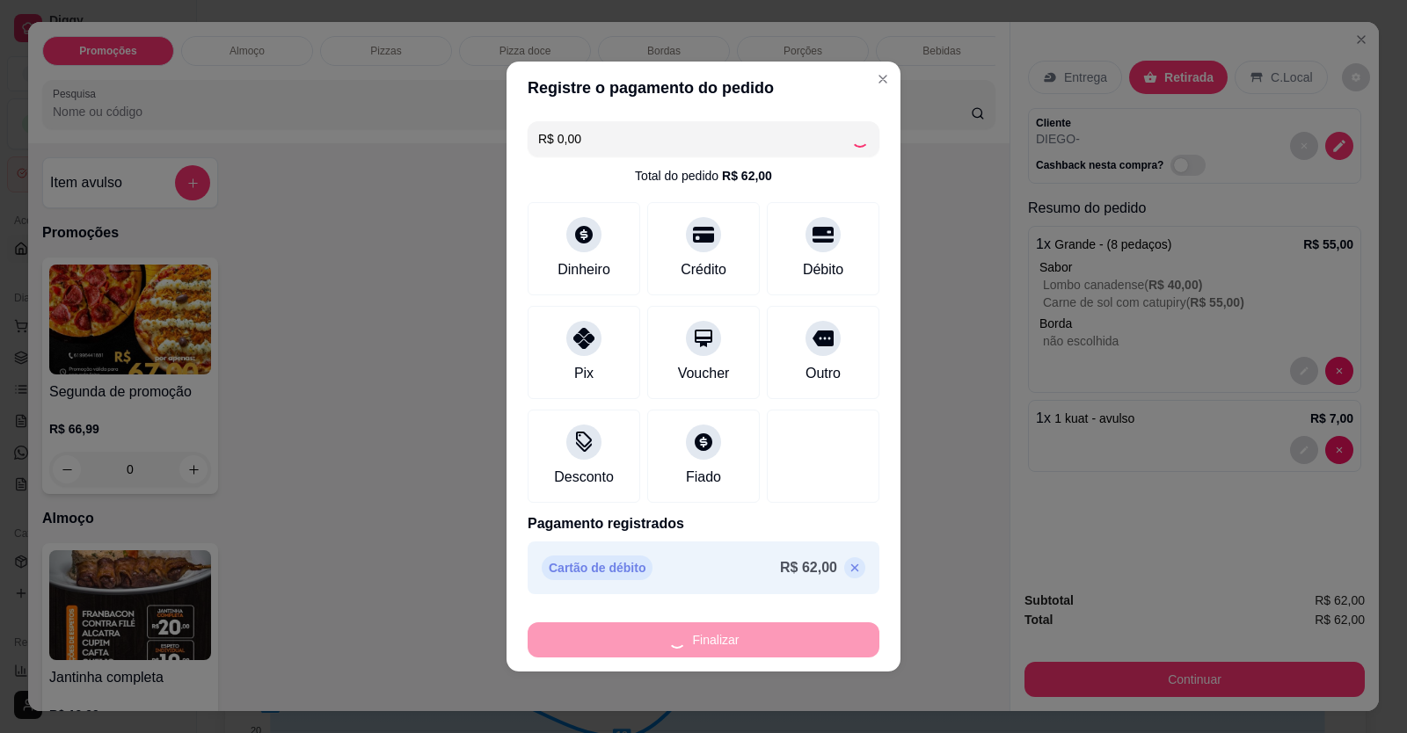
type input "-R$ 62,00"
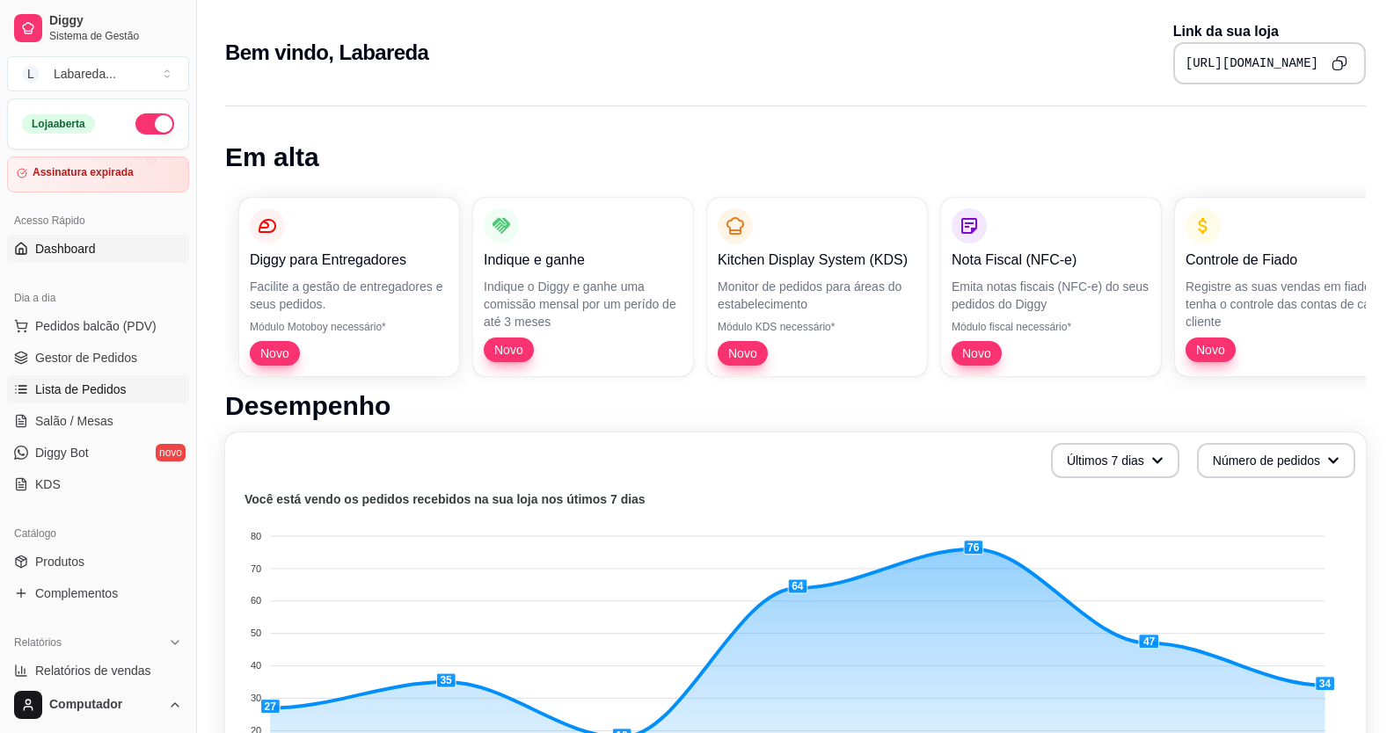
click at [64, 393] on span "Lista de Pedidos" at bounding box center [80, 390] width 91 height 18
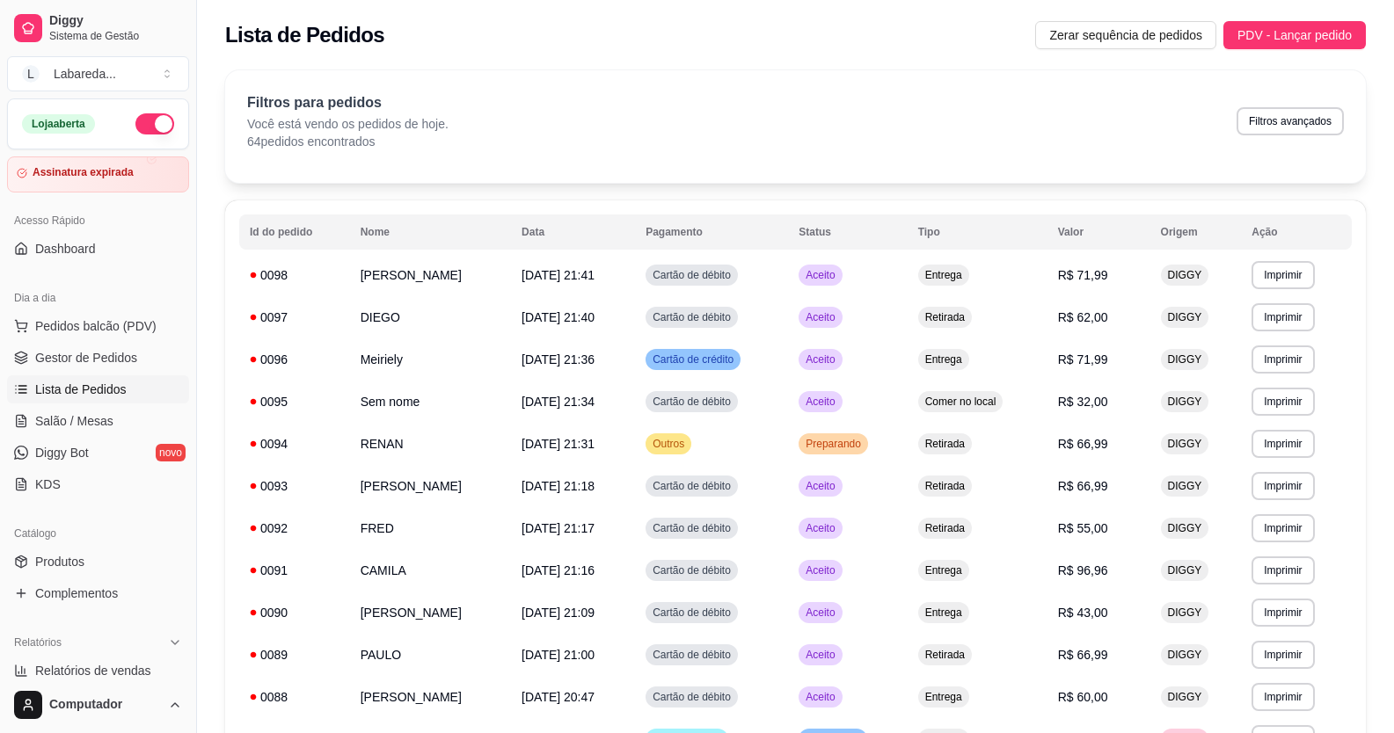
click at [71, 311] on div "Dia a dia" at bounding box center [98, 298] width 182 height 28
click at [82, 324] on span "Pedidos balcão (PDV)" at bounding box center [95, 326] width 121 height 18
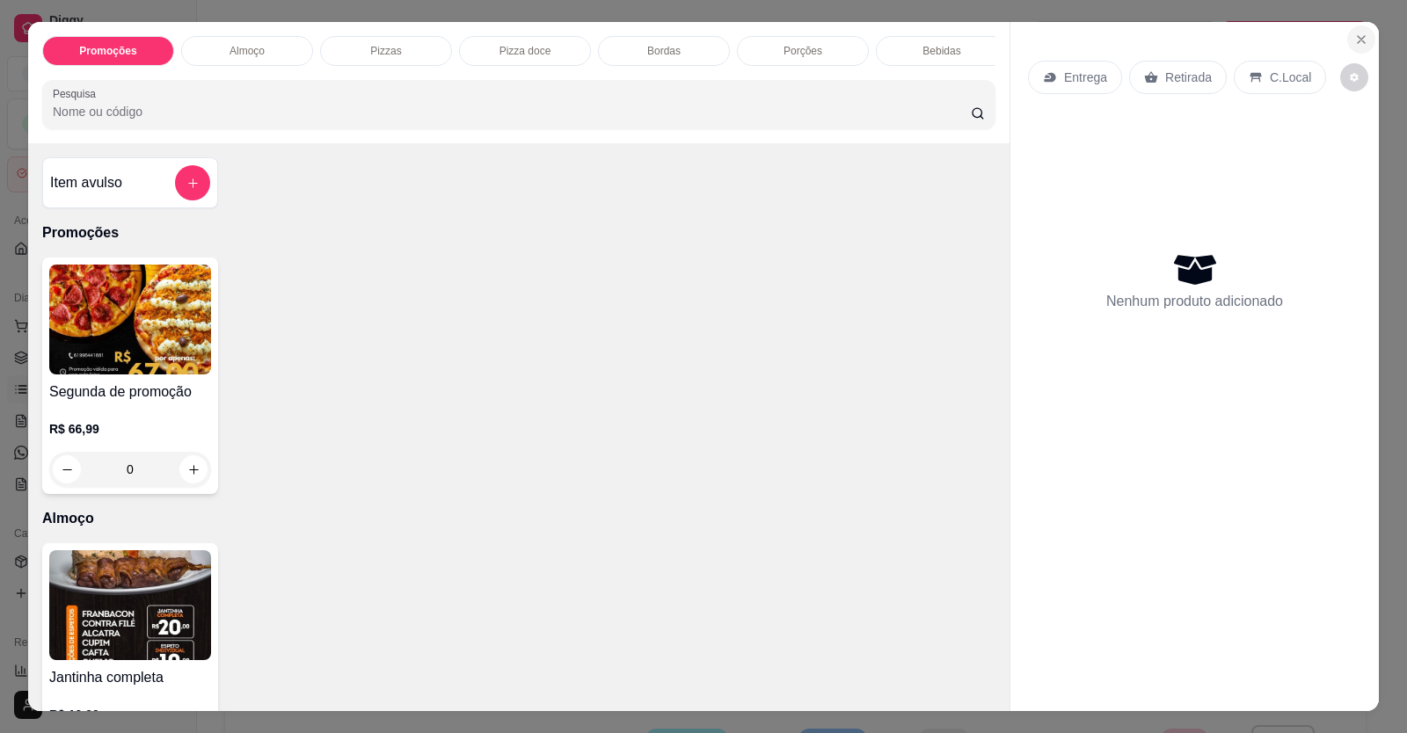
click at [1347, 48] on button "Close" at bounding box center [1361, 40] width 28 height 28
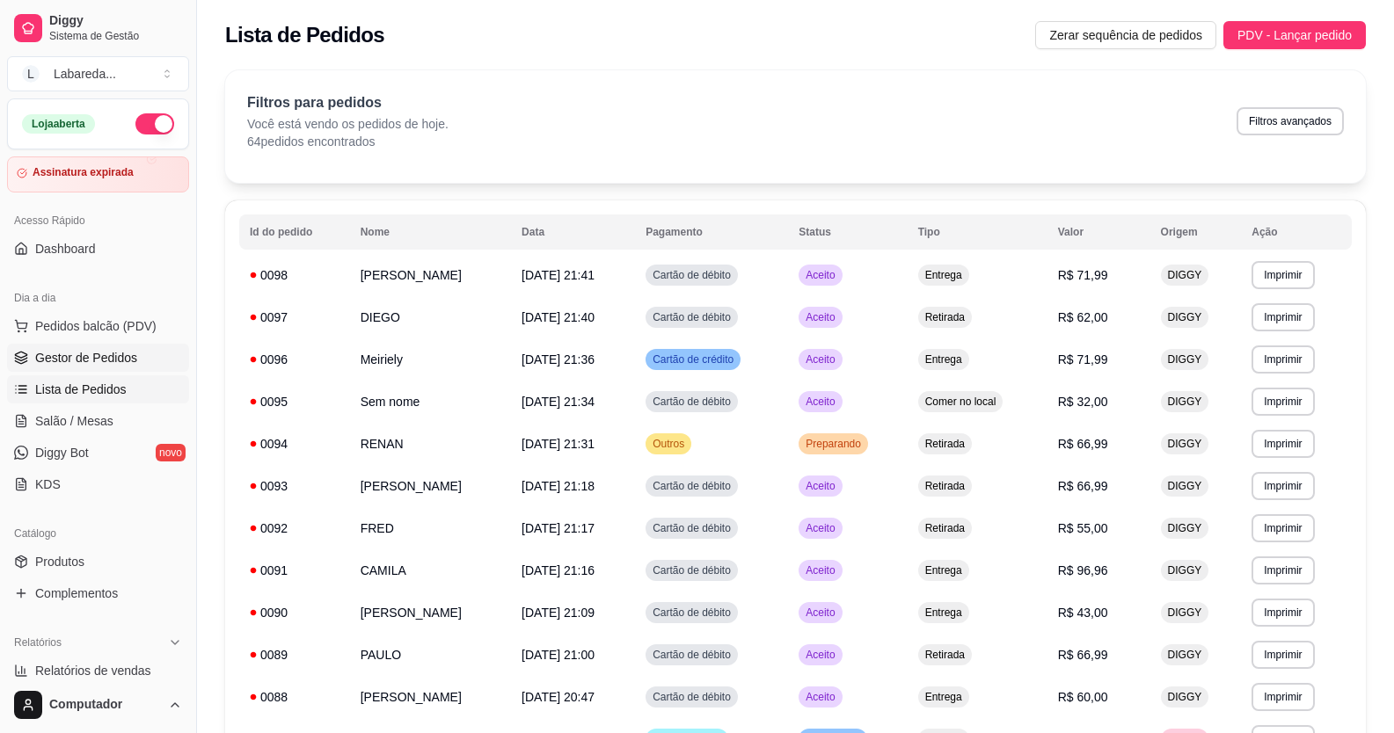
click at [72, 356] on span "Gestor de Pedidos" at bounding box center [86, 358] width 102 height 18
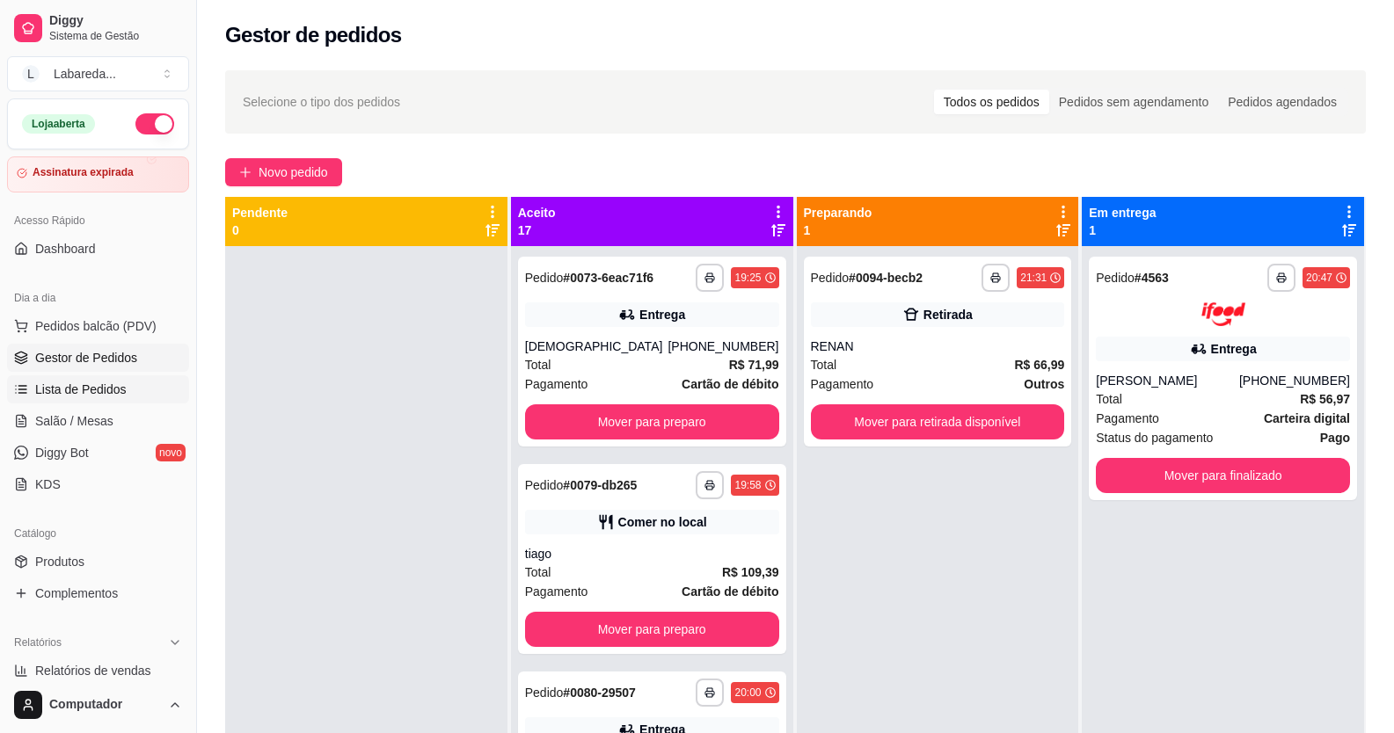
click at [84, 392] on span "Lista de Pedidos" at bounding box center [80, 390] width 91 height 18
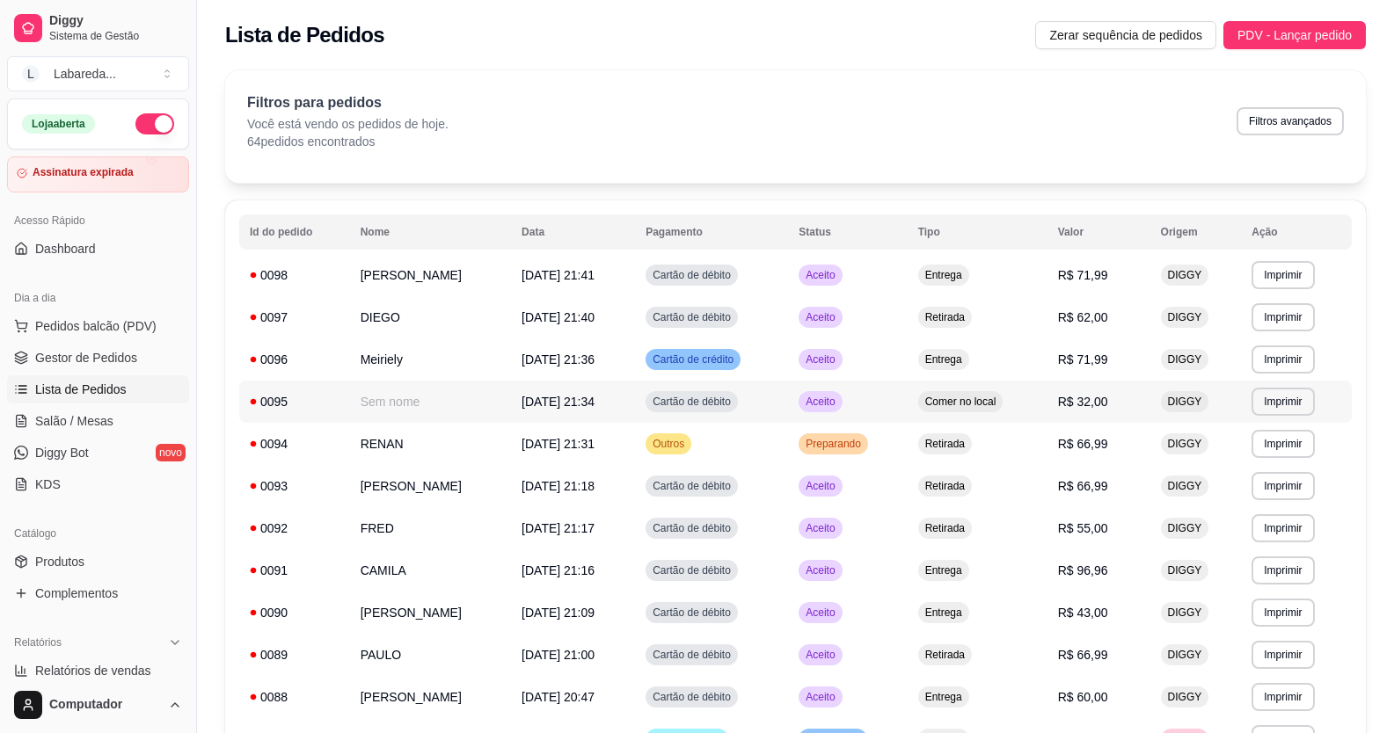
drag, startPoint x: 634, startPoint y: 458, endPoint x: 706, endPoint y: 390, distance: 99.5
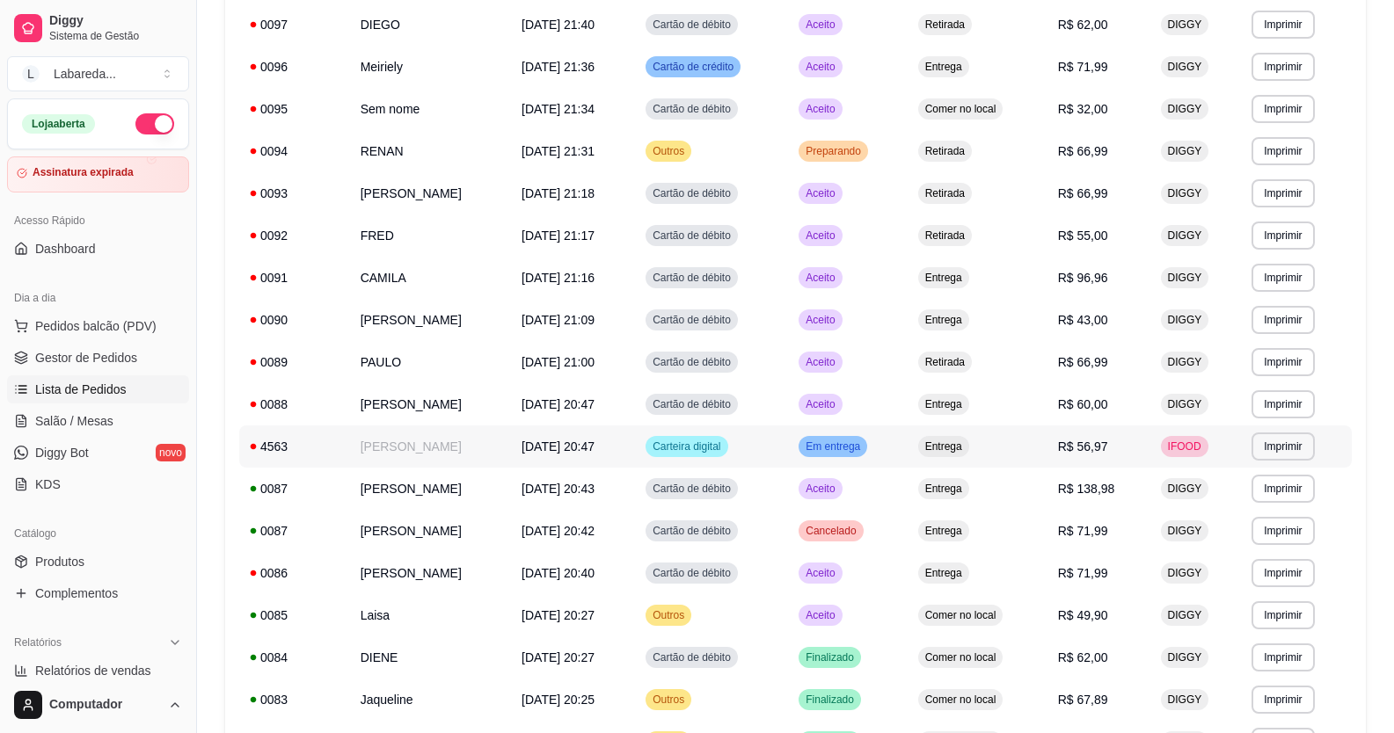
scroll to position [440, 0]
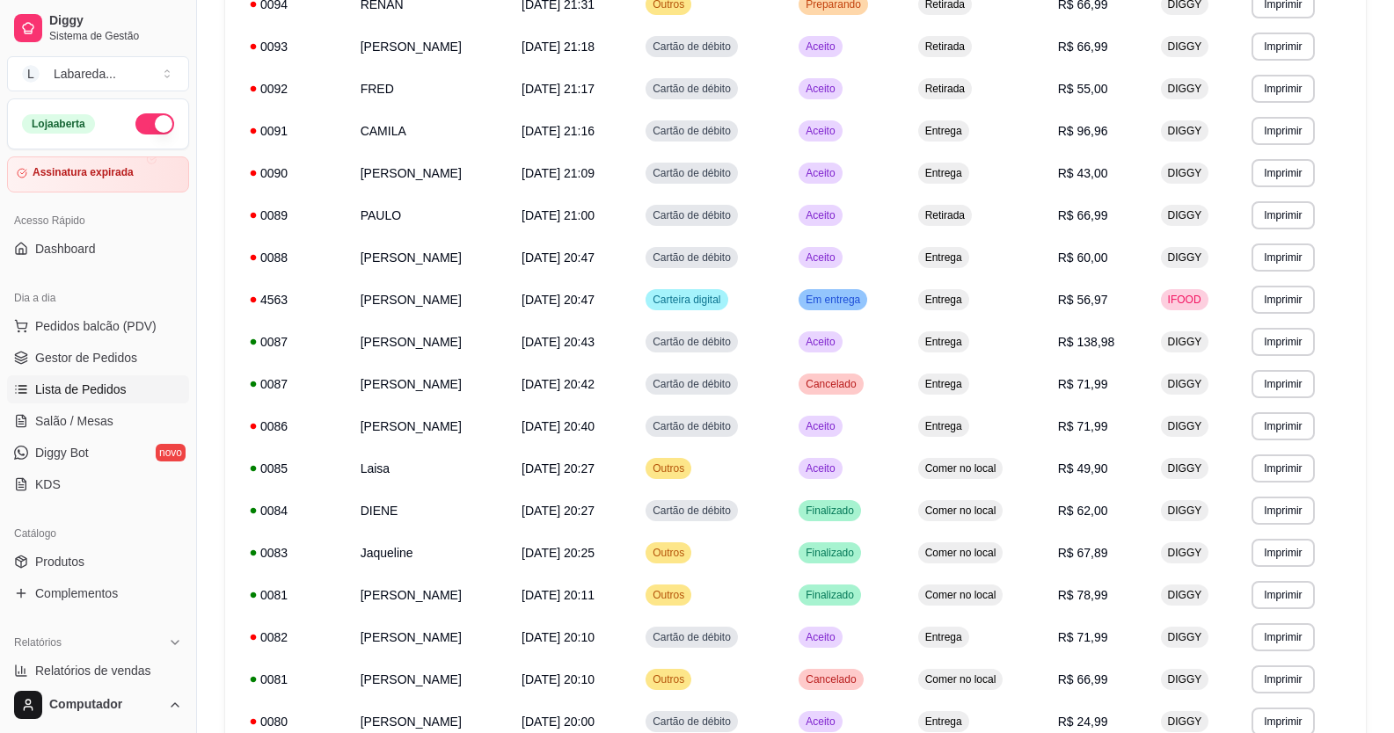
click at [52, 382] on span "Lista de Pedidos" at bounding box center [80, 390] width 91 height 18
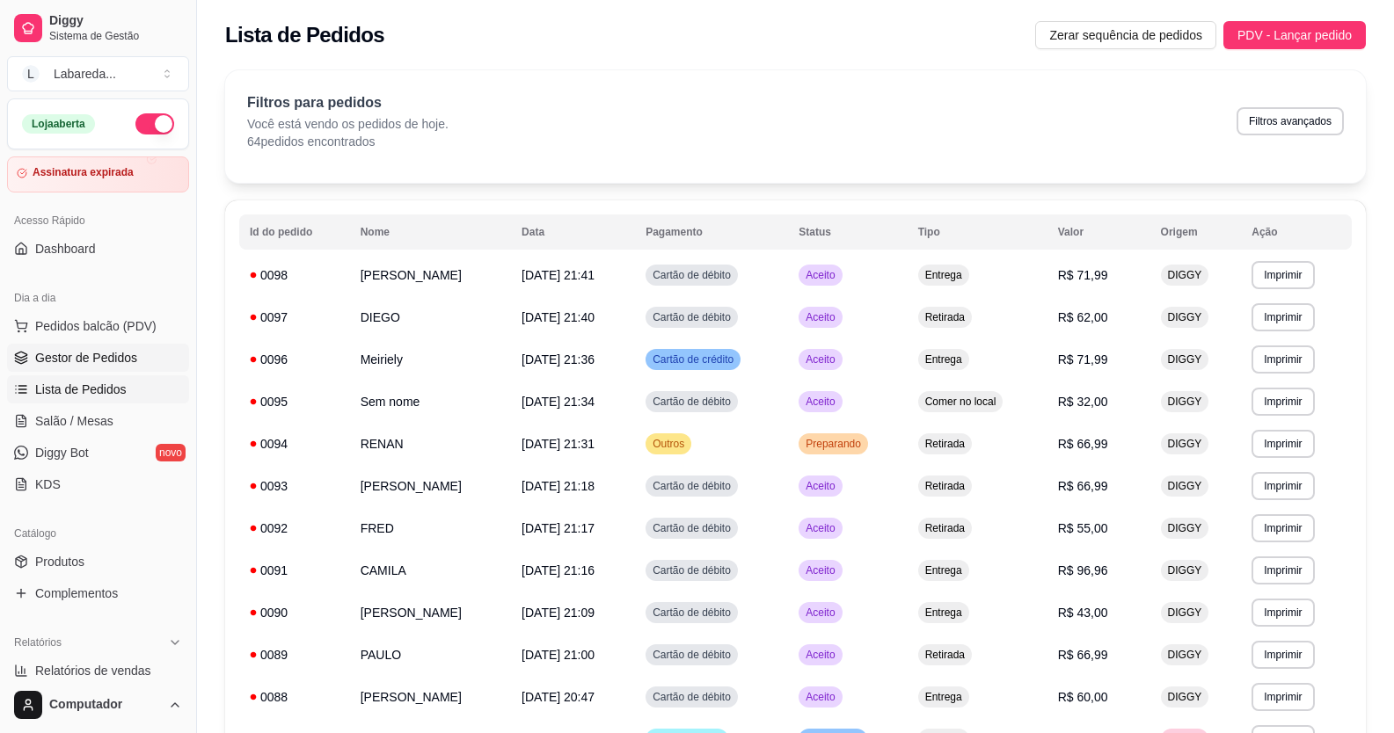
drag, startPoint x: 63, startPoint y: 343, endPoint x: 73, endPoint y: 352, distance: 13.1
click at [69, 347] on ul "Pedidos balcão (PDV) Gestor de Pedidos Lista de Pedidos Salão / Mesas Diggy Bot…" at bounding box center [98, 405] width 182 height 186
click at [77, 364] on span "Gestor de Pedidos" at bounding box center [86, 358] width 102 height 18
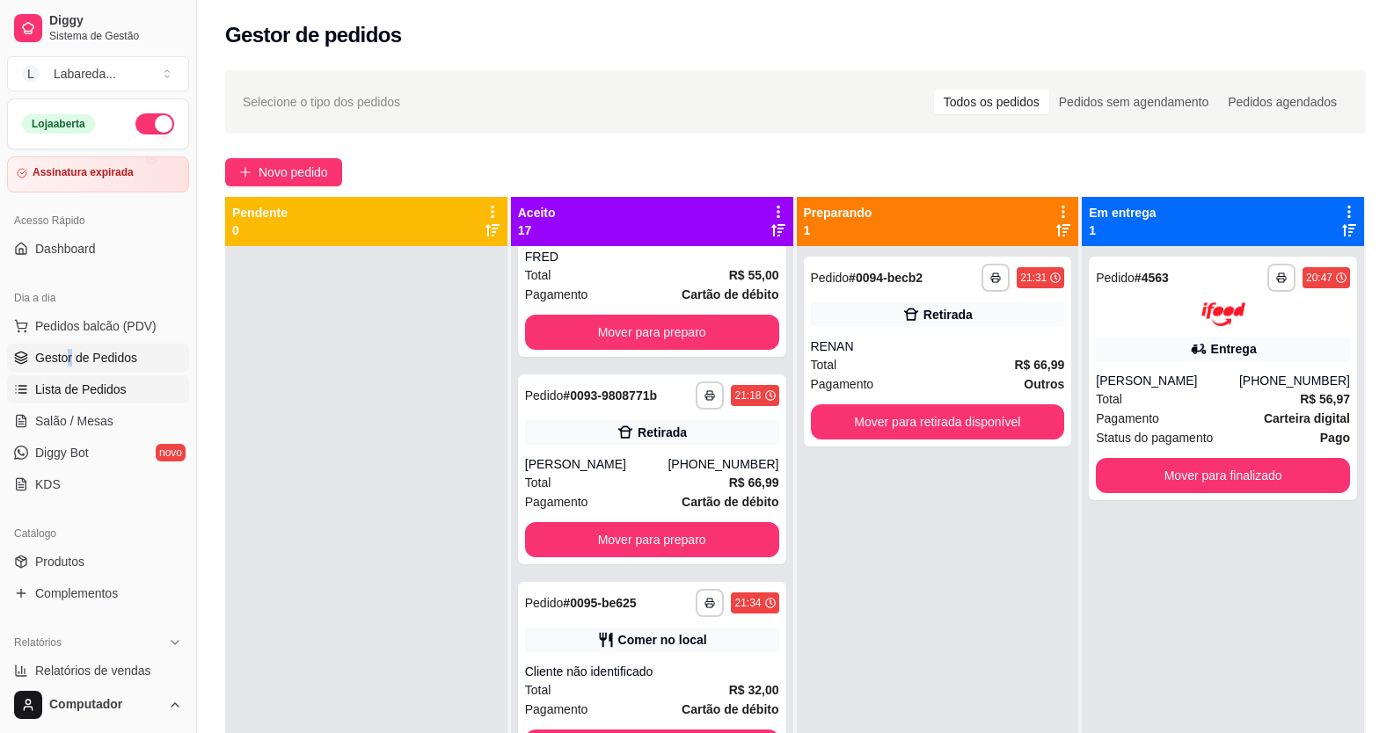
click at [102, 393] on span "Lista de Pedidos" at bounding box center [80, 390] width 91 height 18
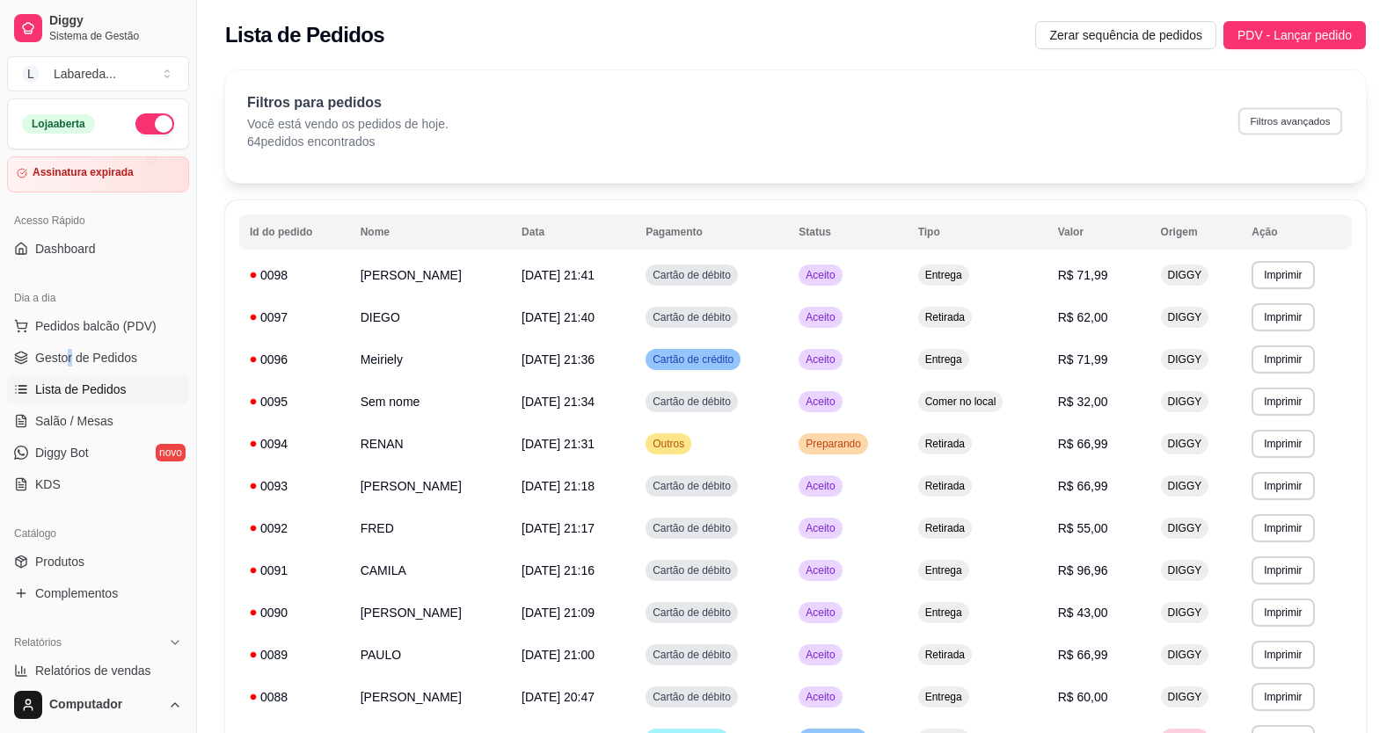
click at [1272, 123] on button "Filtros avançados" at bounding box center [1290, 120] width 104 height 27
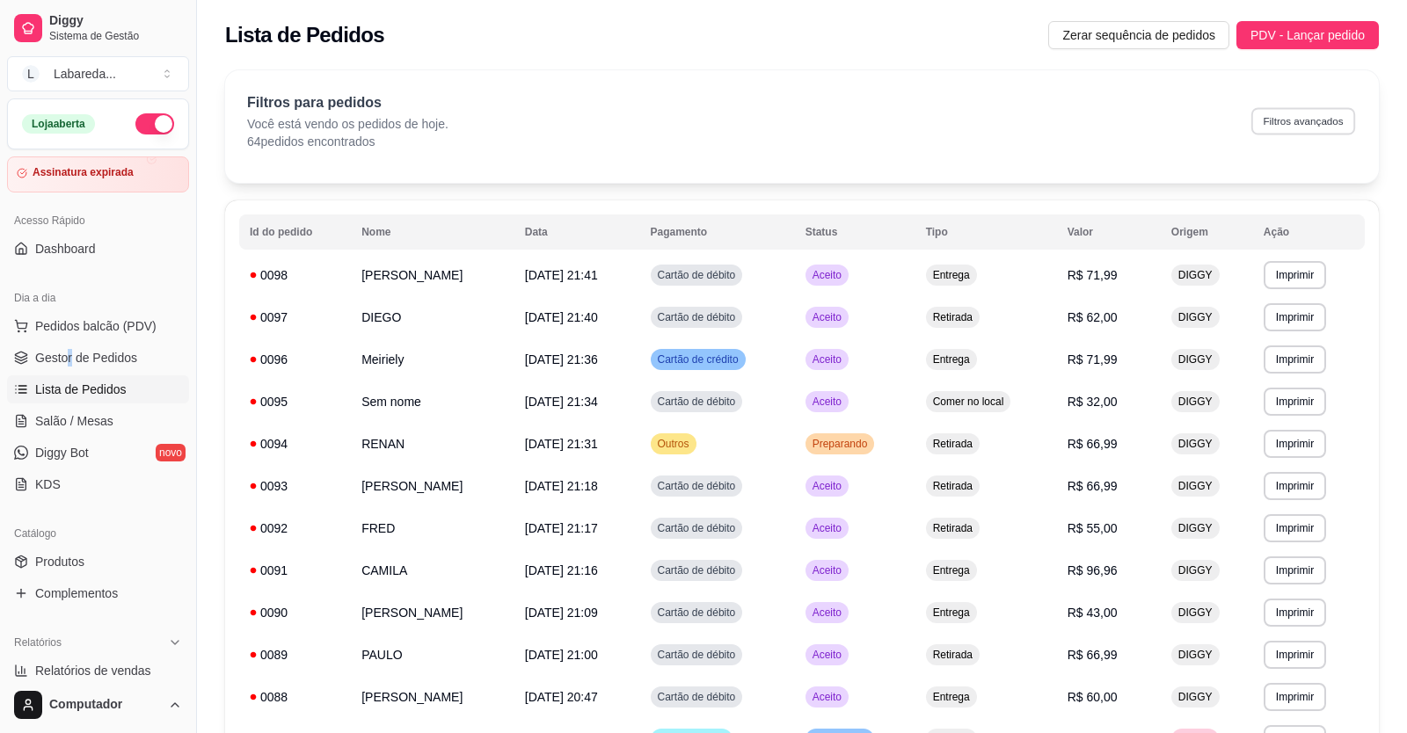
select select "0"
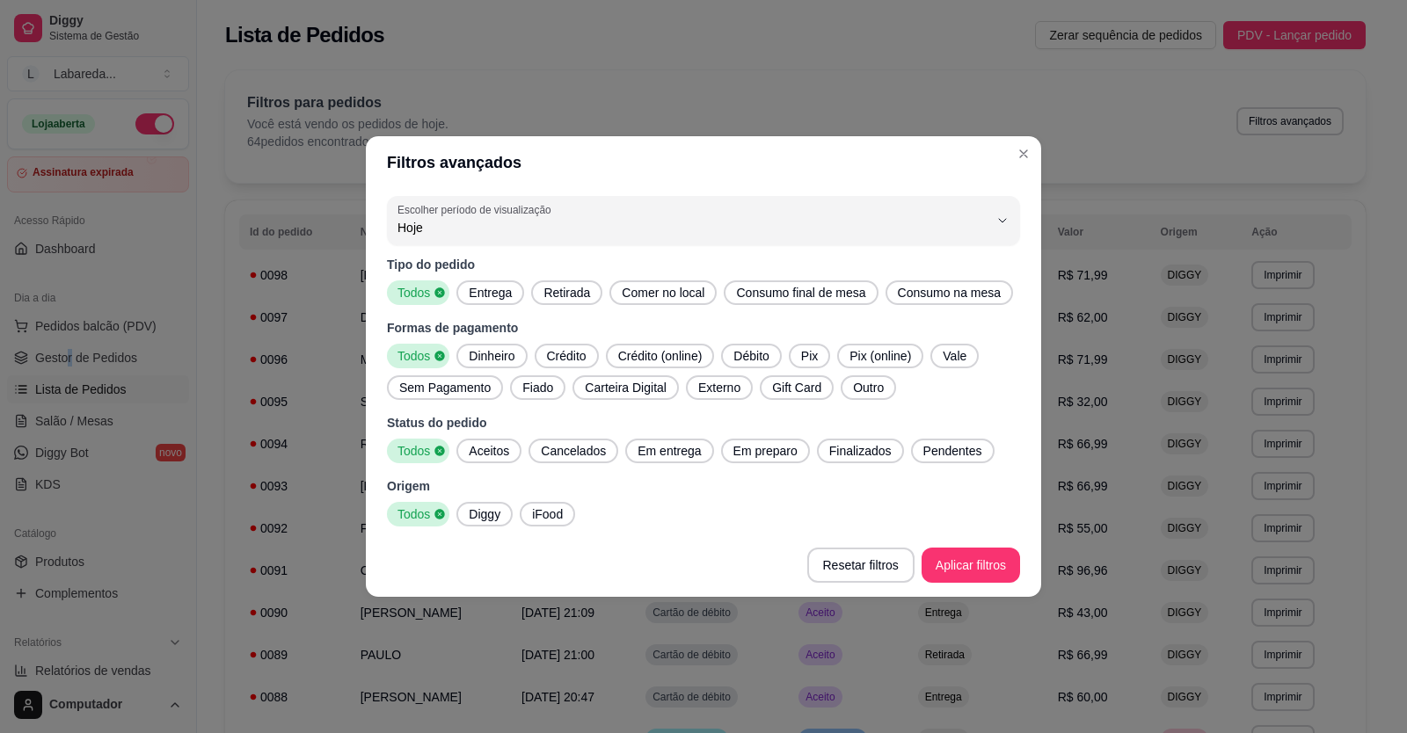
click at [491, 521] on span "Diggy" at bounding box center [485, 515] width 46 height 18
drag, startPoint x: 842, startPoint y: 456, endPoint x: 851, endPoint y: 467, distance: 14.3
click at [844, 456] on span "Finalizados" at bounding box center [860, 451] width 77 height 18
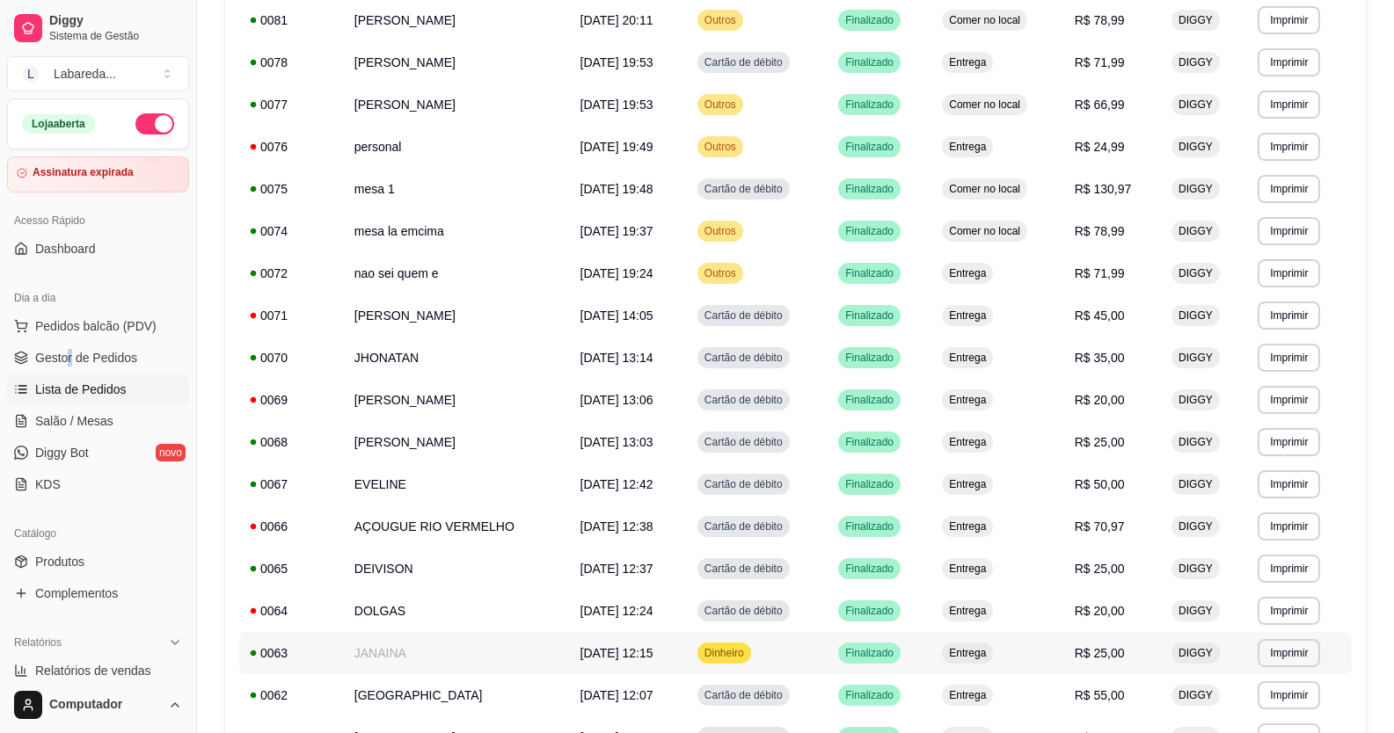
scroll to position [299, 0]
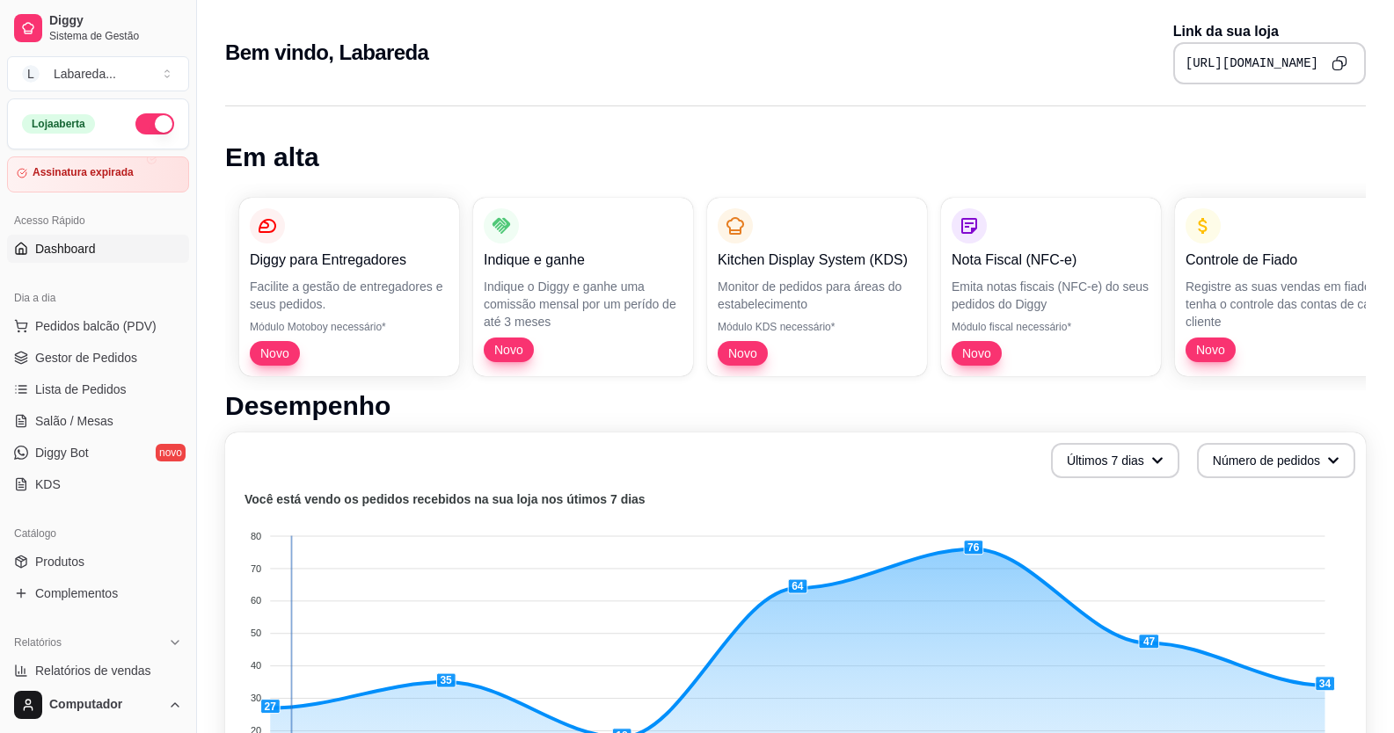
click at [292, 500] on text "Você está vendo os pedidos recebidos na sua loja nos útimos 7 dias" at bounding box center [444, 500] width 401 height 14
click at [117, 322] on span "Pedidos balcão (PDV)" at bounding box center [95, 326] width 121 height 18
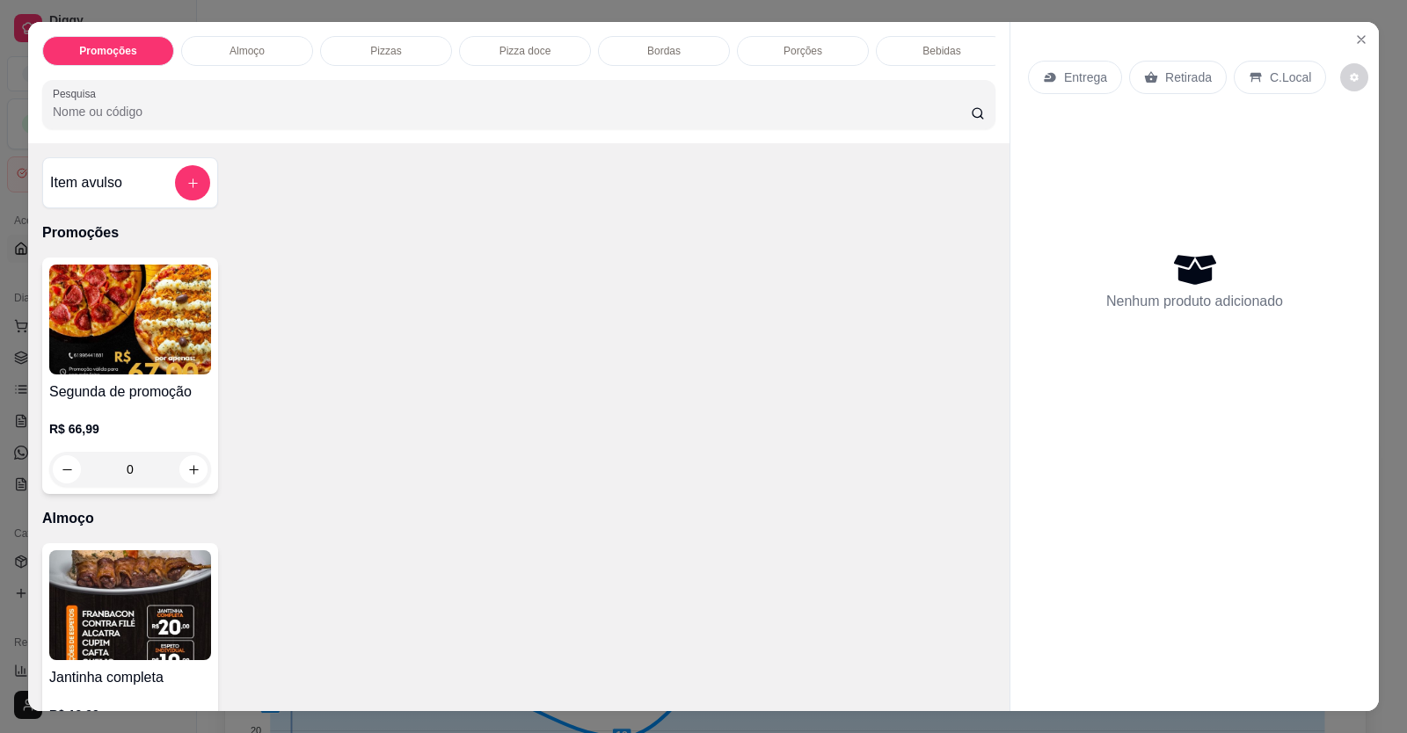
click at [113, 375] on img at bounding box center [130, 320] width 162 height 110
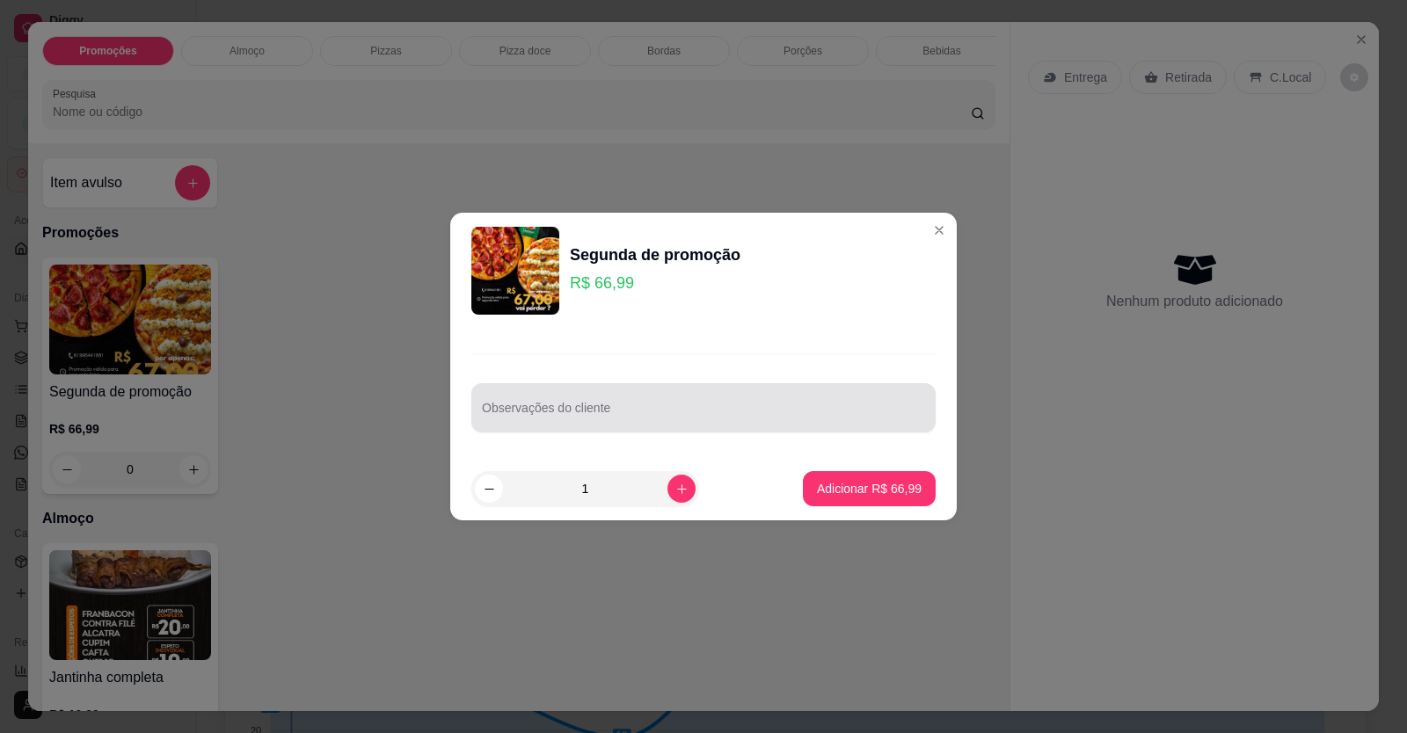
click at [712, 425] on div at bounding box center [703, 407] width 443 height 35
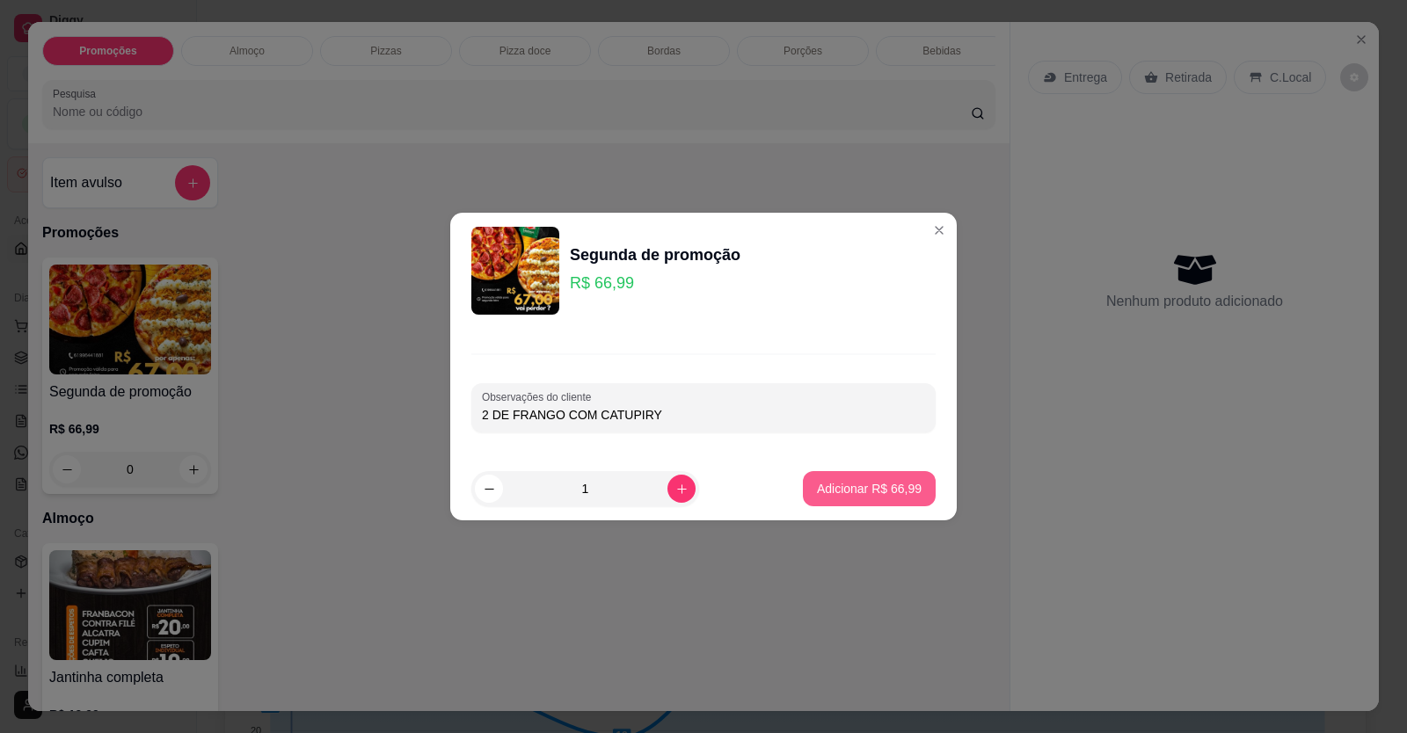
type input "2 DE FRANGO COM CATUPIRY"
click at [847, 453] on div "Observações do cliente 2 DE FRANGO COM CATUPIRY" at bounding box center [703, 393] width 507 height 128
click at [847, 490] on p "Adicionar R$ 66,99" at bounding box center [869, 489] width 105 height 18
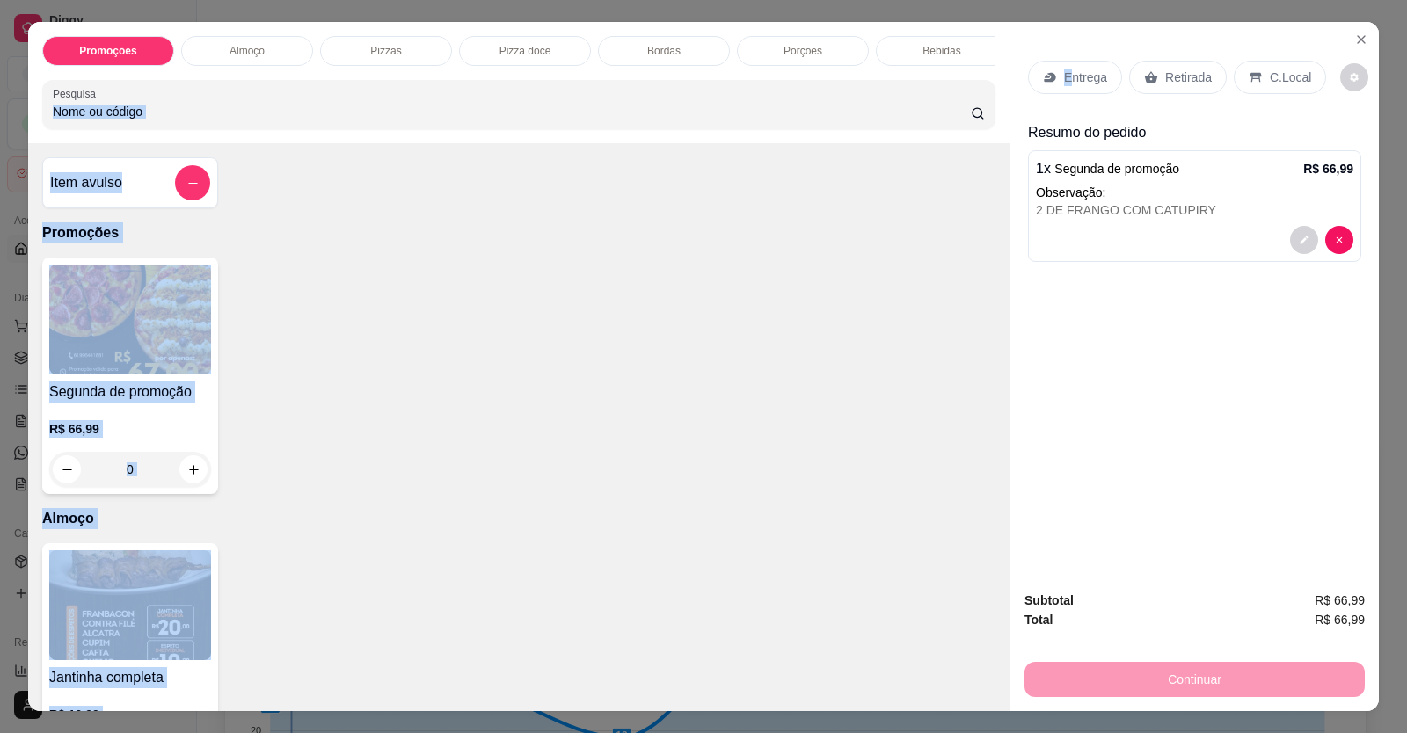
drag, startPoint x: 1063, startPoint y: 80, endPoint x: 978, endPoint y: 113, distance: 91.3
click at [974, 111] on div "Promoções Almoço Pizzas Pizza doce Bordas Porções Bebidas Pizza média Pesquisa …" at bounding box center [703, 367] width 1351 height 690
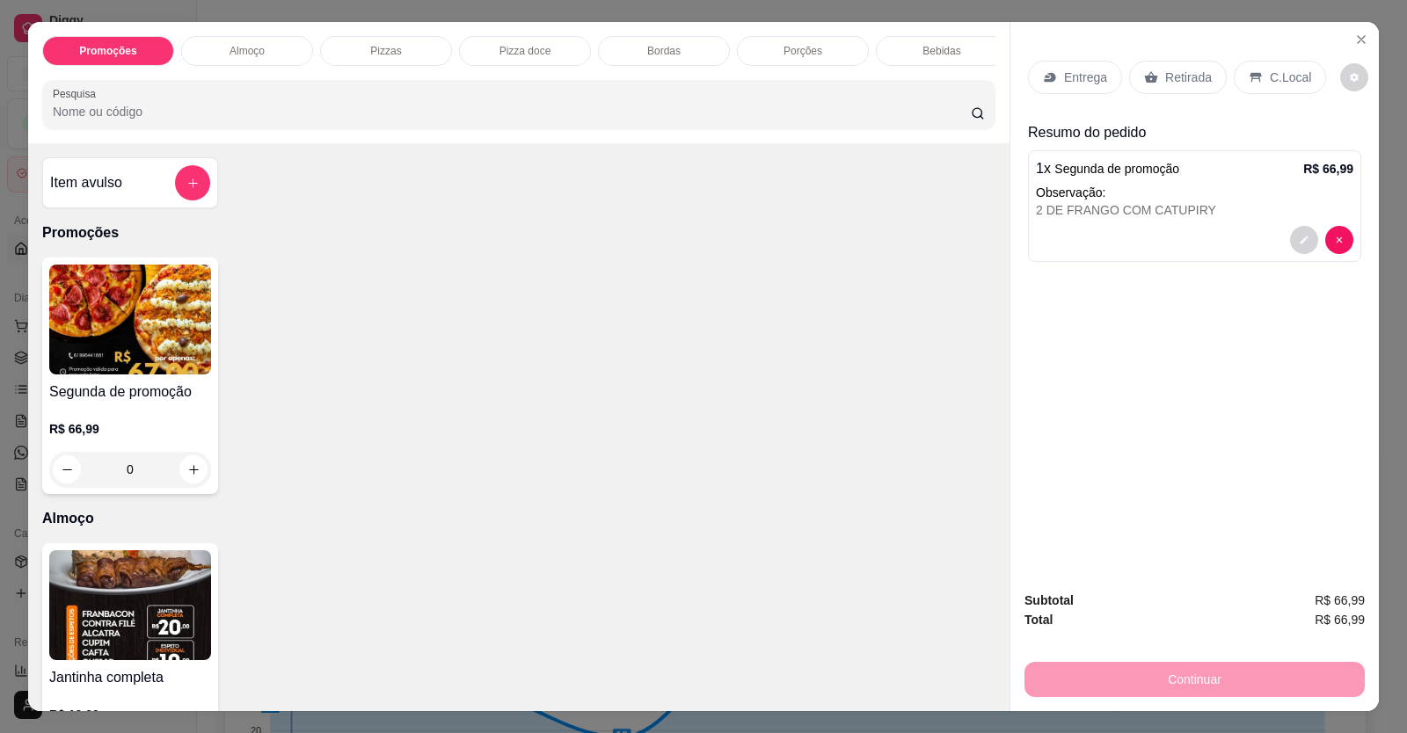
click at [1175, 66] on div "Retirada" at bounding box center [1178, 77] width 98 height 33
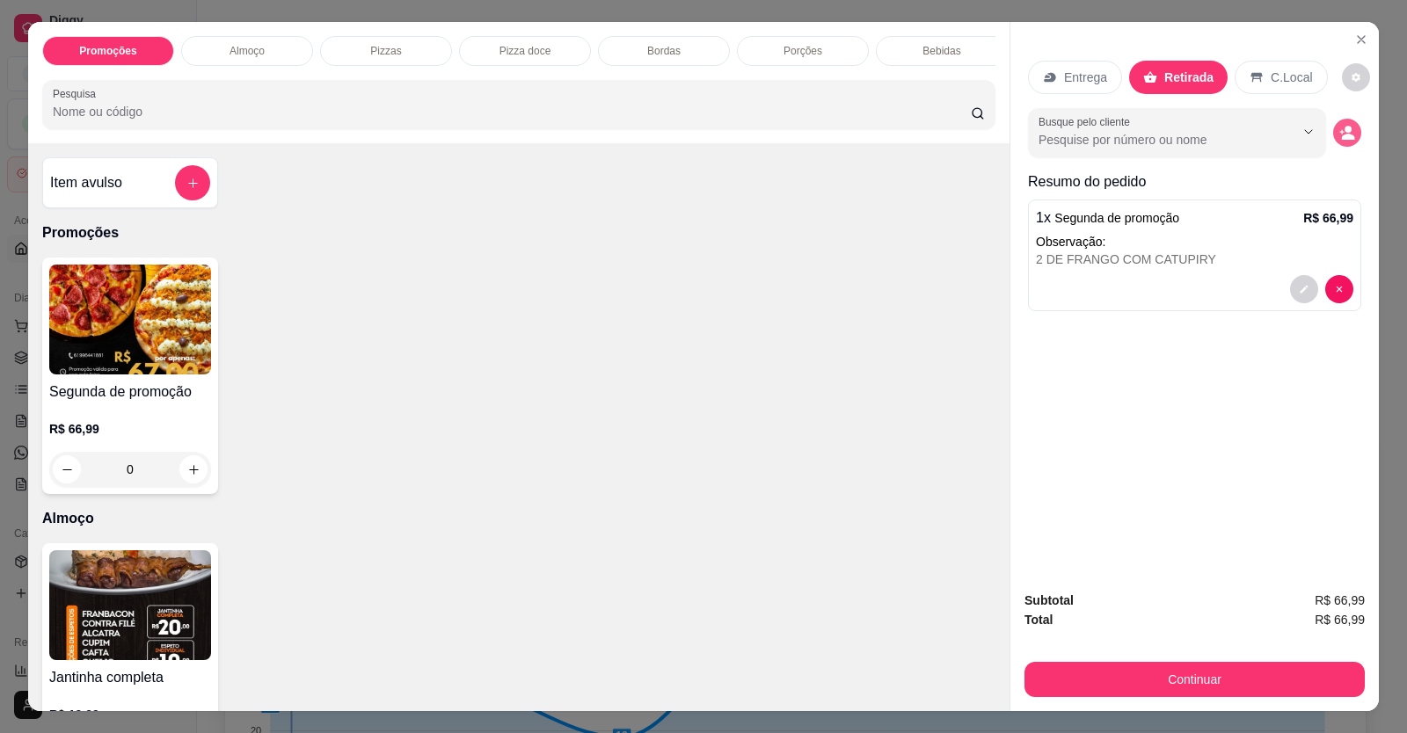
click at [1342, 137] on icon "decrease-product-quantity" at bounding box center [1348, 137] width 13 height 6
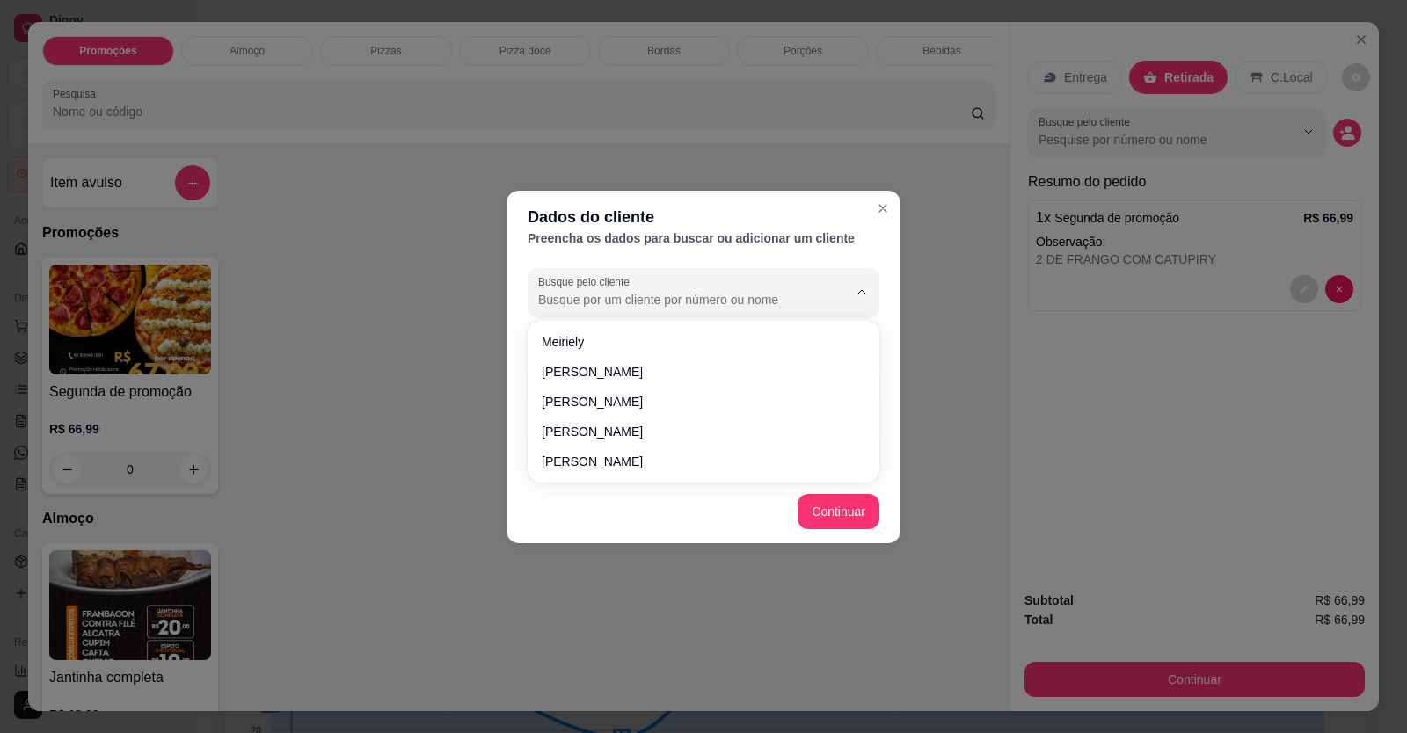
click at [684, 296] on input "Busque pelo cliente" at bounding box center [678, 300] width 281 height 18
click at [460, 432] on div "Dados do cliente Preencha os dados para buscar ou adicionar um cliente Busque p…" at bounding box center [703, 366] width 1407 height 733
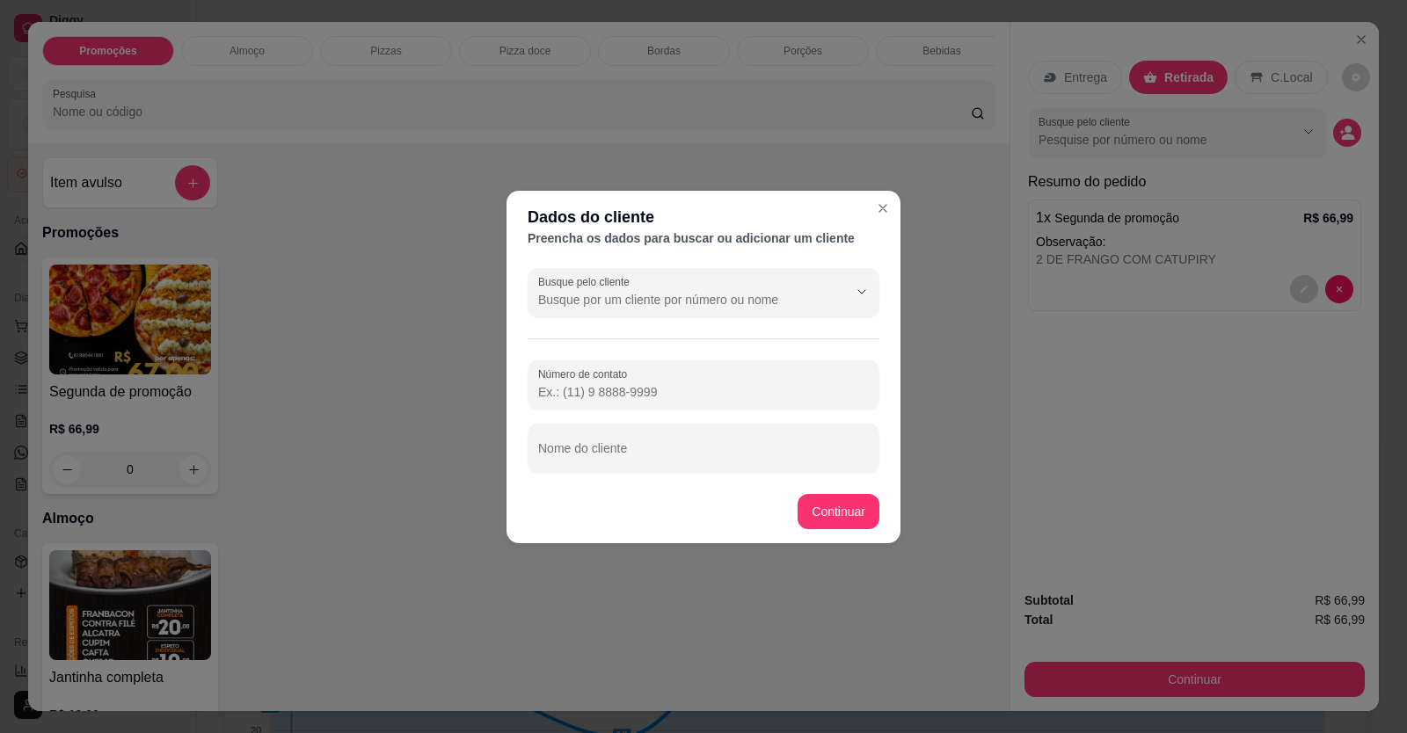
click at [599, 478] on div "Busque pelo cliente Número de contato Nome do cliente" at bounding box center [704, 370] width 394 height 219
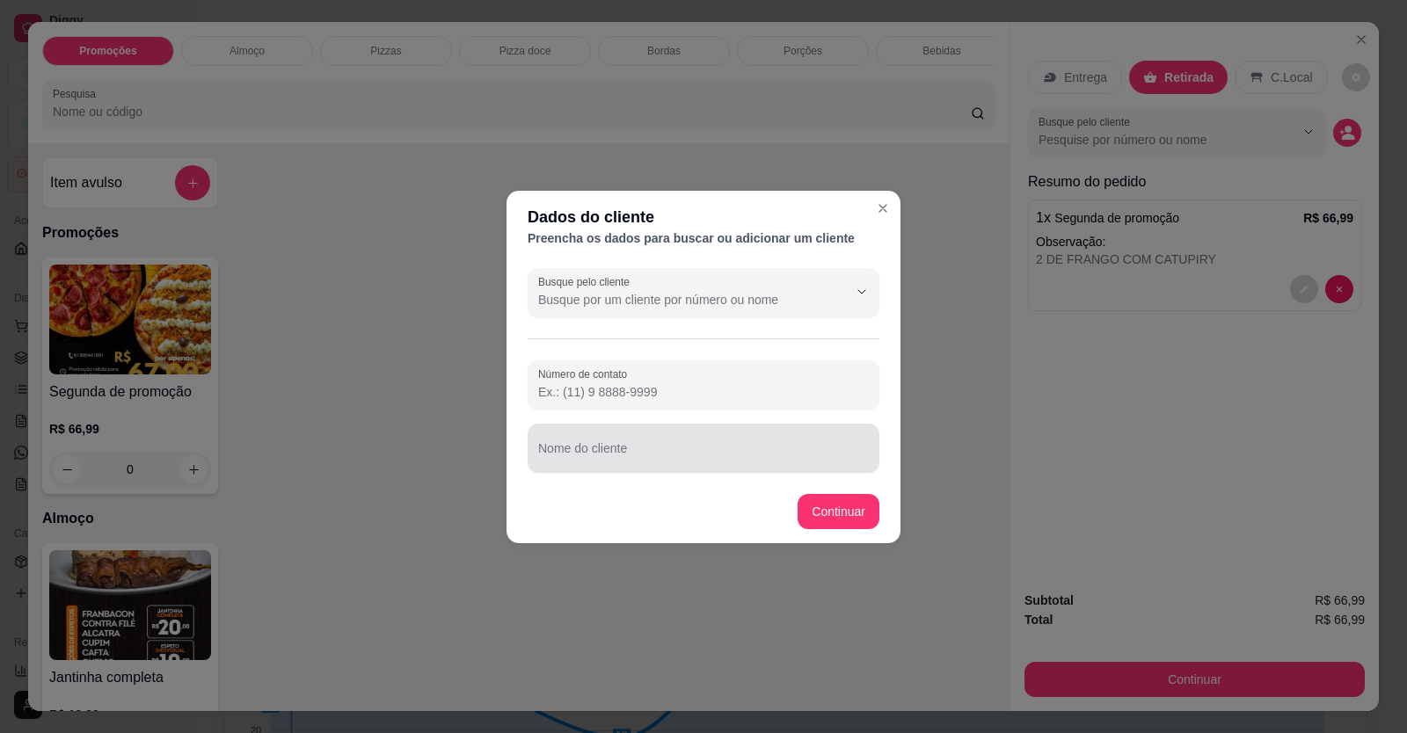
click at [601, 469] on div "Nome do cliente" at bounding box center [704, 448] width 352 height 49
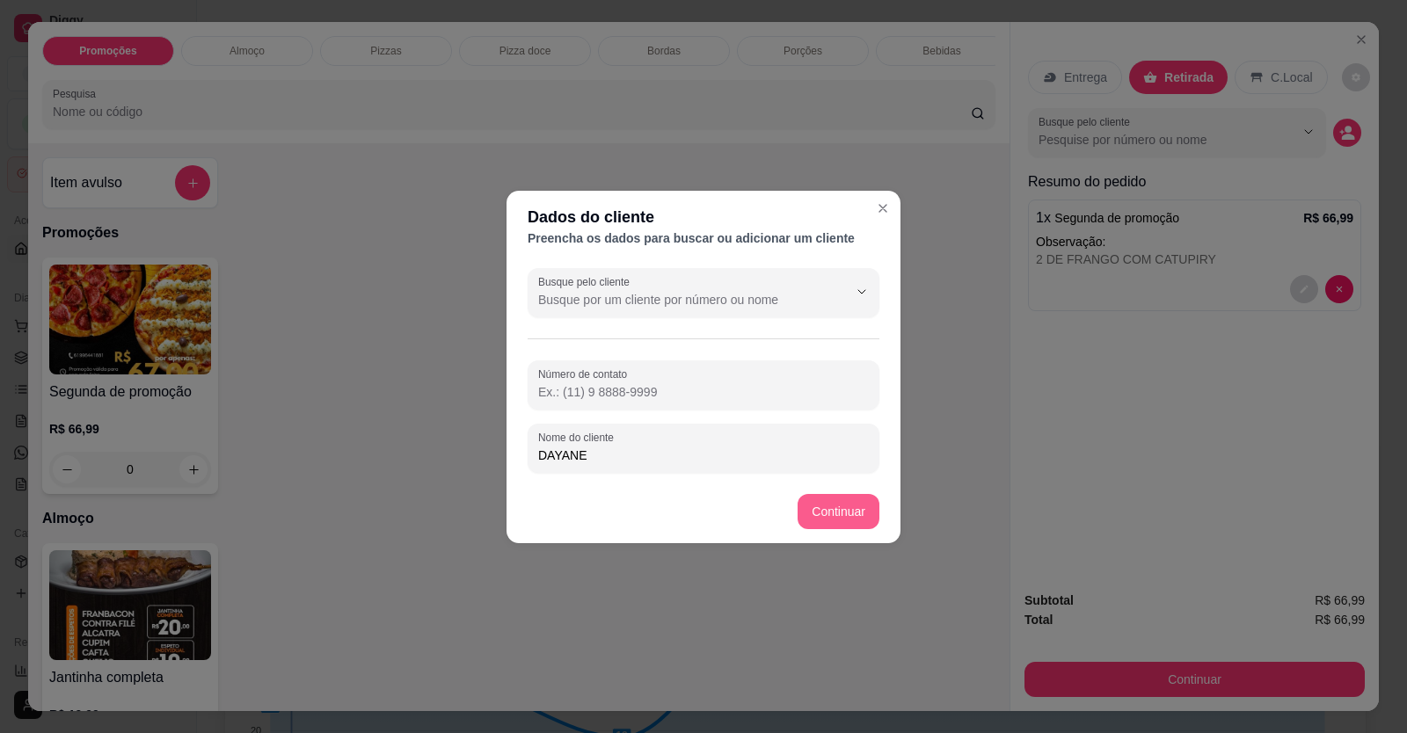
type input "DAYANE"
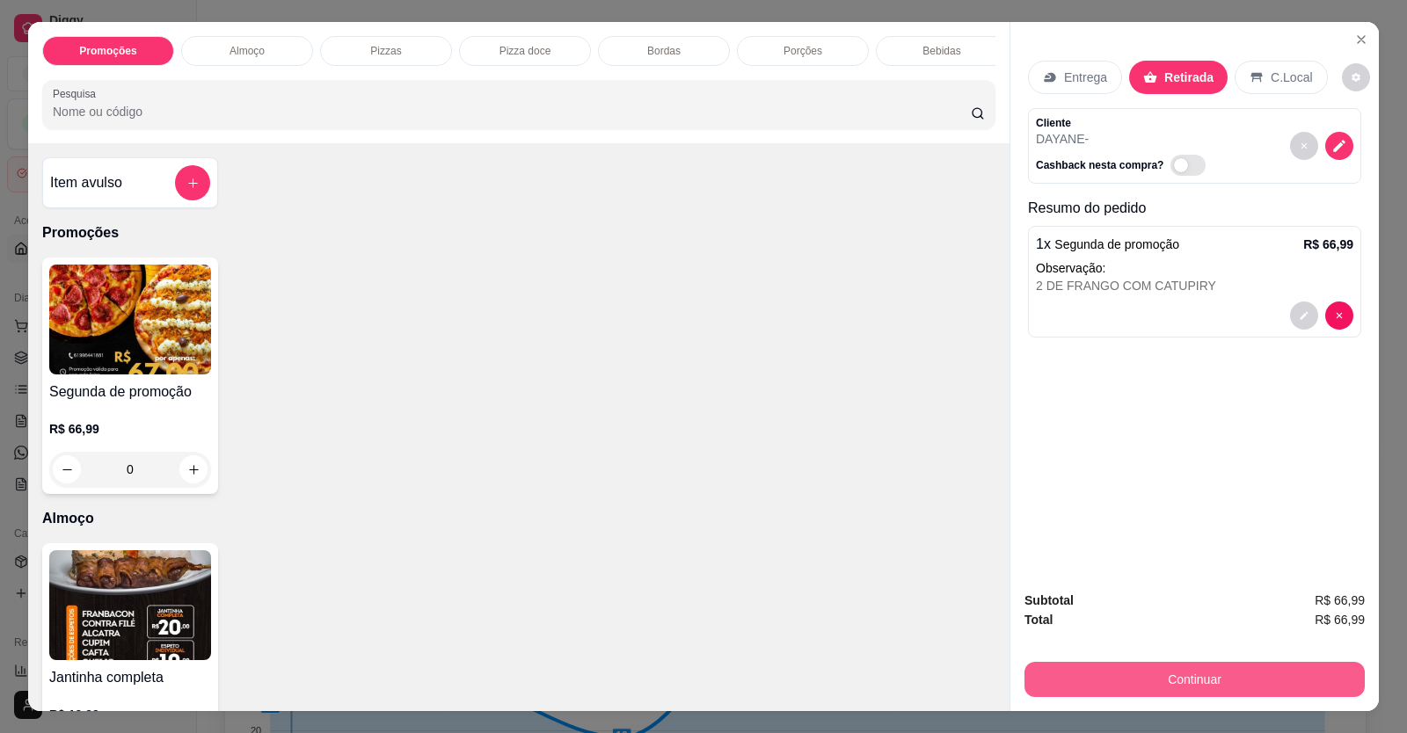
click at [1040, 687] on button "Continuar" at bounding box center [1195, 679] width 340 height 35
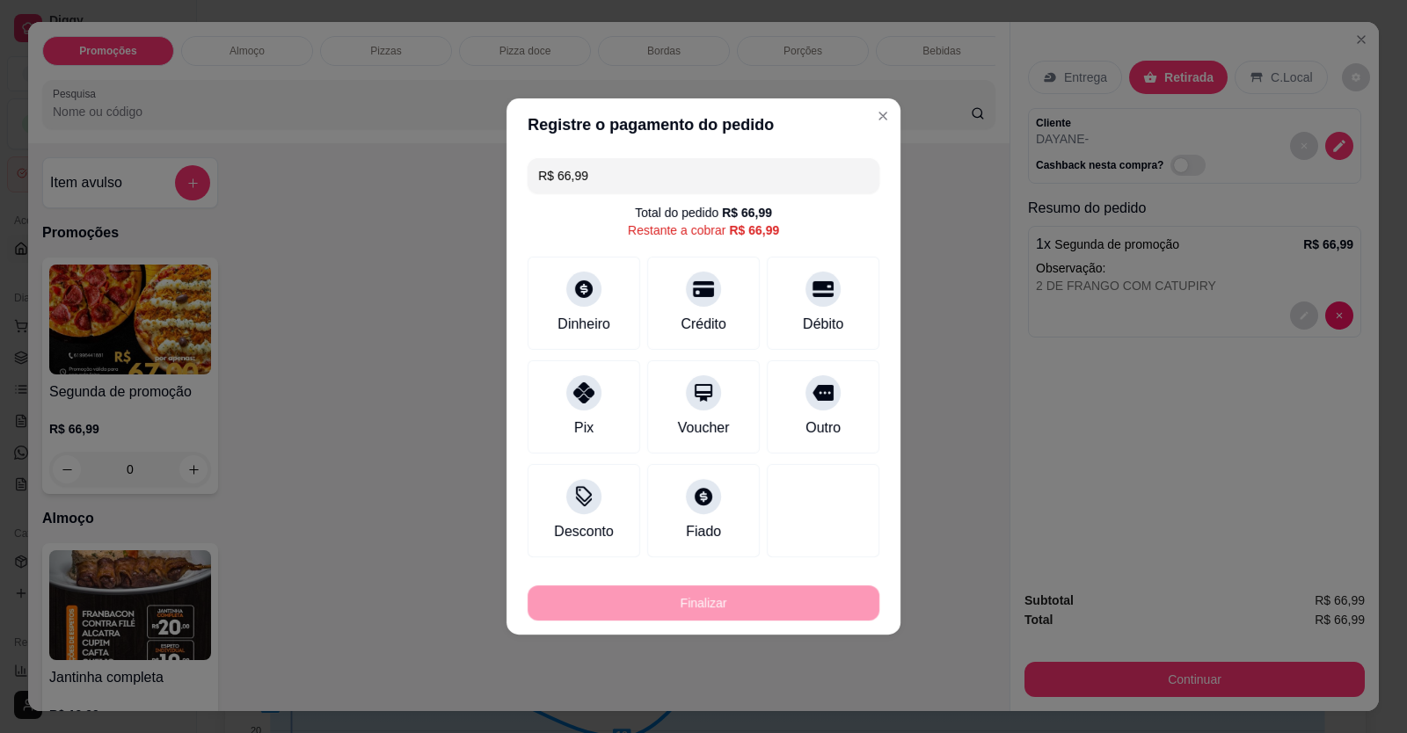
click at [896, 441] on div "Registre o pagamento do pedido R$ 66,99 Total do pedido R$ 66,99 Restante a cob…" at bounding box center [703, 366] width 1407 height 733
click at [834, 321] on div "Débito" at bounding box center [824, 300] width 124 height 103
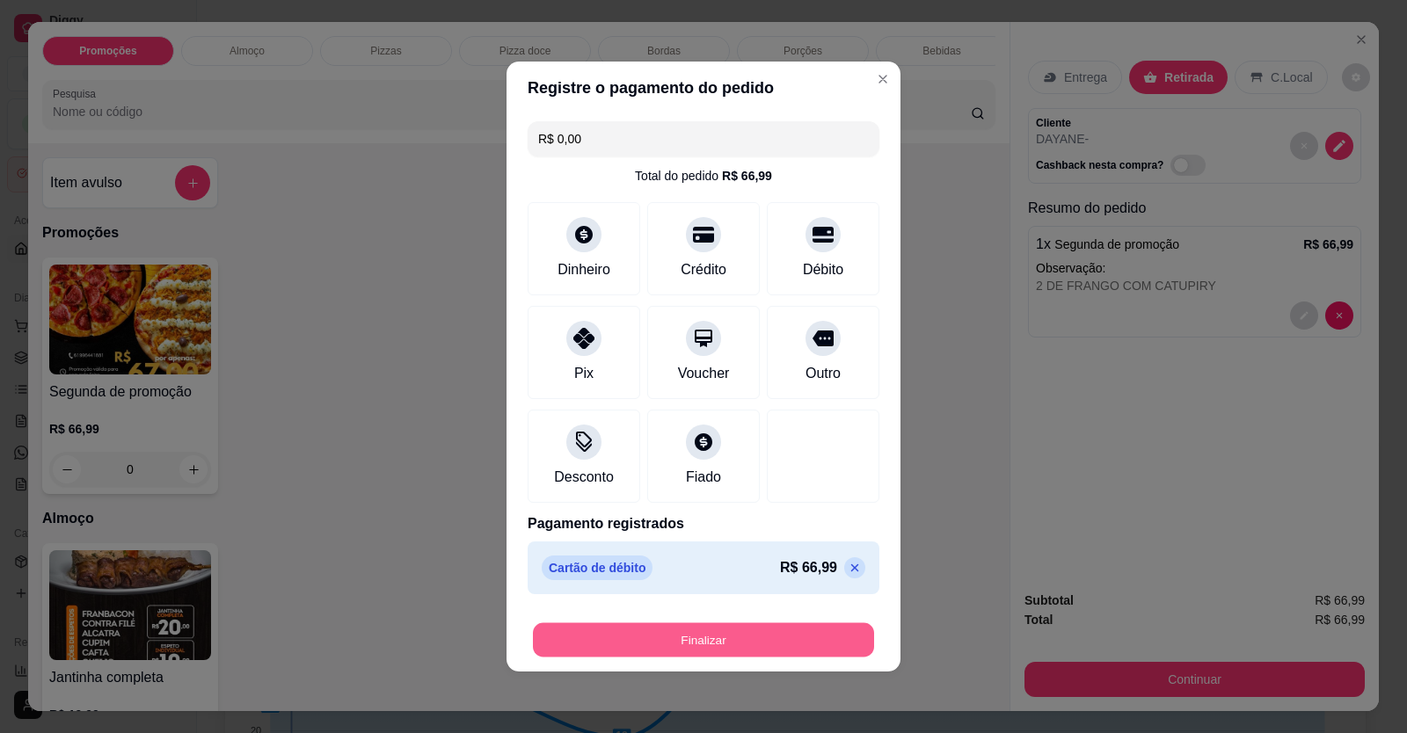
click at [731, 634] on button "Finalizar" at bounding box center [703, 641] width 341 height 34
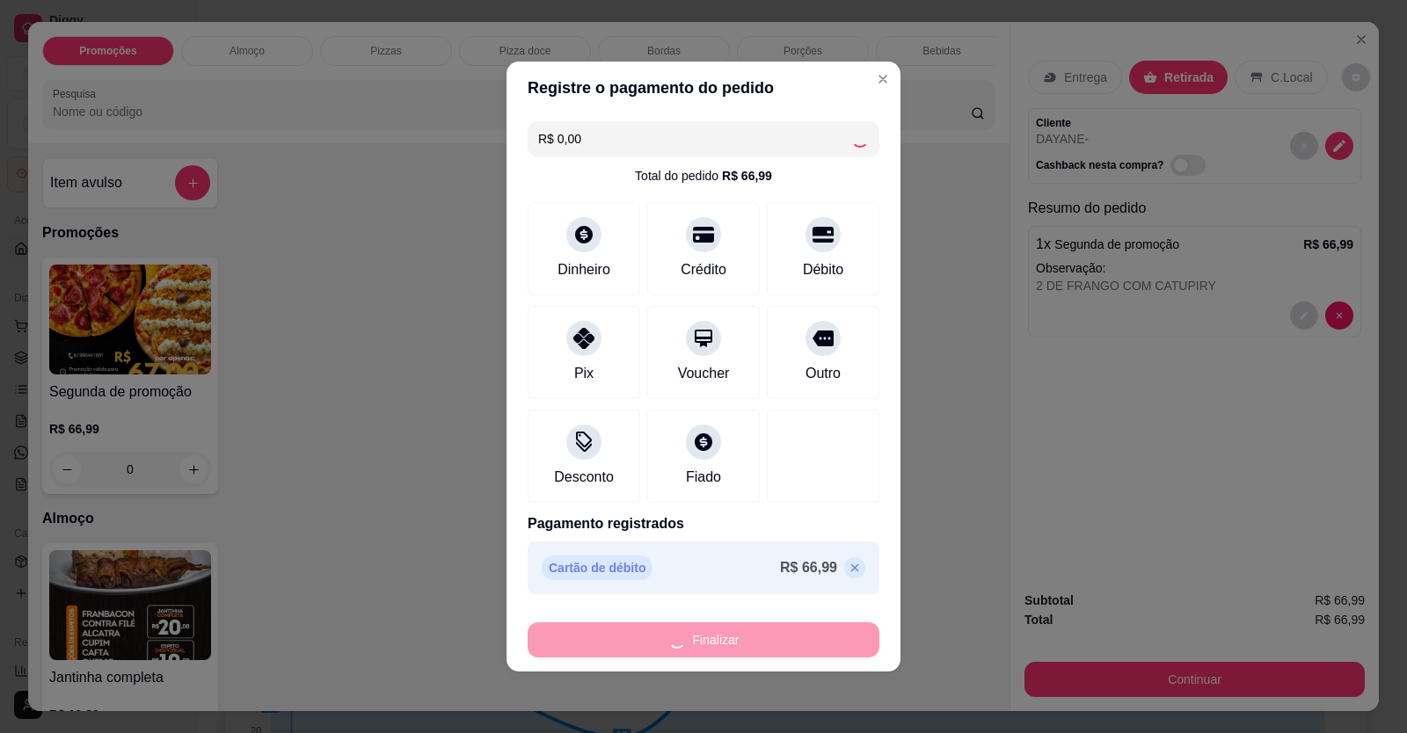
type input "-R$ 66,99"
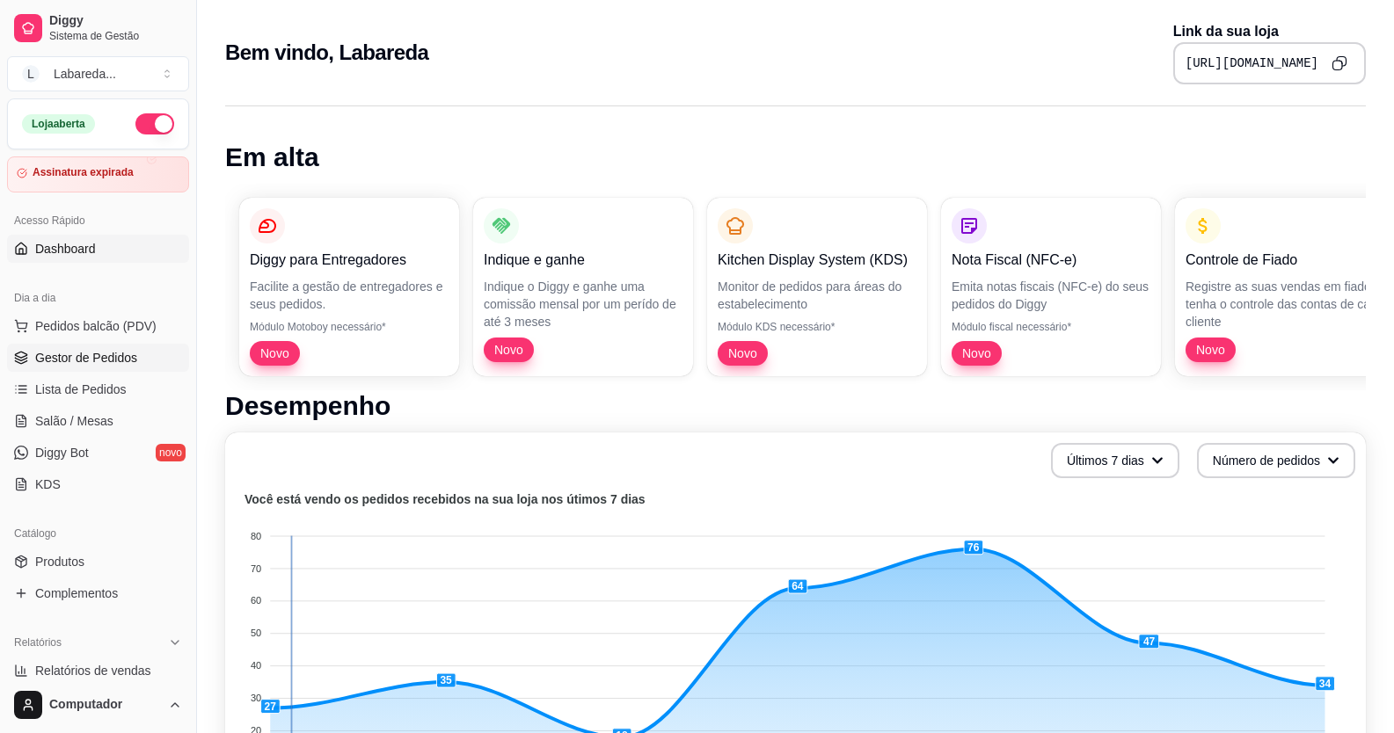
click at [81, 358] on span "Gestor de Pedidos" at bounding box center [86, 358] width 102 height 18
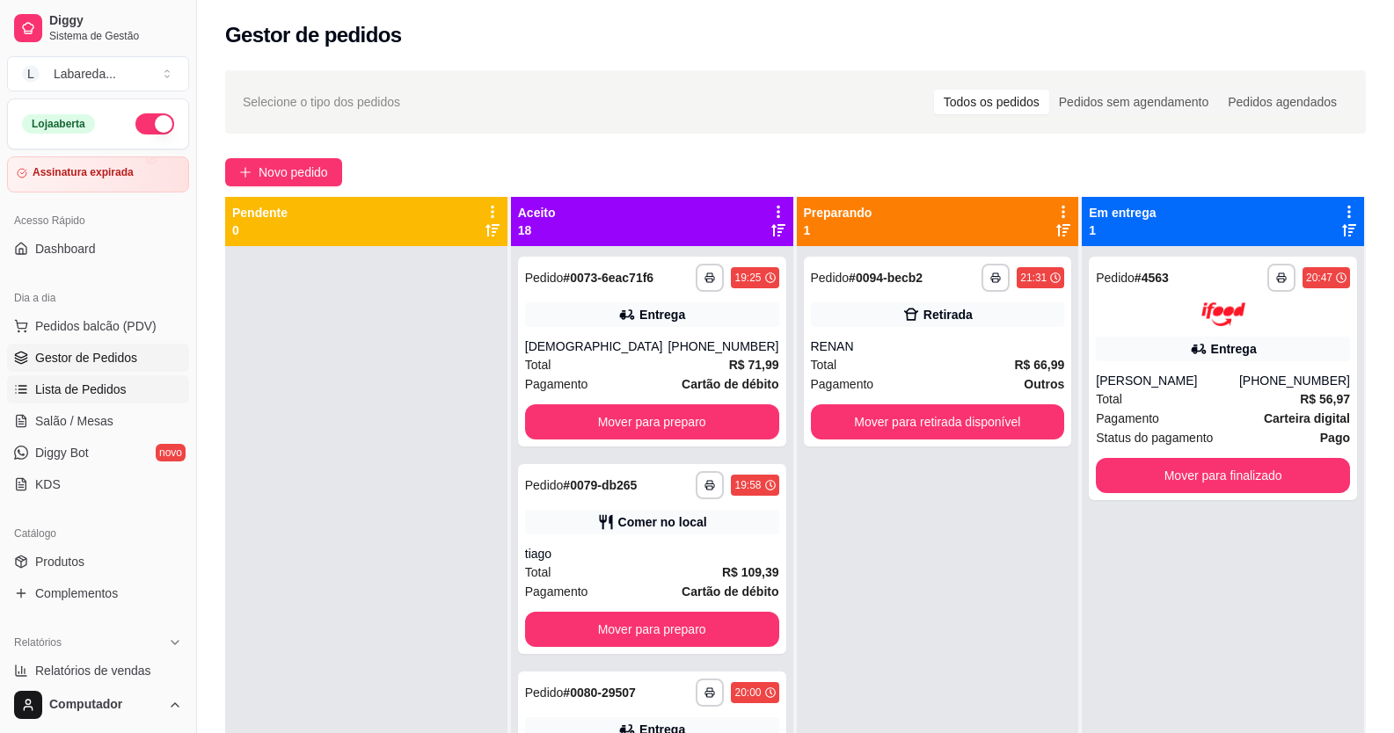
click at [91, 384] on span "Lista de Pedidos" at bounding box center [80, 390] width 91 height 18
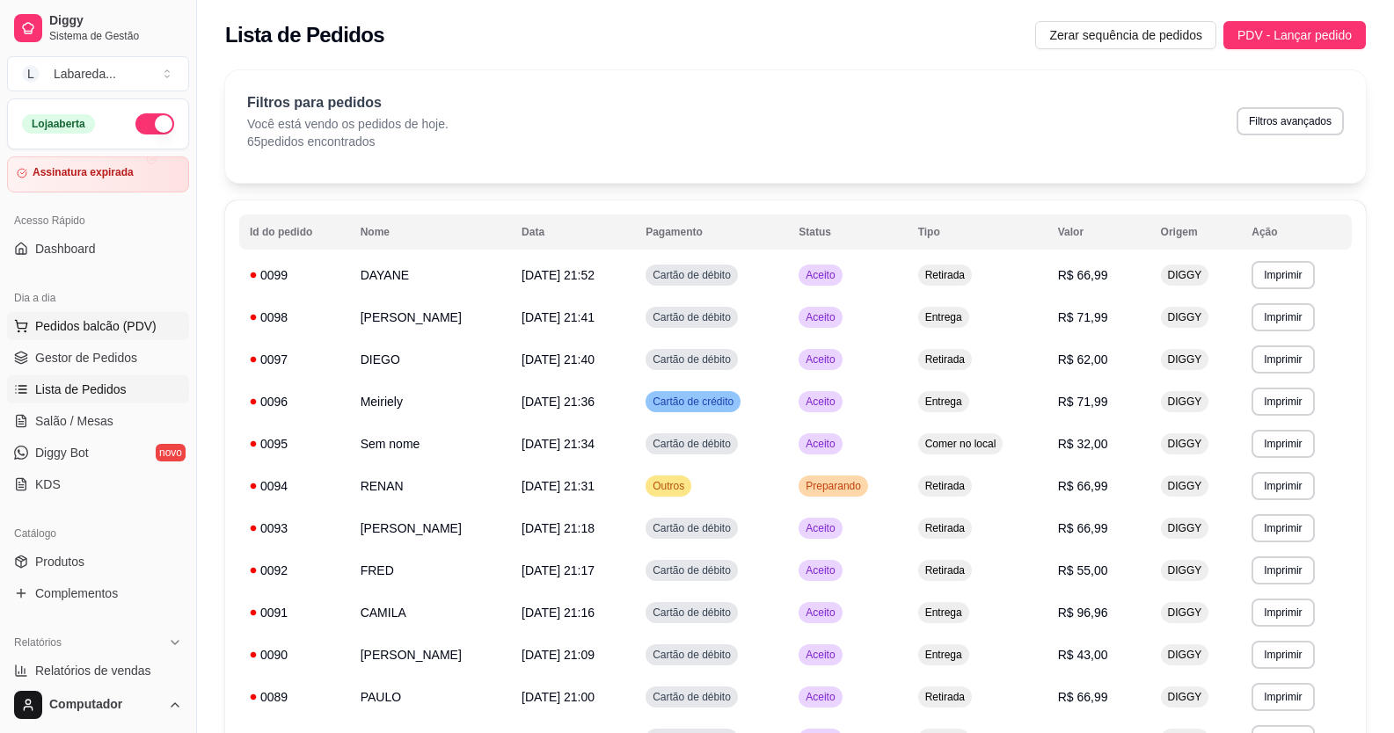
click at [57, 325] on span "Pedidos balcão (PDV)" at bounding box center [95, 326] width 121 height 18
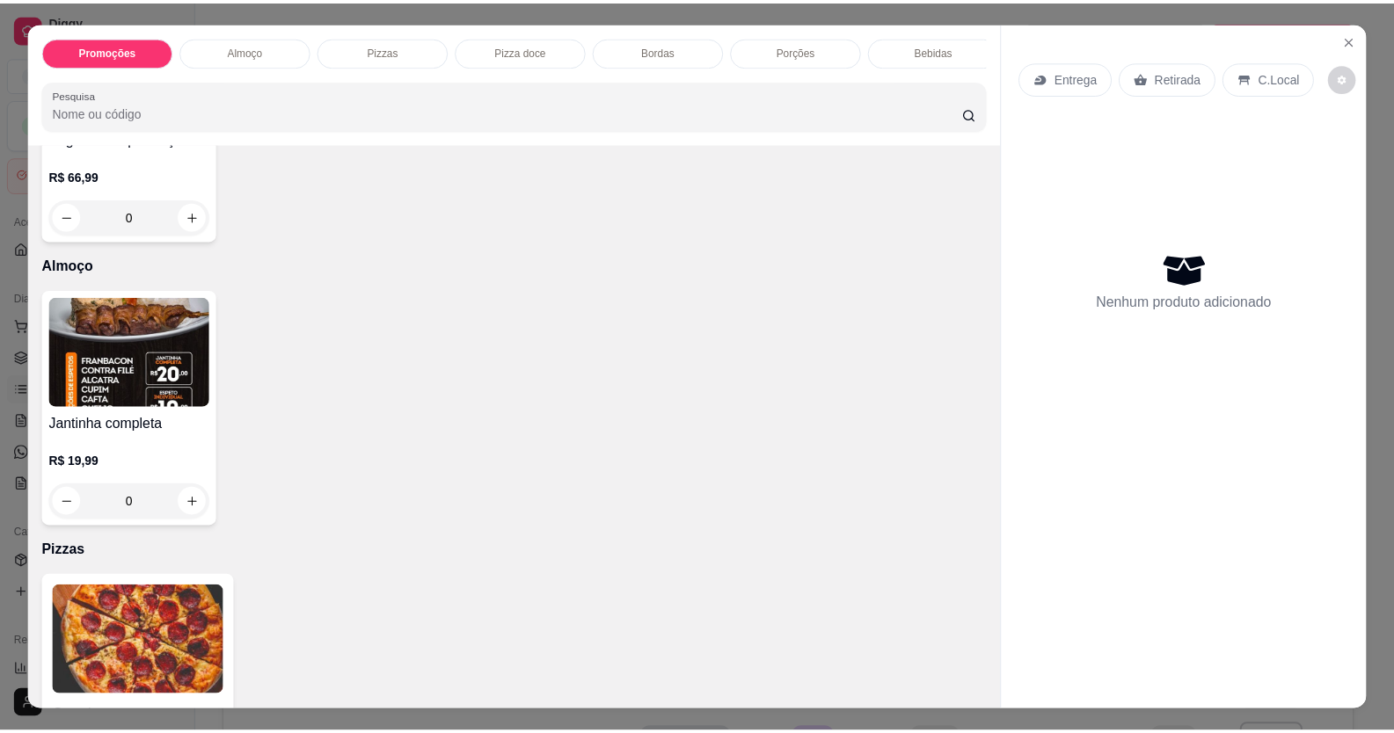
scroll to position [264, 0]
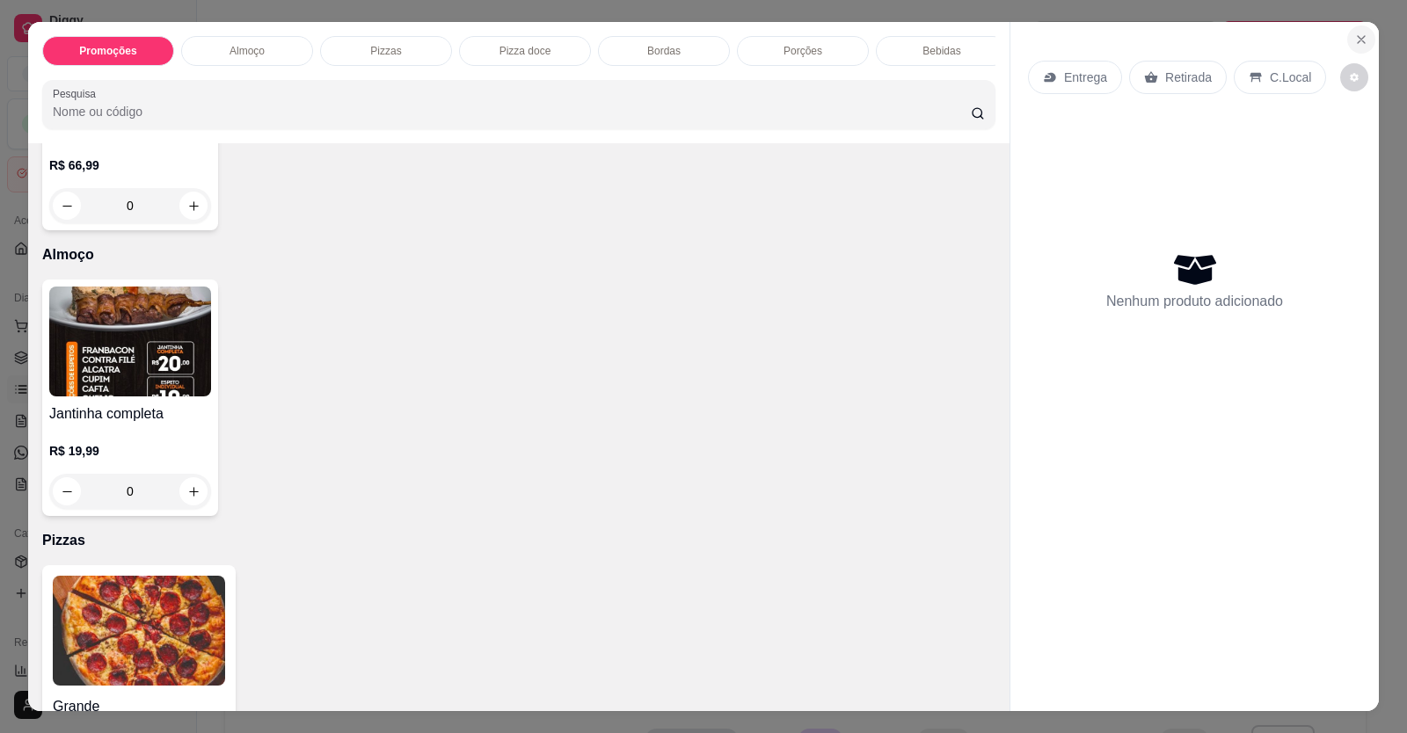
click at [1357, 45] on icon "Close" at bounding box center [1361, 40] width 14 height 14
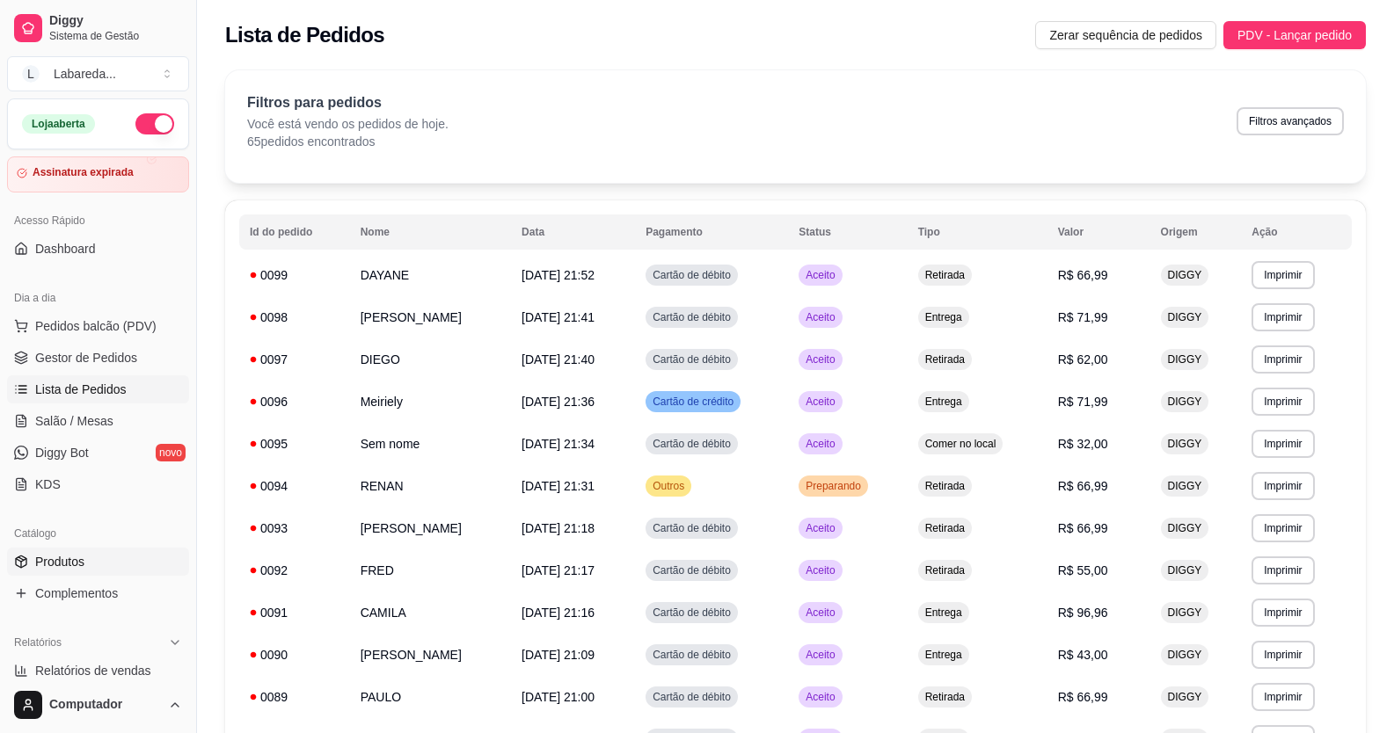
click at [41, 571] on link "Produtos" at bounding box center [98, 562] width 182 height 28
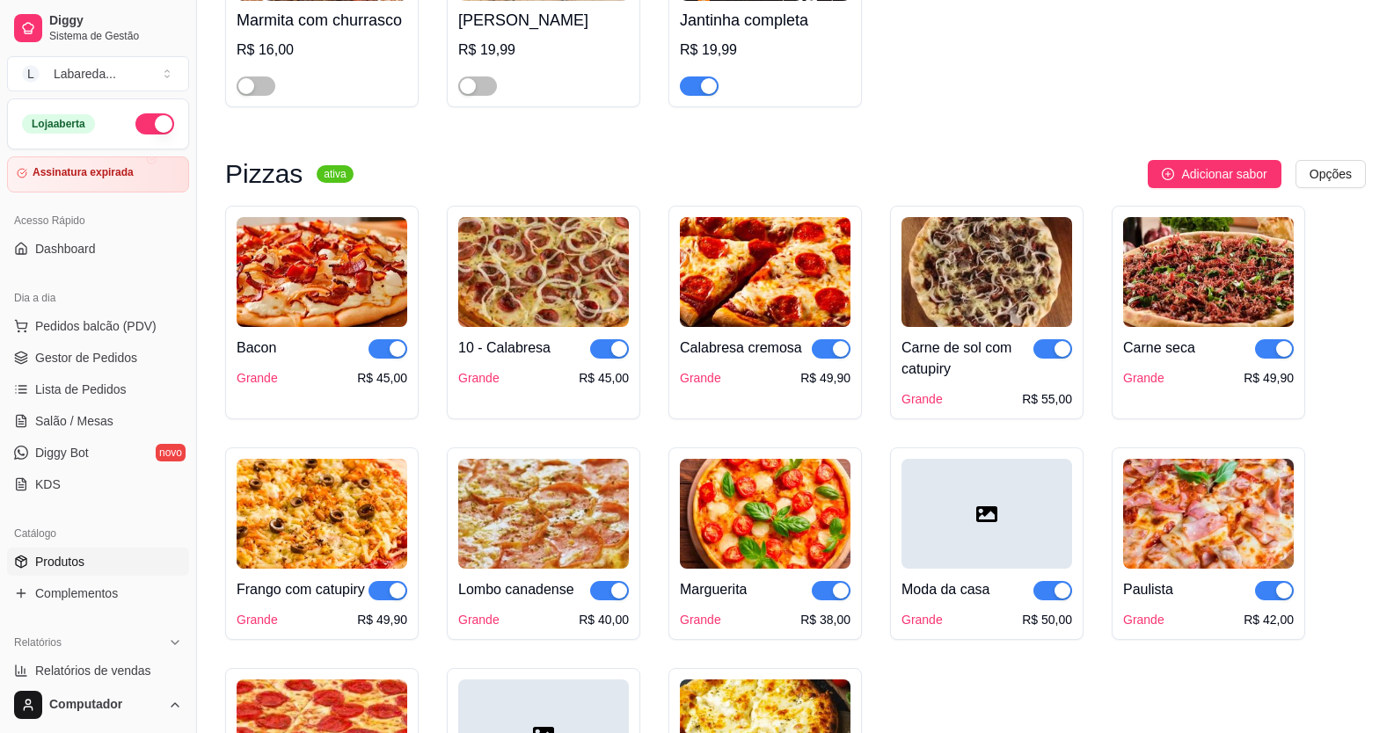
scroll to position [1583, 0]
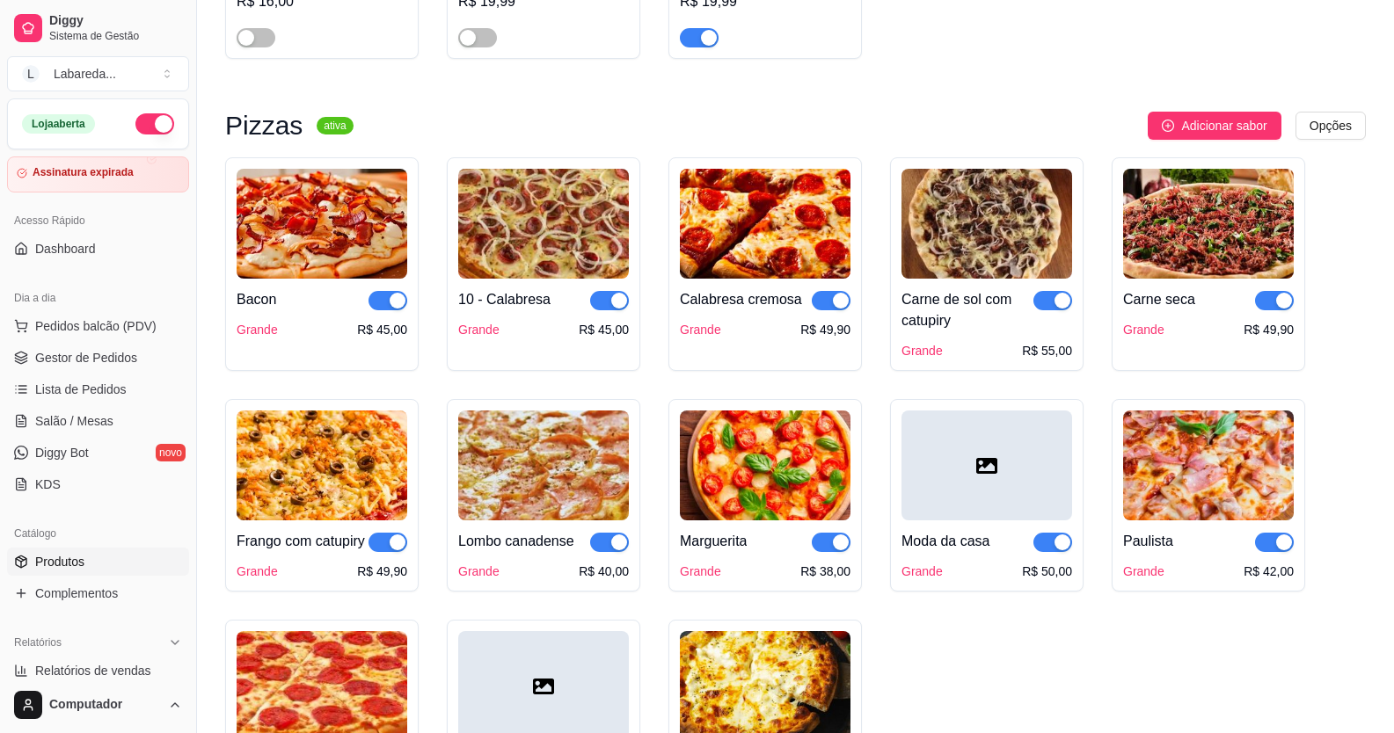
click at [1041, 302] on span "button" at bounding box center [1052, 300] width 39 height 19
drag, startPoint x: 1264, startPoint y: 303, endPoint x: 1256, endPoint y: 312, distance: 12.5
click at [1265, 303] on span "button" at bounding box center [1274, 300] width 39 height 19
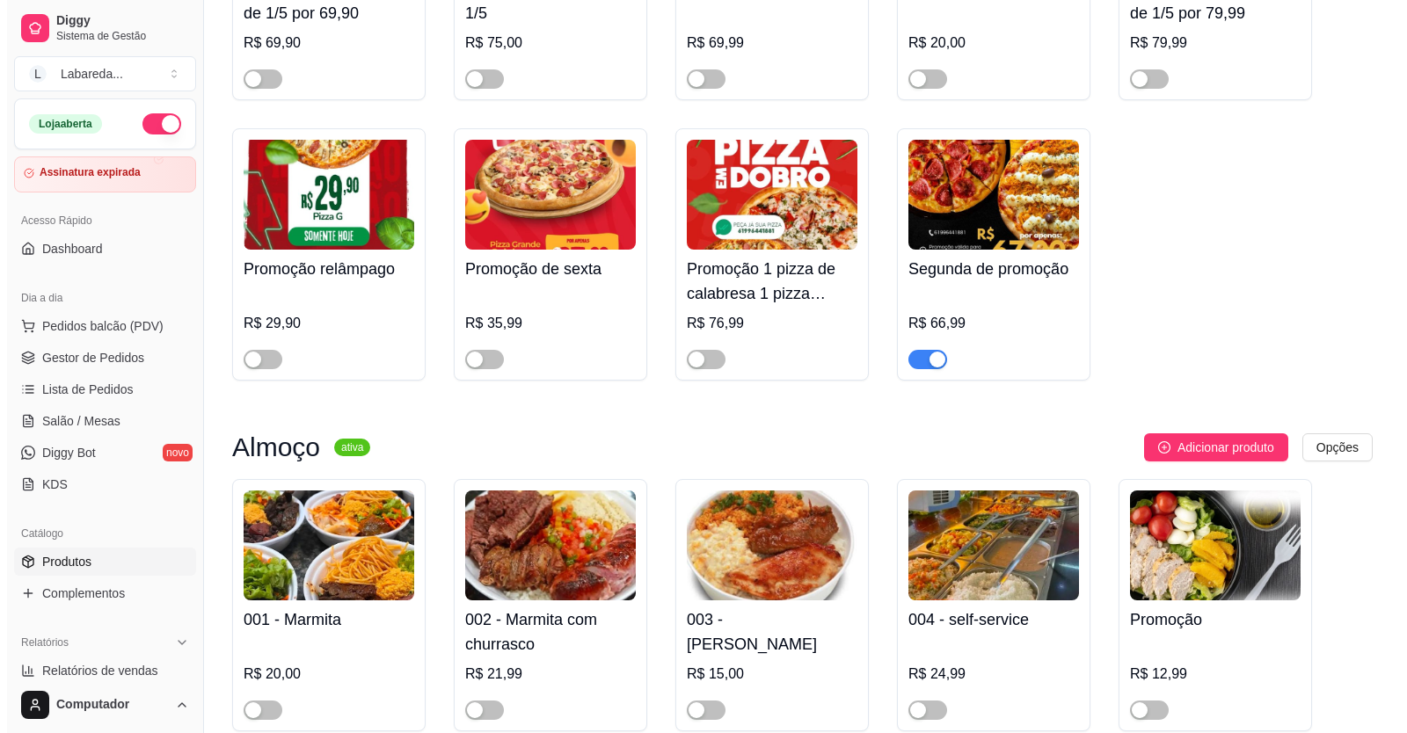
scroll to position [440, 0]
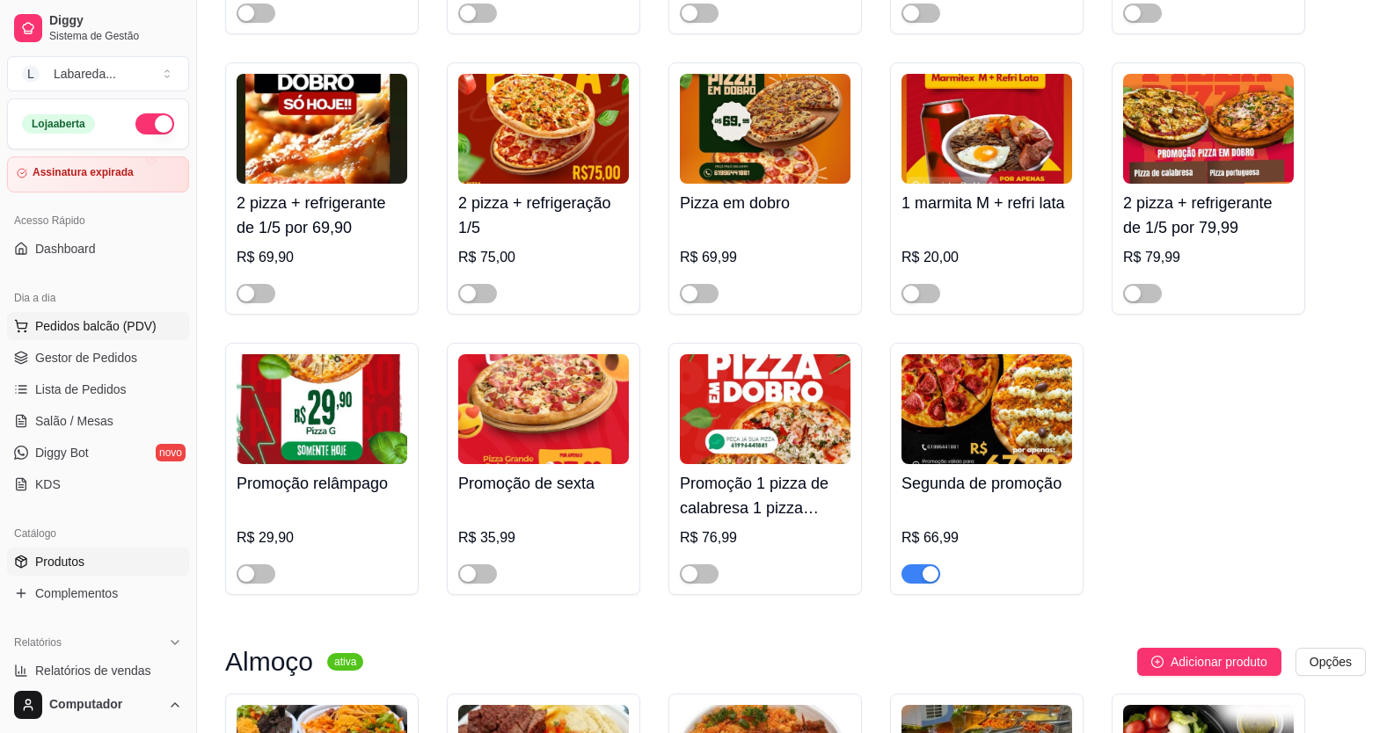
click at [88, 332] on span "Pedidos balcão (PDV)" at bounding box center [95, 326] width 121 height 18
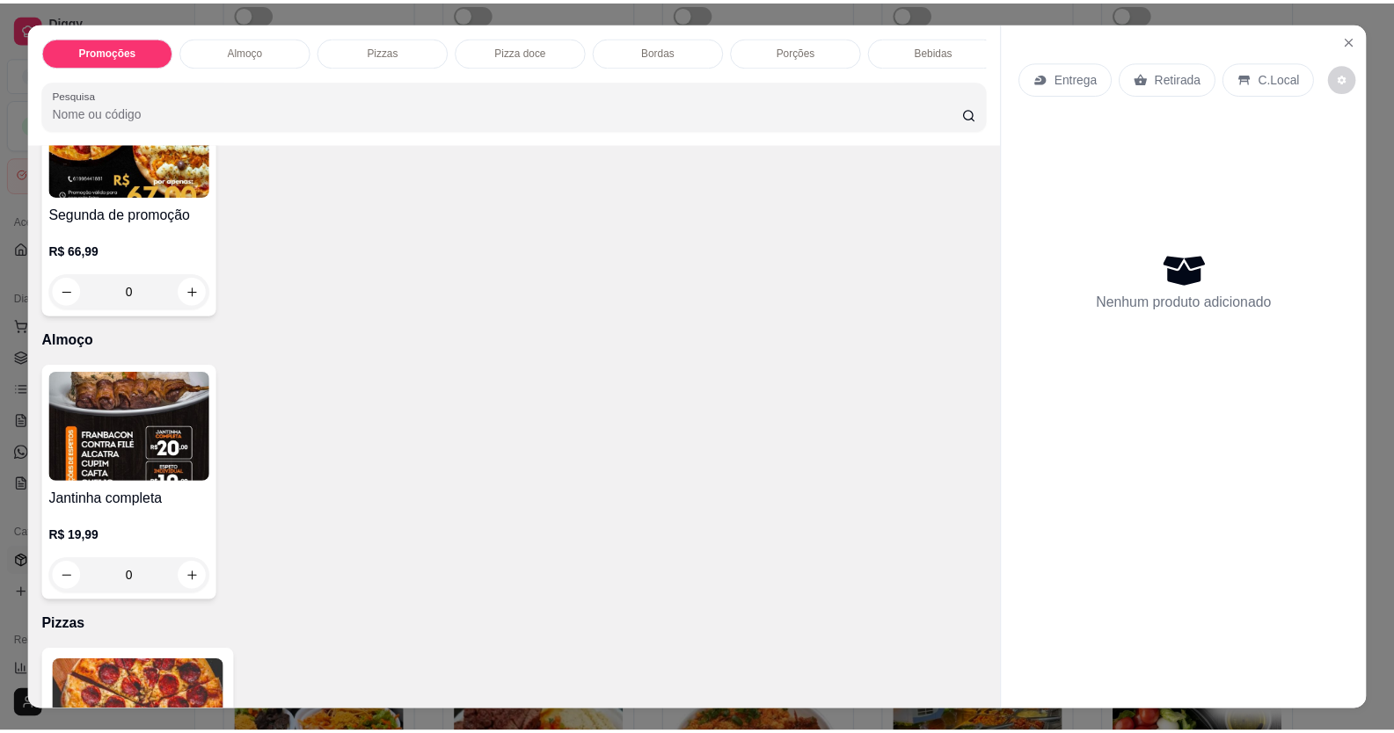
scroll to position [176, 0]
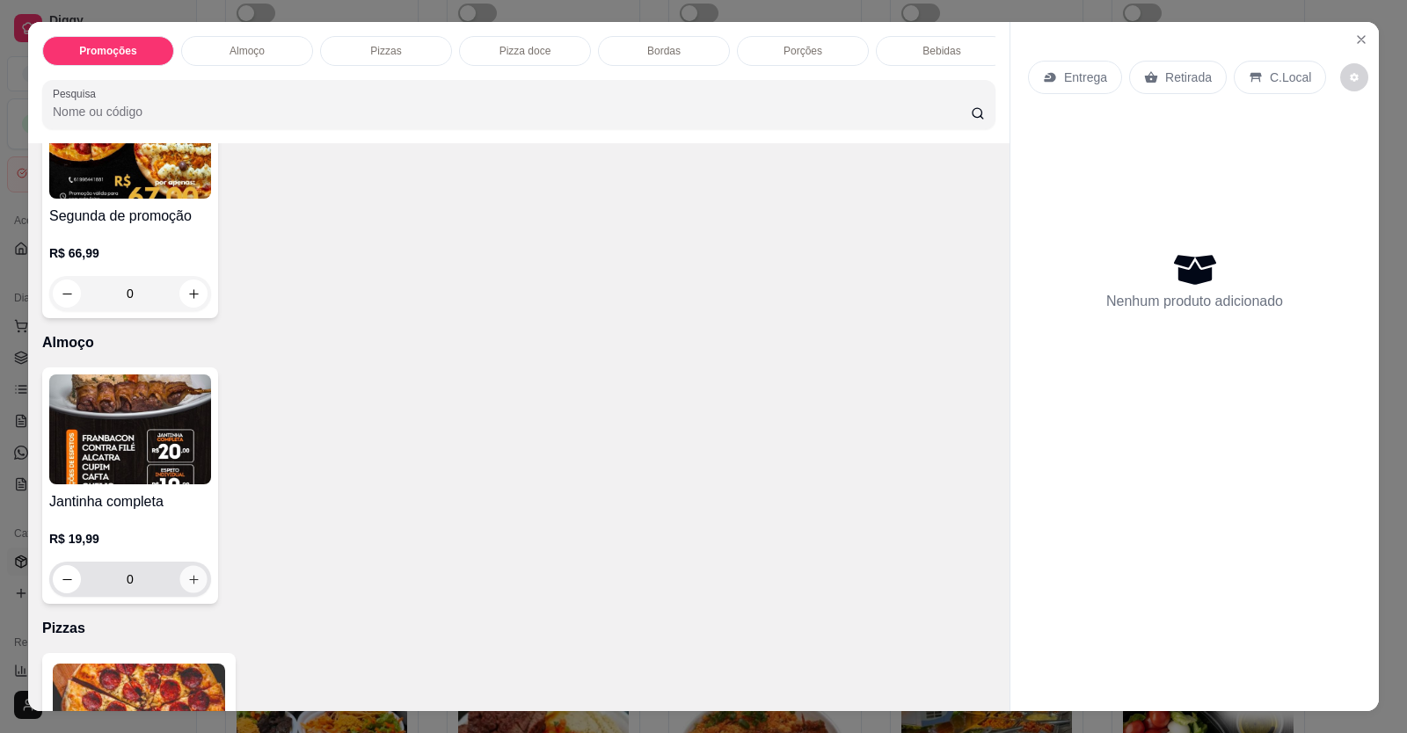
click at [195, 594] on button "increase-product-quantity" at bounding box center [192, 579] width 27 height 27
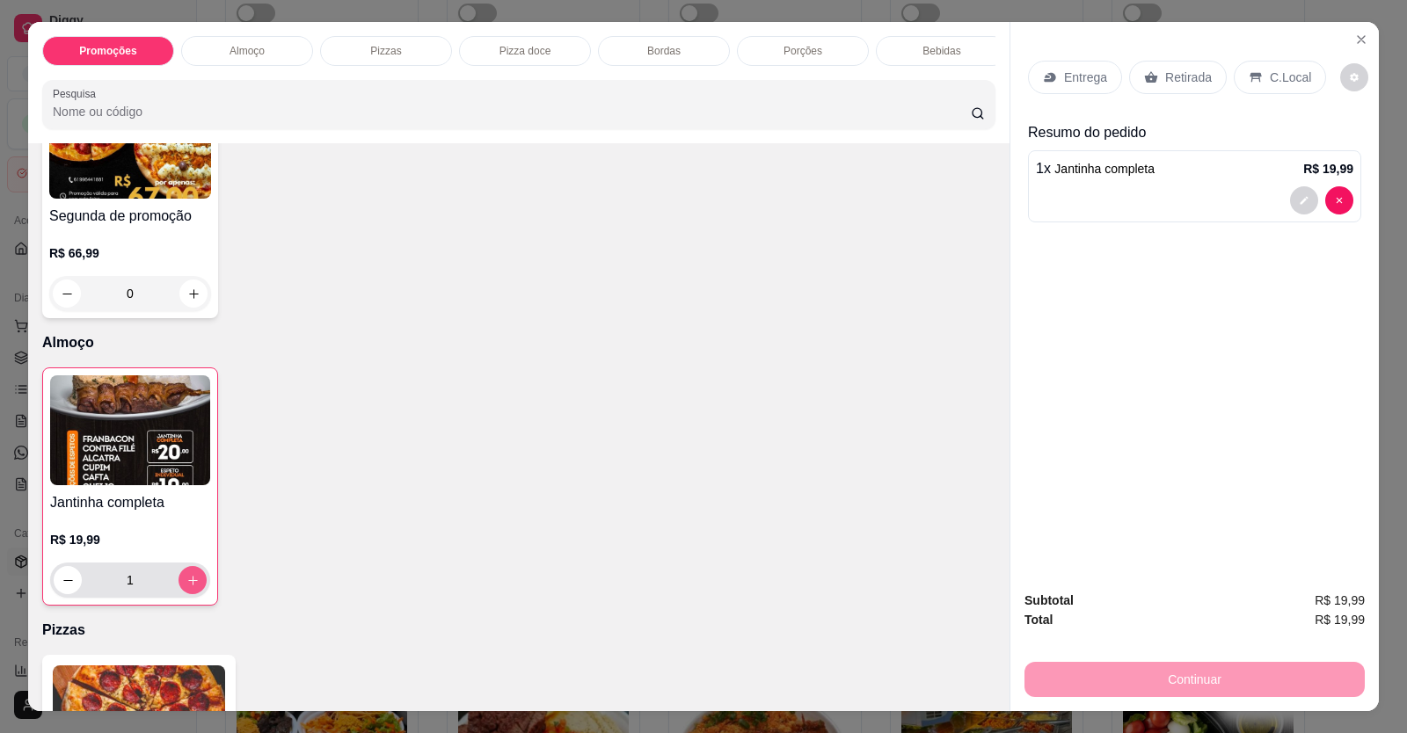
click at [194, 595] on button "increase-product-quantity" at bounding box center [193, 580] width 28 height 28
type input "2"
click at [1120, 204] on div at bounding box center [1194, 200] width 317 height 28
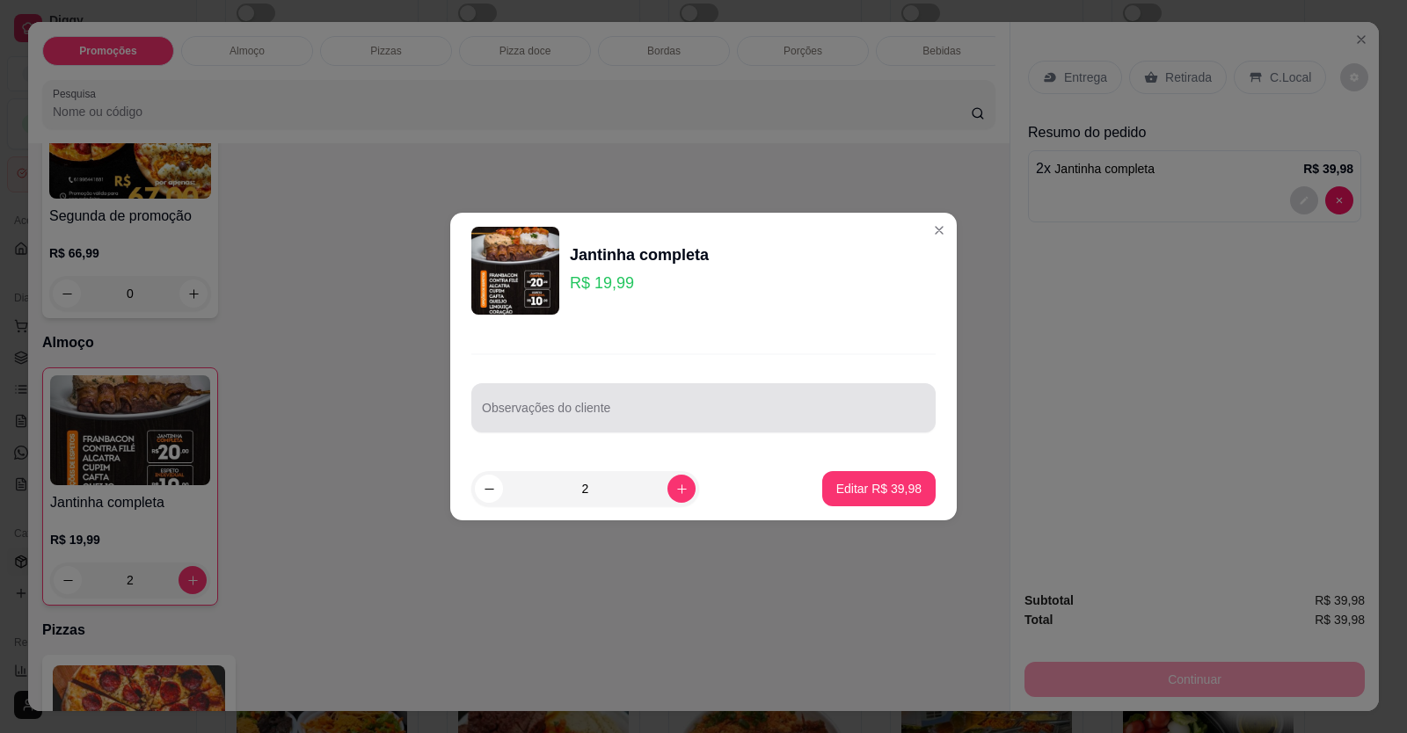
click at [578, 402] on div at bounding box center [703, 407] width 443 height 35
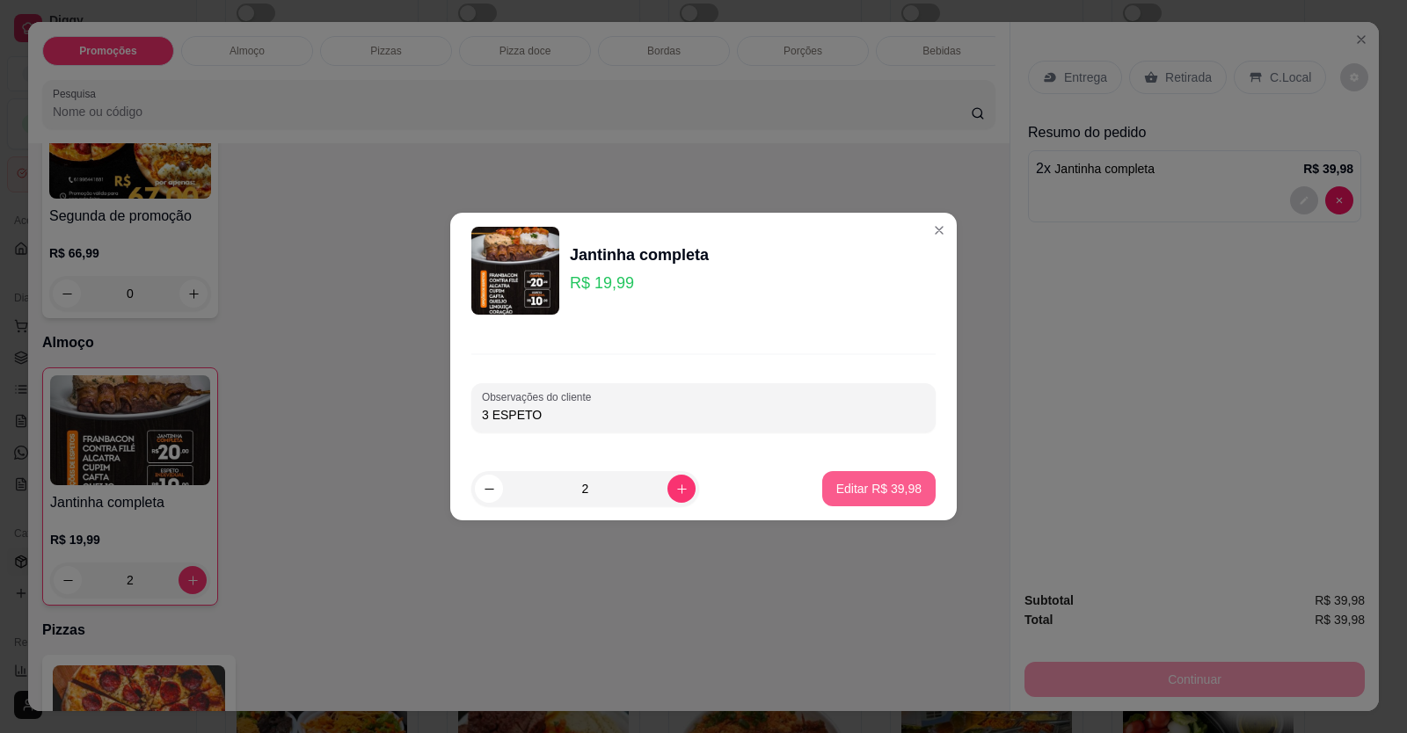
type input "3 ESPETO"
click at [858, 478] on button "Editar R$ 39,98" at bounding box center [878, 488] width 113 height 35
type input "0"
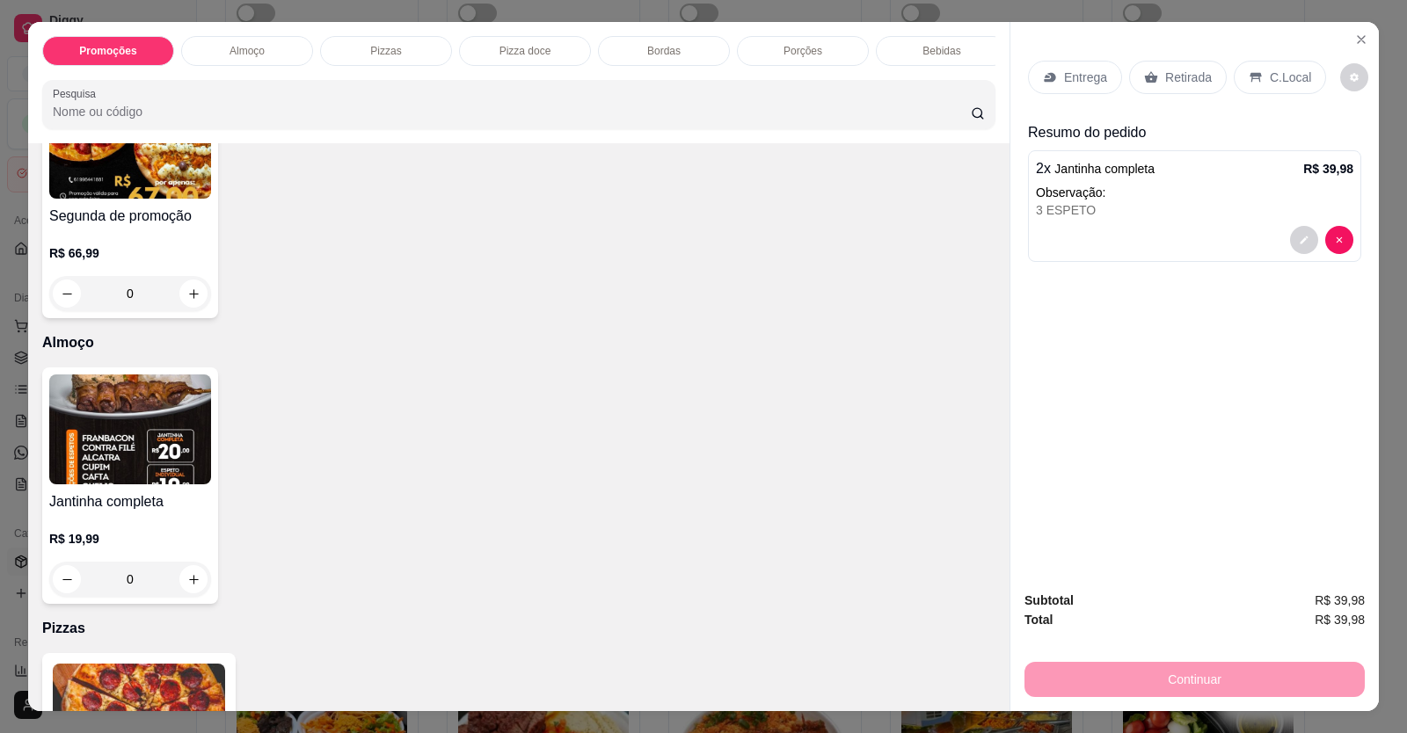
drag, startPoint x: 1260, startPoint y: 74, endPoint x: 1240, endPoint y: 101, distance: 33.9
click at [1270, 74] on p "C.Local" at bounding box center [1290, 78] width 41 height 18
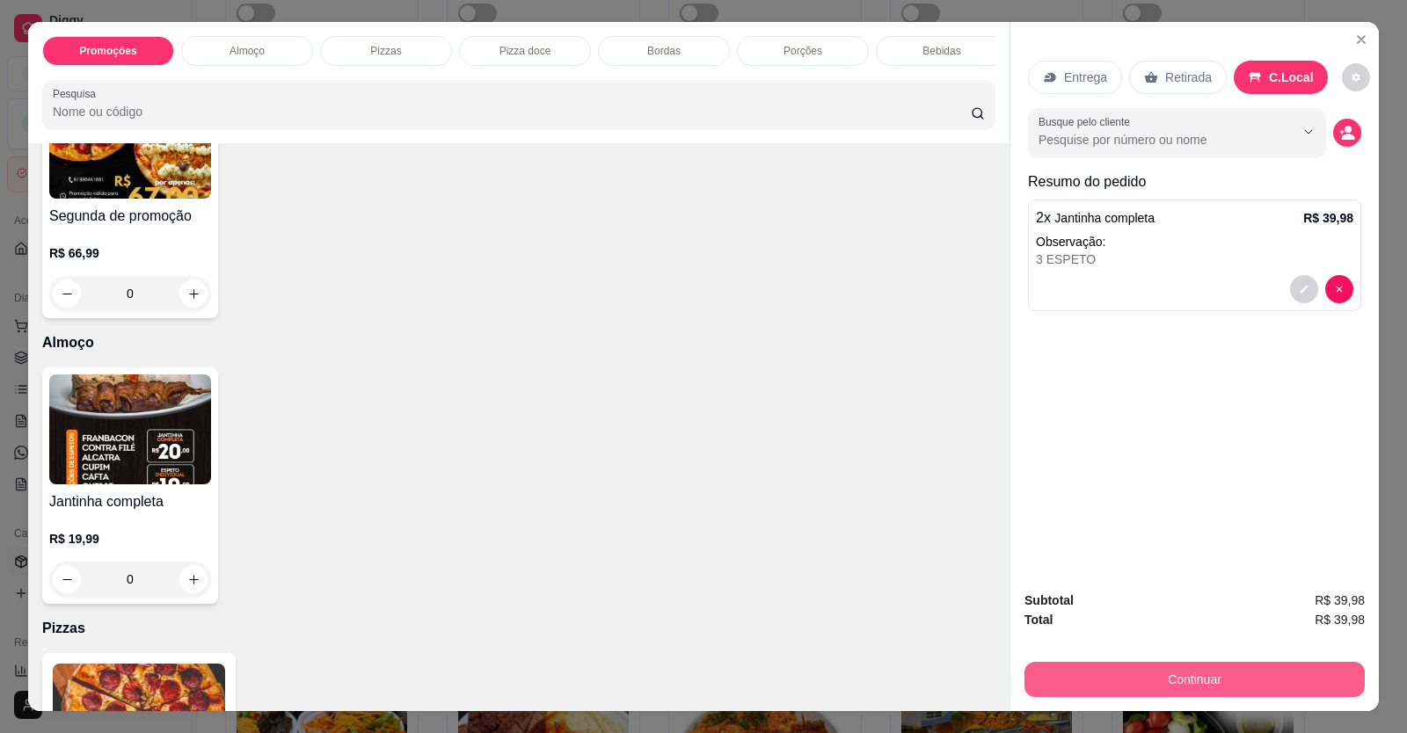
click at [1146, 670] on button "Continuar" at bounding box center [1195, 679] width 340 height 35
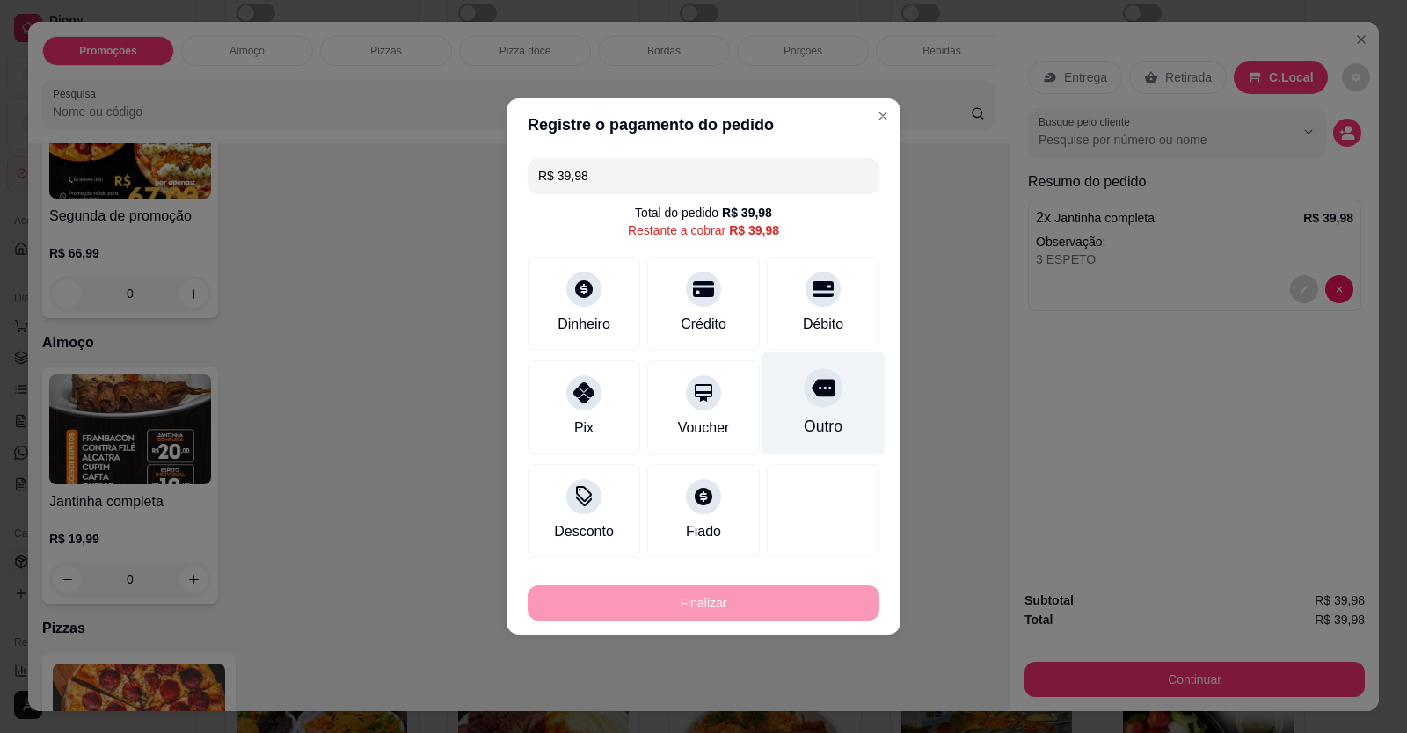
drag, startPoint x: 824, startPoint y: 309, endPoint x: 799, endPoint y: 379, distance: 74.5
click at [825, 312] on div "Débito" at bounding box center [823, 303] width 113 height 93
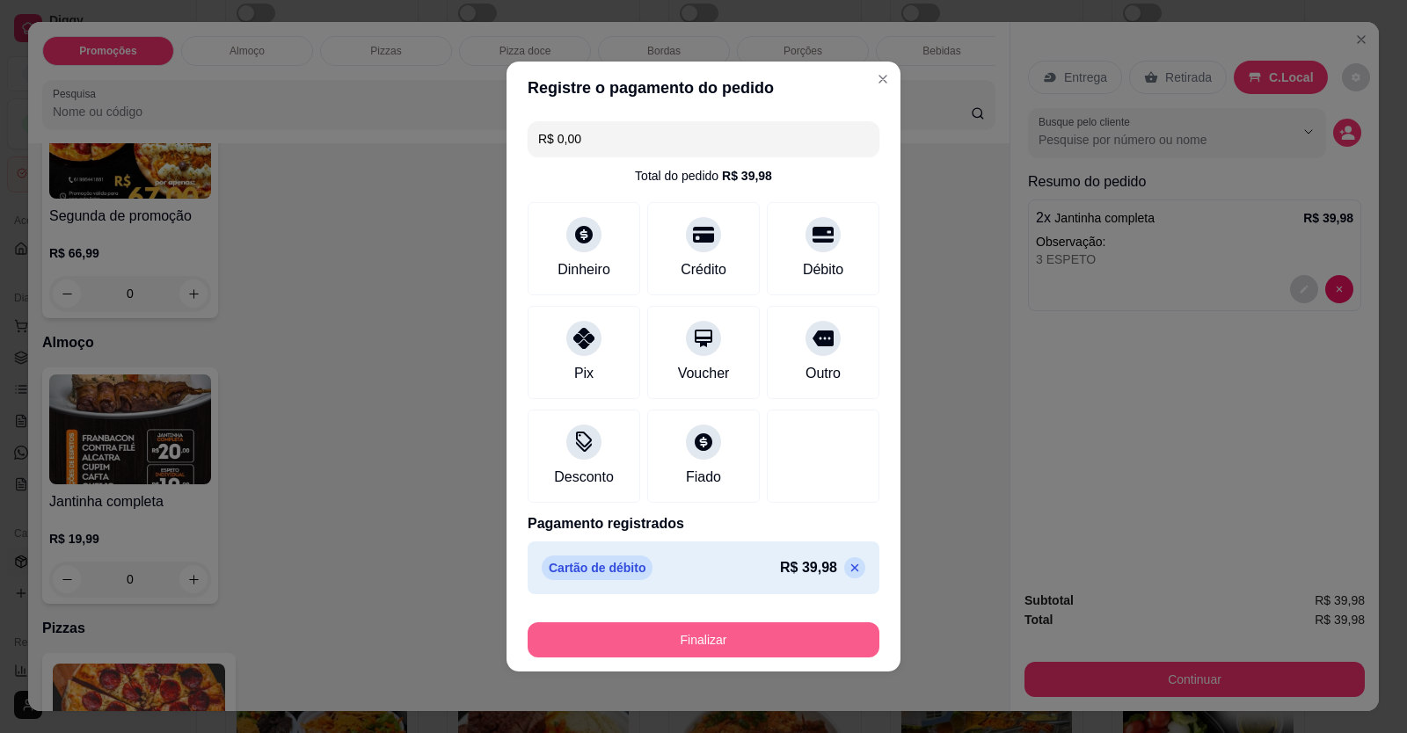
click at [750, 636] on button "Finalizar" at bounding box center [704, 640] width 352 height 35
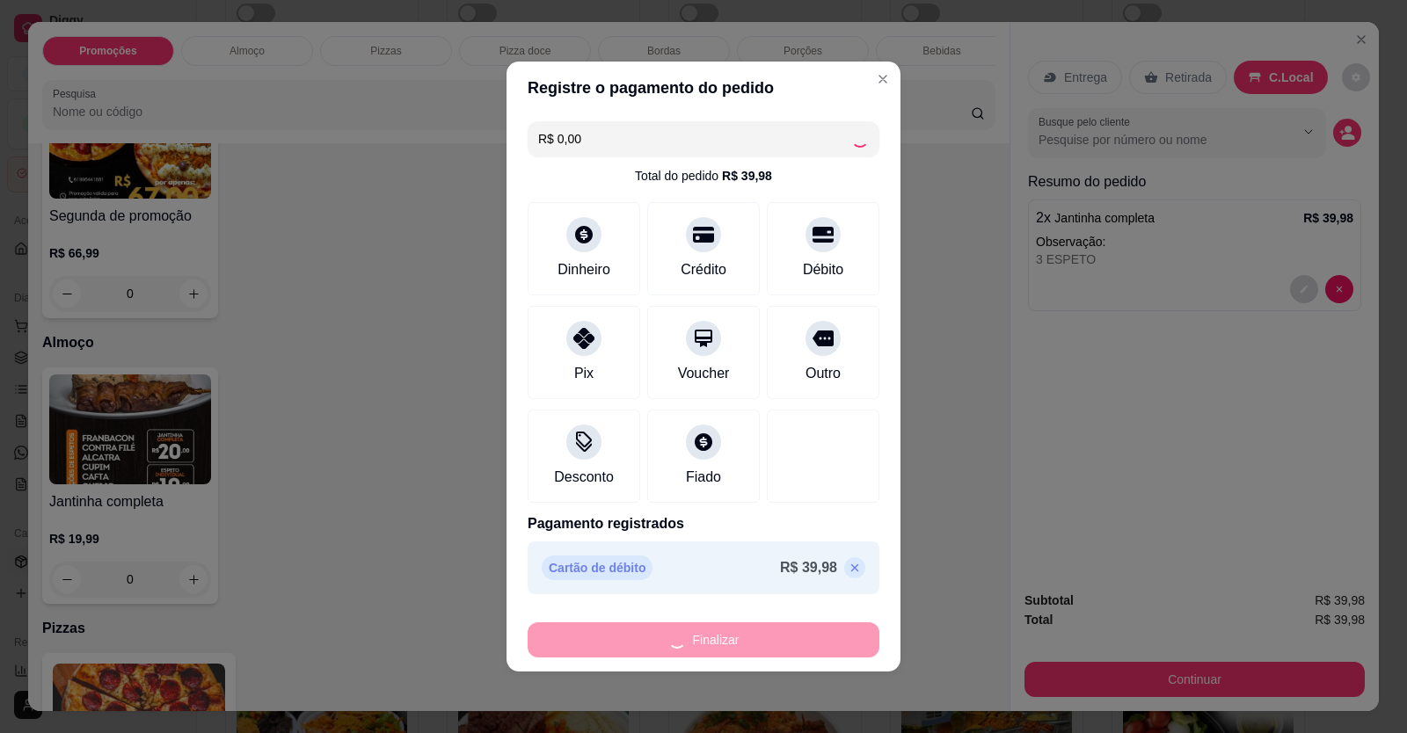
type input "-R$ 39,98"
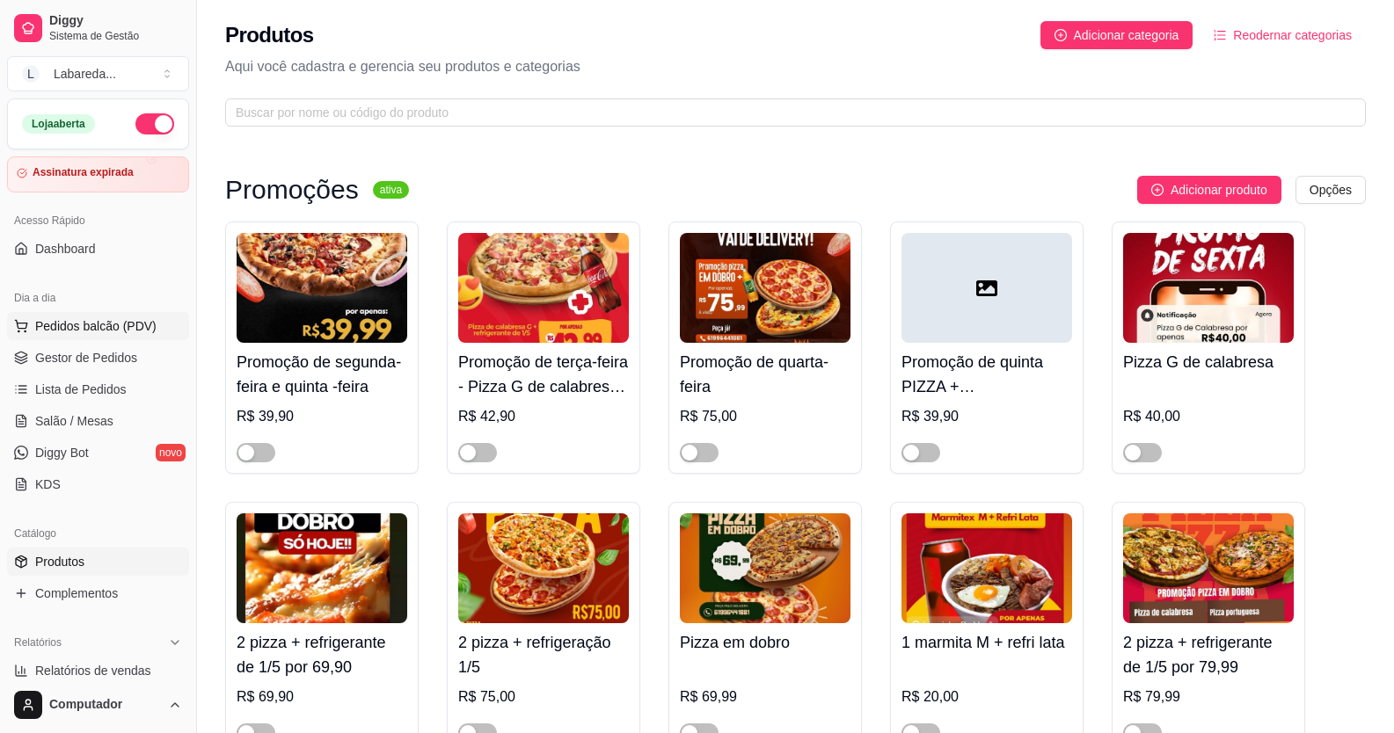
click at [107, 336] on button "Pedidos balcão (PDV)" at bounding box center [98, 326] width 182 height 28
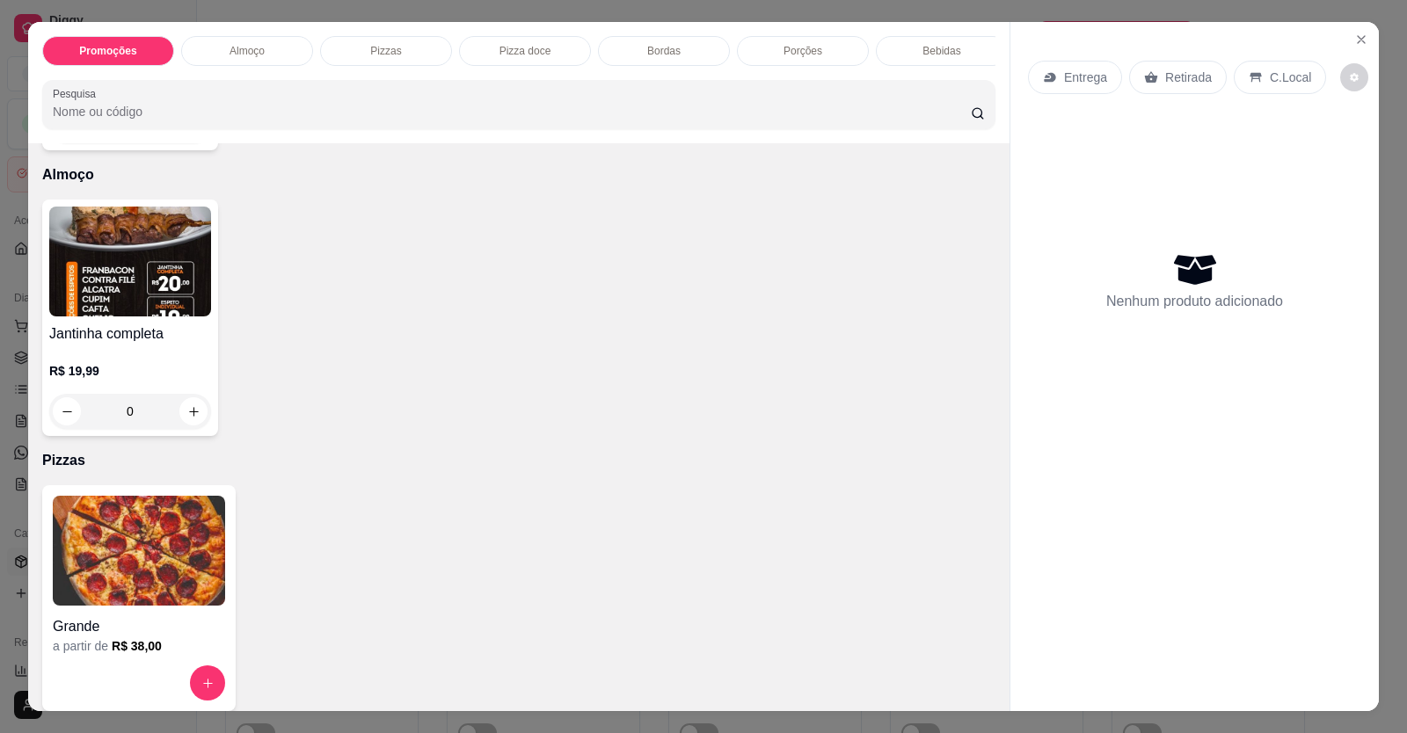
scroll to position [352, 0]
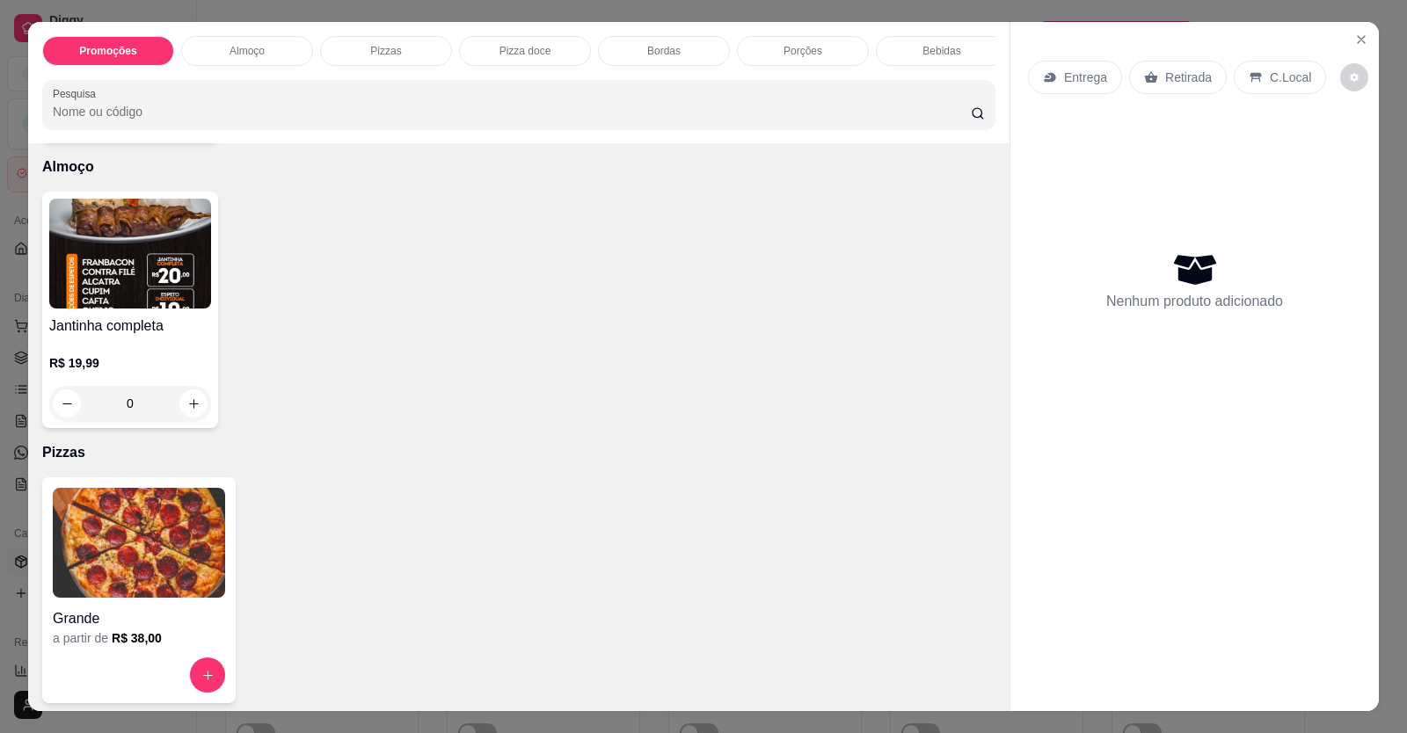
click at [170, 561] on img at bounding box center [139, 543] width 172 height 110
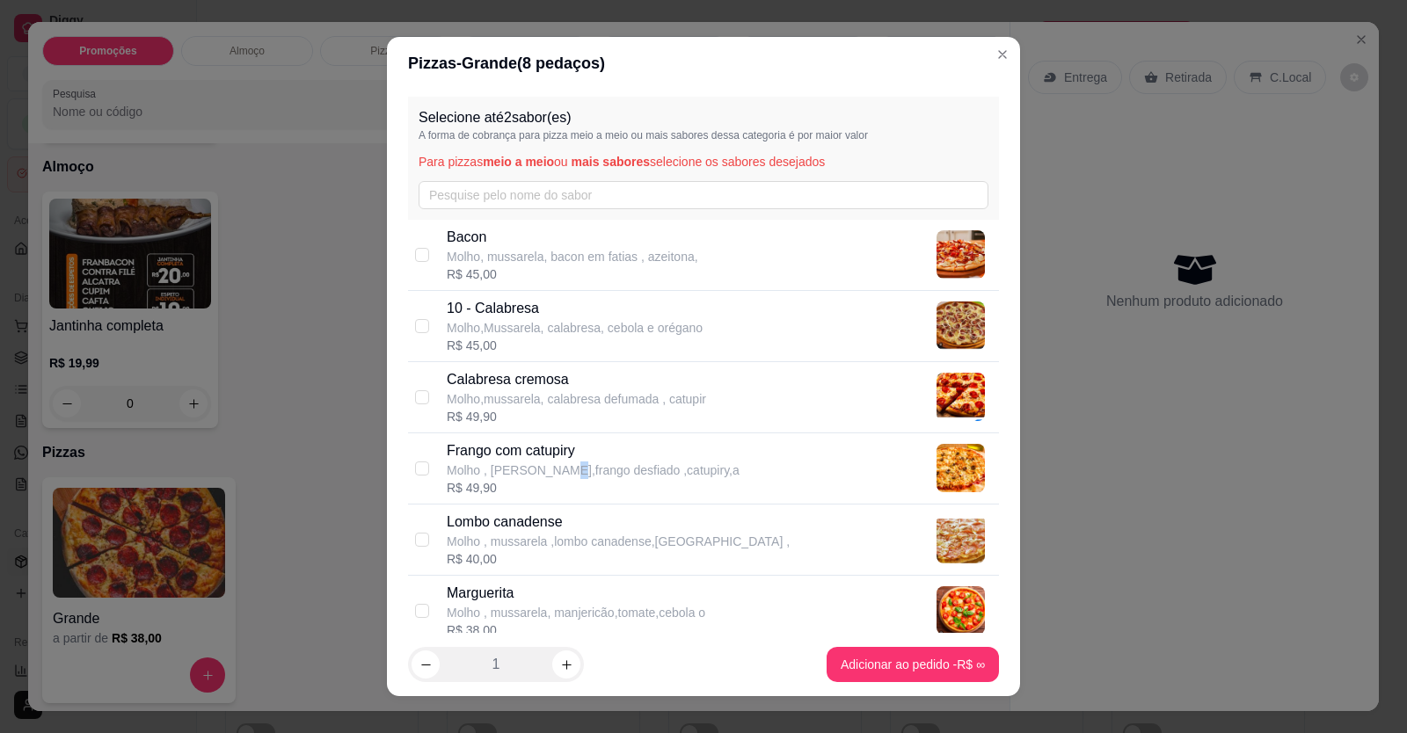
click at [551, 467] on p "Molho , [PERSON_NAME],frango desfiado ,catupiry,a" at bounding box center [593, 471] width 293 height 18
checkbox input "true"
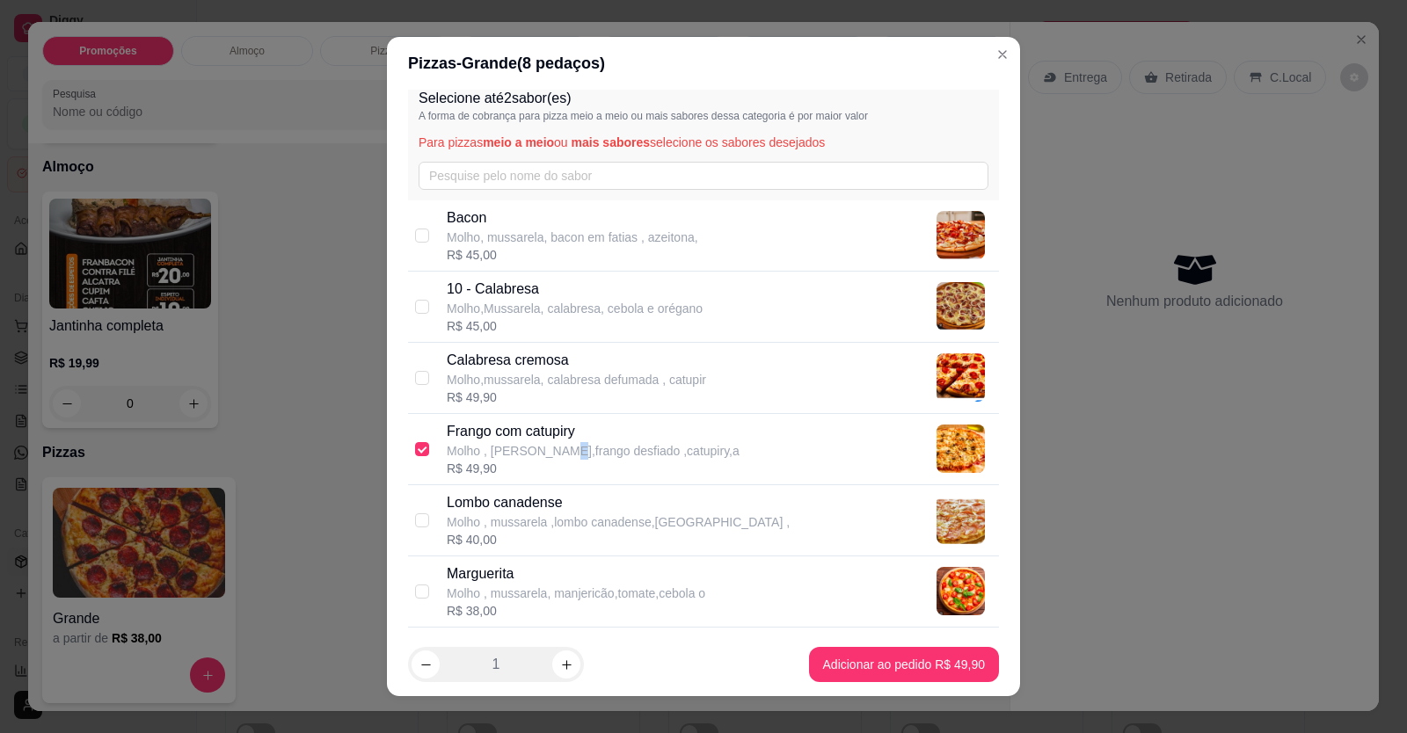
scroll to position [0, 0]
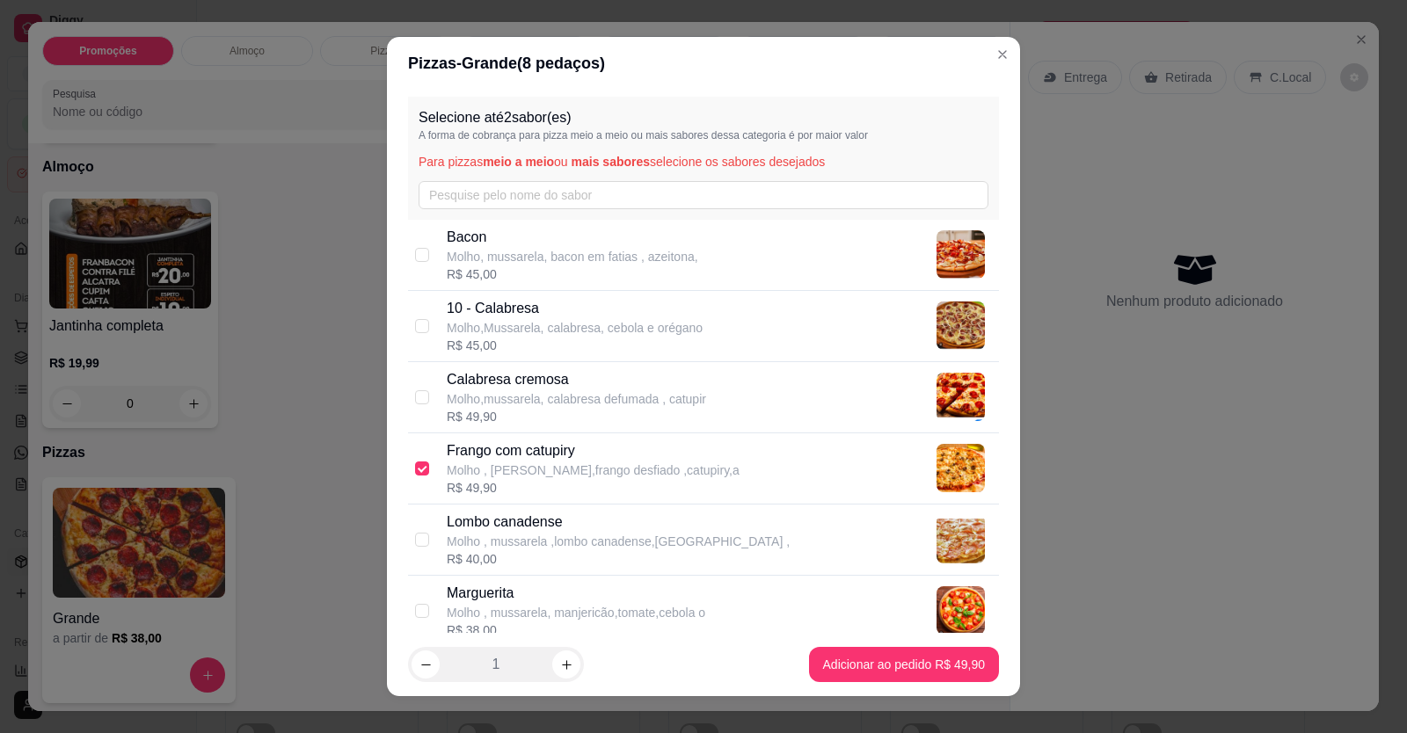
click at [541, 529] on p "Lombo canadense" at bounding box center [618, 522] width 343 height 21
checkbox input "true"
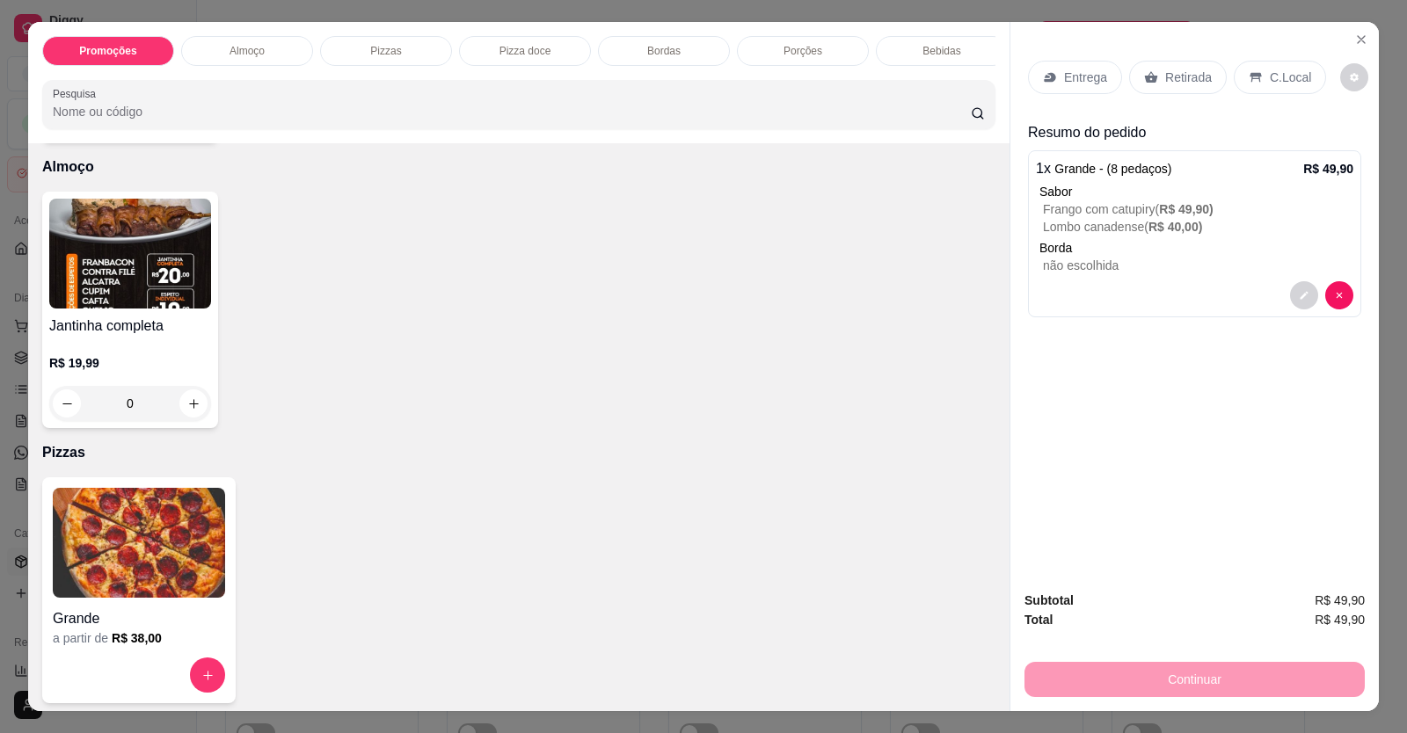
click at [1073, 84] on div "Entrega" at bounding box center [1075, 77] width 94 height 33
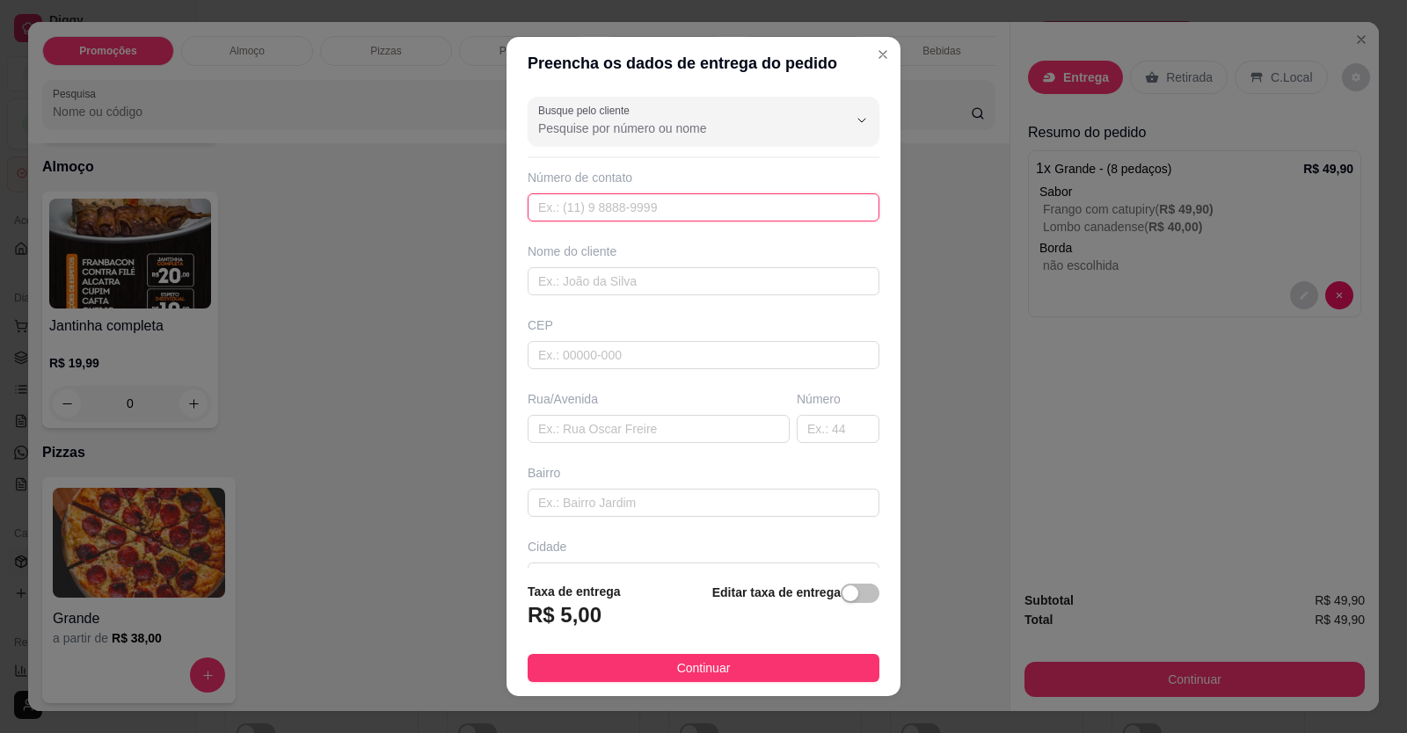
click at [754, 214] on input "text" at bounding box center [704, 207] width 352 height 28
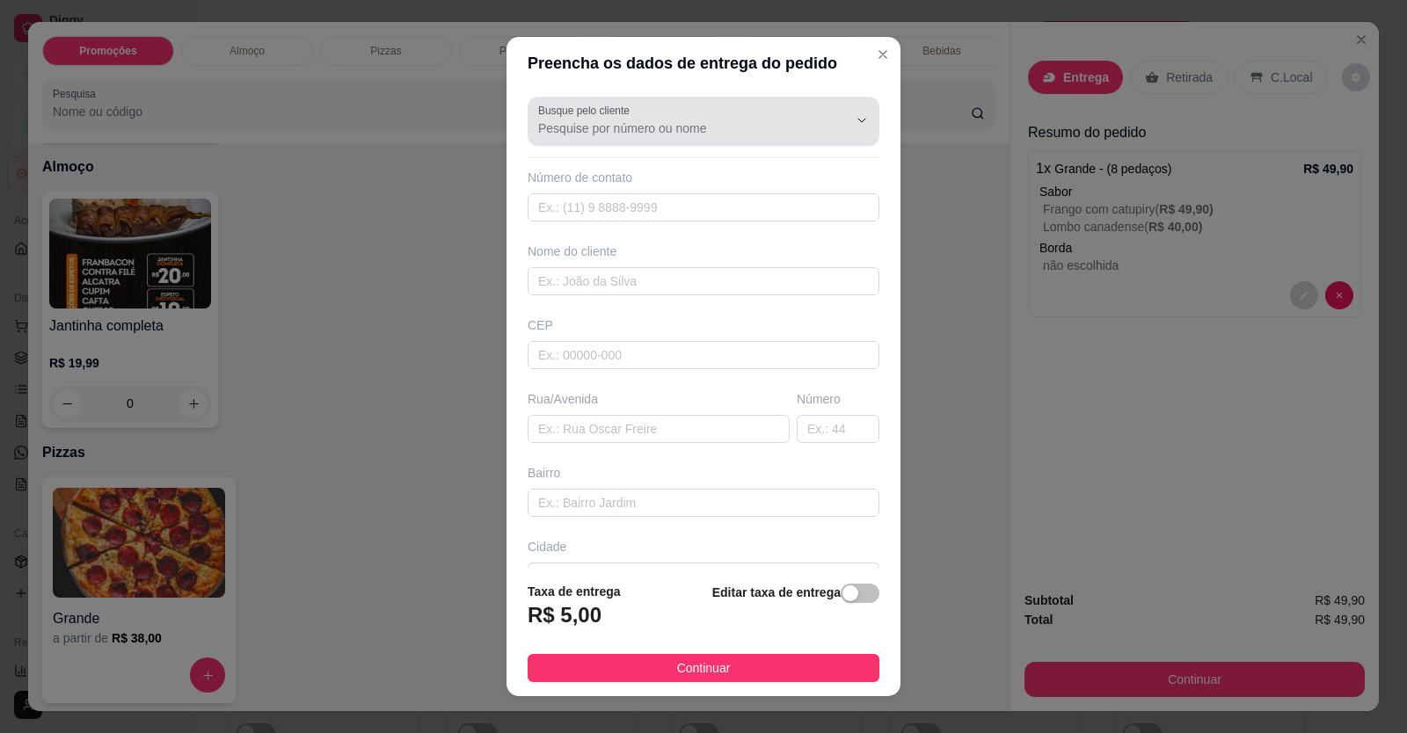
click at [693, 116] on div at bounding box center [703, 121] width 331 height 35
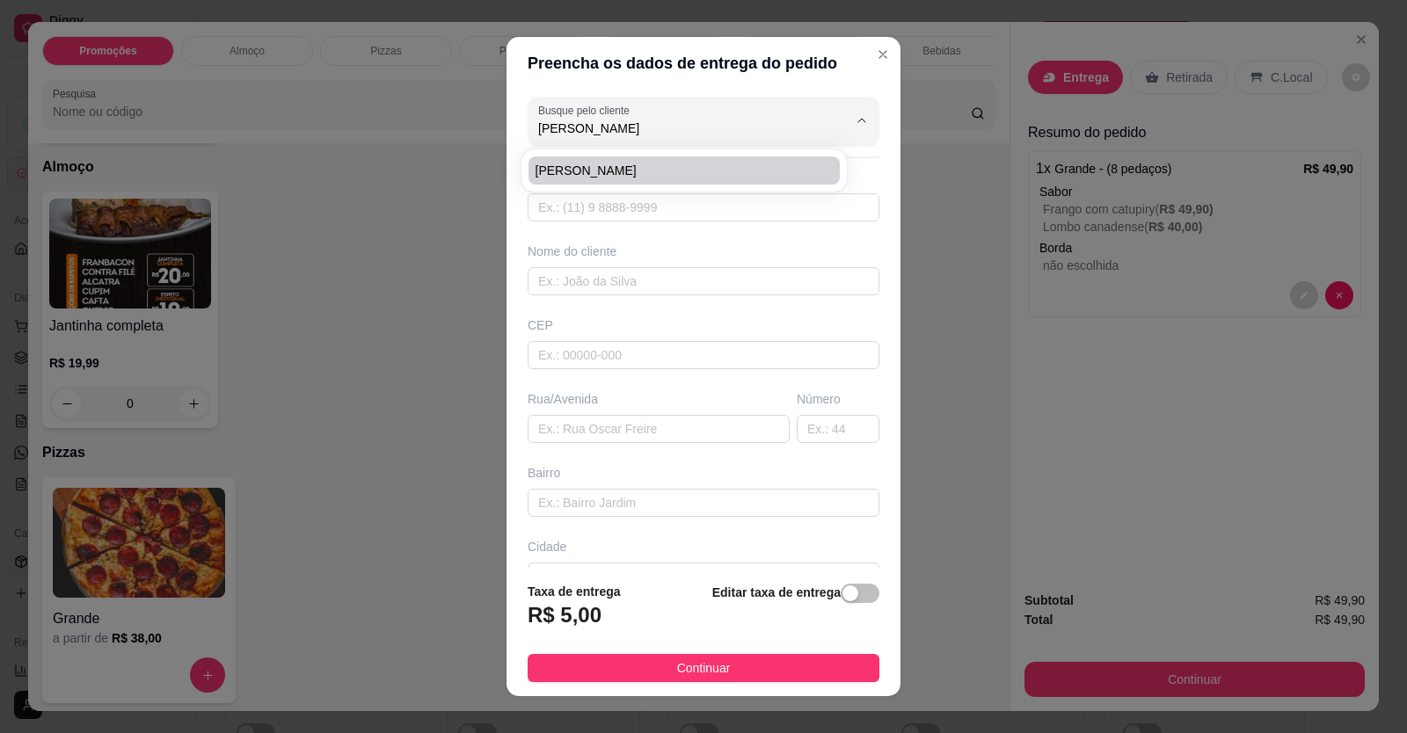
click at [661, 166] on span "[PERSON_NAME]" at bounding box center [676, 171] width 280 height 18
type input "[PERSON_NAME]"
type input "61996177934"
type input "[PERSON_NAME]"
type input "LOCALIZAÇÃO"
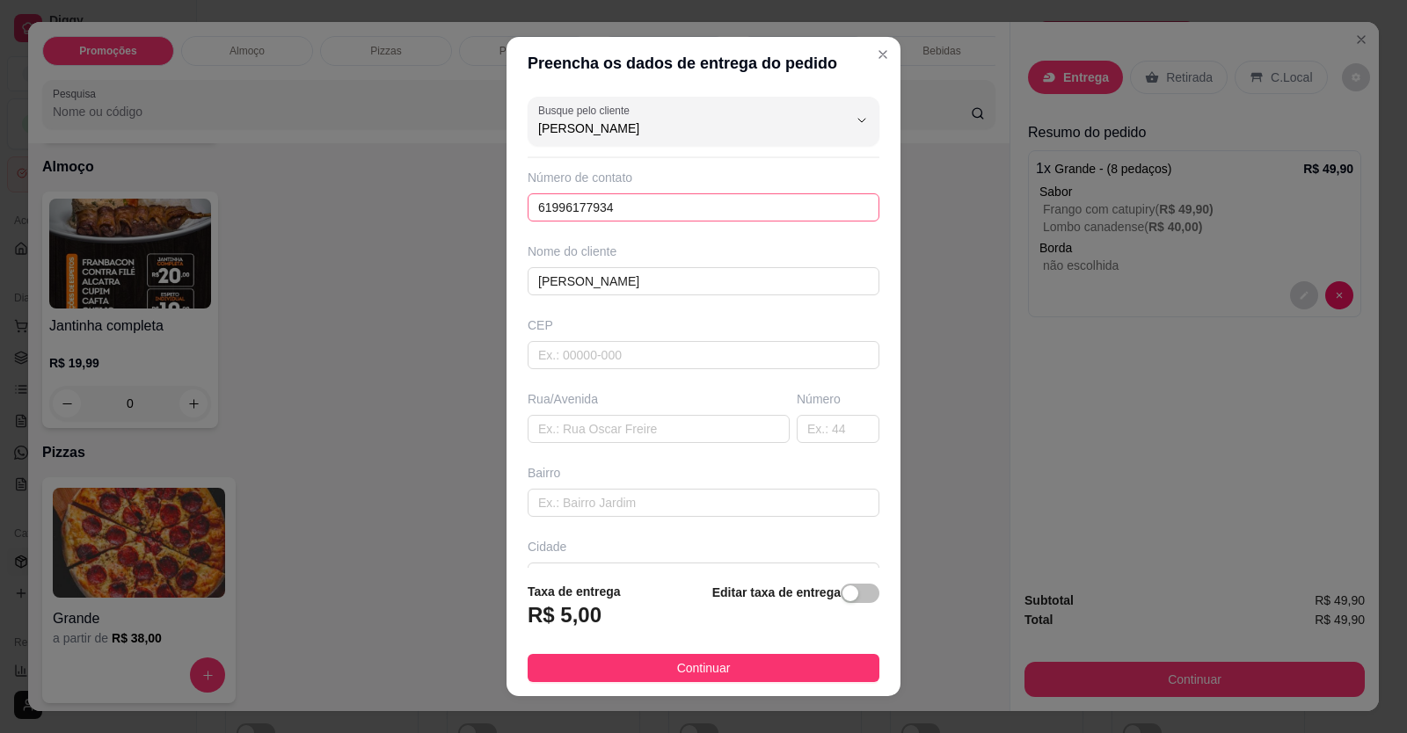
type input "[PERSON_NAME]"
drag, startPoint x: 572, startPoint y: 201, endPoint x: 373, endPoint y: 208, distance: 198.9
click at [373, 208] on div "Preencha os dados de entrega do pedido Busque pelo cliente [PERSON_NAME] Número…" at bounding box center [703, 366] width 1407 height 733
type input "[PHONE_NUMBER]"
drag, startPoint x: 587, startPoint y: 266, endPoint x: 588, endPoint y: 275, distance: 9.7
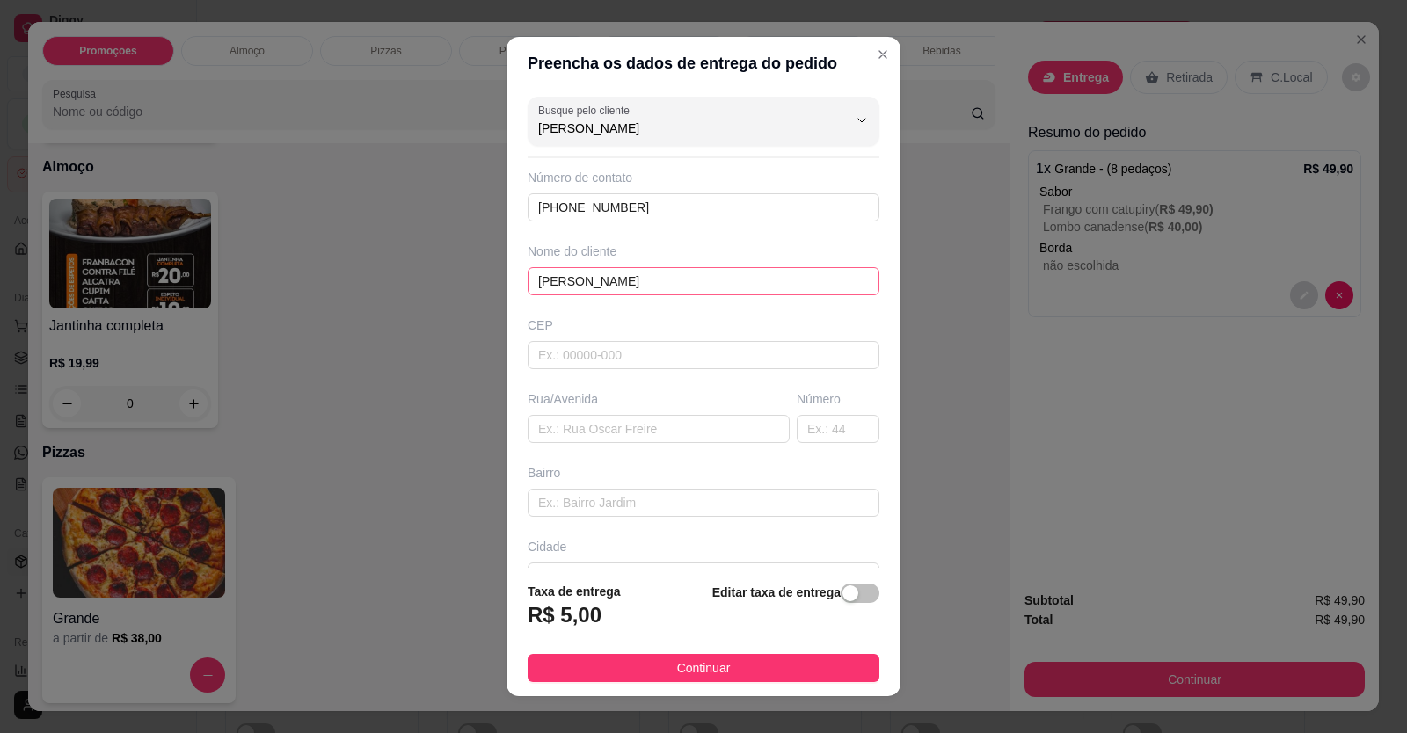
click at [587, 274] on div "Nome do cliente [PERSON_NAME]" at bounding box center [703, 269] width 359 height 53
drag, startPoint x: 597, startPoint y: 281, endPoint x: 574, endPoint y: 286, distance: 23.5
click at [574, 286] on input "[PERSON_NAME]" at bounding box center [704, 281] width 352 height 28
drag, startPoint x: 559, startPoint y: 269, endPoint x: 575, endPoint y: 279, distance: 18.6
click at [573, 279] on input "[PERSON_NAME]" at bounding box center [704, 281] width 352 height 28
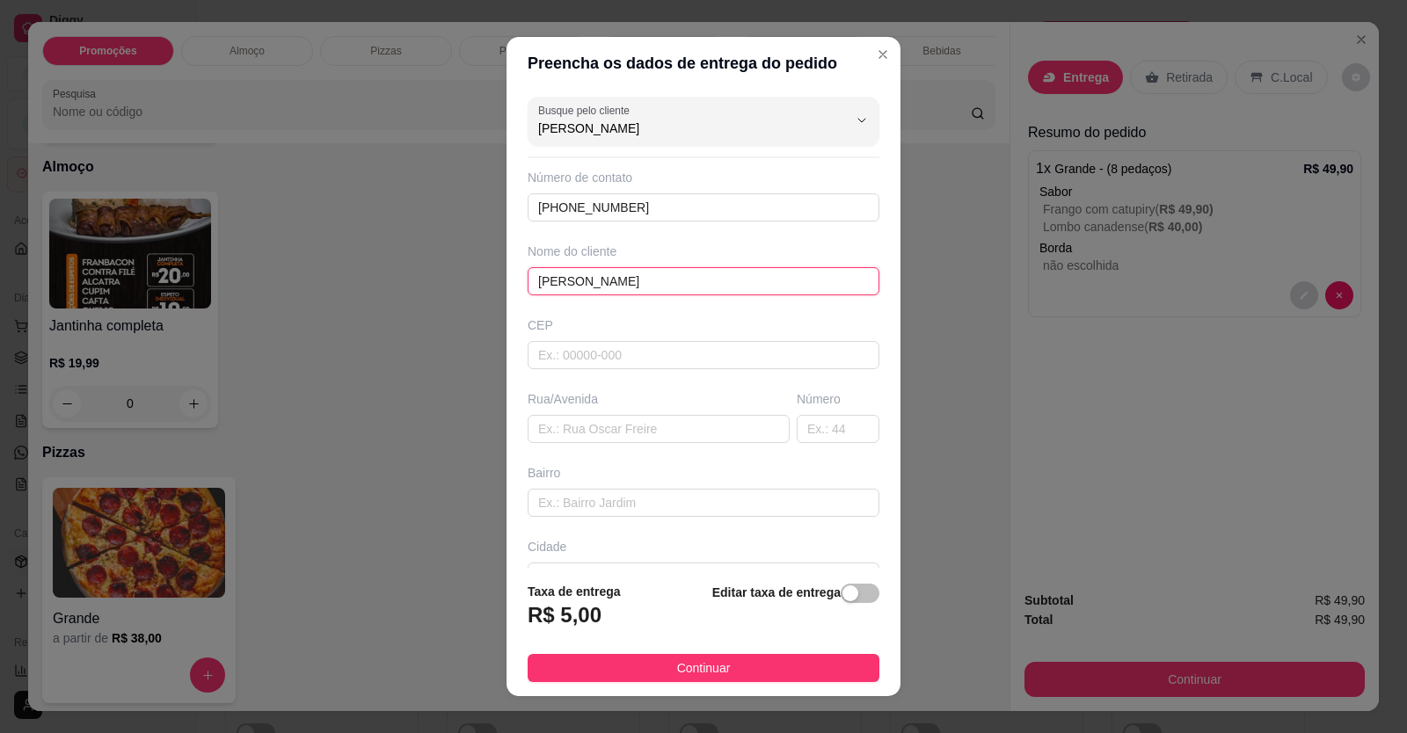
drag, startPoint x: 595, startPoint y: 284, endPoint x: 566, endPoint y: 292, distance: 30.9
click at [568, 278] on input "[PERSON_NAME]" at bounding box center [704, 281] width 352 height 28
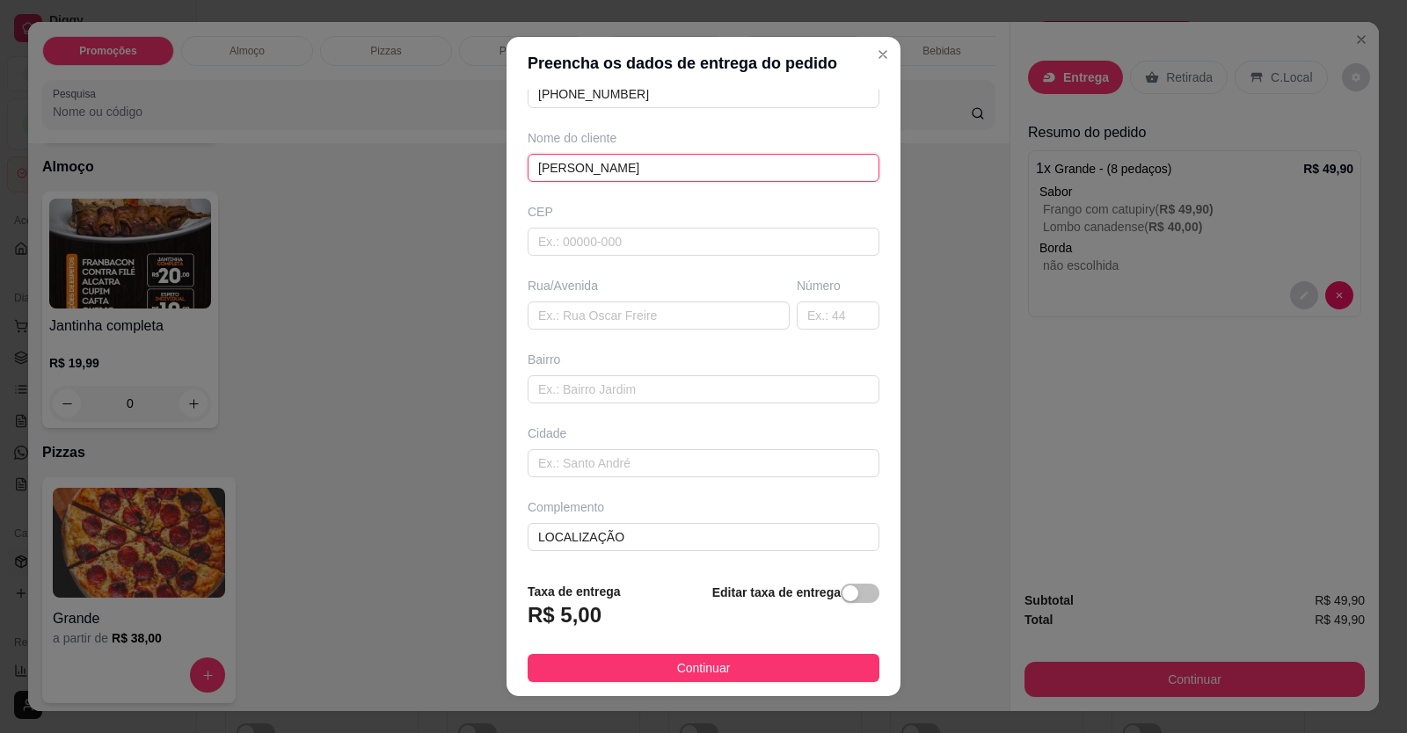
scroll to position [19, 0]
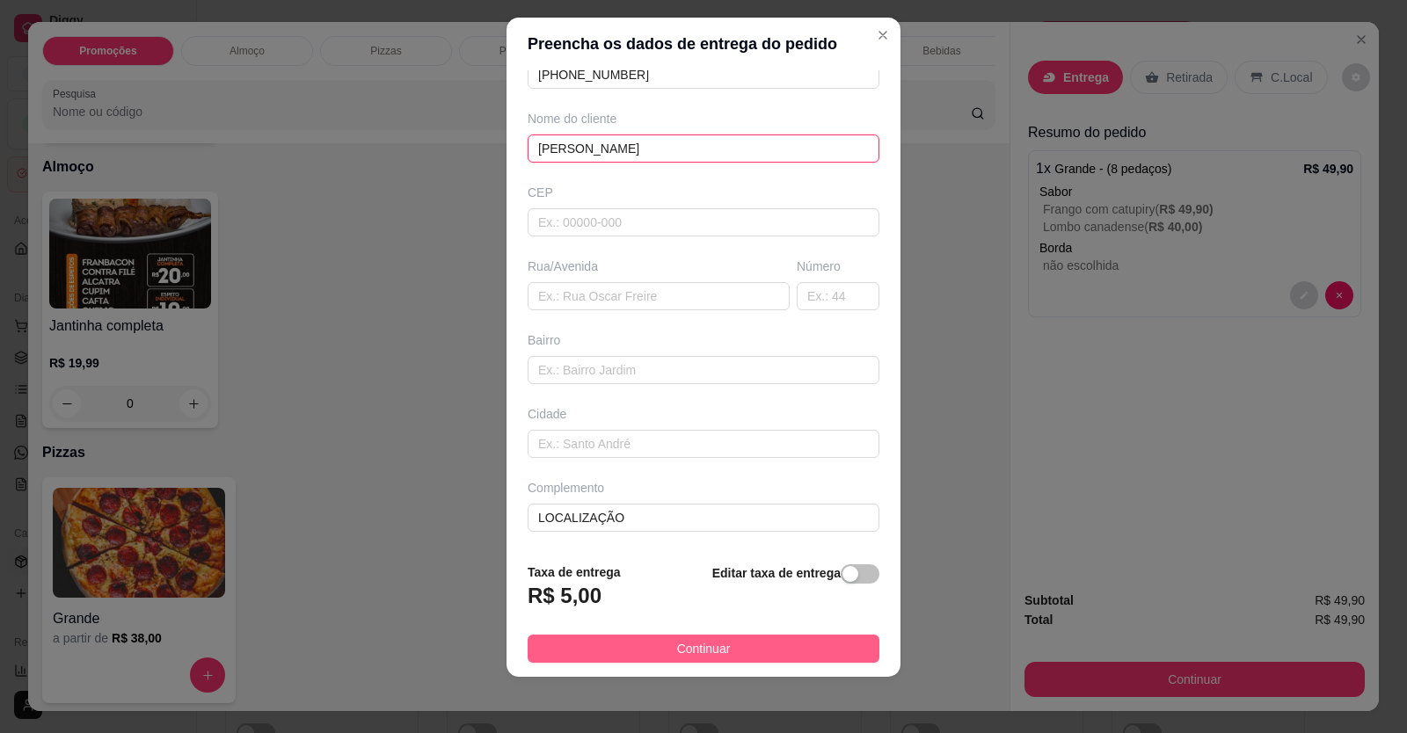
type input "[PERSON_NAME]"
click at [639, 653] on button "Continuar" at bounding box center [704, 649] width 352 height 28
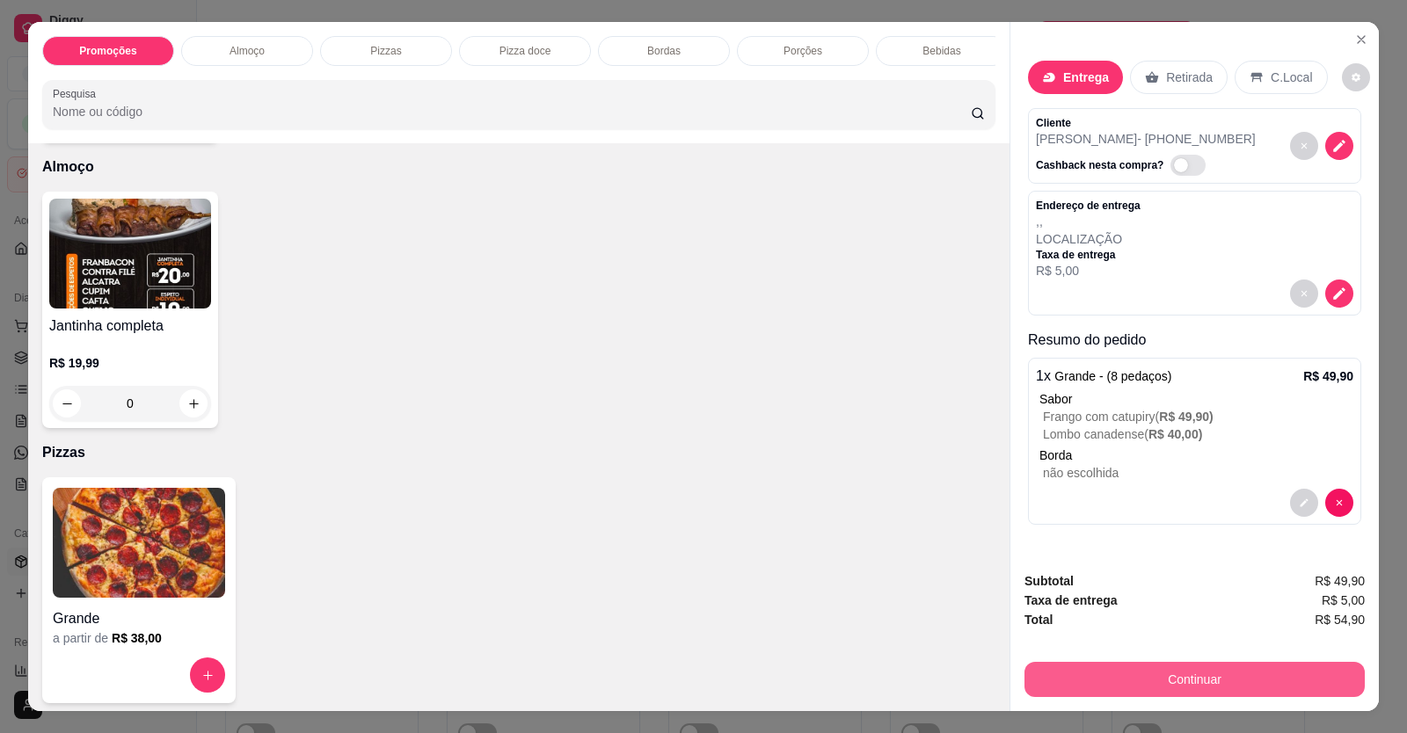
click at [1050, 663] on button "Continuar" at bounding box center [1195, 679] width 340 height 35
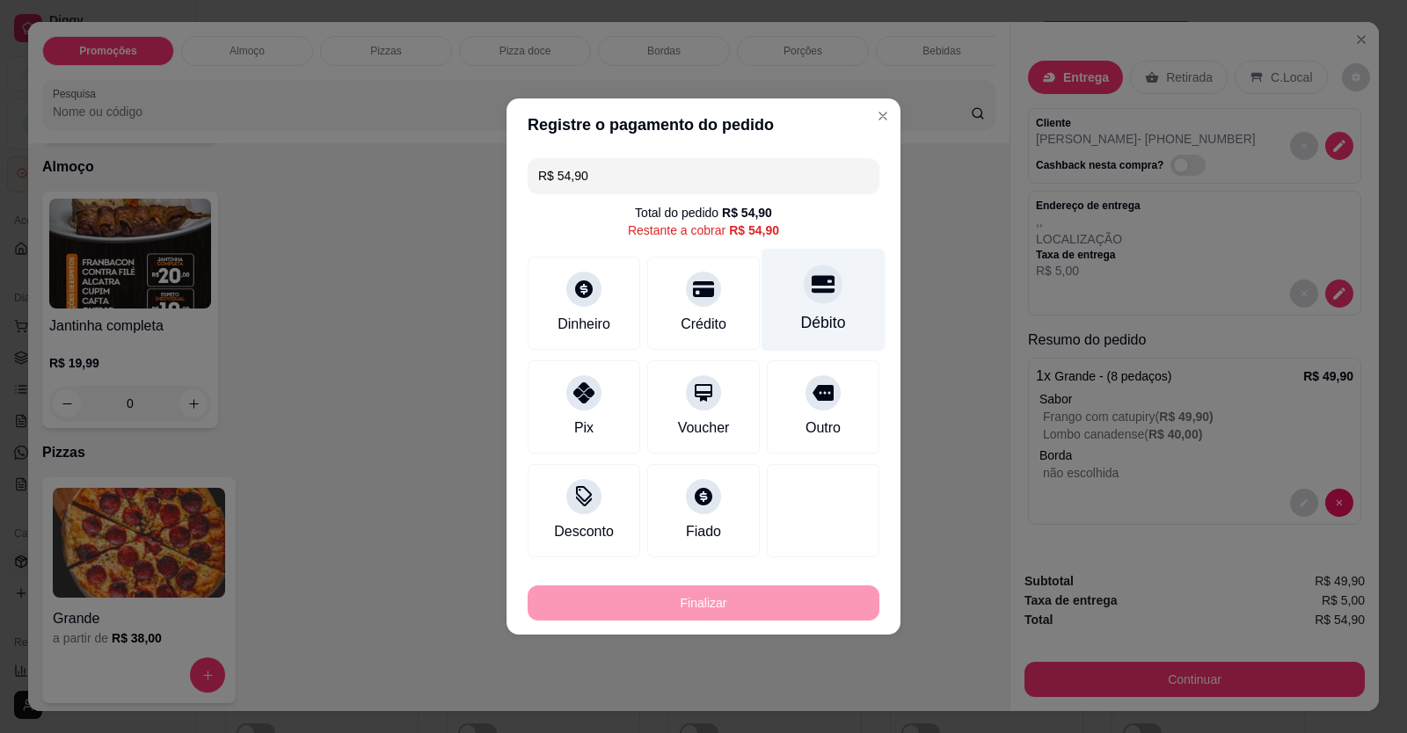
click at [804, 294] on div at bounding box center [823, 284] width 39 height 39
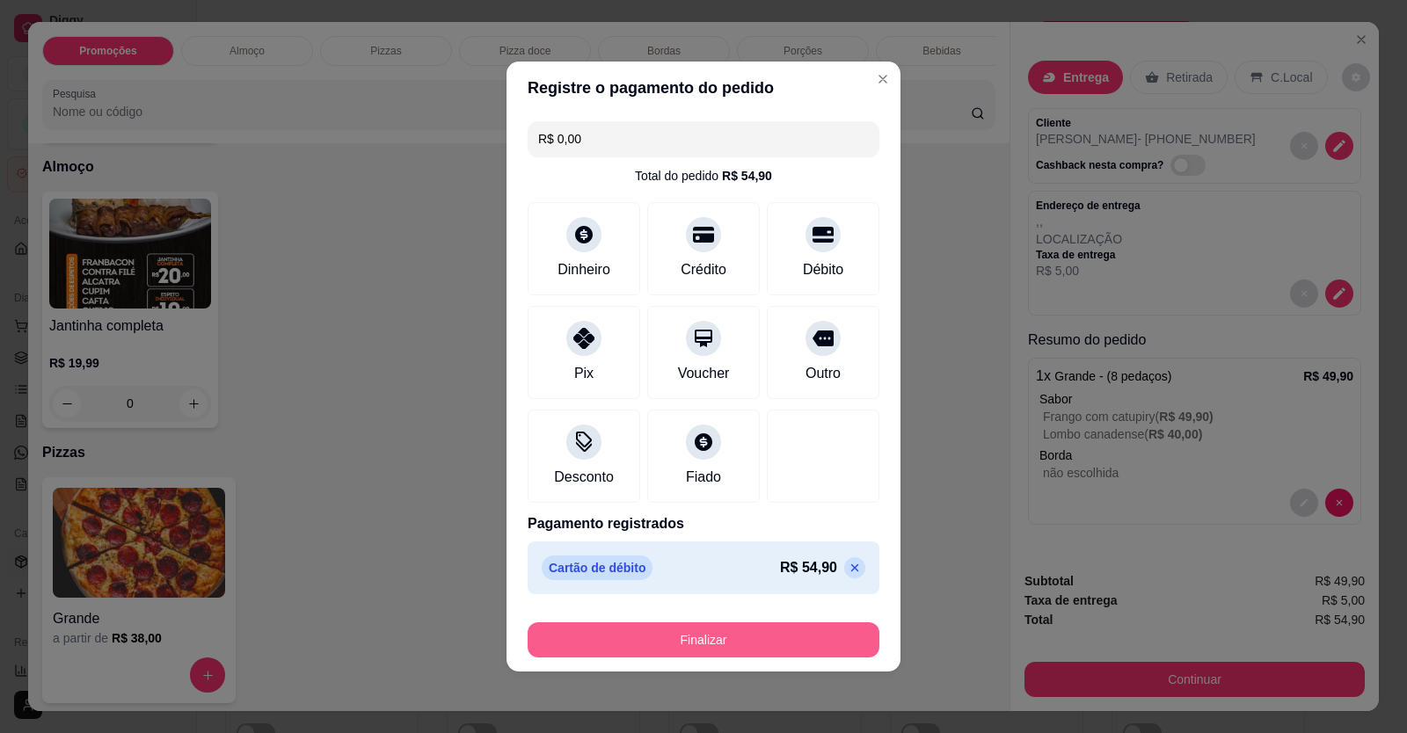
click at [702, 640] on button "Finalizar" at bounding box center [704, 640] width 352 height 35
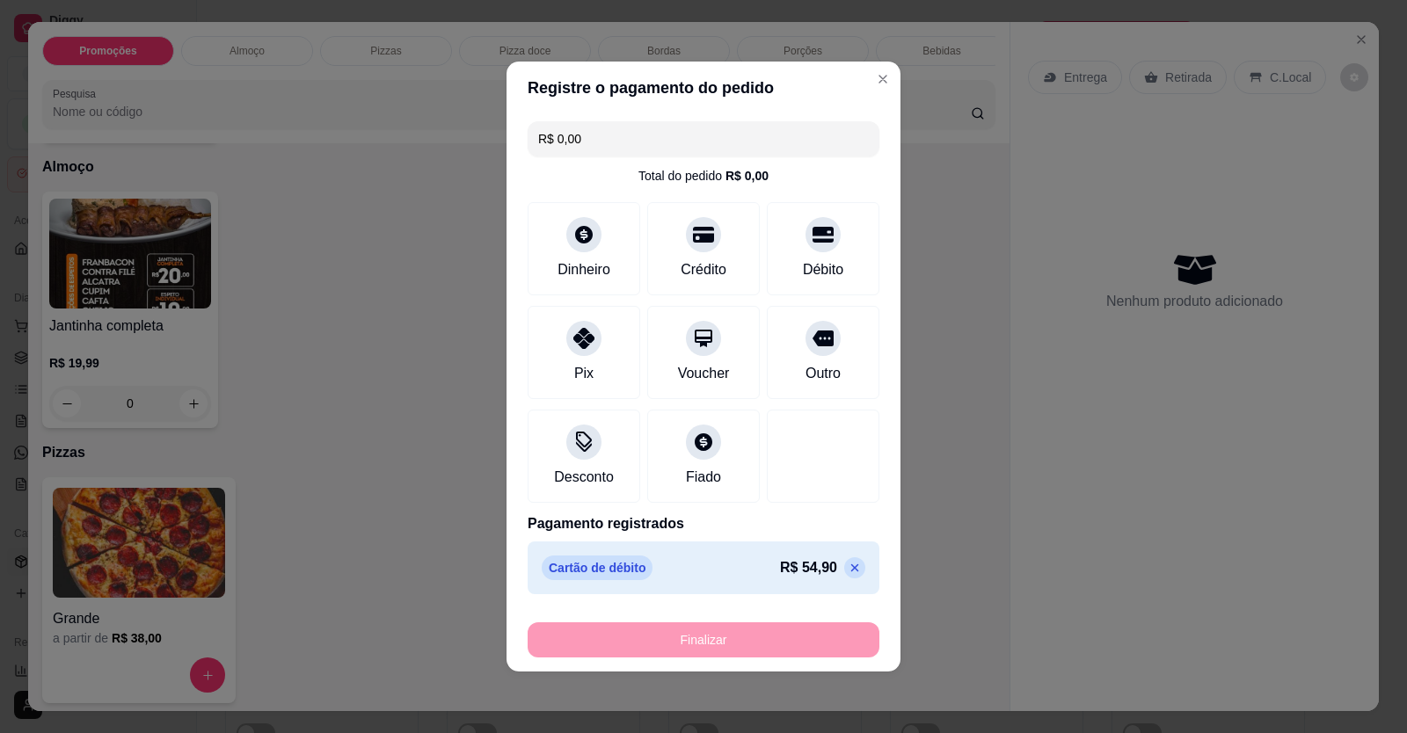
type input "-R$ 54,90"
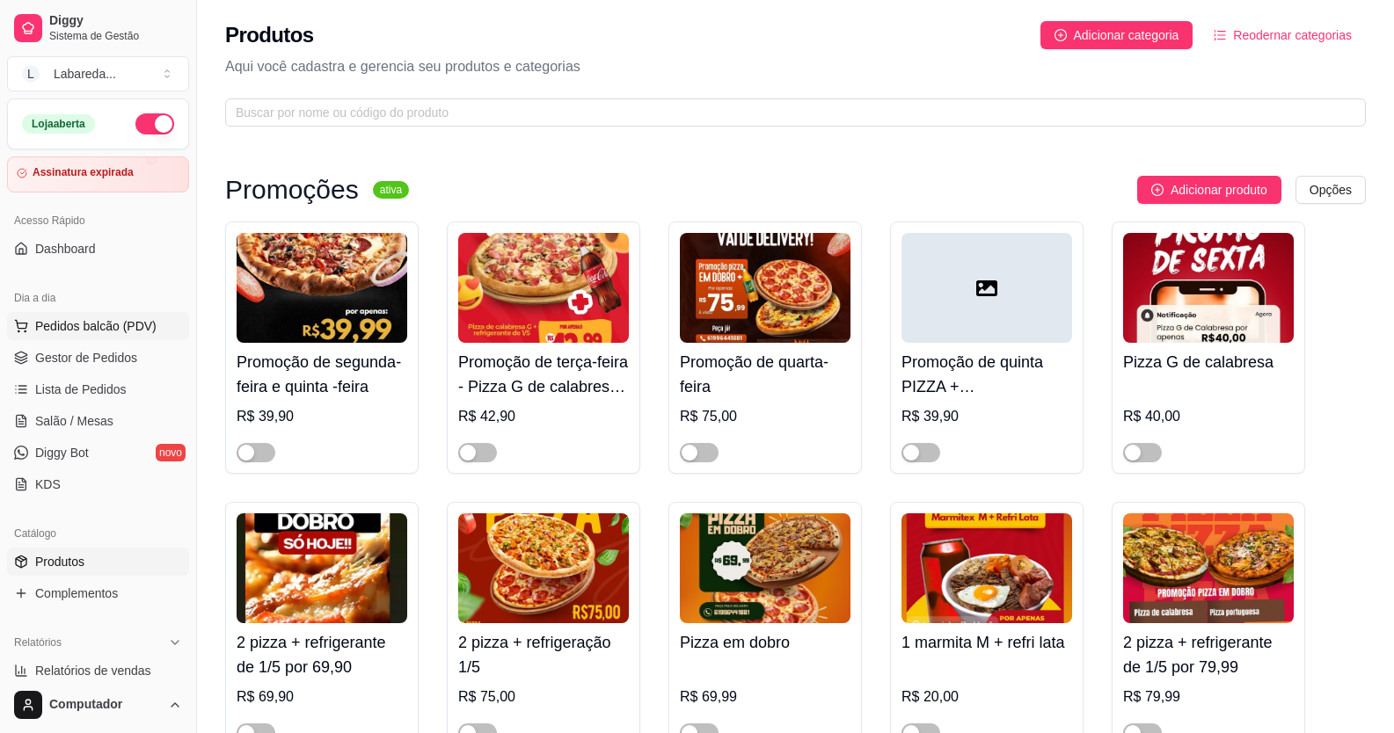
click at [29, 317] on button "Pedidos balcão (PDV)" at bounding box center [98, 326] width 182 height 28
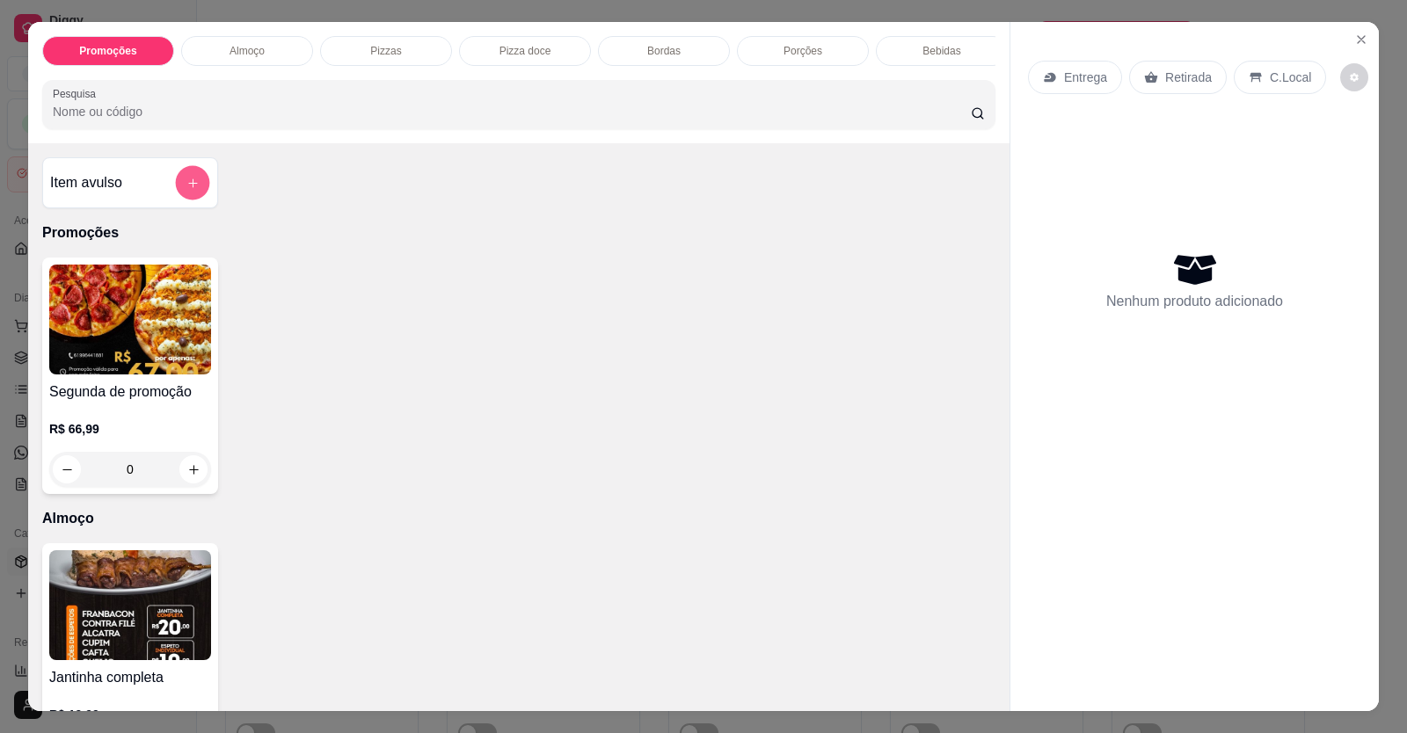
click at [177, 196] on button "add-separate-item" at bounding box center [193, 183] width 34 height 34
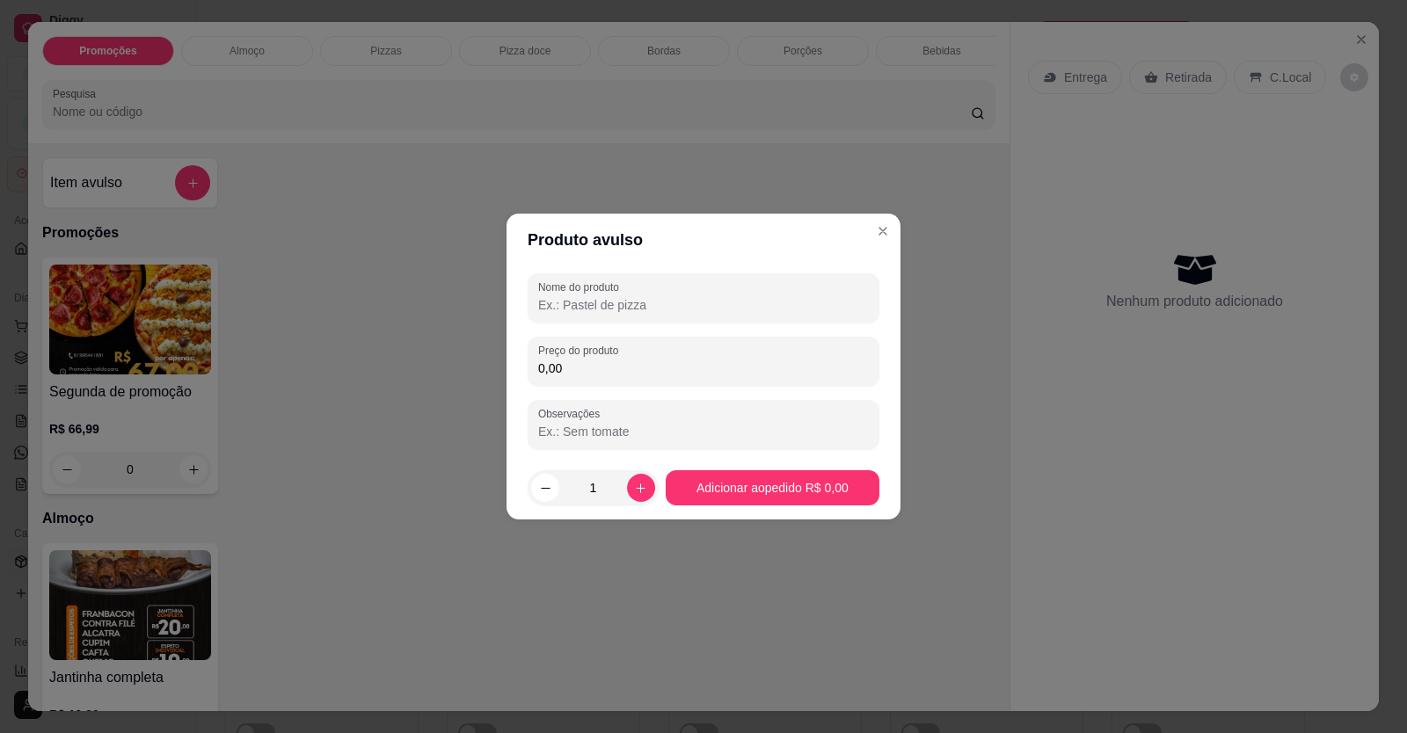
drag, startPoint x: 520, startPoint y: 281, endPoint x: 539, endPoint y: 301, distance: 27.4
click at [525, 287] on div "Nome do produto Preço do produto 0,00 Observações" at bounding box center [704, 361] width 394 height 190
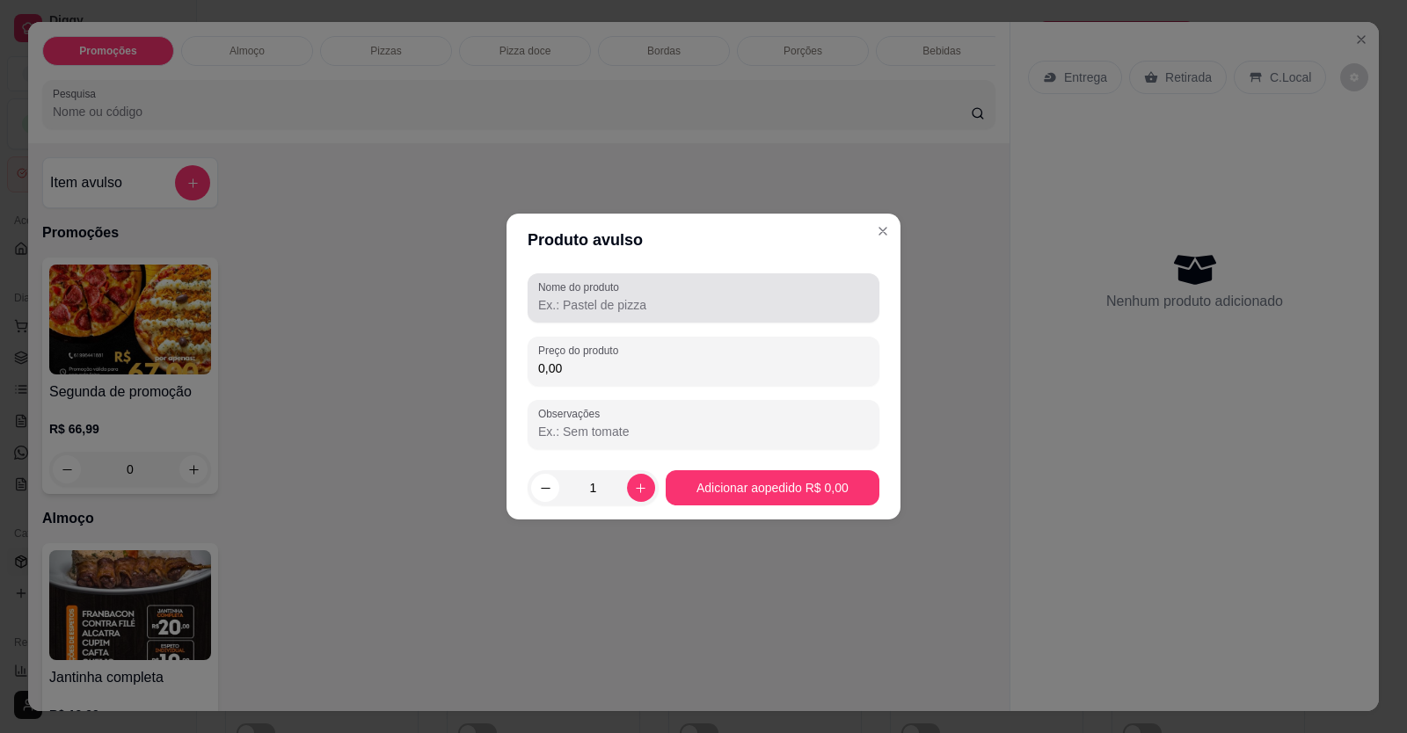
click at [544, 303] on input "Nome do produto" at bounding box center [703, 305] width 331 height 18
type input "1"
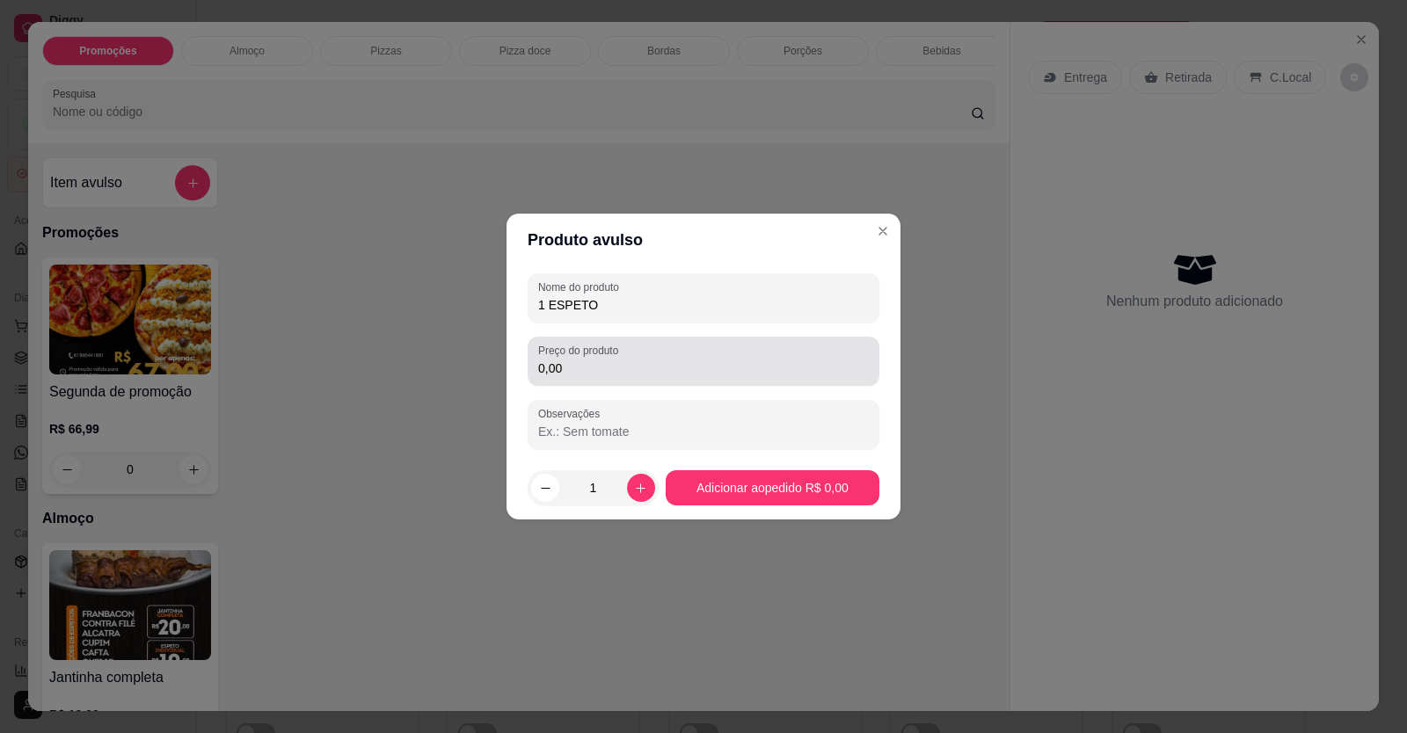
type input "1 ESPETO"
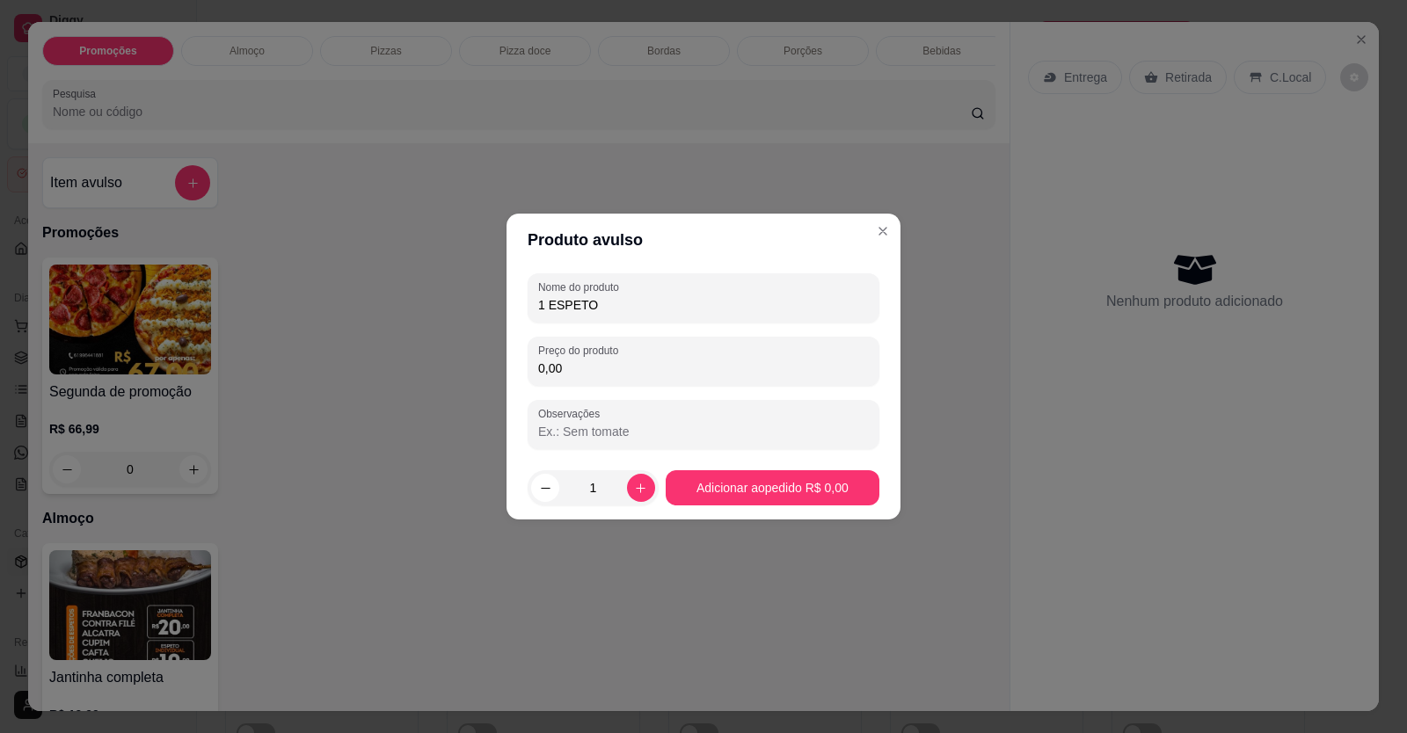
click at [595, 360] on input "0,00" at bounding box center [703, 369] width 331 height 18
drag, startPoint x: 592, startPoint y: 360, endPoint x: 576, endPoint y: 371, distance: 19.5
click at [579, 371] on input "0,00" at bounding box center [703, 369] width 331 height 18
click at [572, 368] on input "0,00" at bounding box center [703, 369] width 331 height 18
type input "10,00"
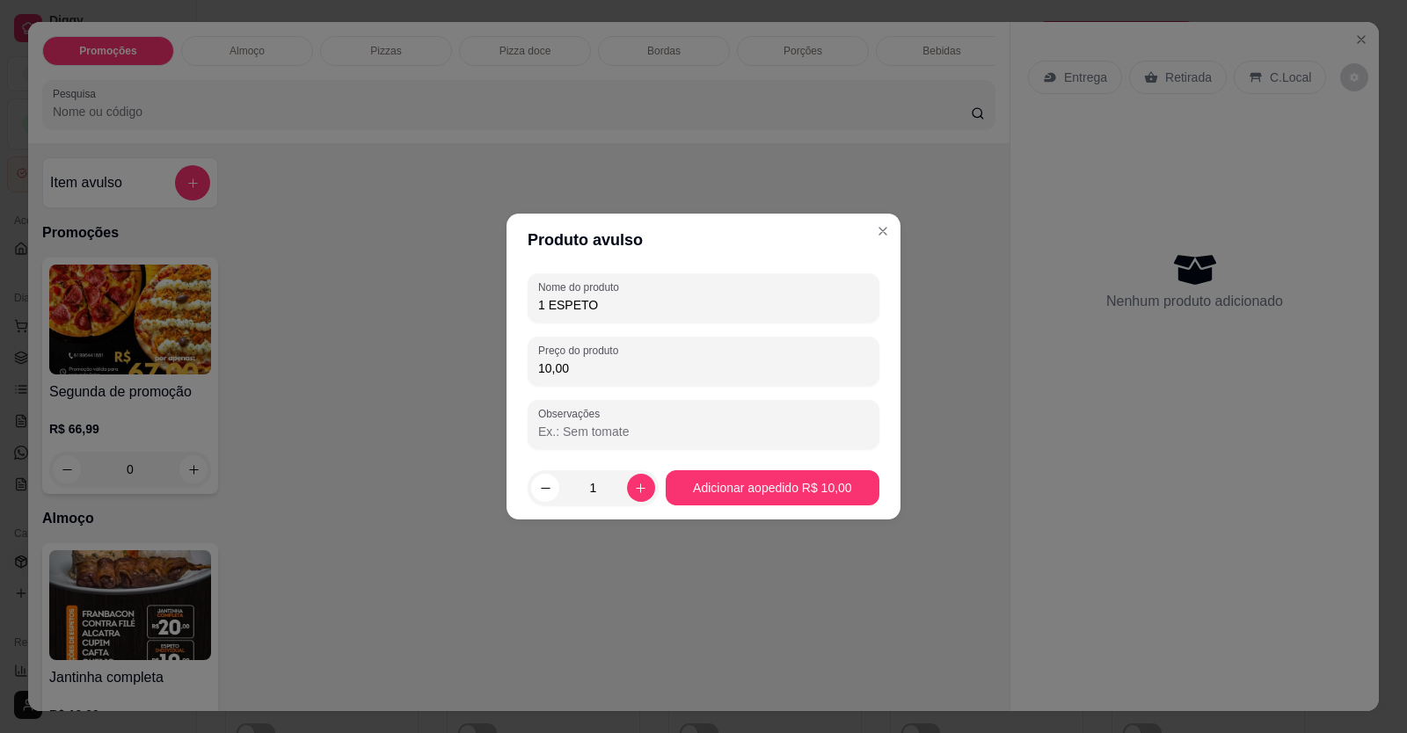
click at [806, 506] on footer "1 Adicionar ao pedido R$ 10,00" at bounding box center [704, 487] width 394 height 63
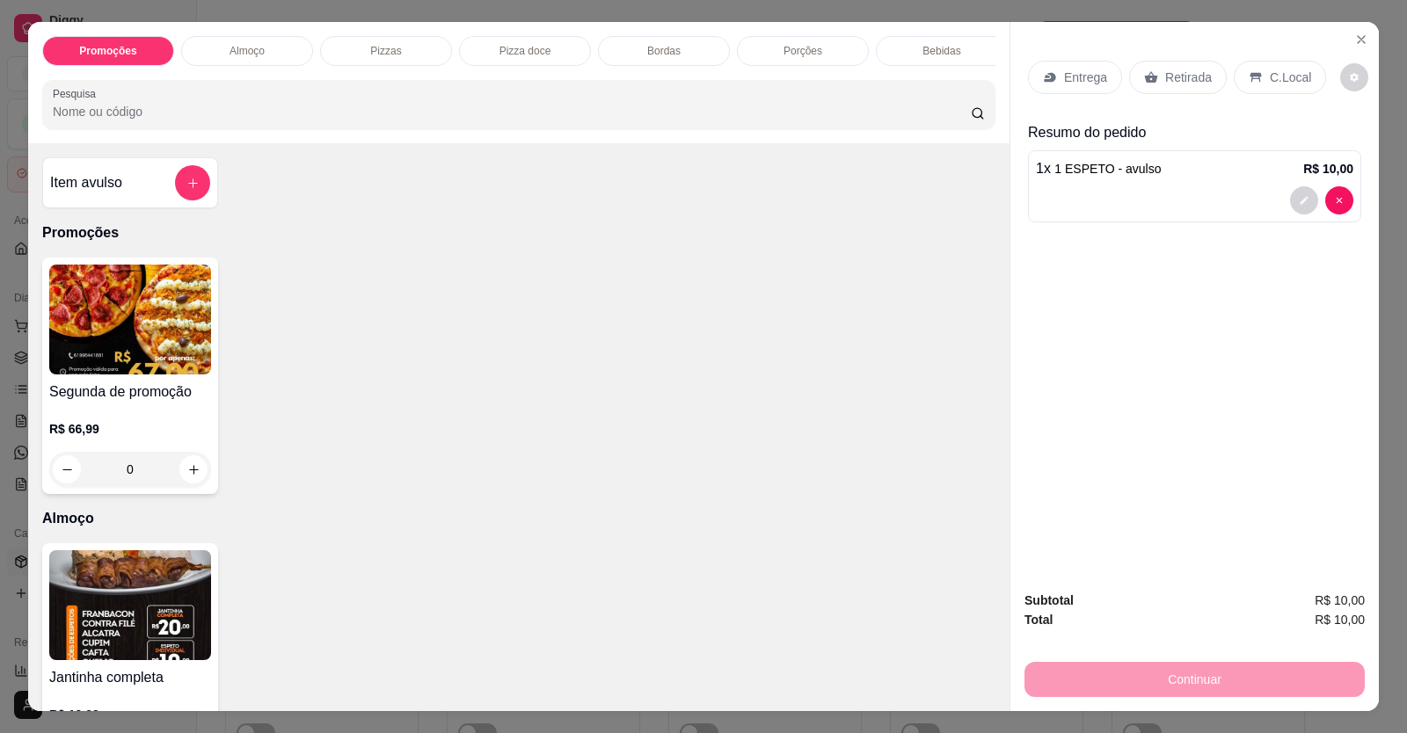
click at [1285, 66] on div "C.Local" at bounding box center [1280, 77] width 92 height 33
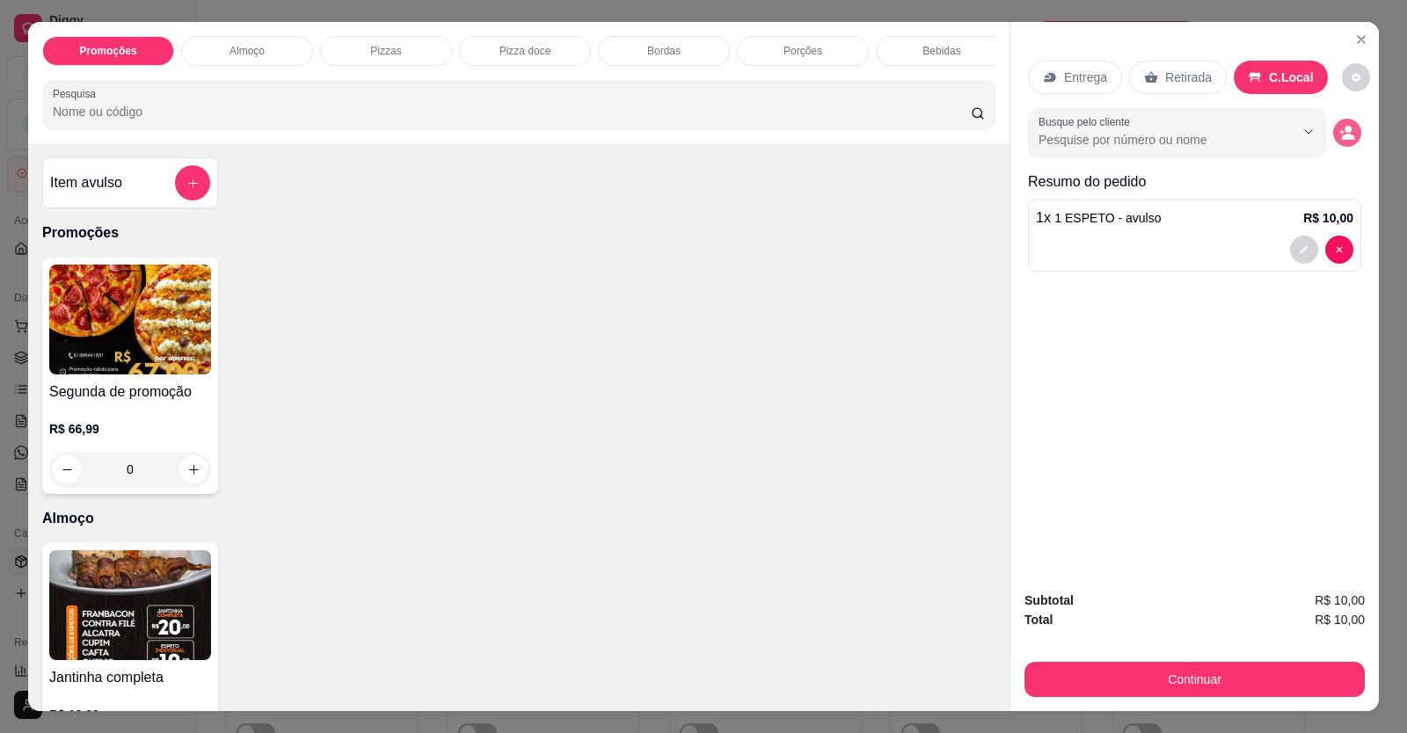
click at [1343, 135] on icon "decrease-product-quantity" at bounding box center [1348, 137] width 13 height 6
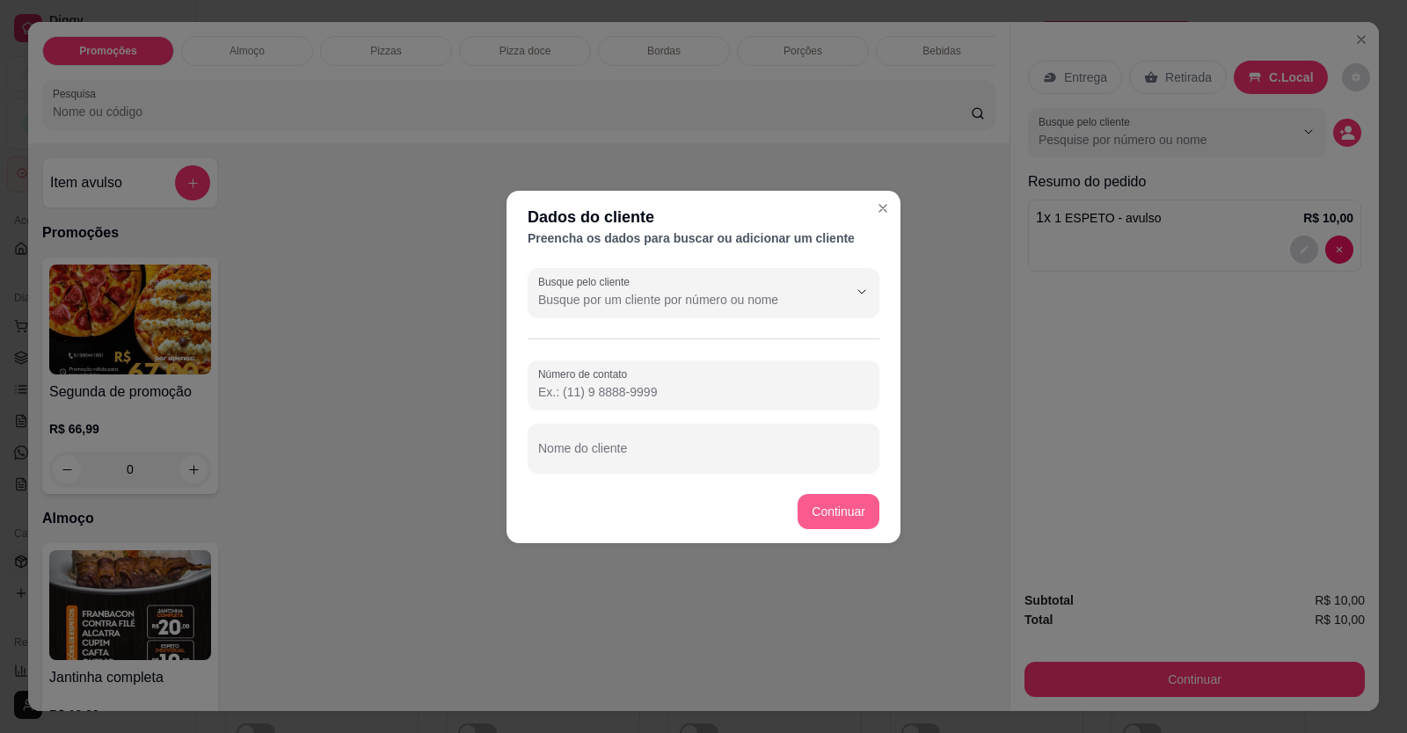
click at [835, 515] on button "Continuar" at bounding box center [839, 511] width 82 height 35
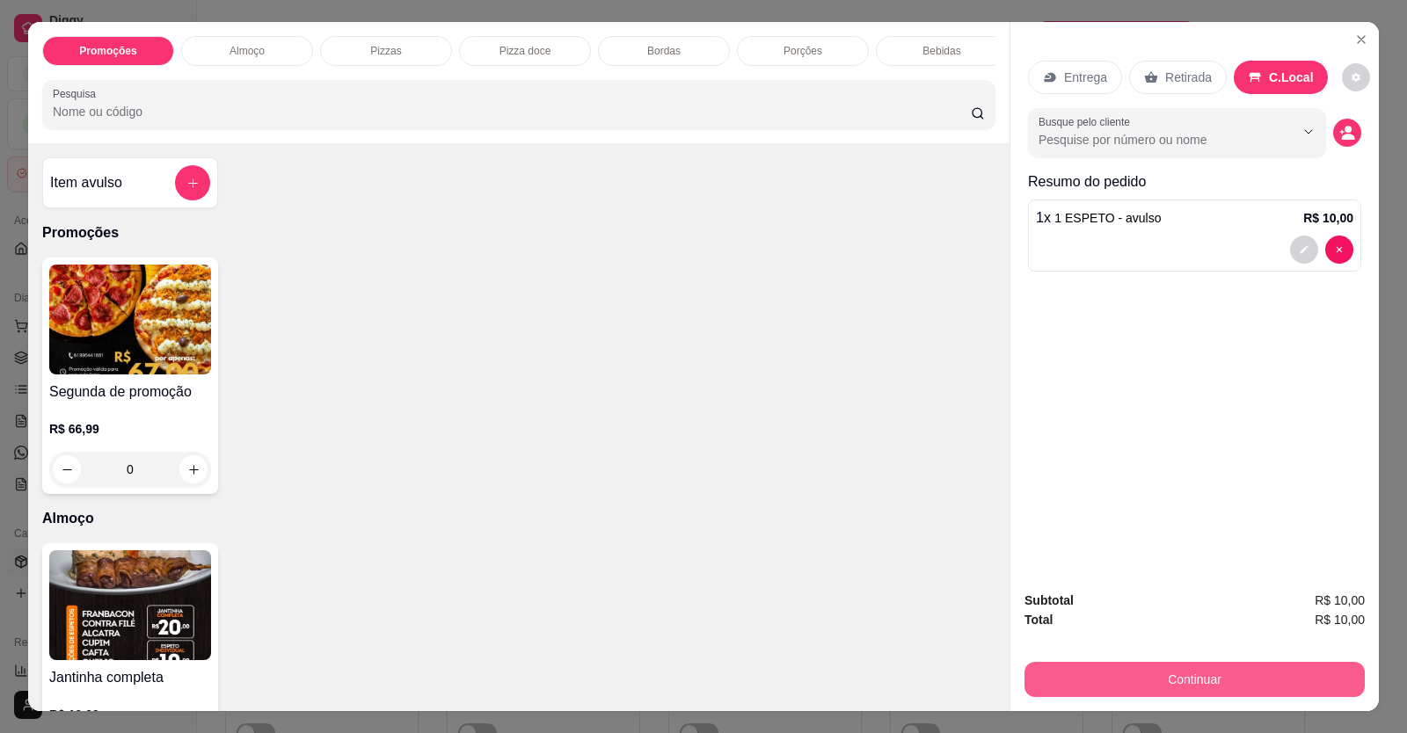
click at [1106, 684] on button "Continuar" at bounding box center [1195, 679] width 340 height 35
click at [1081, 662] on div "Subtotal R$ 10,00 Total R$ 10,00 Continuar" at bounding box center [1195, 644] width 340 height 106
click at [1083, 676] on button "Continuar" at bounding box center [1195, 679] width 340 height 35
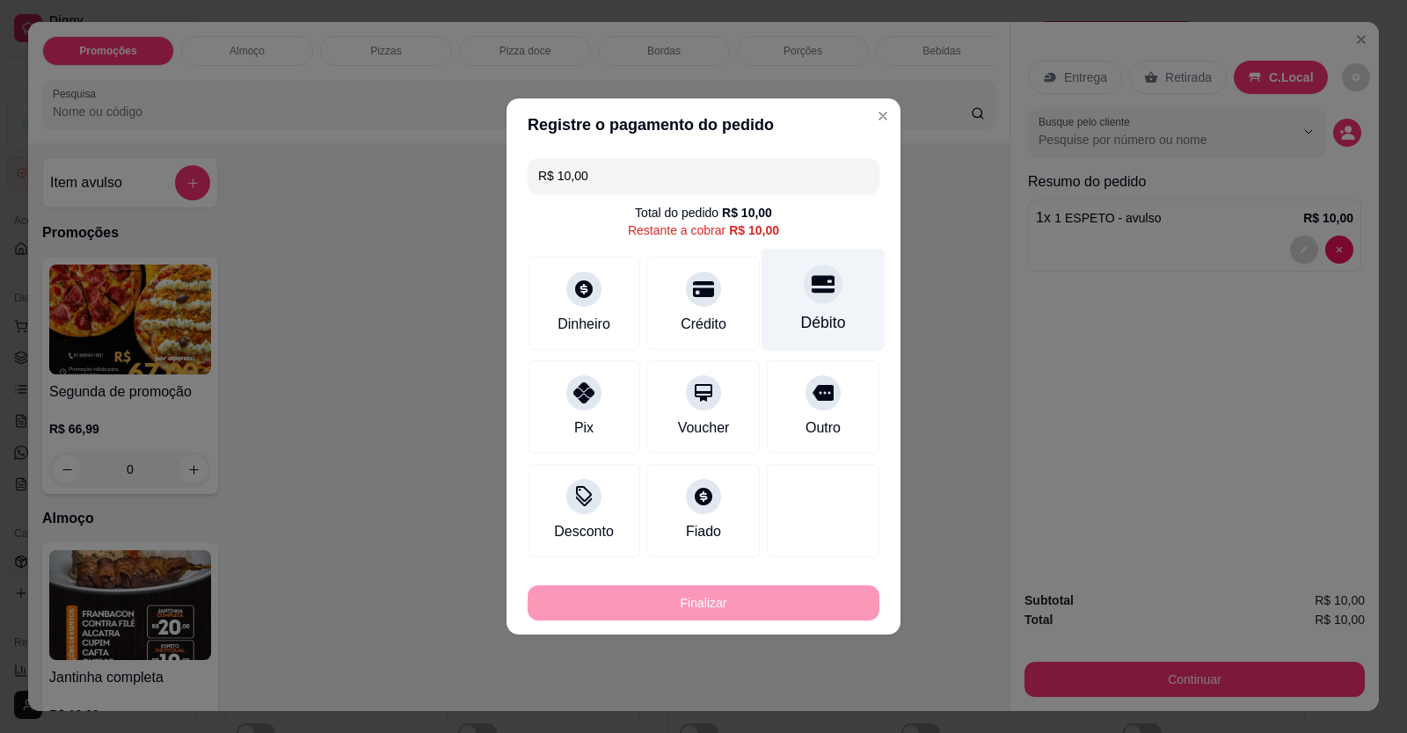
click at [819, 333] on div "Débito" at bounding box center [823, 322] width 45 height 23
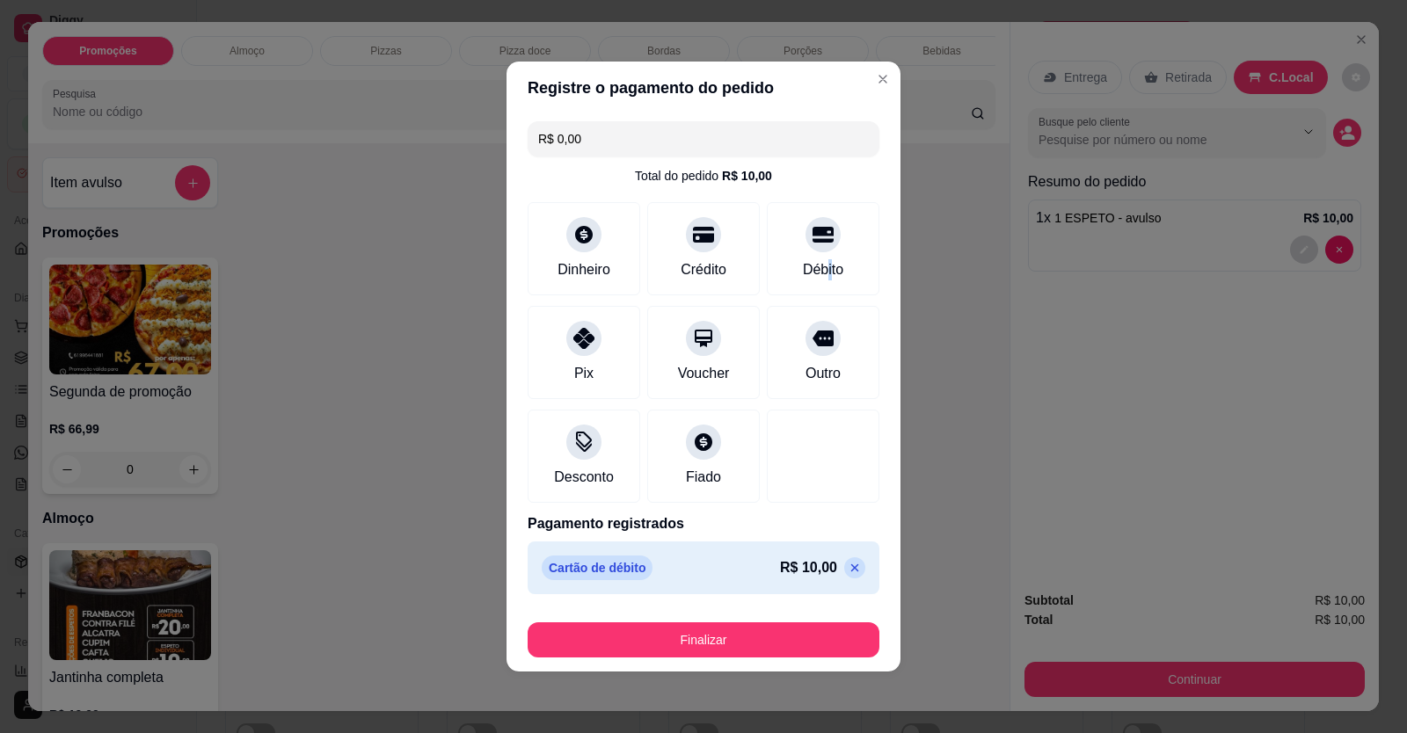
drag, startPoint x: 819, startPoint y: 268, endPoint x: 816, endPoint y: 304, distance: 36.2
click at [817, 268] on div "Débito" at bounding box center [823, 269] width 40 height 21
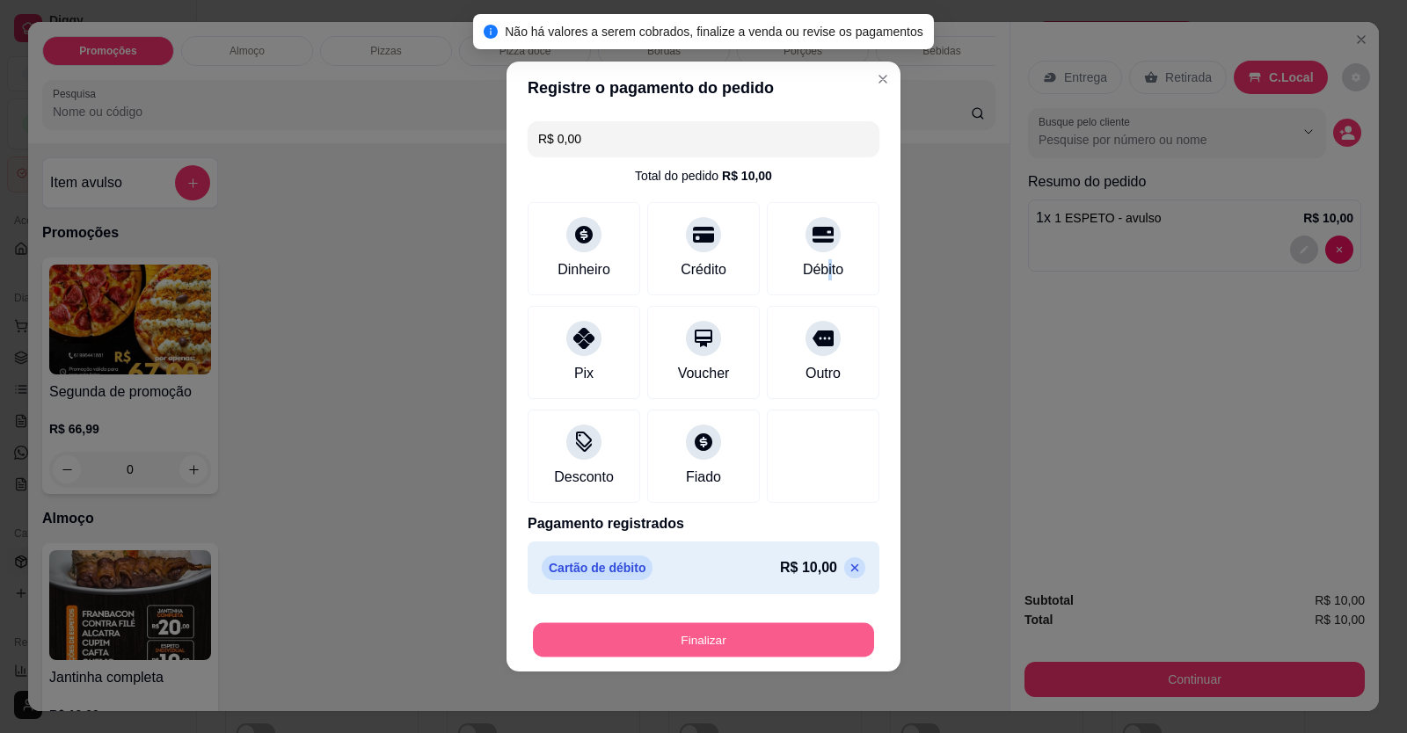
click at [794, 640] on button "Finalizar" at bounding box center [703, 641] width 341 height 34
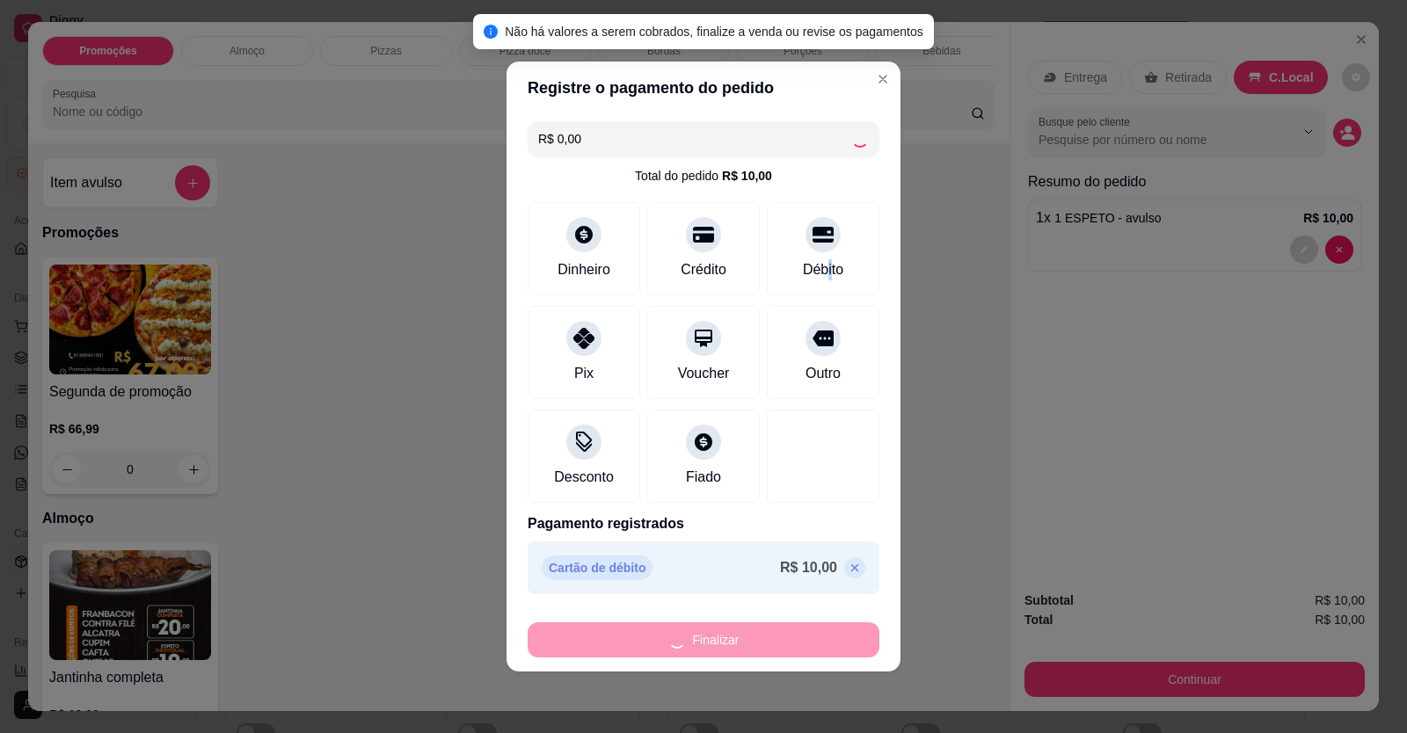
type input "-R$ 10,00"
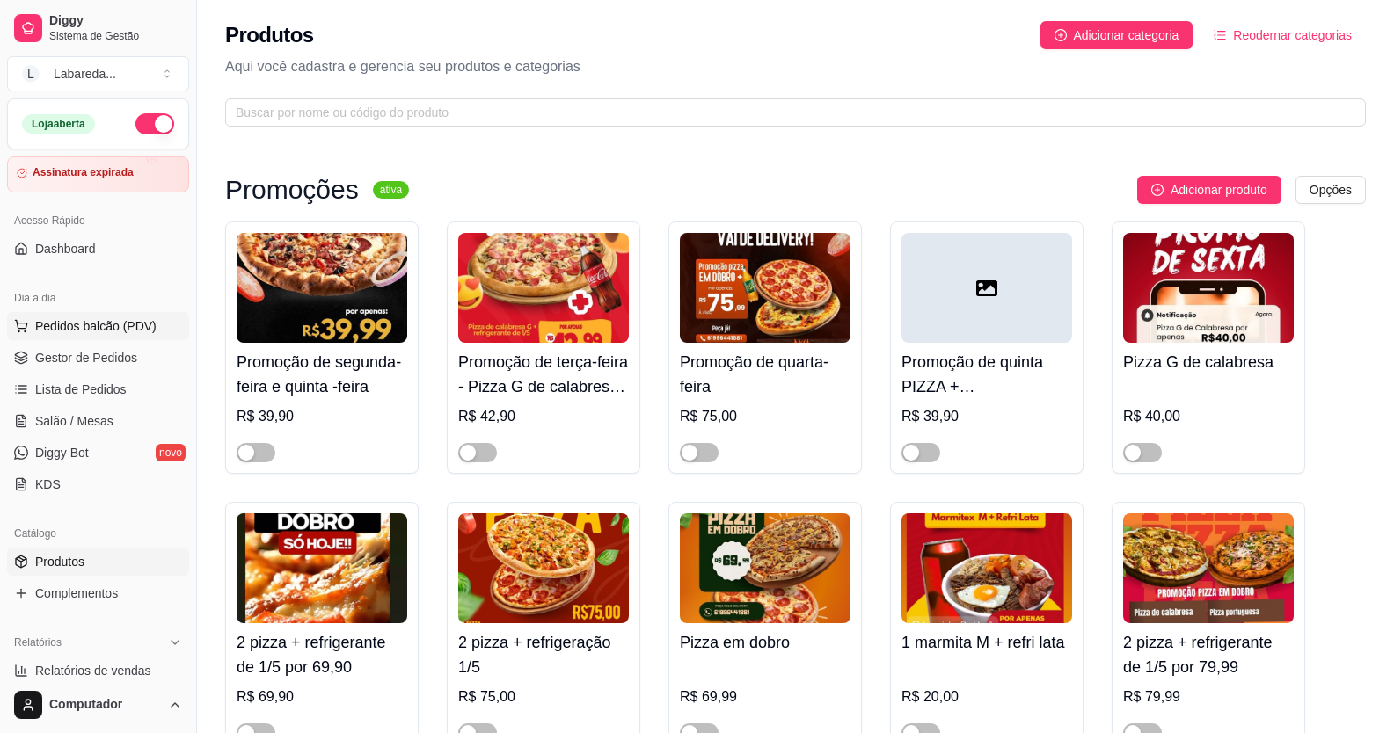
click at [92, 329] on span "Pedidos balcão (PDV)" at bounding box center [95, 326] width 121 height 18
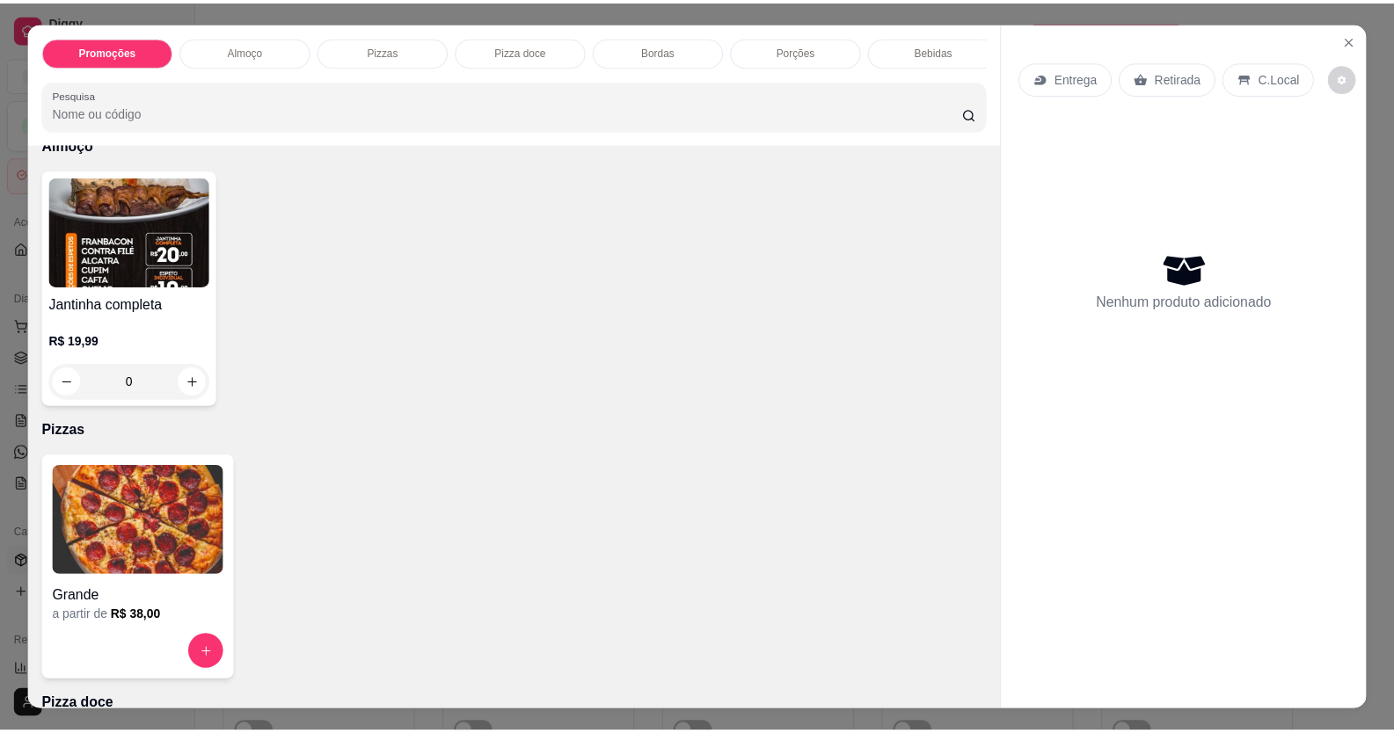
scroll to position [264, 0]
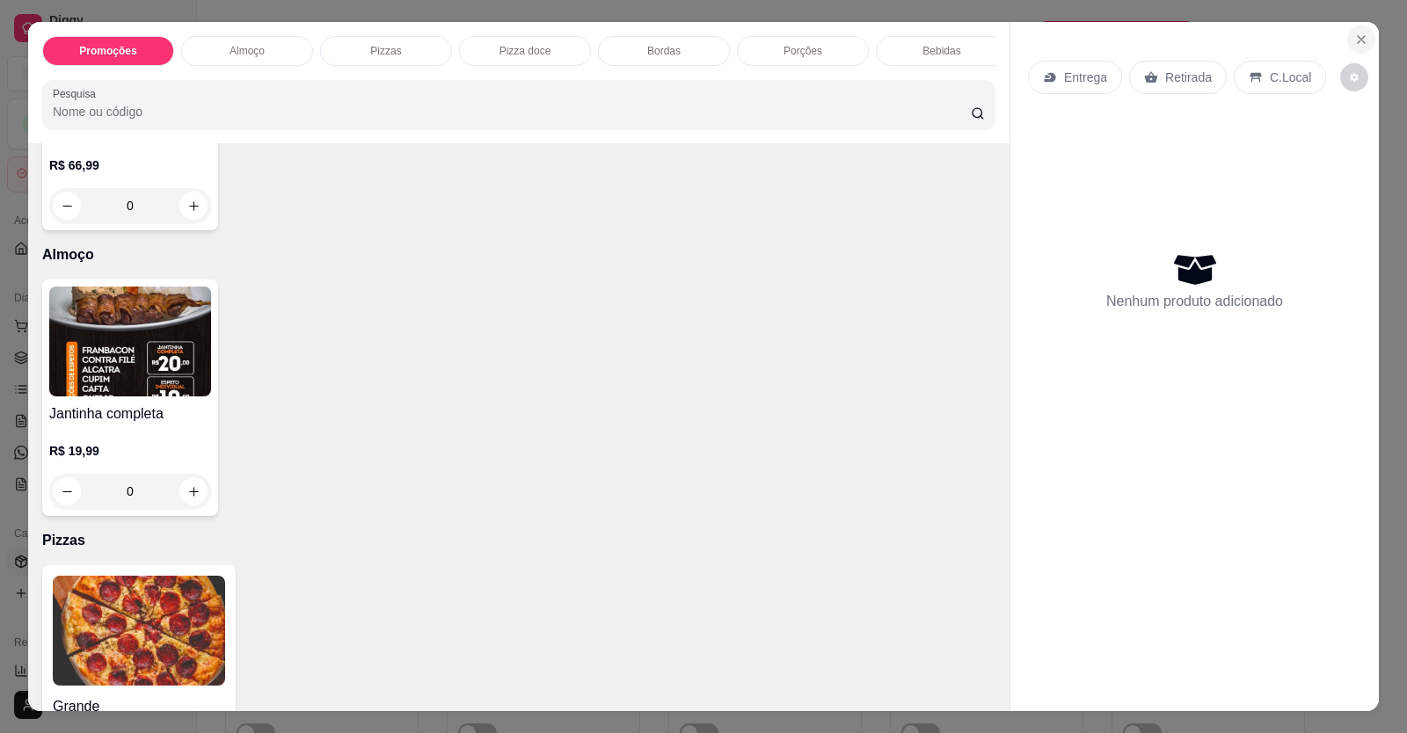
click at [1355, 40] on icon "Close" at bounding box center [1361, 40] width 14 height 14
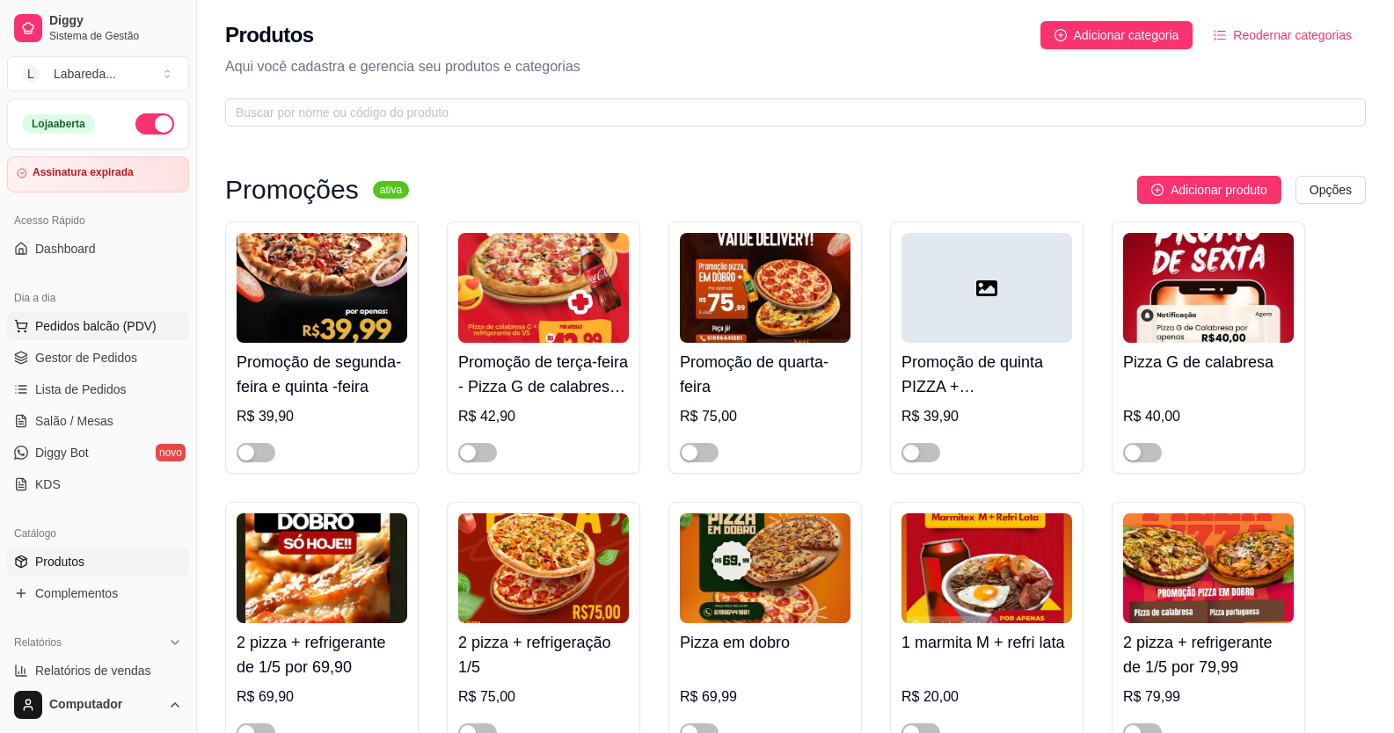
click at [79, 329] on span "Pedidos balcão (PDV)" at bounding box center [95, 326] width 121 height 18
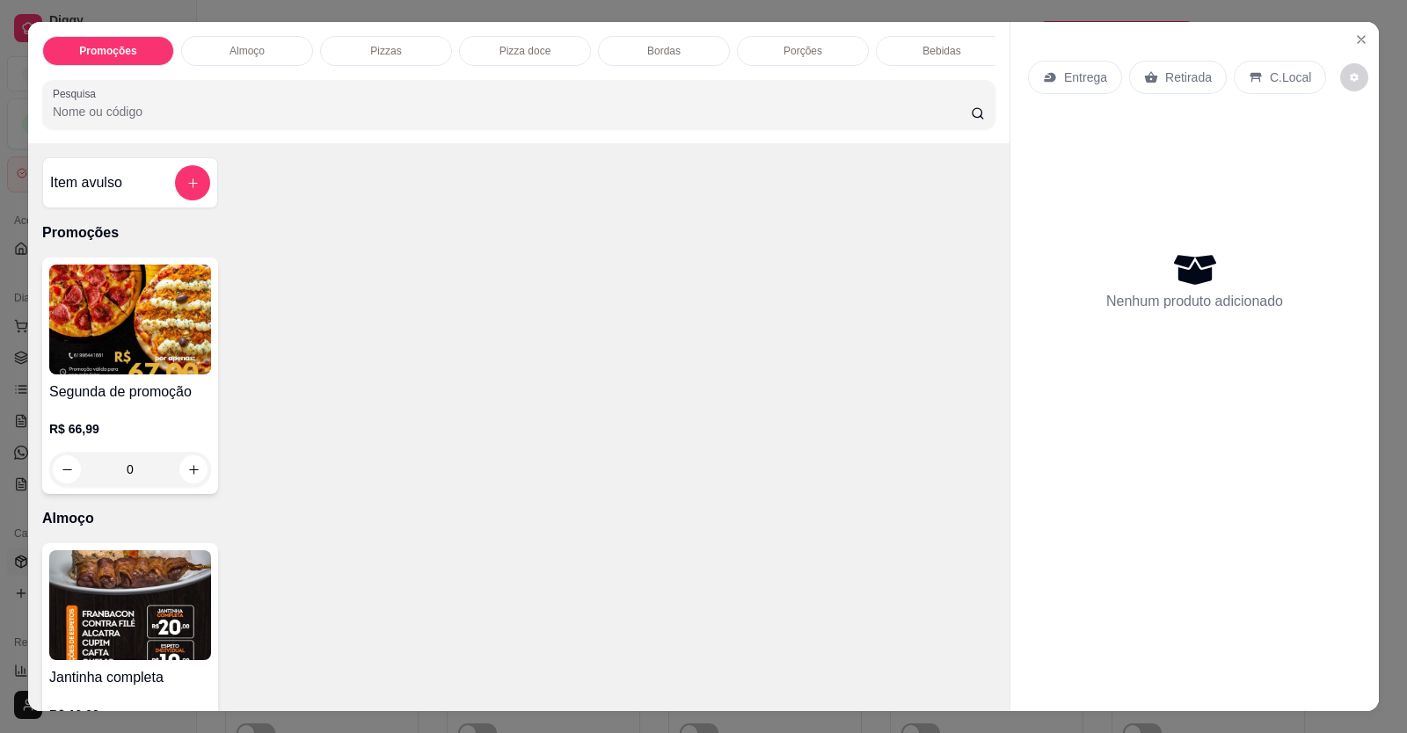
click at [1355, 40] on icon "Close" at bounding box center [1361, 40] width 14 height 14
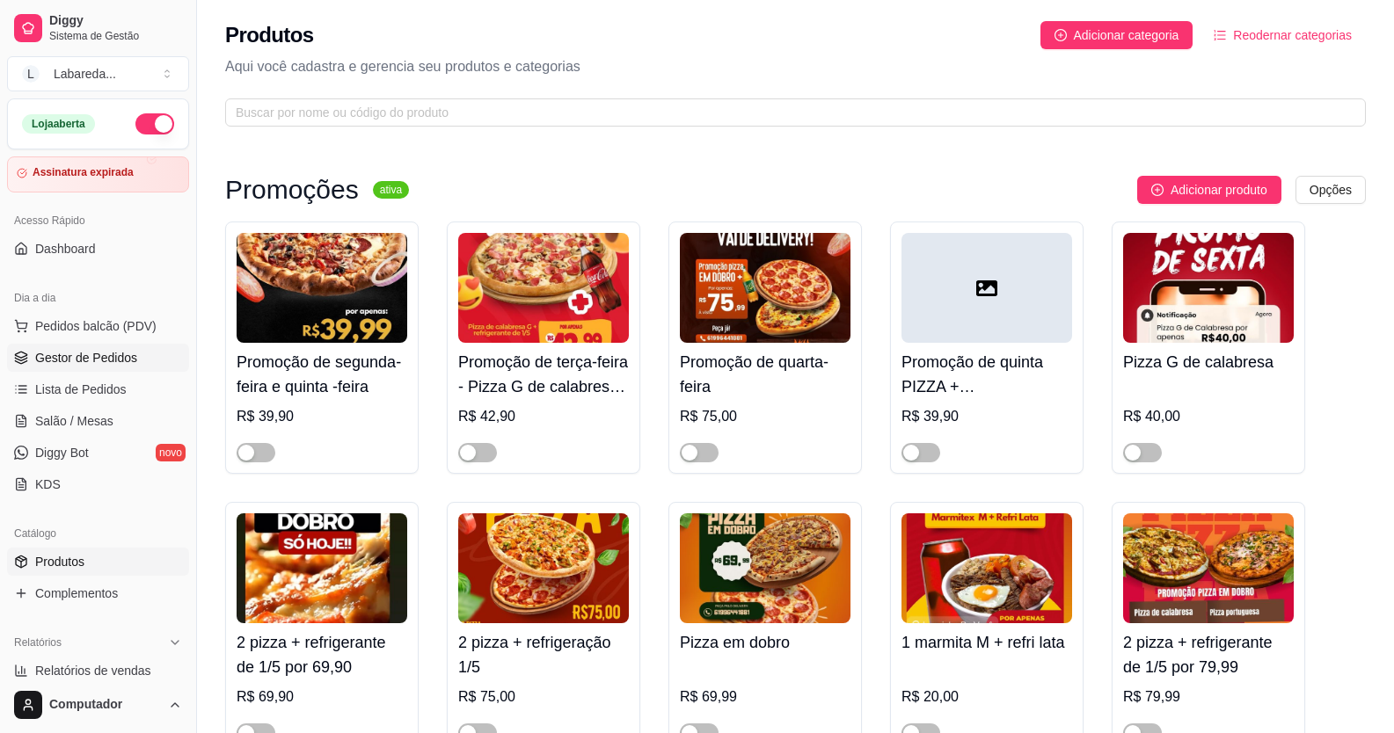
click at [68, 357] on span "Gestor de Pedidos" at bounding box center [86, 358] width 102 height 18
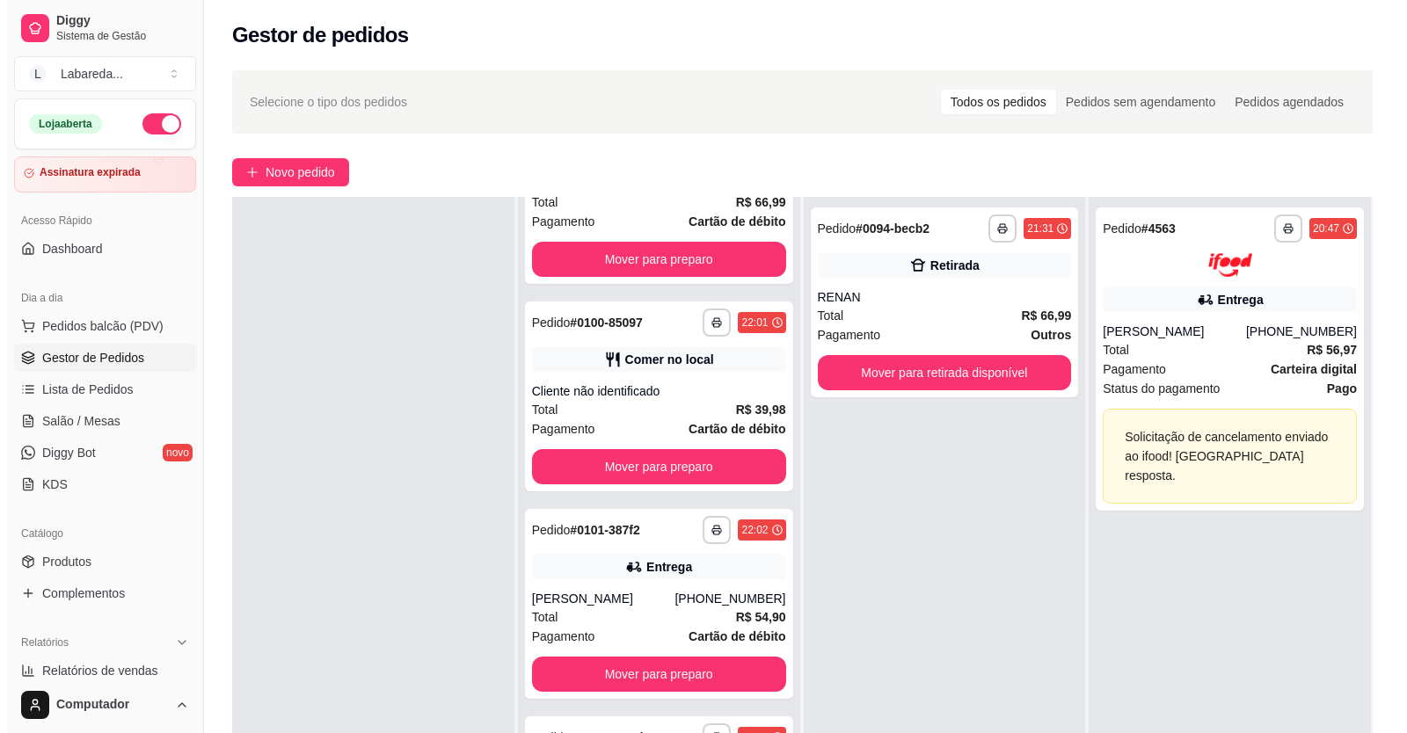
scroll to position [3643, 0]
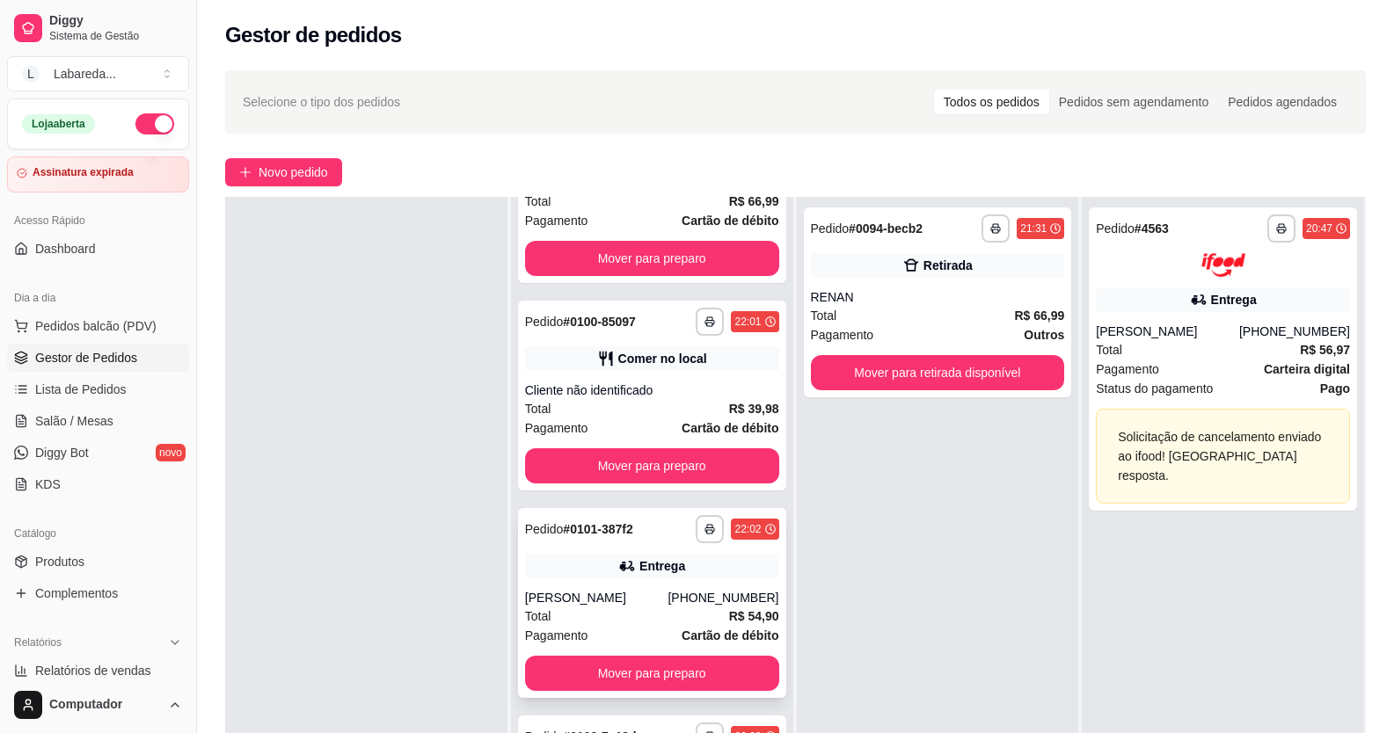
click at [595, 587] on div "**********" at bounding box center [652, 603] width 268 height 190
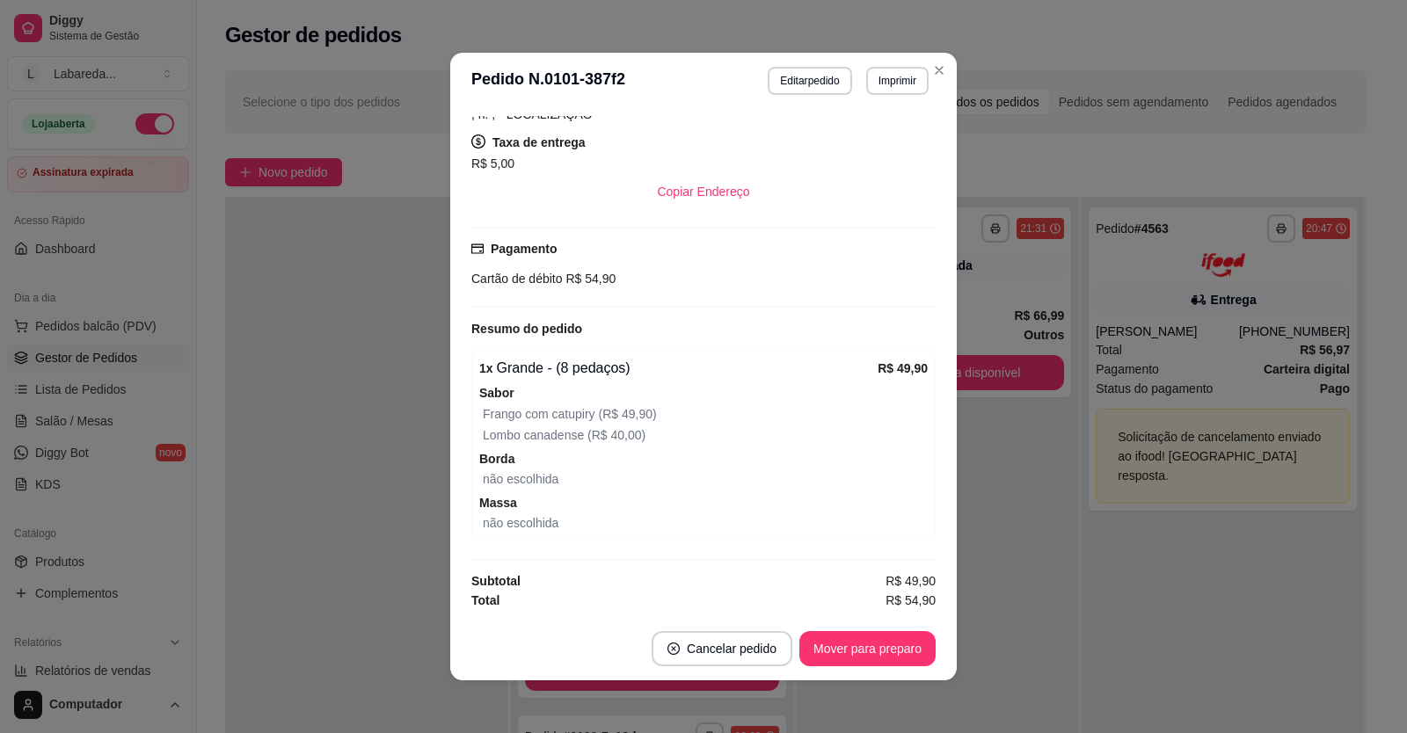
scroll to position [4, 0]
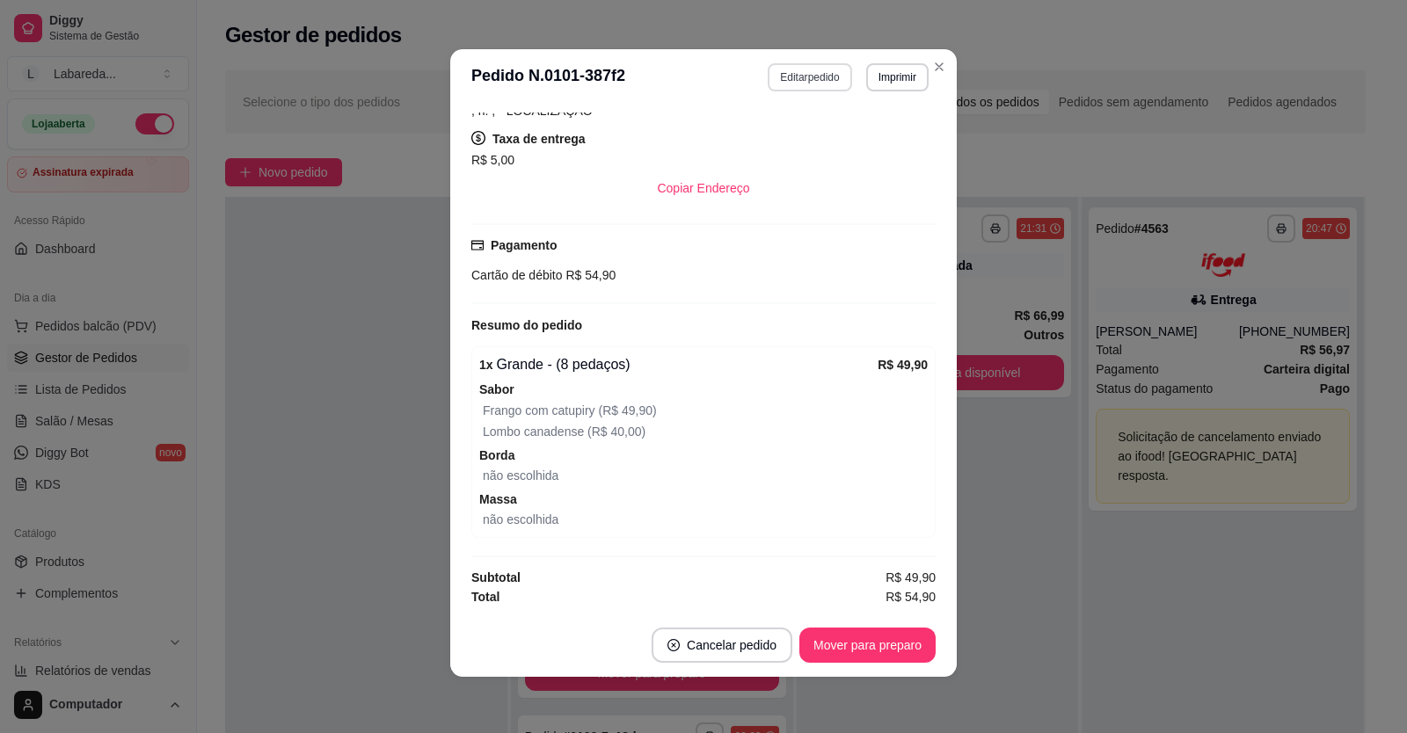
click at [804, 85] on button "Editar pedido" at bounding box center [810, 77] width 84 height 28
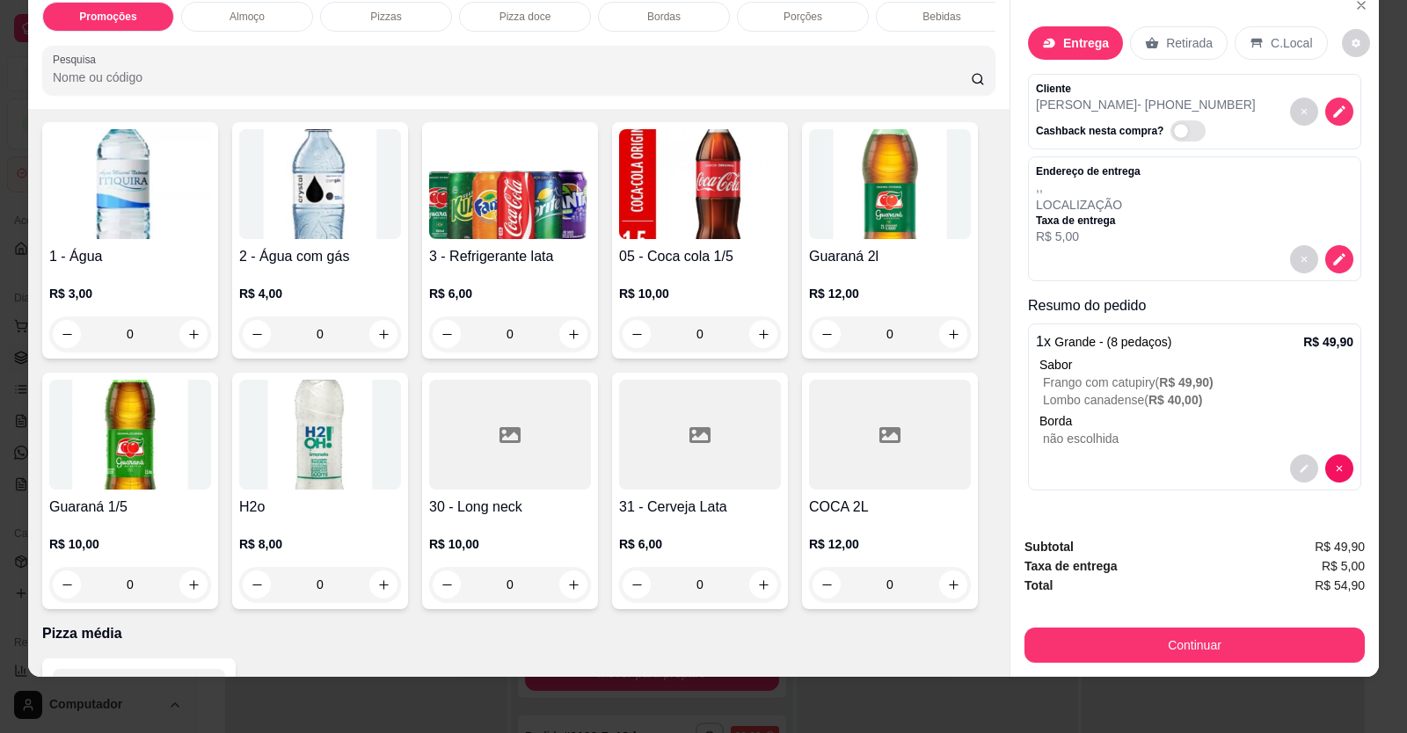
scroll to position [1847, 0]
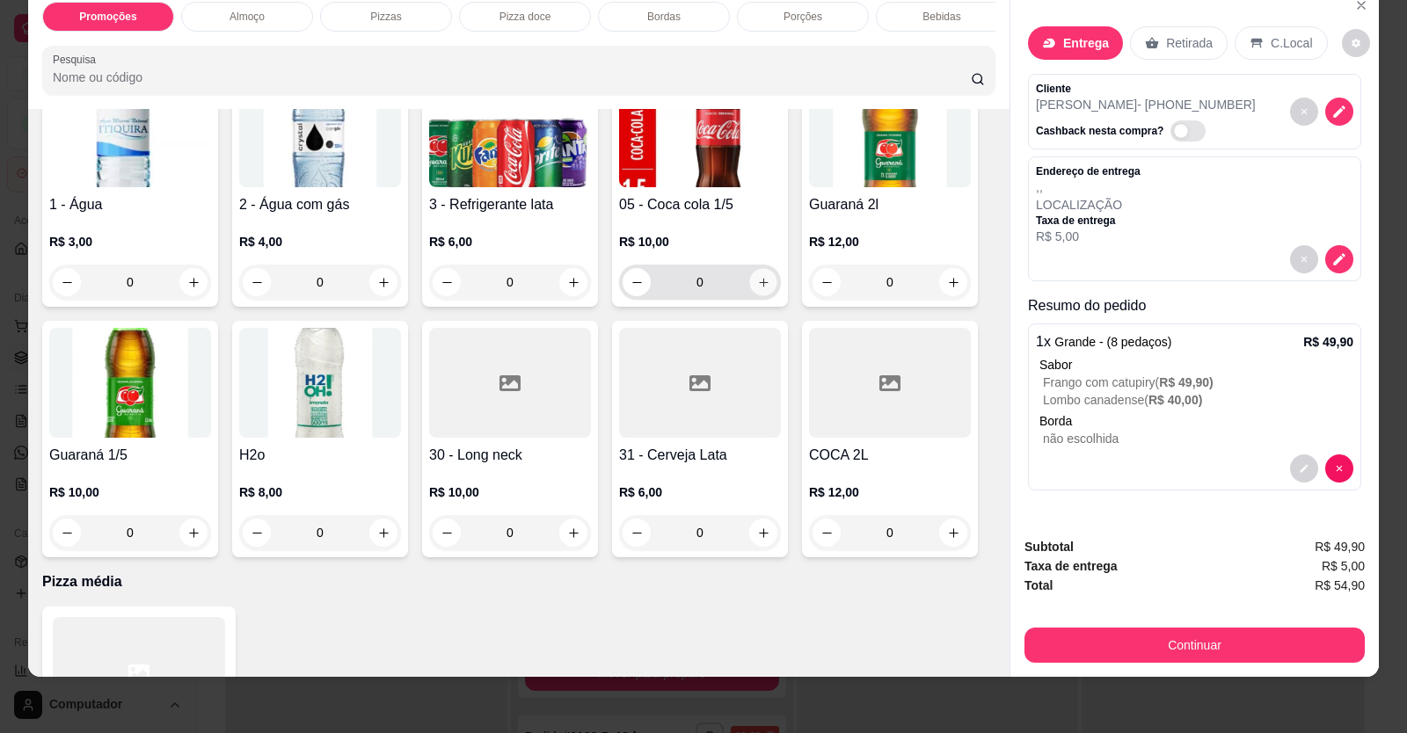
click at [757, 289] on icon "increase-product-quantity" at bounding box center [763, 282] width 13 height 13
type input "1"
click at [644, 301] on div "1" at bounding box center [700, 283] width 153 height 35
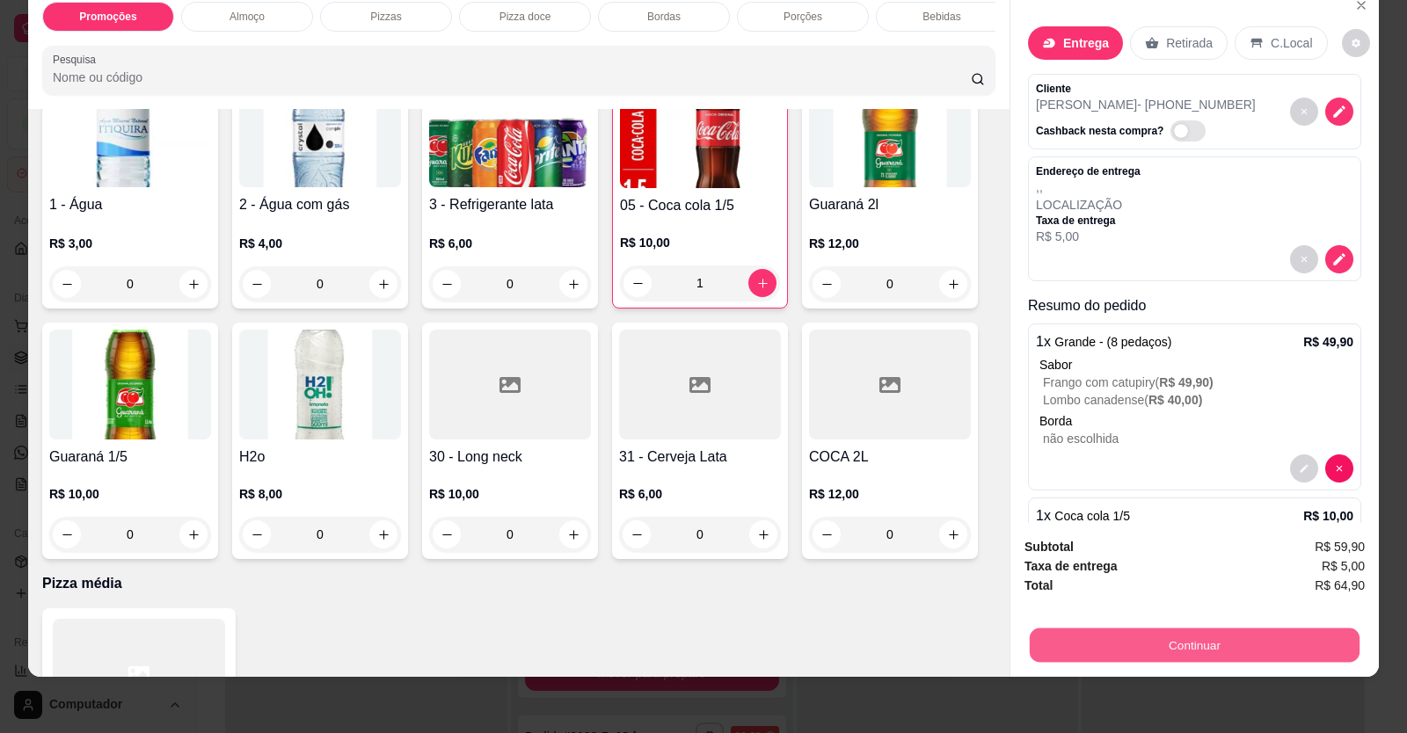
click at [1215, 639] on button "Continuar" at bounding box center [1195, 646] width 330 height 34
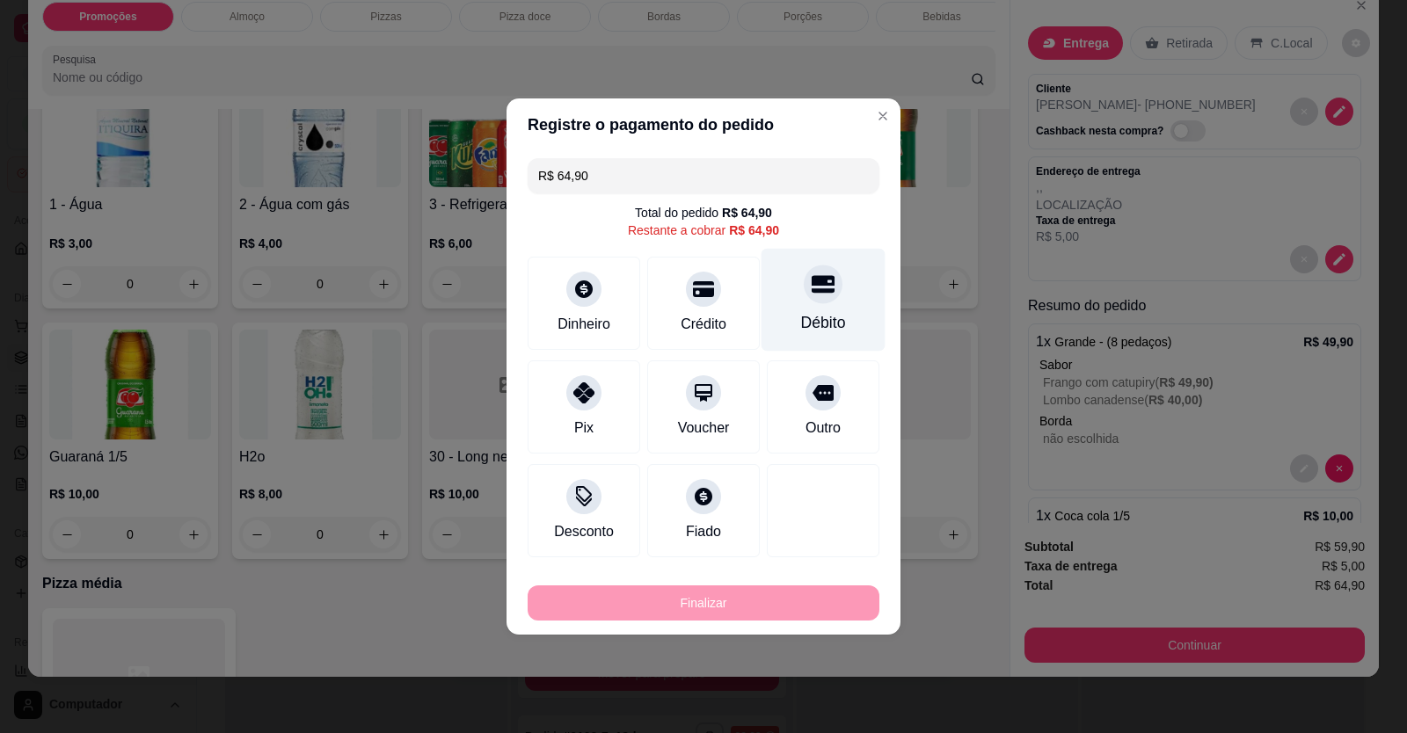
click at [812, 305] on div "Débito" at bounding box center [824, 300] width 124 height 103
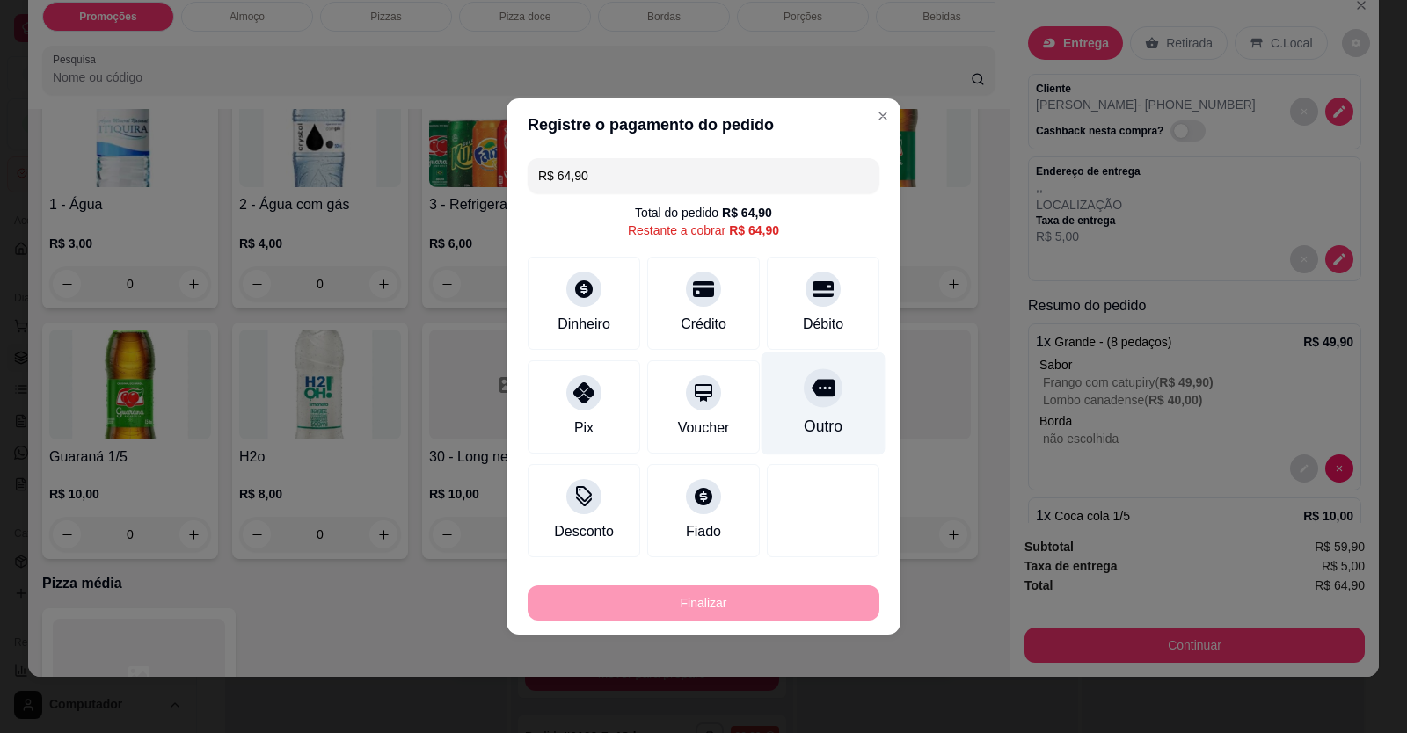
type input "R$ 0,00"
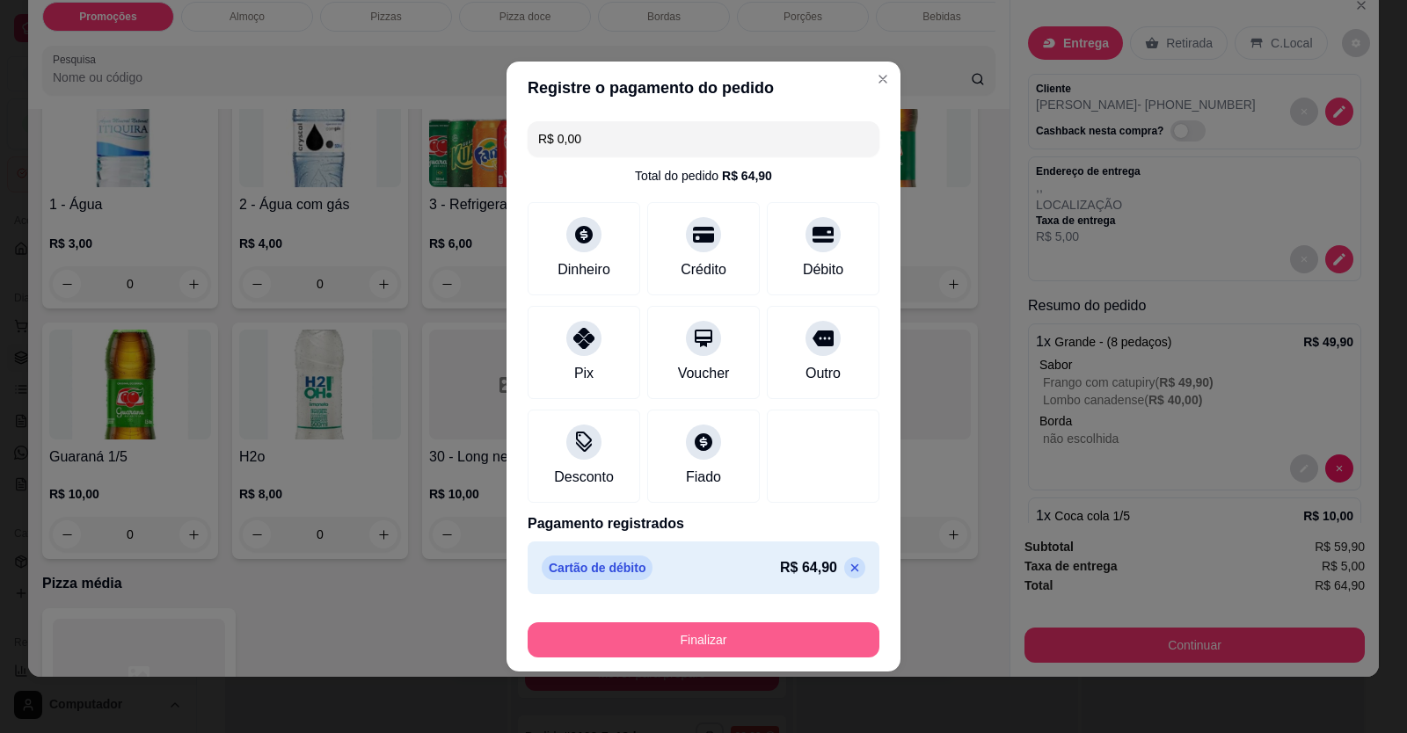
click at [777, 632] on button "Finalizar" at bounding box center [704, 640] width 352 height 35
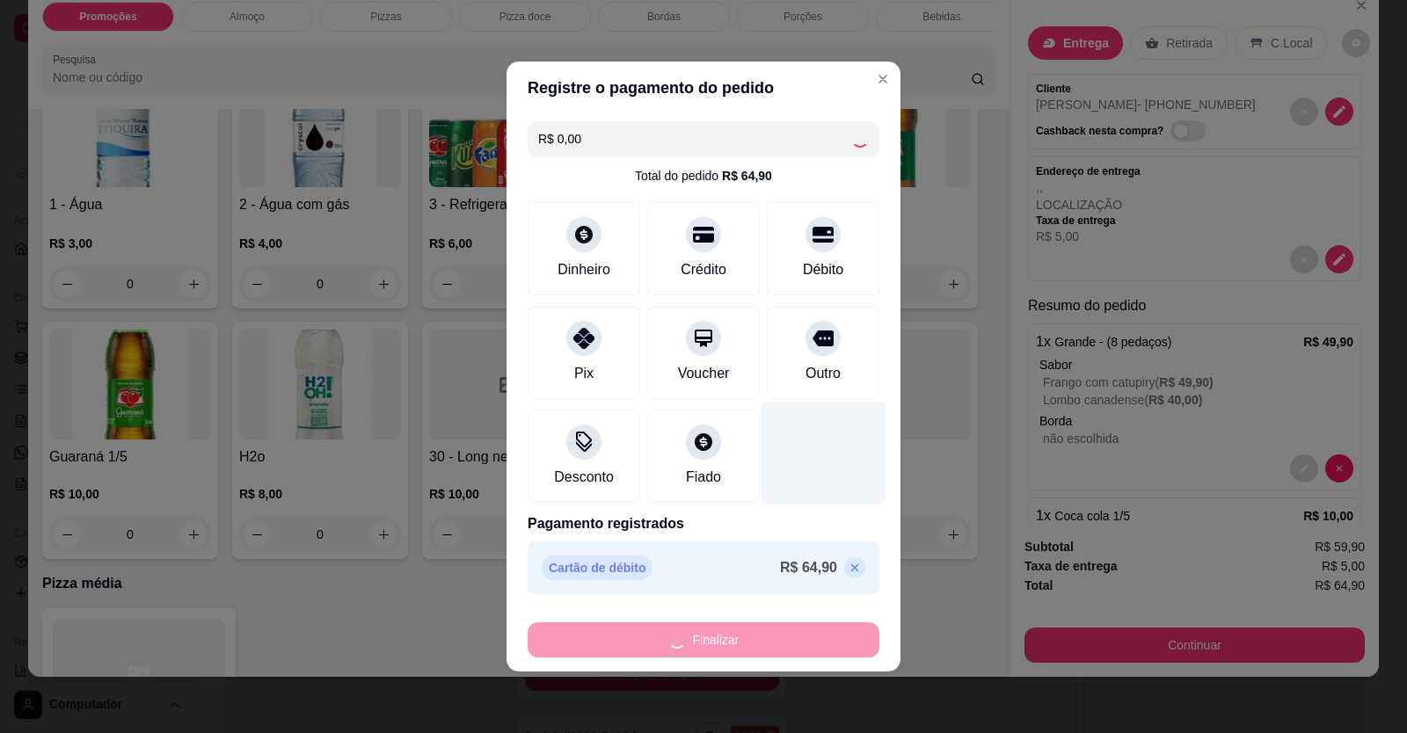
type input "0"
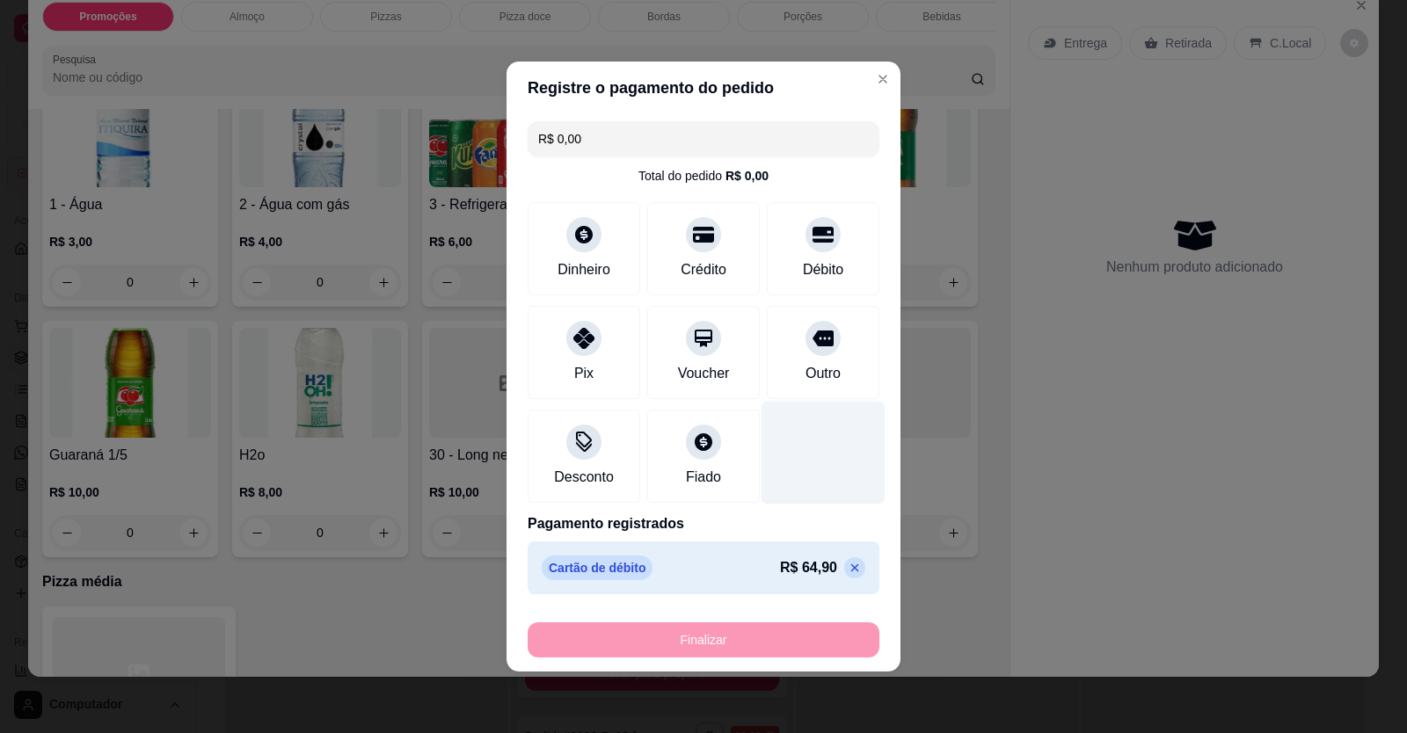
type input "-R$ 64,90"
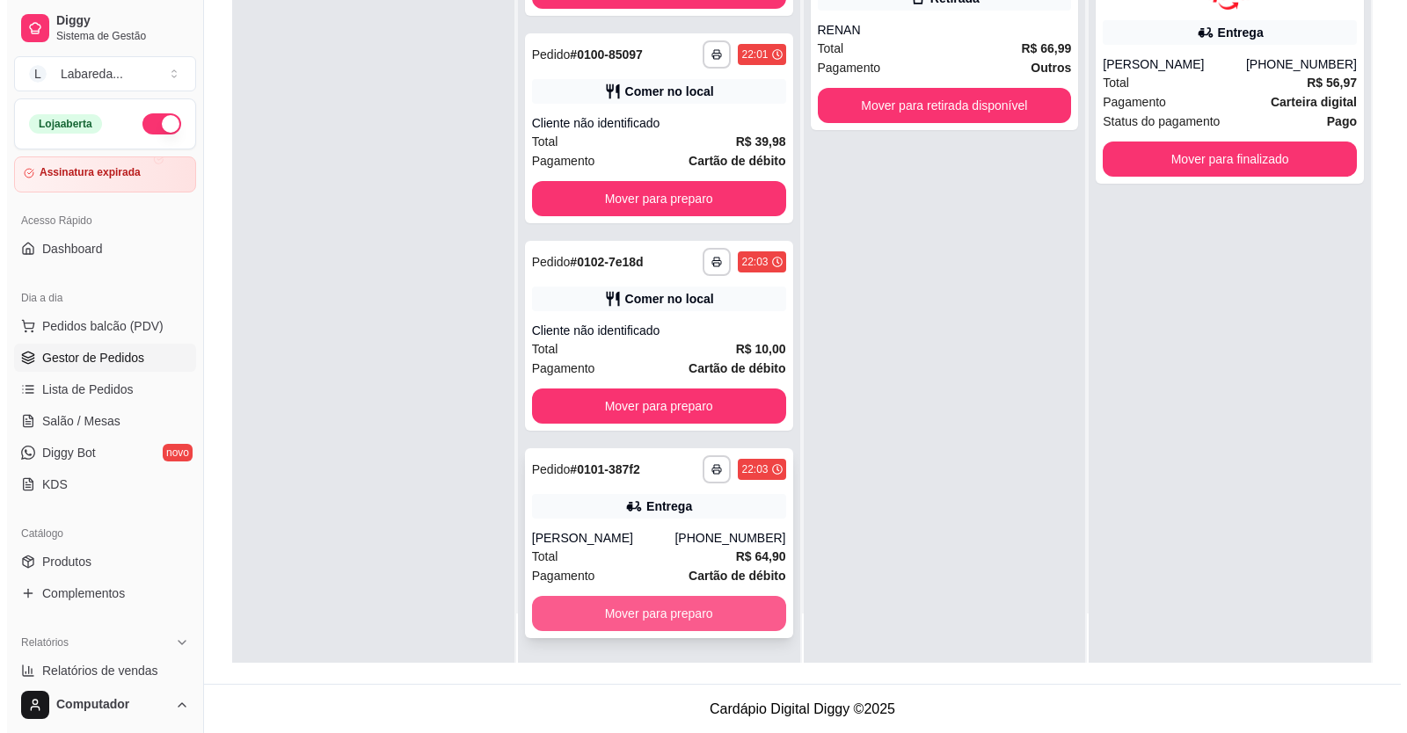
scroll to position [268, 0]
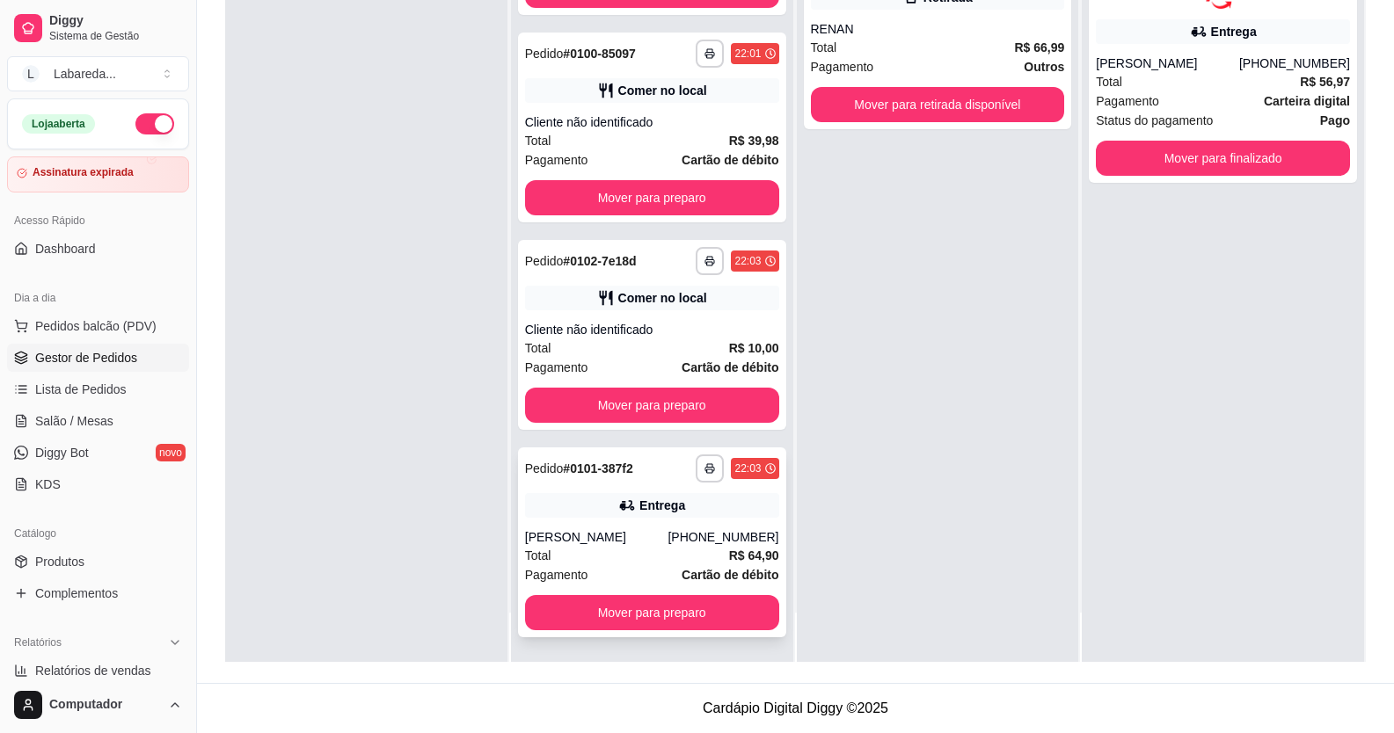
click at [646, 540] on div "[PERSON_NAME]" at bounding box center [596, 538] width 143 height 18
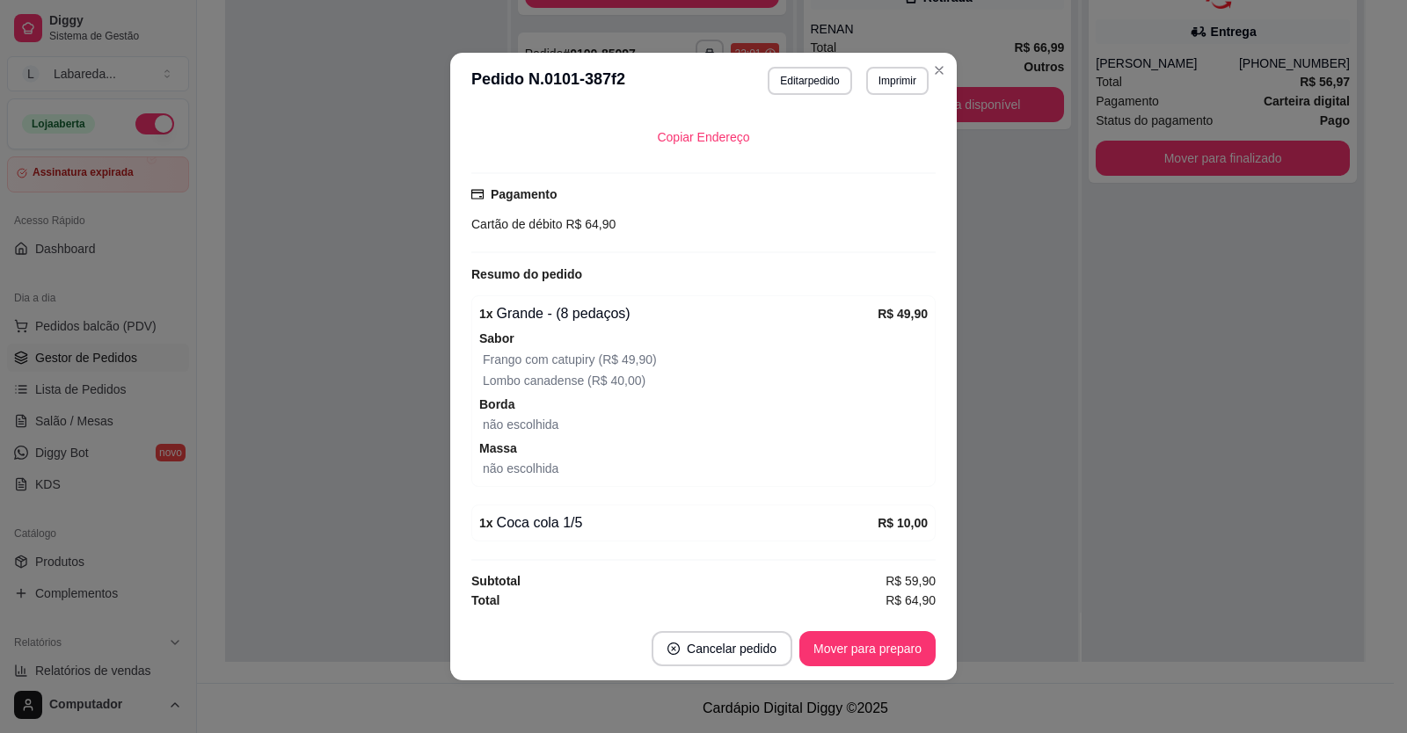
scroll to position [4, 0]
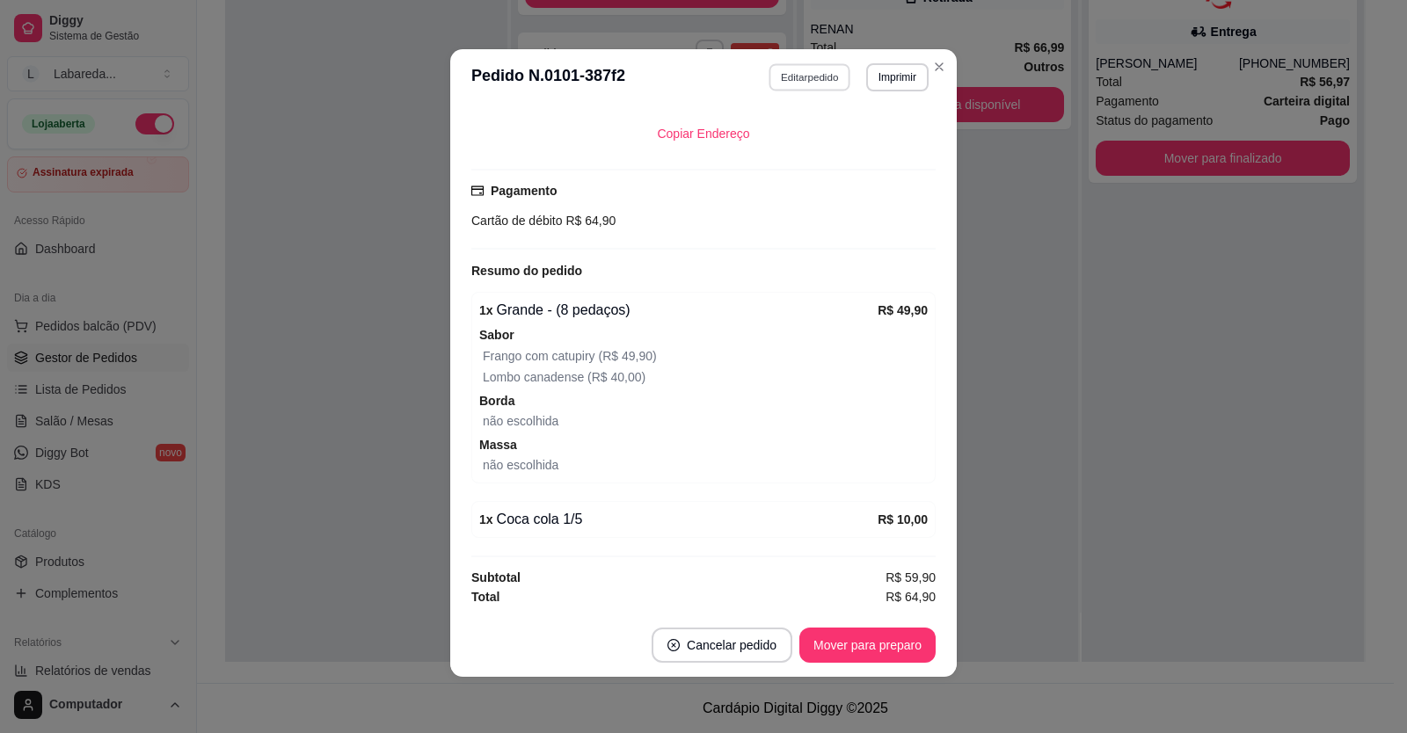
click at [821, 75] on button "Editar pedido" at bounding box center [811, 76] width 82 height 27
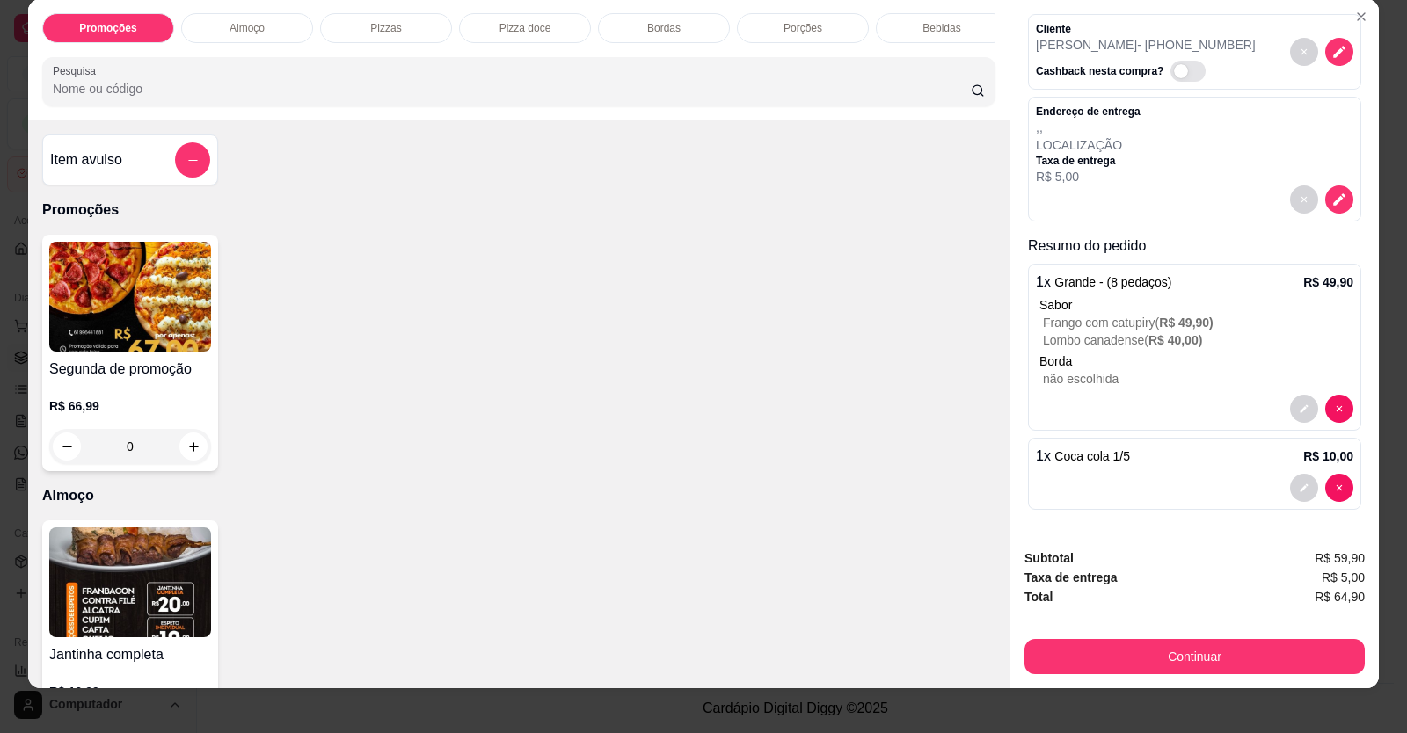
scroll to position [34, 0]
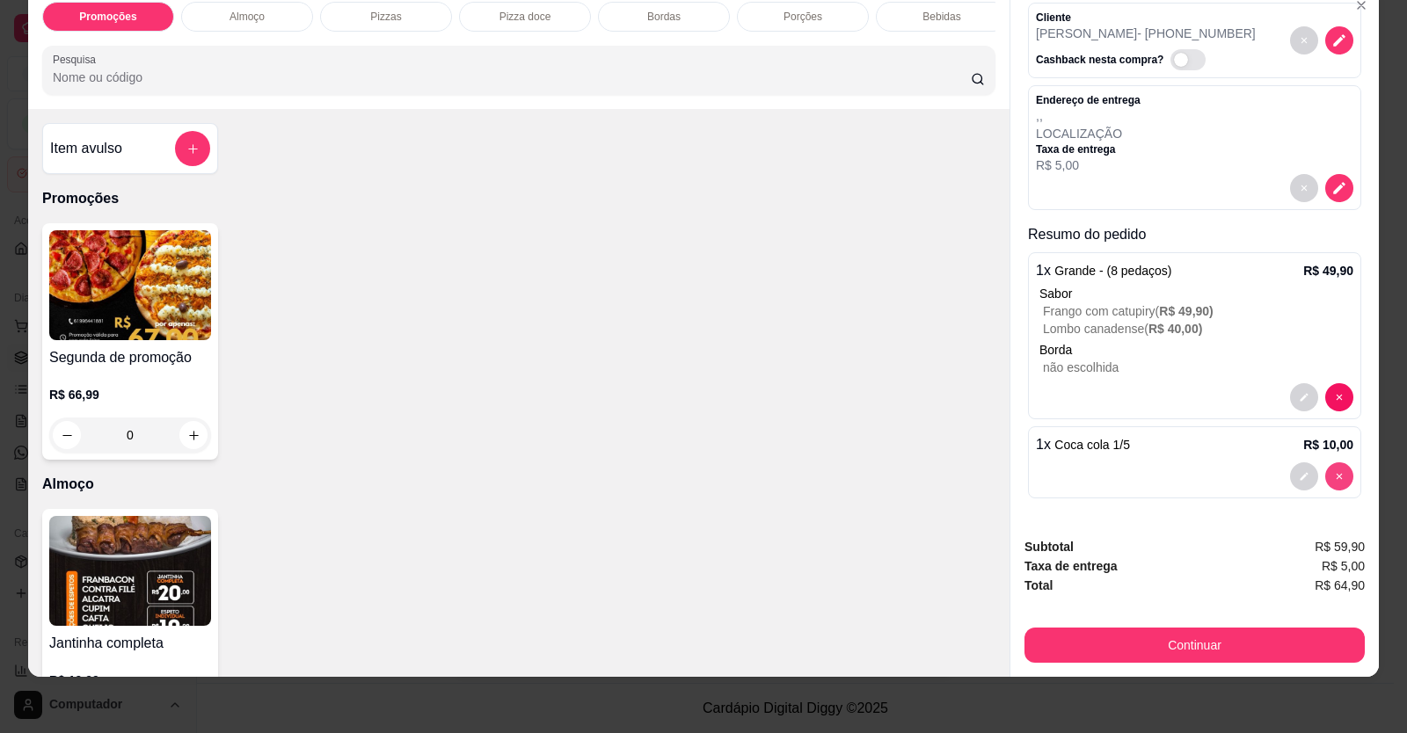
type input "0"
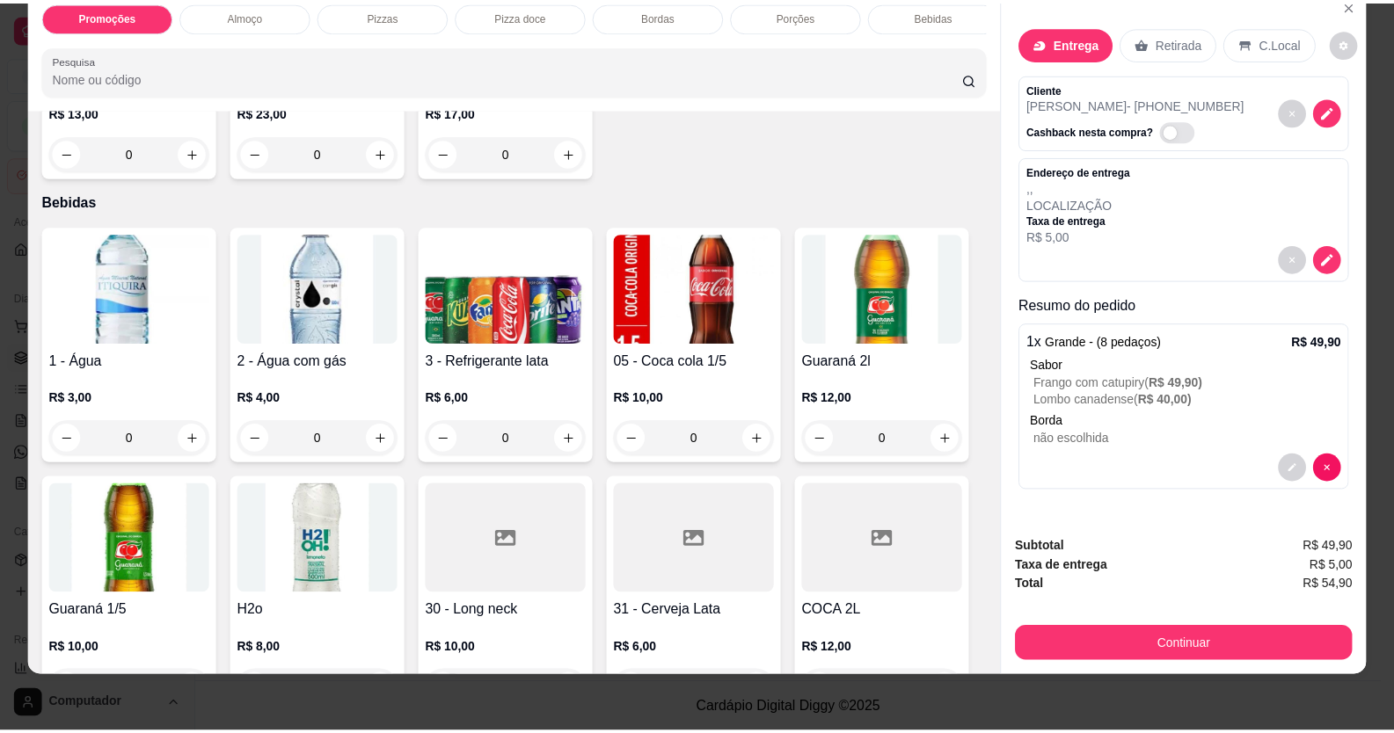
scroll to position [1935, 0]
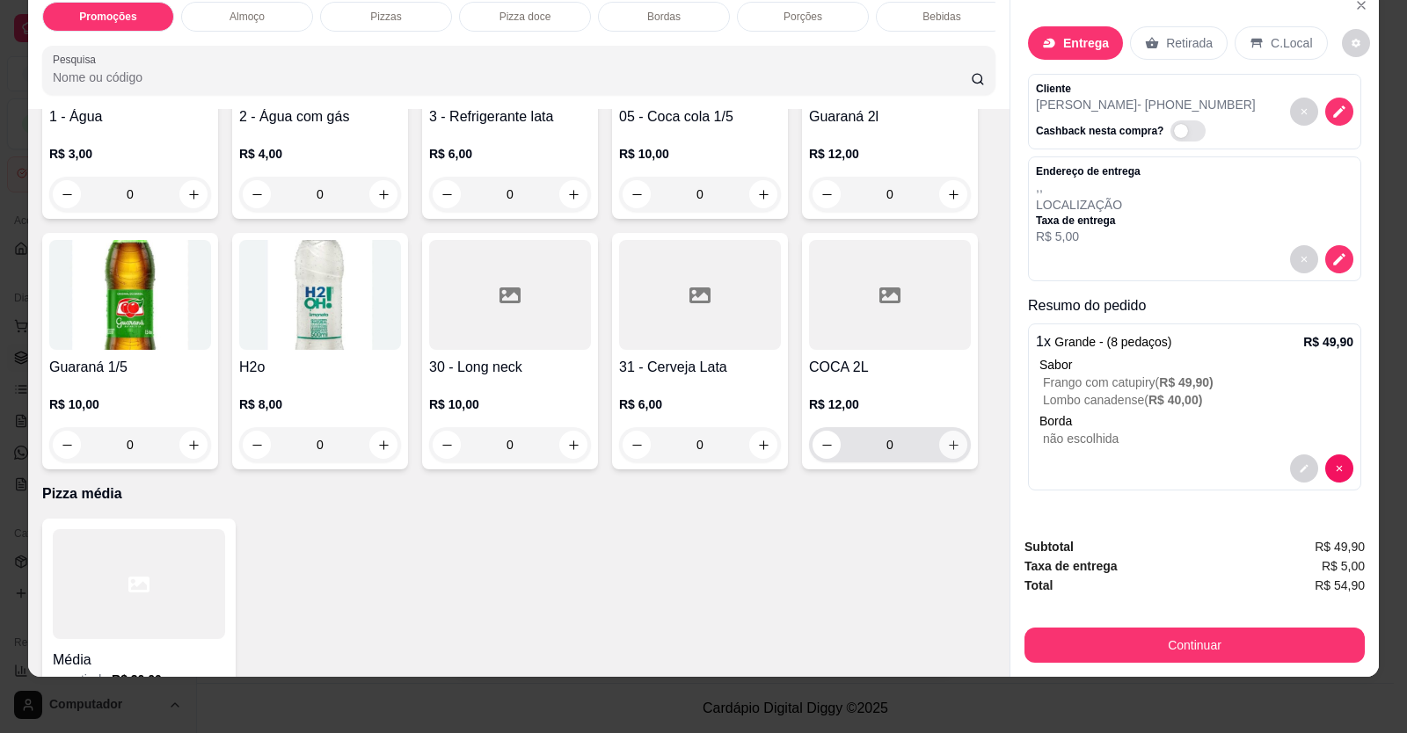
click at [951, 459] on button "increase-product-quantity" at bounding box center [953, 445] width 28 height 28
type input "1"
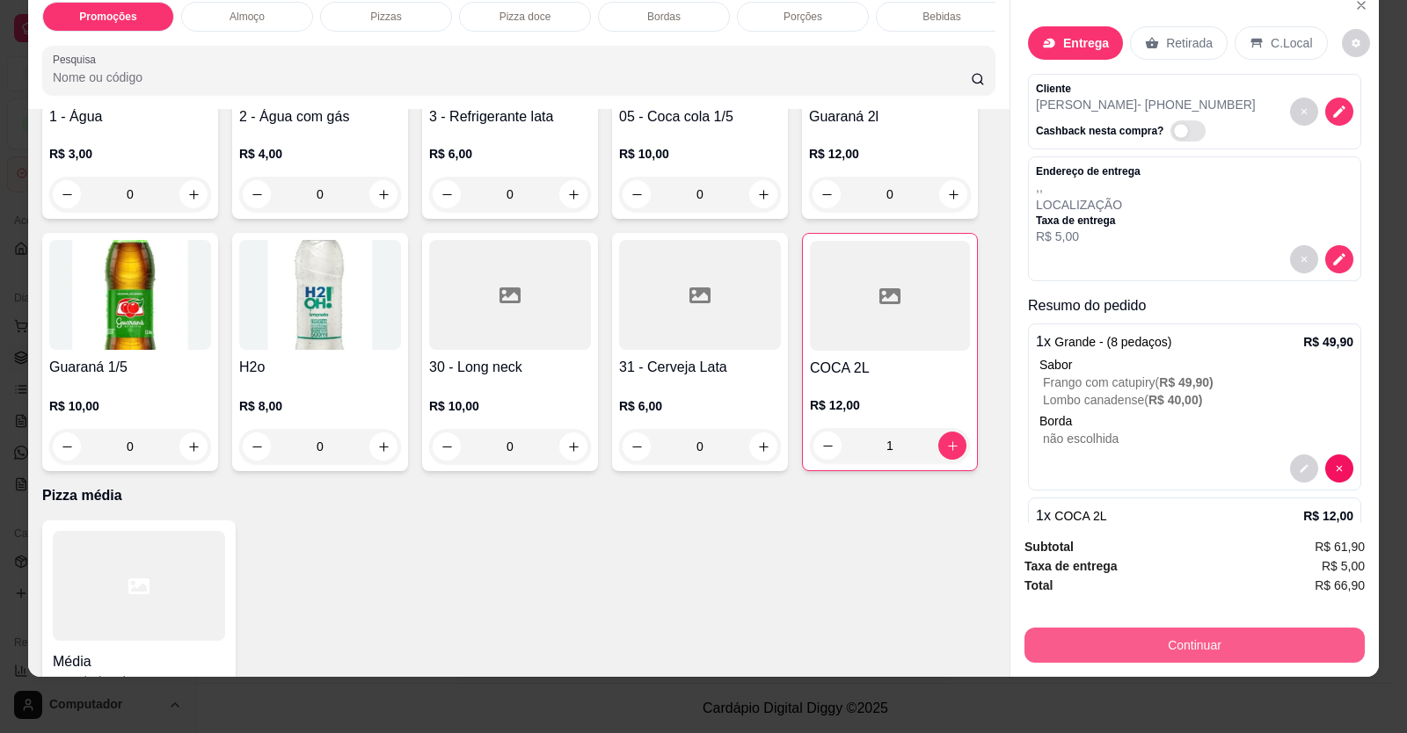
drag, startPoint x: 1083, startPoint y: 630, endPoint x: 1093, endPoint y: 643, distance: 16.9
click at [1089, 637] on div "Subtotal R$ 61,90 Taxa de entrega R$ 5,00 Total R$ 66,90 Continuar" at bounding box center [1195, 600] width 340 height 126
click at [1094, 644] on button "Continuar" at bounding box center [1195, 646] width 330 height 34
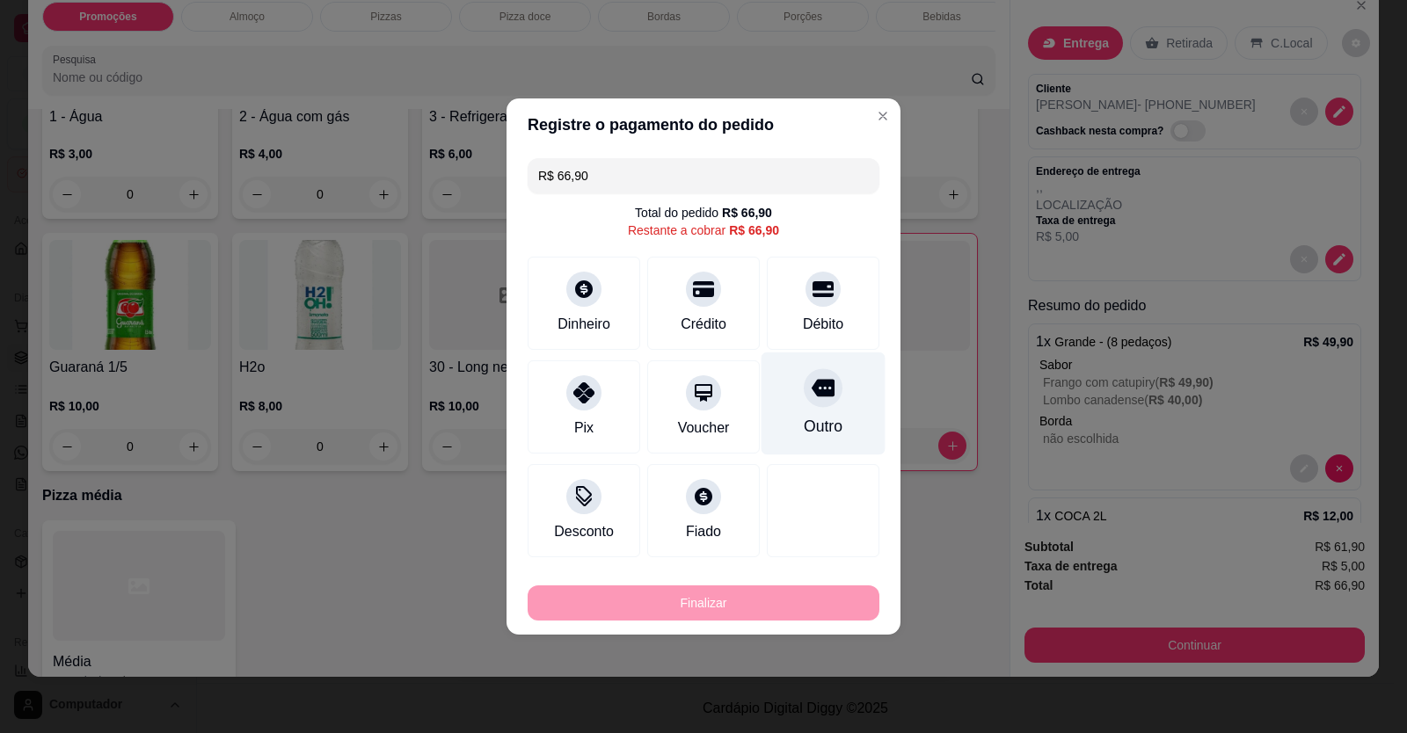
drag, startPoint x: 815, startPoint y: 314, endPoint x: 823, endPoint y: 330, distance: 17.7
click at [817, 319] on div "Débito" at bounding box center [823, 303] width 113 height 93
type input "R$ 0,00"
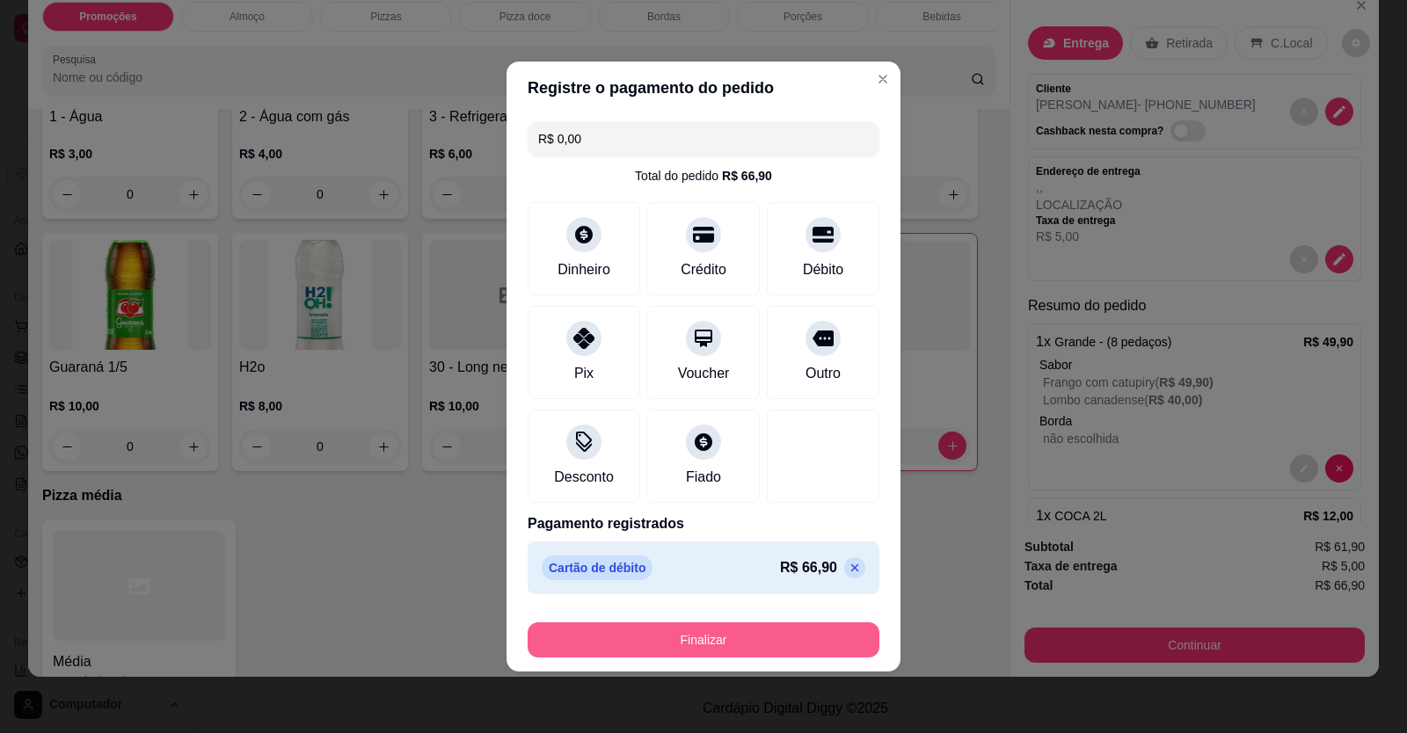
click at [755, 635] on button "Finalizar" at bounding box center [704, 640] width 352 height 35
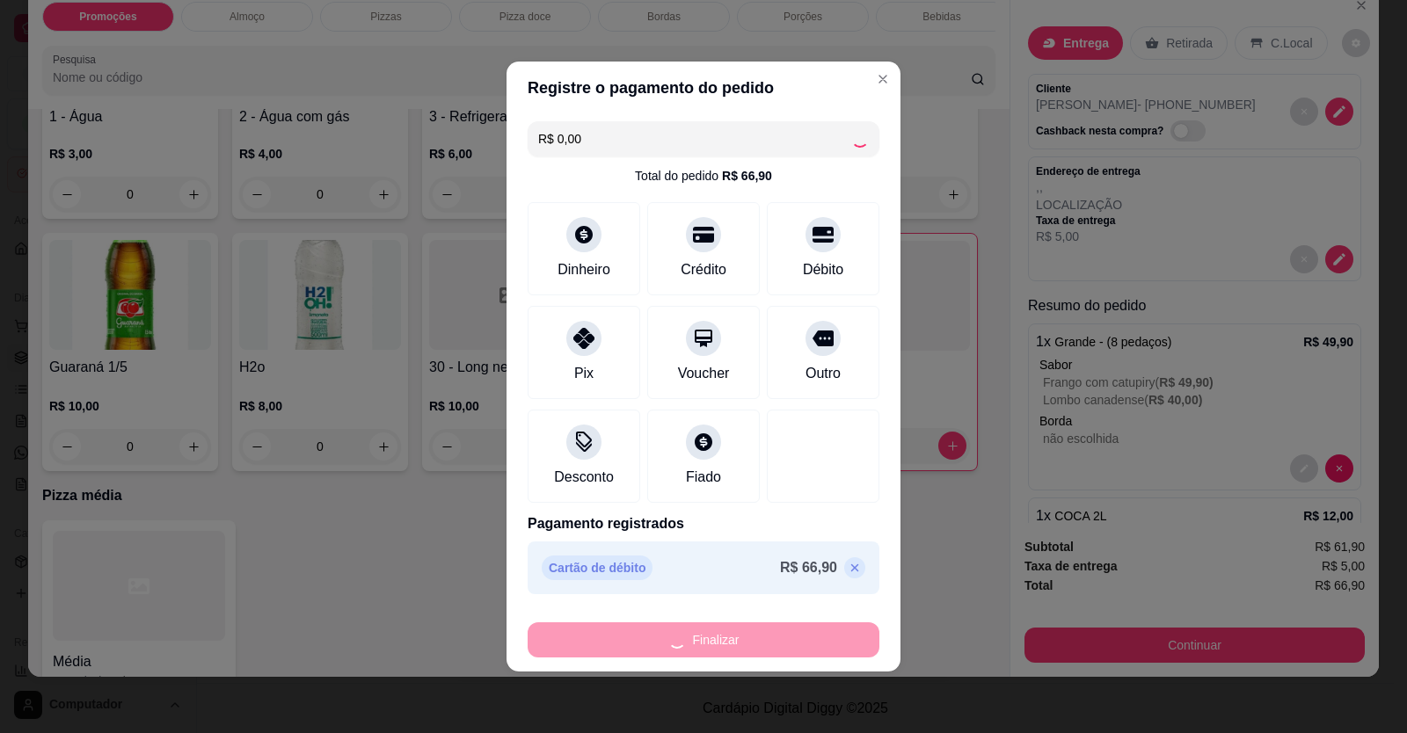
type input "0"
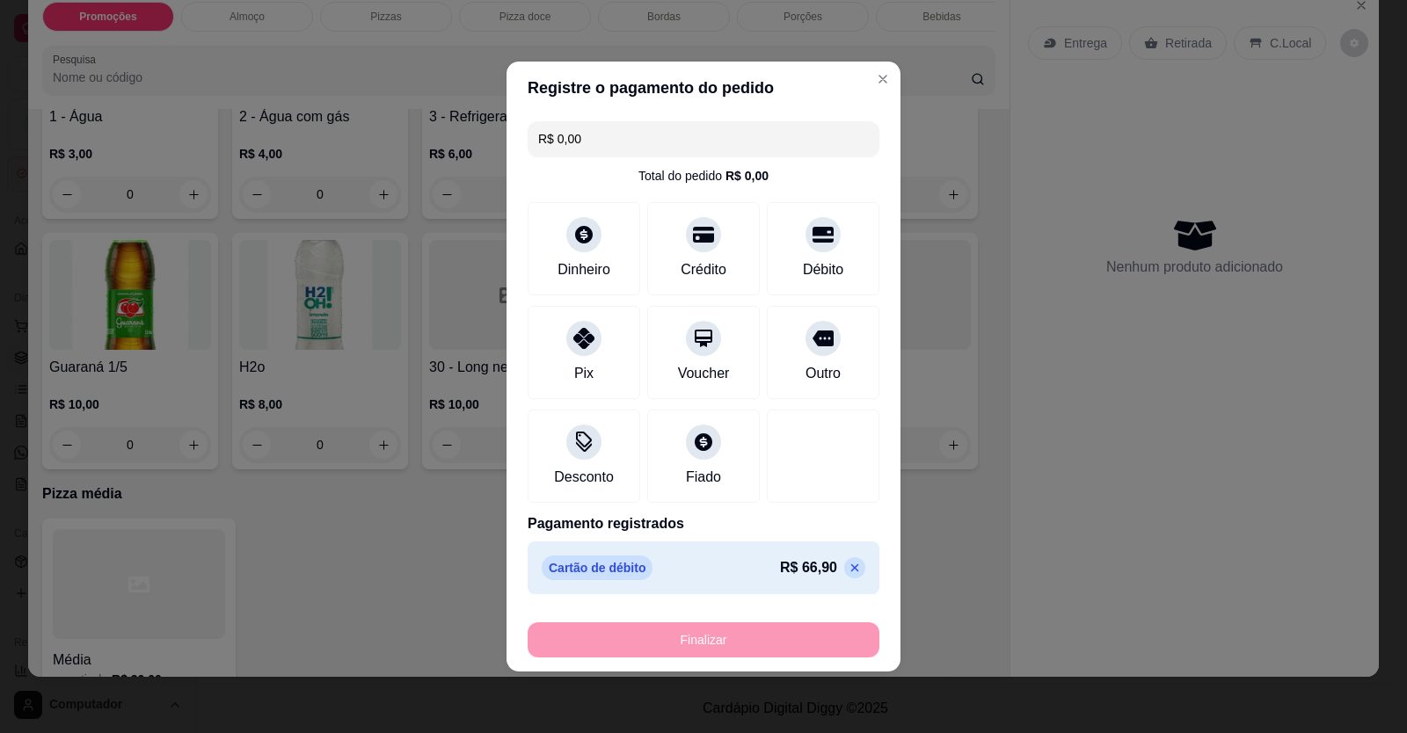
type input "-R$ 66,90"
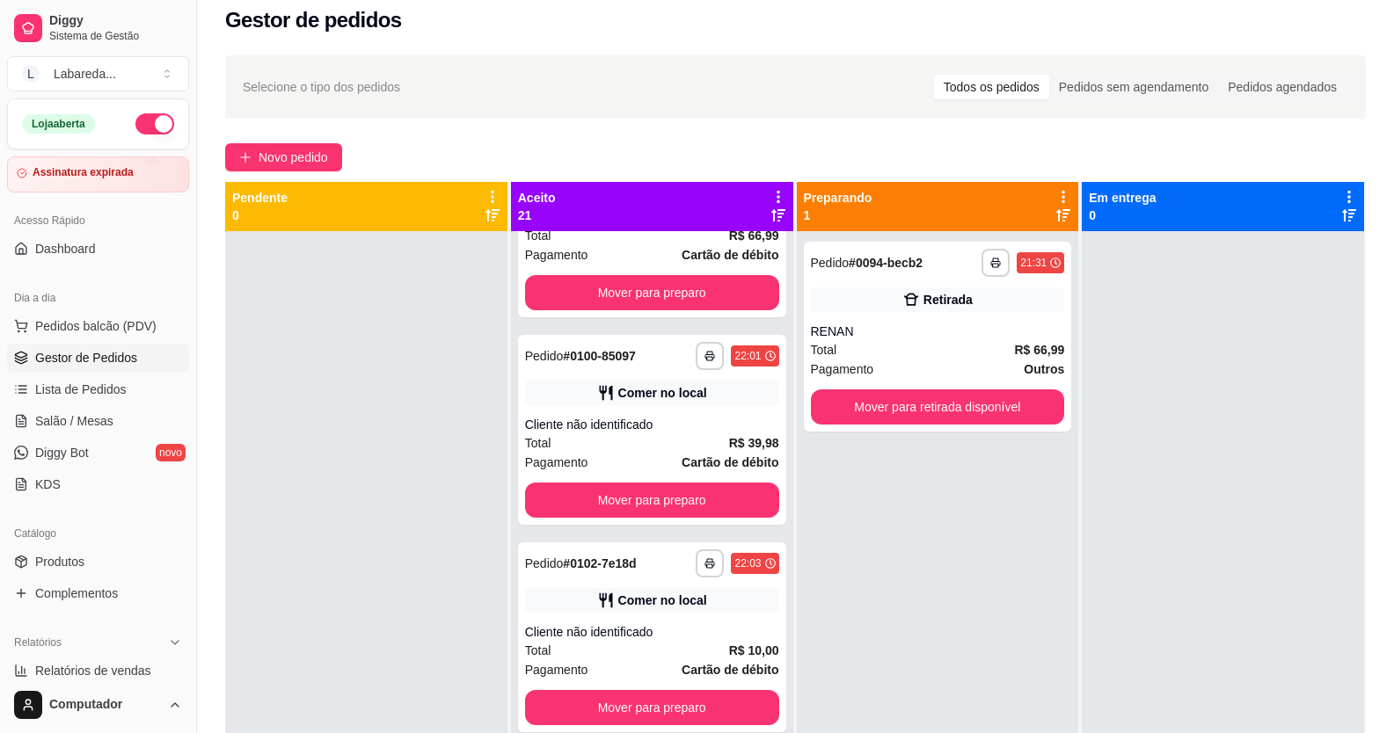
scroll to position [0, 0]
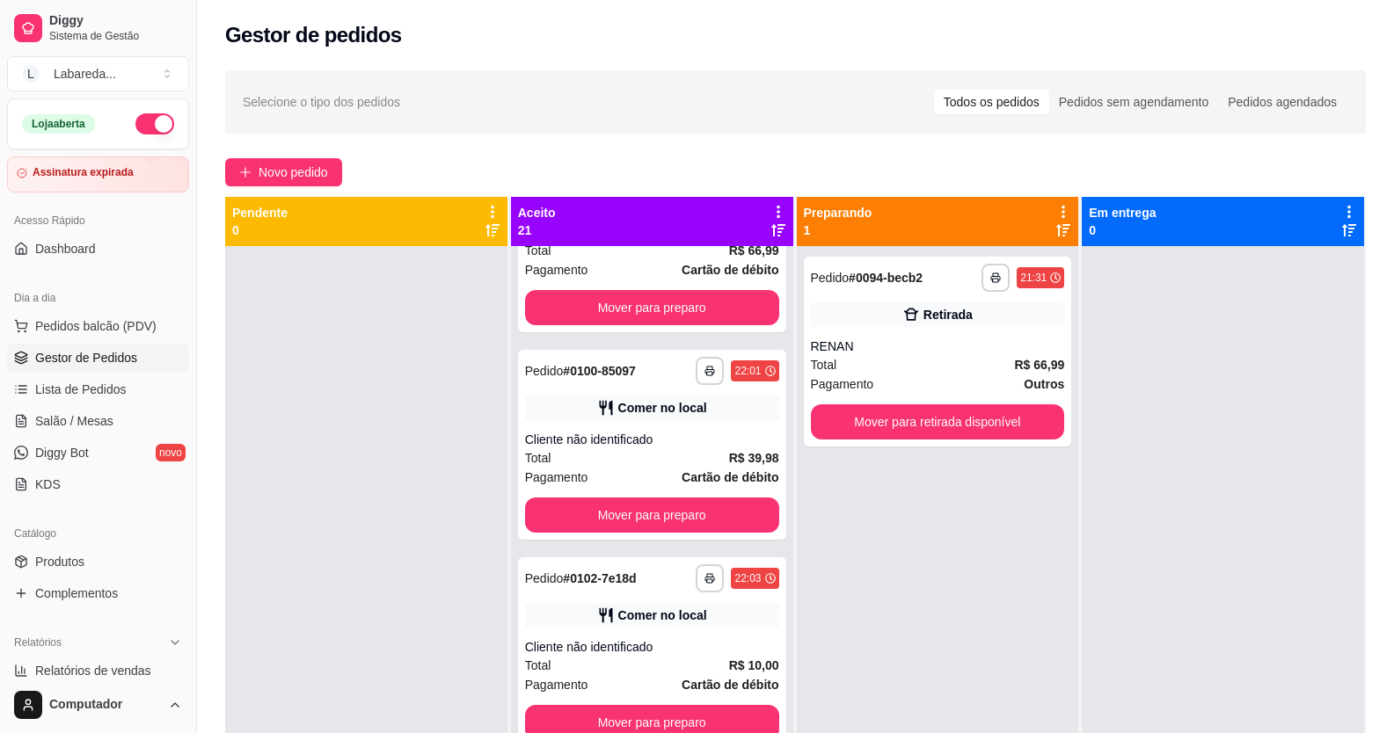
click at [92, 358] on span "Gestor de Pedidos" at bounding box center [86, 358] width 102 height 18
click at [52, 405] on ul "Pedidos balcão (PDV) Gestor de Pedidos Lista de Pedidos Salão / Mesas Diggy Bot…" at bounding box center [98, 405] width 182 height 186
click at [52, 401] on link "Lista de Pedidos" at bounding box center [98, 390] width 182 height 28
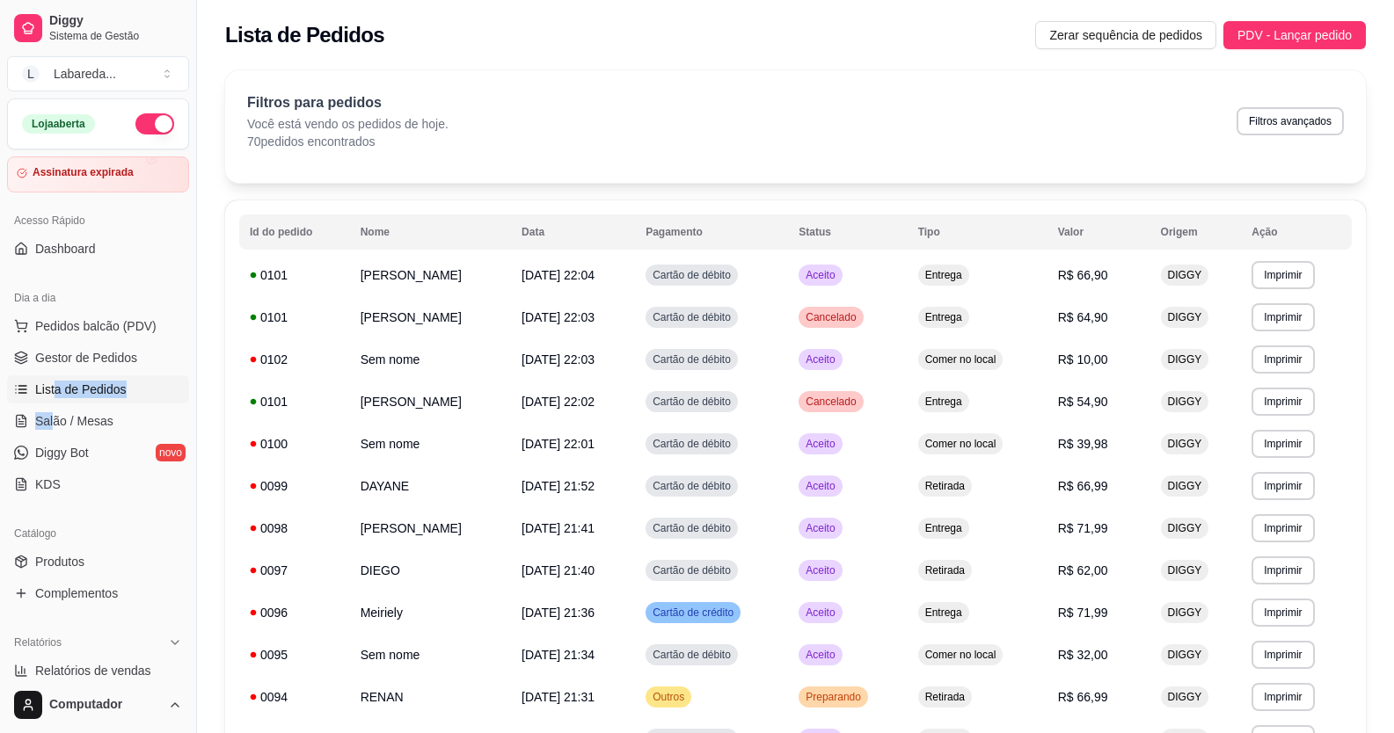
click at [45, 394] on span "Lista de Pedidos" at bounding box center [80, 390] width 91 height 18
click at [1281, 137] on div "Filtros para pedidos Você está vendo os pedidos de hoje. 70 pedidos encontrados…" at bounding box center [795, 121] width 1097 height 58
click at [1256, 116] on button "Filtros avançados" at bounding box center [1290, 121] width 107 height 28
select select "0"
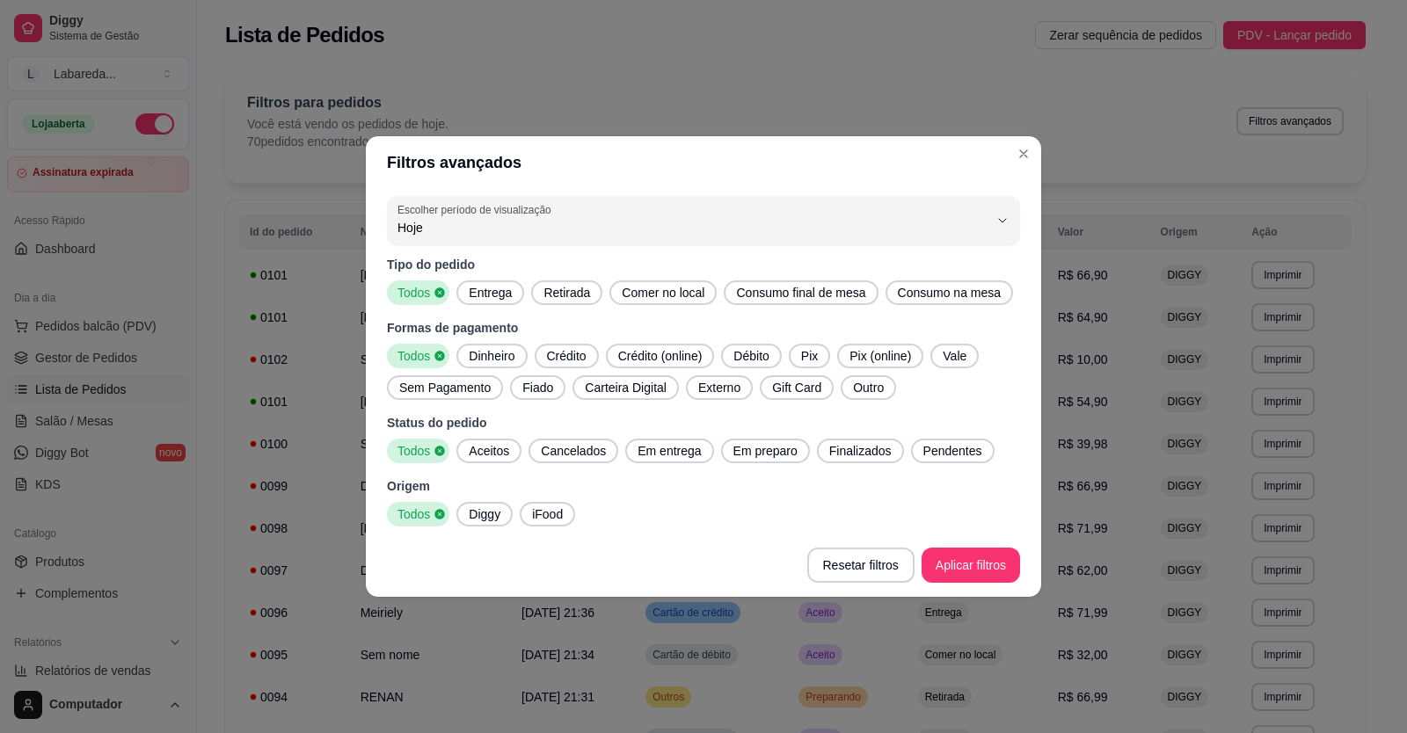
click at [486, 519] on span "Diggy" at bounding box center [485, 515] width 46 height 18
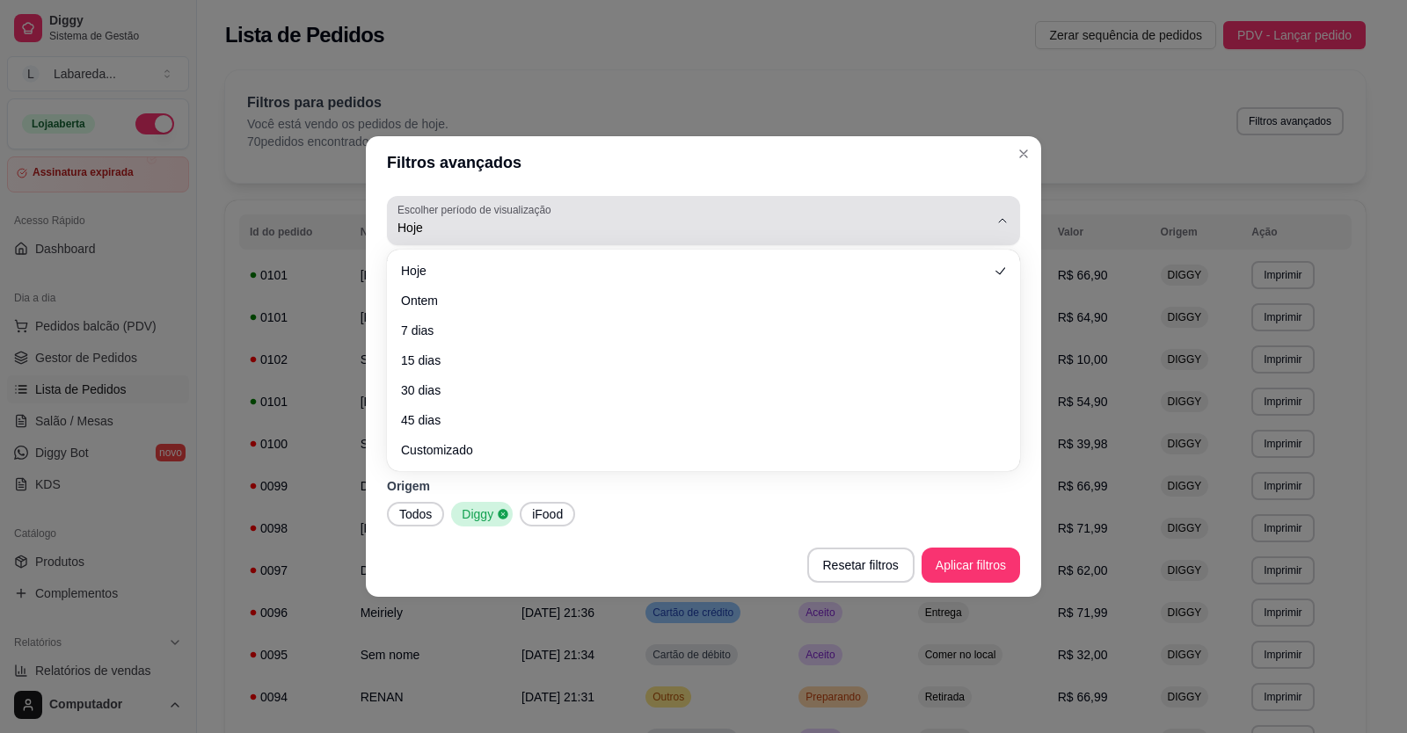
click at [451, 212] on label "Escolher período de visualização" at bounding box center [477, 209] width 159 height 15
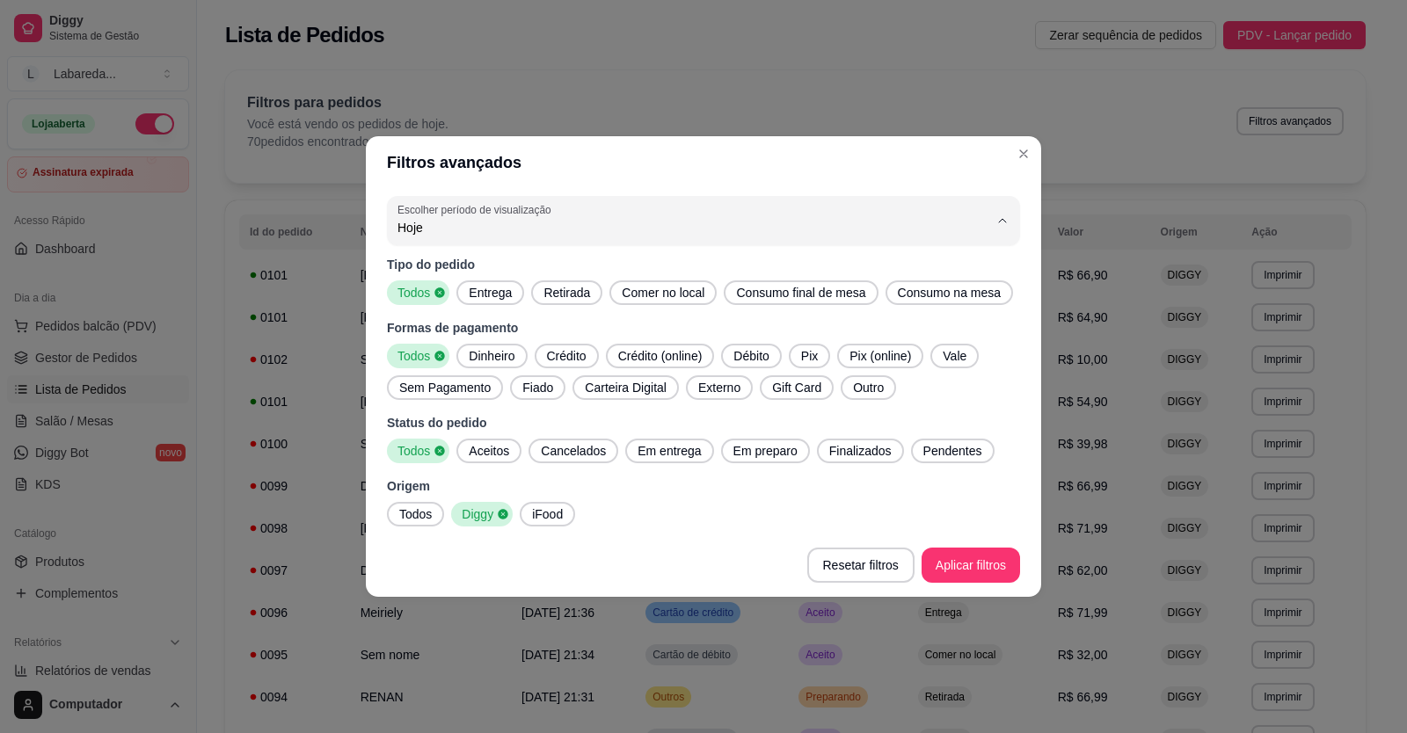
click at [505, 278] on span "Hoje" at bounding box center [695, 269] width 564 height 17
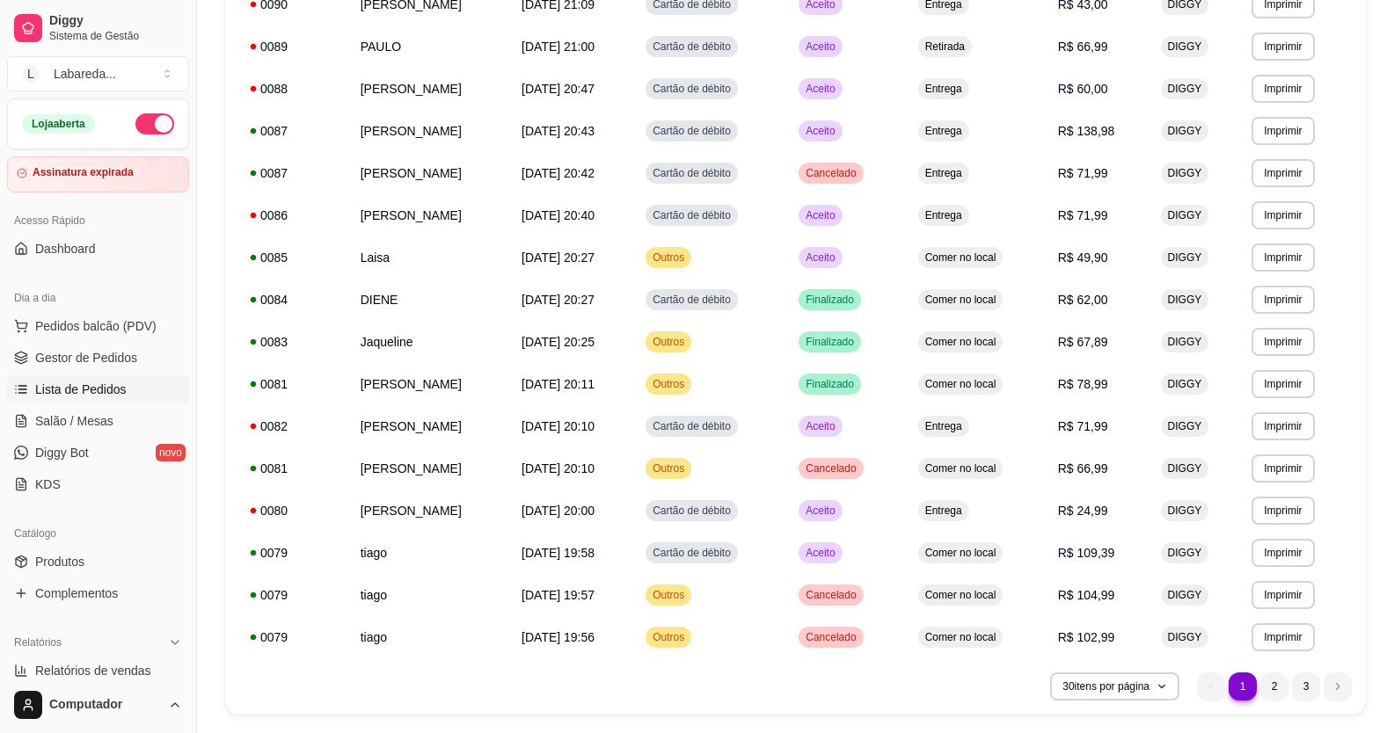
scroll to position [915, 0]
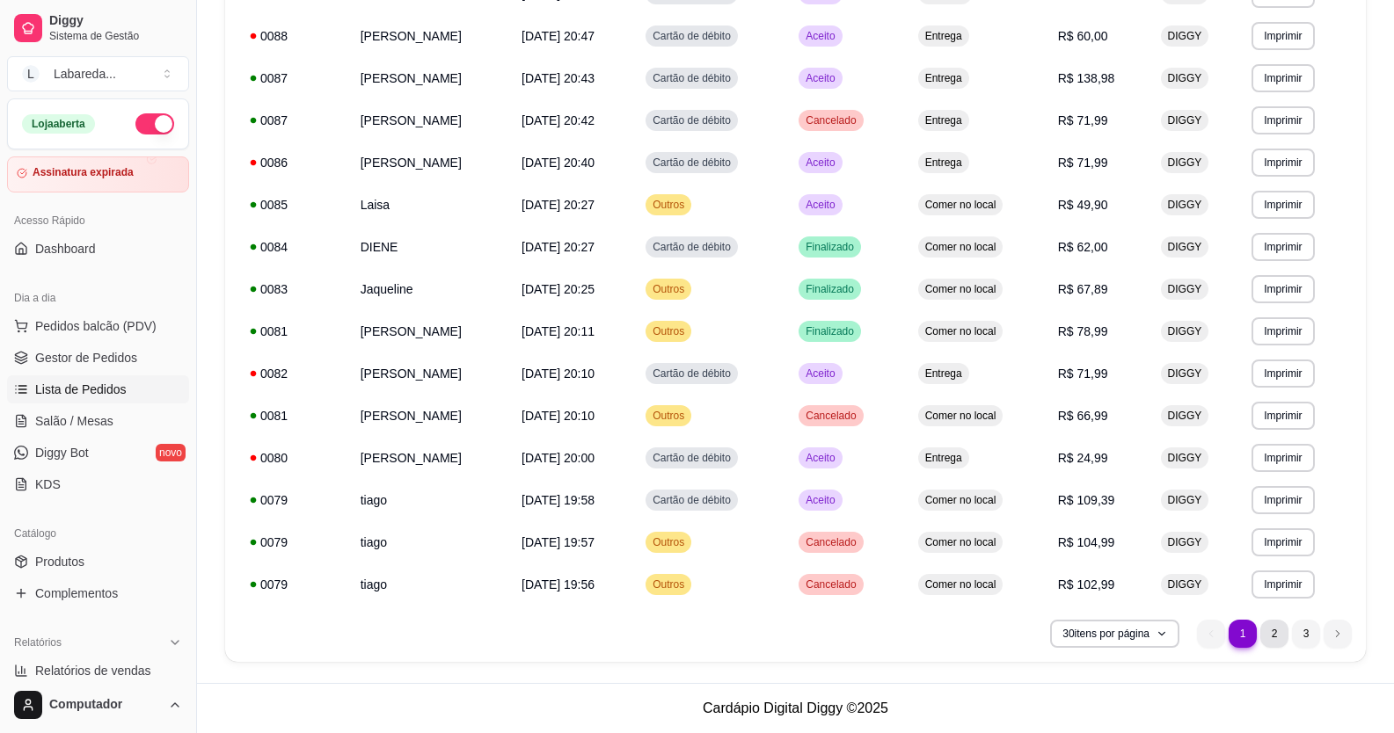
click at [1276, 637] on li "2" at bounding box center [1274, 634] width 28 height 28
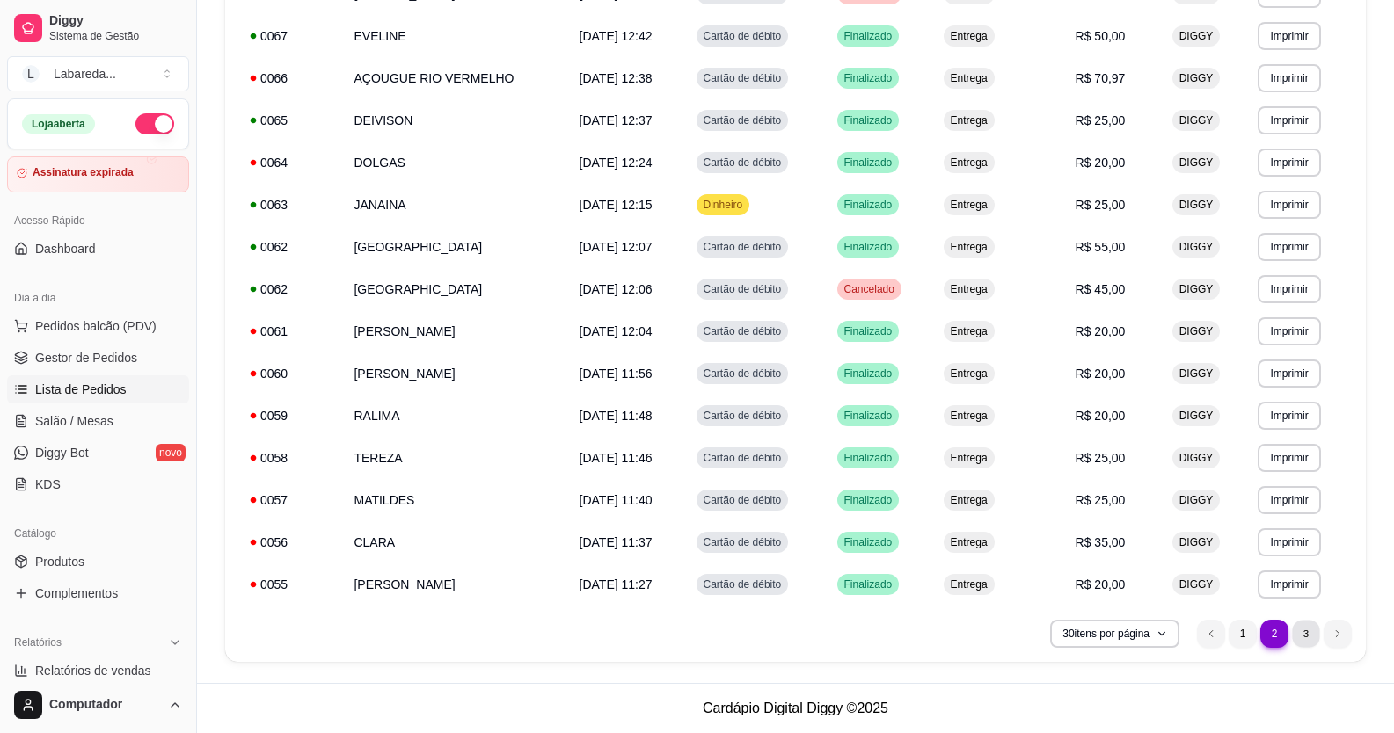
click at [1303, 637] on li "3" at bounding box center [1305, 633] width 27 height 27
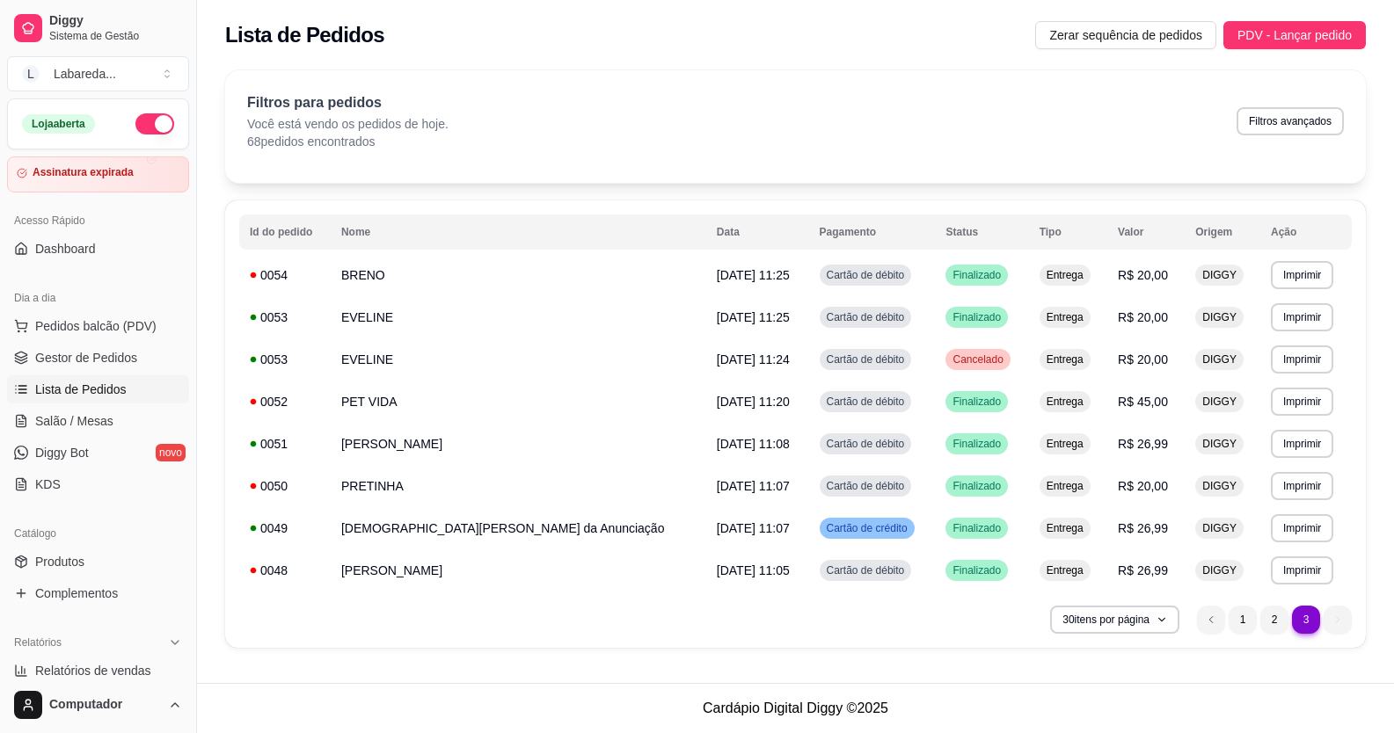
scroll to position [0, 0]
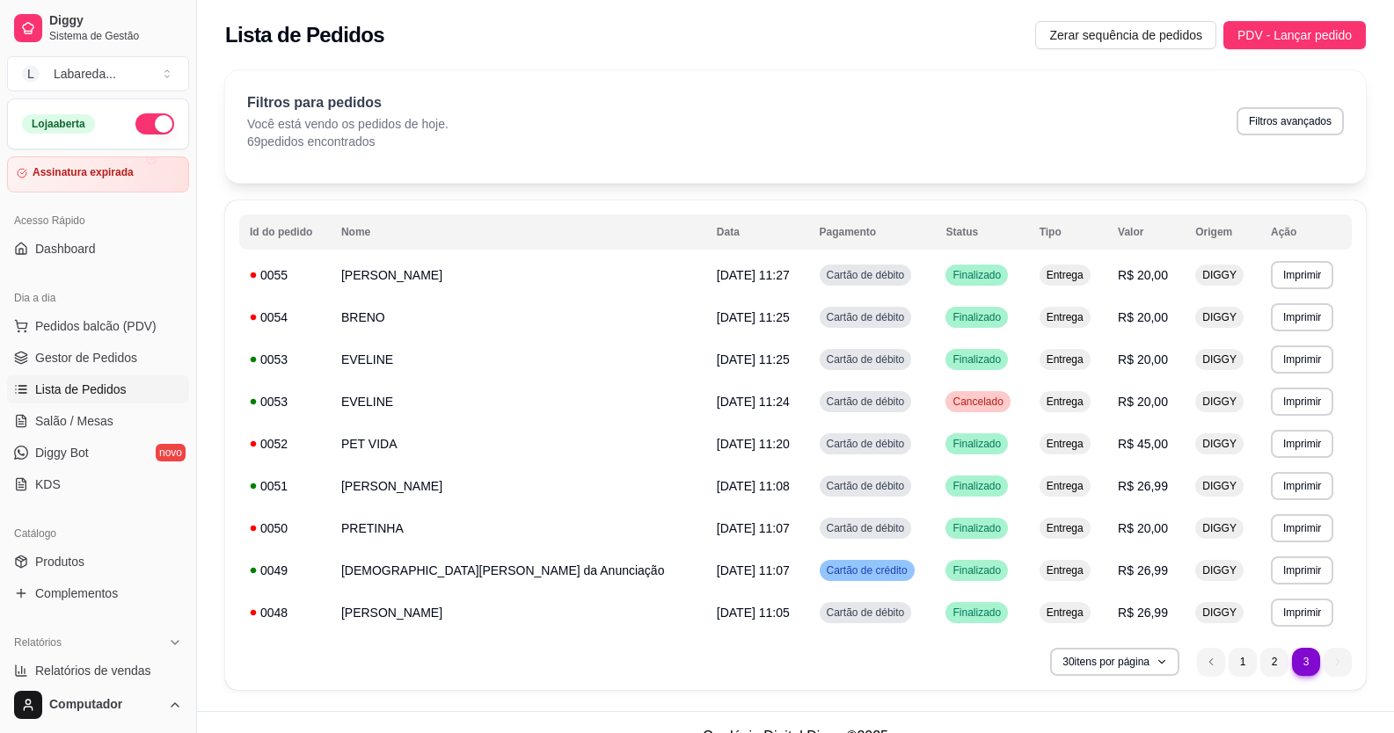
click at [1296, 651] on li "3" at bounding box center [1306, 662] width 28 height 28
click at [1271, 659] on li "2" at bounding box center [1273, 661] width 27 height 27
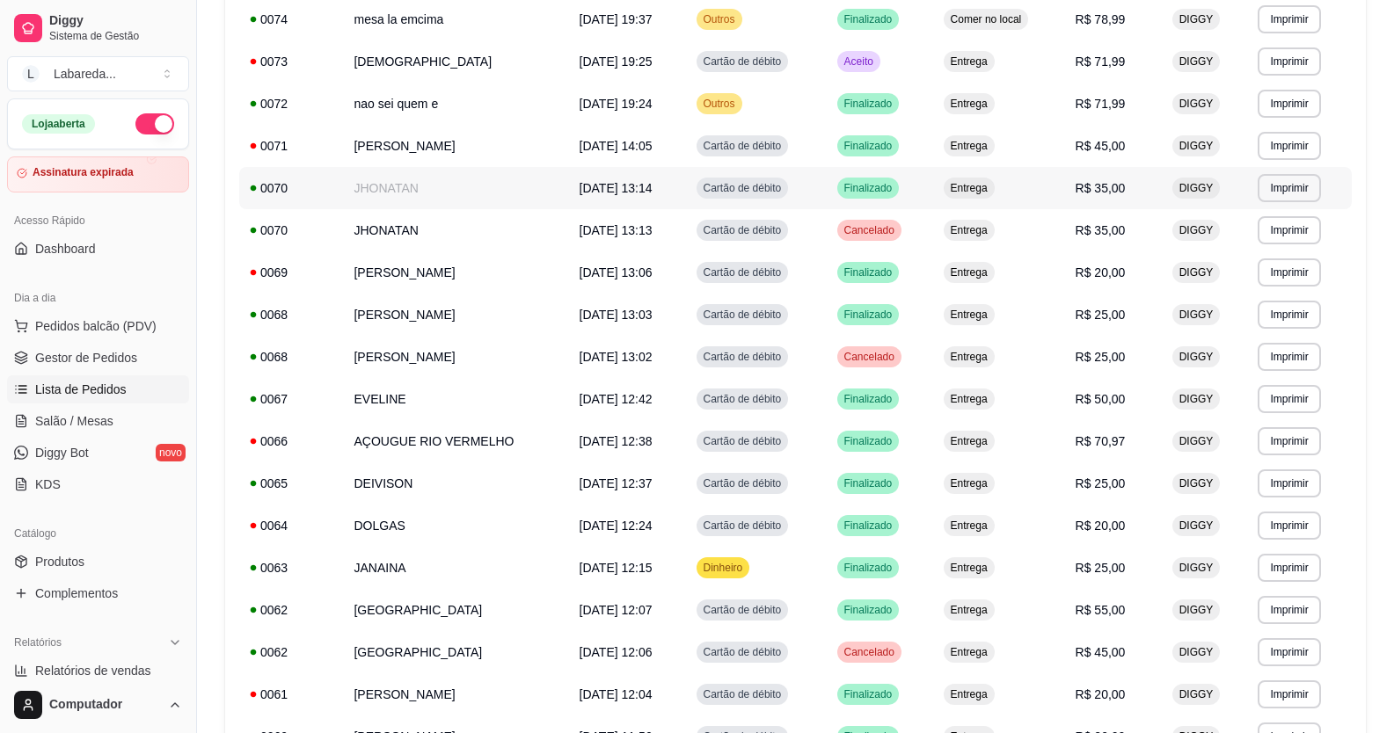
scroll to position [563, 0]
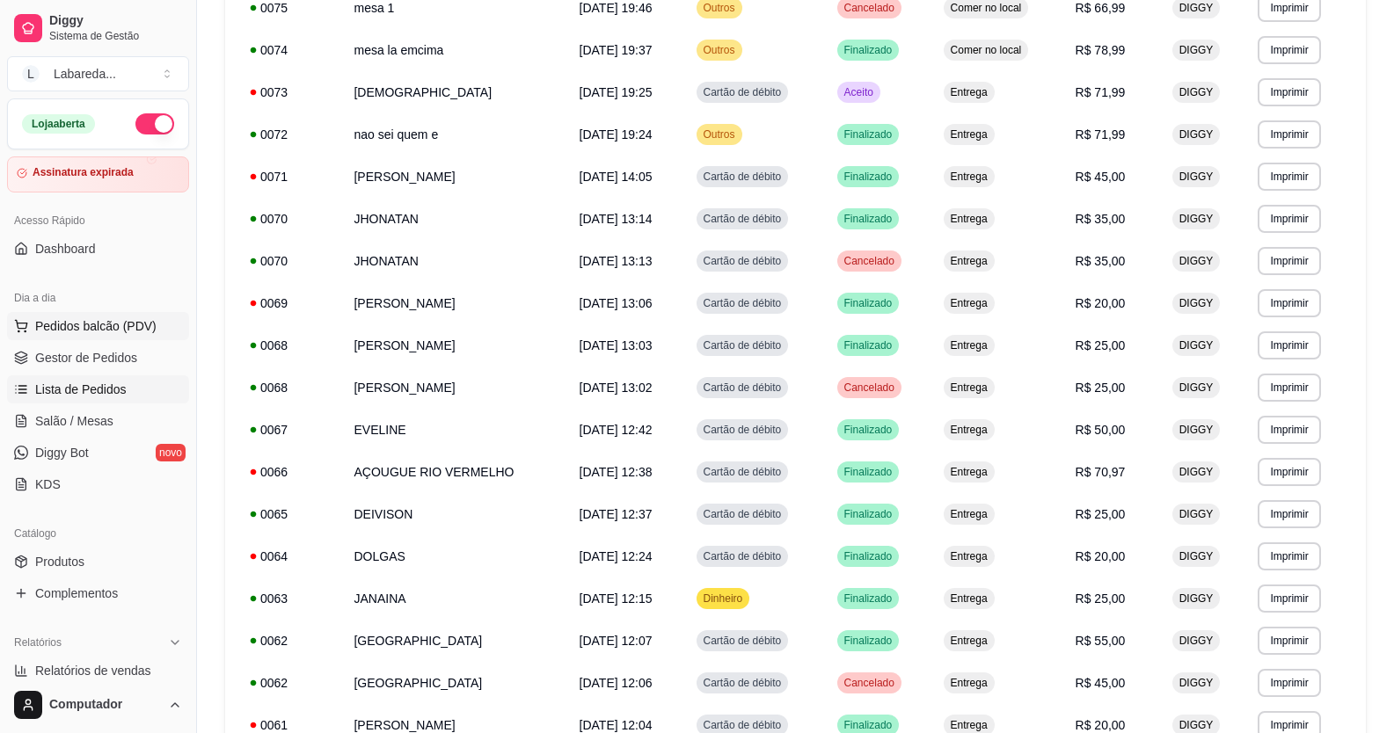
click at [114, 336] on button "Pedidos balcão (PDV)" at bounding box center [98, 326] width 182 height 28
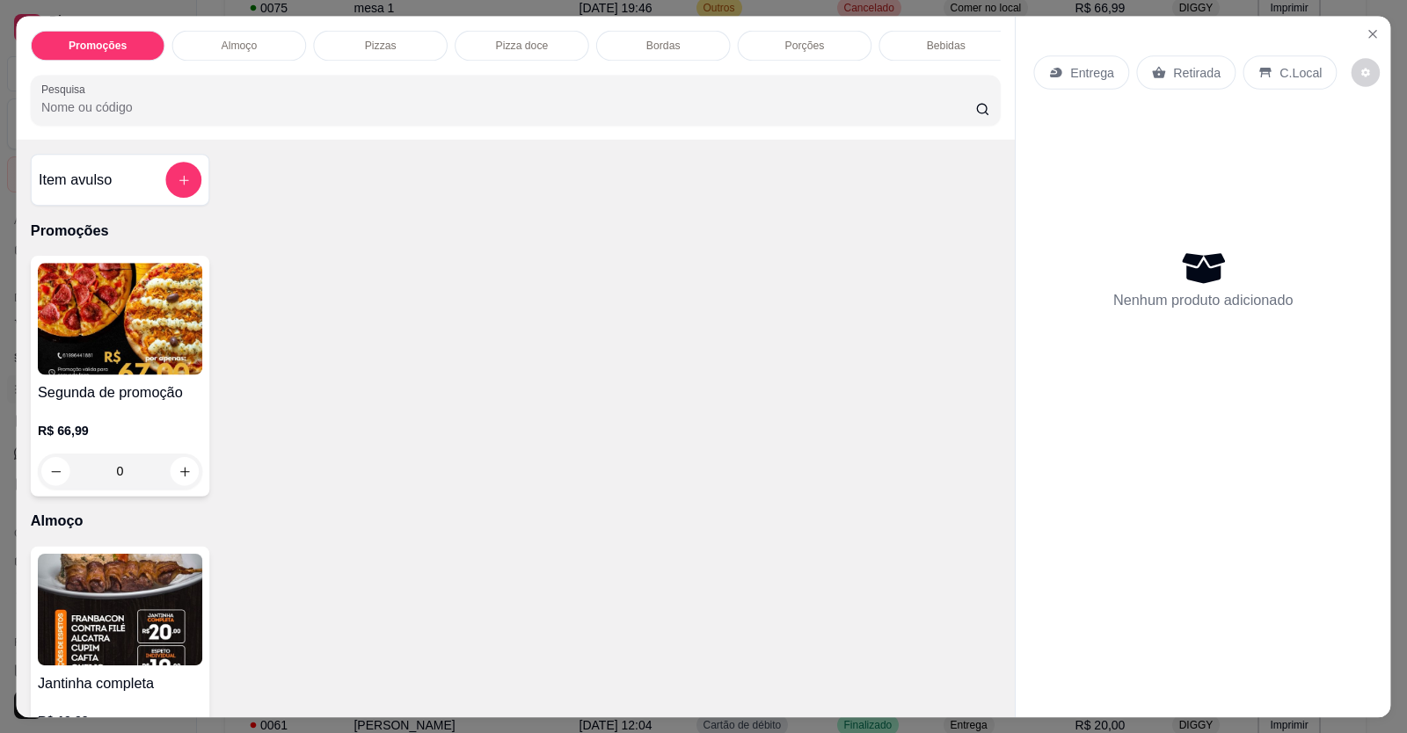
click at [110, 375] on img at bounding box center [120, 319] width 164 height 112
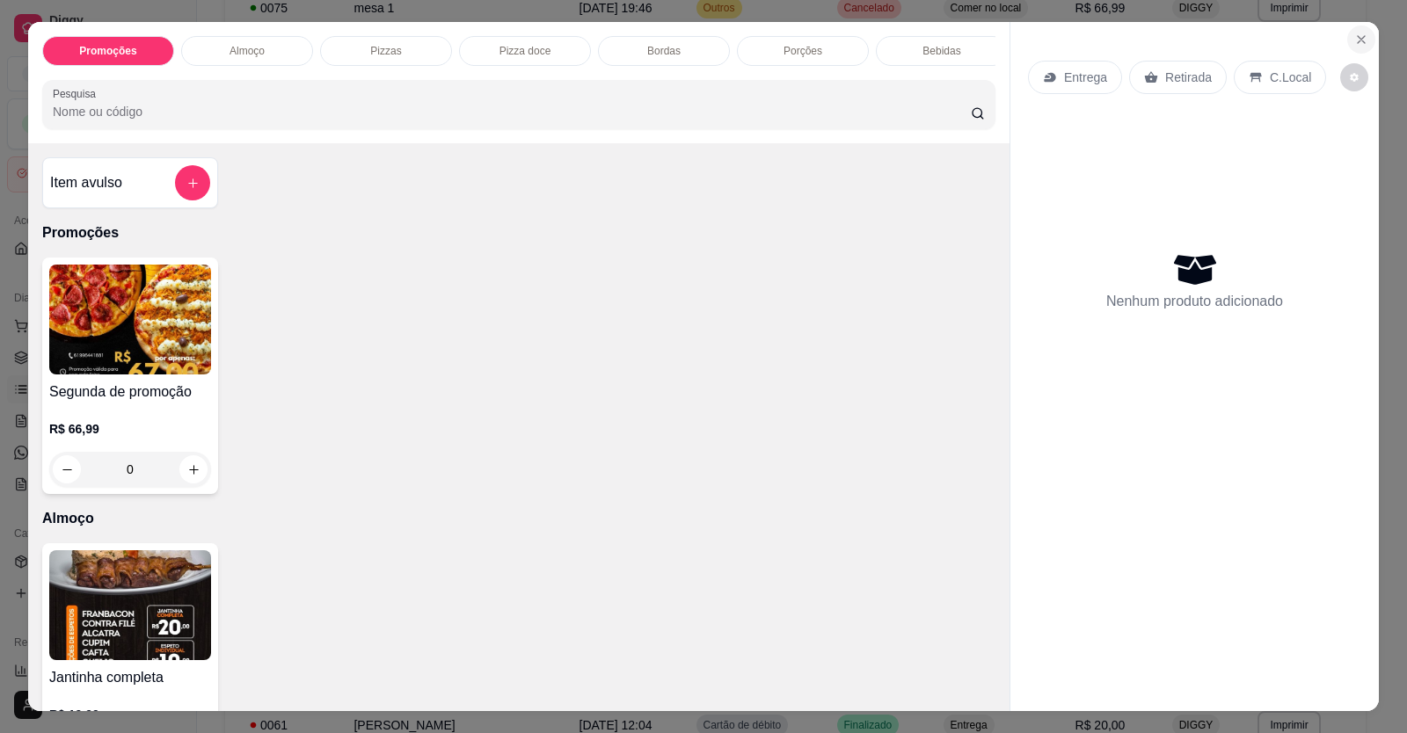
click at [1358, 40] on icon "Close" at bounding box center [1361, 39] width 7 height 7
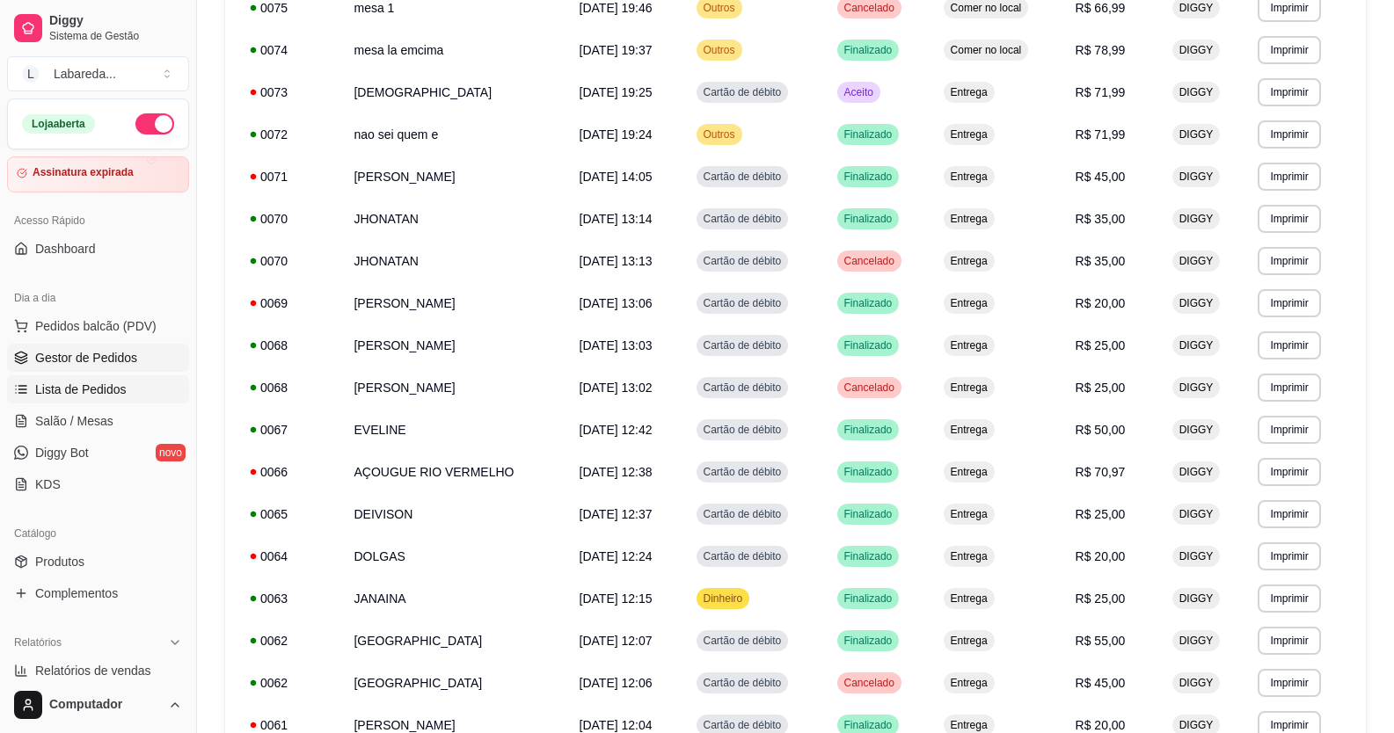
click at [32, 354] on link "Gestor de Pedidos" at bounding box center [98, 358] width 182 height 28
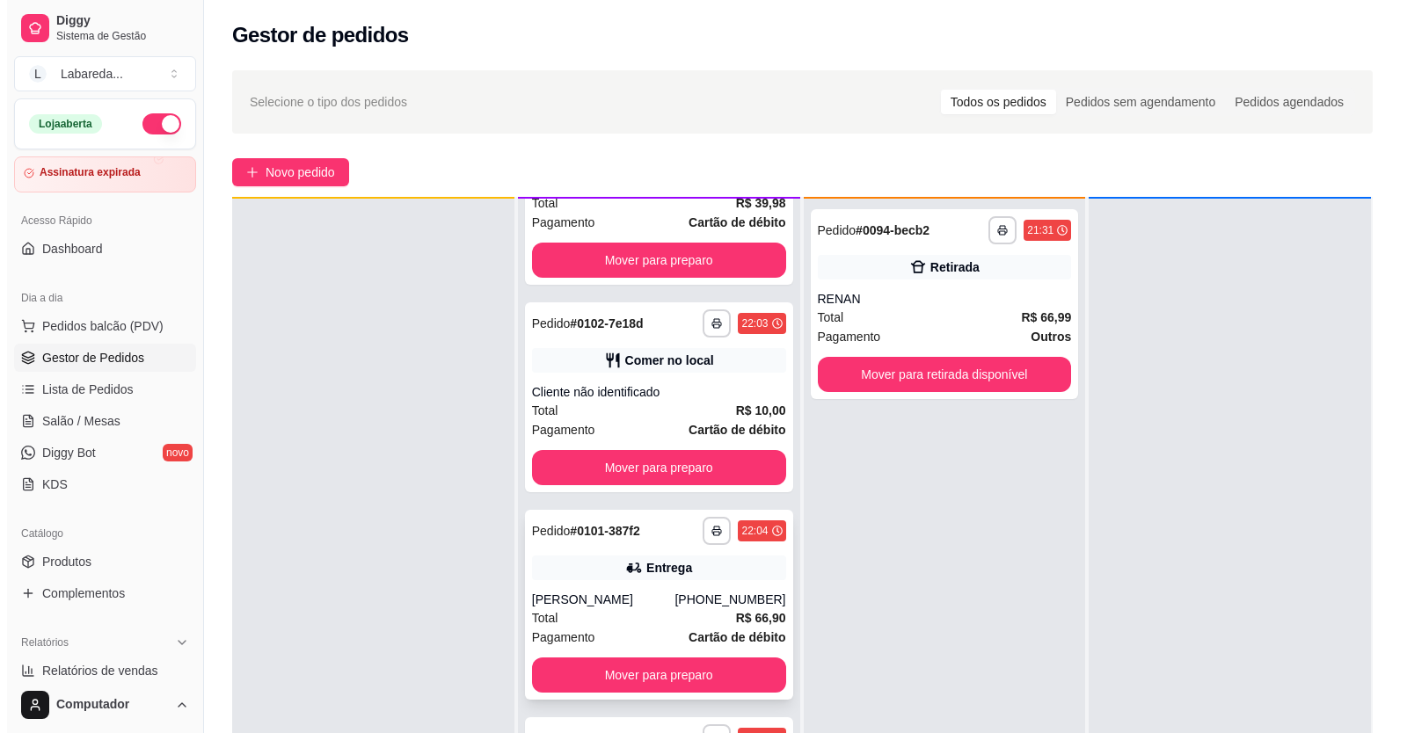
scroll to position [49, 0]
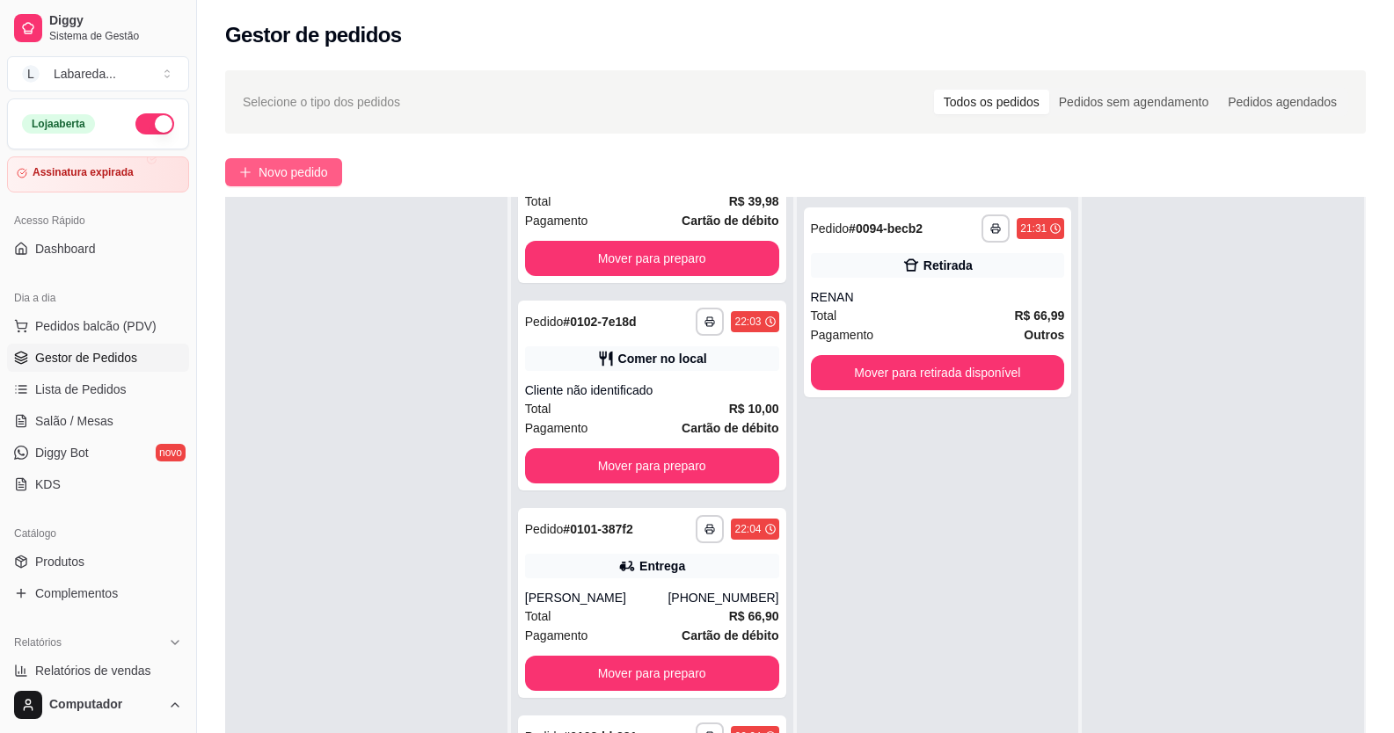
click at [328, 172] on span "Novo pedido" at bounding box center [293, 172] width 69 height 19
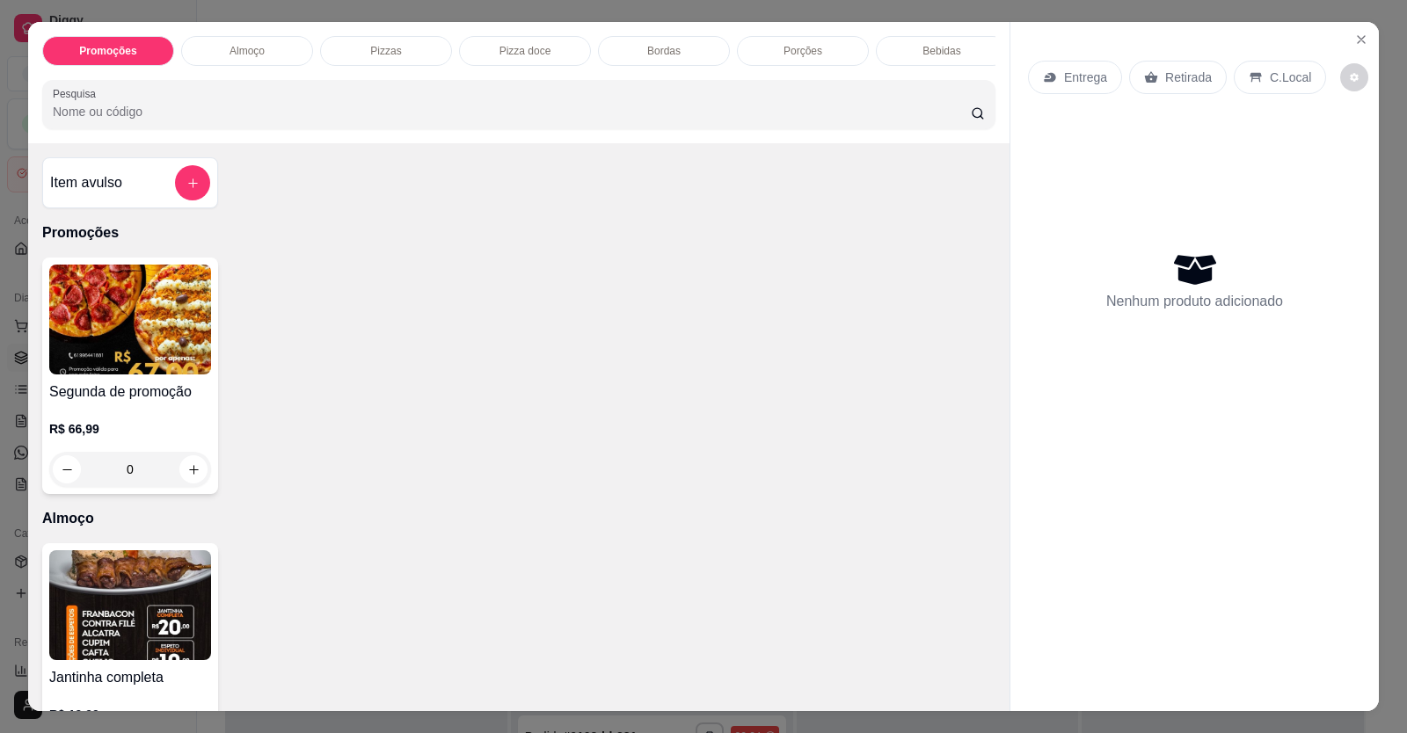
click at [163, 432] on div "R$ 66,99 0" at bounding box center [130, 445] width 162 height 84
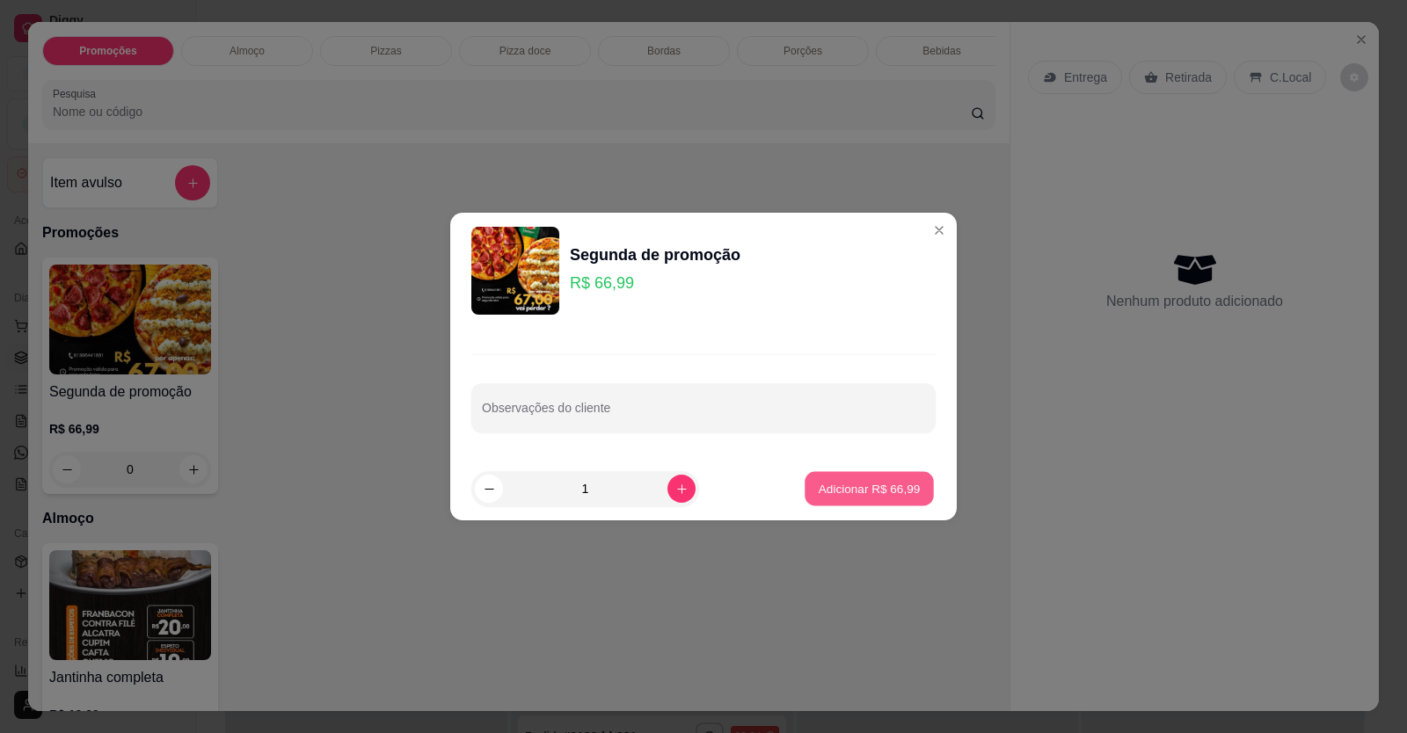
click at [878, 490] on p "Adicionar R$ 66,99" at bounding box center [870, 488] width 102 height 17
type input "1"
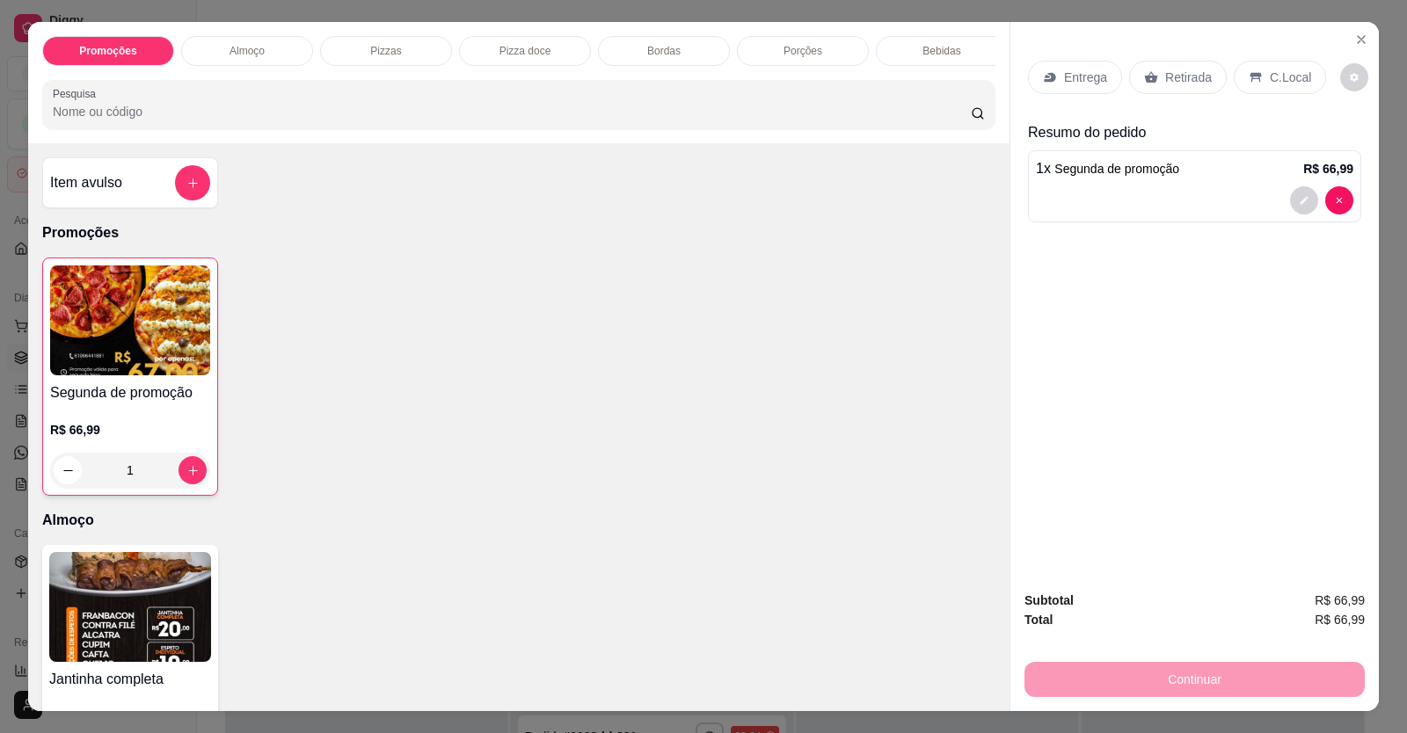
click at [1048, 91] on div "Entrega" at bounding box center [1075, 77] width 94 height 33
click at [1076, 68] on div "Entrega" at bounding box center [1075, 77] width 94 height 33
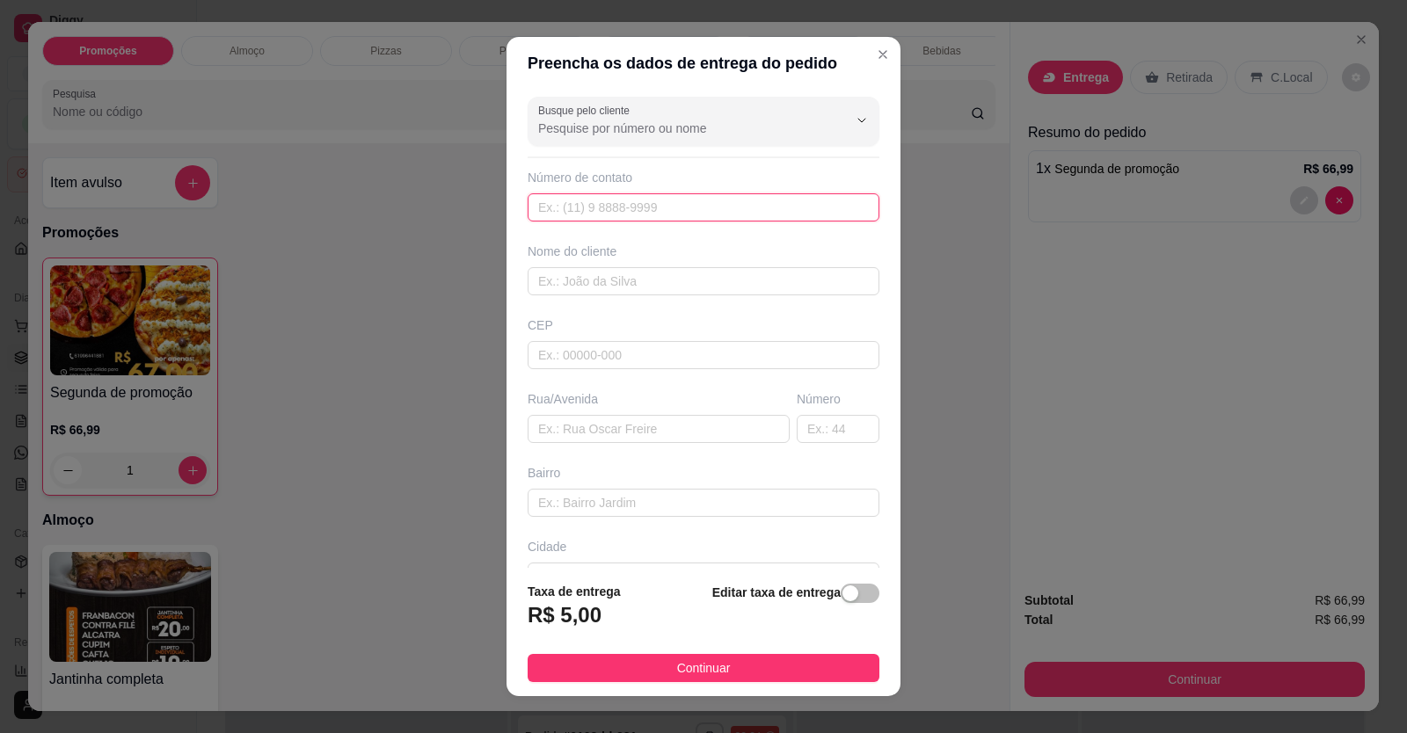
click at [755, 207] on input "text" at bounding box center [704, 207] width 352 height 28
type input "[PHONE_NUMBER]"
click at [682, 282] on input "text" at bounding box center [704, 281] width 352 height 28
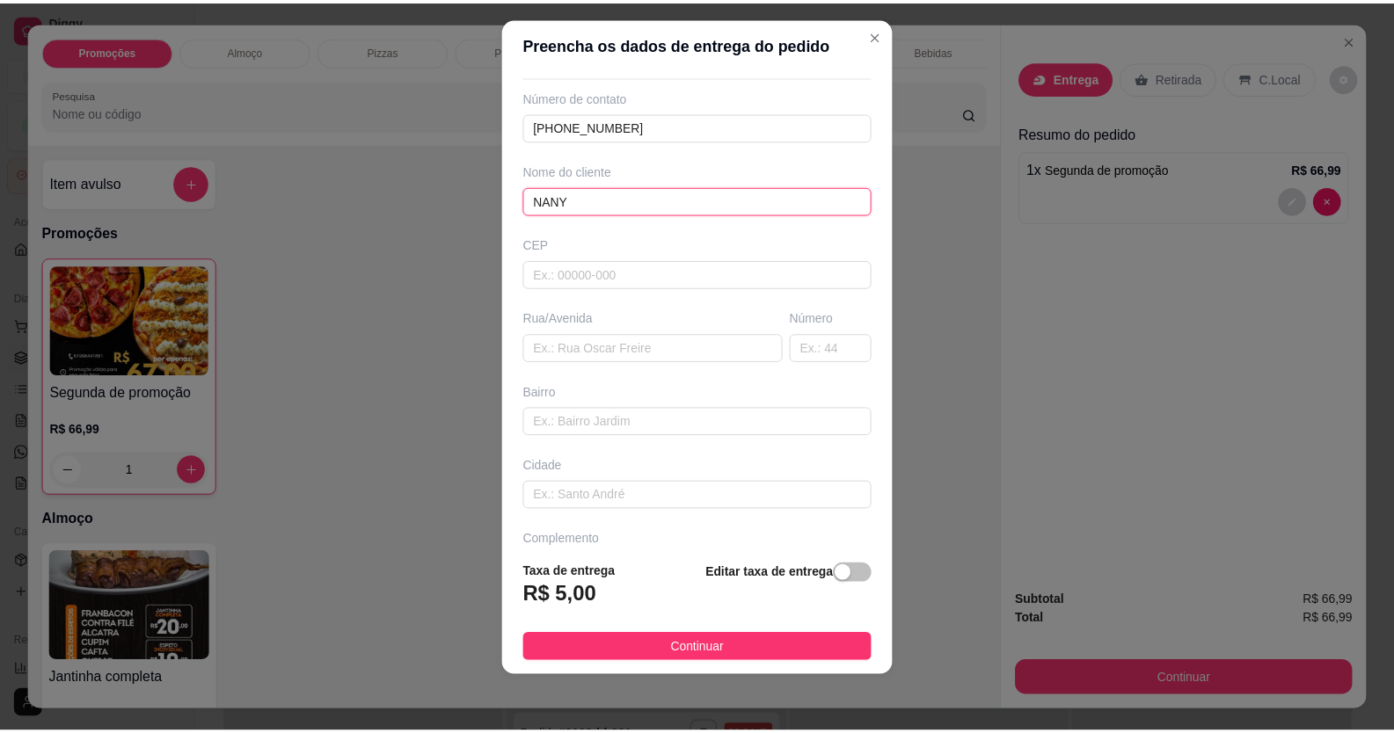
scroll to position [113, 0]
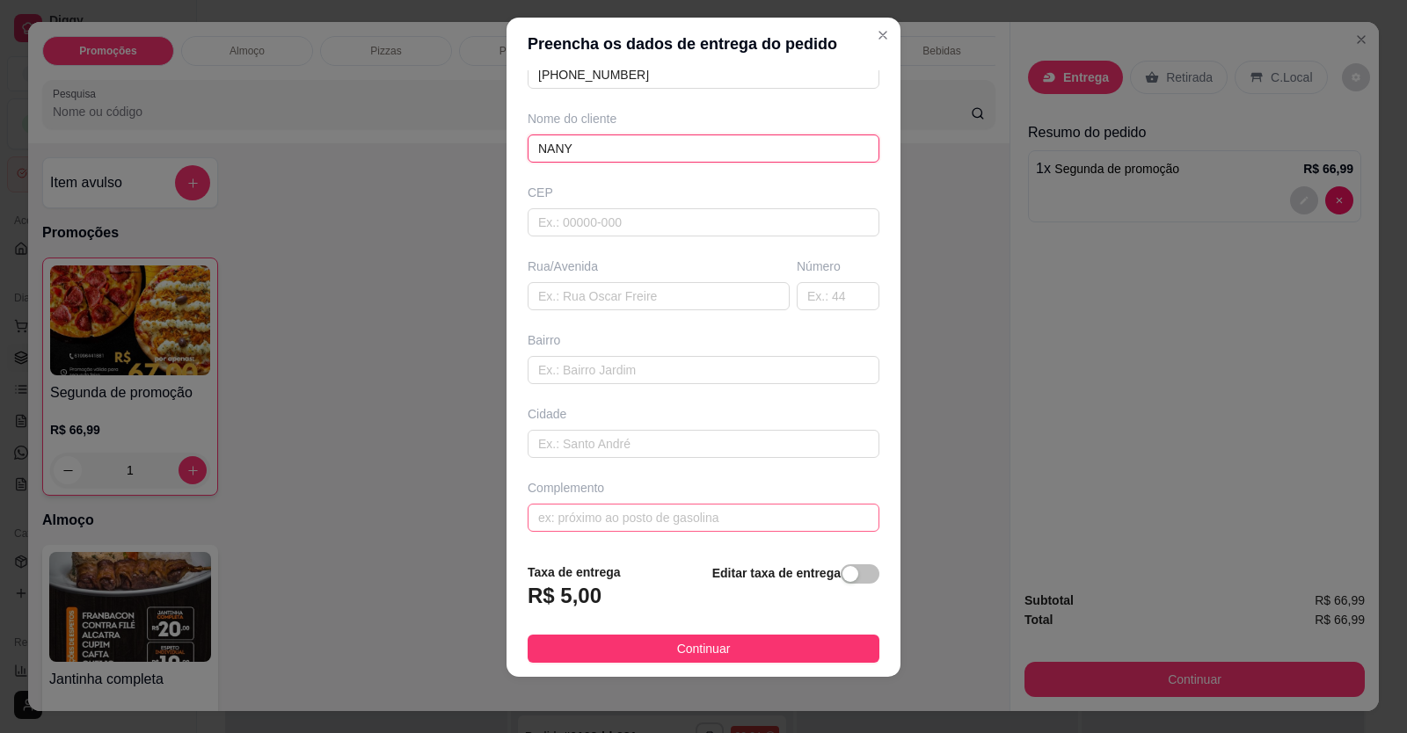
type input "NANY"
click at [687, 512] on input "text" at bounding box center [704, 518] width 352 height 28
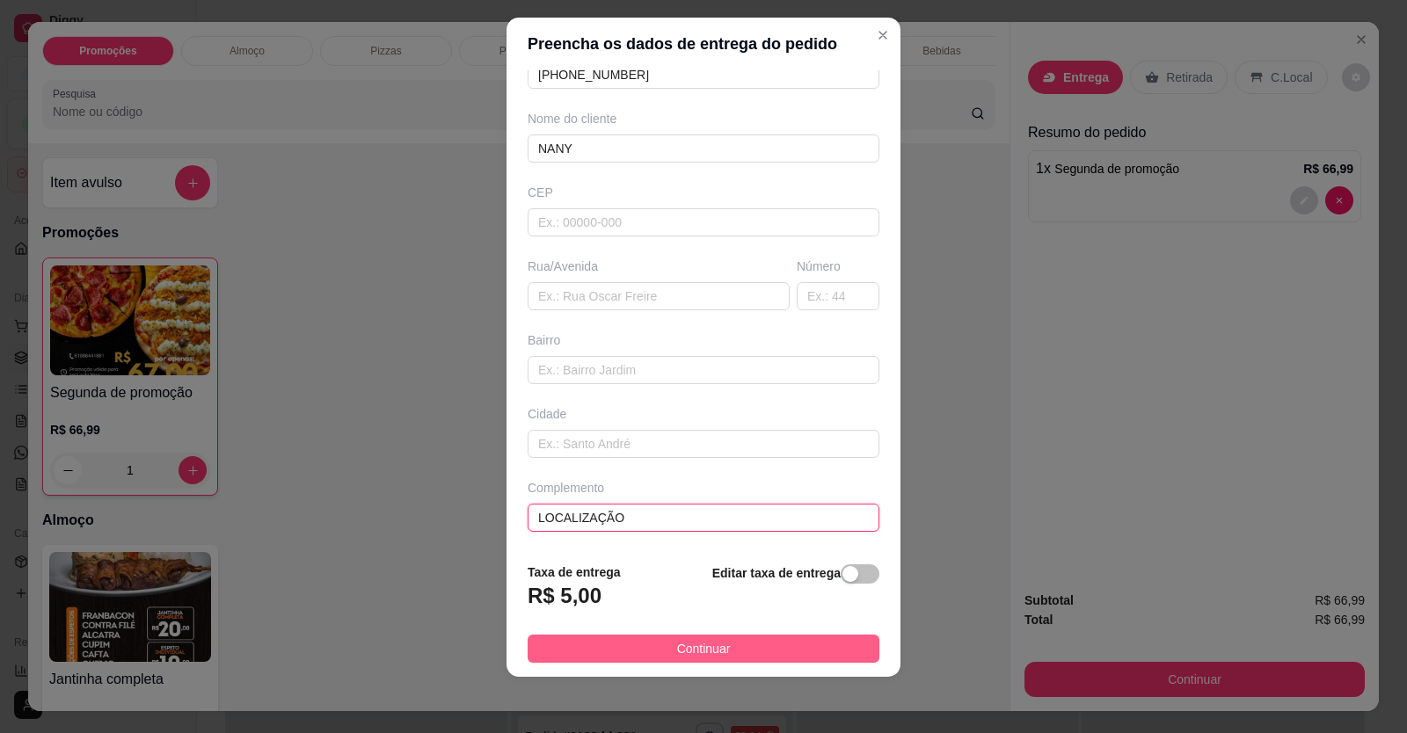
type input "LOCALIZAÇÃO"
click at [736, 655] on button "Continuar" at bounding box center [704, 649] width 352 height 28
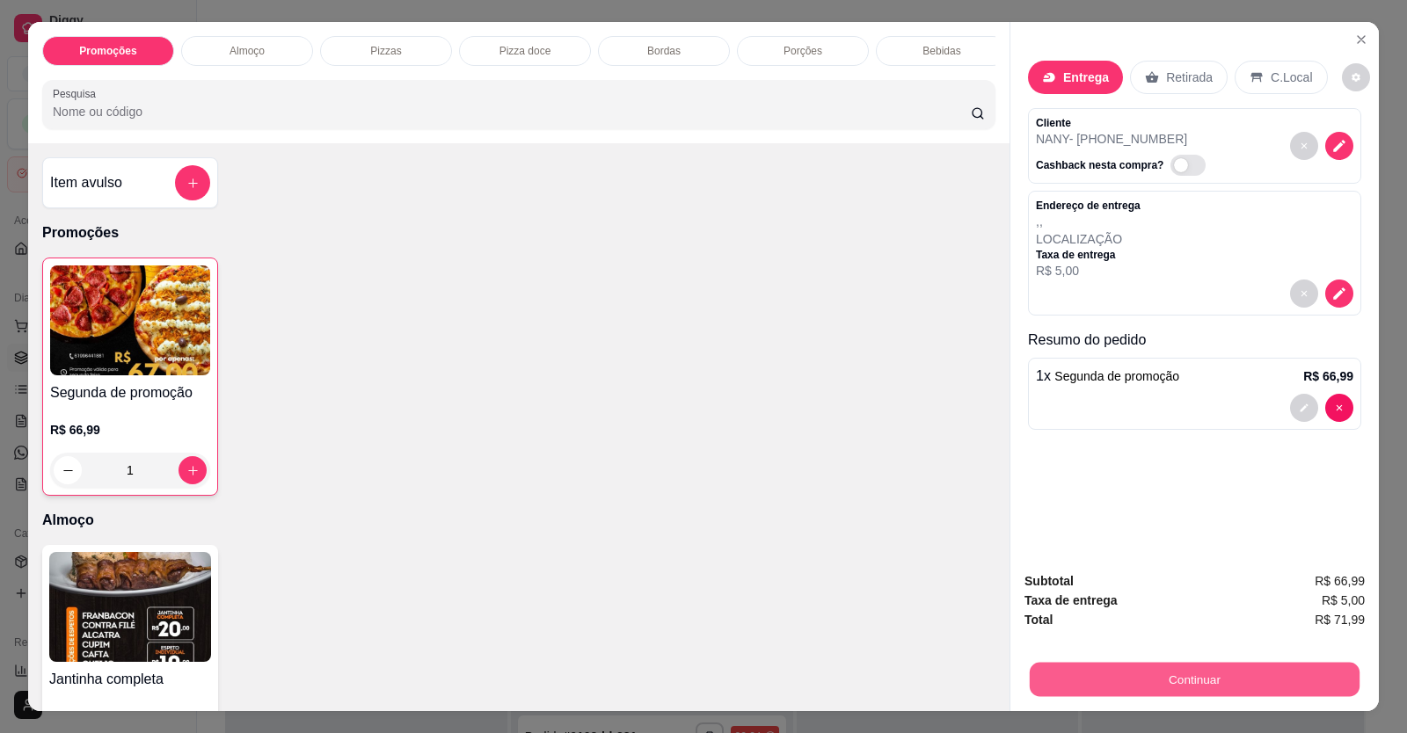
click at [1066, 675] on button "Continuar" at bounding box center [1195, 680] width 330 height 34
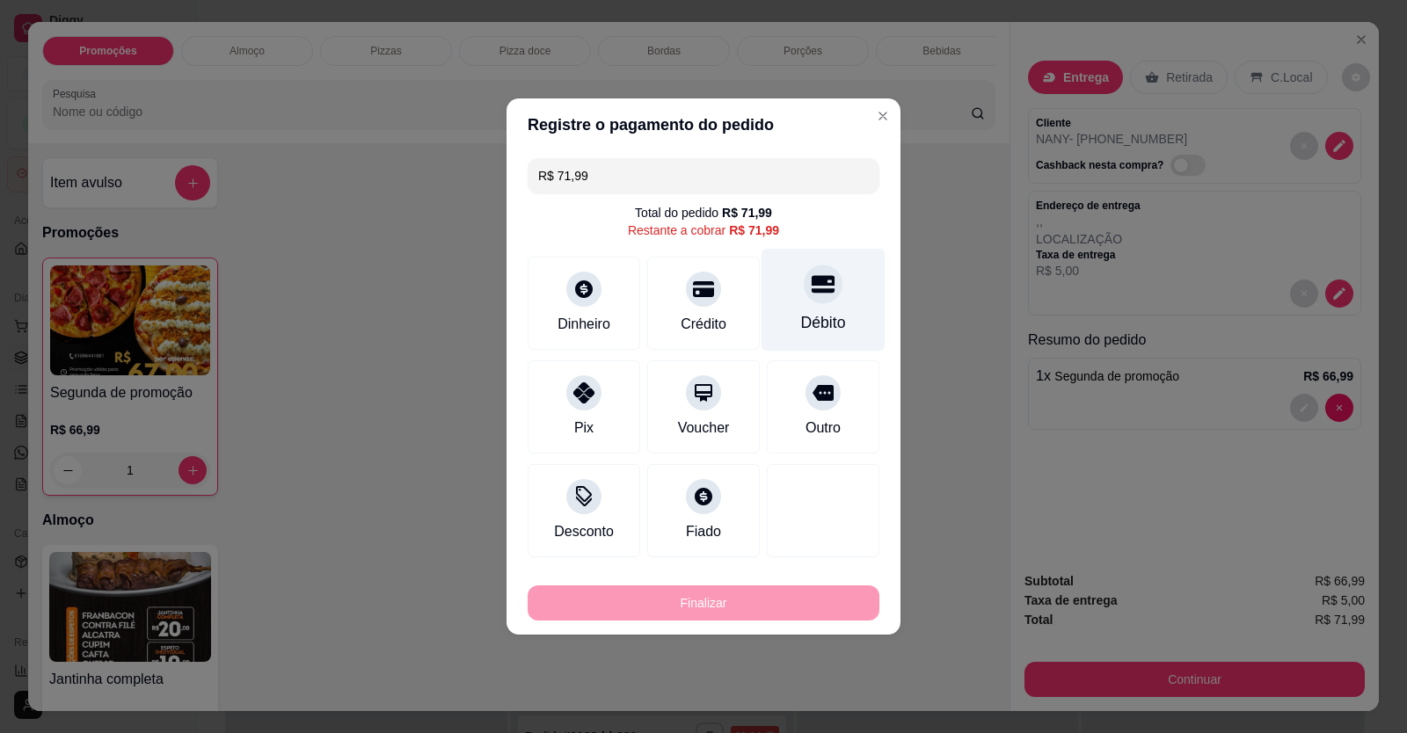
click at [801, 320] on div "Débito" at bounding box center [823, 322] width 45 height 23
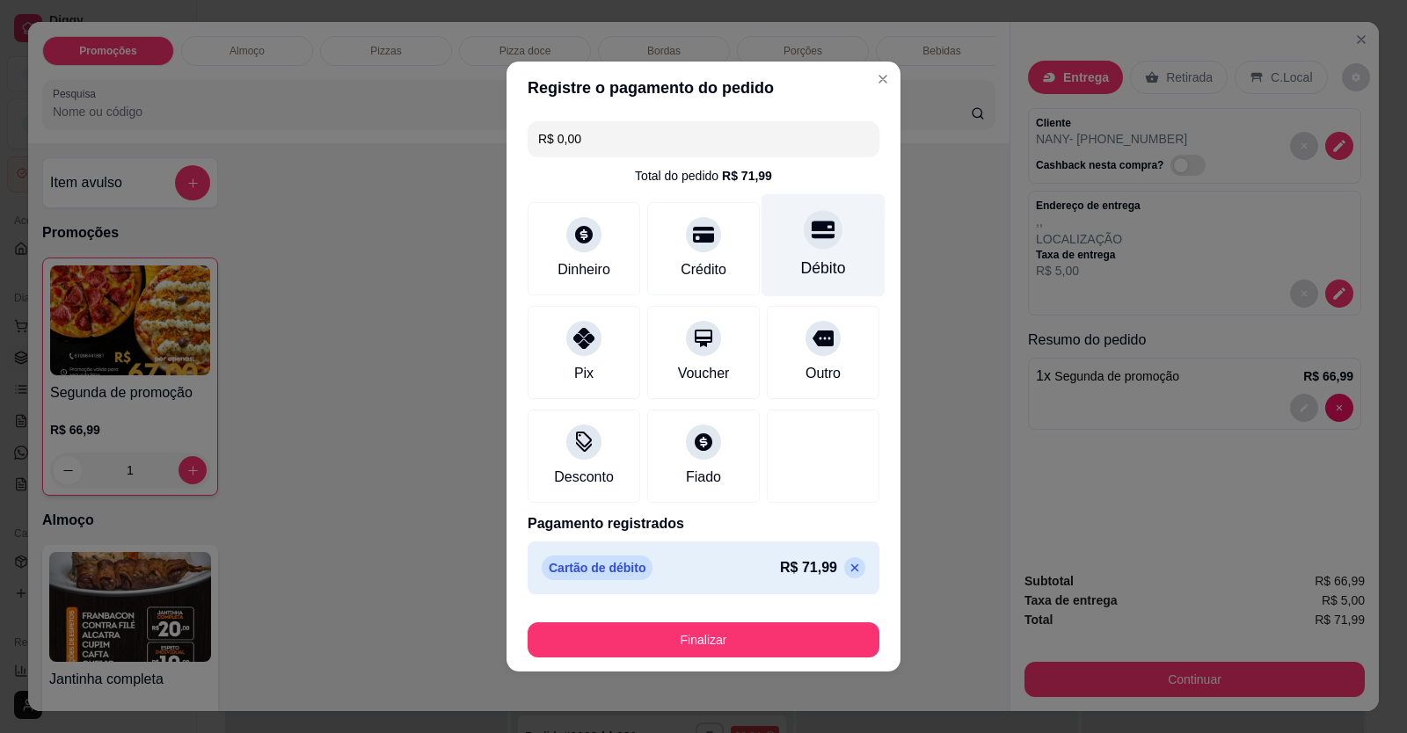
type input "R$ 0,00"
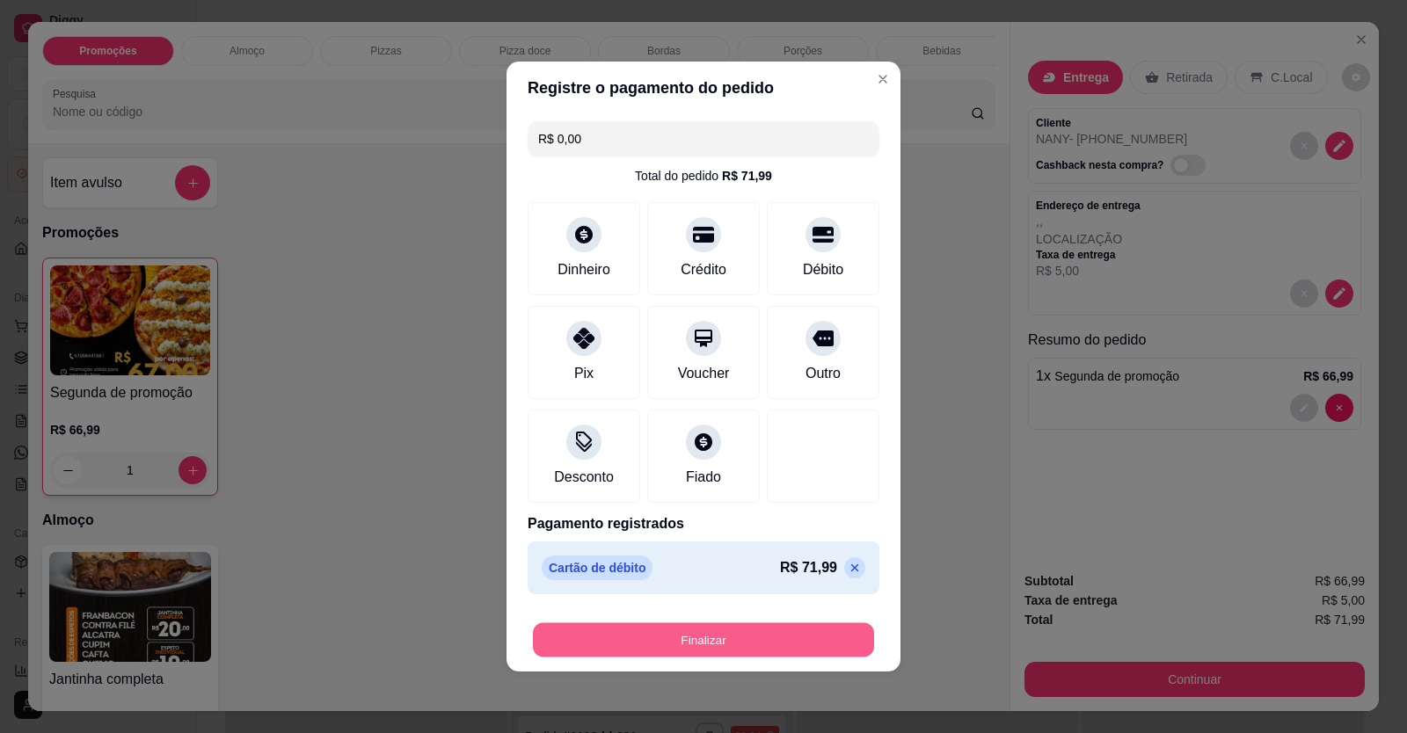
click at [745, 632] on button "Finalizar" at bounding box center [703, 641] width 341 height 34
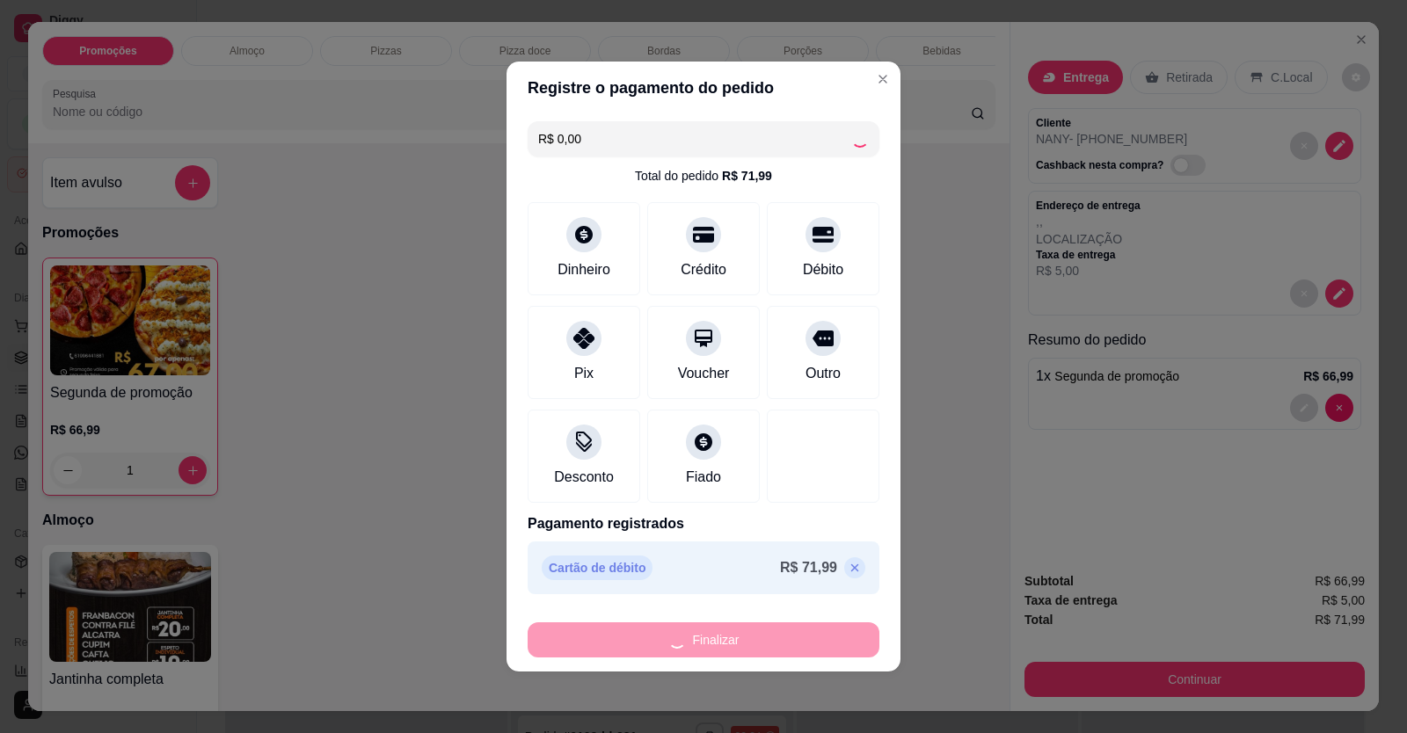
type input "0"
type input "-R$ 71,99"
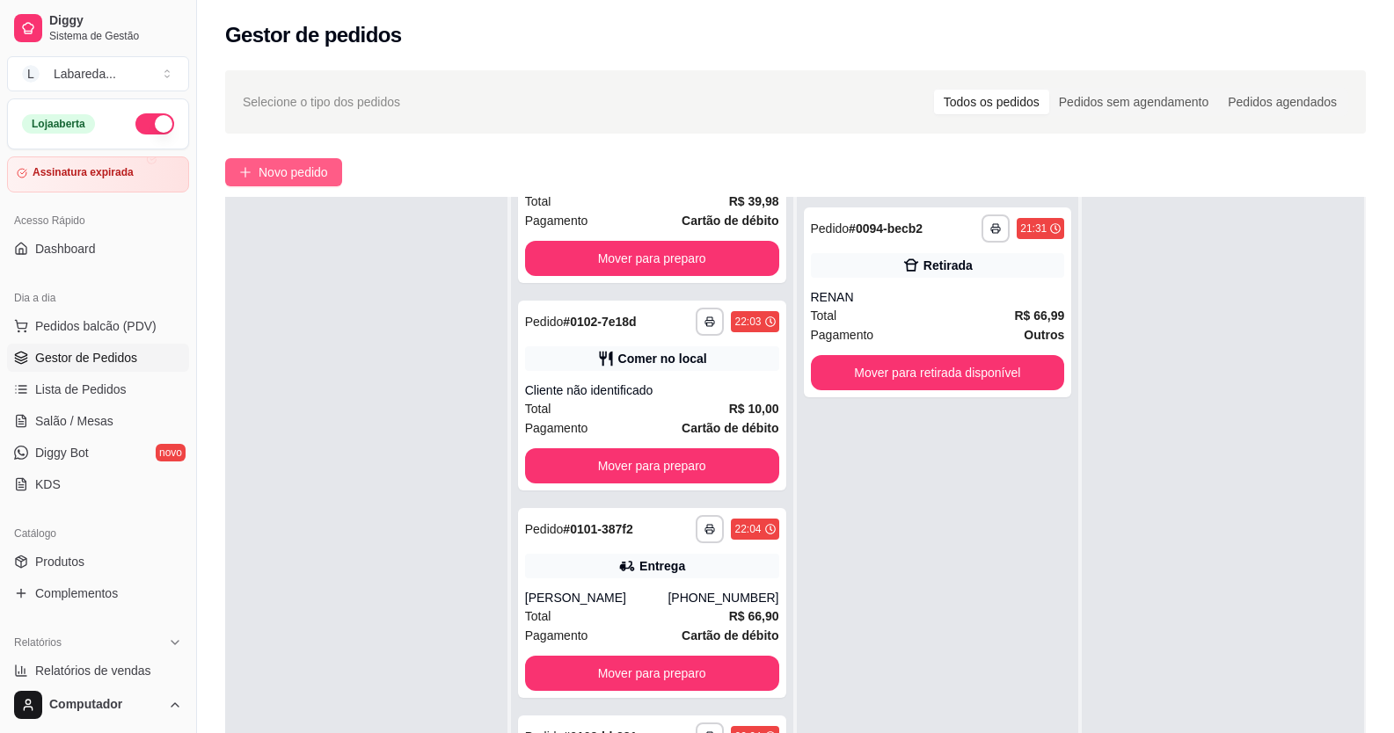
click at [279, 180] on span "Novo pedido" at bounding box center [293, 172] width 69 height 19
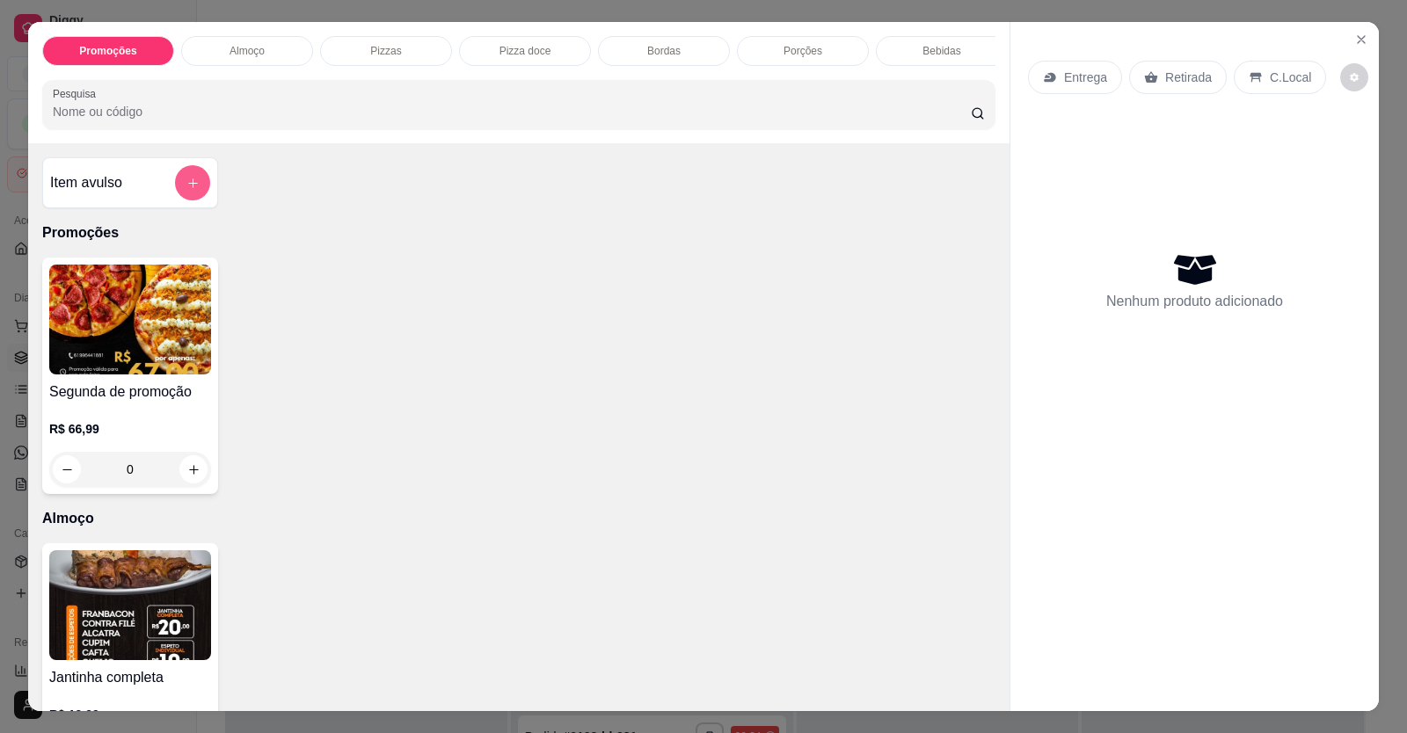
click at [193, 195] on button "add-separate-item" at bounding box center [192, 182] width 35 height 35
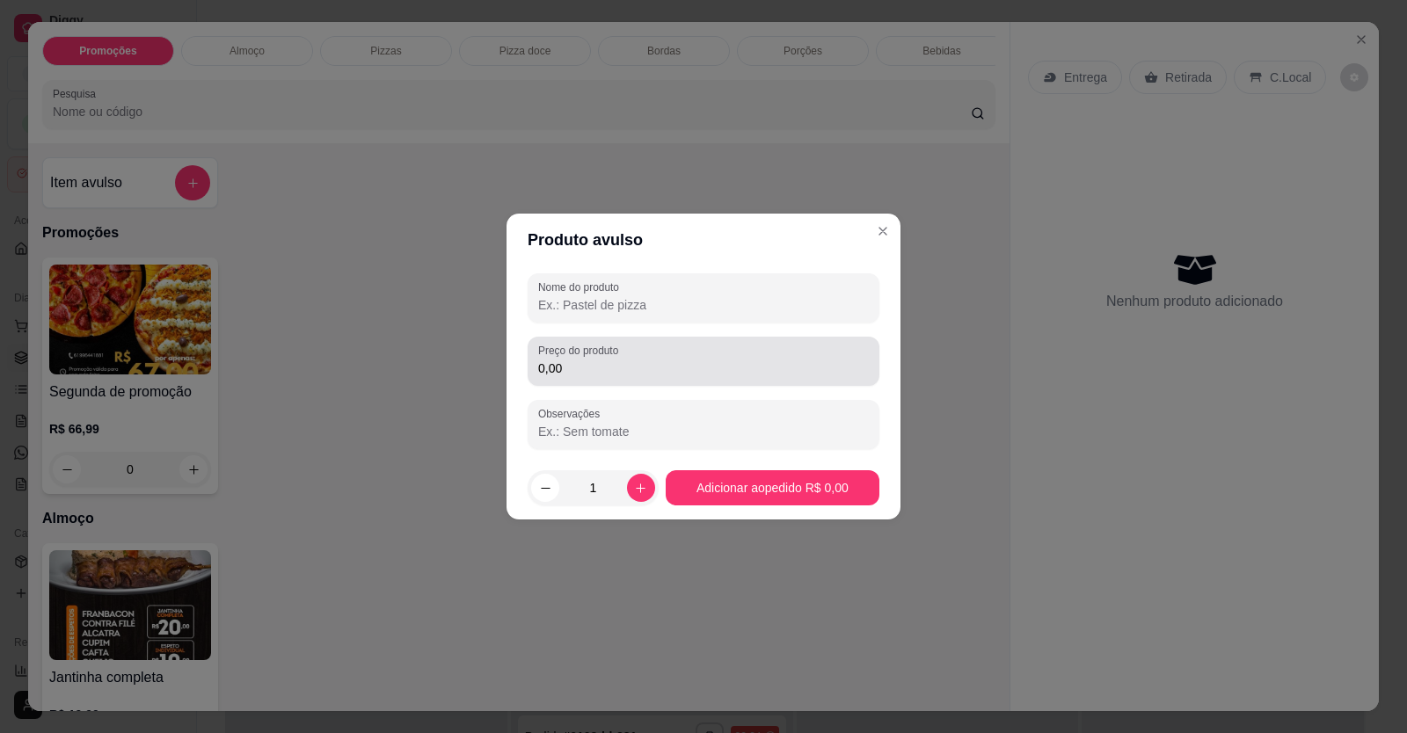
click at [647, 367] on input "0,00" at bounding box center [703, 369] width 331 height 18
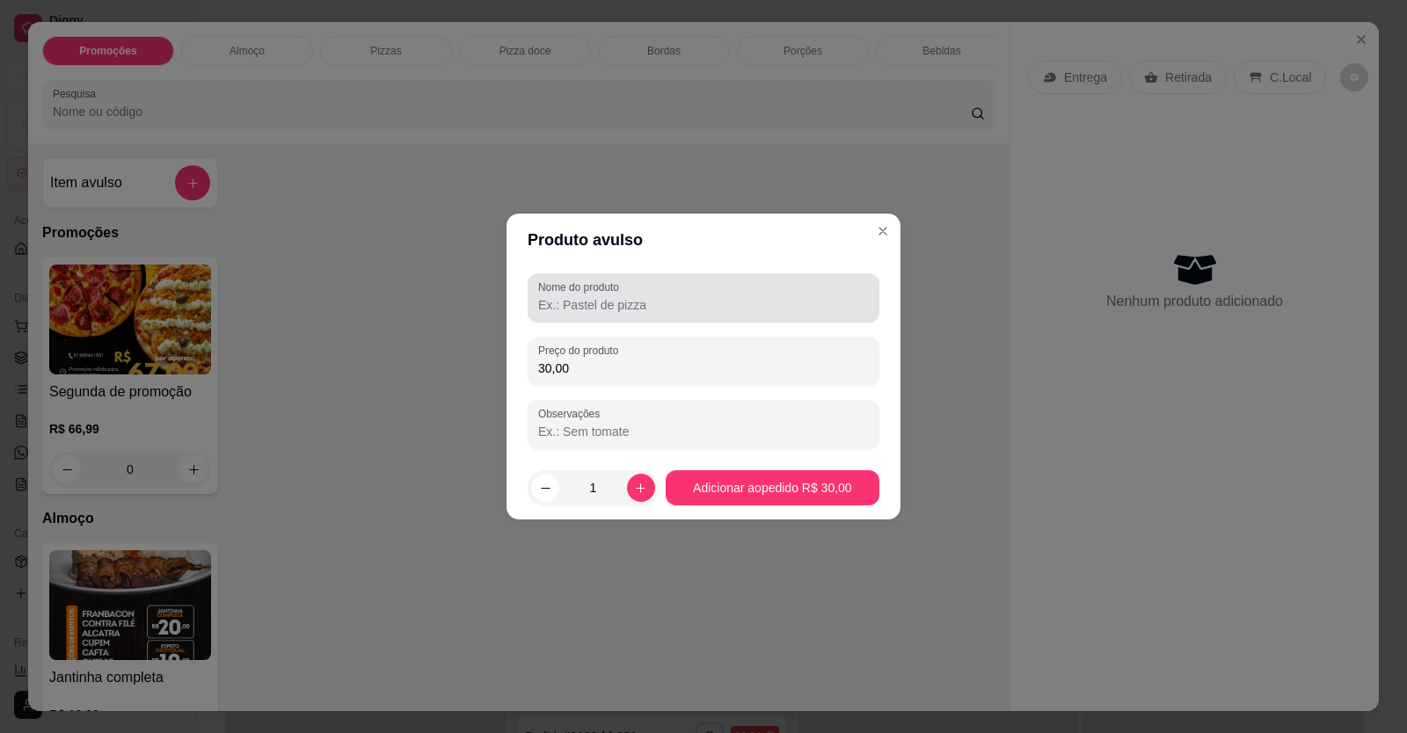
type input "30,00"
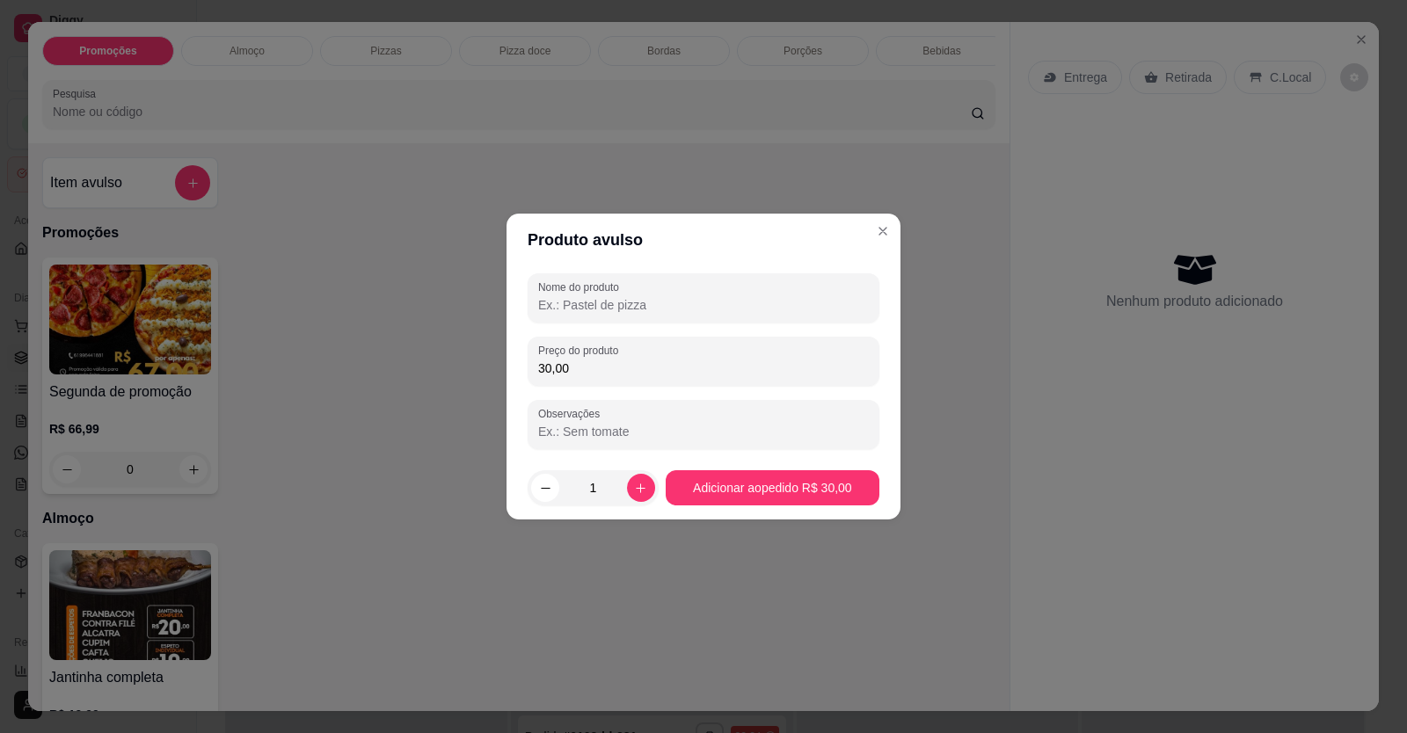
click at [772, 313] on input "Nome do produto" at bounding box center [703, 305] width 331 height 18
type input "PIMENTAS"
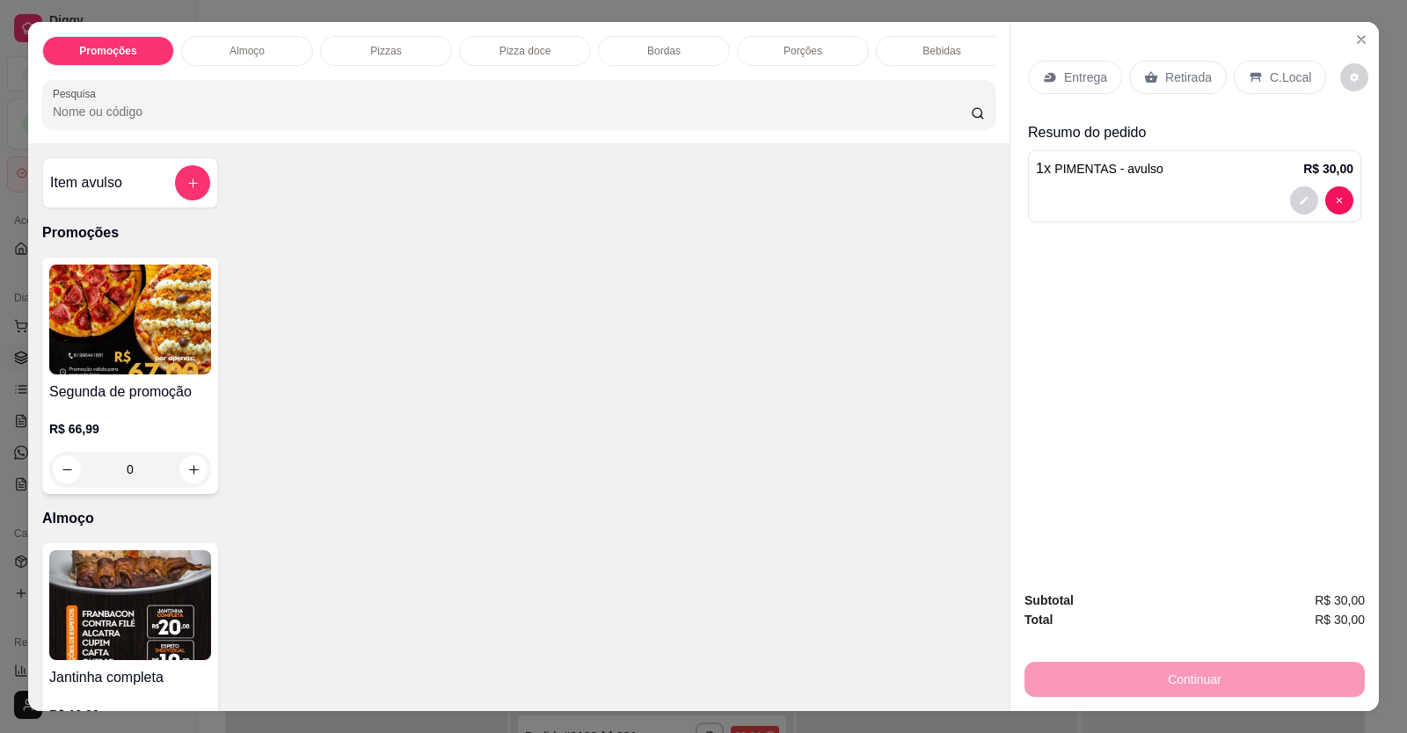
drag, startPoint x: 1285, startPoint y: 79, endPoint x: 1282, endPoint y: 89, distance: 10.0
click at [1283, 81] on p "C.Local" at bounding box center [1290, 78] width 41 height 18
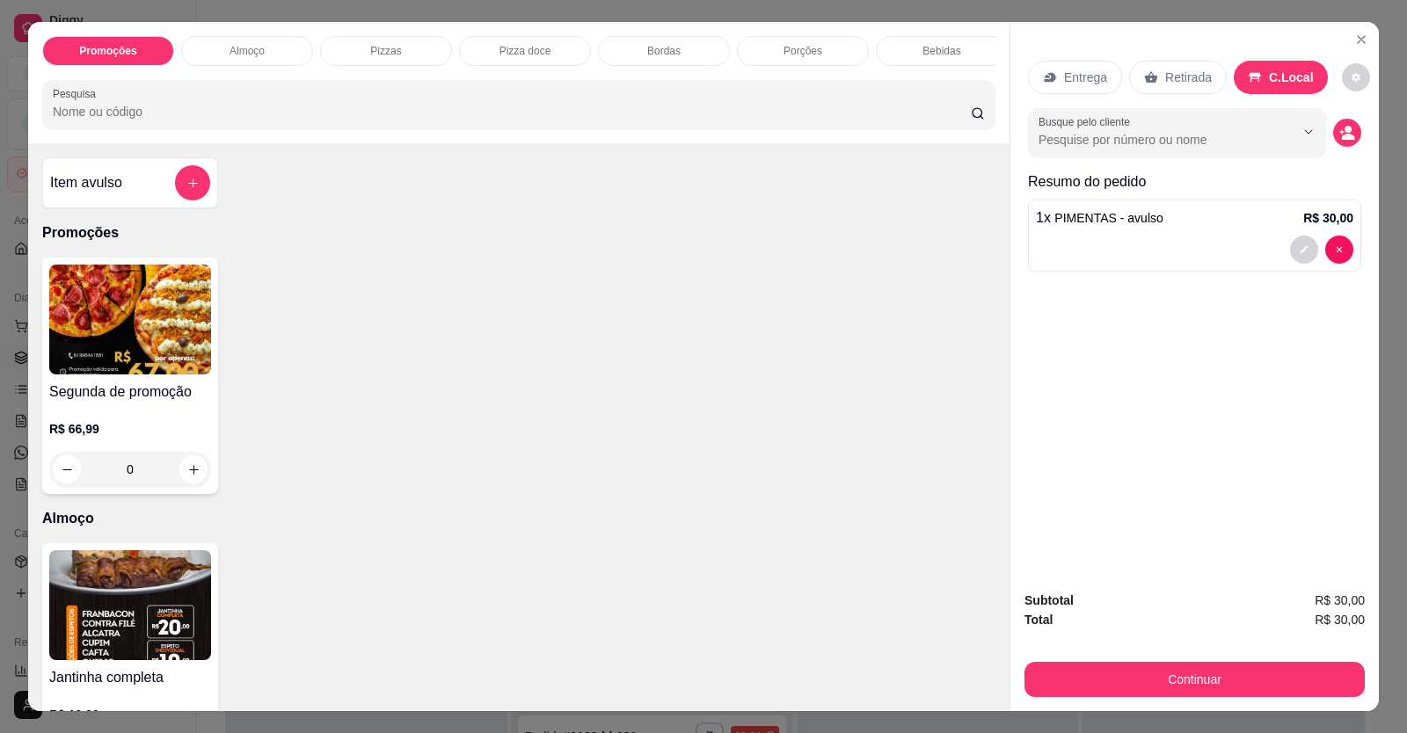
drag, startPoint x: 1186, startPoint y: 700, endPoint x: 1177, endPoint y: 684, distance: 18.1
click at [1186, 699] on div "Subtotal R$ 30,00 Total R$ 30,00 Continuar" at bounding box center [1195, 644] width 369 height 135
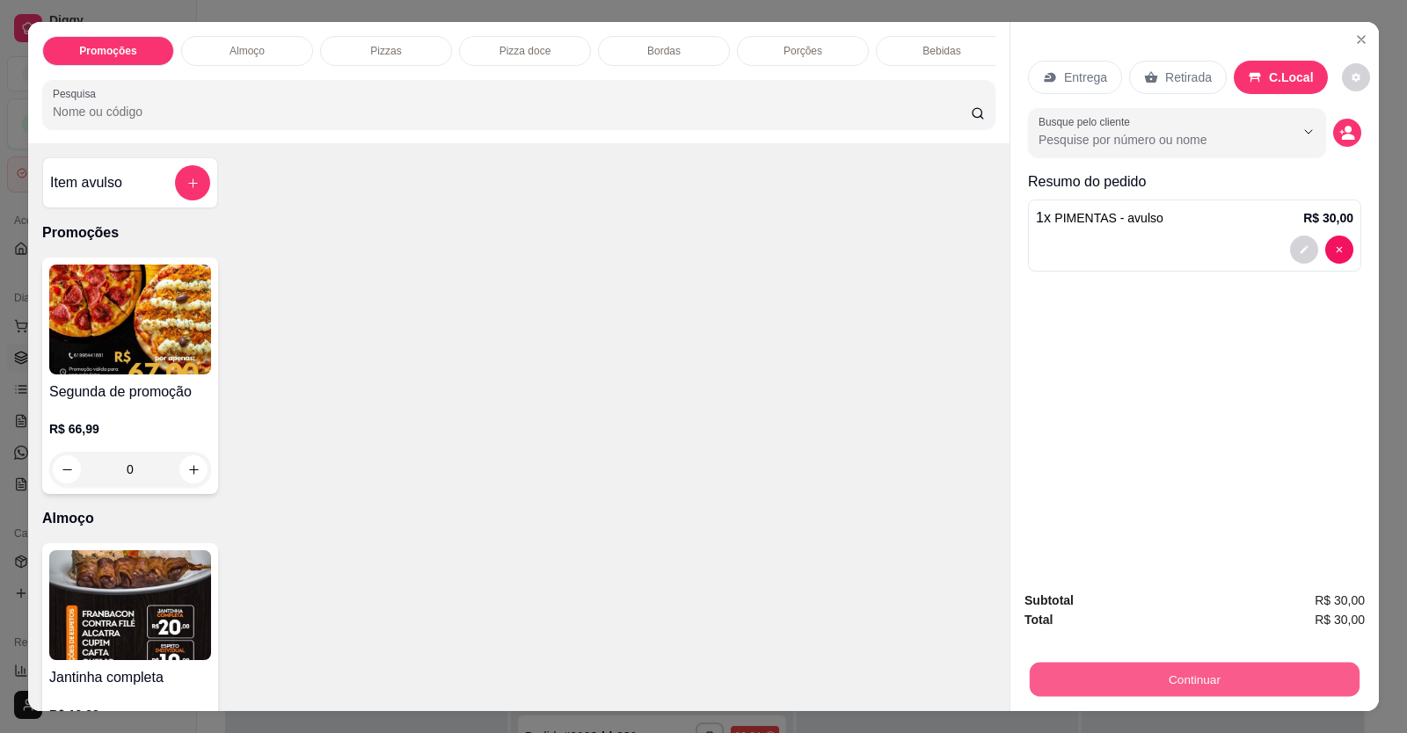
click at [1175, 682] on button "Continuar" at bounding box center [1195, 680] width 330 height 34
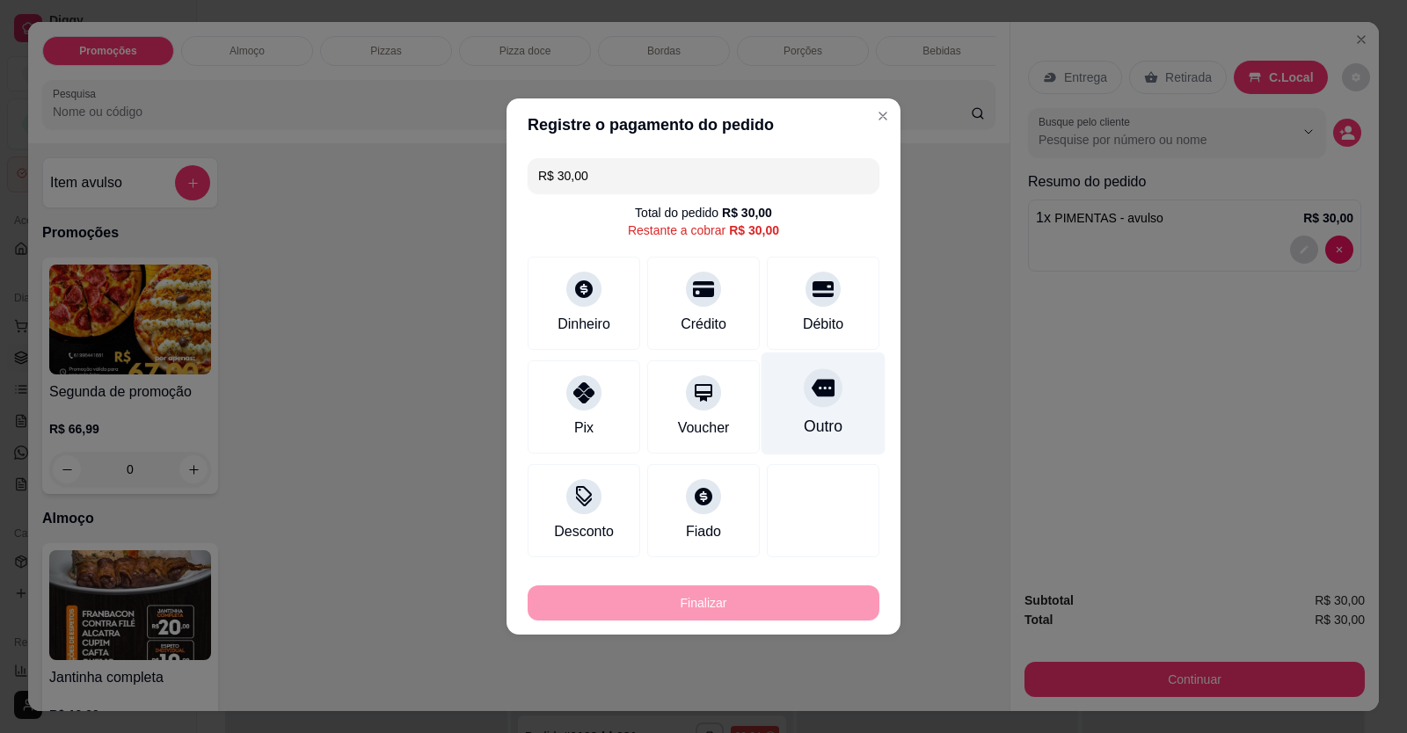
click at [808, 317] on div "Débito" at bounding box center [823, 303] width 113 height 93
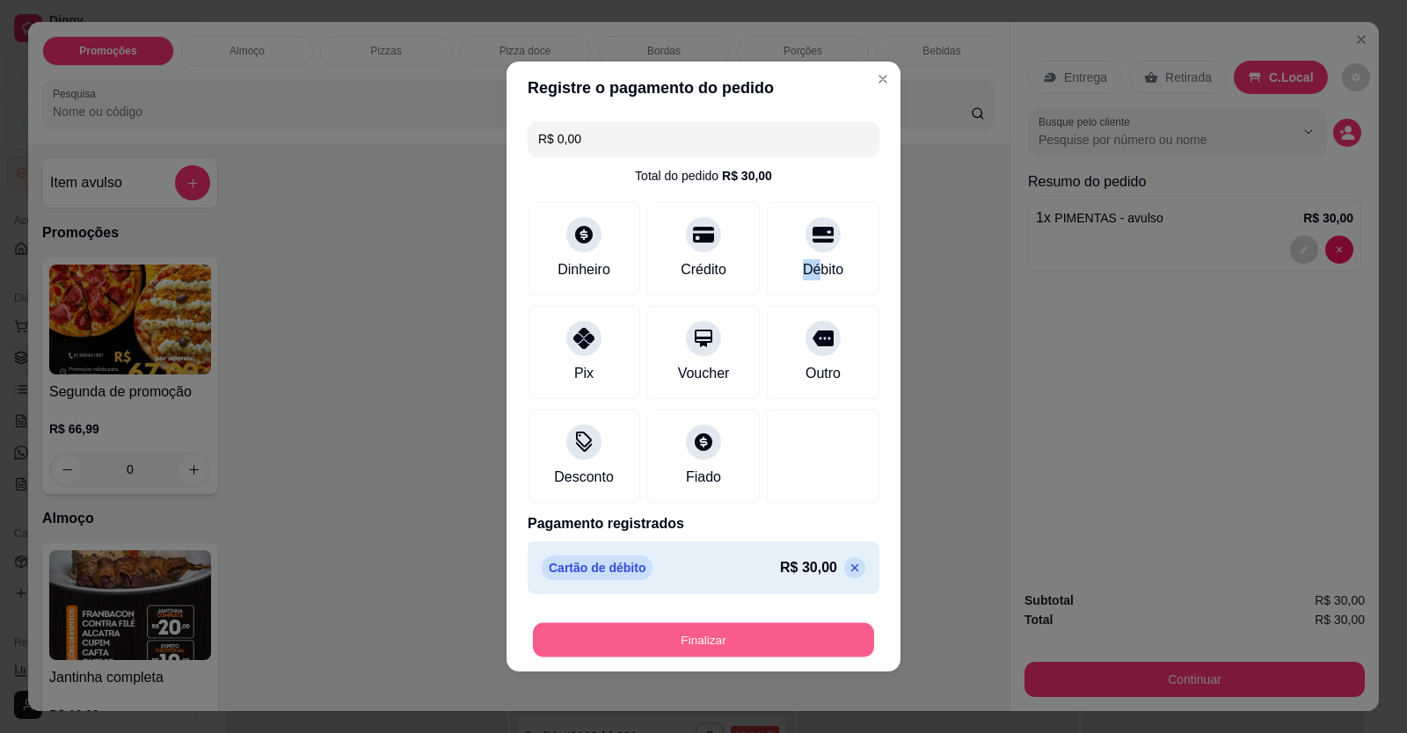
click at [771, 639] on button "Finalizar" at bounding box center [703, 641] width 341 height 34
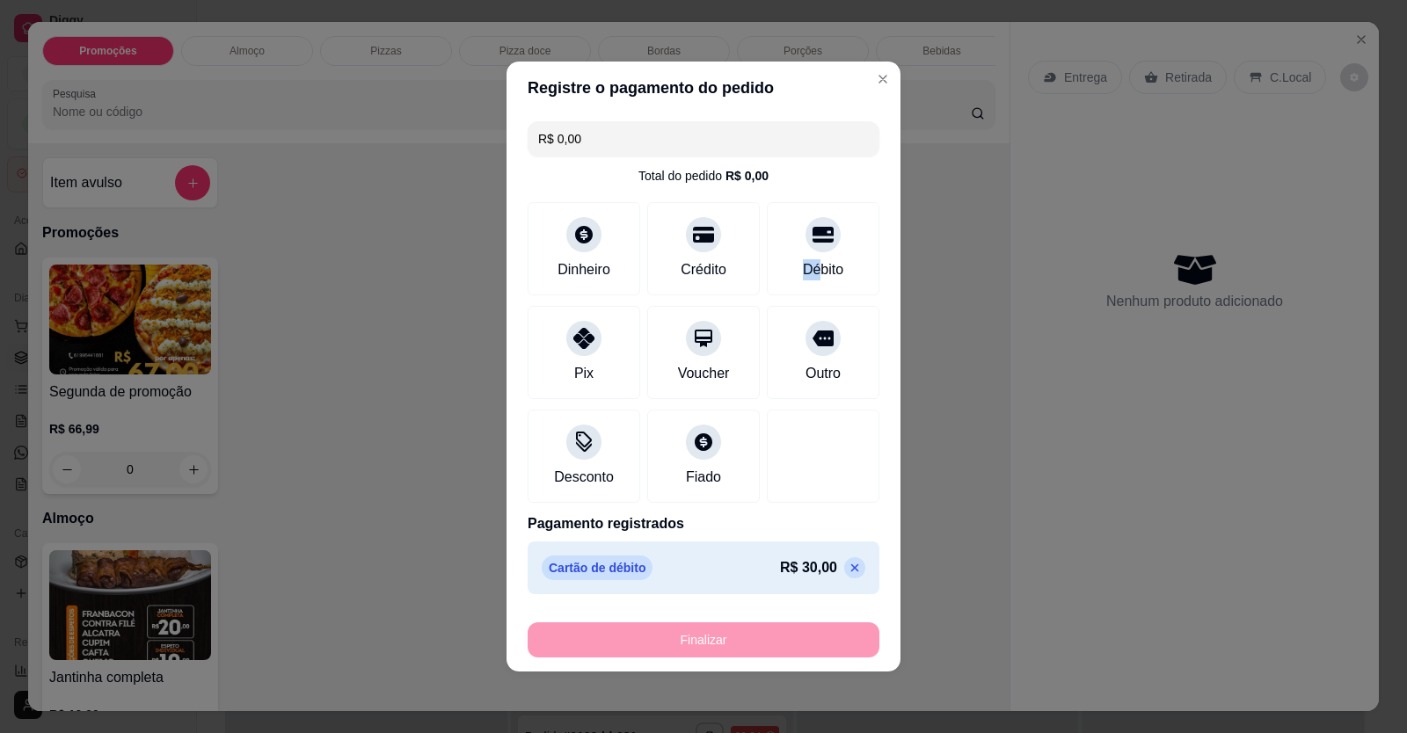
type input "-R$ 30,00"
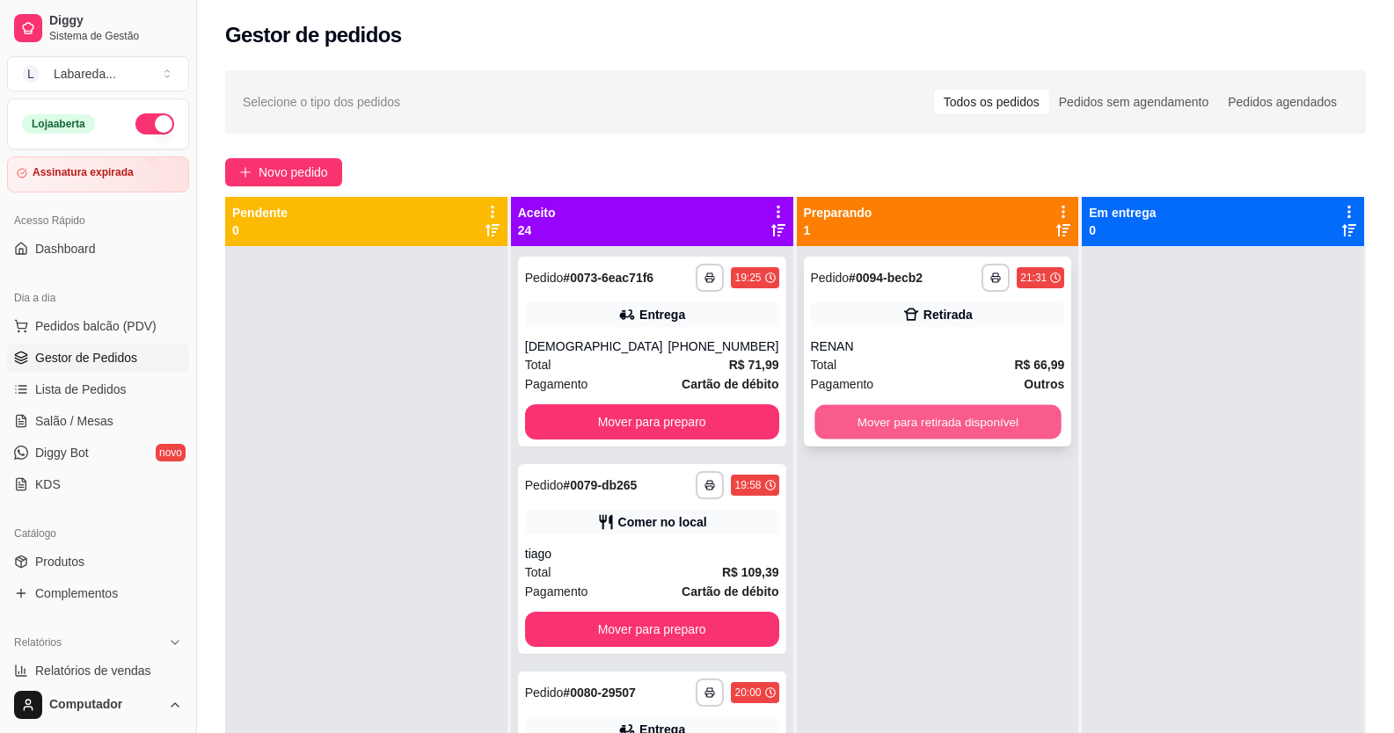
click at [883, 435] on button "Mover para retirada disponível" at bounding box center [937, 422] width 246 height 34
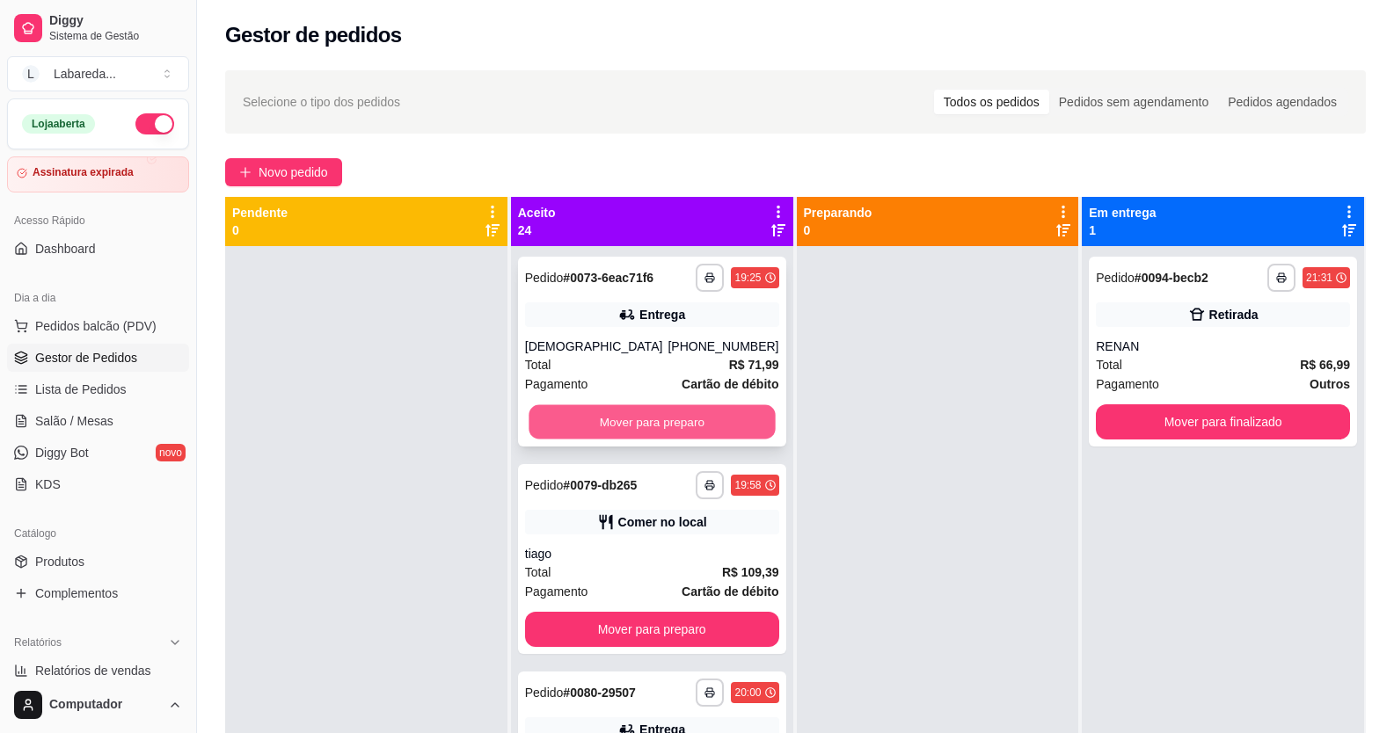
click at [705, 431] on button "Mover para preparo" at bounding box center [652, 422] width 246 height 34
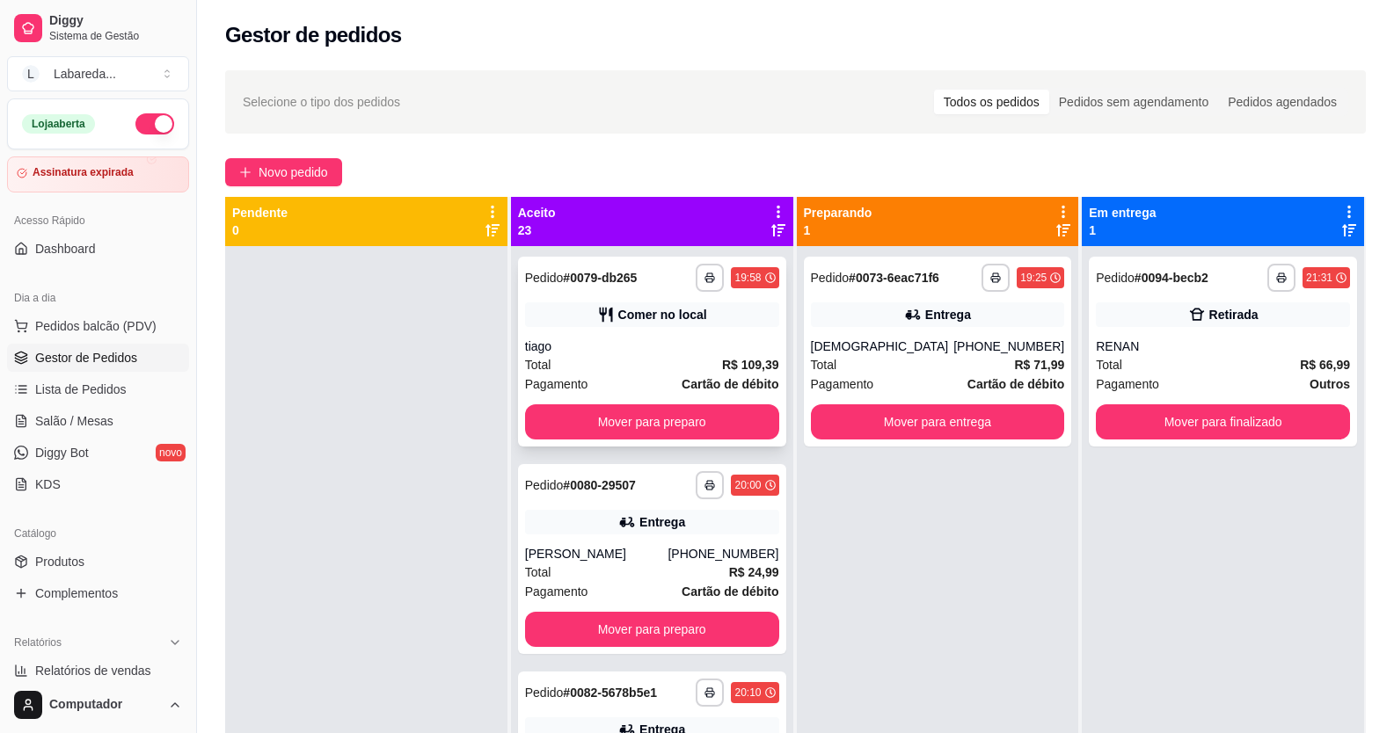
click at [699, 424] on button "Mover para preparo" at bounding box center [652, 422] width 254 height 35
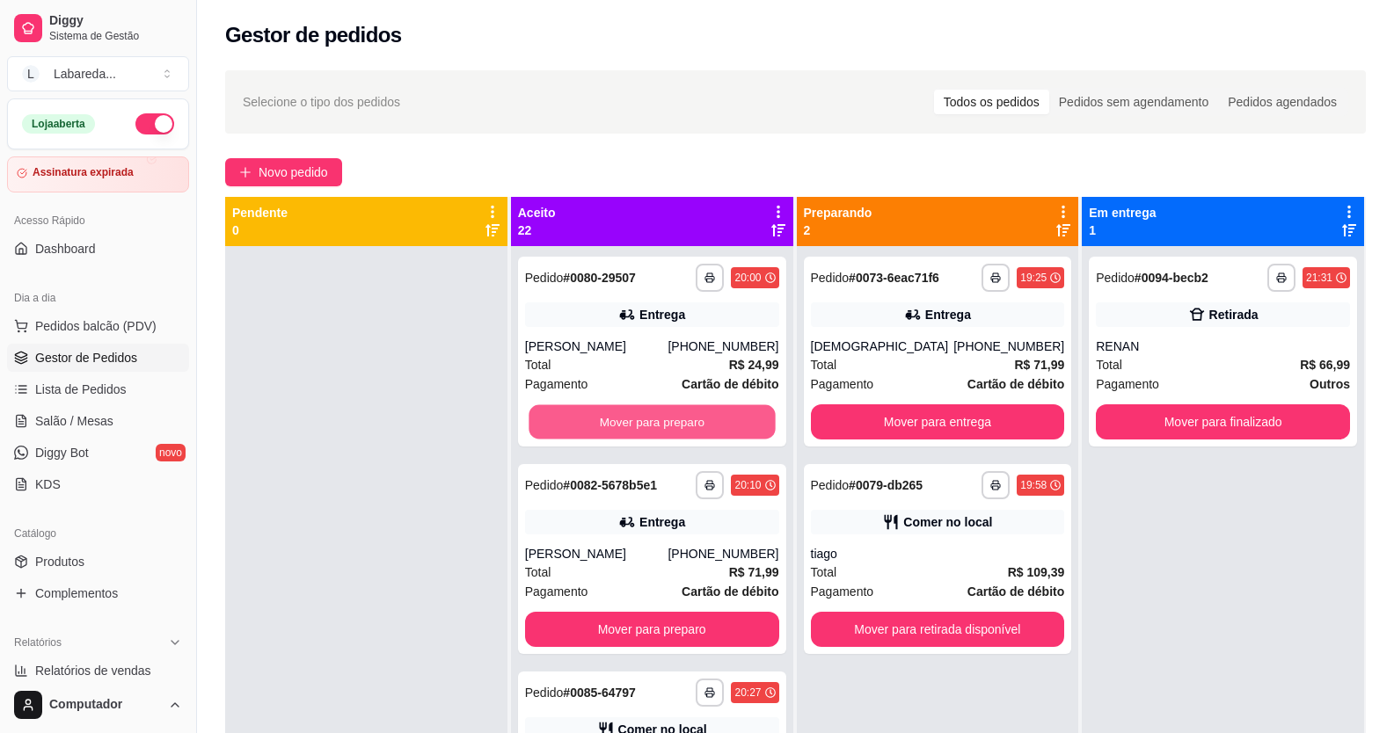
click at [699, 427] on button "Mover para preparo" at bounding box center [652, 422] width 246 height 34
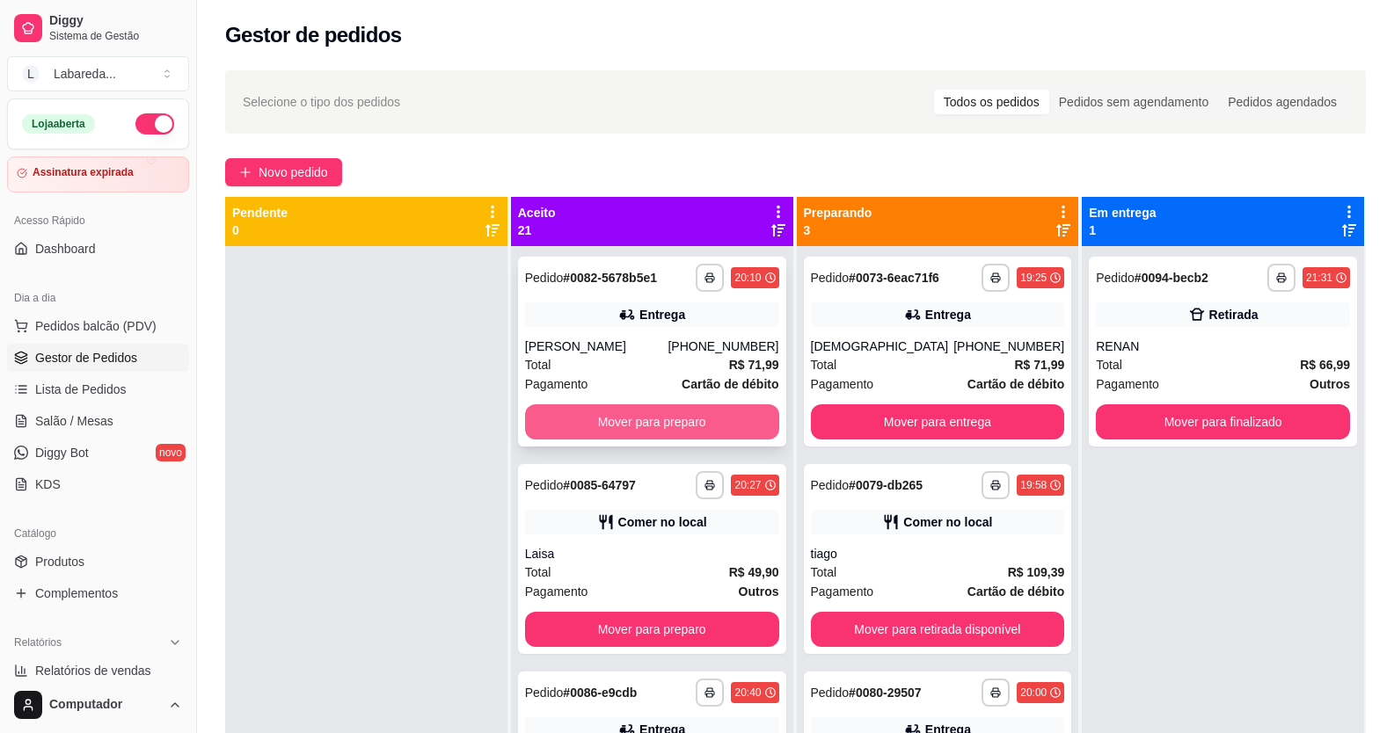
click at [703, 433] on button "Mover para preparo" at bounding box center [652, 422] width 254 height 35
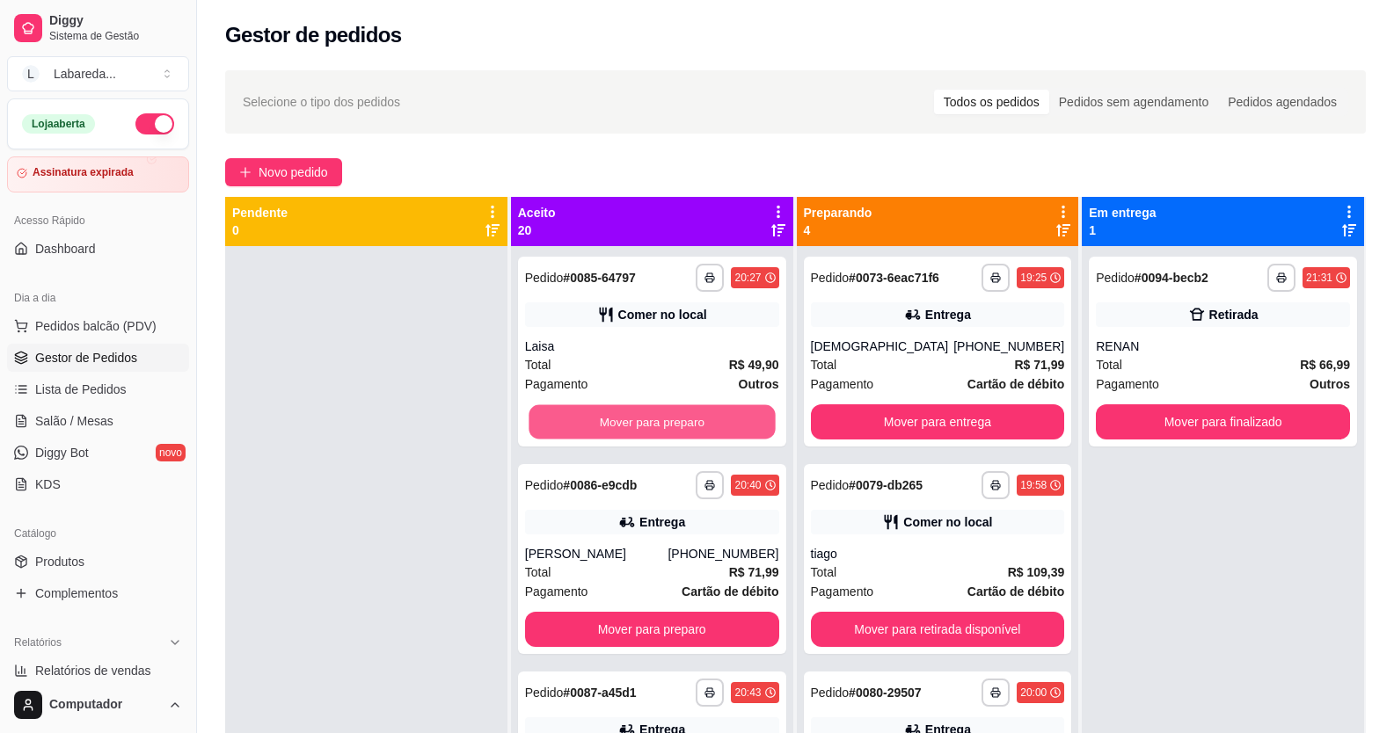
click at [704, 431] on button "Mover para preparo" at bounding box center [652, 422] width 246 height 34
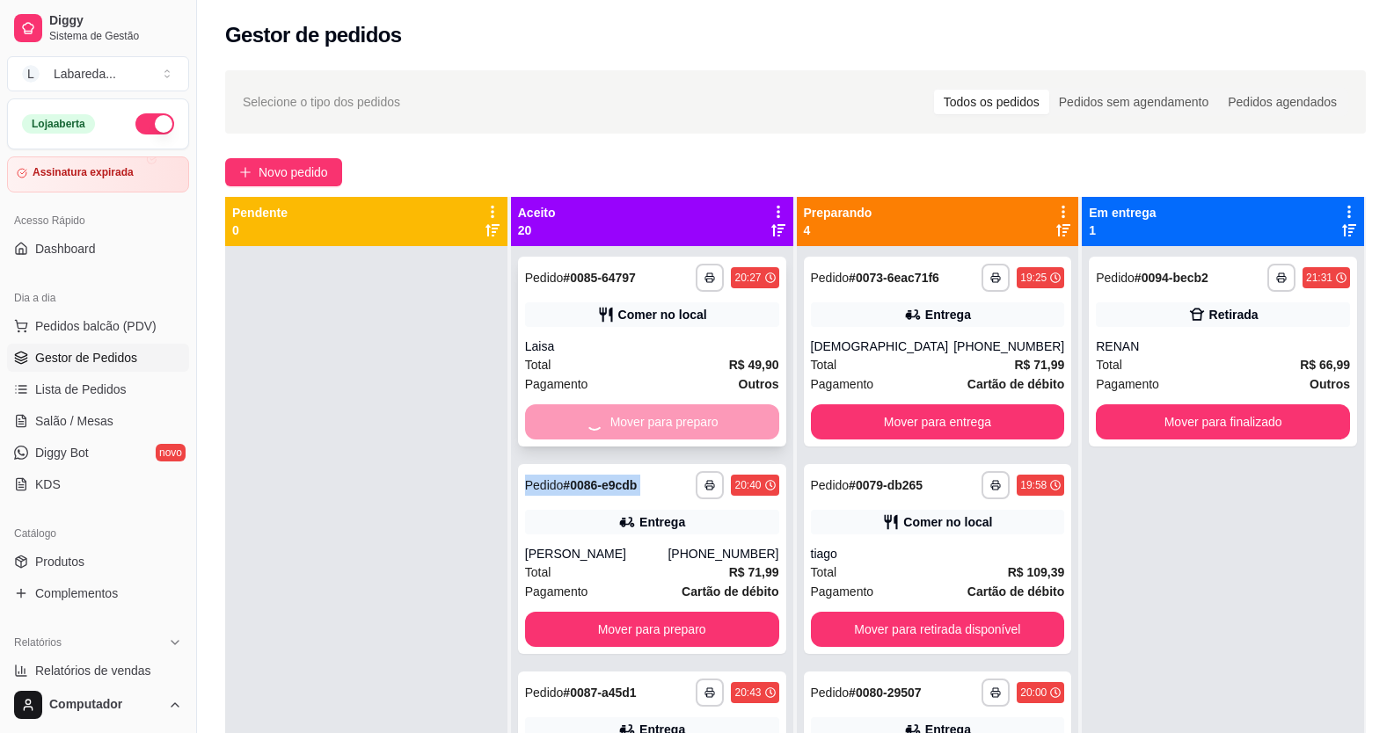
click at [705, 430] on div "Mover para preparo" at bounding box center [652, 422] width 254 height 35
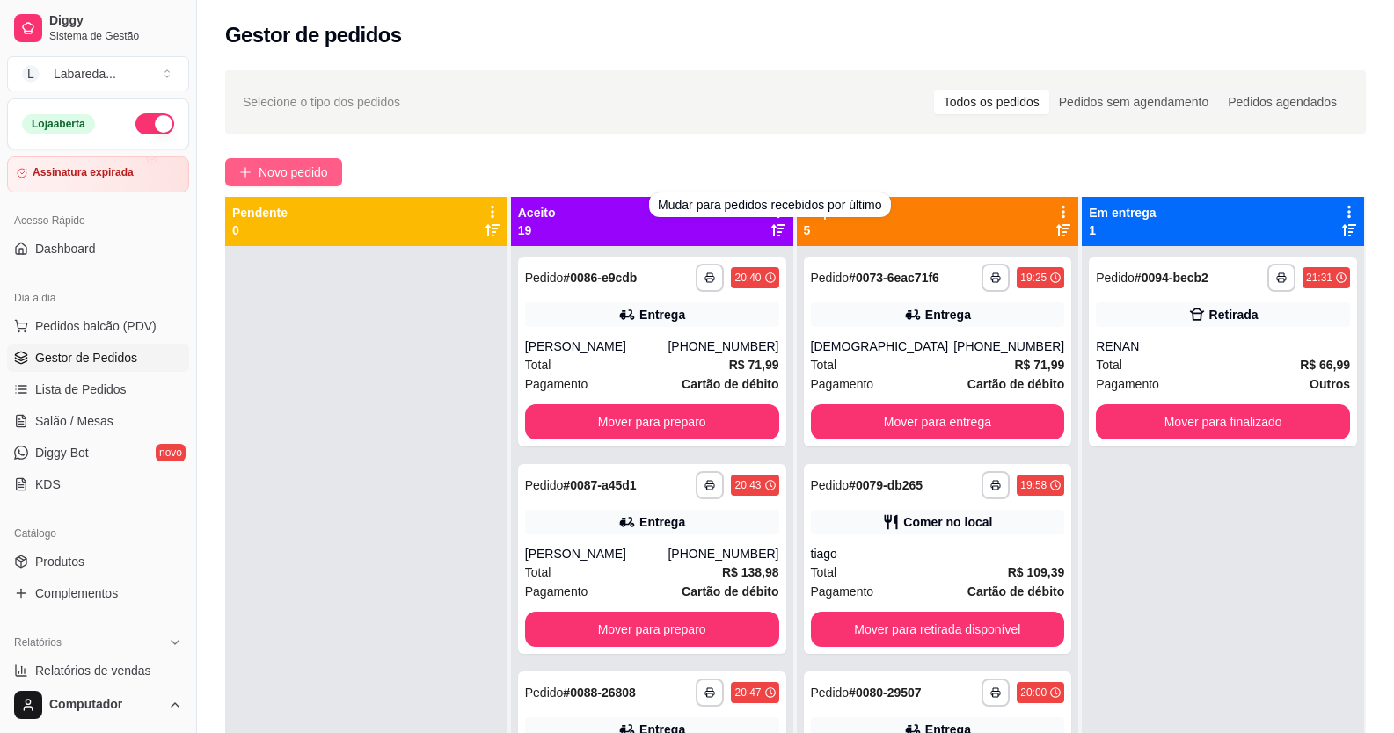
click at [285, 181] on span "Novo pedido" at bounding box center [293, 172] width 69 height 19
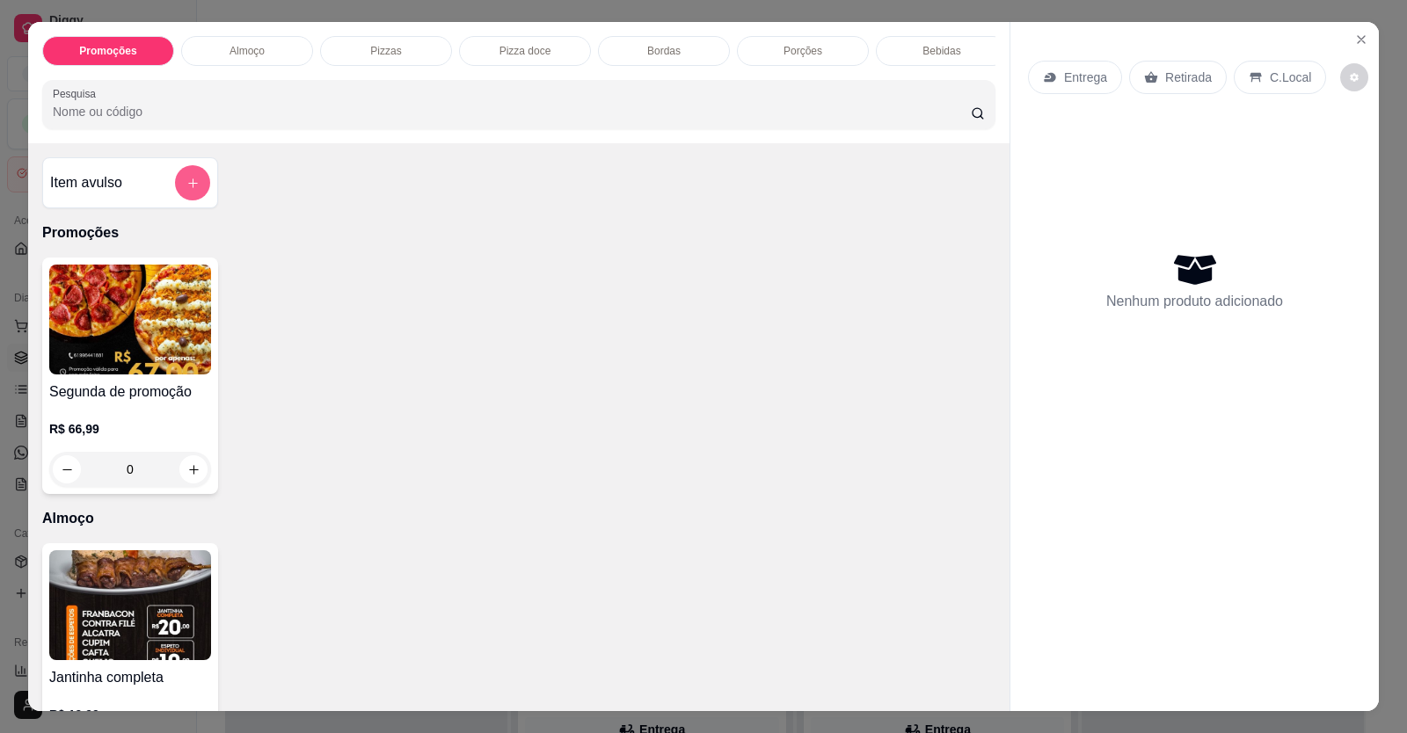
click at [194, 199] on button "add-separate-item" at bounding box center [192, 182] width 35 height 35
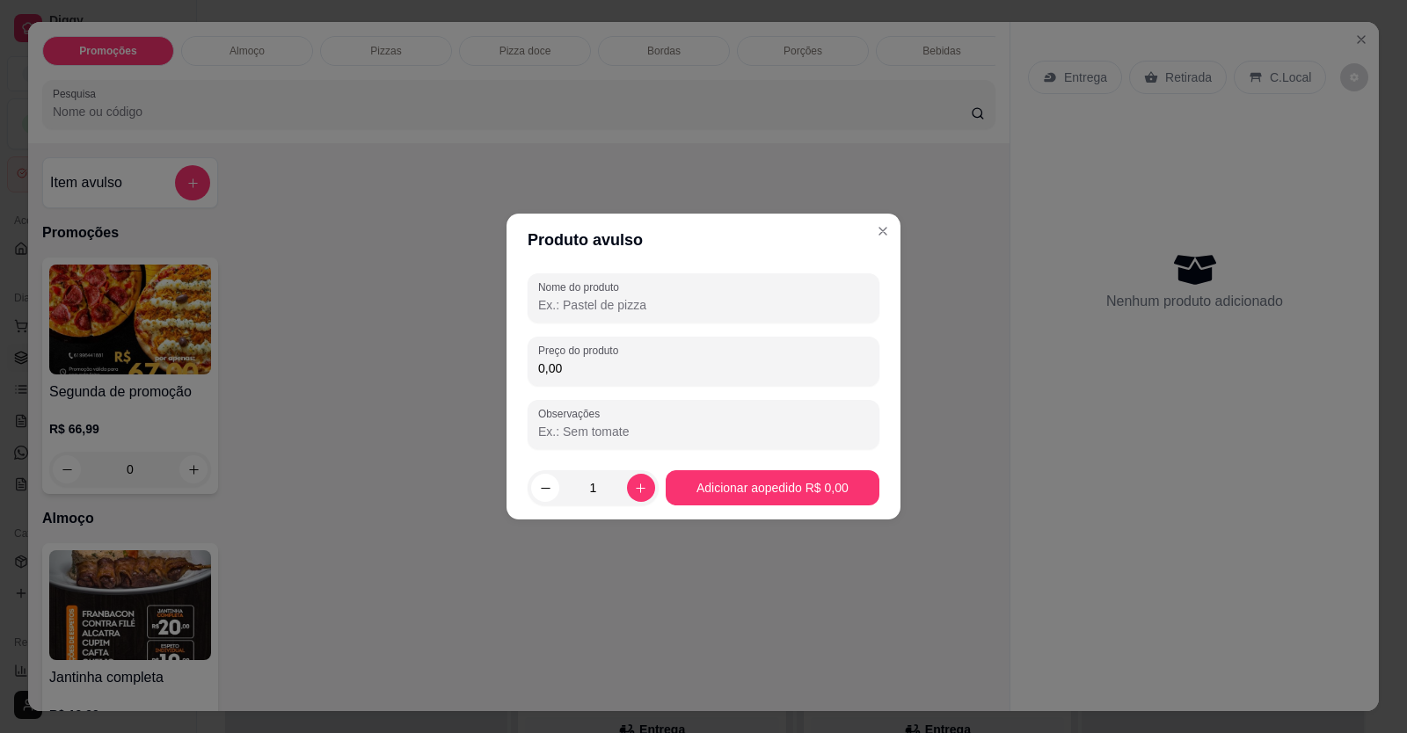
click at [609, 307] on input "Nome do produto" at bounding box center [703, 305] width 331 height 18
type input "2"
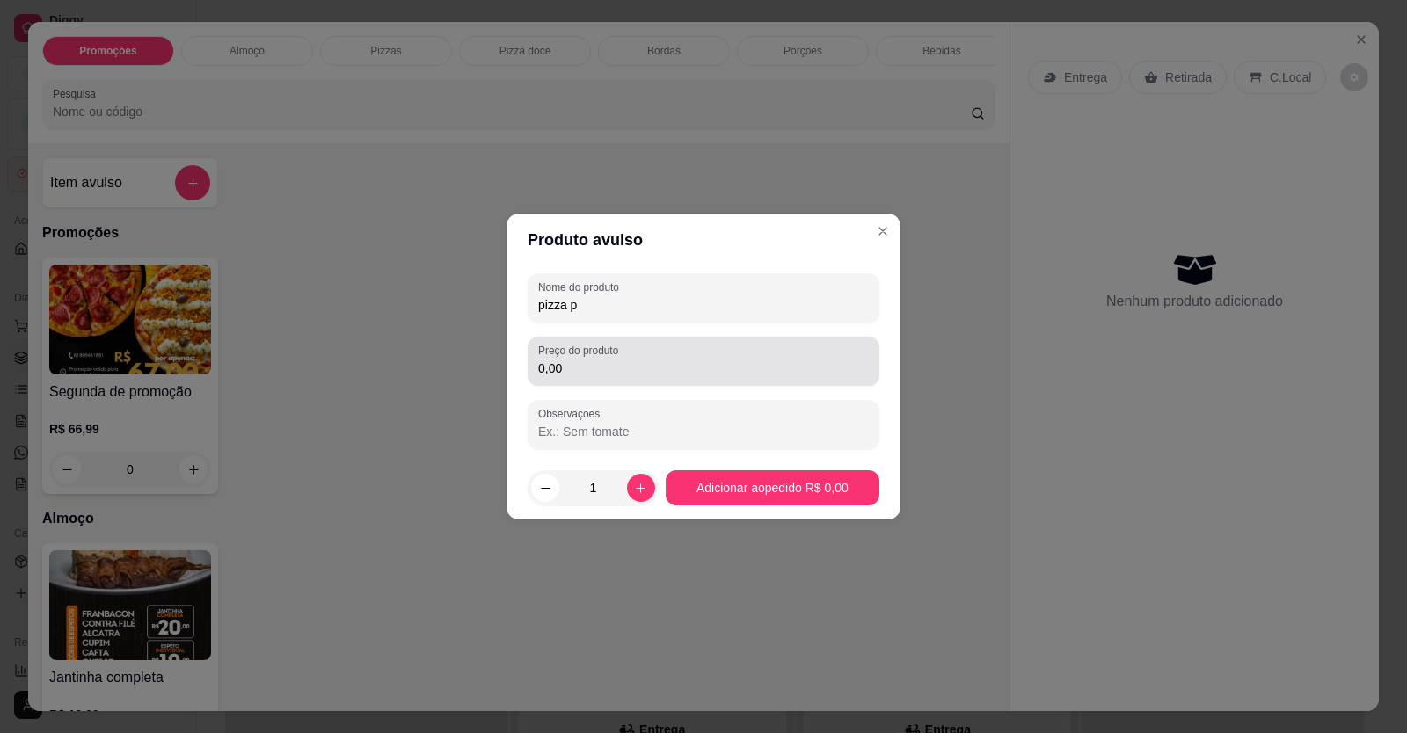
type input "pizza p"
click at [592, 366] on input "0,00" at bounding box center [703, 369] width 331 height 18
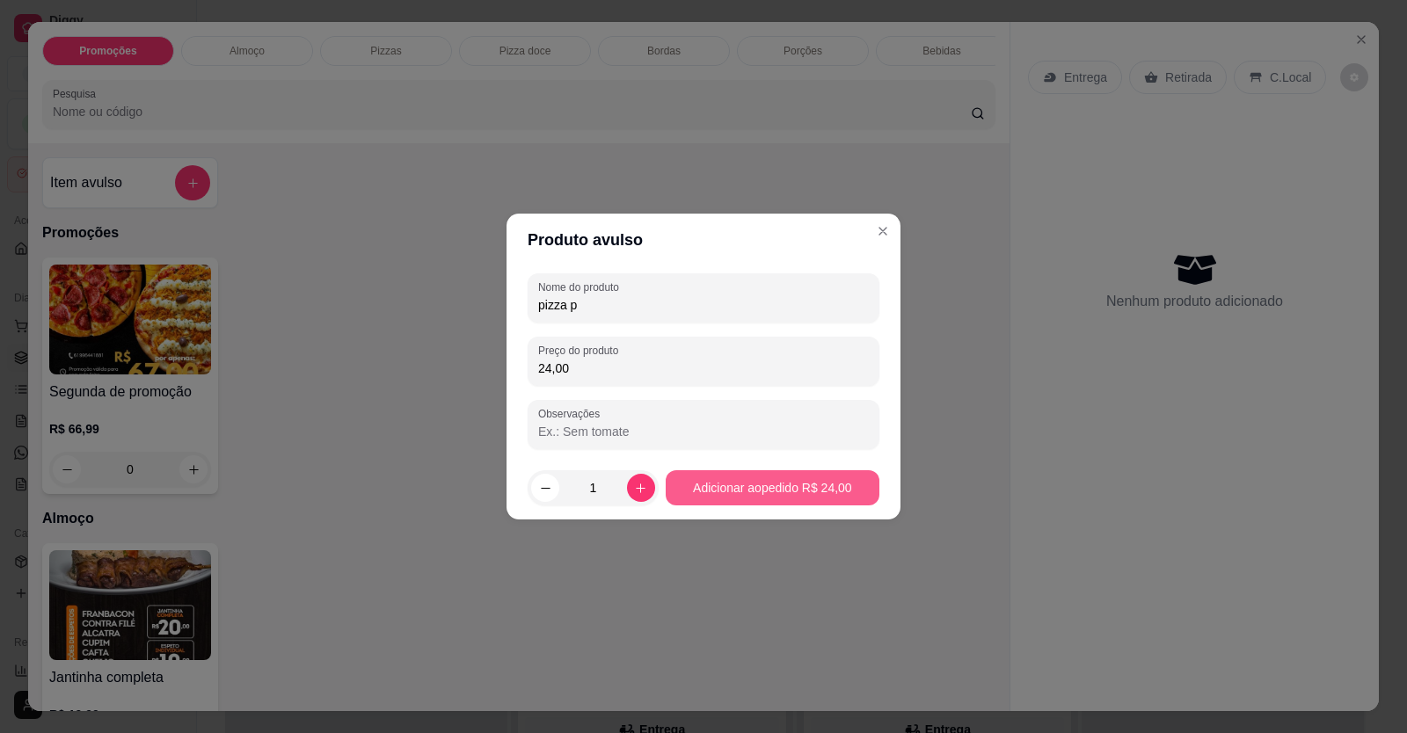
type input "24,00"
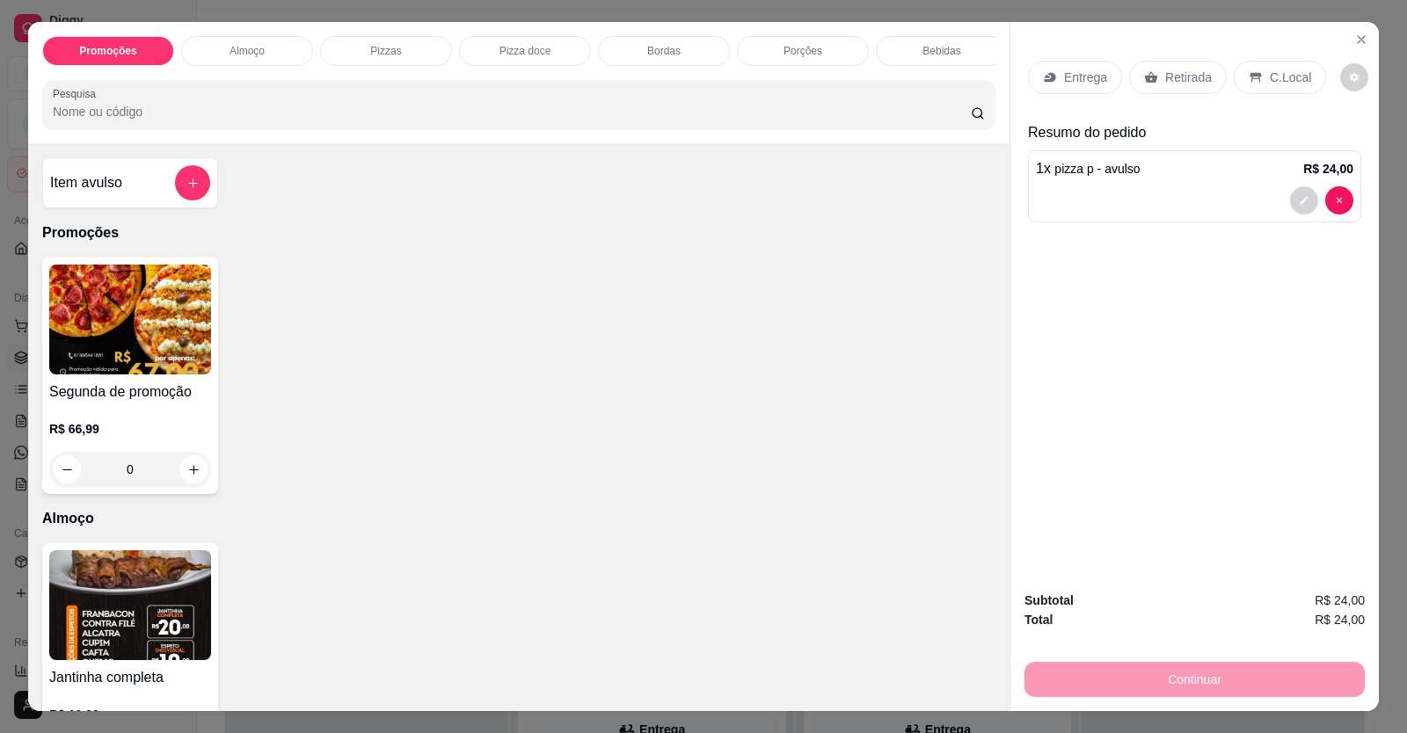
drag, startPoint x: 1268, startPoint y: 71, endPoint x: 1270, endPoint y: 83, distance: 11.6
click at [1270, 71] on p "C.Local" at bounding box center [1290, 78] width 41 height 18
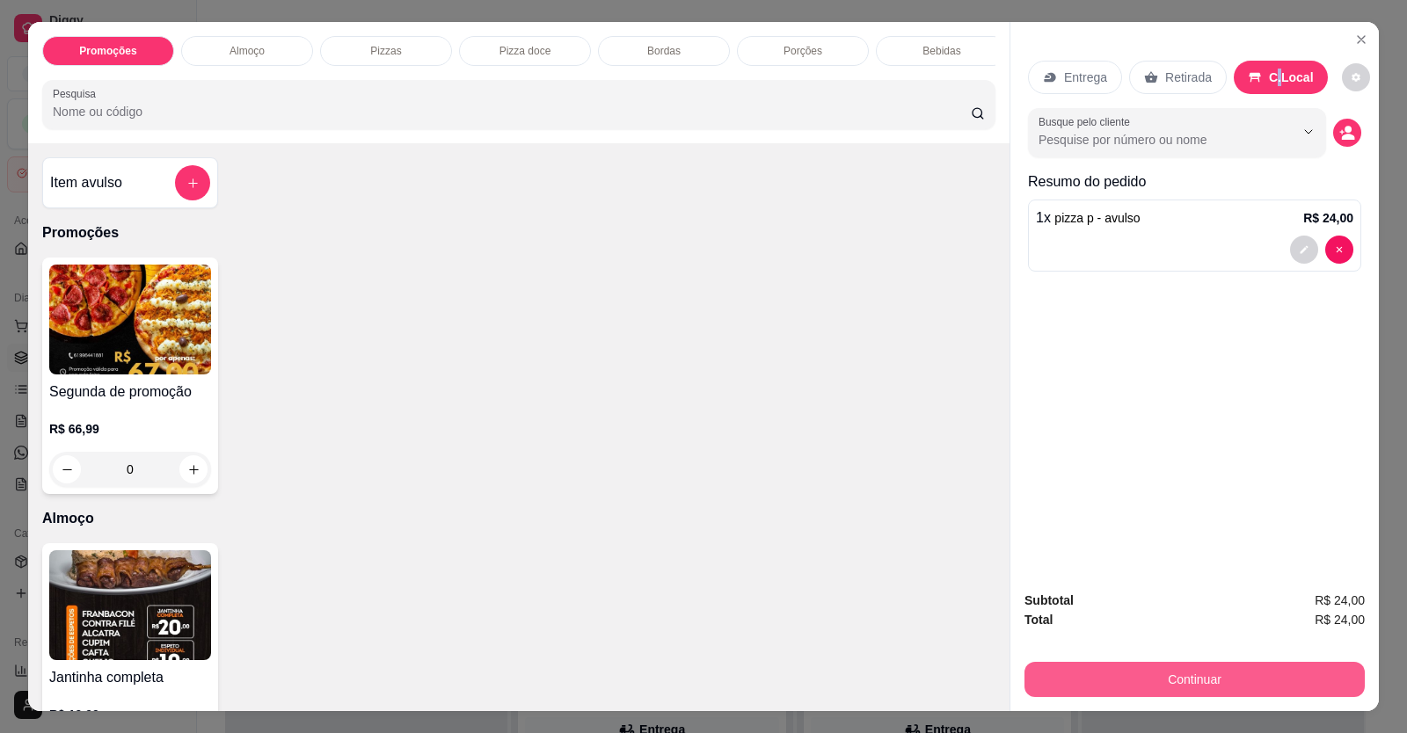
click at [1185, 680] on button "Continuar" at bounding box center [1195, 679] width 340 height 35
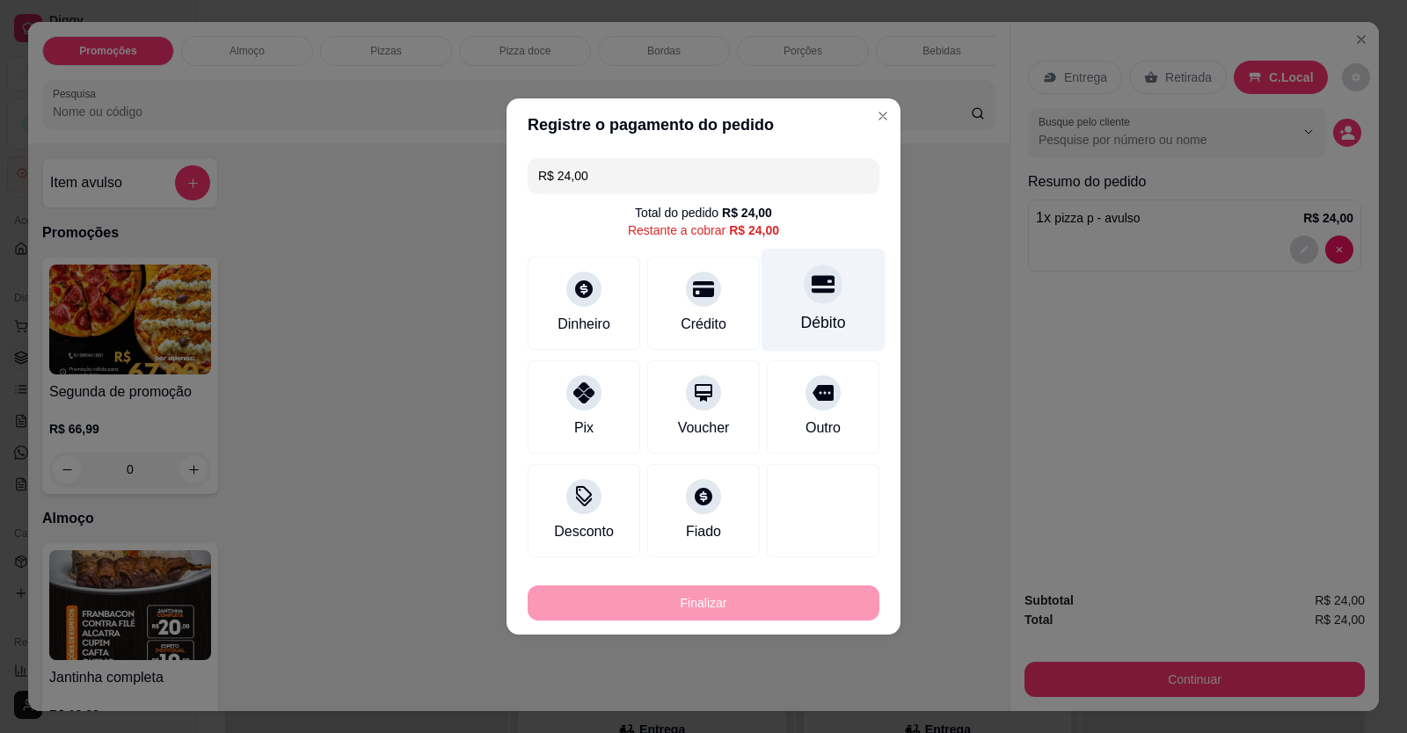
click at [841, 310] on div "Débito" at bounding box center [824, 300] width 124 height 103
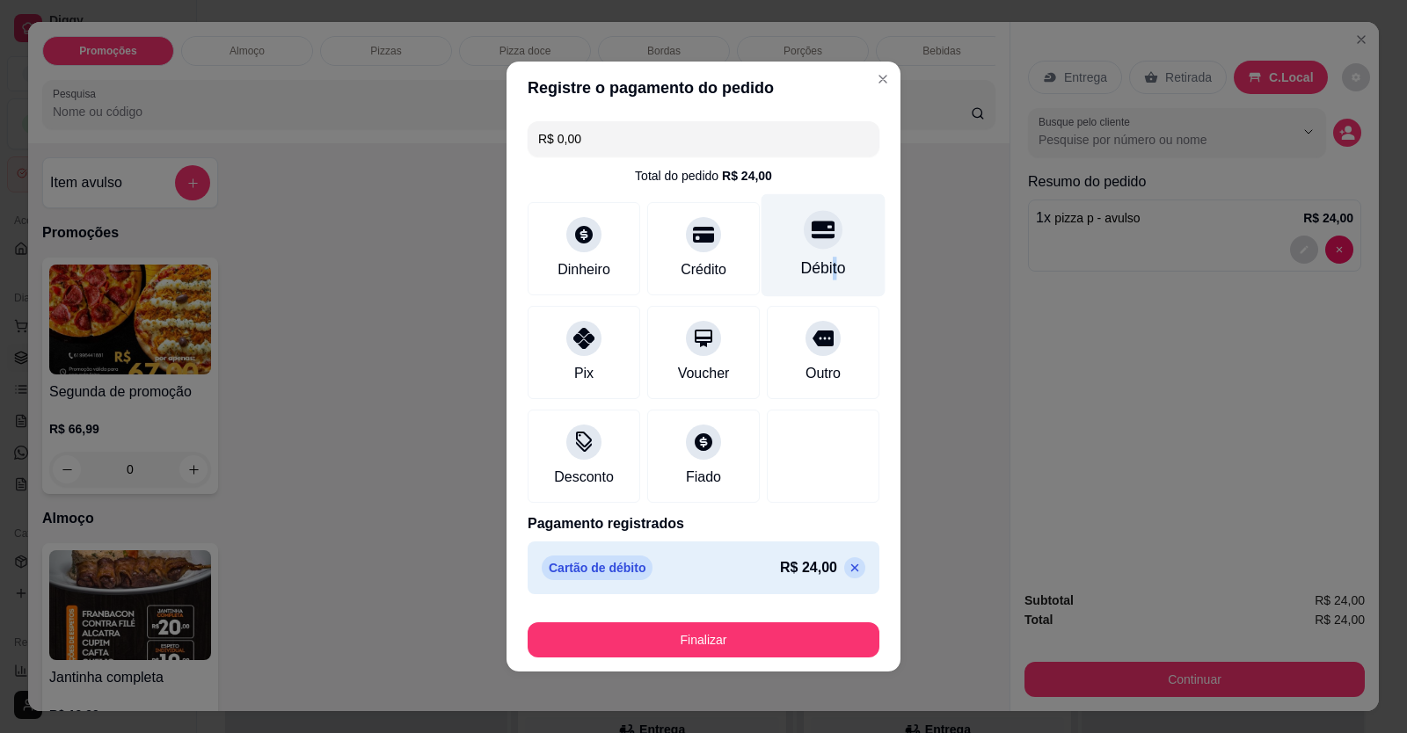
drag, startPoint x: 824, startPoint y: 257, endPoint x: 817, endPoint y: 268, distance: 13.4
click at [818, 265] on div "Débito" at bounding box center [823, 268] width 45 height 23
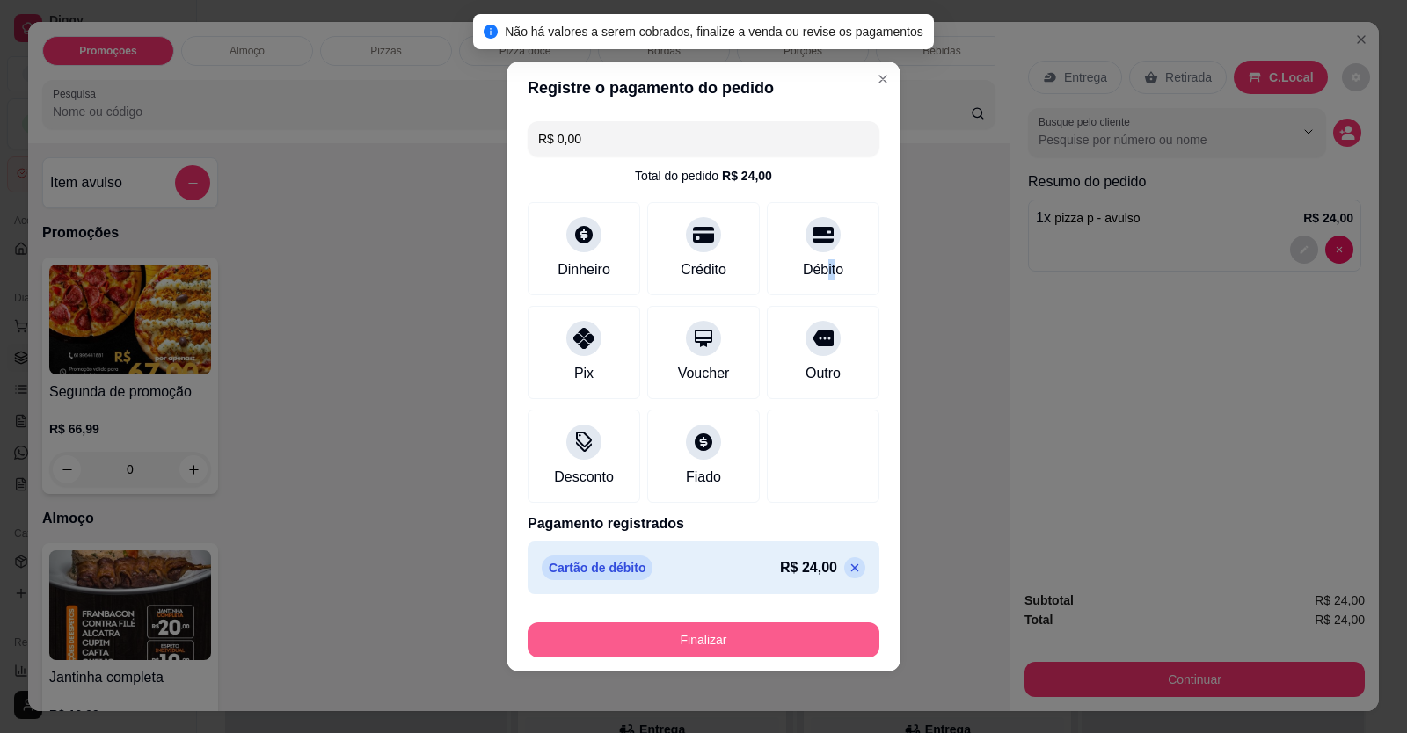
click at [679, 644] on button "Finalizar" at bounding box center [704, 640] width 352 height 35
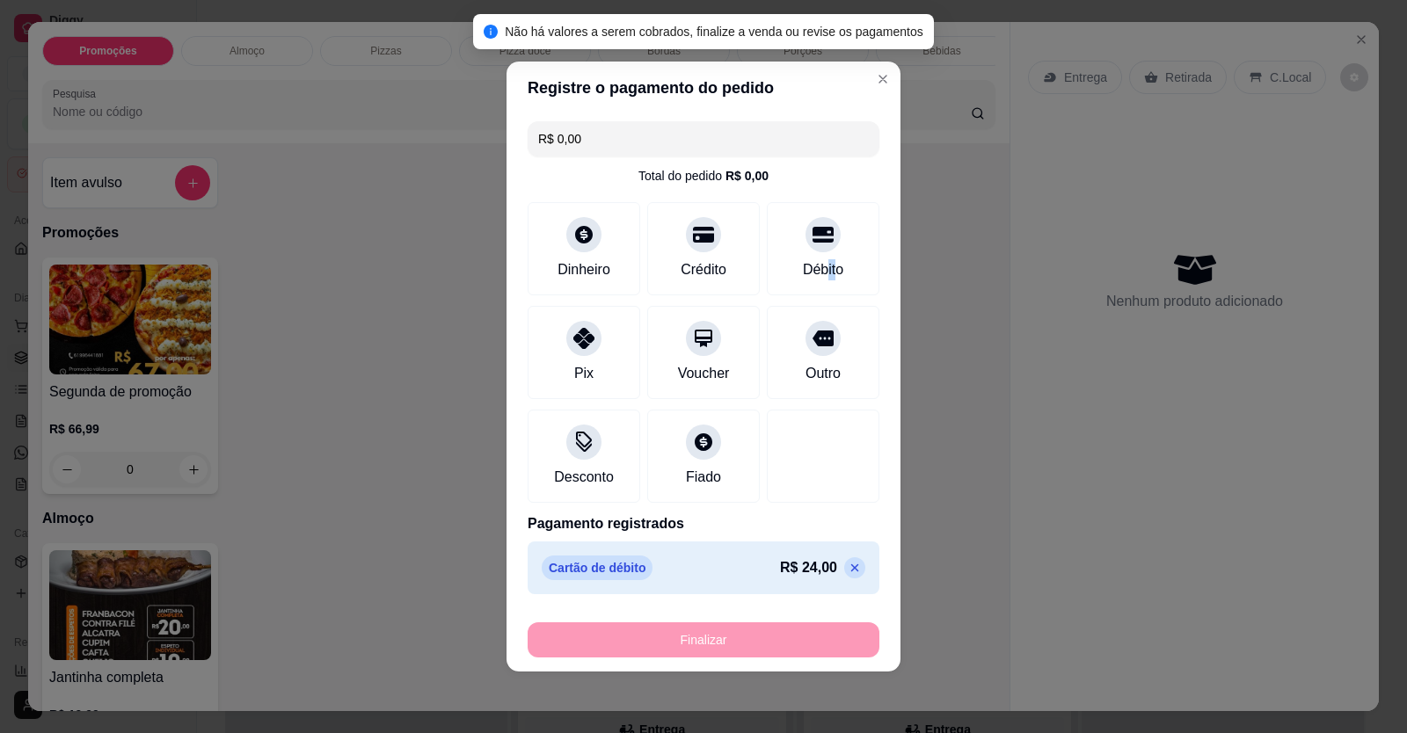
type input "-R$ 24,00"
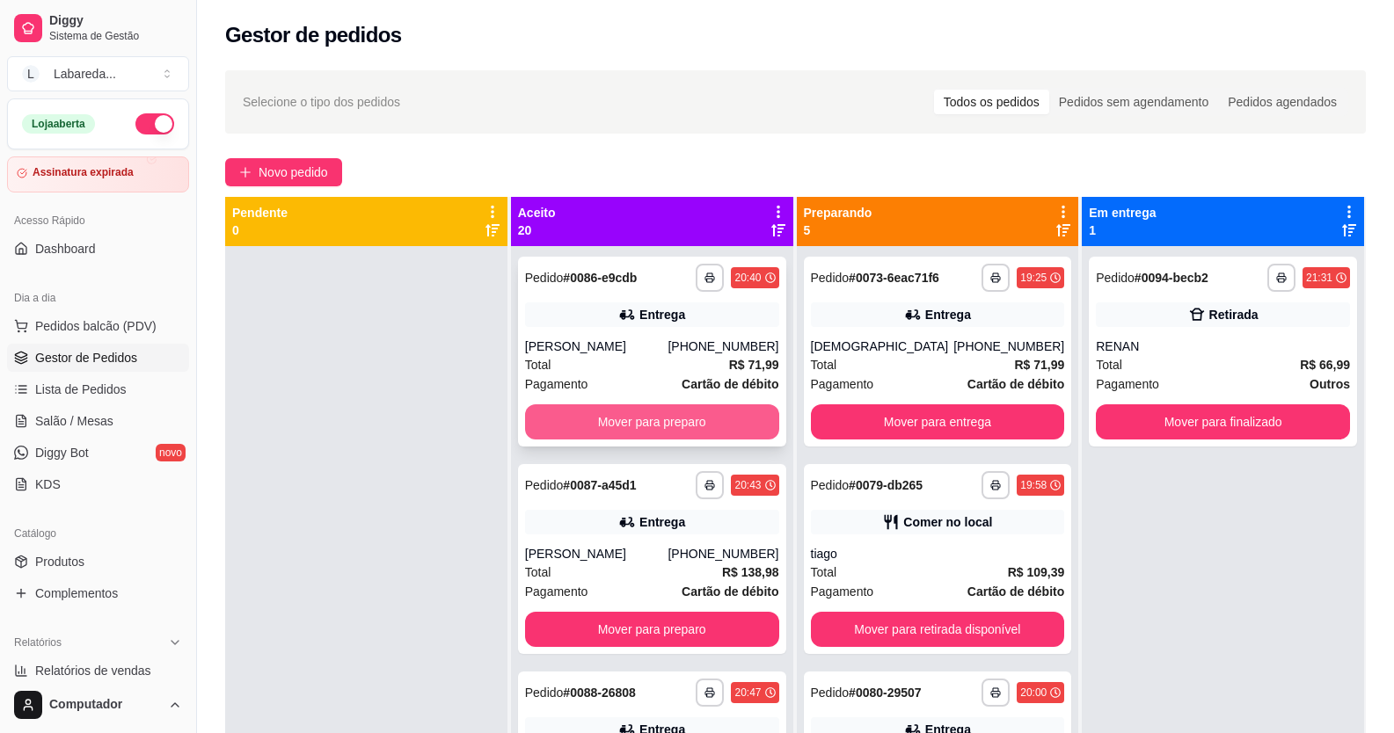
click at [636, 424] on button "Mover para preparo" at bounding box center [652, 422] width 254 height 35
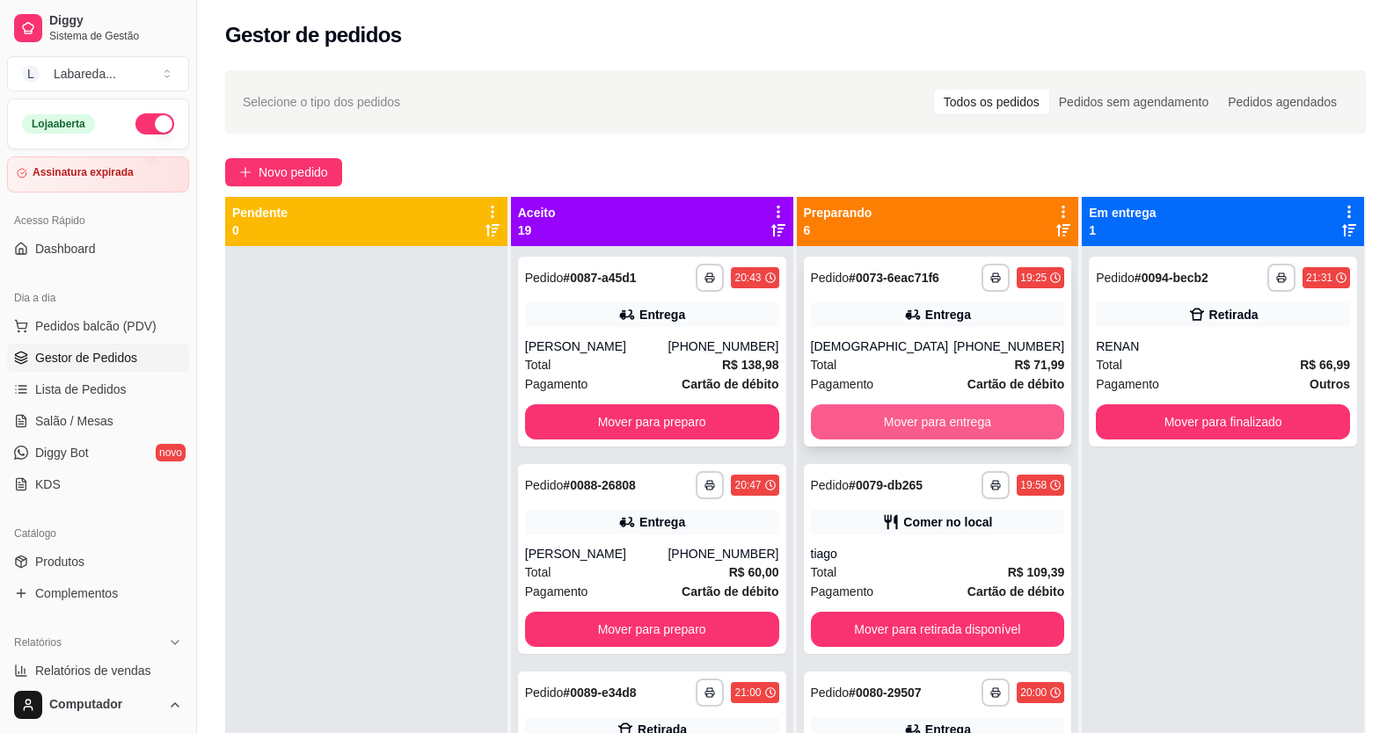
click at [823, 418] on button "Mover para entrega" at bounding box center [938, 422] width 254 height 35
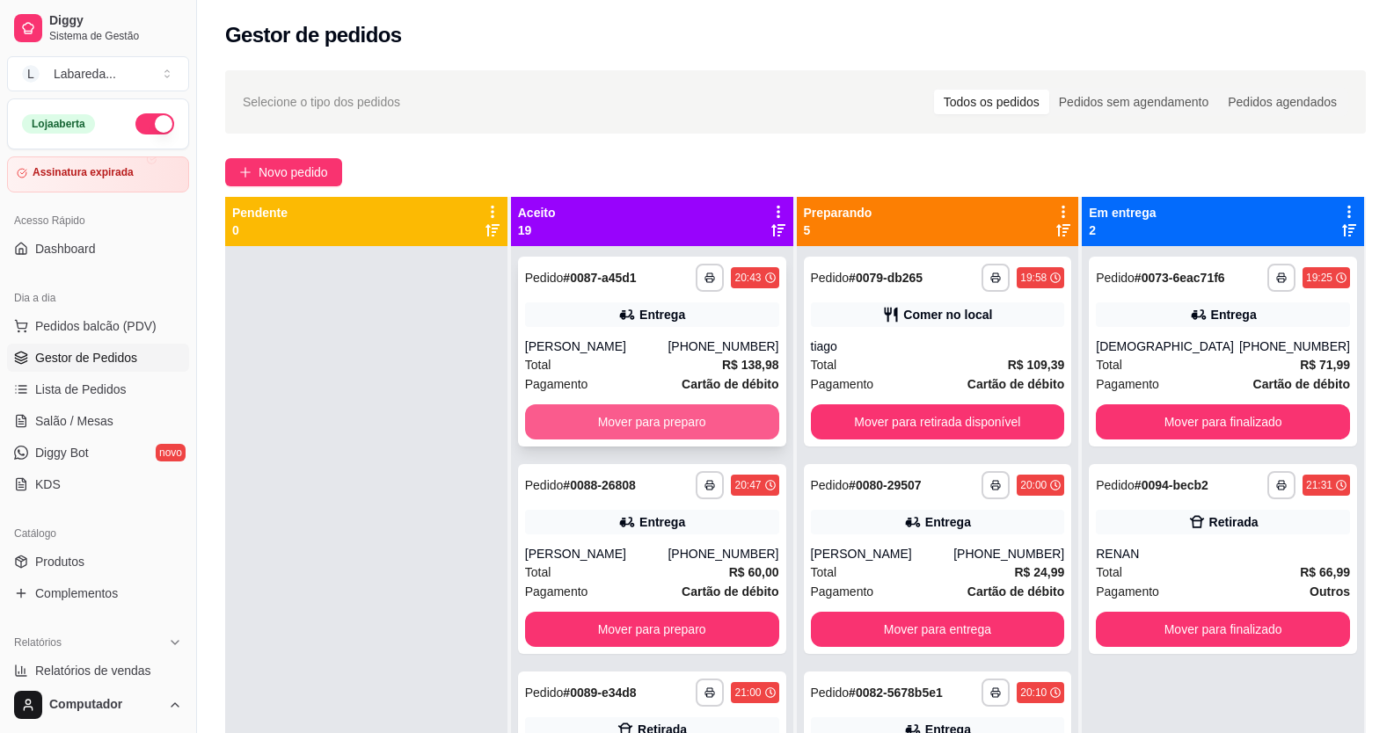
click at [681, 419] on button "Mover para preparo" at bounding box center [652, 422] width 254 height 35
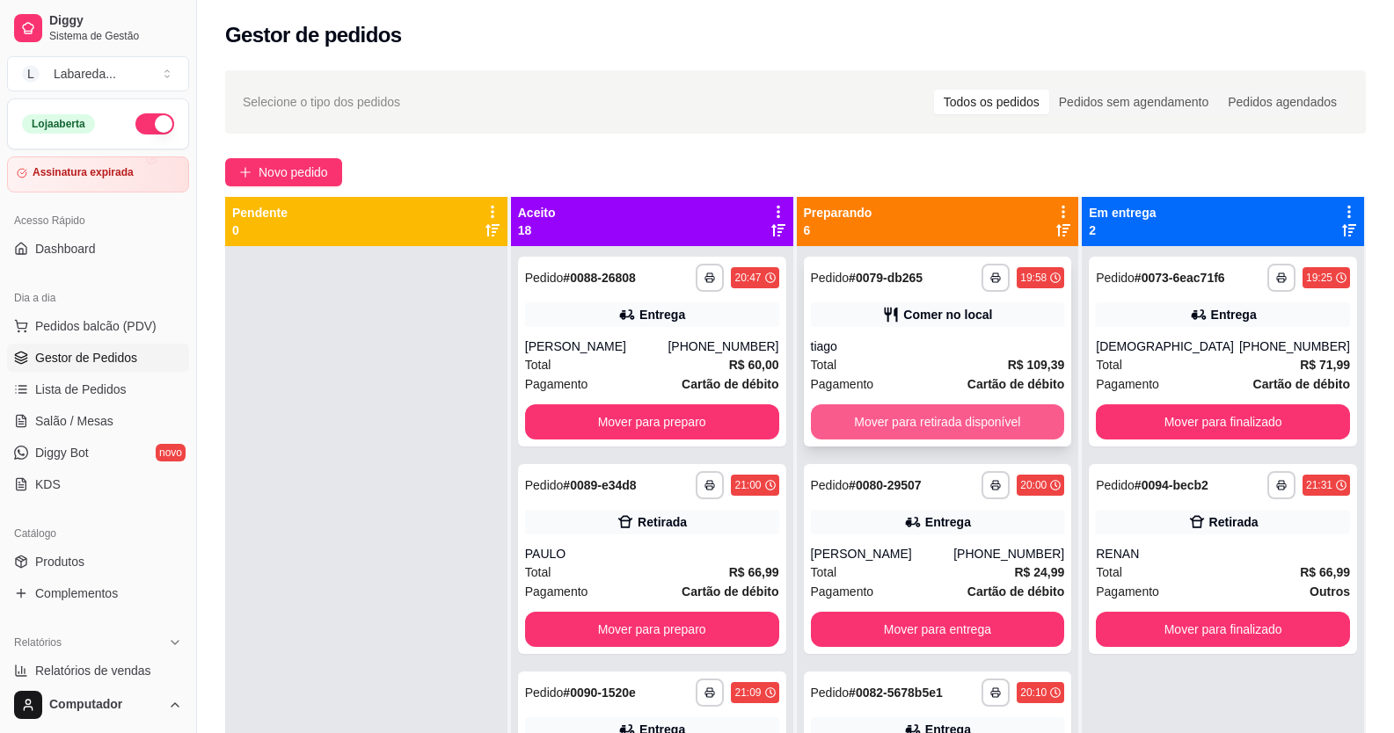
click at [834, 415] on button "Mover para retirada disponível" at bounding box center [938, 422] width 254 height 35
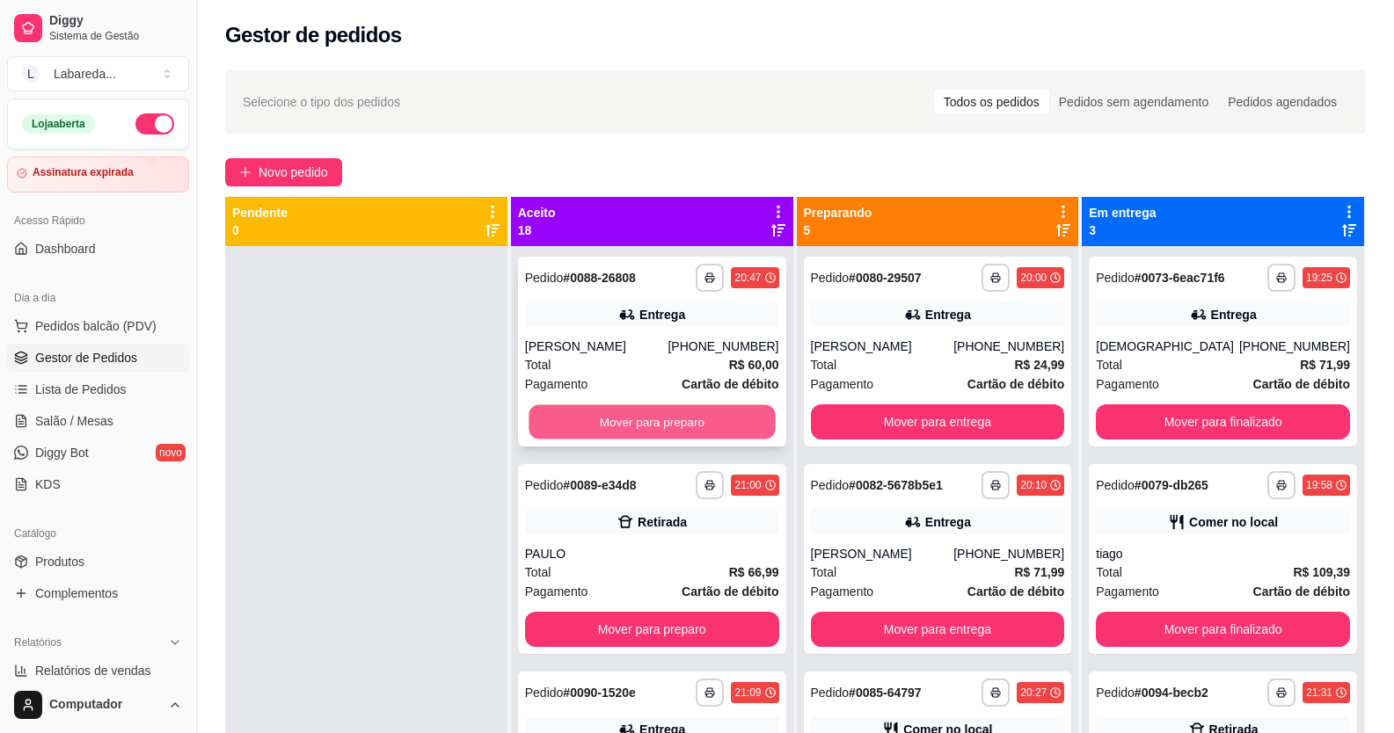
click at [690, 429] on button "Mover para preparo" at bounding box center [652, 422] width 246 height 34
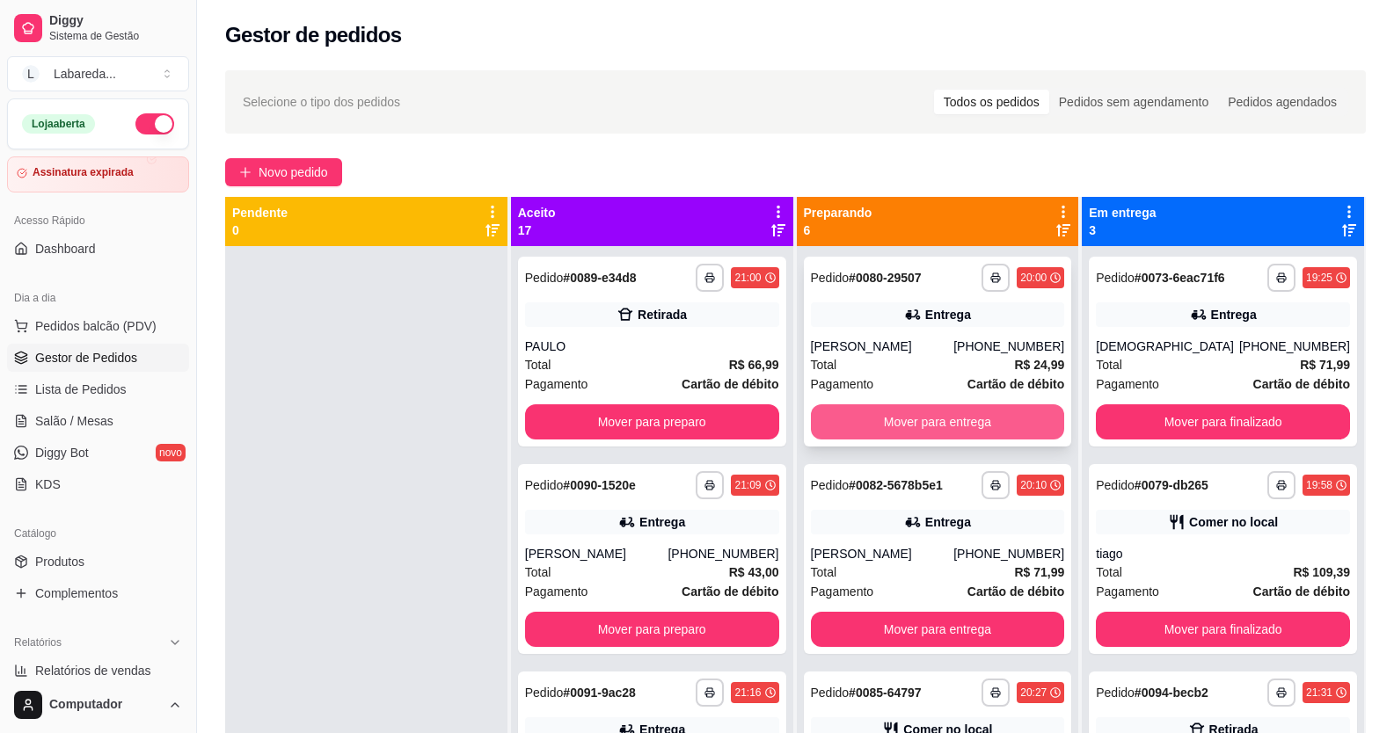
click at [848, 427] on button "Mover para entrega" at bounding box center [938, 422] width 254 height 35
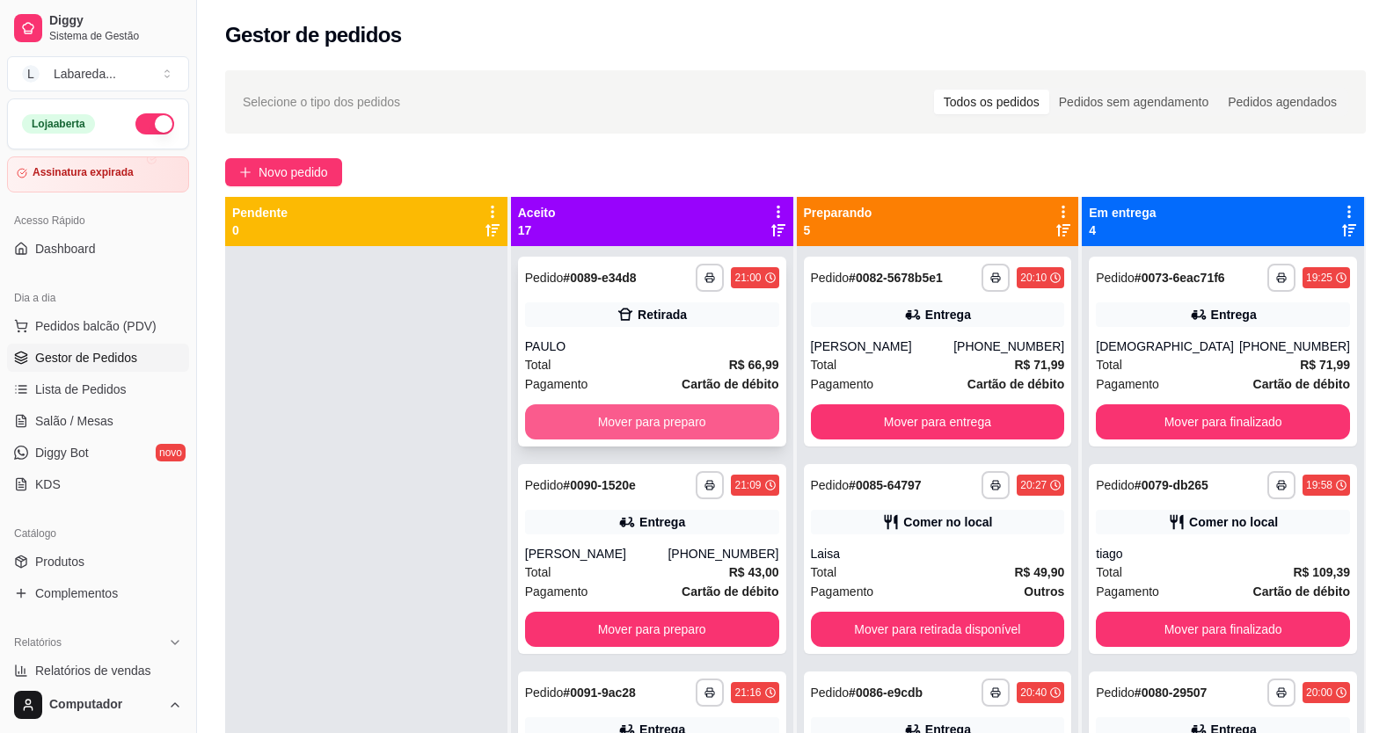
click at [714, 412] on button "Mover para preparo" at bounding box center [652, 422] width 254 height 35
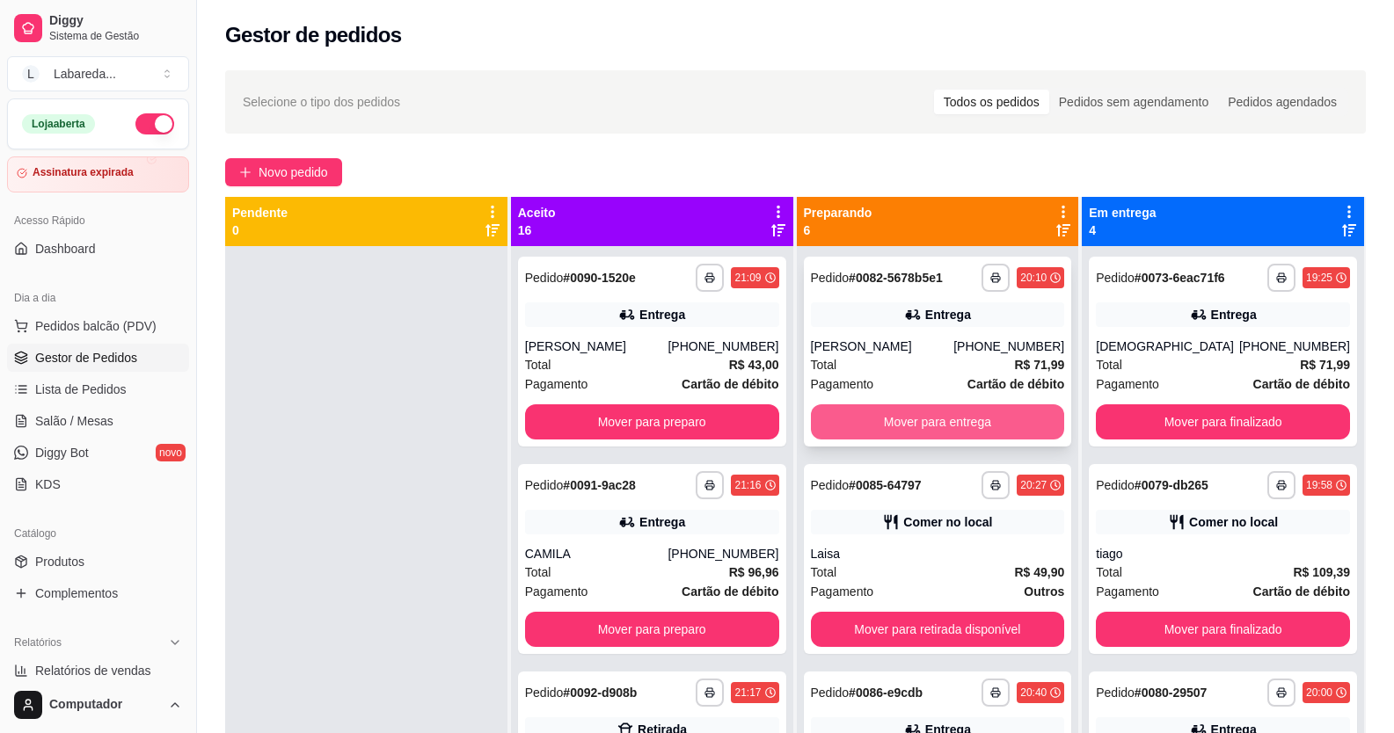
click at [875, 420] on button "Mover para entrega" at bounding box center [938, 422] width 254 height 35
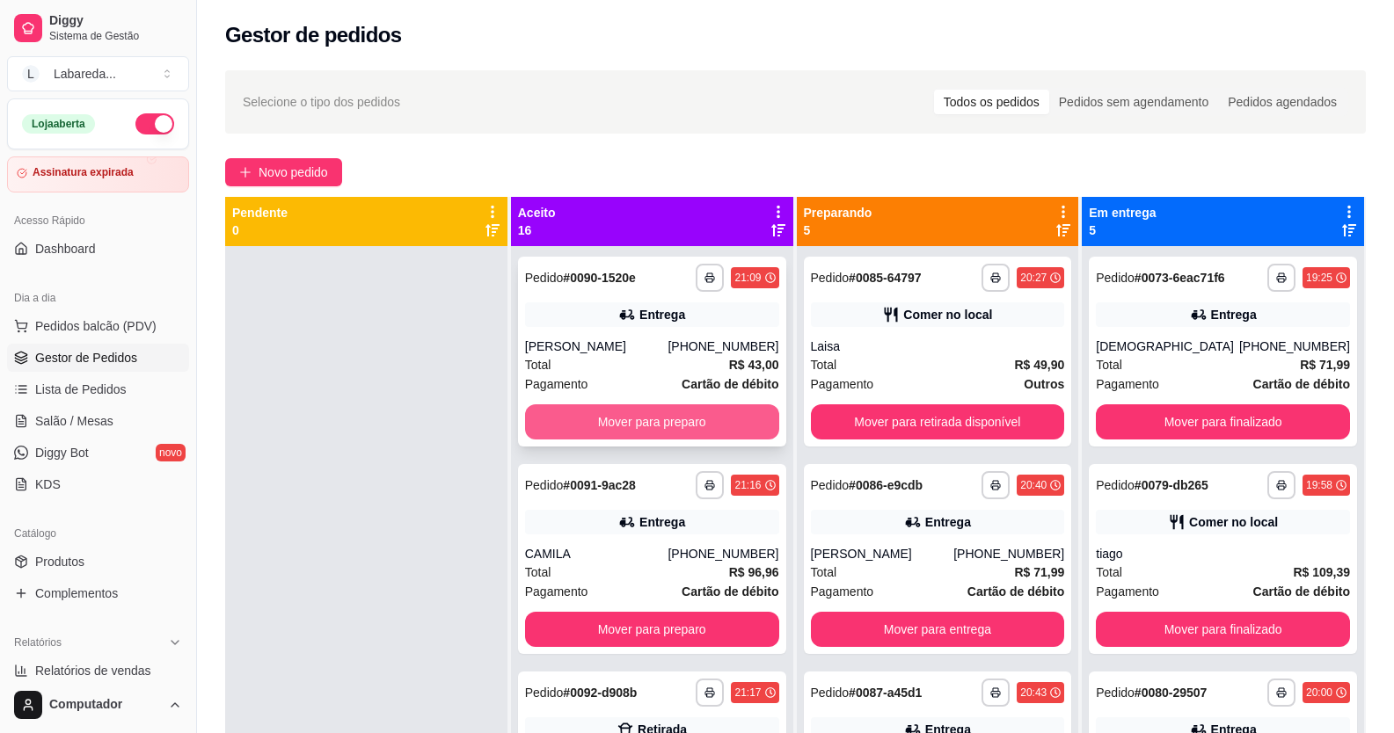
click at [691, 417] on button "Mover para preparo" at bounding box center [652, 422] width 254 height 35
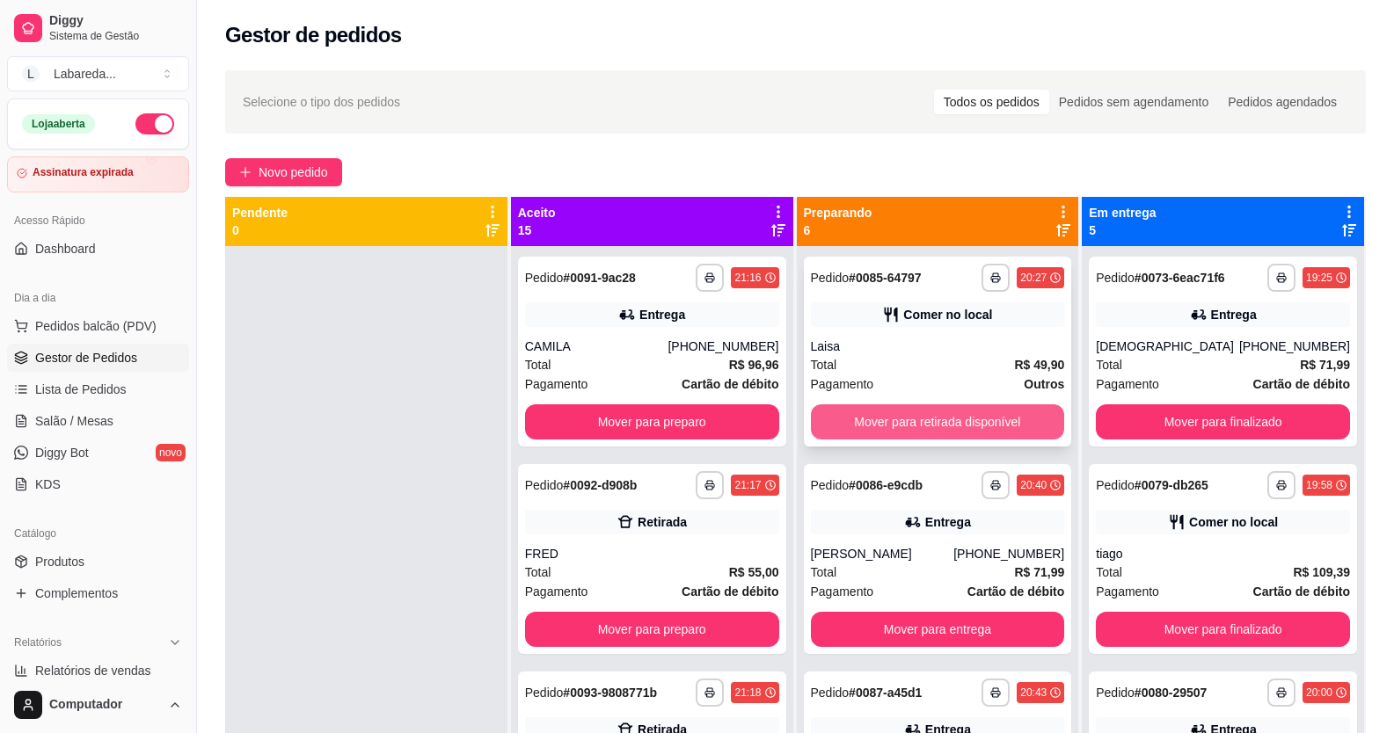
click at [845, 417] on button "Mover para retirada disponível" at bounding box center [938, 422] width 254 height 35
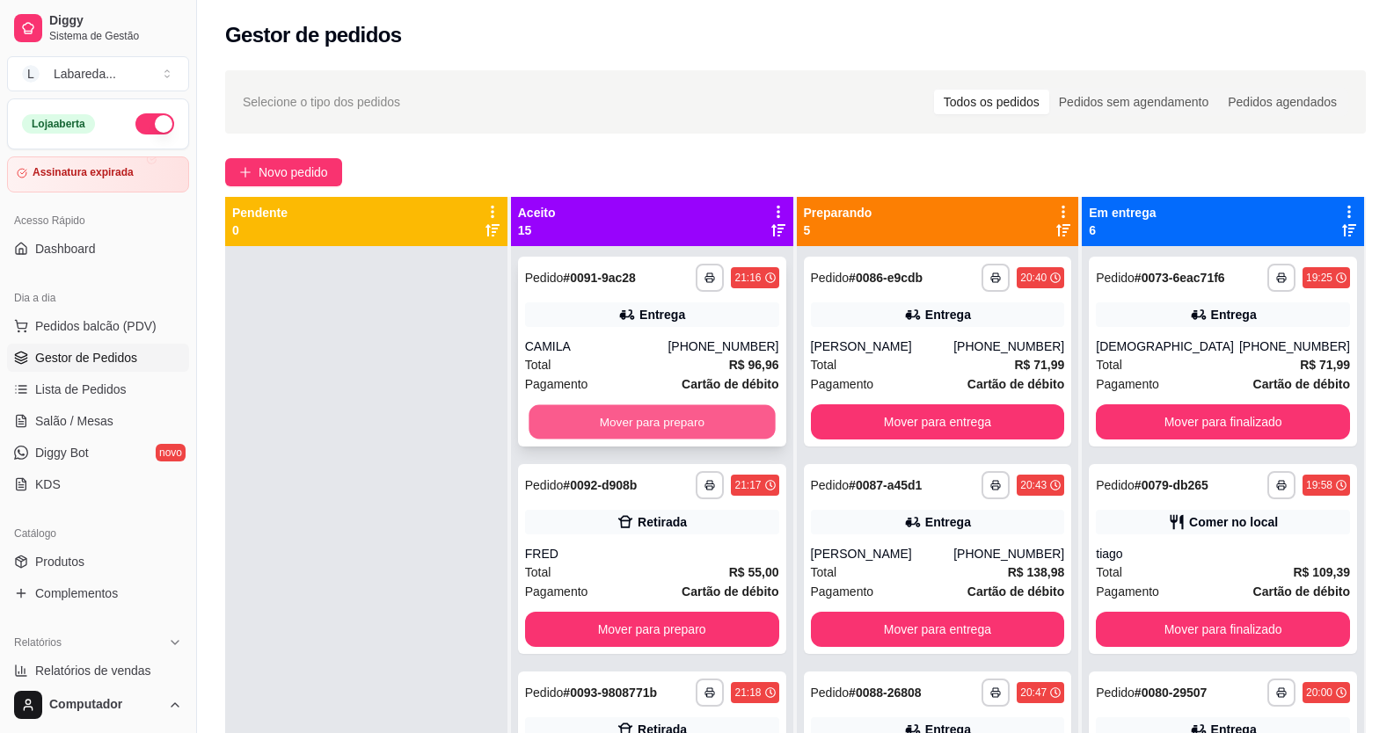
click at [726, 427] on button "Mover para preparo" at bounding box center [652, 422] width 246 height 34
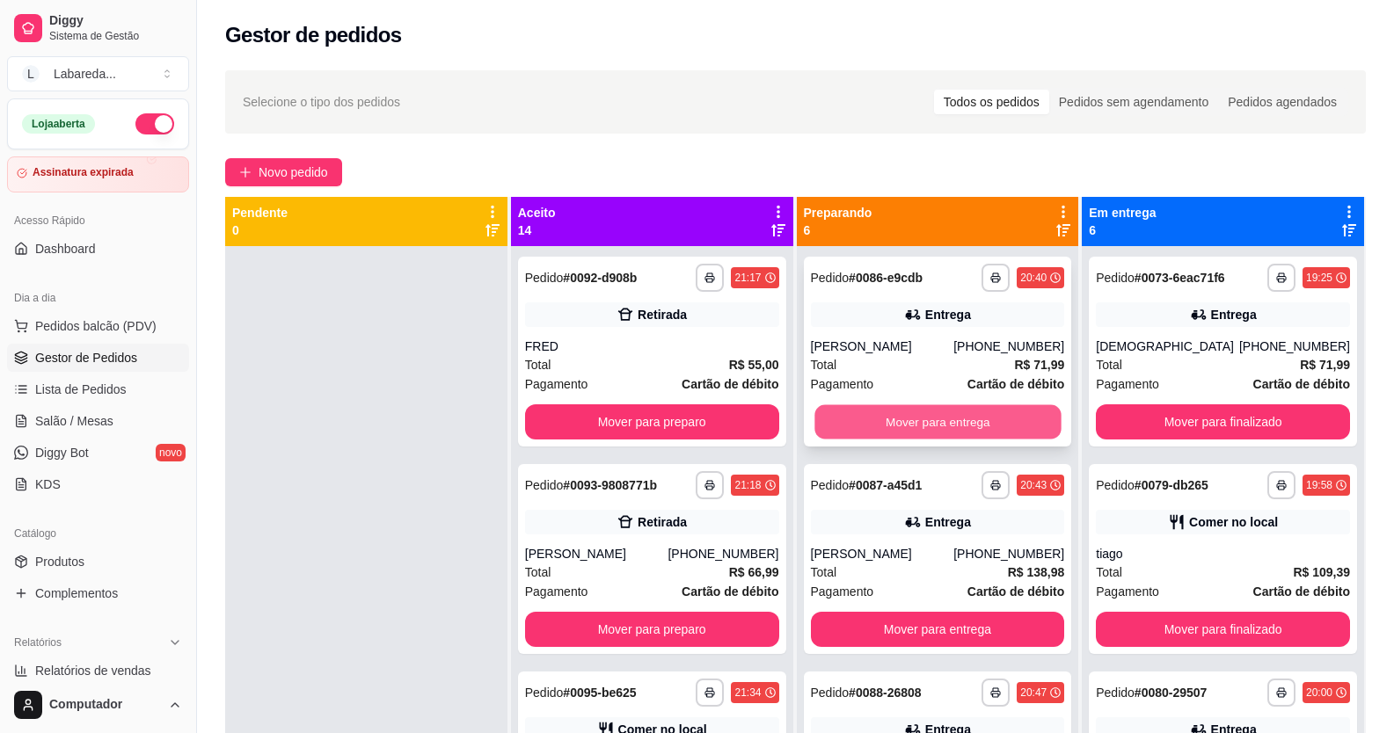
click at [894, 416] on button "Mover para entrega" at bounding box center [937, 422] width 246 height 34
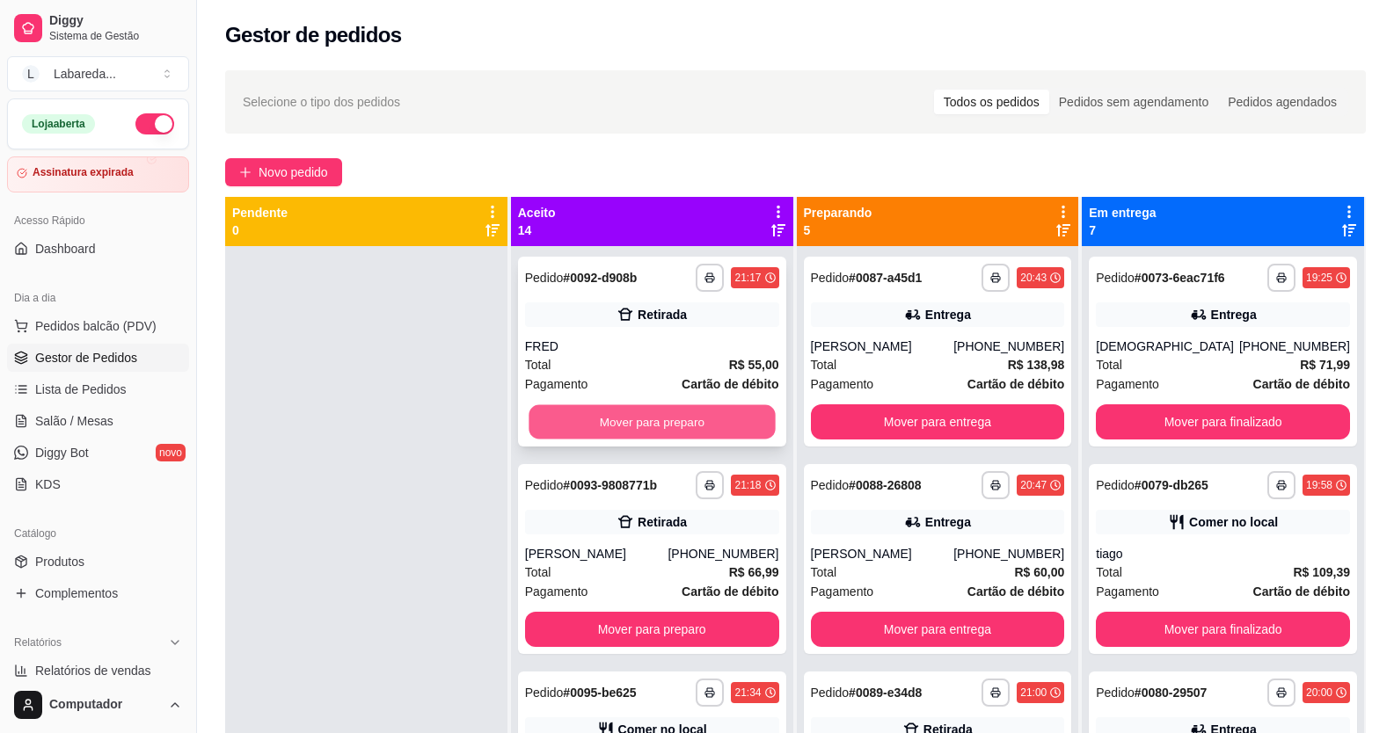
click at [700, 428] on button "Mover para preparo" at bounding box center [652, 422] width 246 height 34
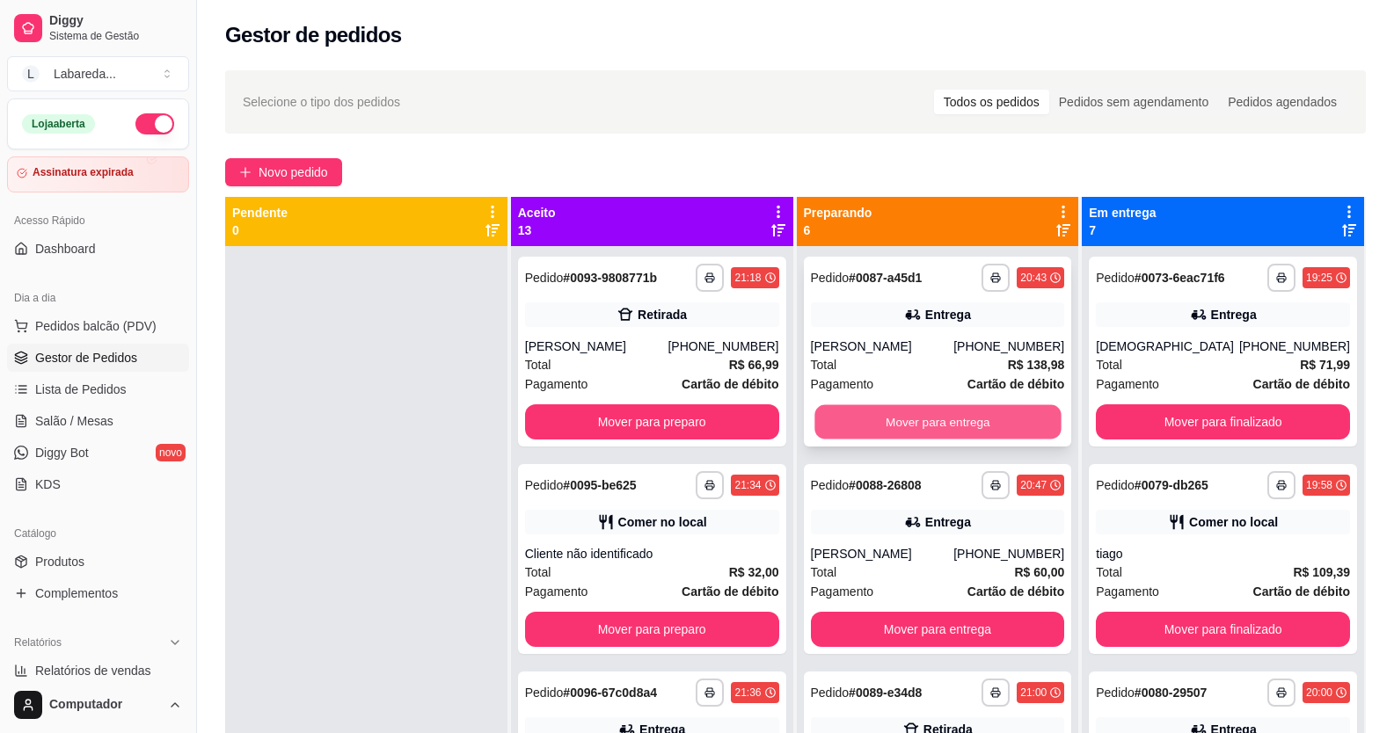
click at [894, 415] on button "Mover para entrega" at bounding box center [937, 422] width 246 height 34
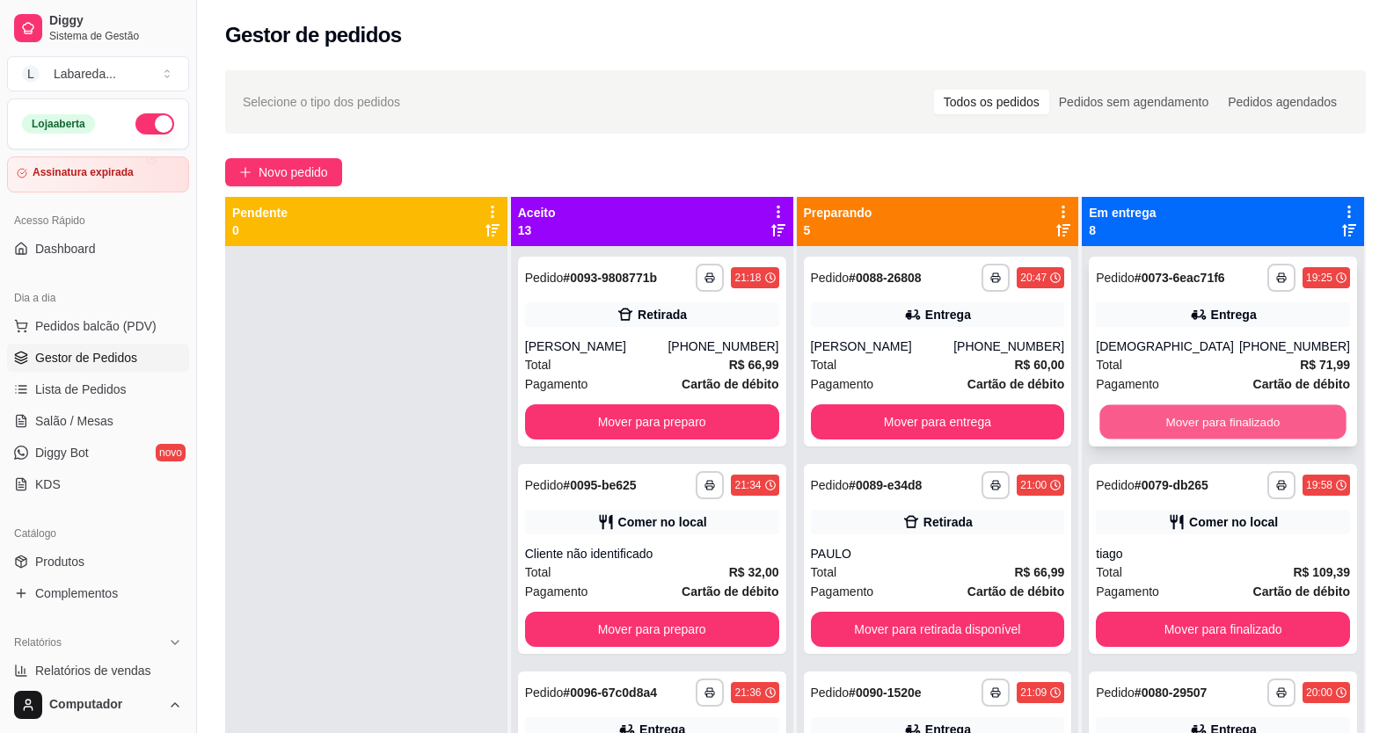
click at [1160, 423] on button "Mover para finalizado" at bounding box center [1223, 422] width 246 height 34
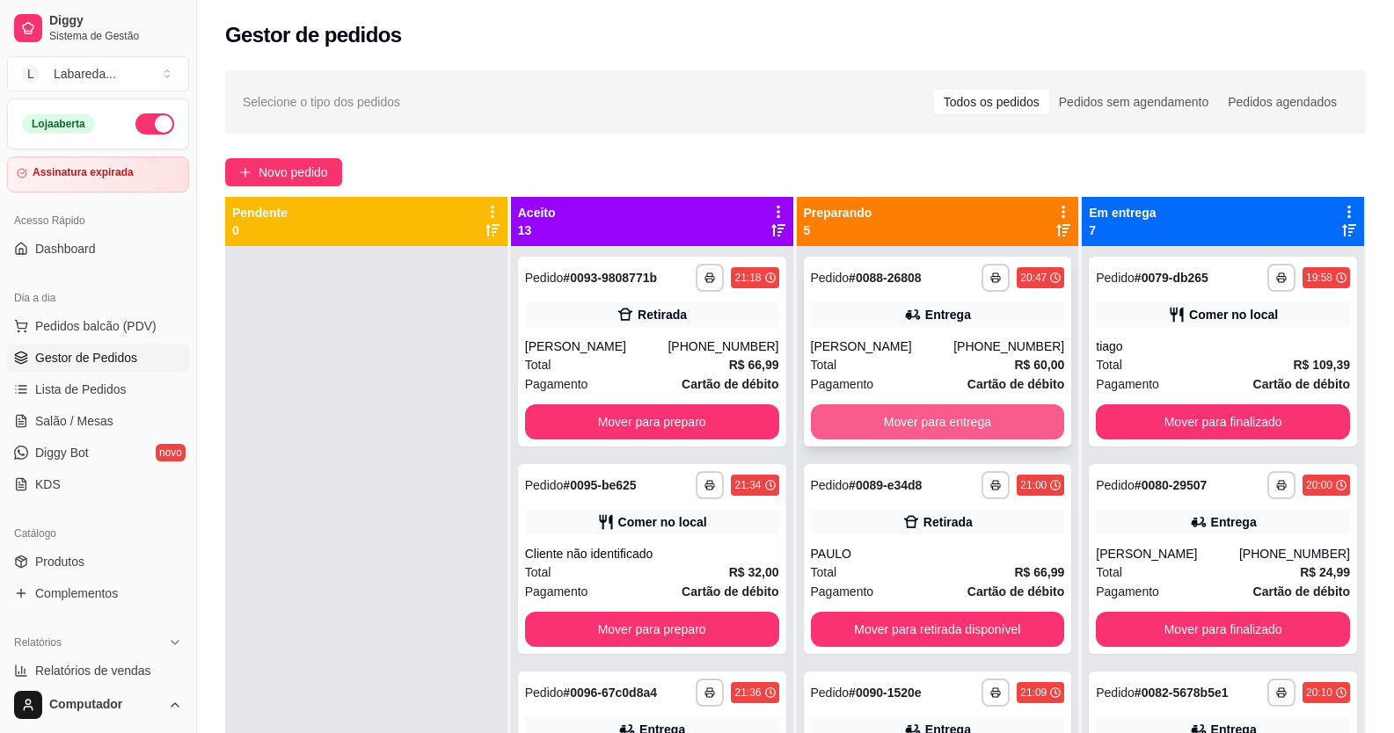
click at [892, 431] on button "Mover para entrega" at bounding box center [938, 422] width 254 height 35
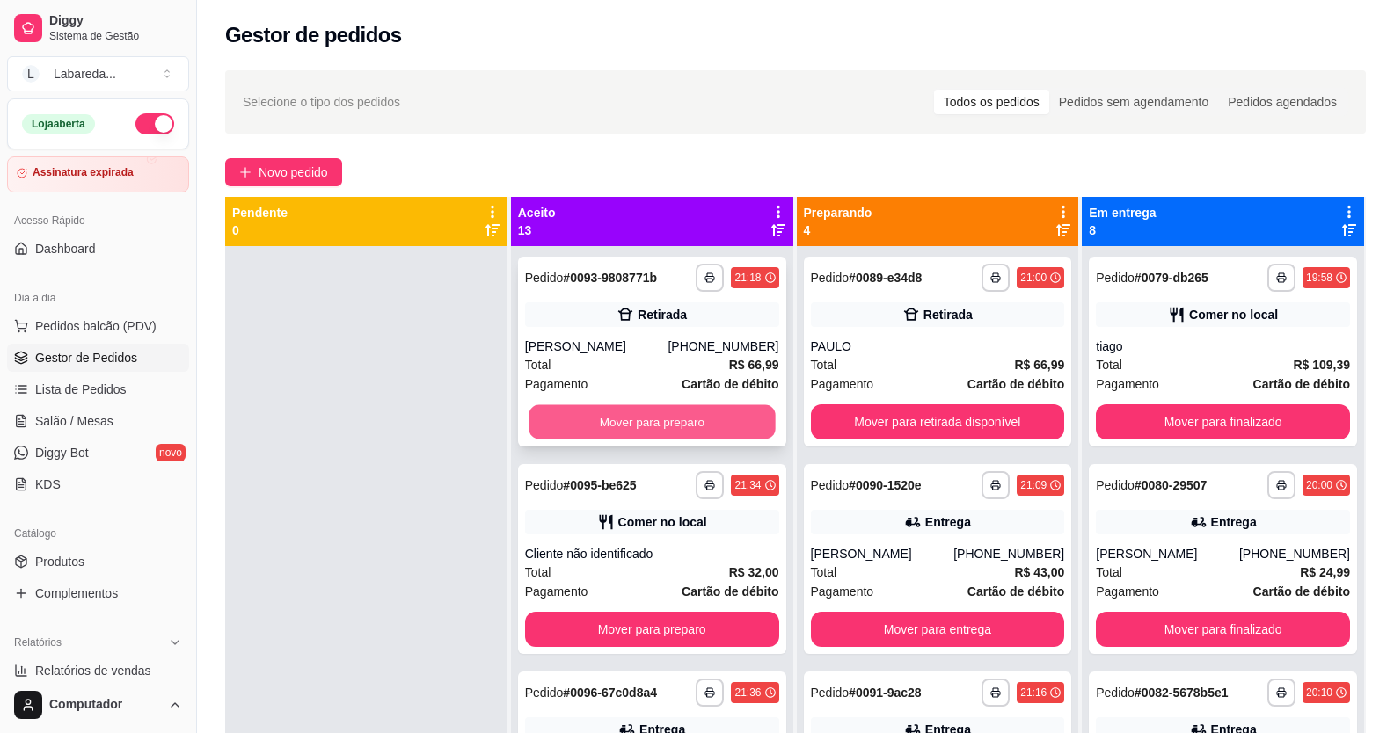
click at [691, 424] on button "Mover para preparo" at bounding box center [652, 422] width 246 height 34
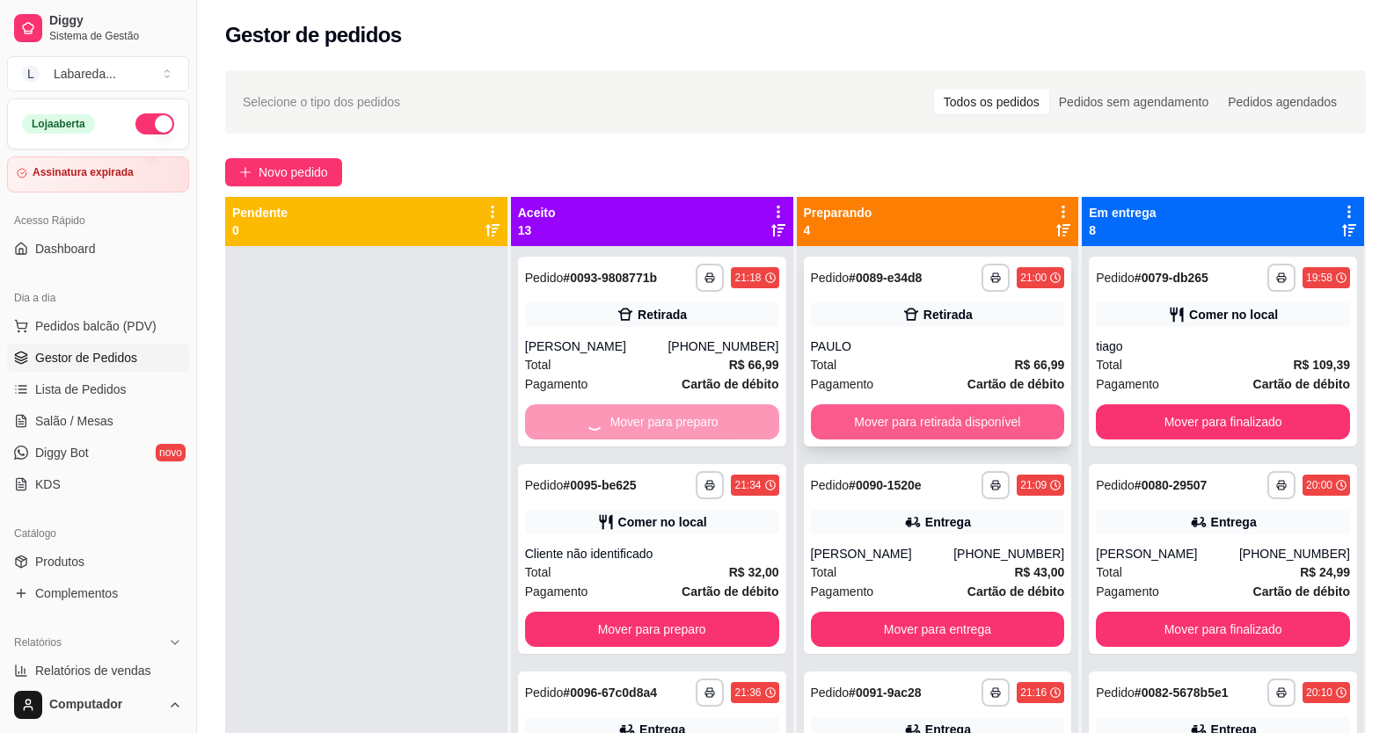
click at [879, 411] on button "Mover para retirada disponível" at bounding box center [938, 422] width 254 height 35
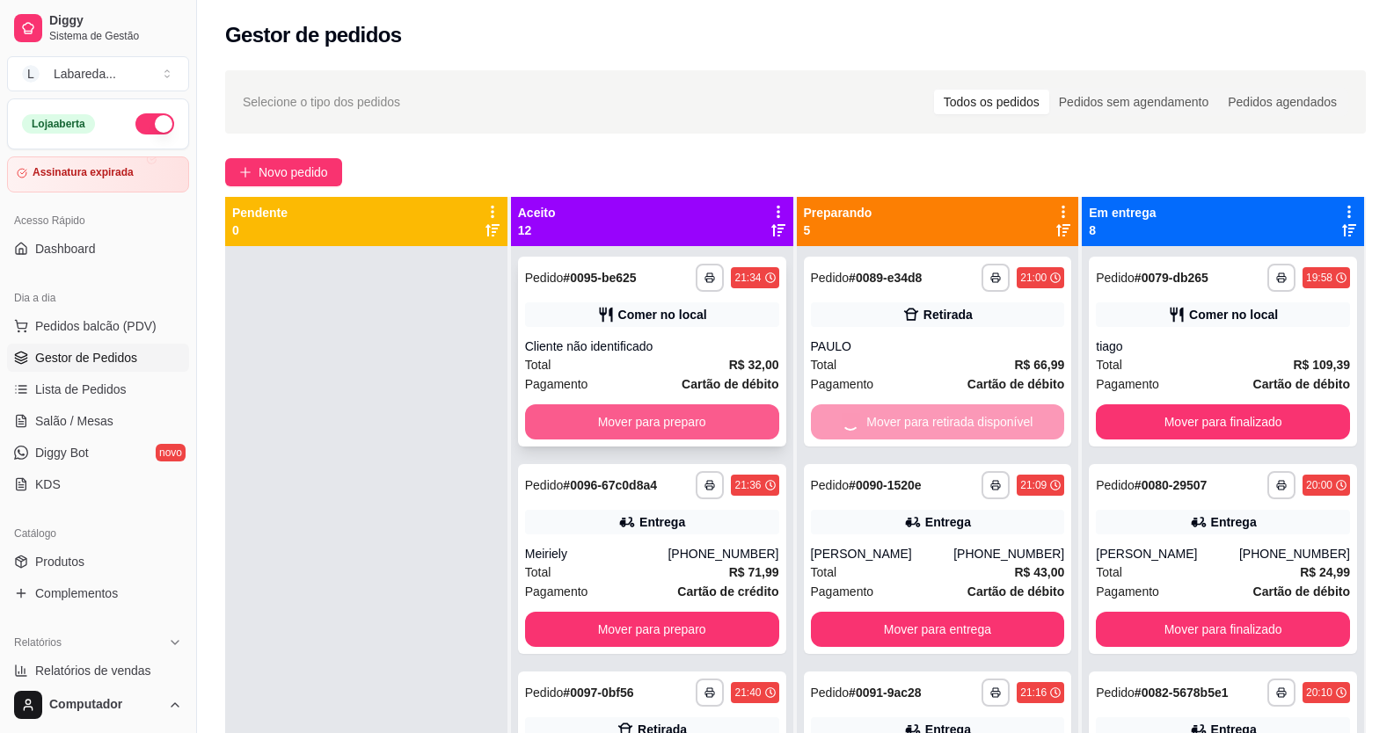
click at [723, 427] on button "Mover para preparo" at bounding box center [652, 422] width 254 height 35
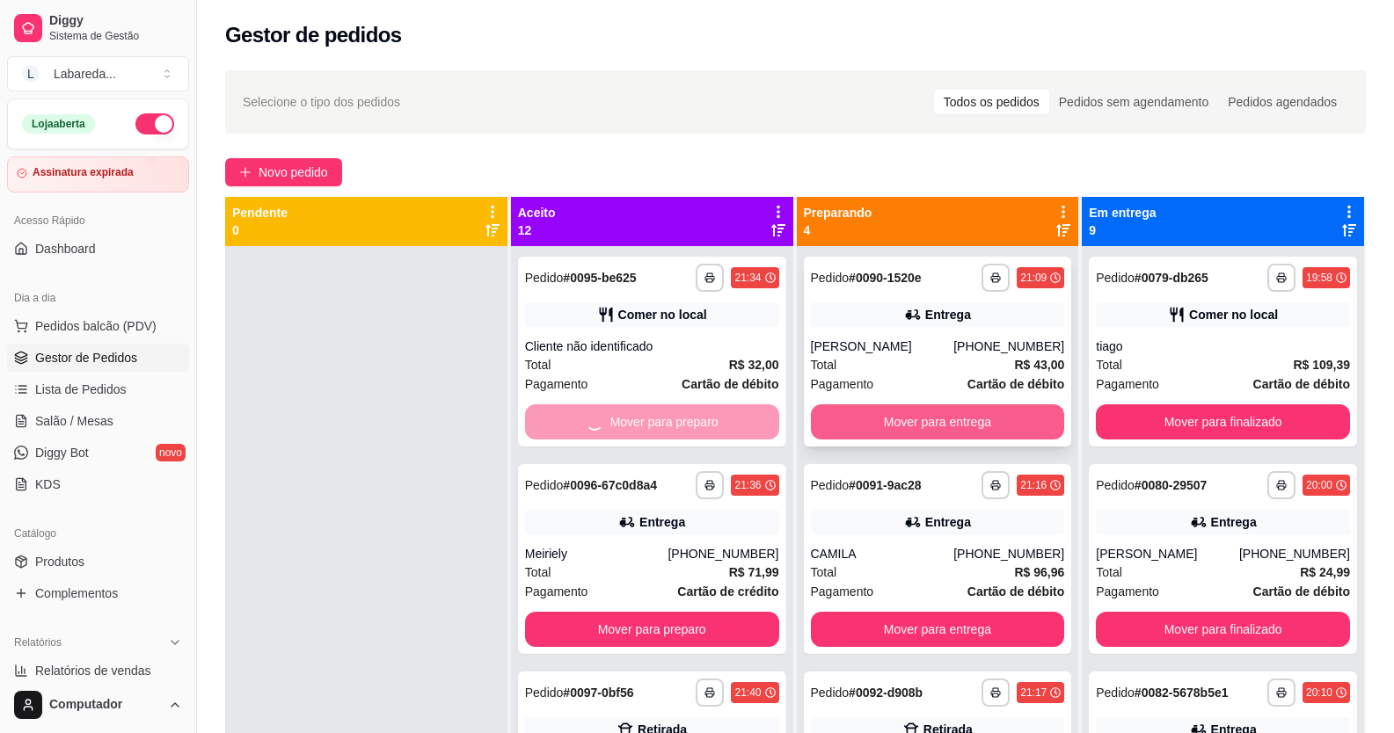
click at [879, 416] on button "Mover para entrega" at bounding box center [938, 422] width 254 height 35
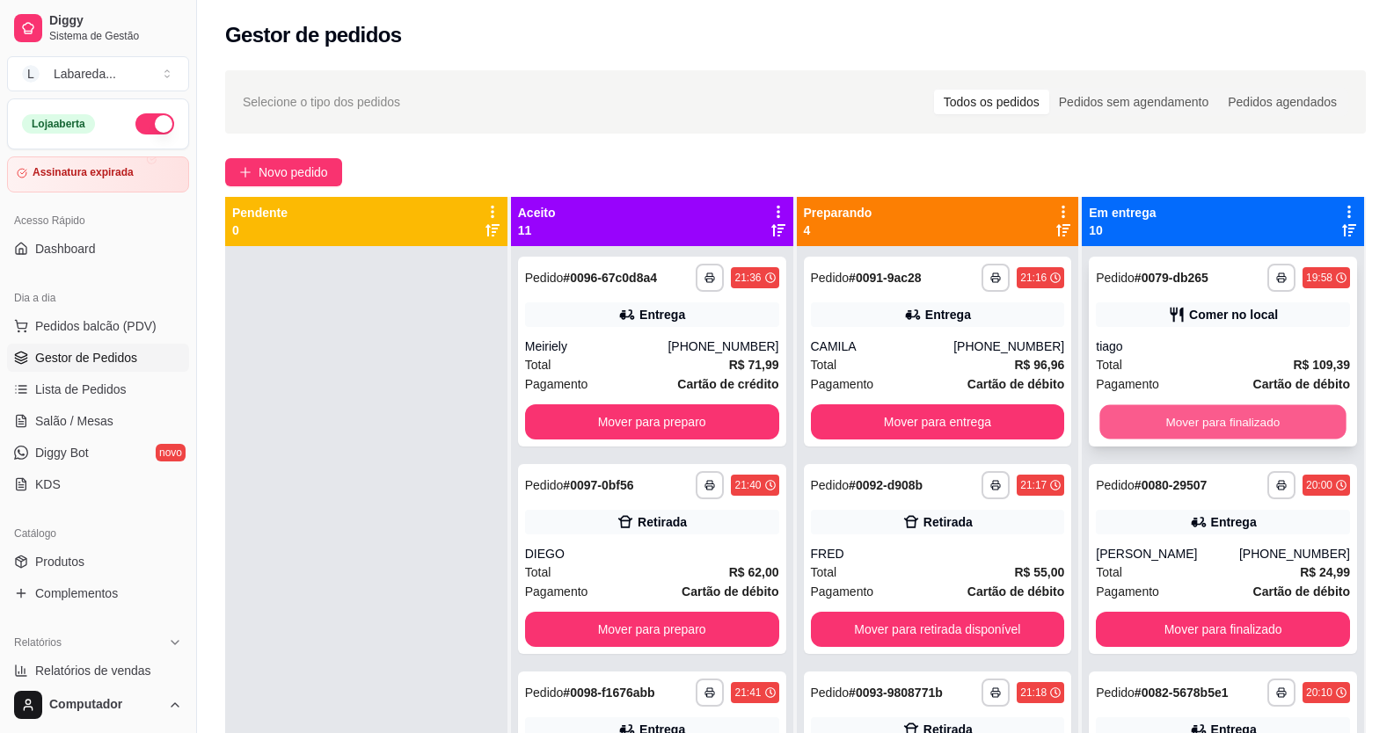
click at [1150, 417] on button "Mover para finalizado" at bounding box center [1223, 422] width 246 height 34
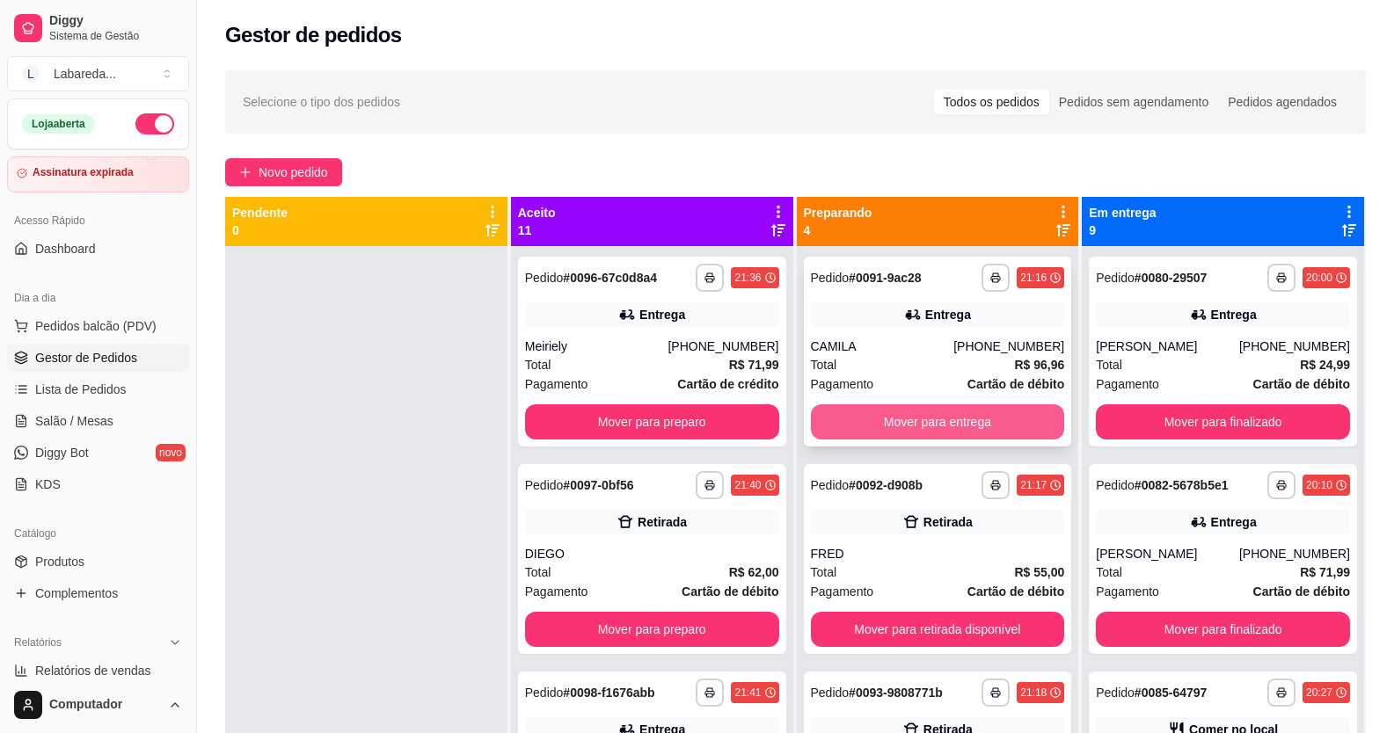
click at [955, 435] on button "Mover para entrega" at bounding box center [938, 422] width 254 height 35
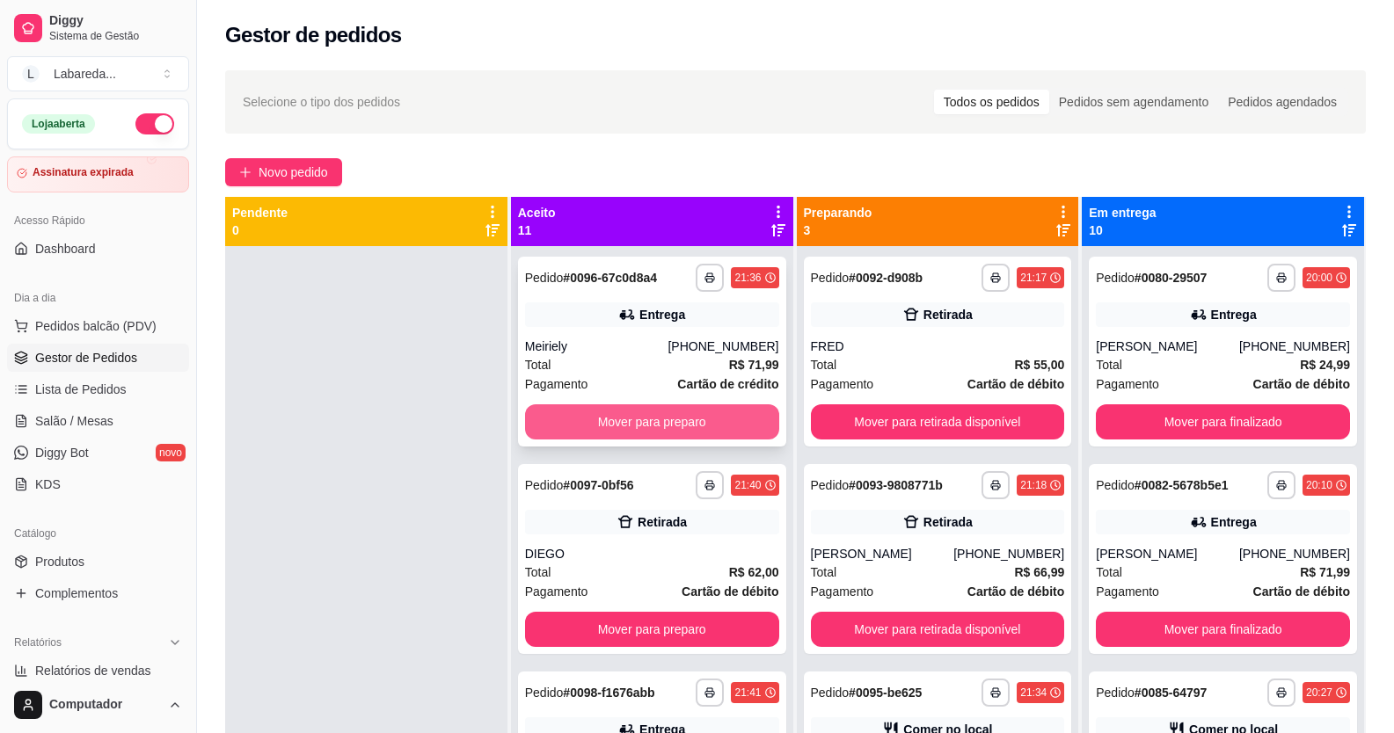
click at [733, 427] on button "Mover para preparo" at bounding box center [652, 422] width 254 height 35
click at [719, 424] on button "Mover para preparo" at bounding box center [652, 422] width 254 height 35
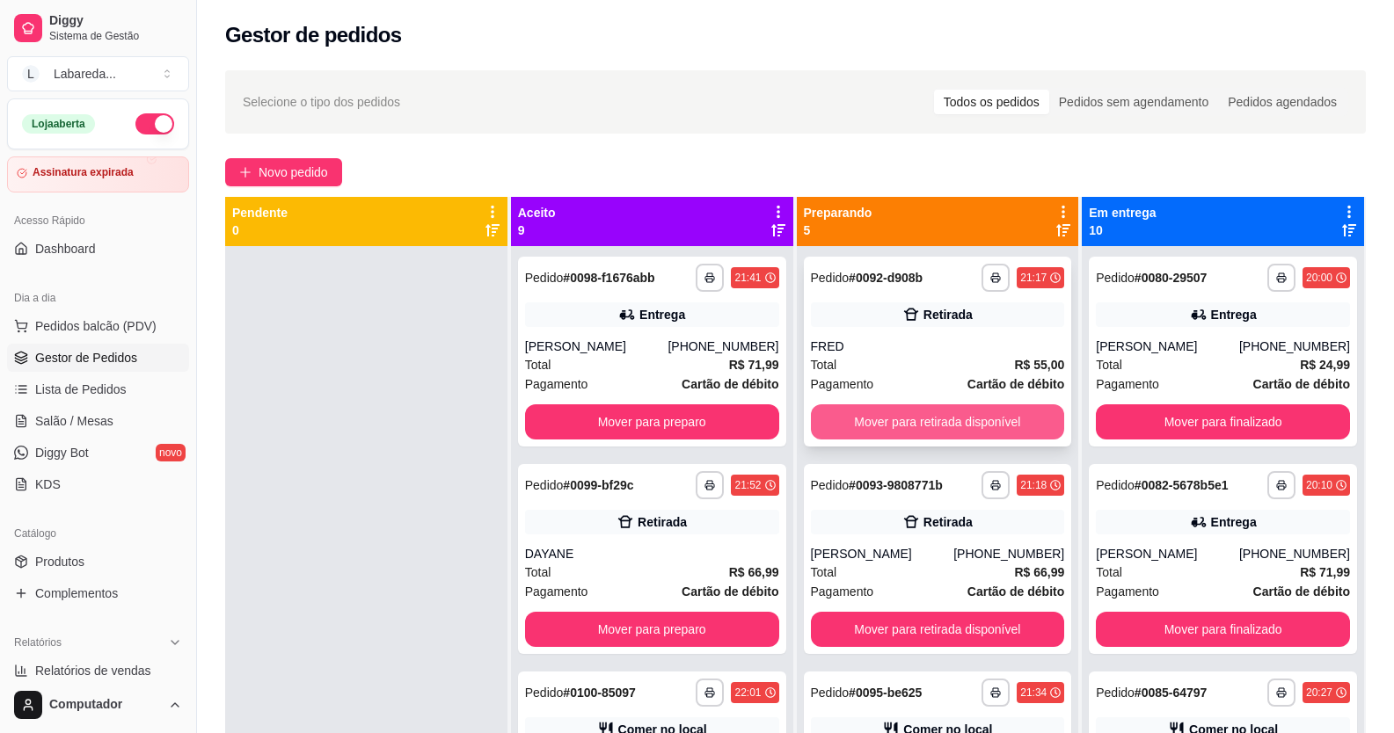
click at [879, 429] on button "Mover para retirada disponível" at bounding box center [938, 422] width 254 height 35
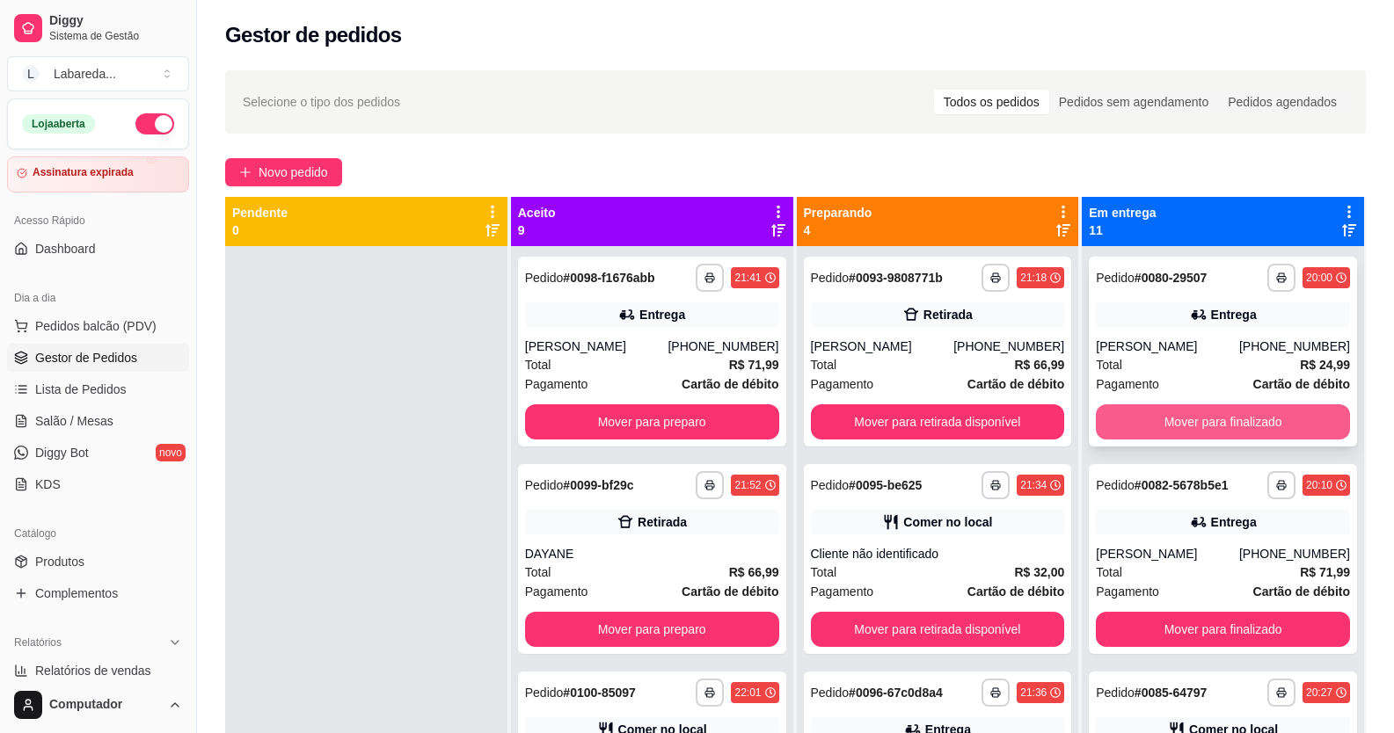
click at [1128, 432] on button "Mover para finalizado" at bounding box center [1223, 422] width 254 height 35
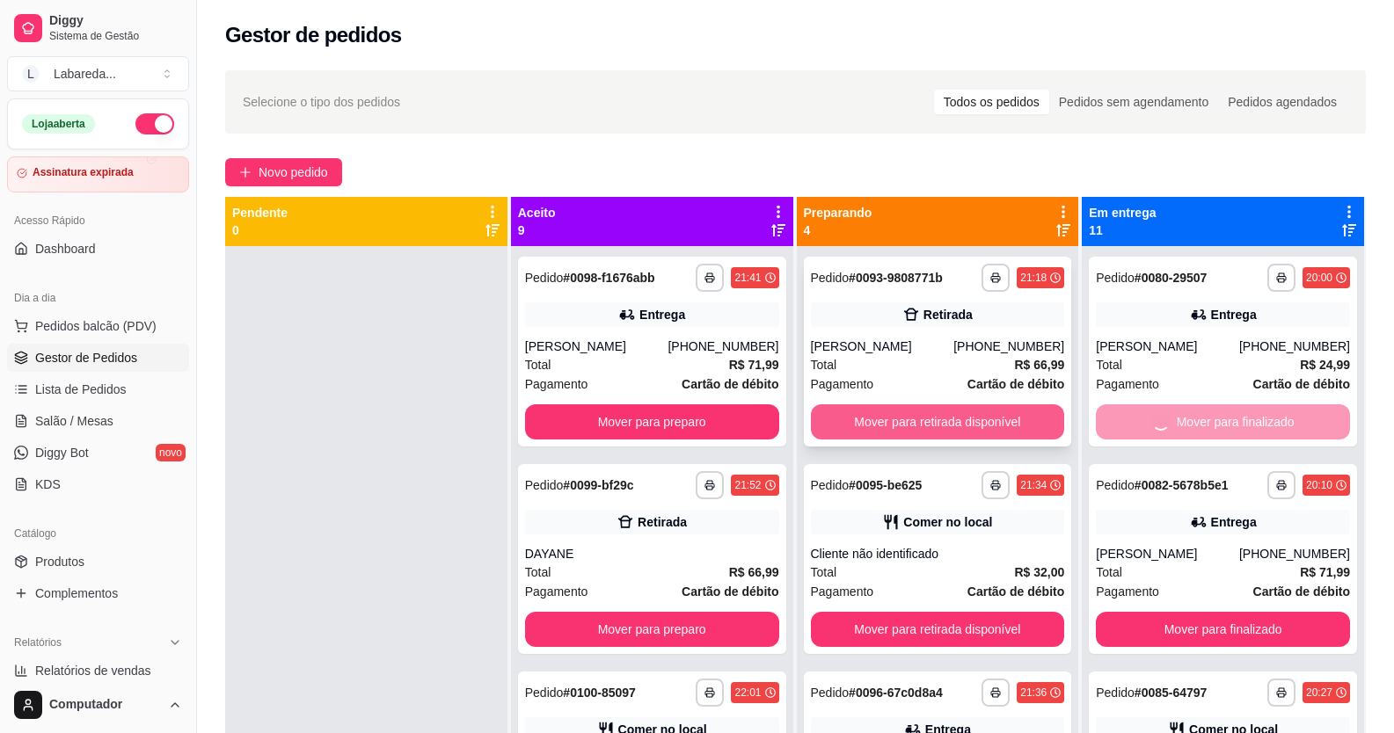
click at [974, 425] on button "Mover para retirada disponível" at bounding box center [938, 422] width 254 height 35
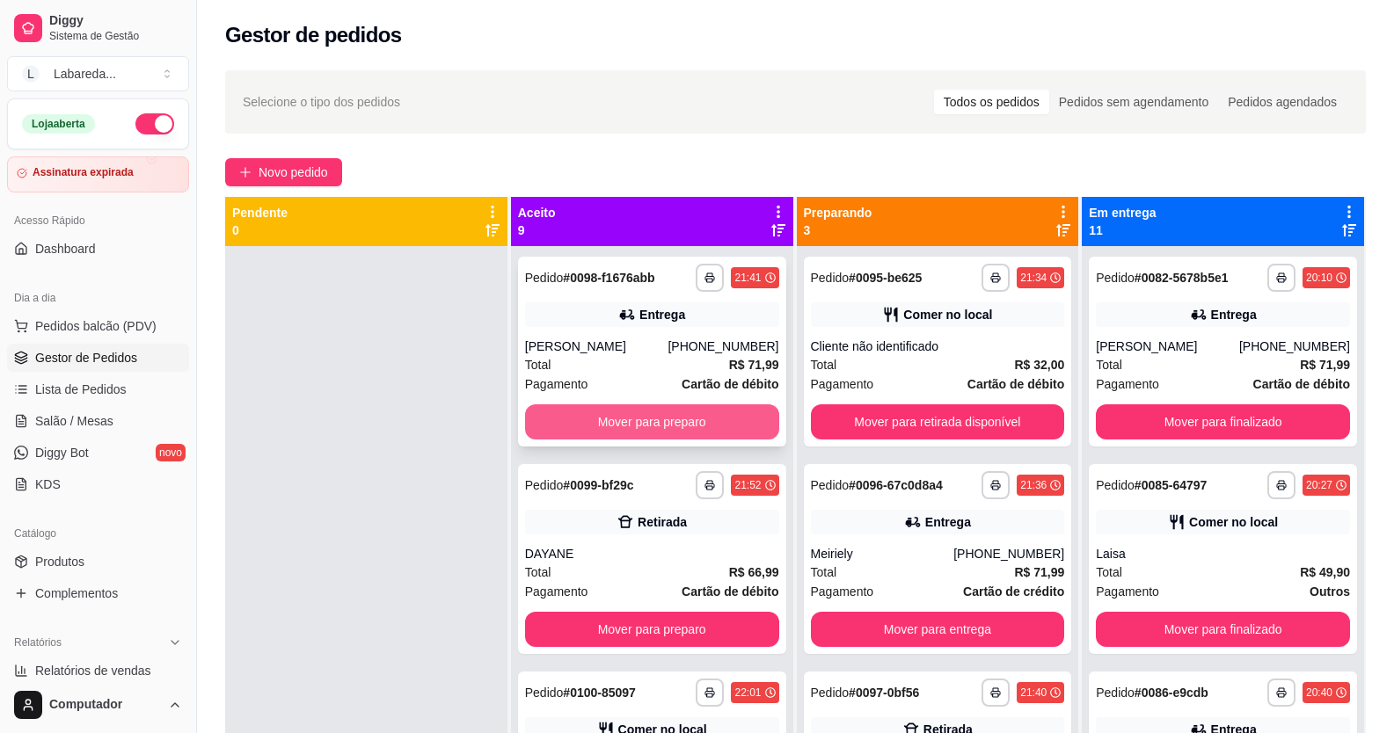
click at [722, 426] on button "Mover para preparo" at bounding box center [652, 422] width 254 height 35
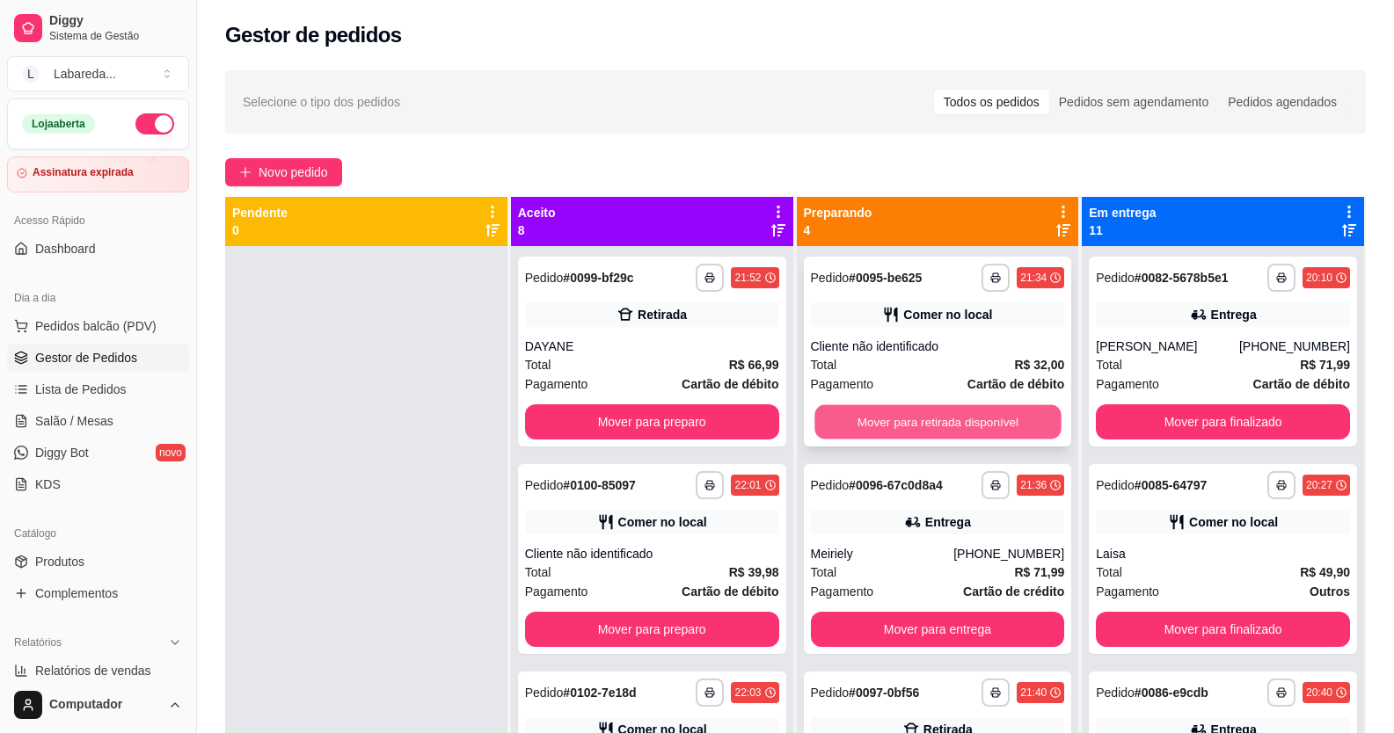
click at [916, 431] on button "Mover para retirada disponível" at bounding box center [937, 422] width 246 height 34
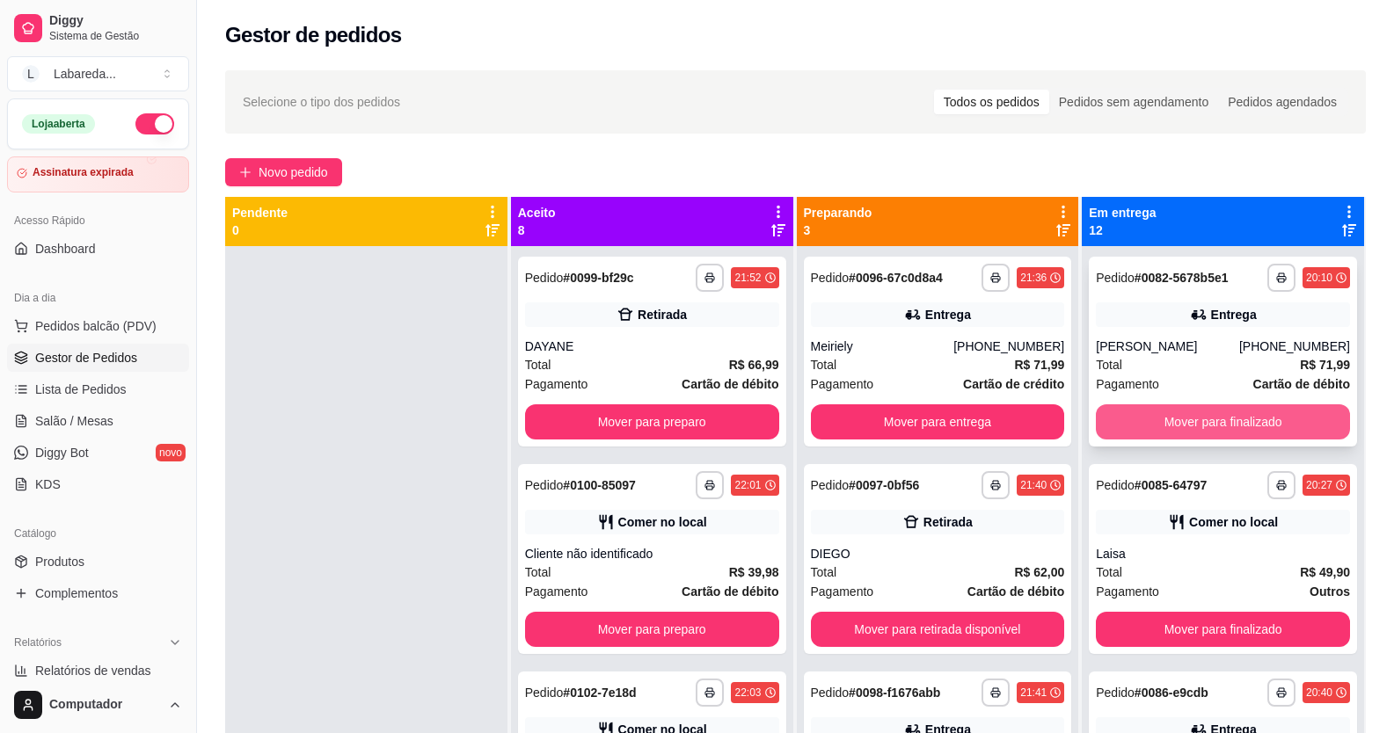
click at [1193, 419] on button "Mover para finalizado" at bounding box center [1223, 422] width 254 height 35
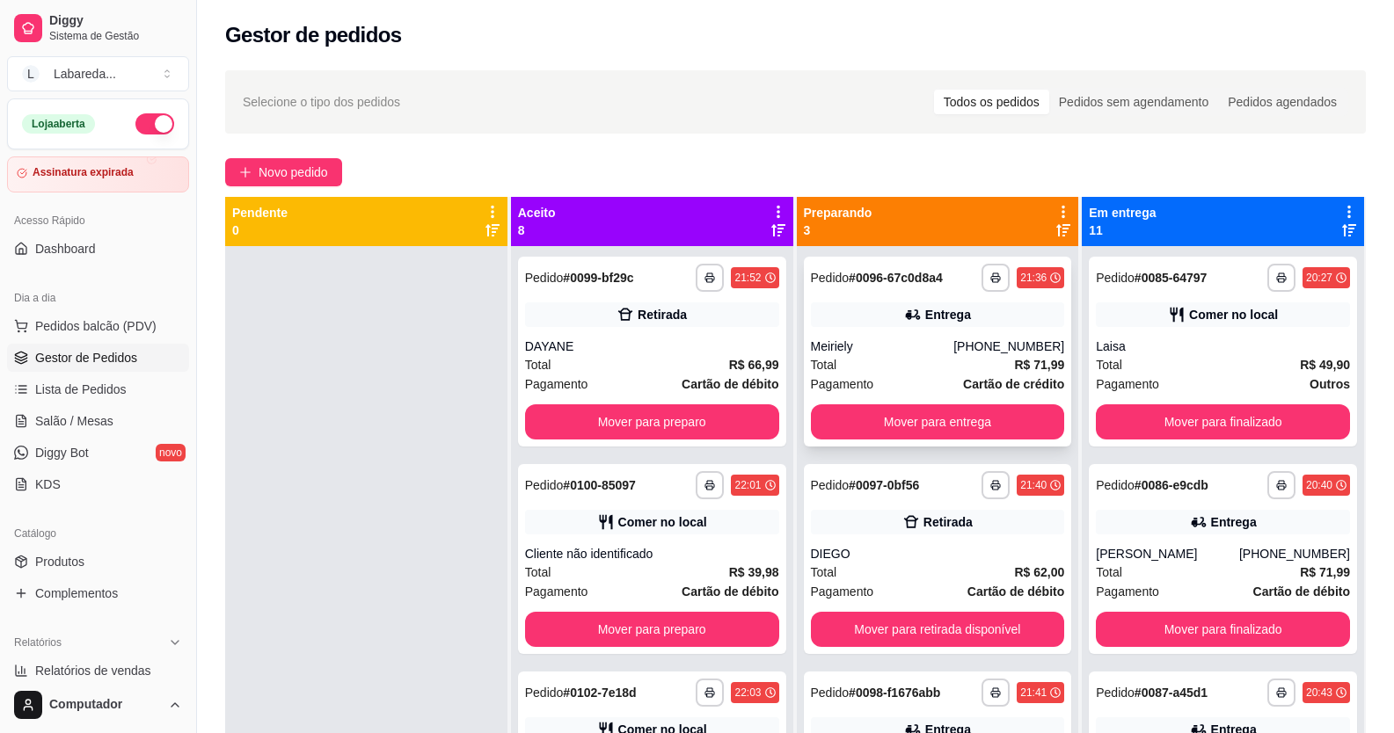
click at [1011, 441] on div "**********" at bounding box center [938, 352] width 268 height 190
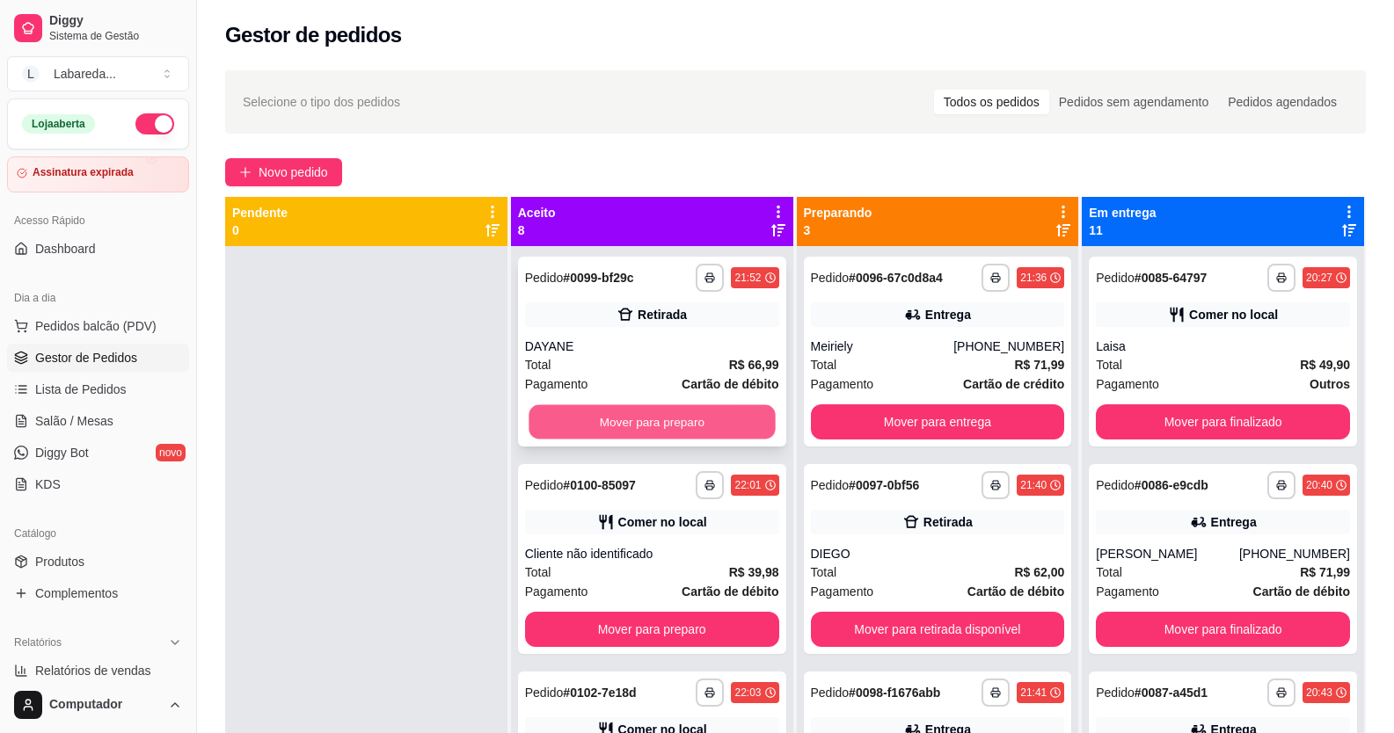
click at [647, 415] on button "Mover para preparo" at bounding box center [652, 422] width 246 height 34
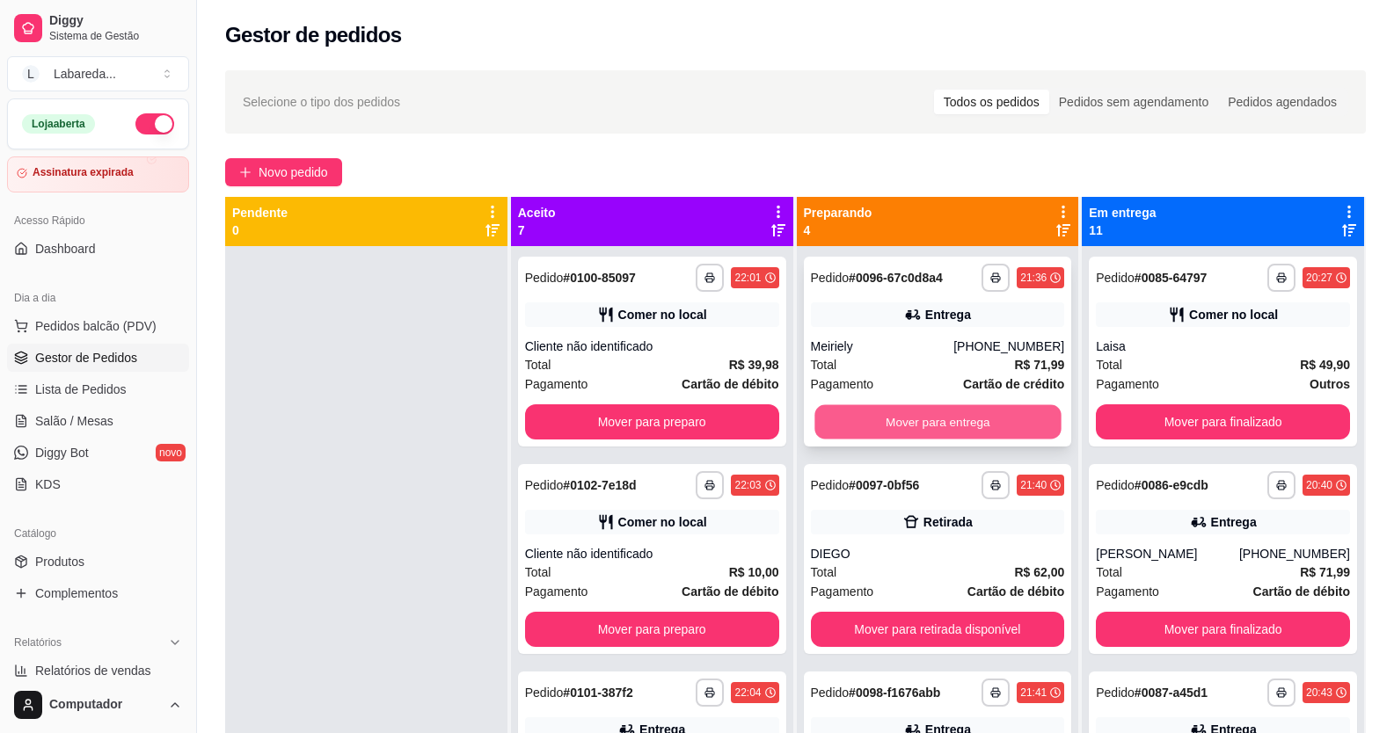
click at [872, 427] on button "Mover para entrega" at bounding box center [937, 422] width 246 height 34
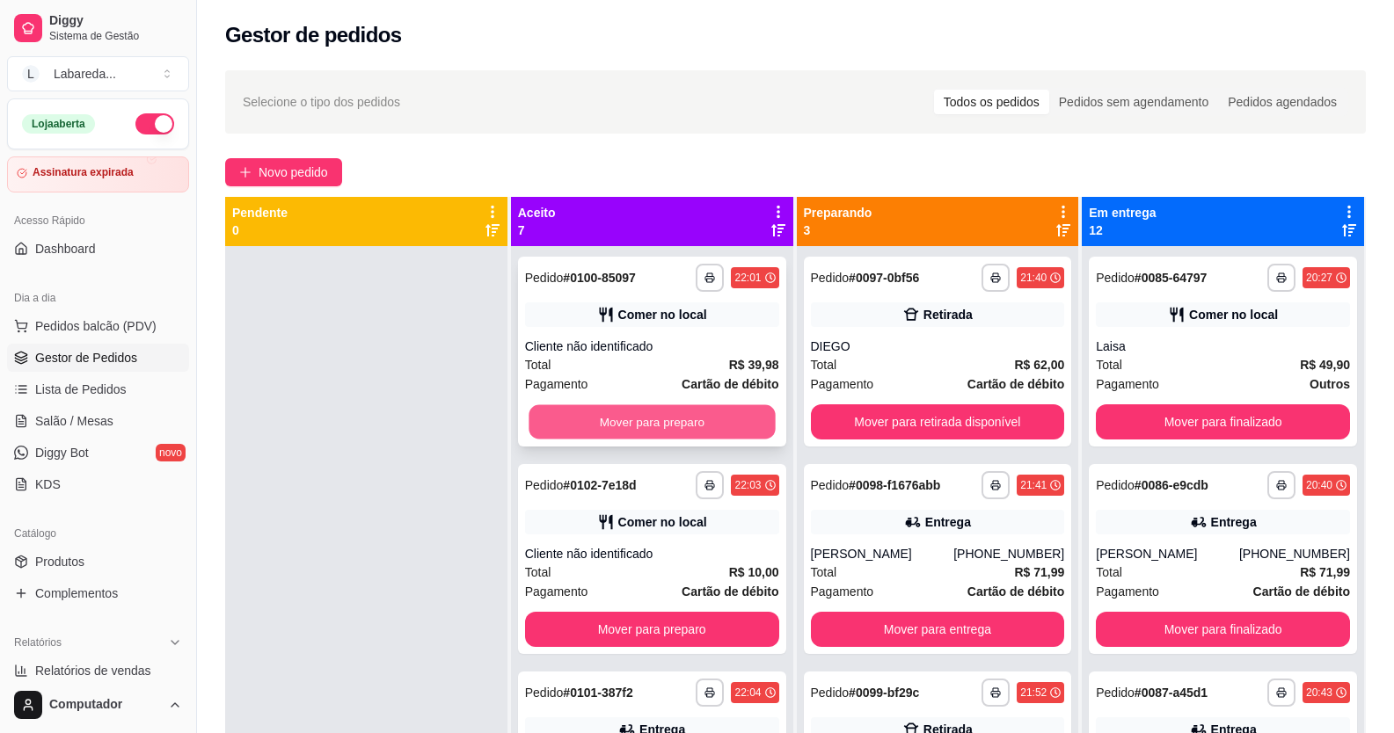
click at [709, 416] on button "Mover para preparo" at bounding box center [652, 422] width 246 height 34
click at [733, 427] on button "Mover para preparo" at bounding box center [652, 422] width 254 height 35
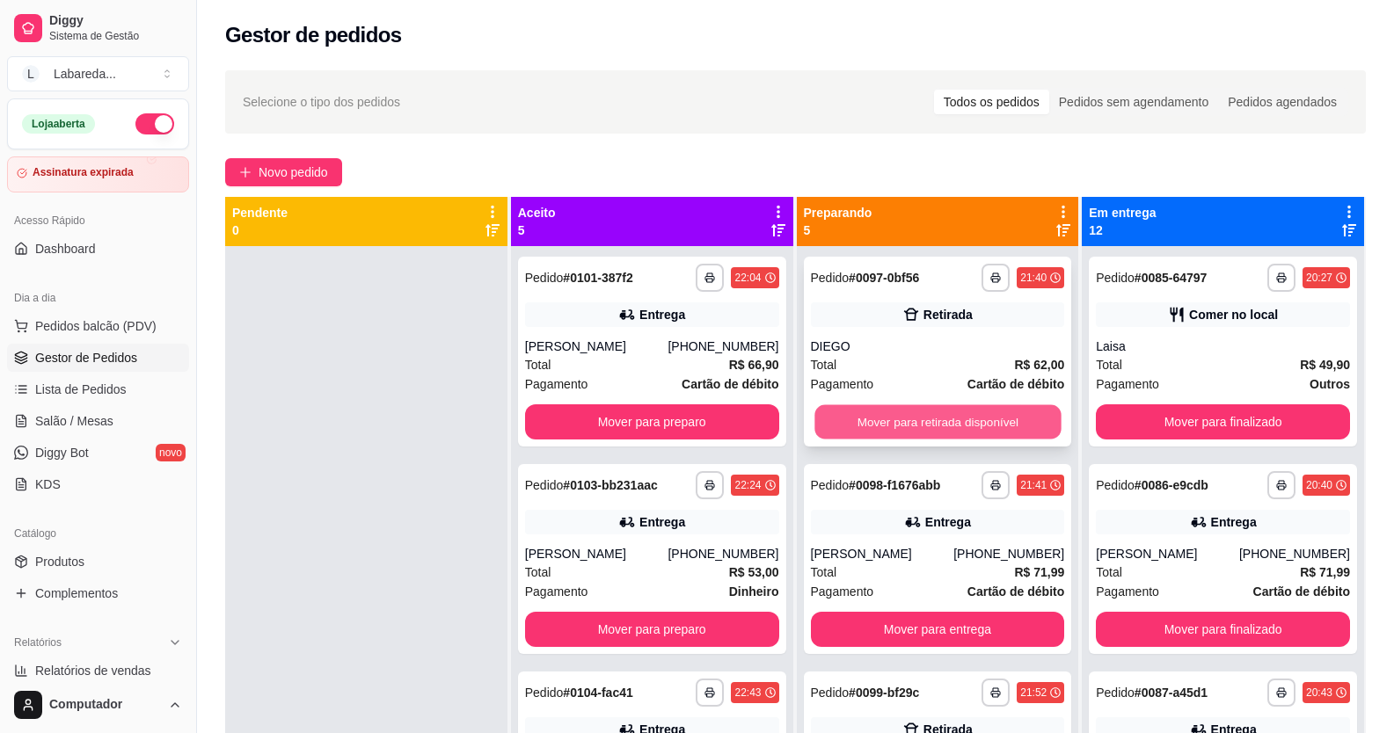
click at [872, 424] on button "Mover para retirada disponível" at bounding box center [937, 422] width 246 height 34
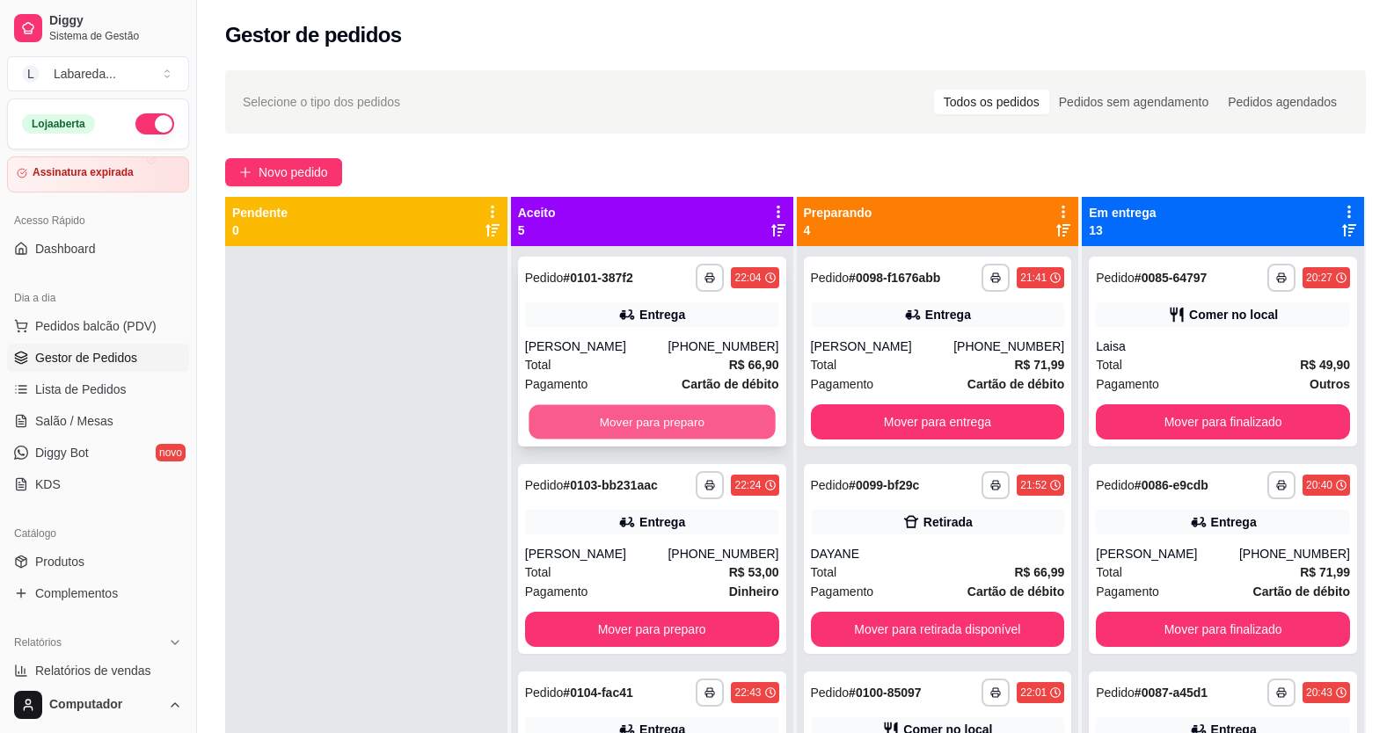
click at [729, 428] on button "Mover para preparo" at bounding box center [652, 422] width 246 height 34
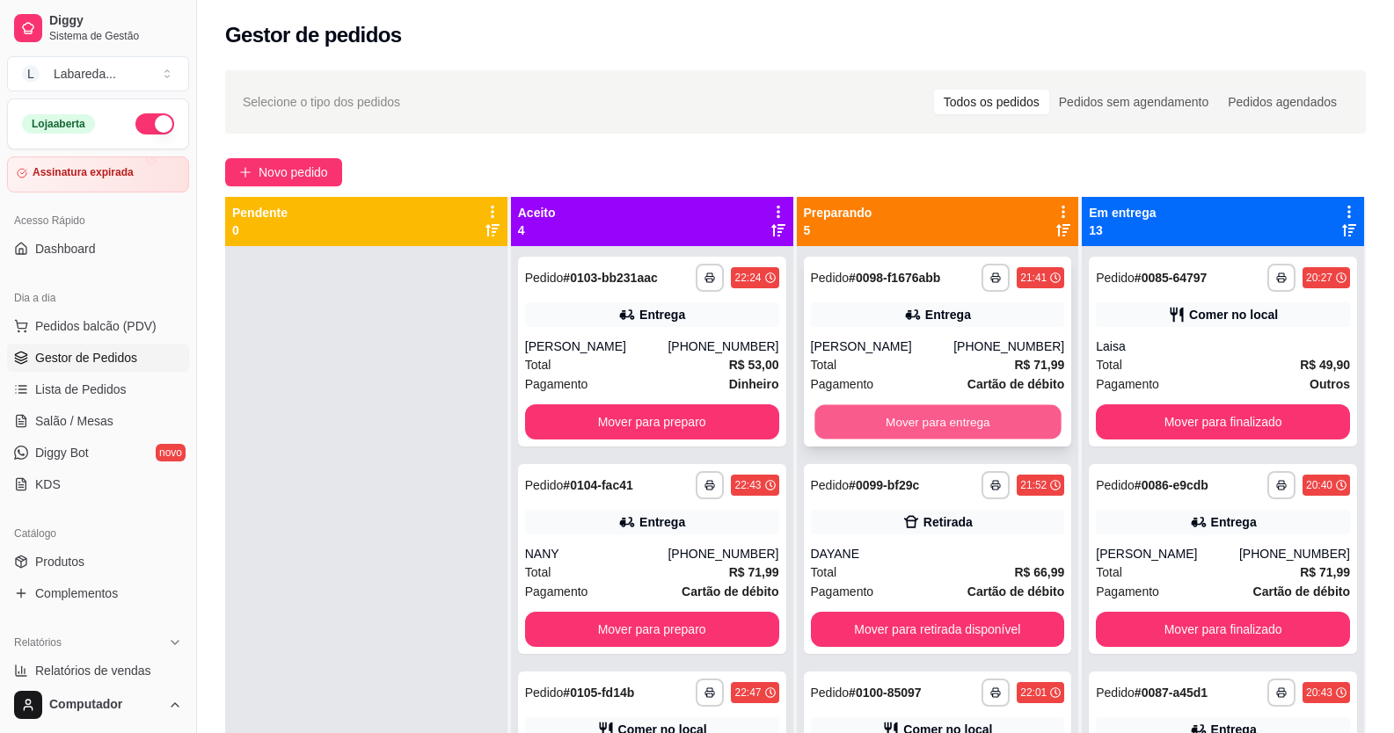
click at [878, 427] on button "Mover para entrega" at bounding box center [937, 422] width 246 height 34
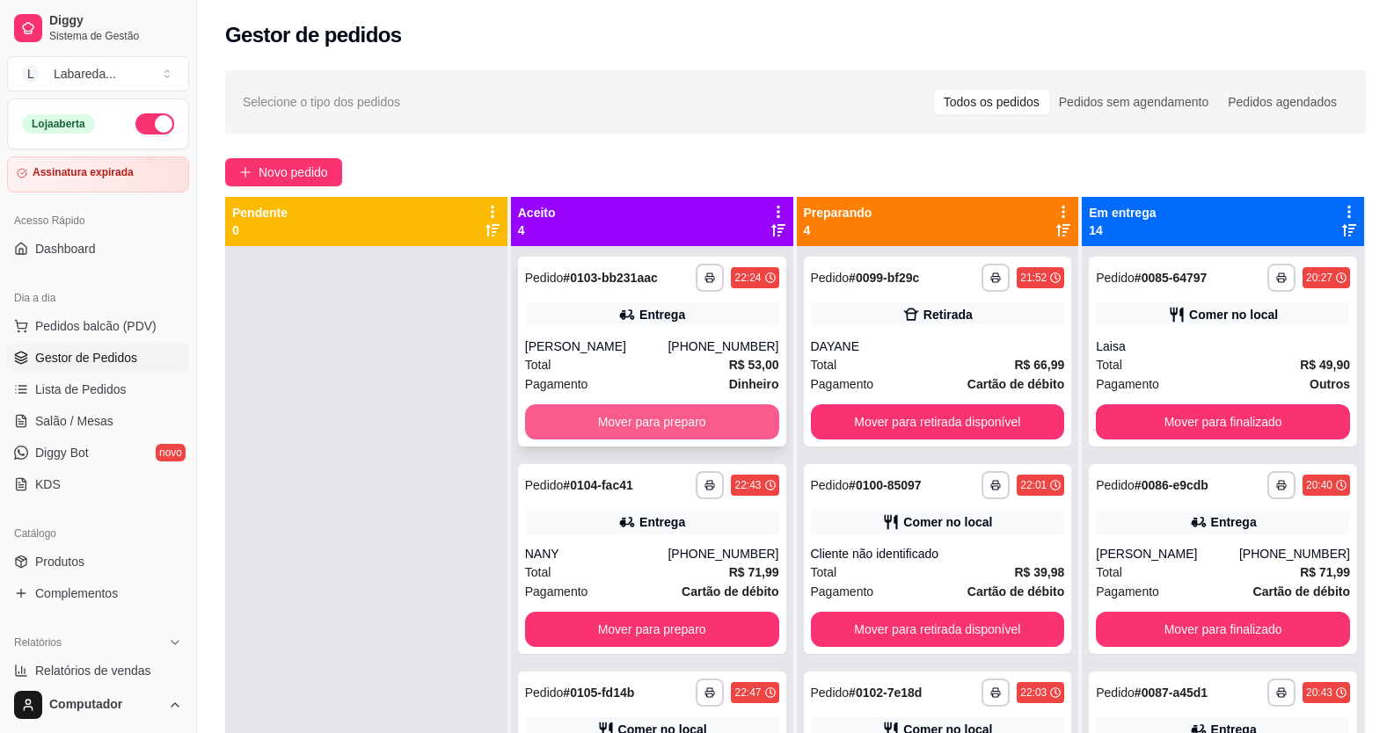
click at [730, 422] on button "Mover para preparo" at bounding box center [652, 422] width 254 height 35
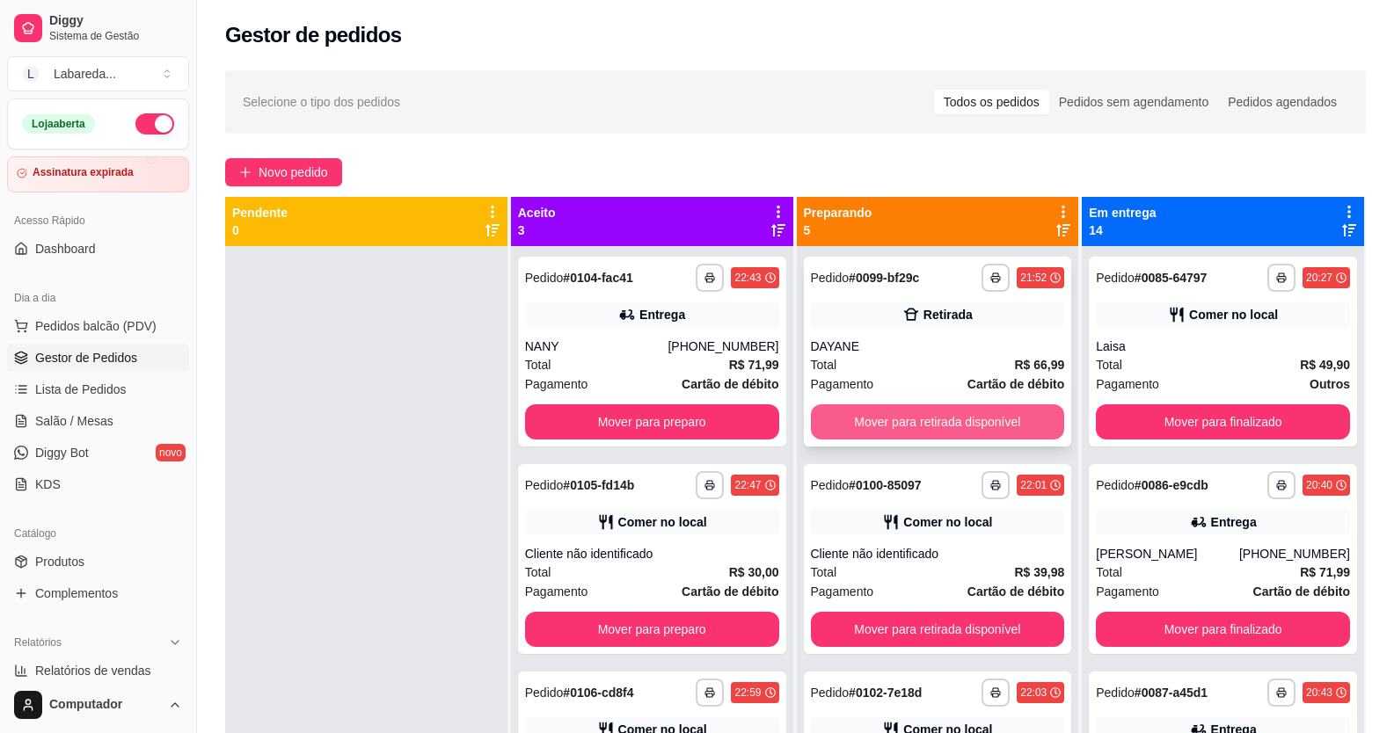
click at [861, 427] on button "Mover para retirada disponível" at bounding box center [938, 422] width 254 height 35
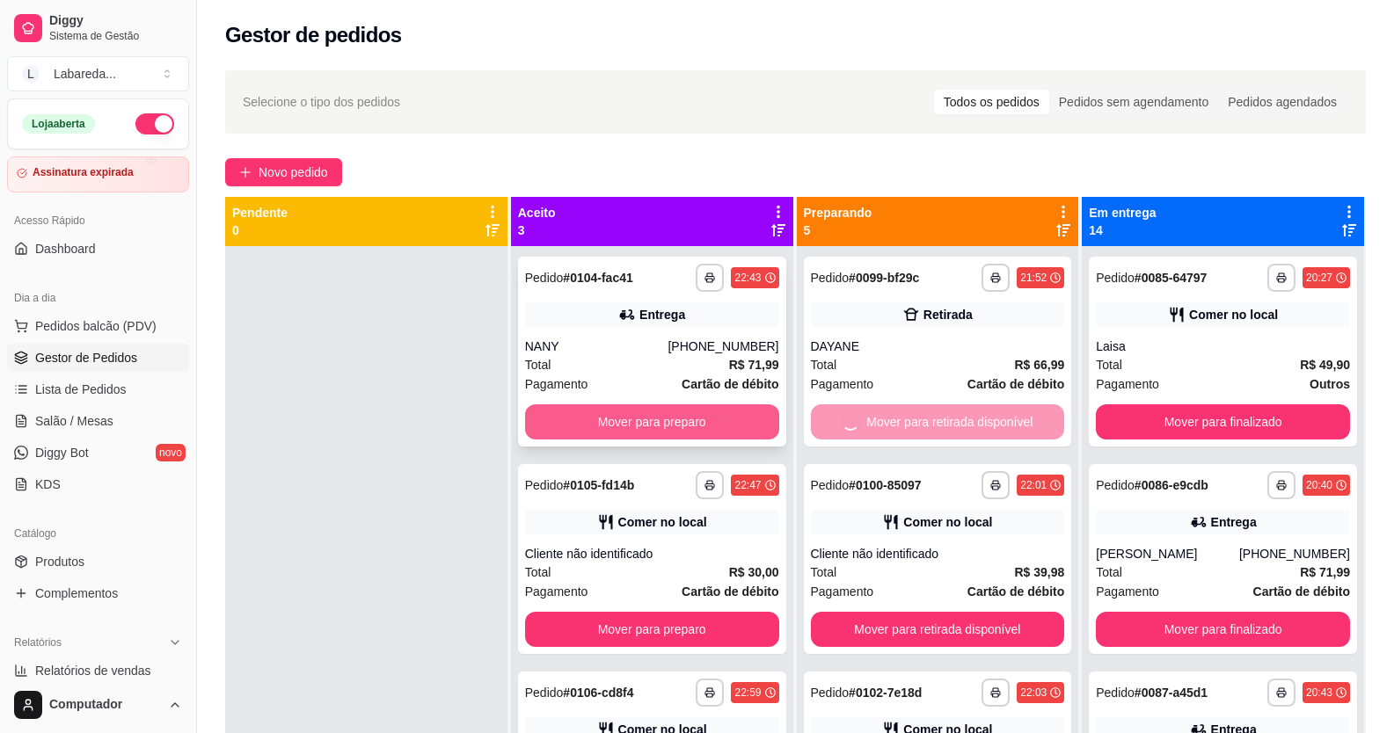
click at [723, 427] on button "Mover para preparo" at bounding box center [652, 422] width 254 height 35
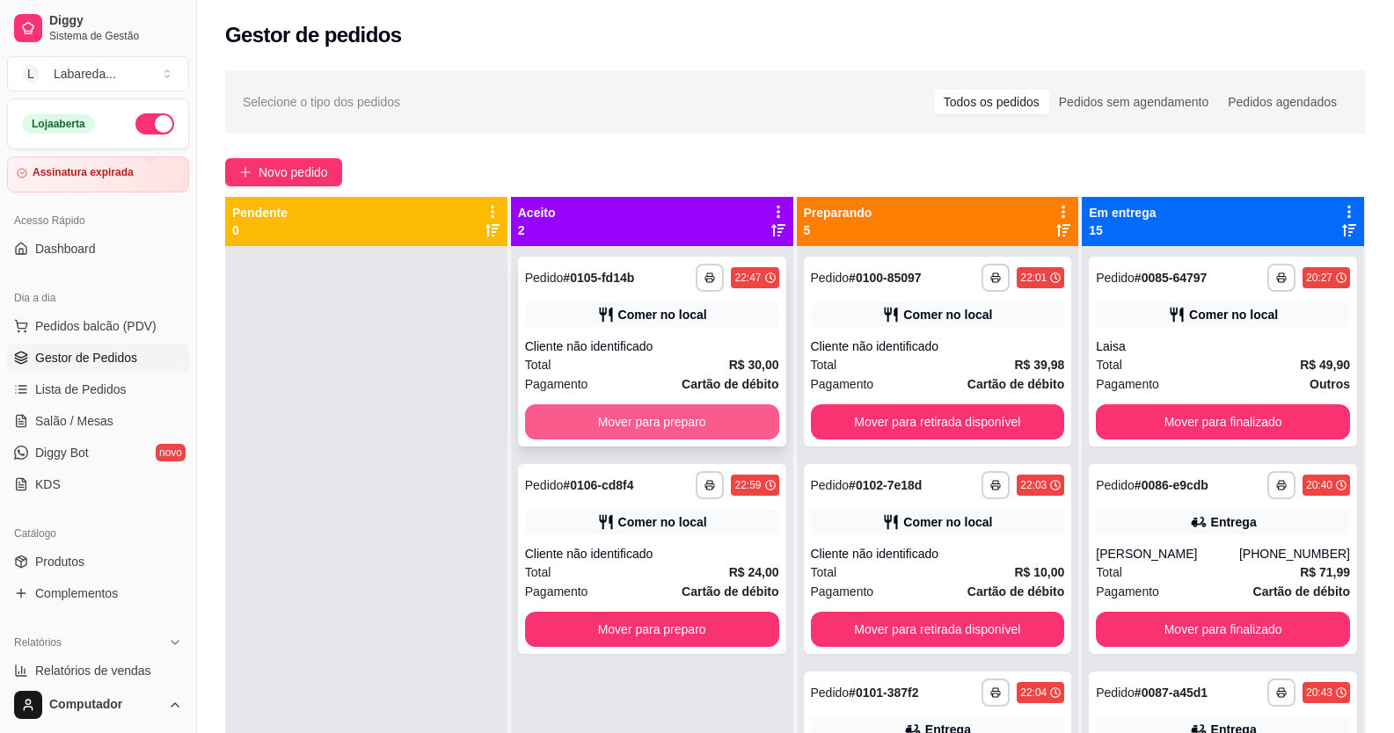
click at [723, 432] on button "Mover para preparo" at bounding box center [652, 422] width 254 height 35
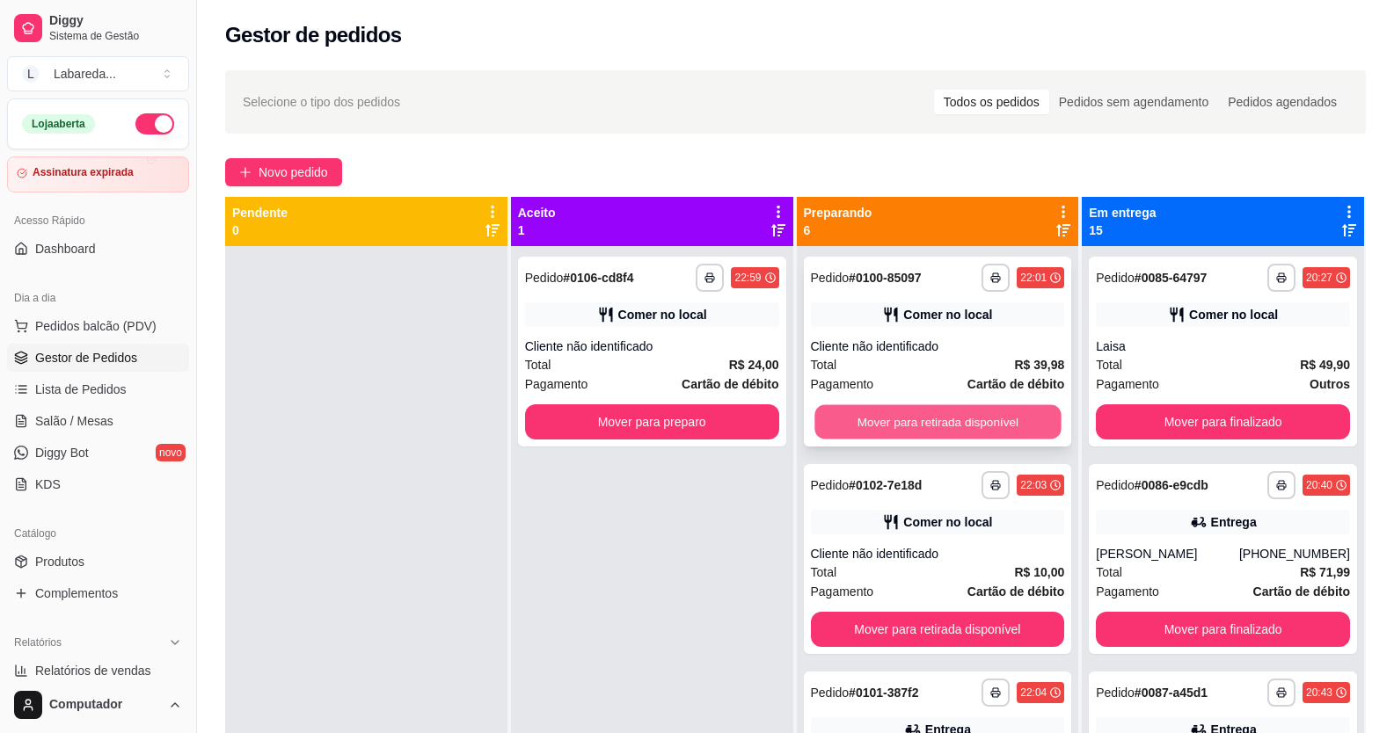
click at [847, 415] on button "Mover para retirada disponível" at bounding box center [937, 422] width 246 height 34
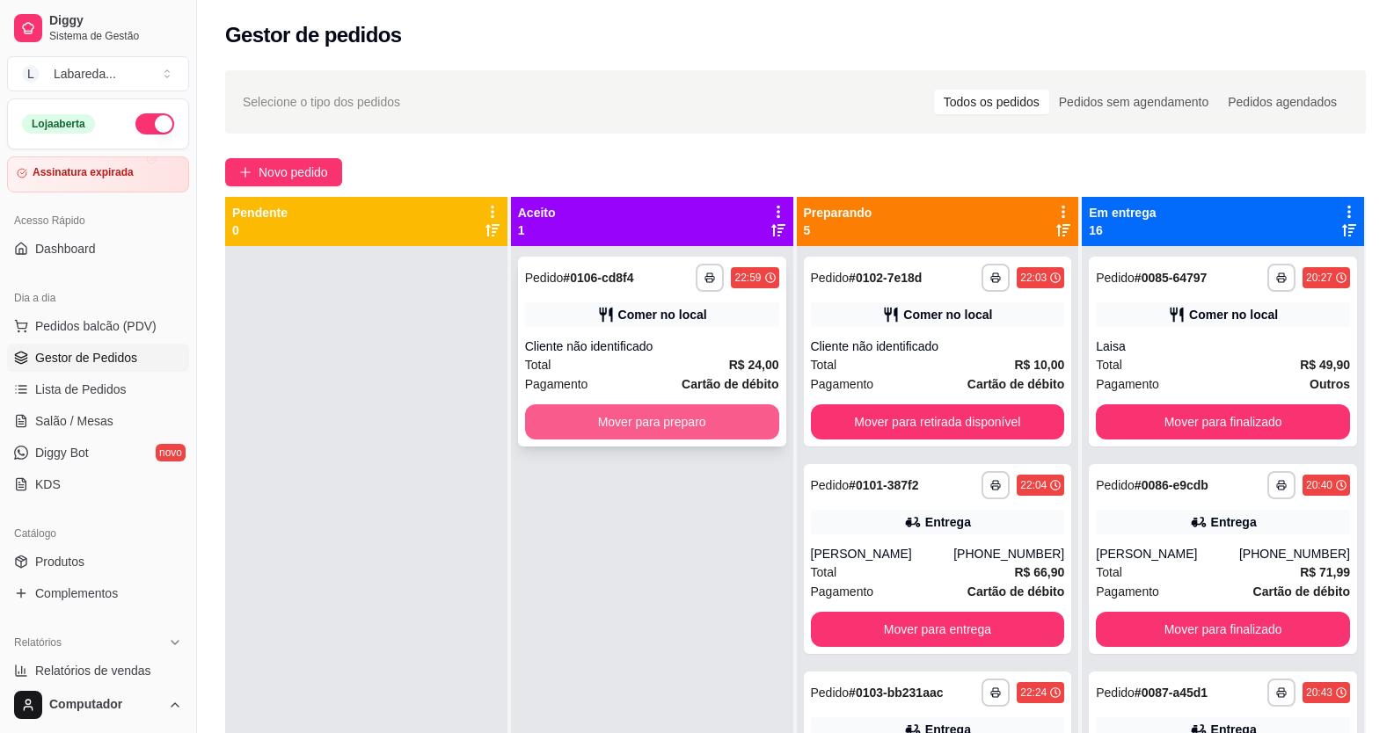
click at [761, 428] on button "Mover para preparo" at bounding box center [652, 422] width 254 height 35
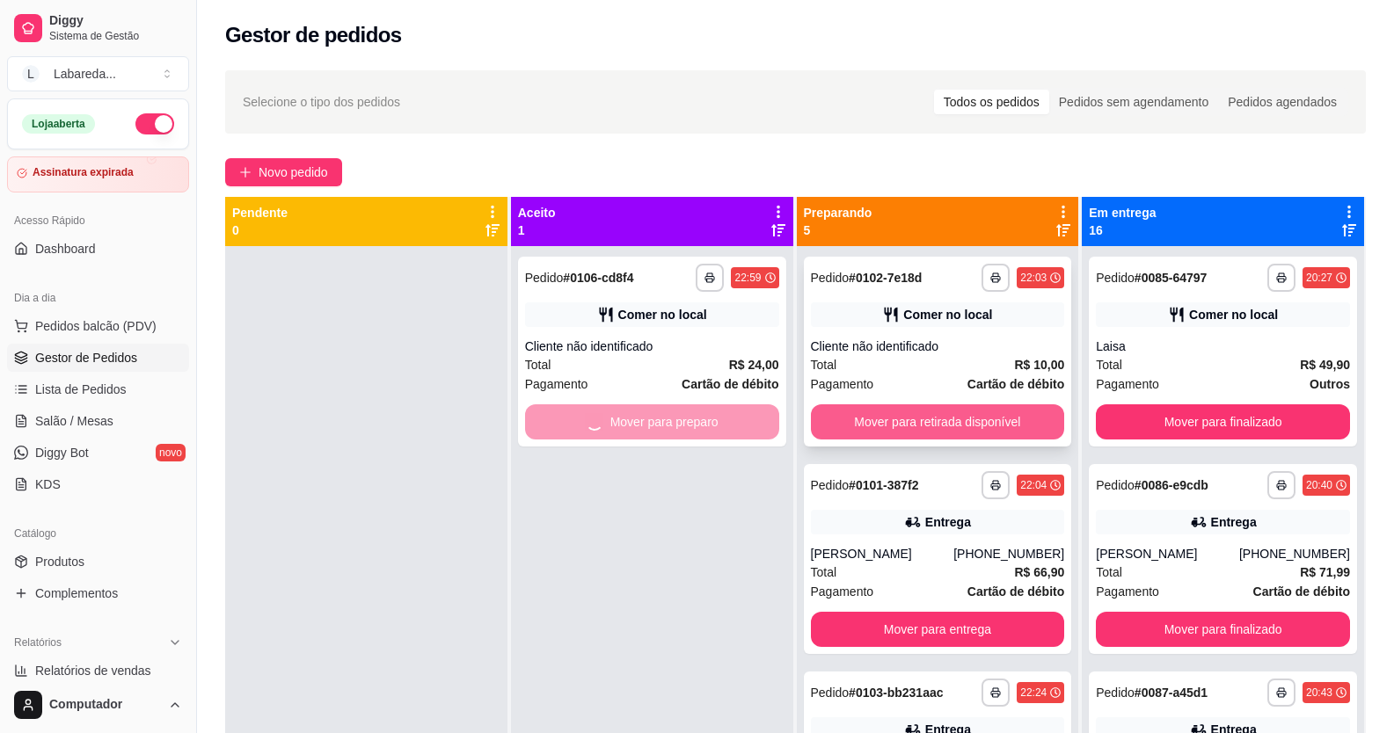
click at [847, 433] on button "Mover para retirada disponível" at bounding box center [938, 422] width 254 height 35
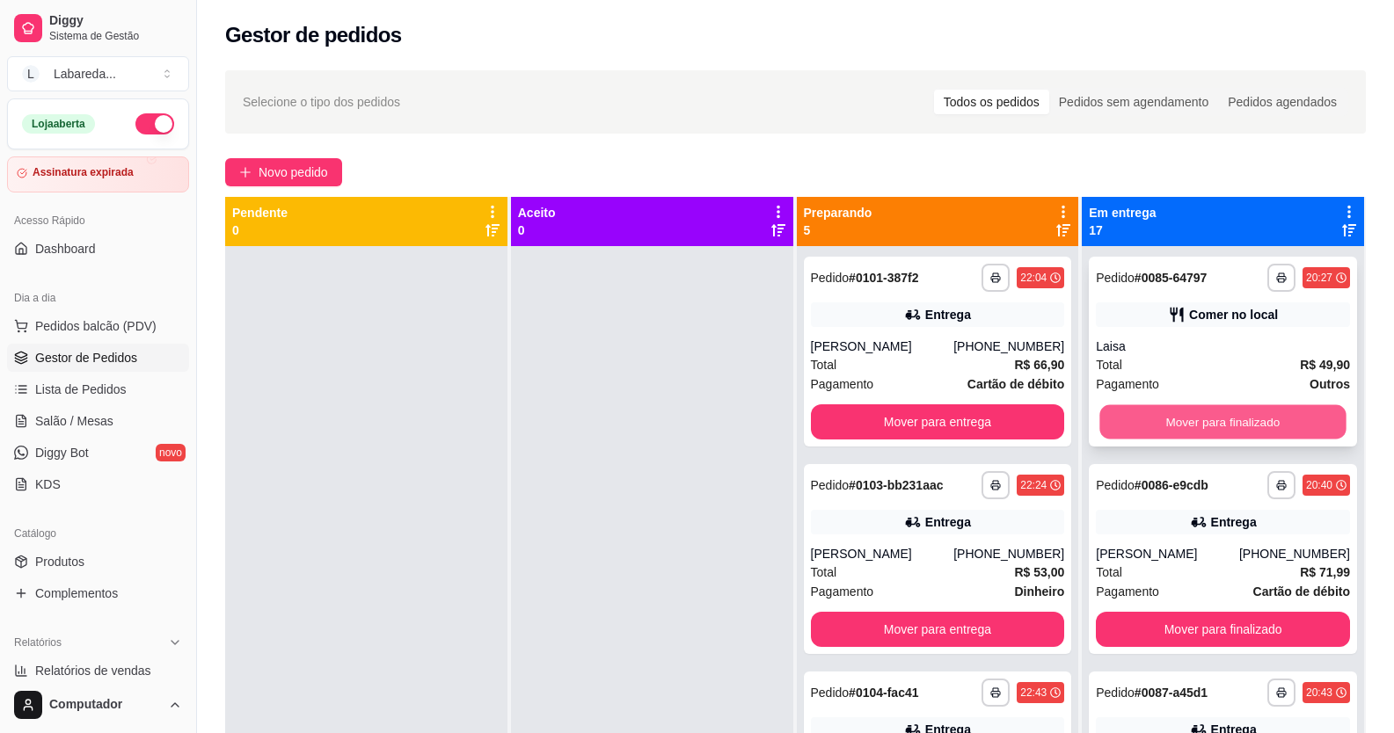
click at [1174, 421] on button "Mover para finalizado" at bounding box center [1223, 422] width 246 height 34
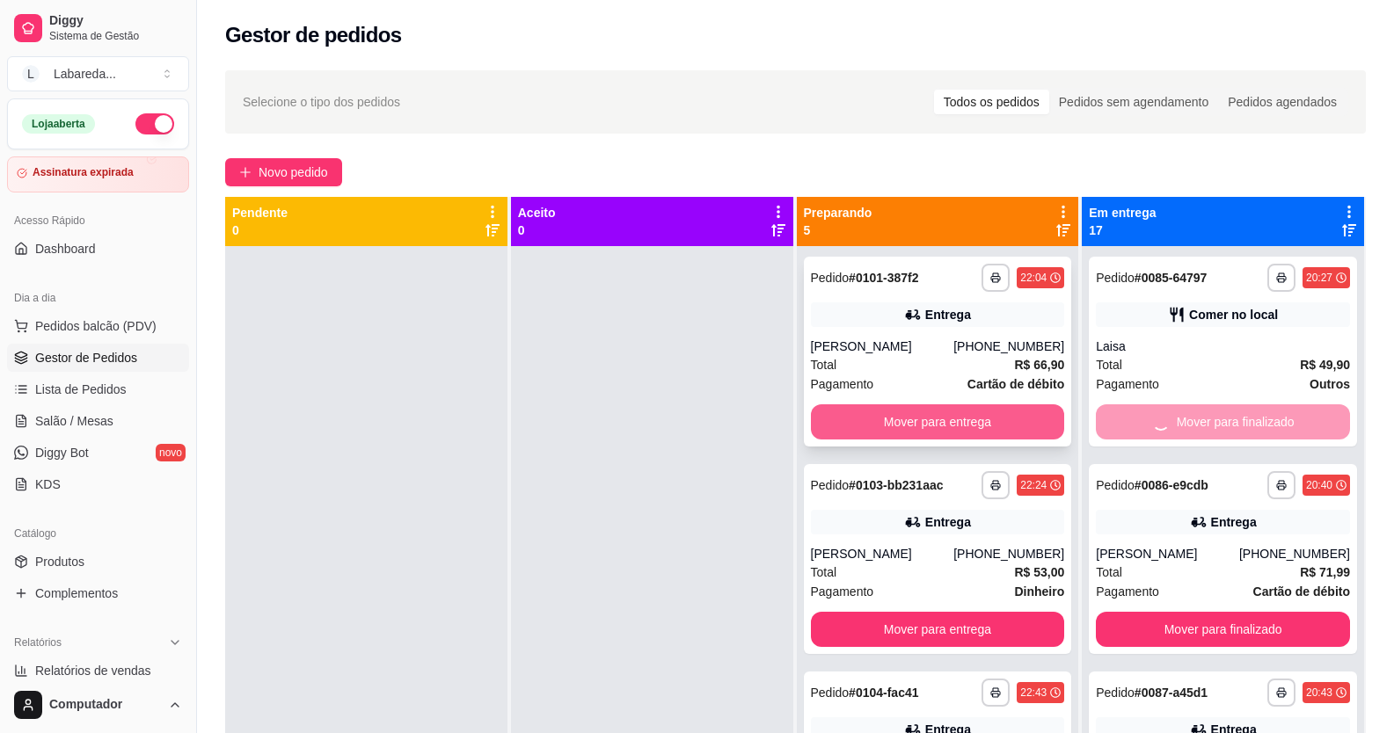
click at [988, 424] on button "Mover para entrega" at bounding box center [938, 422] width 254 height 35
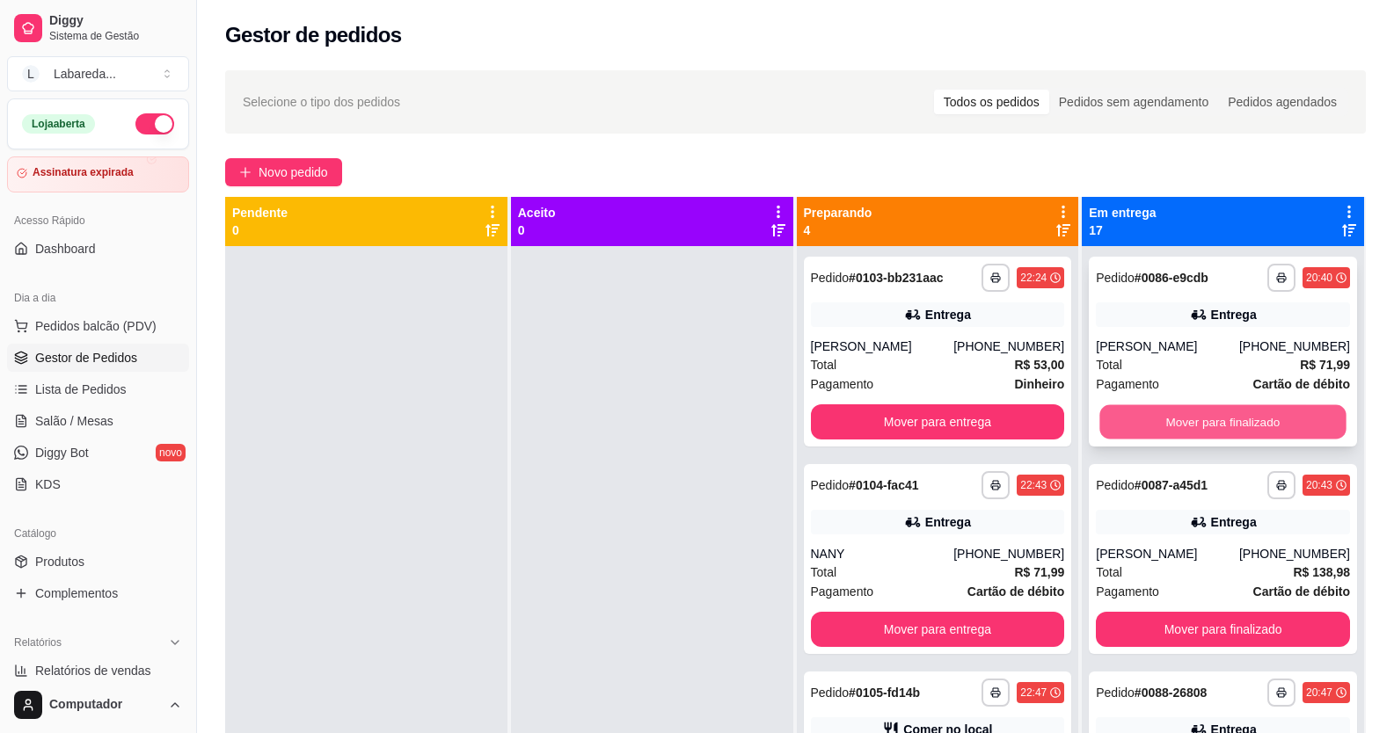
click at [1172, 422] on button "Mover para finalizado" at bounding box center [1223, 422] width 246 height 34
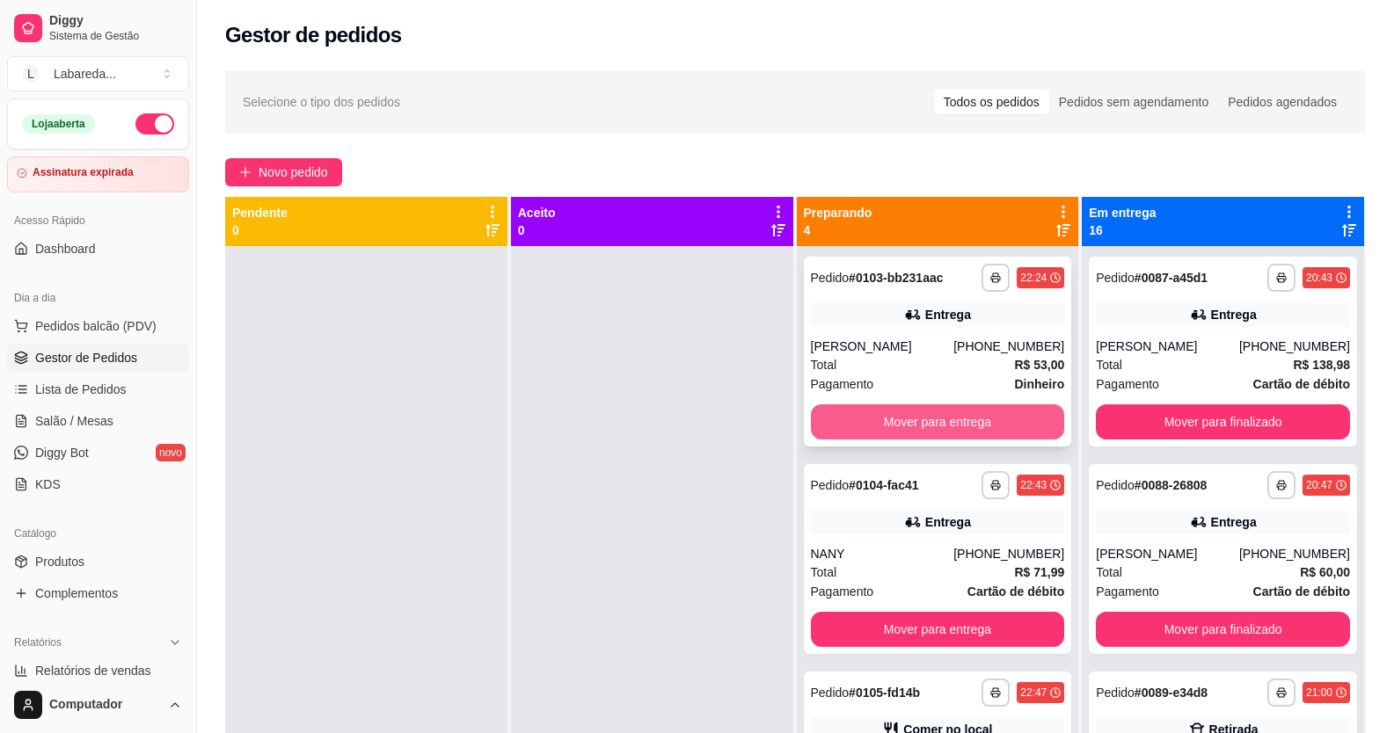
click at [938, 427] on button "Mover para entrega" at bounding box center [938, 422] width 254 height 35
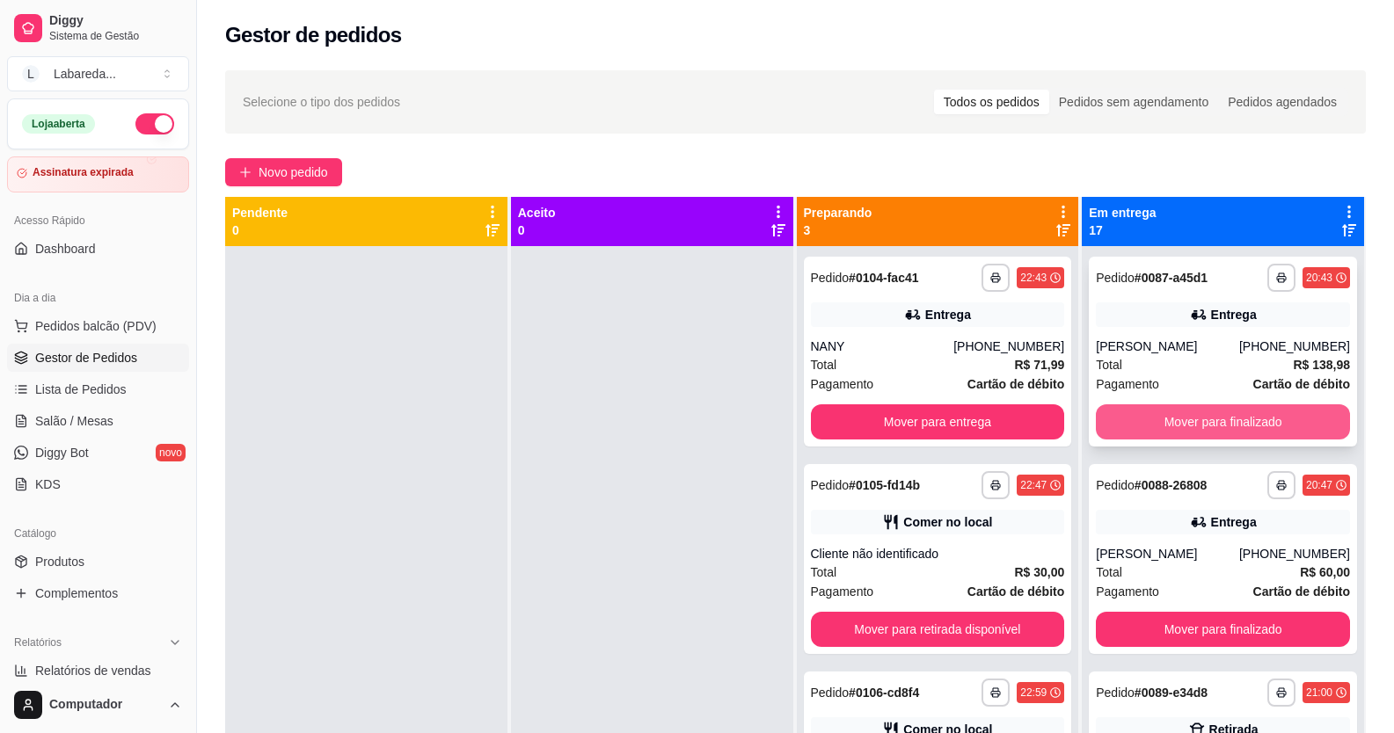
click at [1145, 417] on button "Mover para finalizado" at bounding box center [1223, 422] width 254 height 35
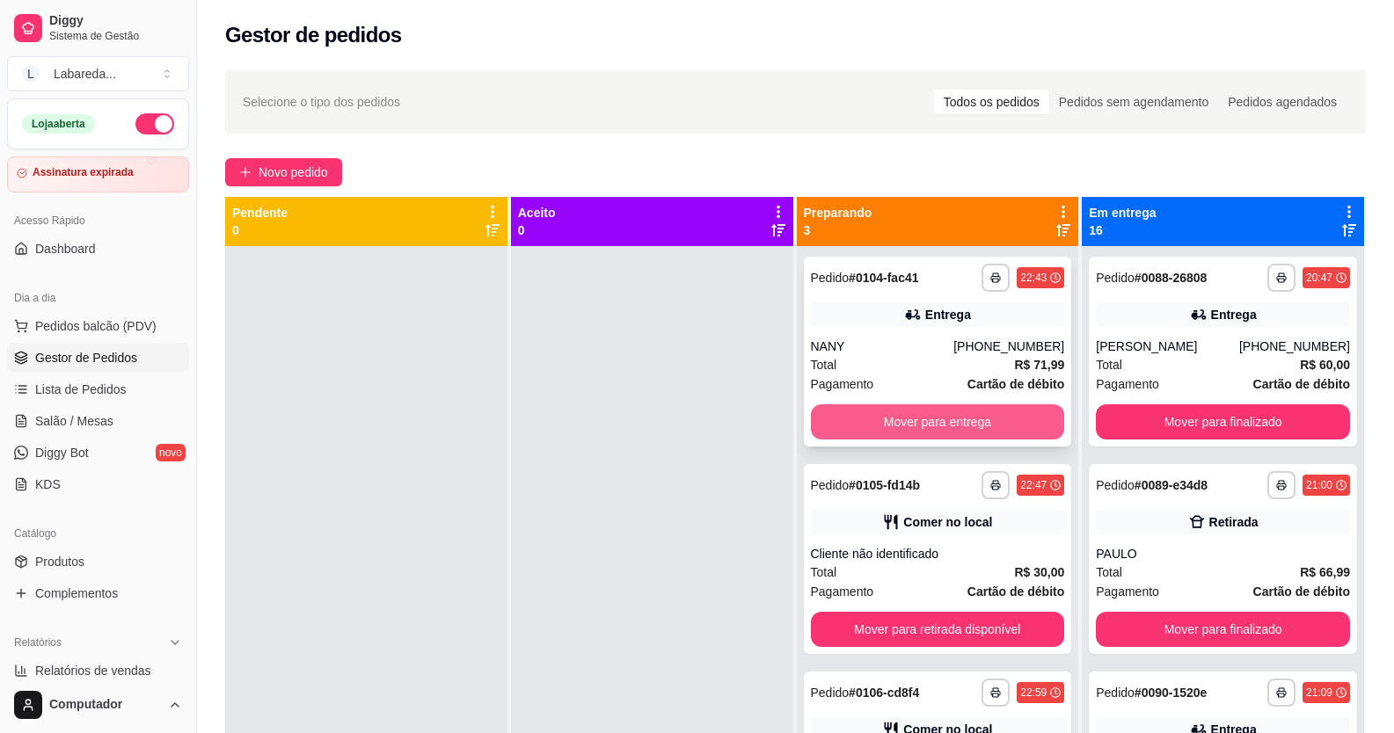
click at [972, 413] on button "Mover para entrega" at bounding box center [938, 422] width 254 height 35
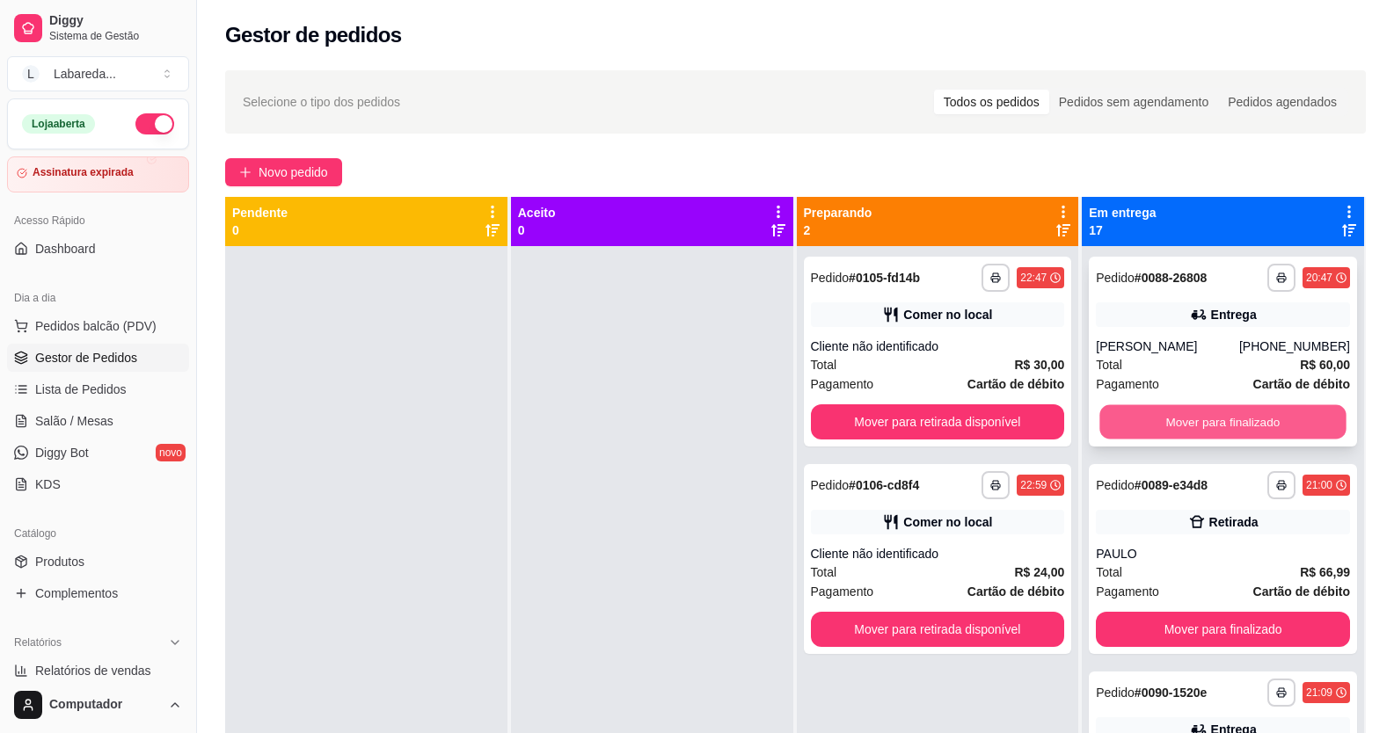
click at [1135, 425] on button "Mover para finalizado" at bounding box center [1223, 422] width 246 height 34
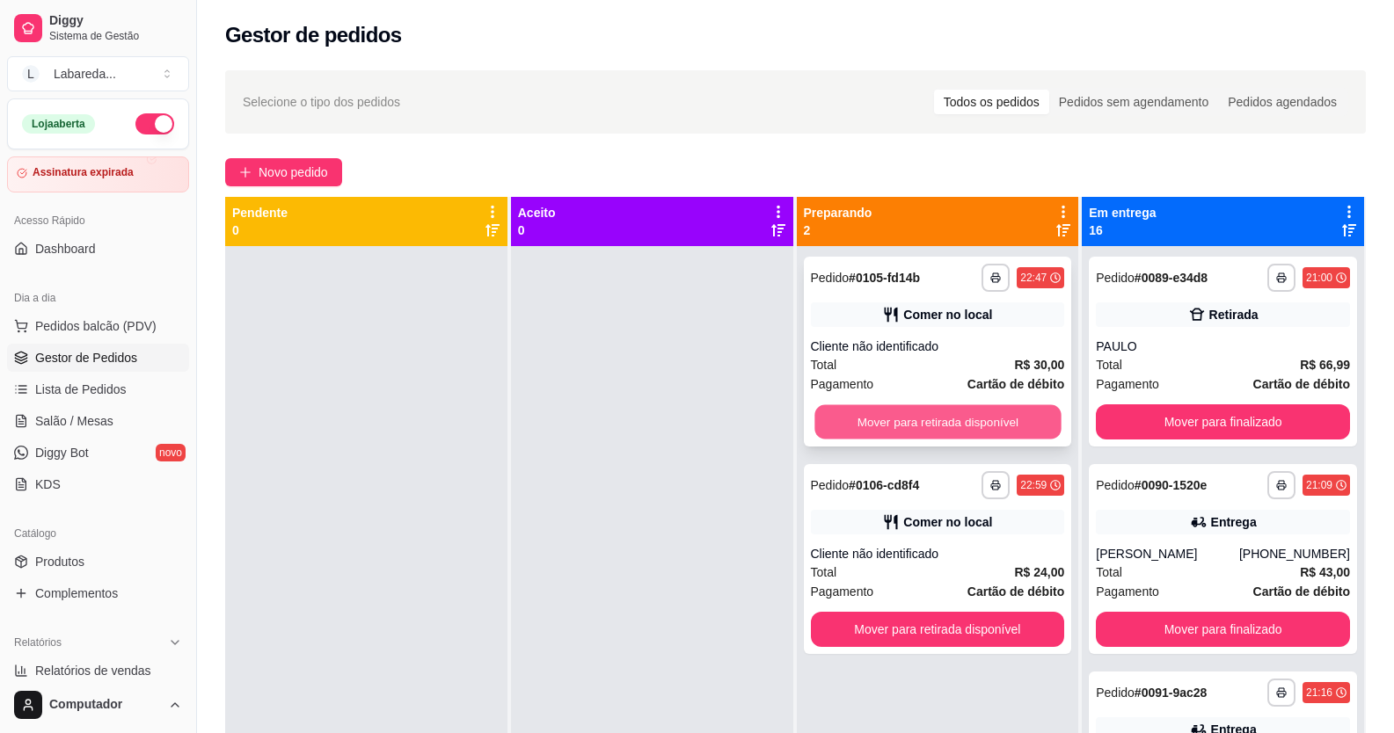
click at [978, 423] on button "Mover para retirada disponível" at bounding box center [937, 422] width 246 height 34
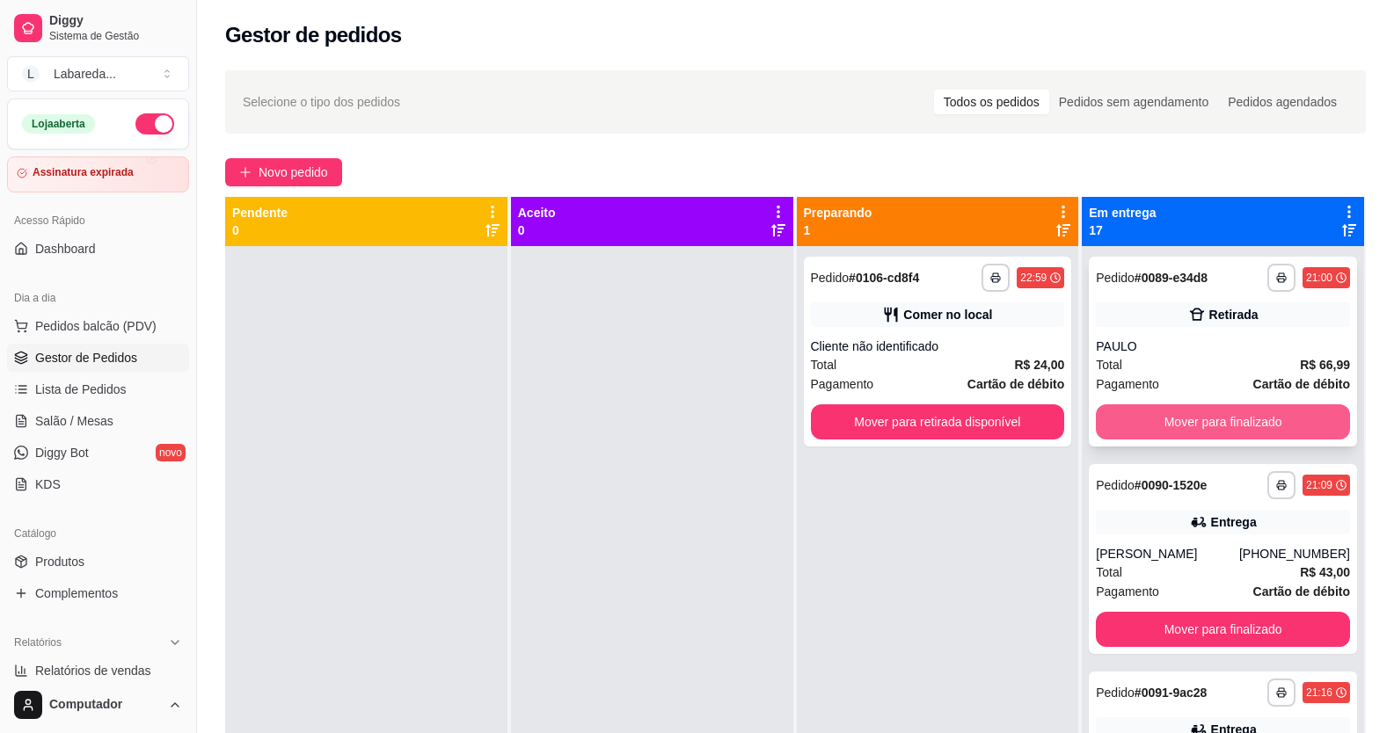
click at [1154, 419] on button "Mover para finalizado" at bounding box center [1223, 422] width 254 height 35
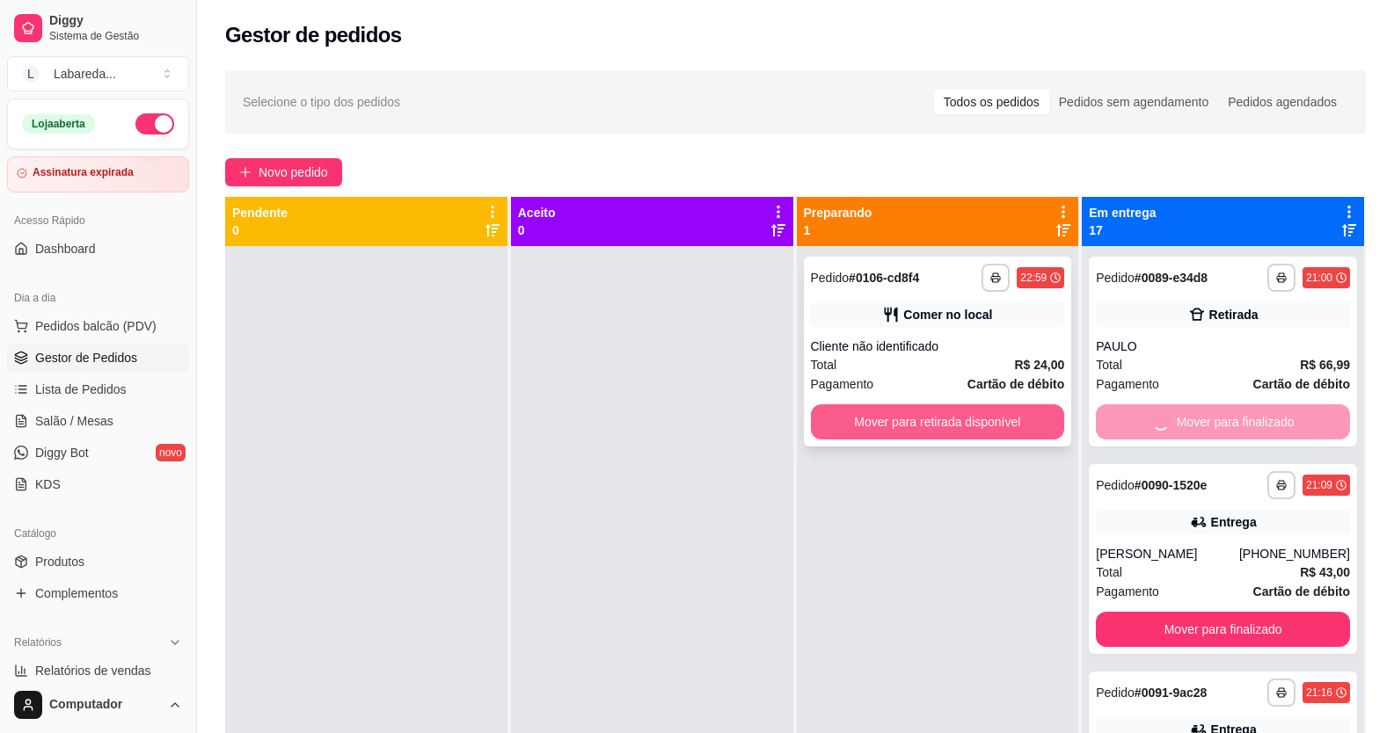
click at [1012, 412] on button "Mover para retirada disponível" at bounding box center [938, 422] width 254 height 35
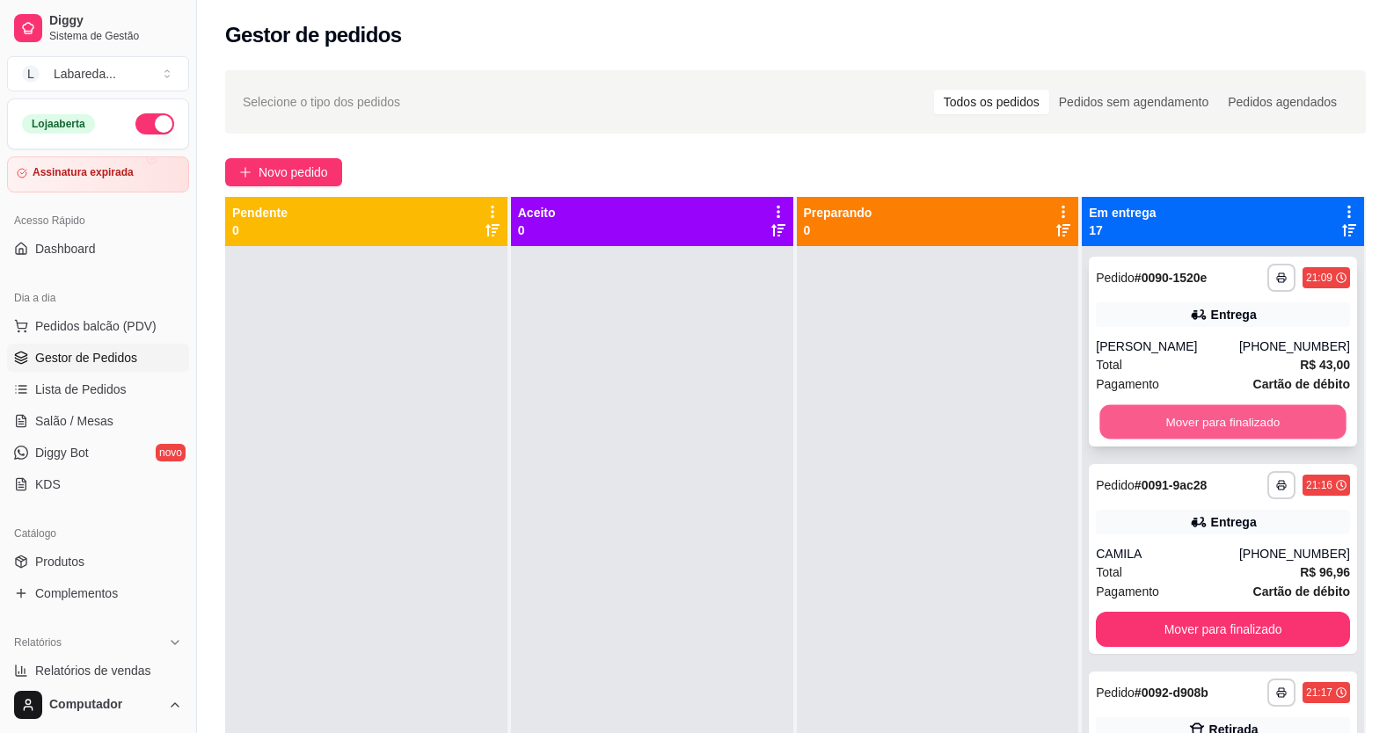
click at [1126, 413] on button "Mover para finalizado" at bounding box center [1223, 422] width 246 height 34
click at [1130, 416] on button "Mover para finalizado" at bounding box center [1223, 422] width 246 height 34
click at [1130, 417] on button "Mover para finalizado" at bounding box center [1223, 422] width 254 height 35
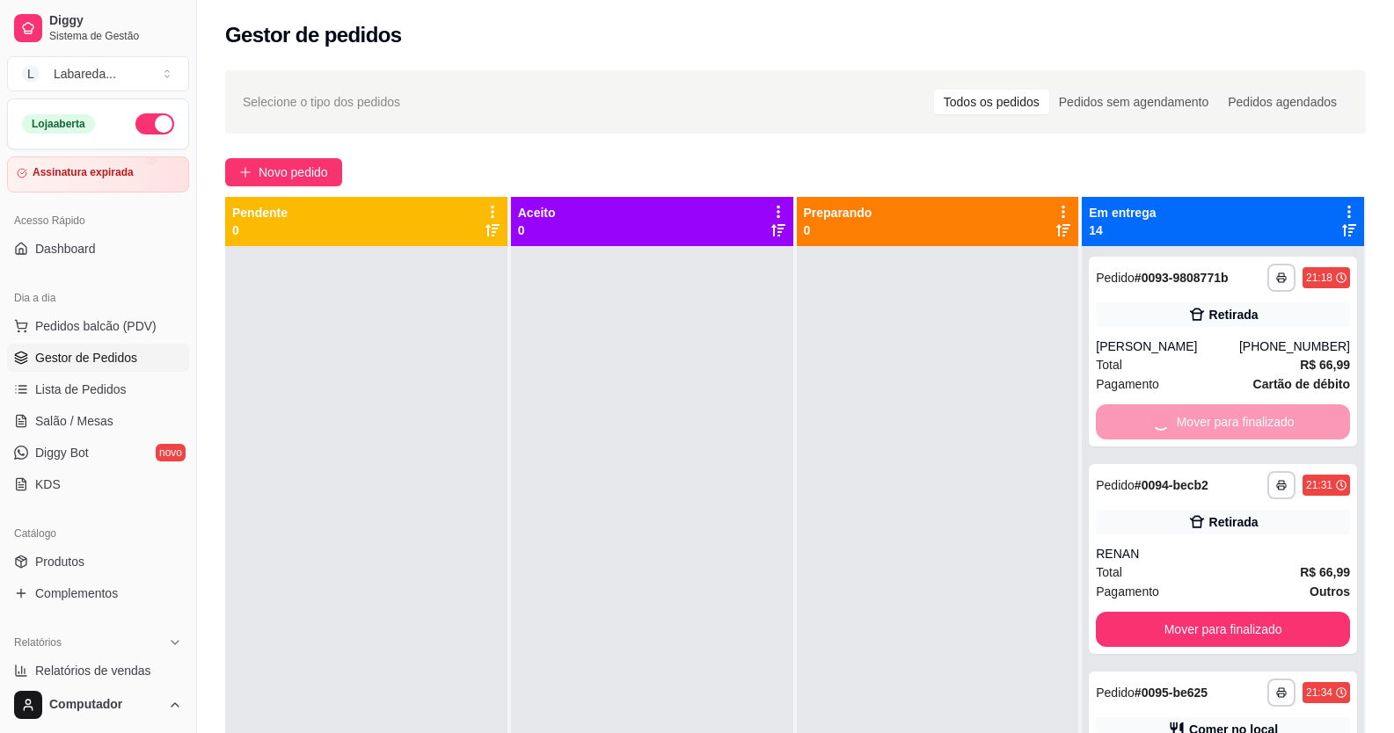
click at [1130, 612] on button "Mover para finalizado" at bounding box center [1223, 629] width 254 height 35
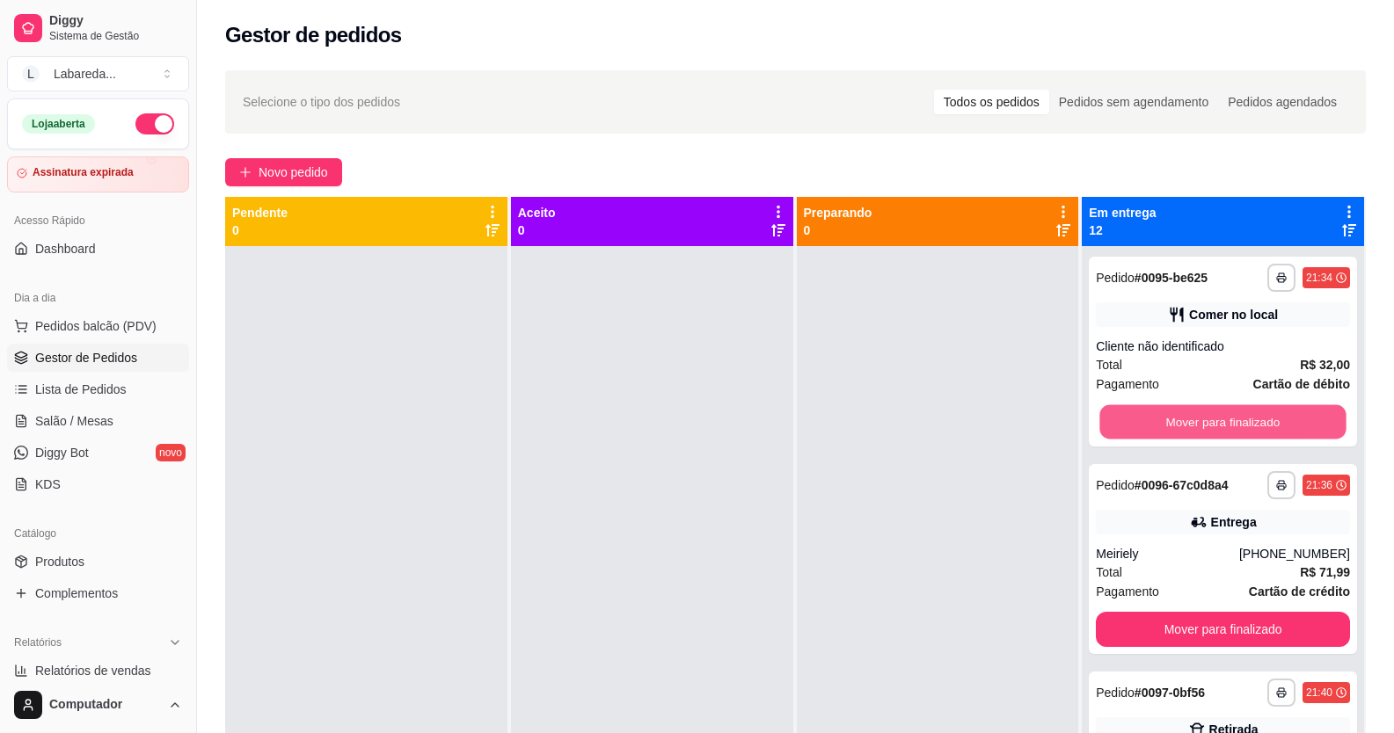
click at [1130, 417] on button "Mover para finalizado" at bounding box center [1223, 422] width 246 height 34
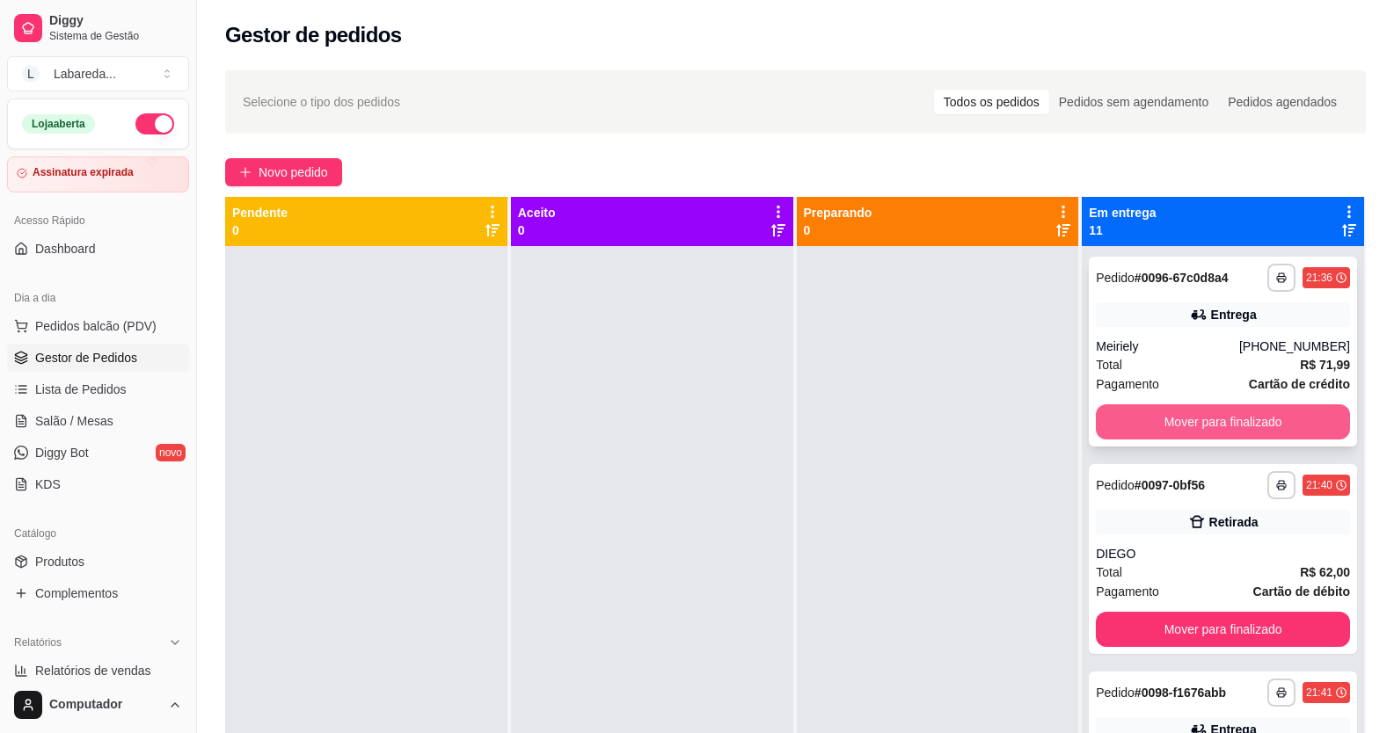
click at [1127, 417] on button "Mover para finalizado" at bounding box center [1223, 422] width 254 height 35
click at [1128, 420] on button "Mover para finalizado" at bounding box center [1223, 422] width 246 height 34
click at [1128, 420] on button "Mover para finalizado" at bounding box center [1223, 422] width 254 height 35
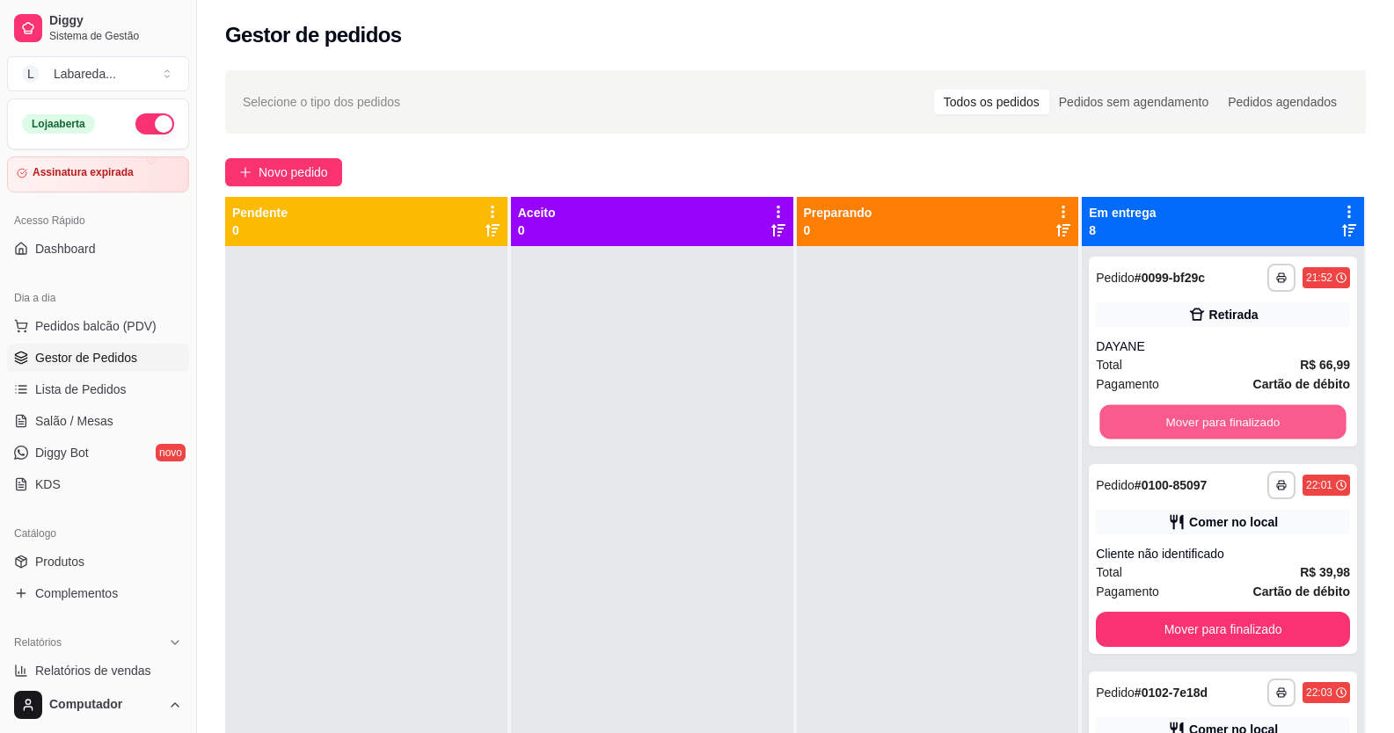
click at [1128, 420] on button "Mover para finalizado" at bounding box center [1223, 422] width 246 height 34
click at [1128, 420] on button "Mover para finalizado" at bounding box center [1223, 422] width 254 height 35
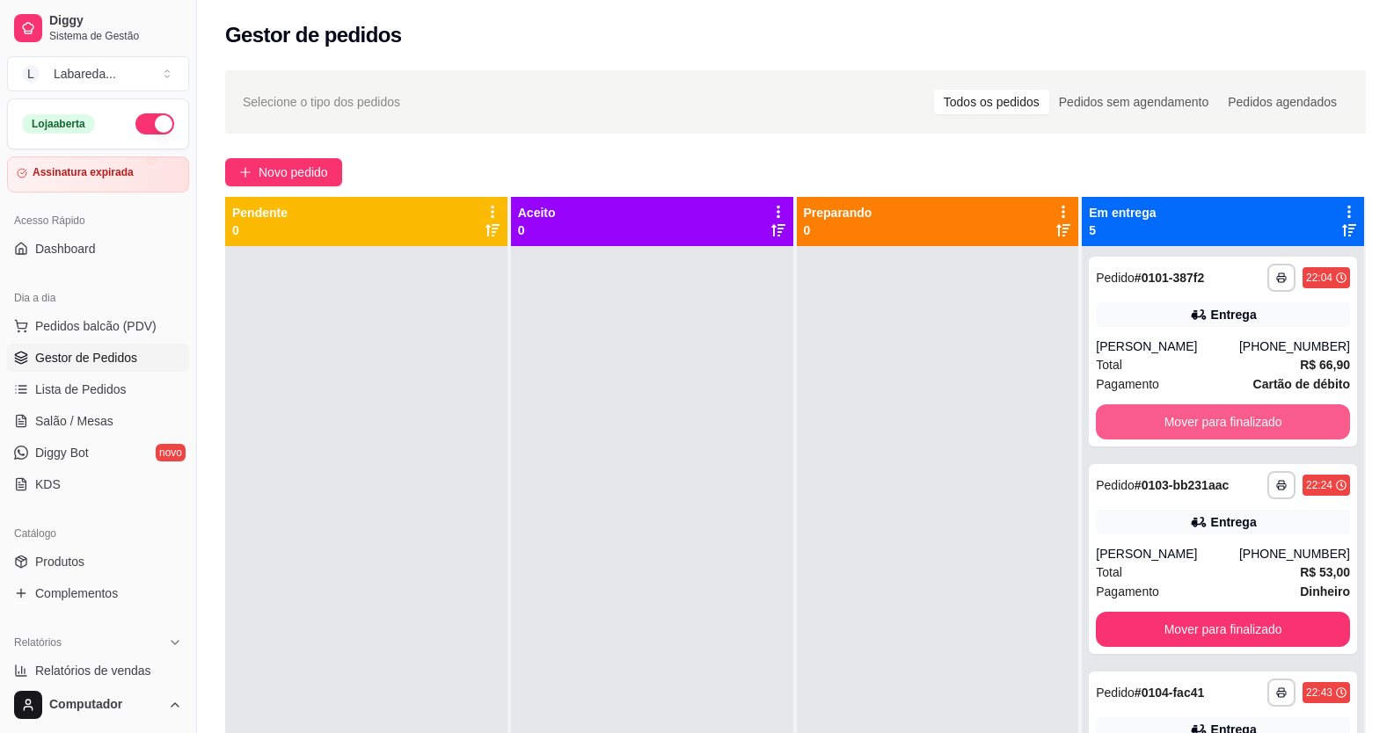
click at [1128, 420] on button "Mover para finalizado" at bounding box center [1223, 422] width 254 height 35
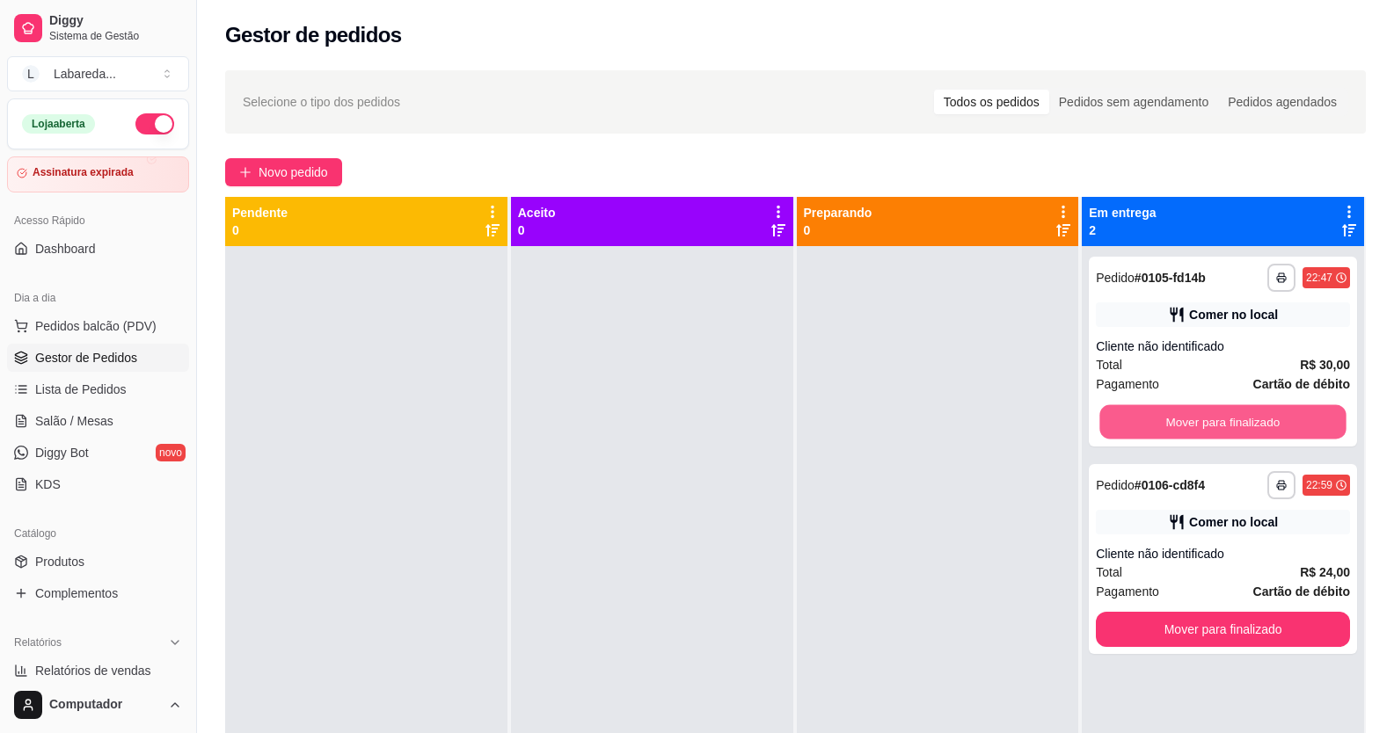
click at [1128, 420] on button "Mover para finalizado" at bounding box center [1223, 422] width 246 height 34
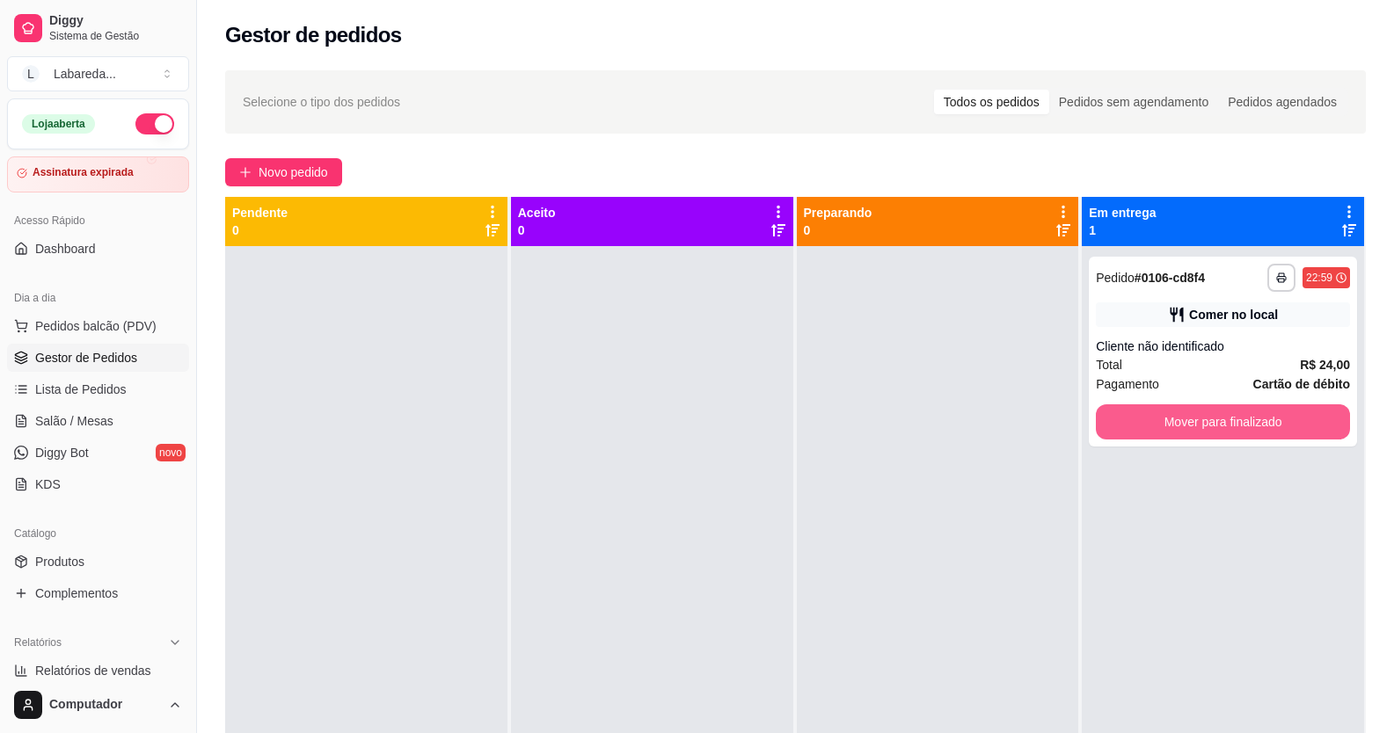
click at [1128, 420] on button "Mover para finalizado" at bounding box center [1223, 422] width 254 height 35
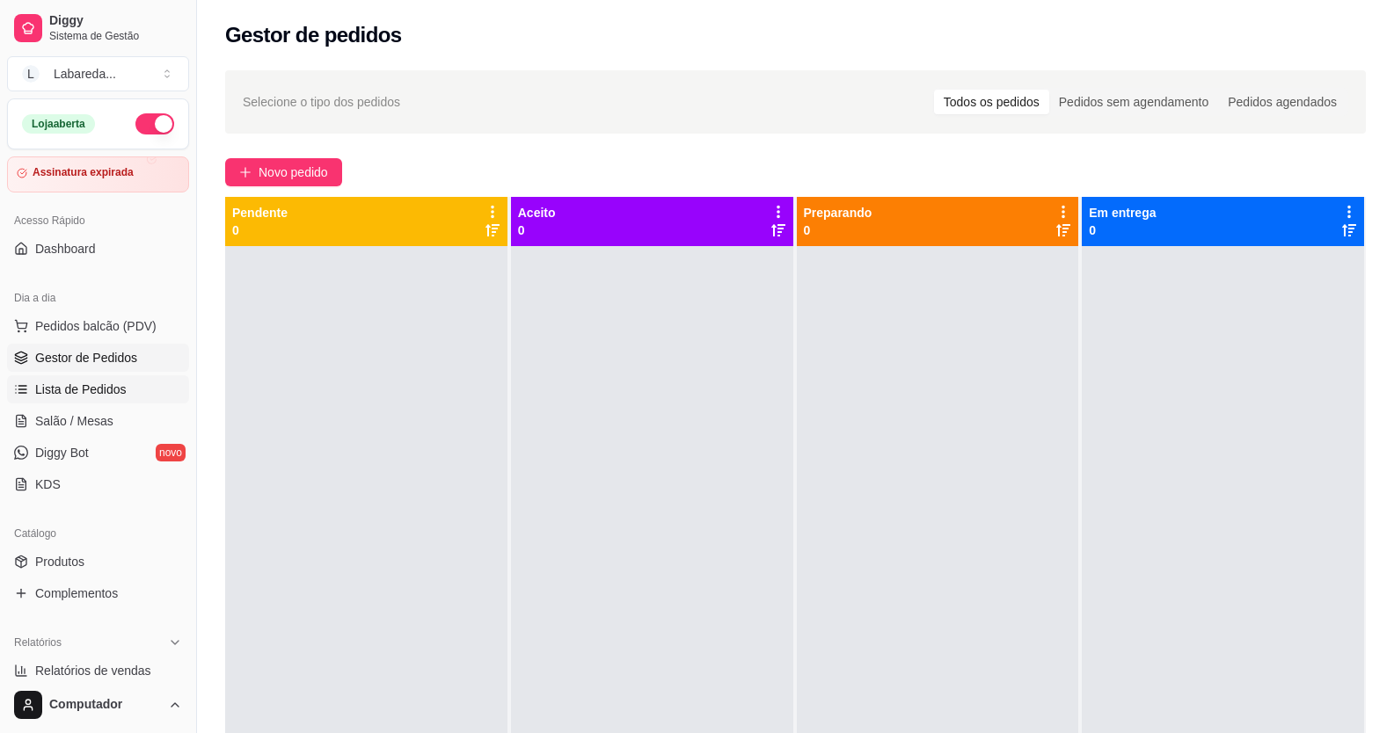
click at [112, 384] on span "Lista de Pedidos" at bounding box center [80, 390] width 91 height 18
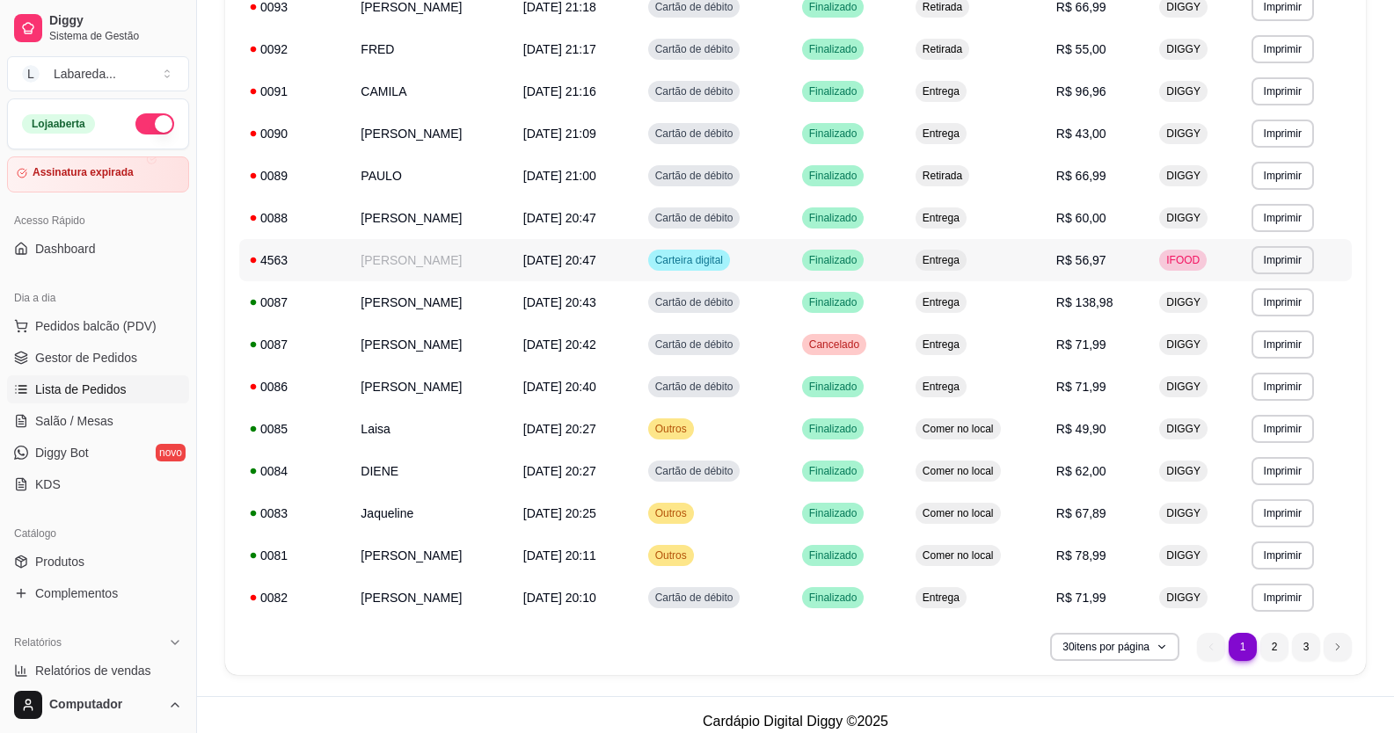
scroll to position [915, 0]
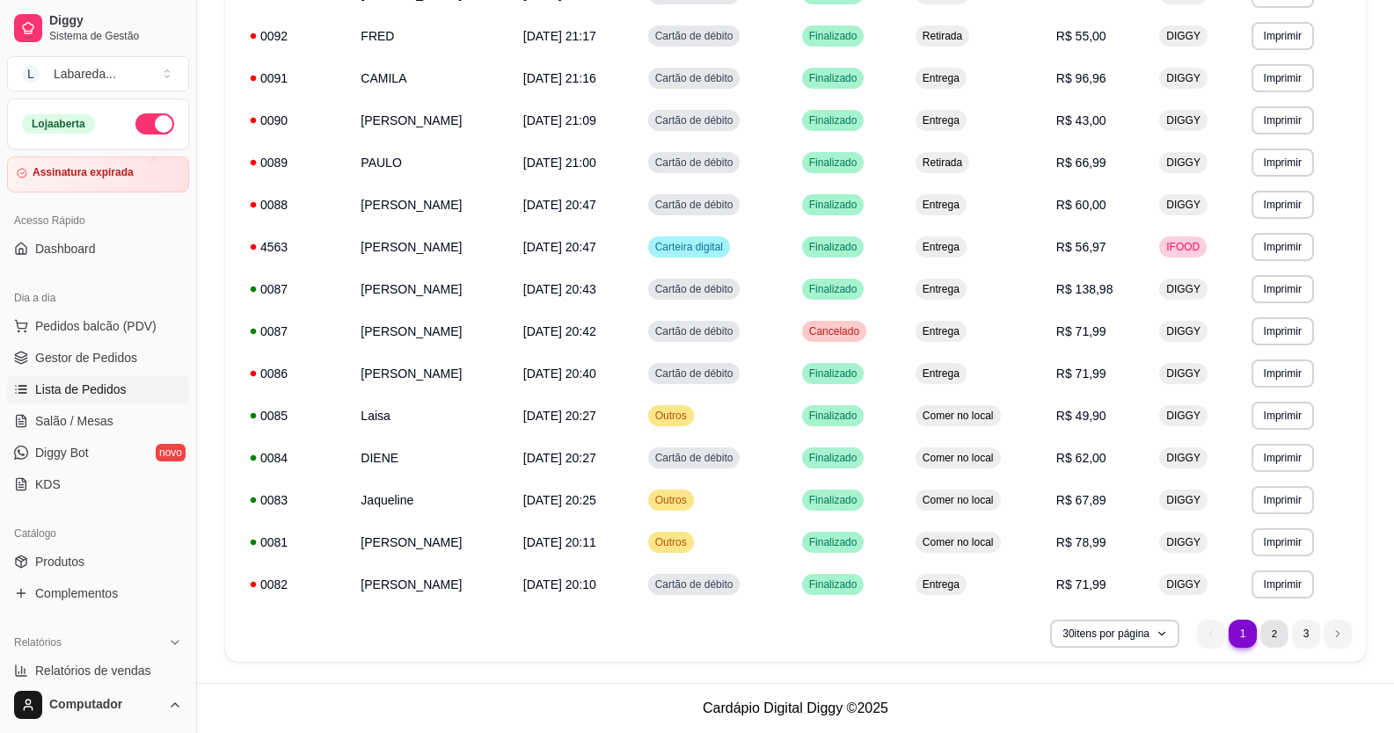
click at [1276, 636] on li "2" at bounding box center [1273, 633] width 27 height 27
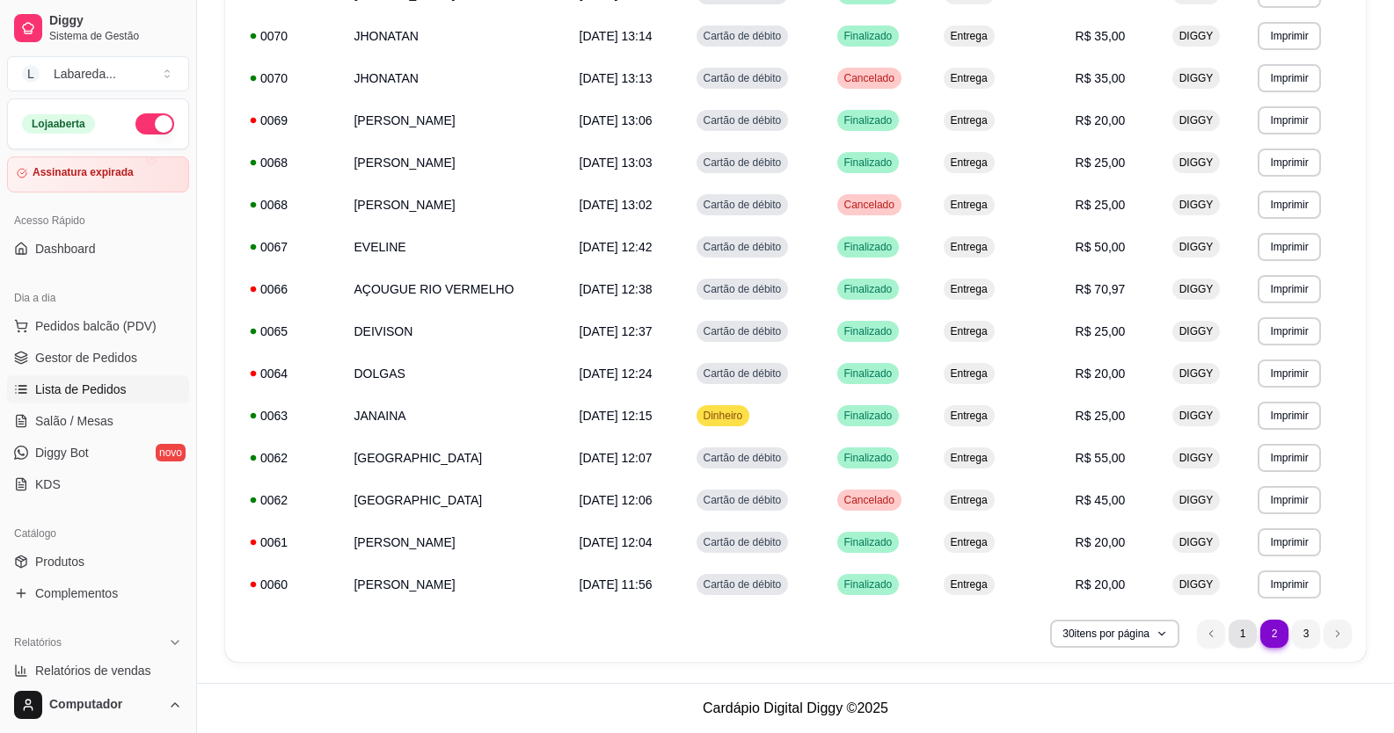
click at [1240, 630] on li "1" at bounding box center [1243, 634] width 28 height 28
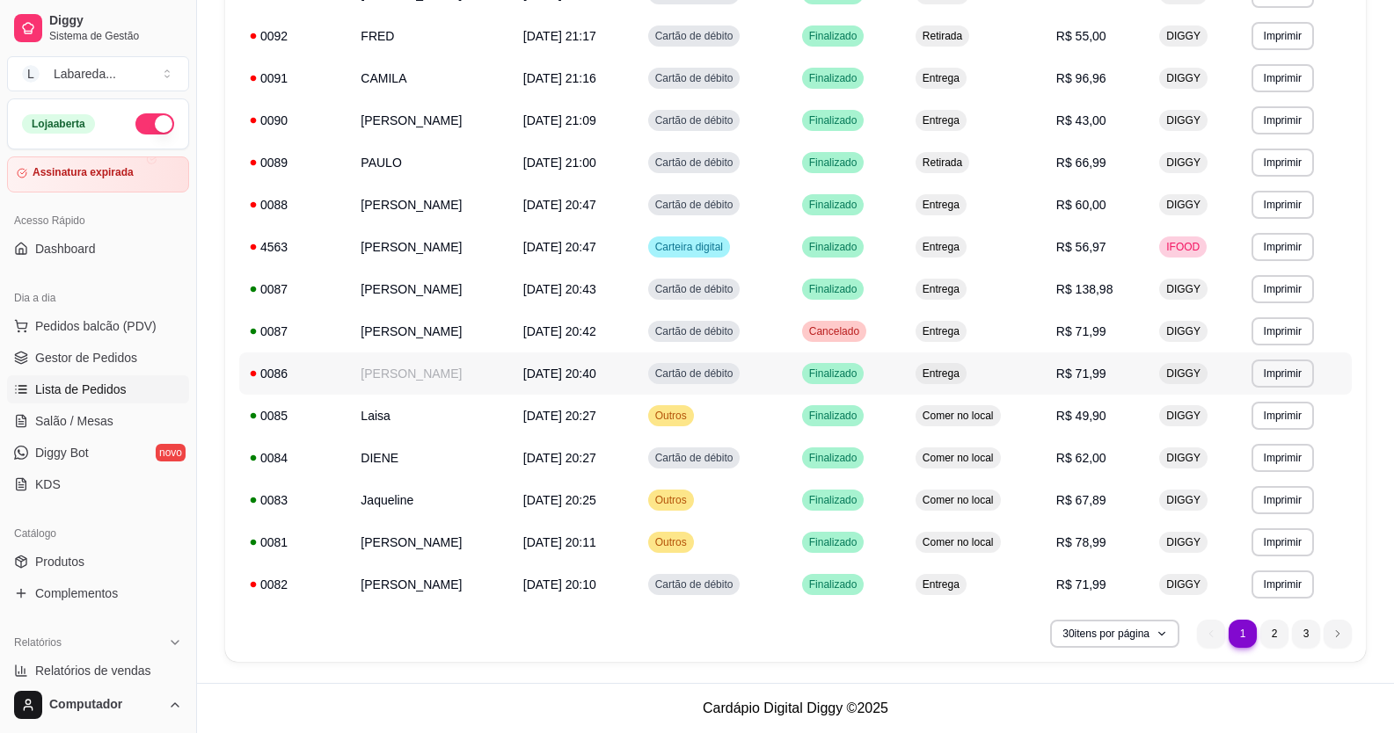
click at [471, 373] on td "[PERSON_NAME]" at bounding box center [431, 374] width 162 height 42
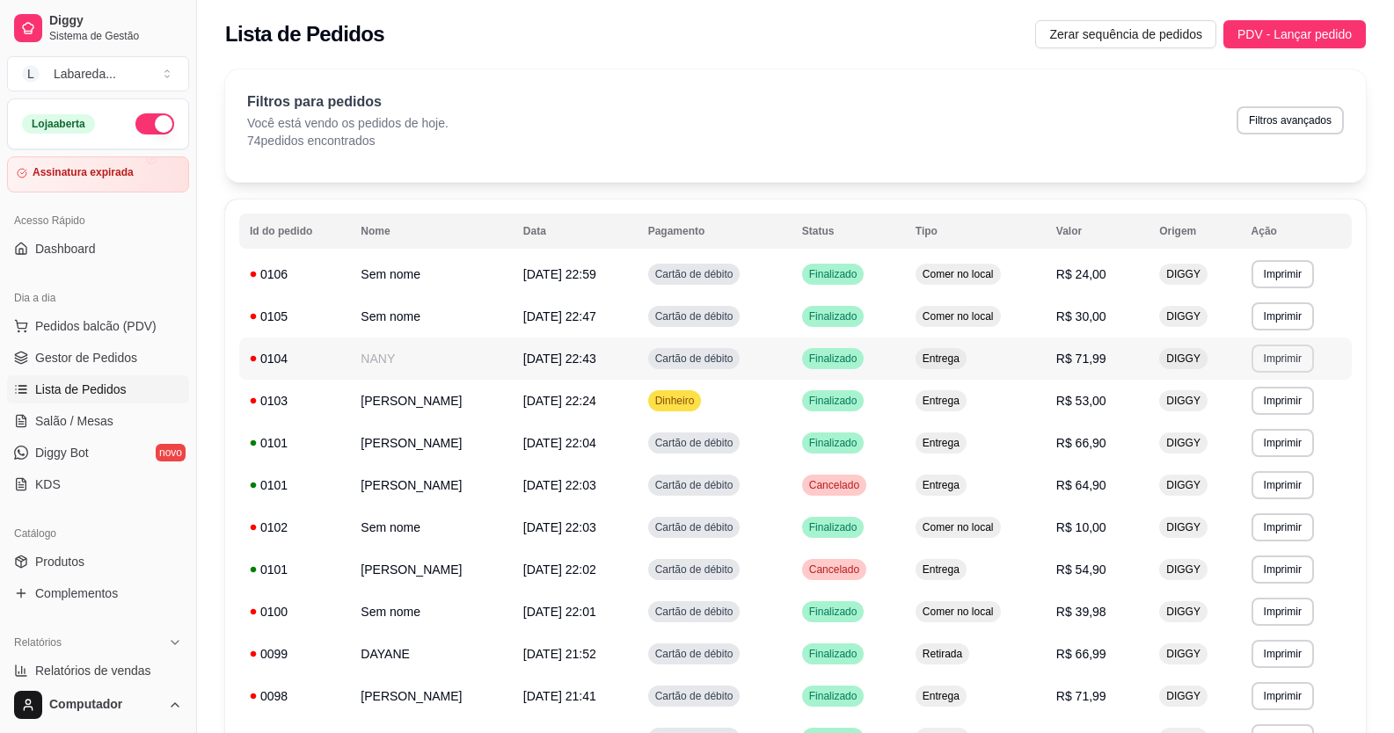
scroll to position [0, 0]
click at [1263, 123] on button "Filtros avançados" at bounding box center [1290, 121] width 107 height 28
select select "0"
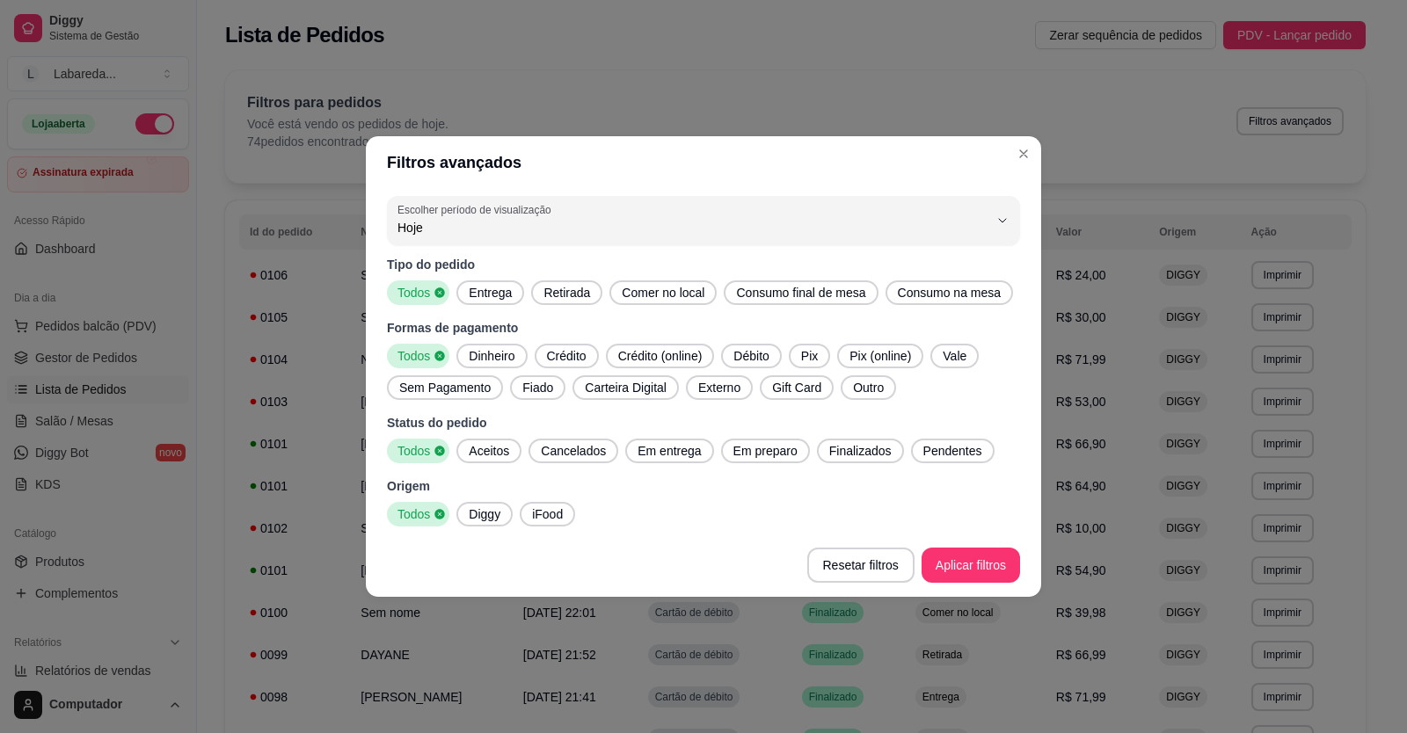
drag, startPoint x: 480, startPoint y: 522, endPoint x: 493, endPoint y: 517, distance: 13.1
click at [483, 521] on span "Diggy" at bounding box center [485, 515] width 46 height 18
click at [848, 452] on span "Finalizados" at bounding box center [860, 451] width 77 height 18
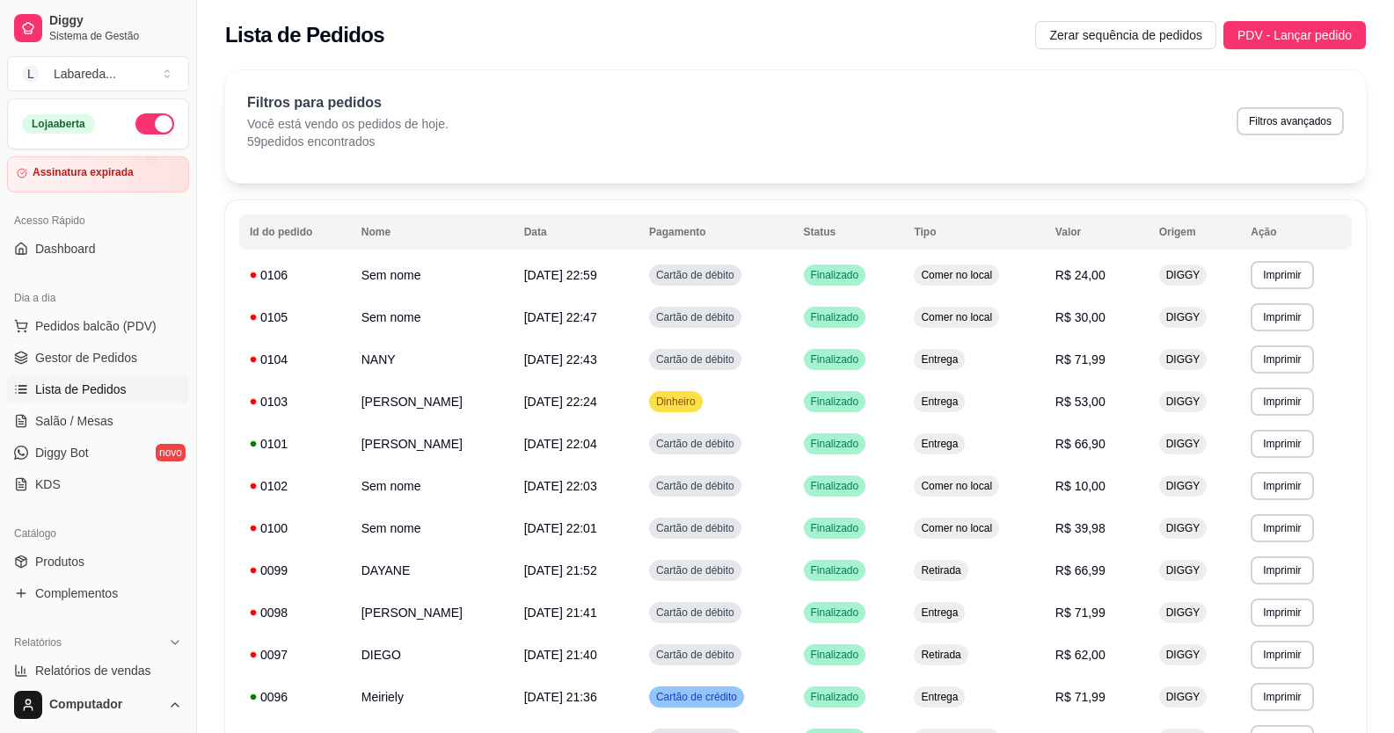
click at [143, 115] on button "button" at bounding box center [154, 123] width 39 height 21
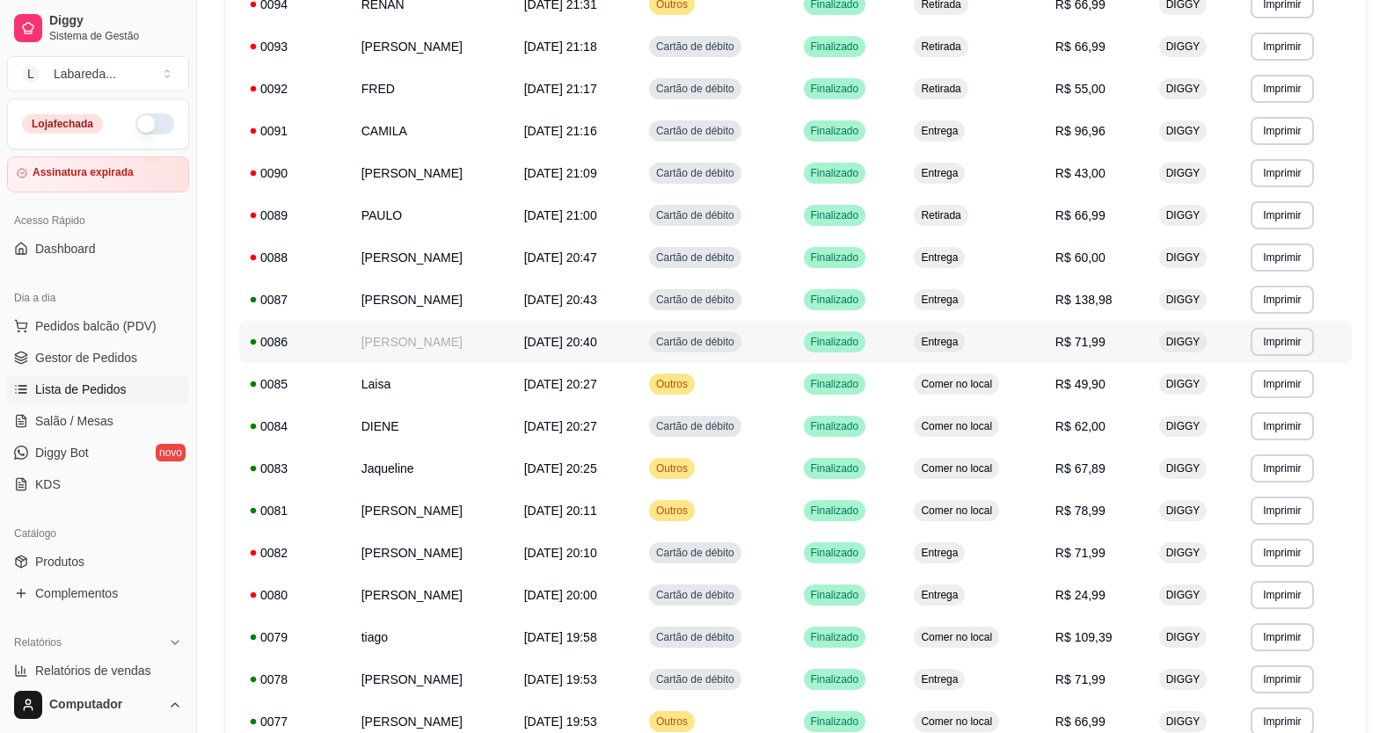
scroll to position [792, 0]
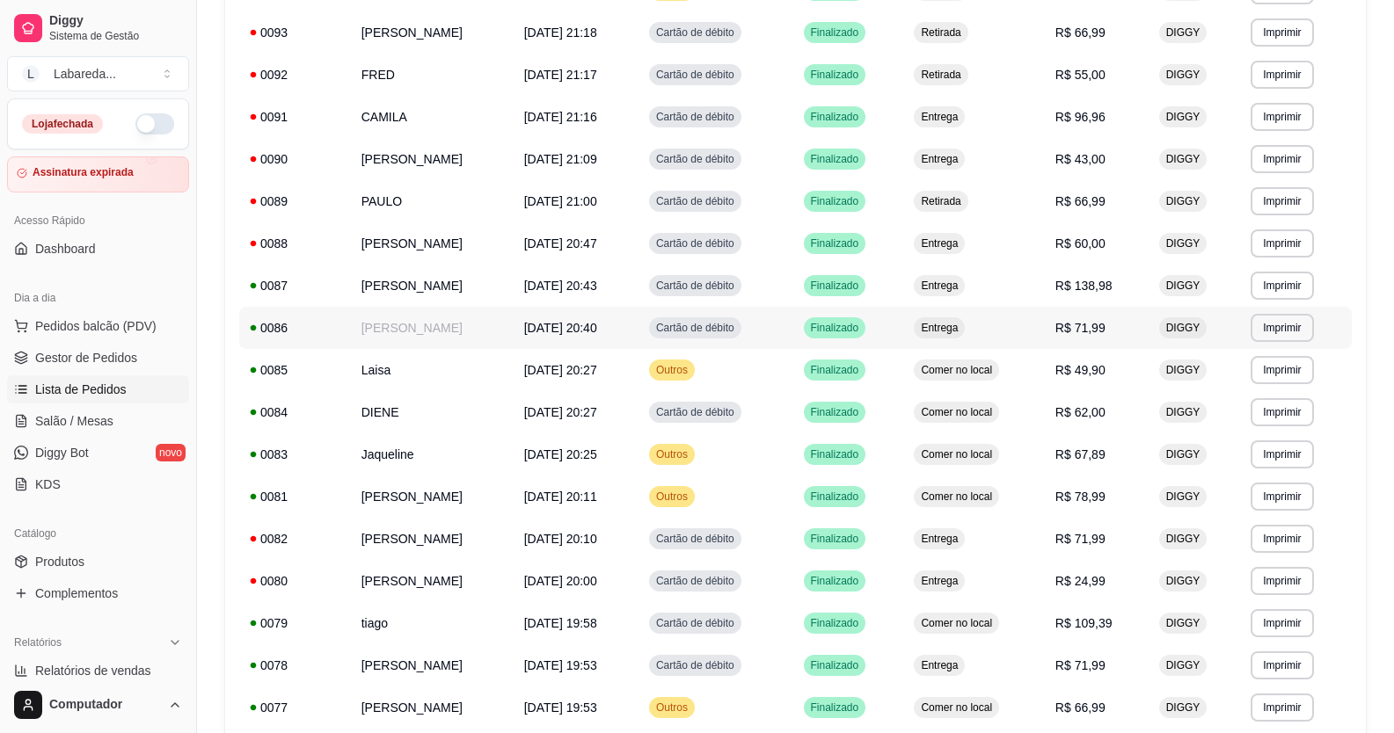
click at [423, 338] on td "[PERSON_NAME]" at bounding box center [432, 328] width 163 height 42
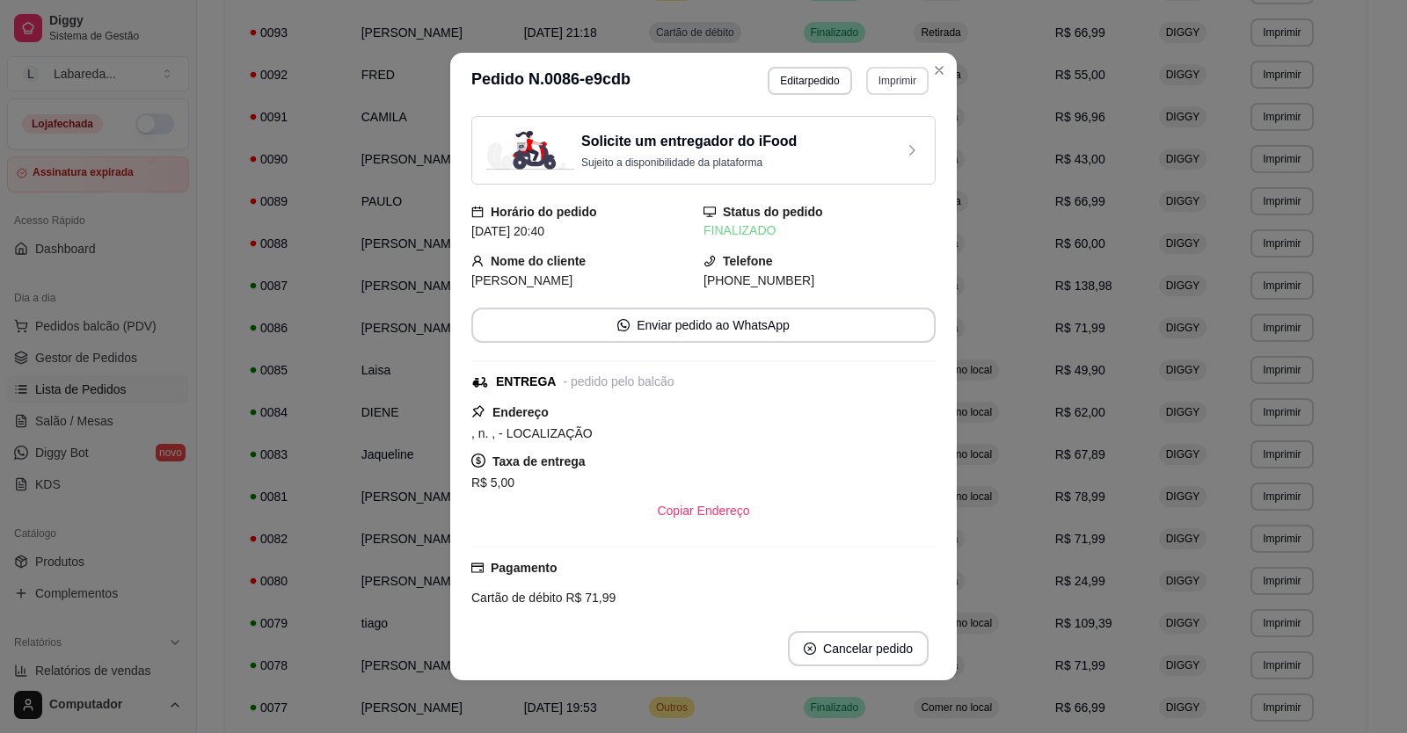
click at [898, 79] on button "Imprimir" at bounding box center [897, 81] width 62 height 28
click at [893, 142] on button "IMPRESSORA" at bounding box center [860, 141] width 123 height 27
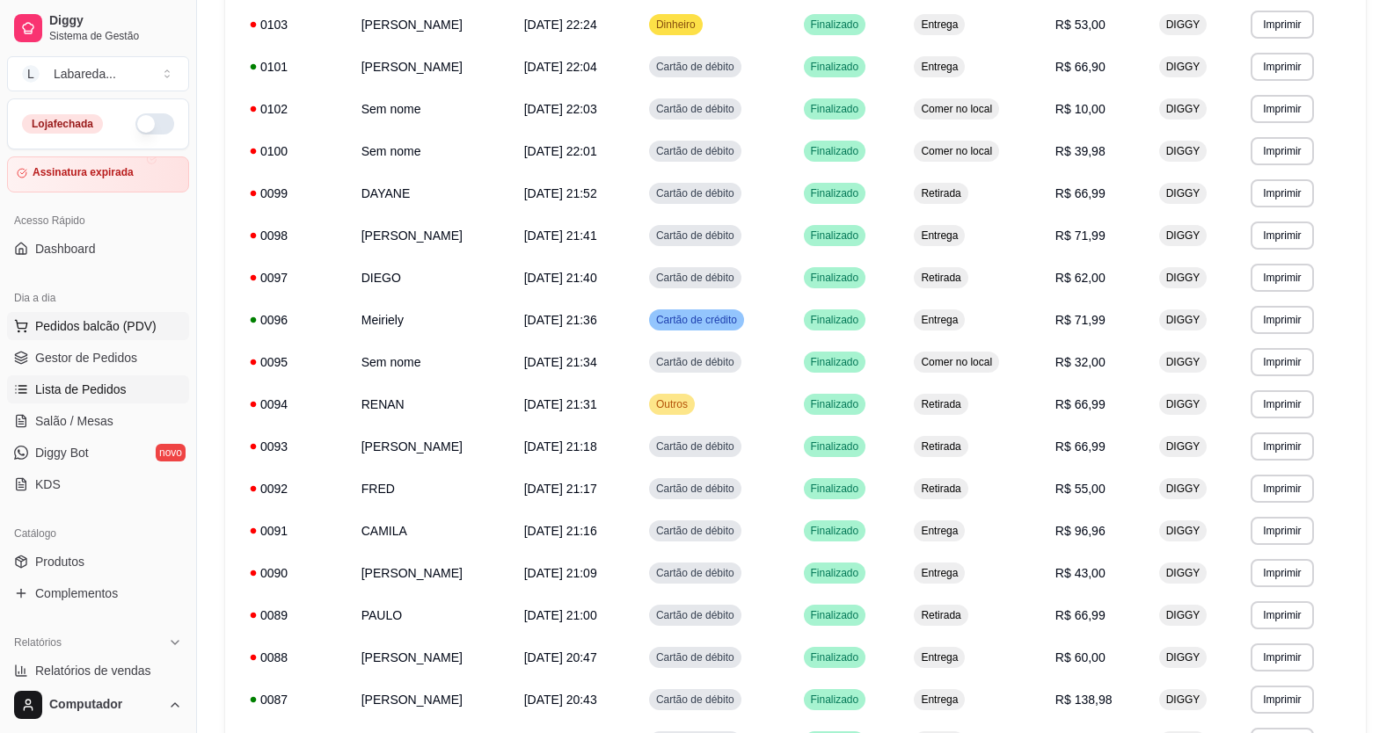
scroll to position [352, 0]
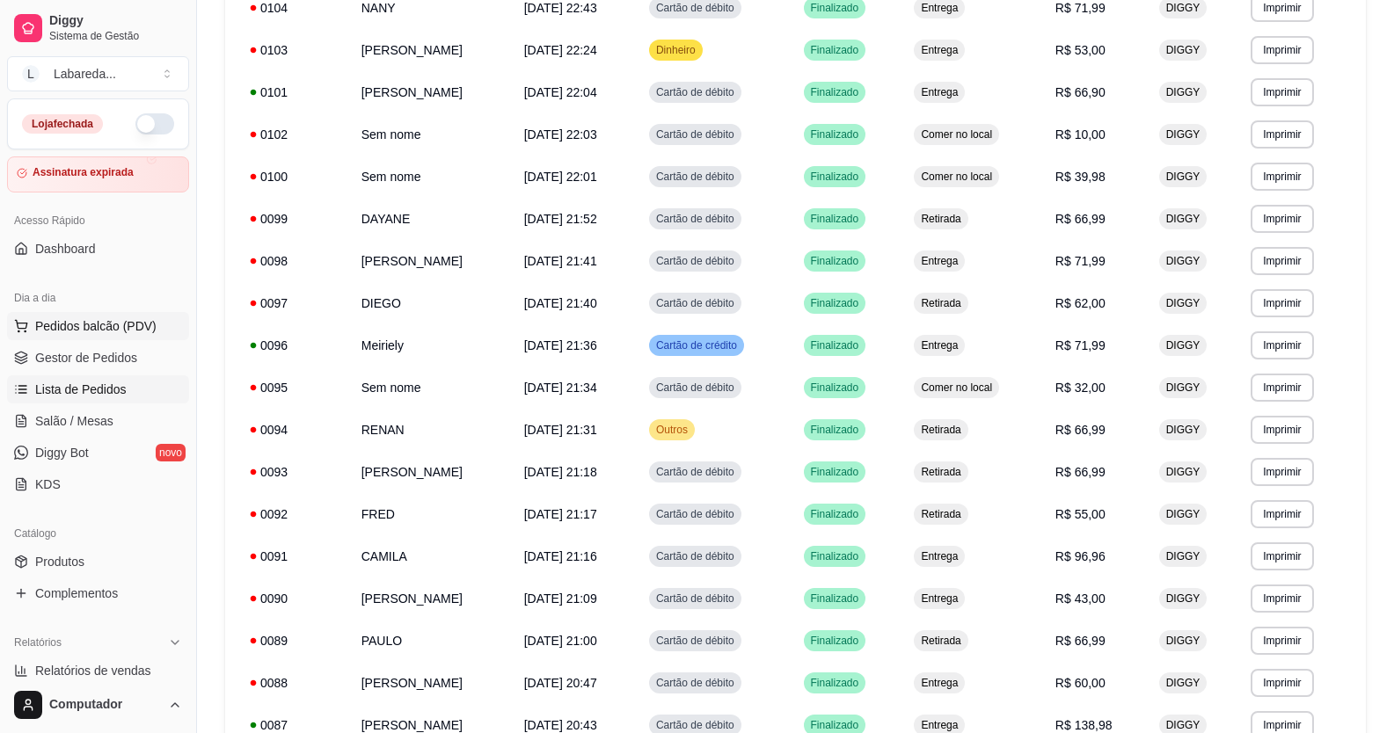
click at [95, 321] on span "Pedidos balcão (PDV)" at bounding box center [95, 326] width 121 height 18
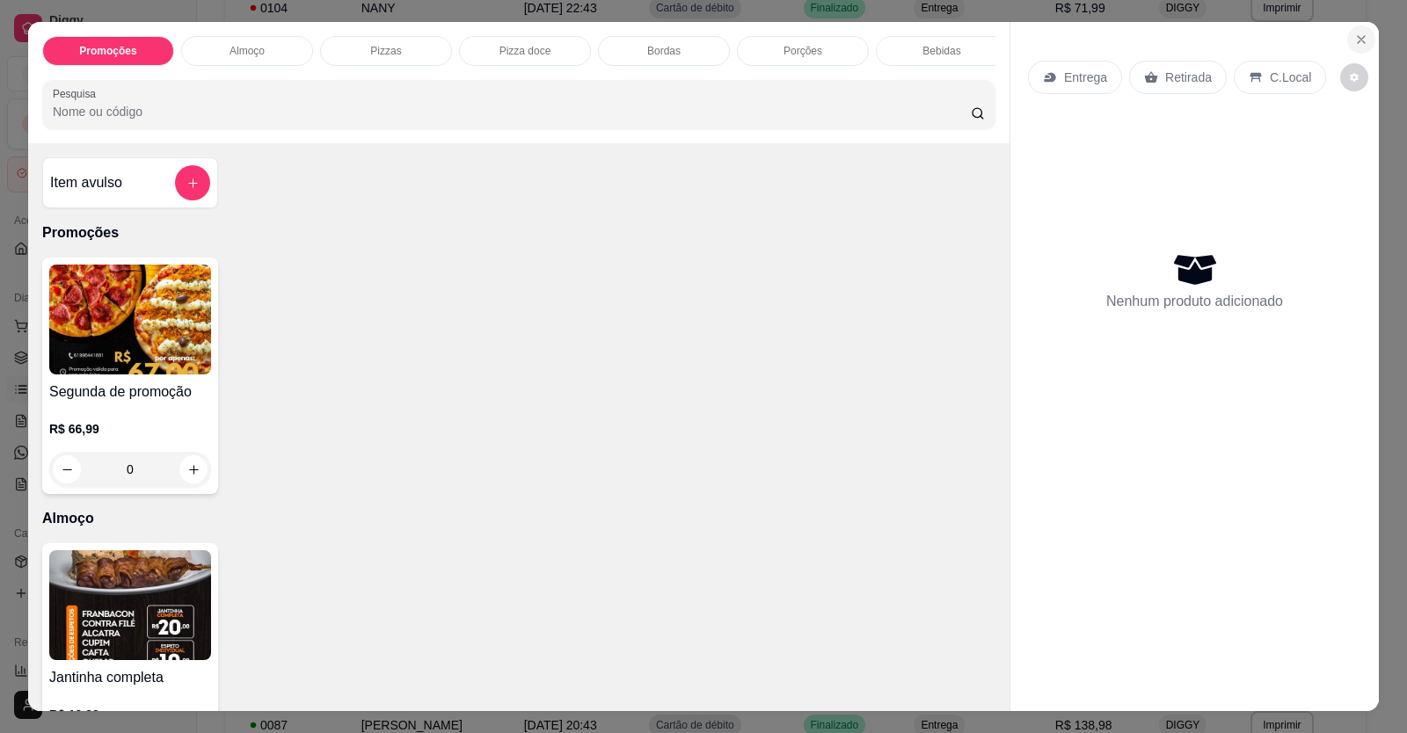
click at [1354, 47] on button "Close" at bounding box center [1361, 40] width 28 height 28
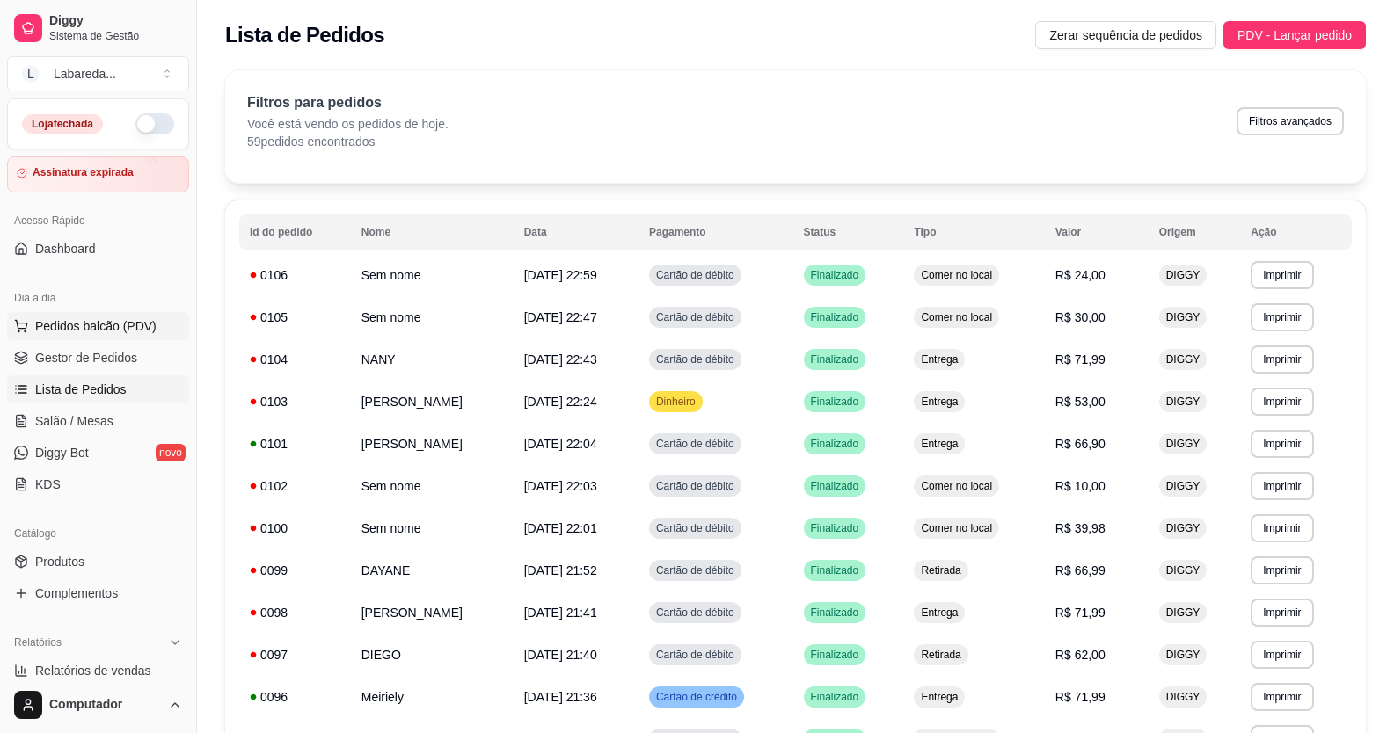
click at [52, 333] on button "Pedidos balcão (PDV)" at bounding box center [98, 326] width 182 height 28
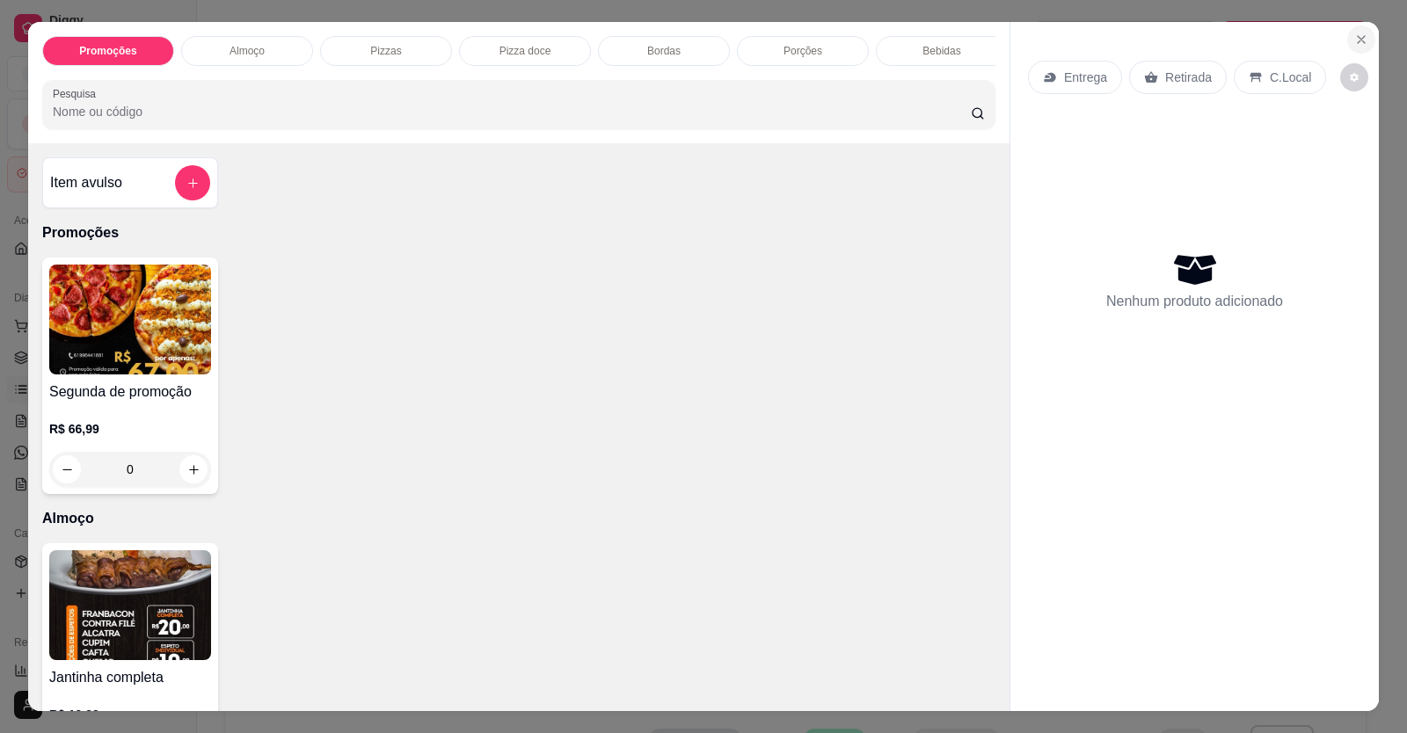
click at [1354, 29] on button "Close" at bounding box center [1361, 40] width 28 height 28
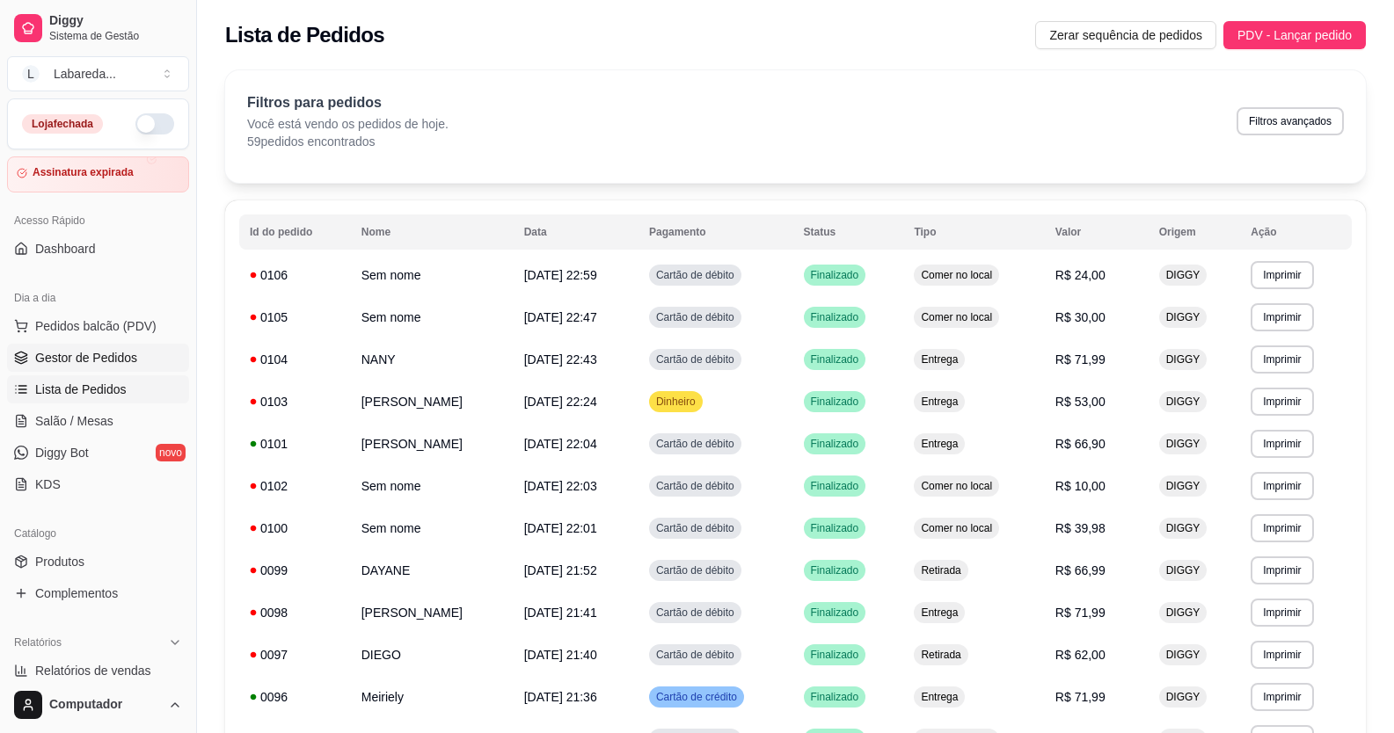
click at [75, 370] on link "Gestor de Pedidos" at bounding box center [98, 358] width 182 height 28
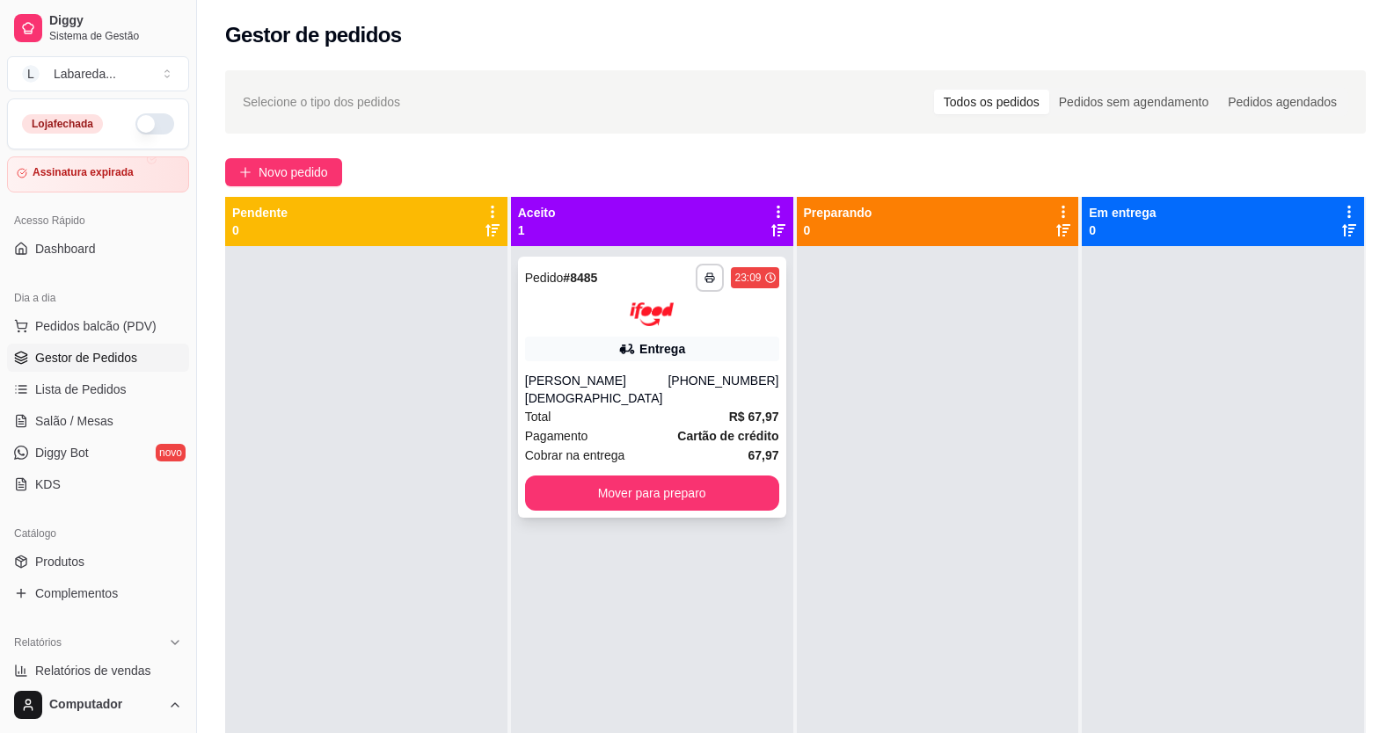
click at [602, 372] on div "[PERSON_NAME][DEMOGRAPHIC_DATA]" at bounding box center [596, 389] width 143 height 35
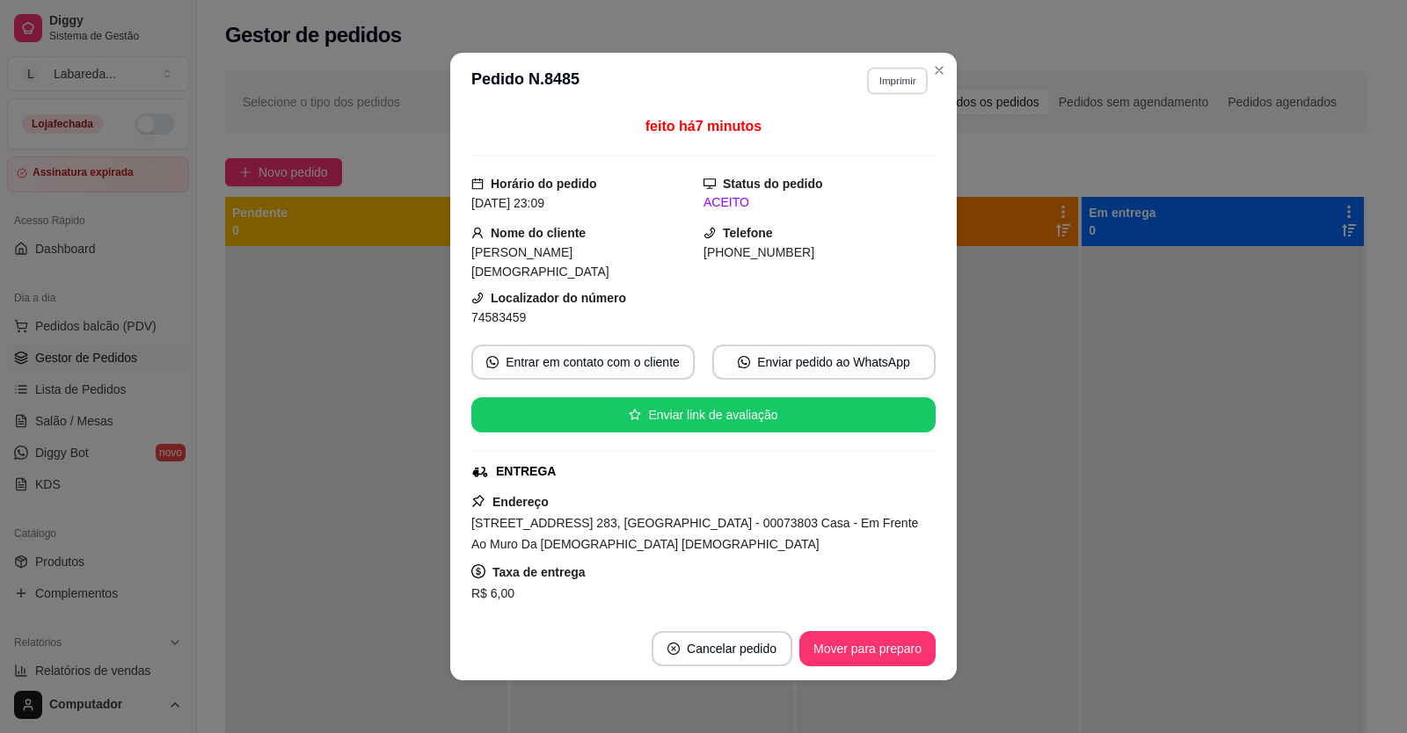
click at [889, 86] on button "Imprimir" at bounding box center [897, 80] width 61 height 27
click at [889, 142] on button "IMPRESSORA" at bounding box center [860, 142] width 128 height 28
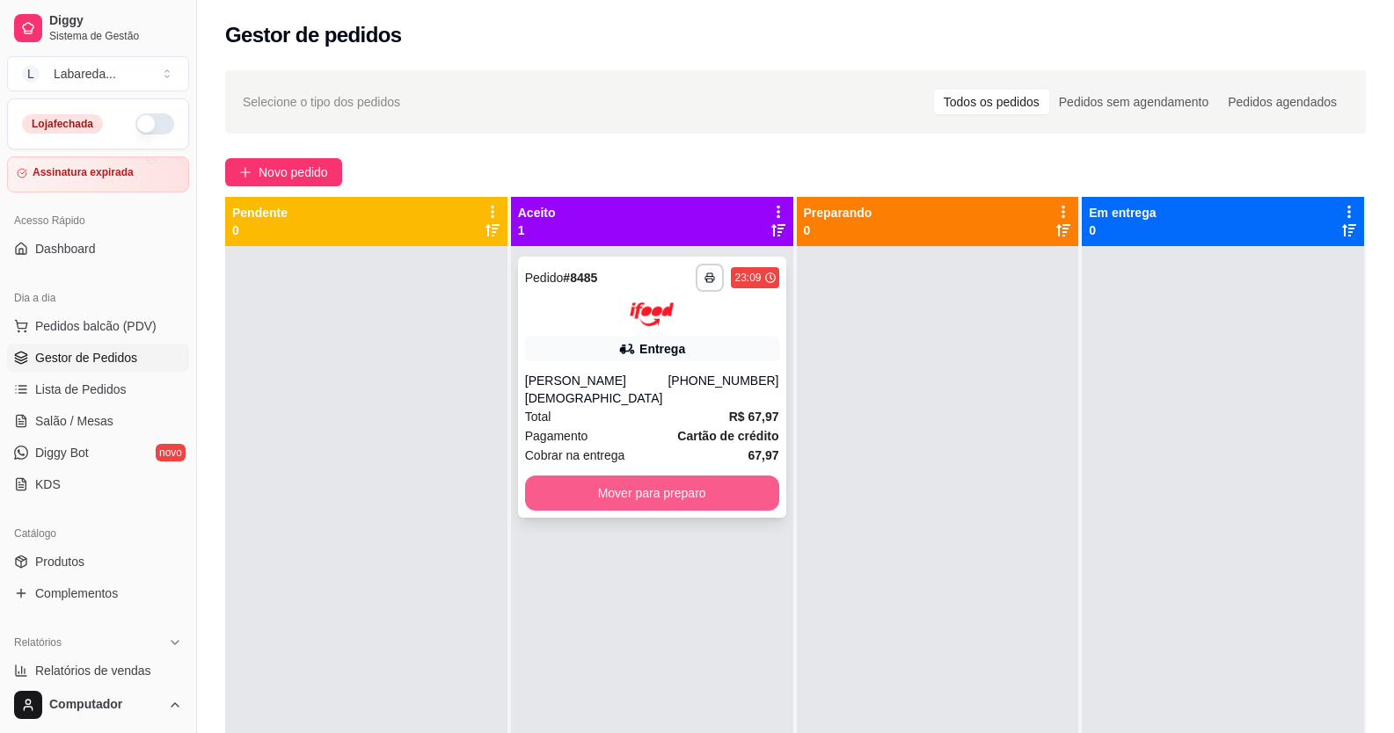
click at [603, 476] on button "Mover para preparo" at bounding box center [652, 493] width 254 height 35
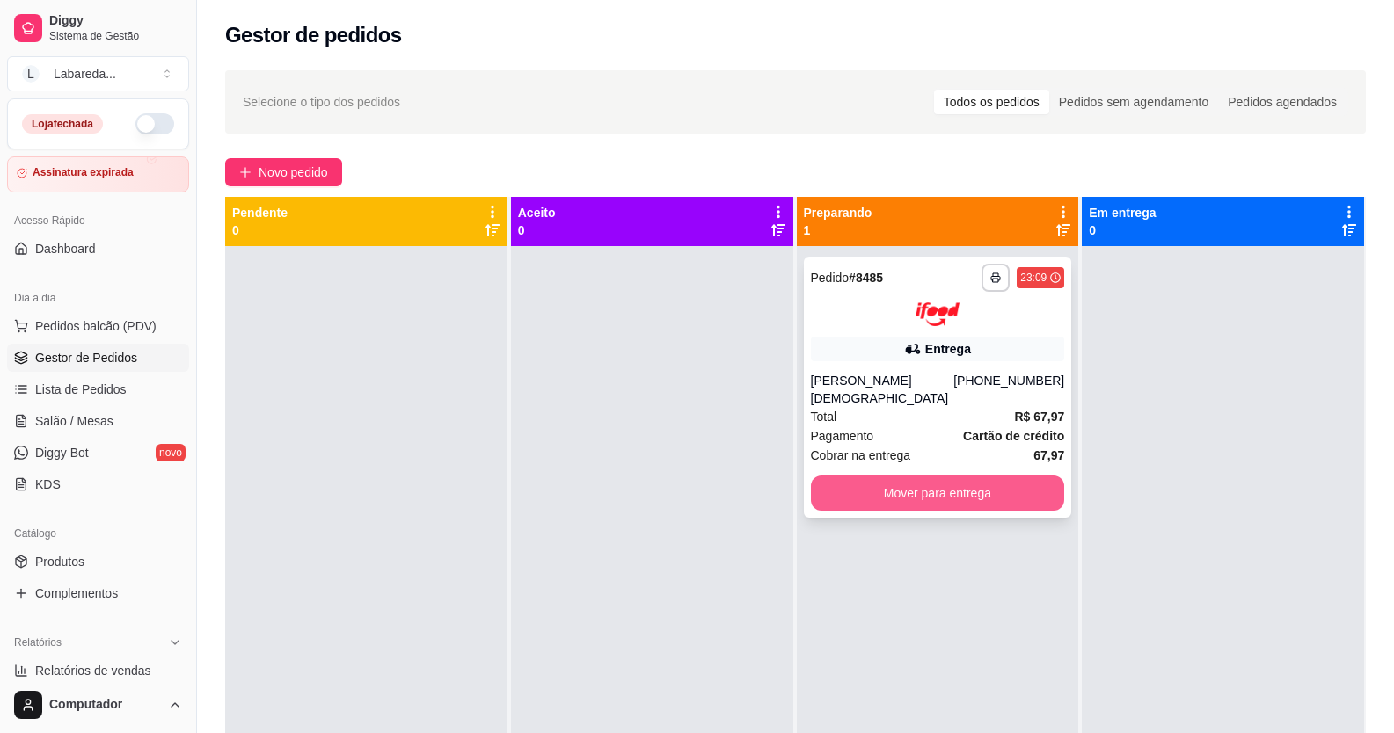
click at [963, 476] on button "Mover para entrega" at bounding box center [938, 493] width 254 height 35
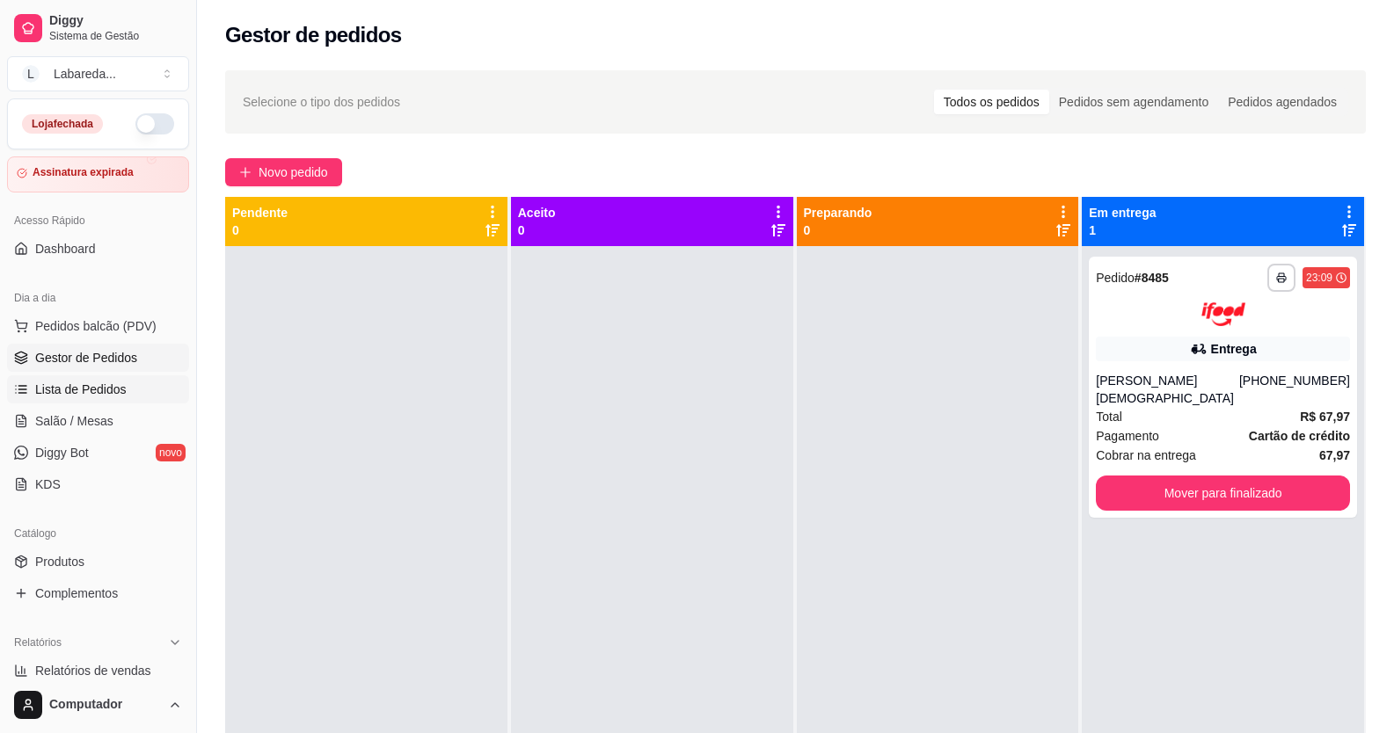
click at [77, 378] on link "Lista de Pedidos" at bounding box center [98, 390] width 182 height 28
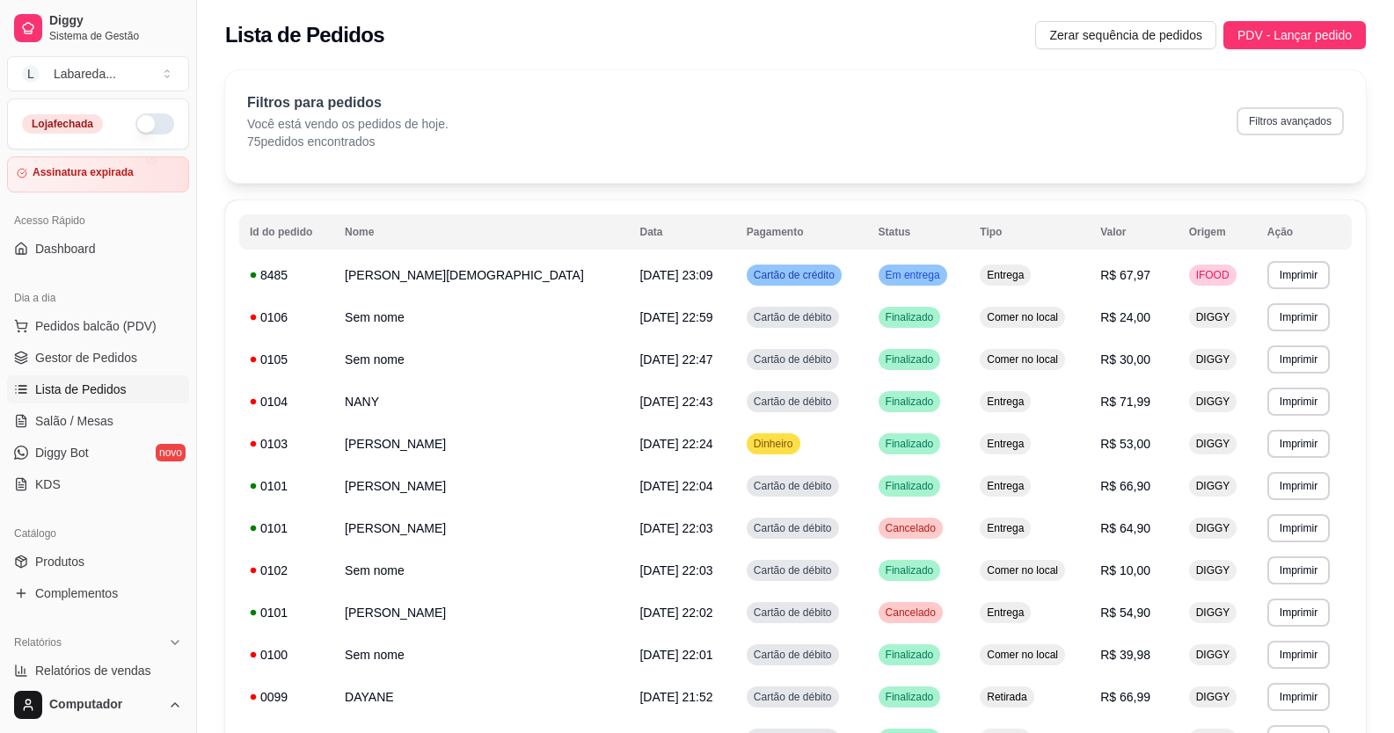
click at [1288, 119] on button "Filtros avançados" at bounding box center [1290, 121] width 107 height 28
select select "0"
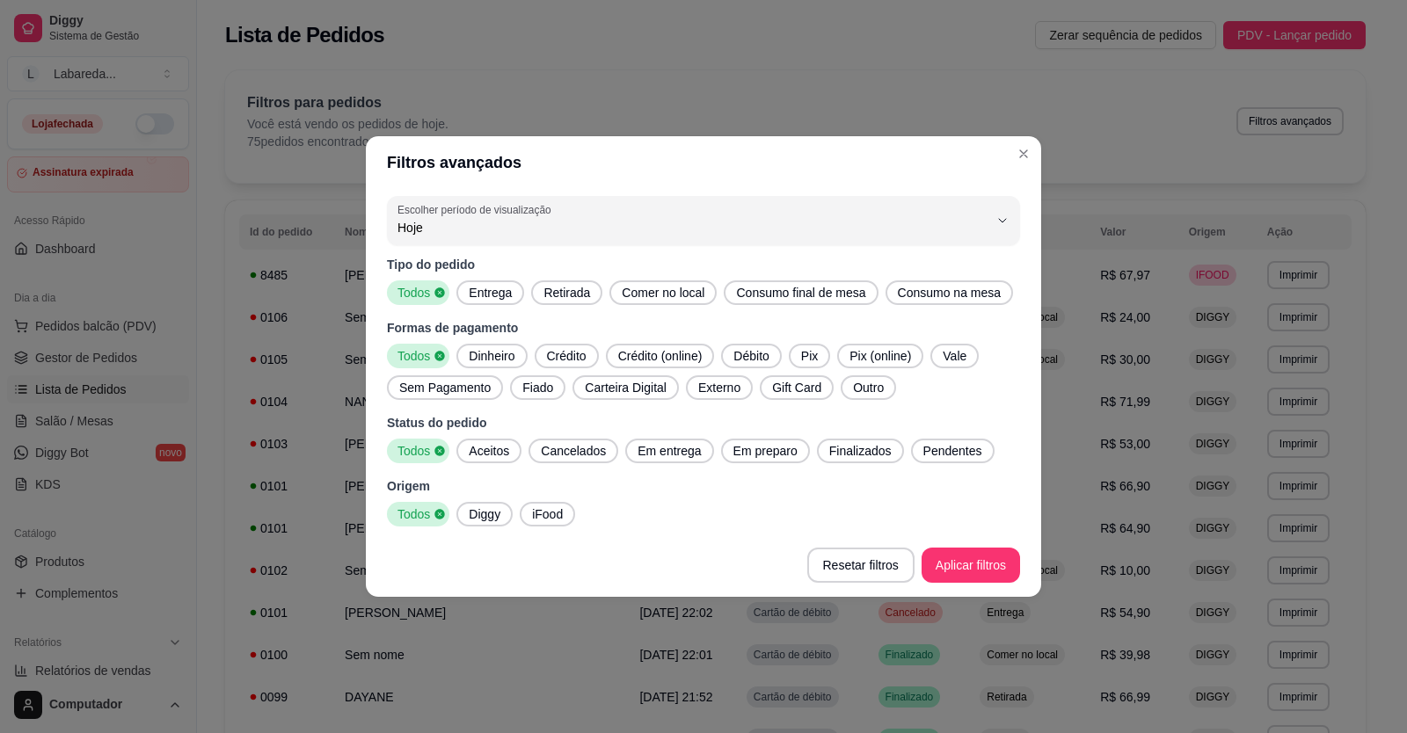
click at [483, 515] on span "Diggy" at bounding box center [485, 515] width 46 height 18
click at [839, 458] on span "Finalizados" at bounding box center [860, 451] width 77 height 18
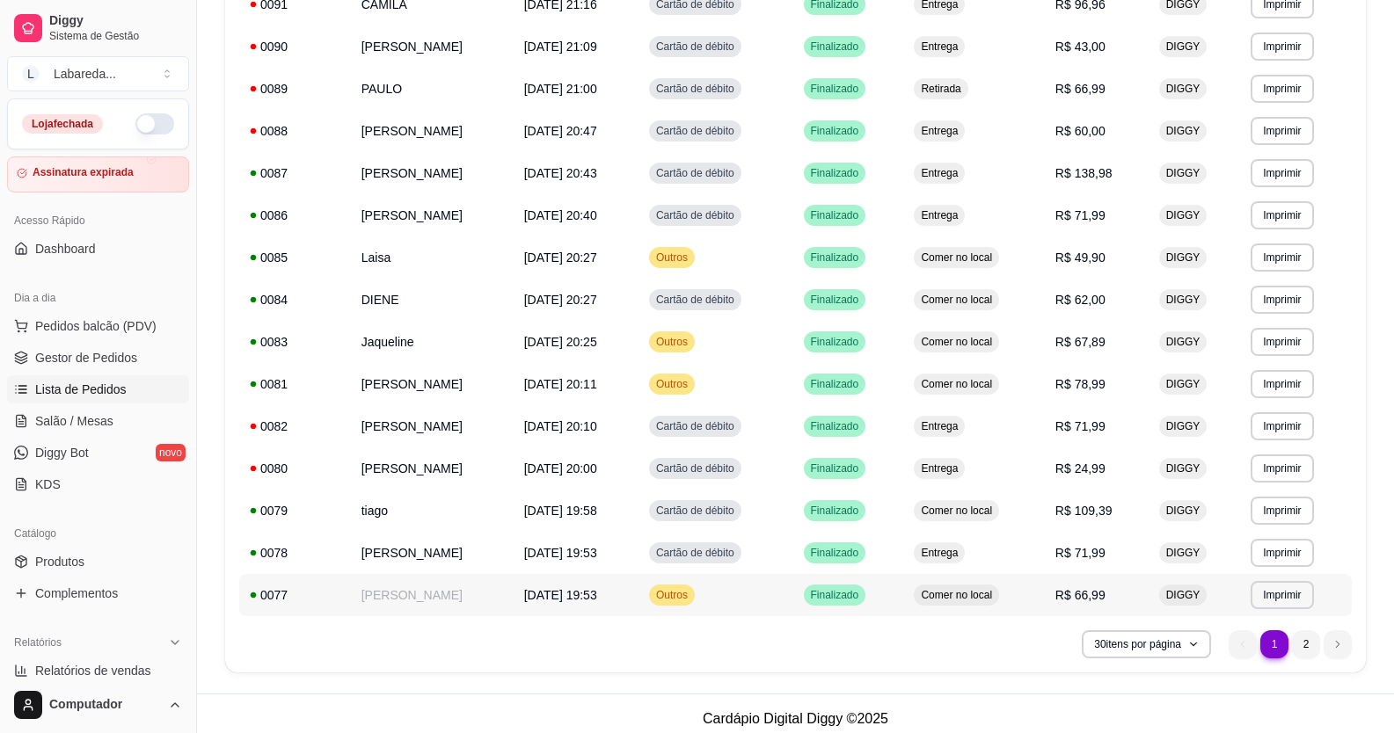
scroll to position [915, 0]
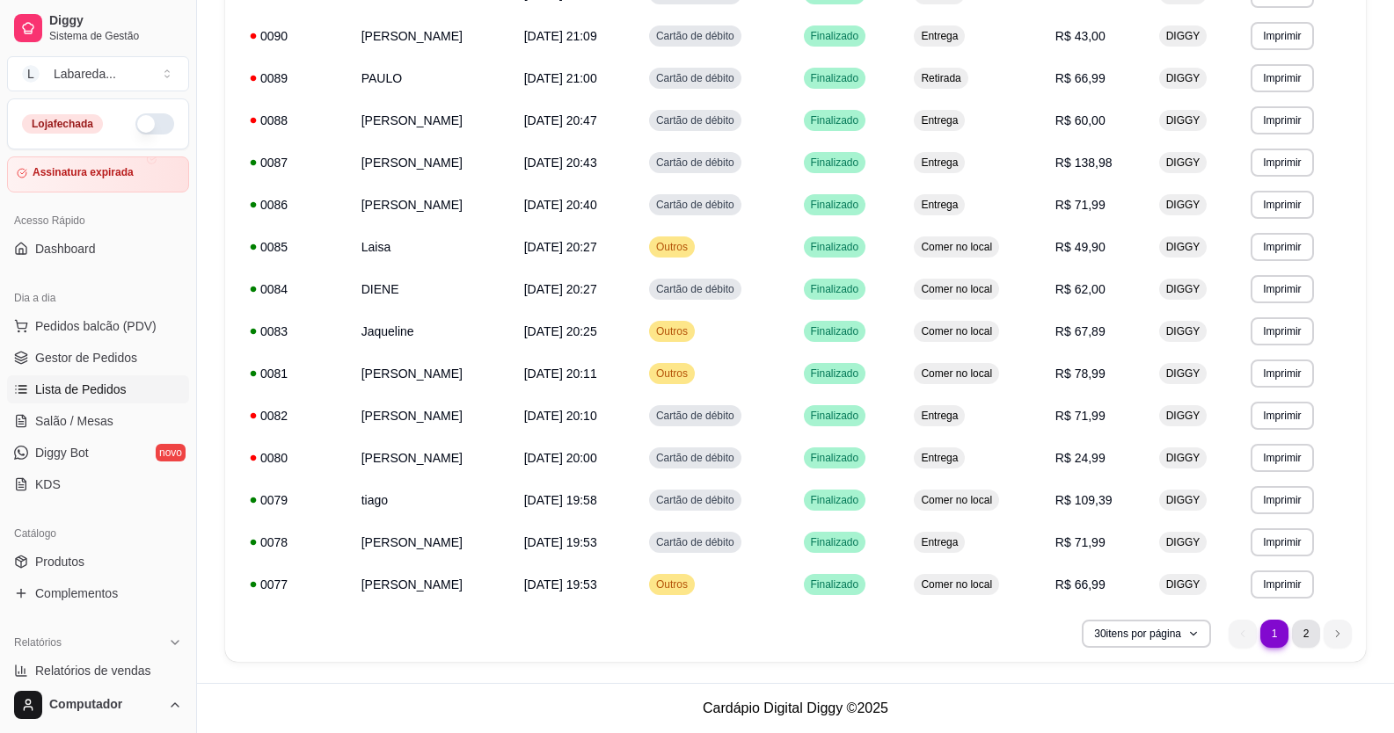
click at [1313, 638] on li "2" at bounding box center [1306, 634] width 28 height 28
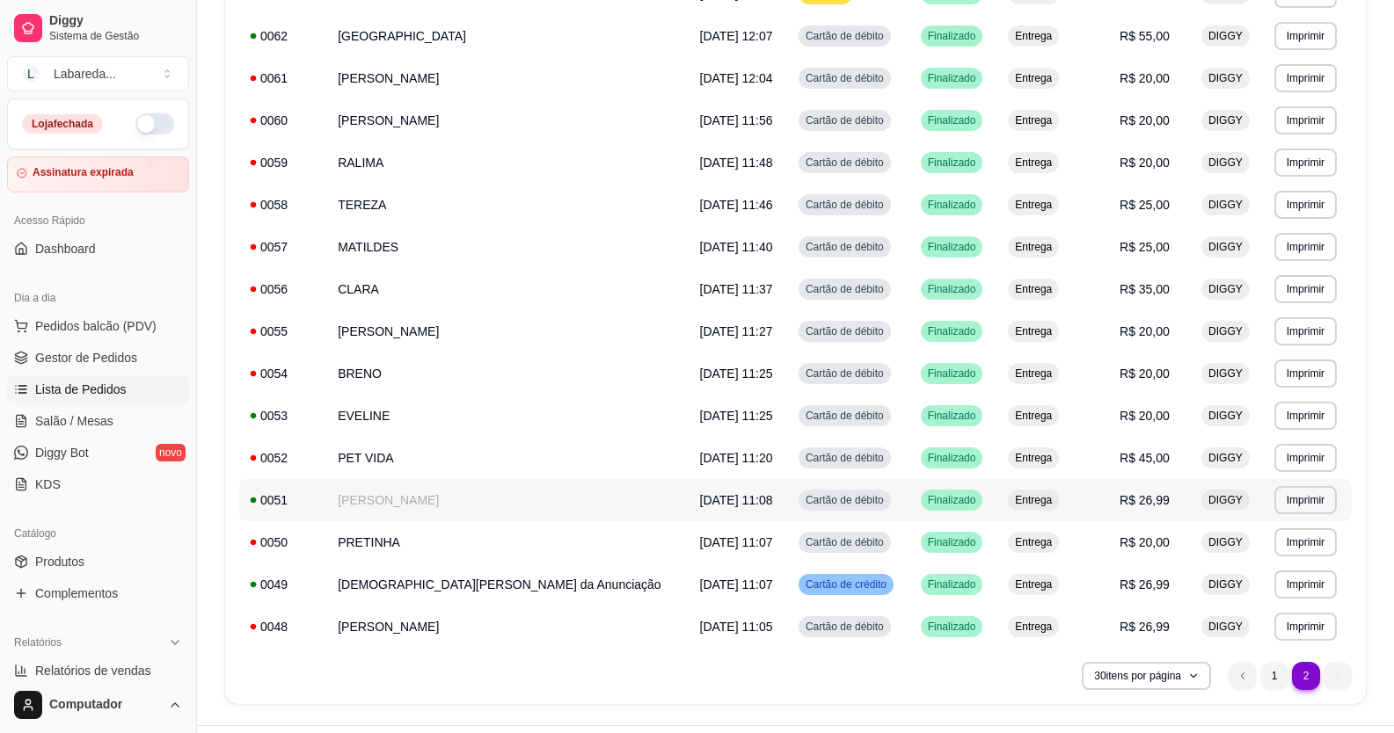
scroll to position [872, 0]
